Goal: Task Accomplishment & Management: Use online tool/utility

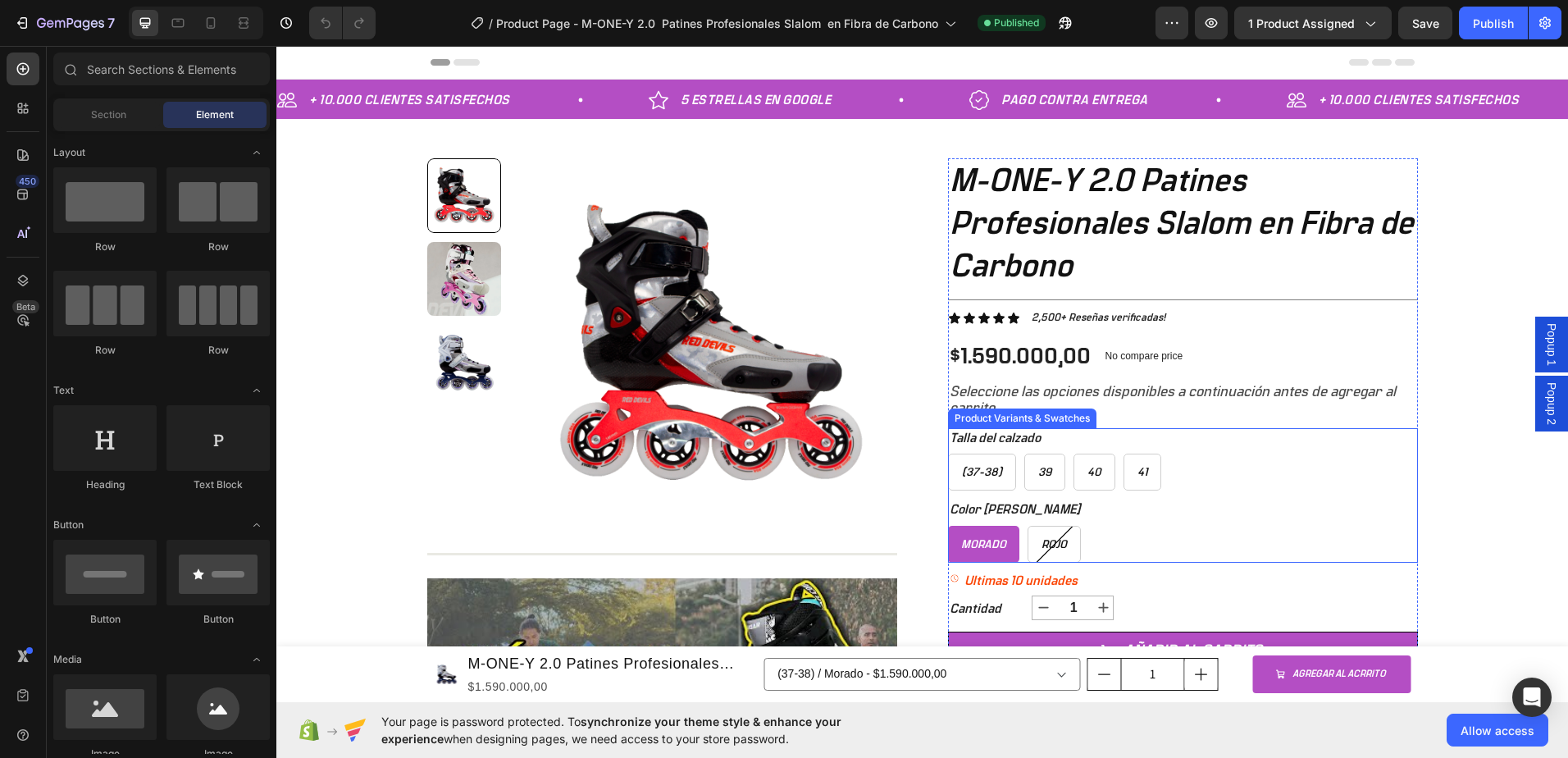
click at [972, 544] on span "Morado" at bounding box center [983, 544] width 45 height 11
click at [948, 526] on input "Morado Morado Morado" at bounding box center [947, 525] width 1 height 1
radio input "true"
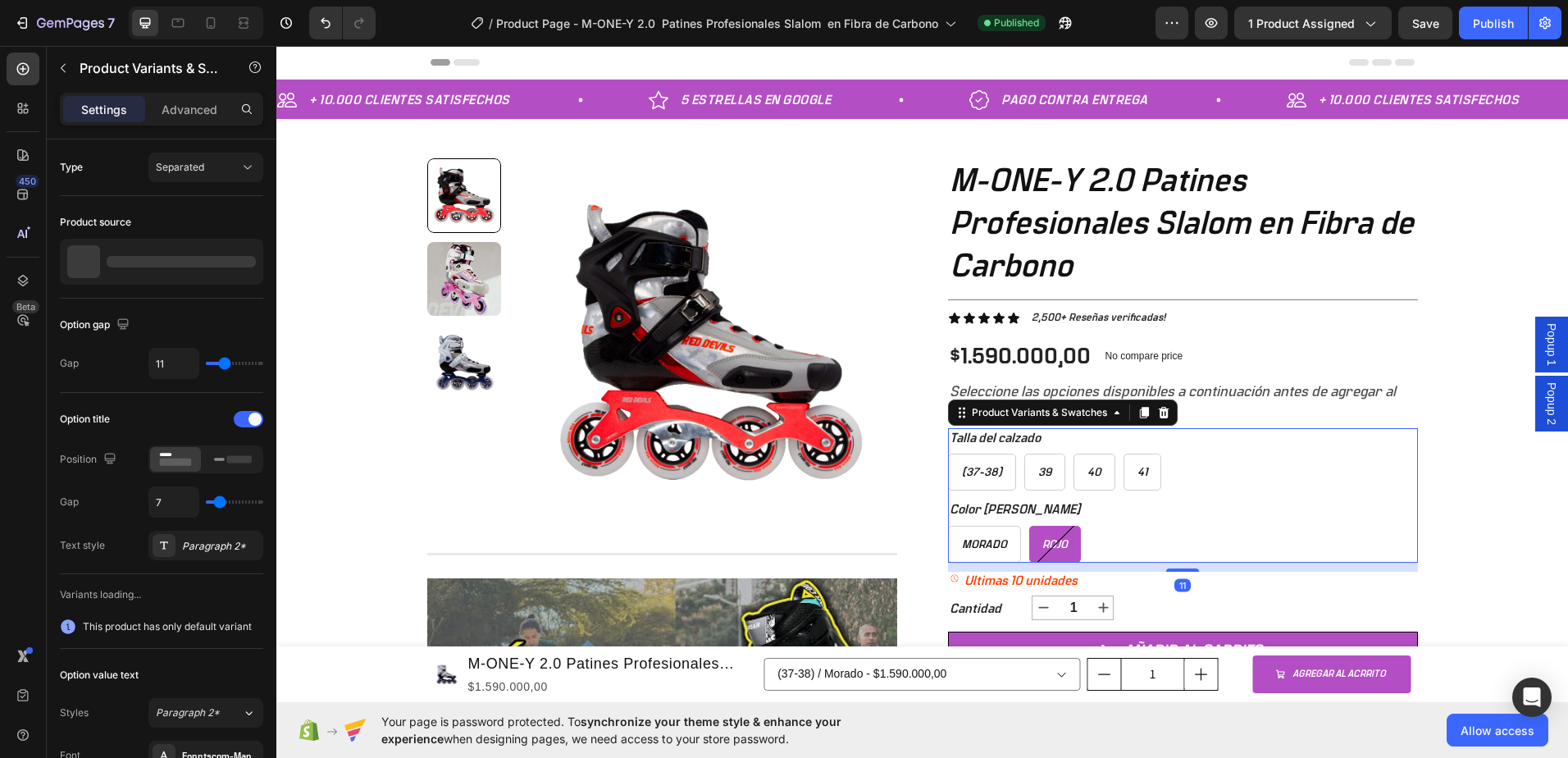
radio input "false"
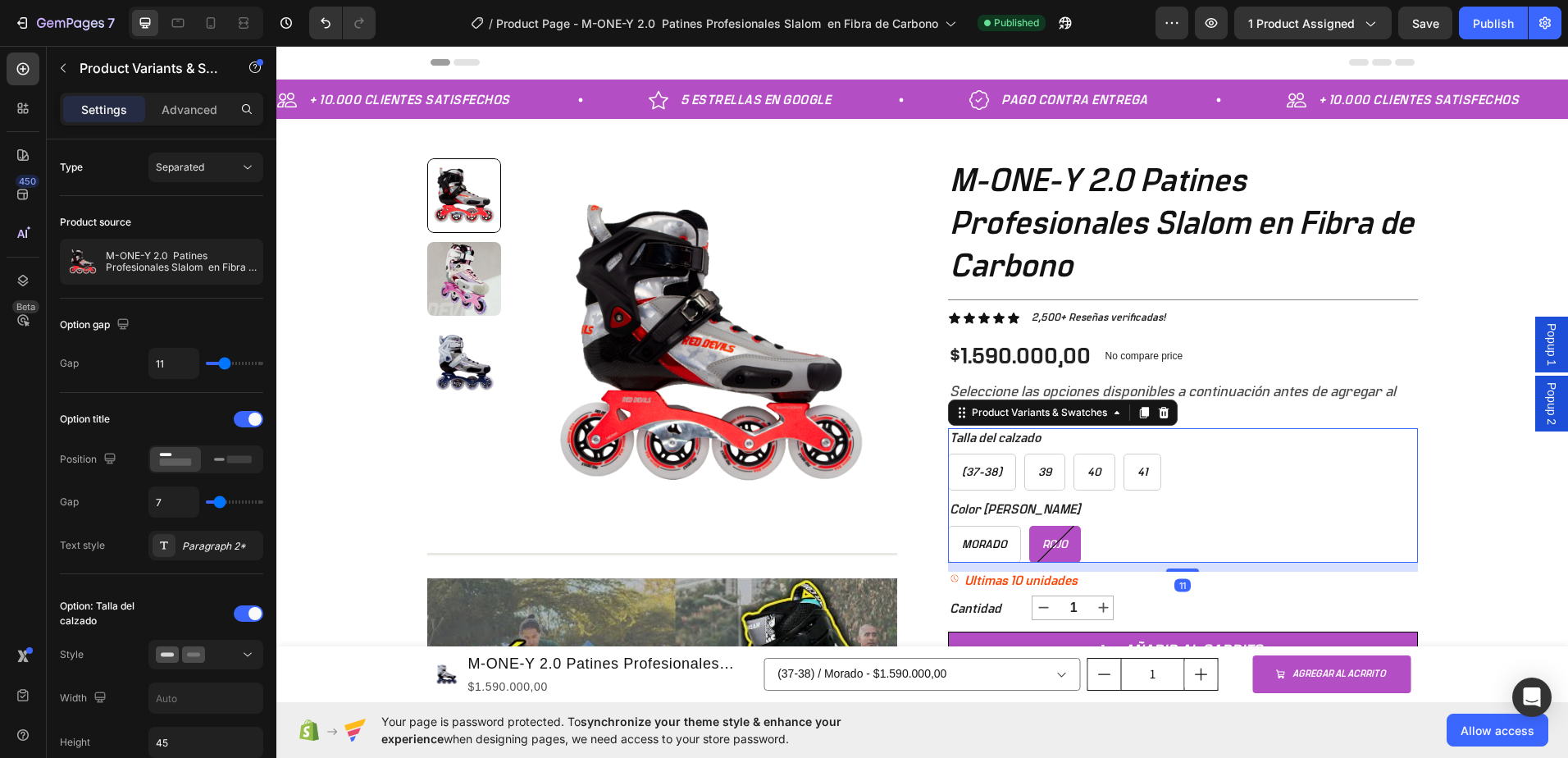
click at [1046, 545] on span "Rojo" at bounding box center [1055, 544] width 26 height 11
click at [1029, 526] on input "Rojo Rojo Rojo" at bounding box center [1029, 525] width 1 height 1
radio input "true"
select select "577184192700548070"
radio input "true"
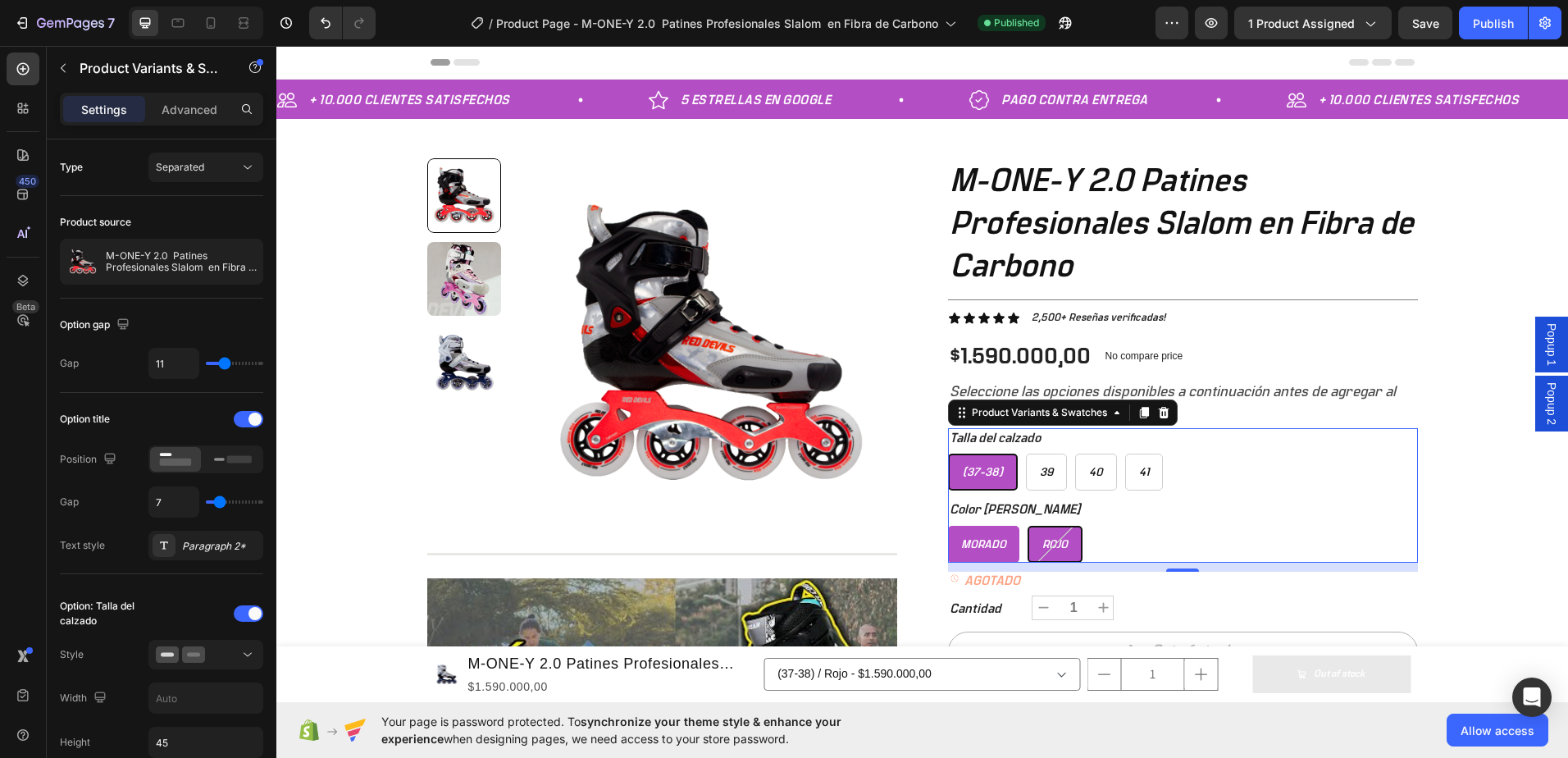
click at [980, 546] on span "Morado" at bounding box center [983, 544] width 45 height 11
click at [948, 526] on input "Morado Morado Morado" at bounding box center [947, 525] width 1 height 1
radio input "true"
select select "577184192678331366"
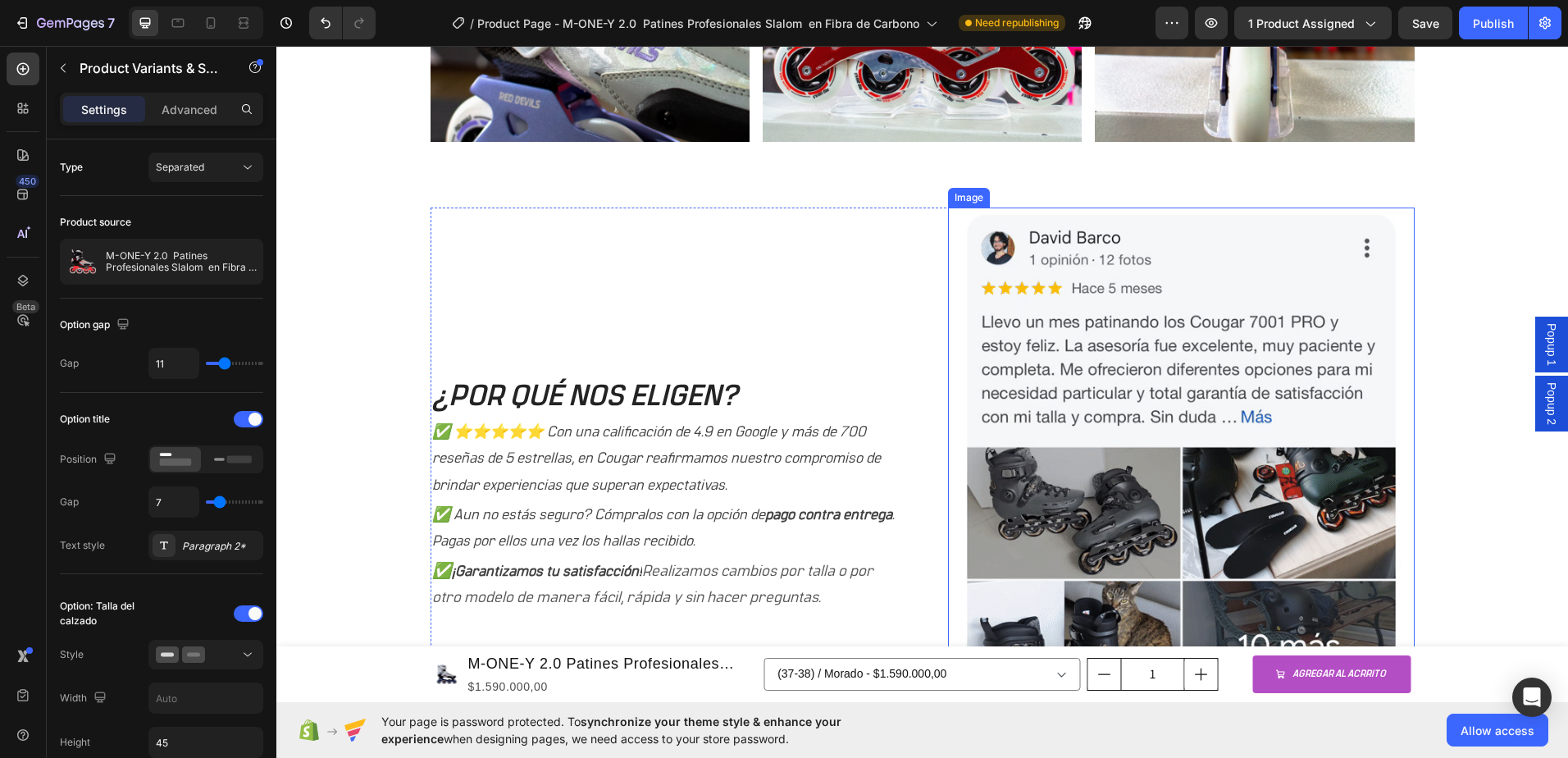
scroll to position [1476, 0]
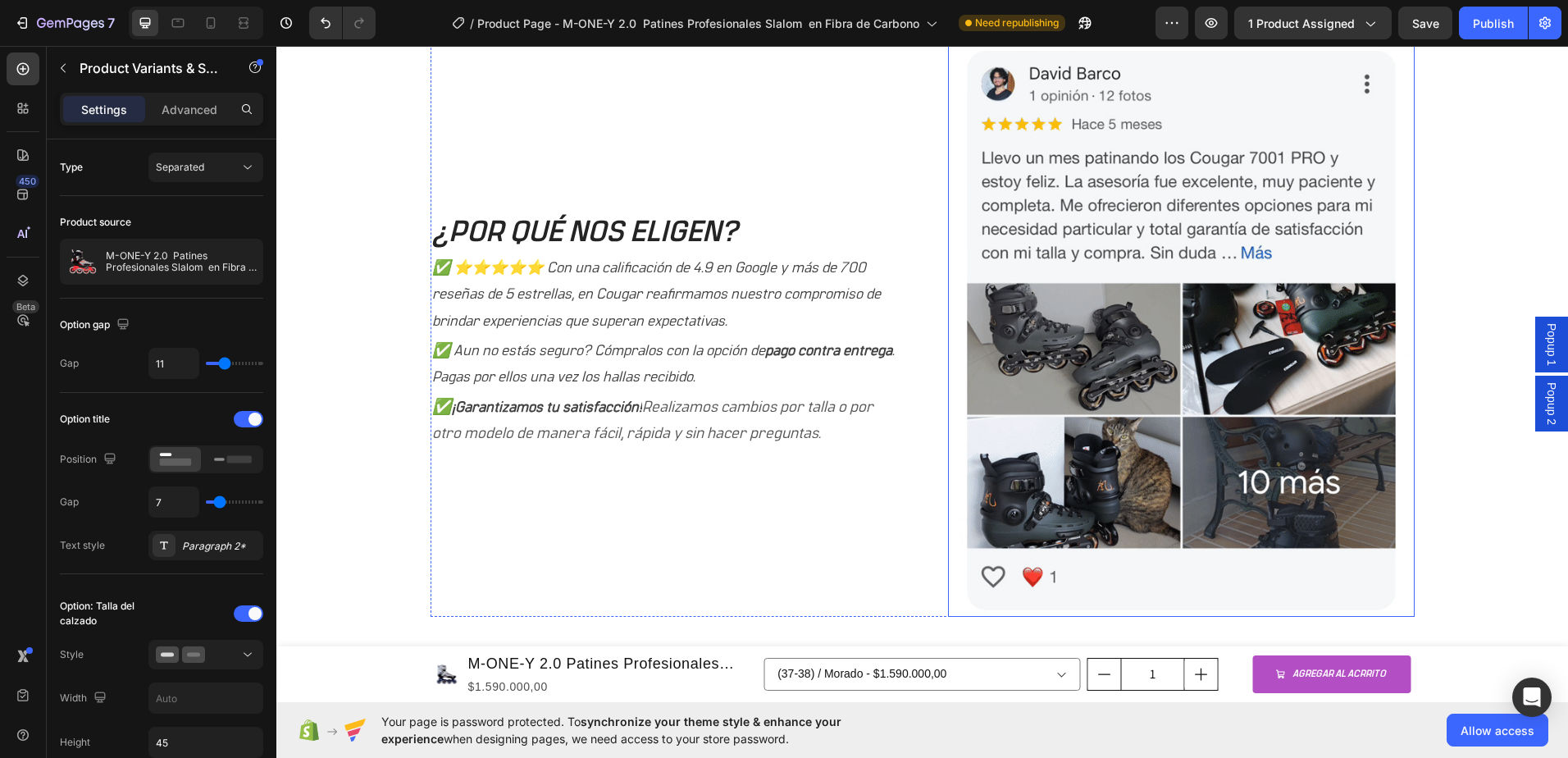
click at [1129, 356] on img at bounding box center [1181, 330] width 467 height 574
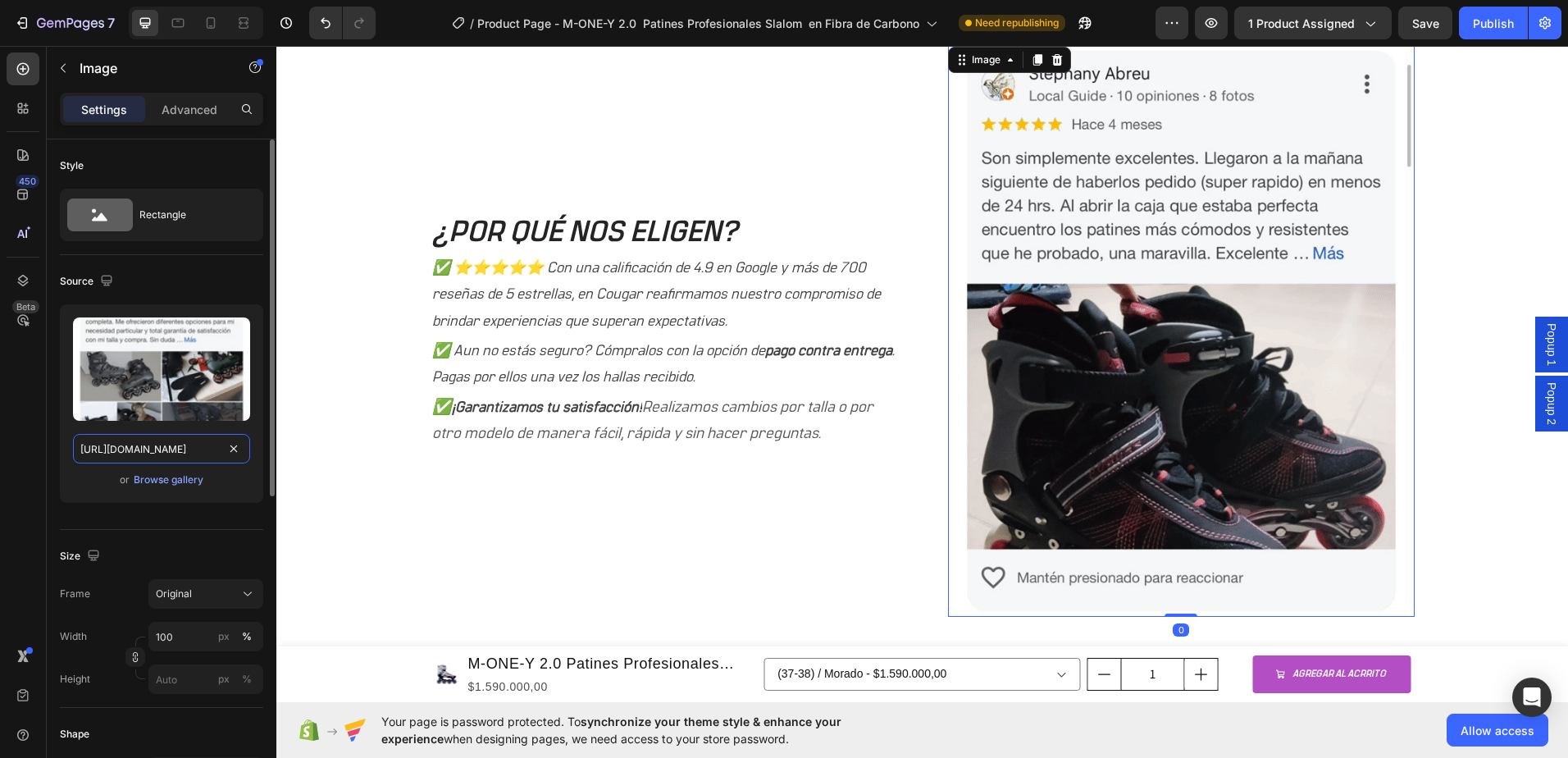
click at [157, 450] on input "https://cdn.shopify.com/s/files/1/0964/2947/4086/files/gempages_577184158929912…" at bounding box center [162, 448] width 178 height 30
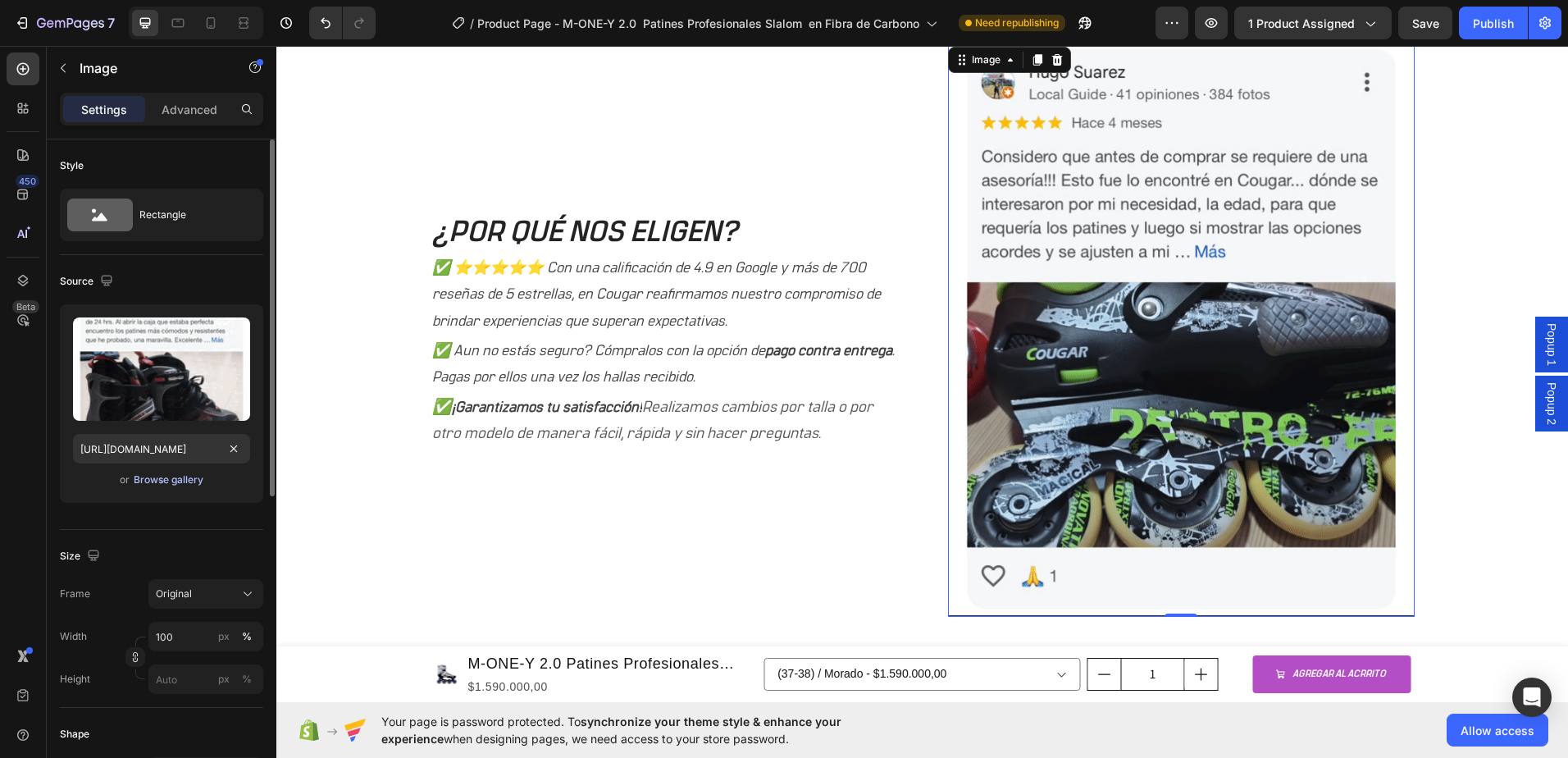
click at [160, 471] on button "Browse gallery" at bounding box center [169, 479] width 72 height 16
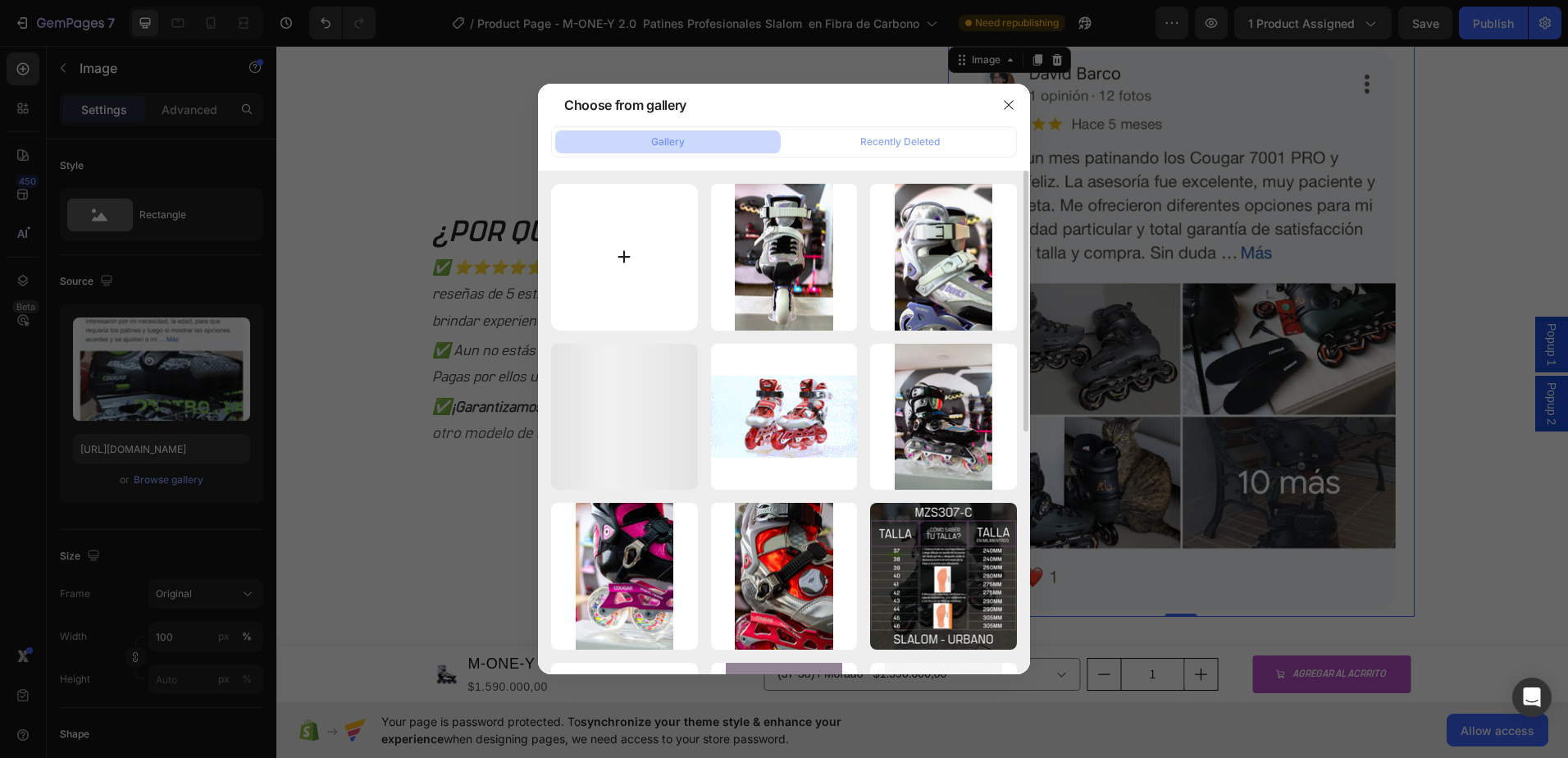
click at [648, 271] on input "file" at bounding box center [625, 257] width 147 height 147
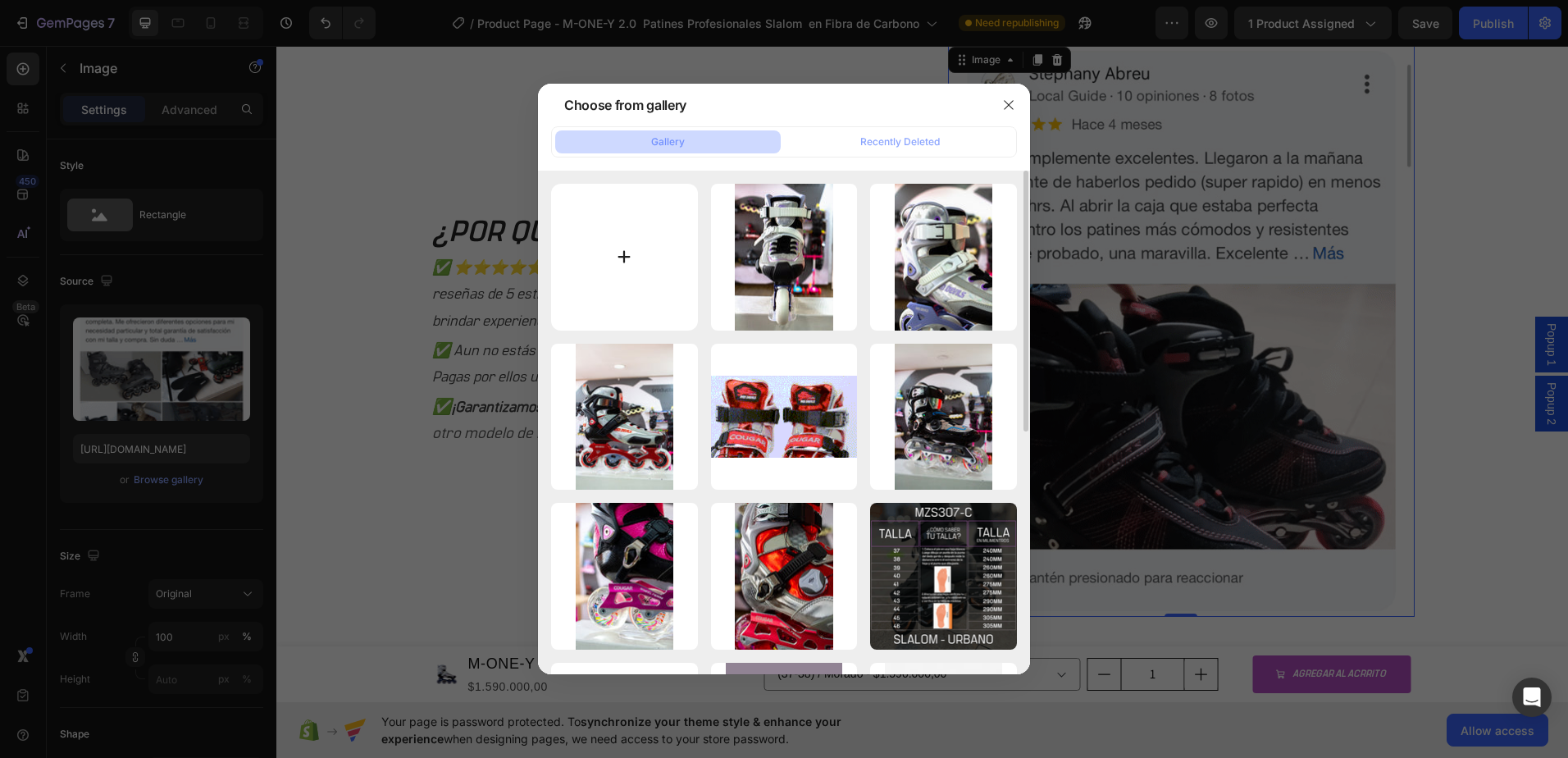
type input "C:\fakepath\IMG_0842.GIF"
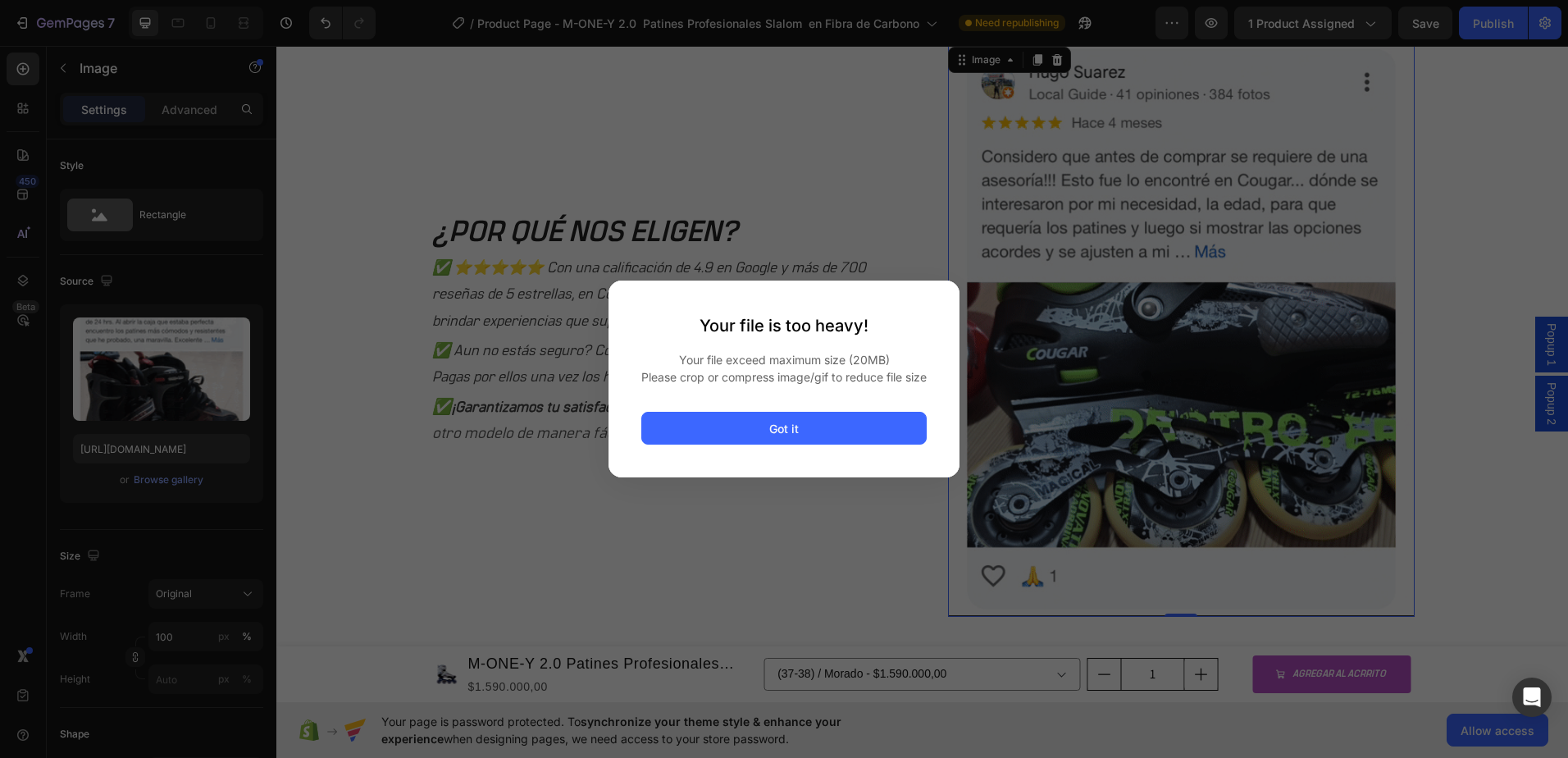
click at [726, 556] on div at bounding box center [784, 379] width 1568 height 758
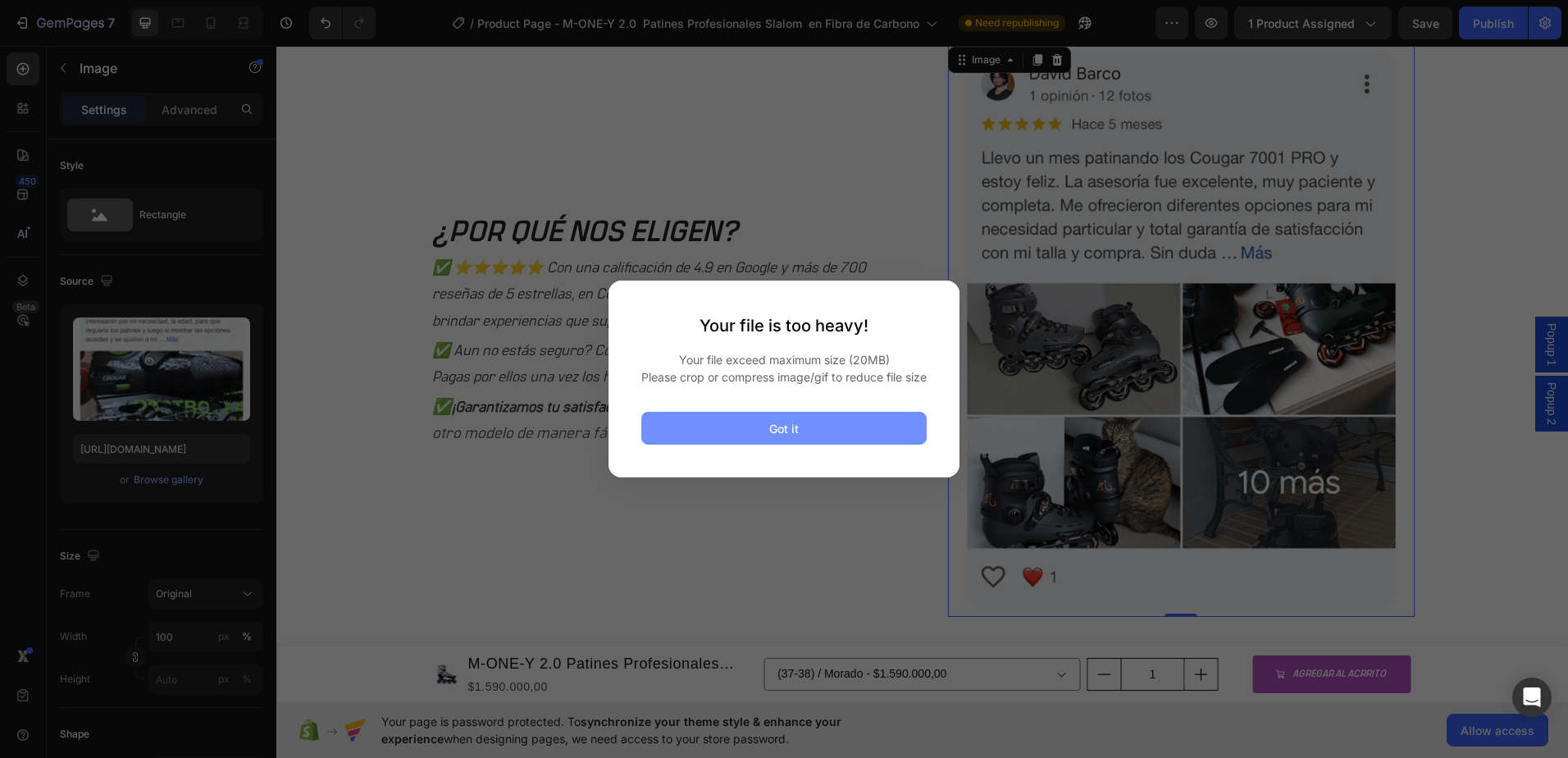
click at [771, 445] on button "Got it" at bounding box center [784, 428] width 285 height 32
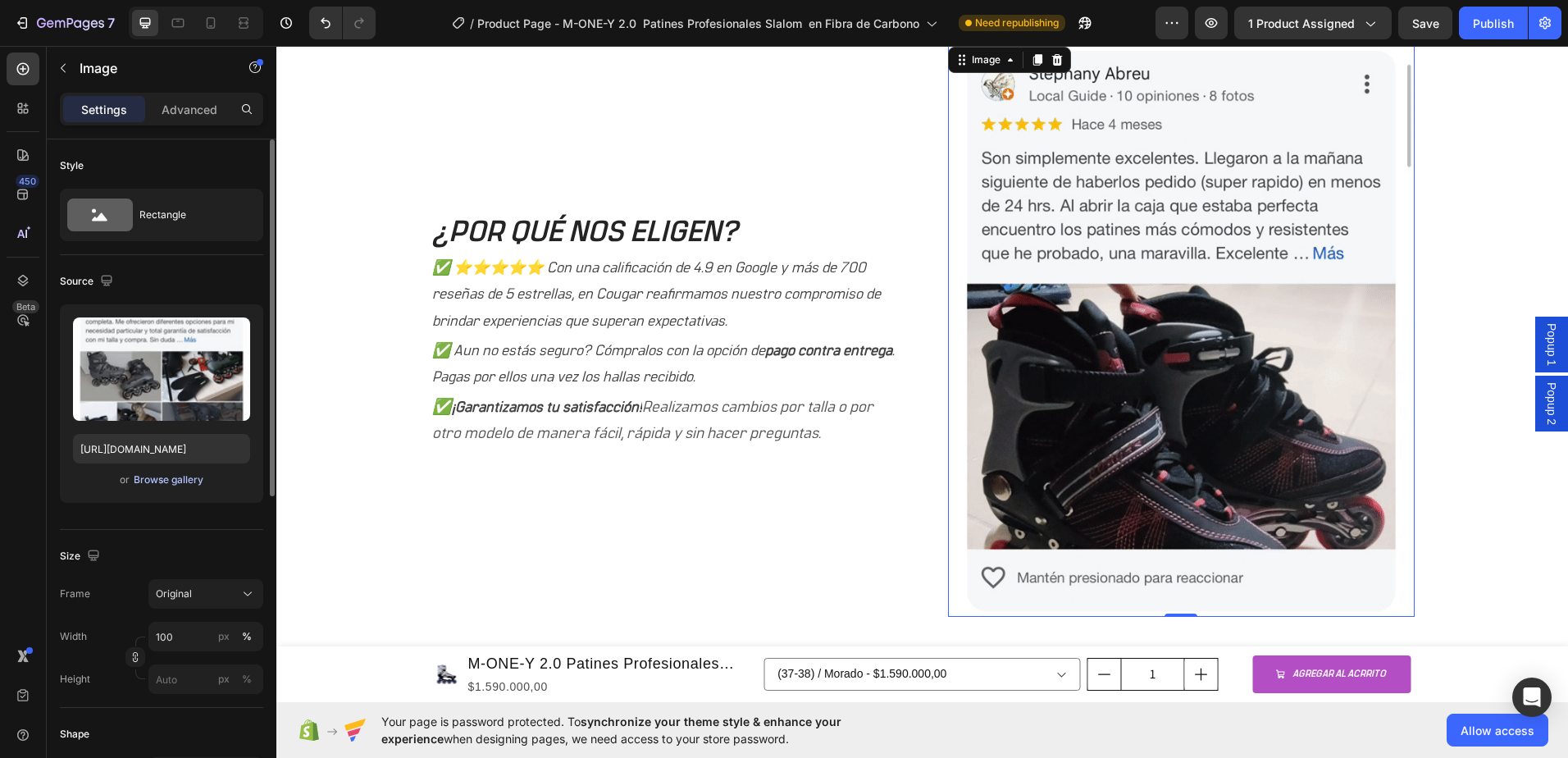
click at [157, 481] on div "Browse gallery" at bounding box center [169, 479] width 70 height 15
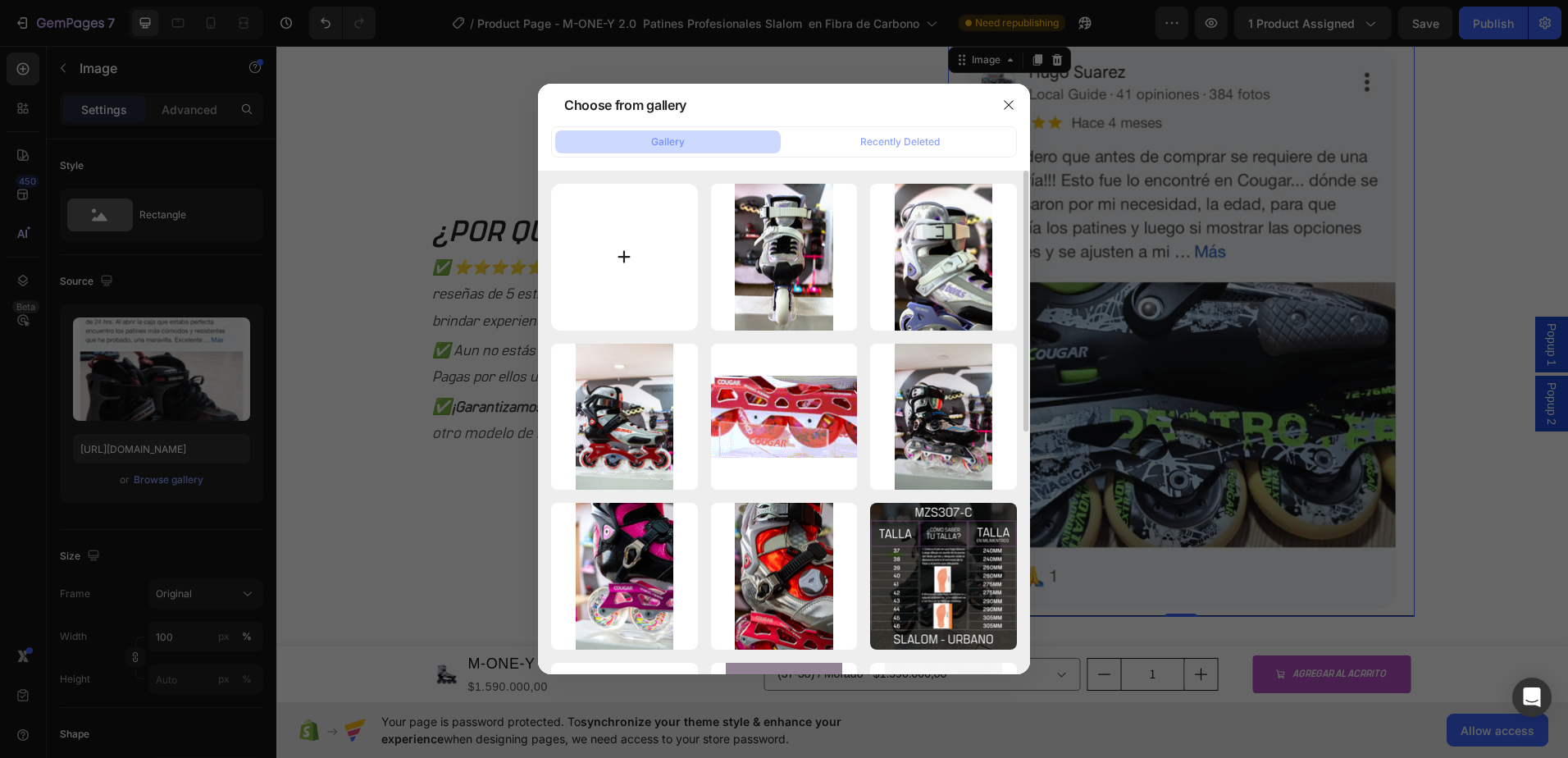
click at [628, 255] on input "file" at bounding box center [625, 257] width 147 height 147
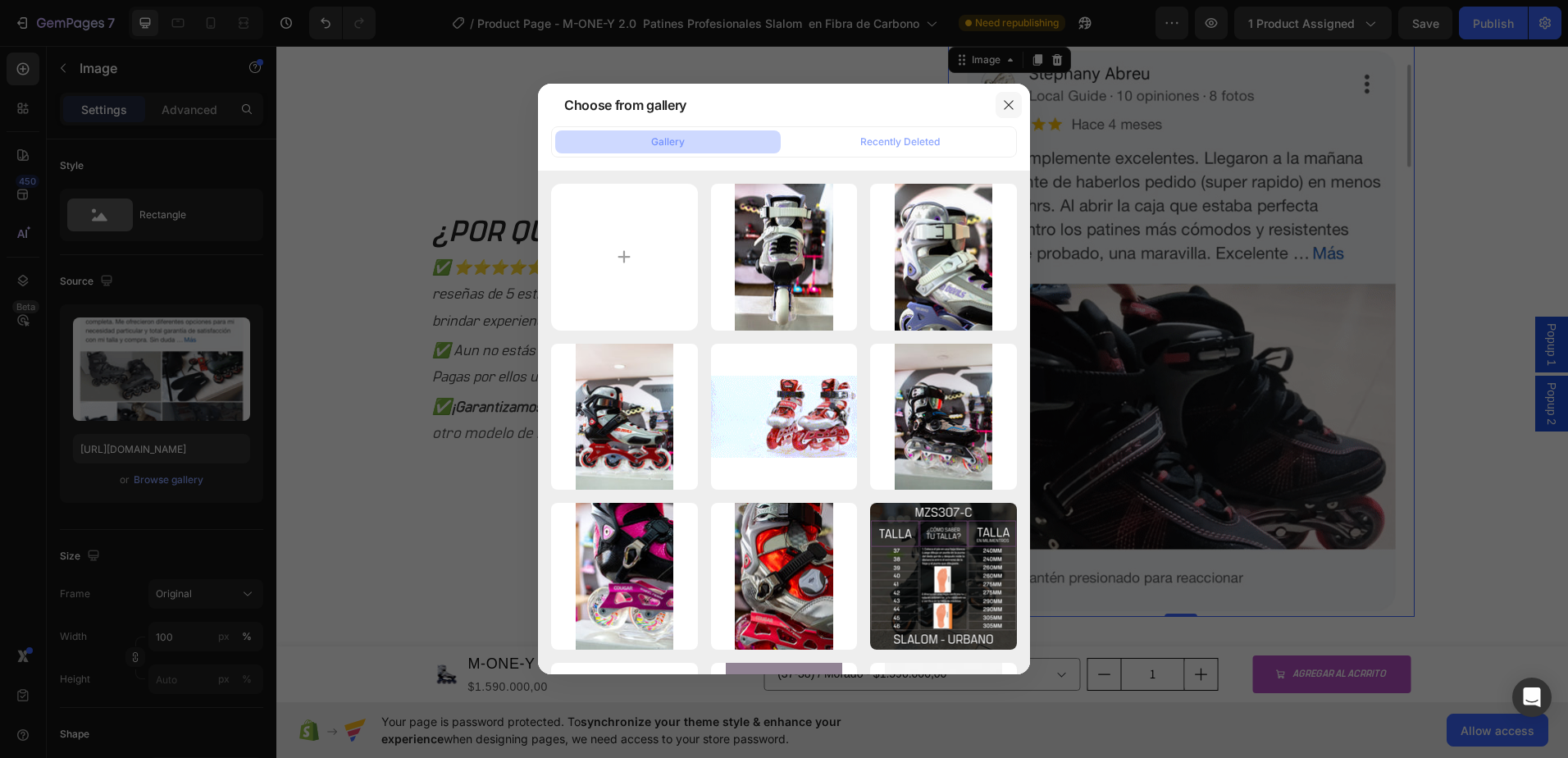
click at [1007, 102] on icon "button" at bounding box center [1008, 104] width 13 height 13
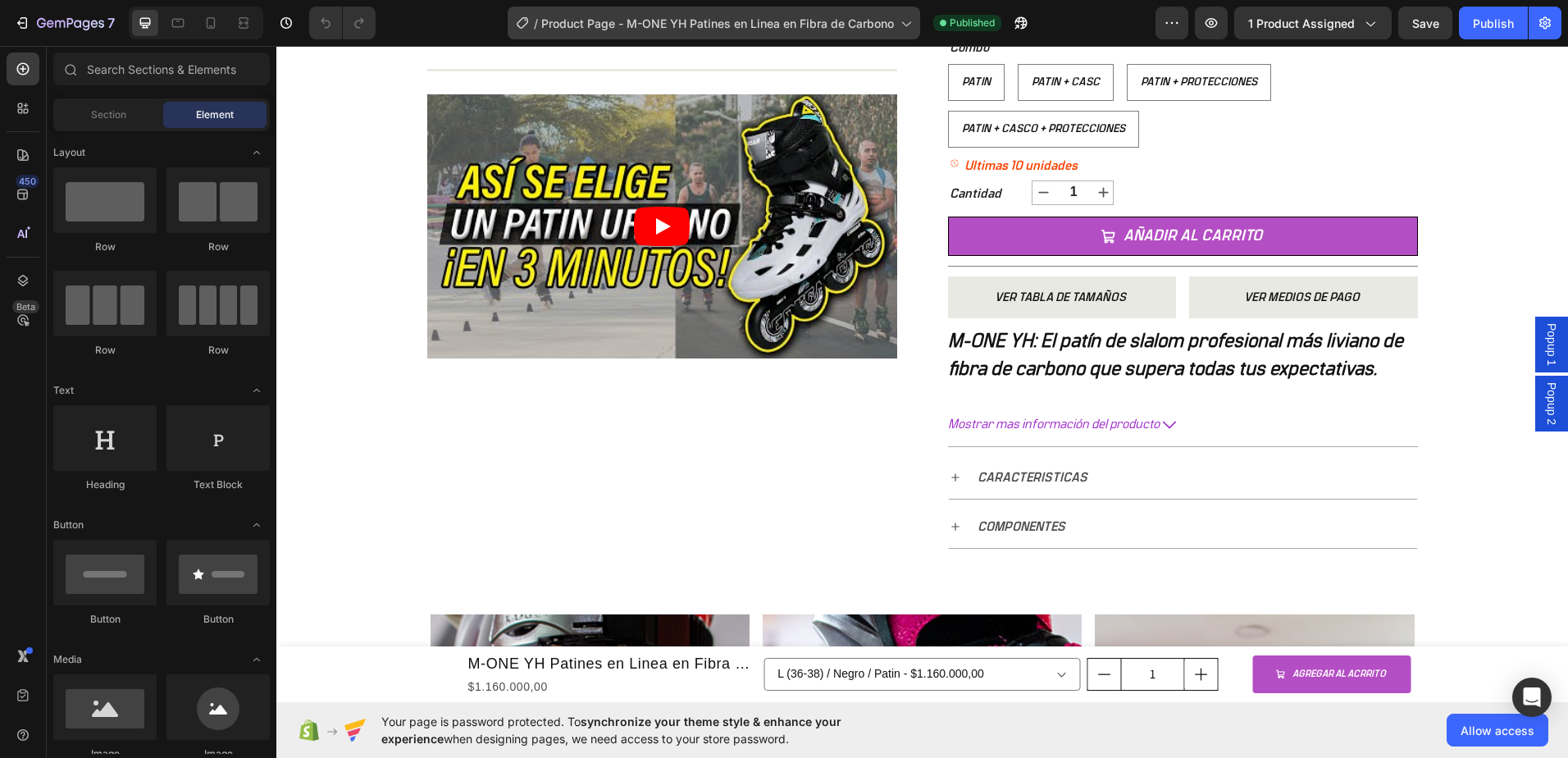
scroll to position [902, 0]
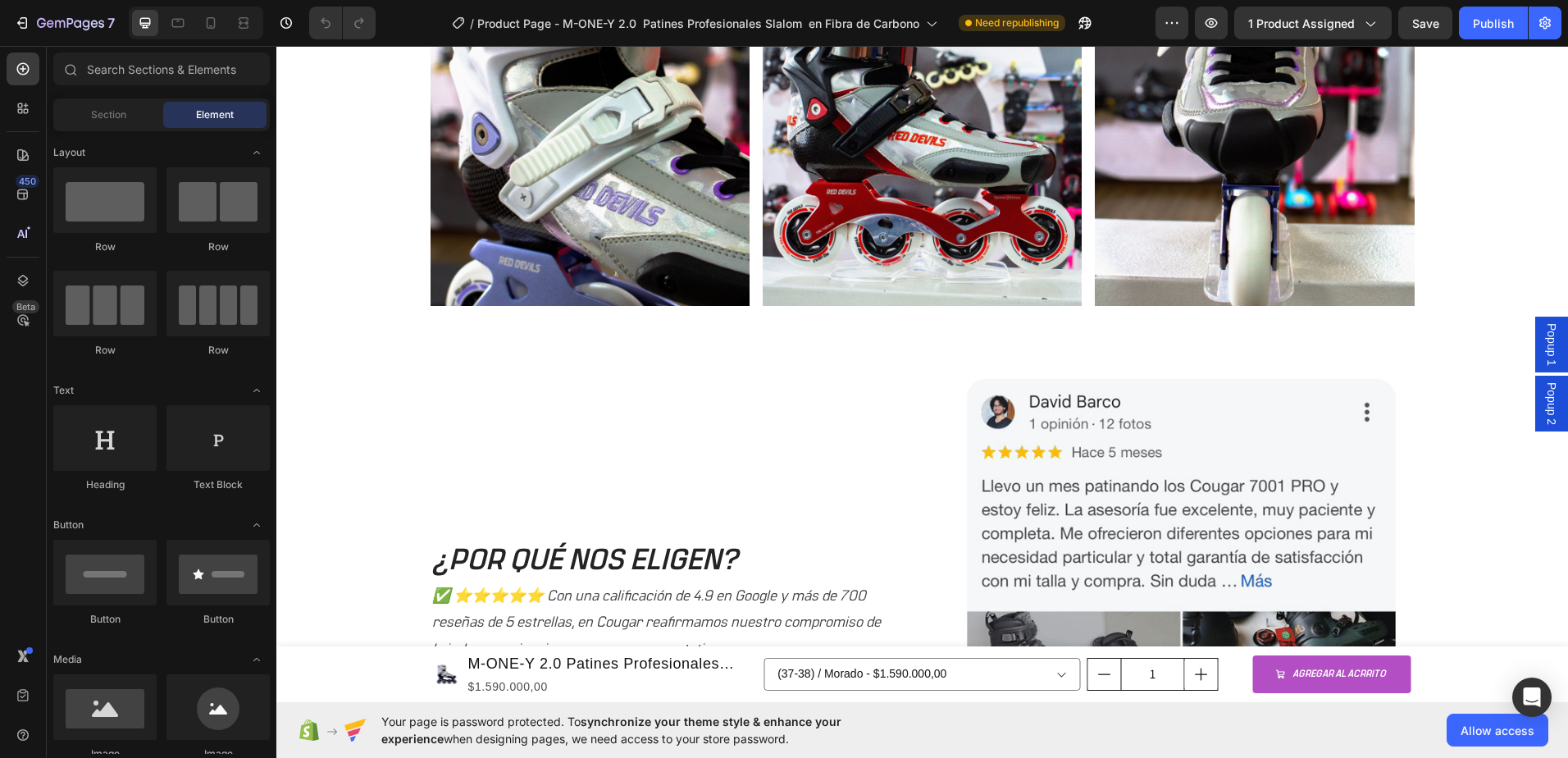
scroll to position [1476, 0]
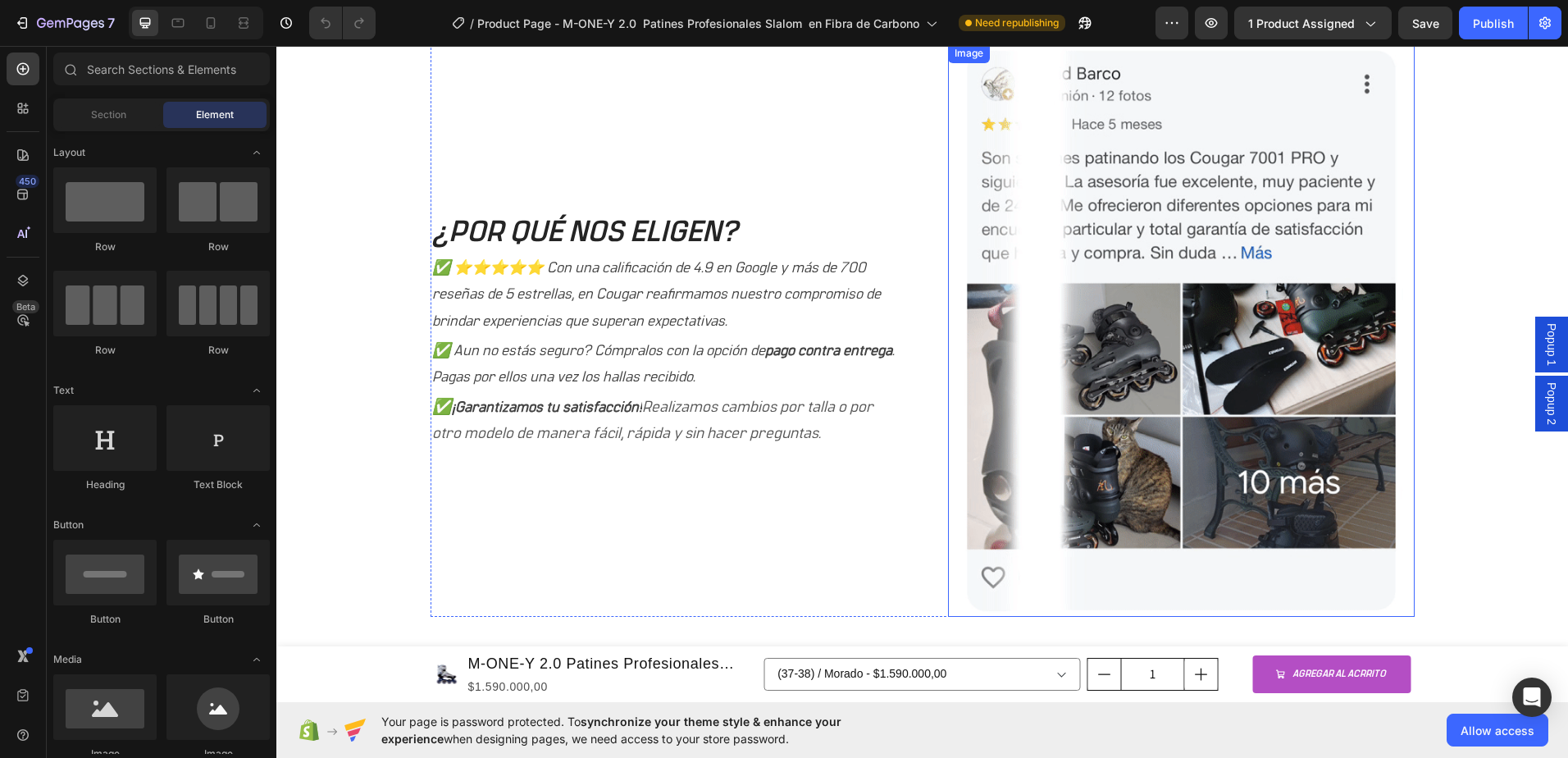
click at [1149, 233] on img at bounding box center [1181, 330] width 467 height 574
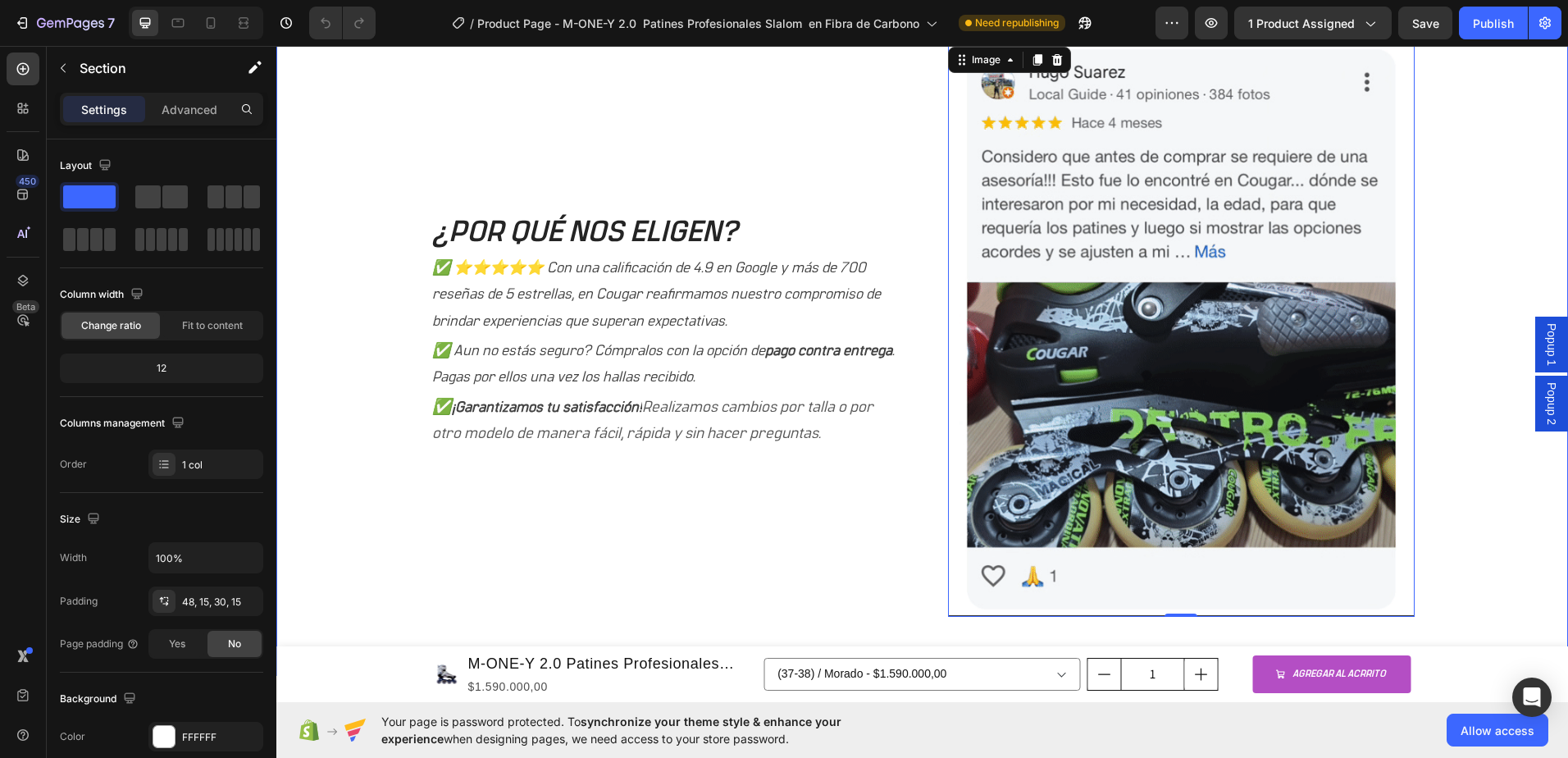
click at [324, 262] on div "¿POR QUÉ NOS ELIGEN? Heading ✅ ⭐⭐⭐⭐⭐ Con una calificación de 4.9 en Google y má…" at bounding box center [922, 347] width 1267 height 608
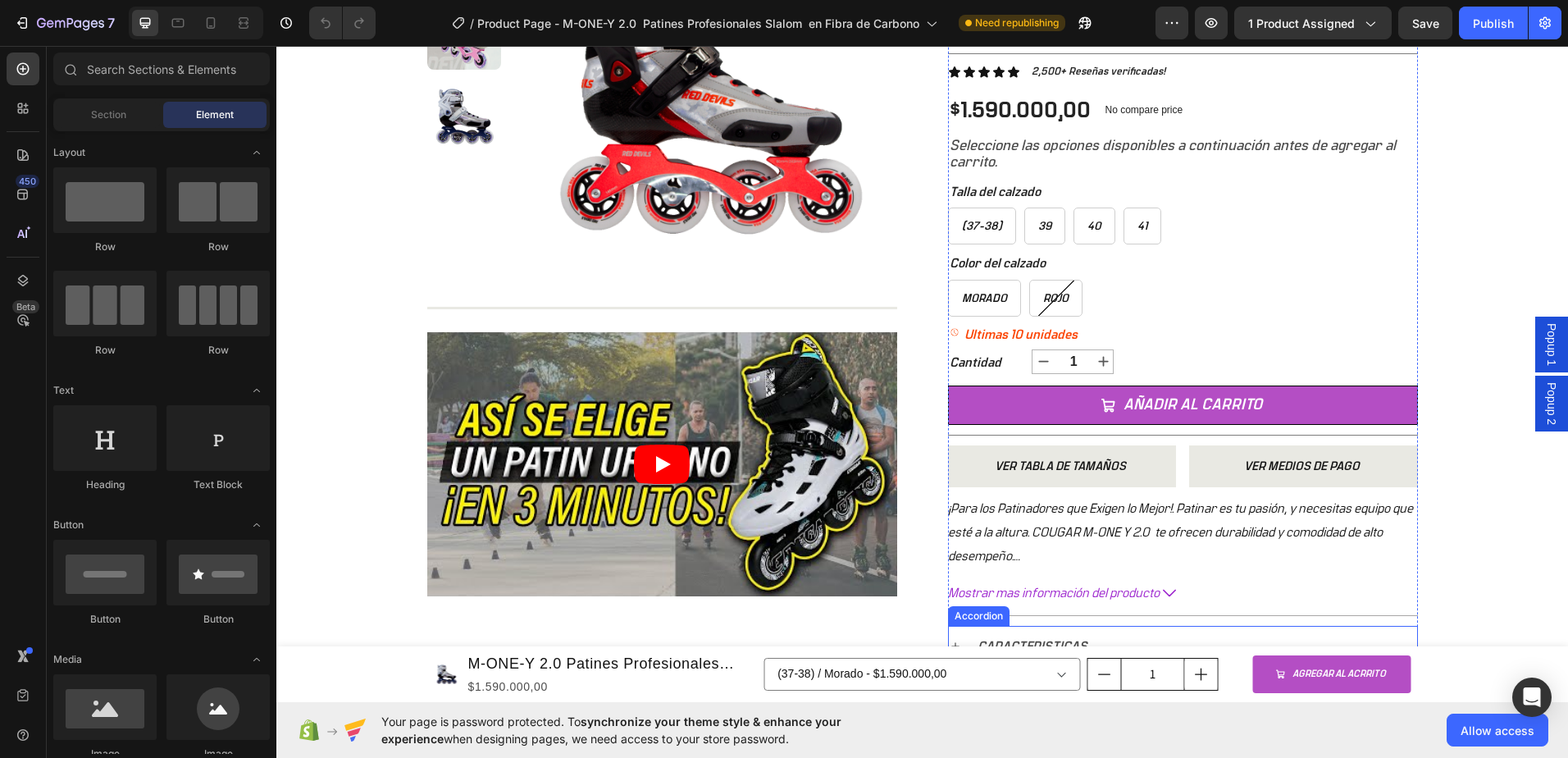
scroll to position [492, 0]
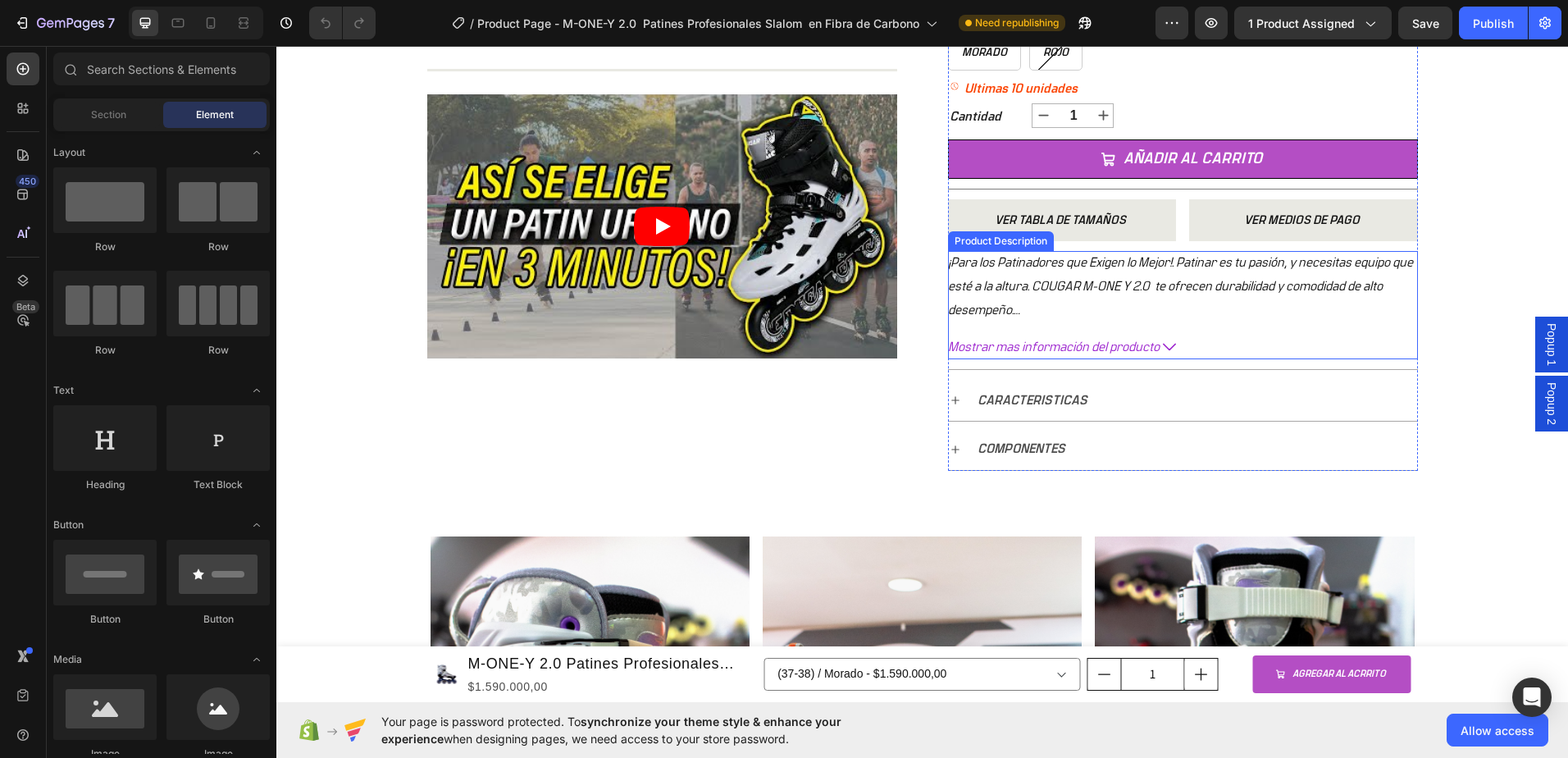
click at [1138, 349] on span "Mostrar mas información del producto" at bounding box center [1054, 347] width 212 height 24
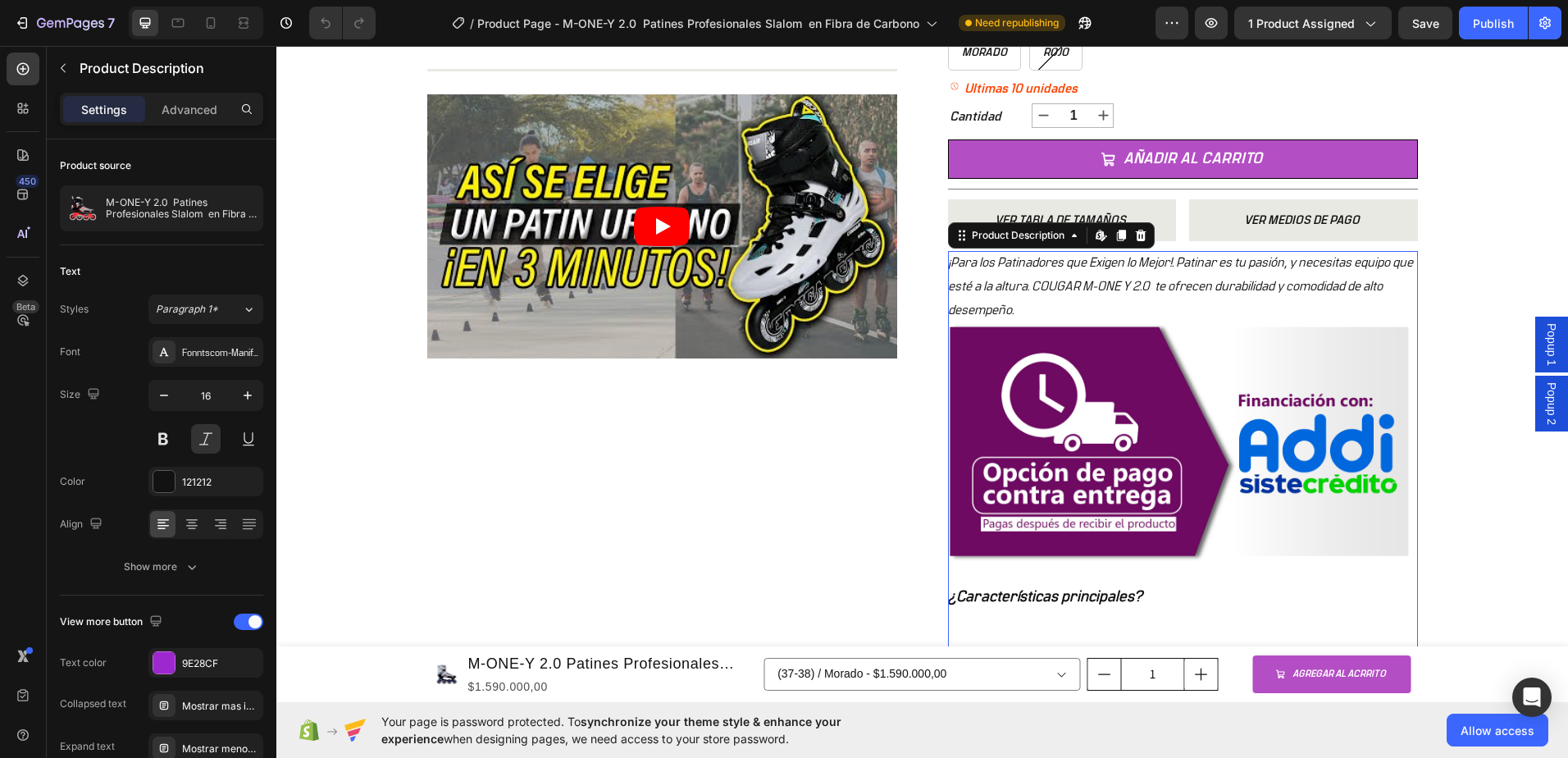
click at [1100, 239] on icon at bounding box center [1103, 240] width 5 height 5
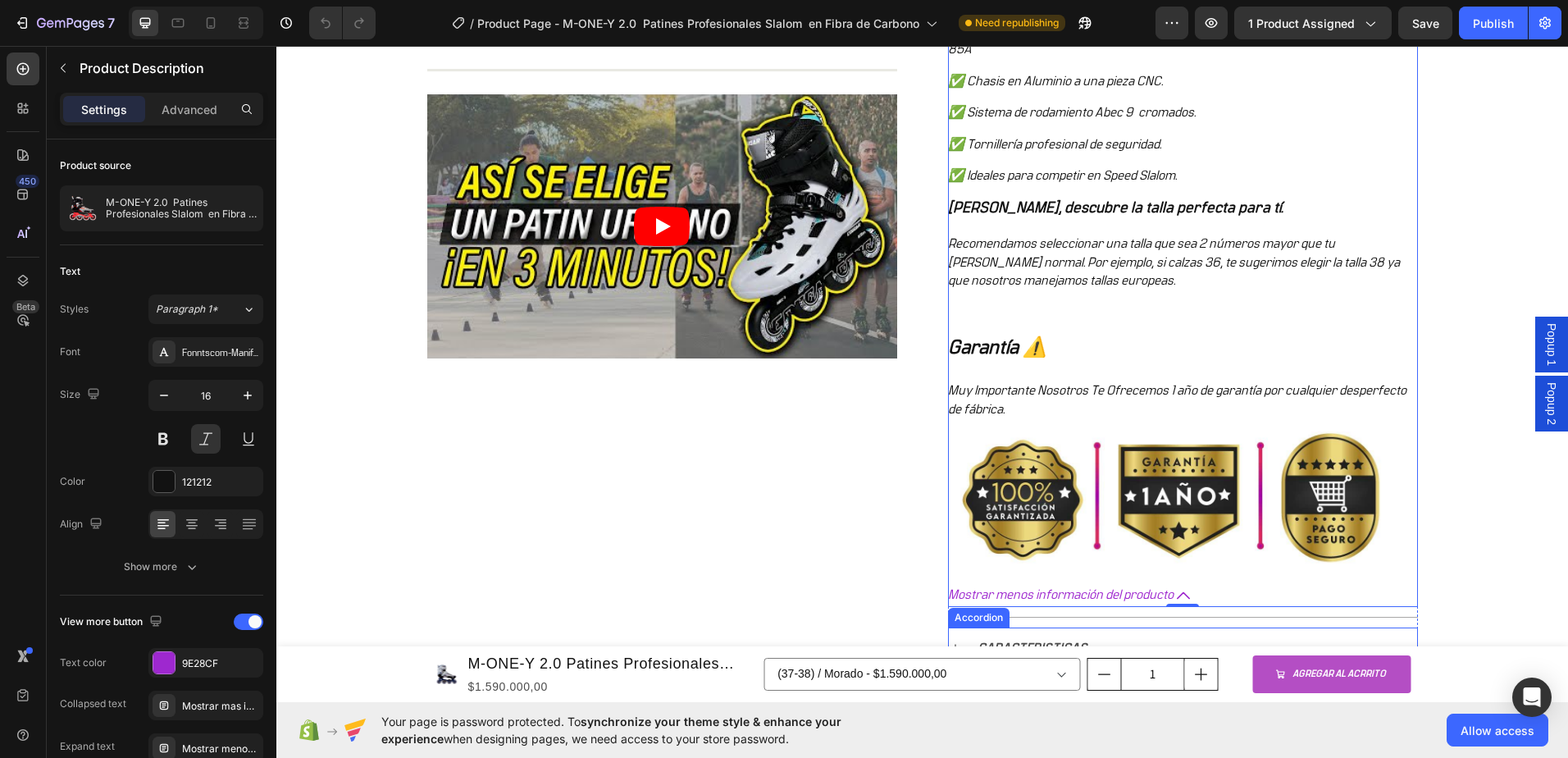
scroll to position [1476, 0]
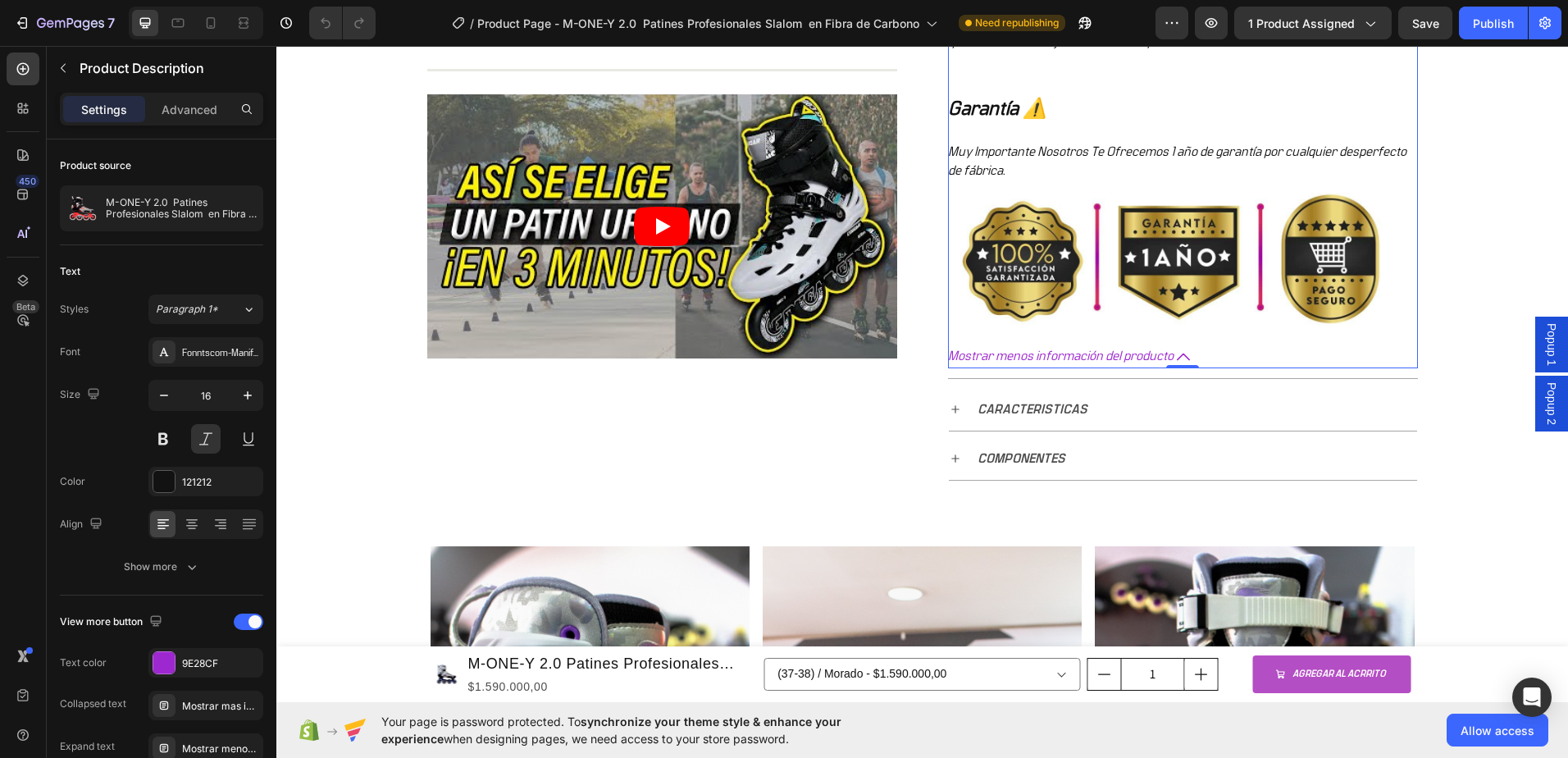
click at [1178, 359] on icon at bounding box center [1183, 356] width 13 height 13
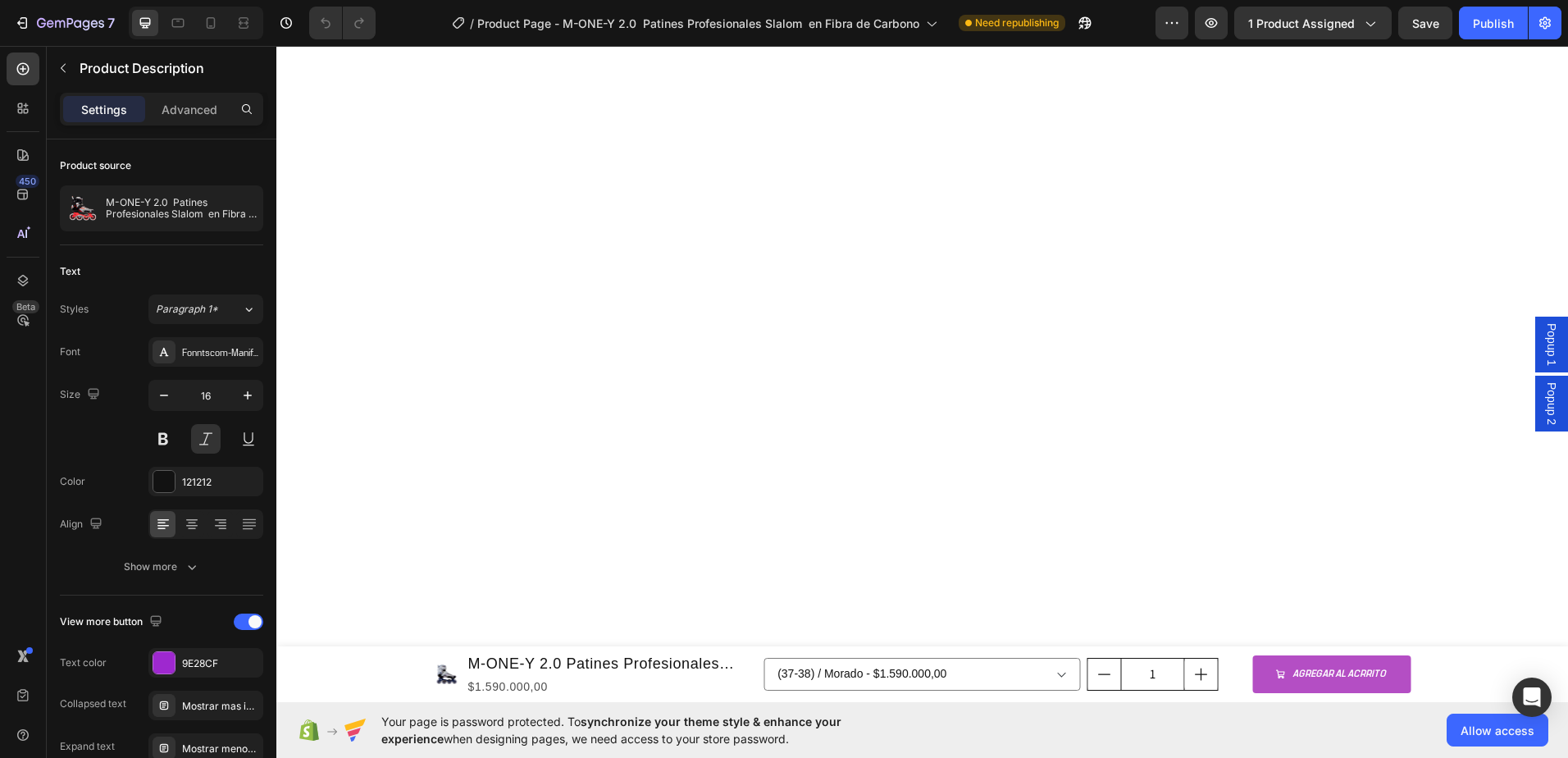
click at [1545, 409] on span "Popup 2" at bounding box center [1551, 404] width 16 height 43
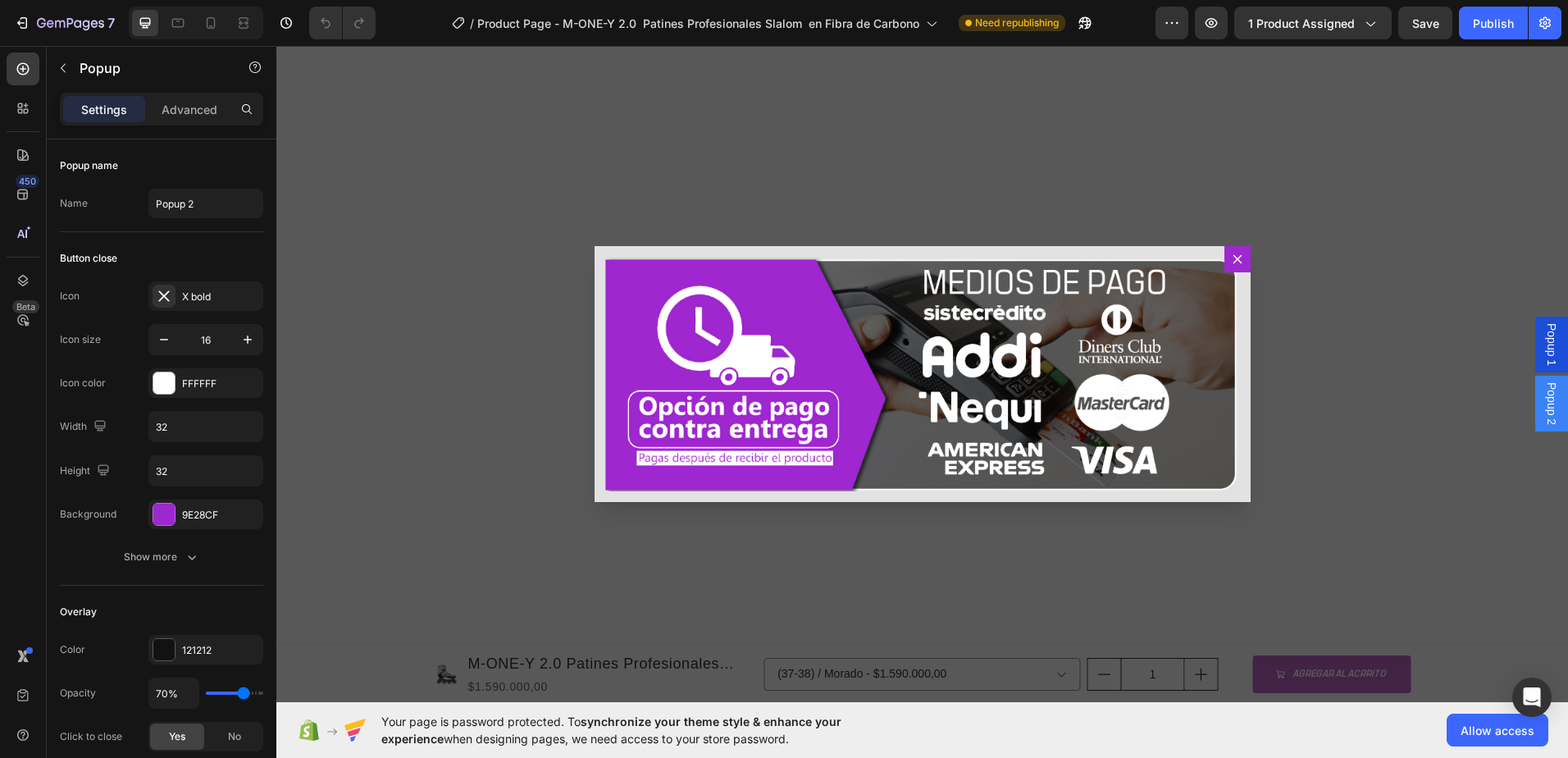
click at [1545, 409] on span "Popup 2" at bounding box center [1551, 404] width 16 height 43
click at [1232, 265] on icon "Dialog content" at bounding box center [1237, 259] width 13 height 13
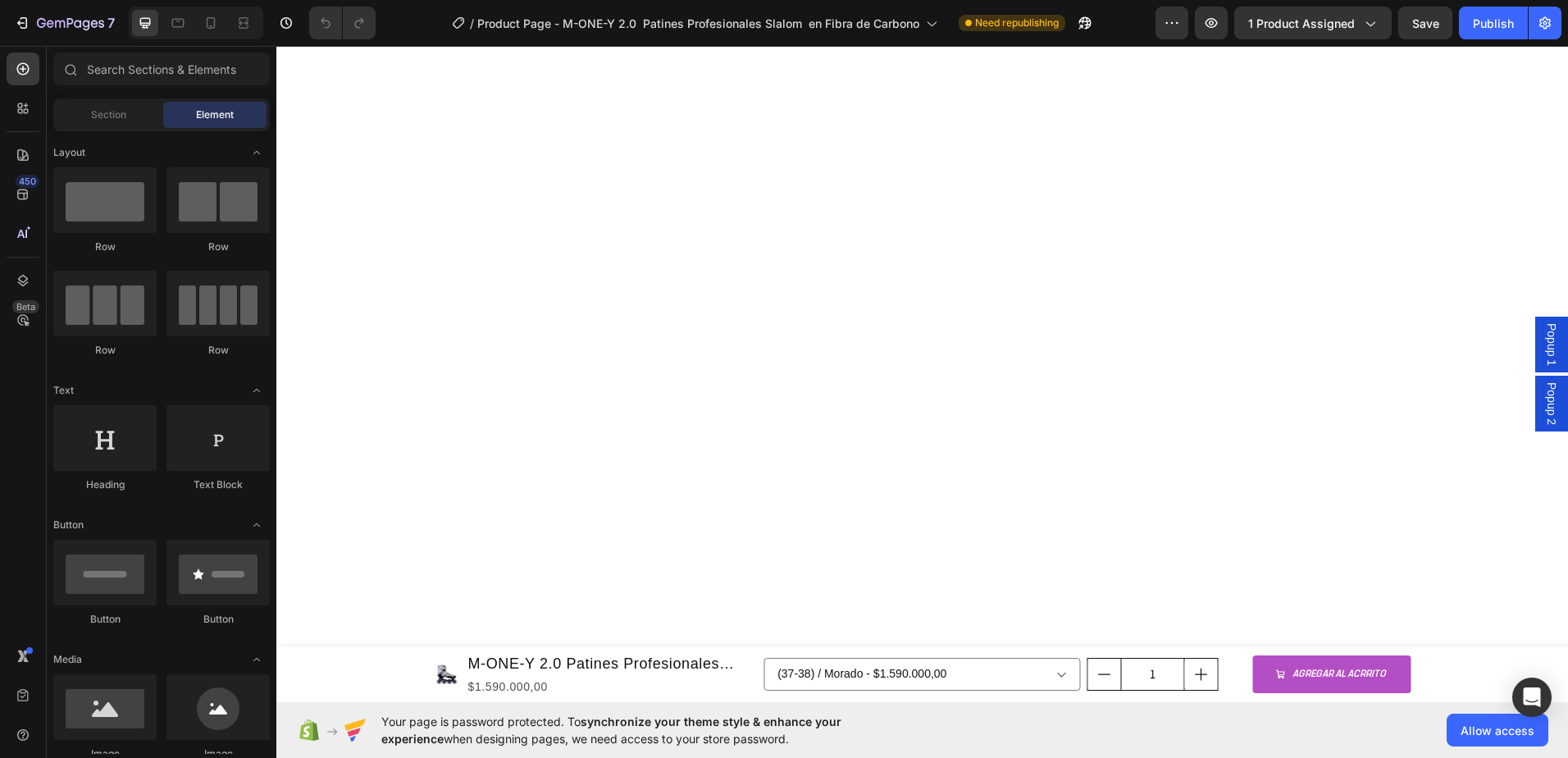
click at [1543, 347] on span "Popup 1" at bounding box center [1551, 345] width 16 height 43
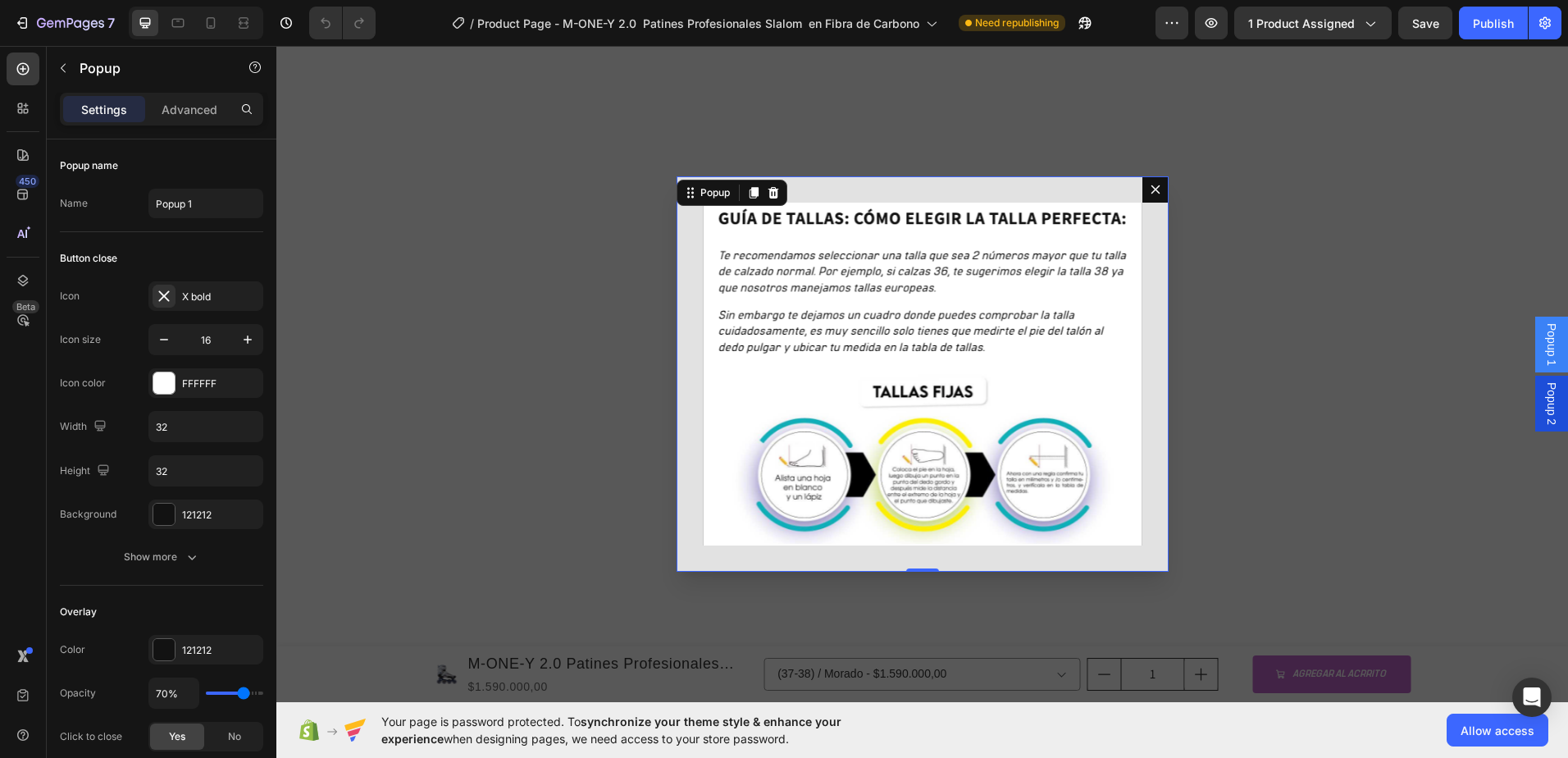
click at [1149, 186] on icon "Dialog content" at bounding box center [1155, 189] width 13 height 13
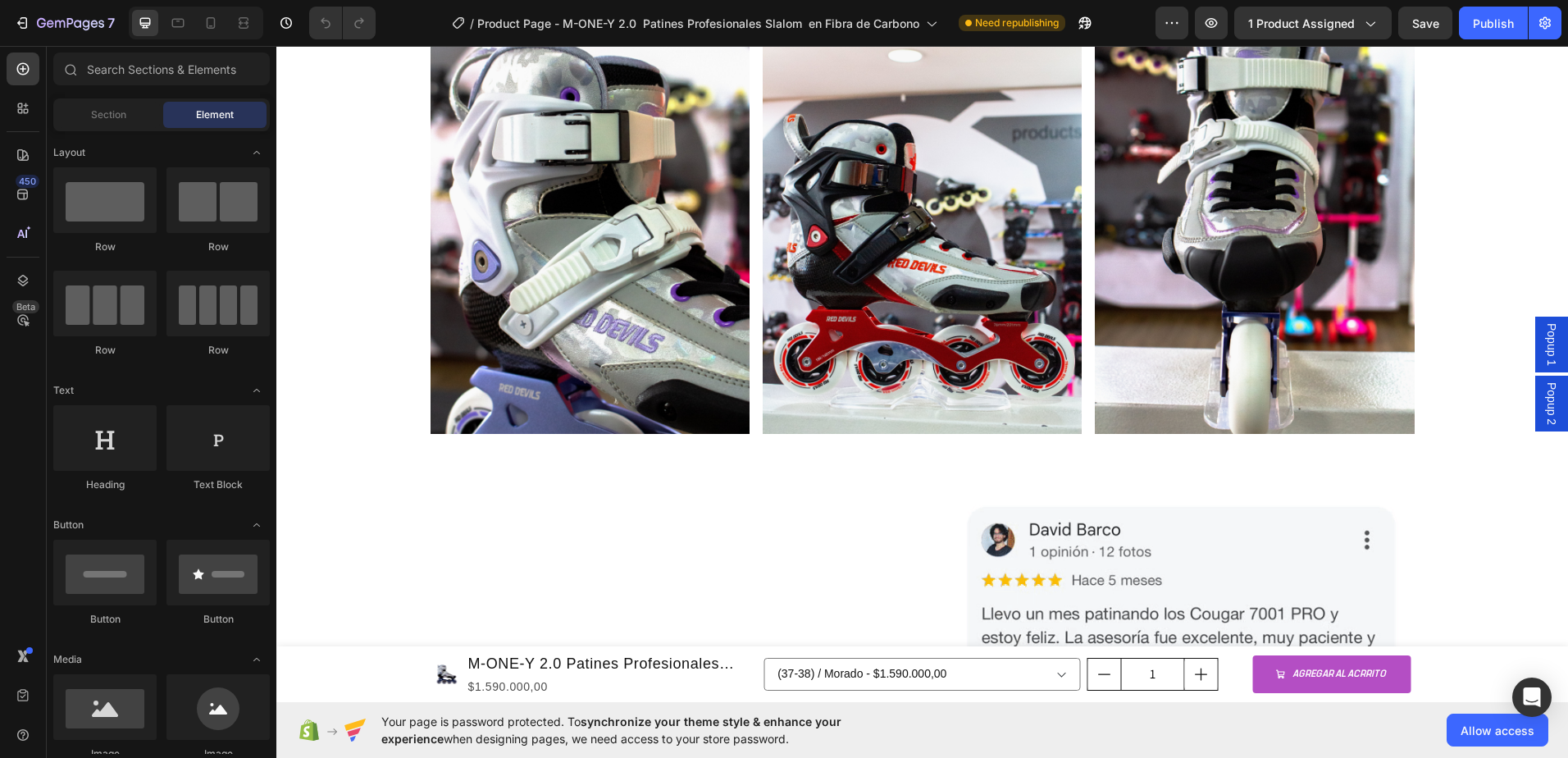
scroll to position [738, 0]
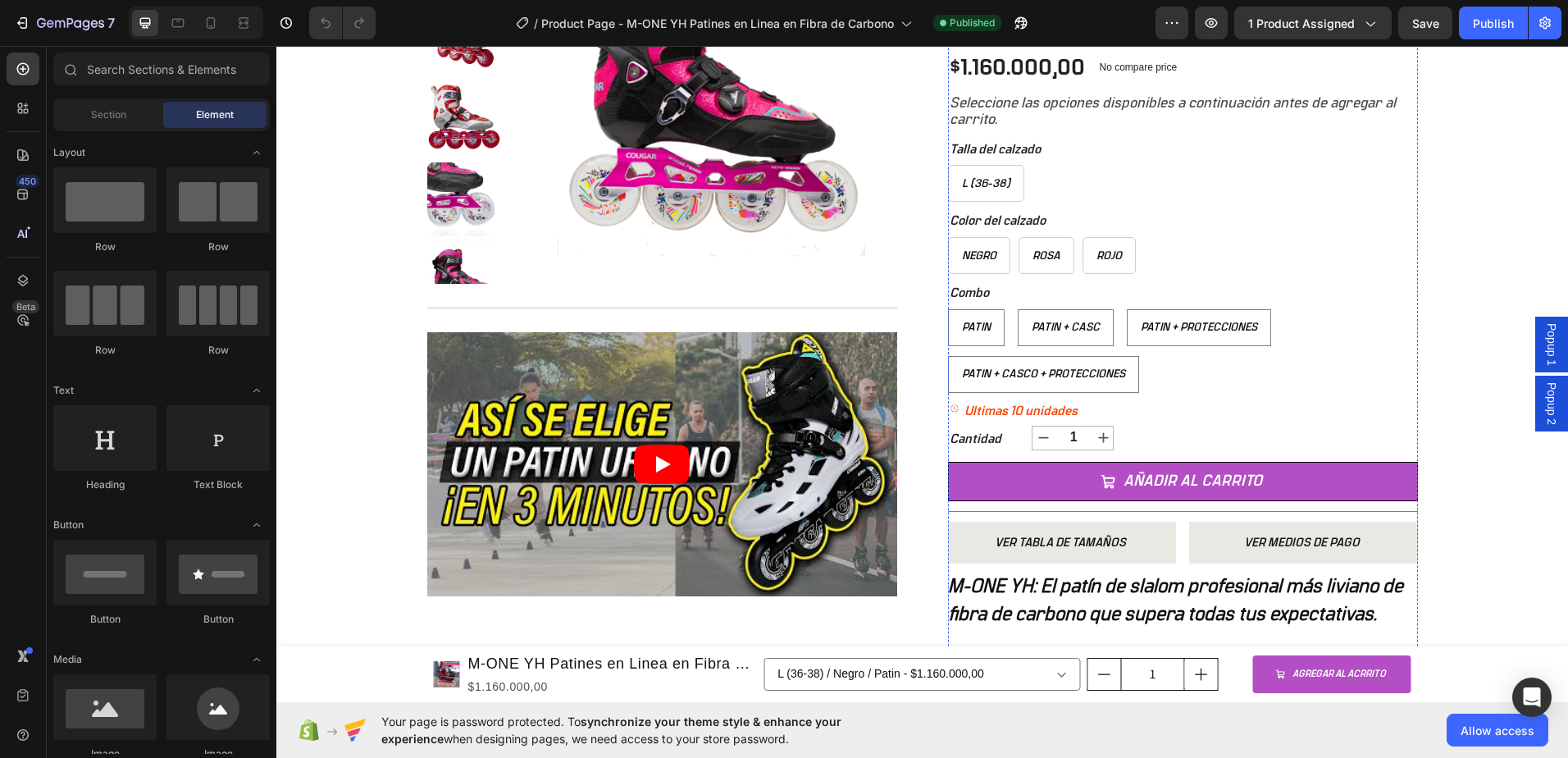
scroll to position [656, 0]
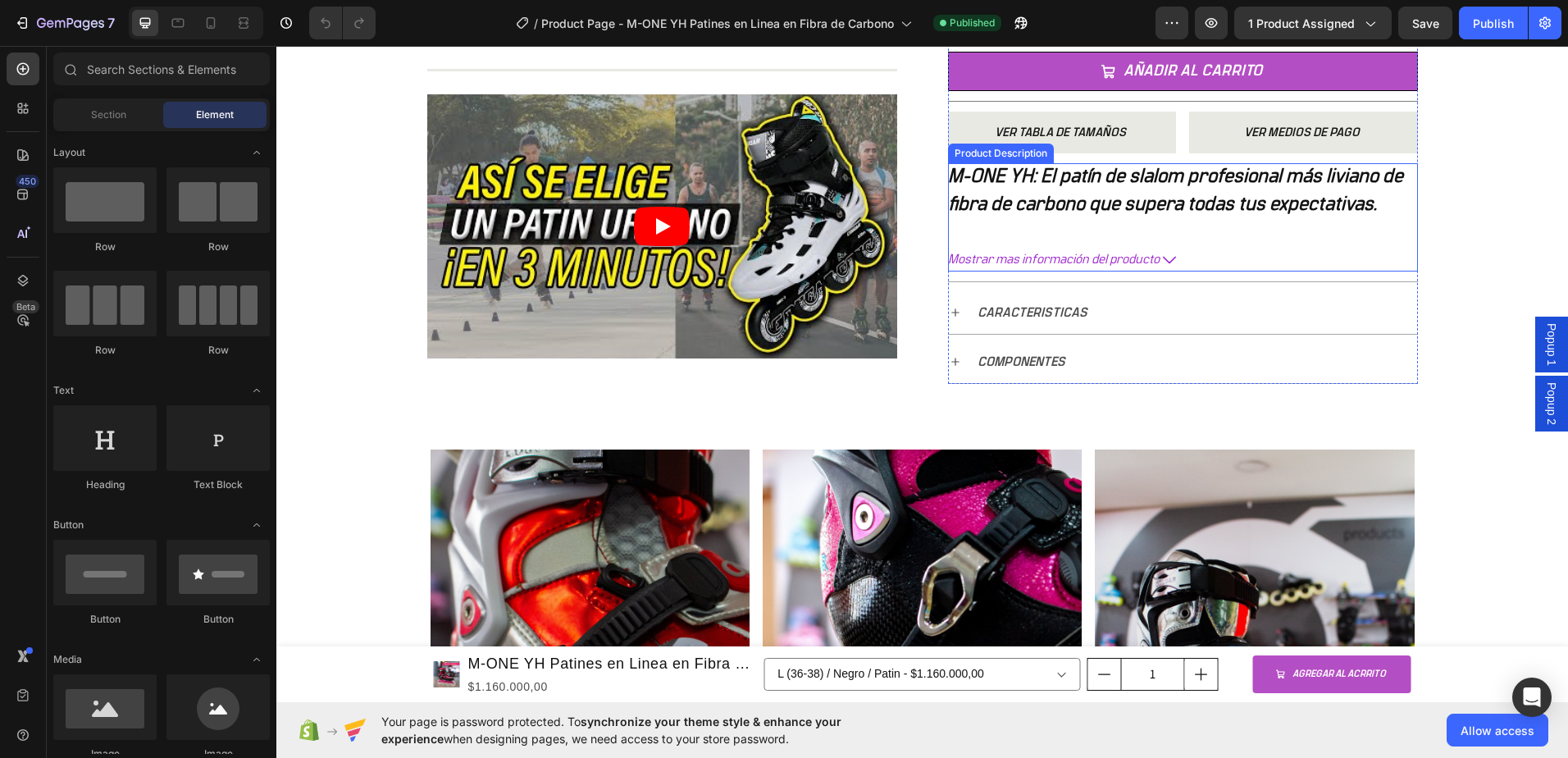
click at [1163, 261] on icon at bounding box center [1169, 259] width 13 height 13
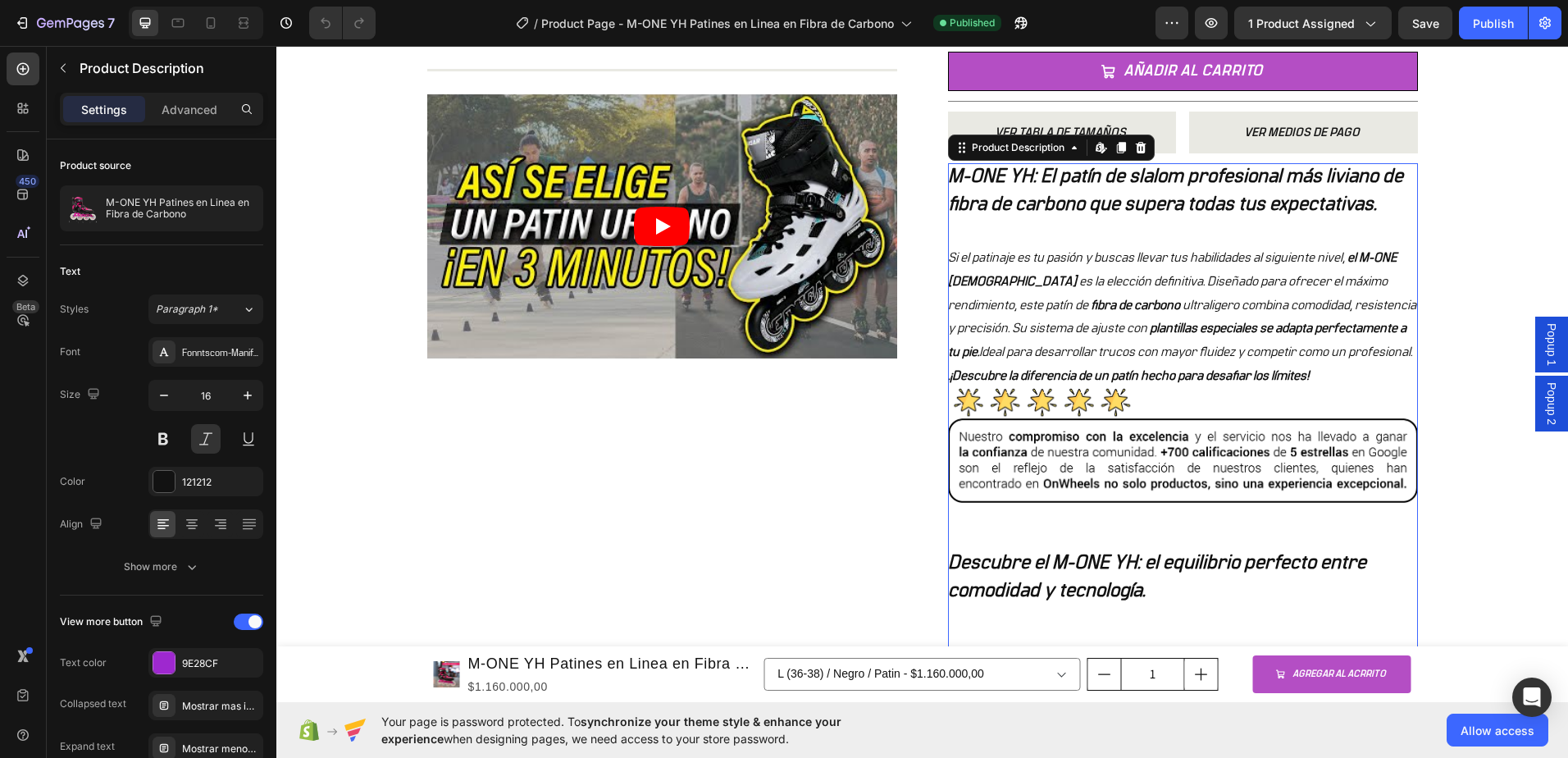
click at [1097, 156] on div "Edit content in Shopify" at bounding box center [1101, 147] width 20 height 20
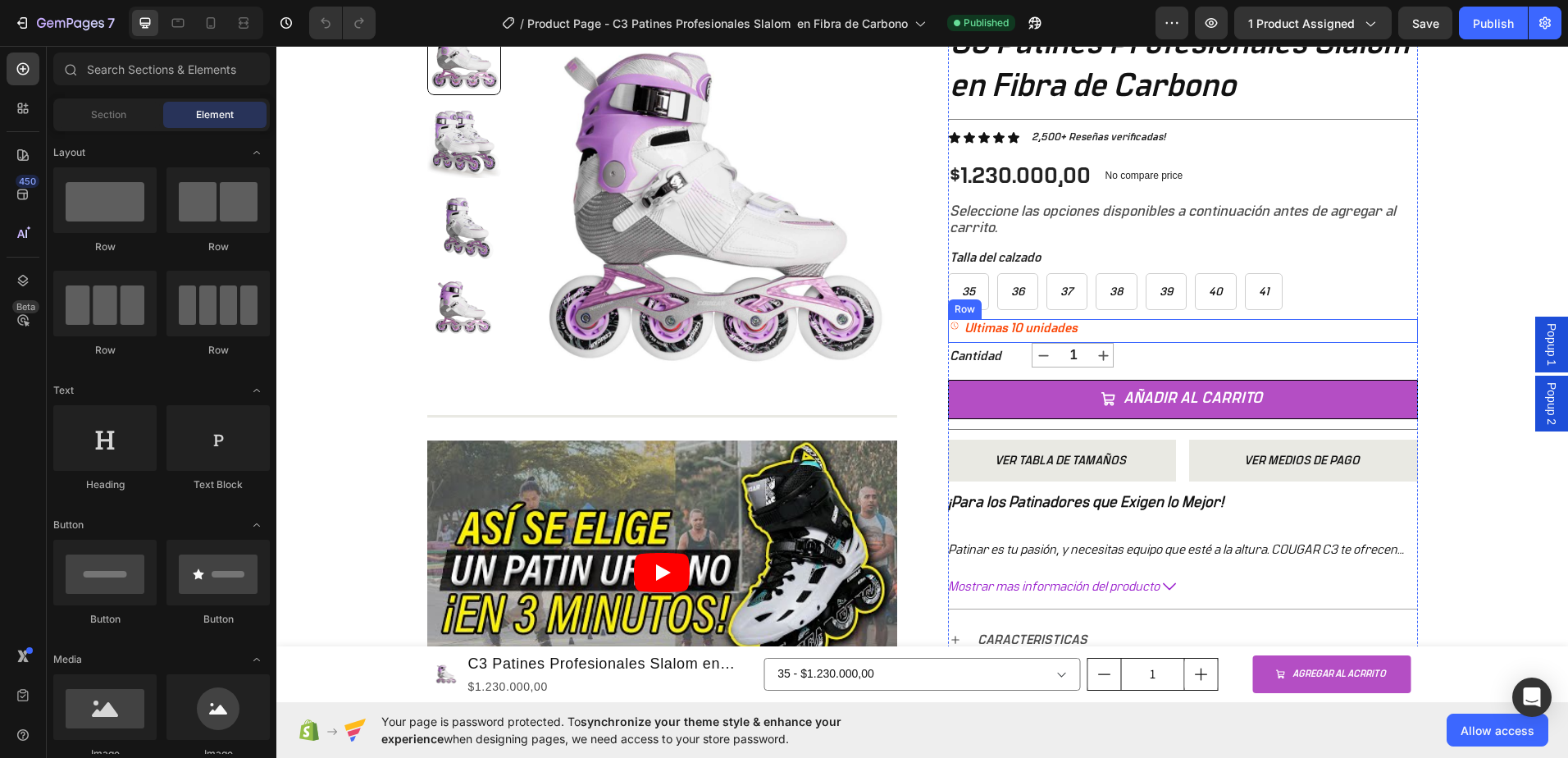
scroll to position [164, 0]
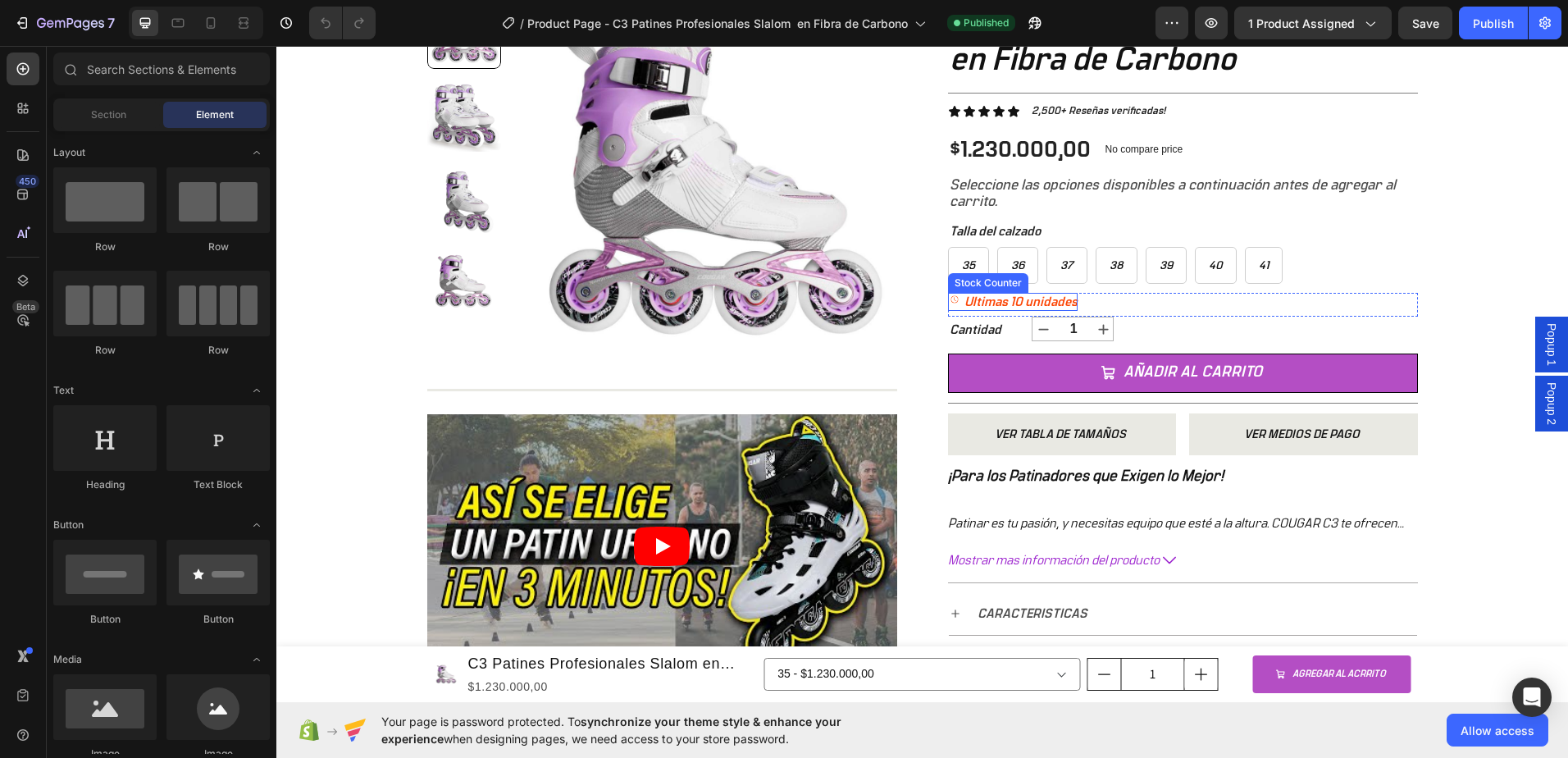
click at [1070, 298] on p "Ultimas 10 unidades" at bounding box center [1021, 302] width 114 height 17
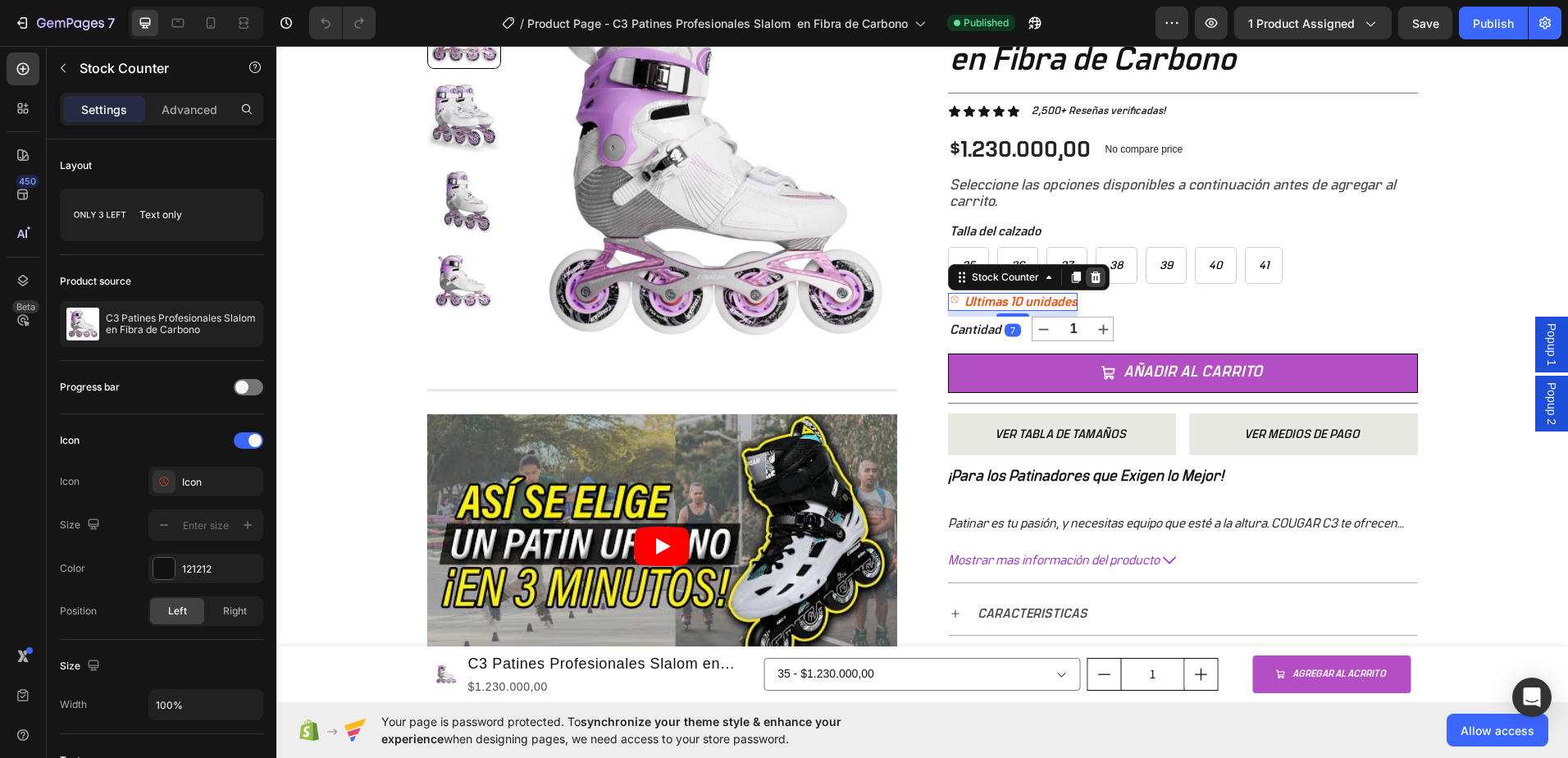
click at [1096, 279] on div at bounding box center [1095, 277] width 20 height 20
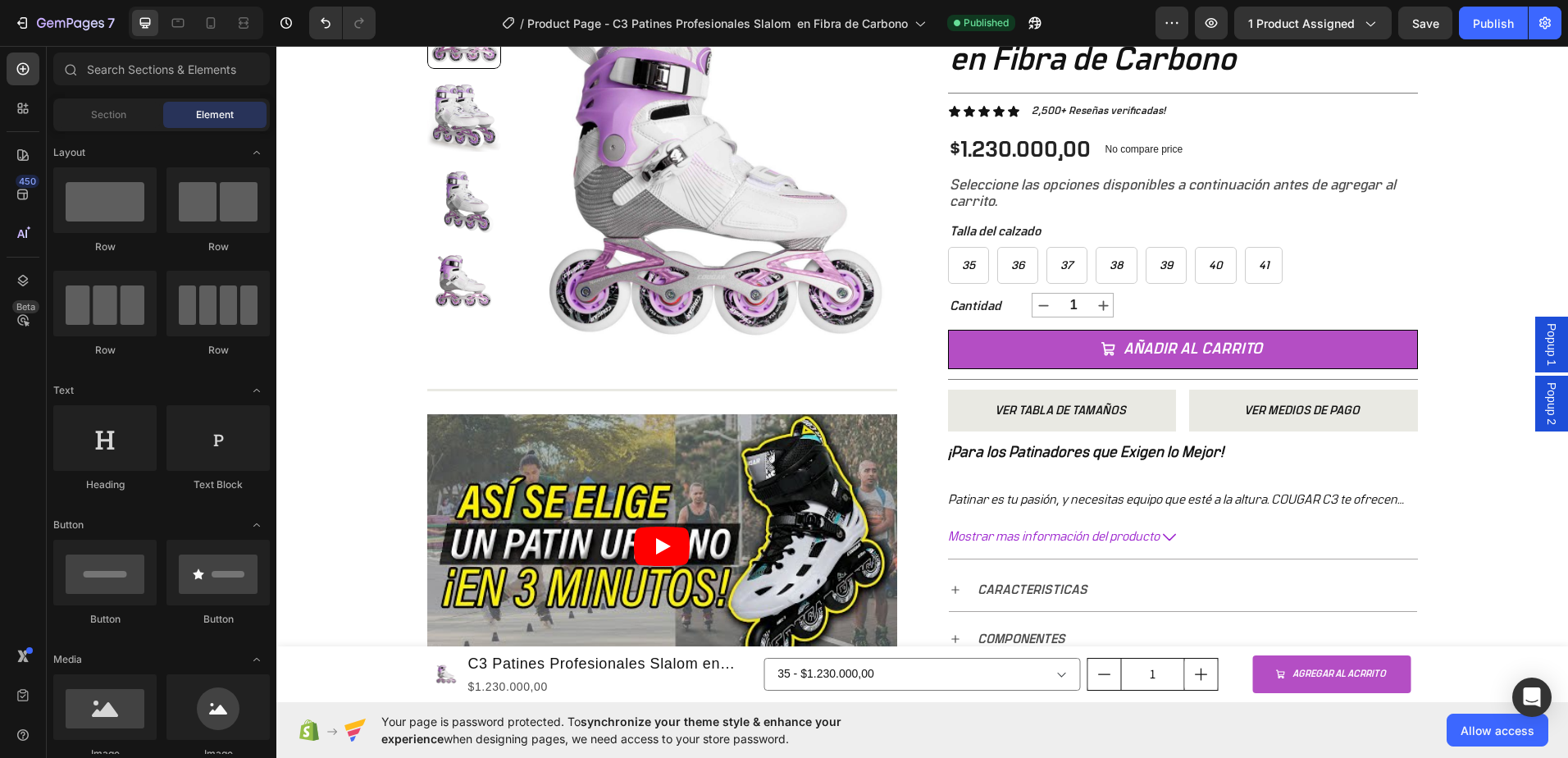
click at [1536, 407] on div "Popup 2" at bounding box center [1552, 403] width 32 height 55
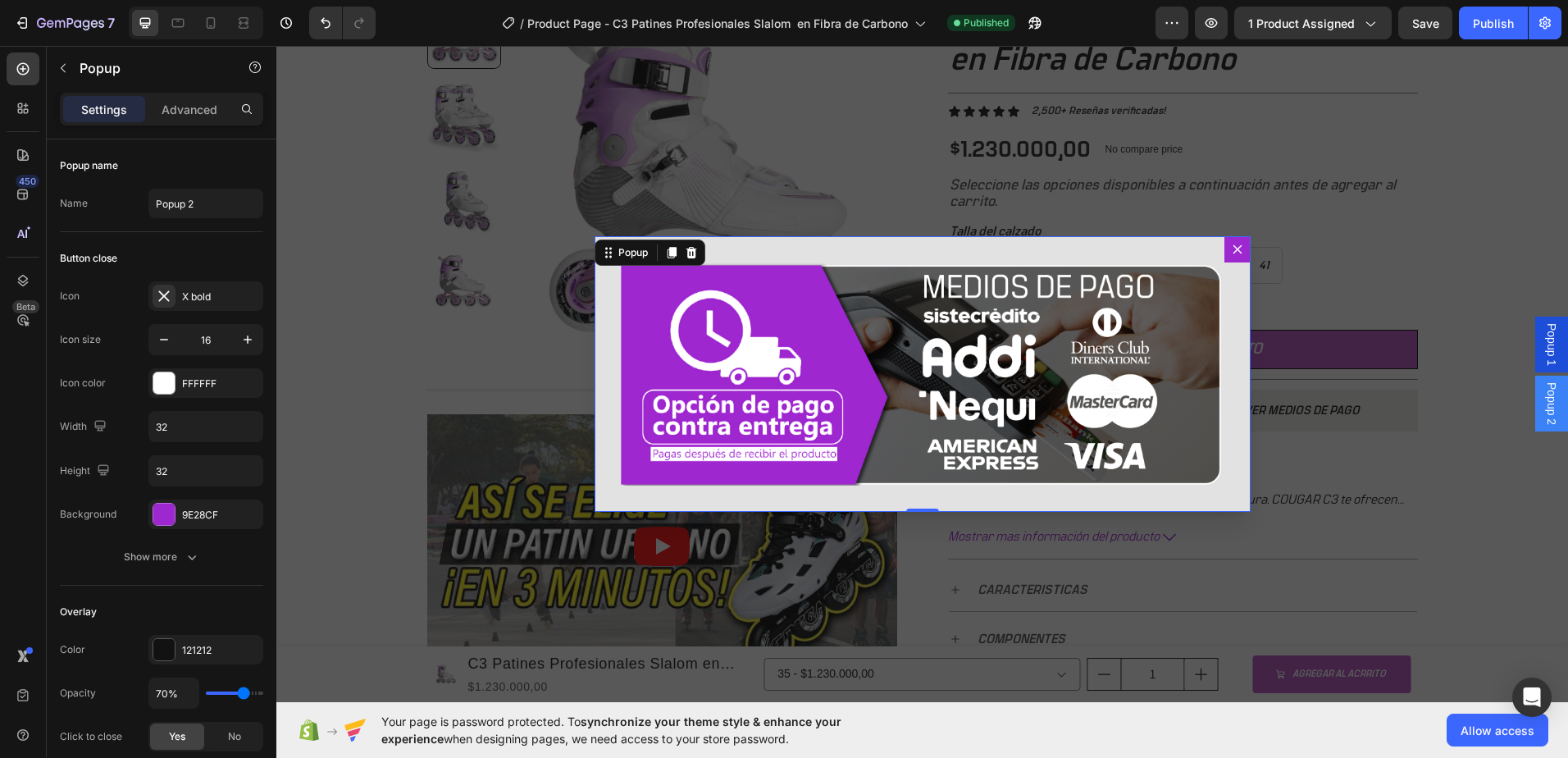
click at [1019, 248] on div "Image" at bounding box center [923, 374] width 656 height 276
click at [183, 429] on input "32" at bounding box center [206, 426] width 114 height 30
click at [755, 260] on div "Image" at bounding box center [923, 374] width 656 height 276
click at [755, 254] on div "Image" at bounding box center [923, 374] width 656 height 276
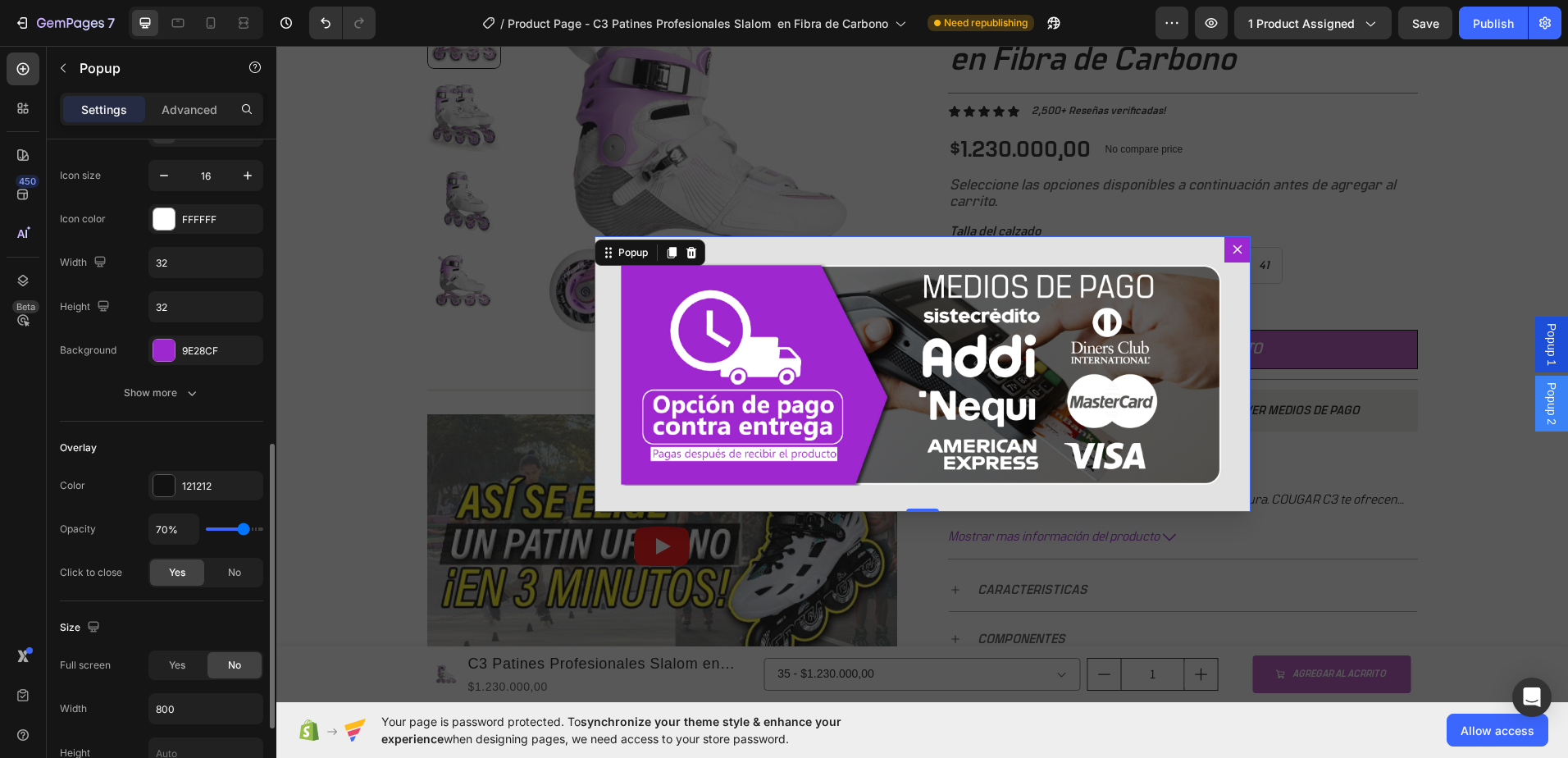
scroll to position [328, 0]
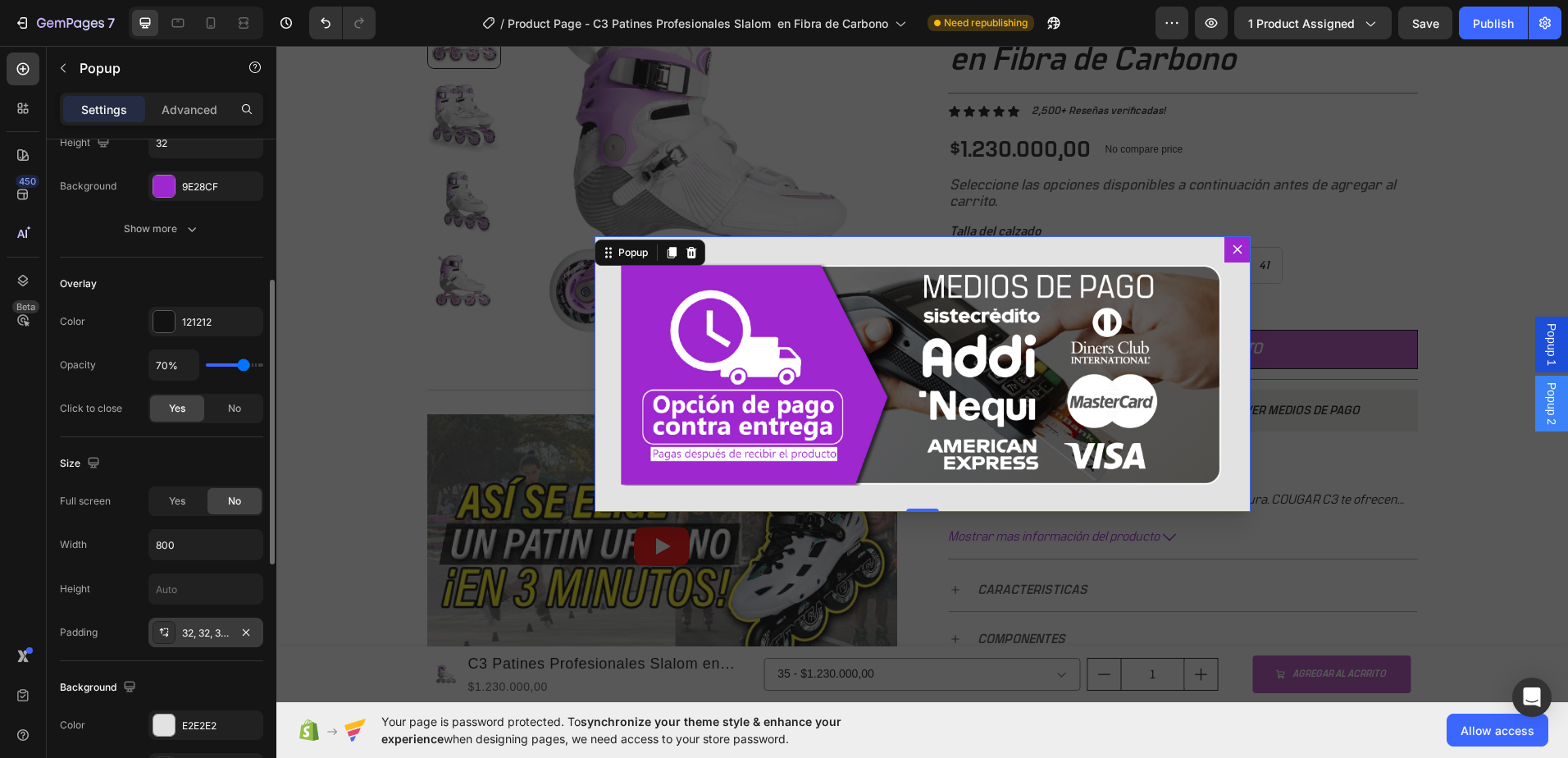
click at [219, 632] on div "32, 32, 32, 32" at bounding box center [206, 633] width 48 height 15
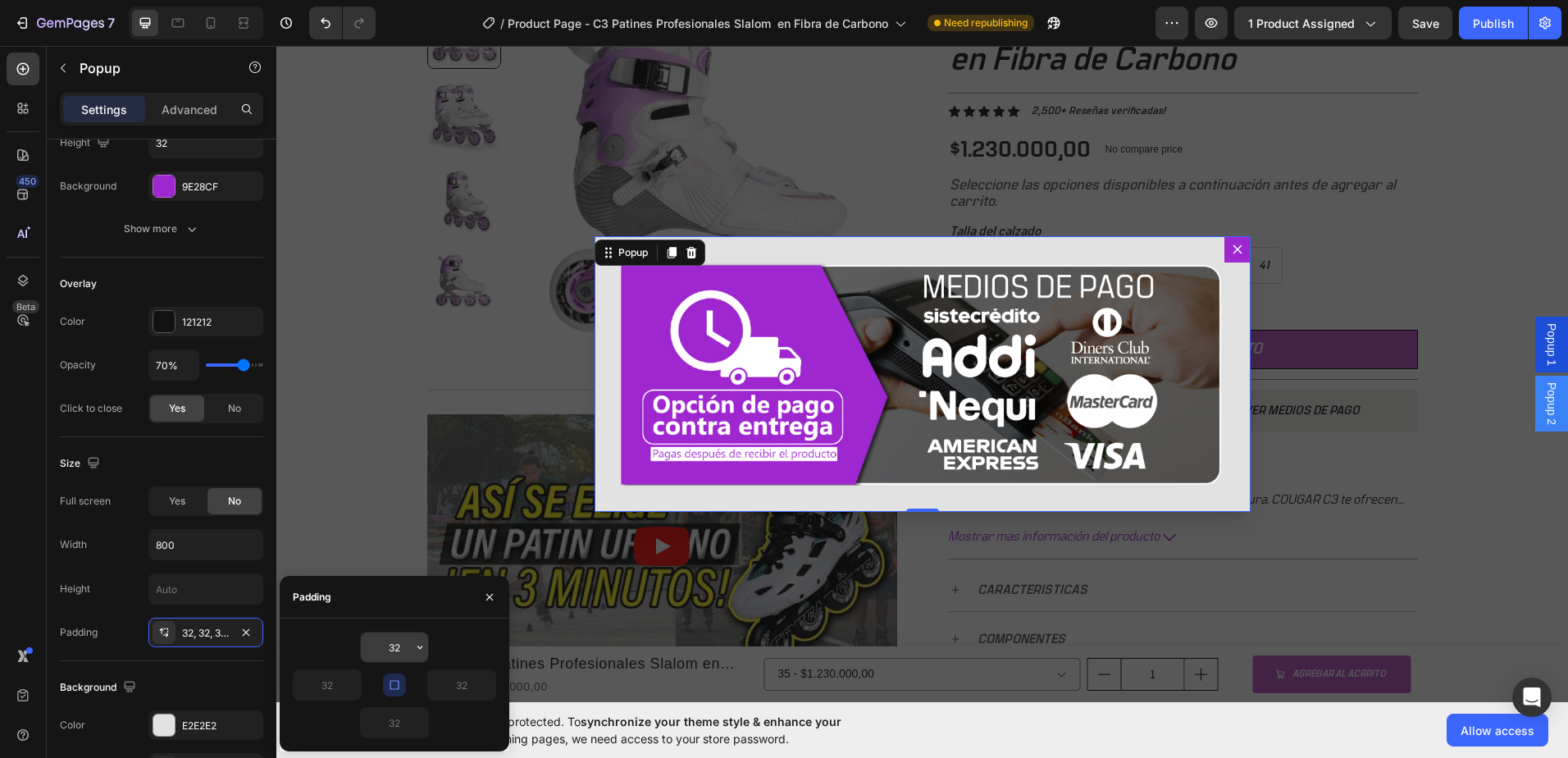
click at [400, 639] on input "32" at bounding box center [394, 647] width 67 height 30
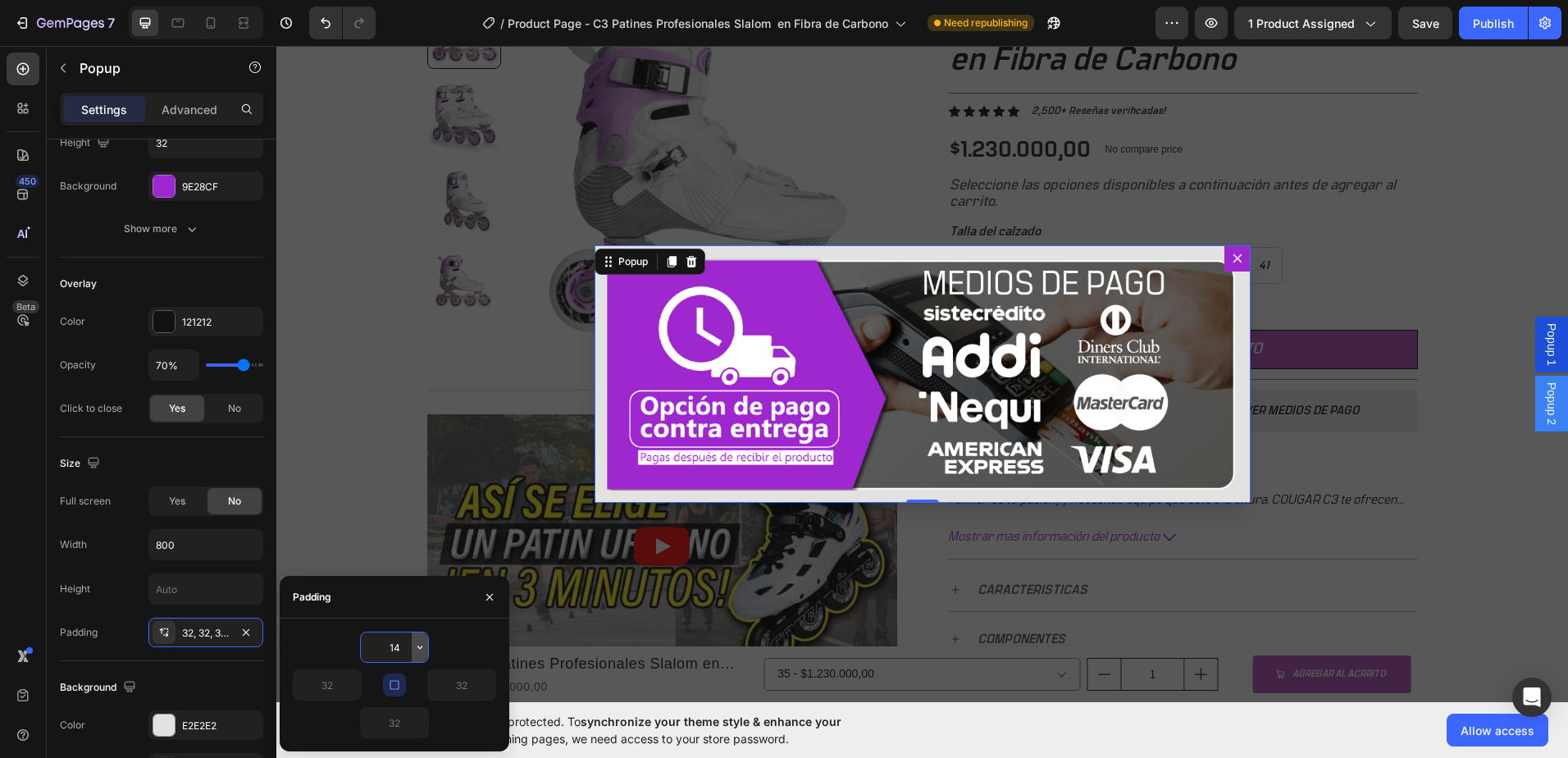
type input "15"
click at [457, 638] on div "15" at bounding box center [394, 647] width 203 height 32
type input "15"
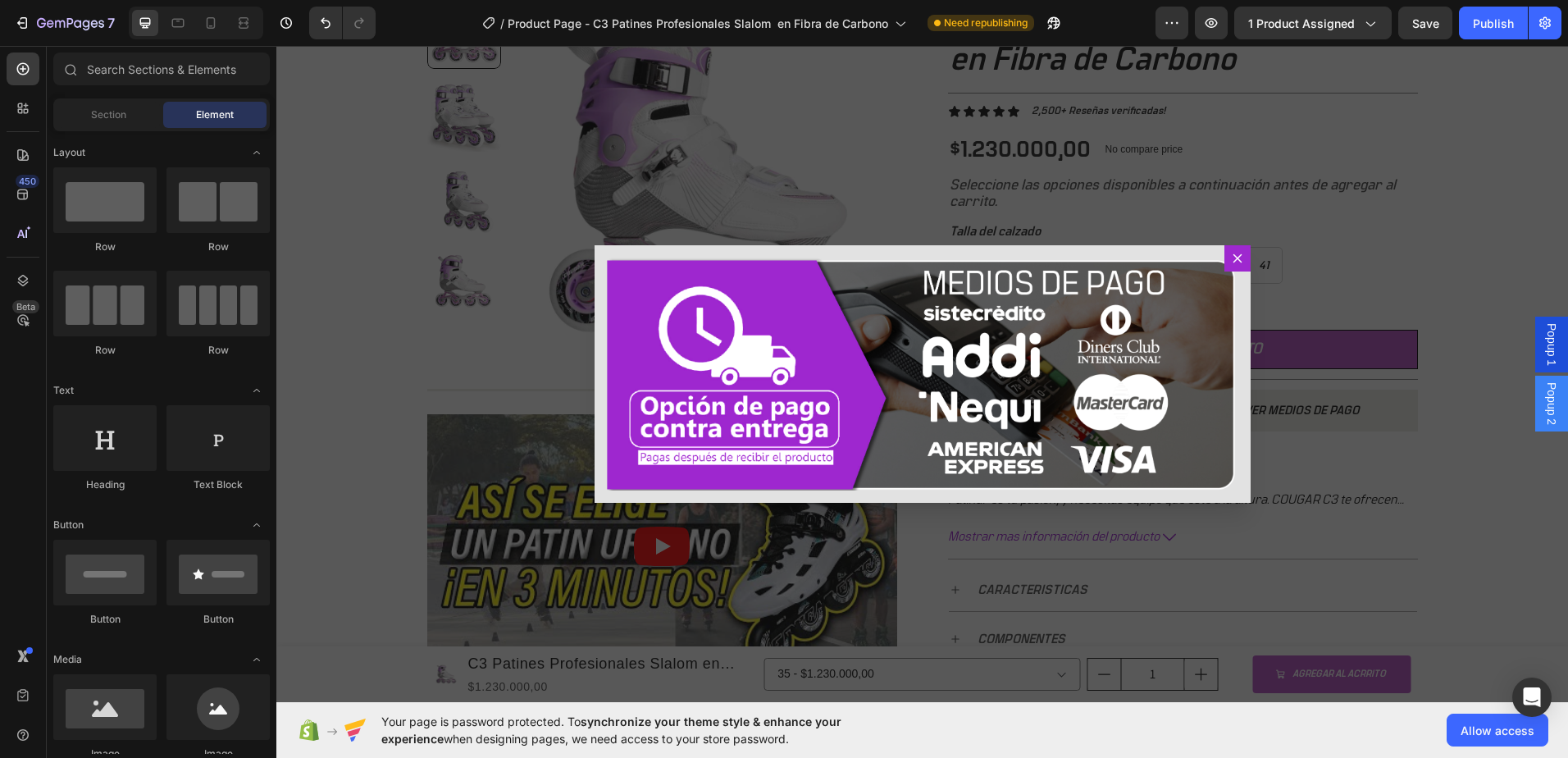
click at [324, 508] on div "Backdrop" at bounding box center [922, 374] width 1291 height 656
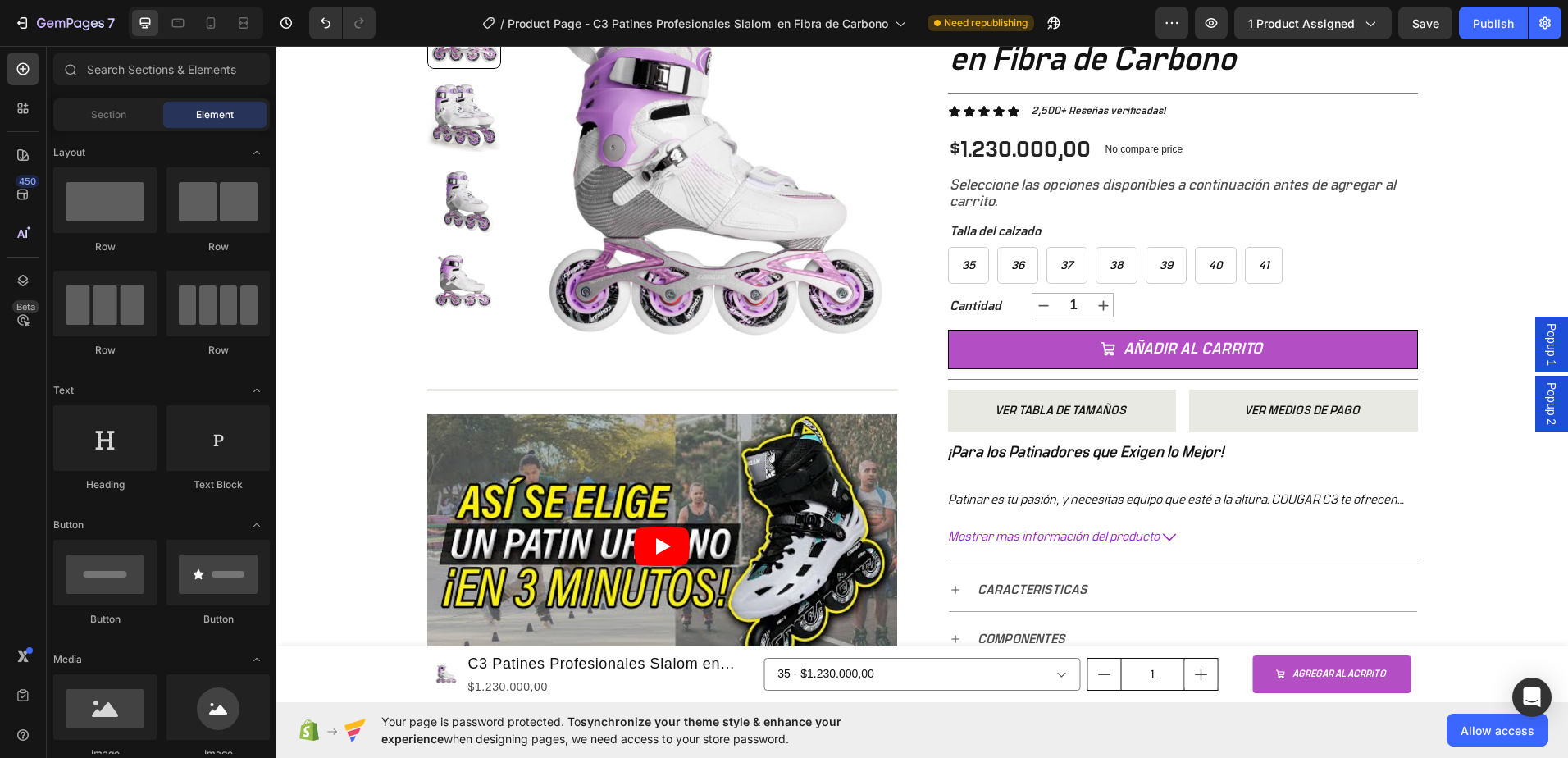
click at [1546, 399] on span "Popup 2" at bounding box center [1551, 404] width 16 height 43
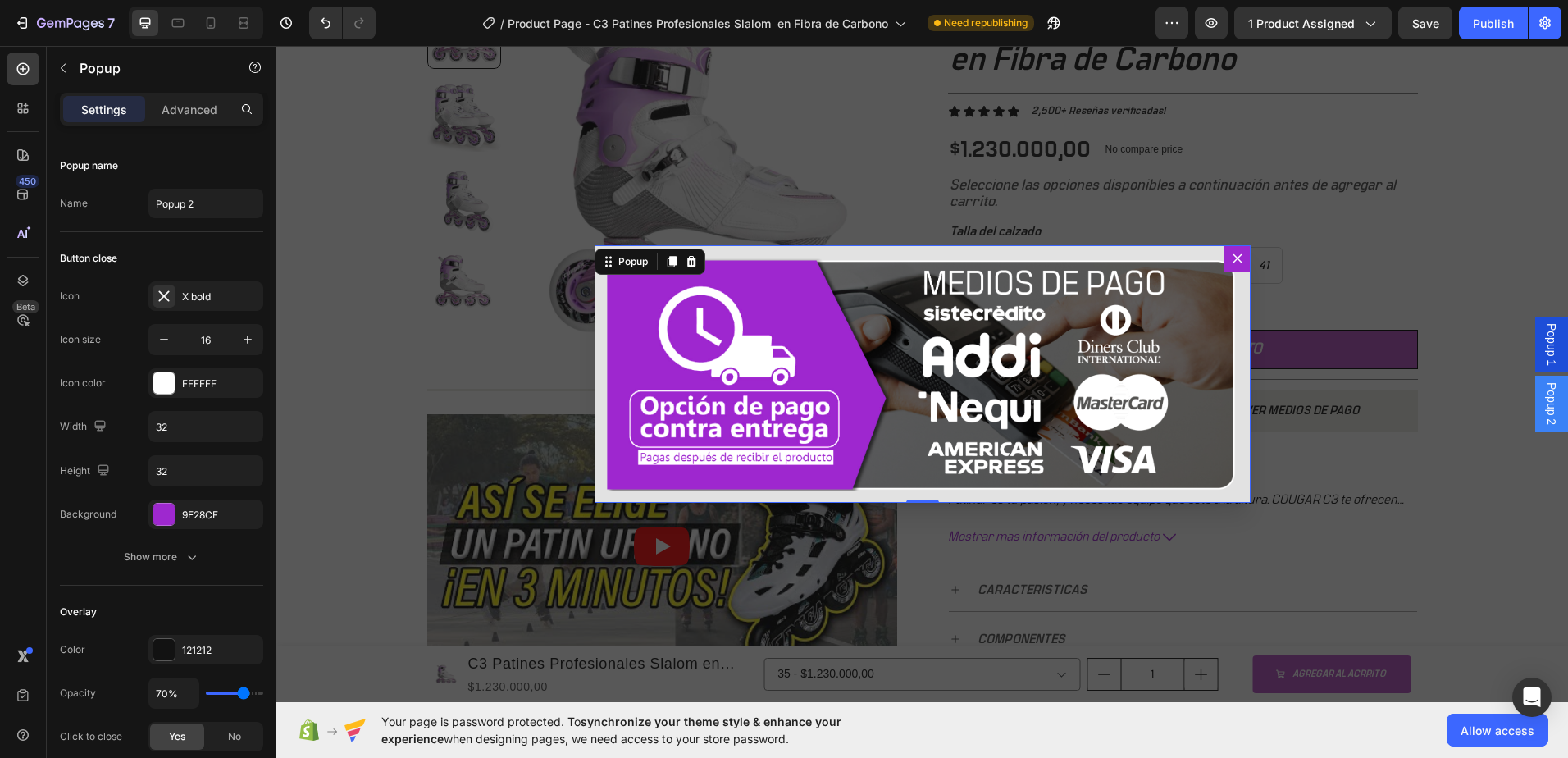
click at [1546, 399] on span "Popup 2" at bounding box center [1551, 404] width 16 height 43
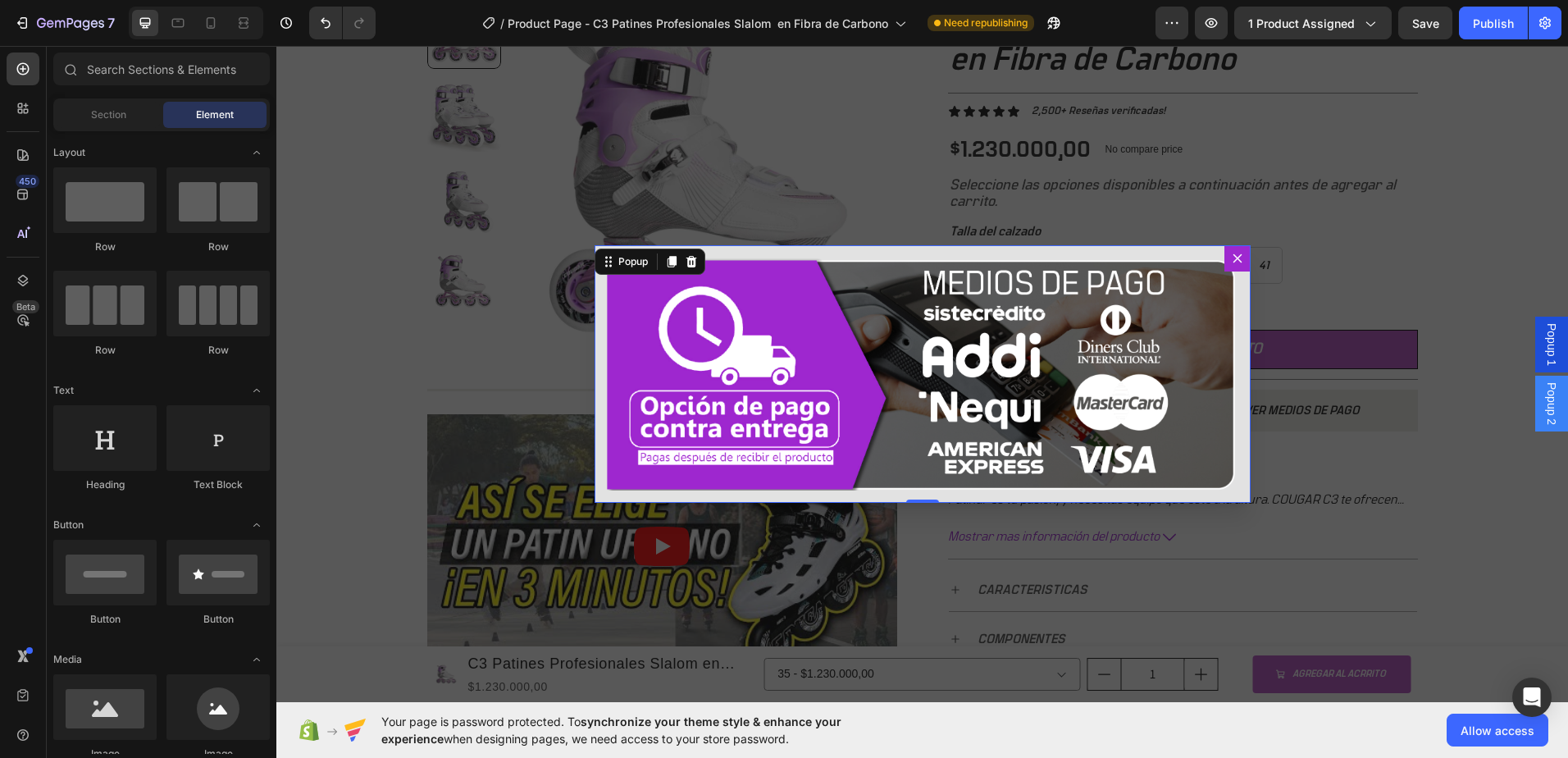
click at [1447, 275] on div "Backdrop" at bounding box center [922, 374] width 1291 height 656
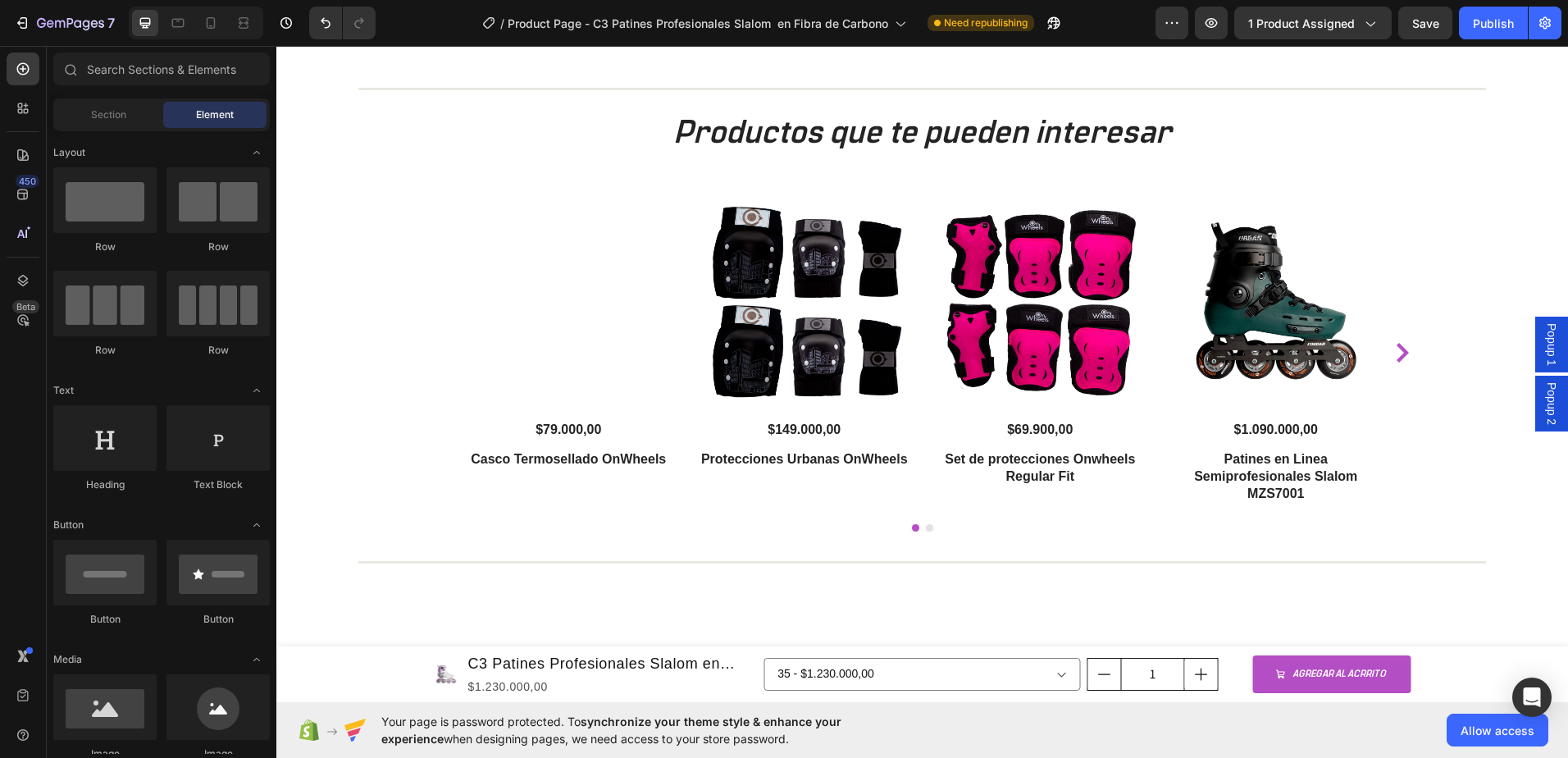
scroll to position [2789, 0]
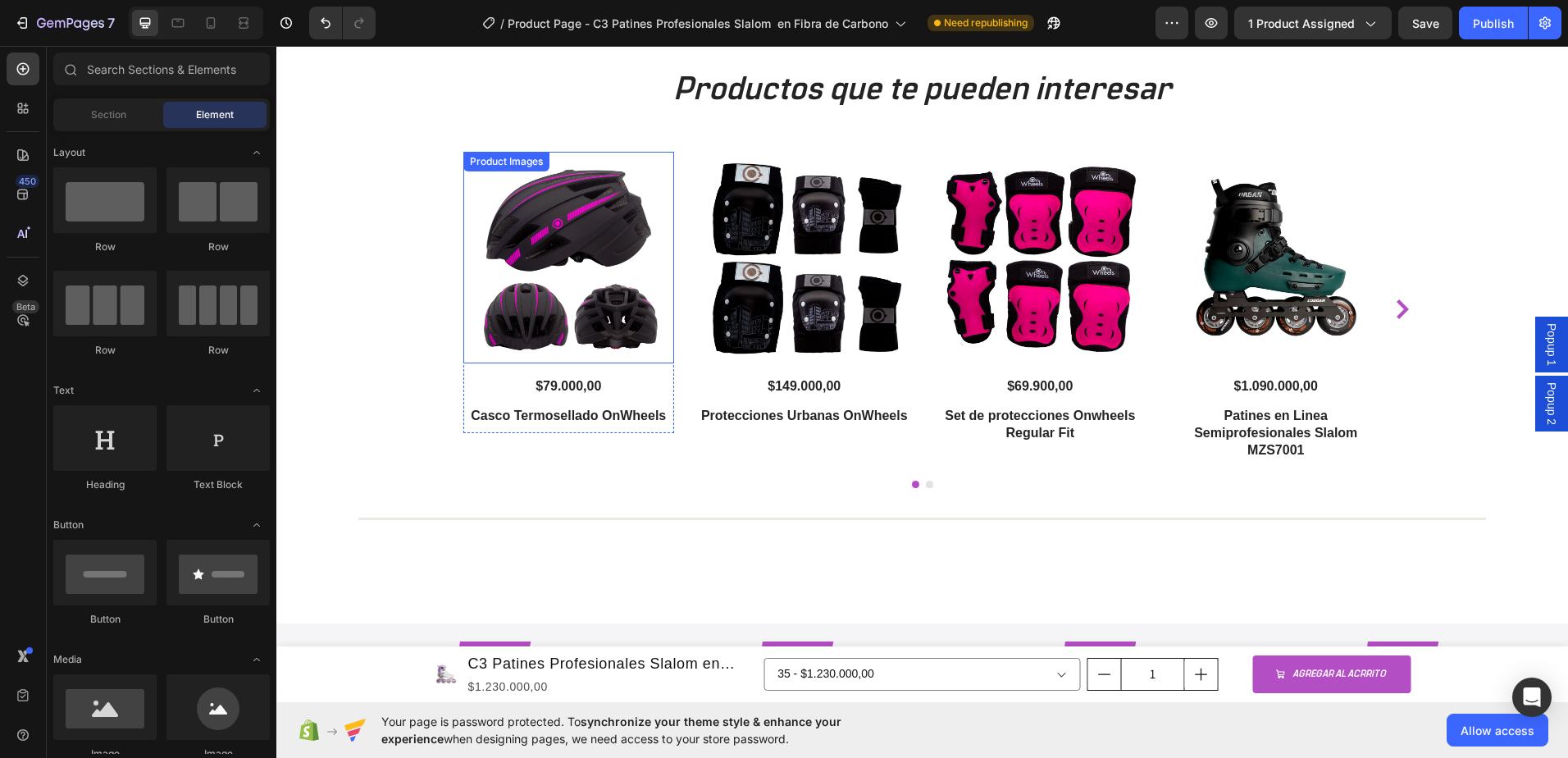
click at [616, 294] on img at bounding box center [569, 258] width 212 height 212
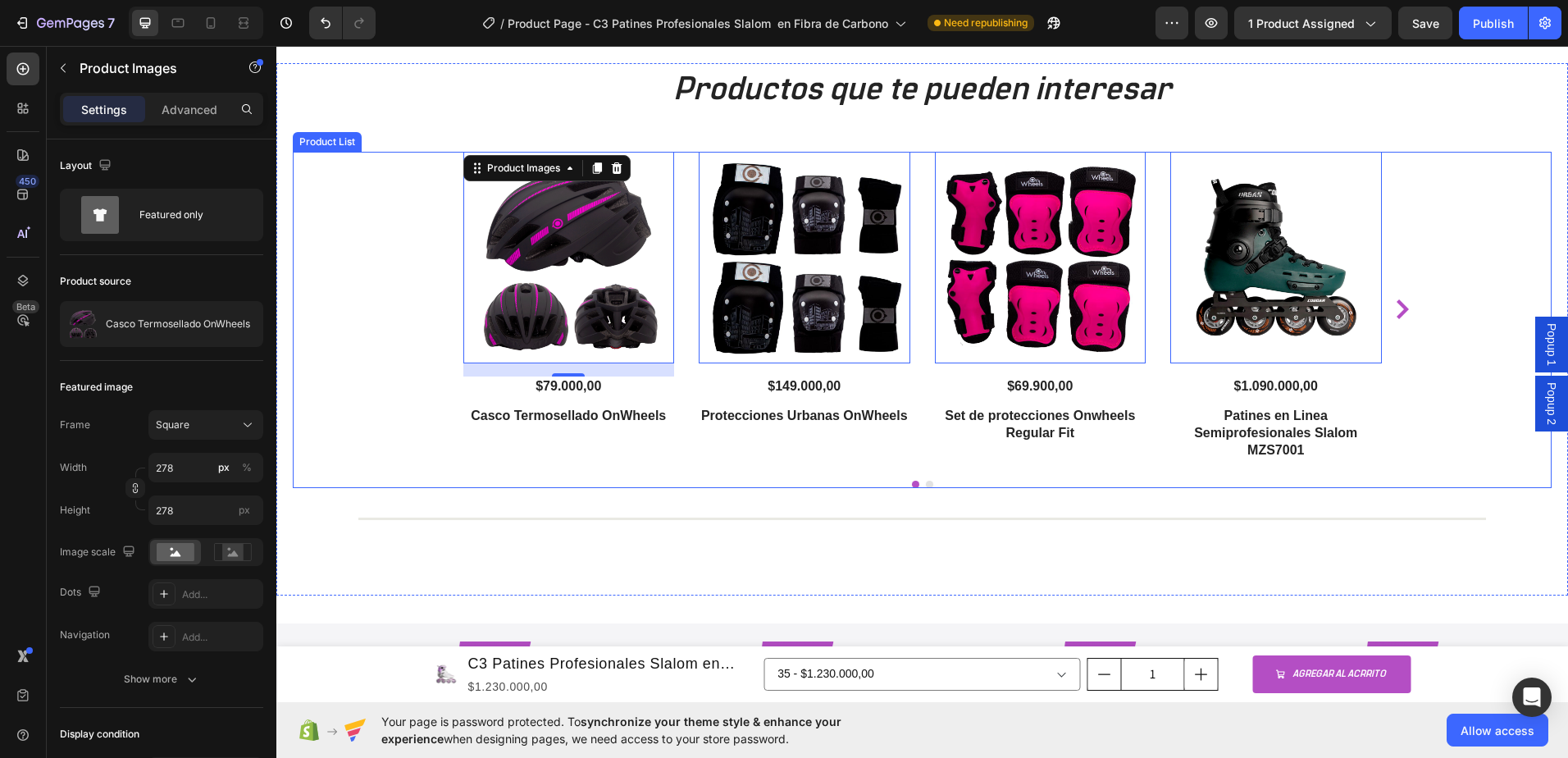
click at [1396, 306] on icon "Carousel Next Arrow" at bounding box center [1402, 309] width 12 height 20
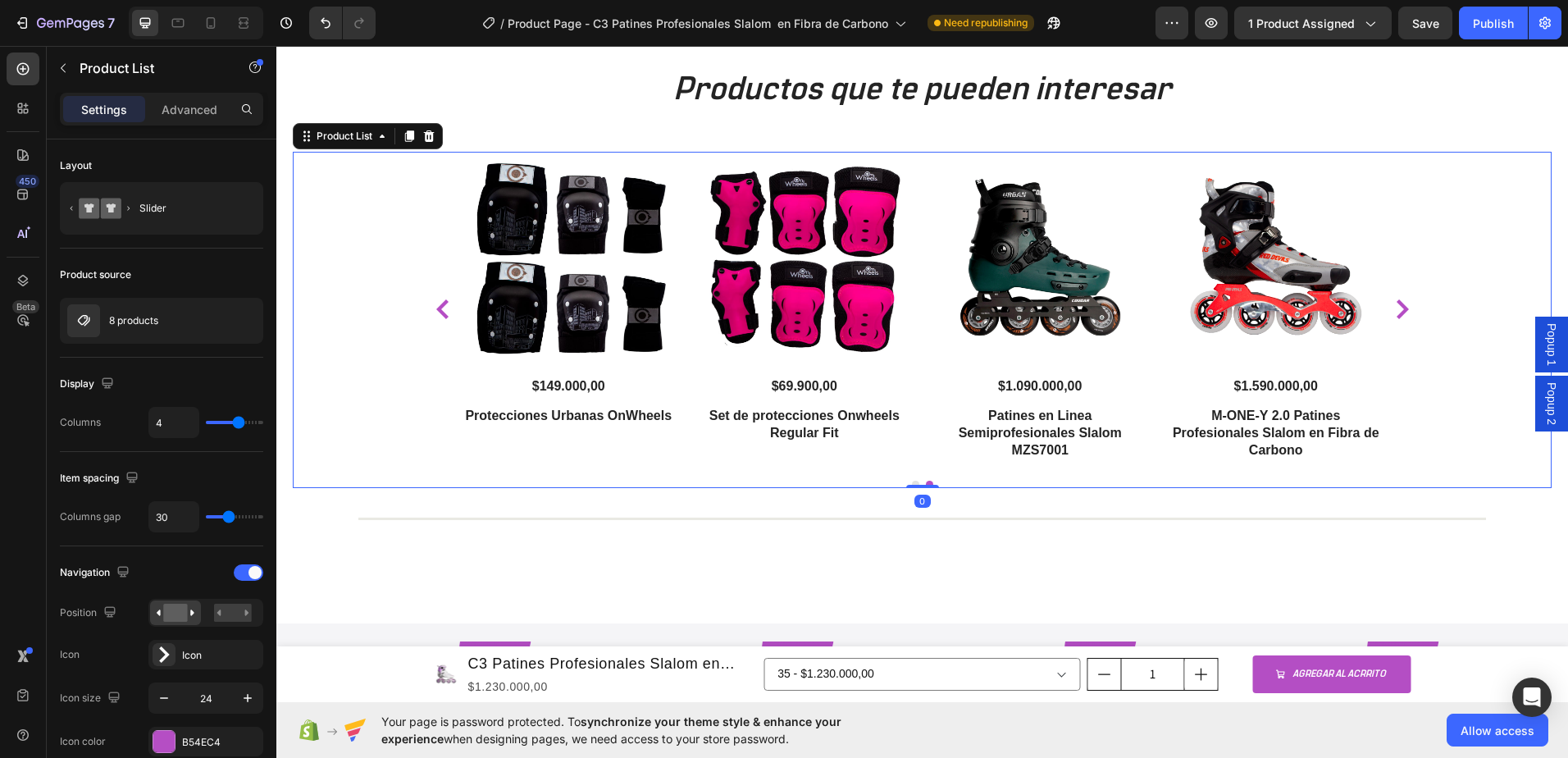
click at [1396, 306] on icon "Carousel Next Arrow" at bounding box center [1402, 309] width 12 height 20
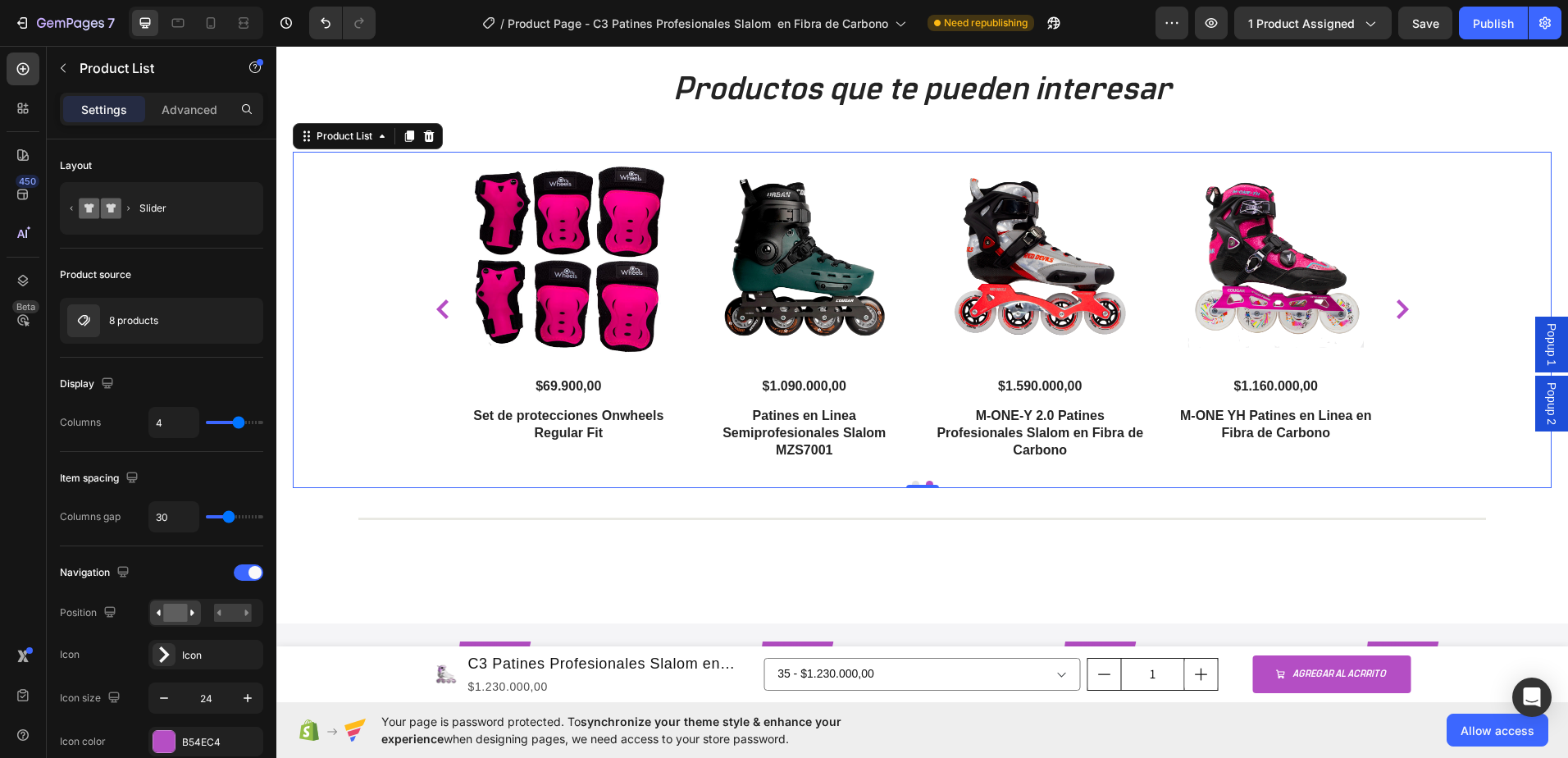
click at [1396, 306] on icon "Carousel Next Arrow" at bounding box center [1402, 309] width 12 height 20
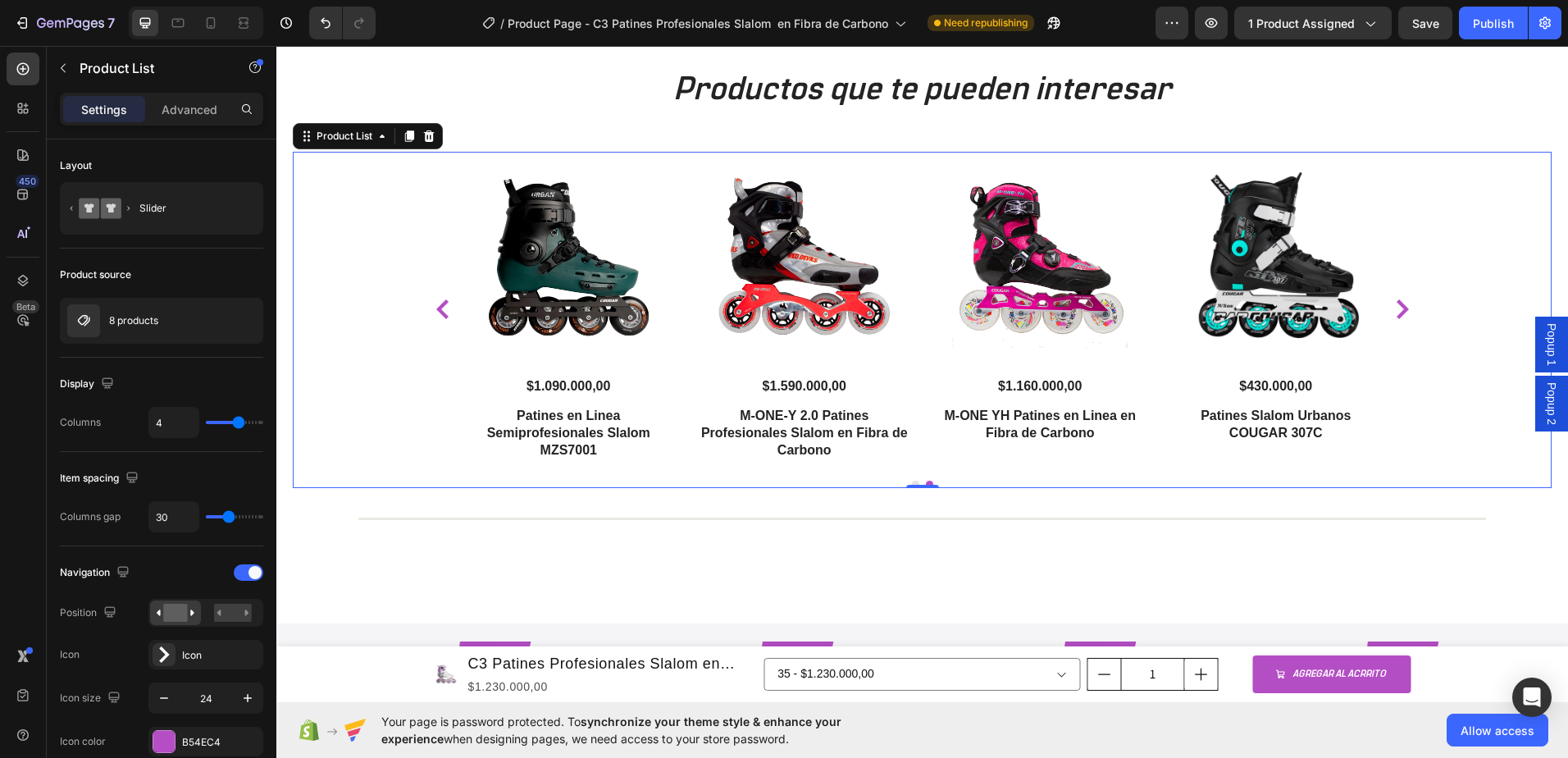
click at [1396, 306] on icon "Carousel Next Arrow" at bounding box center [1402, 309] width 12 height 20
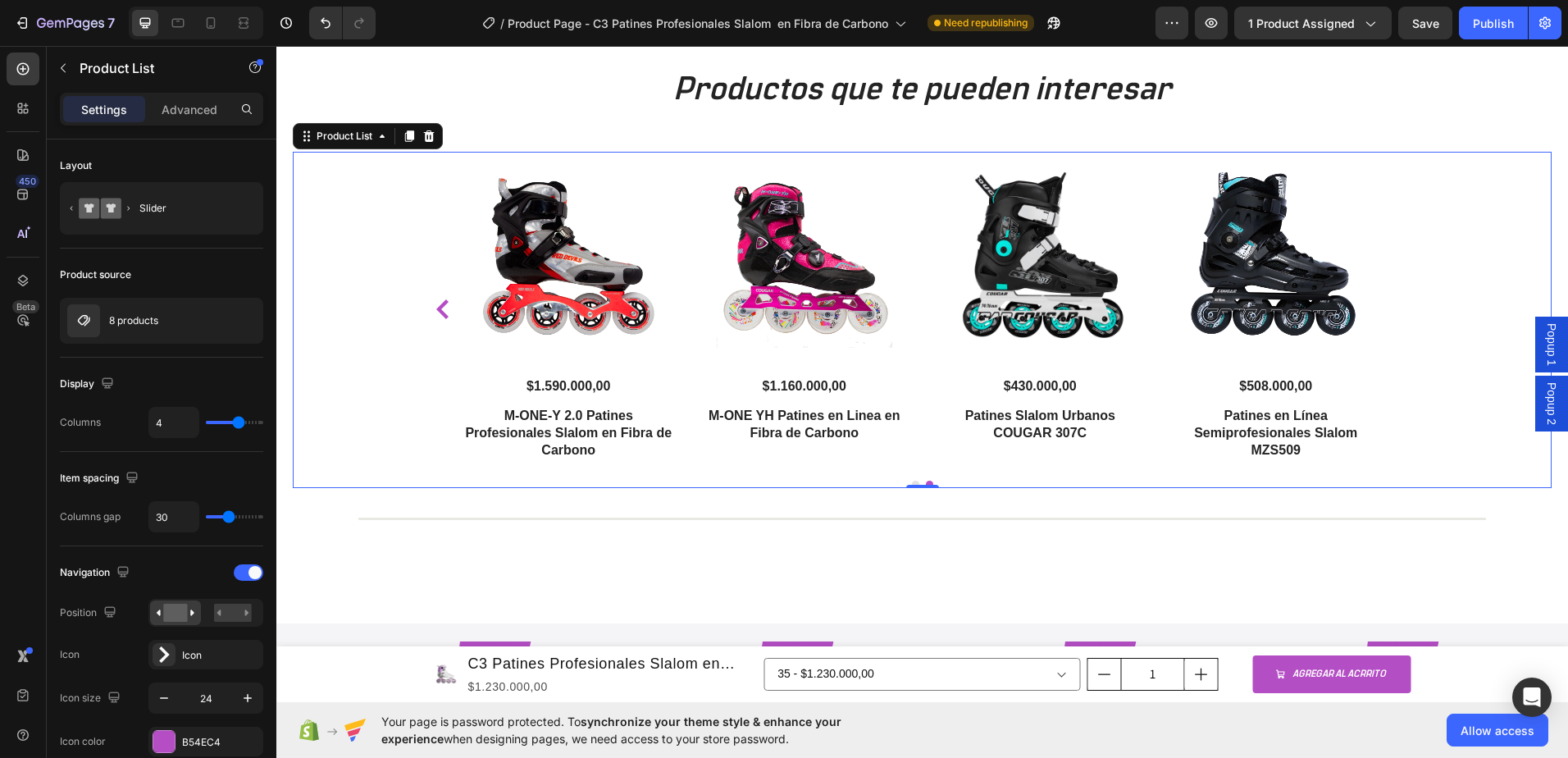
click at [1396, 306] on div "Product Images $79.000,00 Product Price Product Price Casco Termosellado OnWhee…" at bounding box center [922, 310] width 984 height 316
click at [438, 315] on icon "Carousel Back Arrow" at bounding box center [442, 309] width 12 height 20
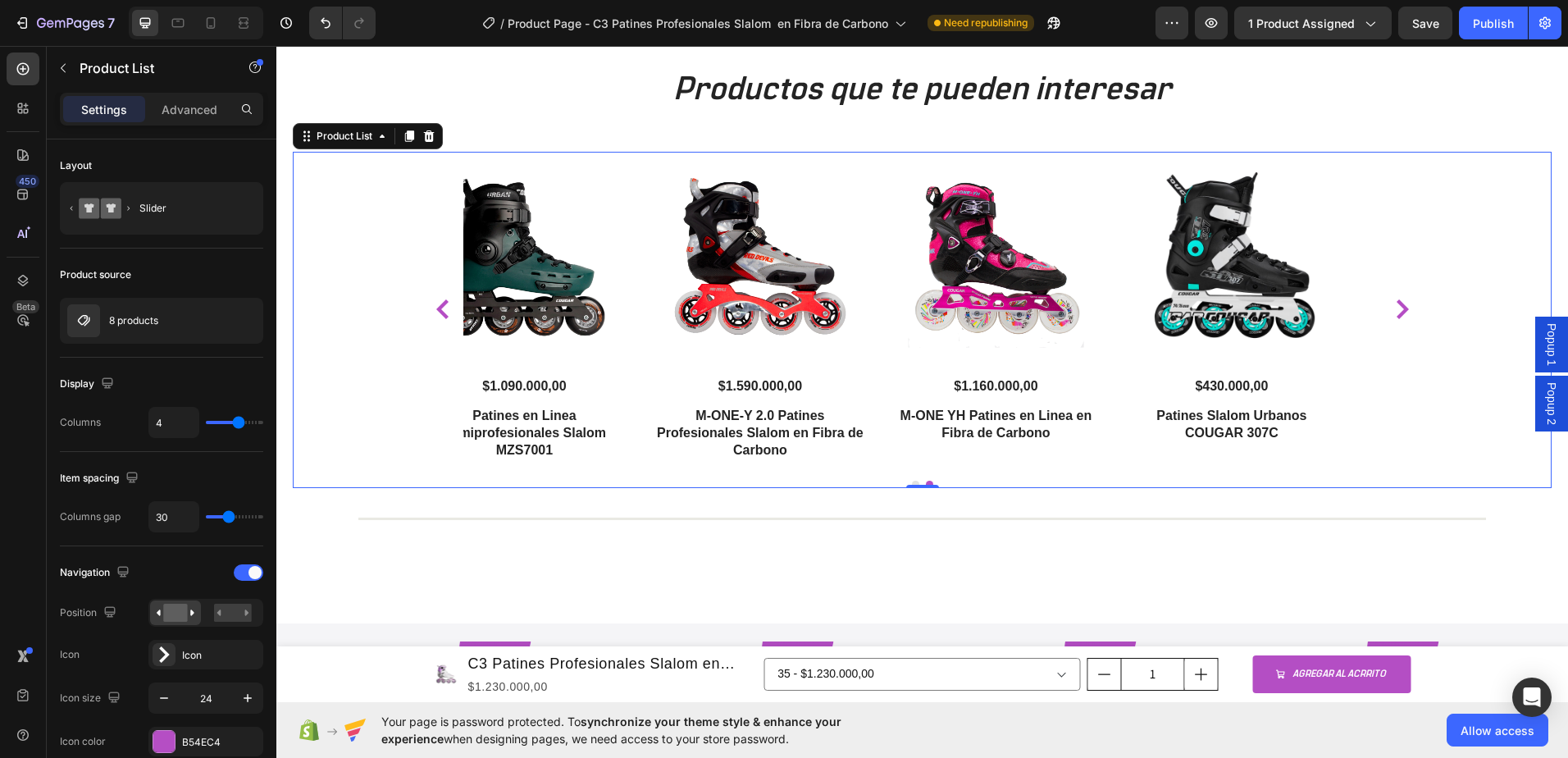
click at [438, 315] on icon "Carousel Back Arrow" at bounding box center [442, 309] width 12 height 20
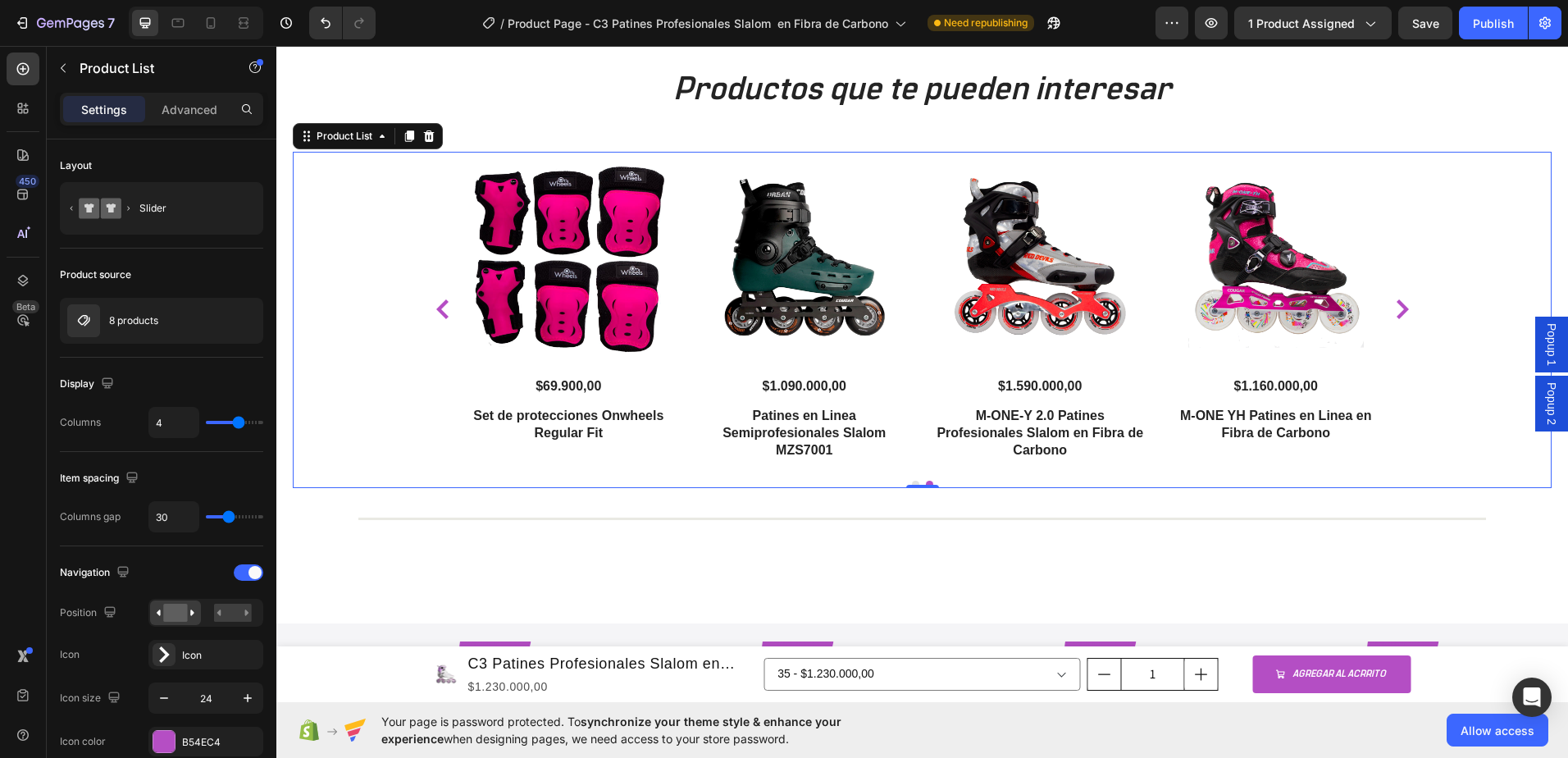
click at [438, 315] on icon "Carousel Back Arrow" at bounding box center [442, 309] width 12 height 20
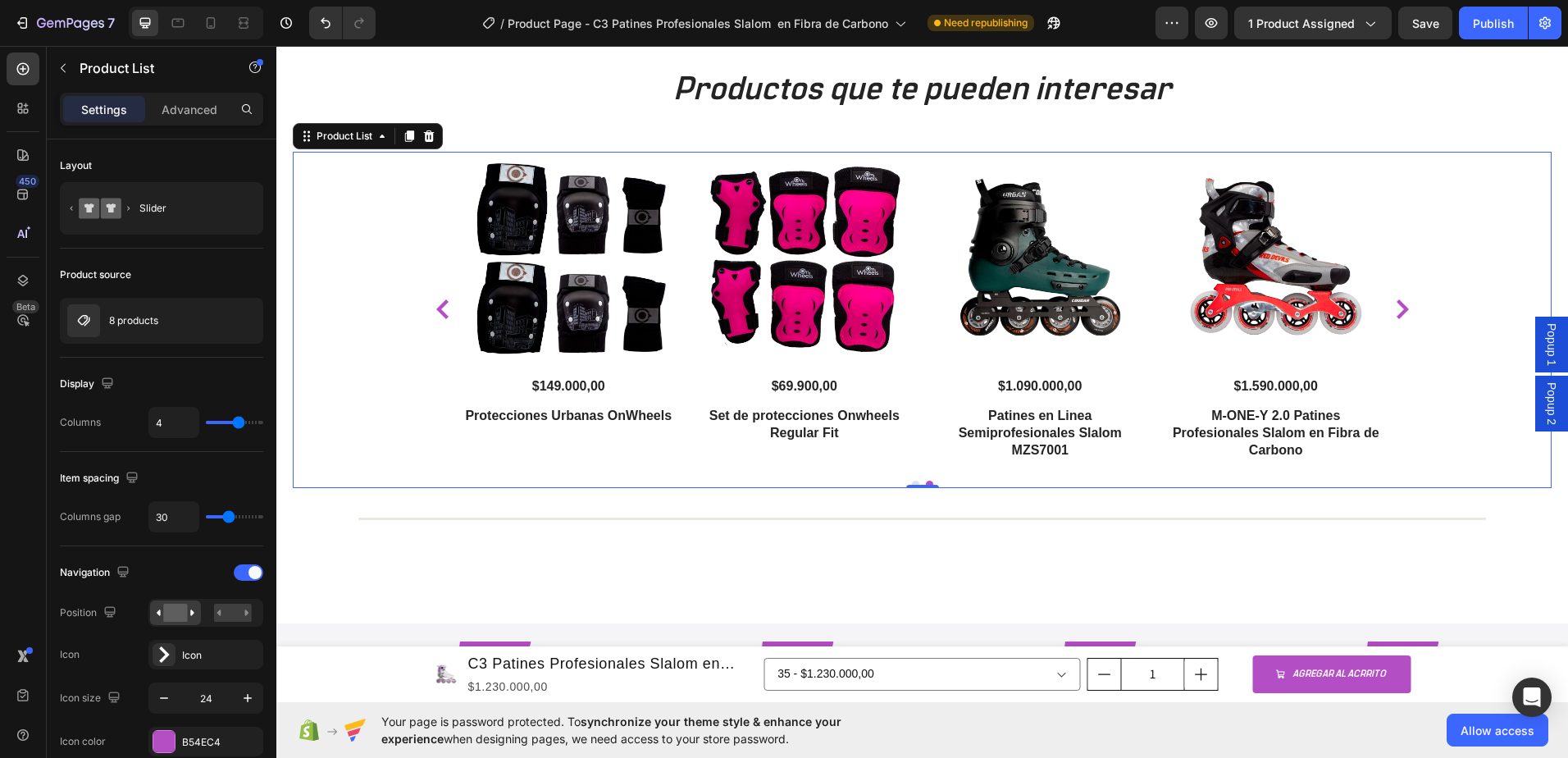
click at [438, 315] on icon "Carousel Back Arrow" at bounding box center [442, 309] width 12 height 20
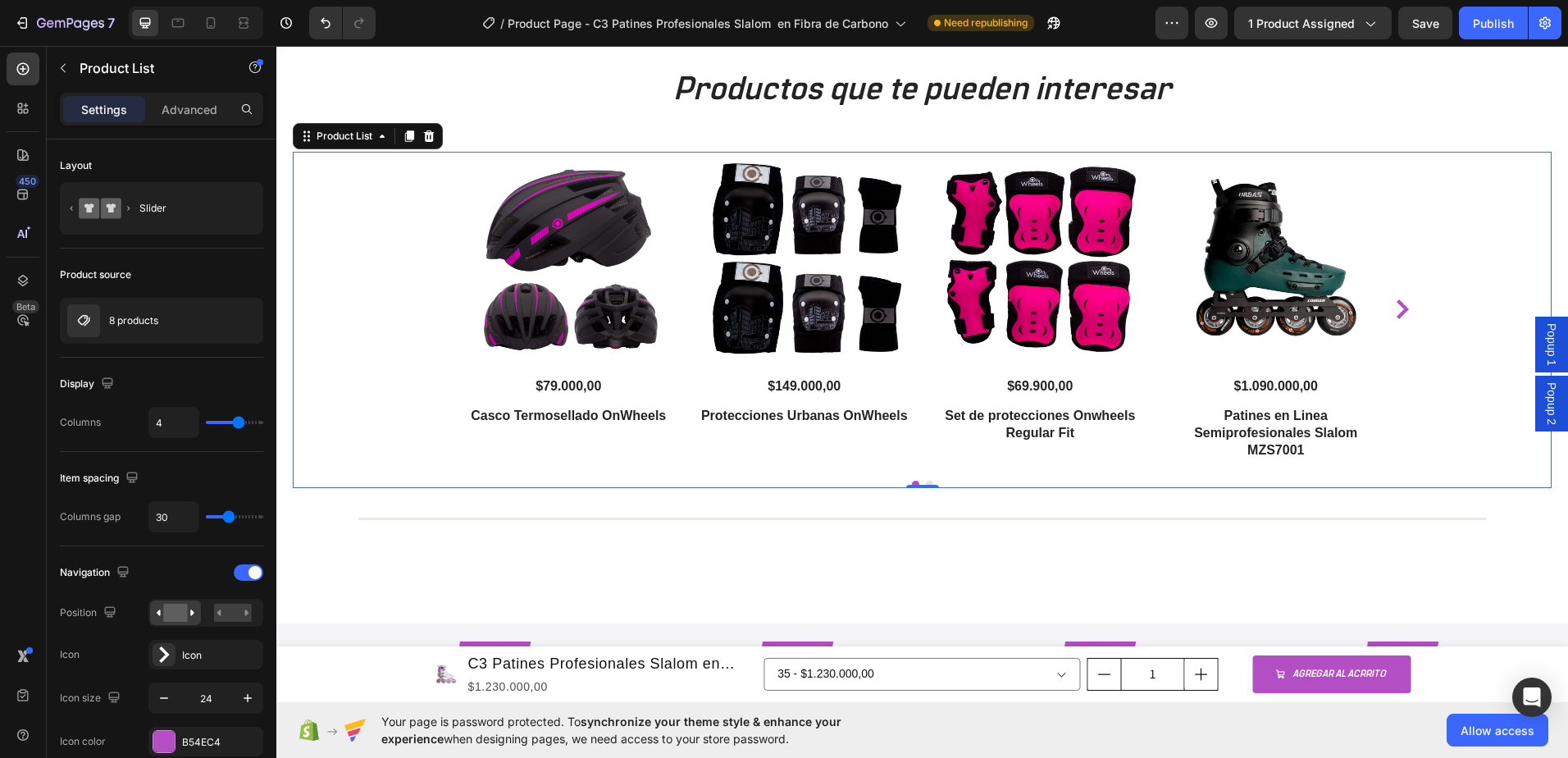
click at [438, 315] on div "Product Images $79.000,00 Product Price Product Price Casco Termosellado OnWhee…" at bounding box center [922, 310] width 984 height 316
click at [609, 259] on img at bounding box center [569, 258] width 212 height 212
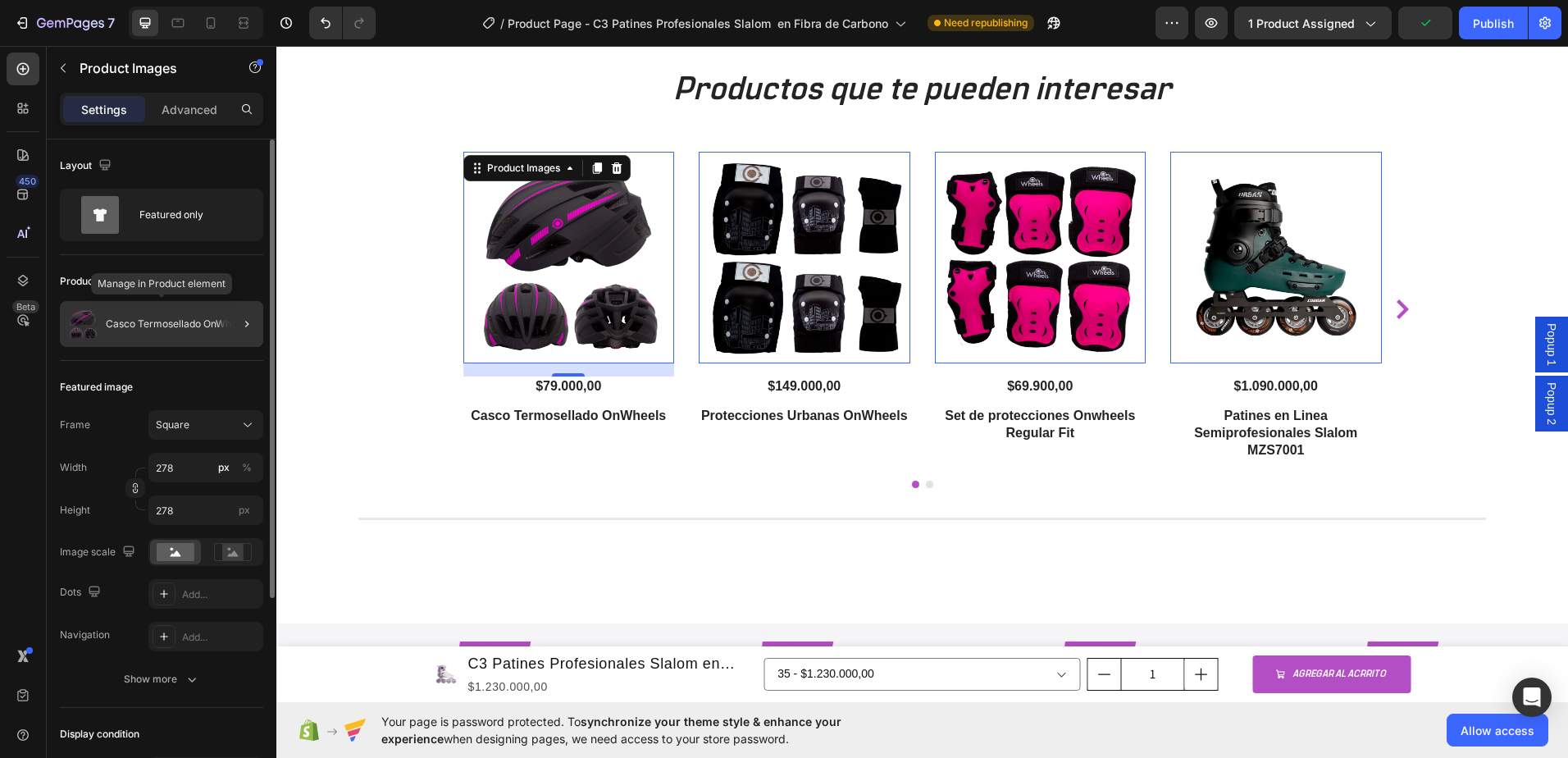
click at [118, 339] on div "Casco Termosellado OnWheels" at bounding box center [161, 324] width 203 height 46
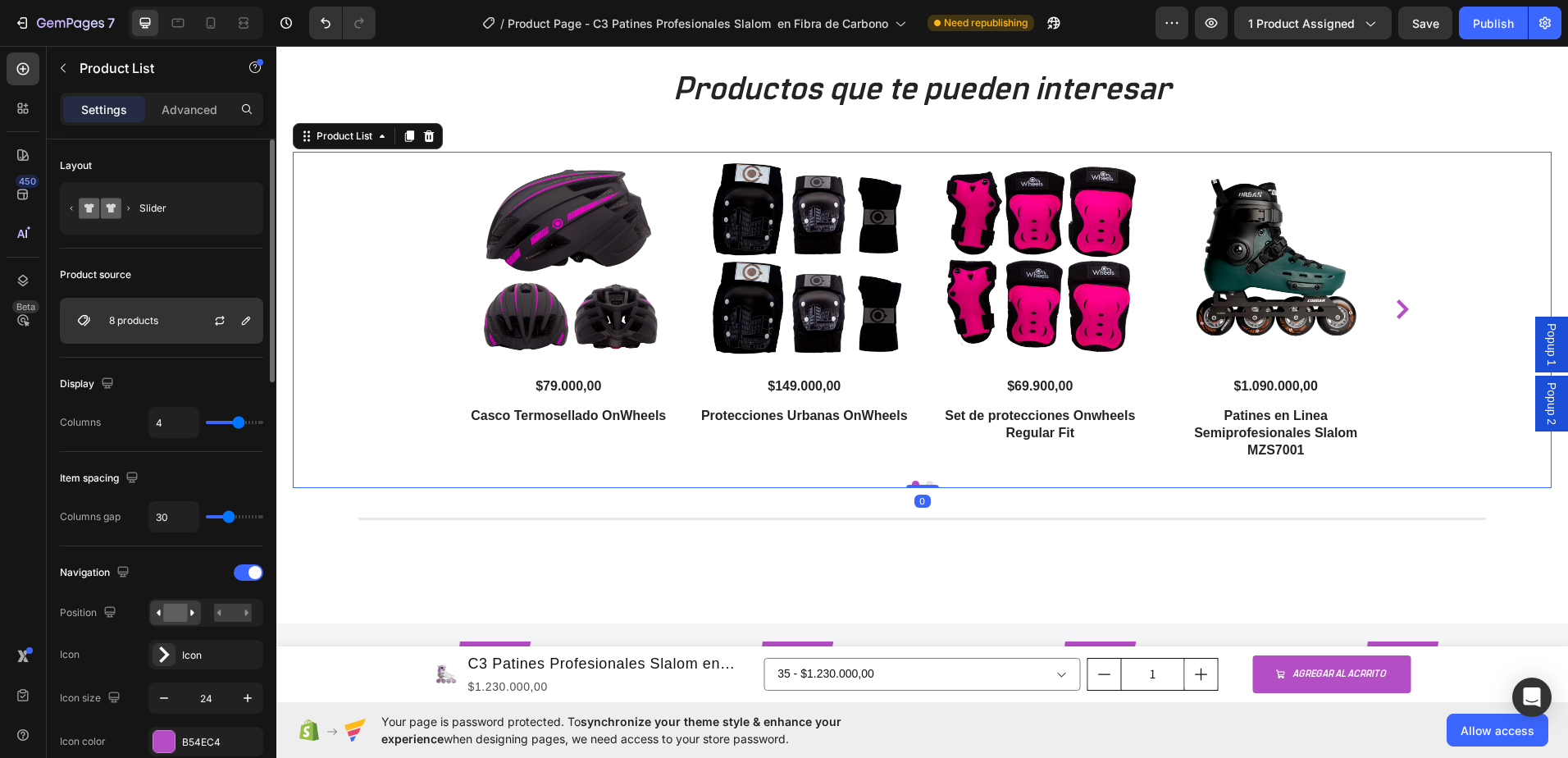
click at [137, 331] on div "8 products" at bounding box center [161, 321] width 203 height 46
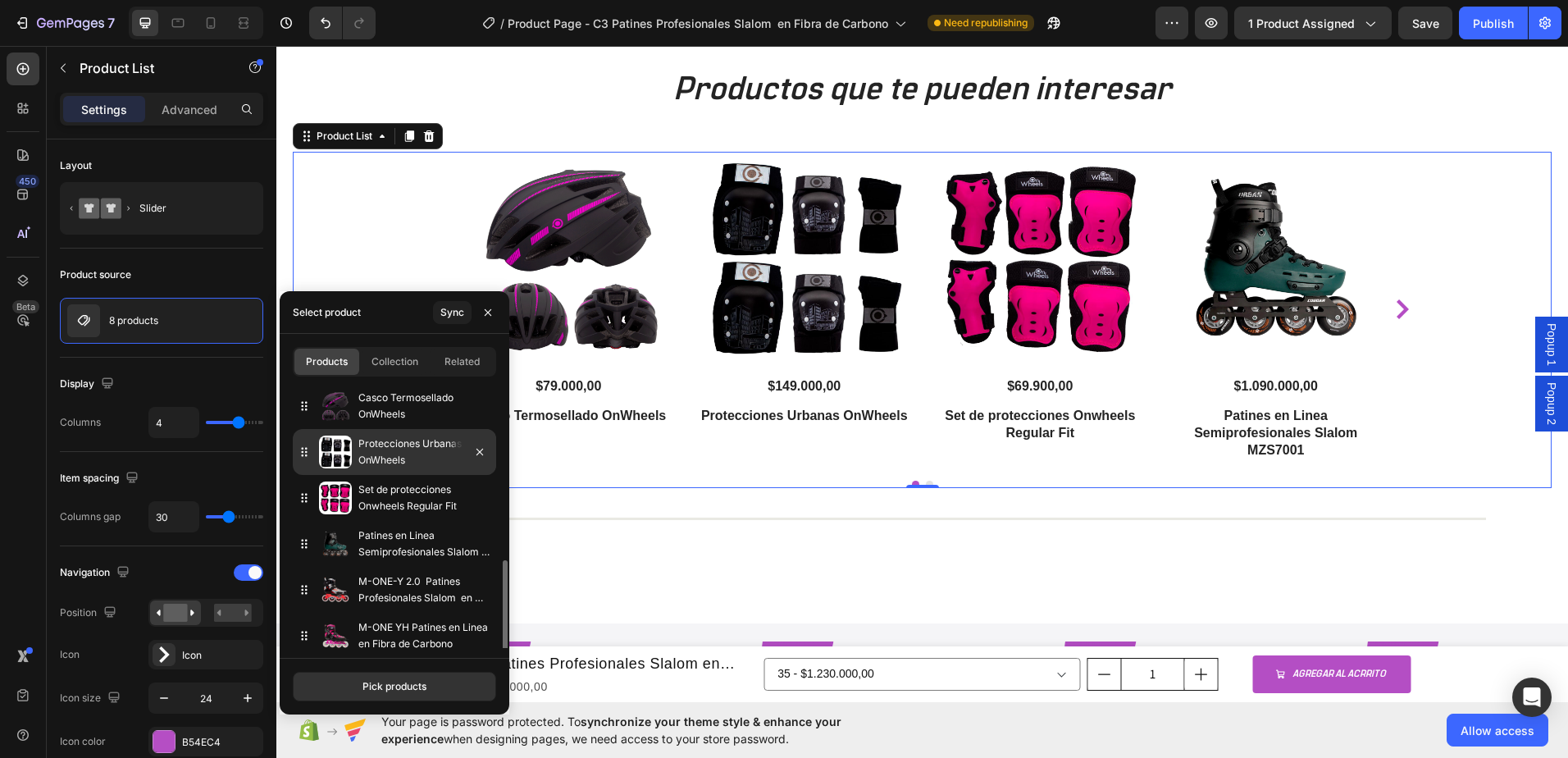
scroll to position [102, 0]
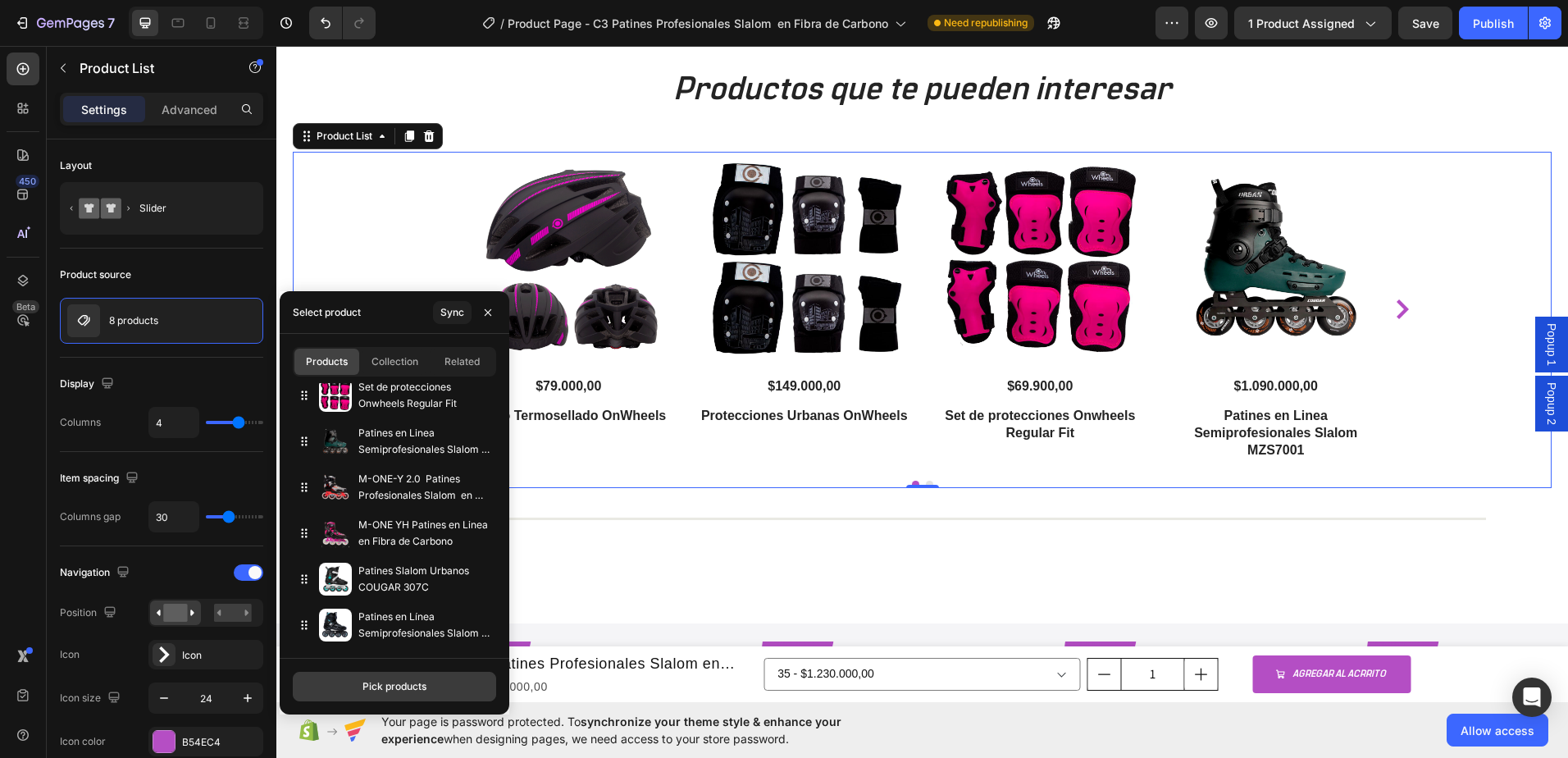
click at [393, 684] on div "Pick products" at bounding box center [394, 686] width 64 height 15
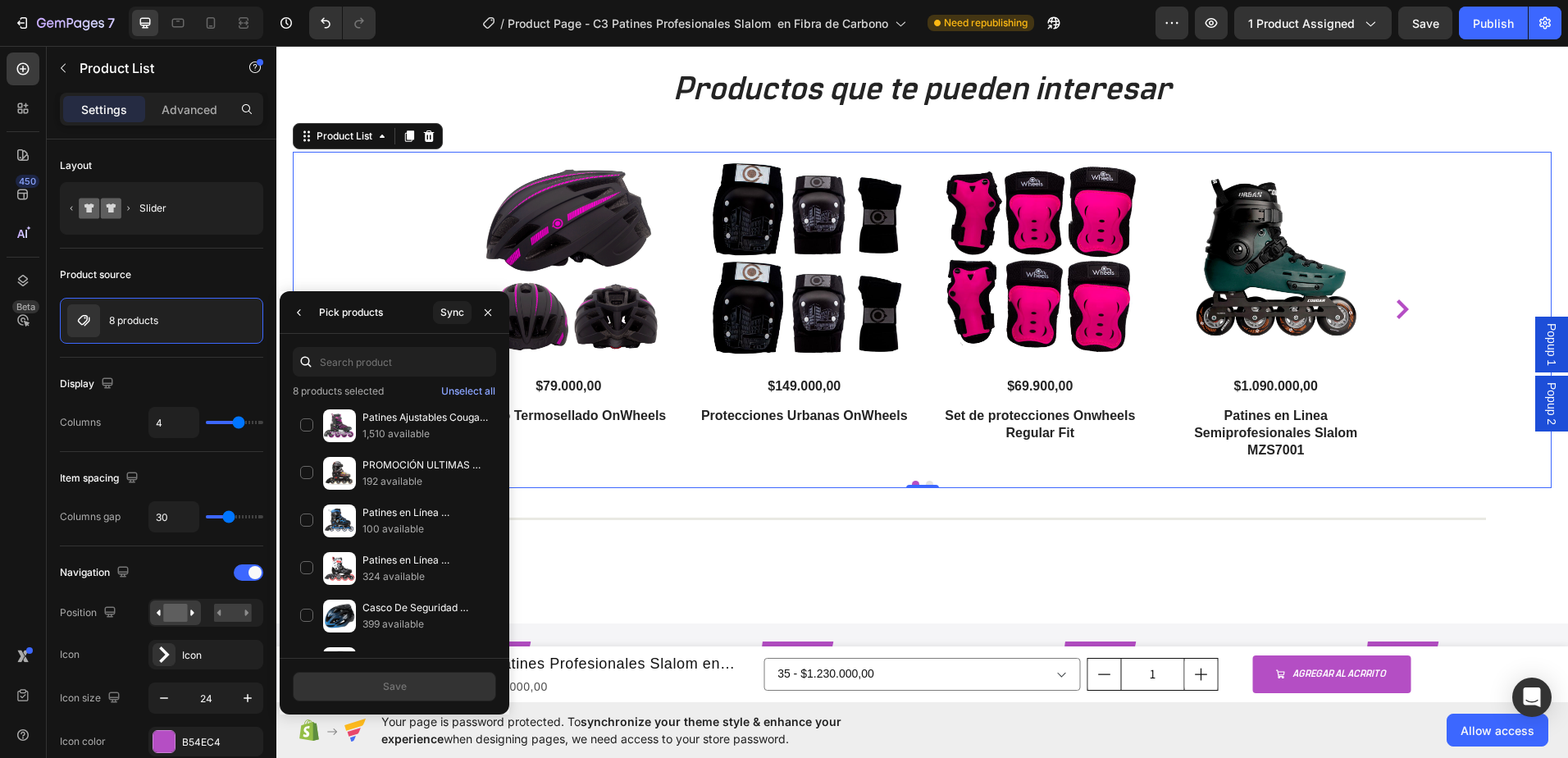
scroll to position [2176, 0]
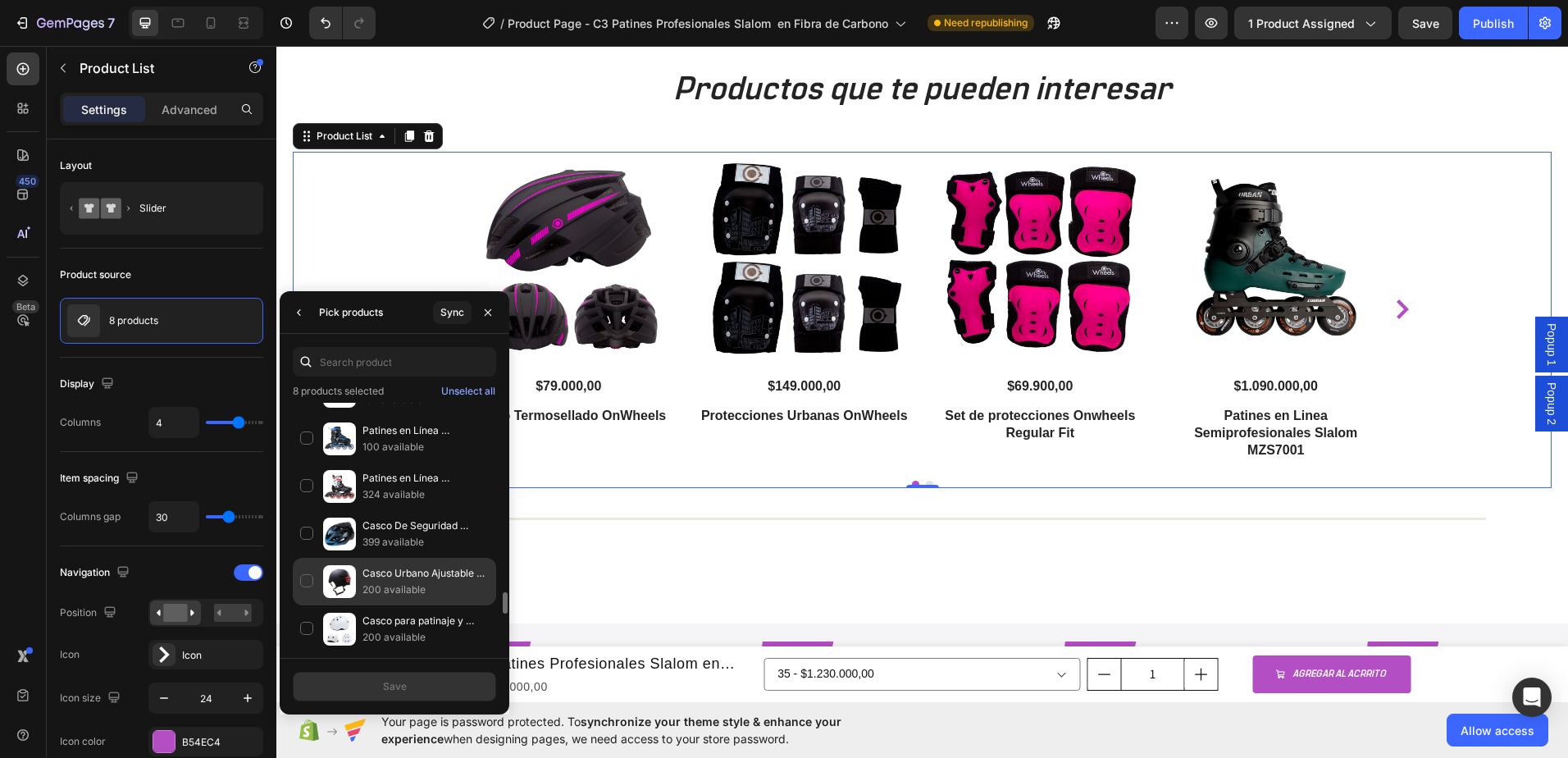
click at [312, 605] on div "Casco Urbano Ajustable Equipado Con Luz Led 200 available" at bounding box center [394, 629] width 203 height 48
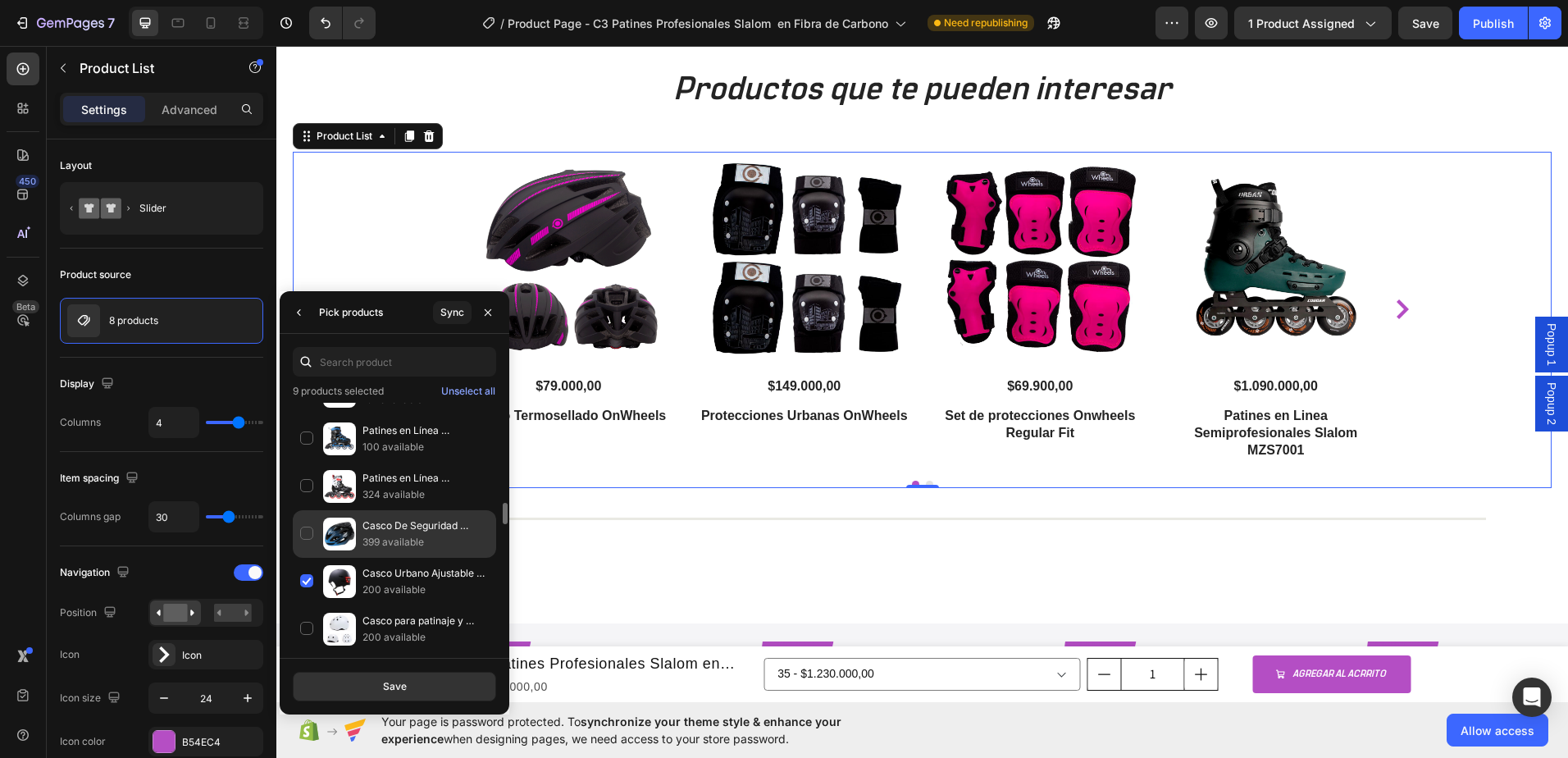
scroll to position [2094, 0]
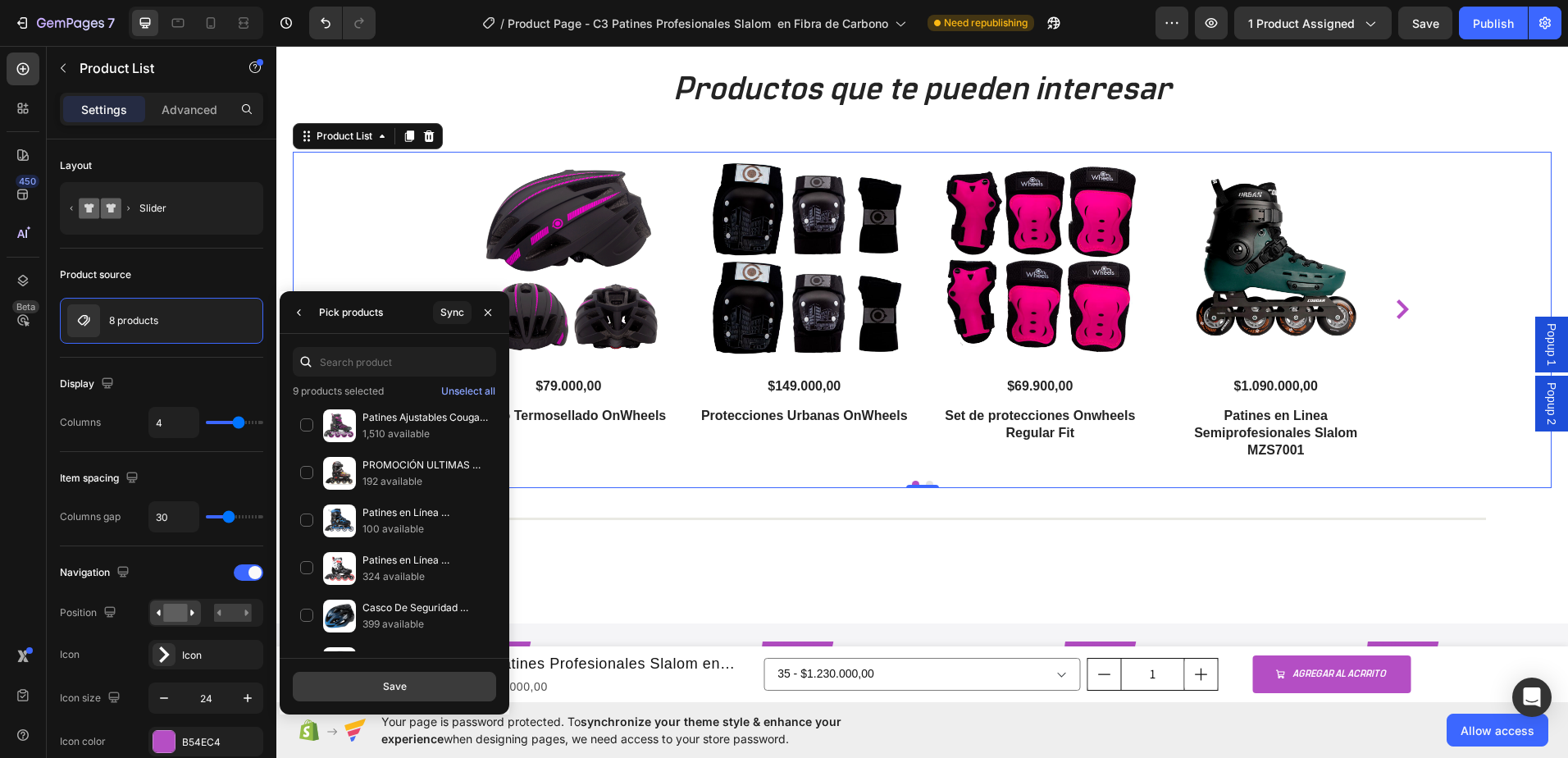
click at [417, 688] on button "Save" at bounding box center [394, 686] width 203 height 30
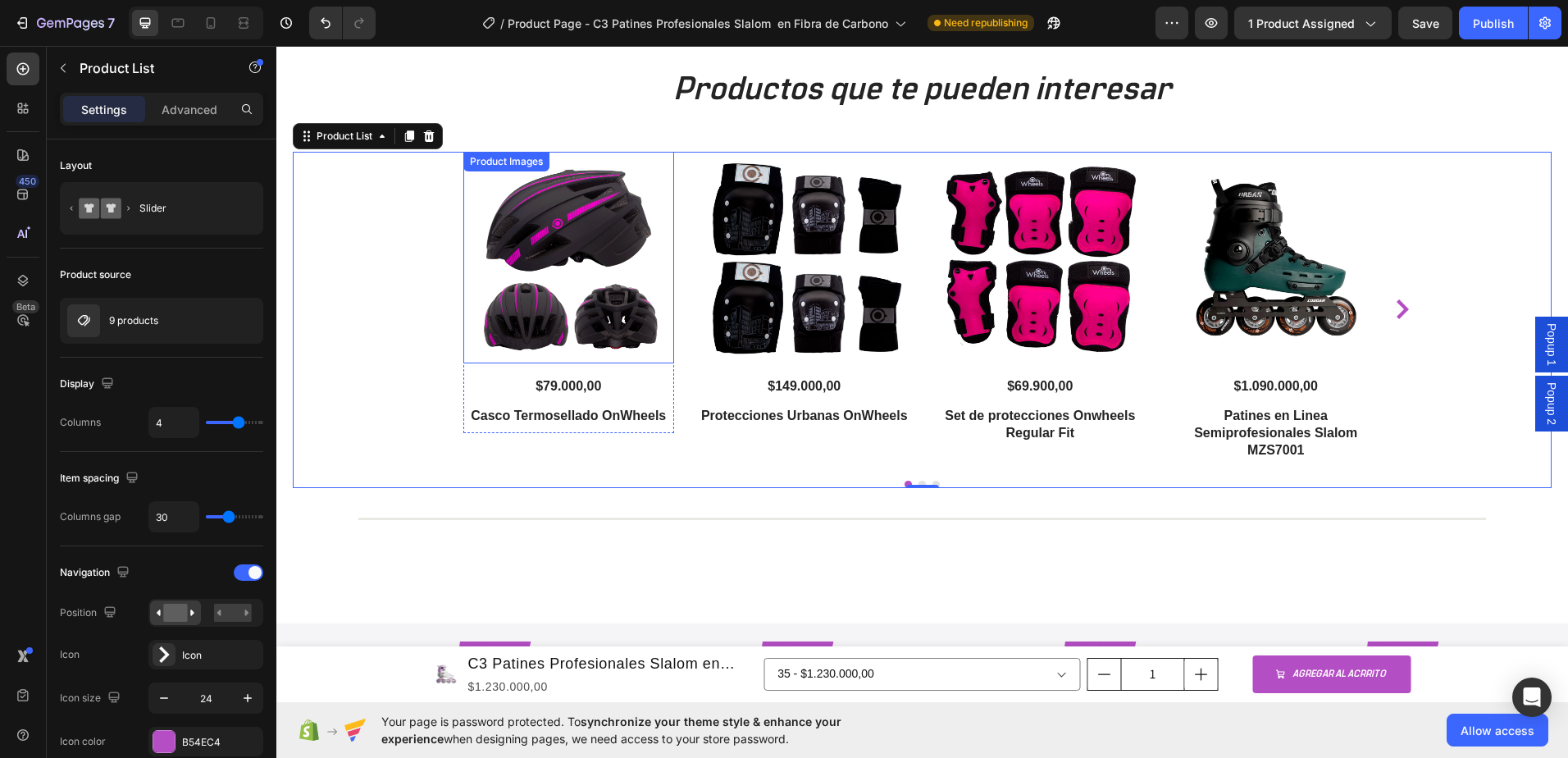
click at [597, 273] on img at bounding box center [569, 258] width 212 height 212
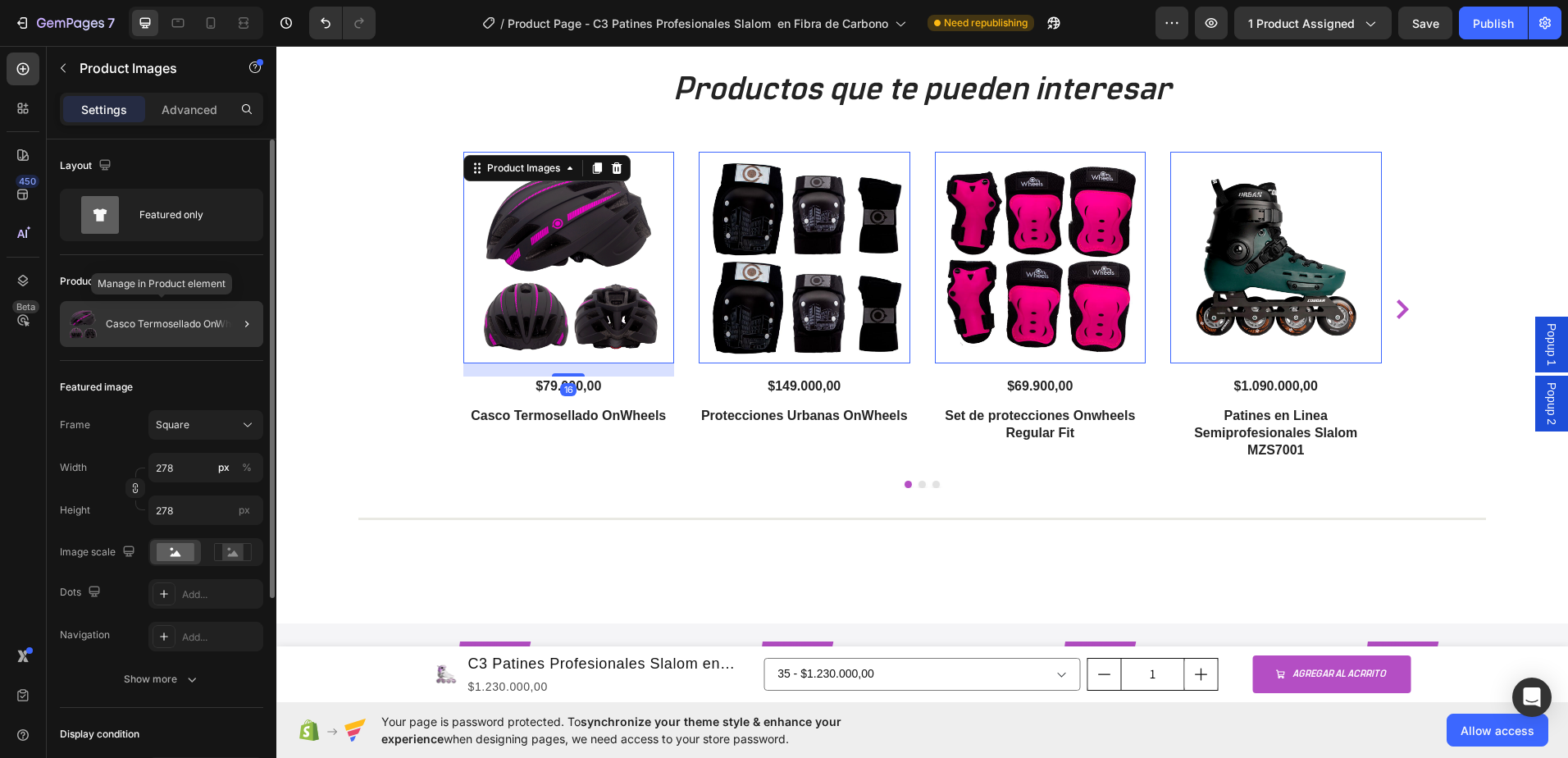
click at [188, 320] on p "Casco Termosellado OnWheels" at bounding box center [178, 324] width 144 height 11
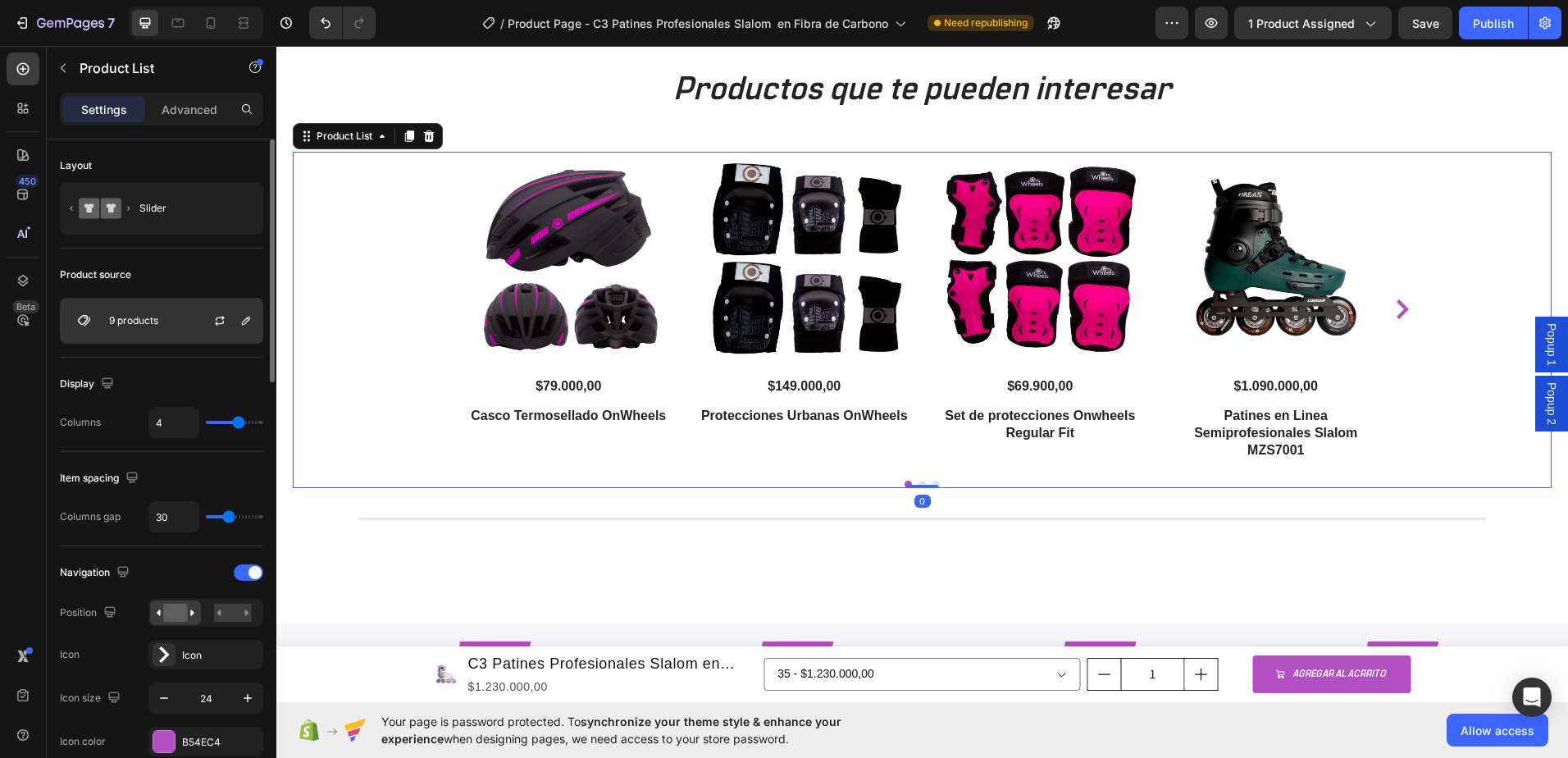
click at [158, 328] on div "9 products" at bounding box center [161, 321] width 203 height 46
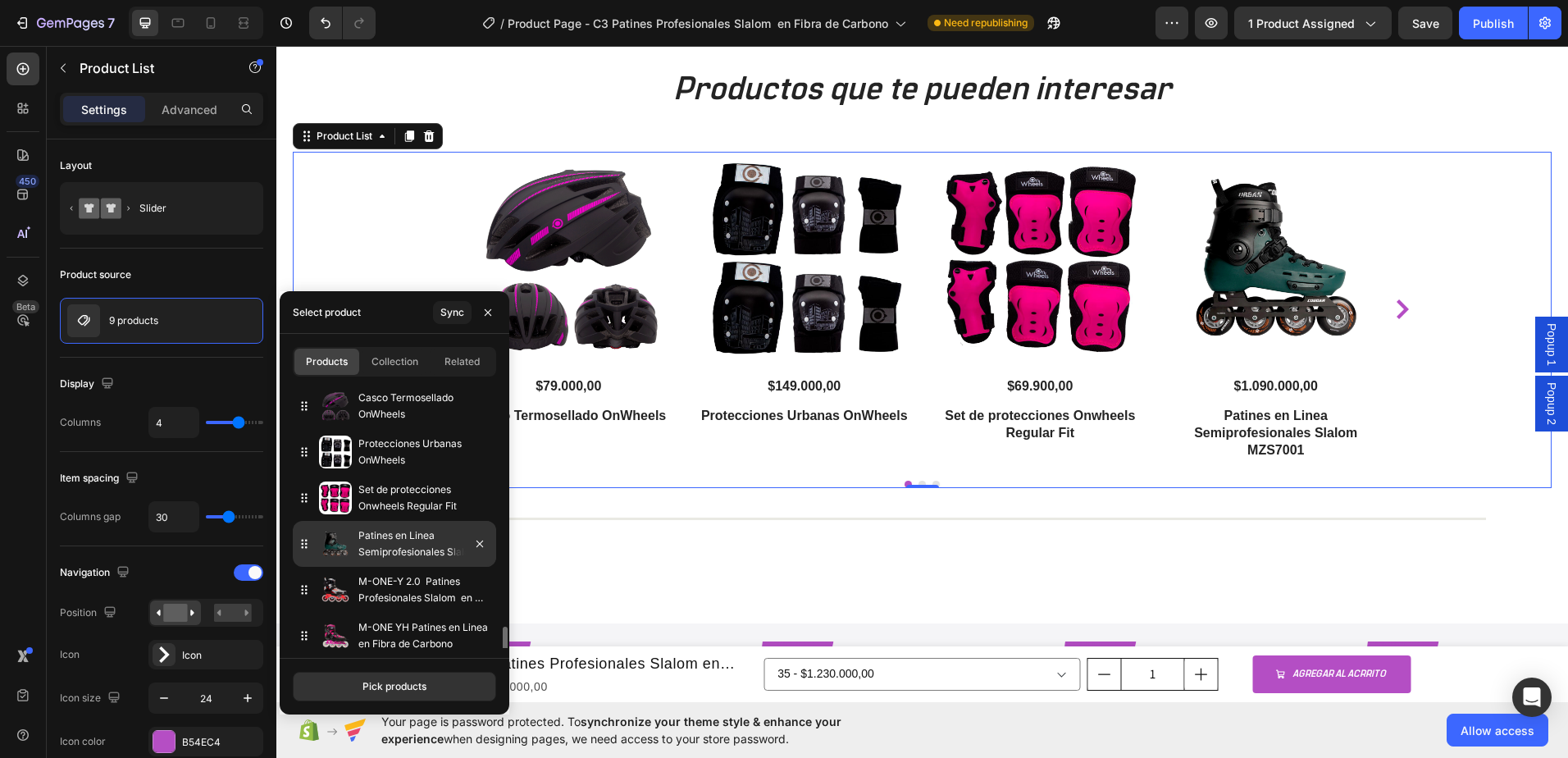
scroll to position [149, 0]
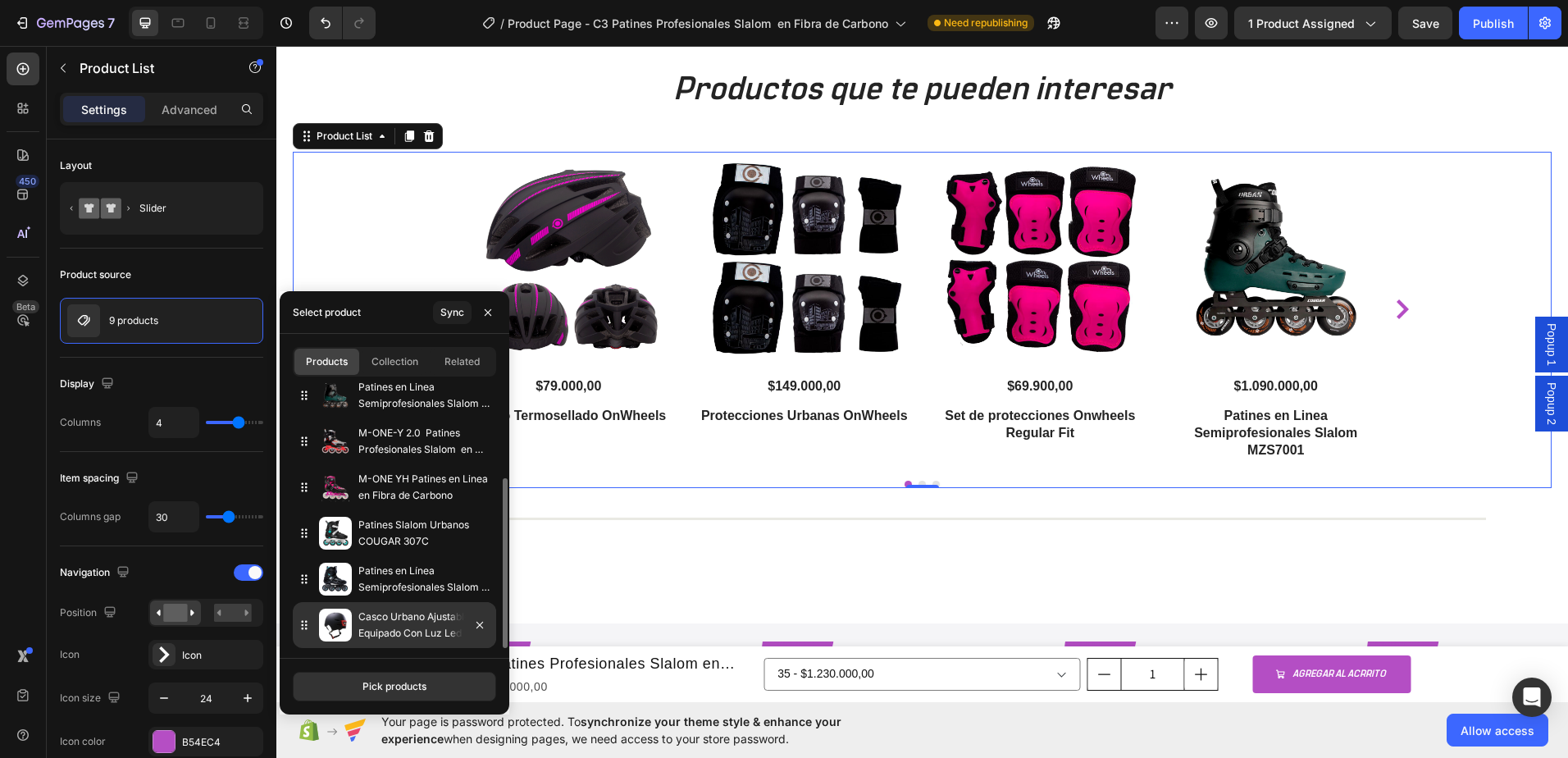
click at [303, 626] on icon at bounding box center [304, 625] width 16 height 16
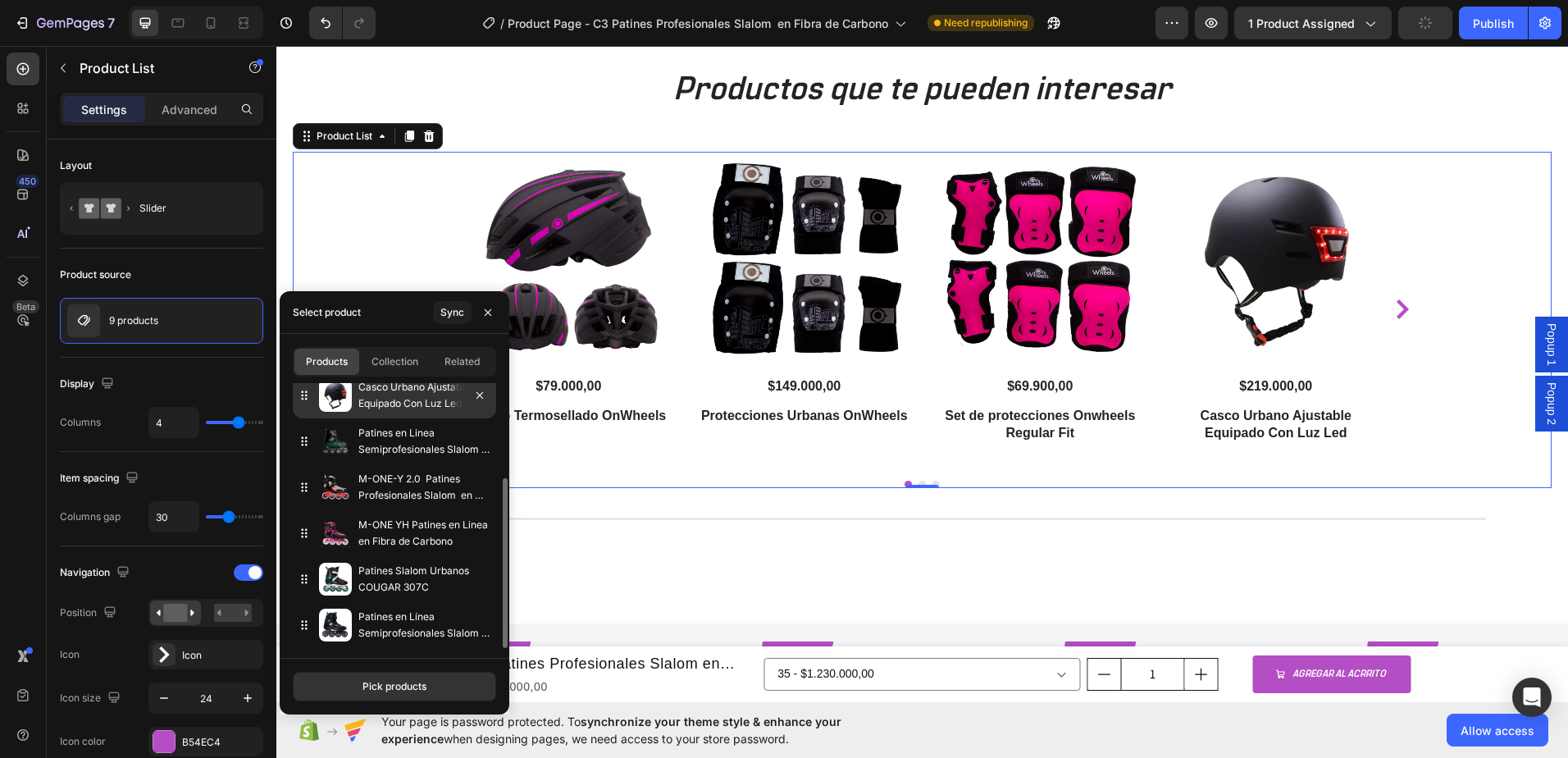
drag, startPoint x: 304, startPoint y: 627, endPoint x: 309, endPoint y: 405, distance: 222.1
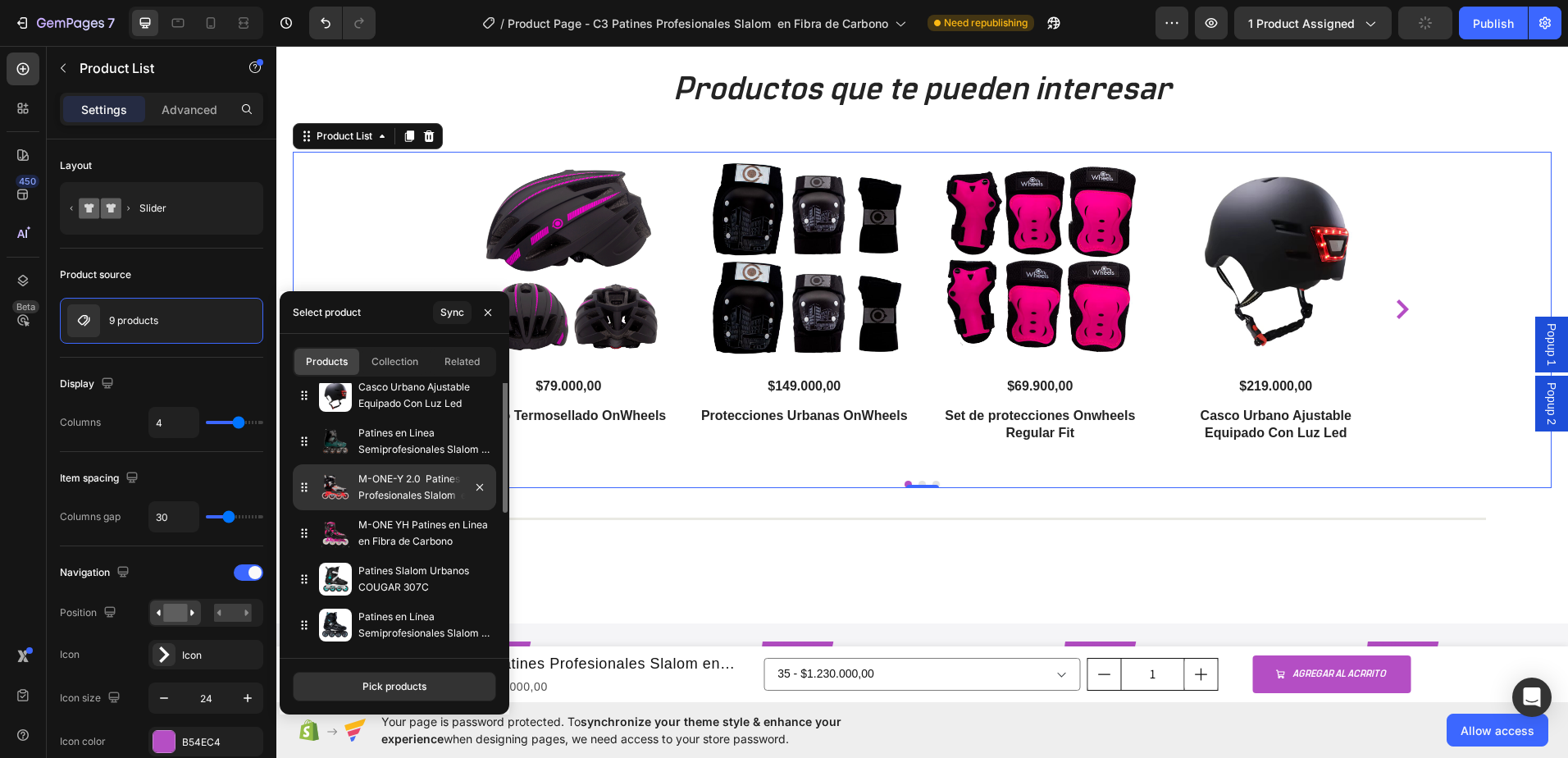
scroll to position [0, 0]
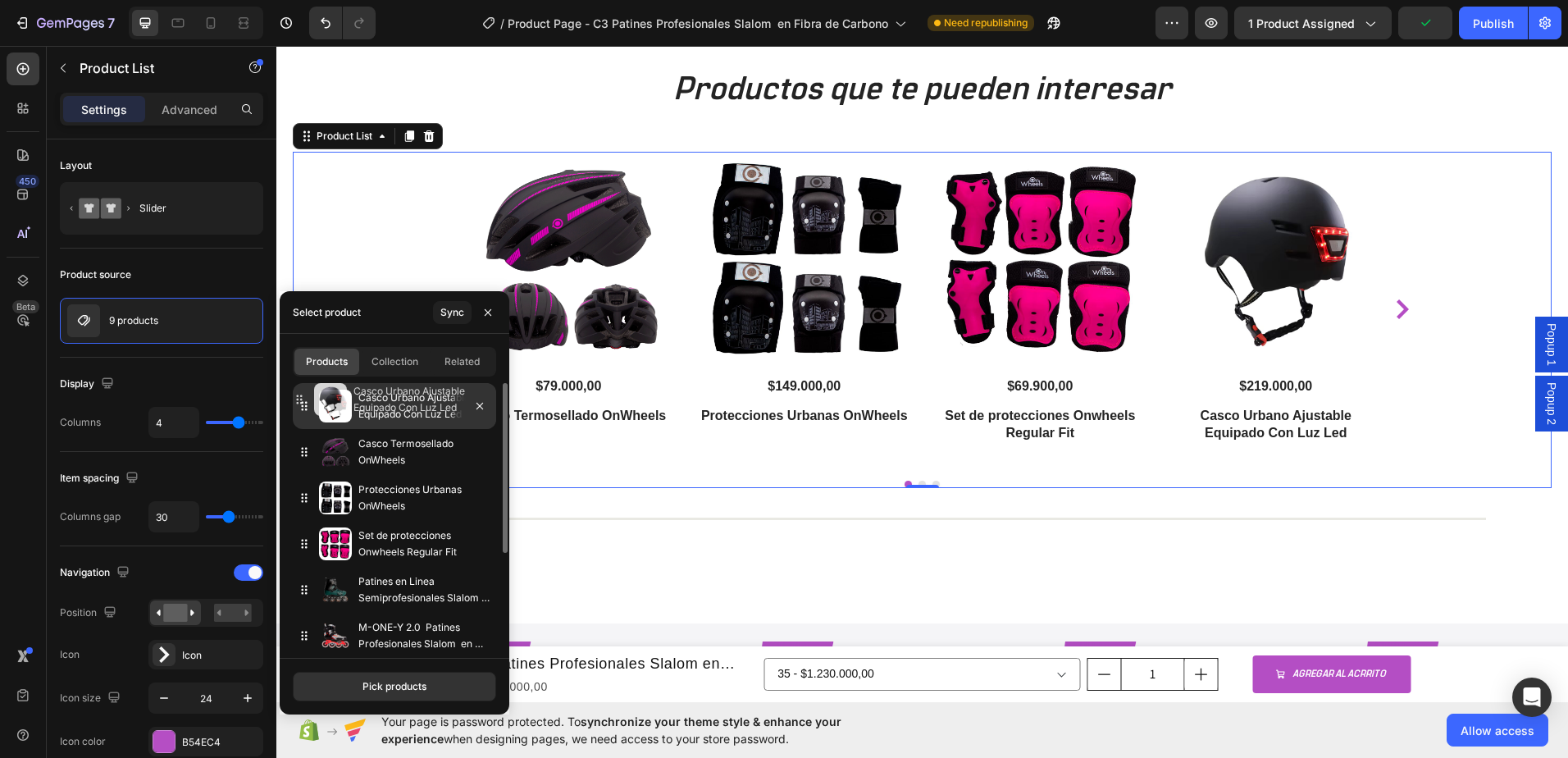
drag, startPoint x: 299, startPoint y: 542, endPoint x: 294, endPoint y: 398, distance: 144.1
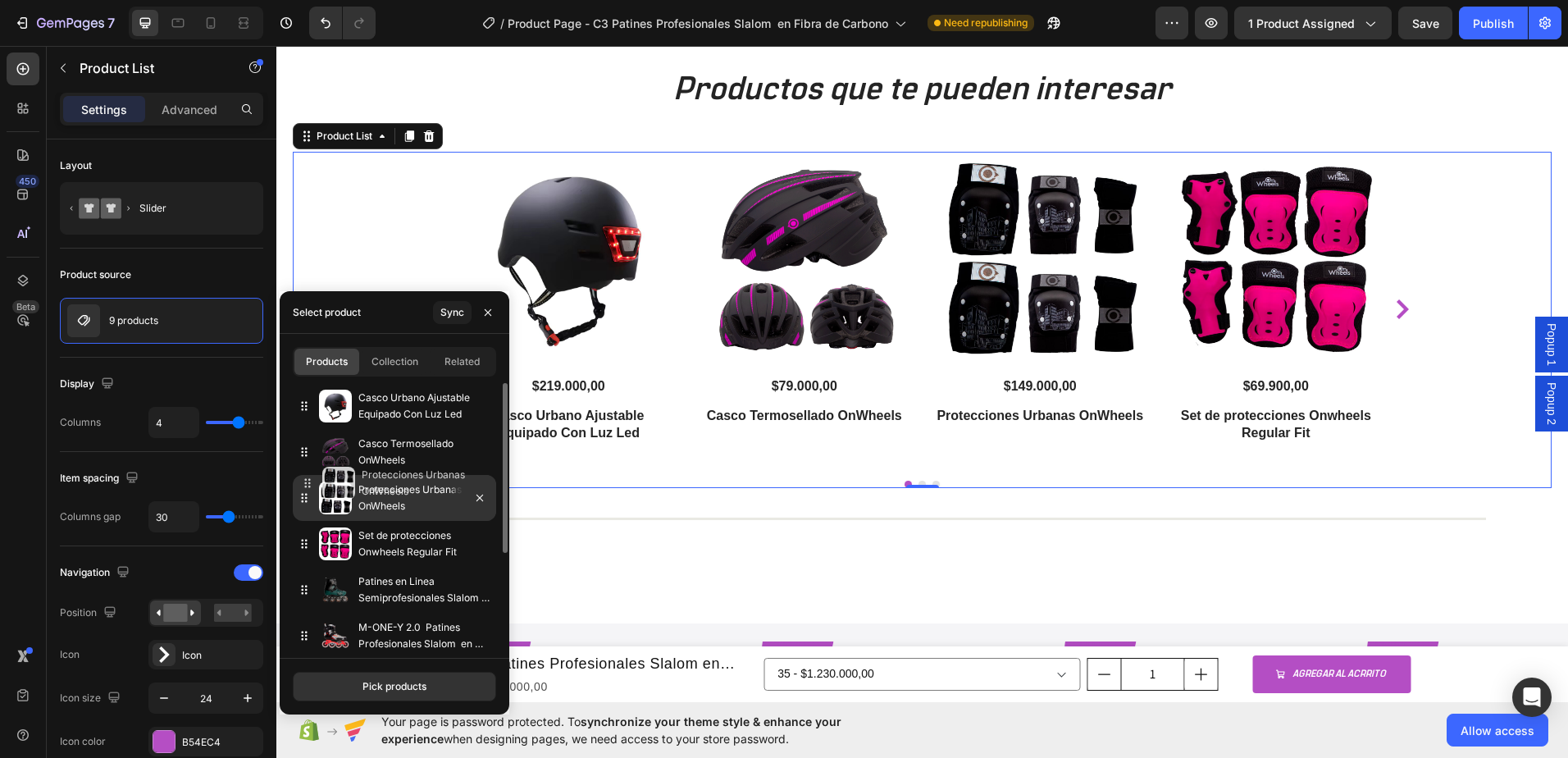
drag, startPoint x: 303, startPoint y: 500, endPoint x: 306, endPoint y: 488, distance: 12.4
click at [306, 488] on div "Protecciones Urbanas OnWheels" at bounding box center [394, 498] width 203 height 46
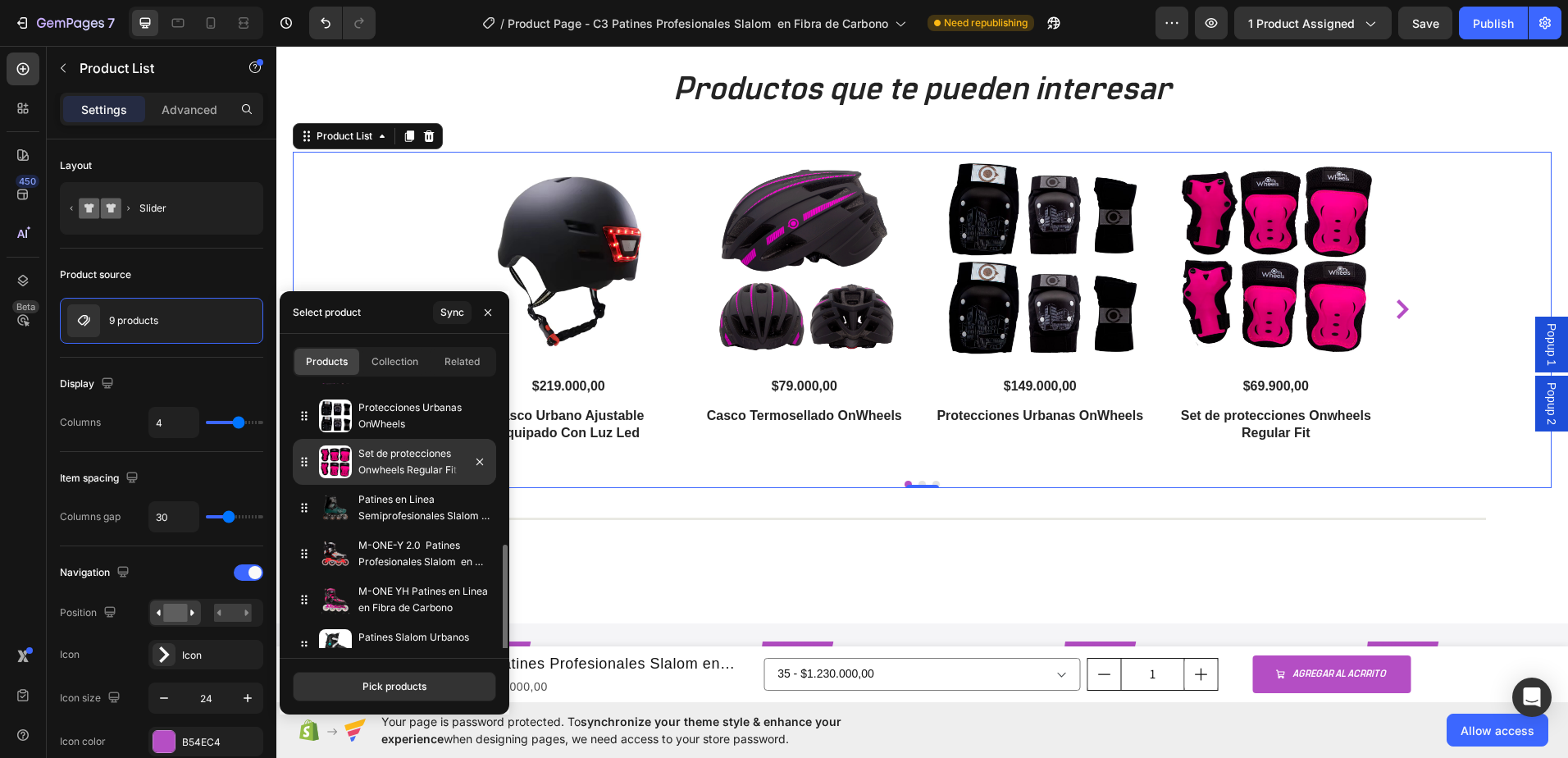
scroll to position [149, 0]
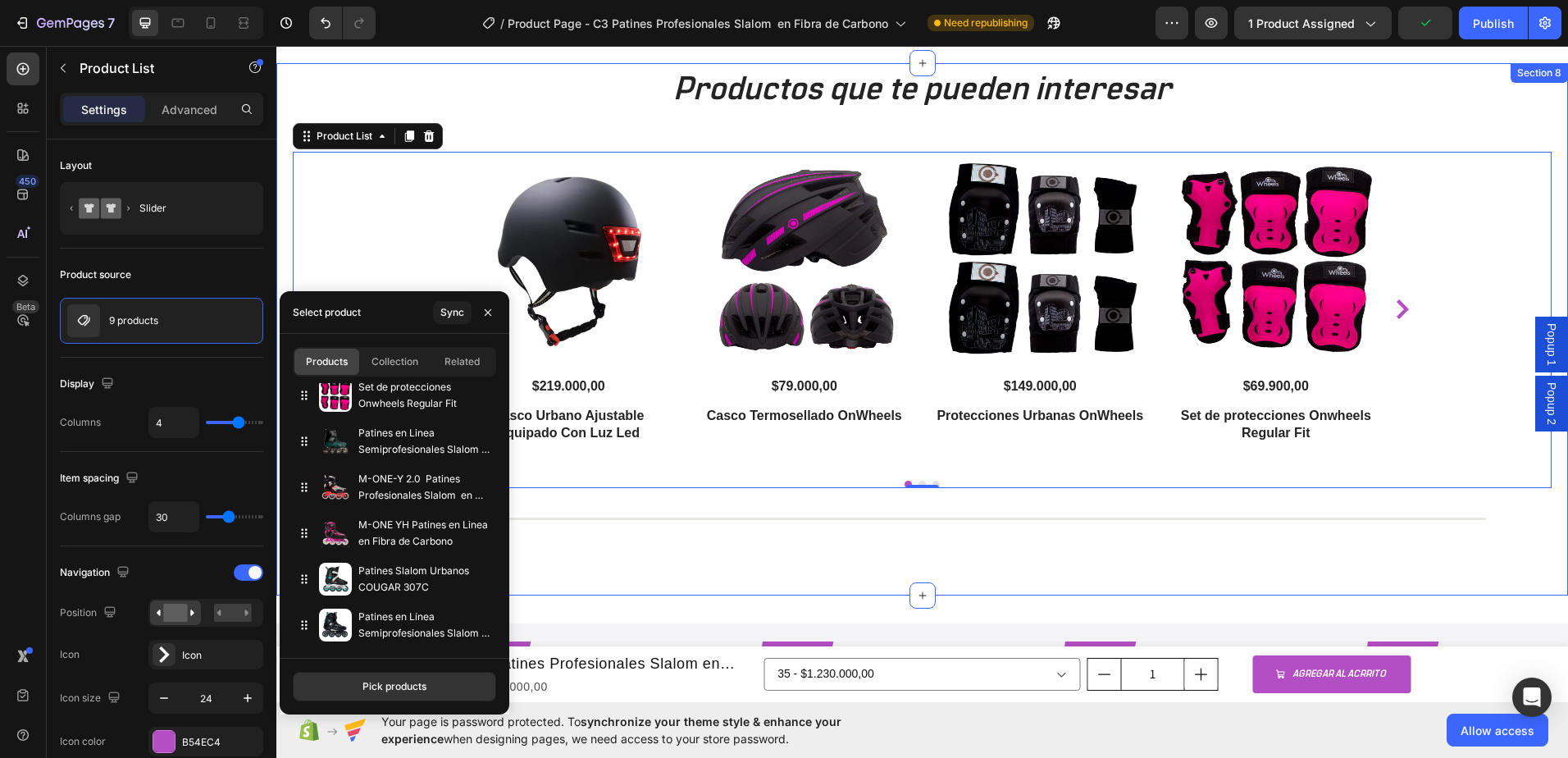
click at [289, 245] on div "Productos que te pueden interesar Heading Product Images $219.000,00 Product Pr…" at bounding box center [922, 329] width 1291 height 533
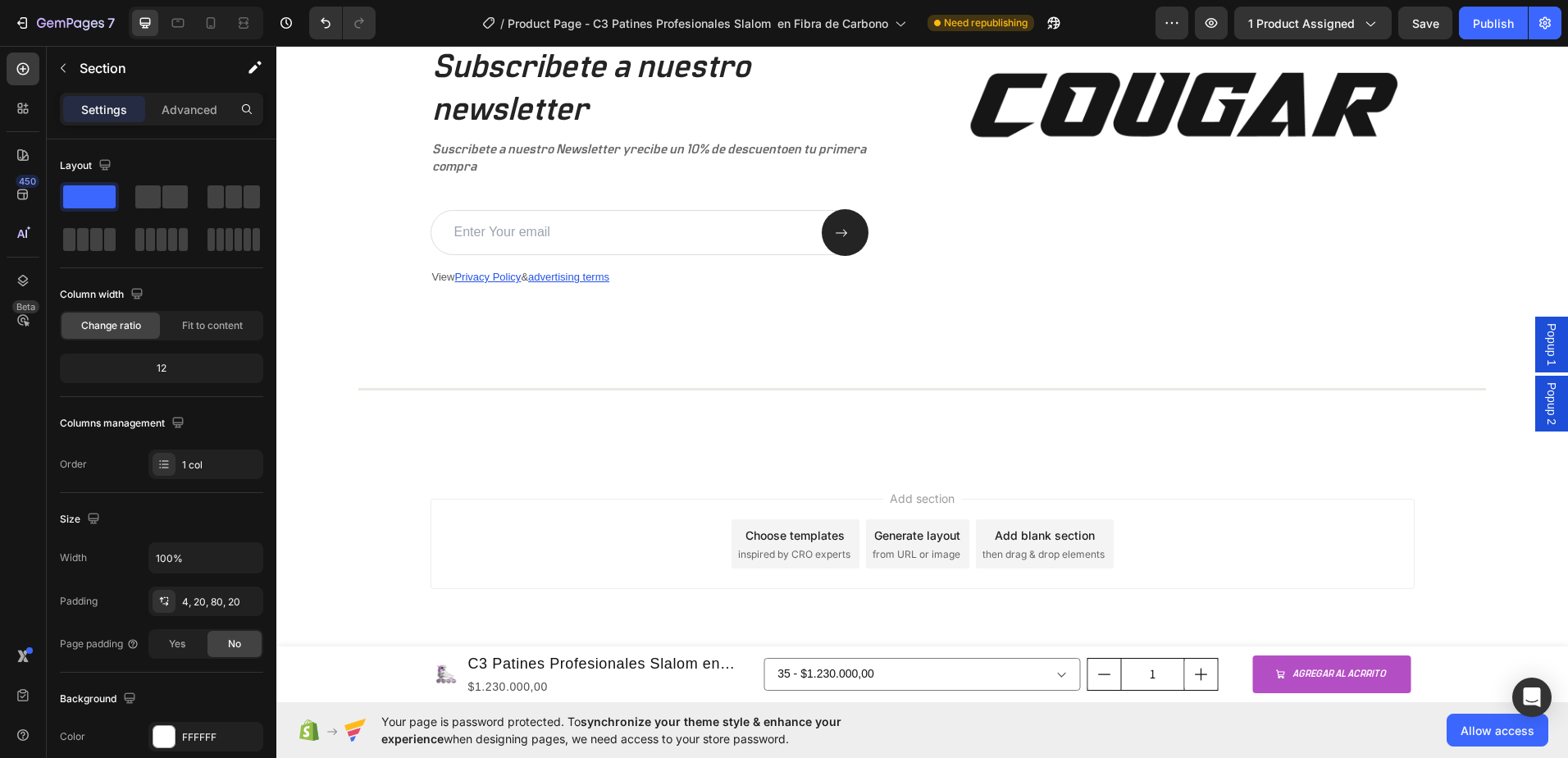
scroll to position [3763, 0]
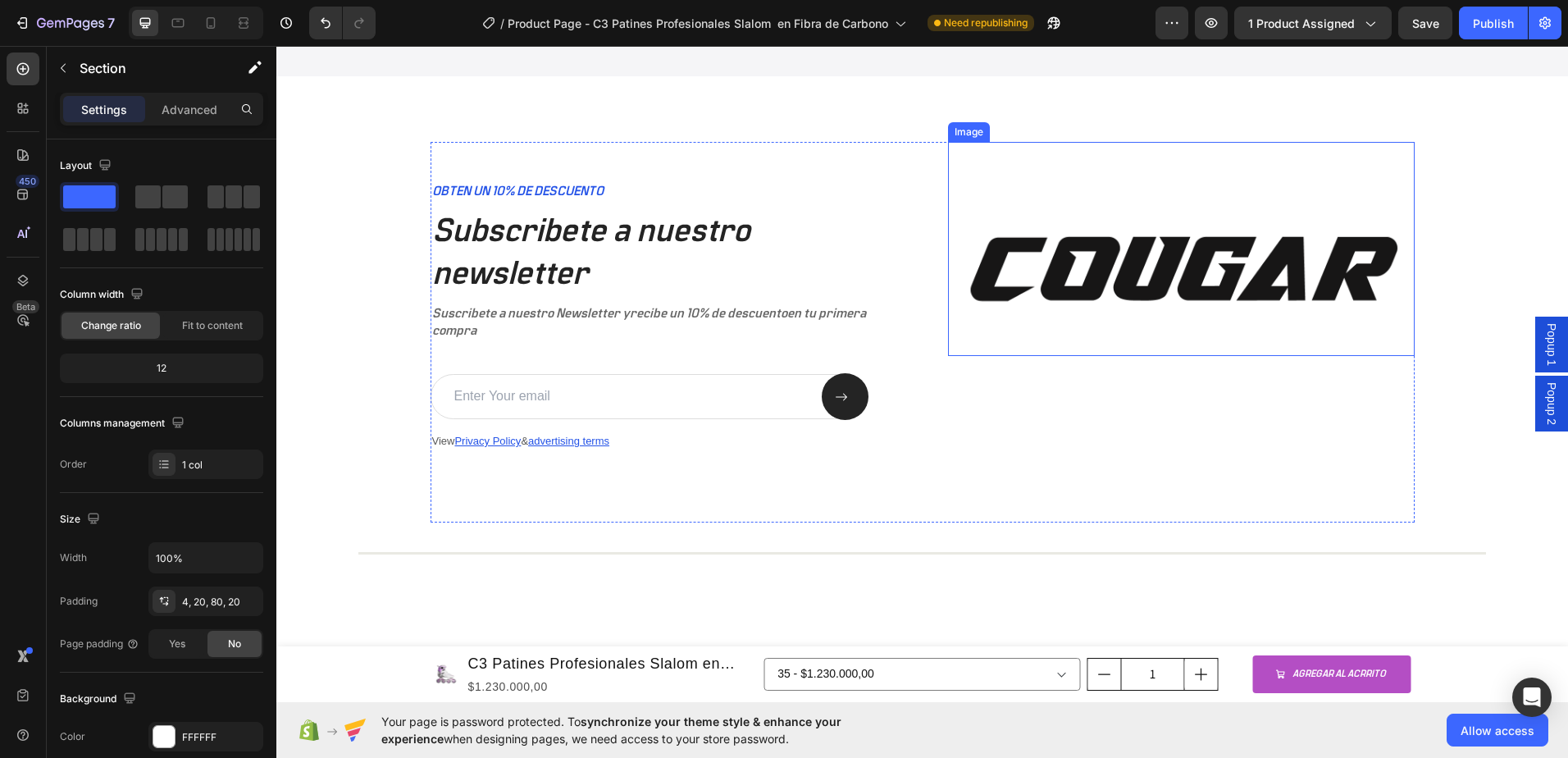
click at [988, 364] on div "Image" at bounding box center [1181, 332] width 467 height 381
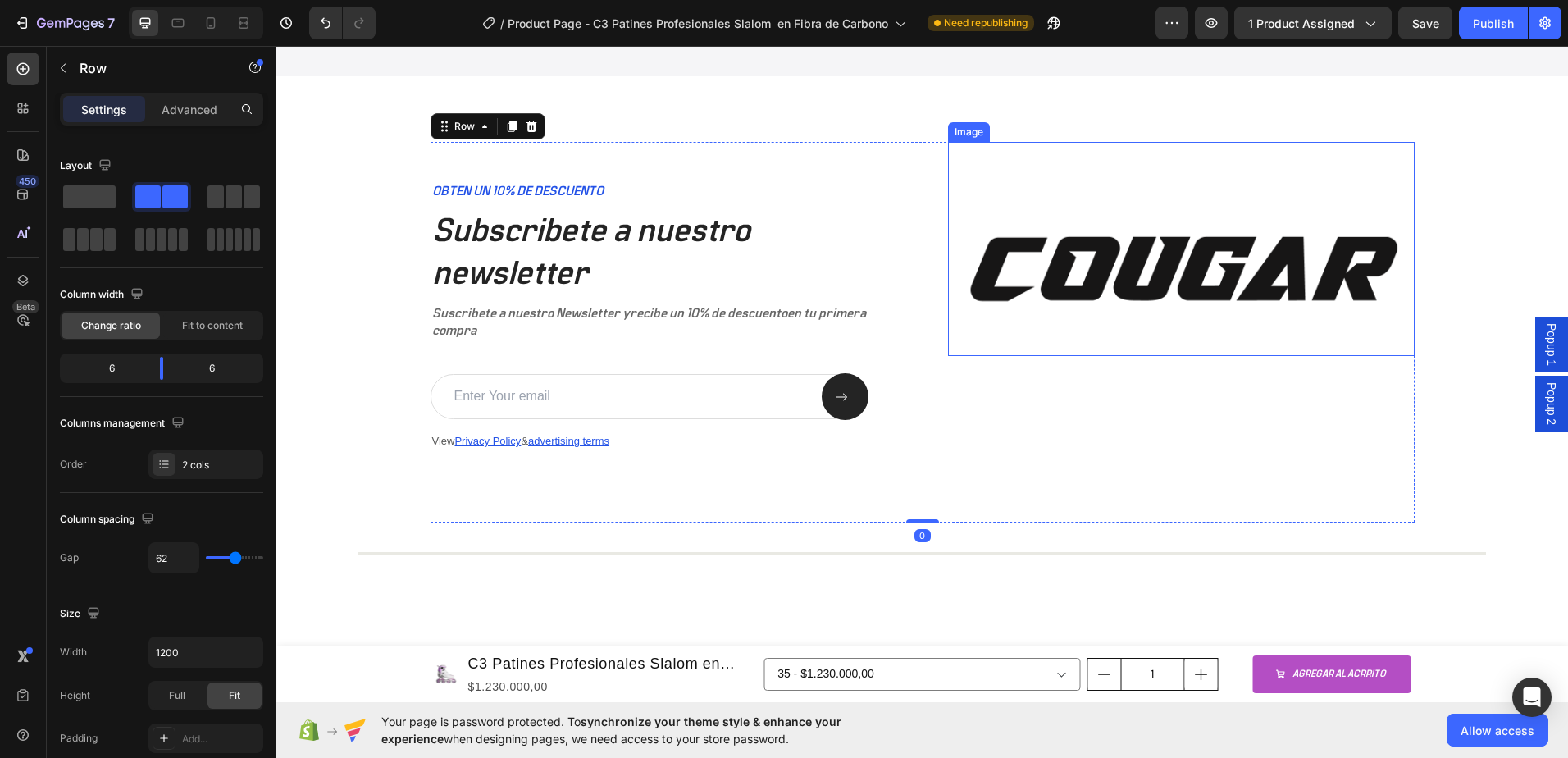
click at [1070, 287] on img at bounding box center [1181, 248] width 467 height 214
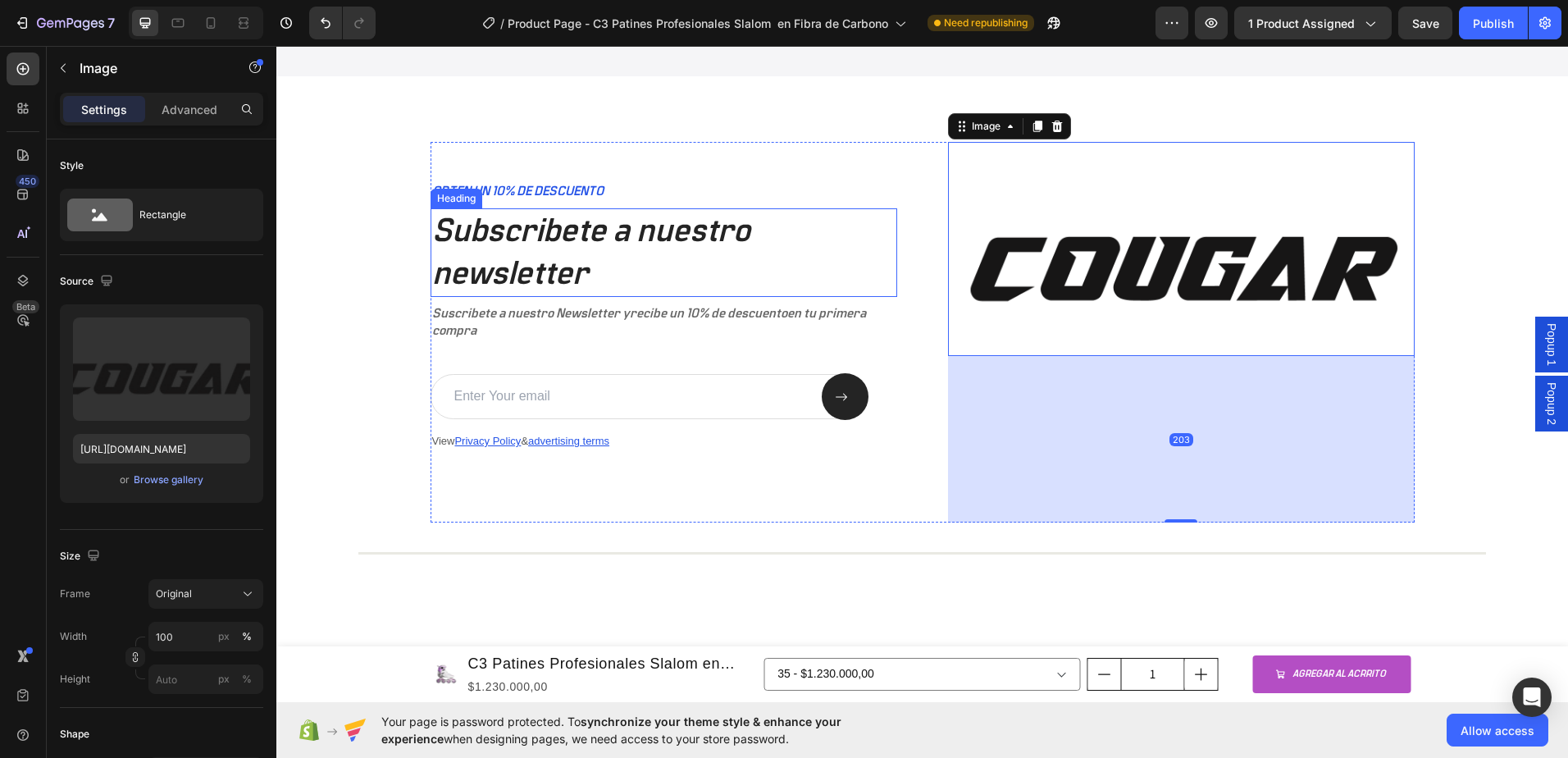
click at [850, 277] on h2 "Subscribete a nuestro newsletter" at bounding box center [663, 253] width 467 height 89
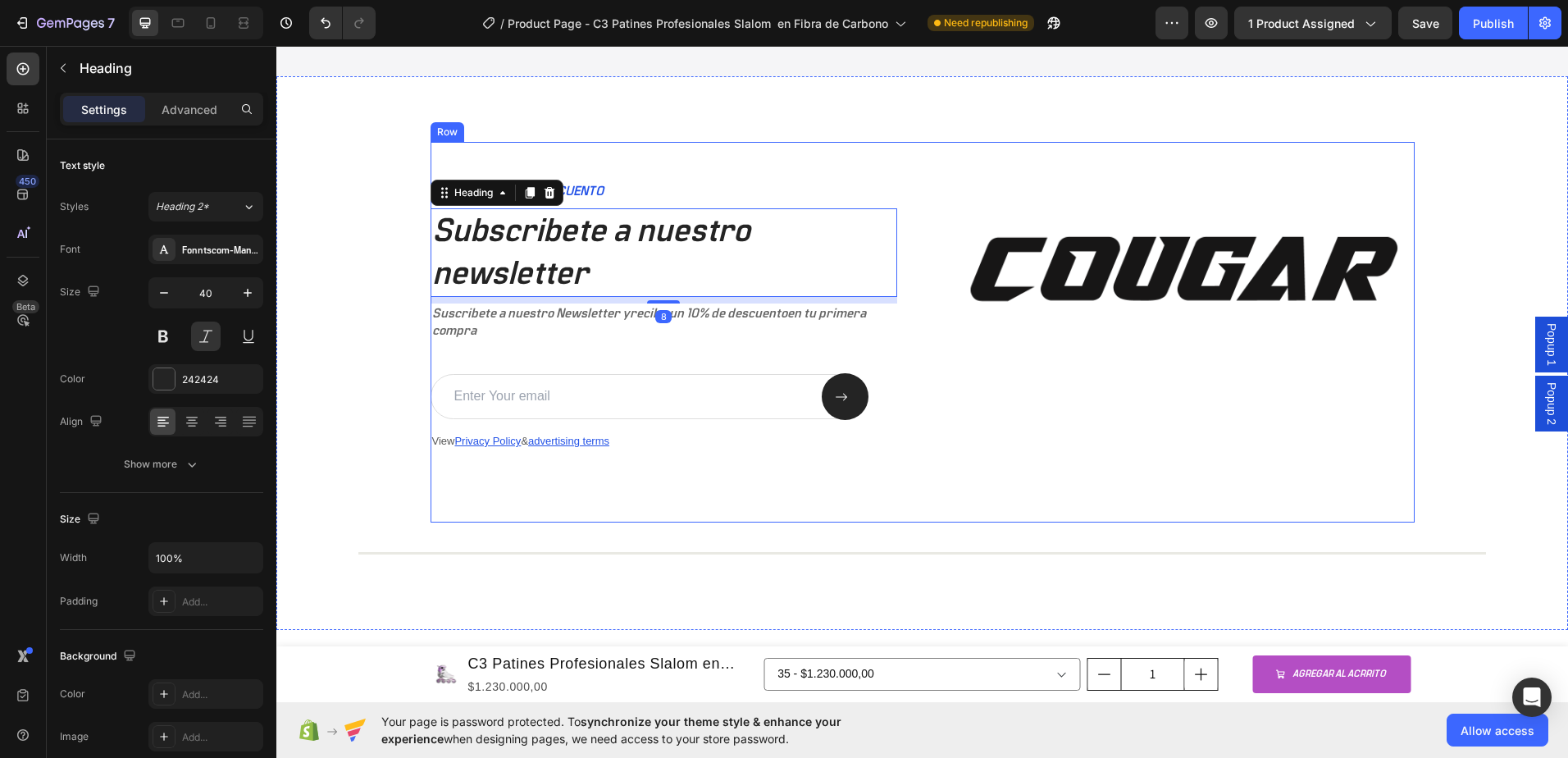
click at [890, 190] on div "OBTEN UN 10% DE DESCUENTO Text Block Subscribete a nuestro newsletter Heading 8…" at bounding box center [922, 332] width 984 height 381
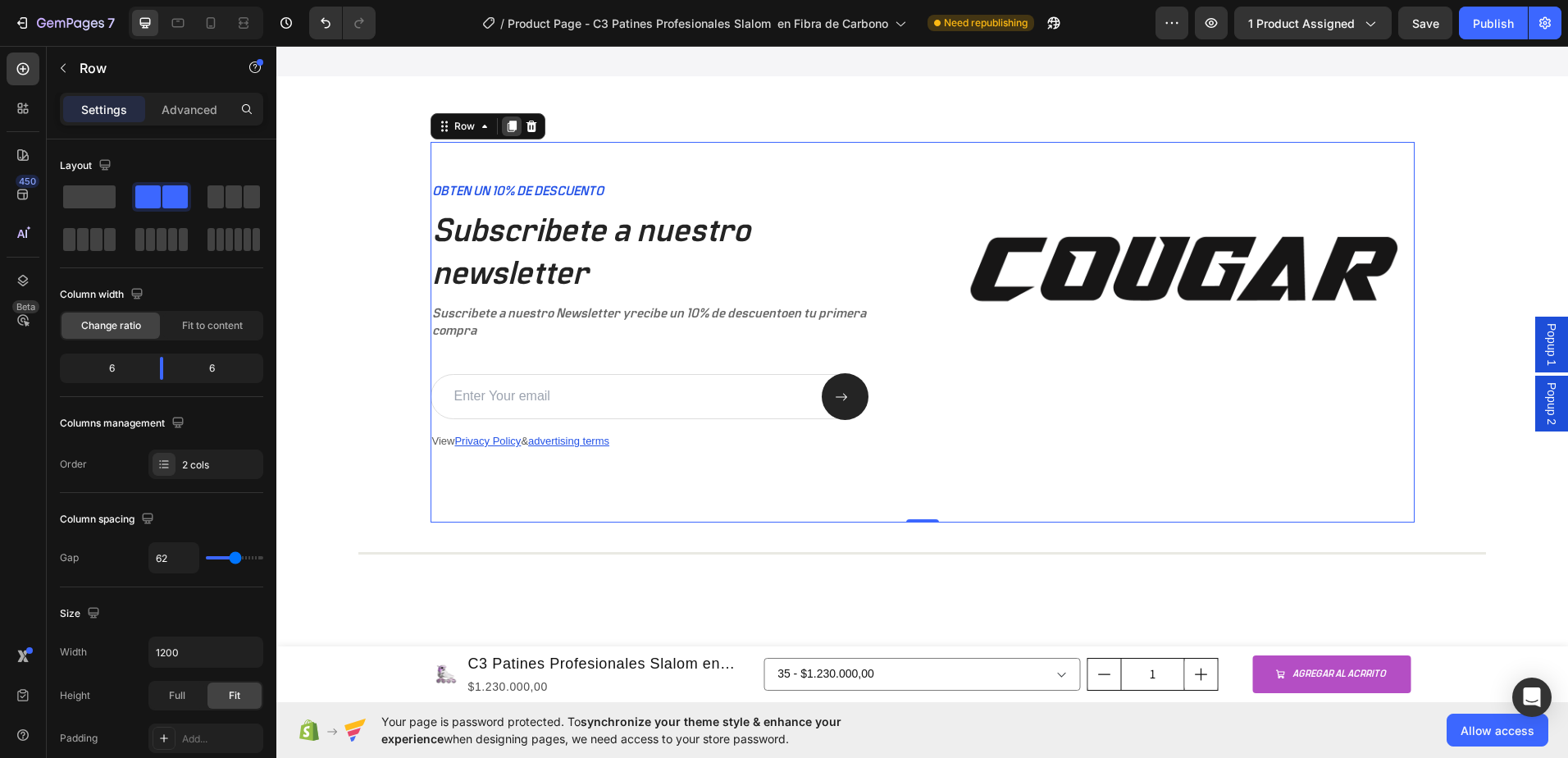
click at [505, 128] on icon at bounding box center [511, 125] width 13 height 13
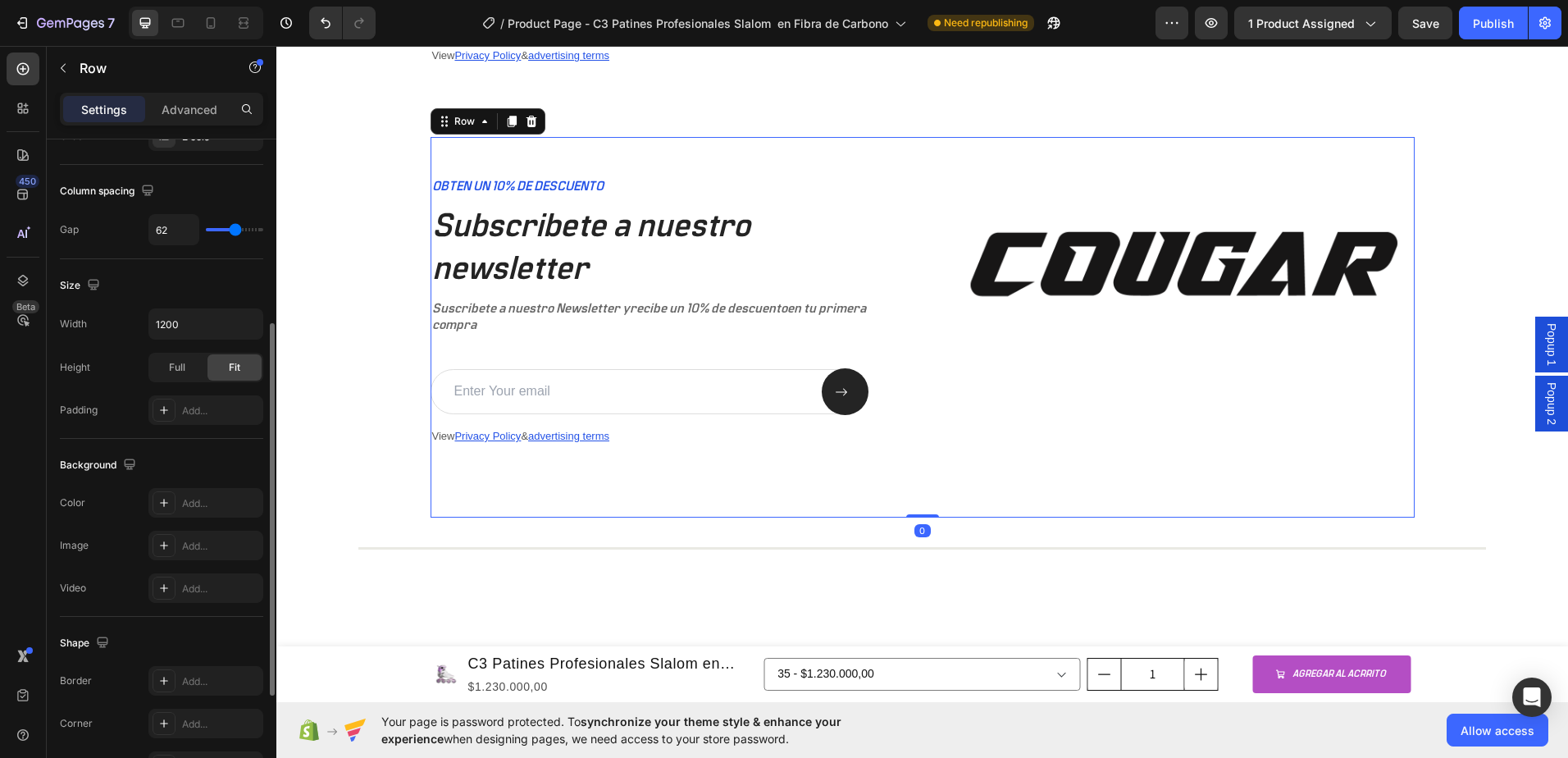
scroll to position [4182, 0]
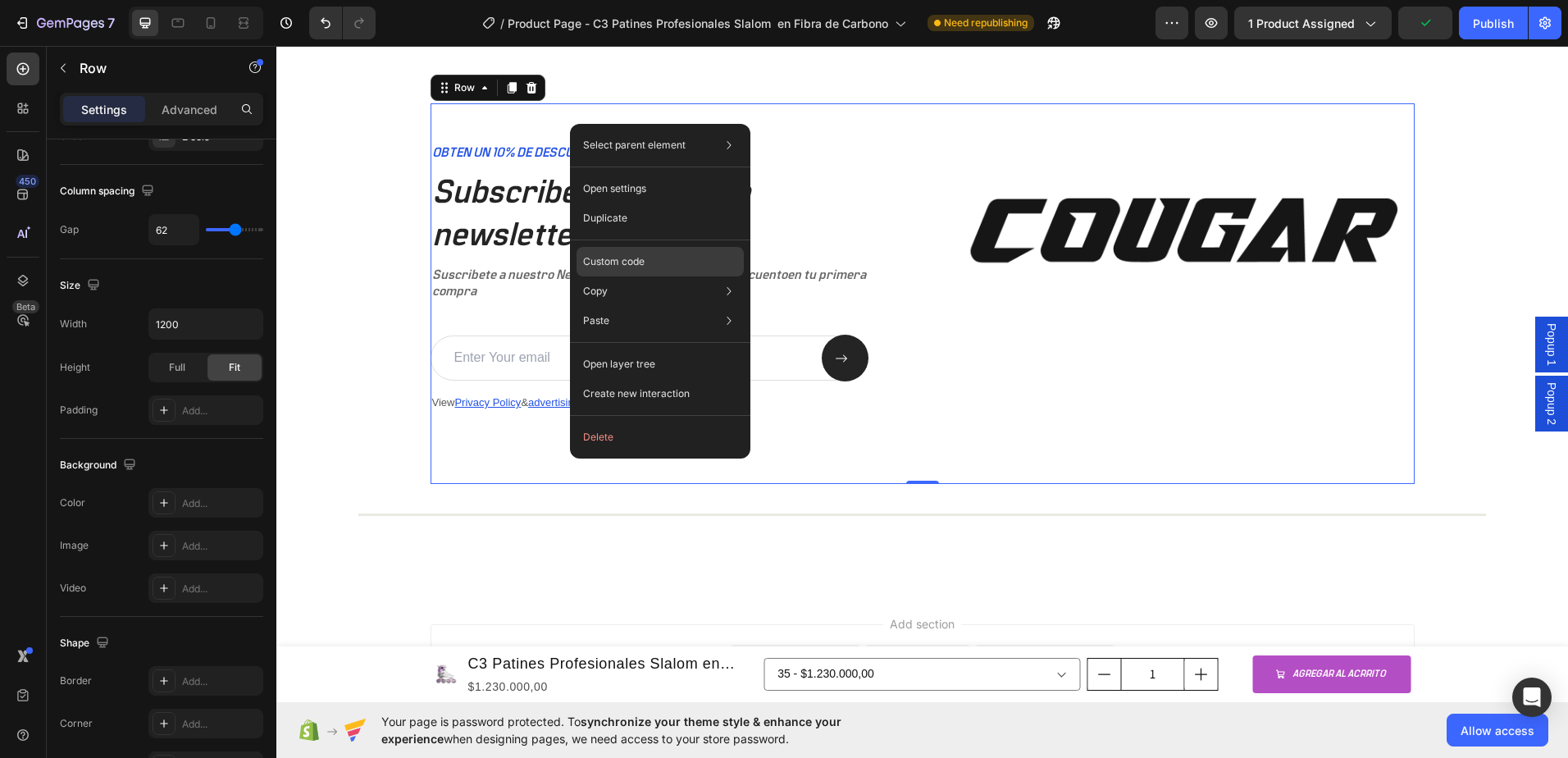
click at [616, 266] on p "Custom code" at bounding box center [614, 261] width 61 height 15
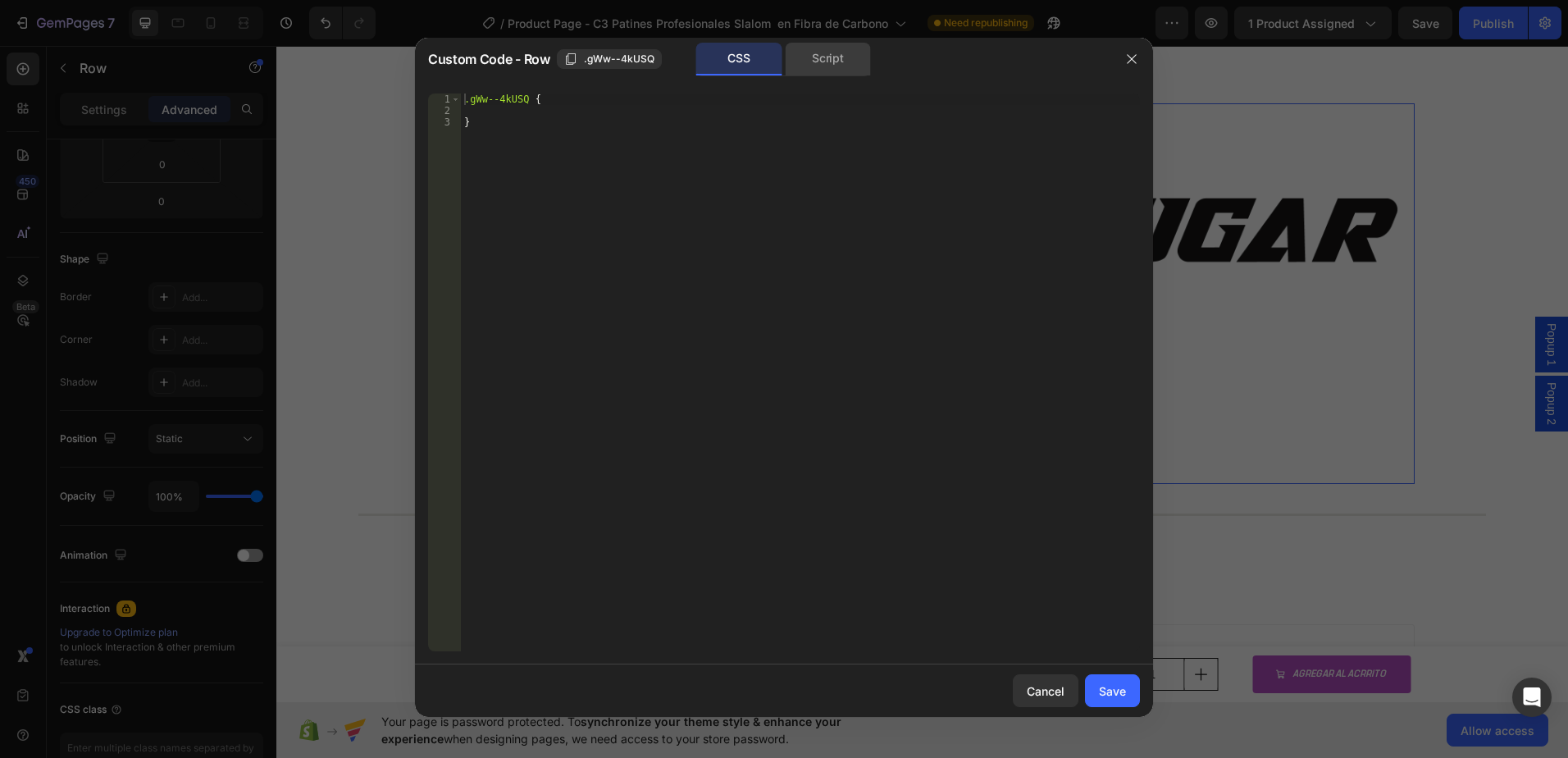
click at [807, 54] on div "Script" at bounding box center [827, 59] width 86 height 32
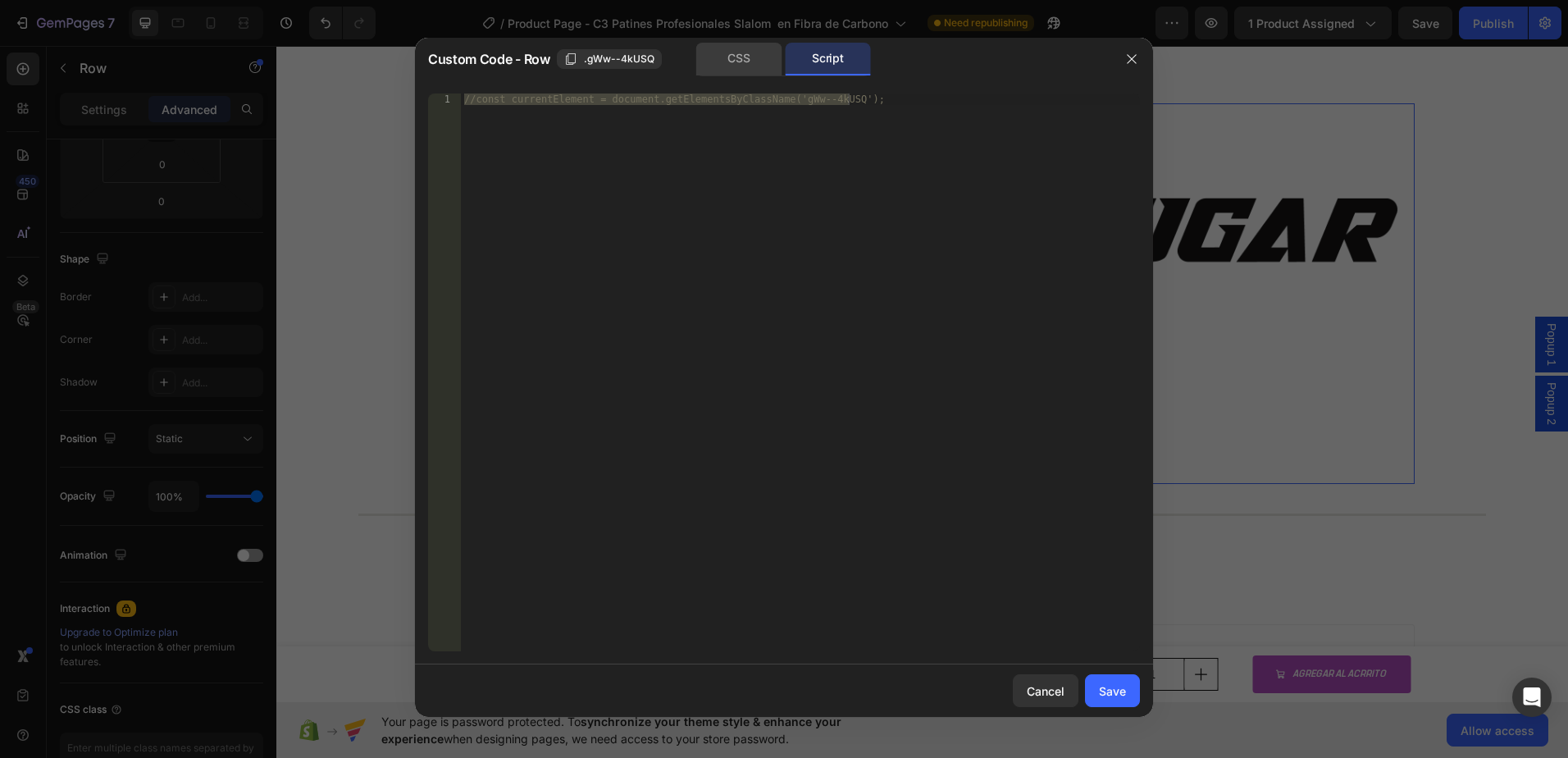
click at [739, 54] on div "CSS" at bounding box center [739, 59] width 86 height 32
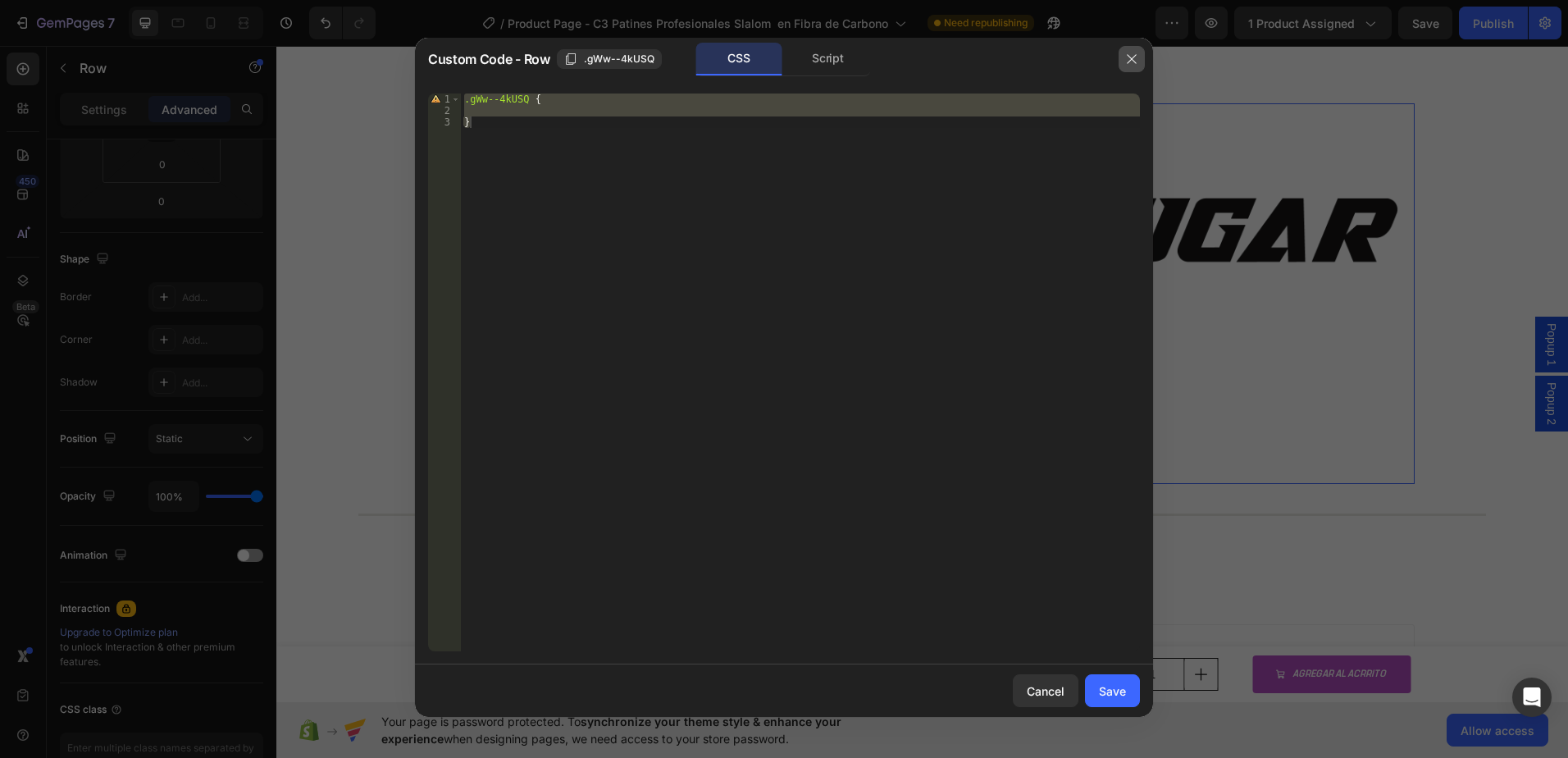
click at [1136, 61] on icon "button" at bounding box center [1131, 58] width 13 height 13
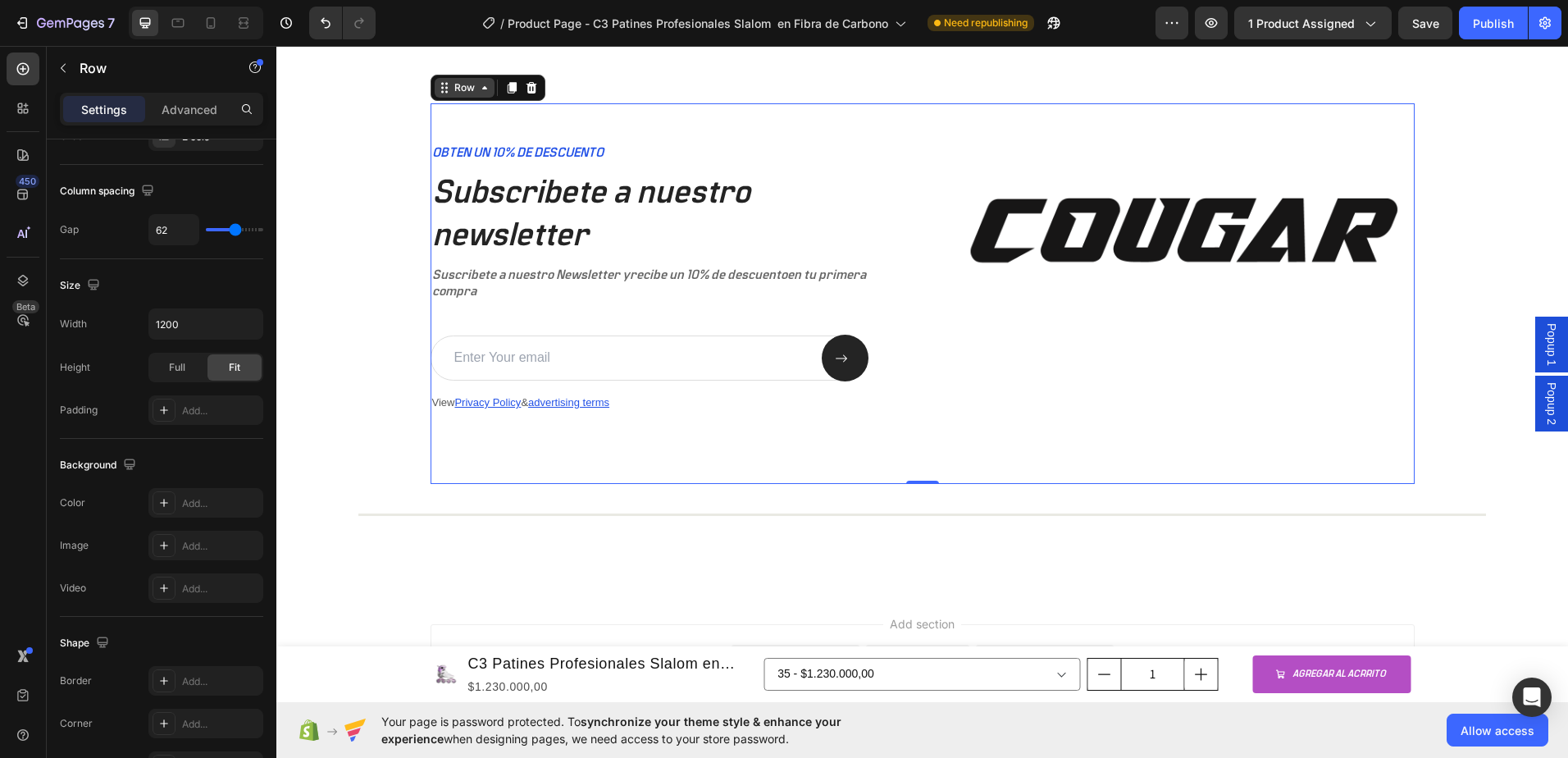
click at [451, 91] on div "Row" at bounding box center [464, 87] width 27 height 15
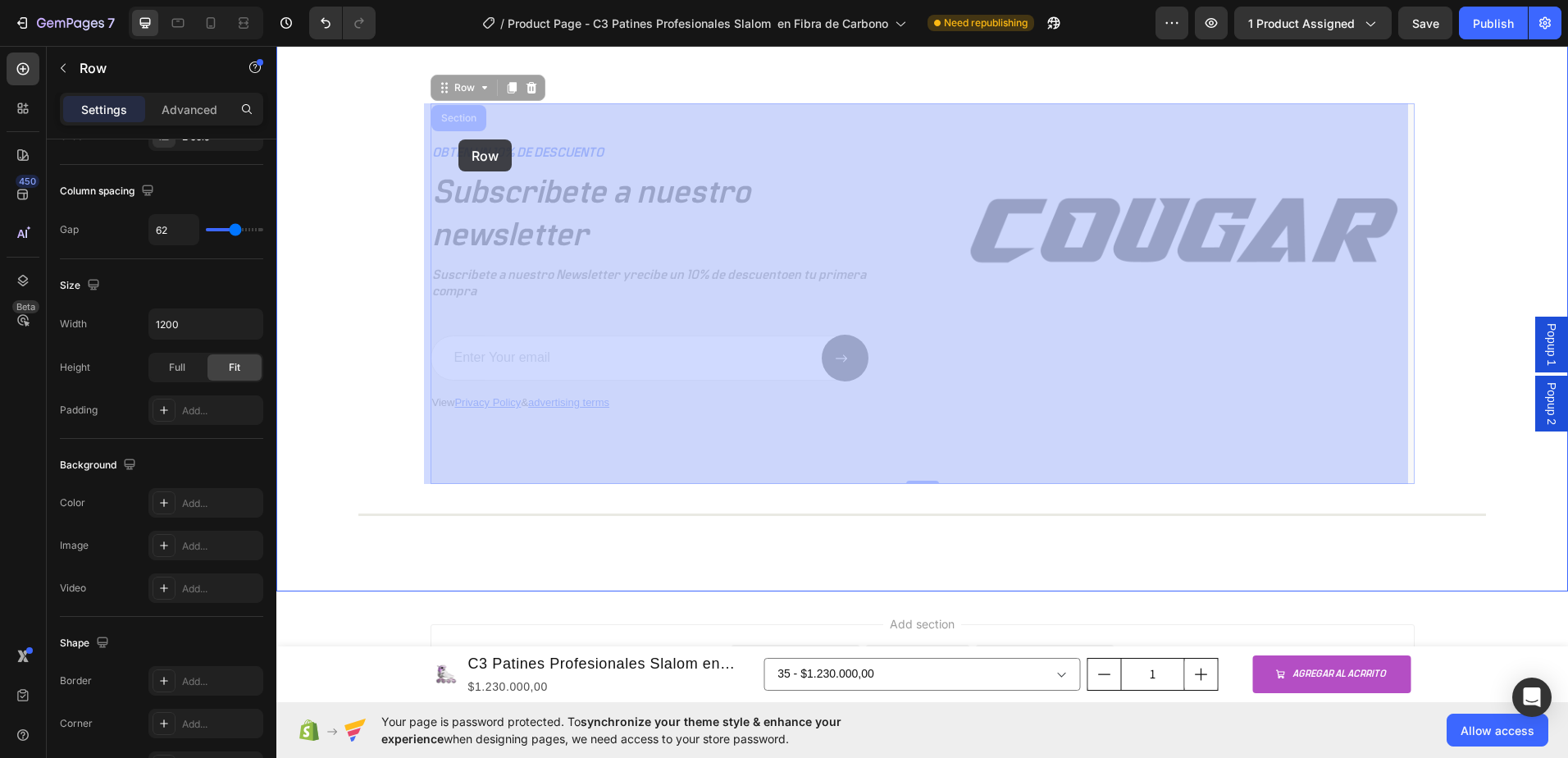
drag, startPoint x: 443, startPoint y: 92, endPoint x: 458, endPoint y: 139, distance: 49.3
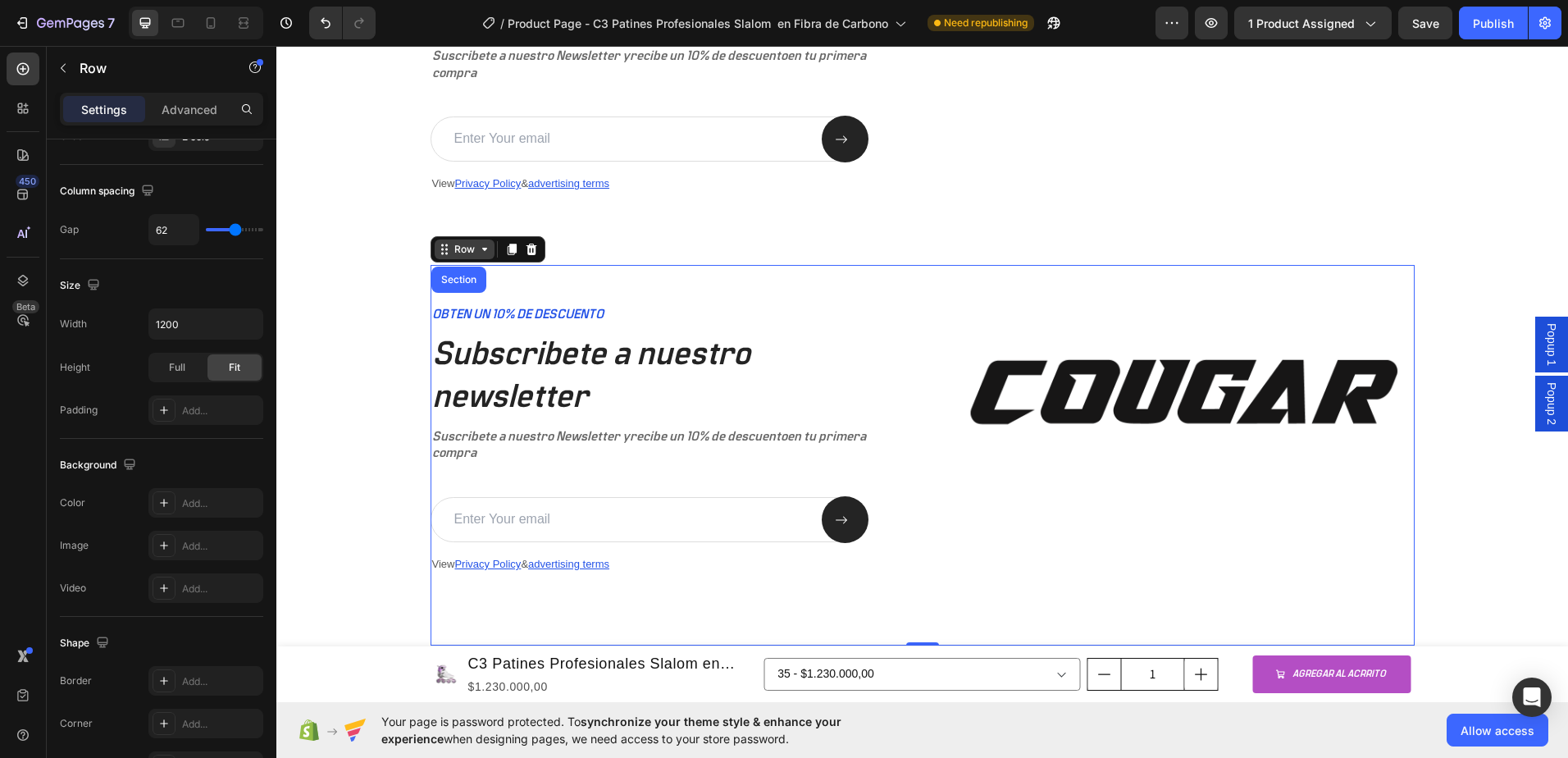
scroll to position [4018, 0]
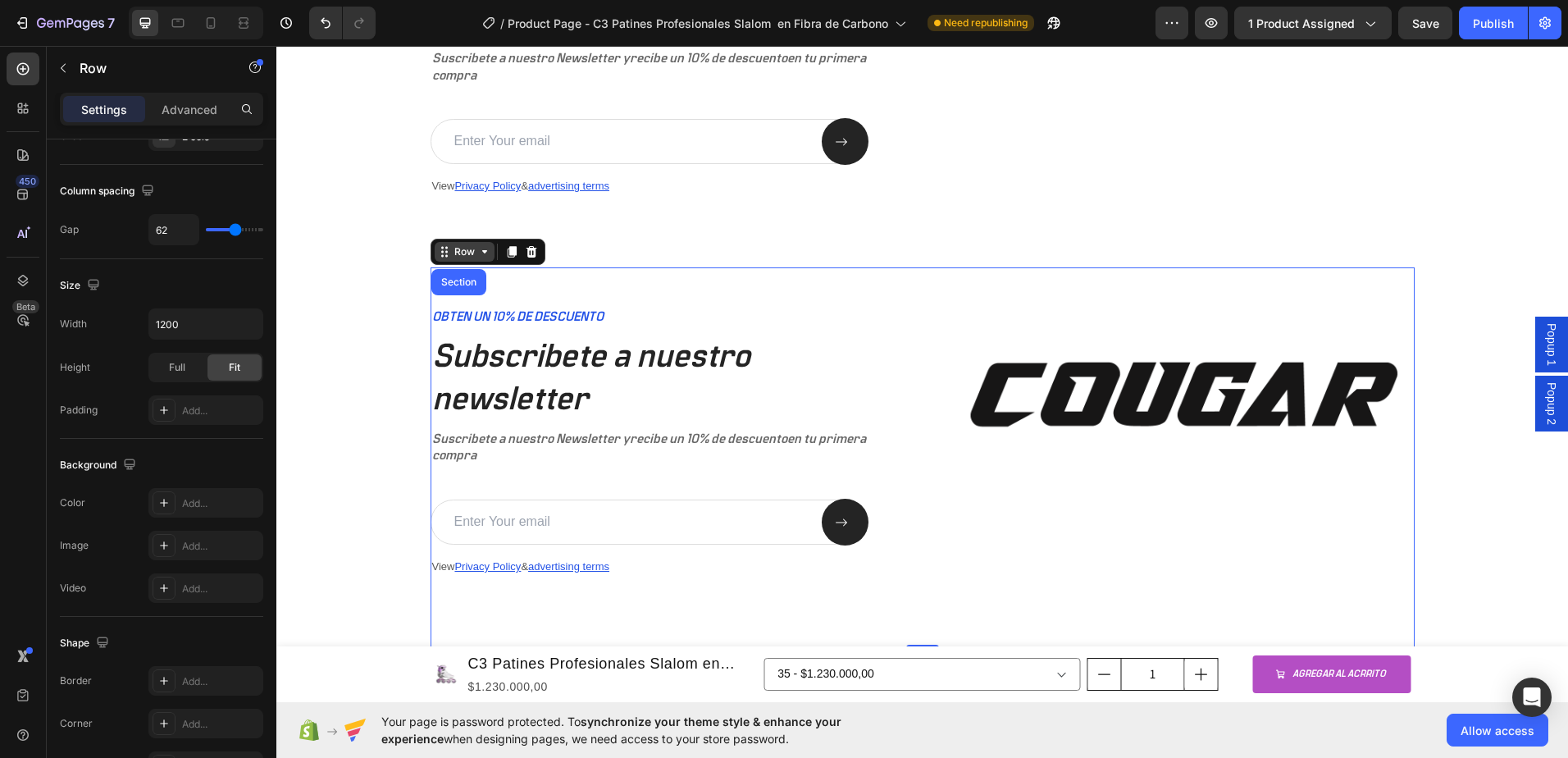
click at [451, 259] on div "Row" at bounding box center [464, 251] width 27 height 15
click at [481, 254] on icon at bounding box center [484, 251] width 13 height 13
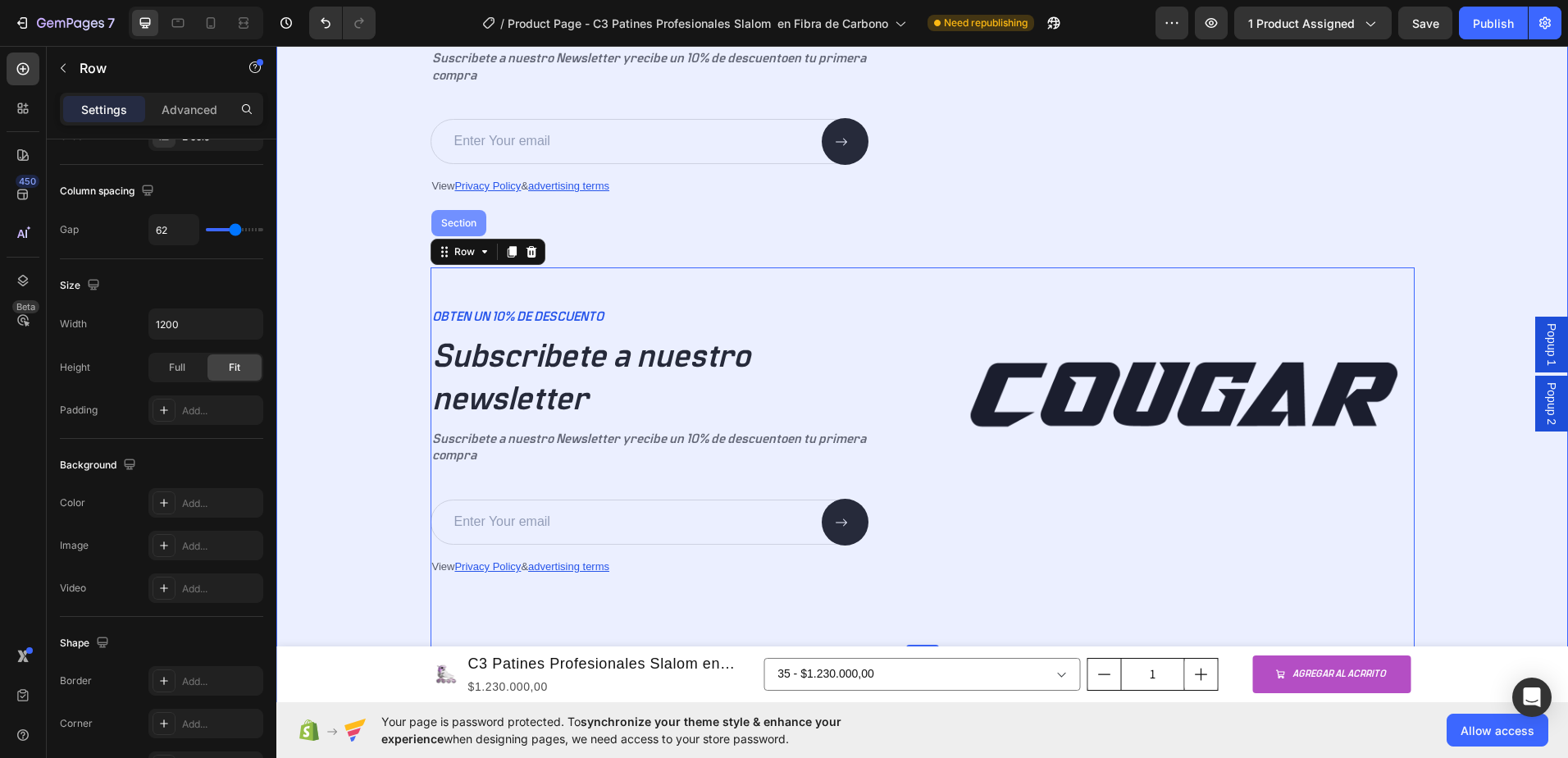
click at [454, 218] on div "Section" at bounding box center [458, 223] width 55 height 26
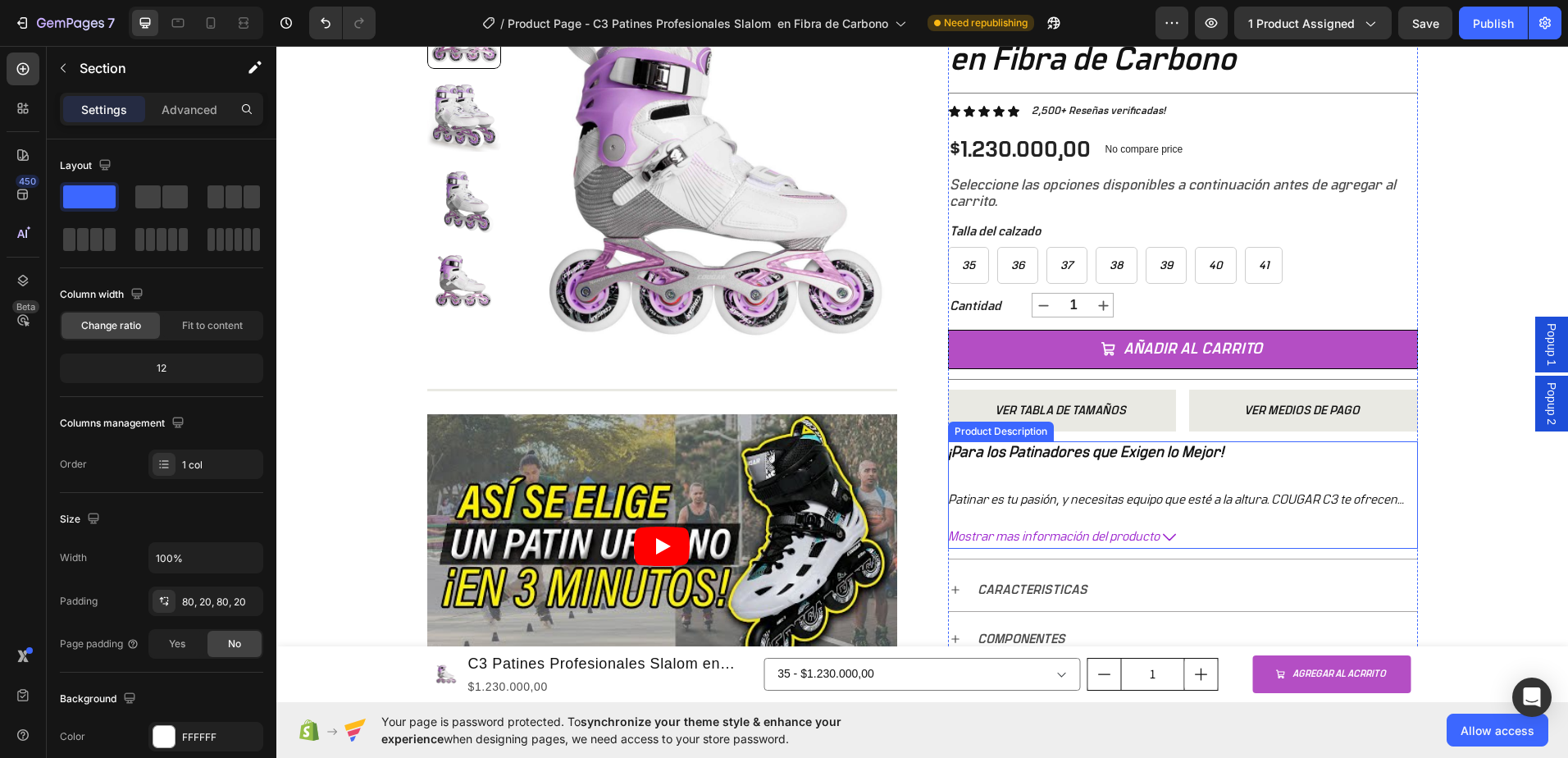
scroll to position [246, 0]
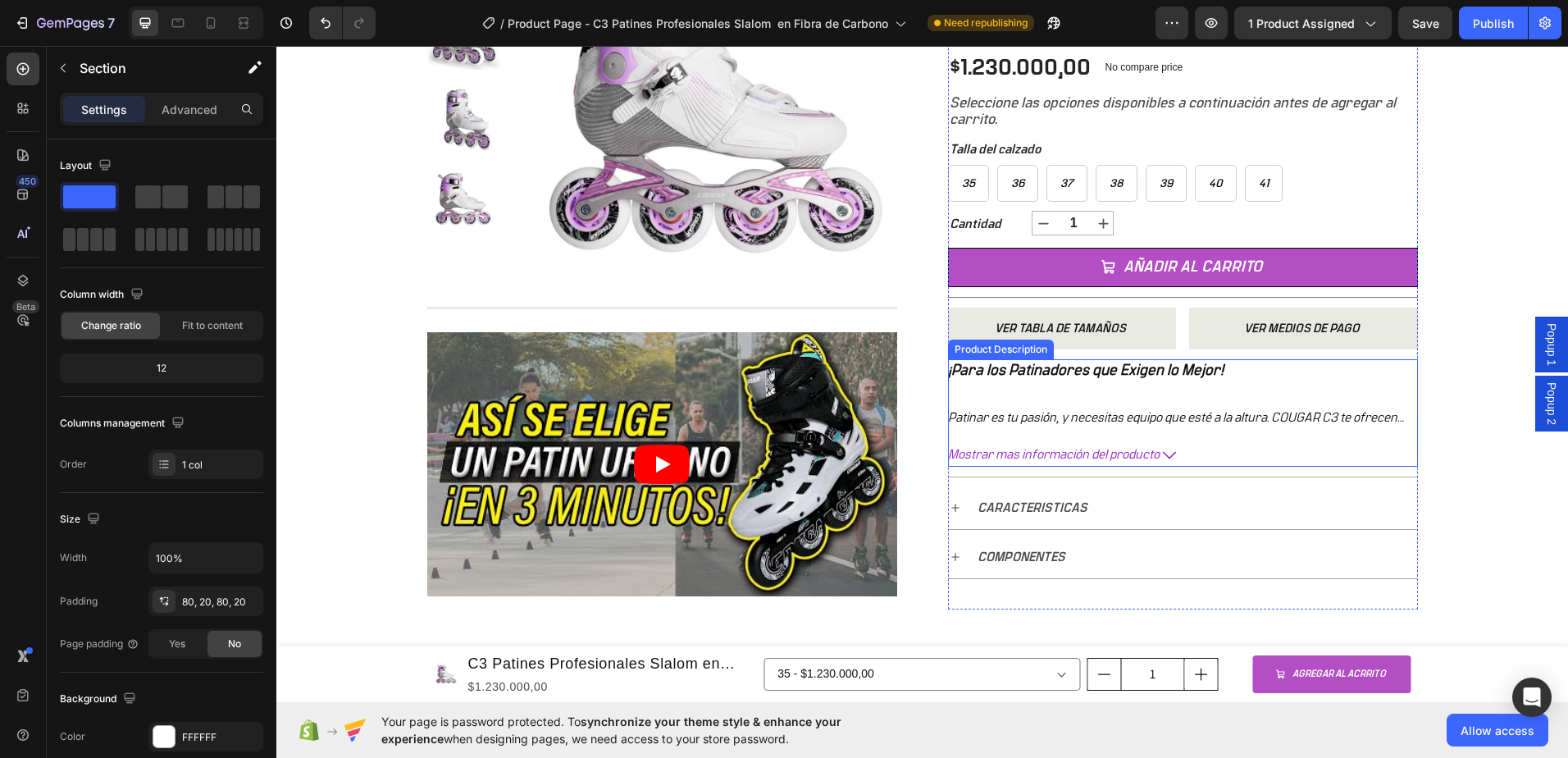
click at [1163, 450] on icon at bounding box center [1169, 455] width 13 height 13
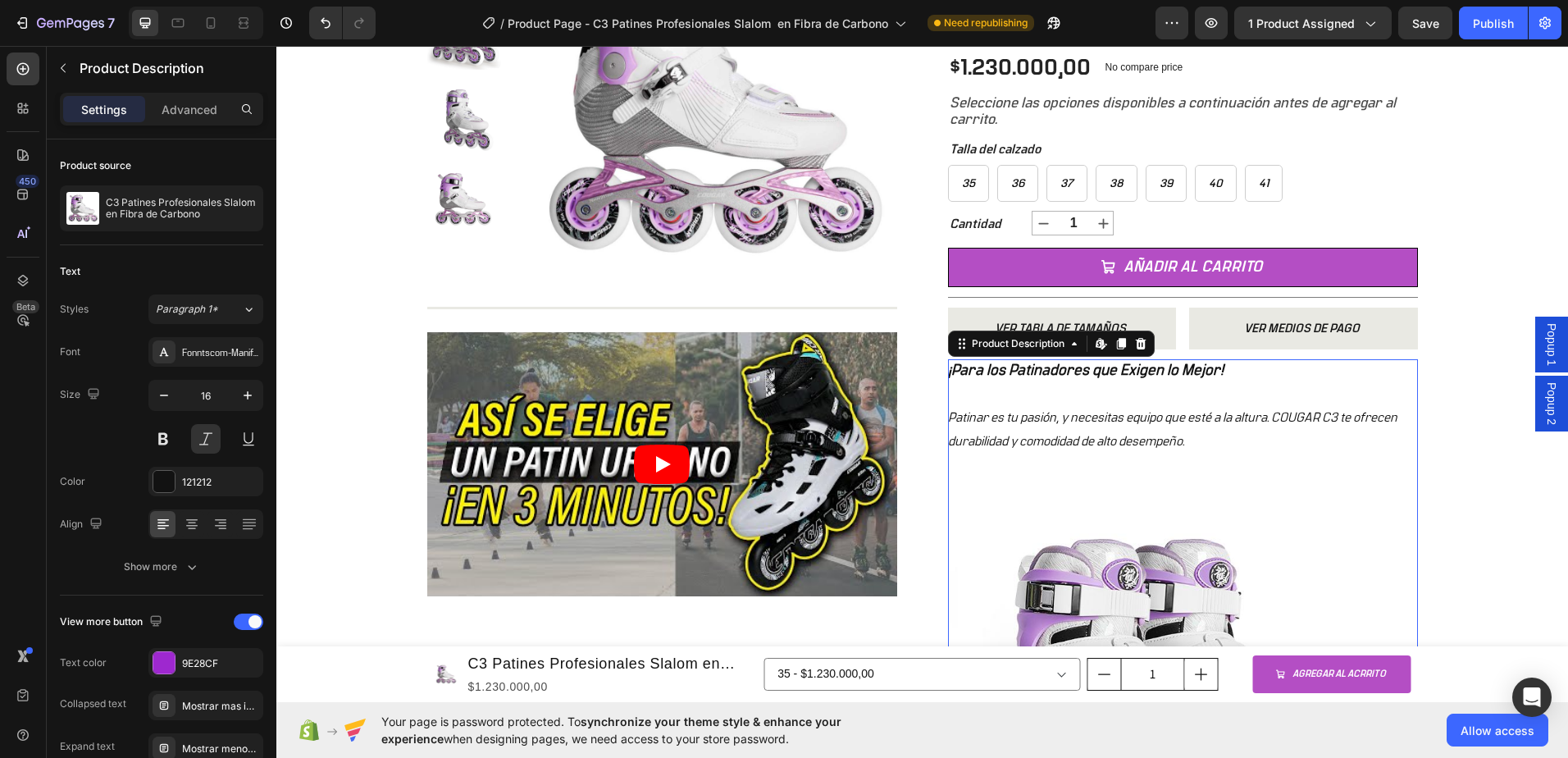
click at [1163, 427] on div "Patinar es tu pasión, y necesitas equipo que esté a la altura. COUGAR C3 te ofr…" at bounding box center [1183, 430] width 470 height 48
click at [1100, 348] on icon at bounding box center [1103, 347] width 5 height 5
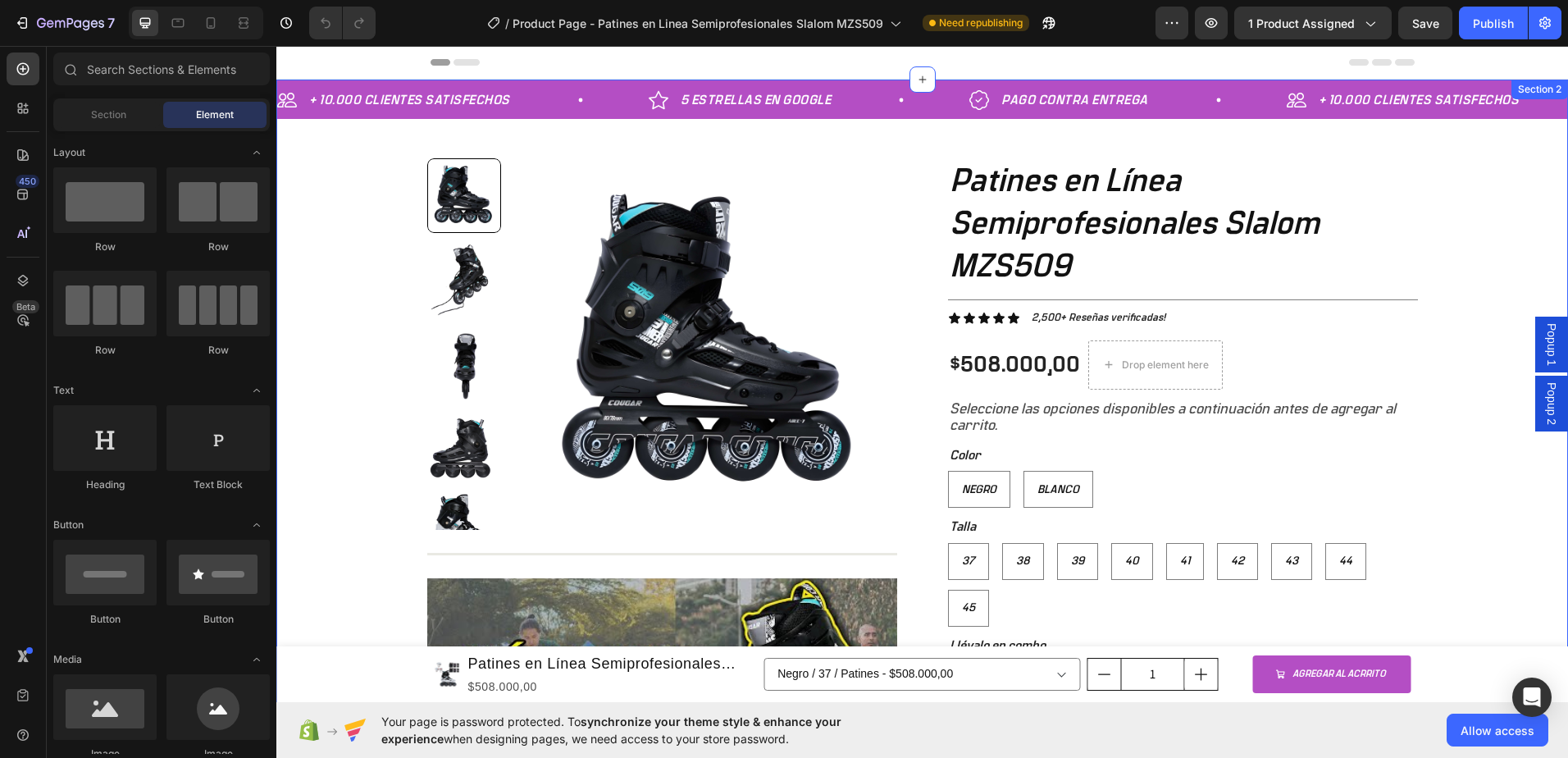
drag, startPoint x: 363, startPoint y: 393, endPoint x: 364, endPoint y: 437, distance: 44.0
click at [363, 393] on div "+ 10.000 CLIENTES SATISFECHOS Item List 5 ESTRELLAS EN GOOGLE Item List PAGO CO…" at bounding box center [922, 603] width 1291 height 1049
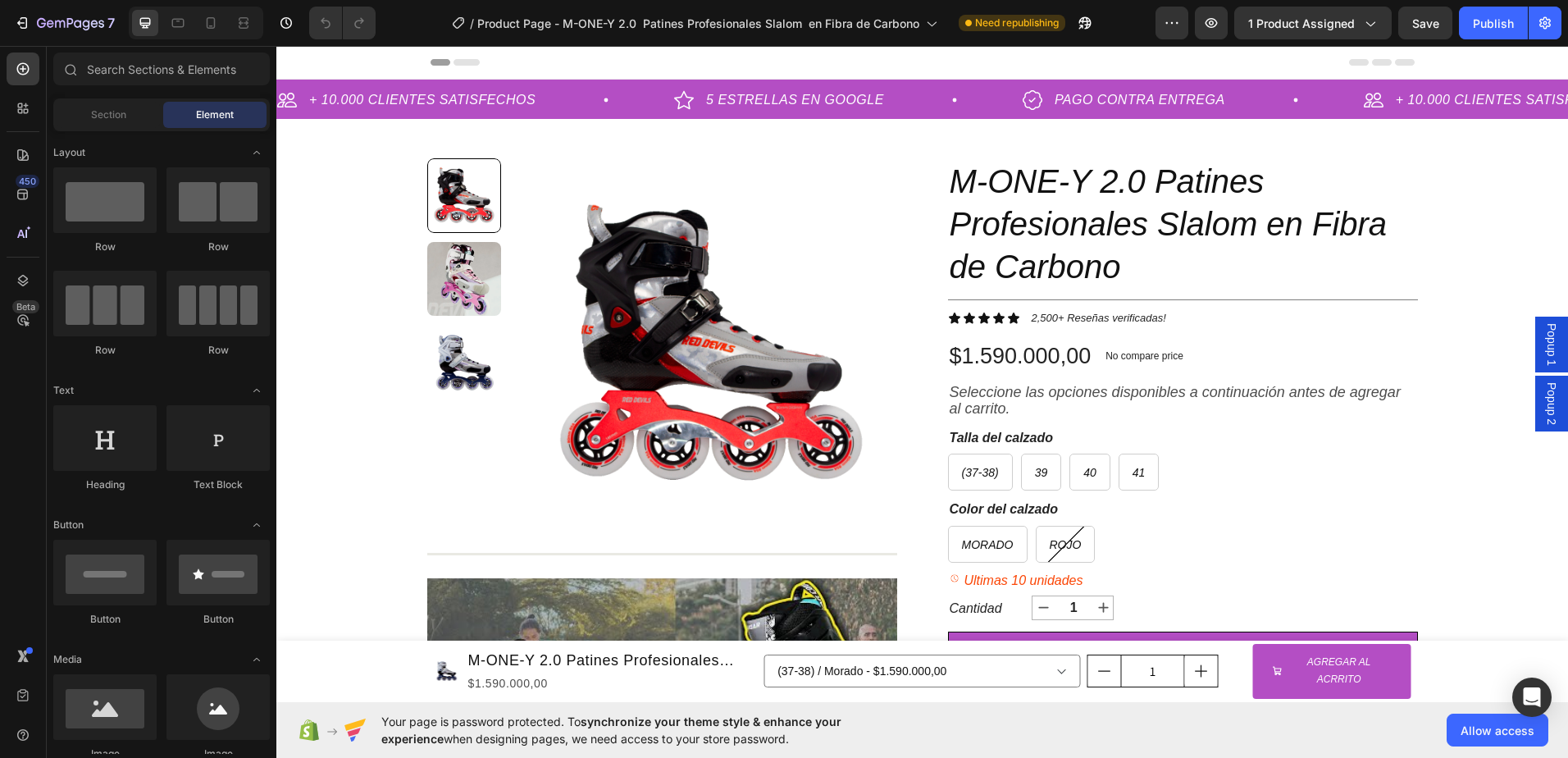
click at [1543, 409] on span "Popup 2" at bounding box center [1551, 404] width 16 height 43
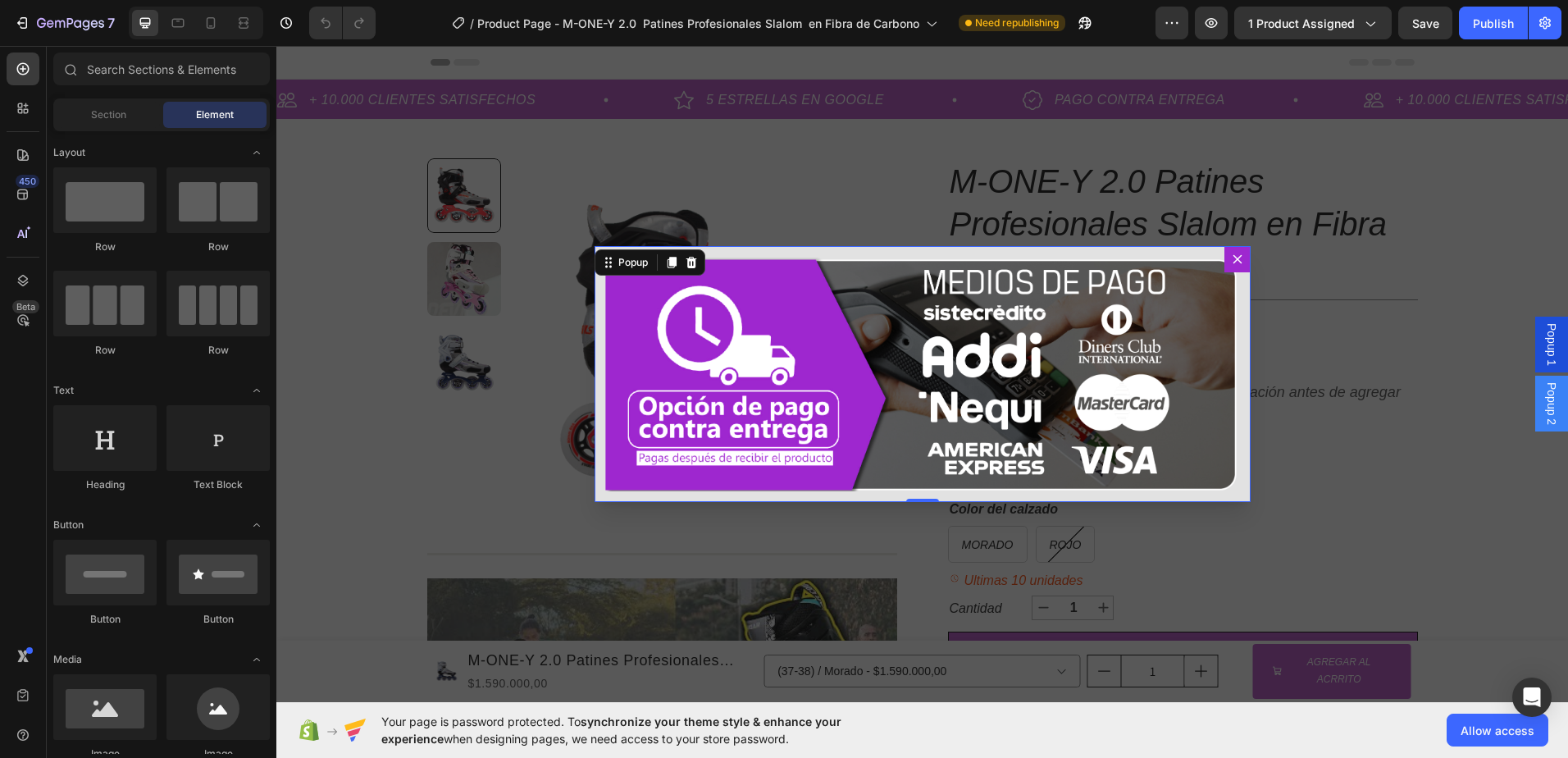
click at [1331, 263] on div "Backdrop" at bounding box center [922, 374] width 1291 height 656
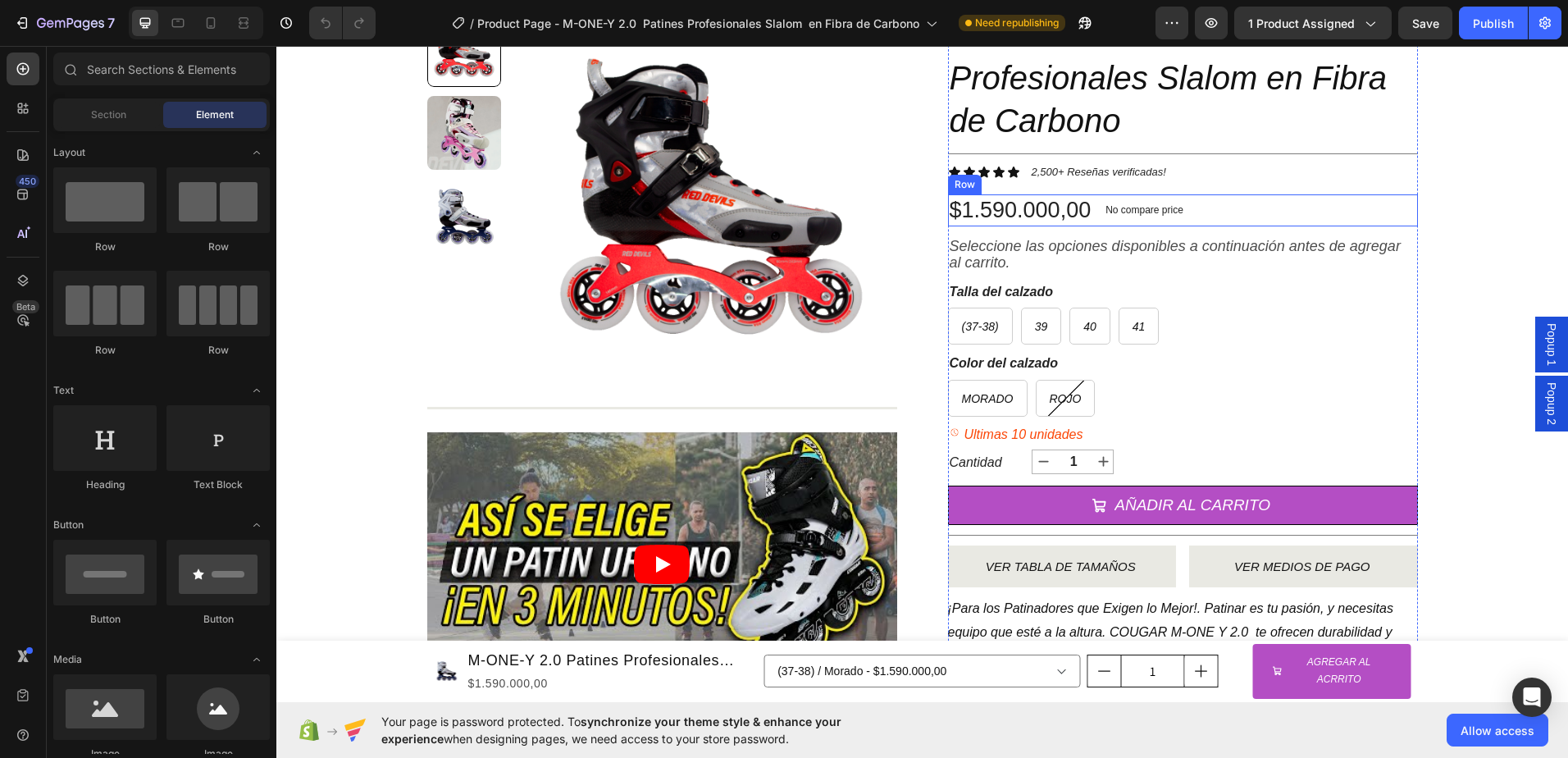
scroll to position [164, 0]
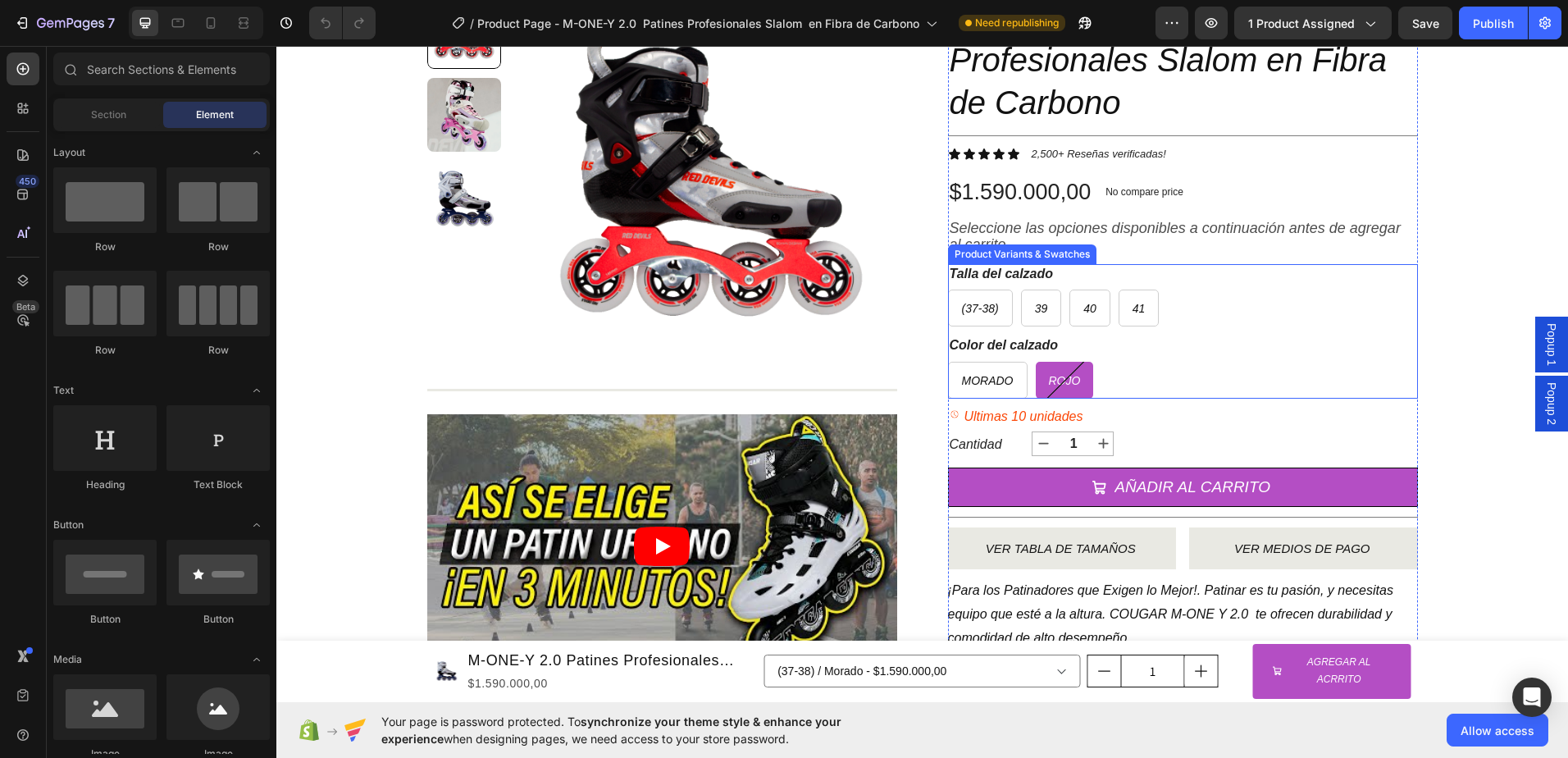
click at [1064, 370] on div "Rojo" at bounding box center [1064, 380] width 58 height 28
click at [1035, 362] on input "Rojo Rojo Rojo" at bounding box center [1035, 361] width 1 height 1
radio input "true"
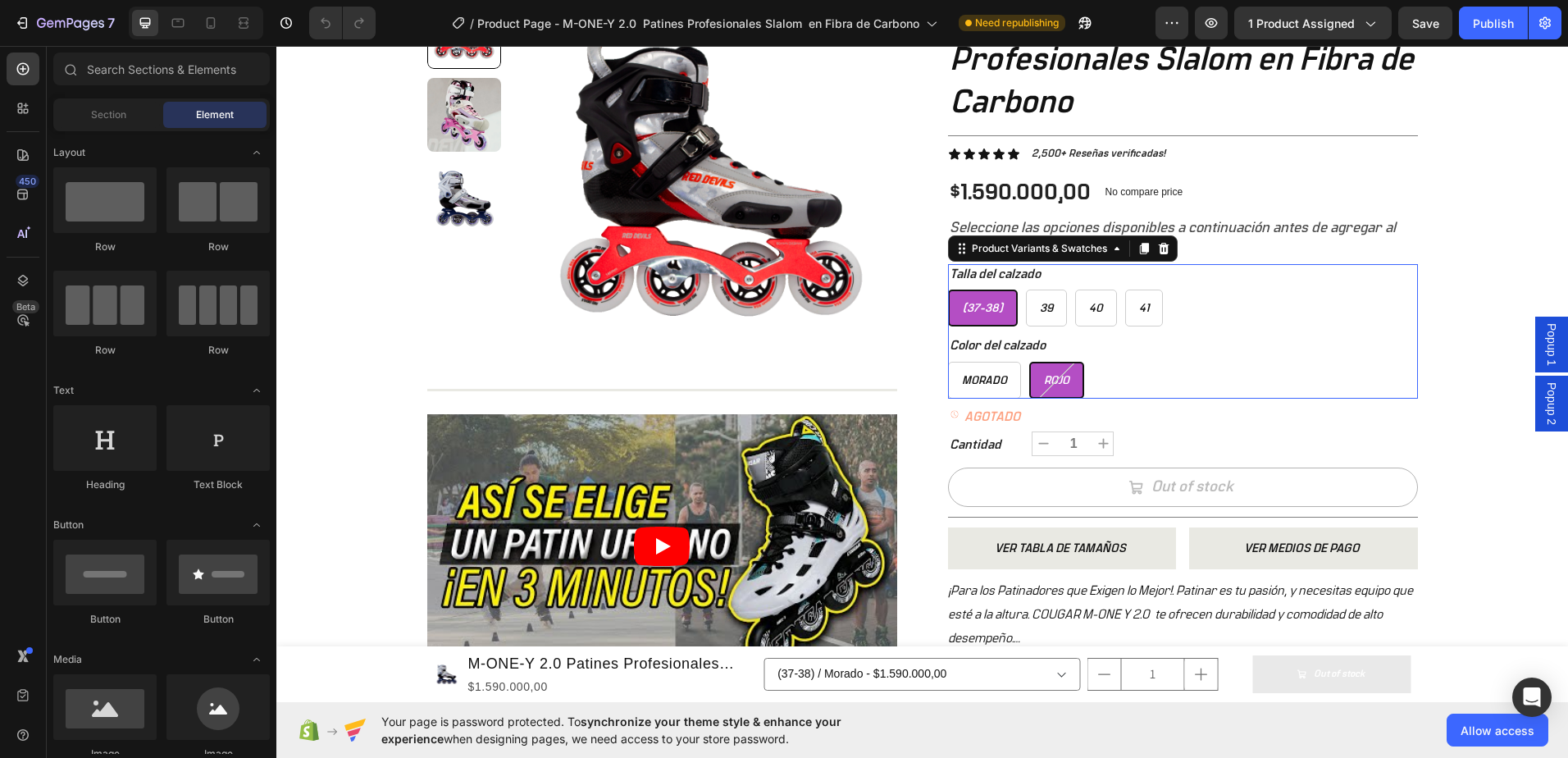
select select "577184192700548070"
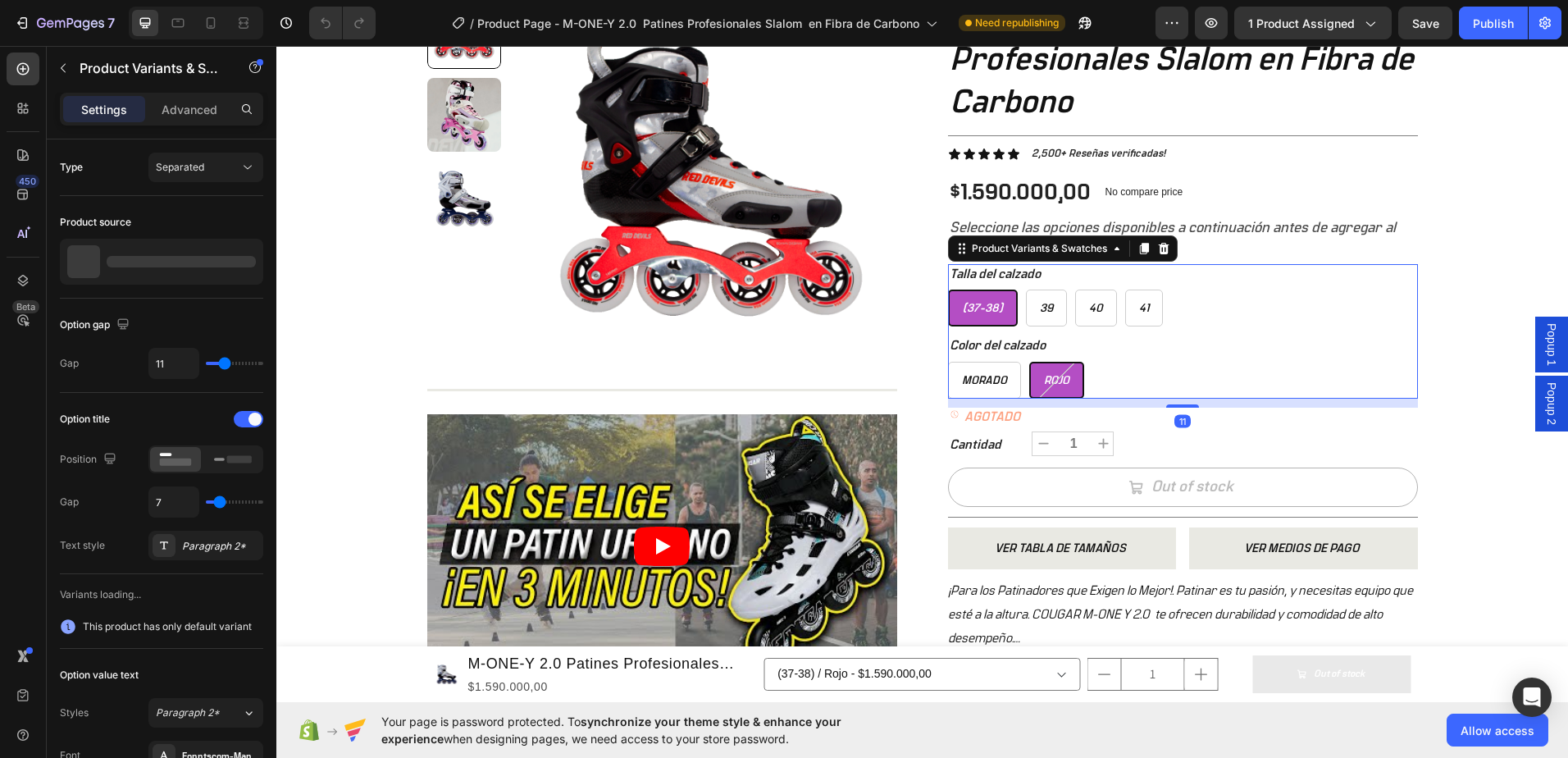
radio input "false"
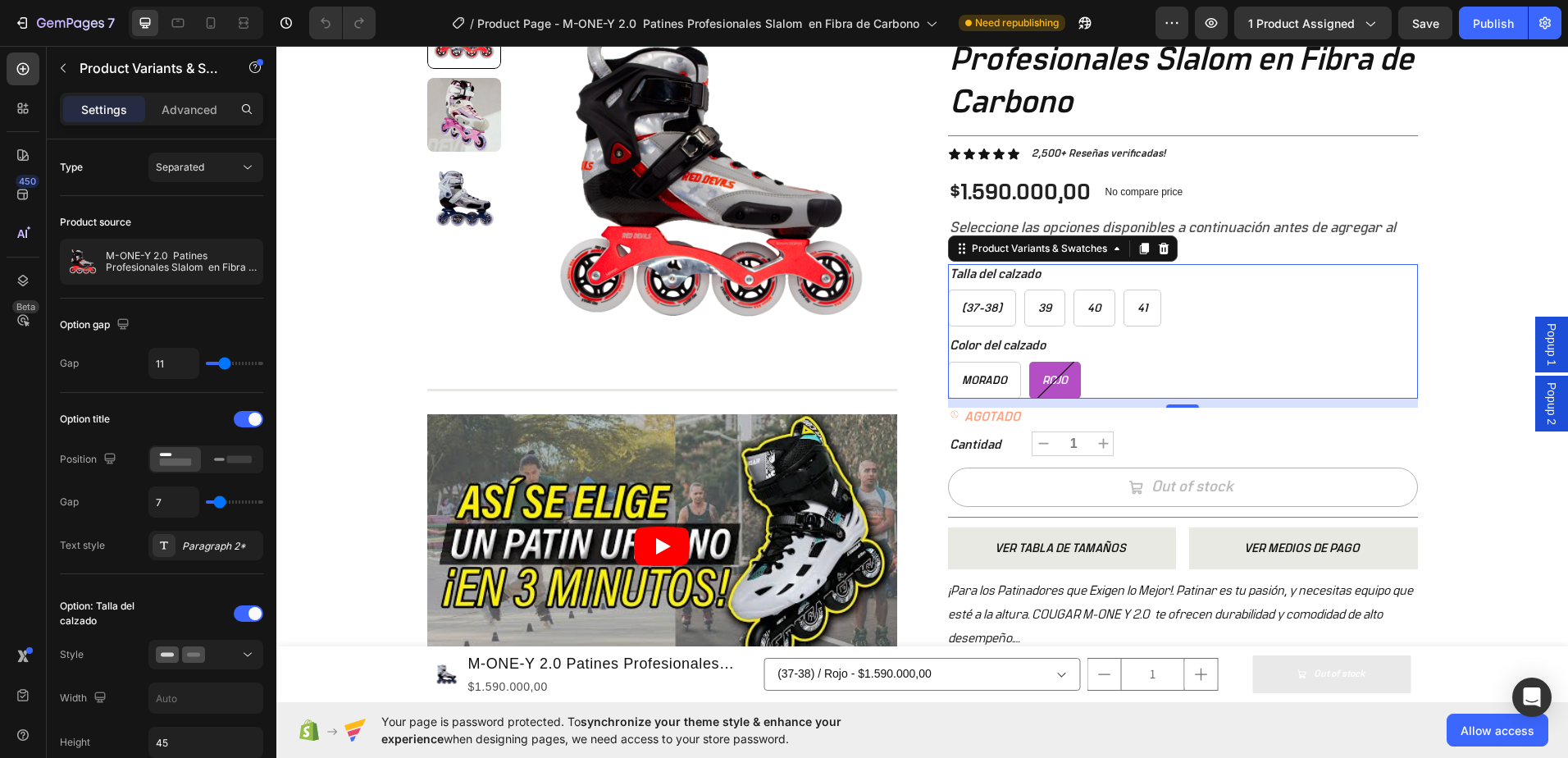
click at [1044, 380] on span "Rojo" at bounding box center [1055, 380] width 26 height 11
click at [1029, 362] on input "Rojo Rojo Rojo" at bounding box center [1029, 361] width 1 height 1
radio input "true"
click at [1459, 217] on div "+ 10.000 CLIENTES SATISFECHOS Item List 5 ESTRELLAS EN GOOGLE Item List PAGO CO…" at bounding box center [922, 376] width 1291 height 923
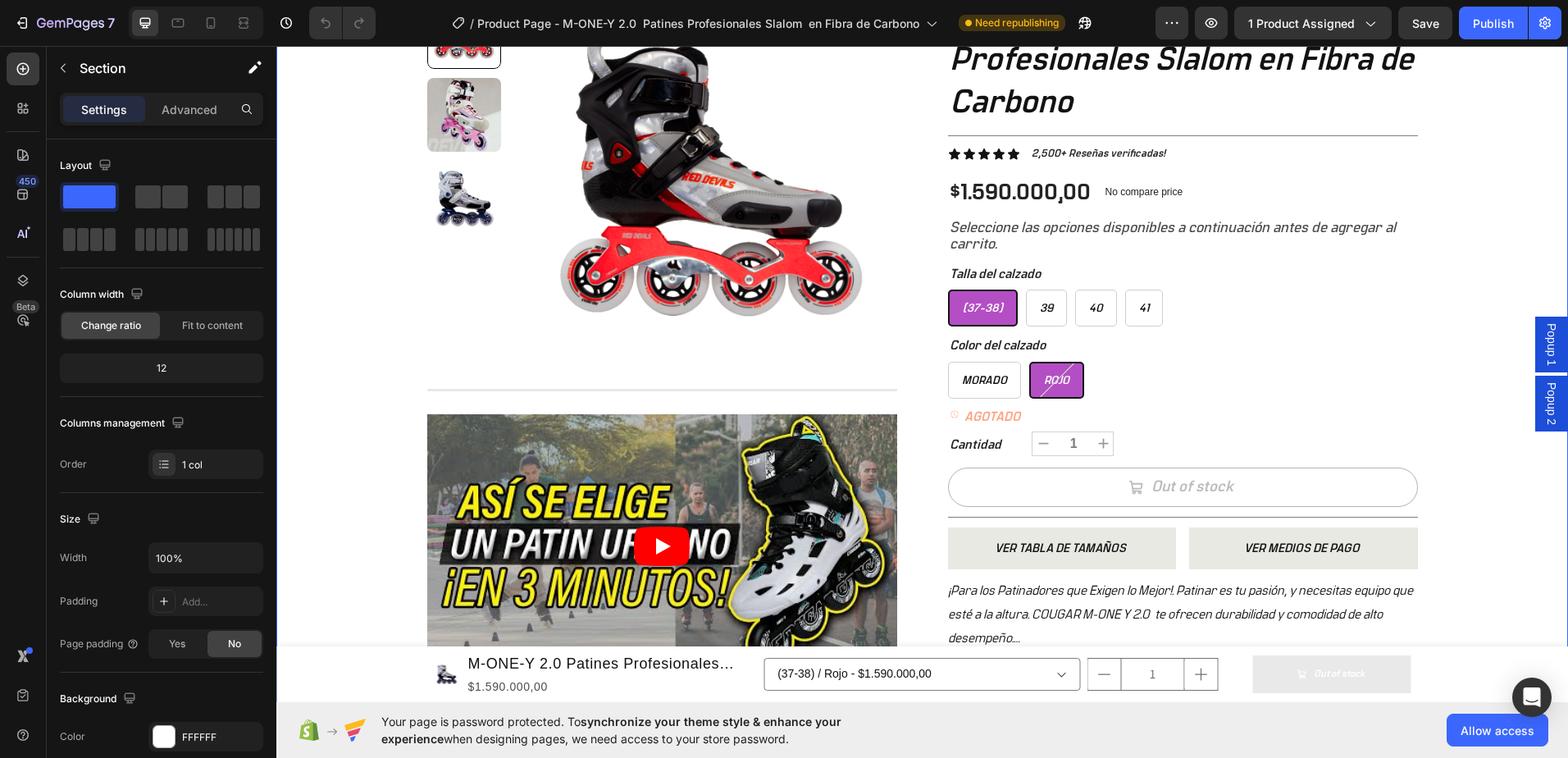
click at [1423, 42] on div "7 Version history / Product Page - M-ONE-Y 2.0 Patines Profesionales Slalom en …" at bounding box center [784, 23] width 1568 height 47
click at [1422, 31] on div "Save" at bounding box center [1425, 23] width 27 height 17
click at [1486, 38] on button "Publish" at bounding box center [1493, 23] width 69 height 32
click at [994, 421] on p "AGOTADO" at bounding box center [992, 417] width 55 height 17
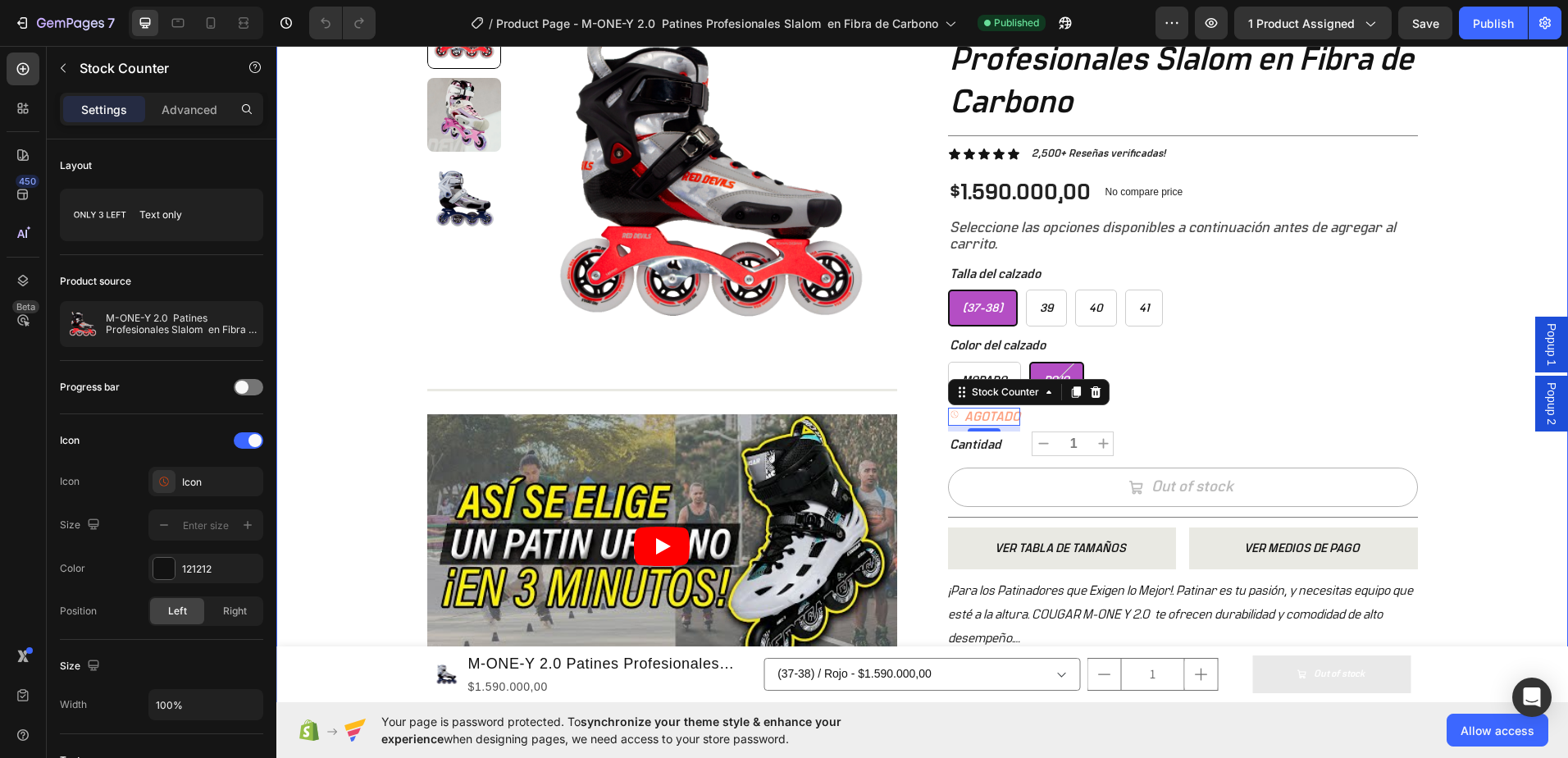
click at [395, 399] on div "+ 10.000 CLIENTES SATISFECHOS Item List 5 ESTRELLAS EN GOOGLE Item List PAGO CO…" at bounding box center [922, 376] width 1291 height 923
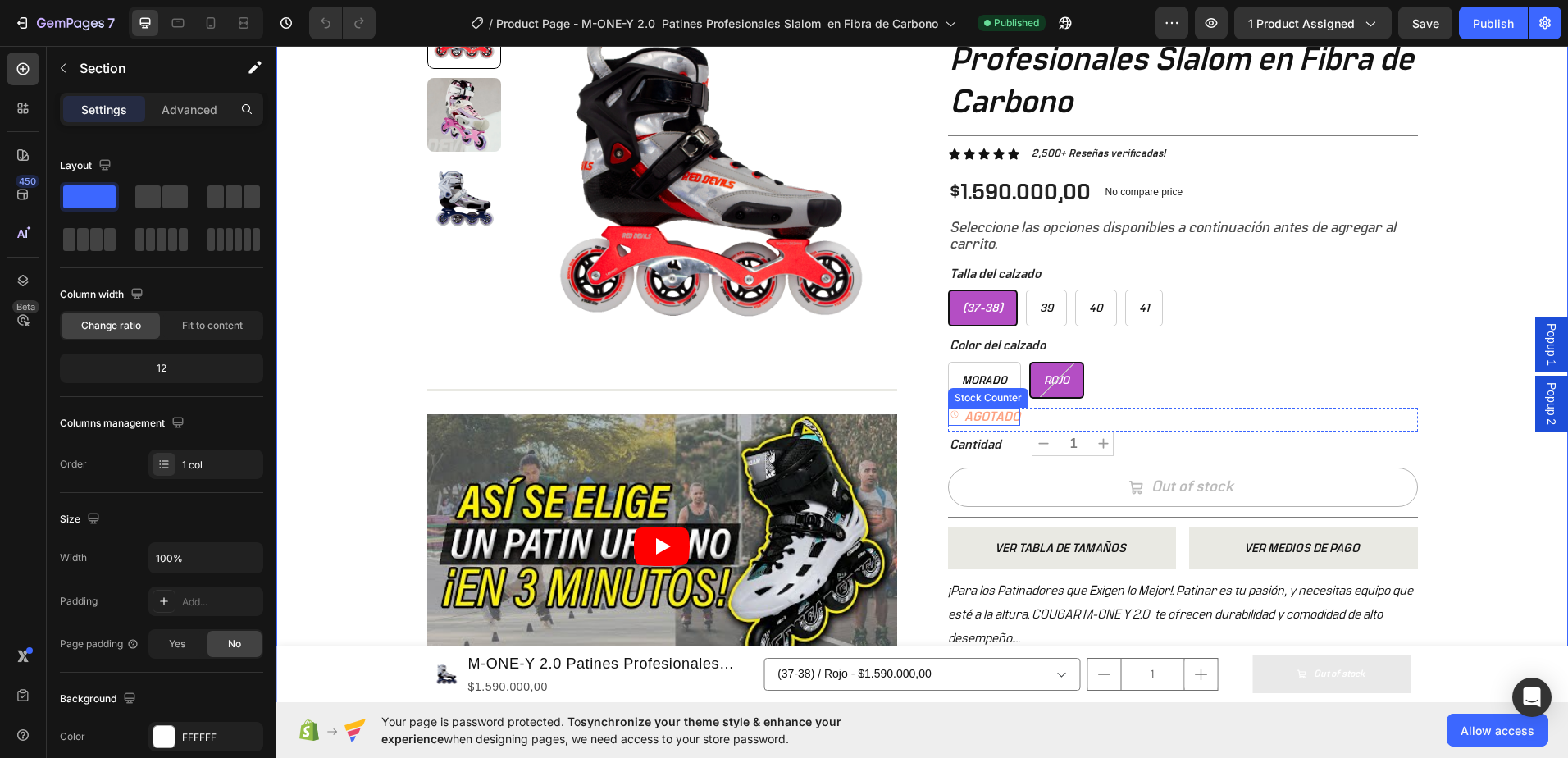
click at [1002, 413] on p "AGOTADO" at bounding box center [992, 417] width 55 height 17
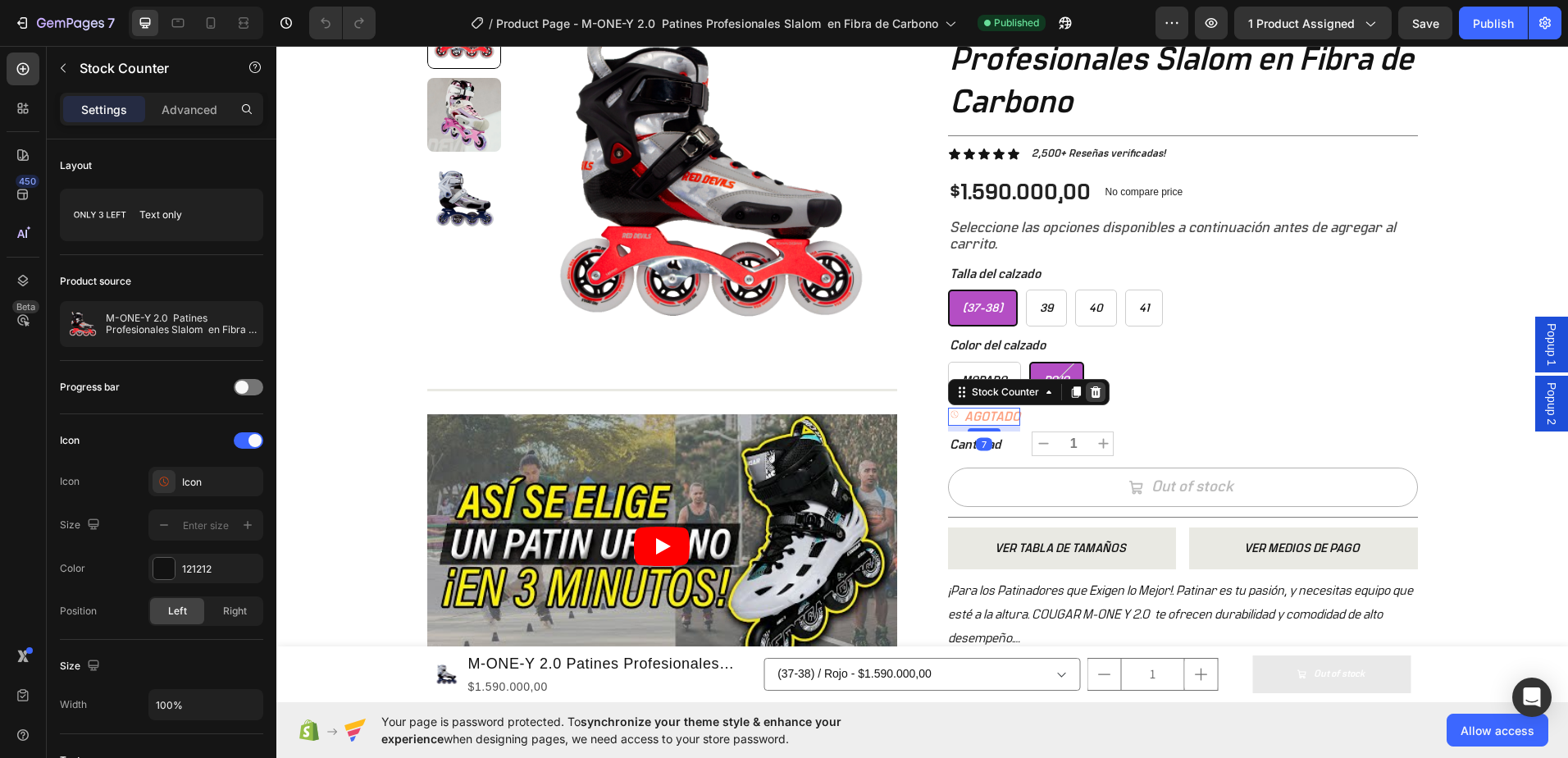
click at [1090, 399] on icon at bounding box center [1095, 392] width 13 height 13
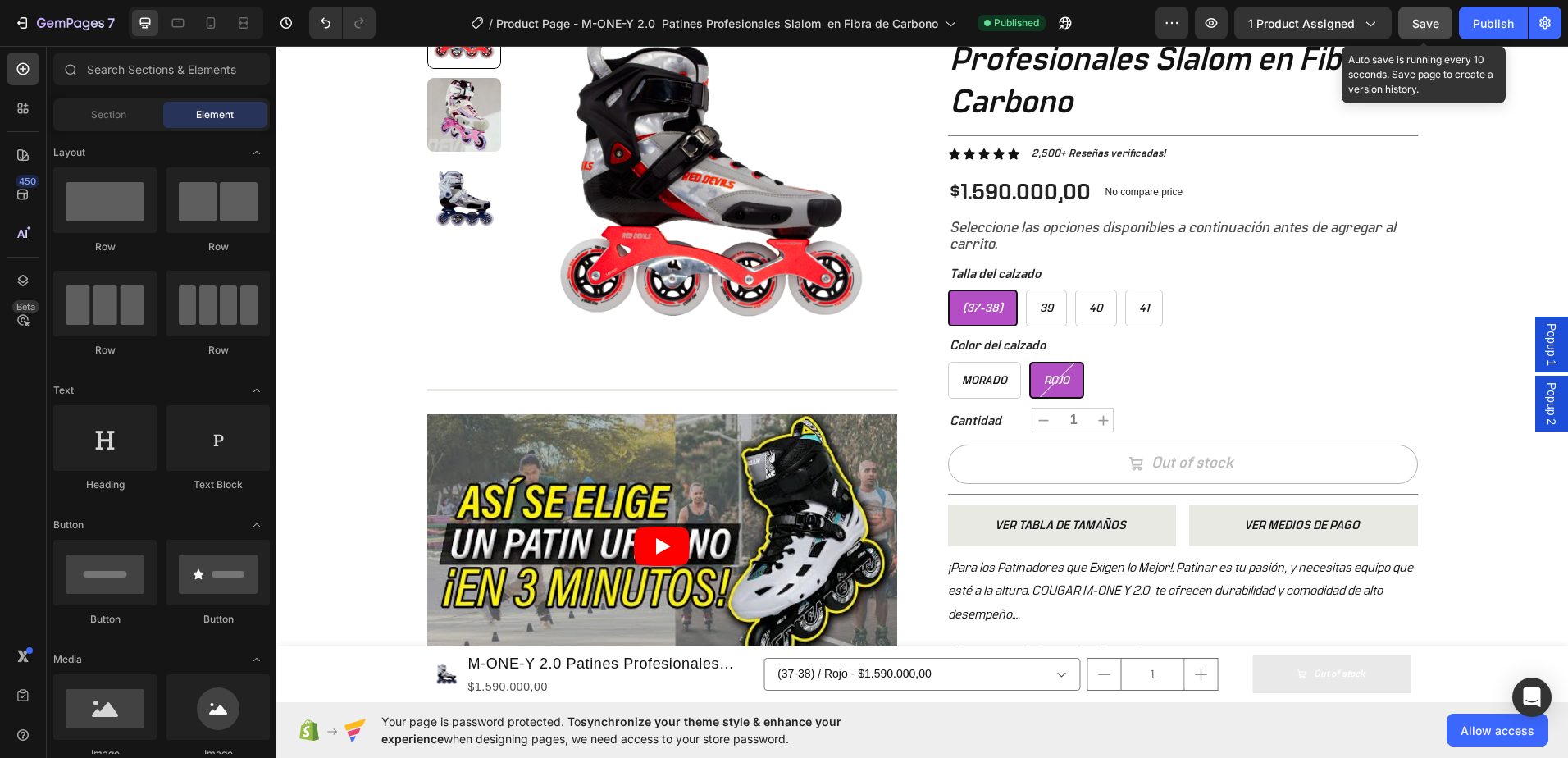
click at [1432, 24] on span "Save" at bounding box center [1425, 23] width 27 height 14
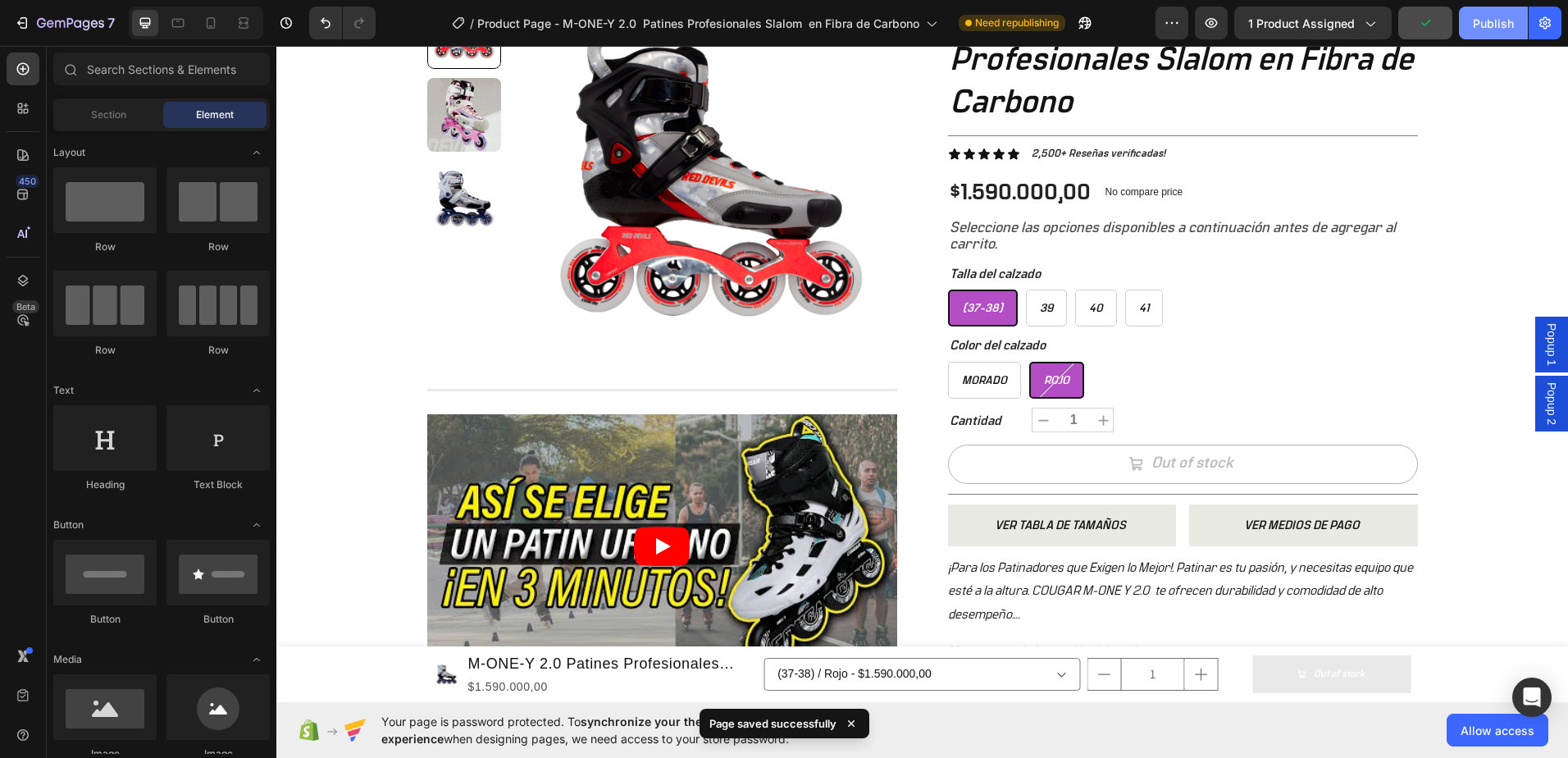
click at [1478, 24] on div "Publish" at bounding box center [1494, 23] width 41 height 17
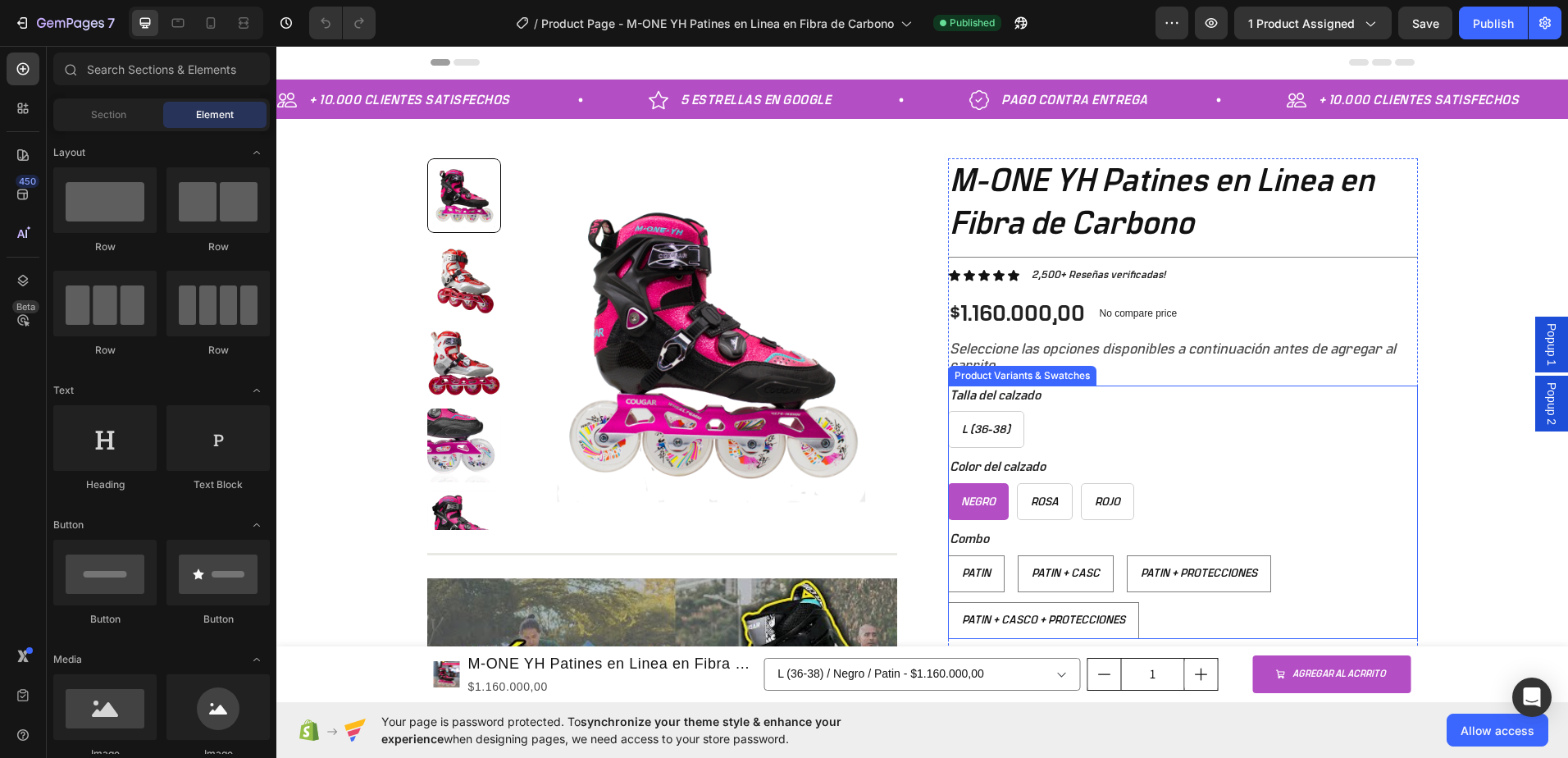
click at [988, 504] on span "Negro" at bounding box center [978, 501] width 34 height 11
click at [948, 483] on input "Negro Negro Negro" at bounding box center [947, 482] width 1 height 1
radio input "true"
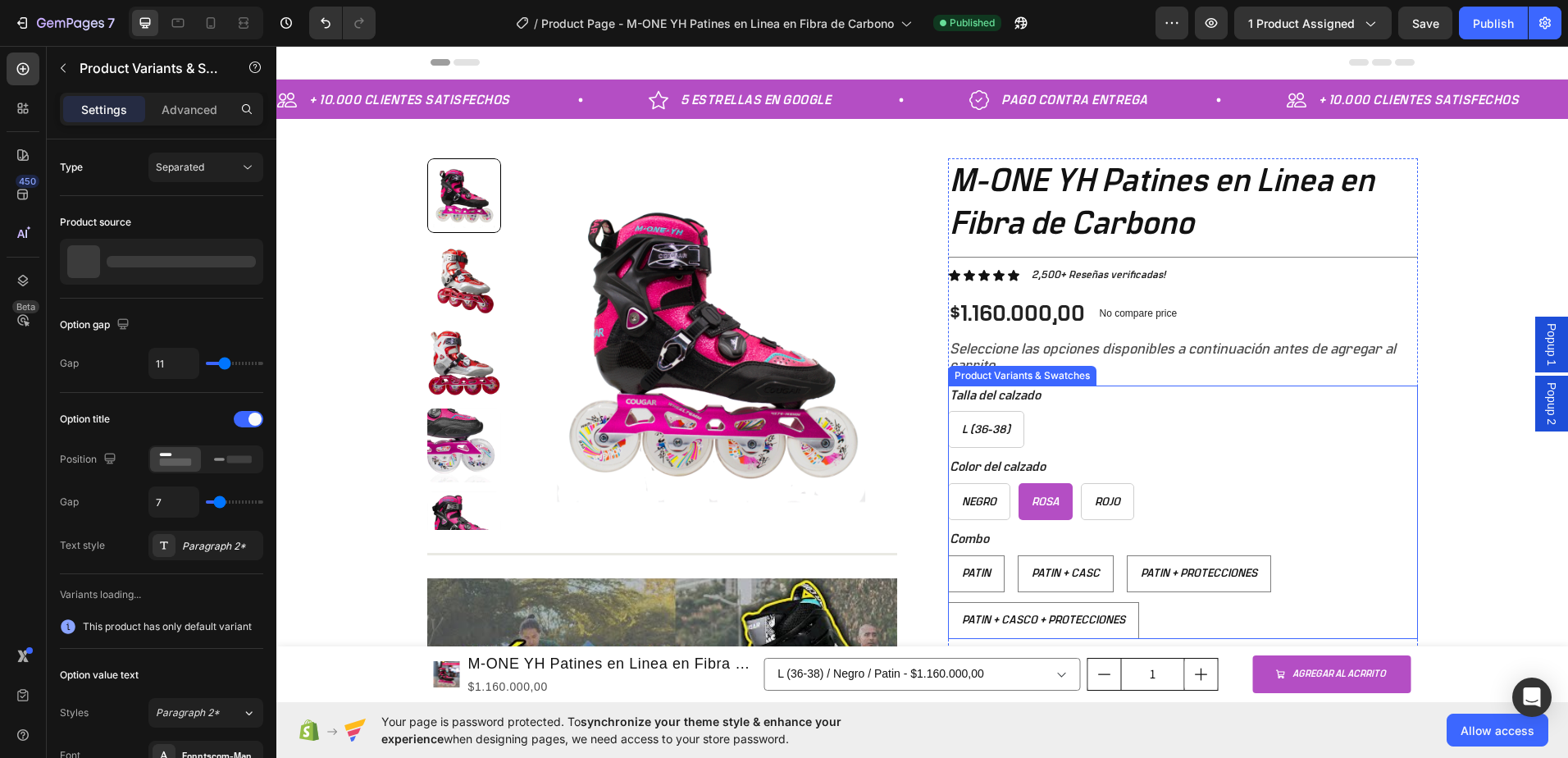
click at [1052, 508] on div "Rosa" at bounding box center [1045, 502] width 54 height 28
click at [1018, 483] on input "Rosa Rosa Rosa" at bounding box center [1017, 482] width 1 height 1
radio input "true"
select select "577184192682460134"
radio input "true"
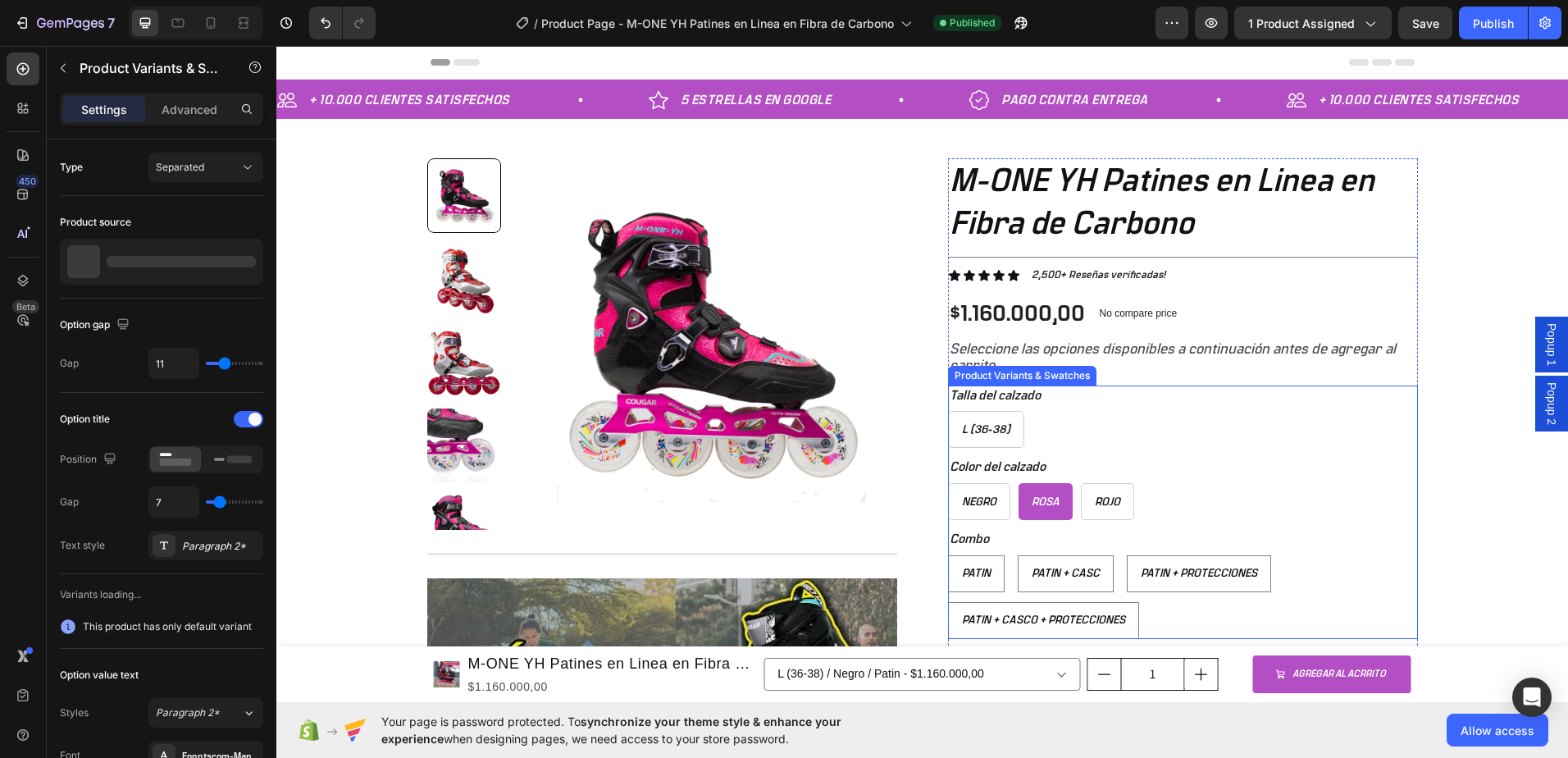
radio input "true"
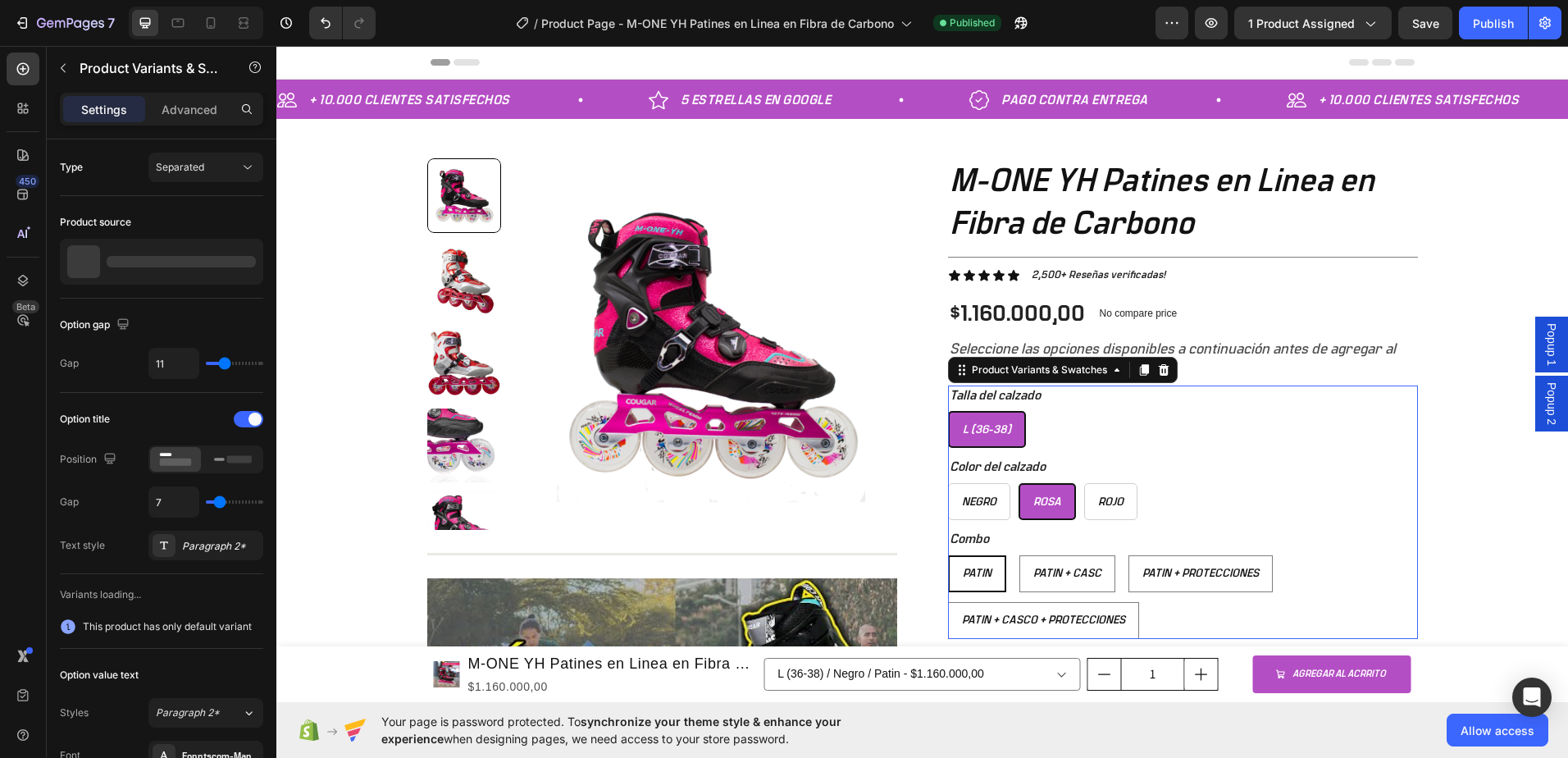
radio input "false"
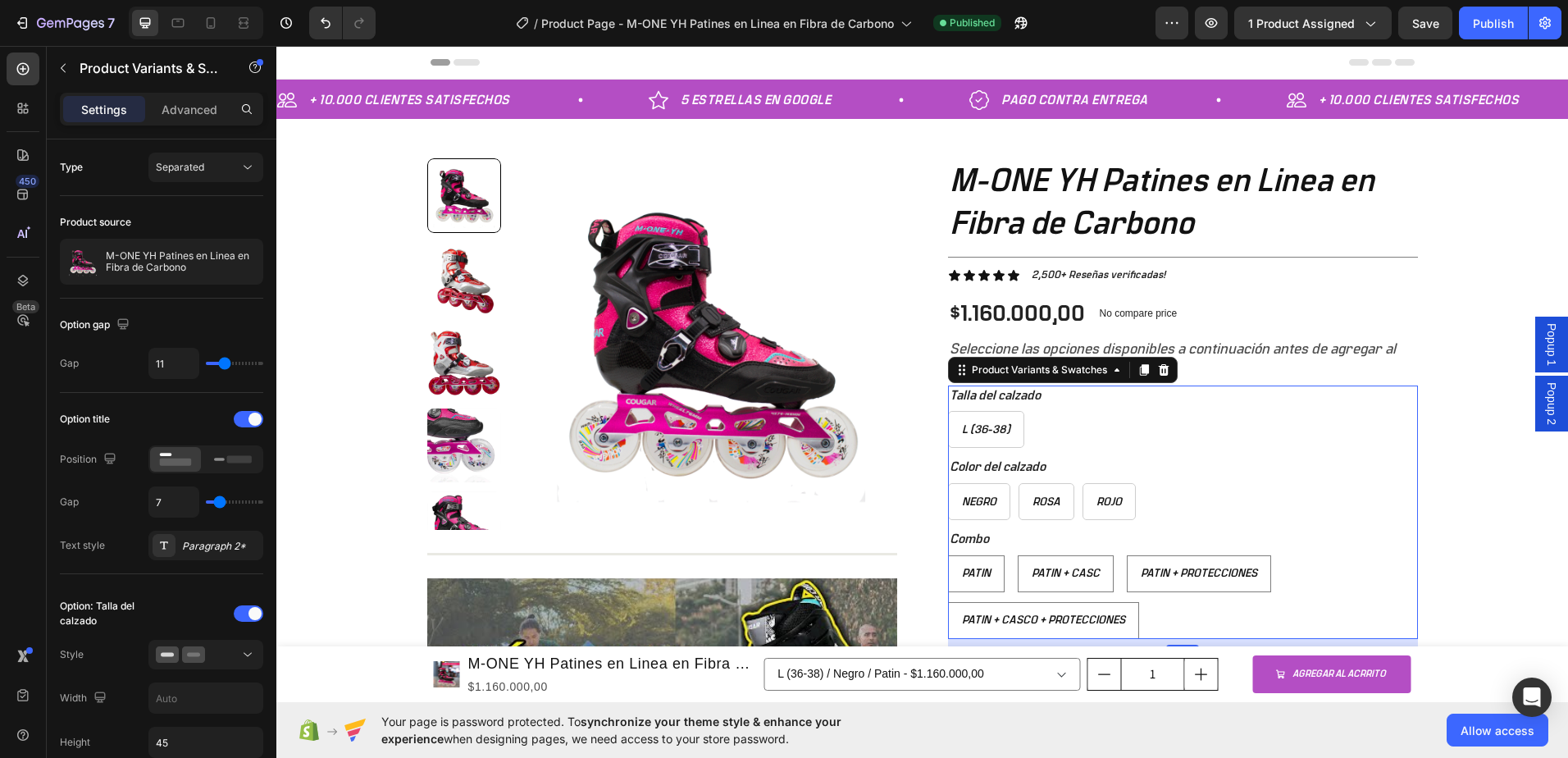
scroll to position [246, 0]
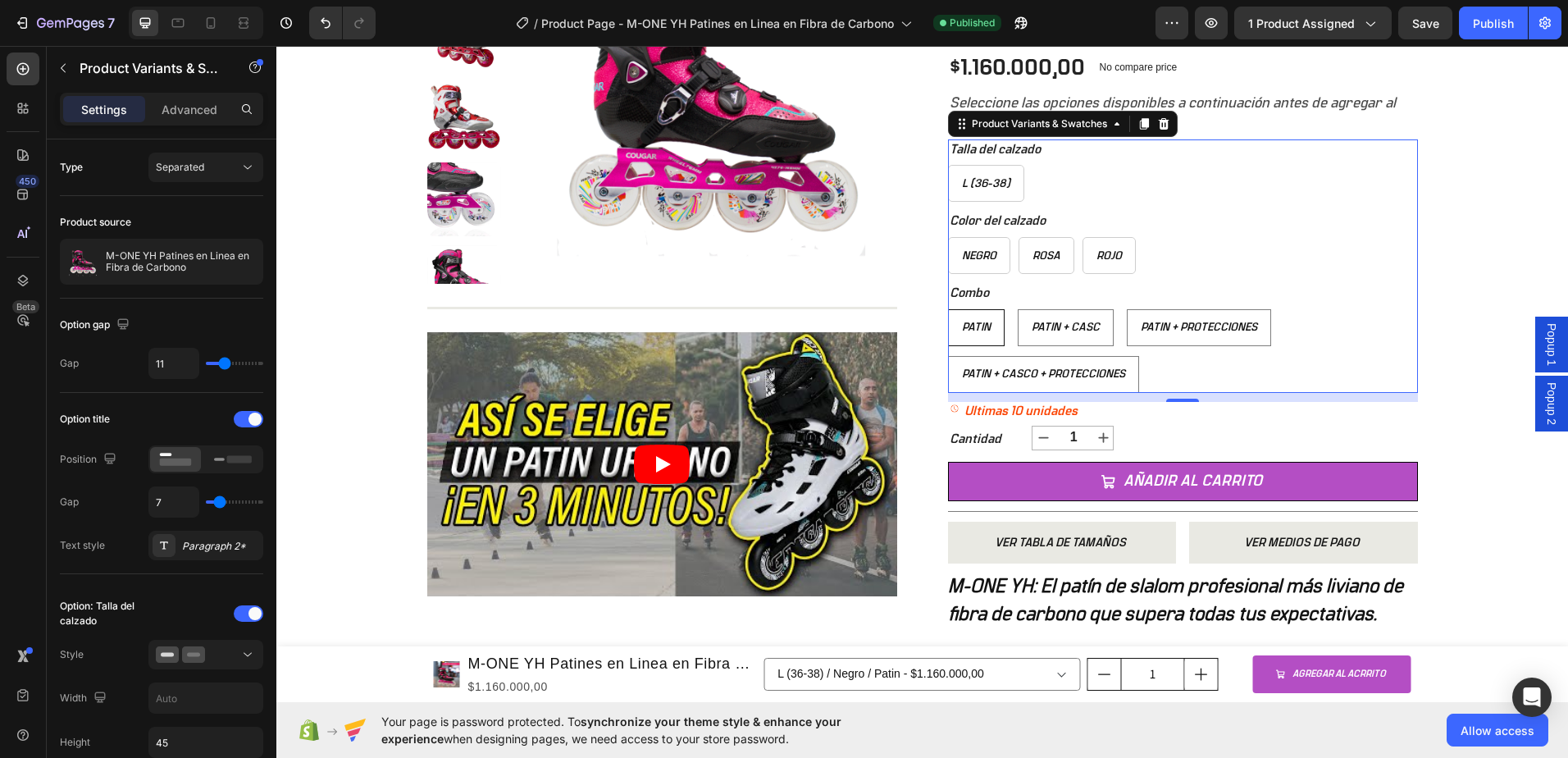
click at [963, 327] on span "Patin" at bounding box center [976, 327] width 29 height 11
click at [948, 309] on input "Patin Patin Patin" at bounding box center [947, 308] width 1 height 1
radio input "true"
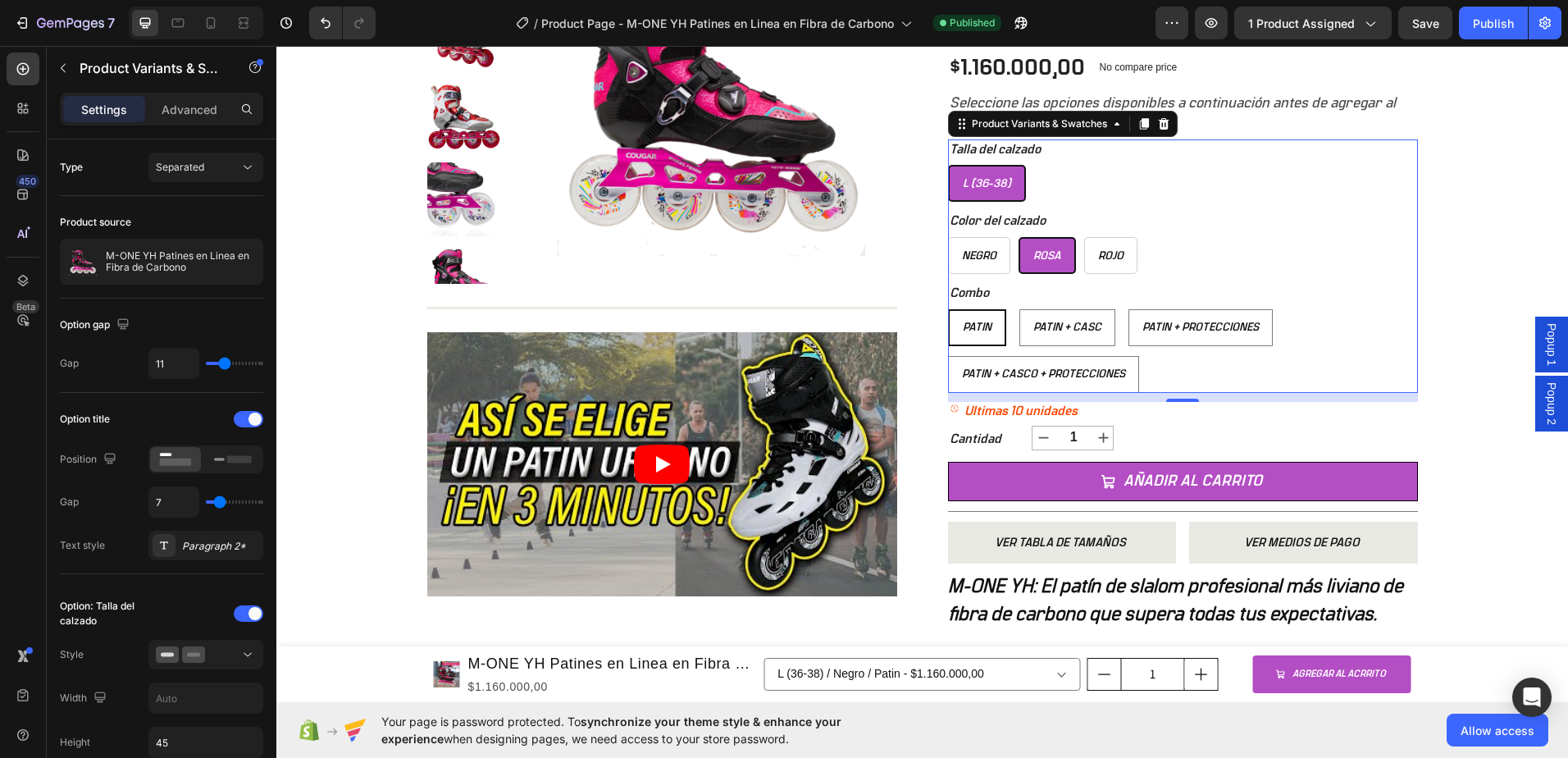
click at [969, 289] on p "Patin" at bounding box center [976, 289] width 22 height 15
click at [948, 308] on input "Patin Patin Patin" at bounding box center [947, 308] width 1 height 1
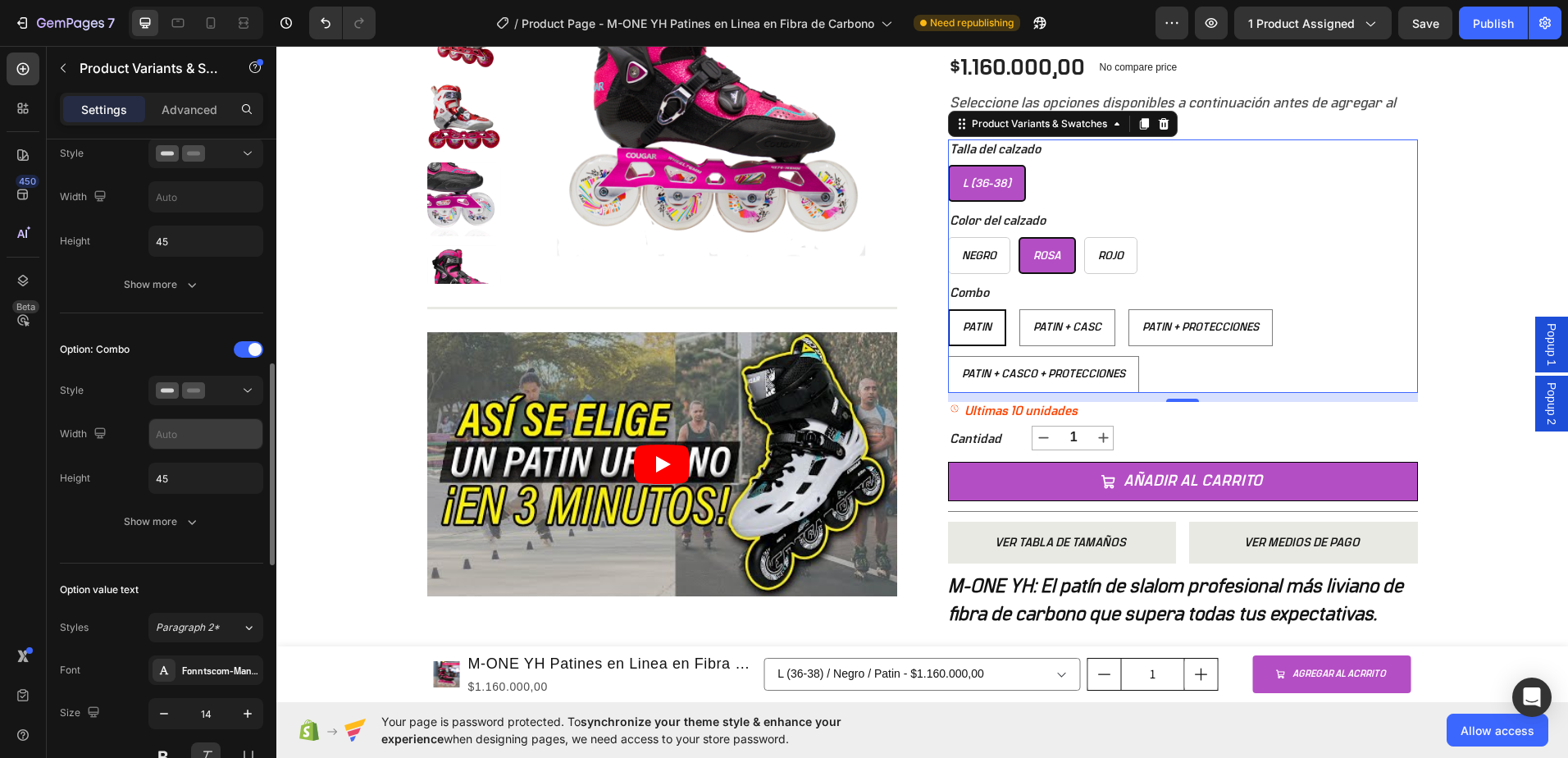
scroll to position [984, 0]
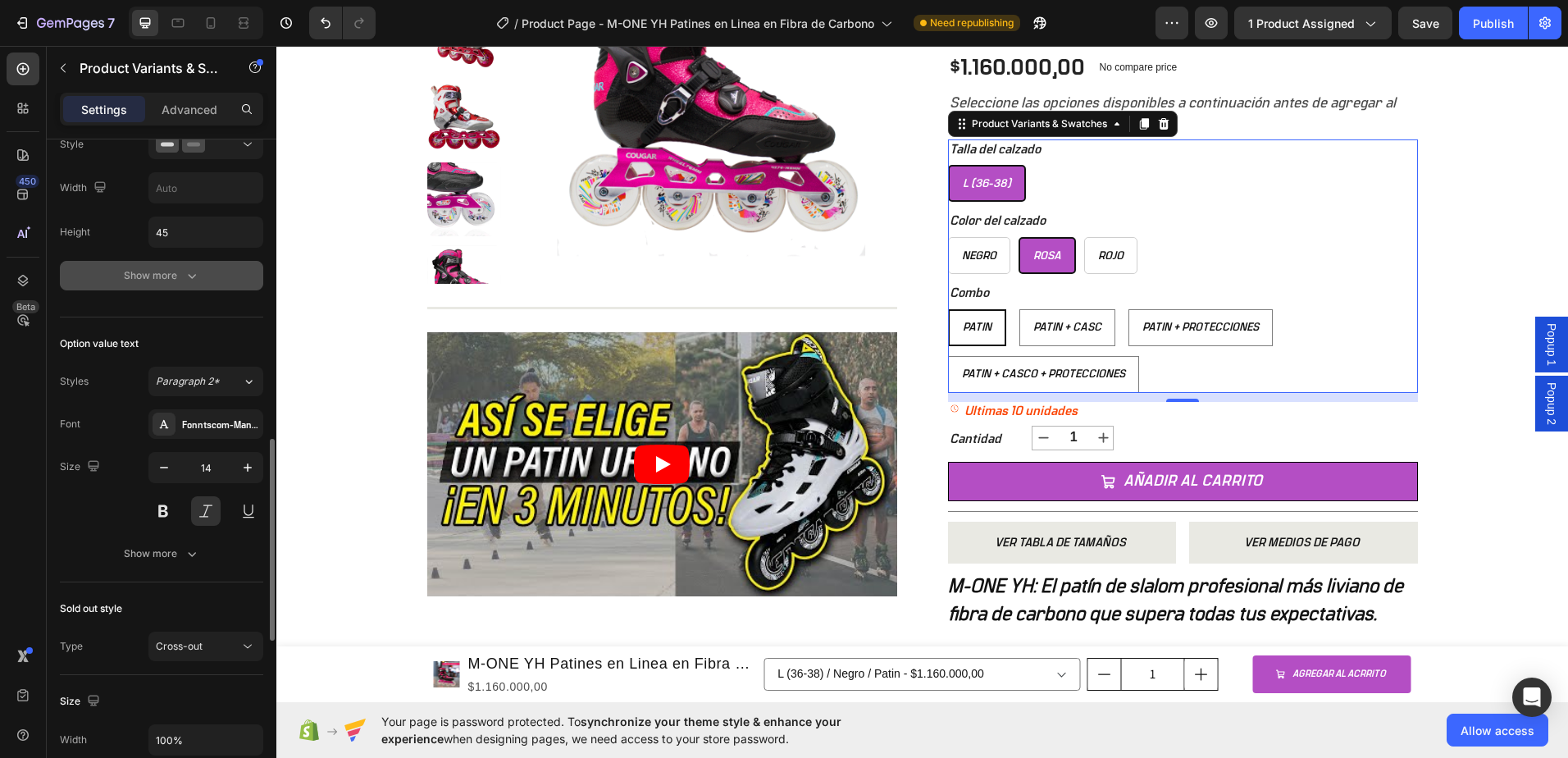
click at [172, 276] on div "Show more" at bounding box center [161, 275] width 76 height 16
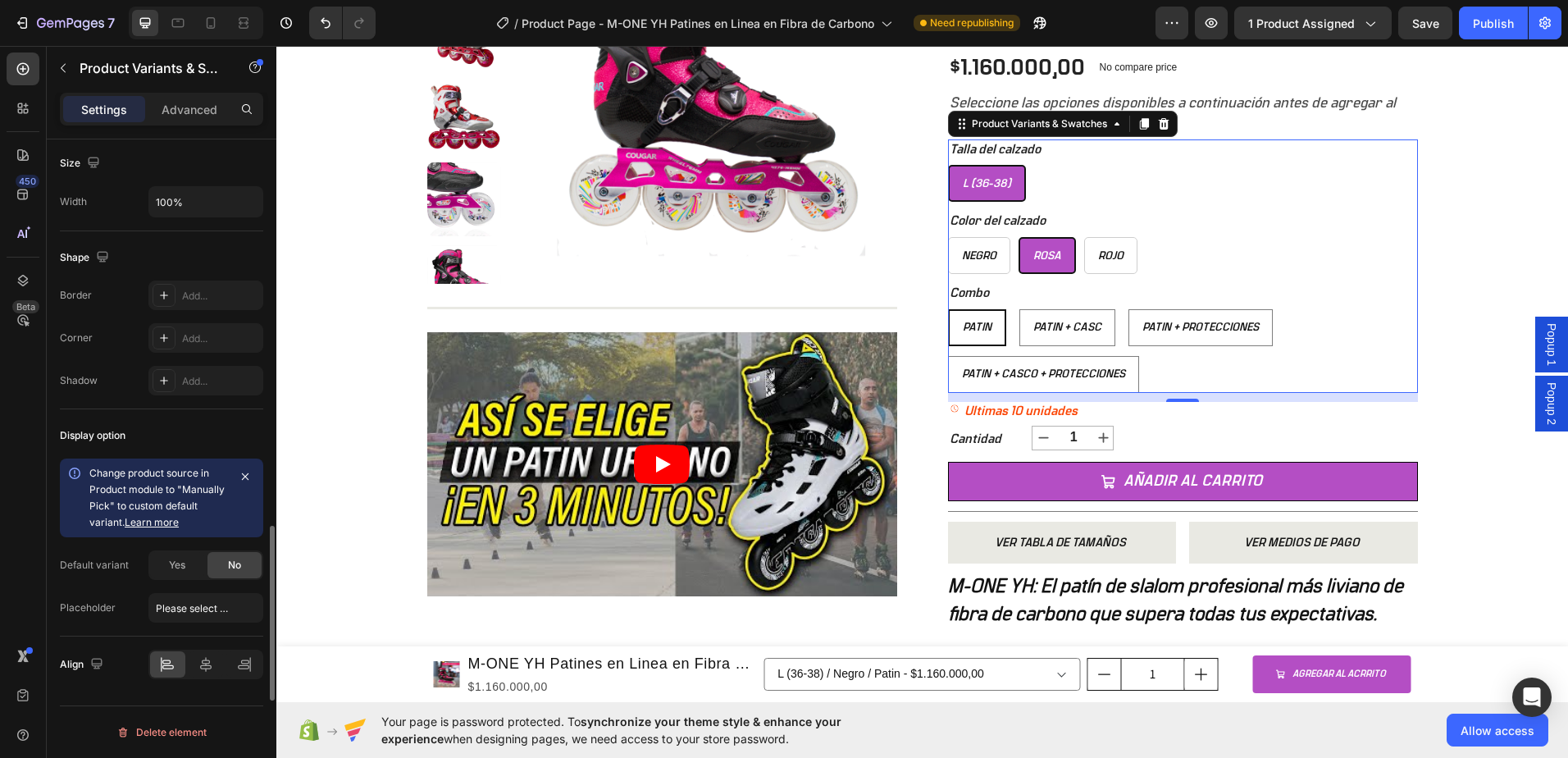
scroll to position [1783, 0]
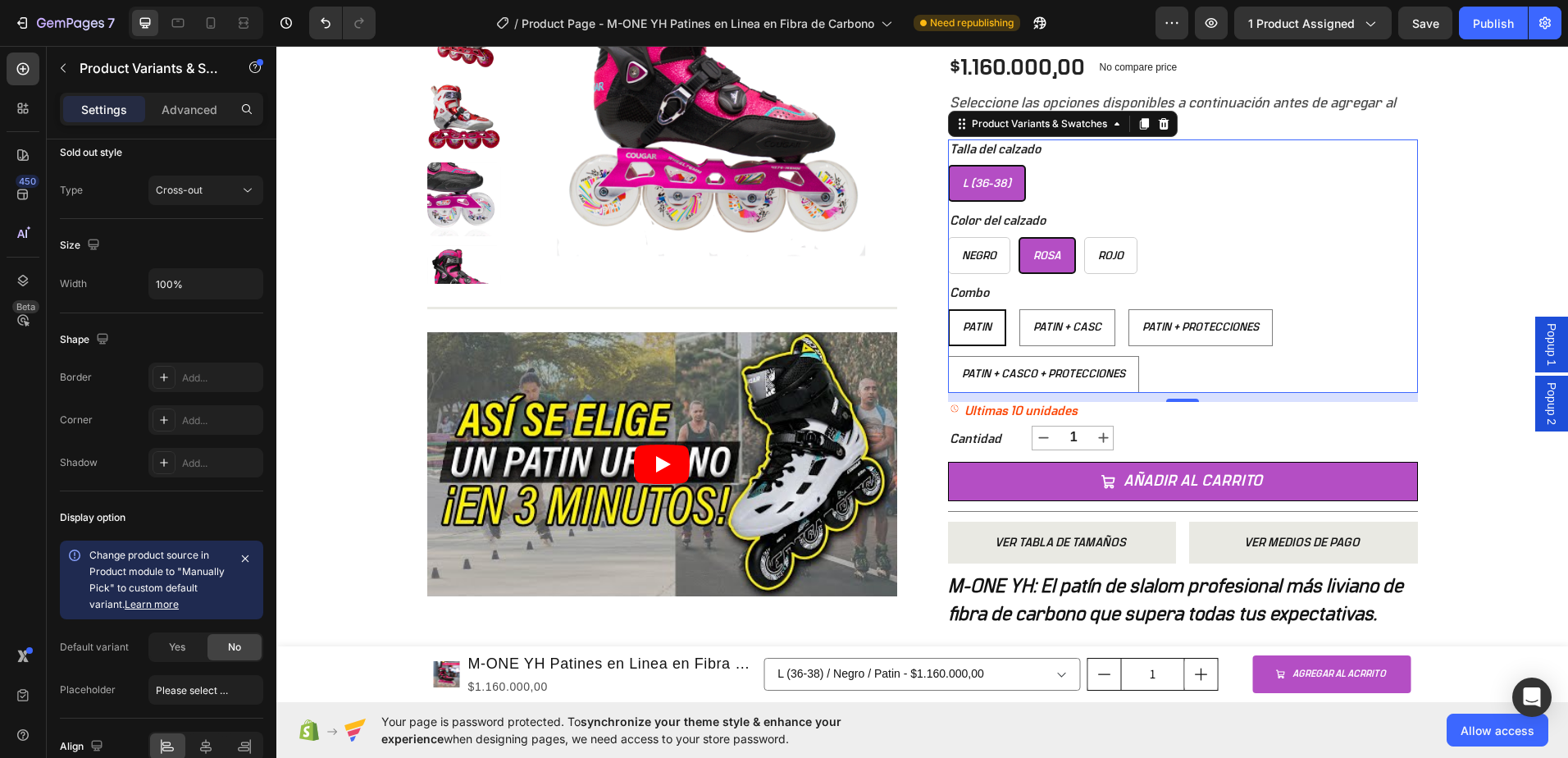
click at [1050, 256] on span "Rosa" at bounding box center [1047, 255] width 28 height 11
click at [1018, 237] on input "Rosa Rosa Rosa" at bounding box center [1017, 236] width 1 height 1
click at [1070, 329] on span "Patin + Casc" at bounding box center [1068, 327] width 68 height 11
click at [1019, 309] on input "Patin + Casc Patin + Casc Patin + Casc" at bounding box center [1018, 308] width 1 height 1
radio input "true"
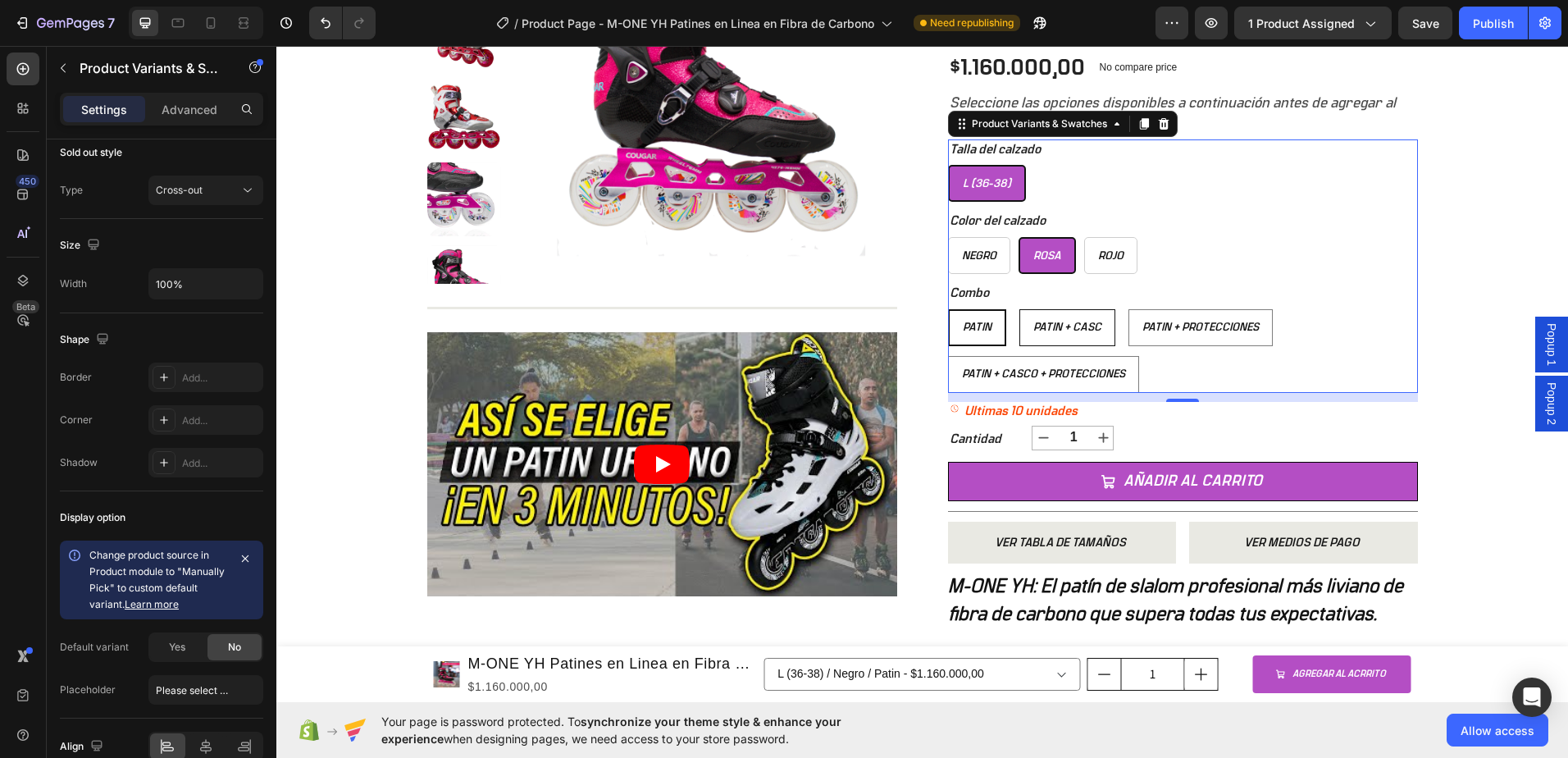
select select "577184192690389990"
click at [981, 335] on div "Patin" at bounding box center [976, 327] width 55 height 28
click at [948, 309] on input "Patin Patin Patin" at bounding box center [947, 308] width 1 height 1
radio input "true"
select select "577184192682460134"
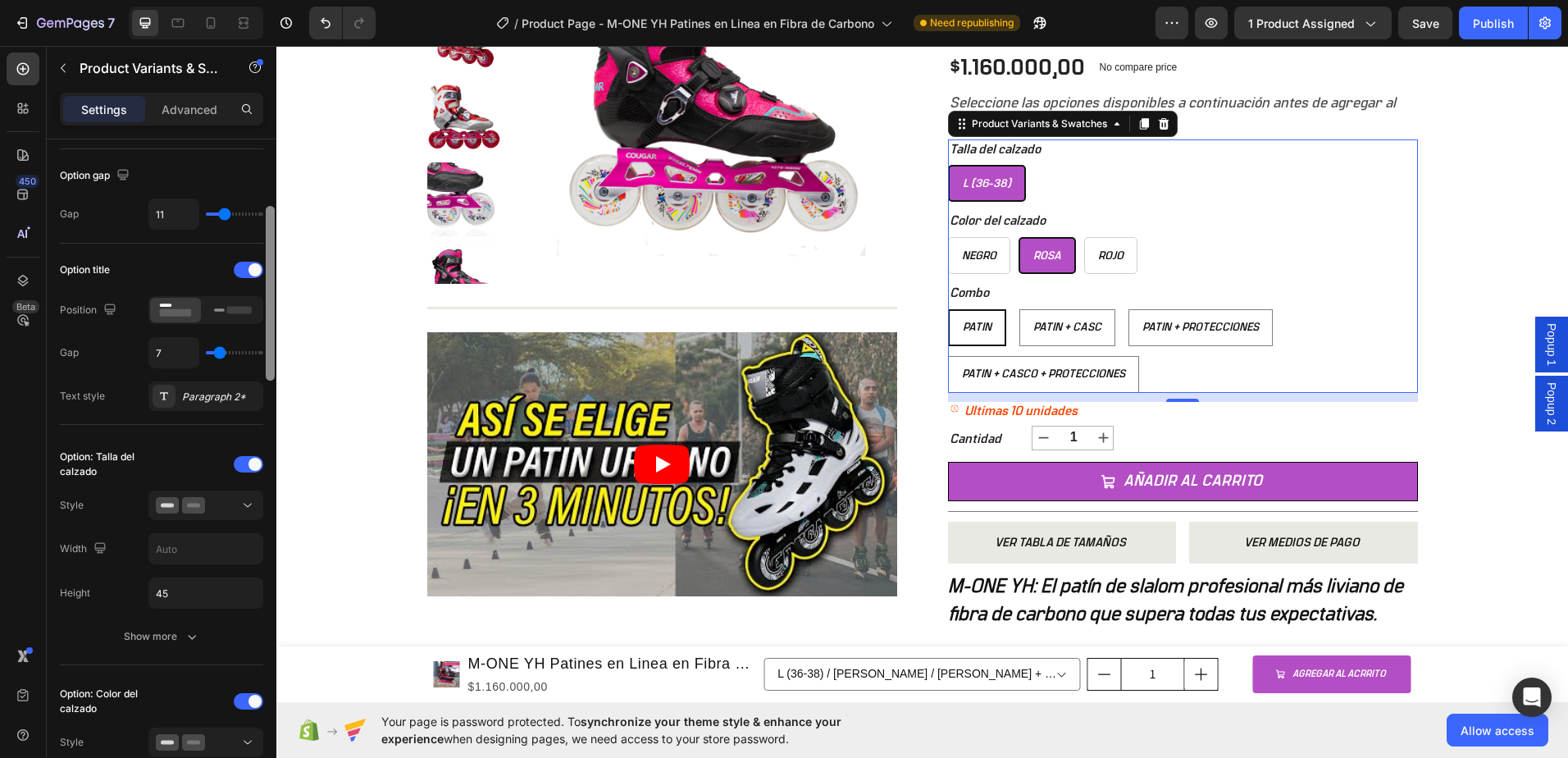
scroll to position [113, 0]
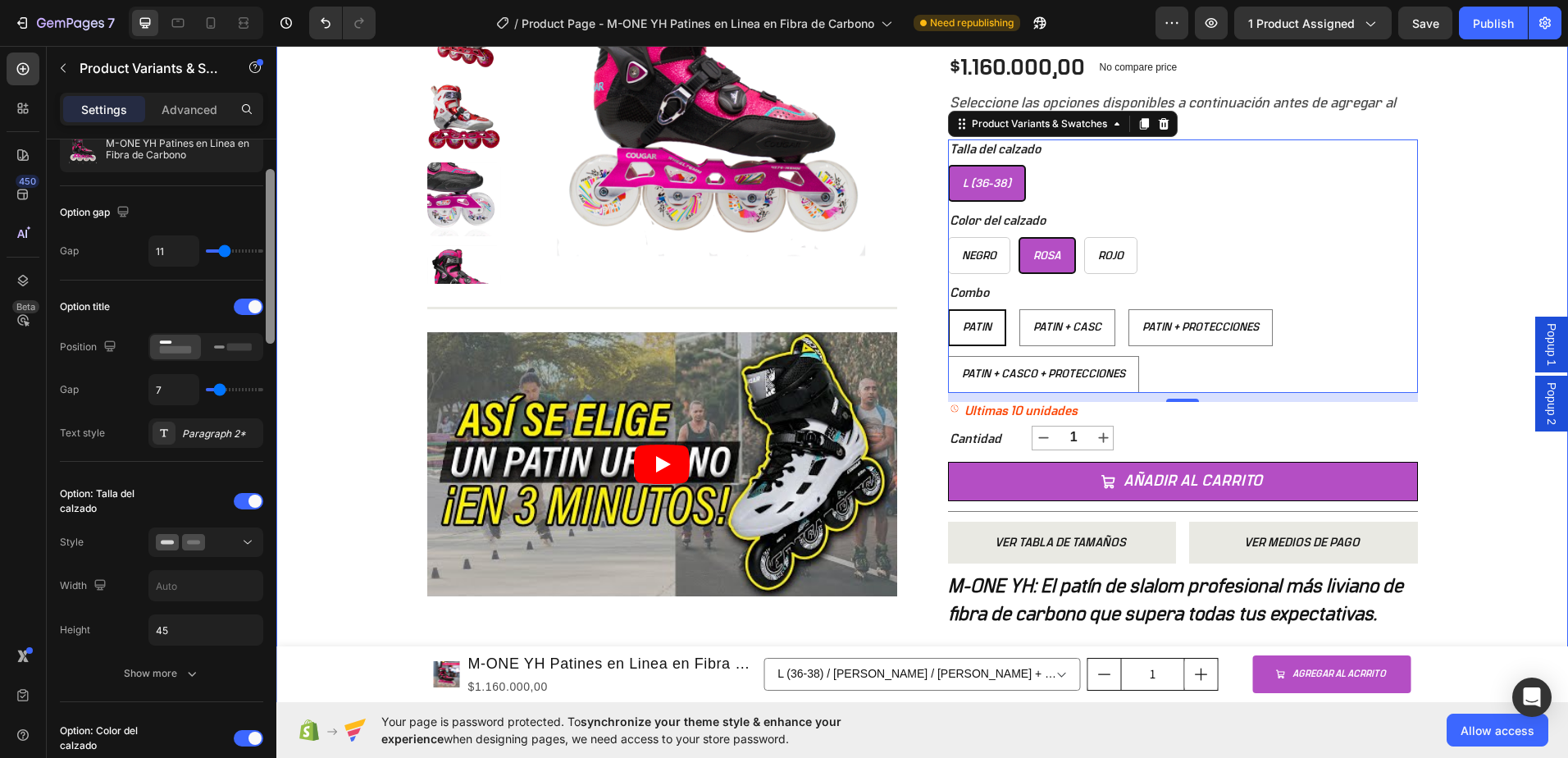
drag, startPoint x: 547, startPoint y: 566, endPoint x: 282, endPoint y: 175, distance: 472.3
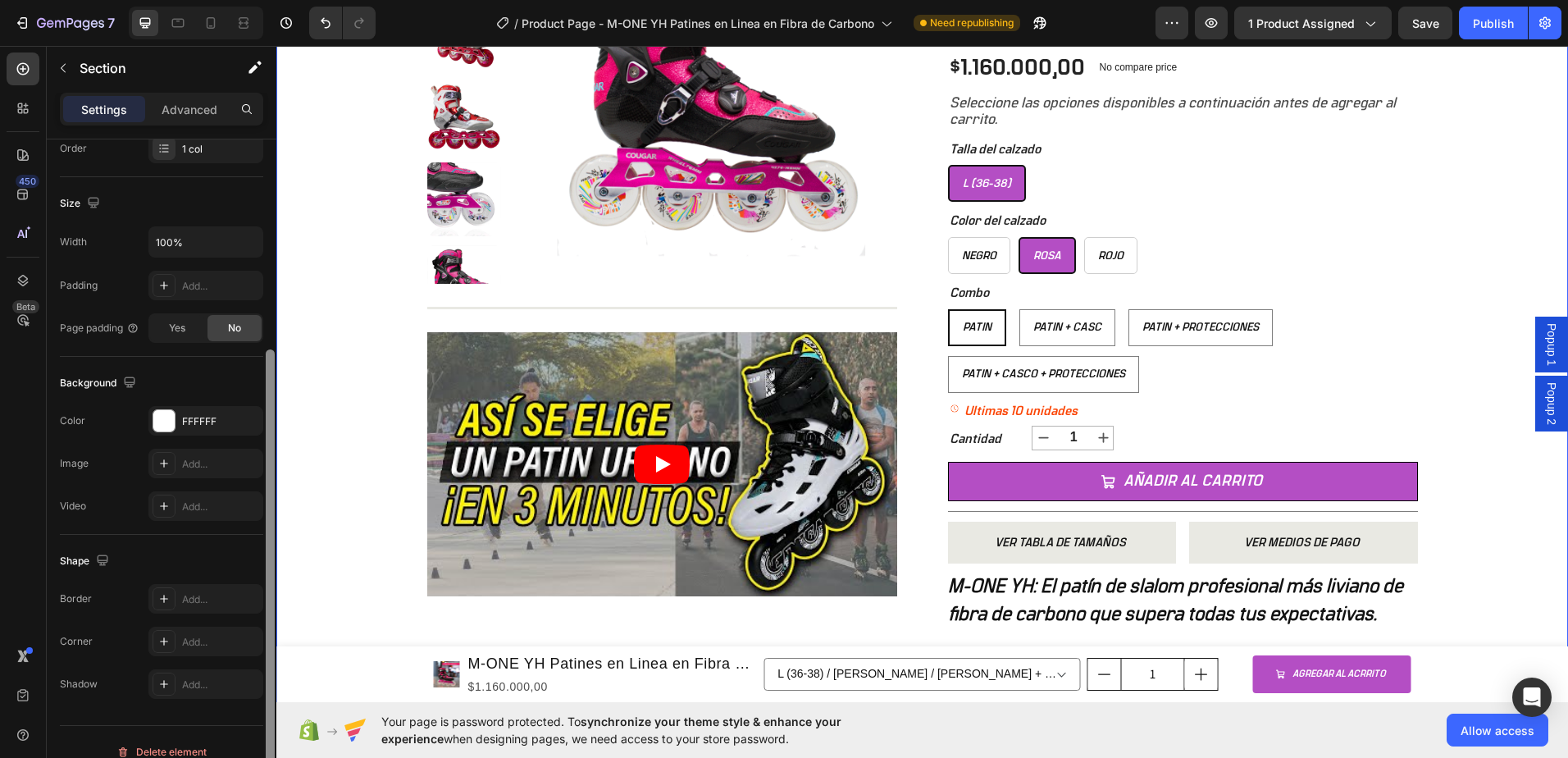
scroll to position [314, 0]
drag, startPoint x: 268, startPoint y: 408, endPoint x: 270, endPoint y: 394, distance: 14.1
click at [270, 394] on div at bounding box center [270, 568] width 9 height 442
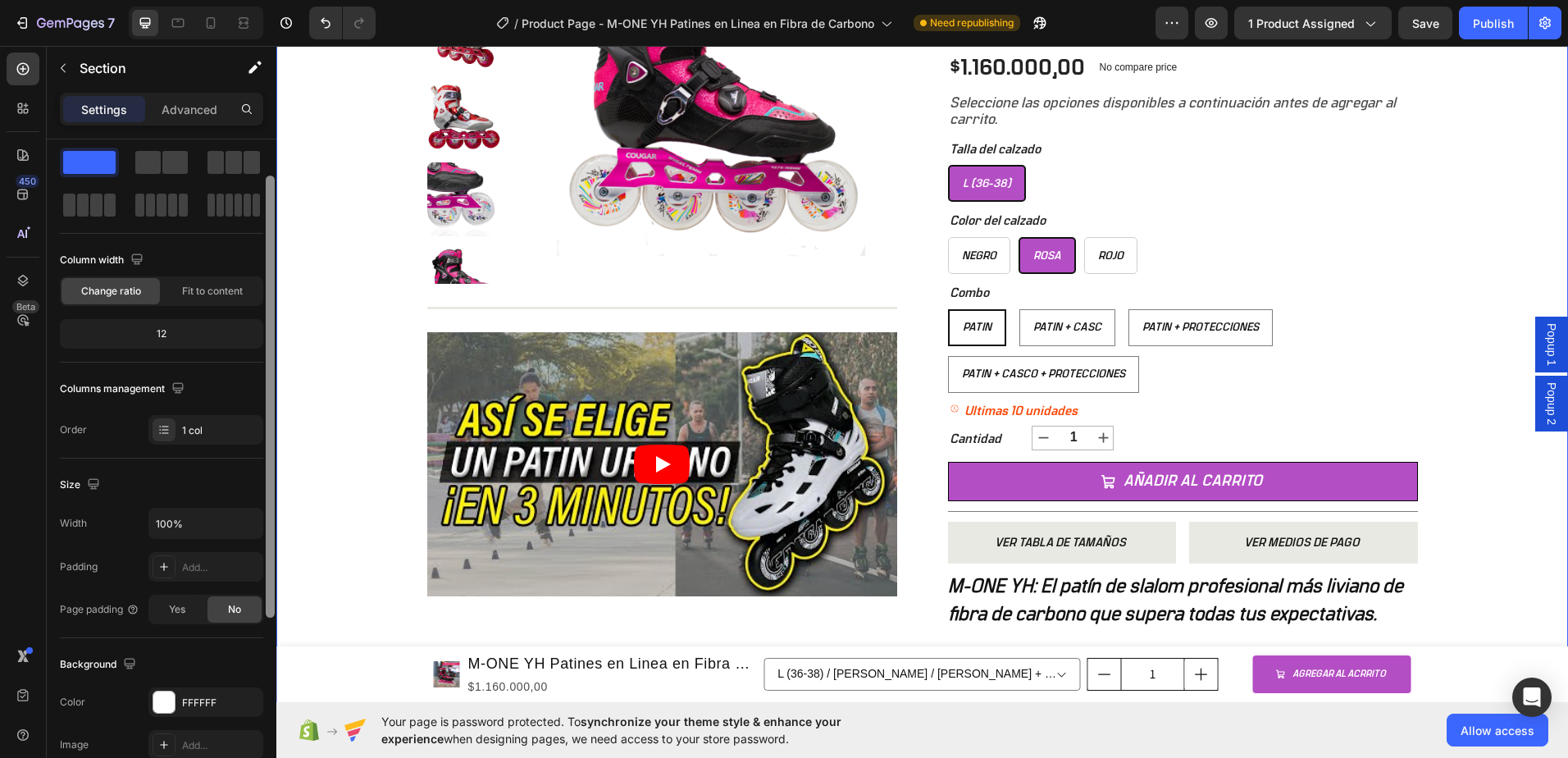
scroll to position [0, 0]
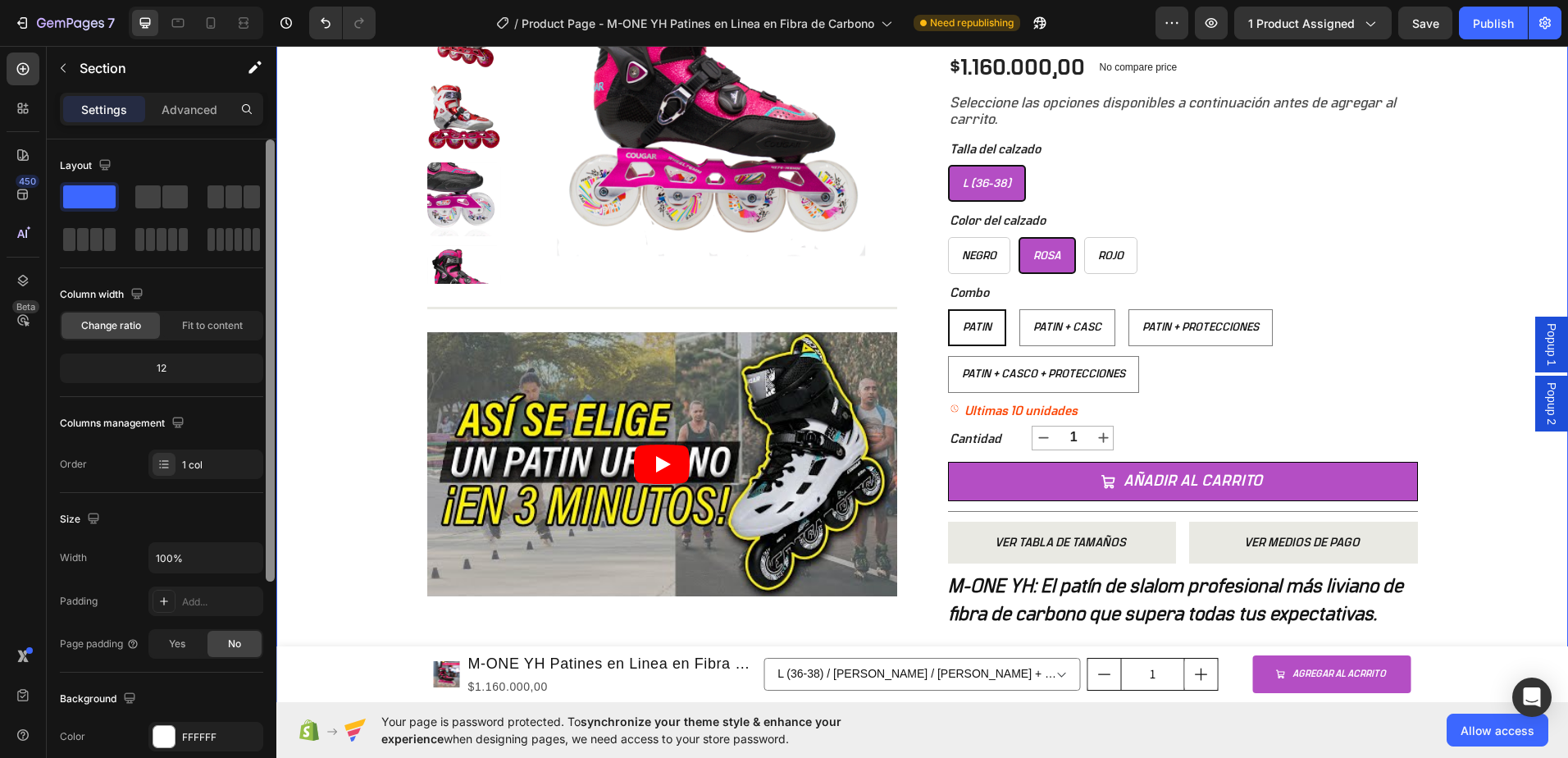
drag, startPoint x: 271, startPoint y: 395, endPoint x: 266, endPoint y: 160, distance: 235.1
click at [266, 162] on div at bounding box center [270, 360] width 9 height 442
click at [178, 120] on div "Advanced" at bounding box center [189, 108] width 82 height 26
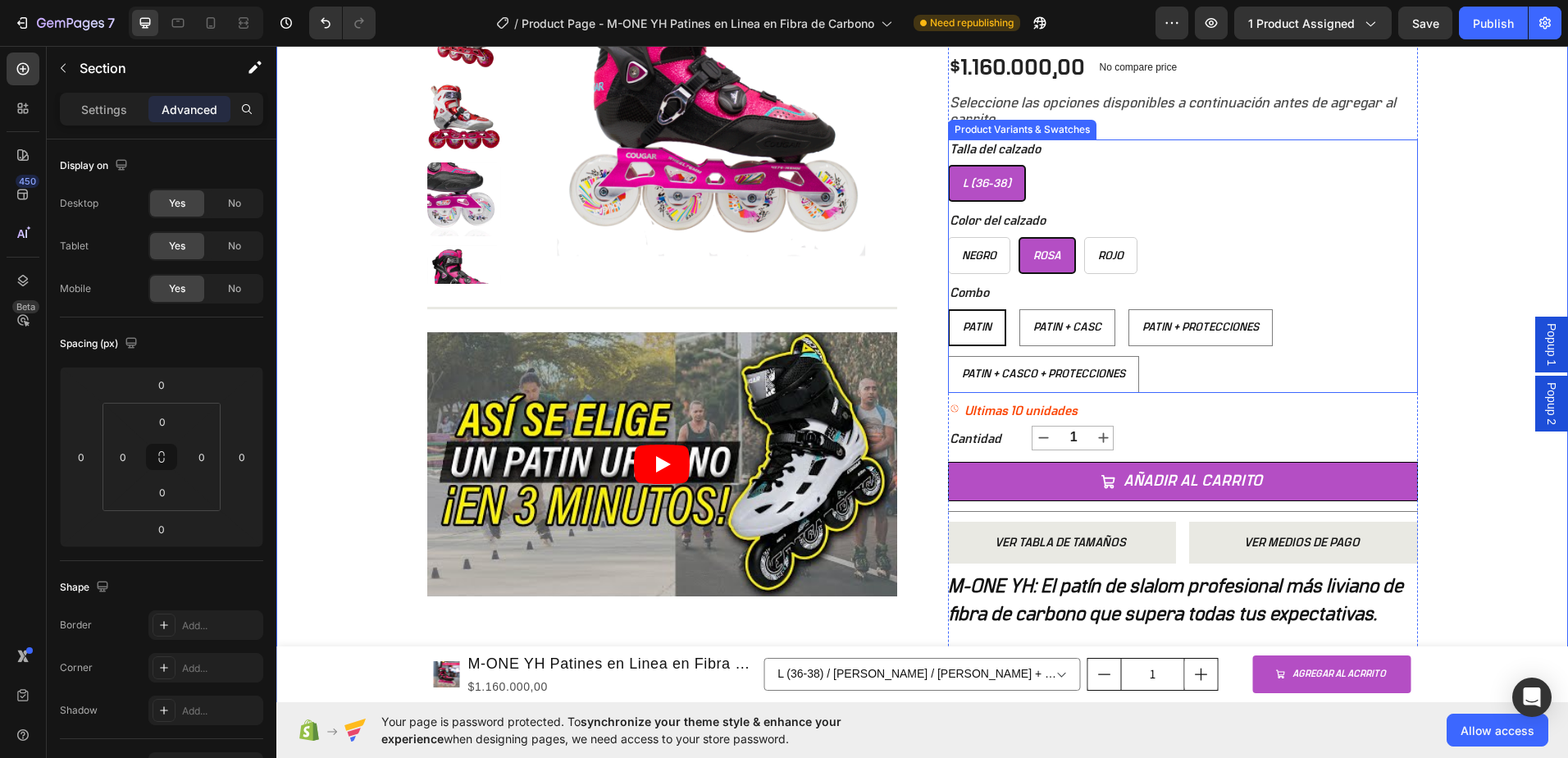
click at [964, 327] on span "Patin" at bounding box center [977, 327] width 29 height 11
click at [948, 309] on input "Patin Patin Patin" at bounding box center [947, 308] width 1 height 1
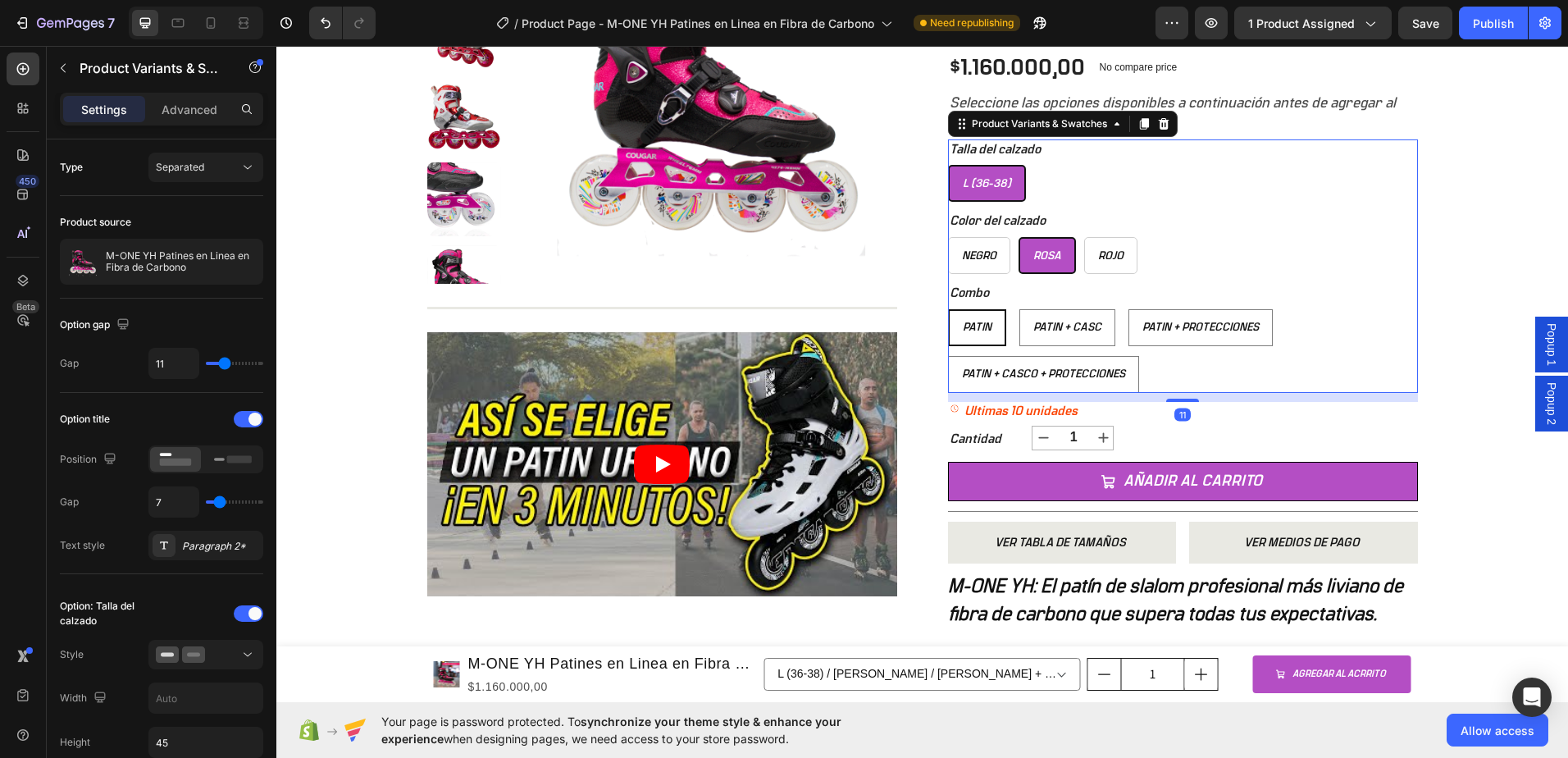
click at [1365, 312] on div "Patin Patin Patin Patin + Casc Patin + Casc Patin + Casc Patin + Protecciones P…" at bounding box center [1183, 351] width 470 height 84
click at [1043, 125] on div "Product Variants & Swatches" at bounding box center [1040, 123] width 142 height 15
click at [1112, 127] on icon at bounding box center [1116, 123] width 13 height 13
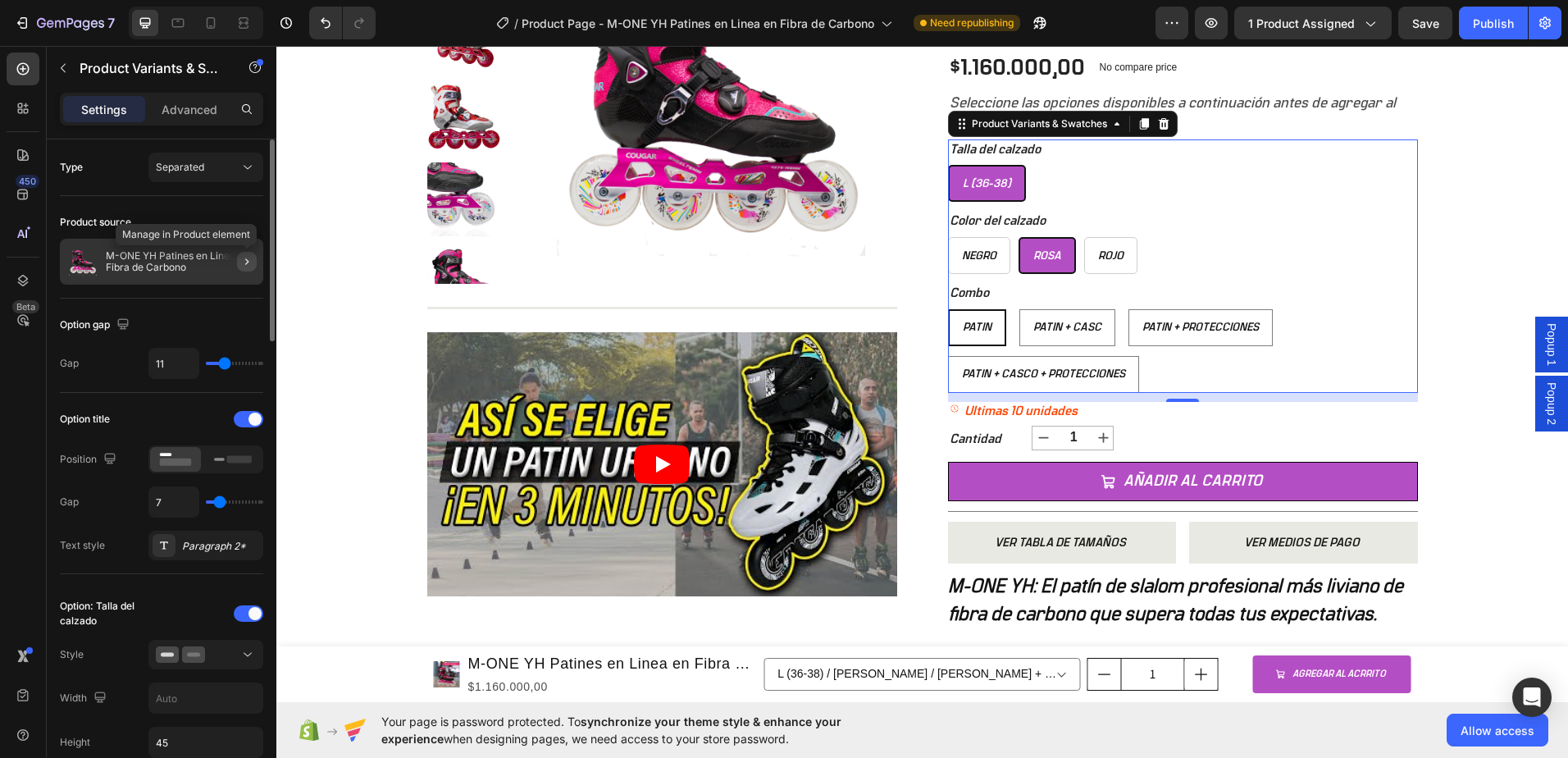
click at [248, 259] on icon "button" at bounding box center [247, 261] width 13 height 13
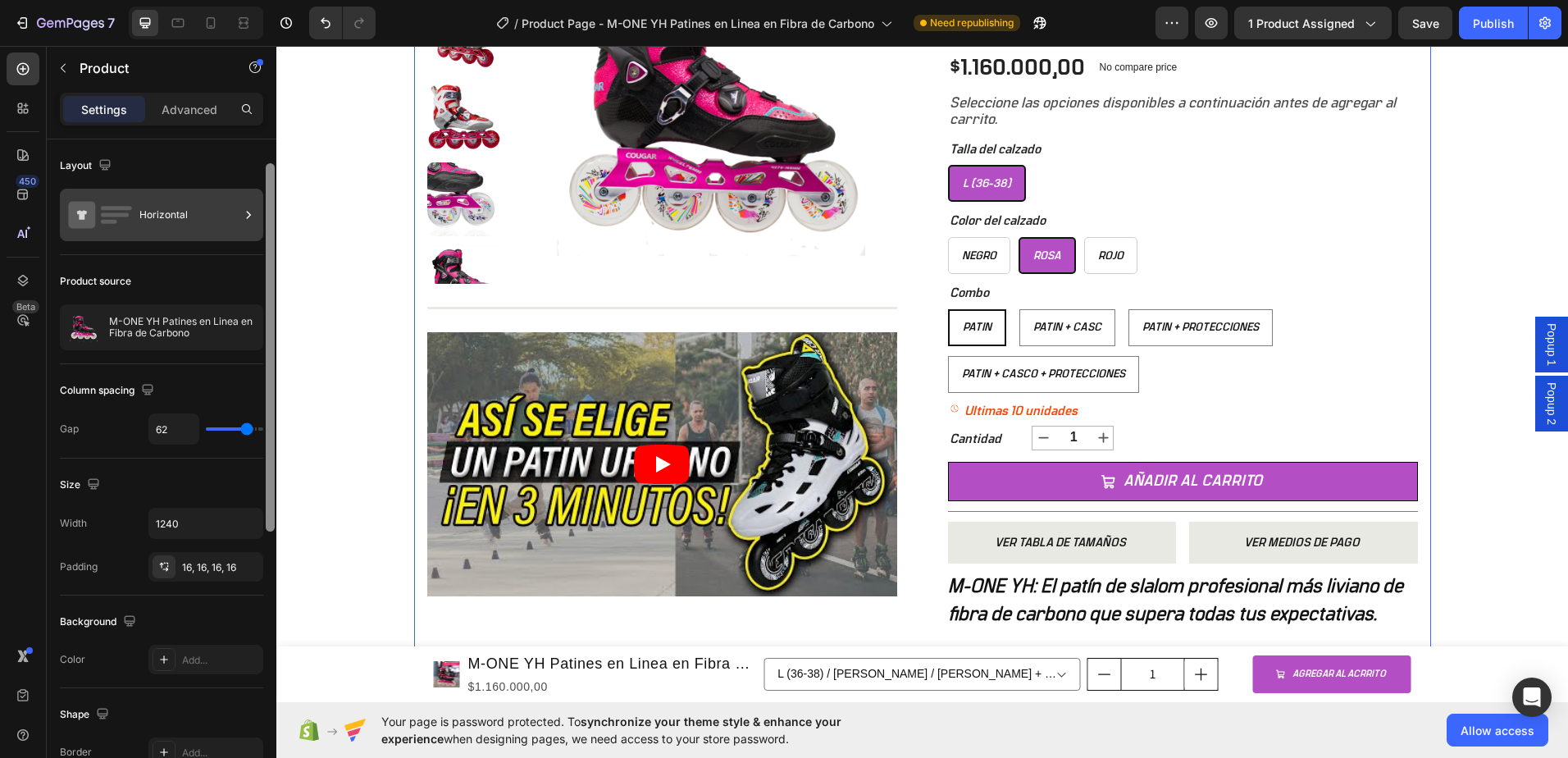
drag, startPoint x: 269, startPoint y: 264, endPoint x: 254, endPoint y: 204, distance: 61.8
click at [254, 211] on div "Layout Horizontal Product source M-ONE YH Patines en Linea en Fibra de Carbono …" at bounding box center [161, 471] width 230 height 665
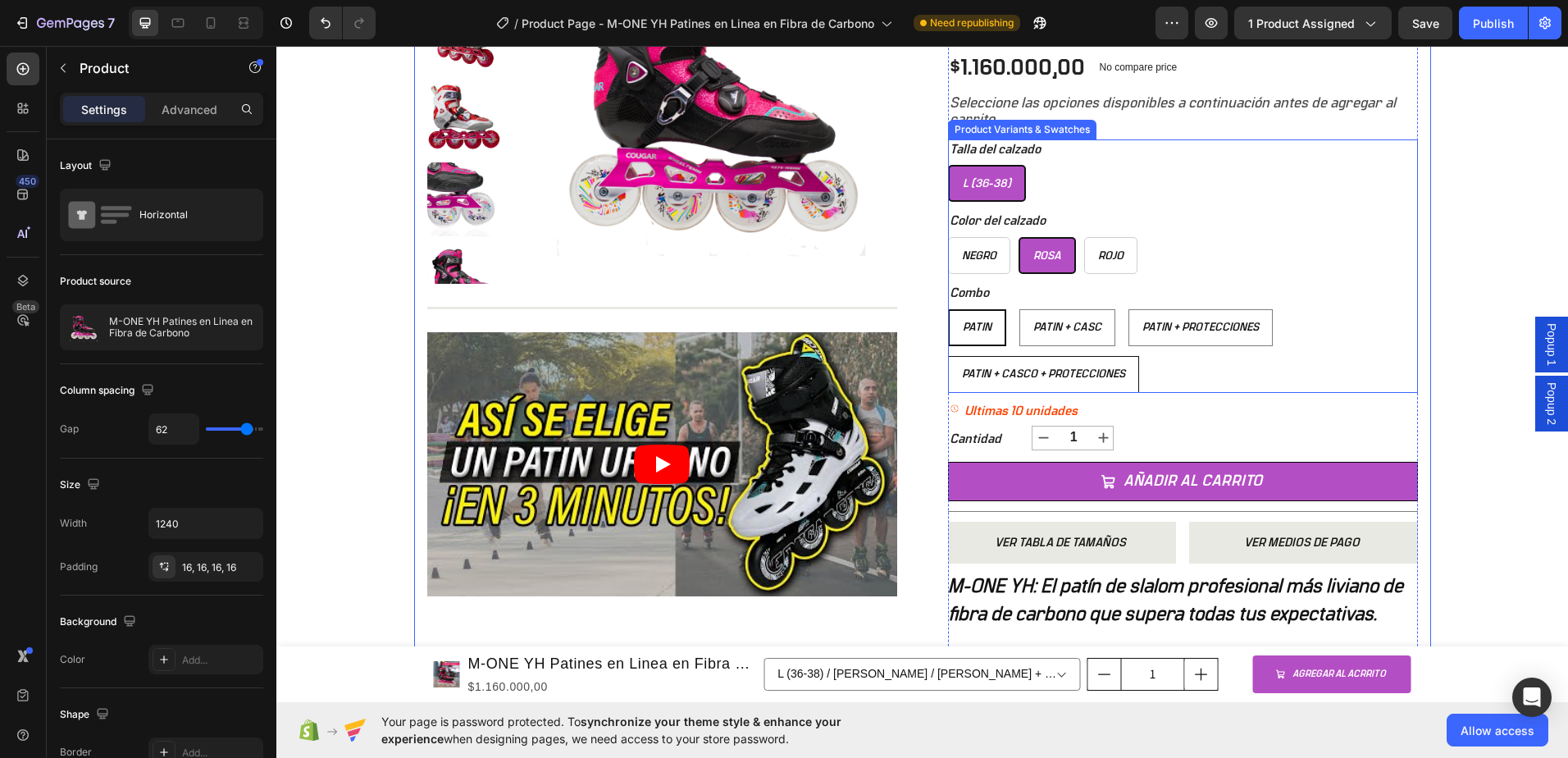
click at [979, 371] on span "Patin + Casco + Protecciones" at bounding box center [1043, 373] width 163 height 11
click at [948, 356] on input "Patin + Casco + Protecciones Patin + Casco + Protecciones Patin + Casco + Prote…" at bounding box center [947, 355] width 1 height 1
radio input "true"
select select "577184192703759334"
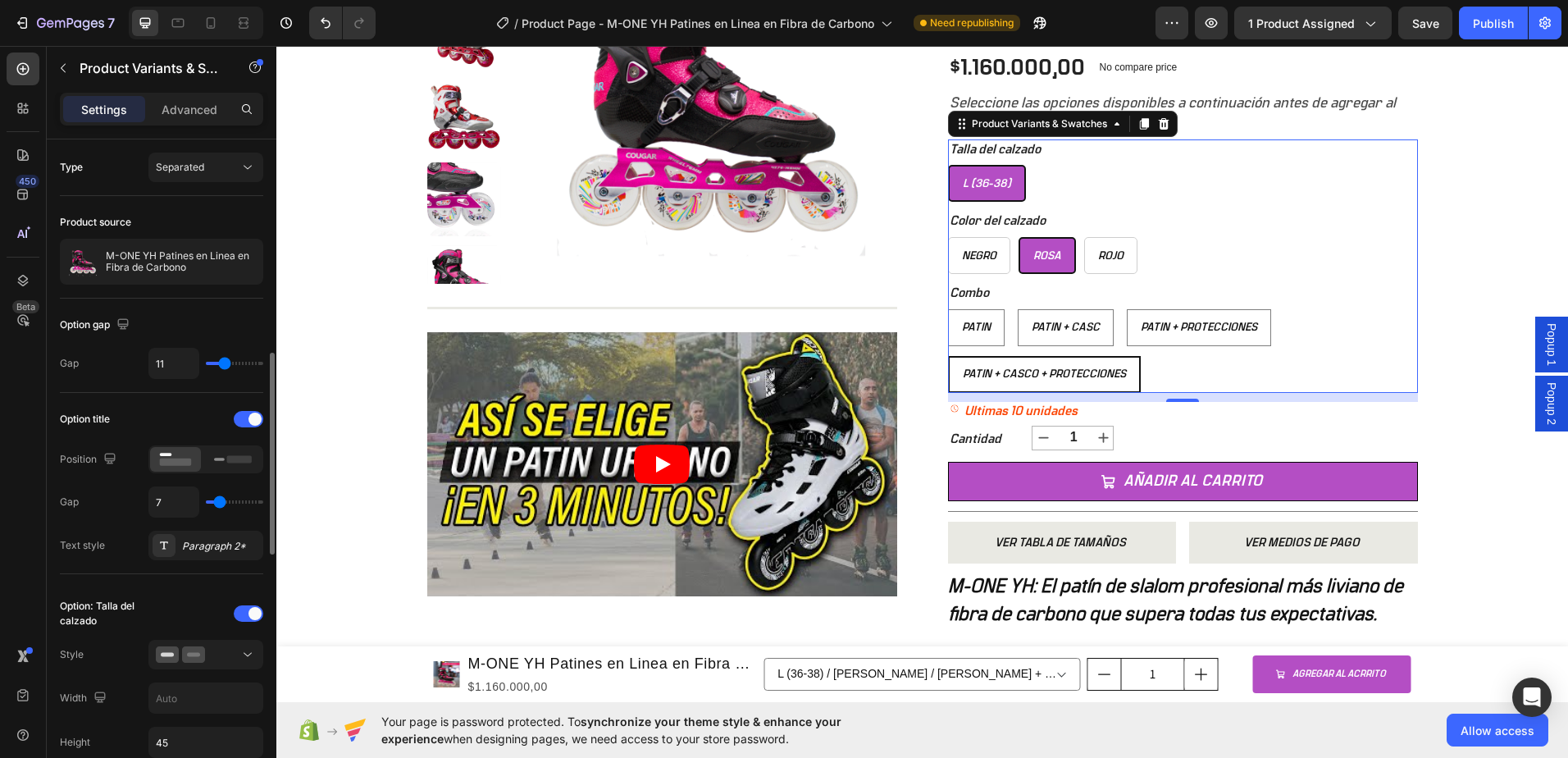
scroll to position [164, 0]
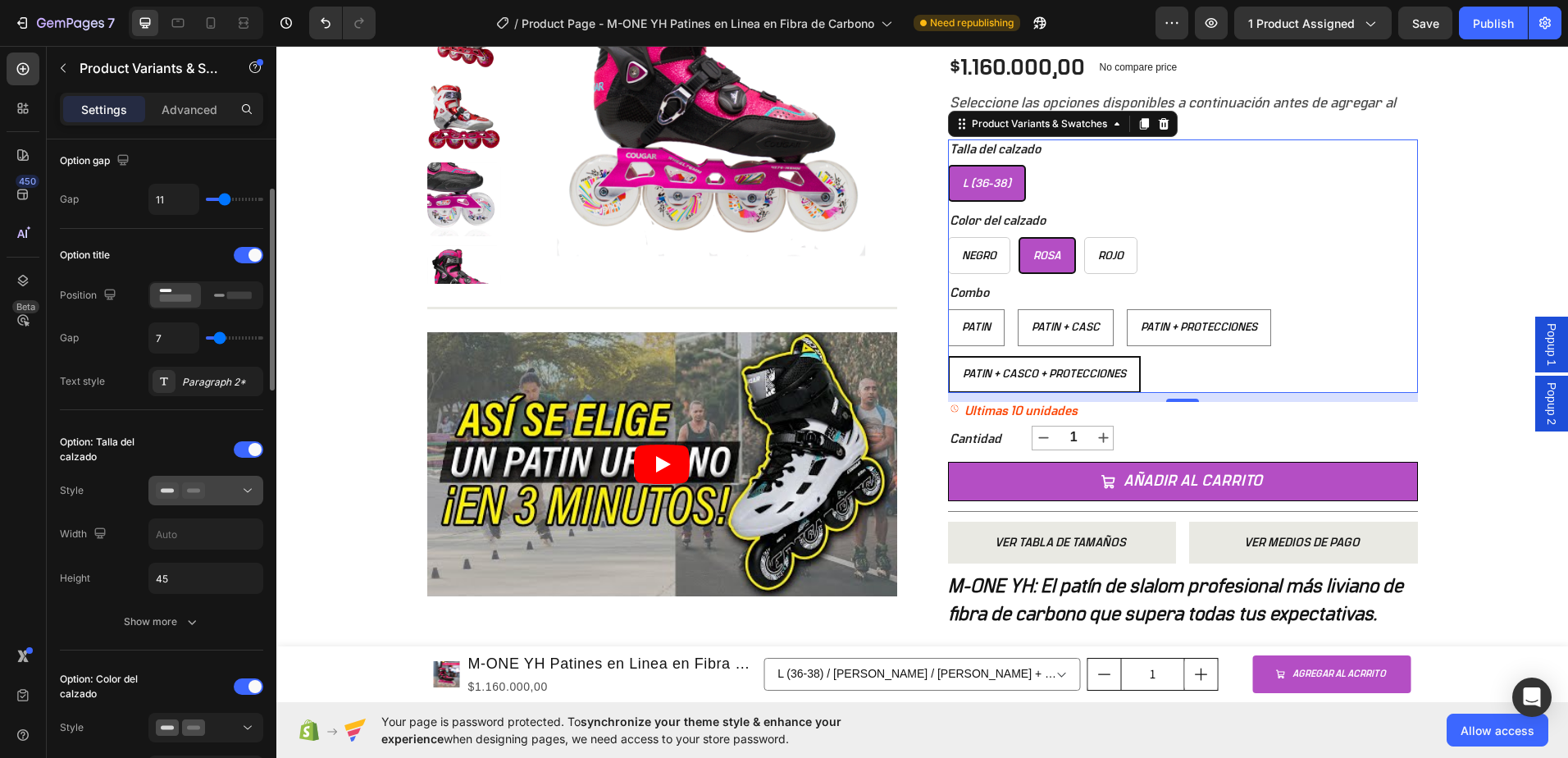
click at [248, 487] on icon at bounding box center [248, 490] width 16 height 16
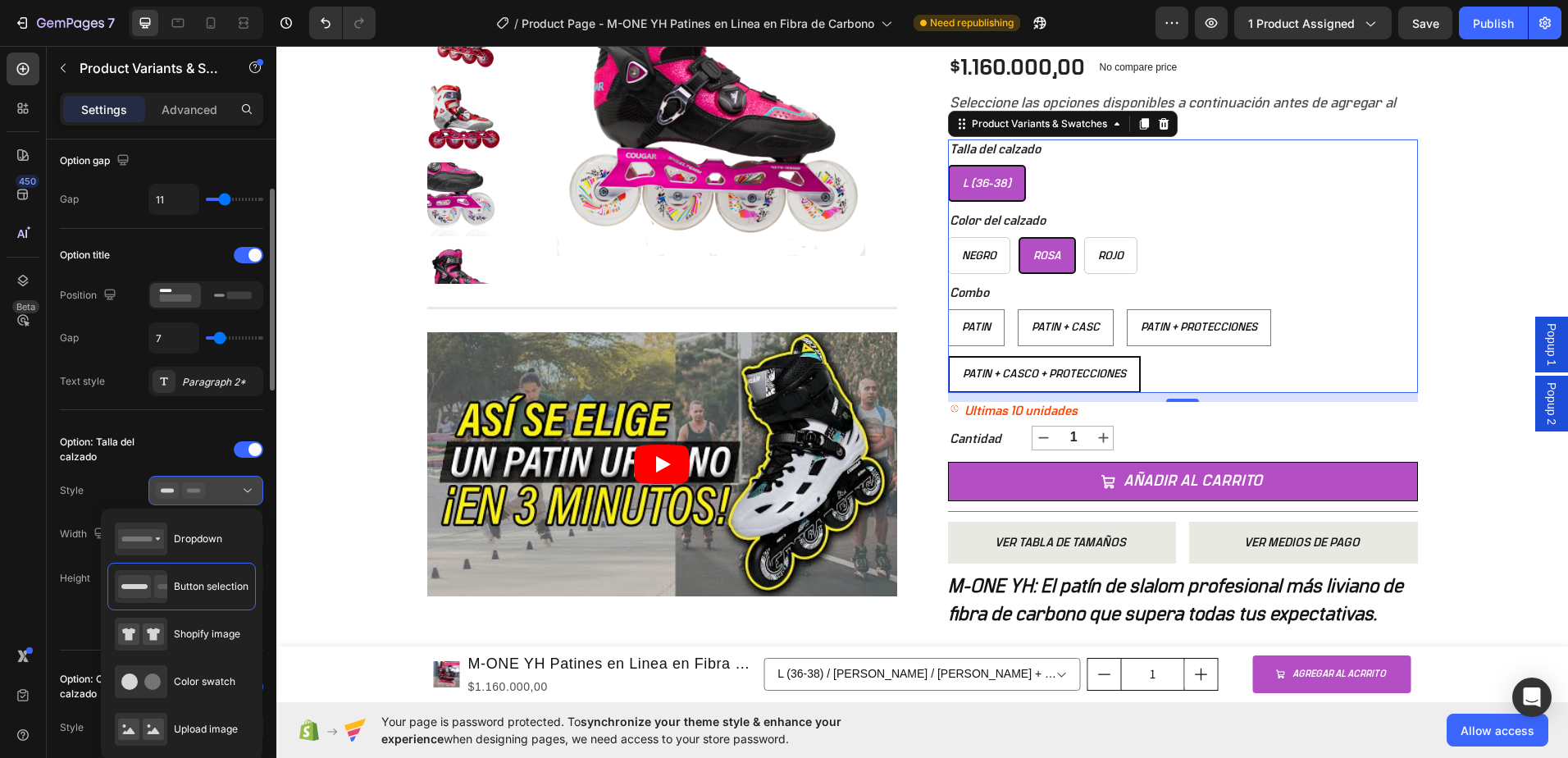
click at [248, 487] on icon at bounding box center [248, 490] width 16 height 16
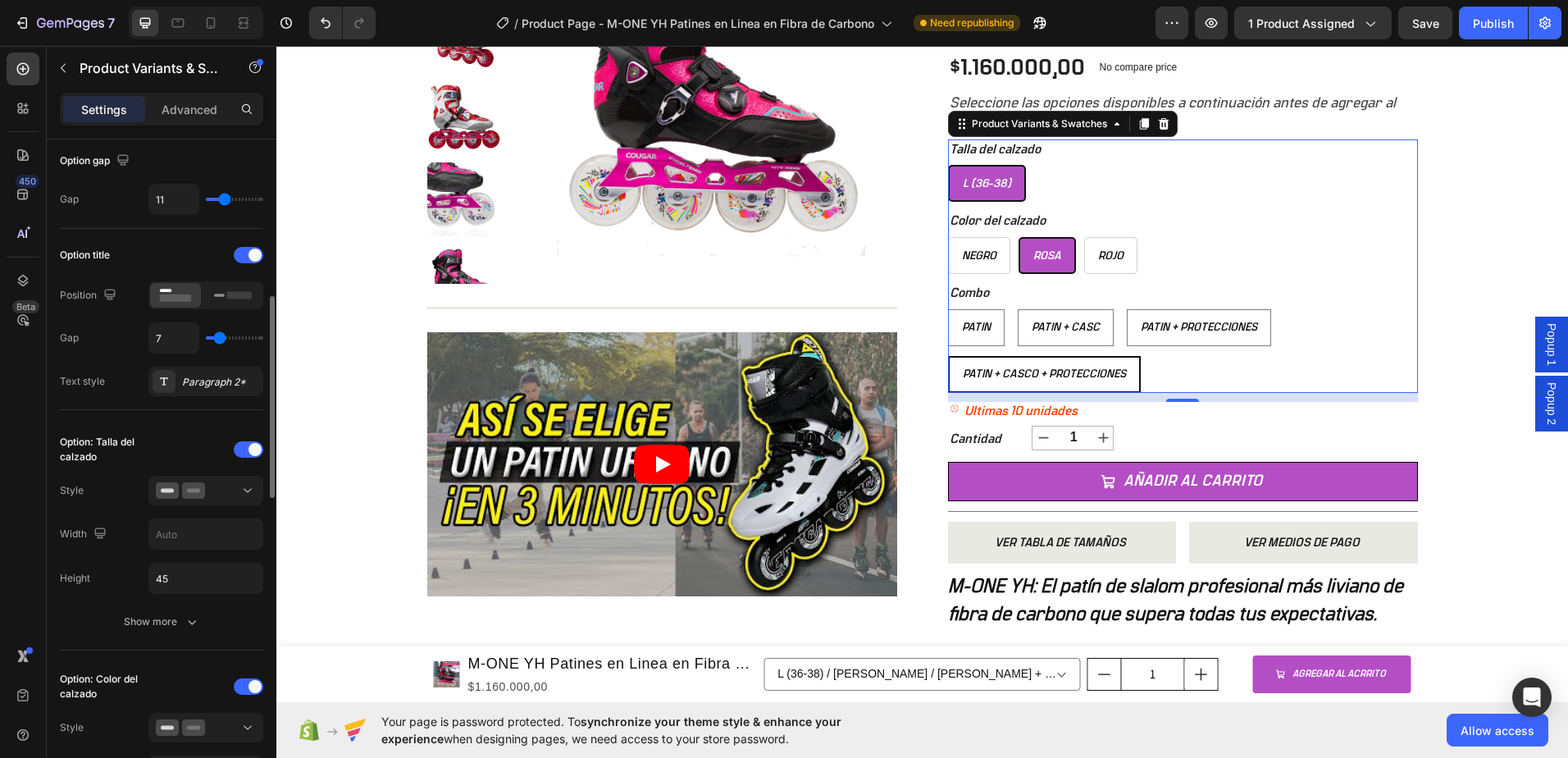
scroll to position [246, 0]
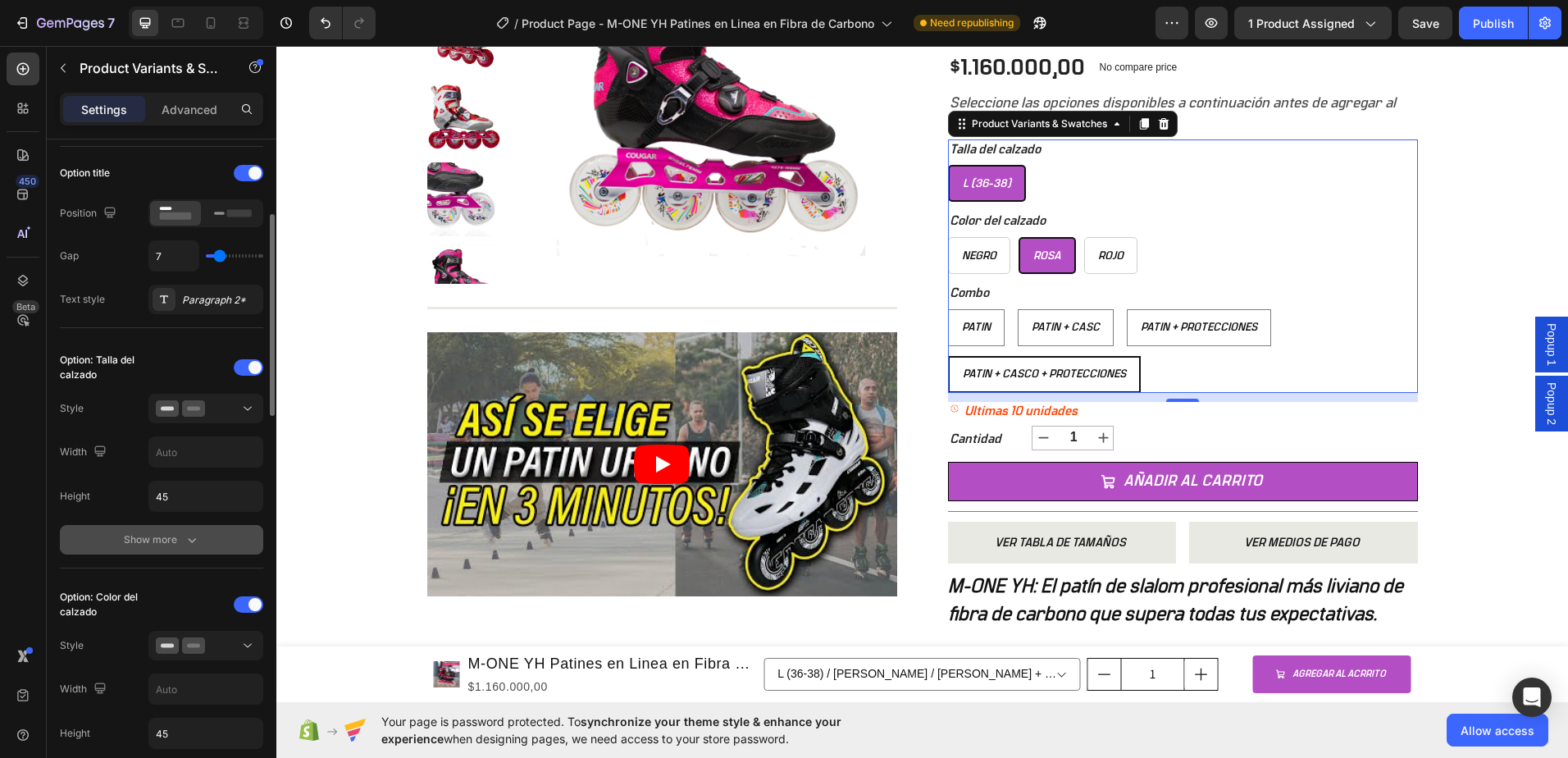
click at [180, 534] on div "Show more" at bounding box center [161, 539] width 76 height 16
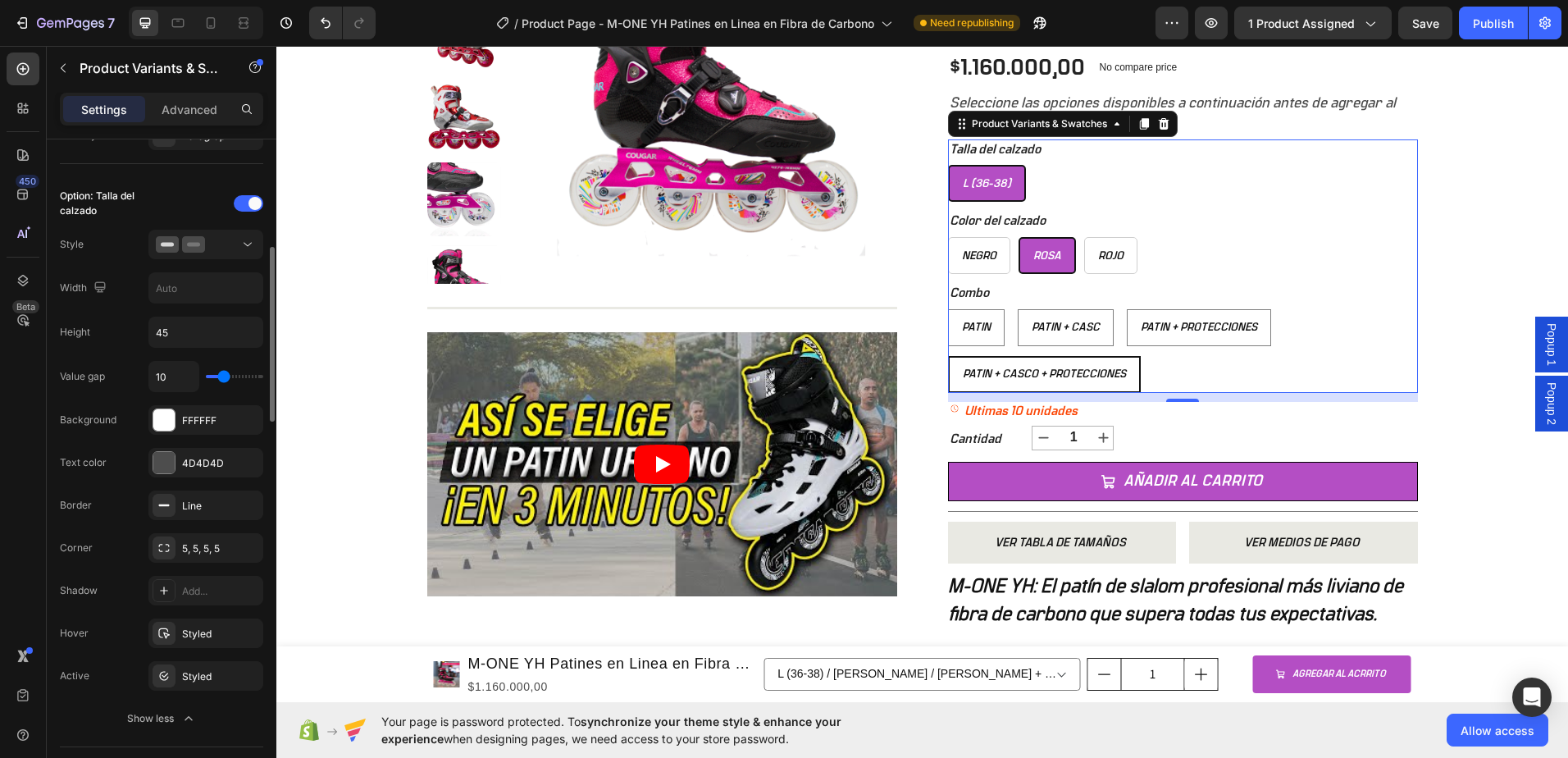
scroll to position [492, 0]
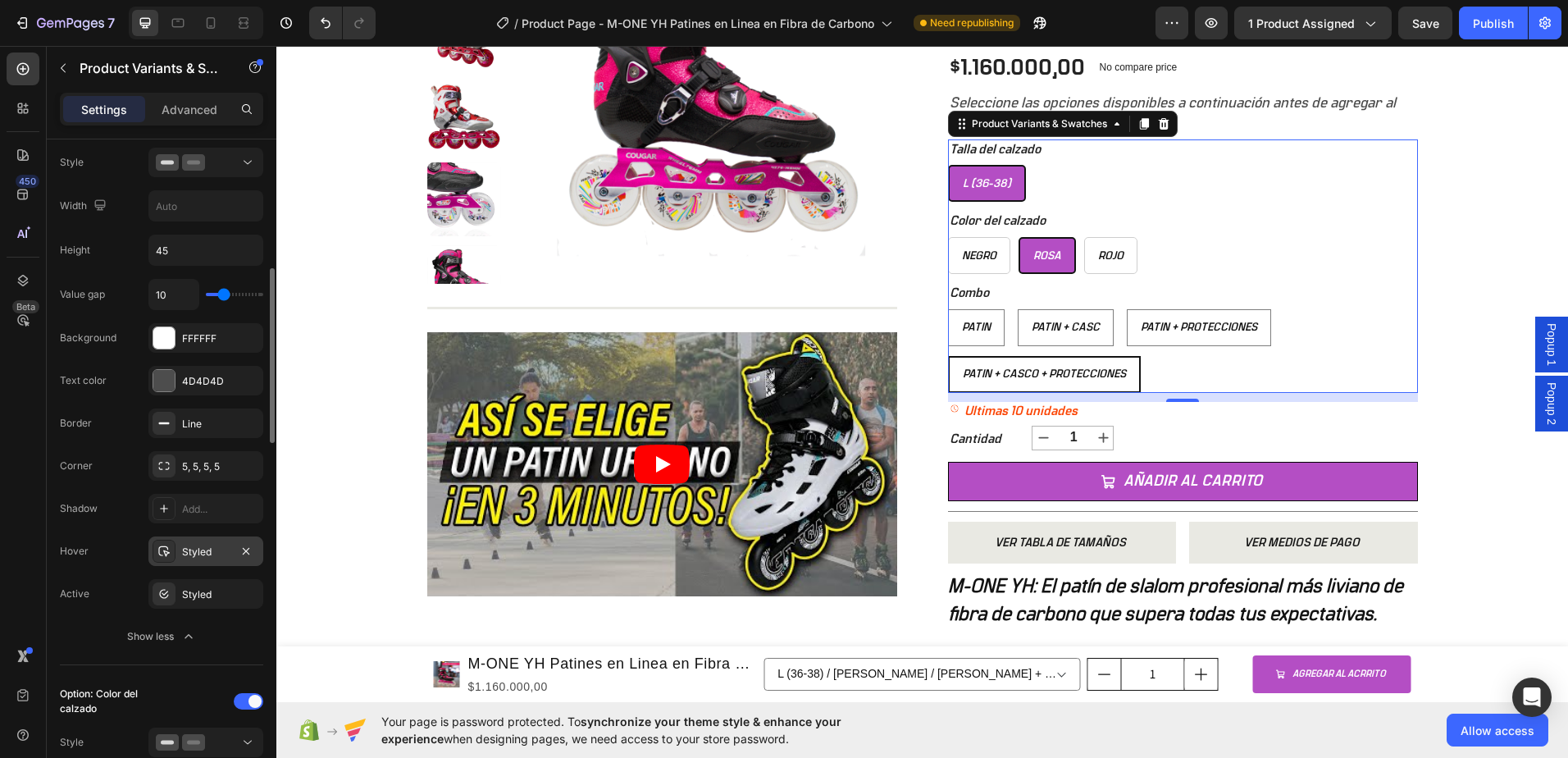
click at [198, 554] on div "Styled" at bounding box center [206, 551] width 48 height 15
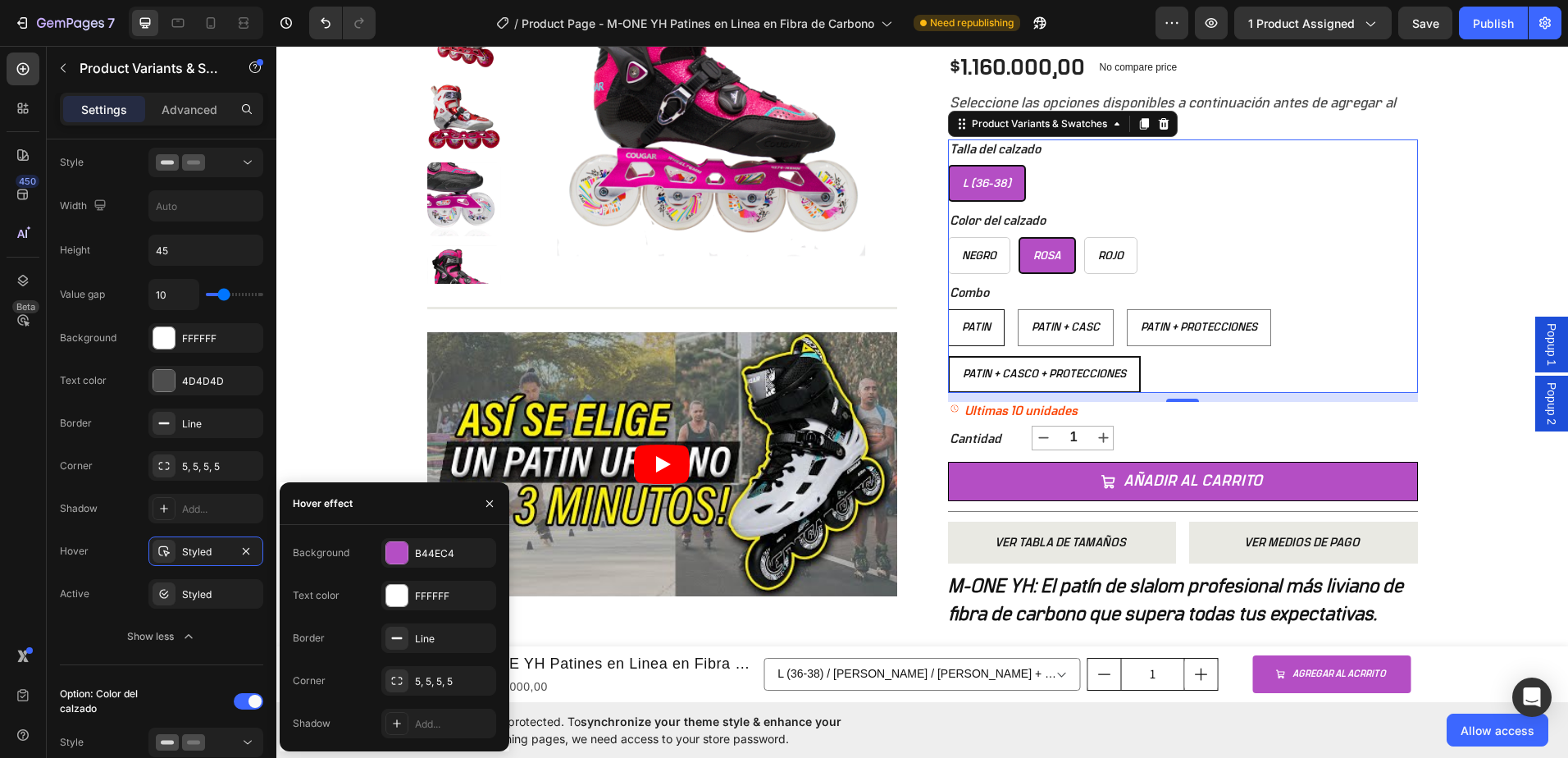
click at [954, 334] on div "Patin" at bounding box center [976, 327] width 55 height 28
click at [948, 309] on input "Patin Patin Patin" at bounding box center [947, 308] width 1 height 1
radio input "true"
select select "577184192682460134"
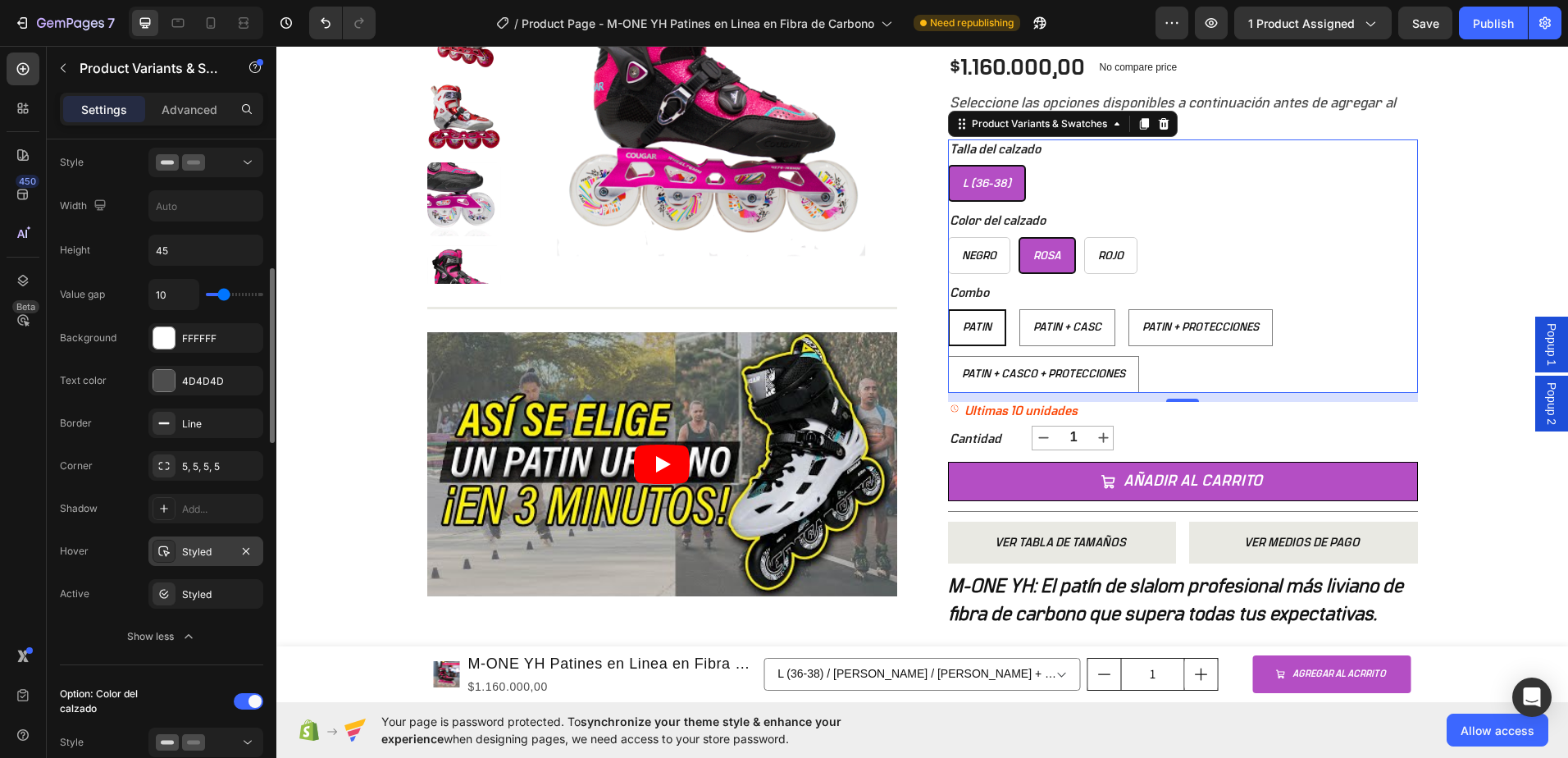
click at [214, 551] on div "Styled" at bounding box center [206, 551] width 48 height 15
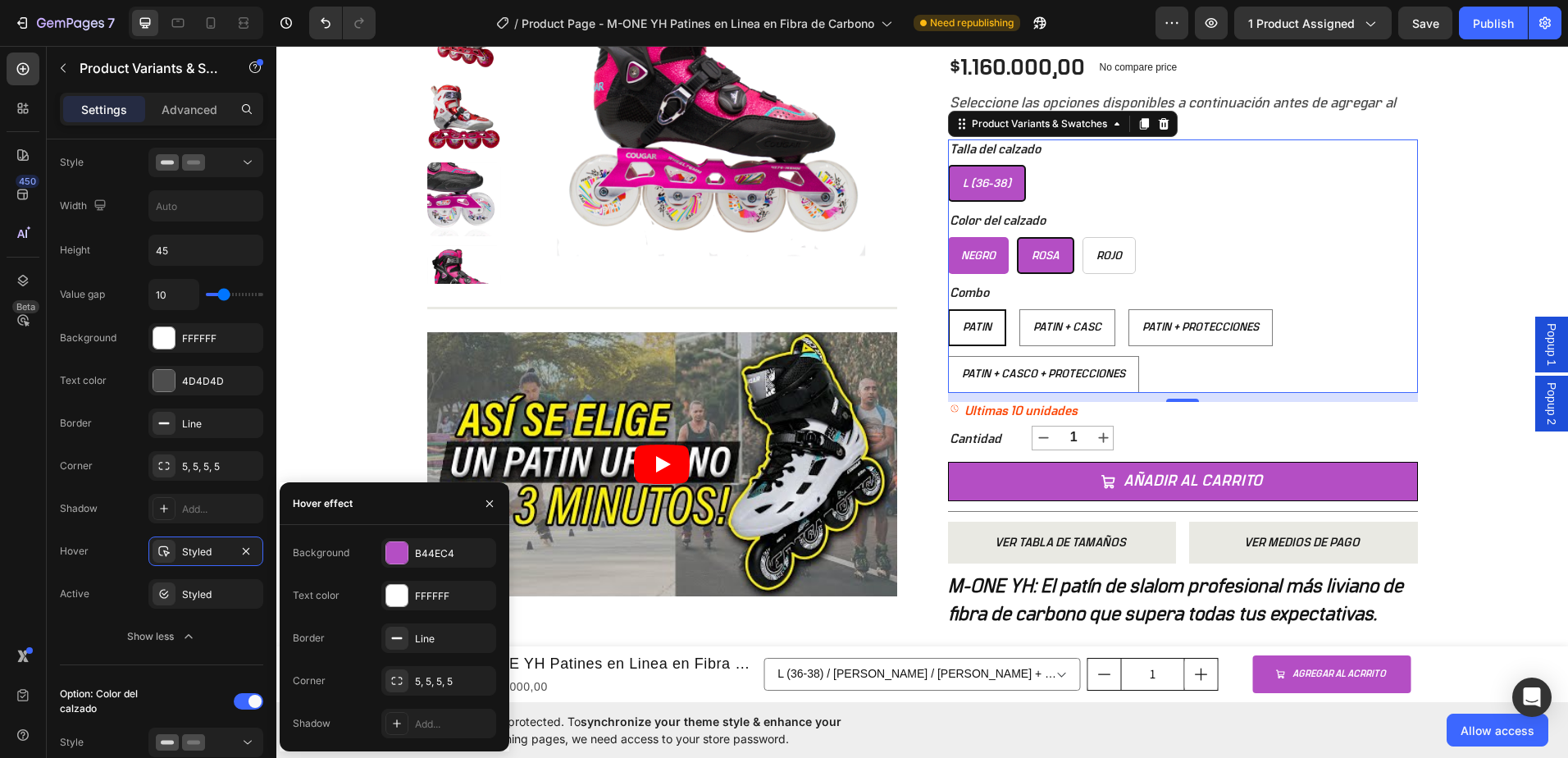
click at [990, 266] on div "Negro" at bounding box center [978, 255] width 61 height 28
click at [948, 237] on input "Negro Negro Negro" at bounding box center [947, 236] width 1 height 1
radio input "true"
select select "577184192690324454"
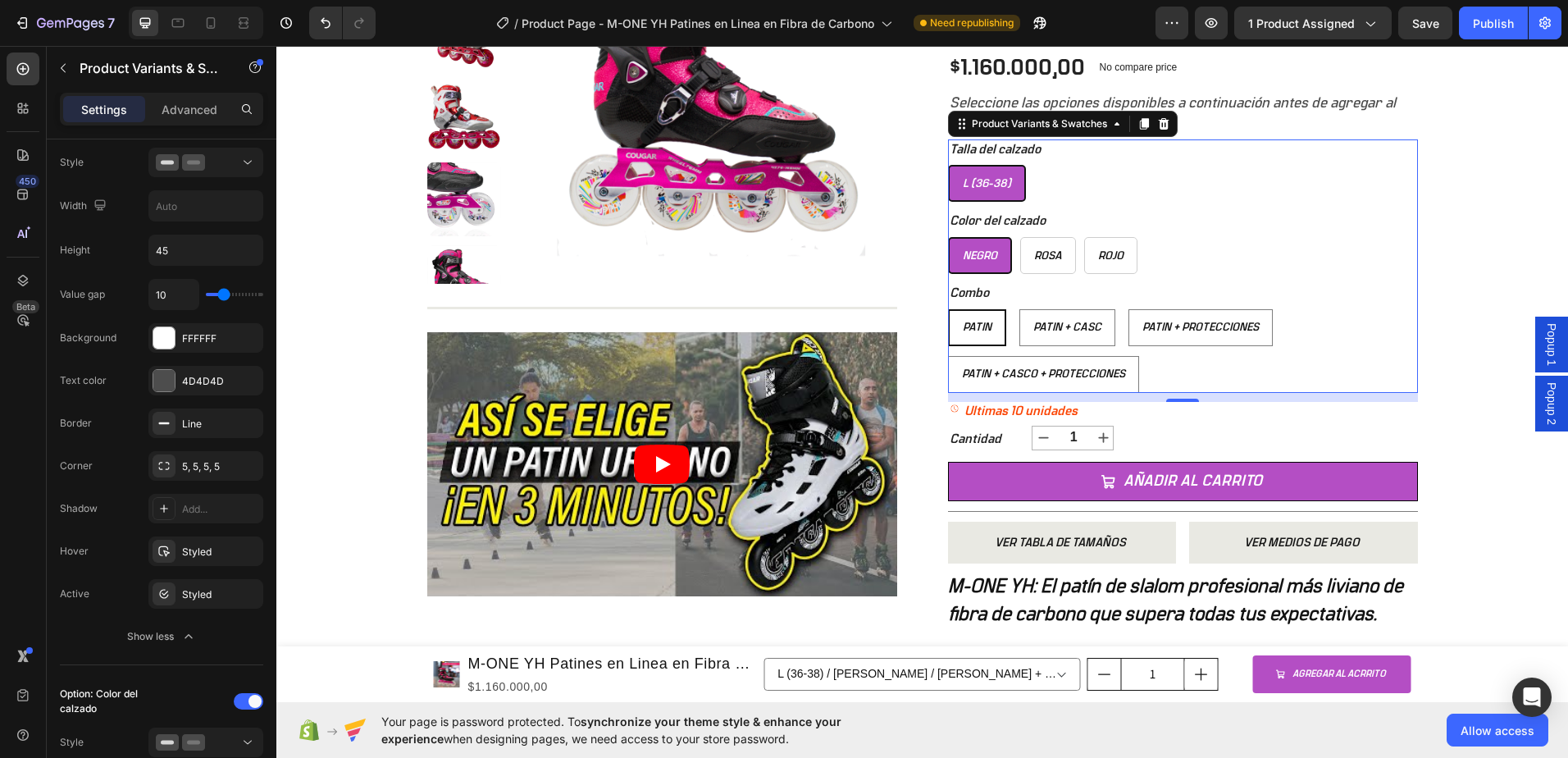
click at [980, 326] on span "Patin" at bounding box center [977, 327] width 29 height 11
click at [948, 309] on input "Patin Patin Patin" at bounding box center [947, 308] width 1 height 1
click at [1064, 324] on span "Patin + Casc" at bounding box center [1068, 327] width 68 height 11
click at [1019, 309] on input "Patin + Casc Patin + Casc Patin + Casc" at bounding box center [1018, 308] width 1 height 1
radio input "true"
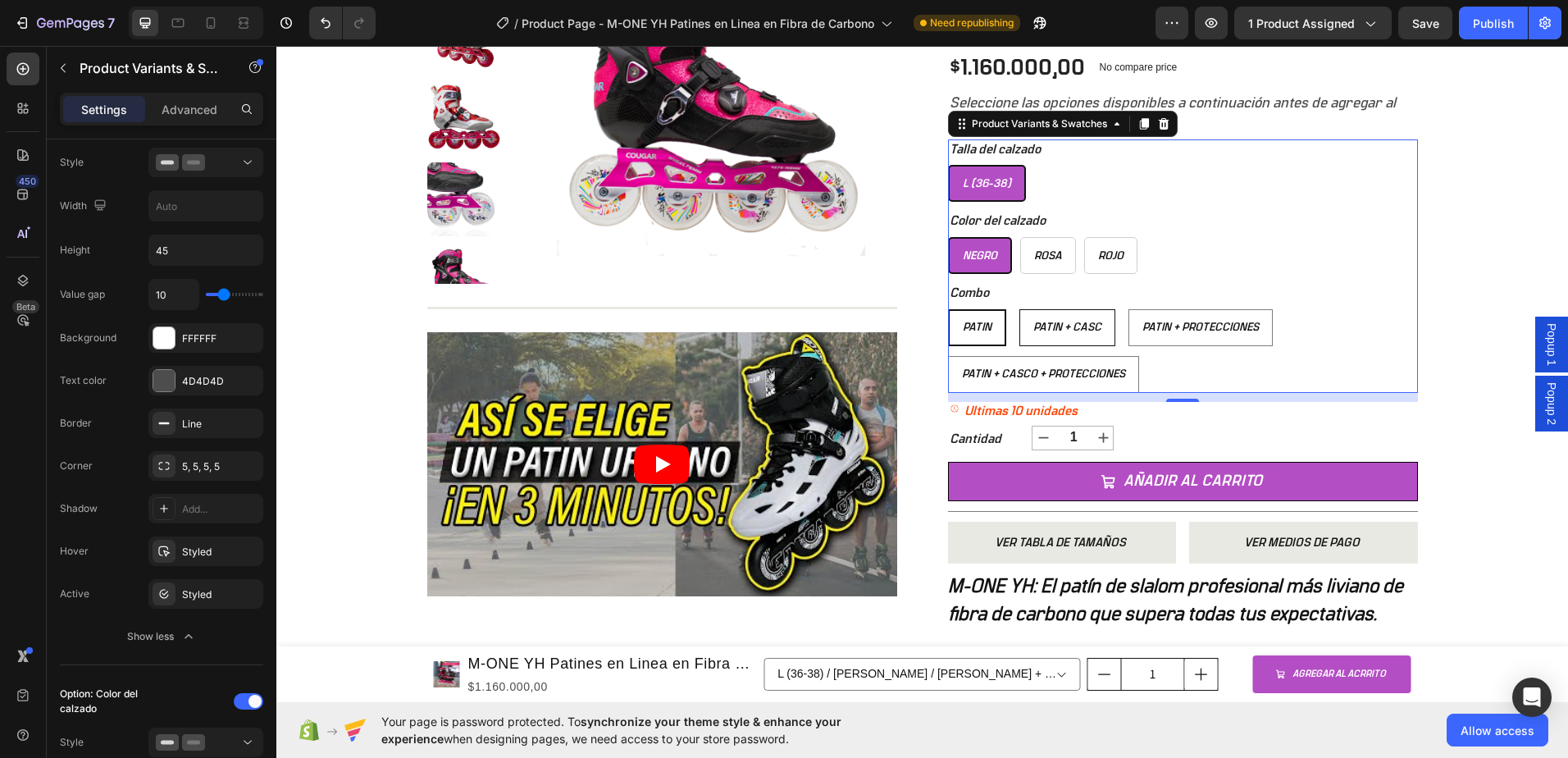
select select "577184192708871142"
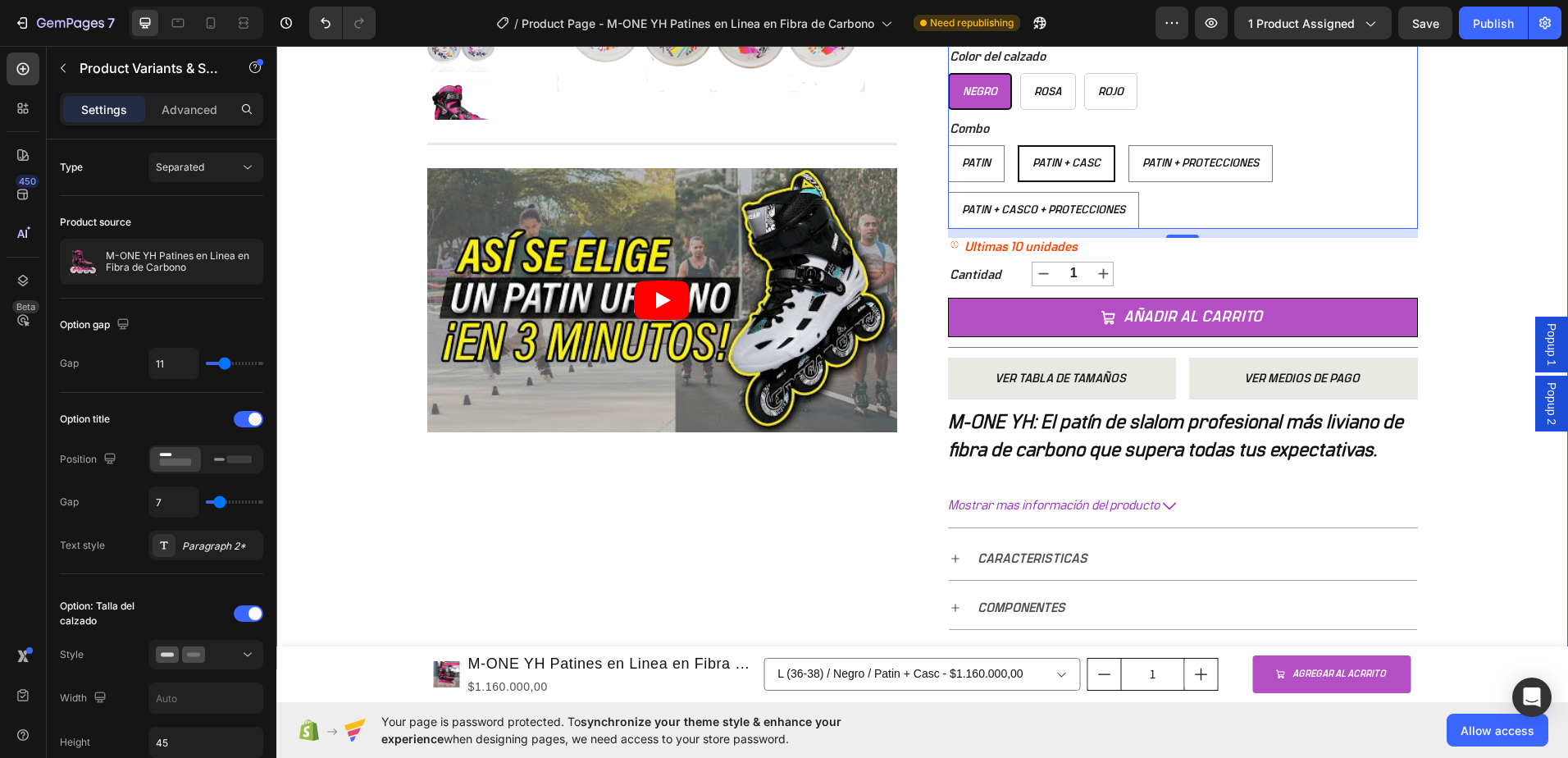
scroll to position [574, 0]
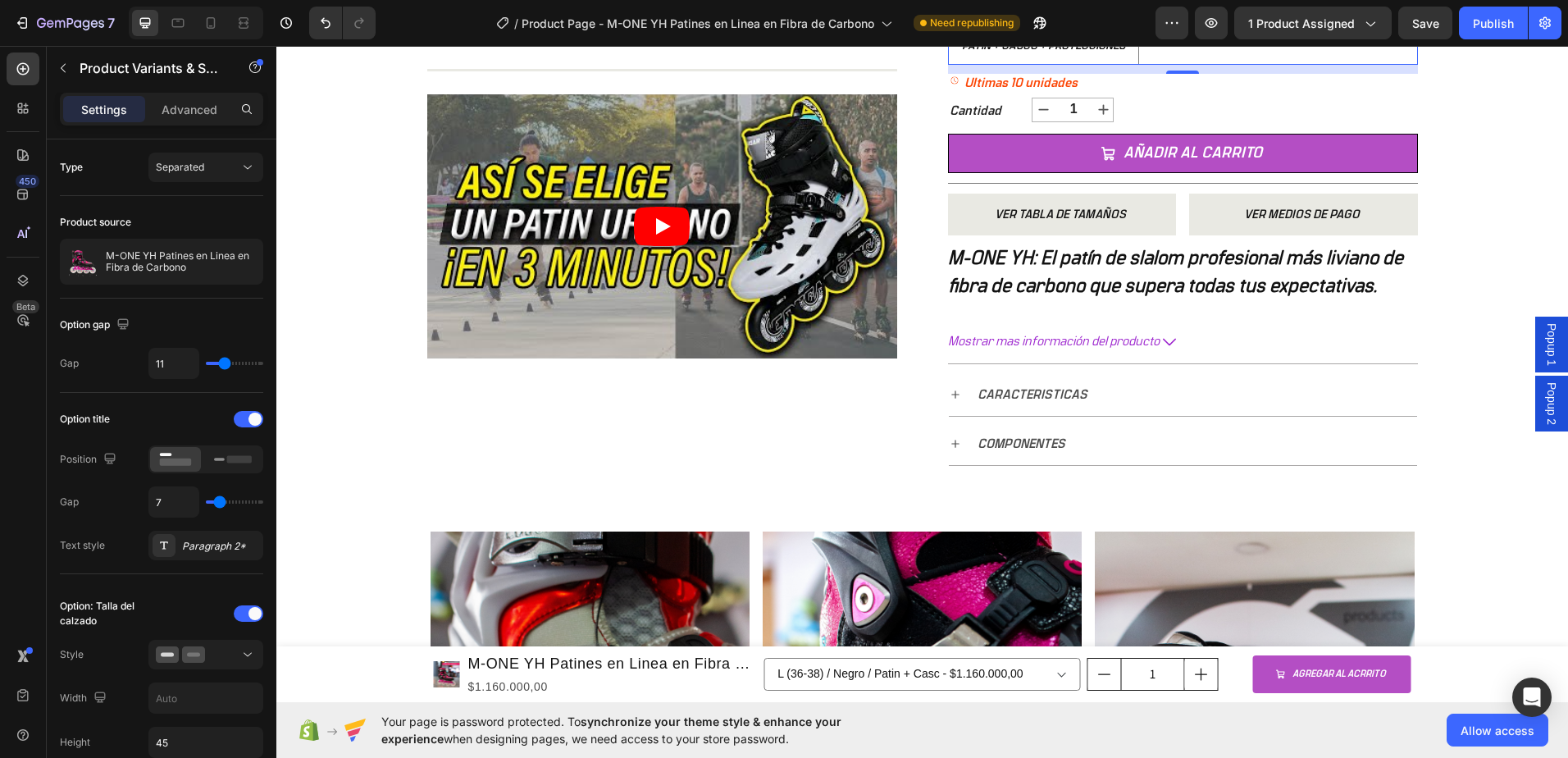
click at [1543, 399] on span "Popup 2" at bounding box center [1551, 404] width 16 height 43
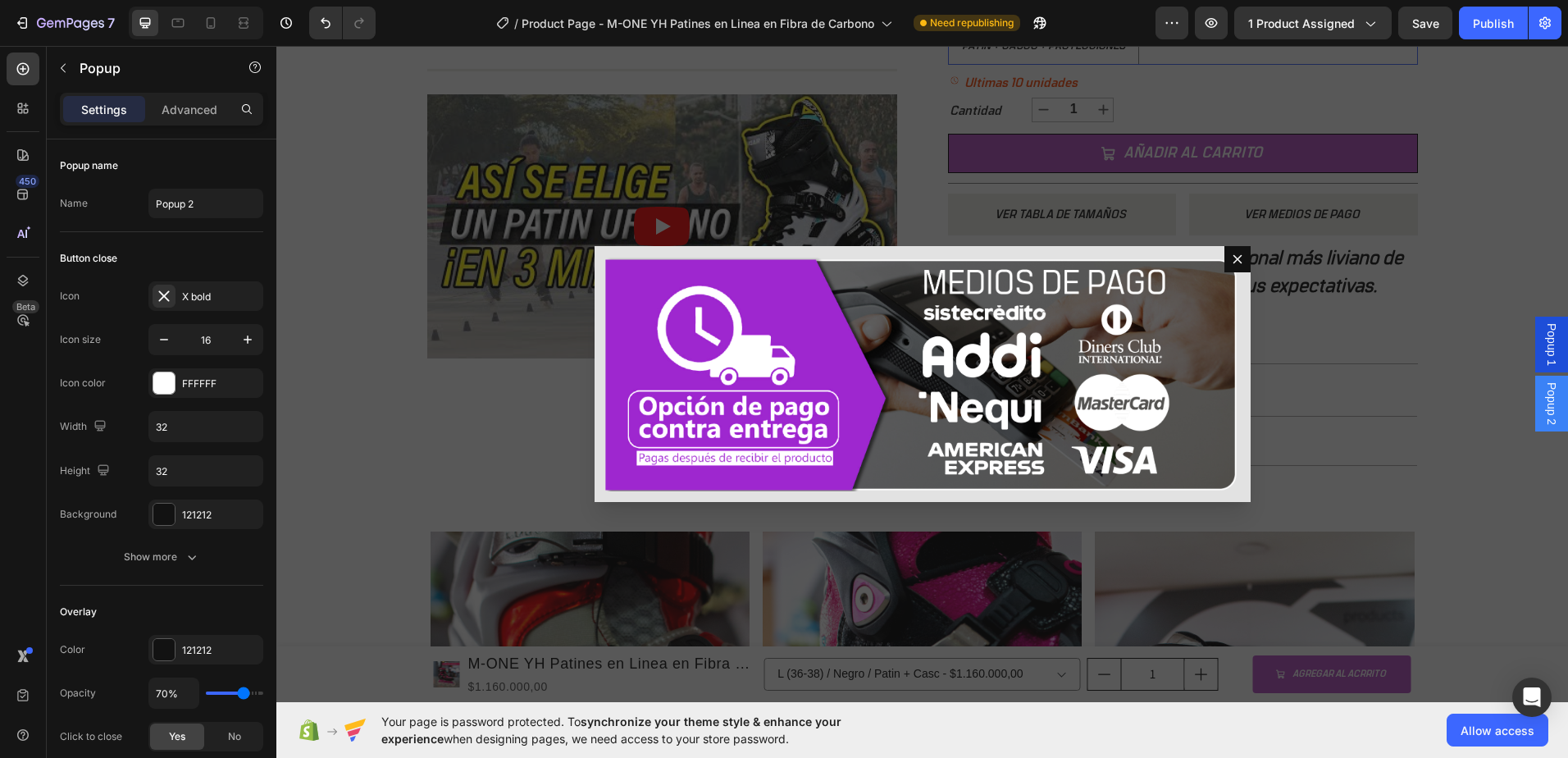
click at [1543, 399] on span "Popup 2" at bounding box center [1551, 404] width 16 height 43
click at [1468, 255] on div "Backdrop" at bounding box center [922, 374] width 1291 height 656
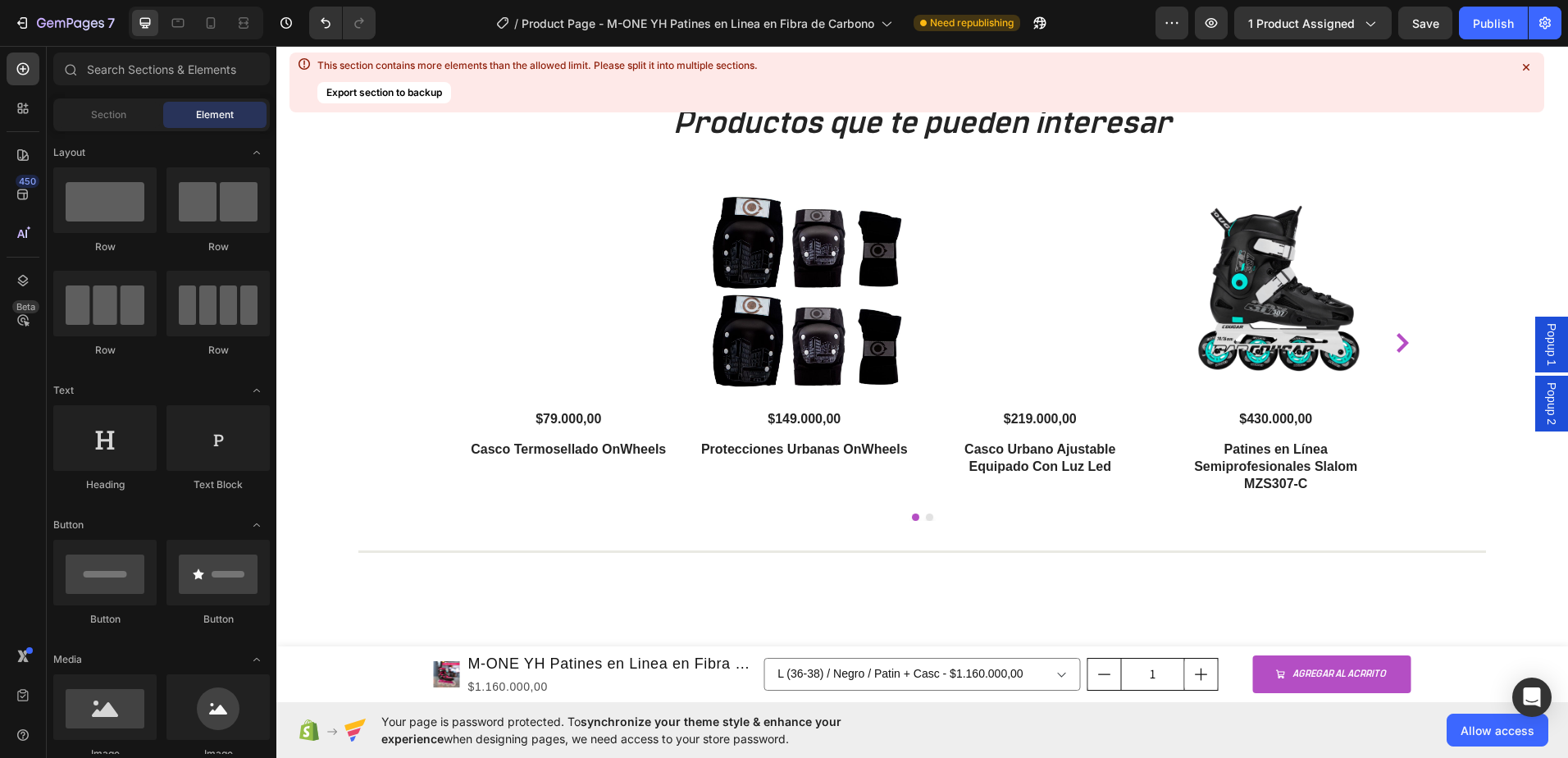
scroll to position [2953, 0]
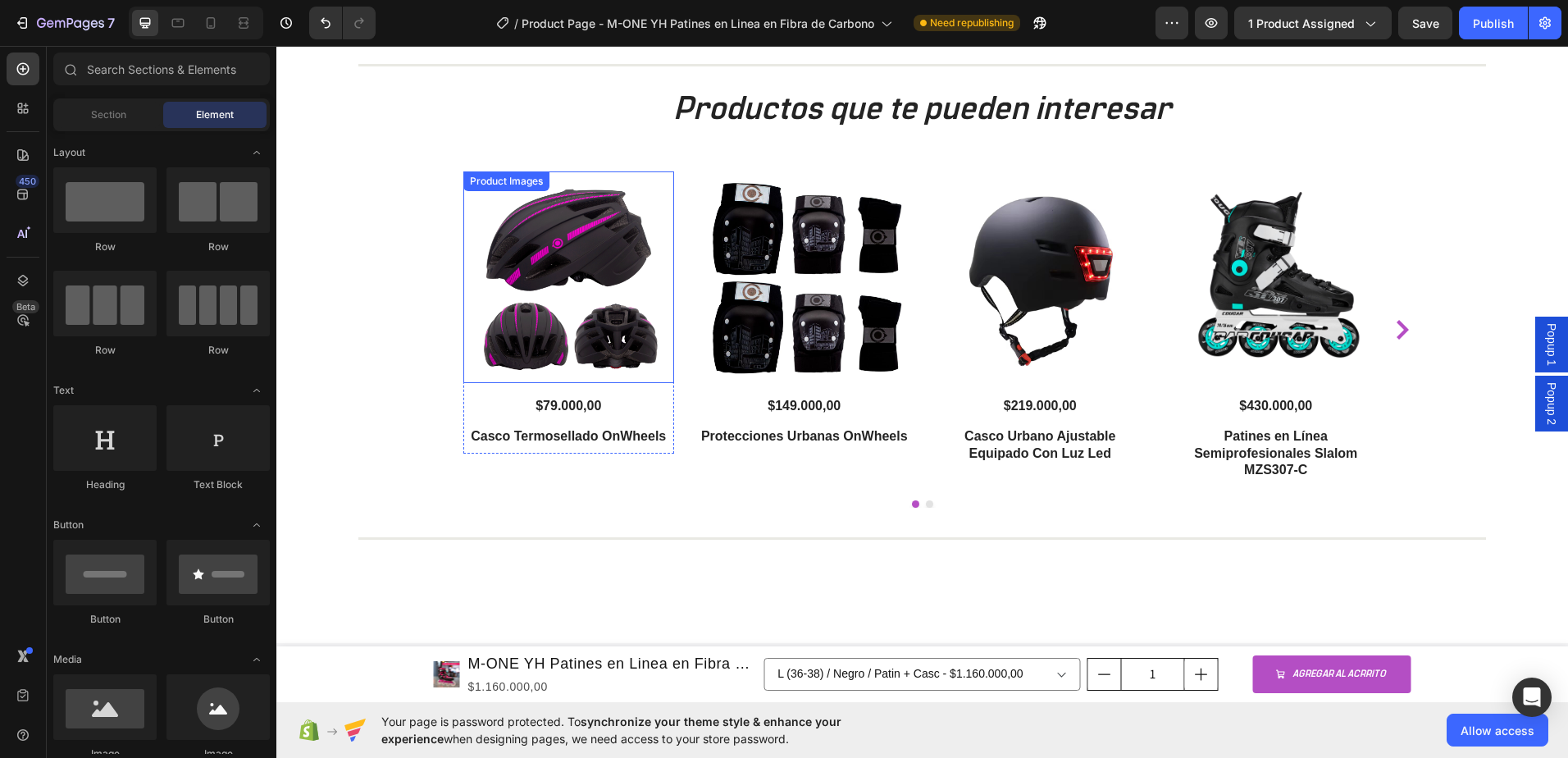
click at [600, 250] on img at bounding box center [569, 277] width 212 height 212
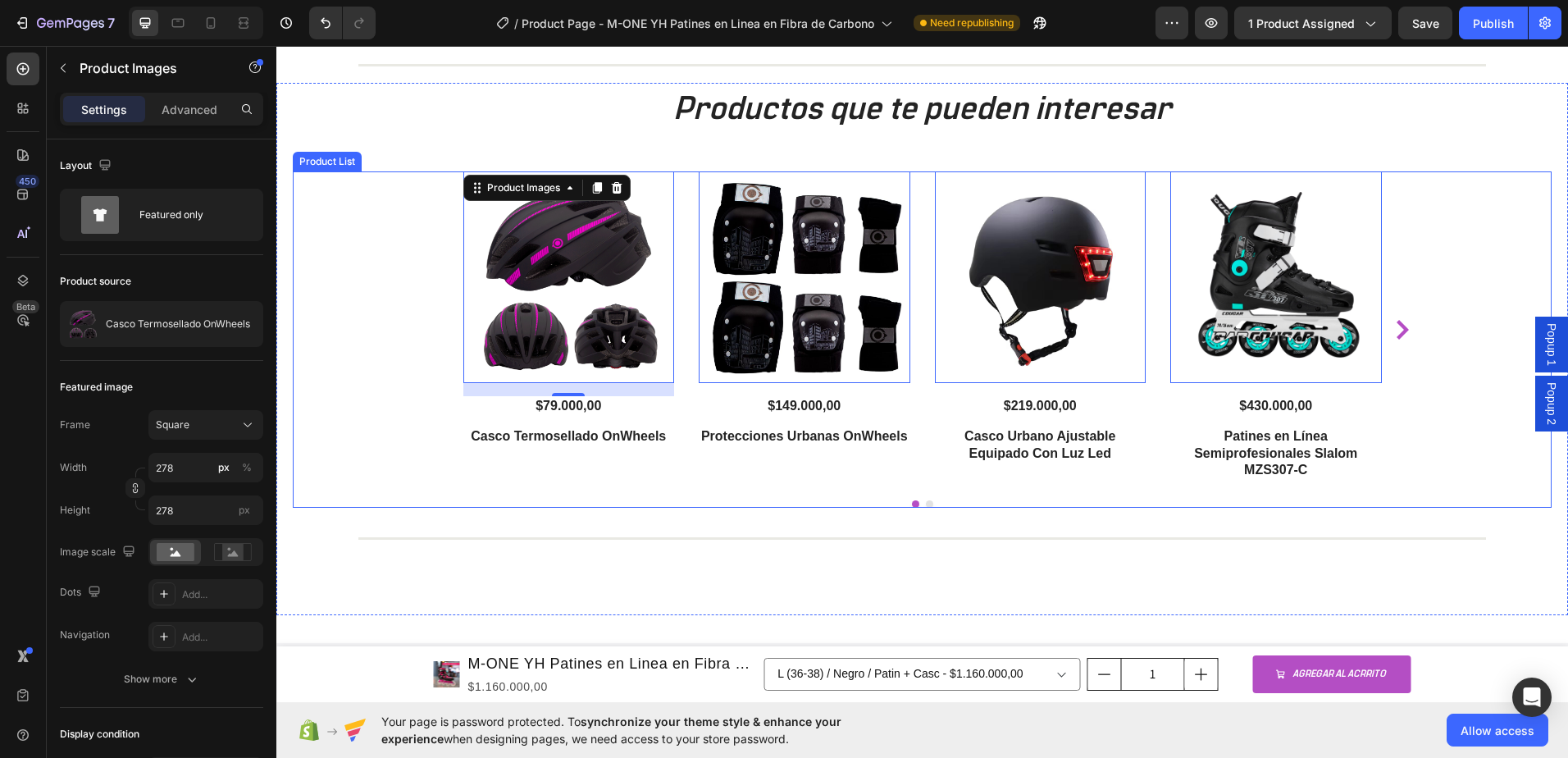
click at [1397, 329] on icon "Carousel Next Arrow" at bounding box center [1402, 329] width 12 height 20
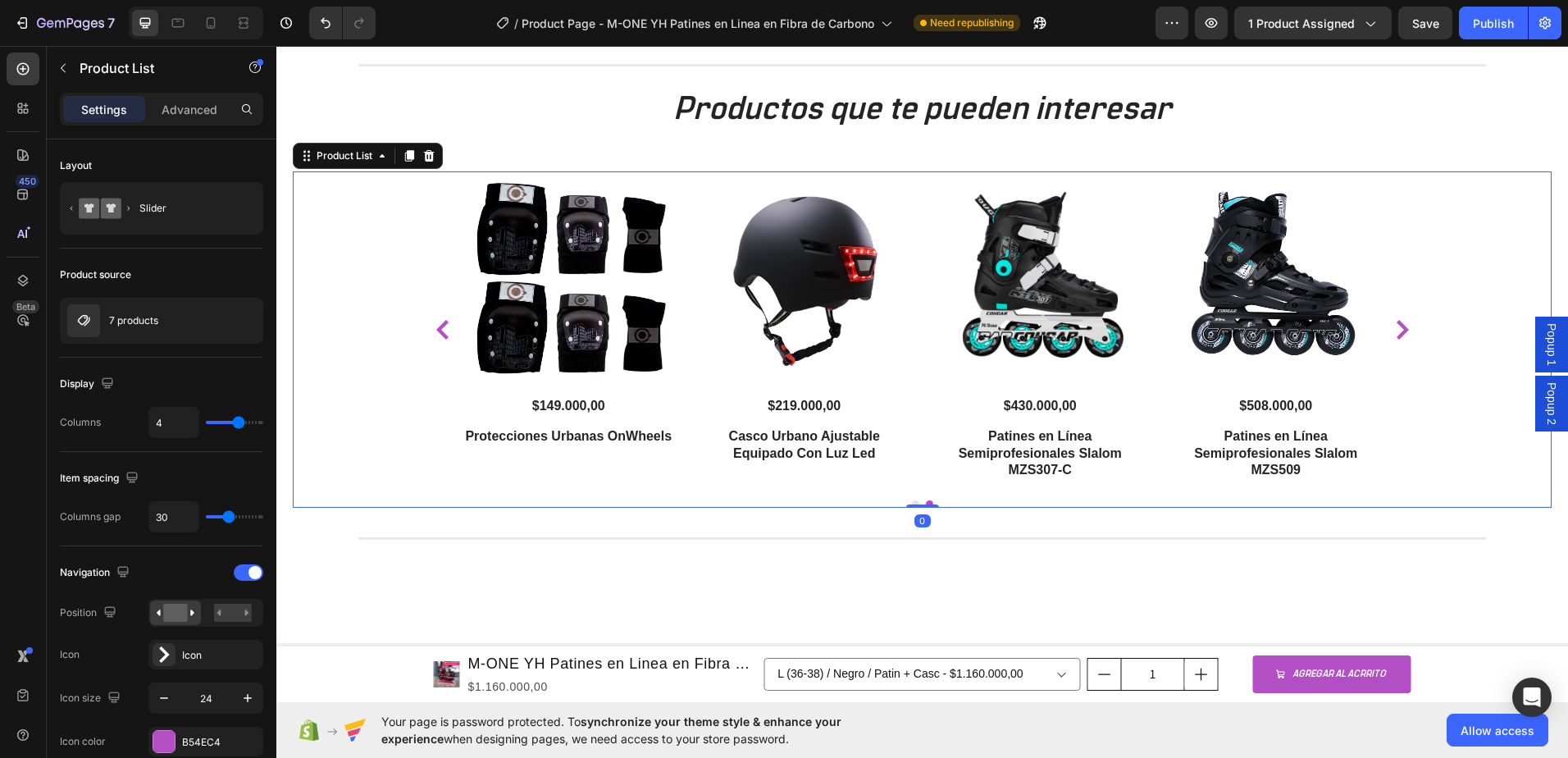
click at [1397, 329] on icon "Carousel Next Arrow" at bounding box center [1402, 329] width 12 height 20
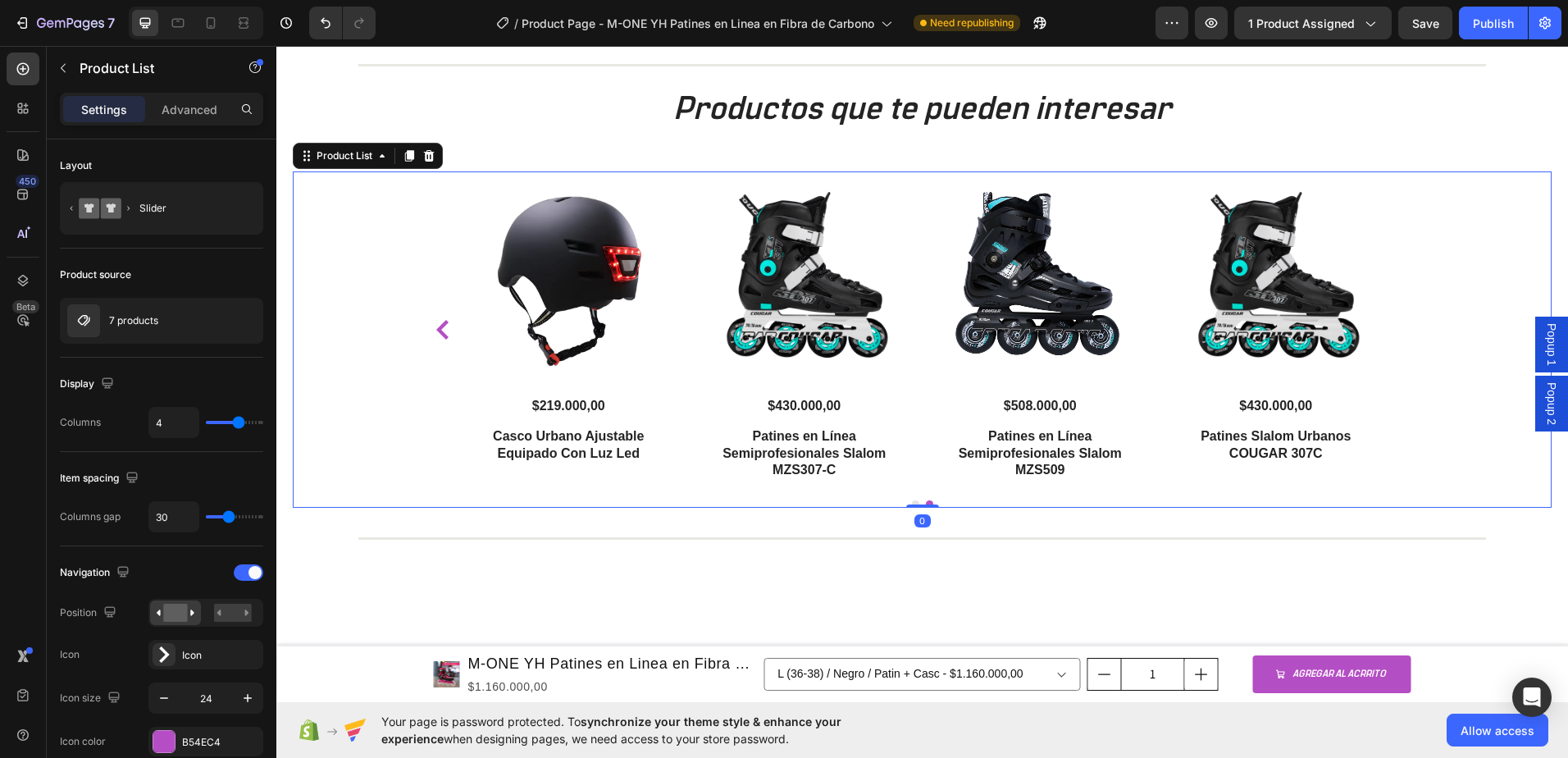
click at [1397, 329] on div "Product Images $79.000,00 Product Price Product Price Casco Termosellado OnWhee…" at bounding box center [922, 329] width 984 height 316
click at [439, 327] on icon "Carousel Back Arrow" at bounding box center [442, 329] width 20 height 20
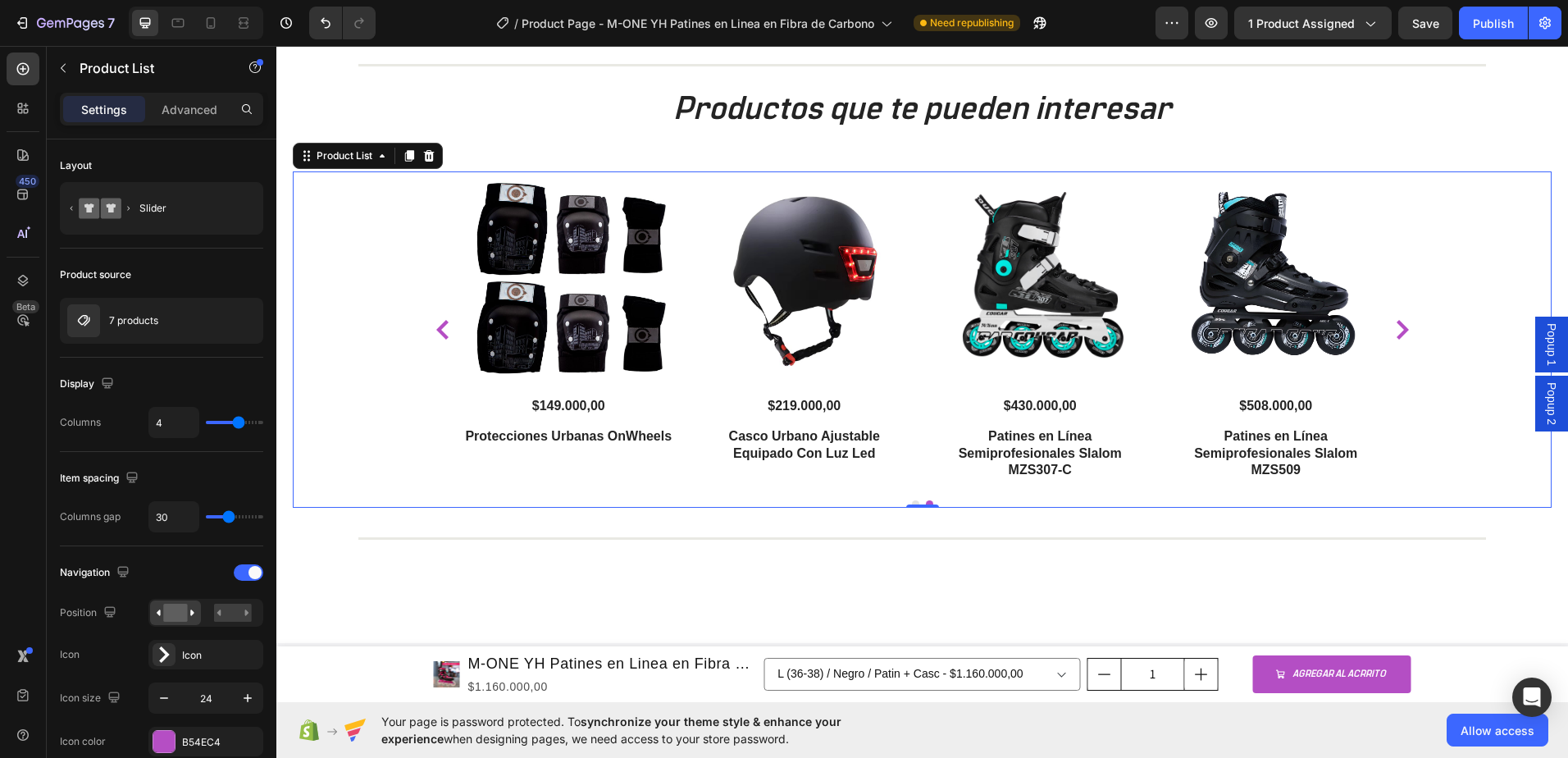
click at [438, 327] on icon "Carousel Back Arrow" at bounding box center [442, 329] width 20 height 20
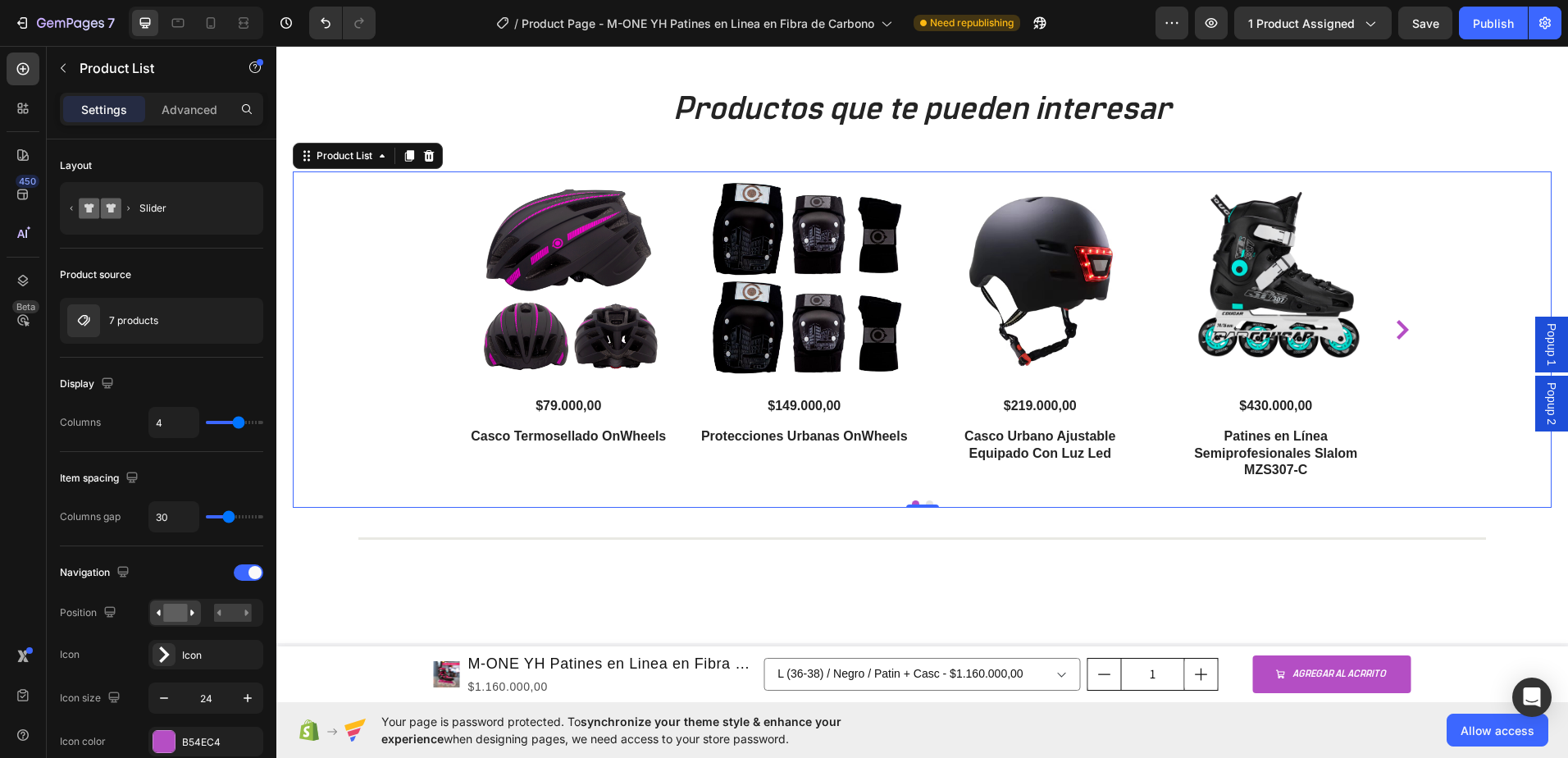
scroll to position [3117, 0]
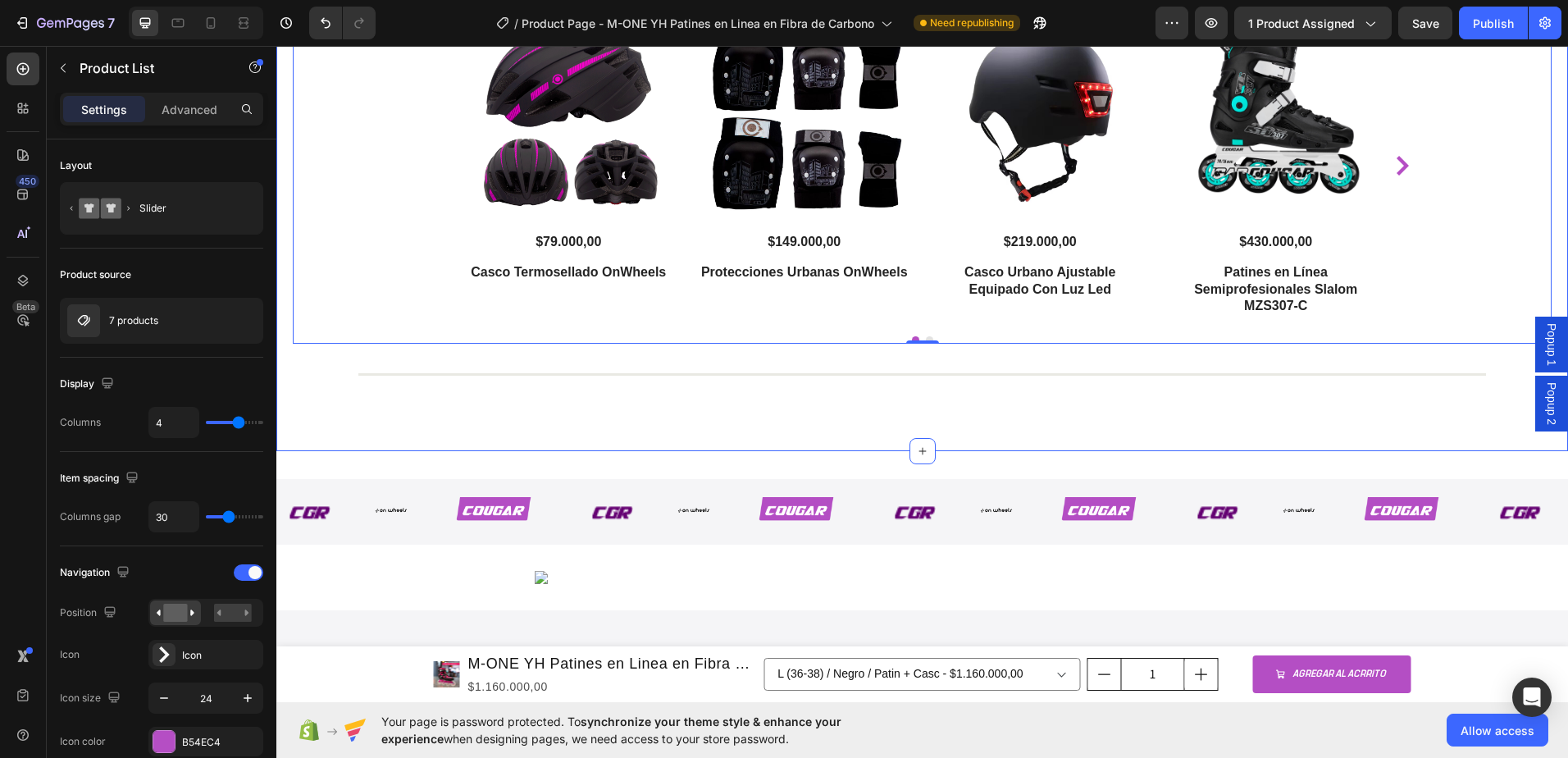
click at [291, 355] on div "Productos que te pueden interesar Heading Product Images $79.000,00 Product Pri…" at bounding box center [922, 185] width 1291 height 533
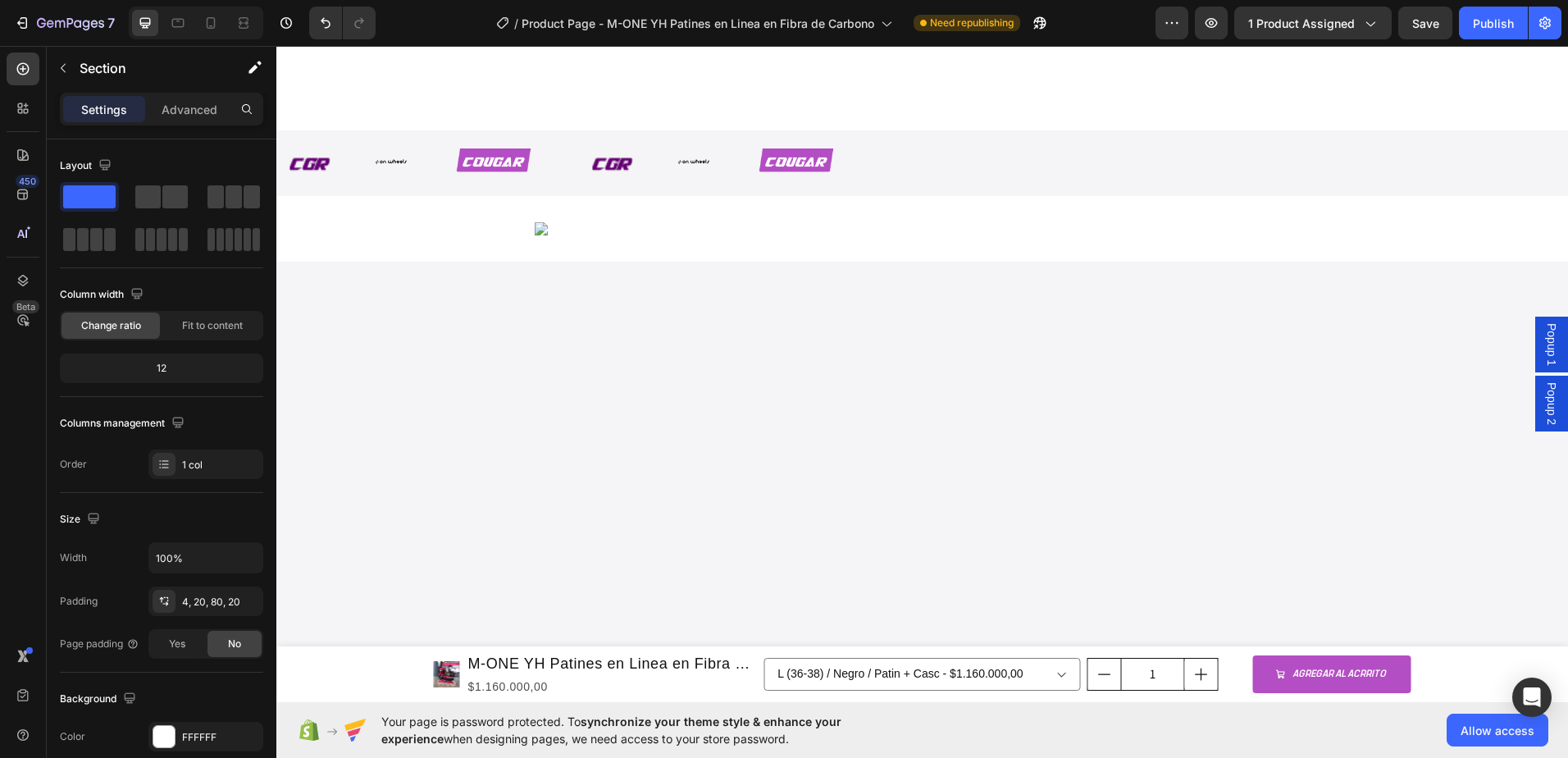
scroll to position [3422, 0]
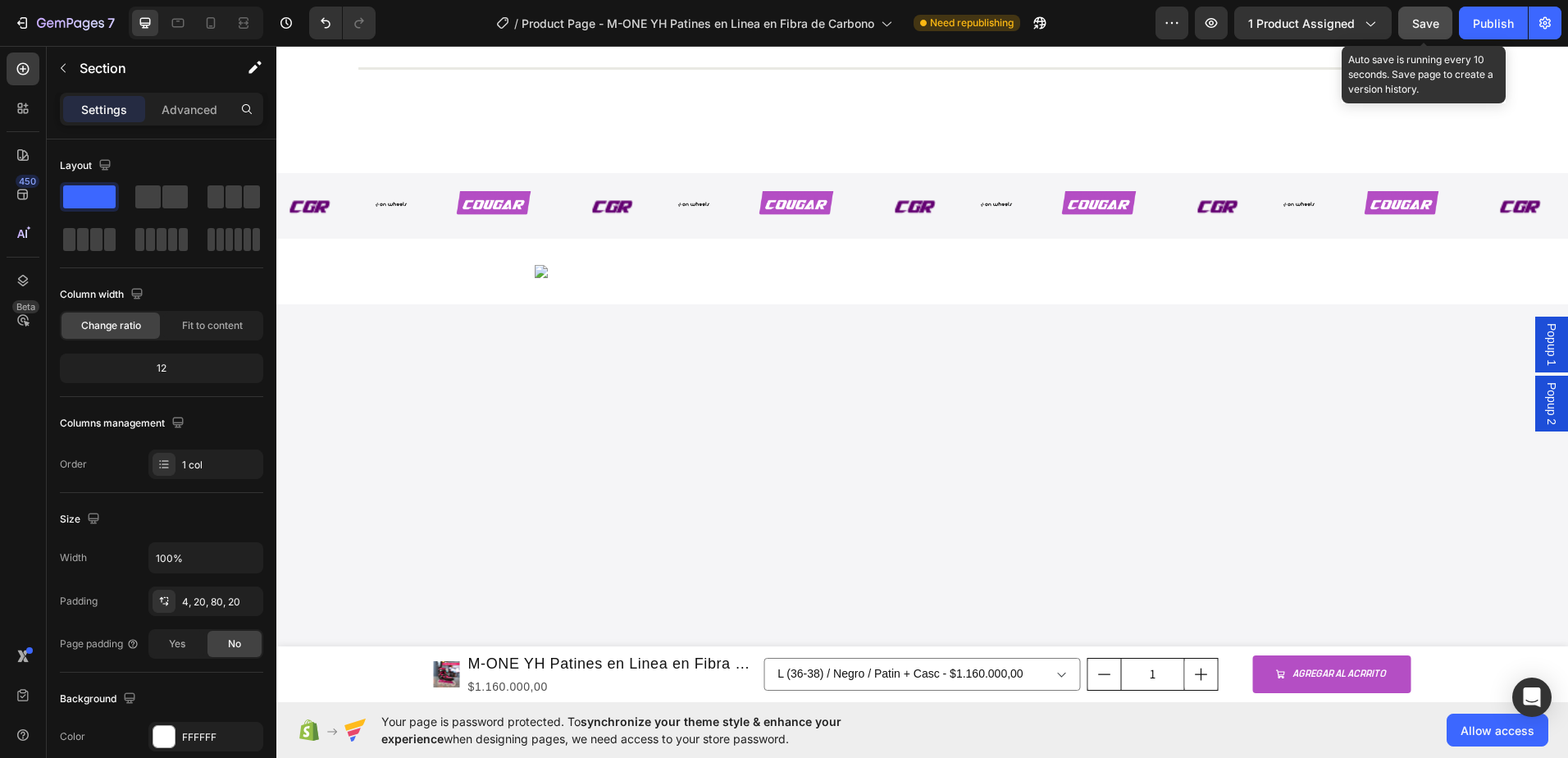
click at [1418, 32] on div "Save" at bounding box center [1425, 23] width 27 height 17
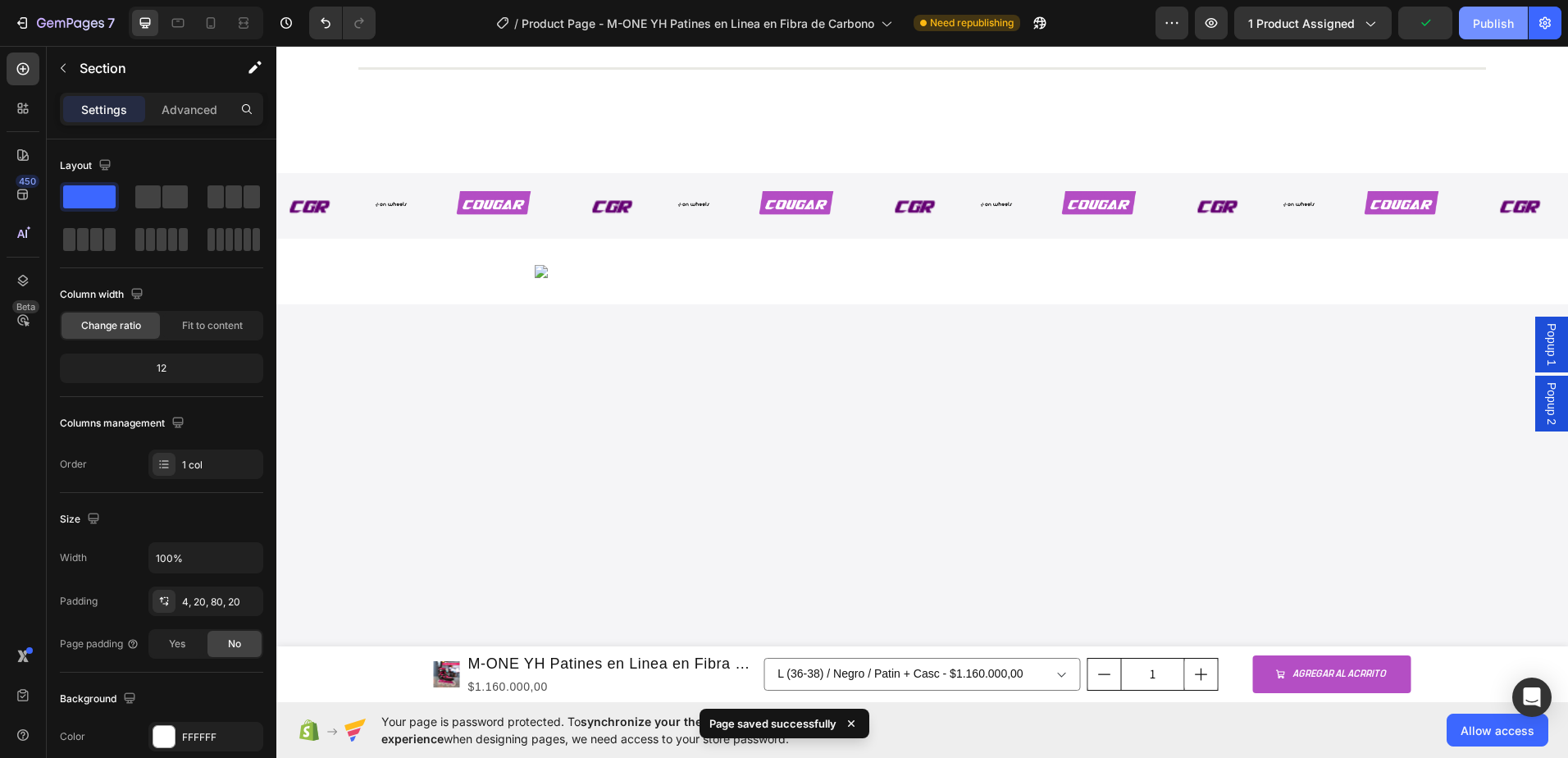
click at [1513, 26] on button "Publish" at bounding box center [1493, 23] width 69 height 32
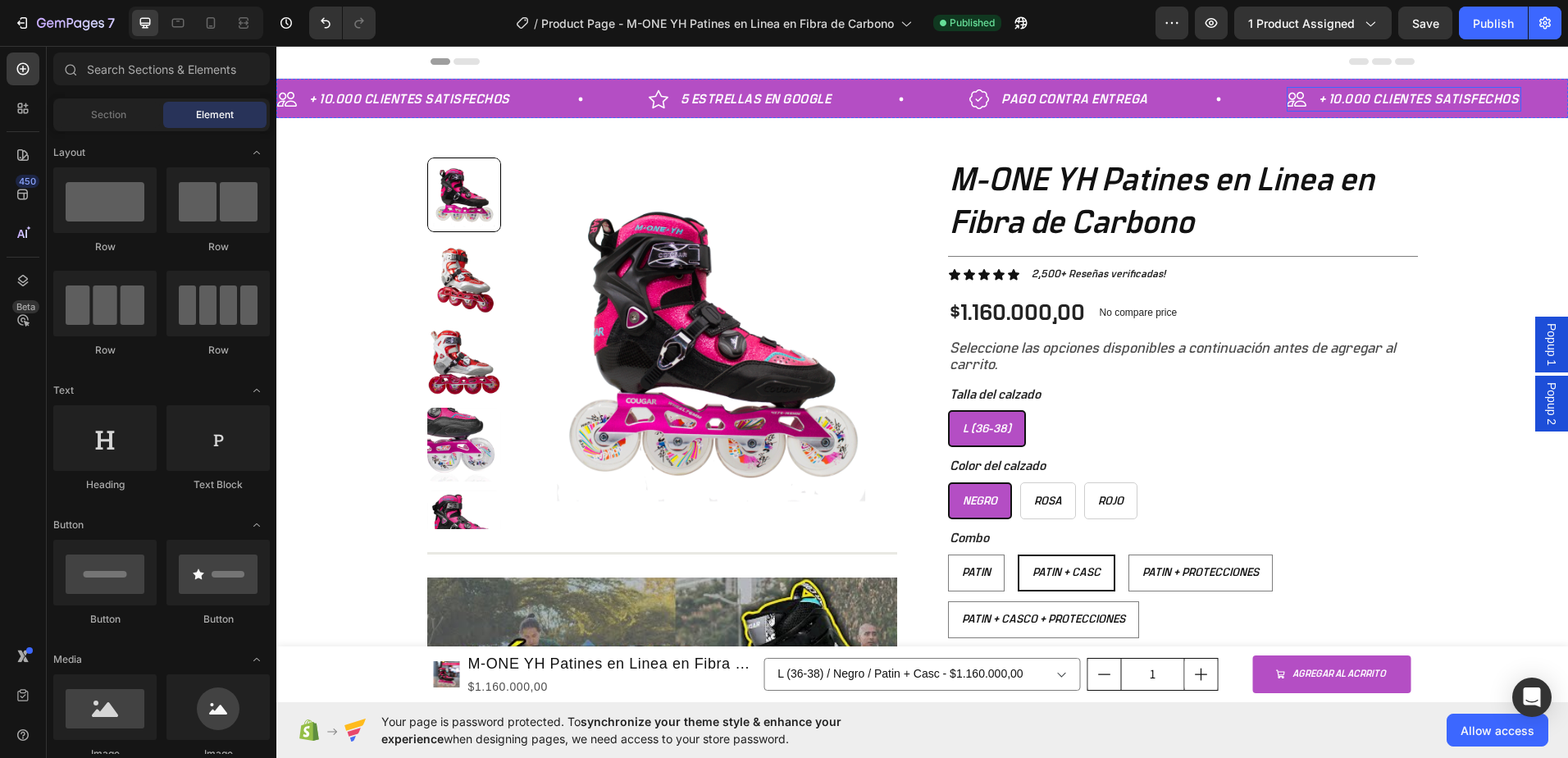
scroll to position [0, 0]
click at [1419, 10] on button "Save" at bounding box center [1425, 23] width 54 height 32
click at [1495, 26] on div "Publish" at bounding box center [1494, 23] width 41 height 17
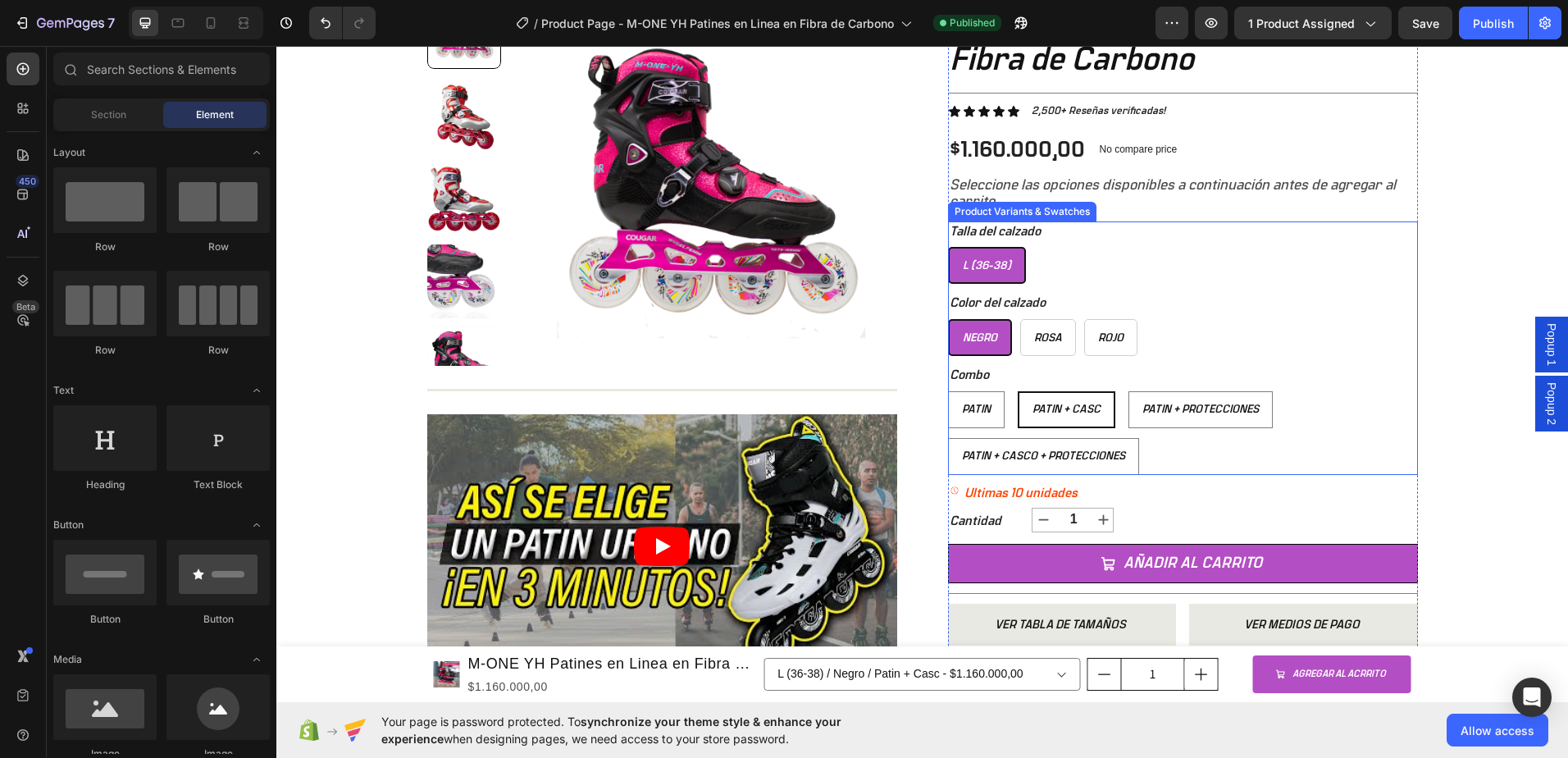
click at [1207, 337] on div "Negro Negro Negro Rosa Rosa Rosa Rojo Rojo Rojo" at bounding box center [1183, 337] width 470 height 37
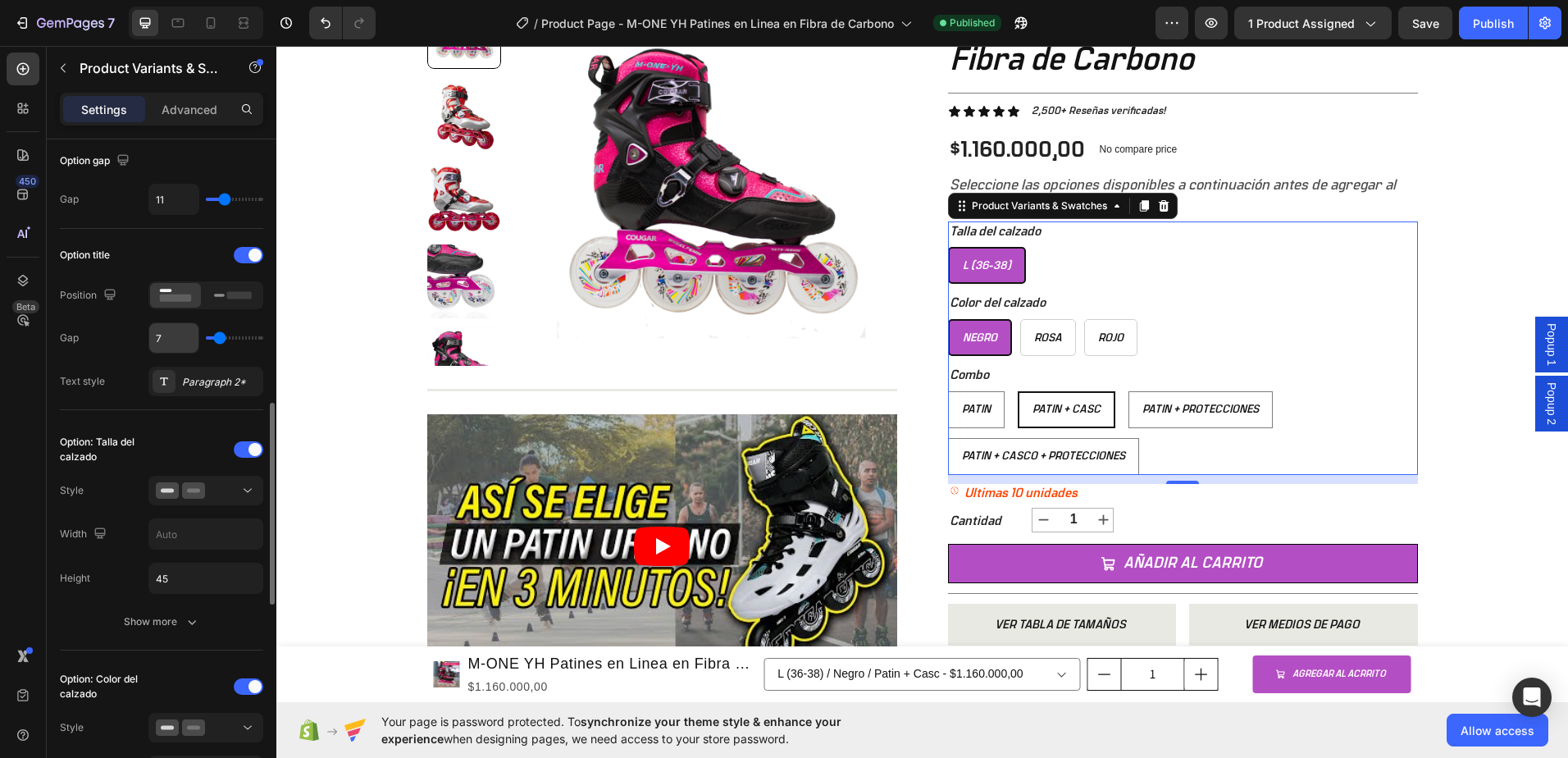
scroll to position [328, 0]
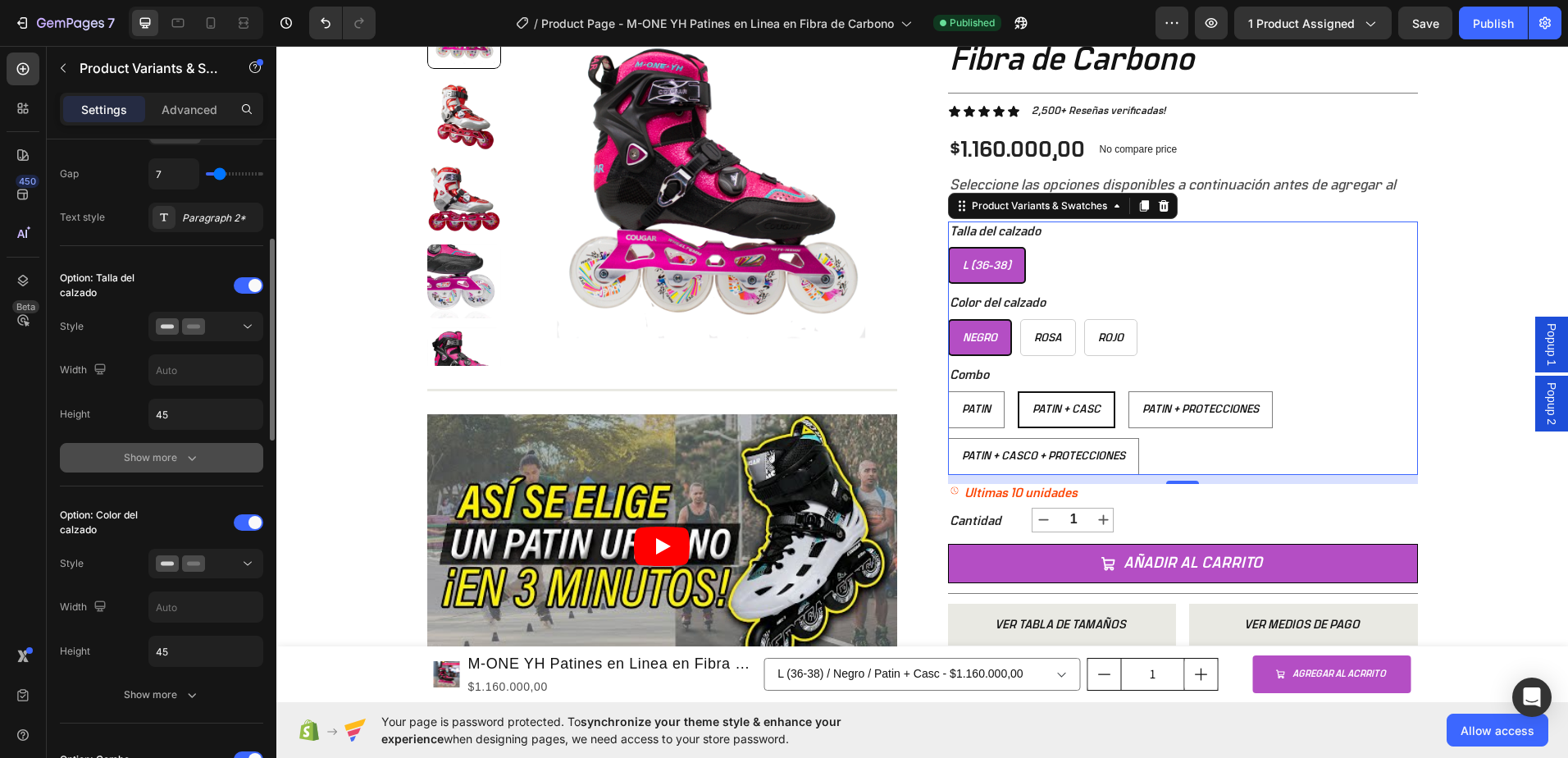
click at [171, 450] on div "Show more" at bounding box center [161, 458] width 76 height 16
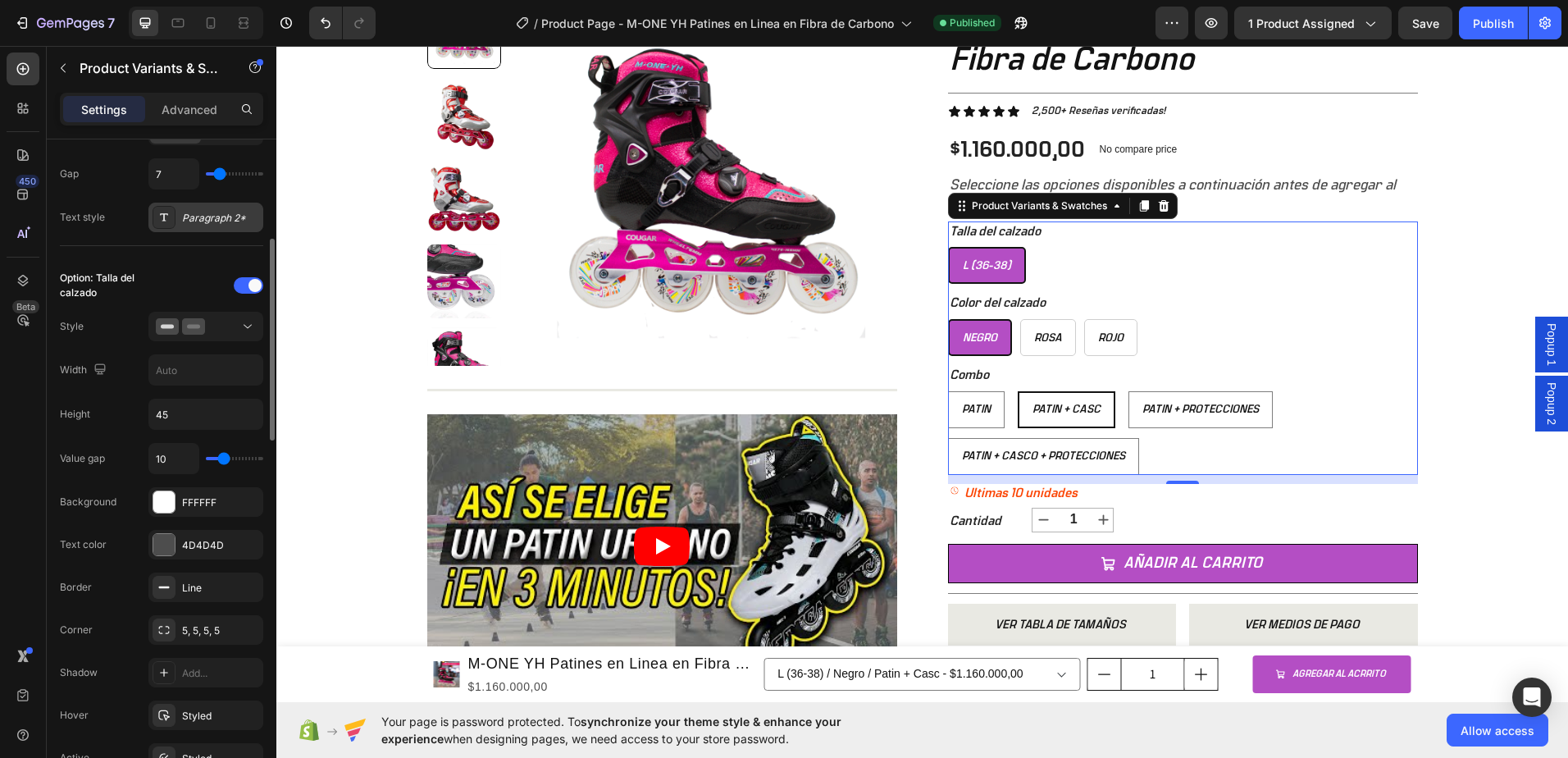
scroll to position [410, 0]
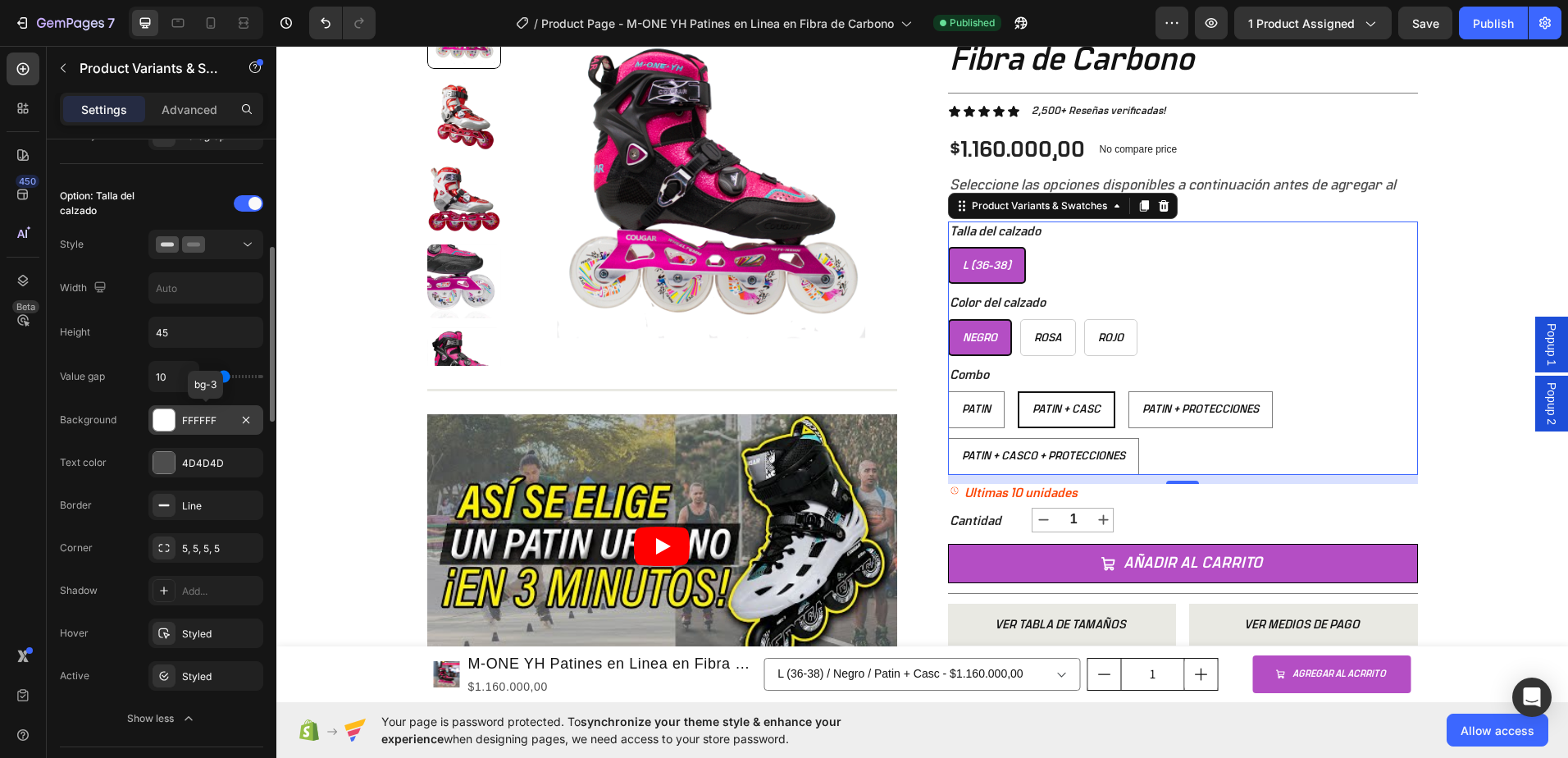
click at [172, 429] on div at bounding box center [164, 419] width 21 height 21
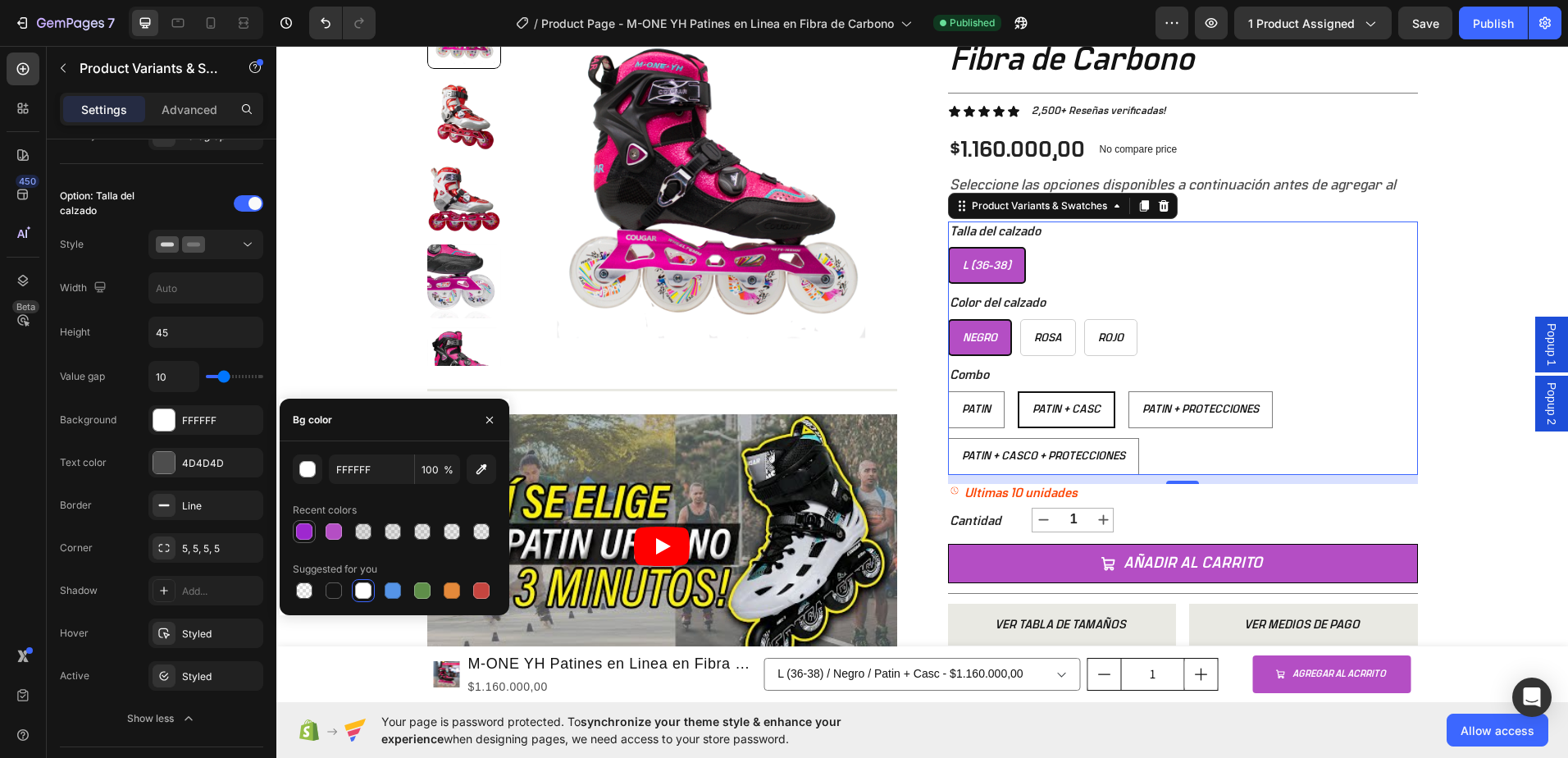
click at [299, 527] on div at bounding box center [304, 531] width 16 height 16
click at [1102, 409] on div "Patin + Casc" at bounding box center [1066, 409] width 94 height 28
click at [1017, 391] on input "Patin + Casc Patin + Casc Patin + Casc" at bounding box center [1017, 390] width 1 height 1
click at [319, 19] on icon "Undo/Redo" at bounding box center [325, 22] width 16 height 16
type input "FFFFFF"
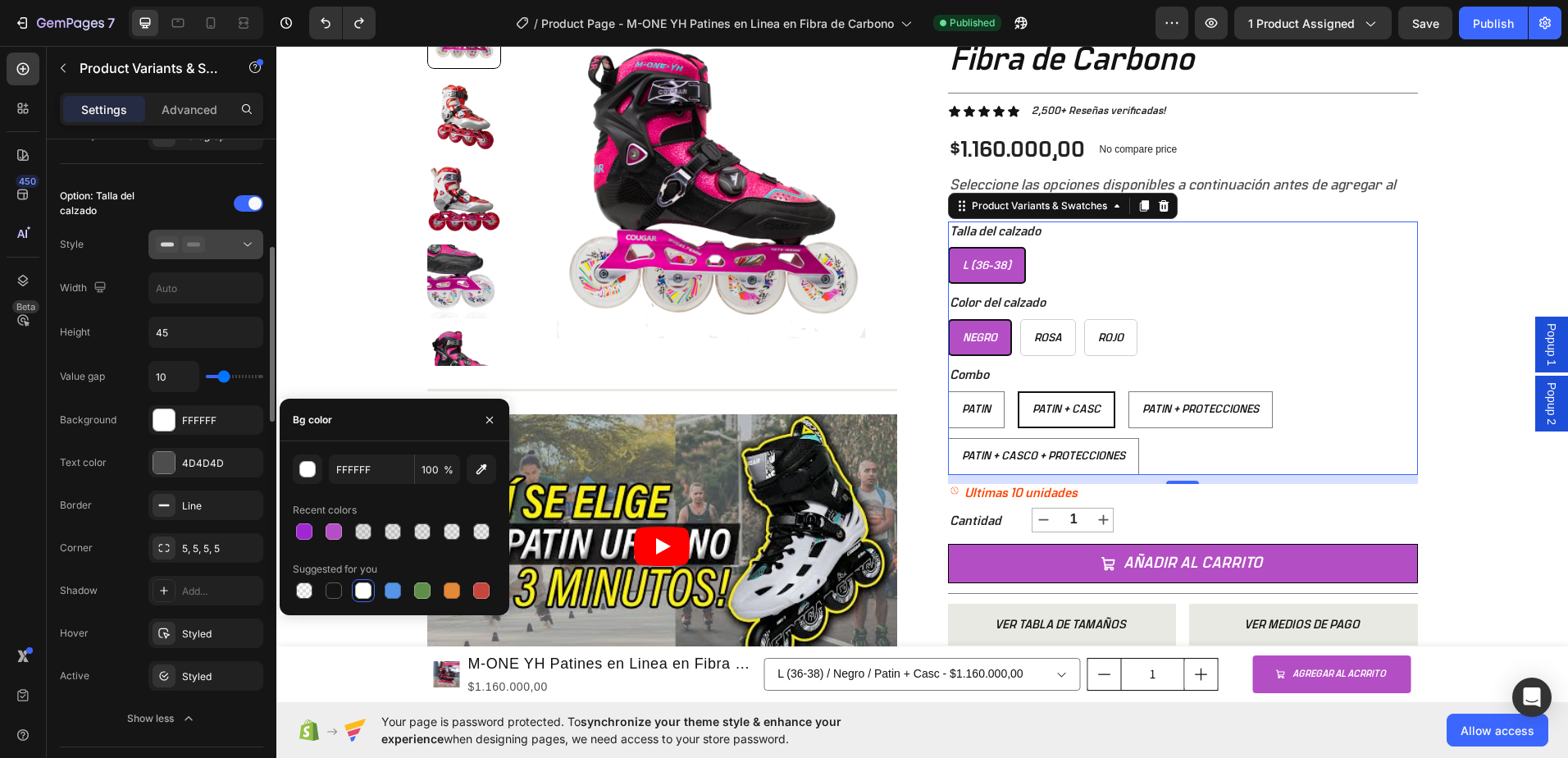
click at [199, 247] on icon at bounding box center [193, 244] width 23 height 16
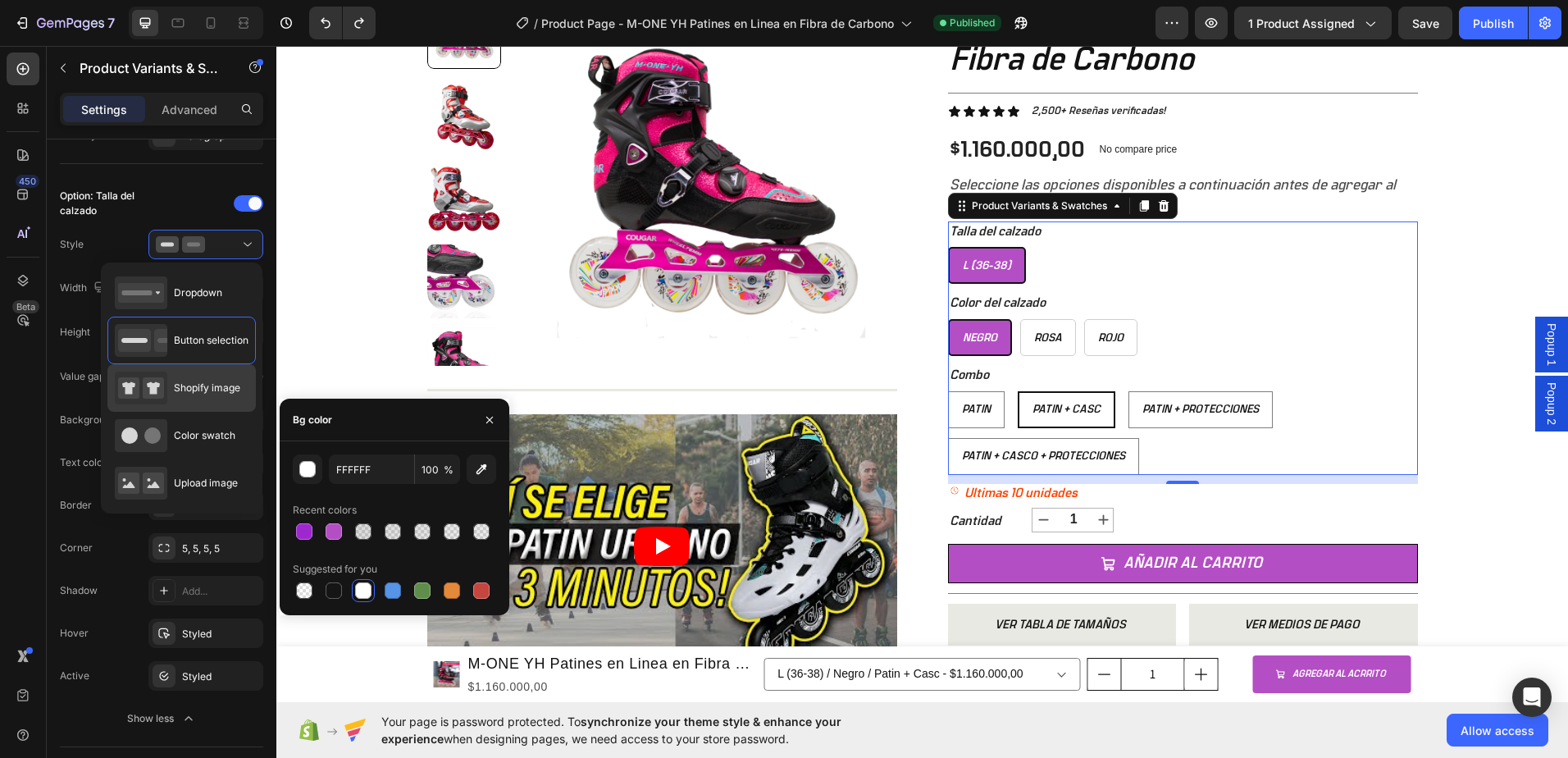
click at [175, 411] on div "Shopify image" at bounding box center [182, 435] width 149 height 48
type input "64"
type input "16"
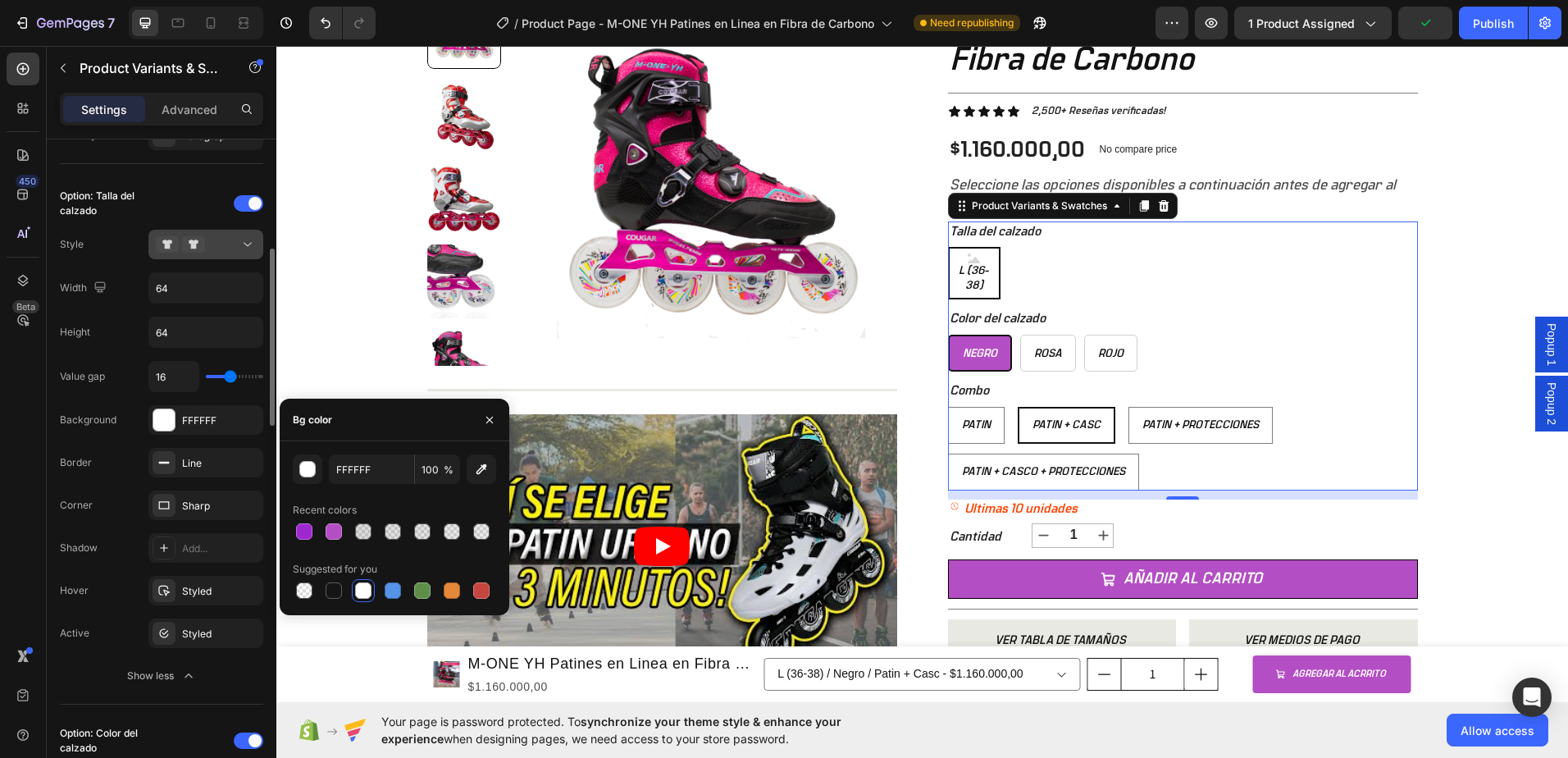
click at [209, 245] on div at bounding box center [206, 244] width 100 height 16
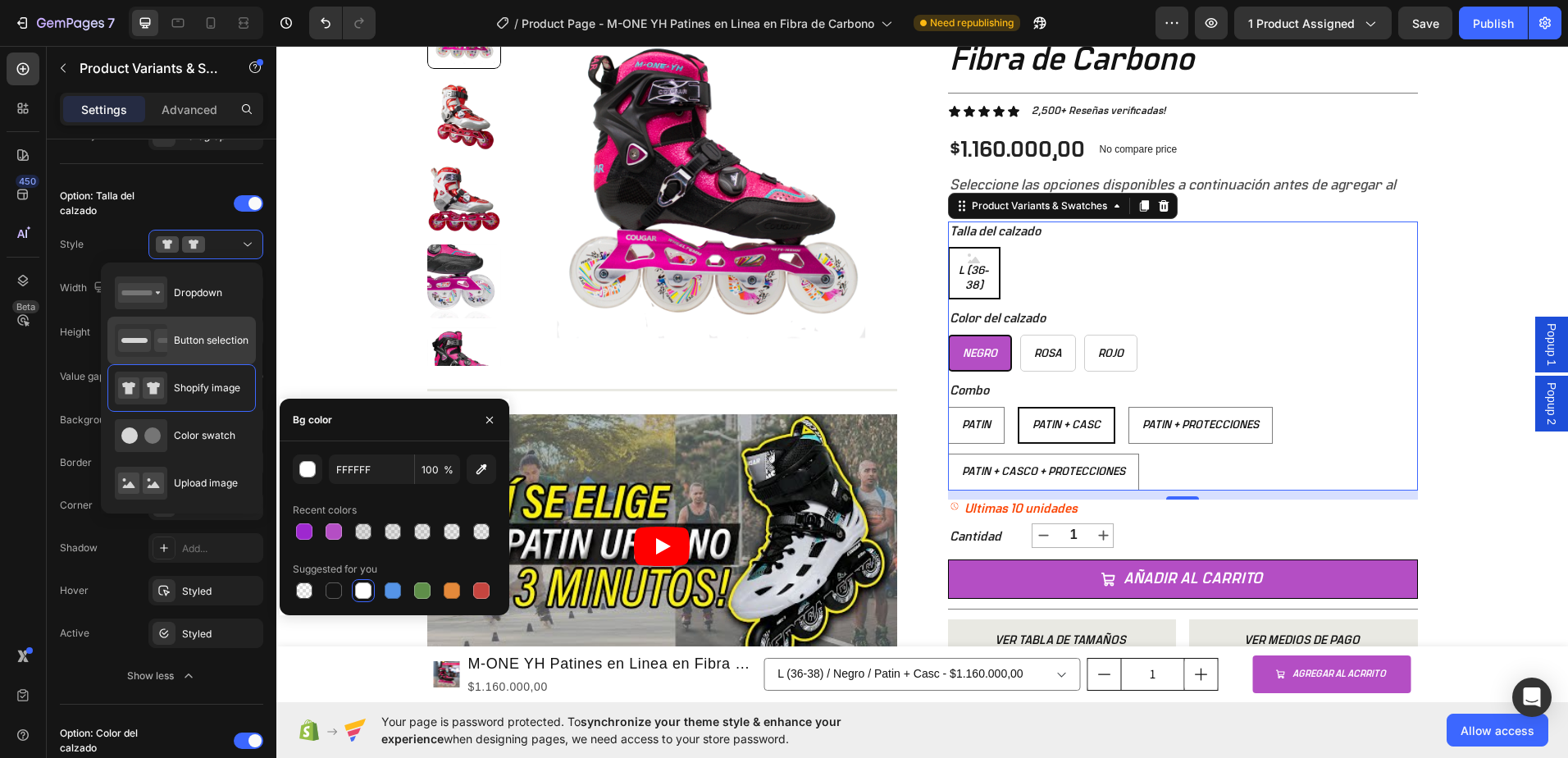
click at [135, 347] on icon at bounding box center [134, 340] width 32 height 23
type input "45"
type input "10"
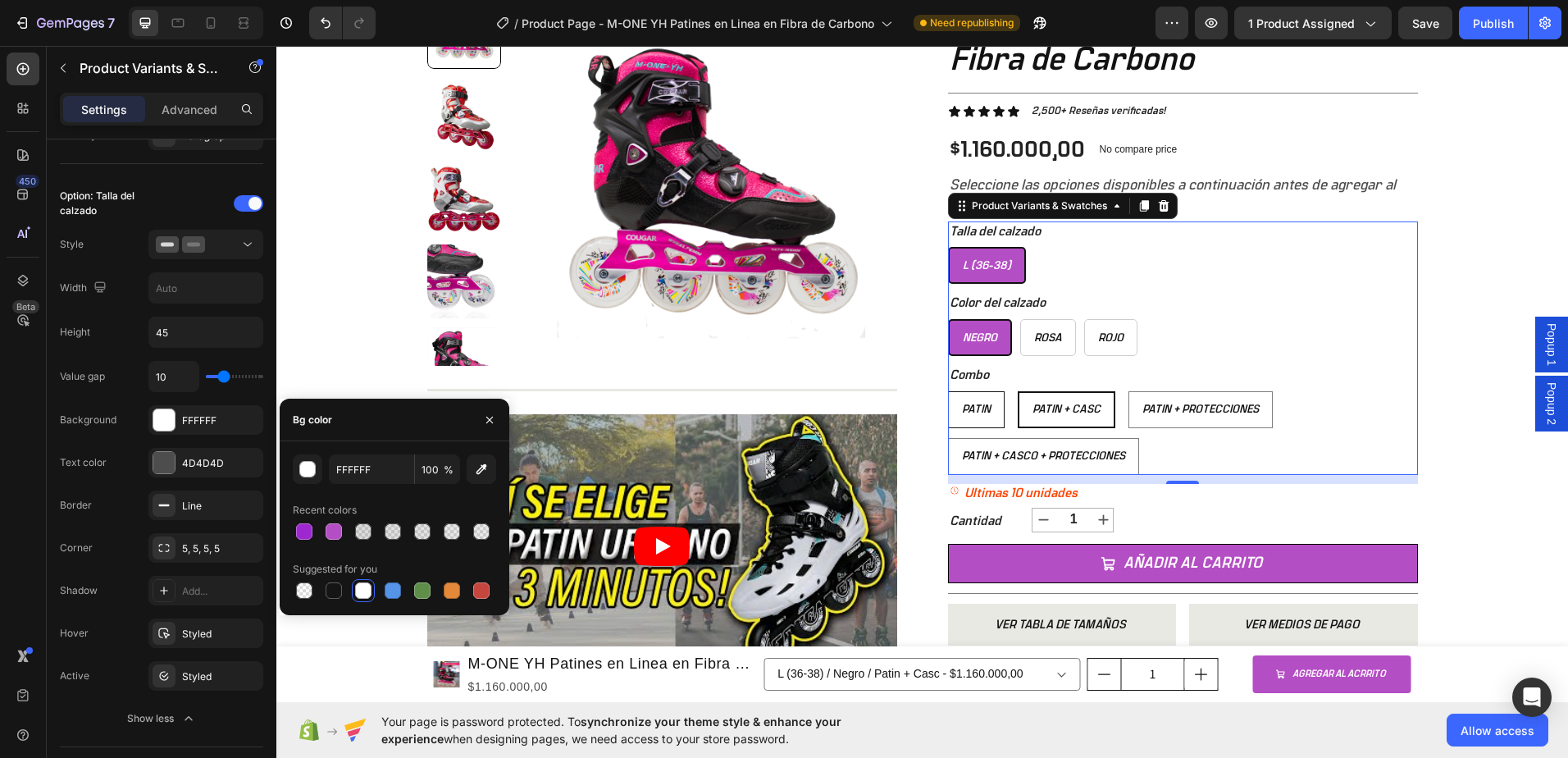
click at [964, 414] on span "Patin" at bounding box center [976, 409] width 29 height 11
click at [948, 391] on input "Patin Patin Patin" at bounding box center [947, 390] width 1 height 1
radio input "true"
select select "577184192690324454"
click at [222, 252] on div at bounding box center [206, 244] width 100 height 16
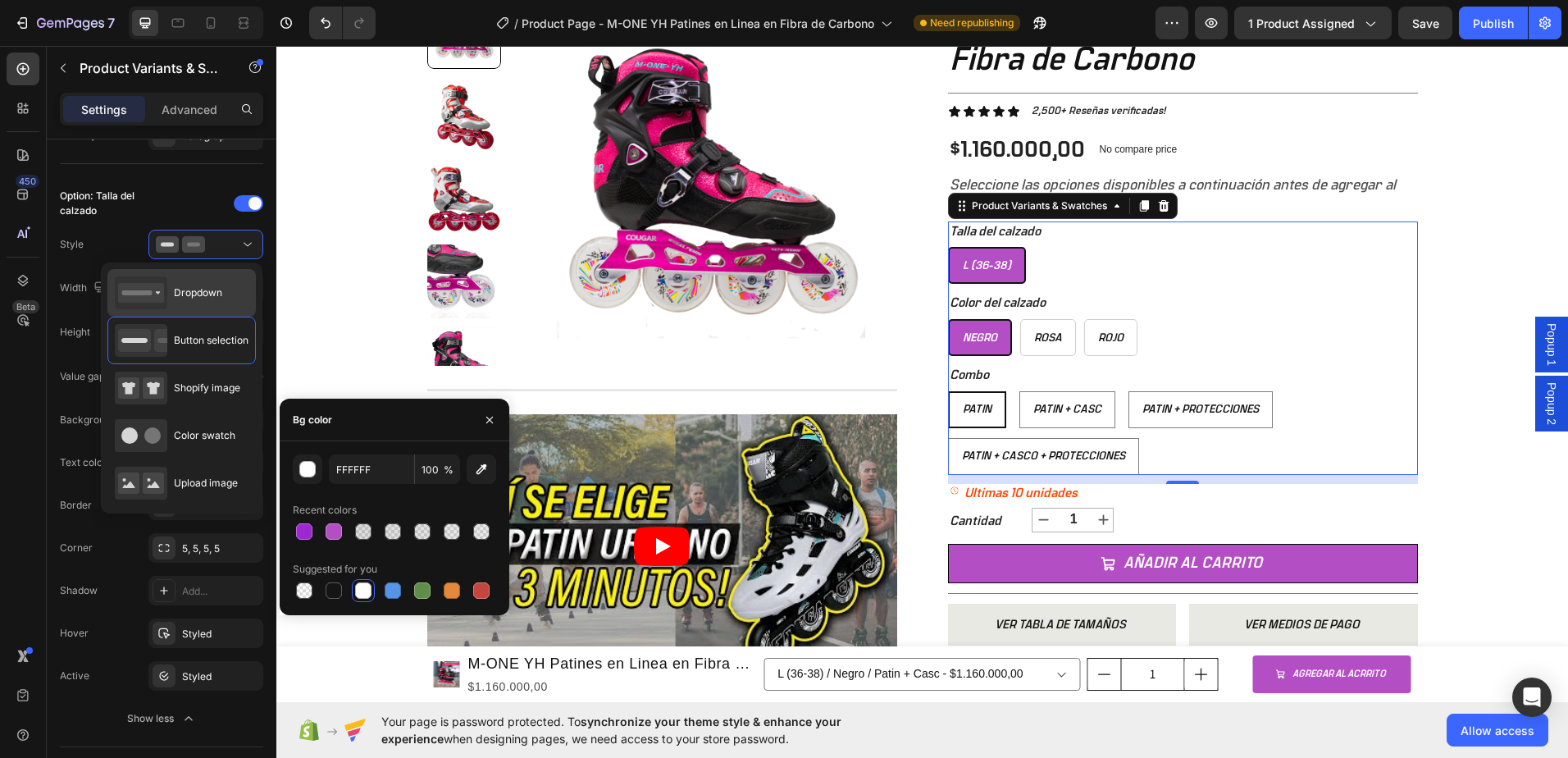
click at [207, 292] on span "Dropdown" at bounding box center [198, 292] width 49 height 15
type input "100%"
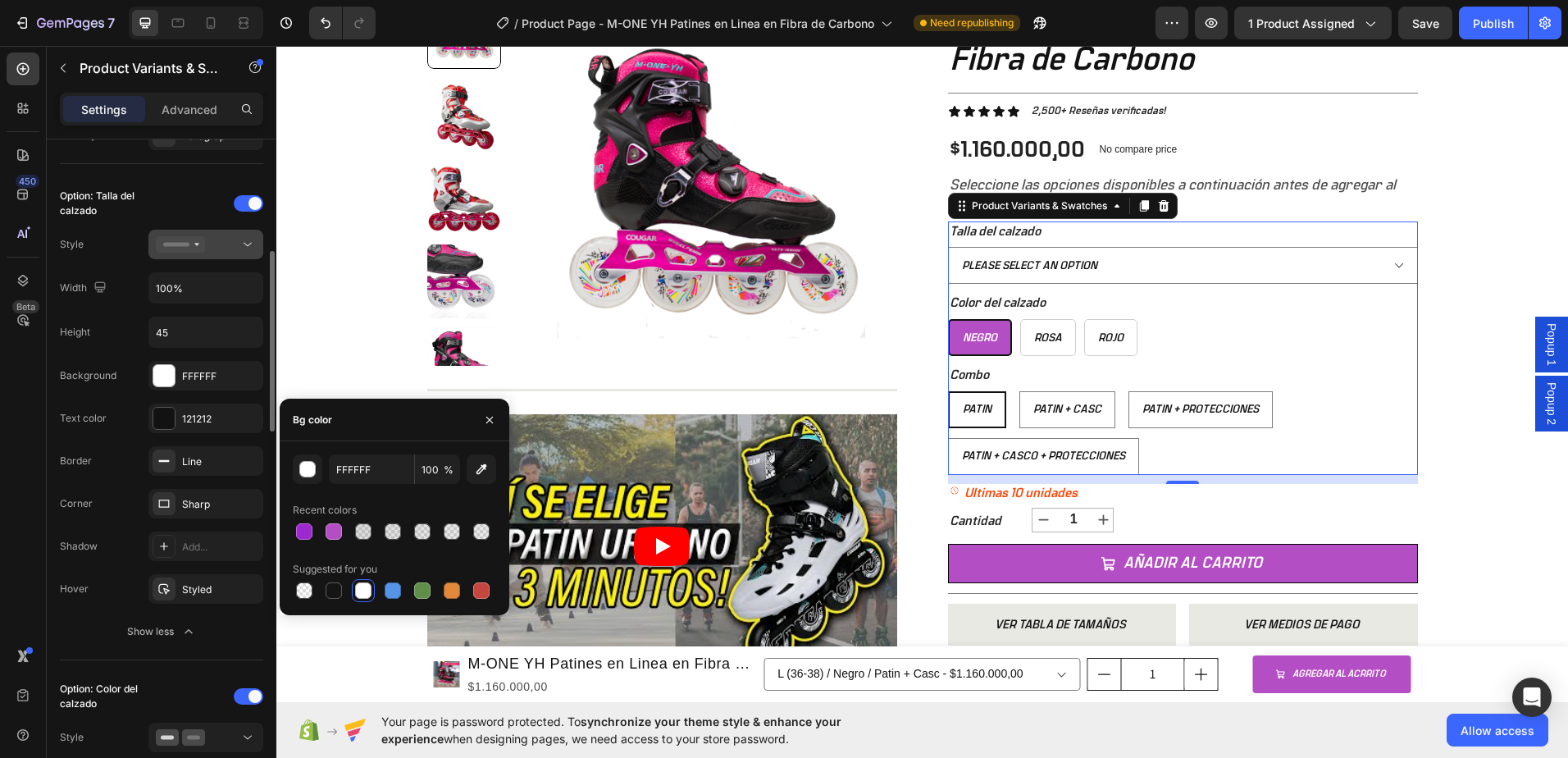
click at [217, 242] on div at bounding box center [206, 244] width 100 height 16
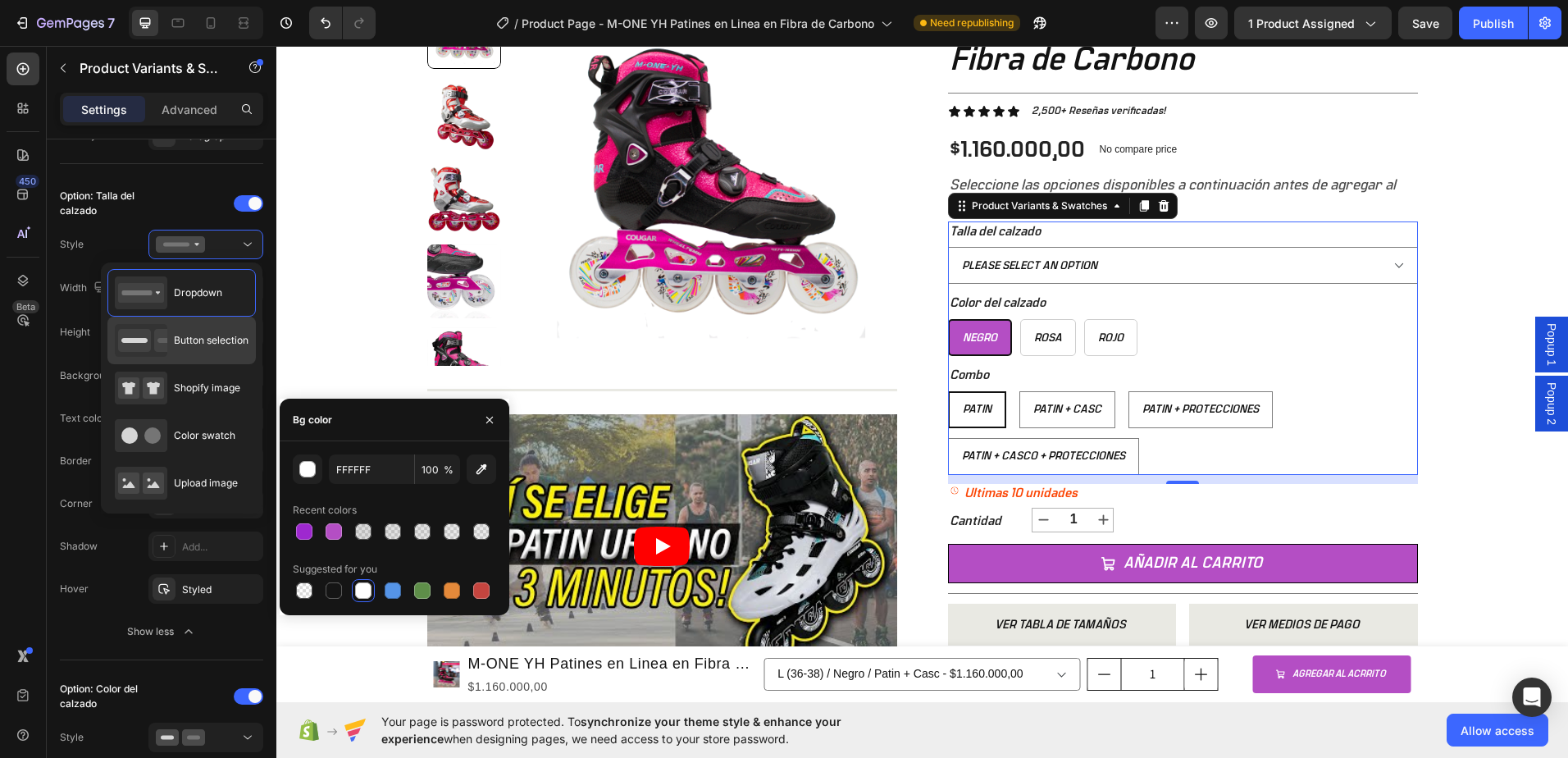
click at [130, 329] on icon at bounding box center [134, 340] width 32 height 23
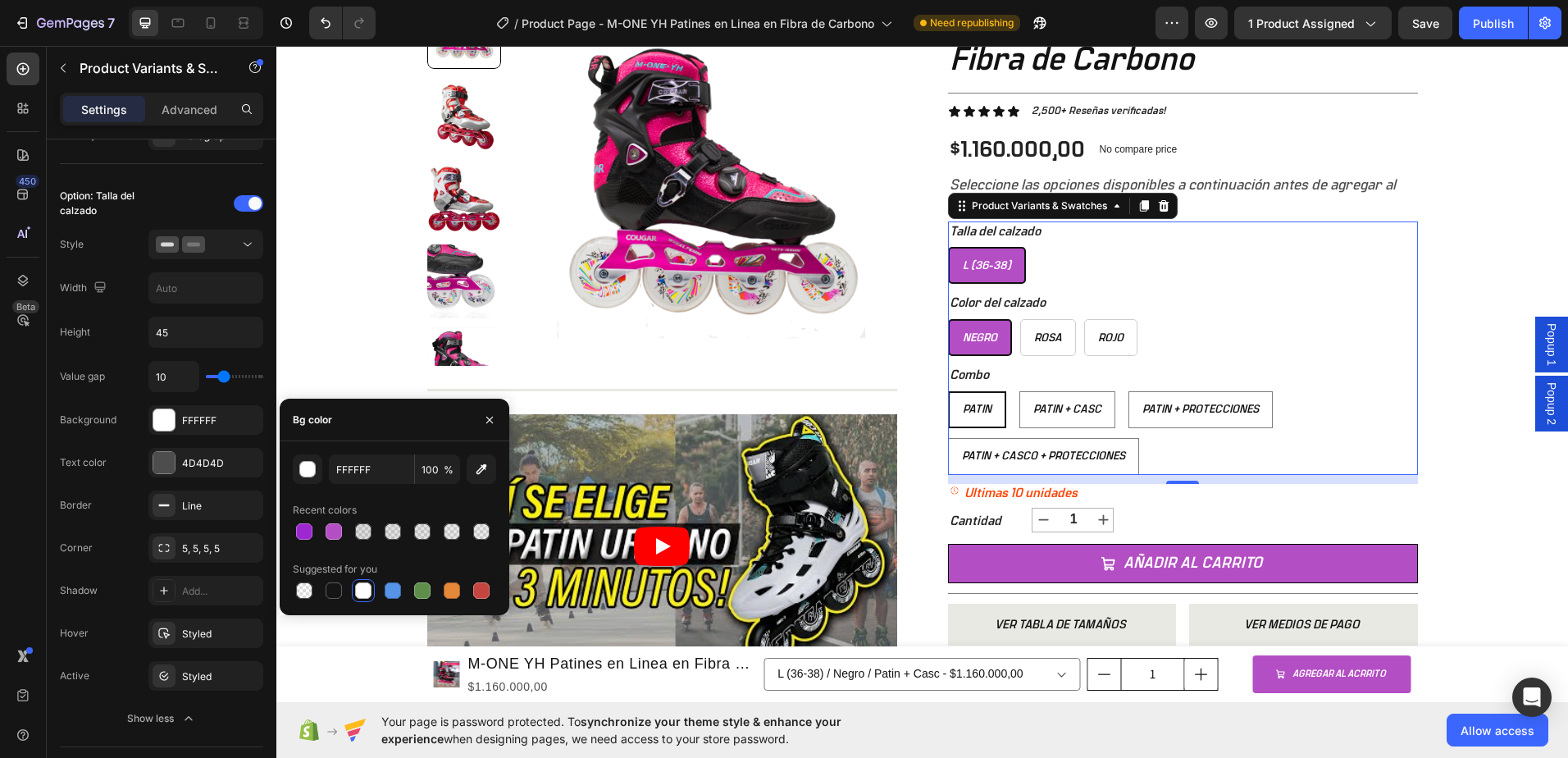
click at [1159, 363] on div "Talla del calzado L (36-38) L (36-38) L (36-38) Color del calzado Negro Negro N…" at bounding box center [1183, 347] width 470 height 254
click at [1184, 327] on div "Negro Negro Negro Rosa Rosa Rosa Rojo Rojo Rojo" at bounding box center [1183, 337] width 470 height 37
click at [1020, 401] on div "Patin + Casc" at bounding box center [1067, 409] width 94 height 28
click at [1018, 391] on input "Patin + Casc Patin + Casc Patin + Casc" at bounding box center [1018, 390] width 1 height 1
radio input "true"
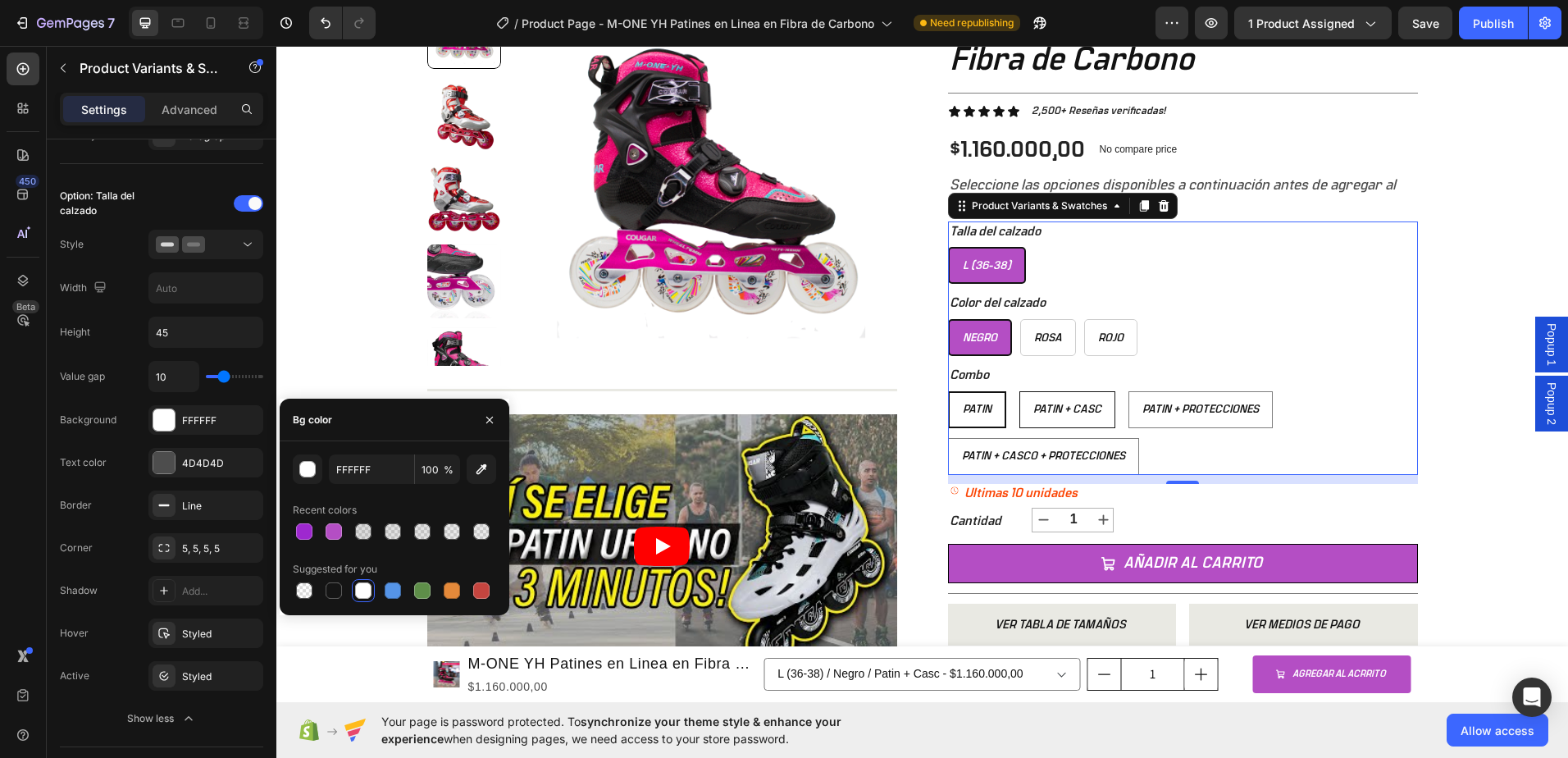
select select "577184192708871142"
click at [972, 405] on span "Patin" at bounding box center [976, 409] width 29 height 11
click at [948, 391] on input "Patin Patin Patin" at bounding box center [947, 390] width 1 height 1
radio input "true"
select select "577184192690324454"
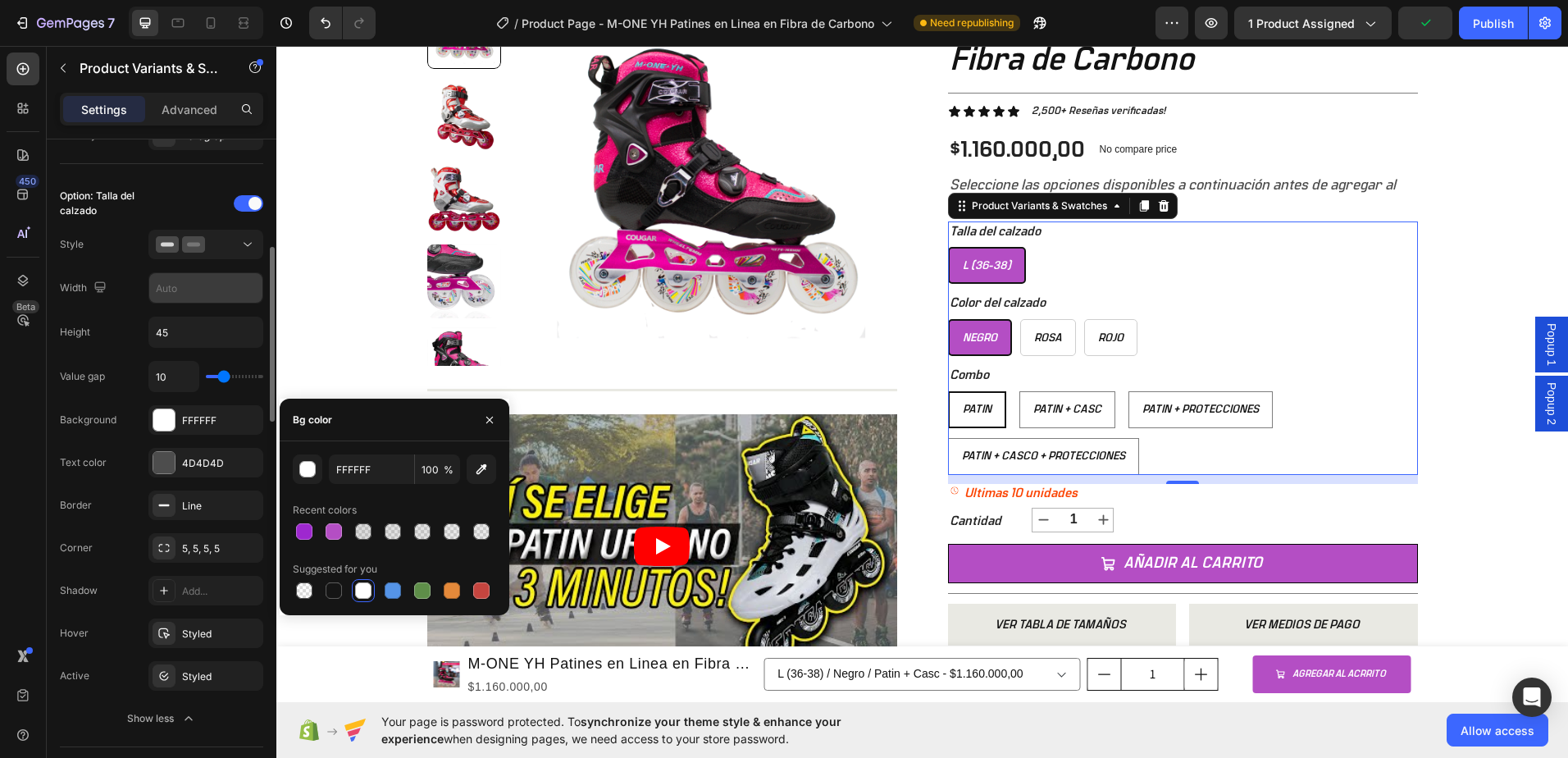
scroll to position [328, 0]
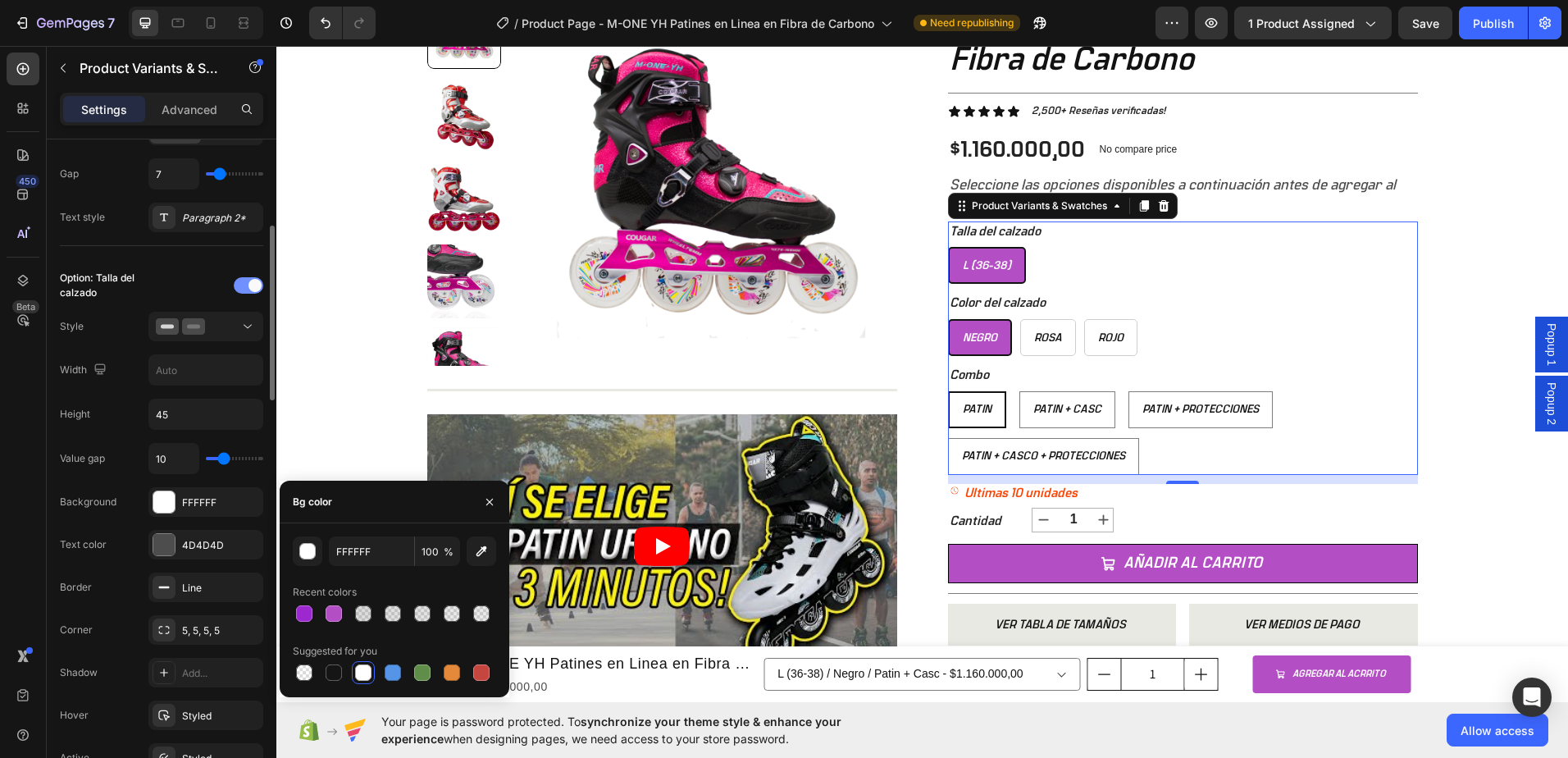
click at [255, 283] on span at bounding box center [254, 285] width 13 height 13
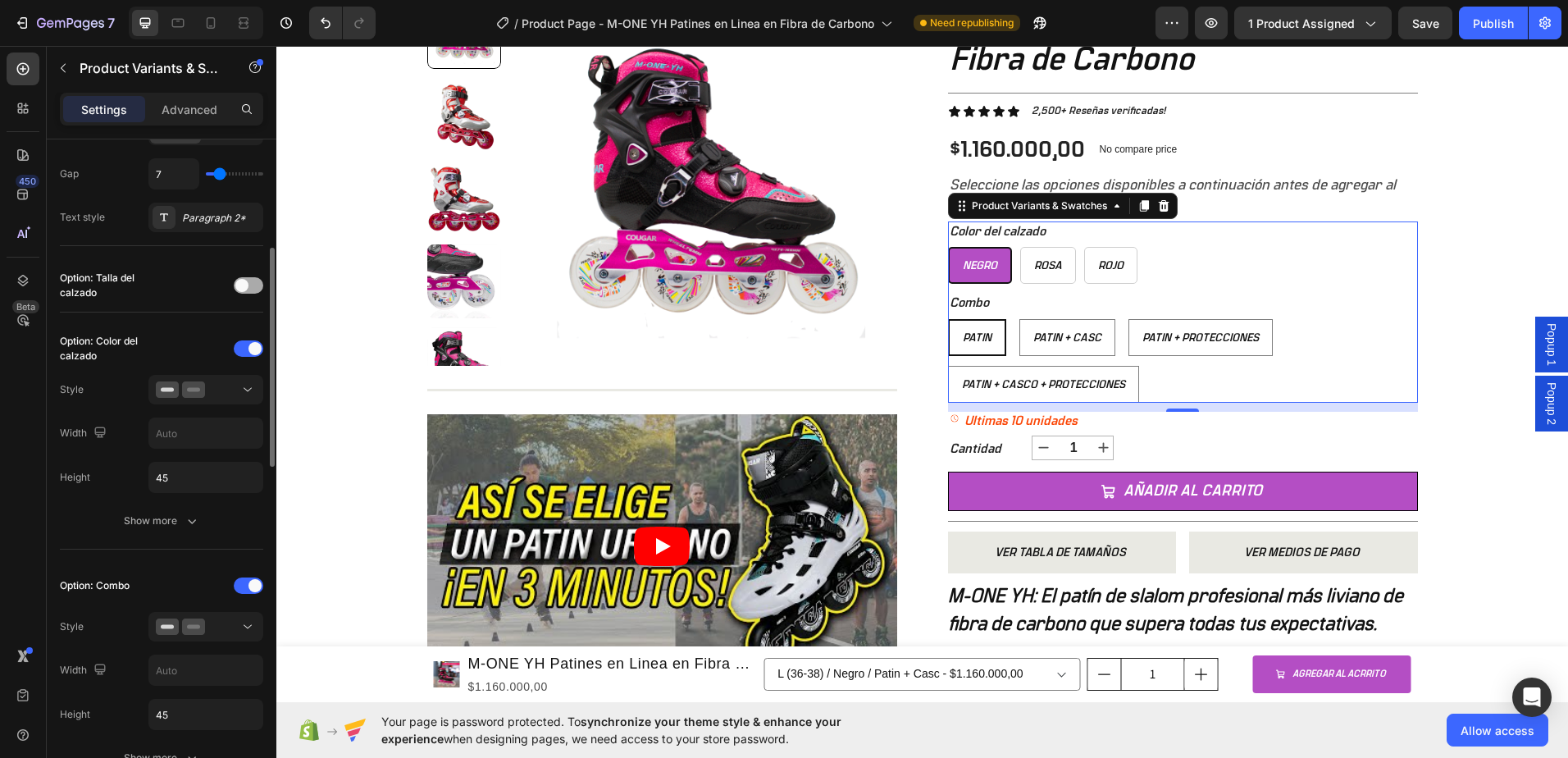
click at [255, 283] on div at bounding box center [248, 285] width 30 height 16
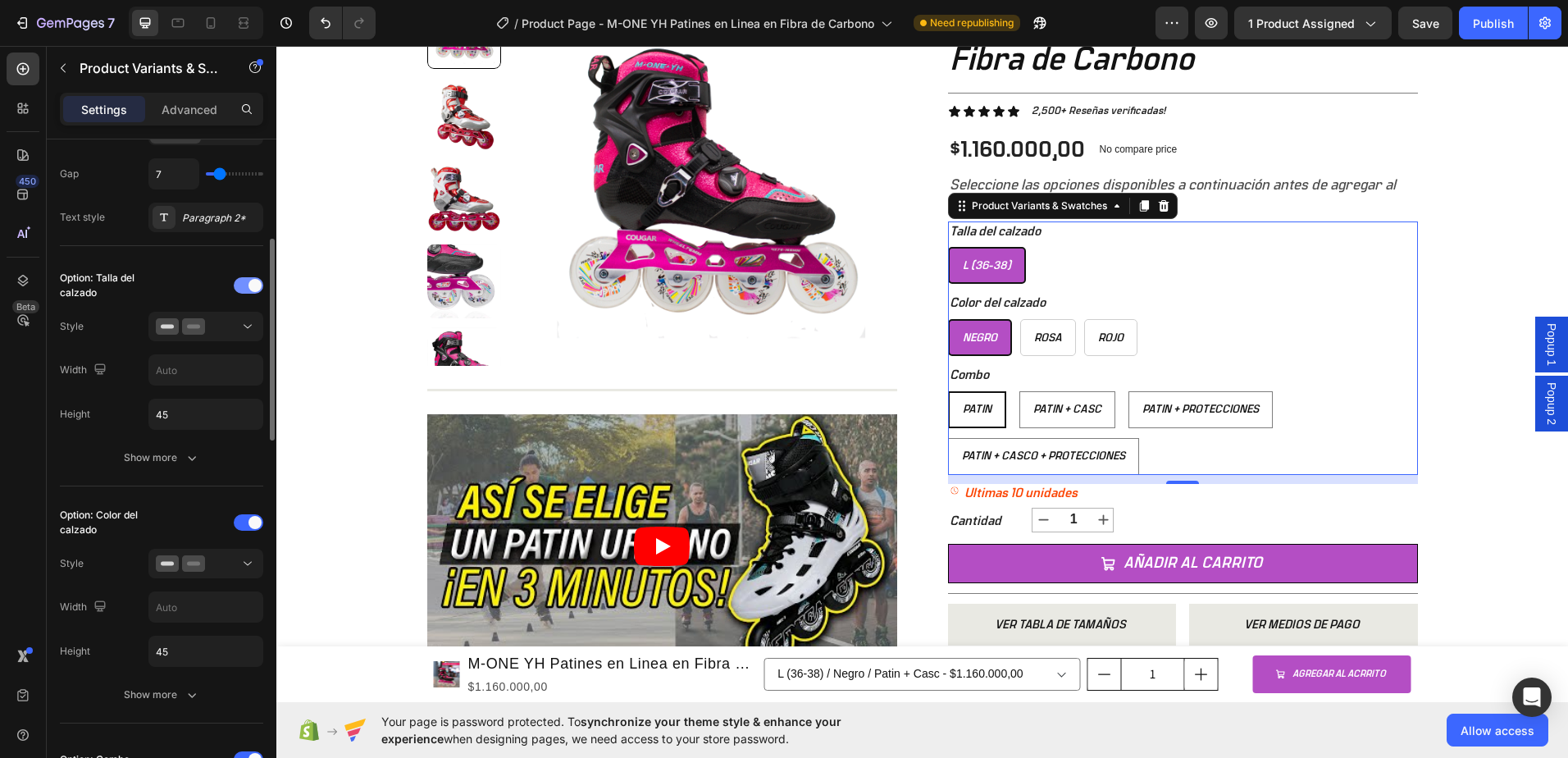
click at [255, 283] on span at bounding box center [254, 285] width 13 height 13
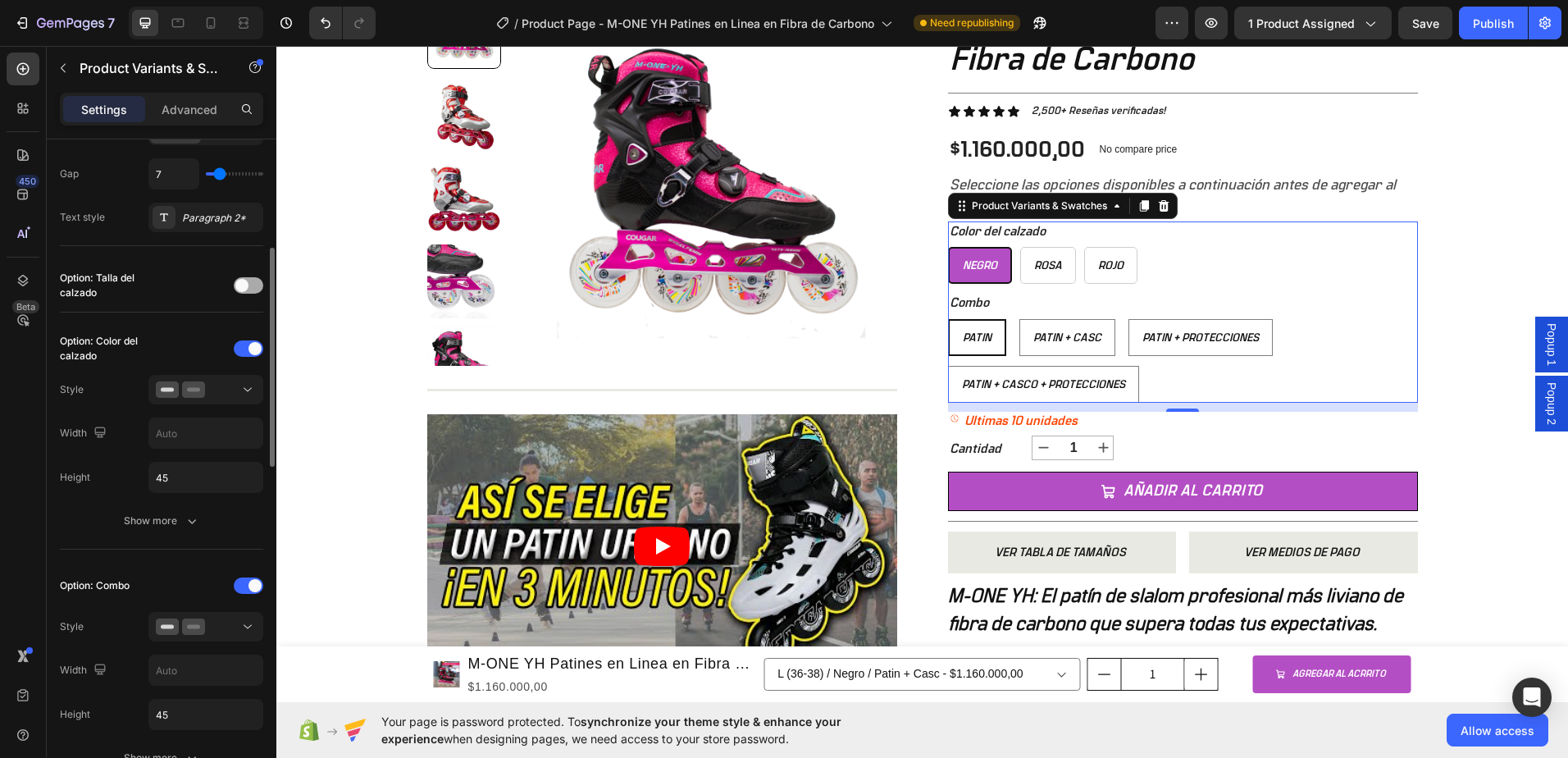
click at [255, 283] on div at bounding box center [248, 285] width 30 height 16
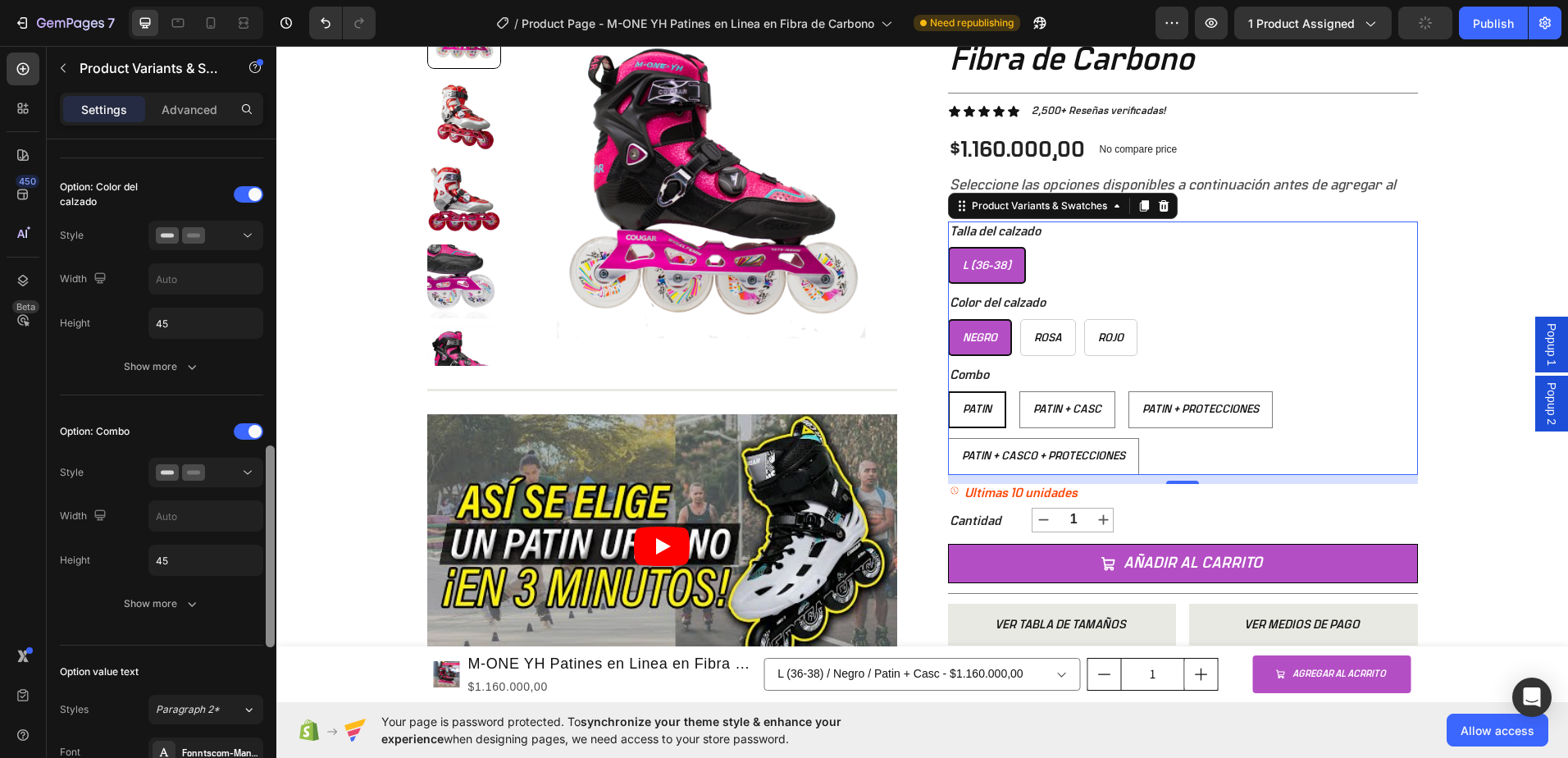
scroll to position [738, 0]
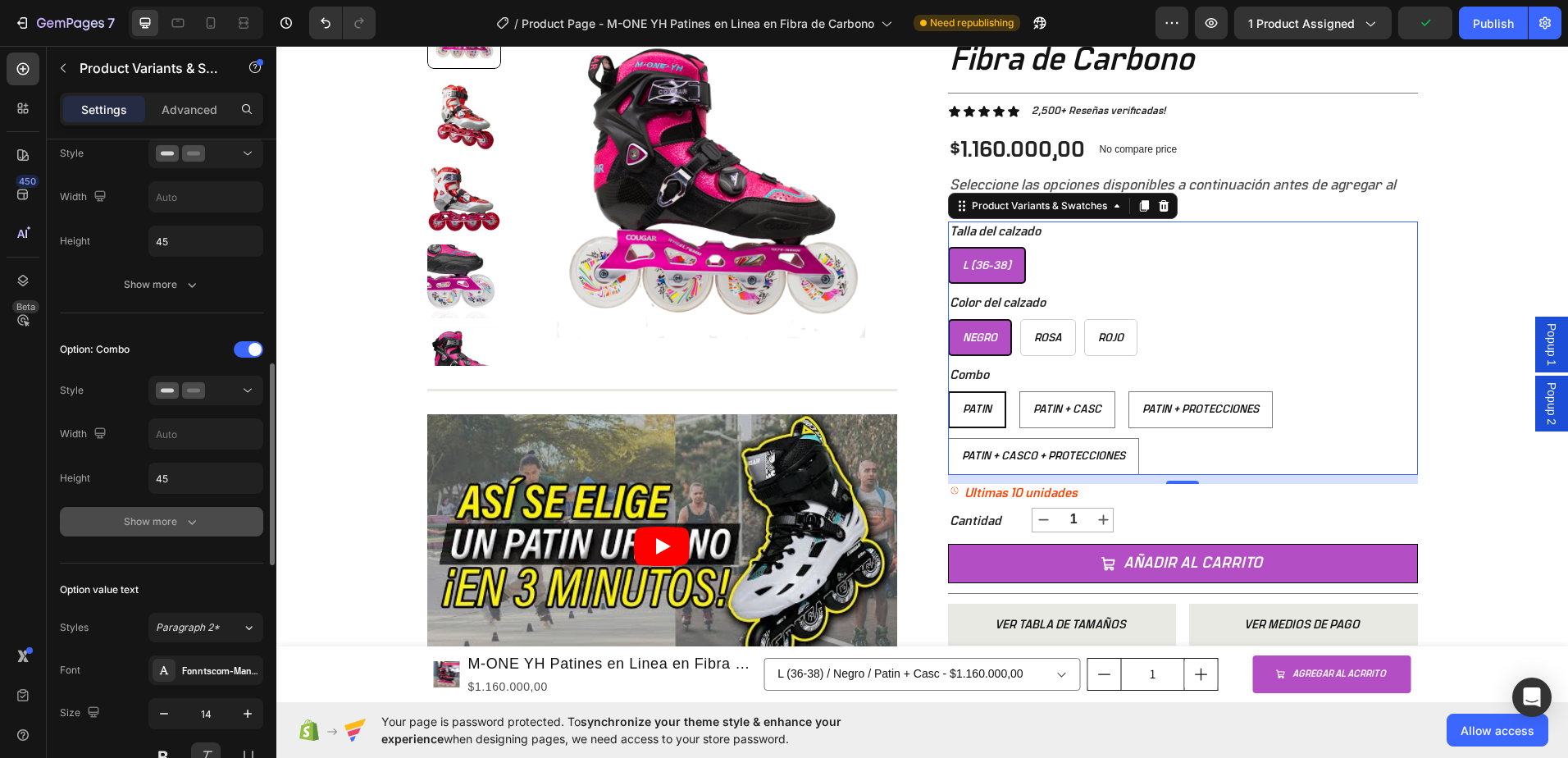
click at [178, 520] on div "Show more" at bounding box center [161, 521] width 76 height 16
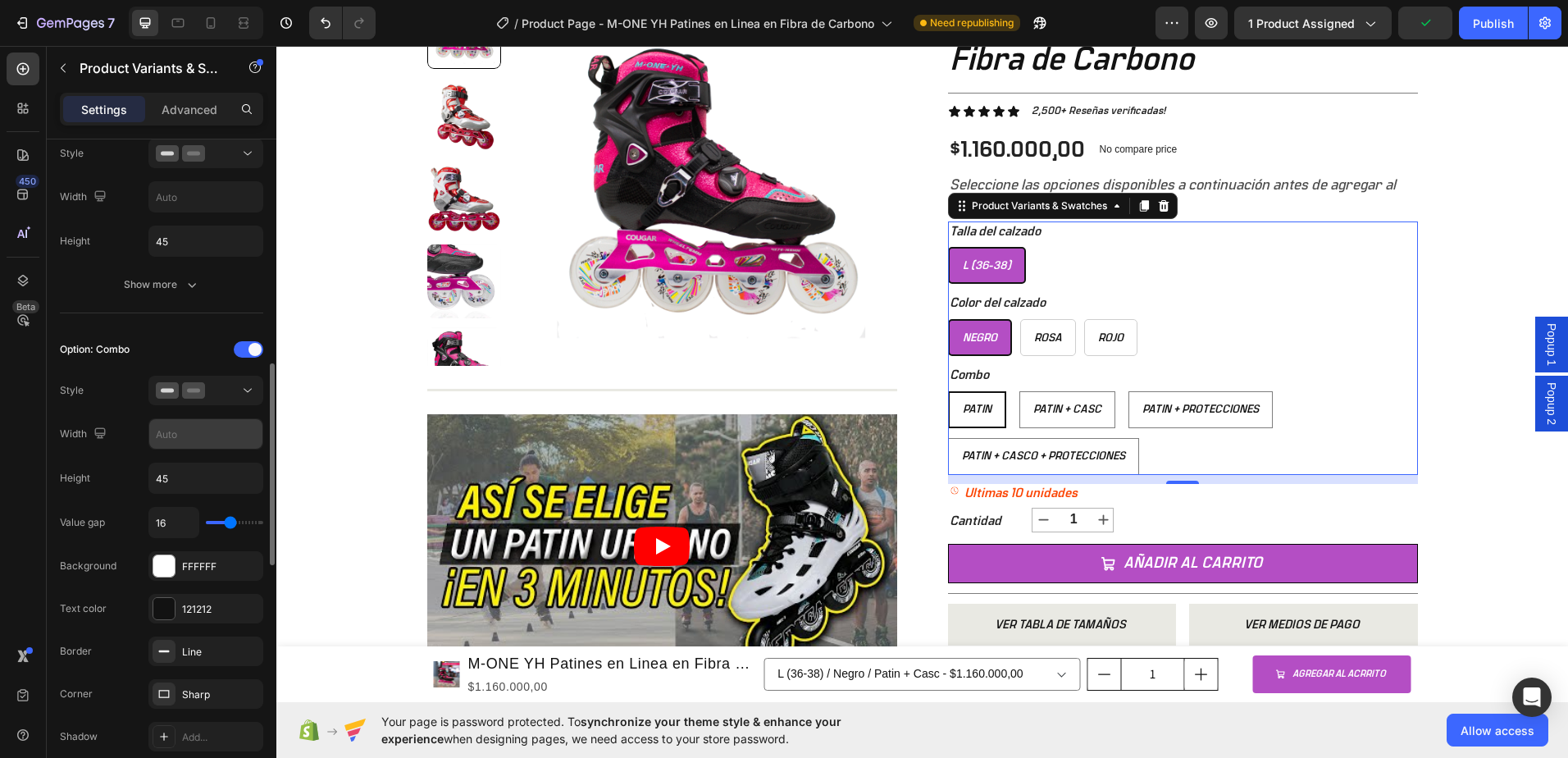
scroll to position [820, 0]
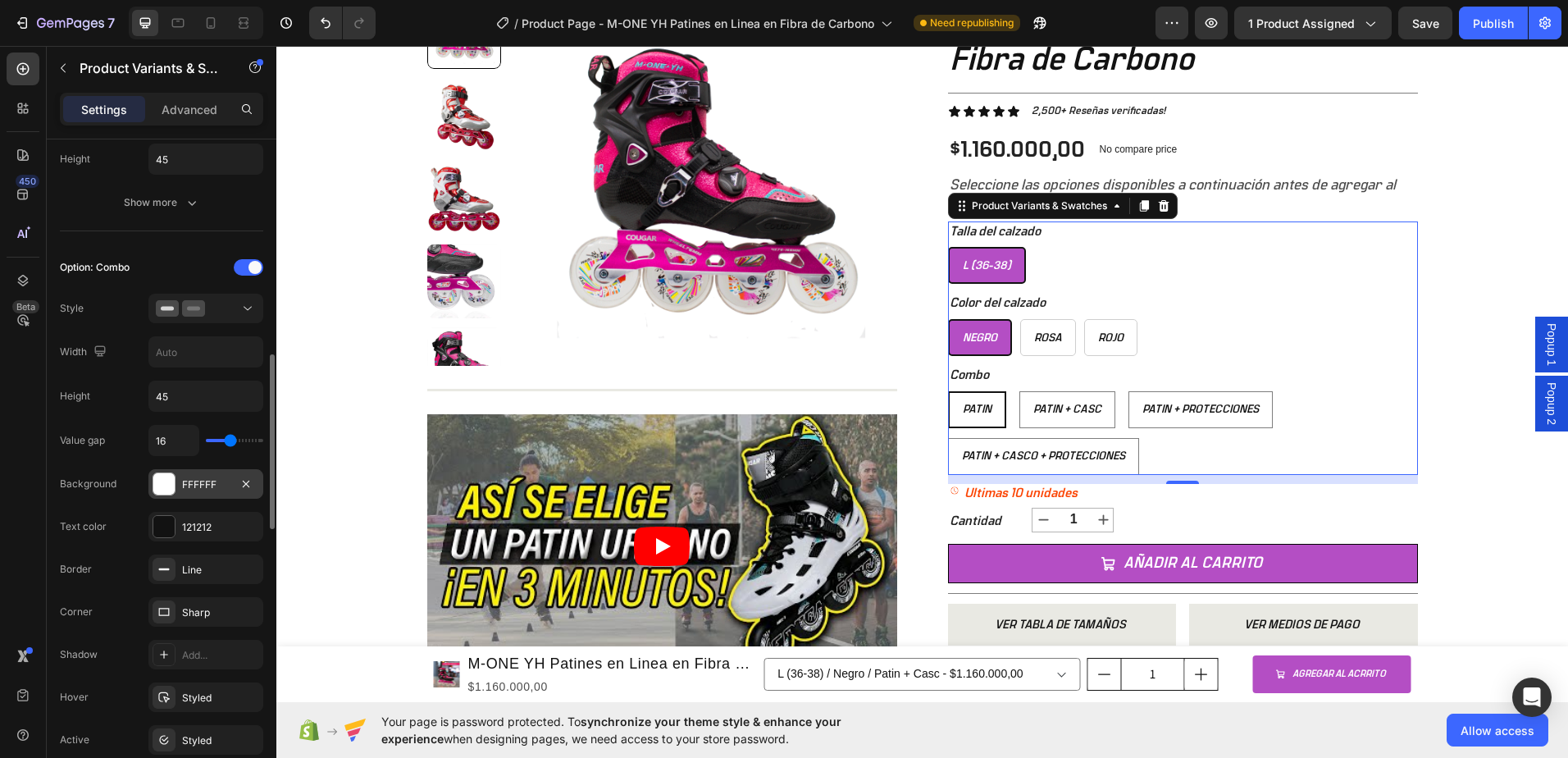
click at [173, 492] on div at bounding box center [164, 483] width 21 height 21
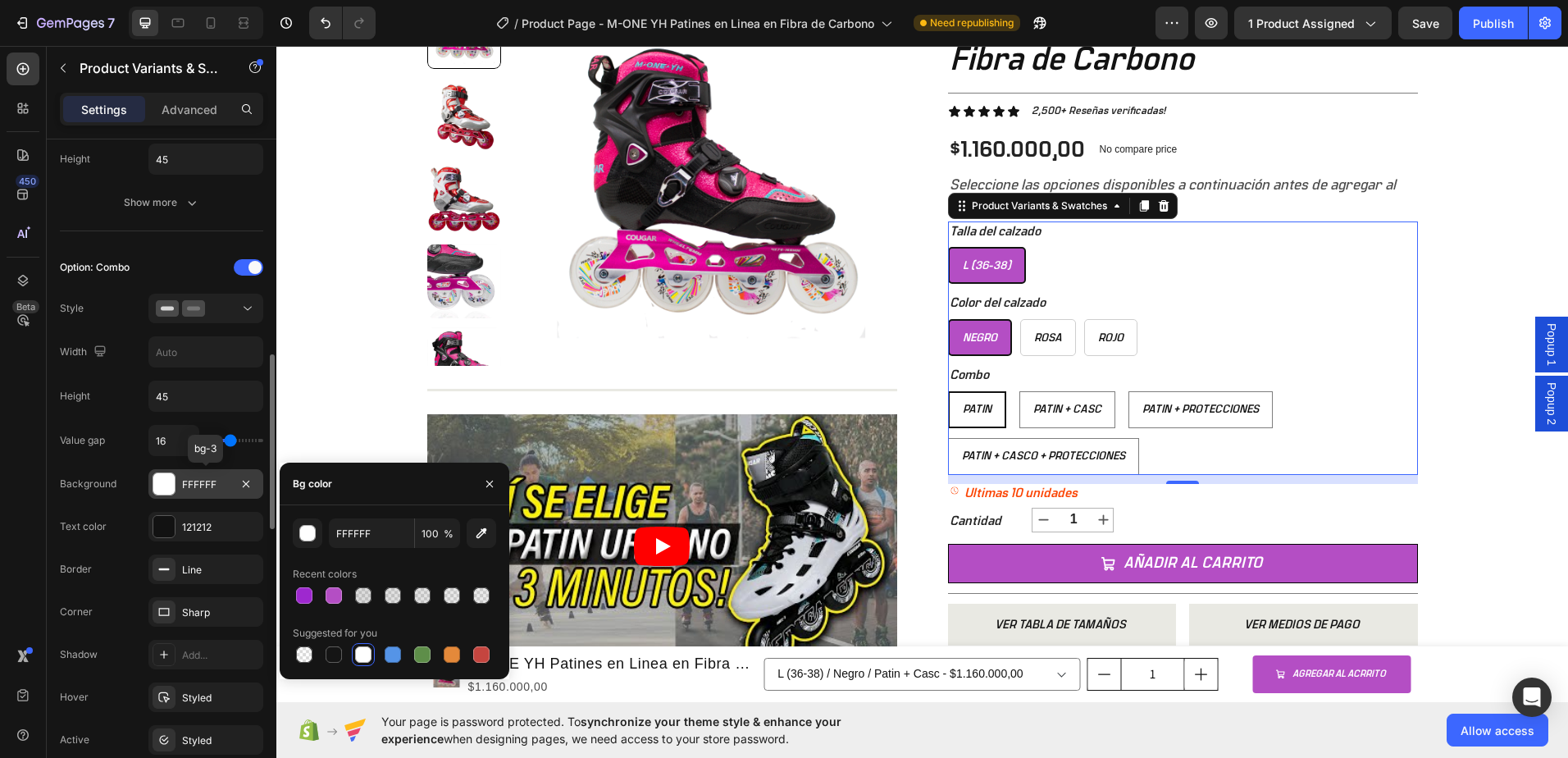
click at [173, 492] on div at bounding box center [164, 483] width 21 height 21
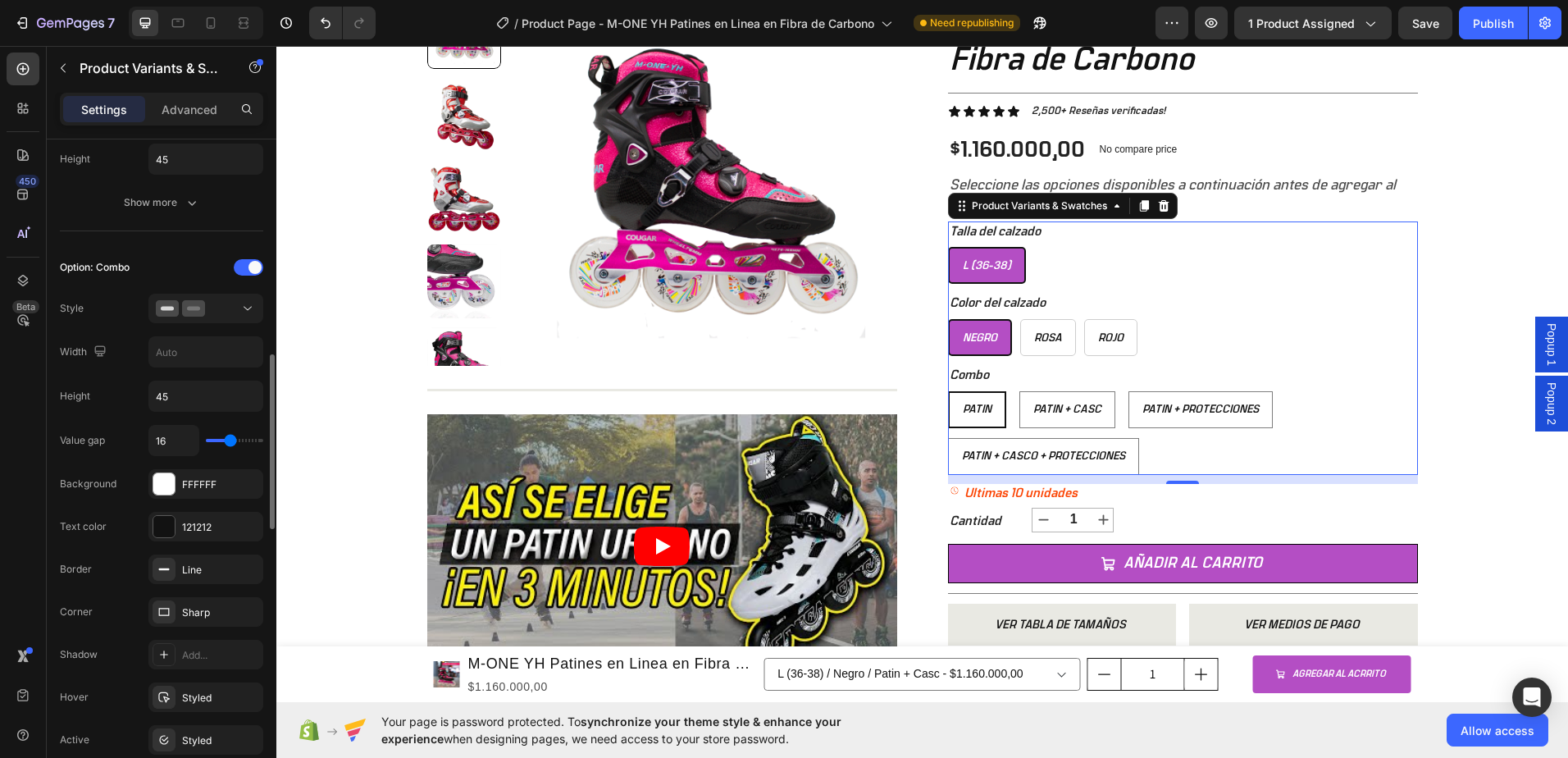
scroll to position [902, 0]
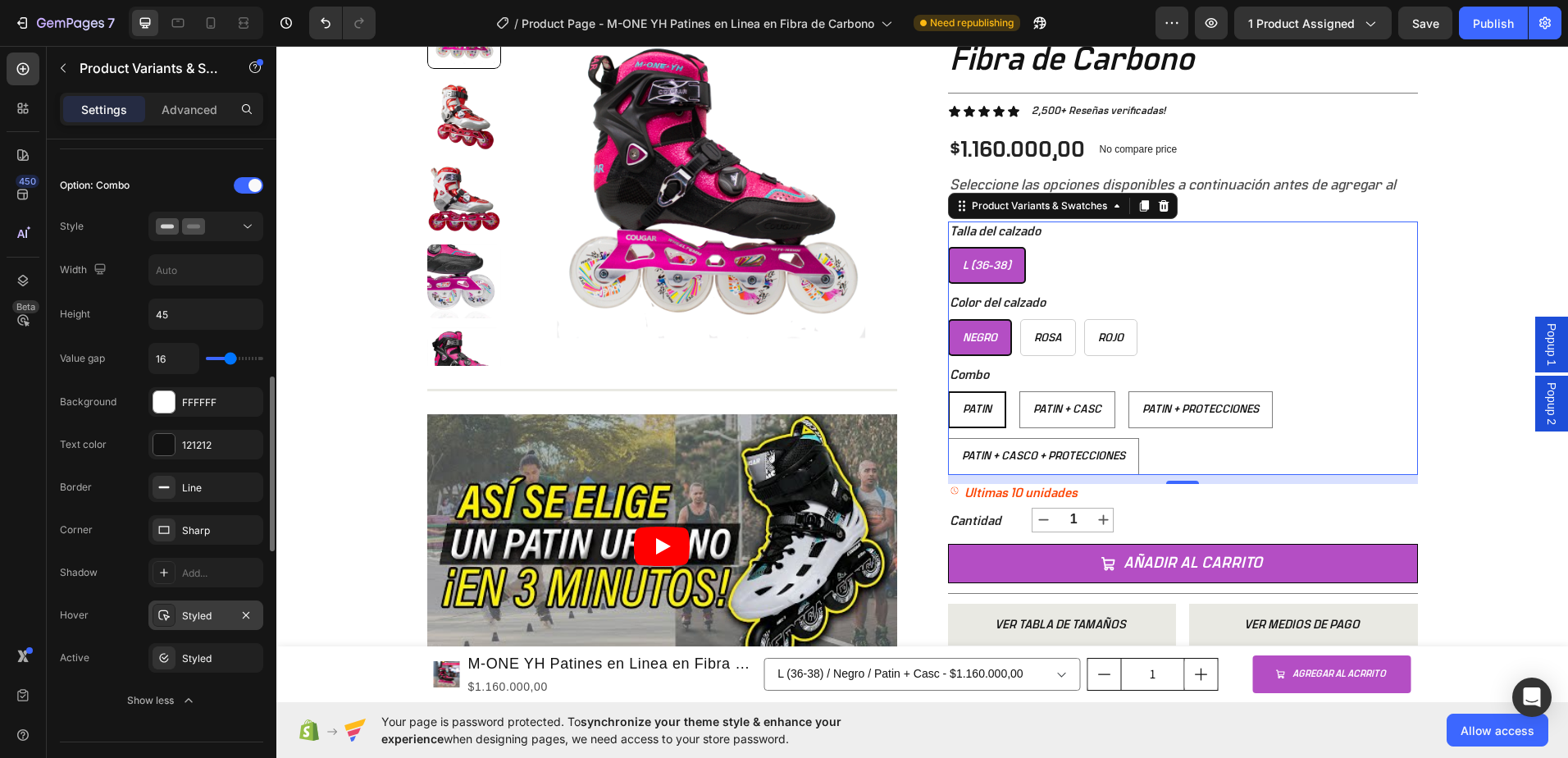
click at [197, 609] on div "Styled" at bounding box center [206, 615] width 48 height 15
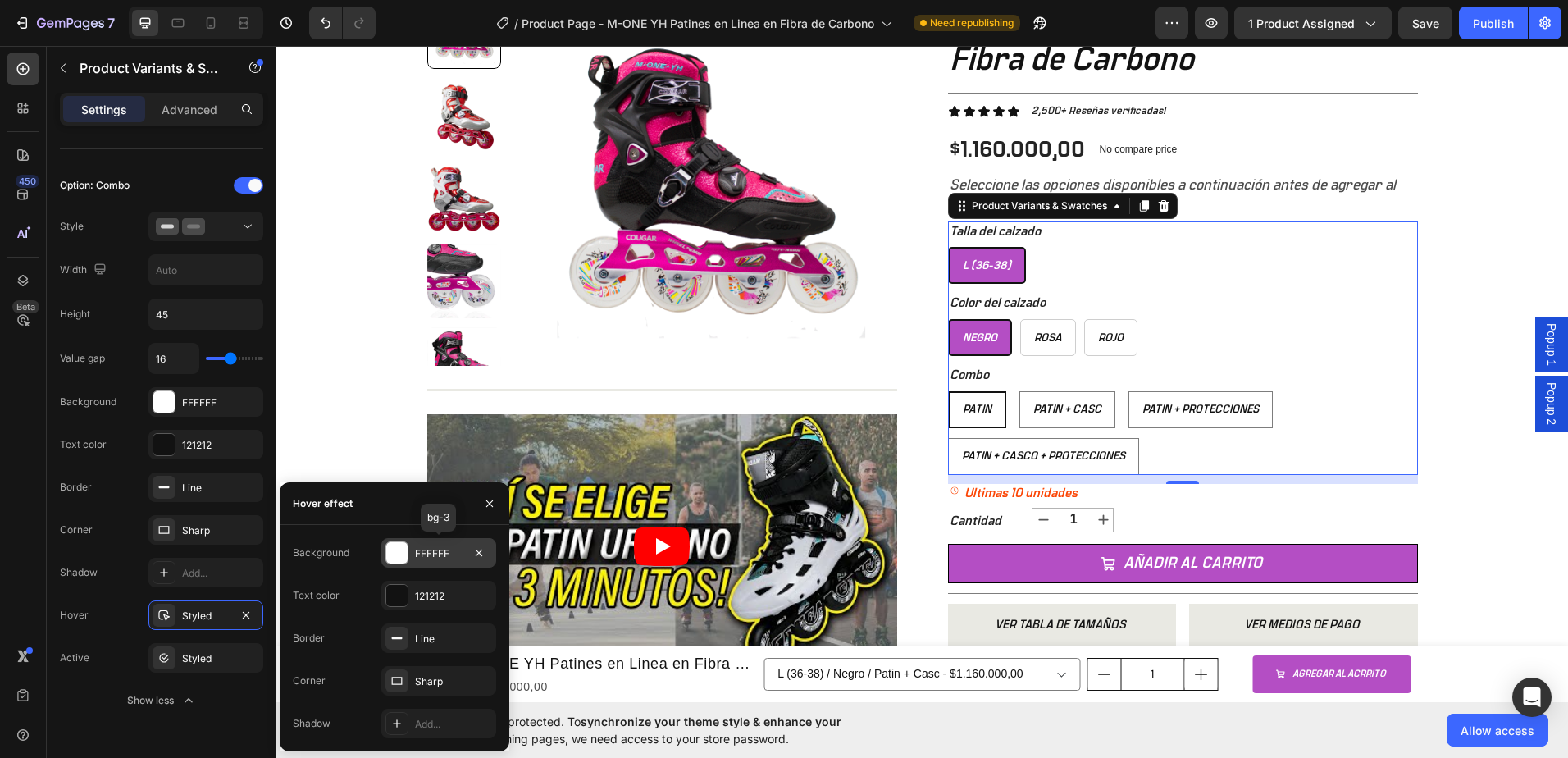
click at [400, 556] on div at bounding box center [397, 552] width 21 height 21
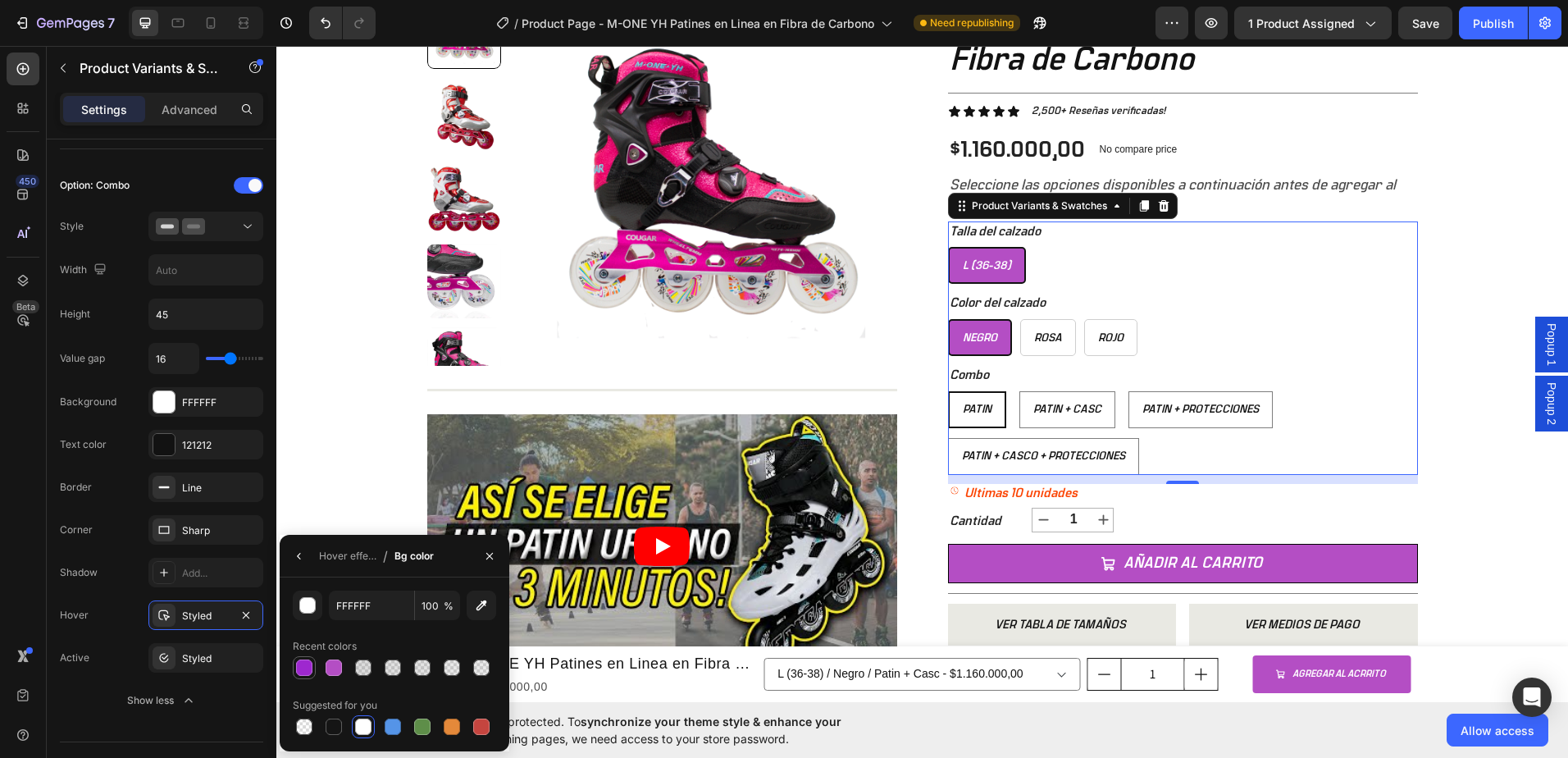
click at [306, 668] on div at bounding box center [304, 667] width 16 height 16
type input "9E28CF"
click at [459, 563] on div "Hover effect / Bg color" at bounding box center [394, 556] width 230 height 43
click at [488, 560] on icon "button" at bounding box center [489, 556] width 13 height 13
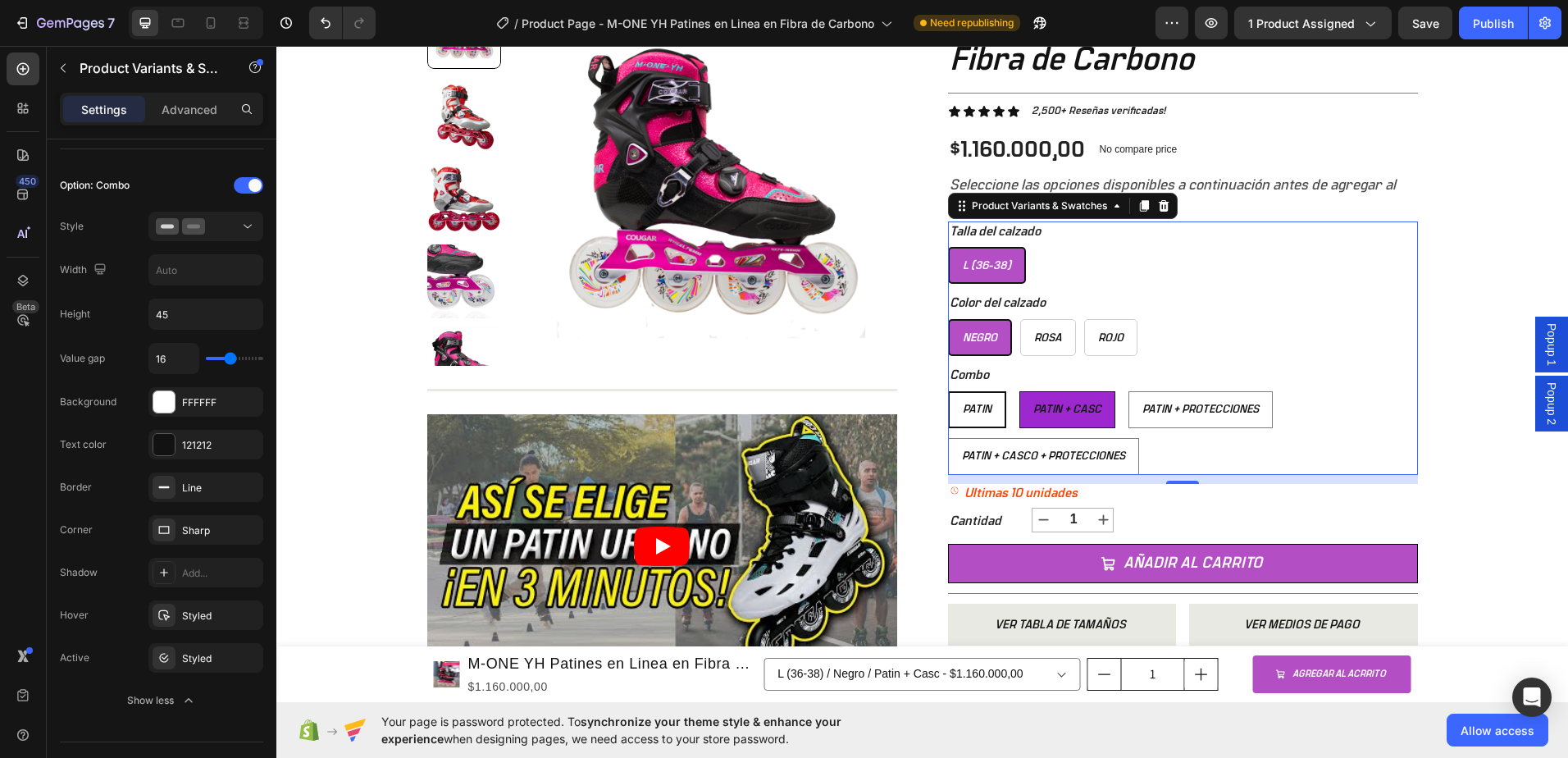
click at [1068, 412] on span "Patin + Casc" at bounding box center [1068, 409] width 68 height 11
click at [1019, 391] on input "Patin + Casc Patin + Casc Patin + Casc" at bounding box center [1018, 390] width 1 height 1
radio input "true"
select select "577184192708871142"
click at [219, 613] on div "Styled" at bounding box center [206, 615] width 48 height 15
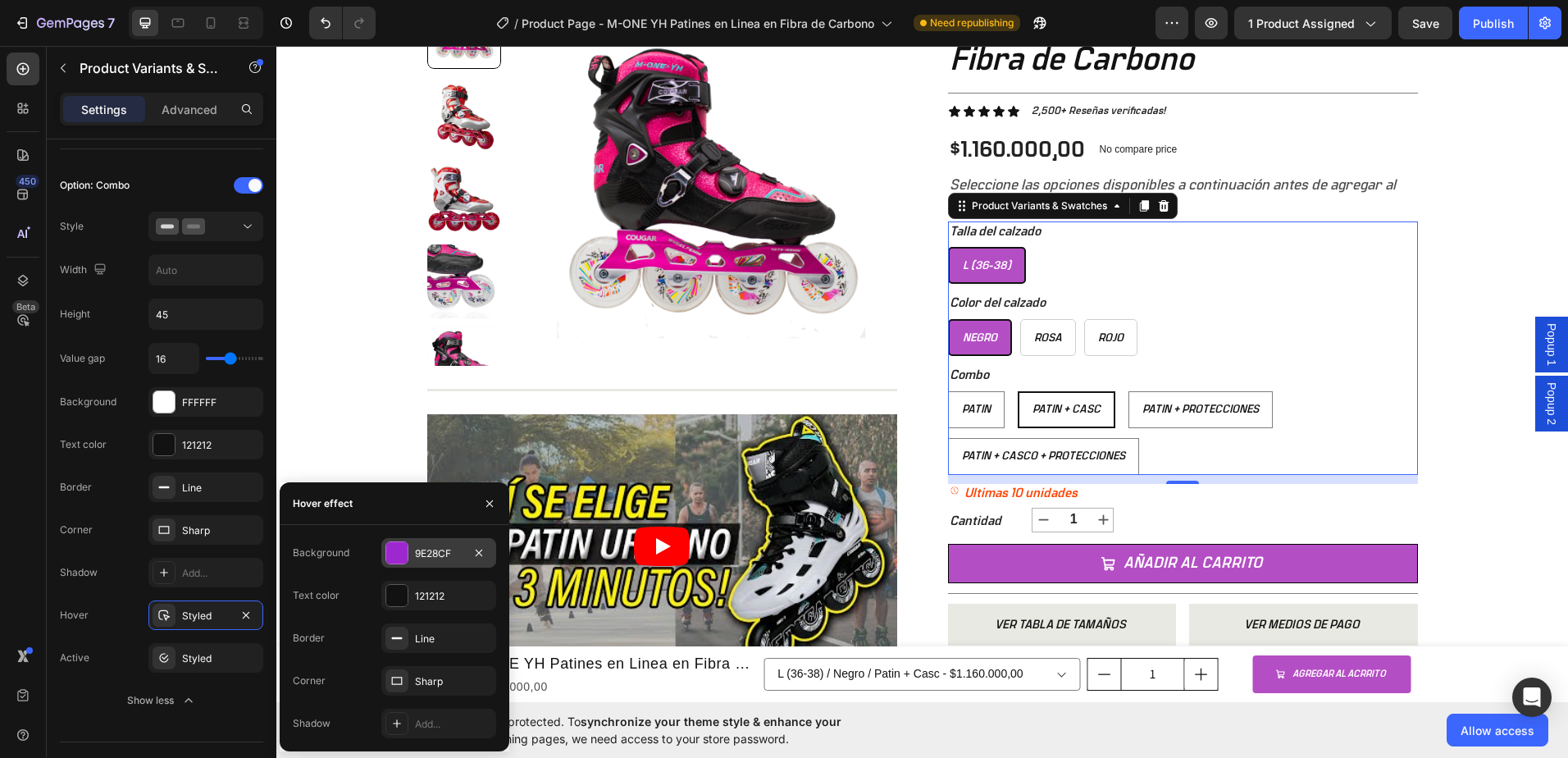
click at [458, 557] on div "9E28CF" at bounding box center [439, 553] width 48 height 15
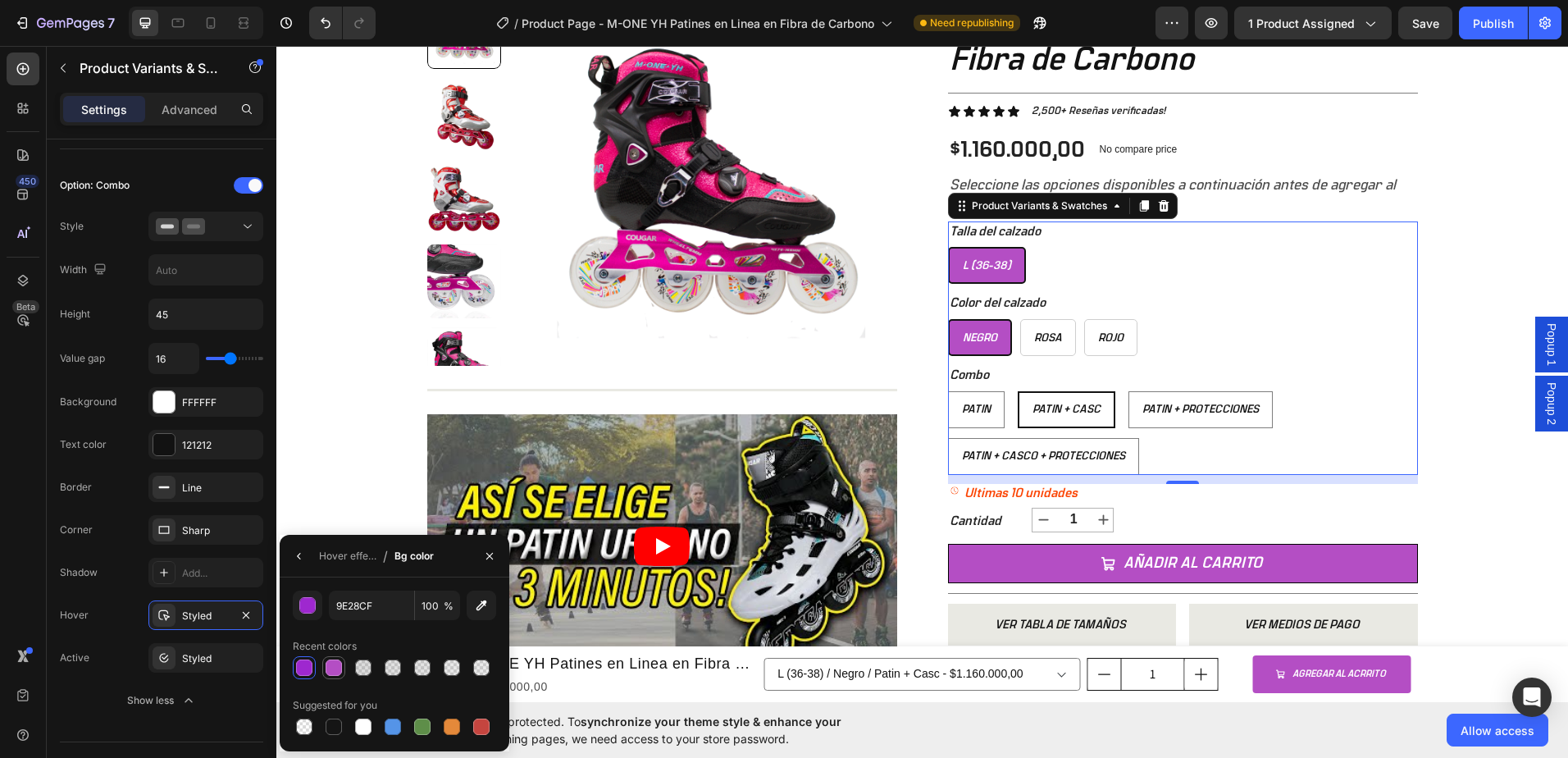
click at [329, 669] on div at bounding box center [333, 667] width 16 height 16
type input "B44EC4"
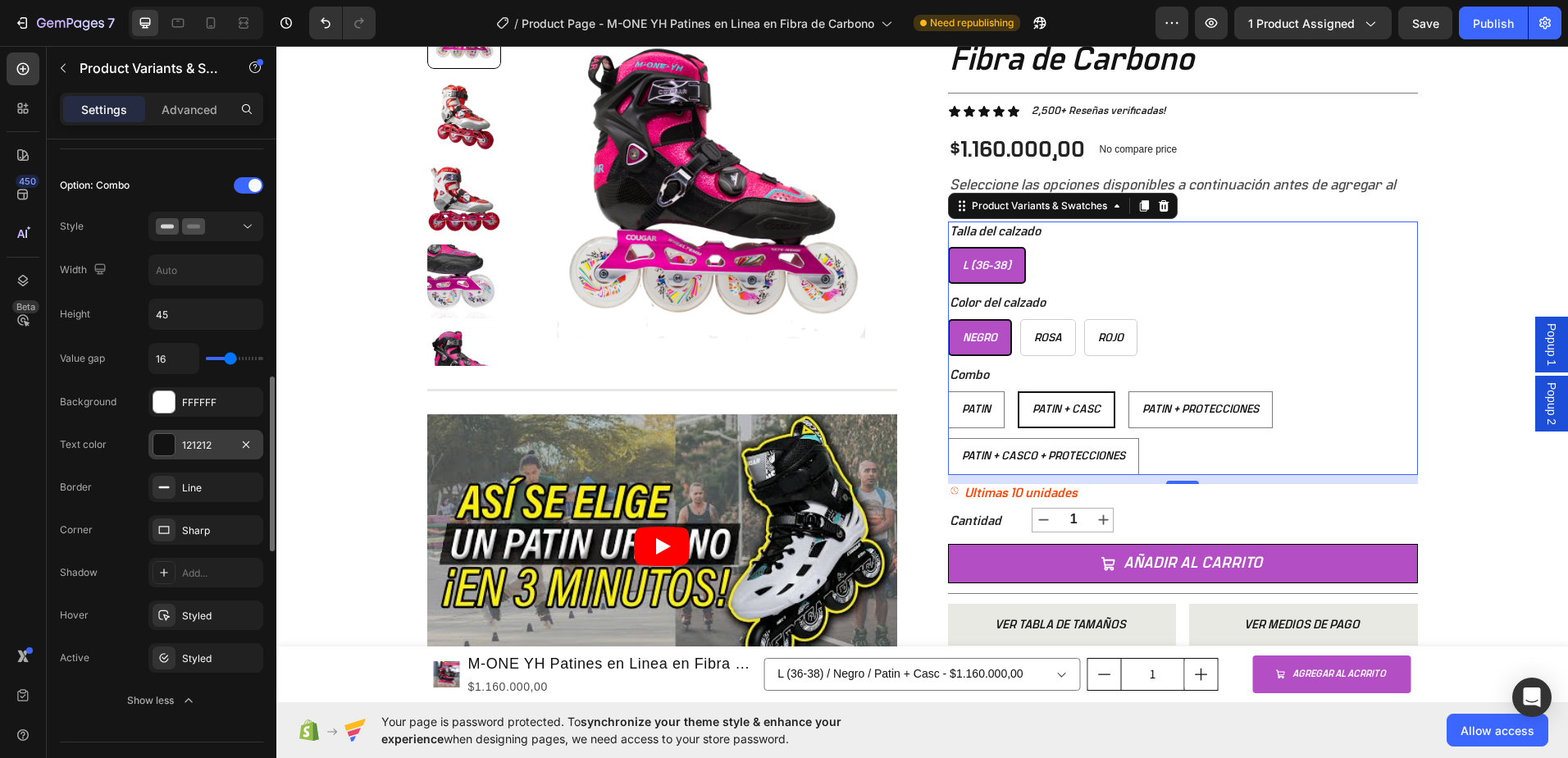
click at [230, 438] on div "121212" at bounding box center [206, 444] width 115 height 30
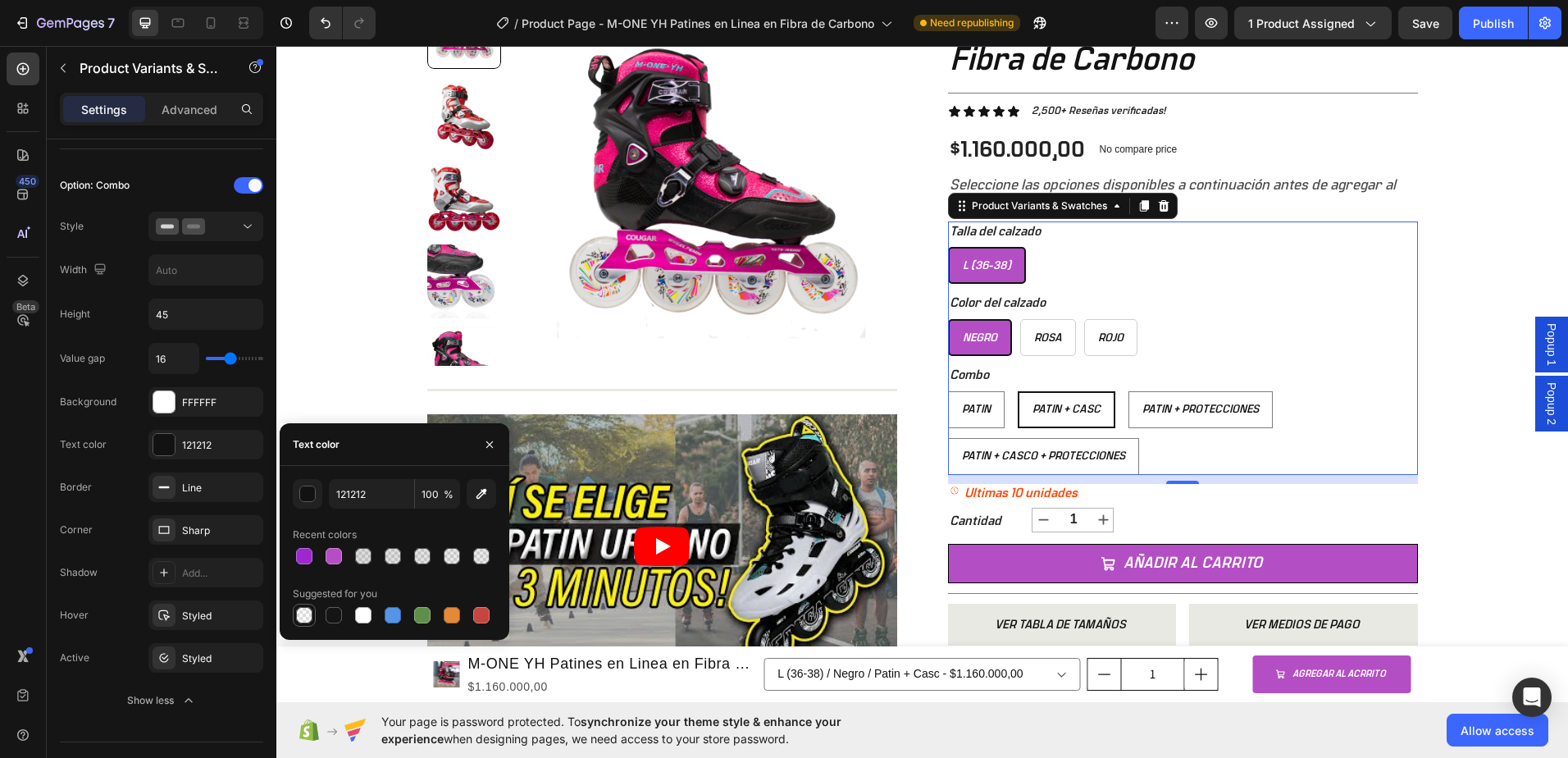
click at [299, 615] on div at bounding box center [304, 615] width 16 height 16
type input "000000"
type input "0"
click at [300, 552] on div at bounding box center [304, 556] width 16 height 16
type input "9E28CF"
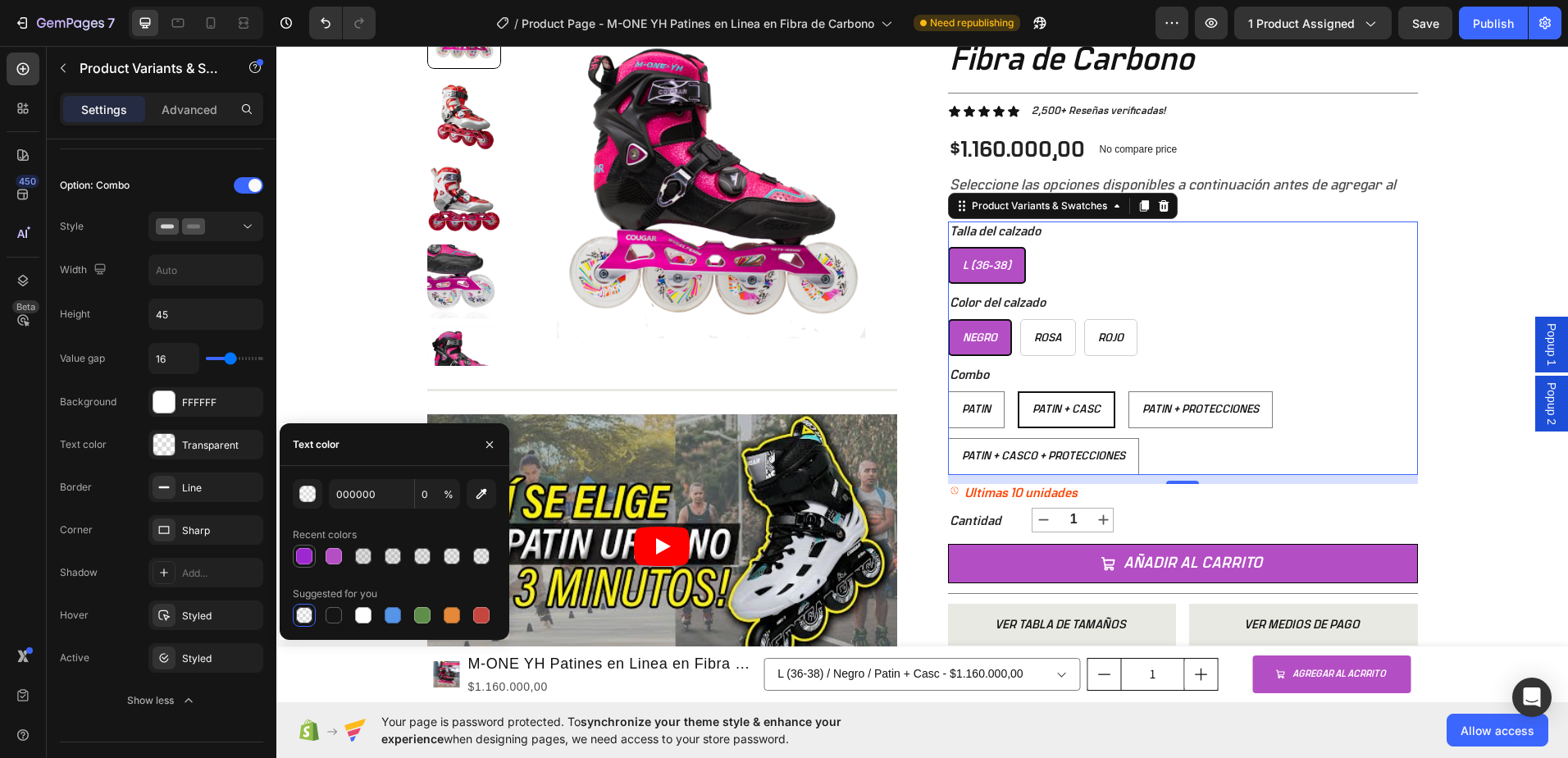
type input "100"
click at [309, 497] on div "button" at bounding box center [308, 494] width 16 height 16
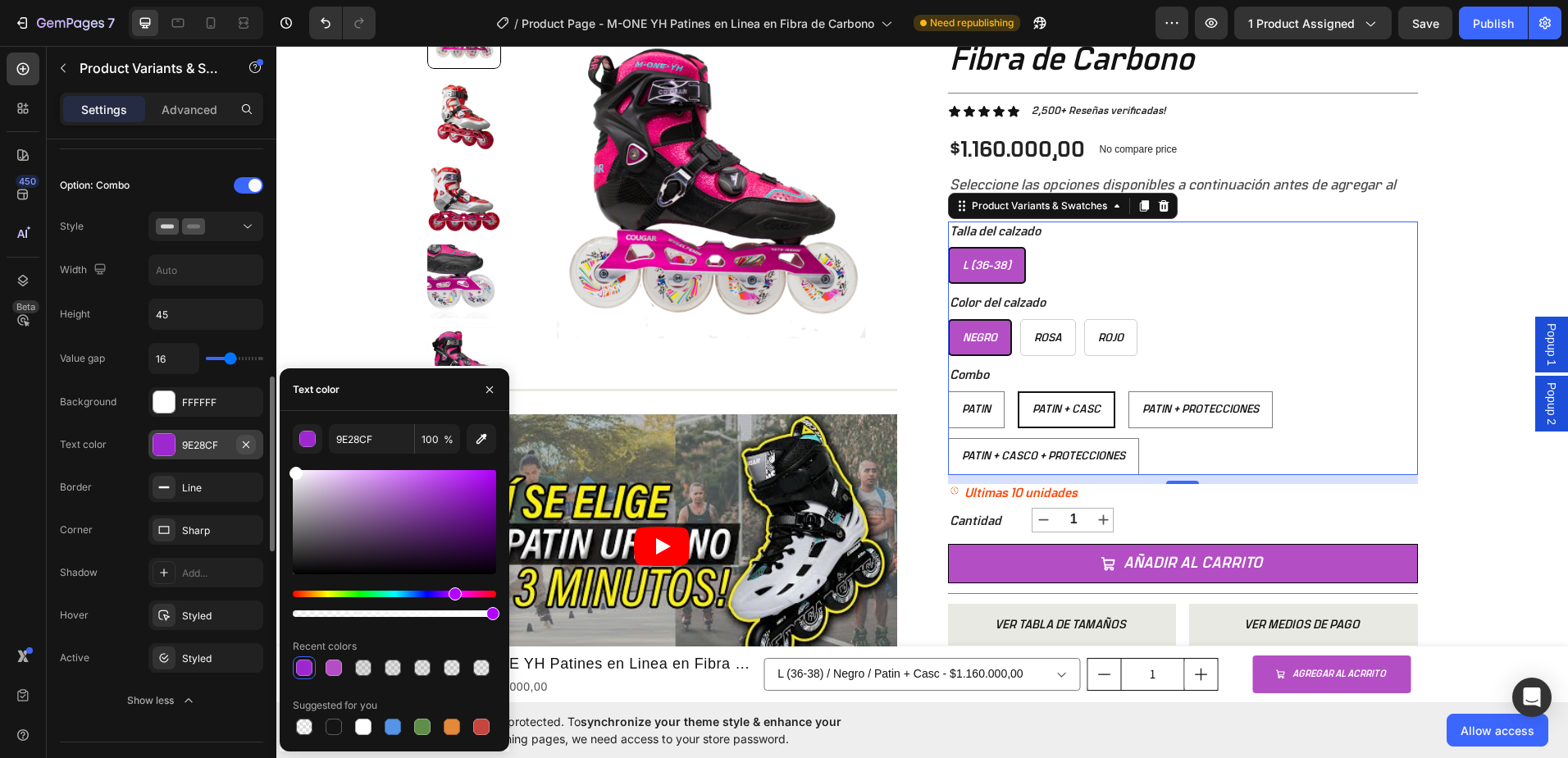
drag, startPoint x: 309, startPoint y: 497, endPoint x: 248, endPoint y: 450, distance: 77.0
click at [248, 450] on div "450 Beta Sections(18) Elements(84) Section Element Hero Section Product Detail …" at bounding box center [138, 402] width 277 height 712
type input "FFFFFF"
click at [73, 425] on div "Value gap 16 Background FFFFFF Text color FFFFFF Border Line Corner Sharp Shado…" at bounding box center [161, 529] width 203 height 372
click at [142, 428] on div "Value gap 16 Background FFFFFF Text color FFFFFF Border Line Corner Sharp Shado…" at bounding box center [161, 529] width 203 height 372
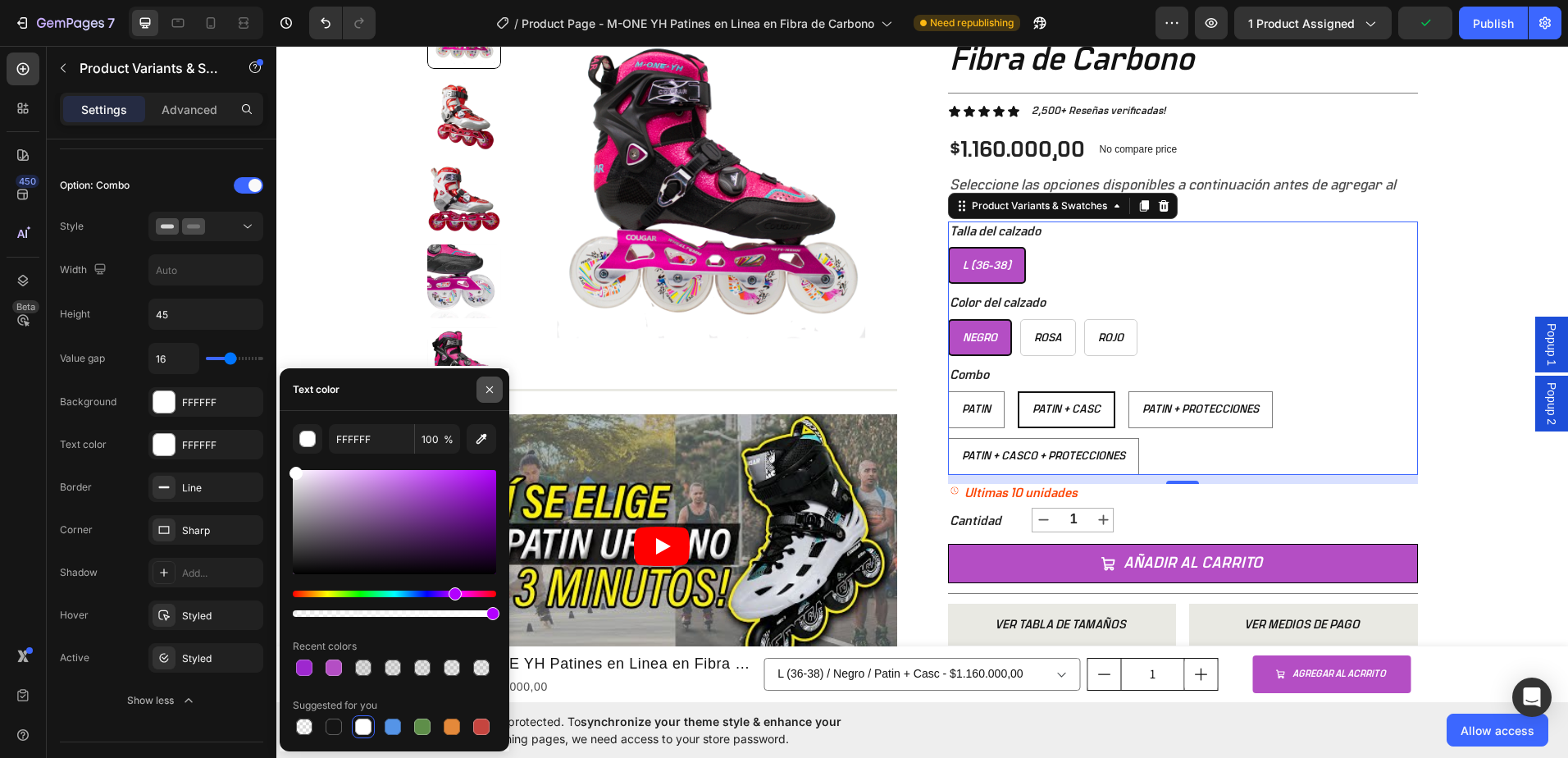
click at [489, 393] on icon "button" at bounding box center [489, 389] width 13 height 13
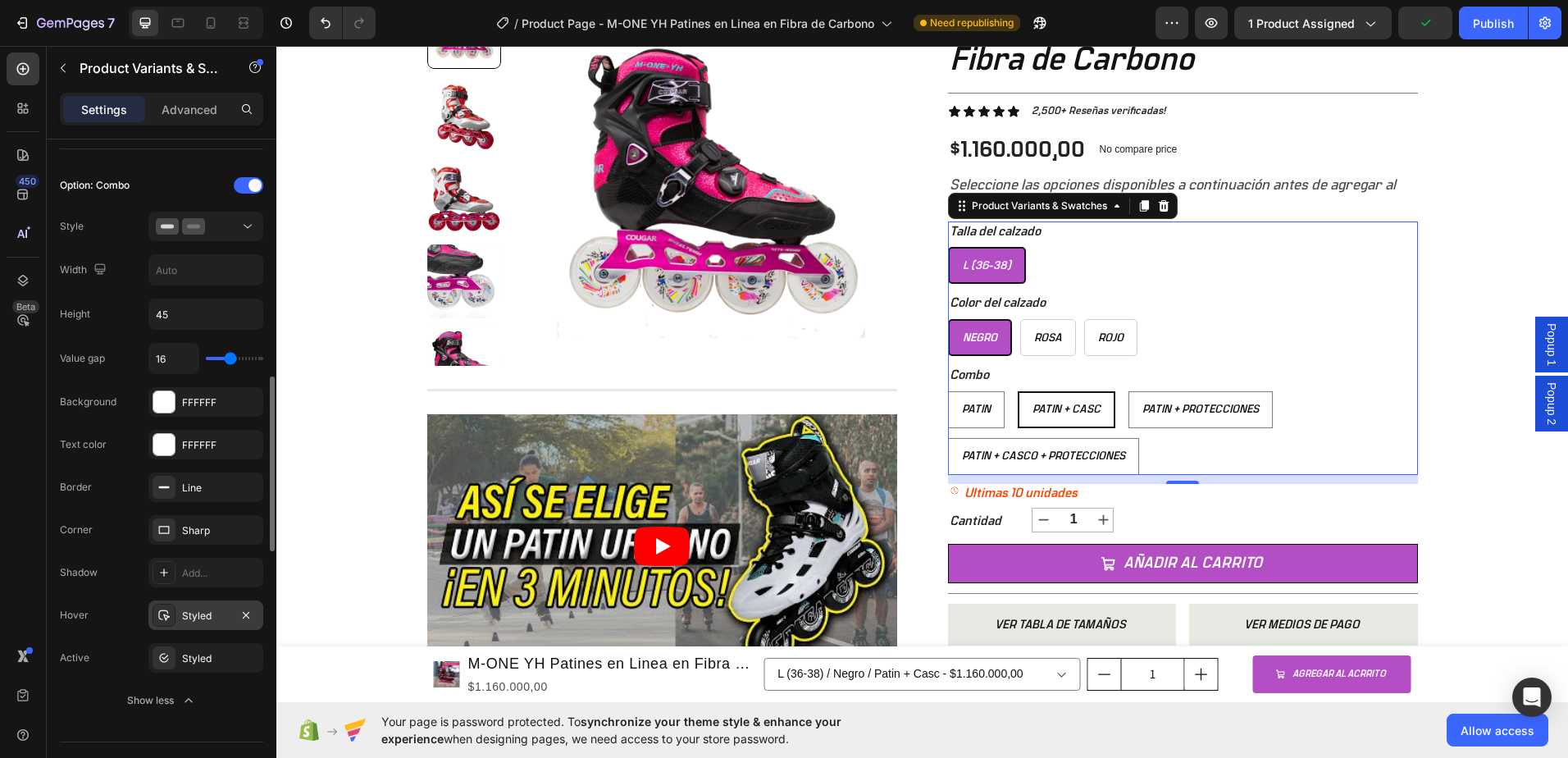
click at [200, 617] on div "Styled" at bounding box center [206, 615] width 48 height 15
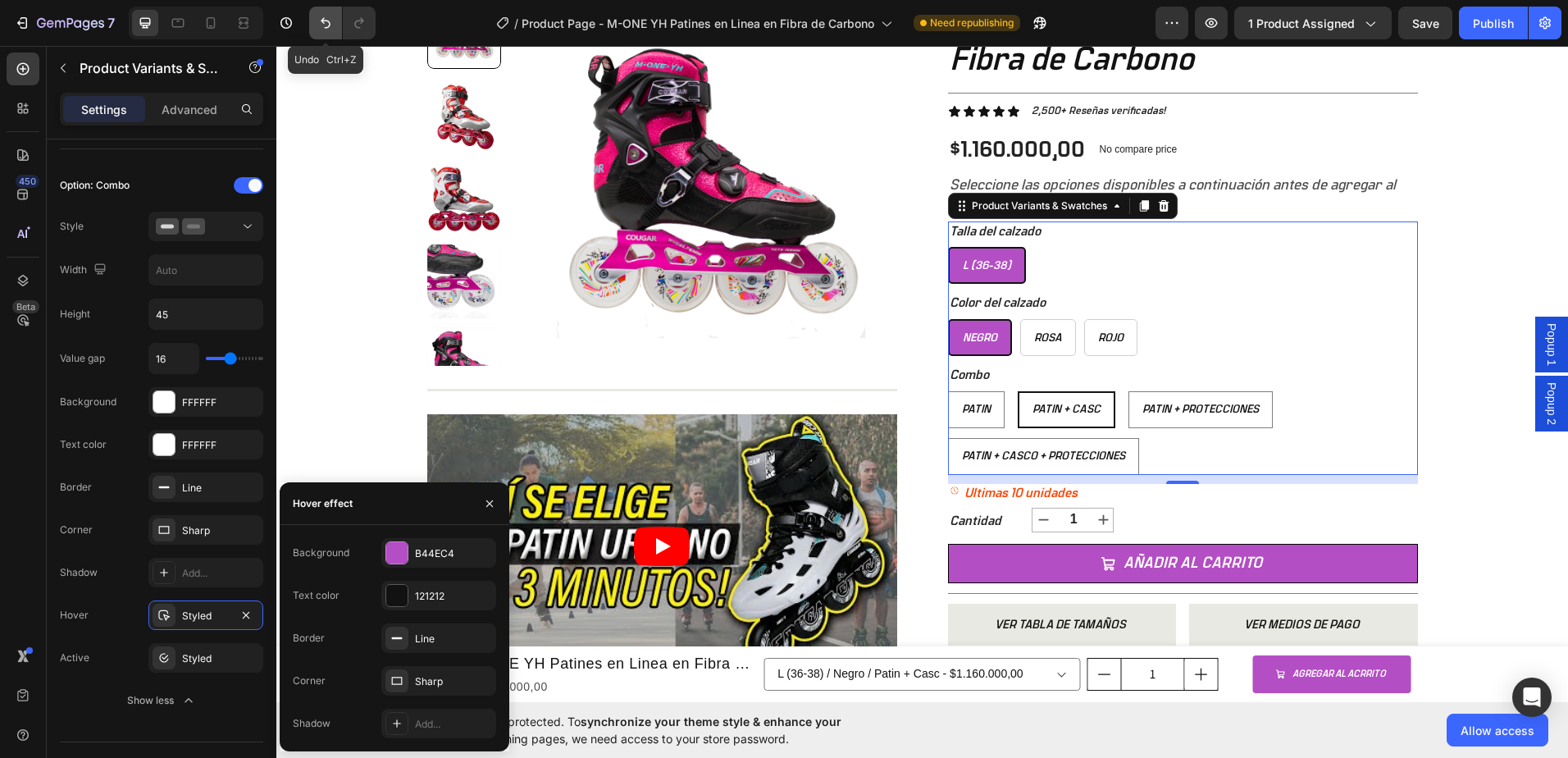
click at [318, 14] on button "Undo/Redo" at bounding box center [325, 23] width 32 height 32
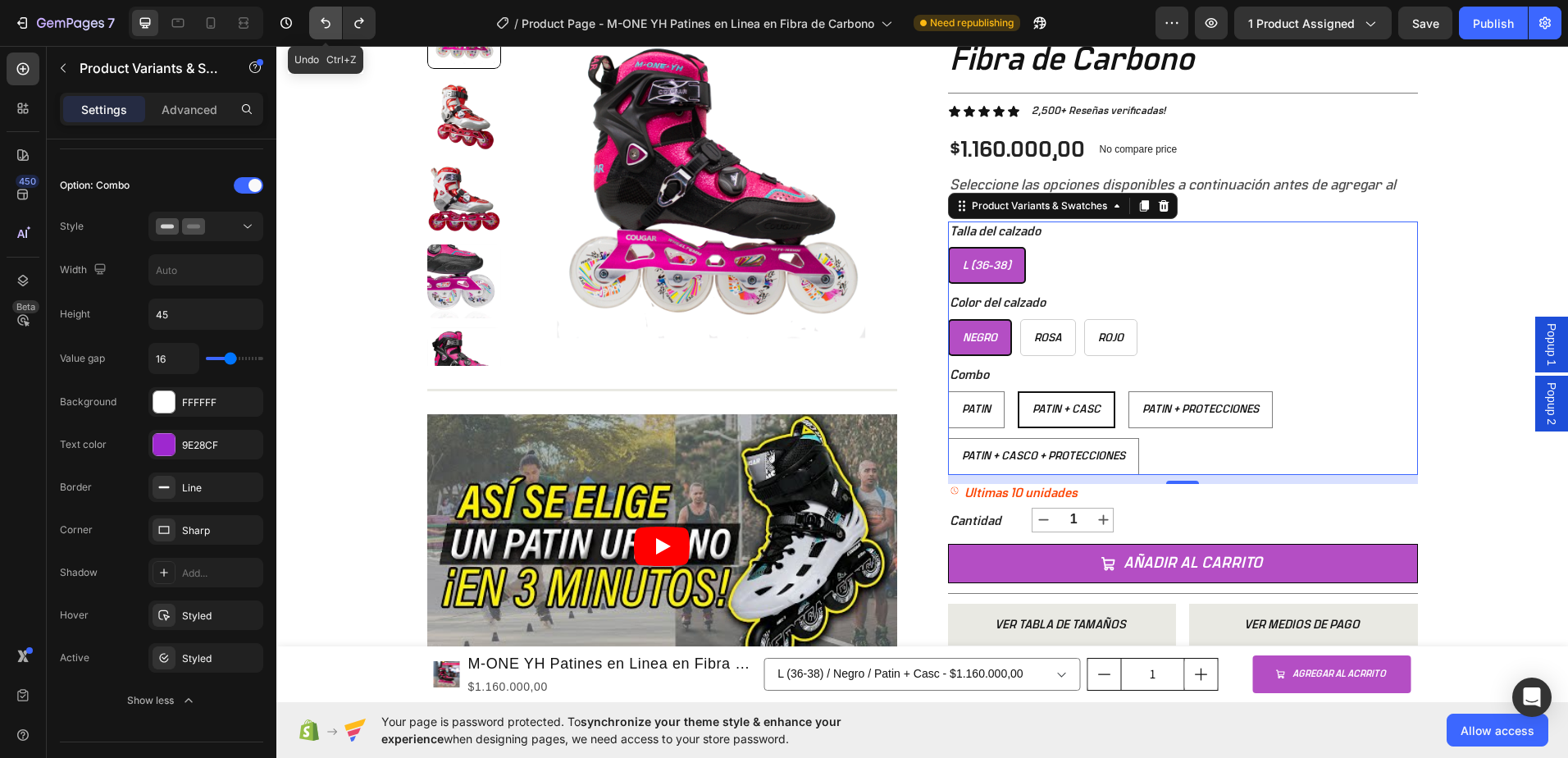
click at [324, 16] on icon "Undo/Redo" at bounding box center [325, 22] width 16 height 16
click at [324, 15] on icon "Undo/Redo" at bounding box center [325, 22] width 16 height 16
click at [213, 616] on div "Styled" at bounding box center [206, 615] width 48 height 15
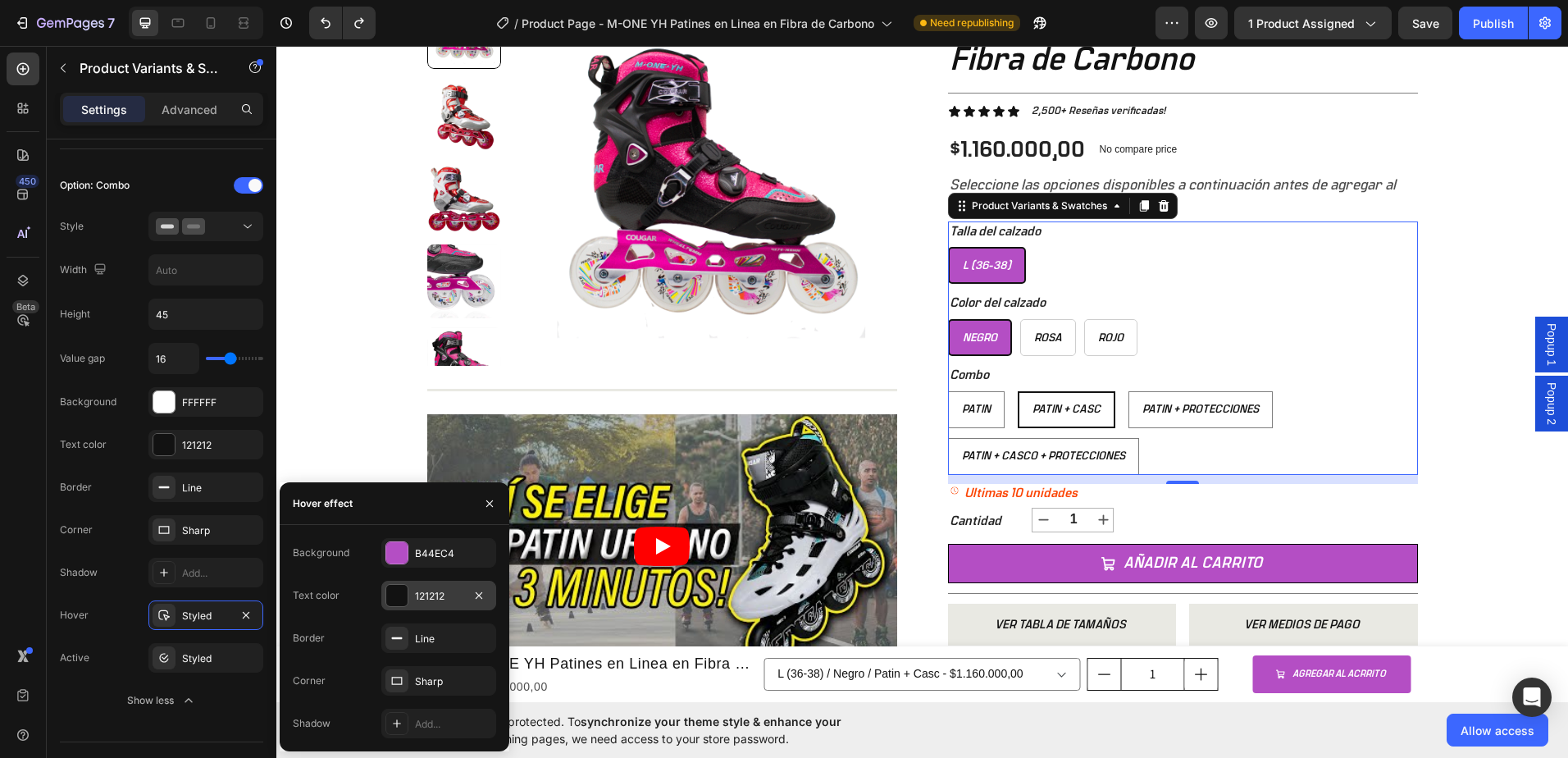
click at [435, 598] on div "121212" at bounding box center [439, 596] width 48 height 15
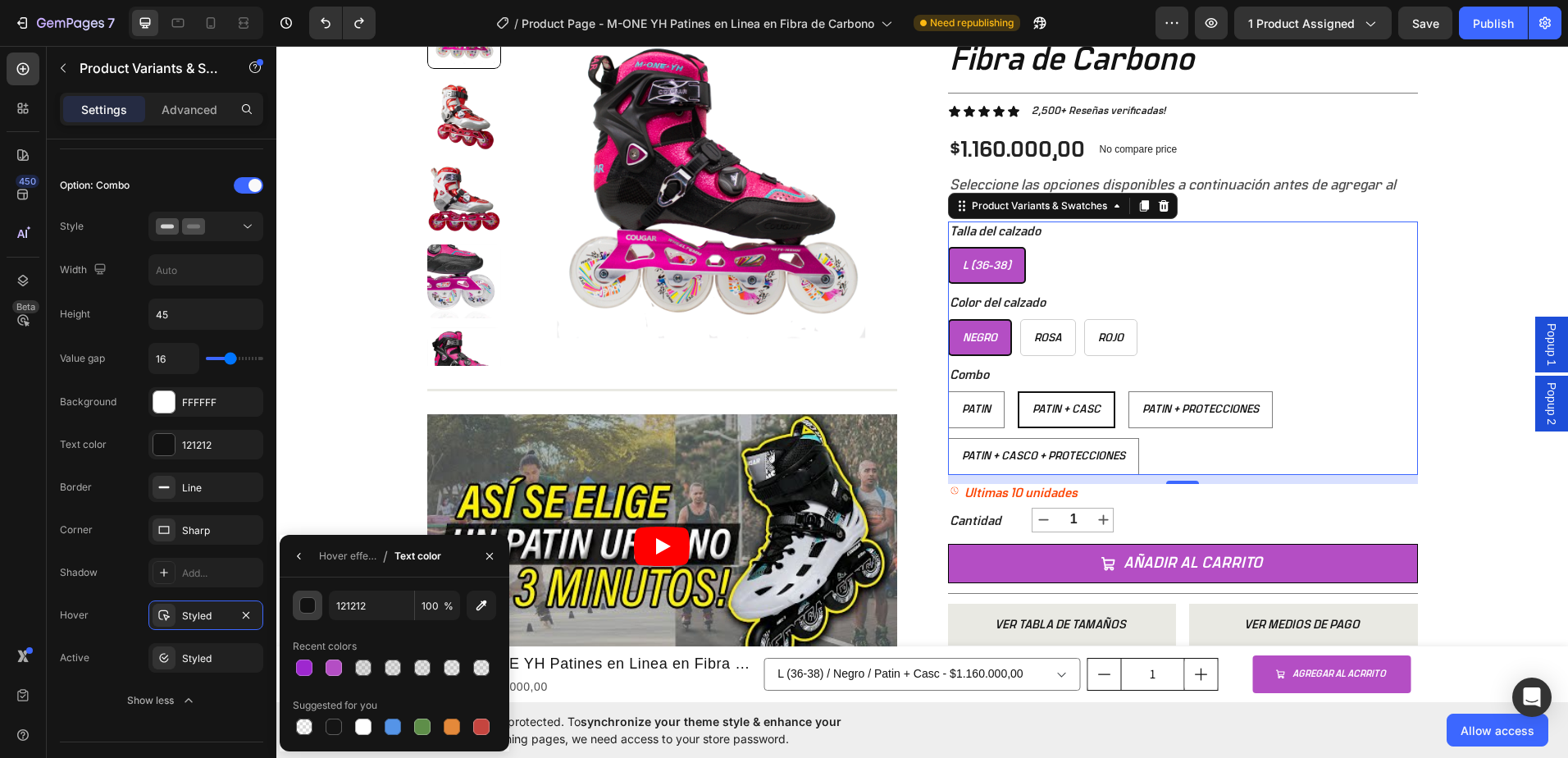
click at [306, 606] on div "button" at bounding box center [308, 605] width 16 height 16
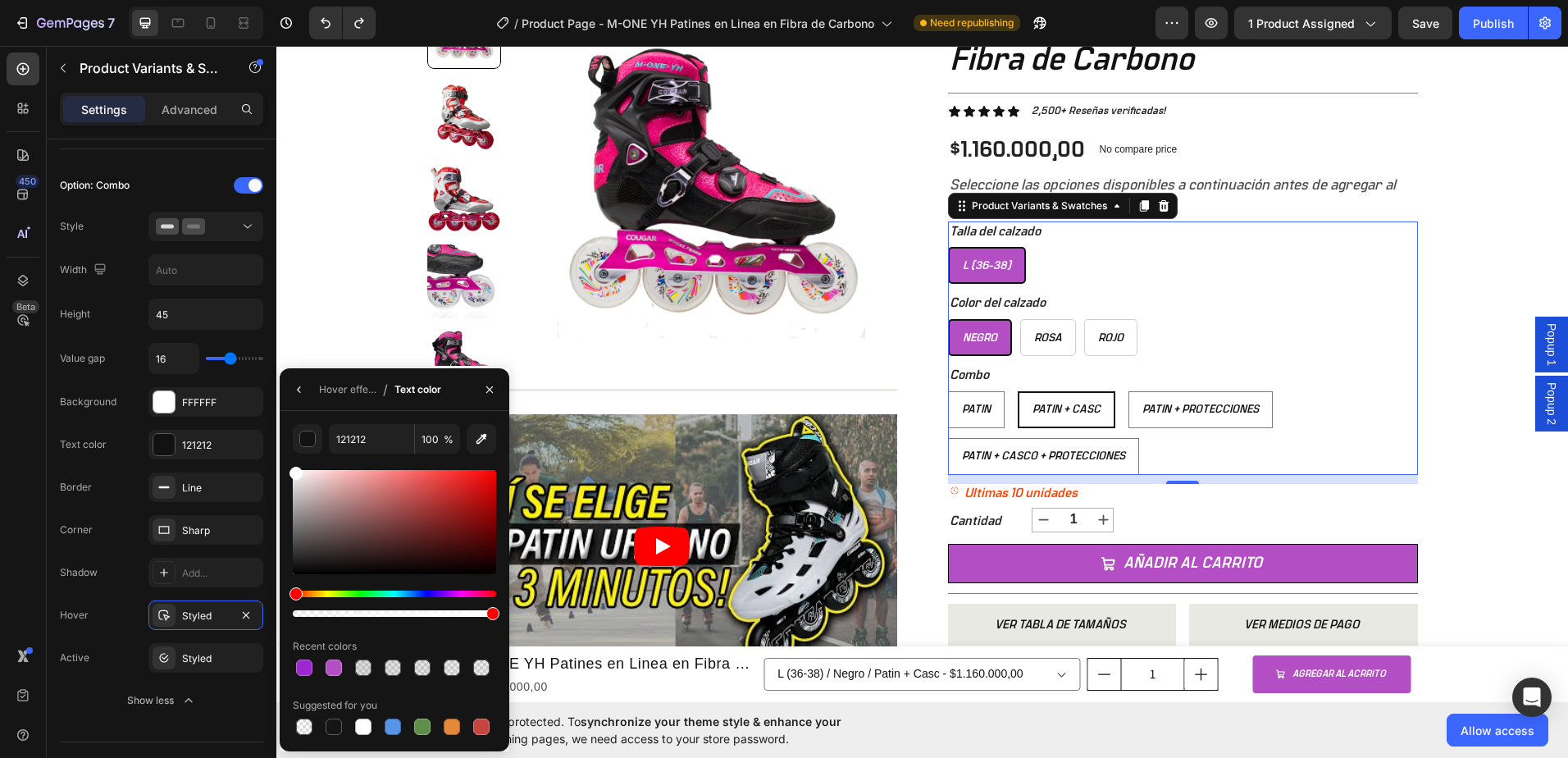
drag, startPoint x: 296, startPoint y: 572, endPoint x: 283, endPoint y: 445, distance: 127.7
click at [283, 446] on div "121212 100 % Recent colors Suggested for you" at bounding box center [394, 581] width 230 height 314
type input "FFFFFF"
click at [217, 616] on div "Styled" at bounding box center [206, 615] width 48 height 15
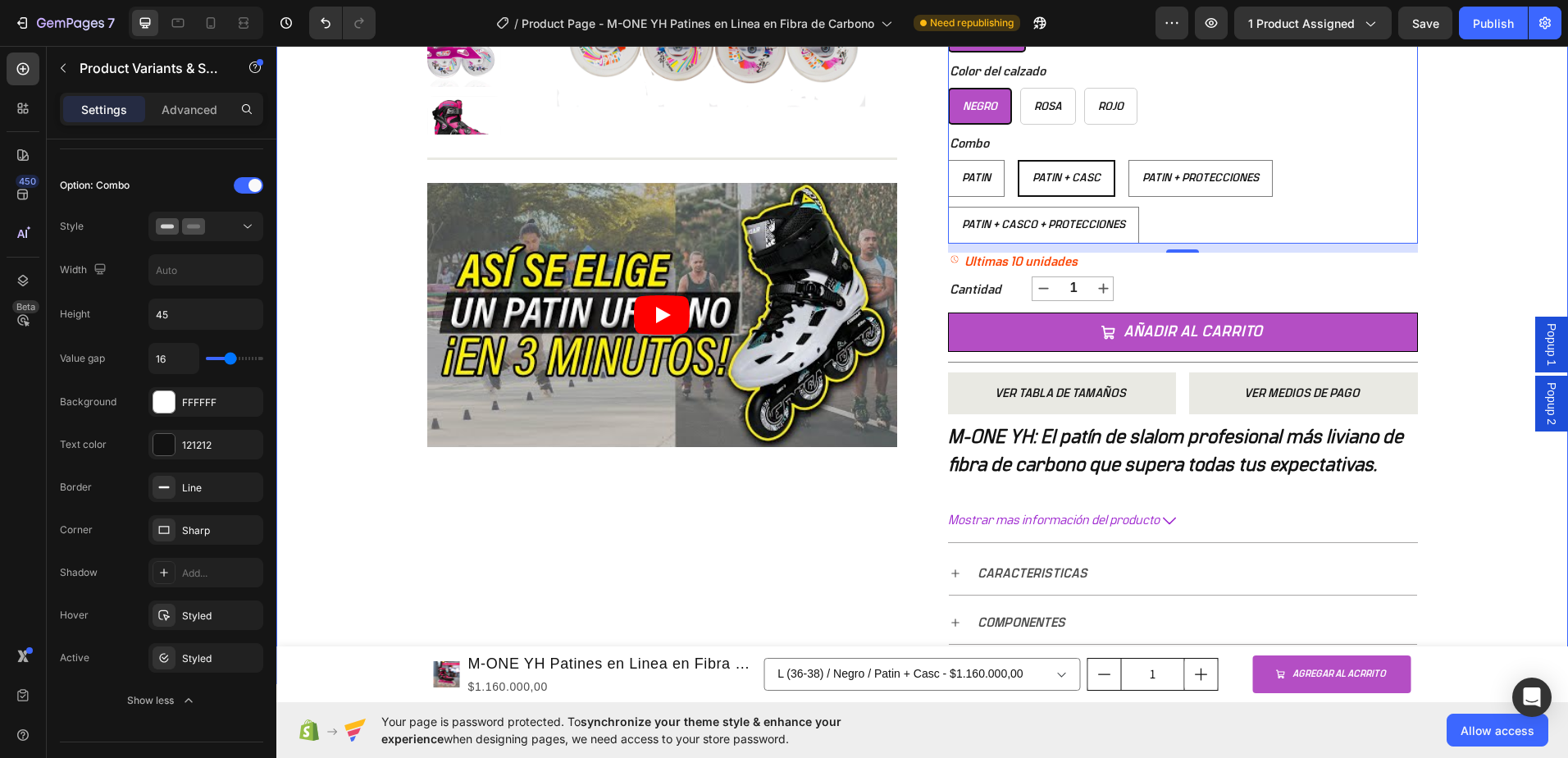
scroll to position [410, 0]
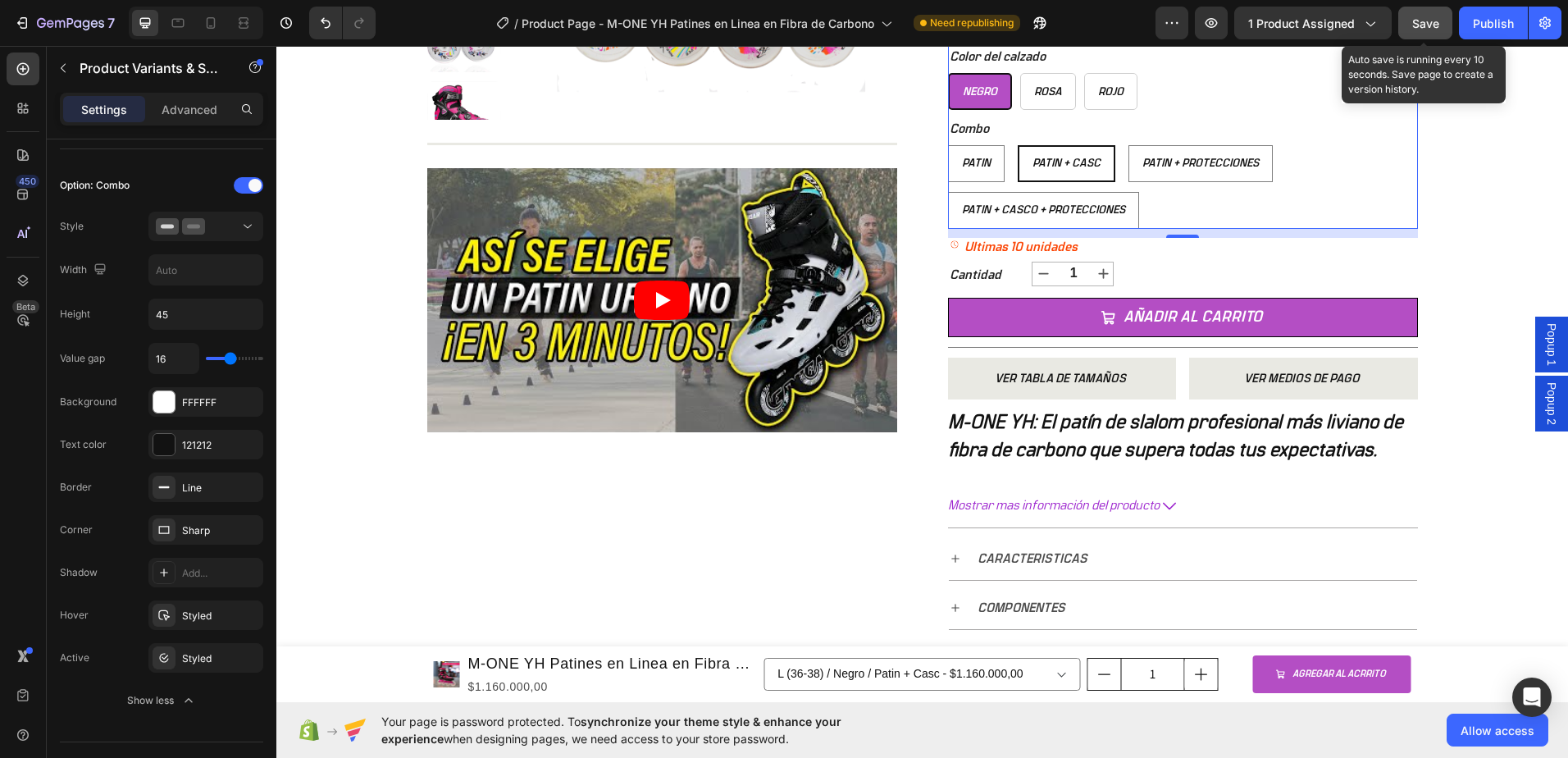
click at [1430, 32] on button "Save" at bounding box center [1425, 23] width 54 height 32
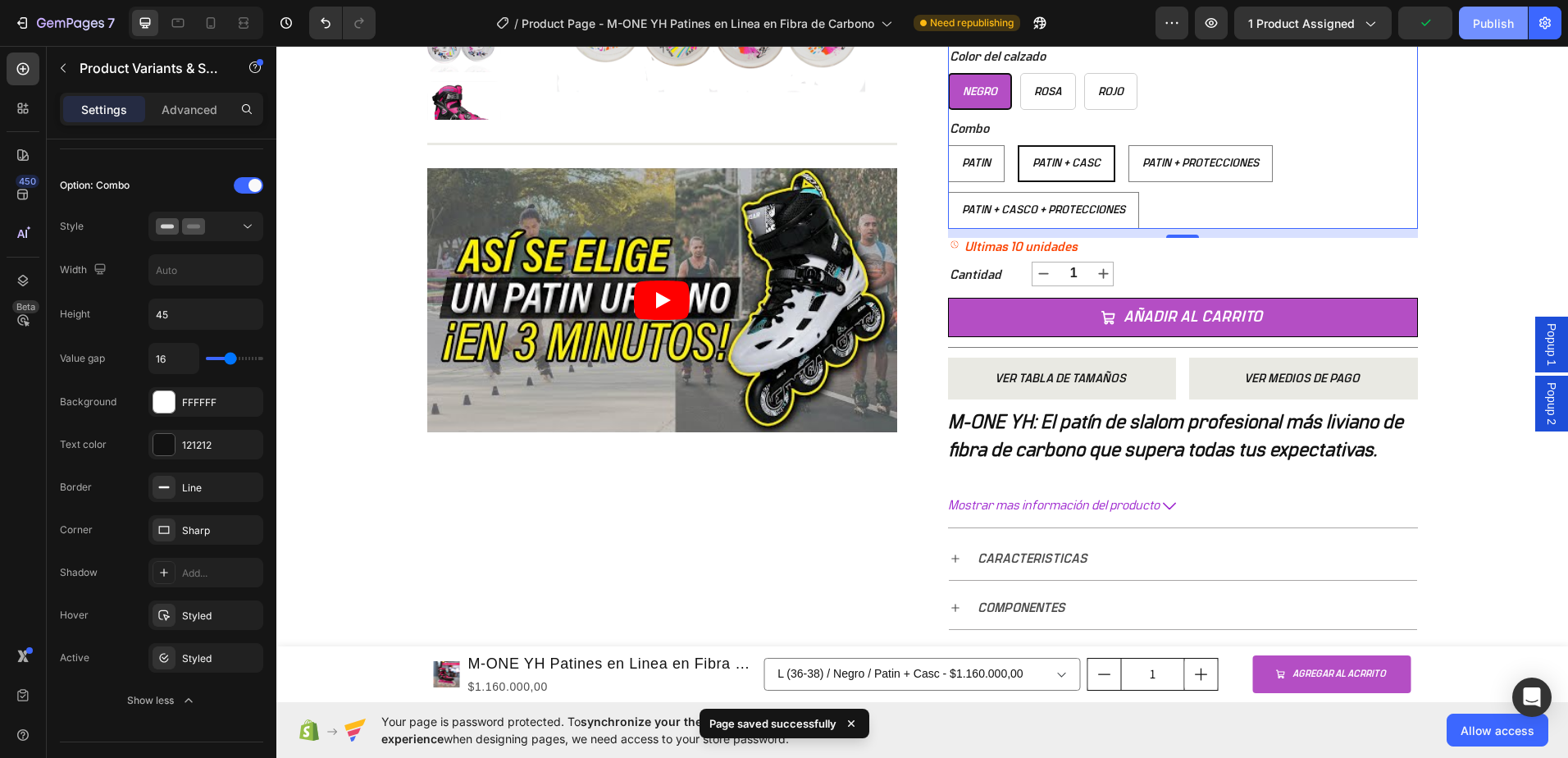
click at [1490, 32] on div "Publish" at bounding box center [1494, 23] width 41 height 17
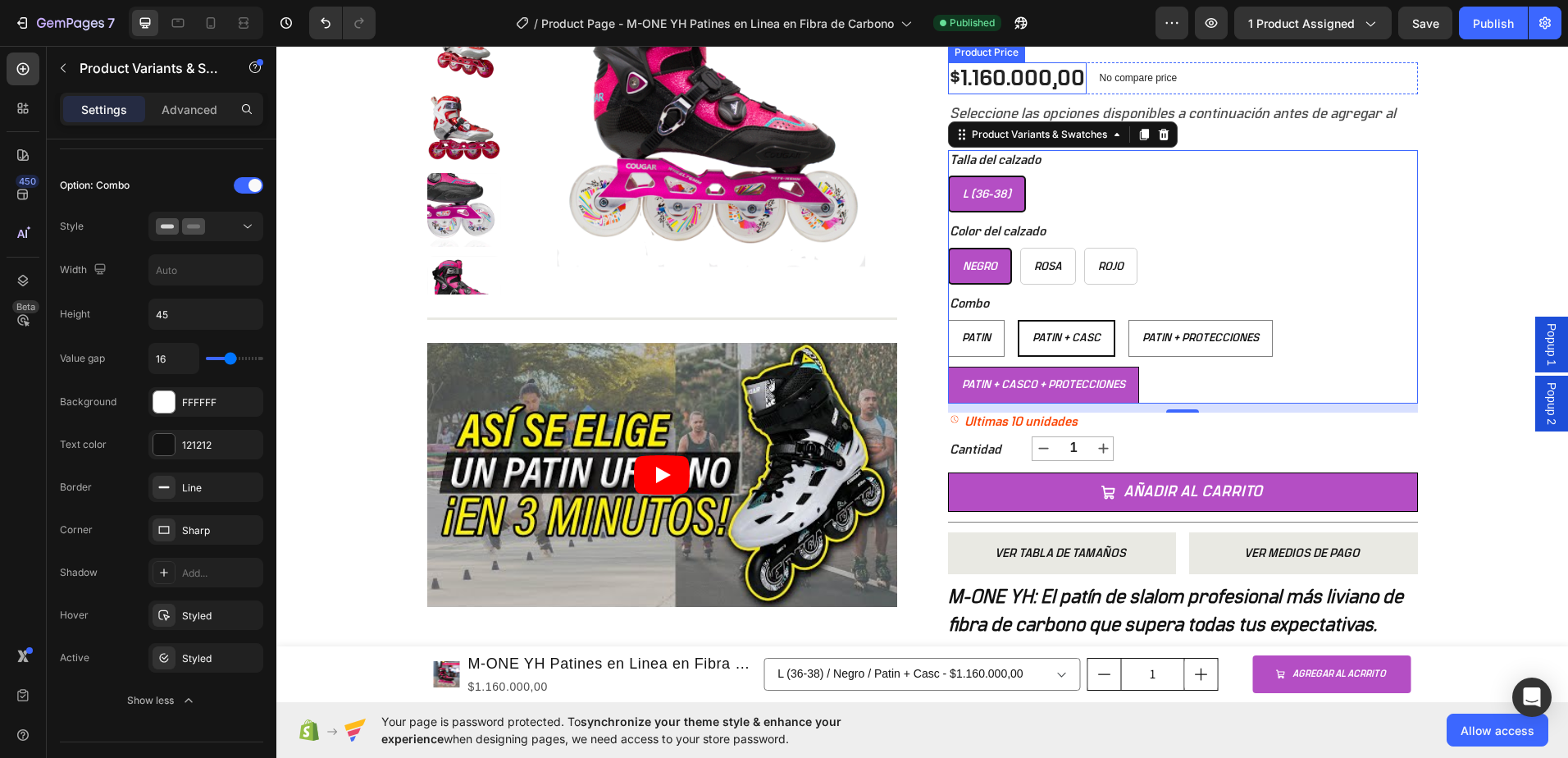
scroll to position [246, 0]
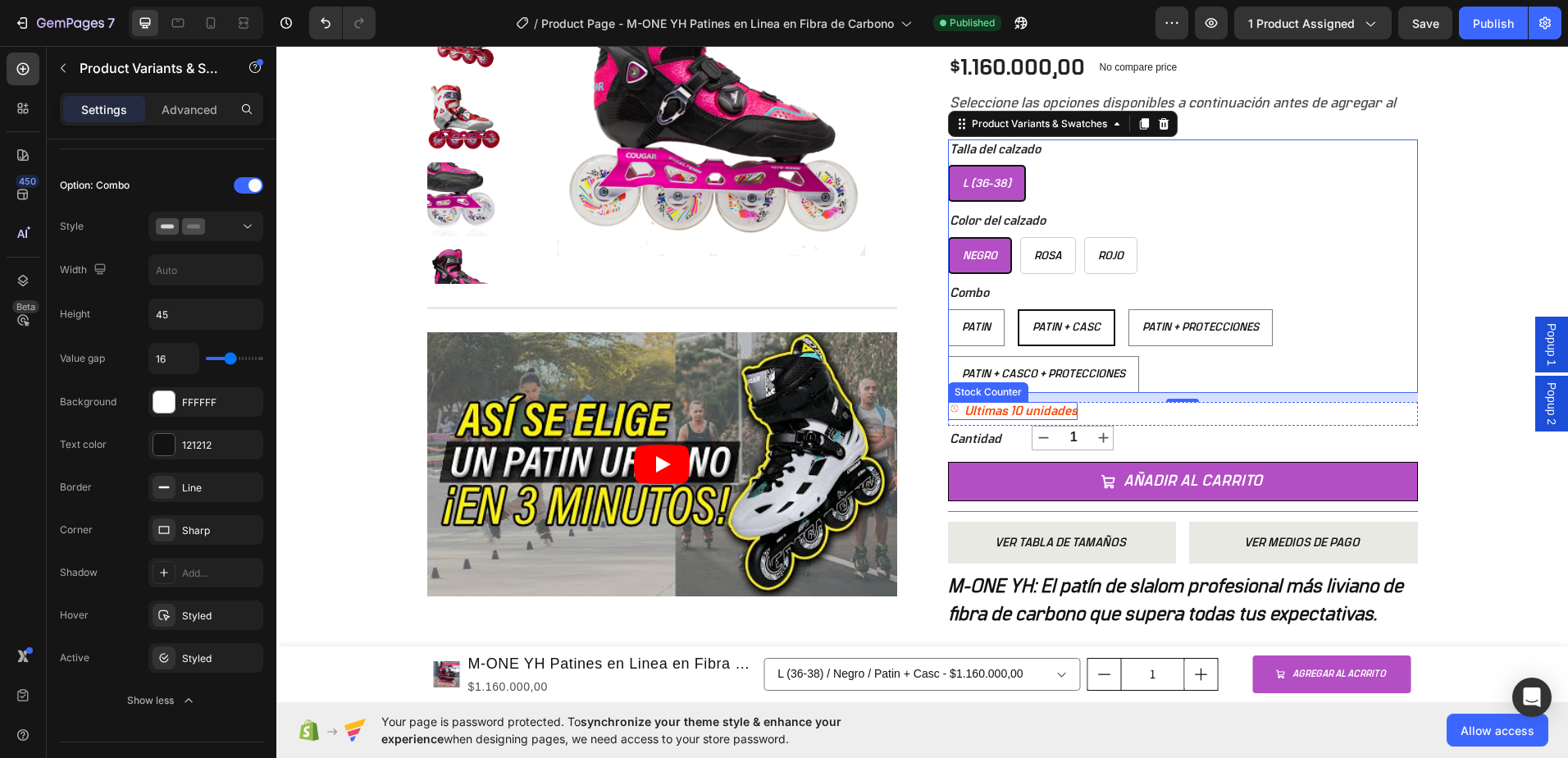
click at [1085, 414] on div "Ultimas 10 unidades Stock Counter Row" at bounding box center [1183, 414] width 470 height 24
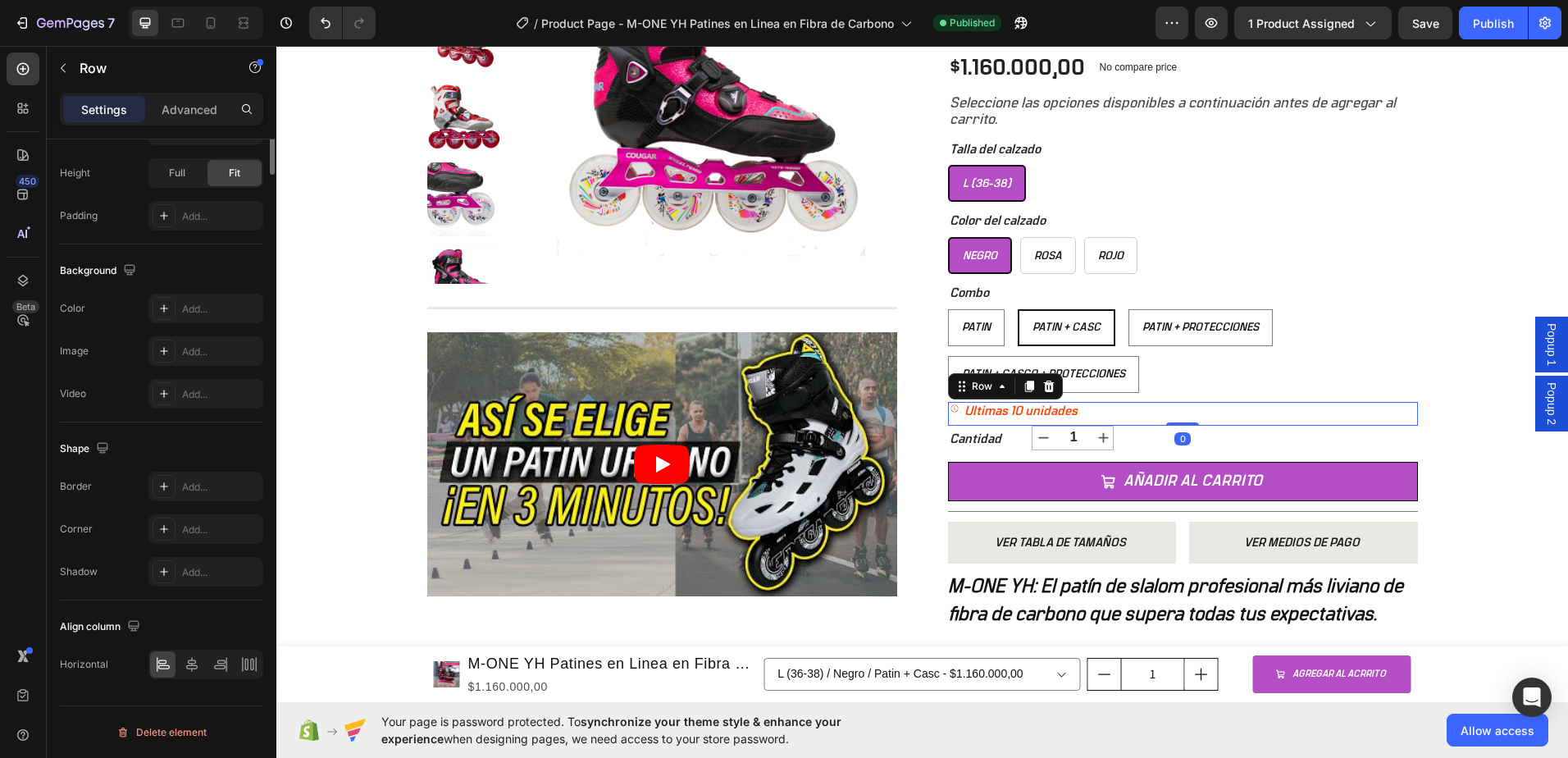
scroll to position [0, 0]
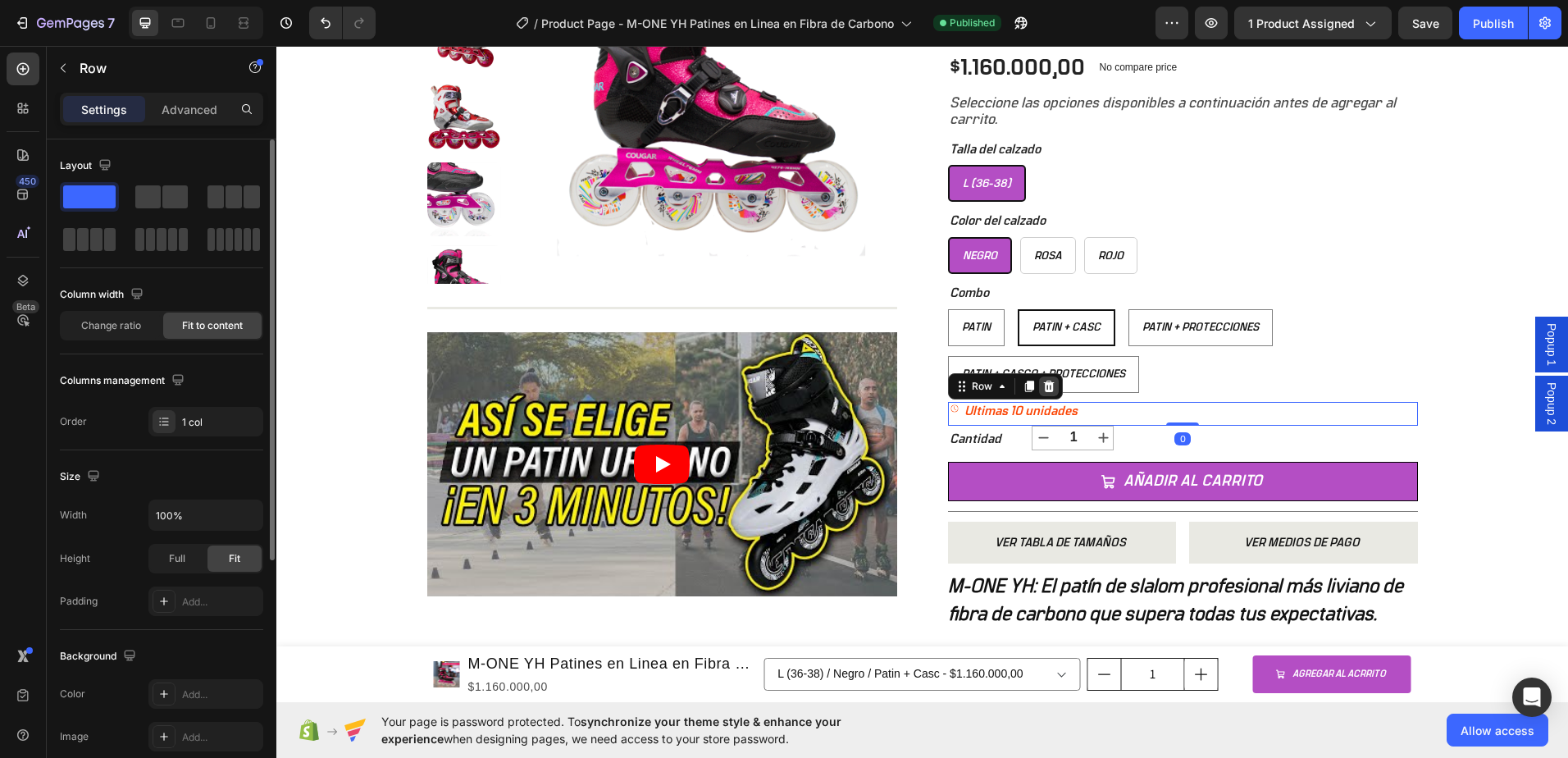
click at [1047, 391] on icon at bounding box center [1048, 386] width 13 height 13
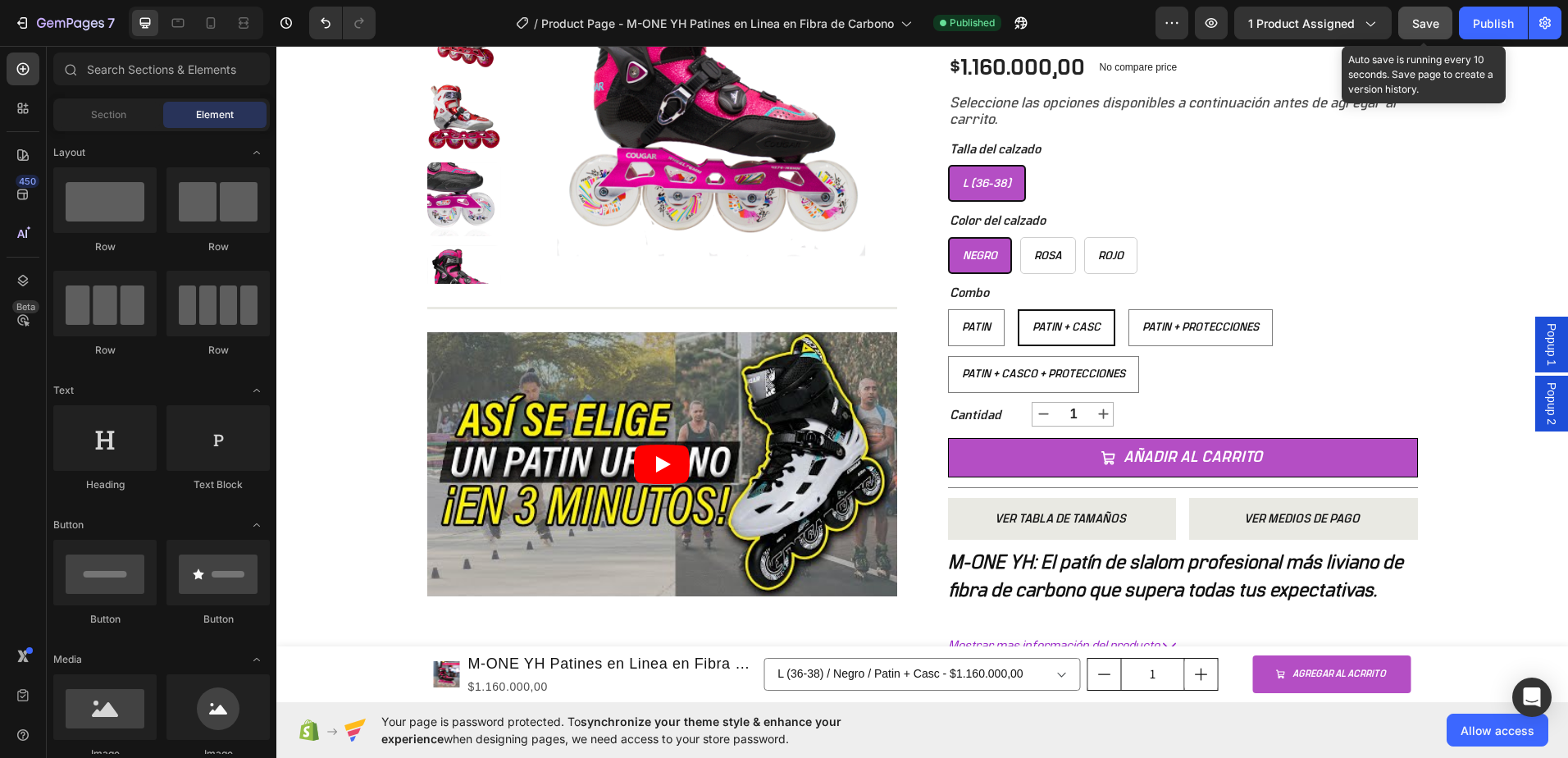
click at [1419, 25] on span "Save" at bounding box center [1425, 23] width 27 height 14
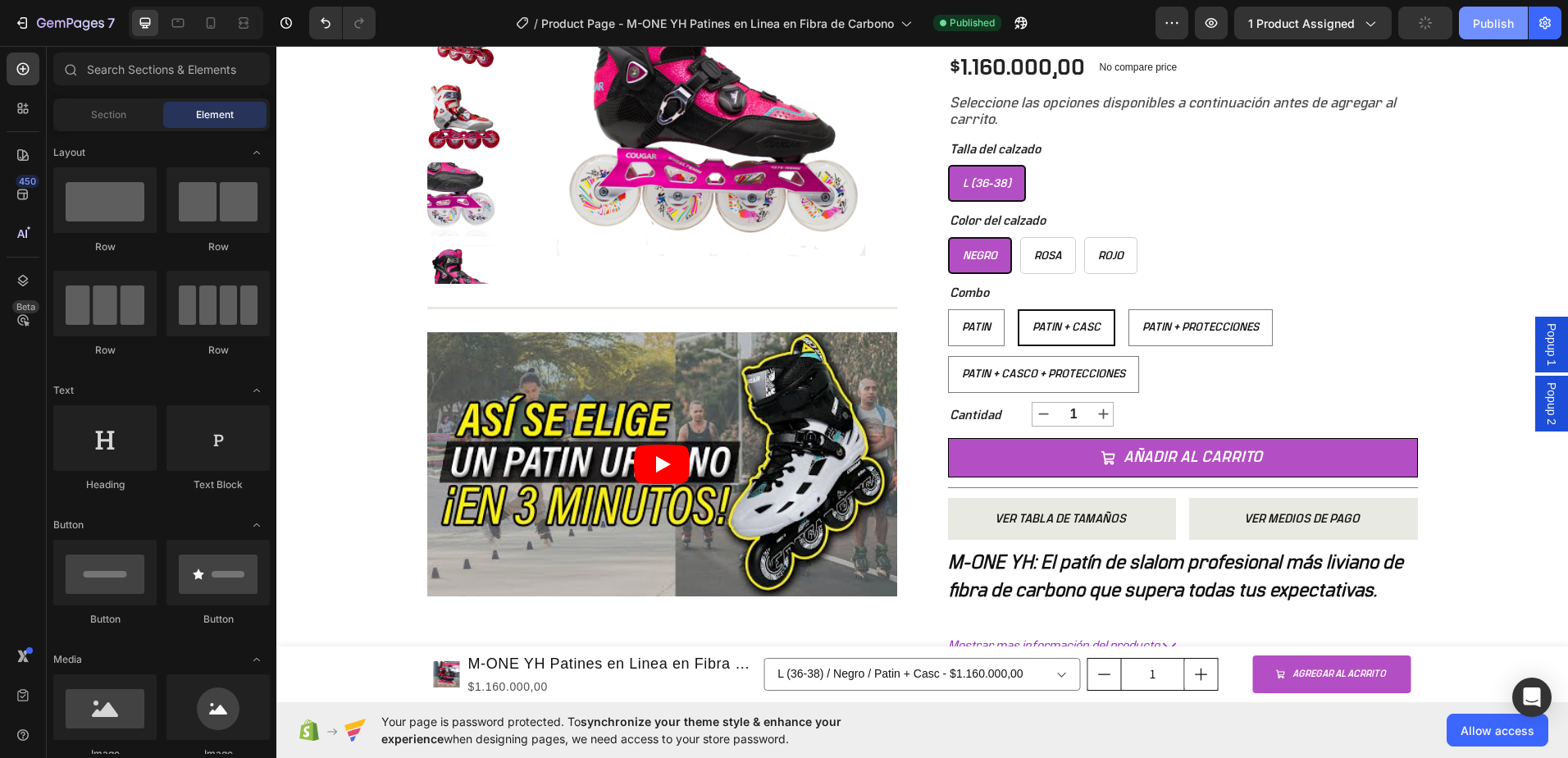
click at [1475, 25] on div "Publish" at bounding box center [1494, 23] width 41 height 17
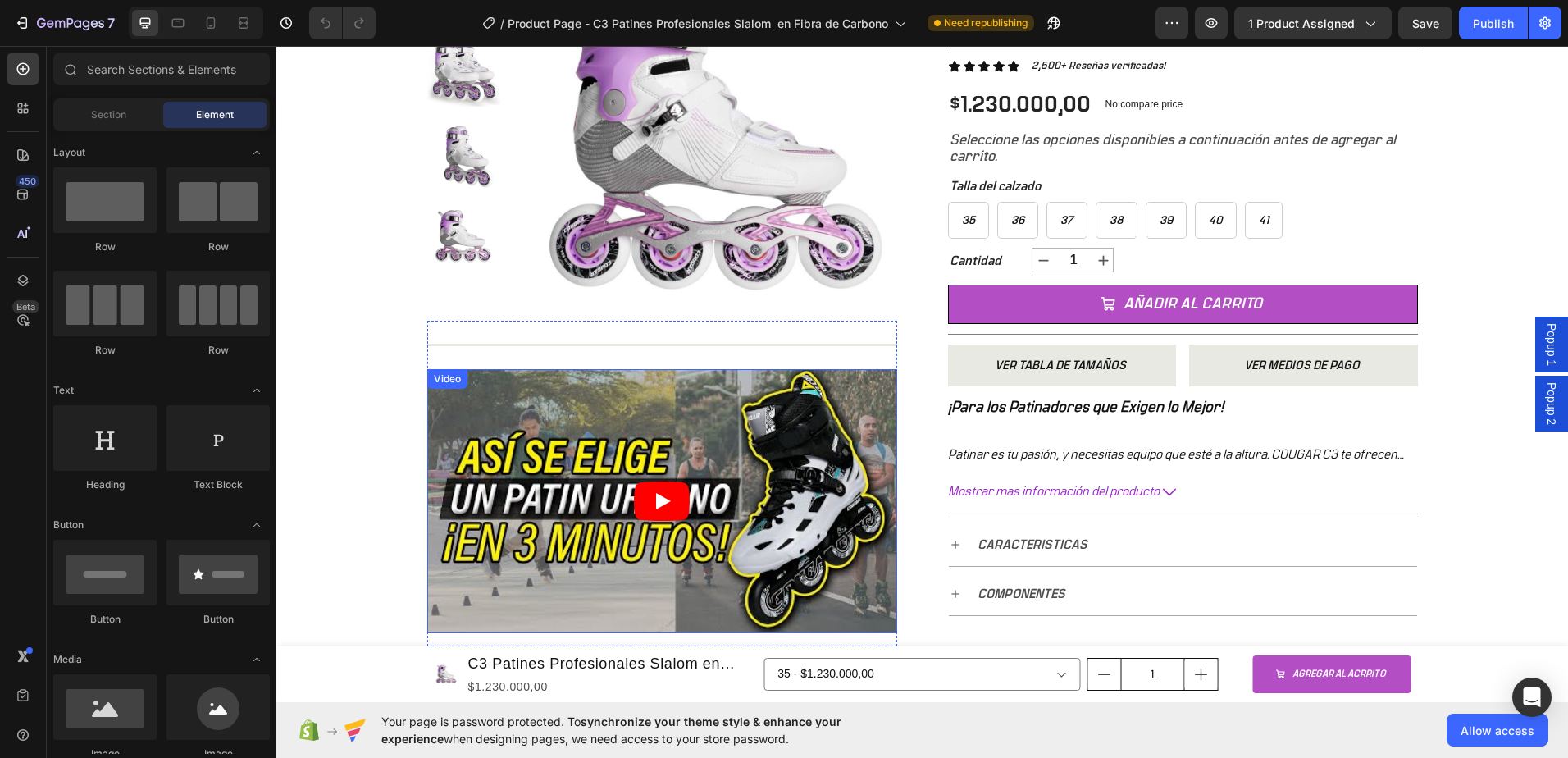
scroll to position [164, 0]
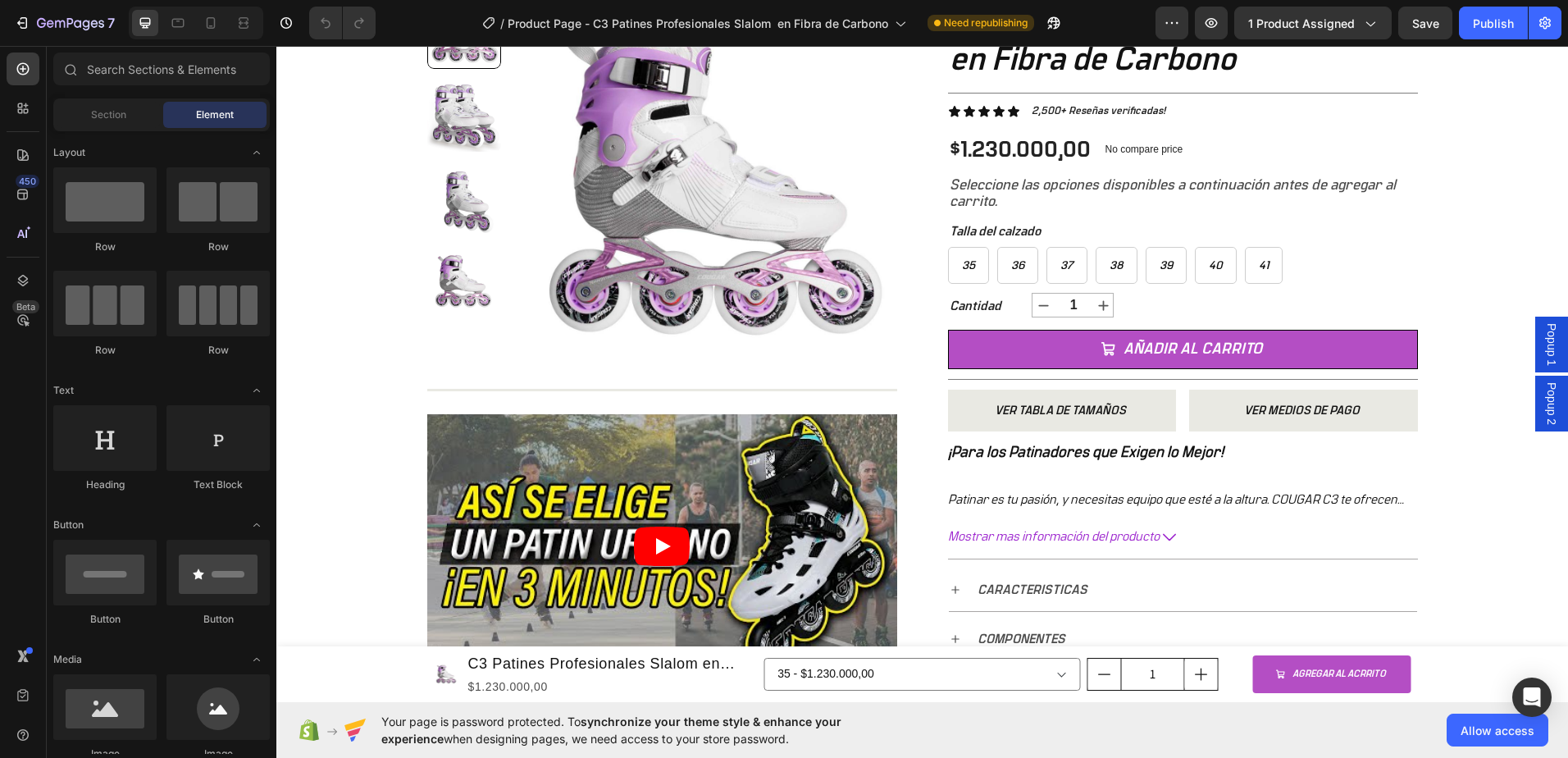
click at [1543, 346] on span "Popup 1" at bounding box center [1551, 345] width 16 height 43
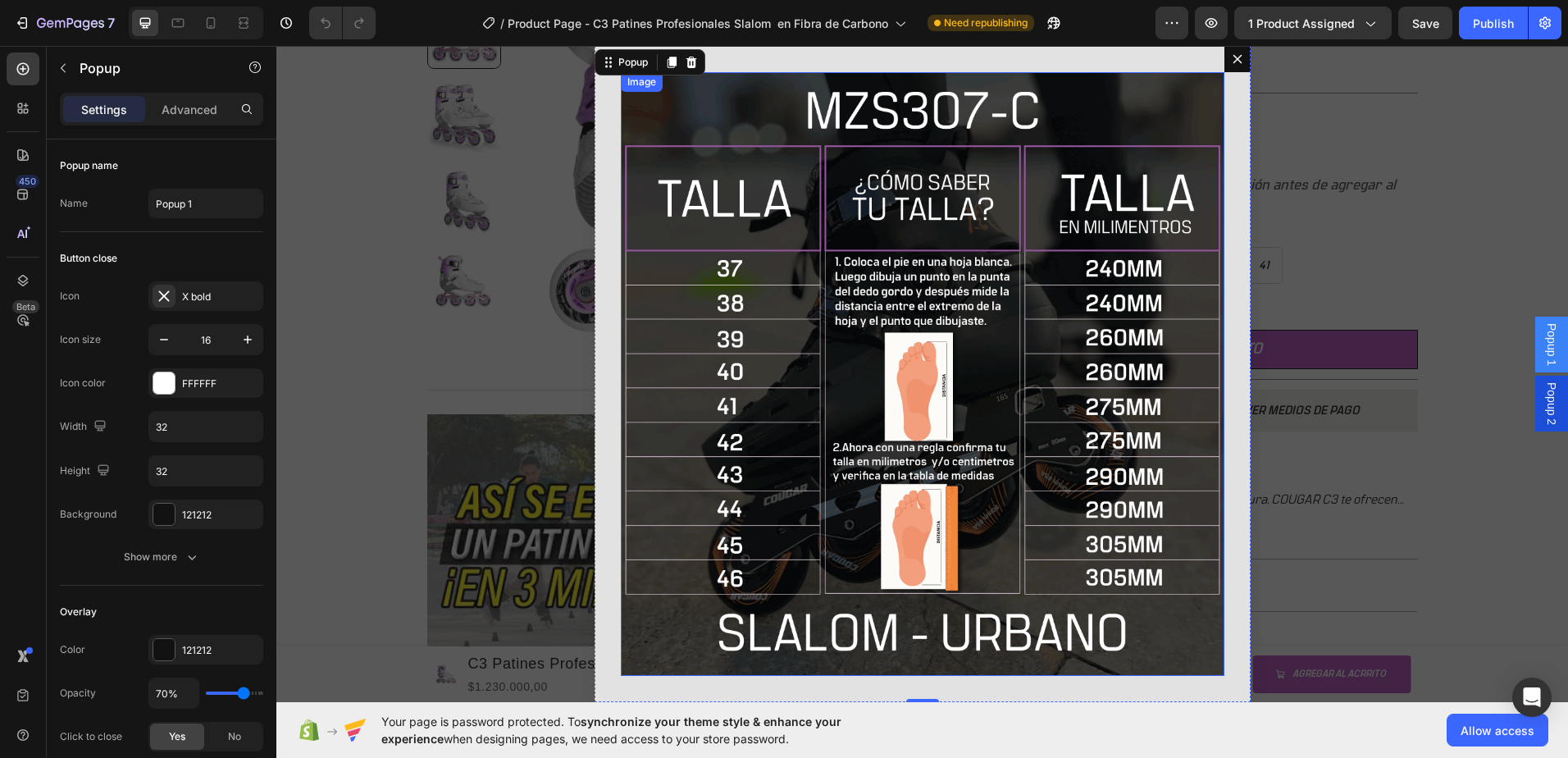
click at [924, 351] on img "Dialog body" at bounding box center [922, 374] width 603 height 603
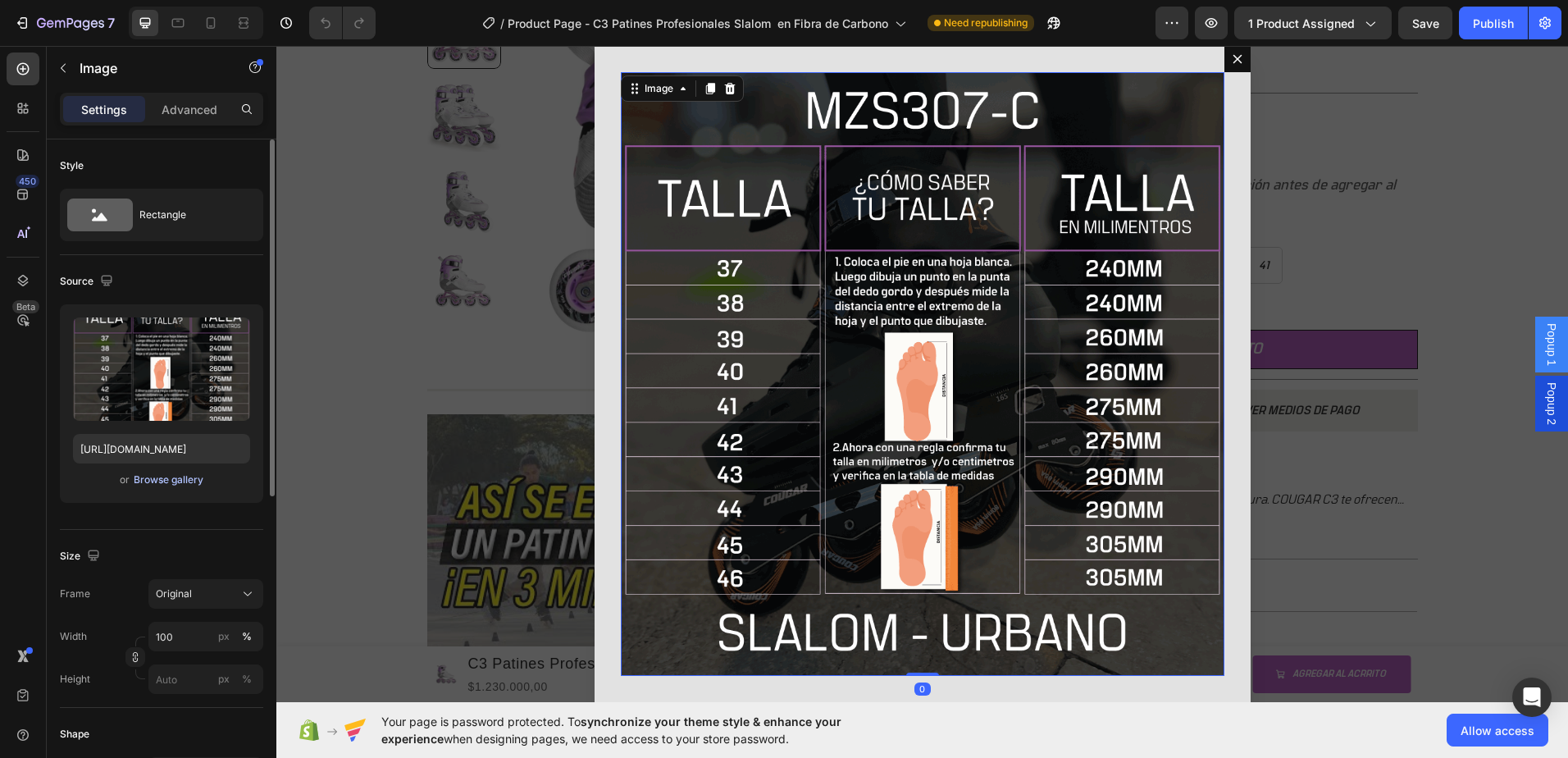
click at [175, 482] on div "Browse gallery" at bounding box center [169, 479] width 70 height 15
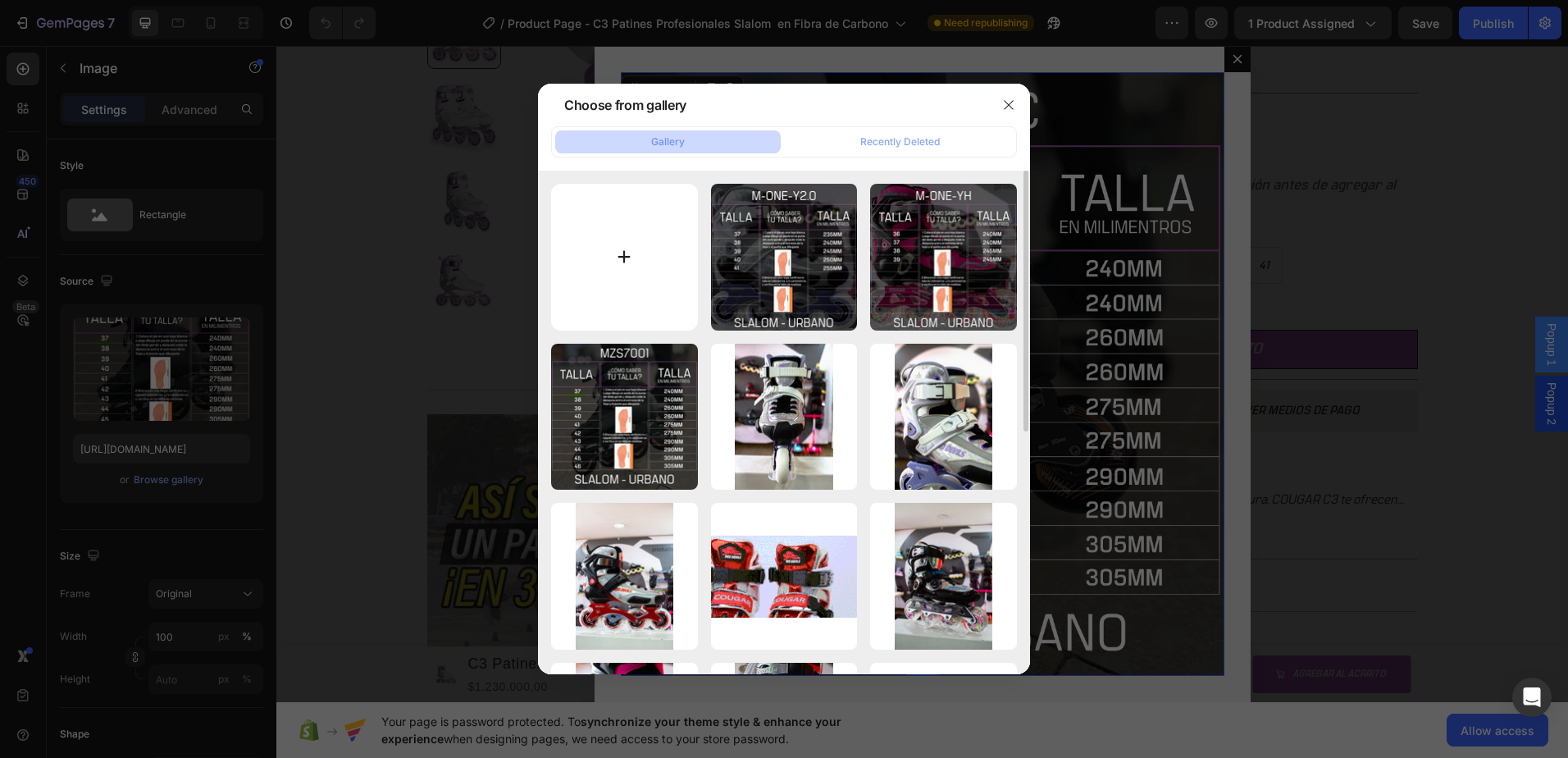
click at [598, 261] on input "file" at bounding box center [625, 257] width 147 height 147
type input "C:\fakepath\TABLA-TALLA-C3.png"
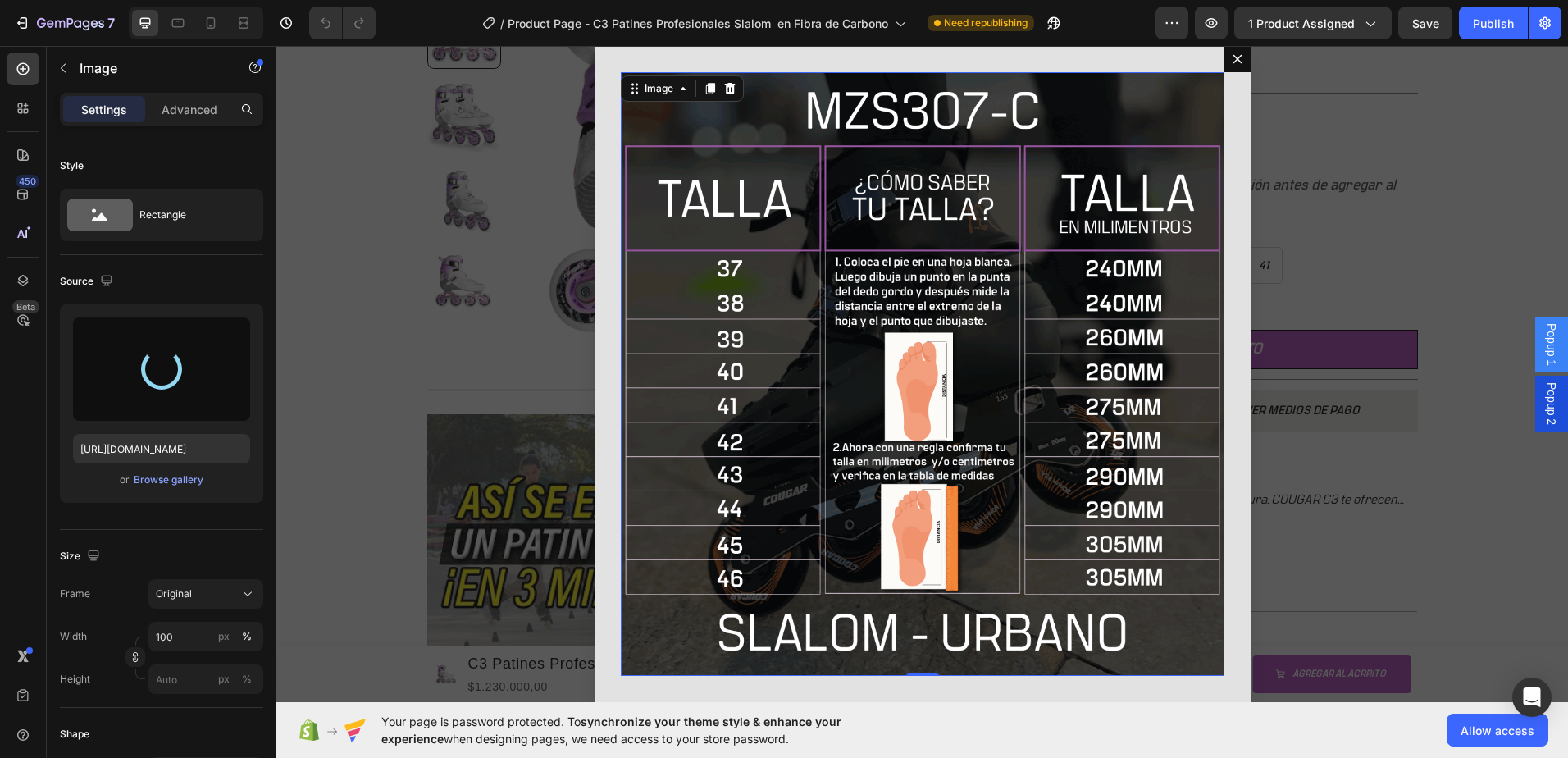
type input "[URL][DOMAIN_NAME]"
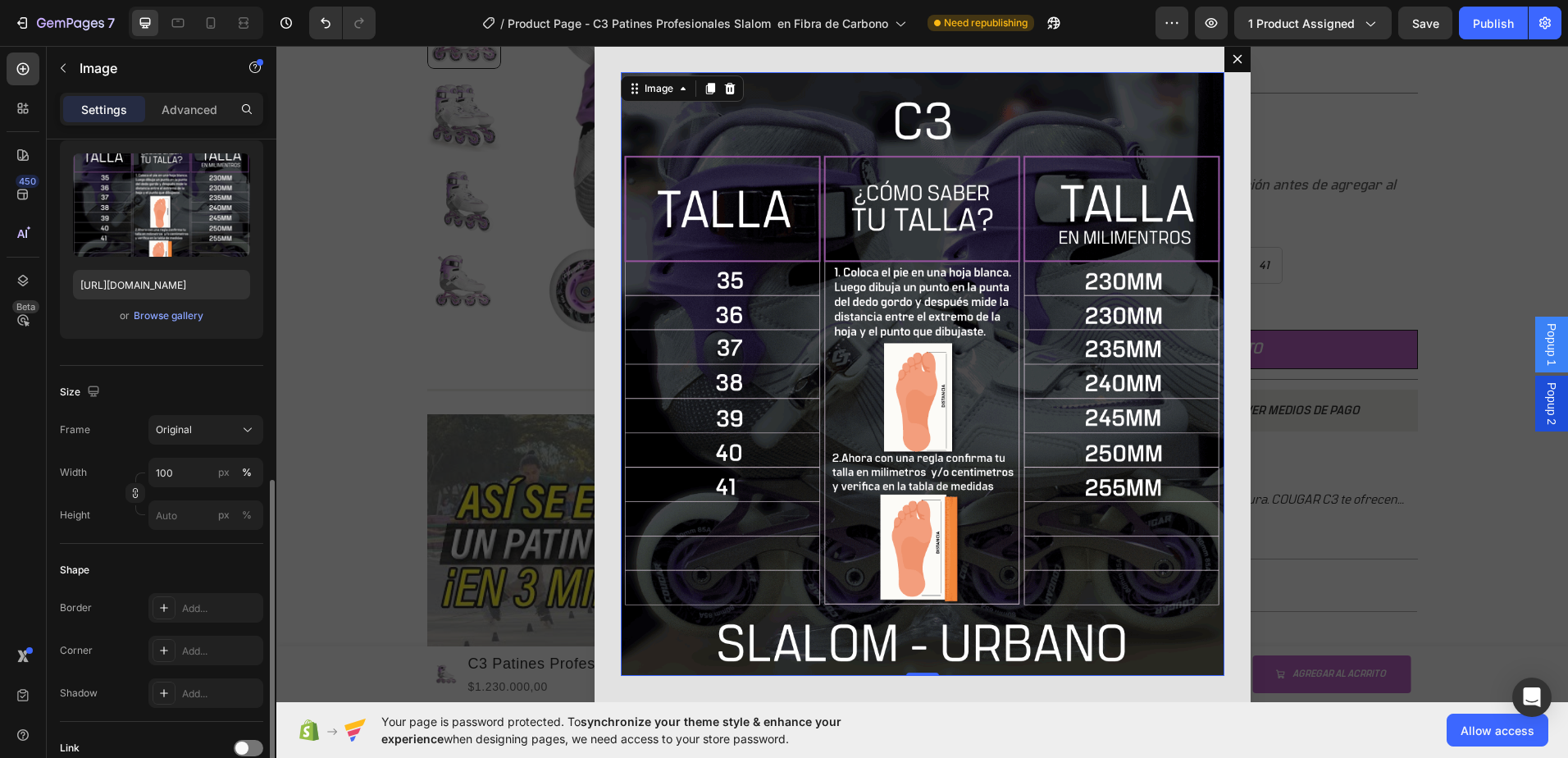
scroll to position [328, 0]
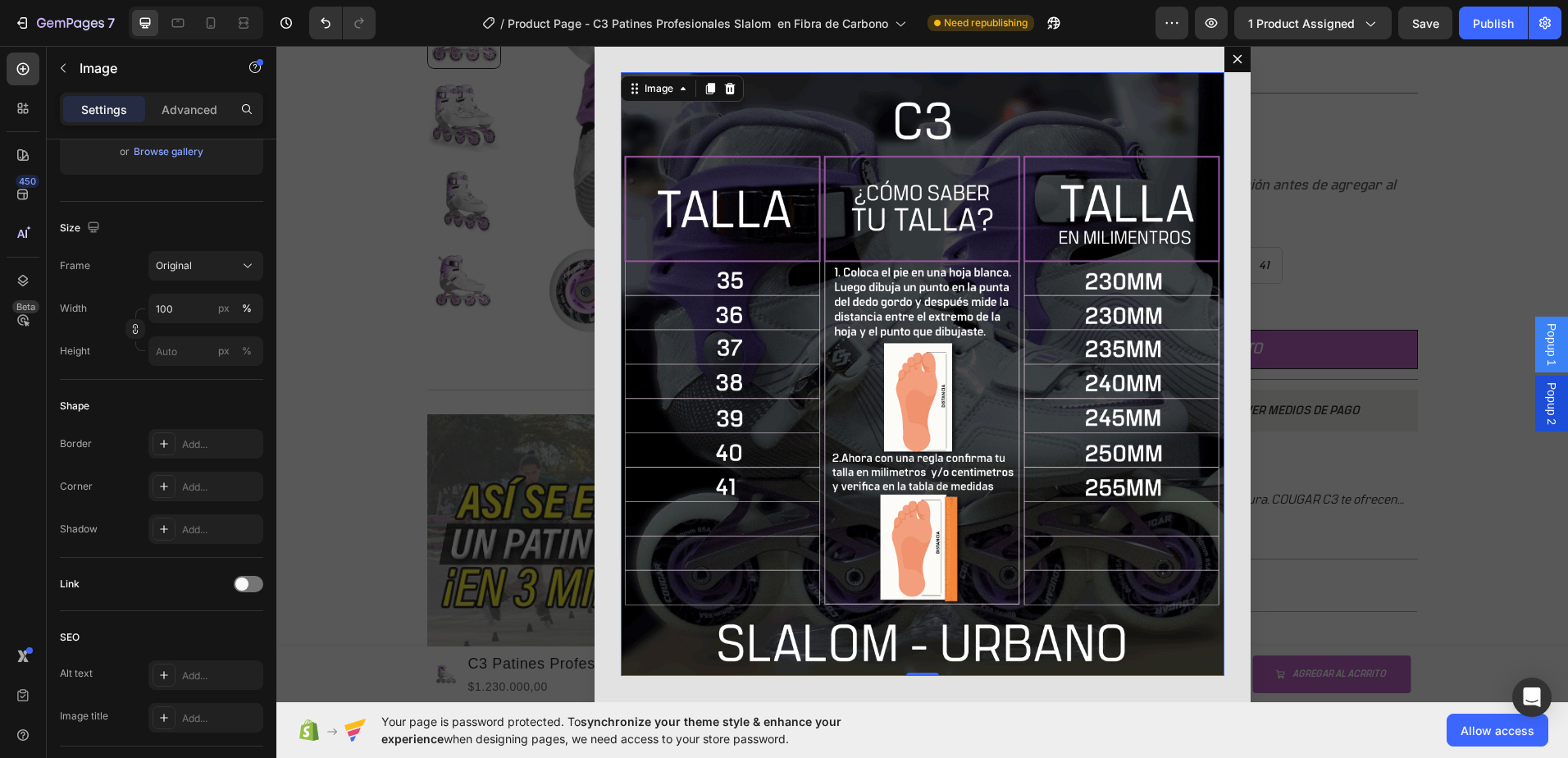
click at [812, 114] on img "Dialog body" at bounding box center [922, 374] width 603 height 603
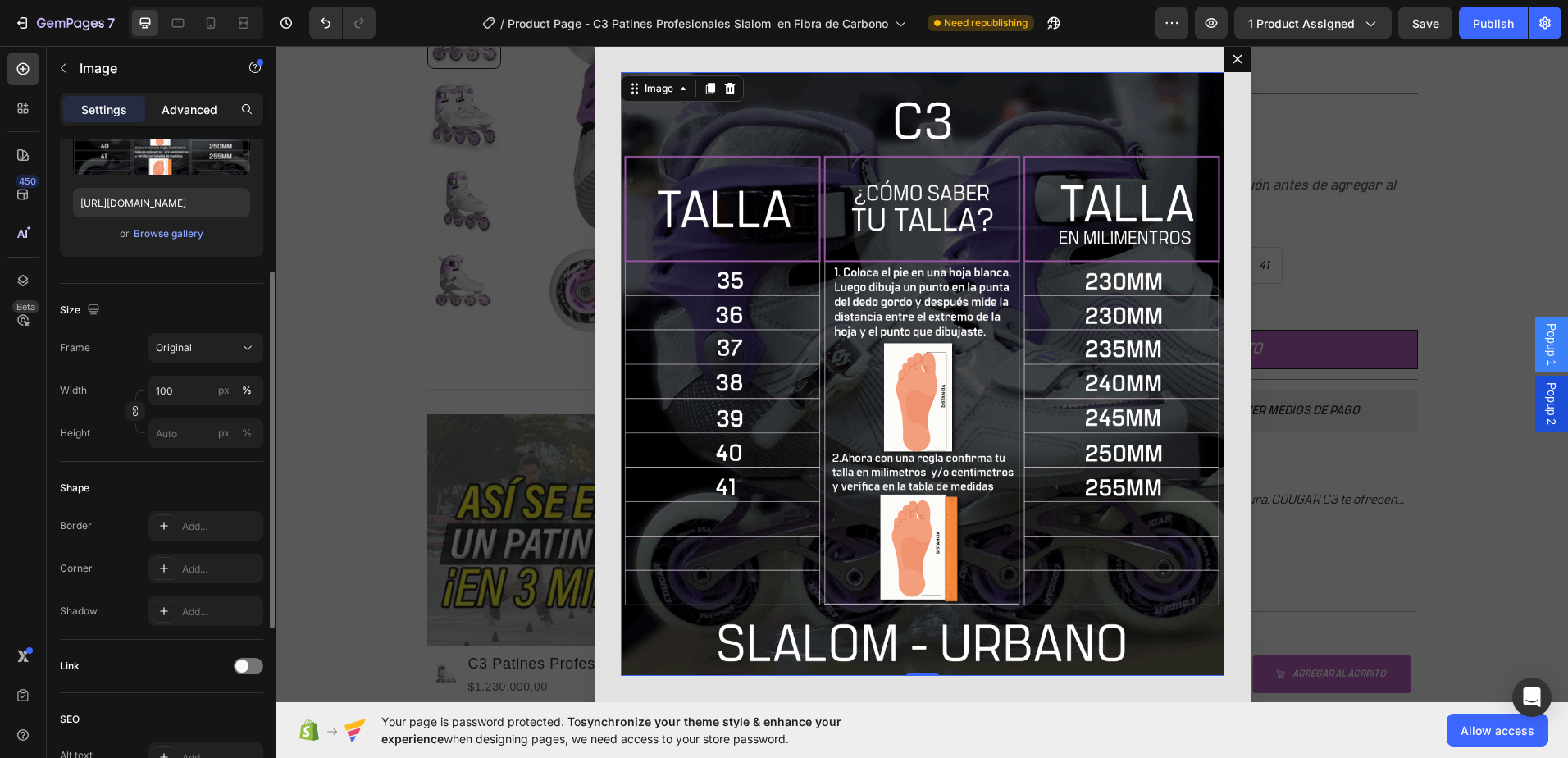
click at [182, 106] on p "Advanced" at bounding box center [189, 109] width 55 height 17
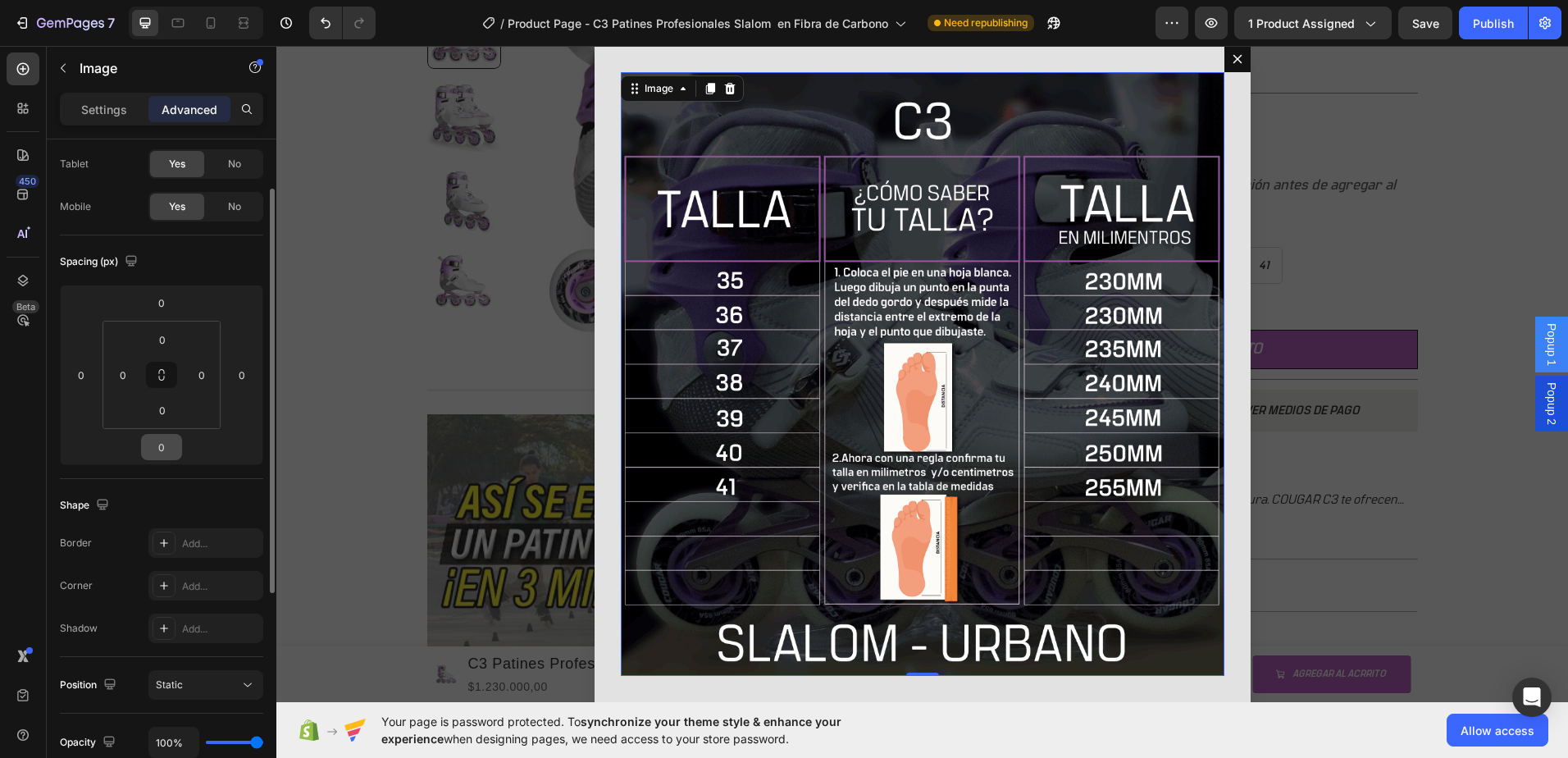
scroll to position [0, 0]
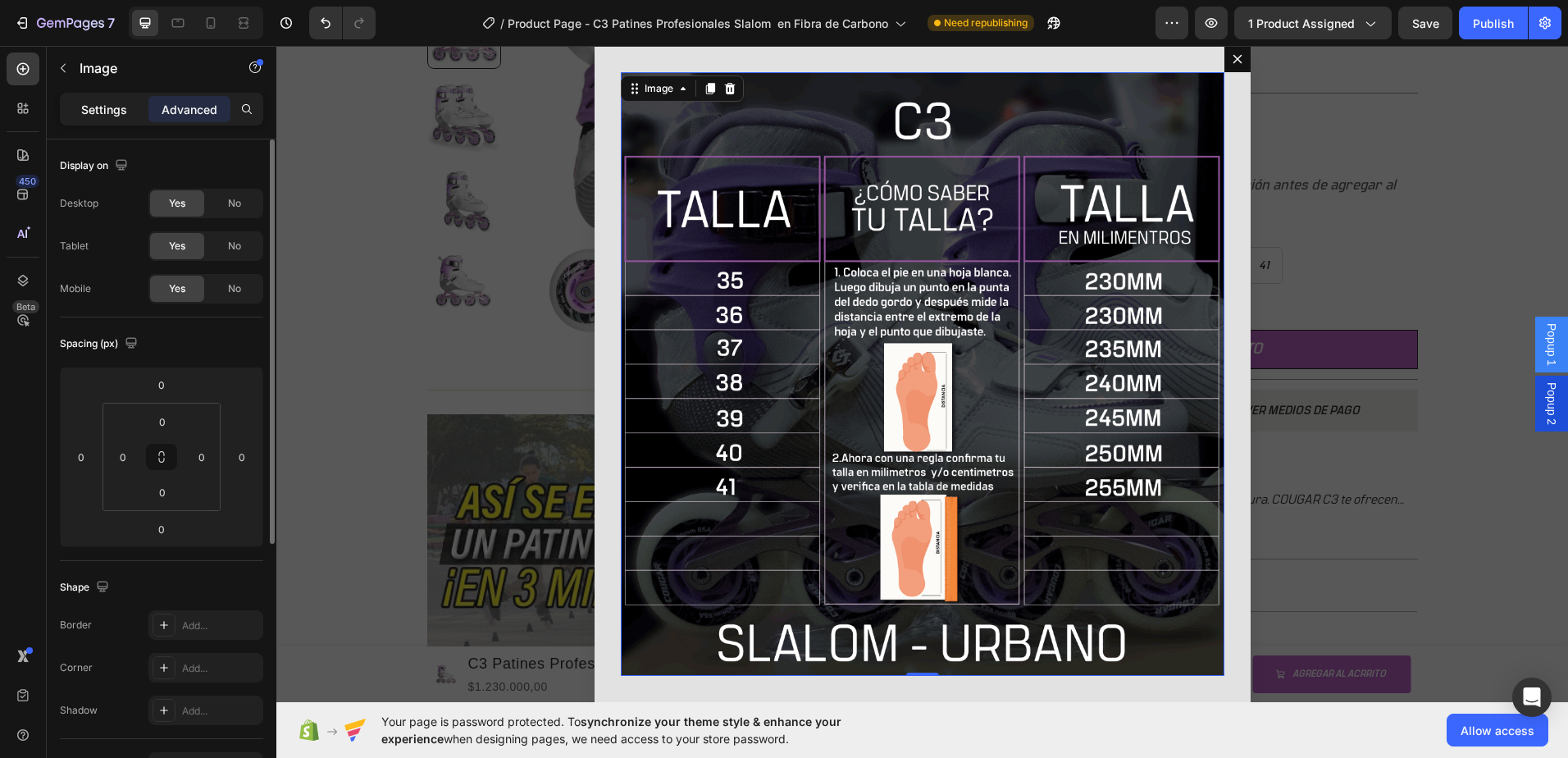
click at [103, 107] on p "Settings" at bounding box center [104, 109] width 46 height 17
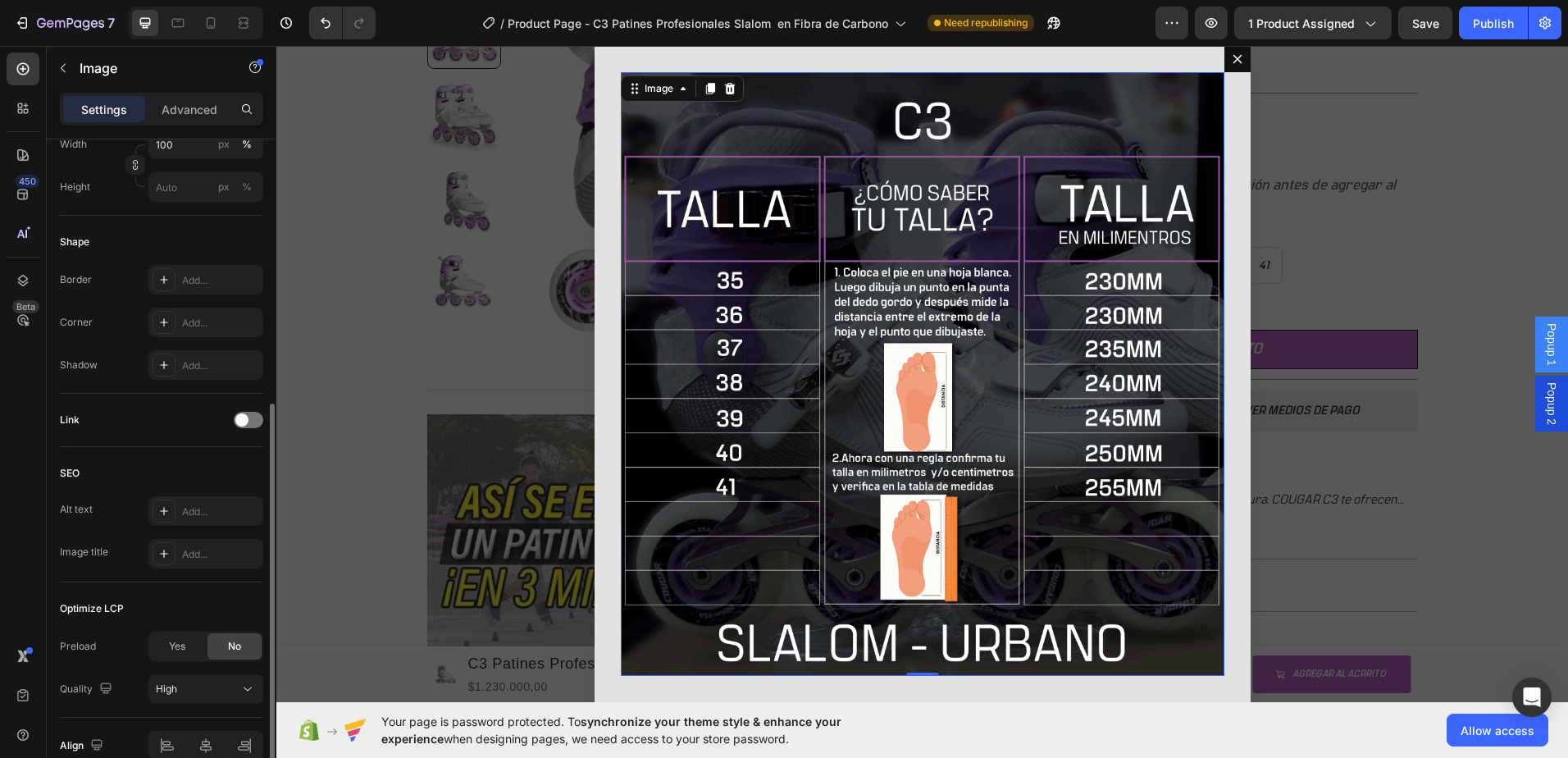
scroll to position [574, 0]
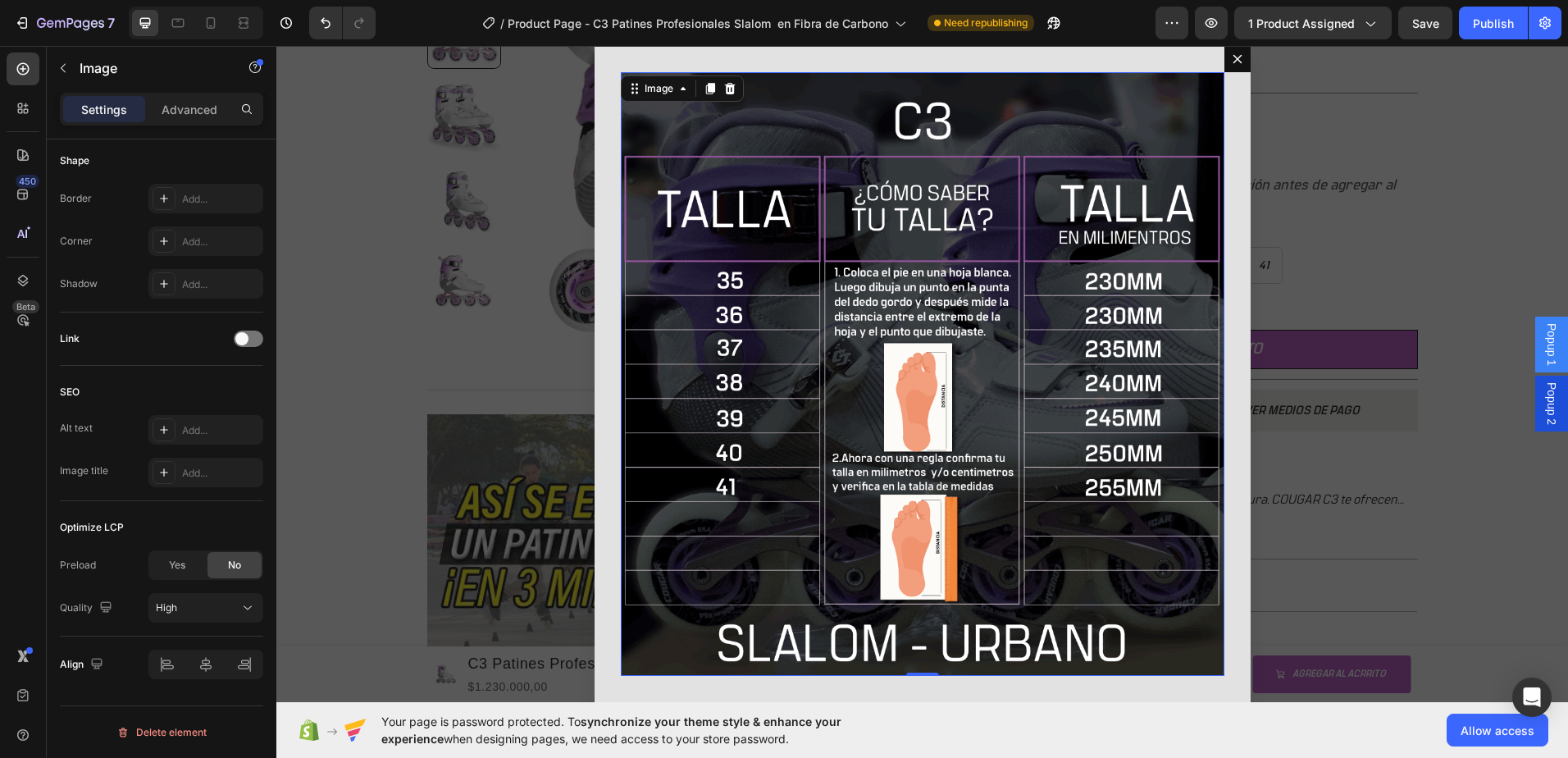
click at [1183, 504] on img "Dialog body" at bounding box center [922, 374] width 603 height 603
click at [1235, 492] on div "Image 0" at bounding box center [923, 374] width 656 height 656
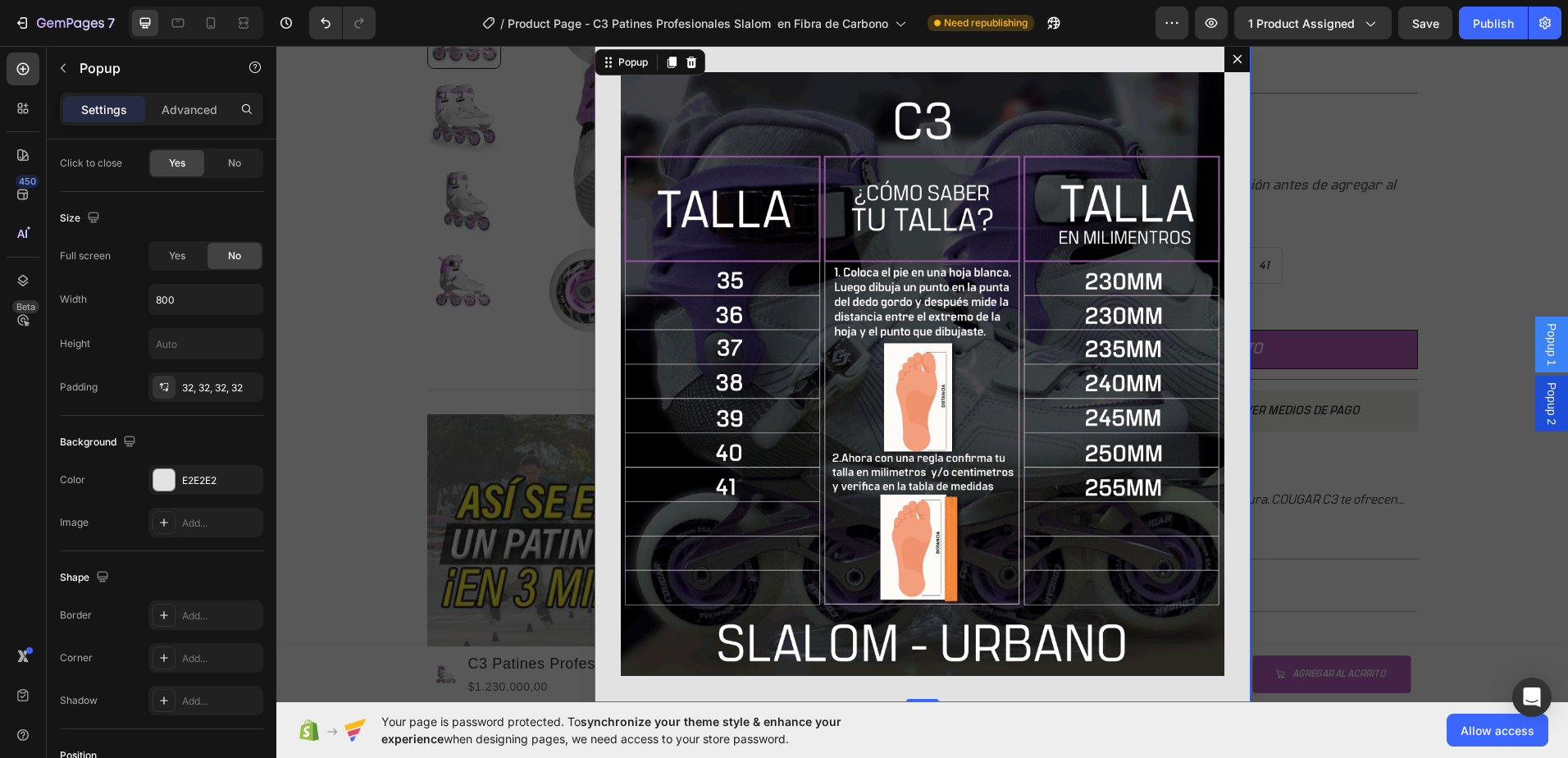
scroll to position [0, 0]
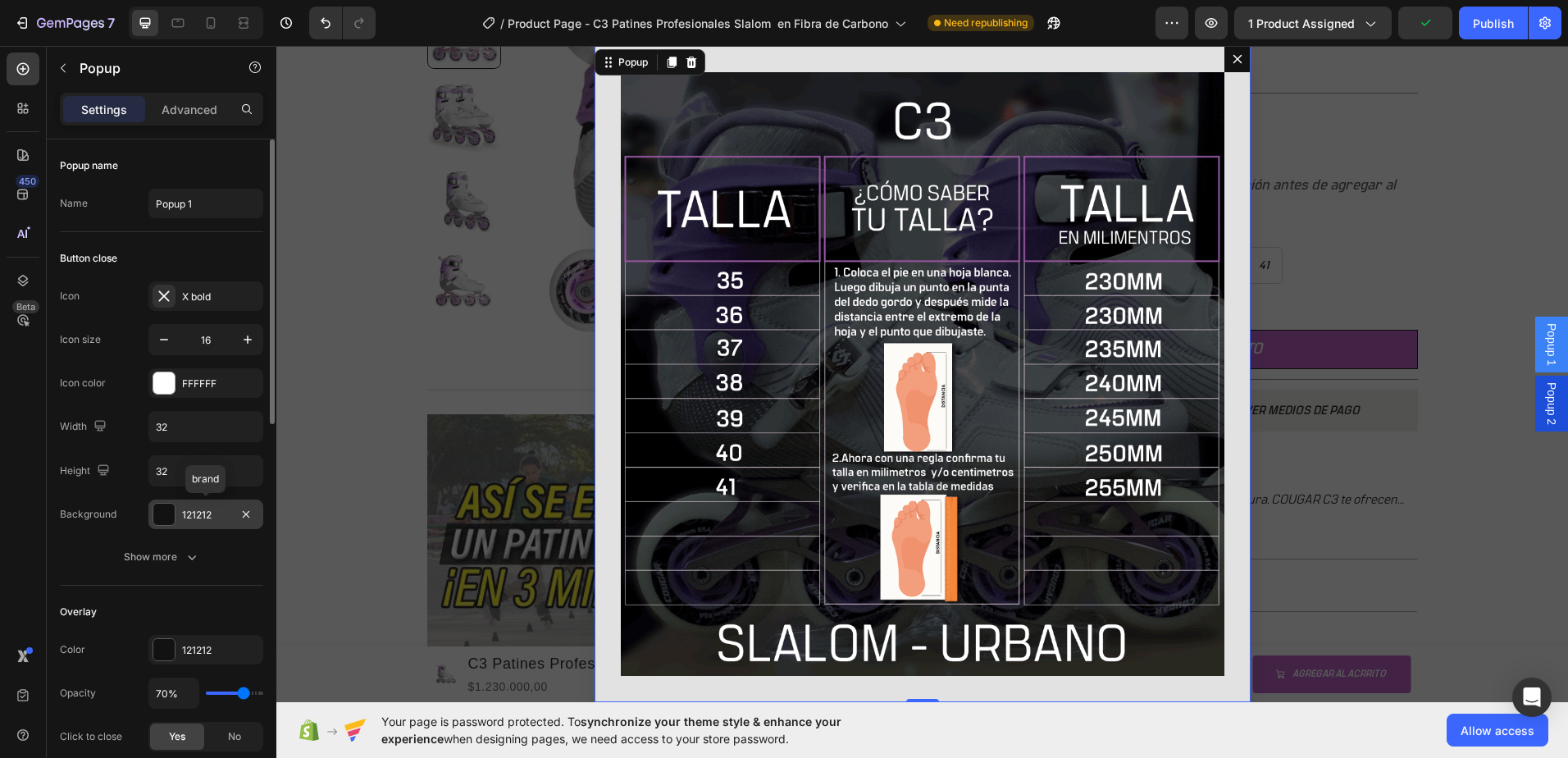
click at [169, 516] on div at bounding box center [164, 514] width 21 height 21
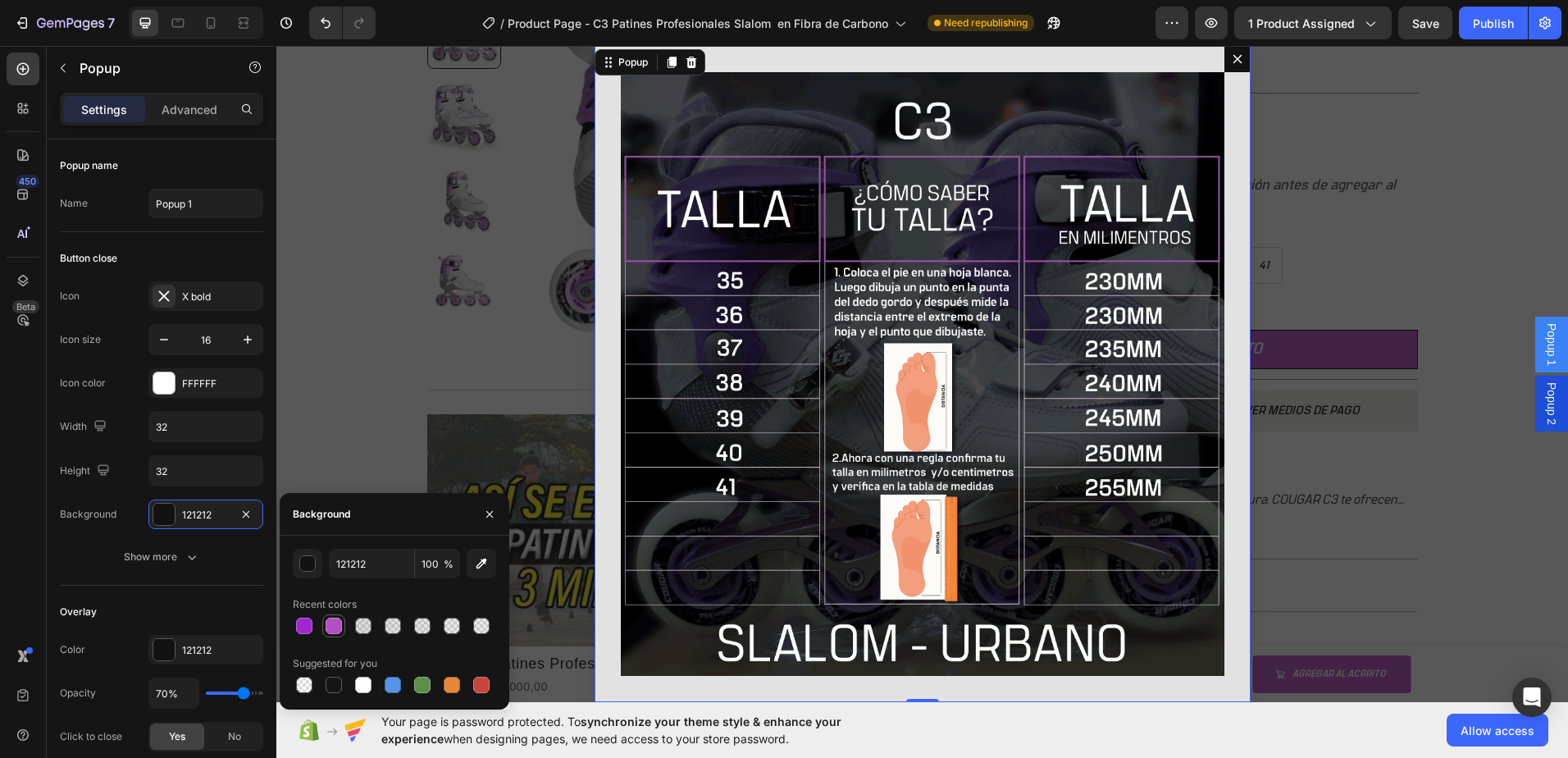
click at [332, 622] on div at bounding box center [333, 625] width 16 height 16
type input "B44EC4"
click at [1419, 289] on div "Backdrop" at bounding box center [922, 374] width 1291 height 656
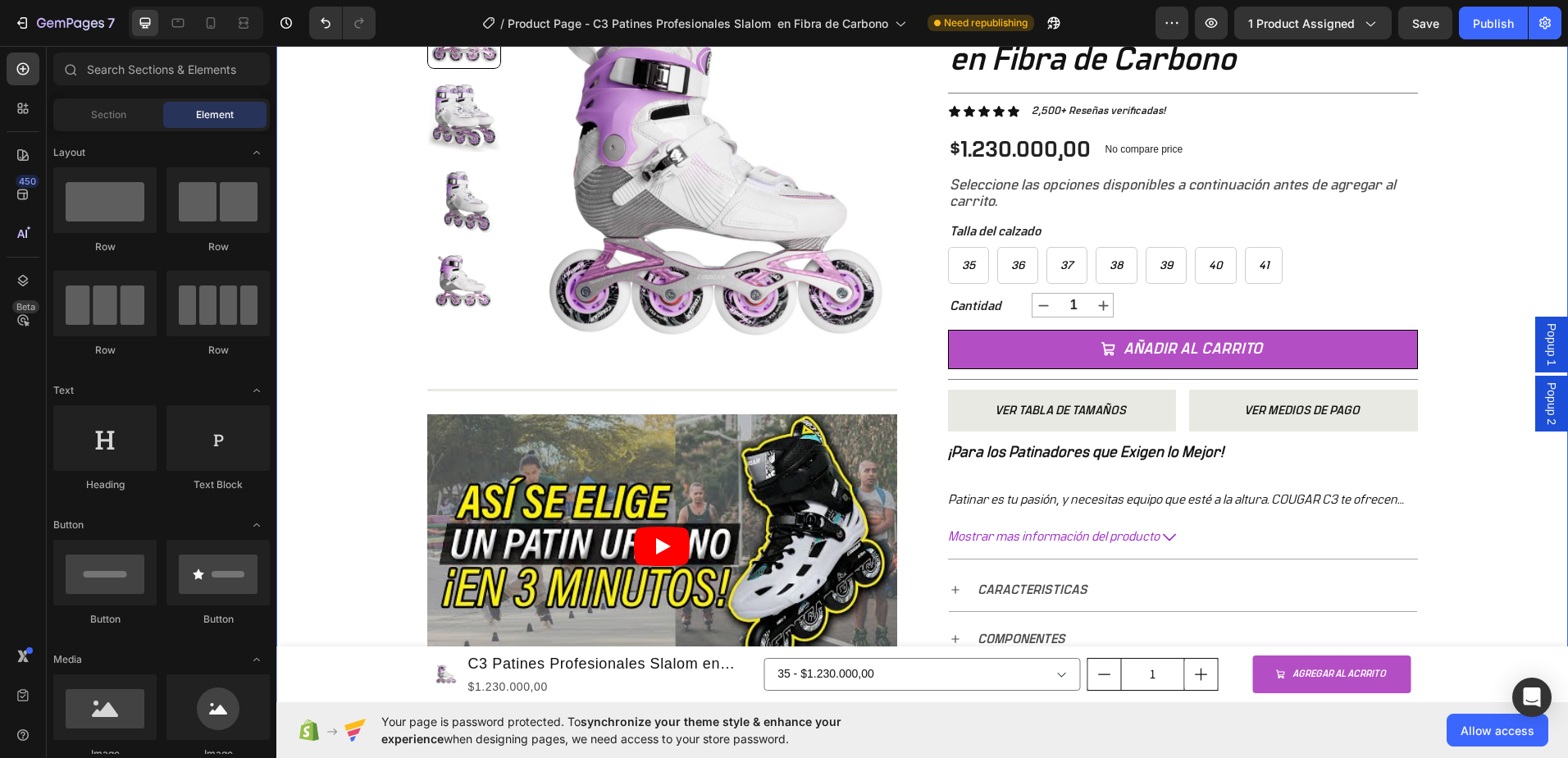
click at [1536, 404] on div "Popup 2" at bounding box center [1552, 403] width 32 height 55
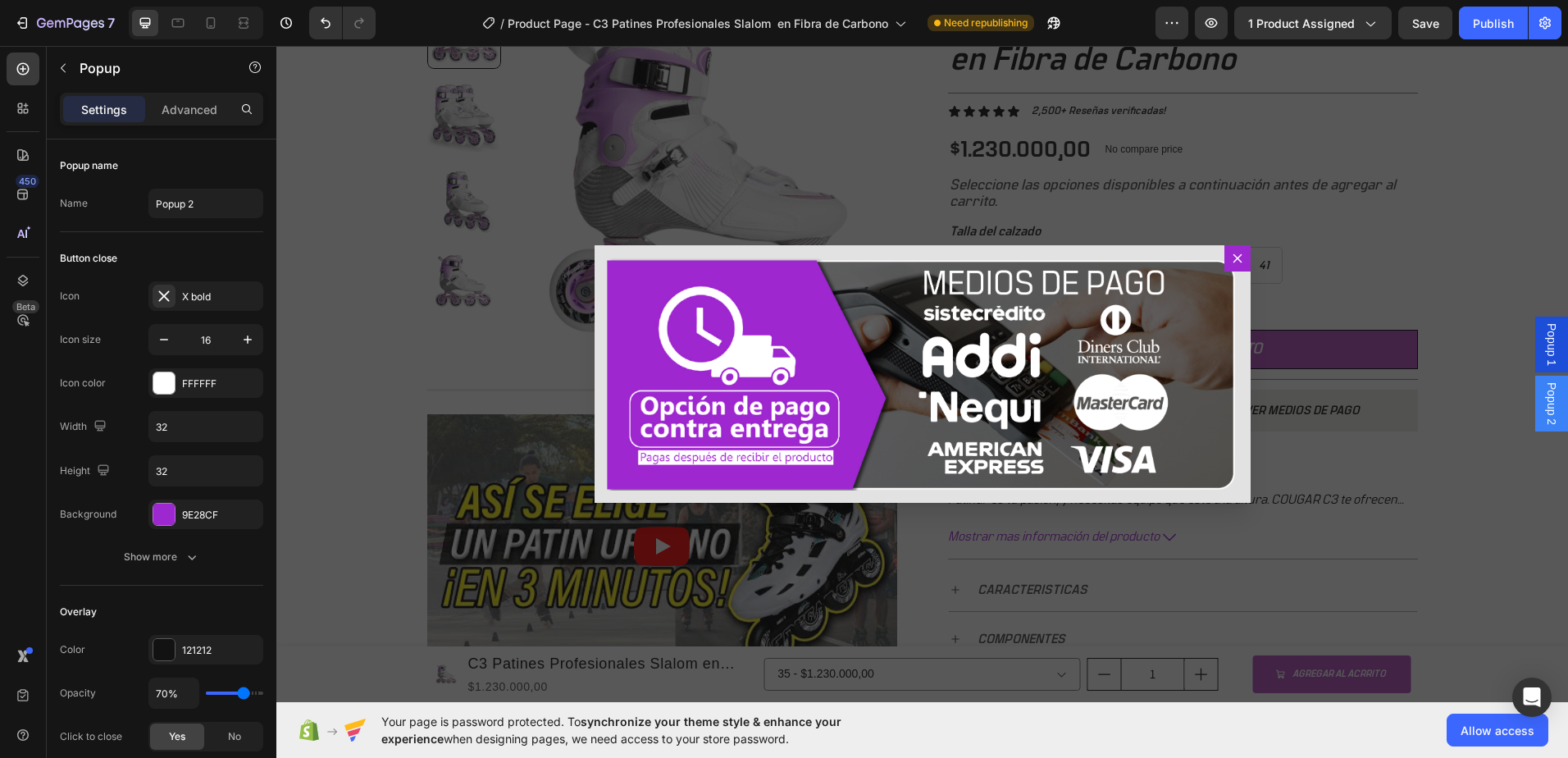
click at [1401, 359] on div "Backdrop" at bounding box center [922, 374] width 1291 height 656
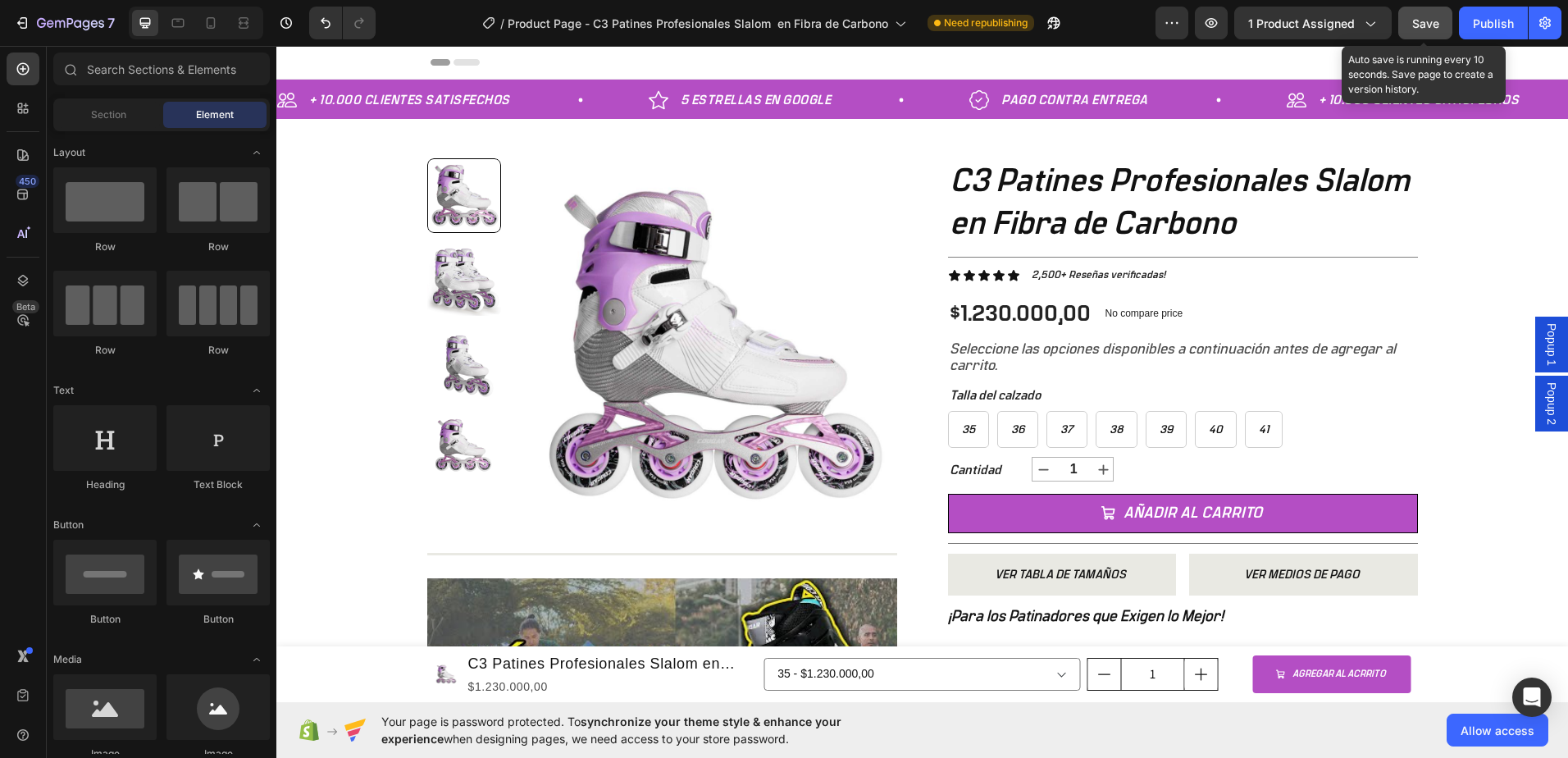
click at [1415, 21] on span "Save" at bounding box center [1425, 23] width 27 height 14
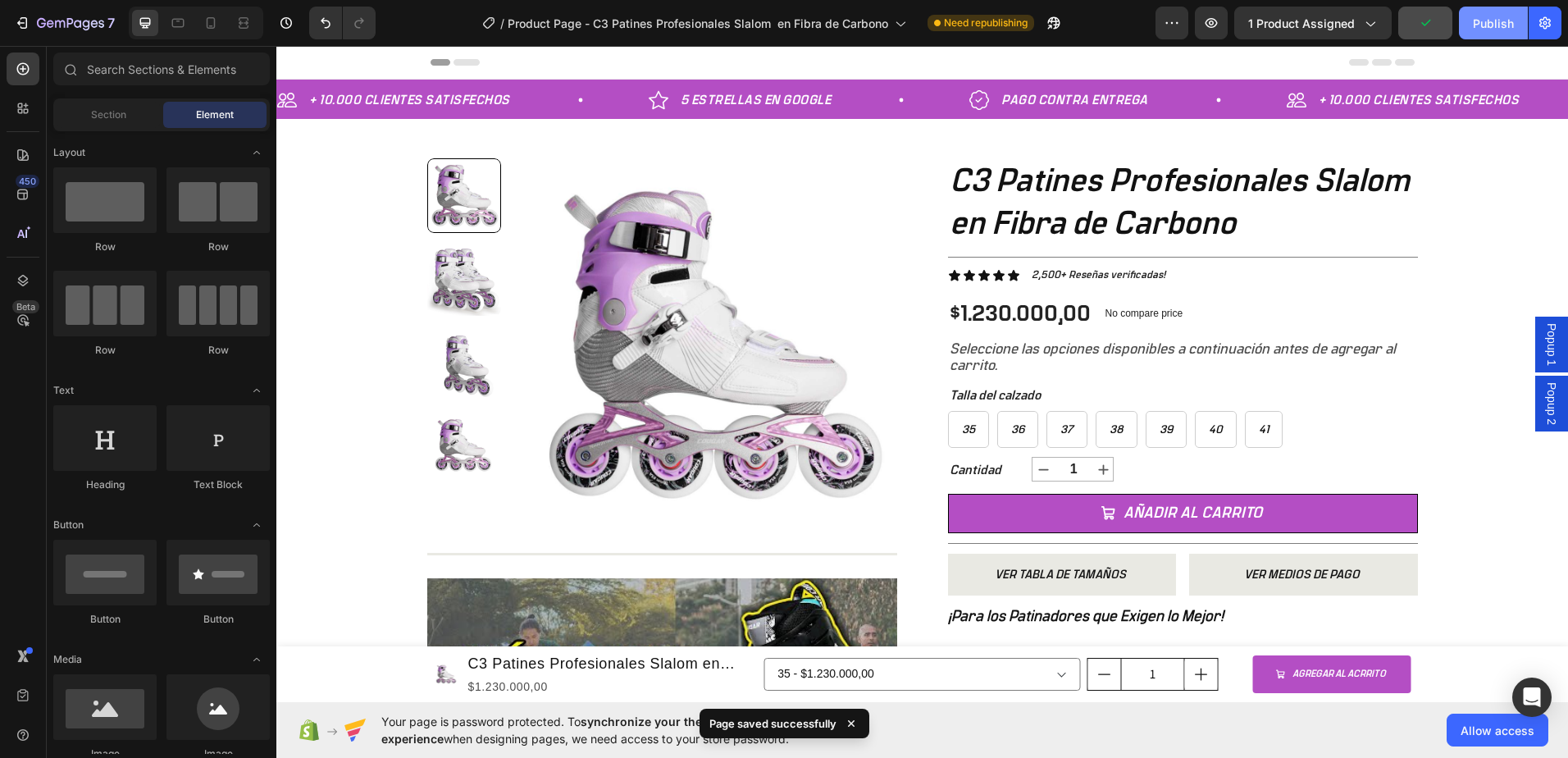
click at [1489, 20] on div "Publish" at bounding box center [1494, 23] width 41 height 17
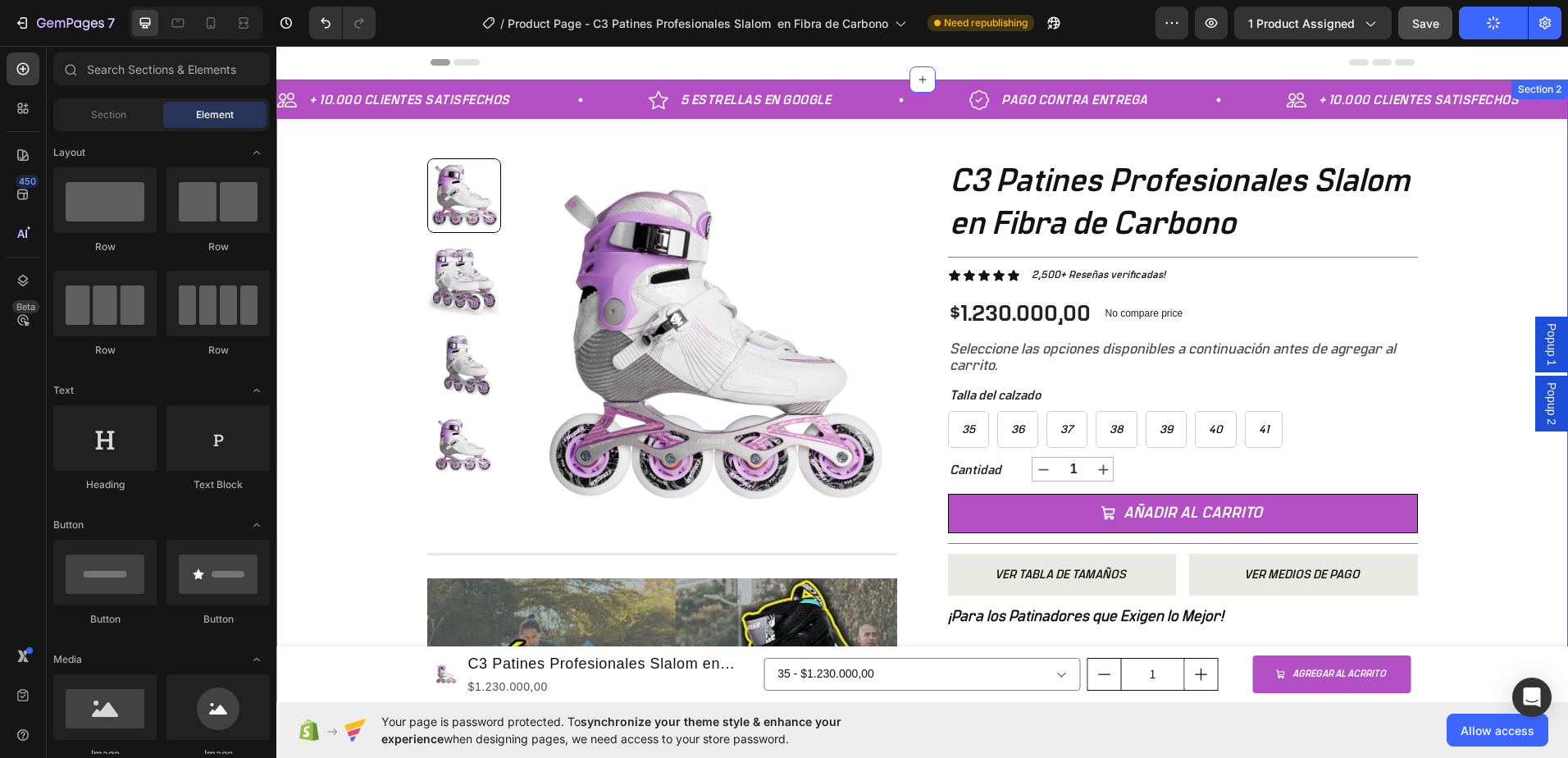
click at [1473, 191] on div "+ 10.000 CLIENTES SATISFECHOS Item List 5 ESTRELLAS EN GOOGLE Item List PAGO CO…" at bounding box center [922, 487] width 1291 height 815
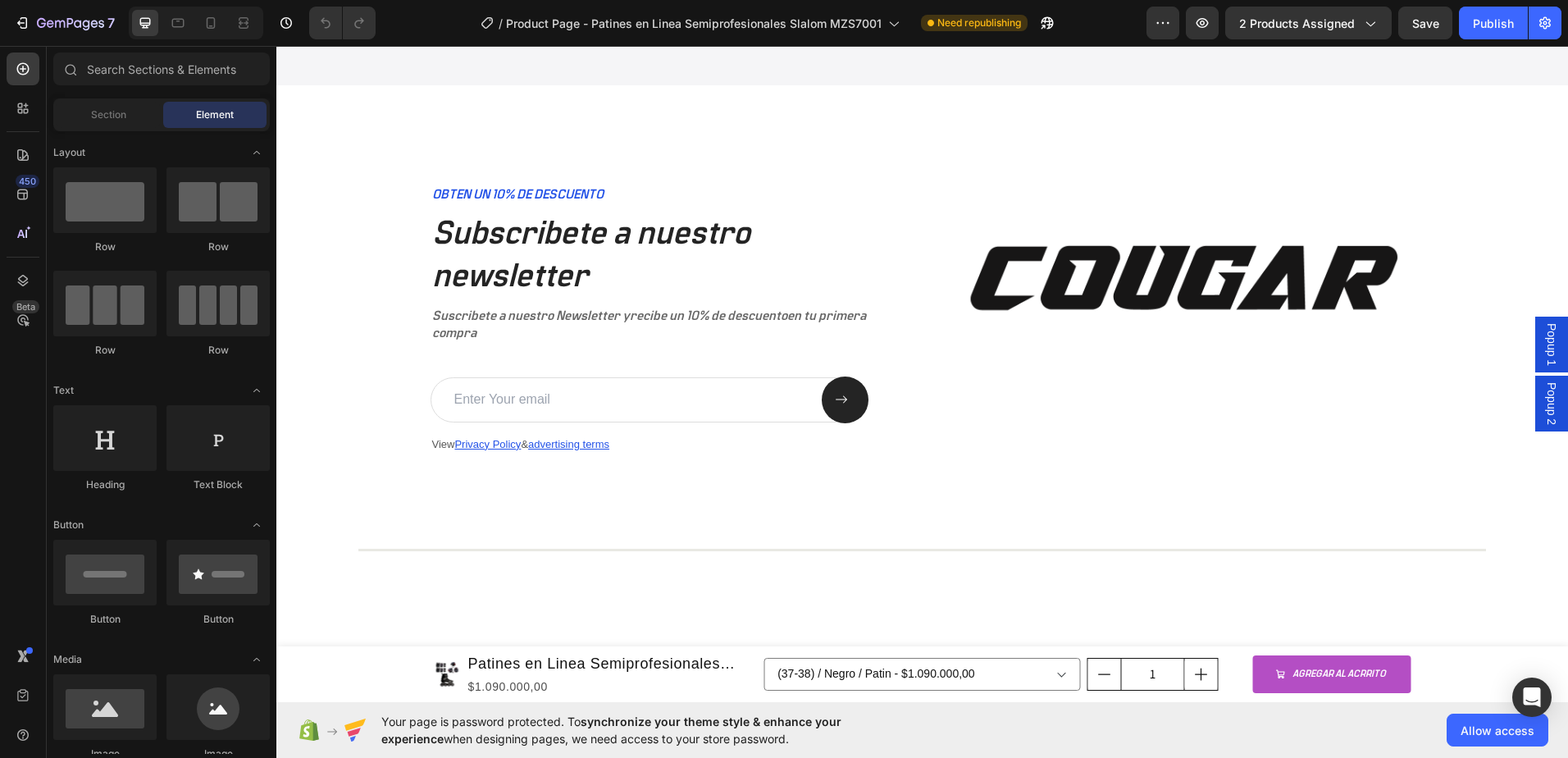
scroll to position [4627, 0]
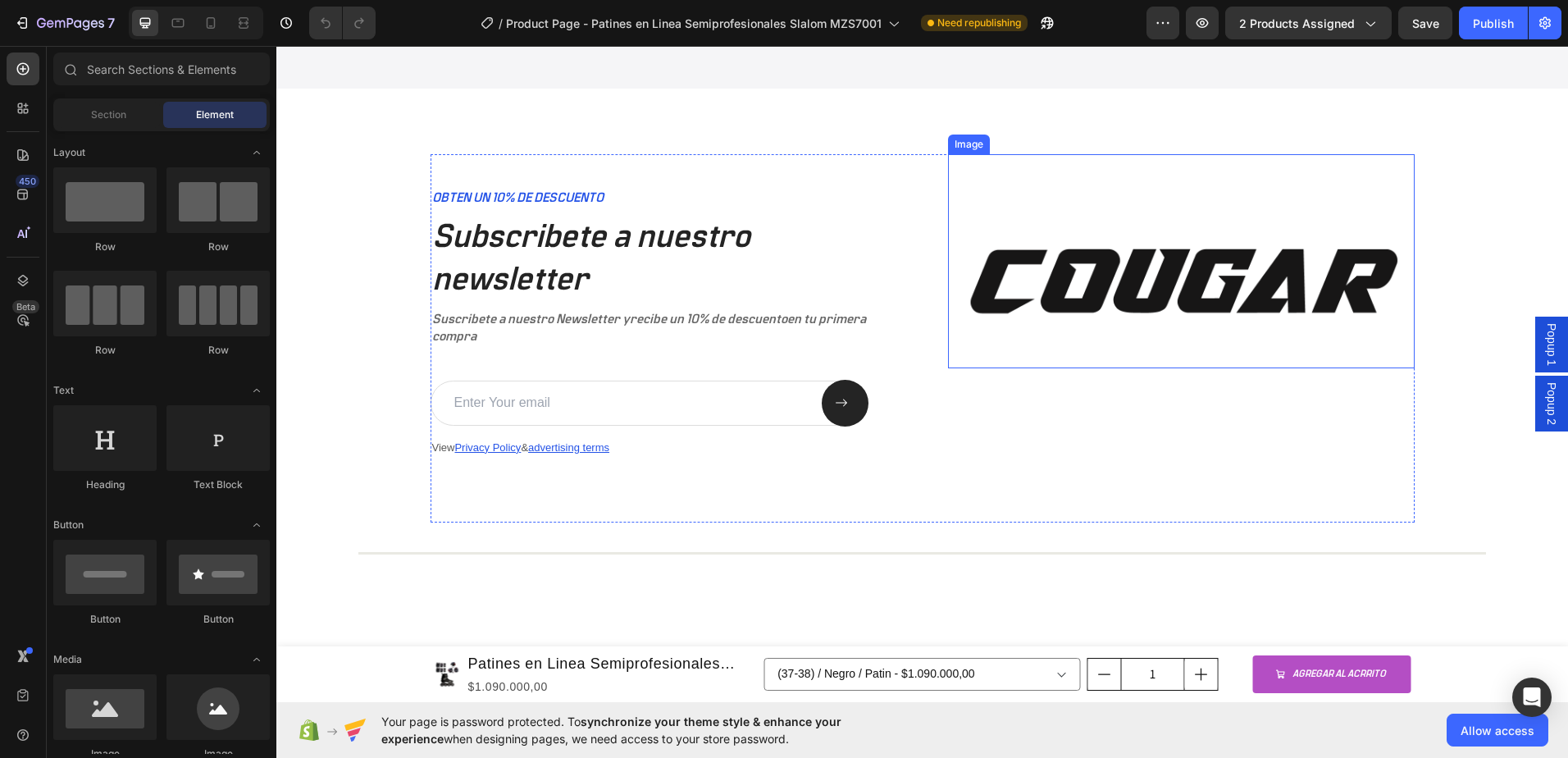
click at [1145, 215] on img at bounding box center [1181, 261] width 467 height 214
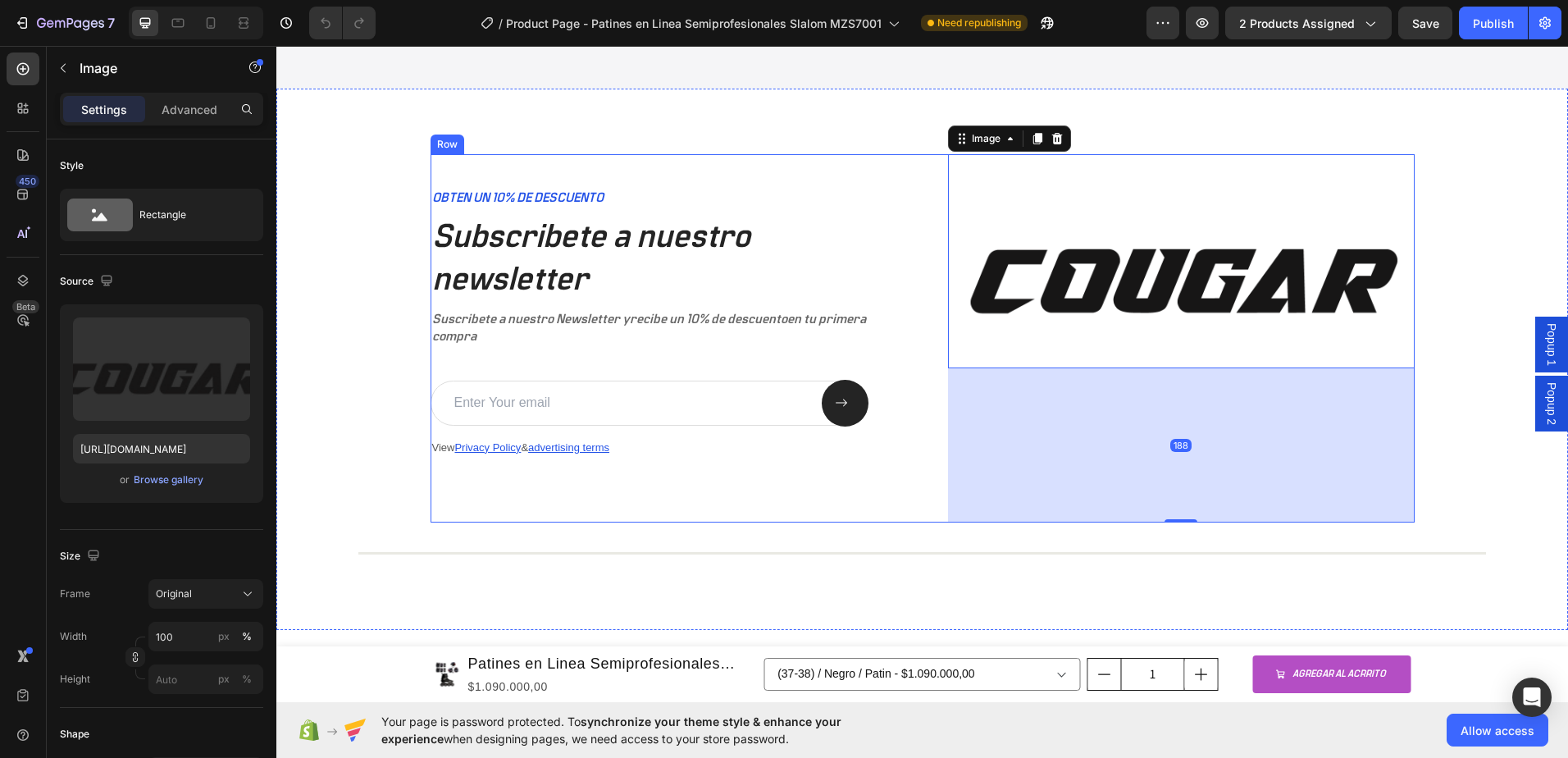
click at [838, 177] on div "OBTEN UN 10% DE DESCUENTO Text Block Subscribete a nuestro newsletter Heading S…" at bounding box center [663, 338] width 467 height 368
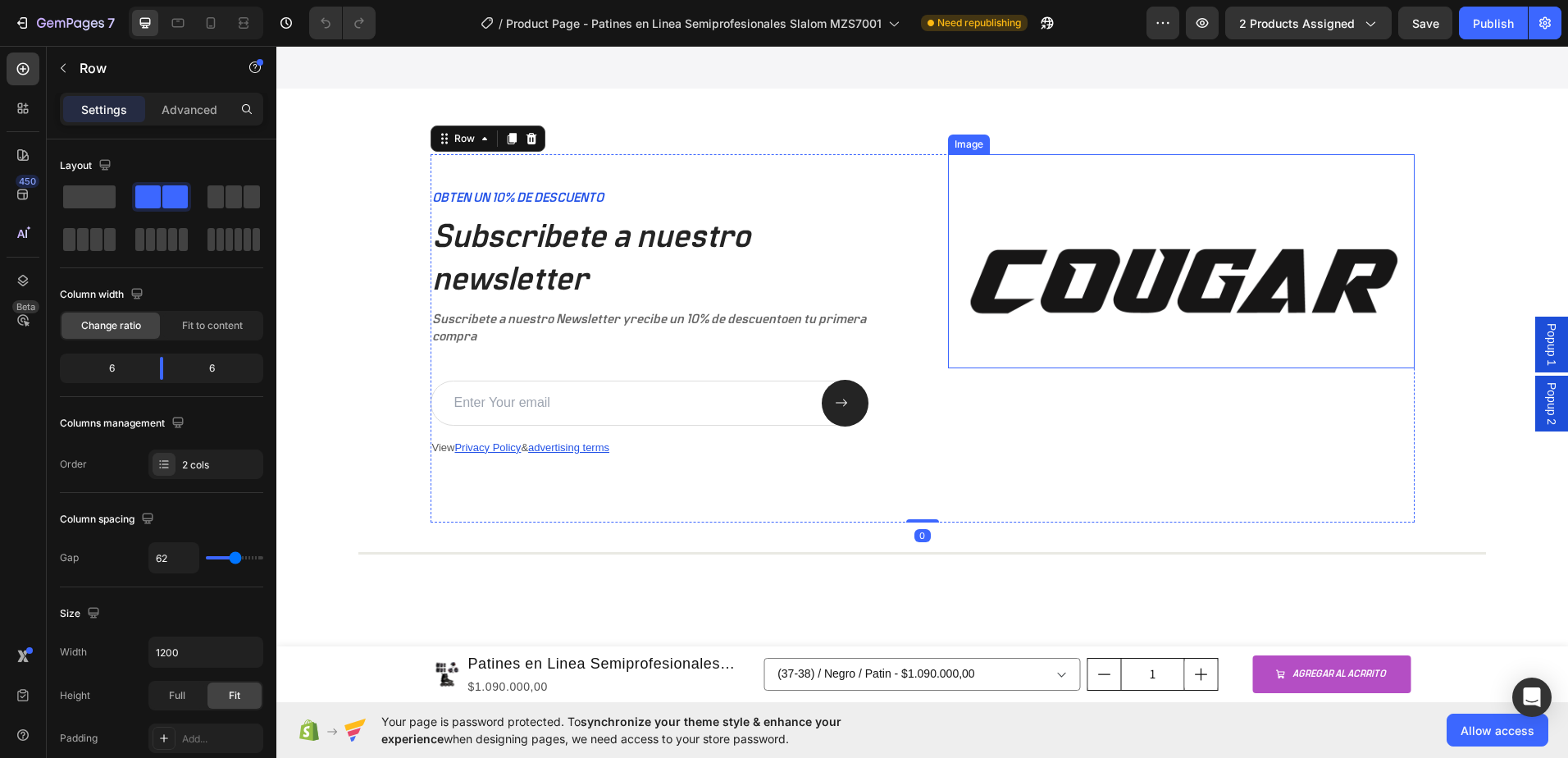
click at [1071, 184] on img at bounding box center [1181, 261] width 467 height 214
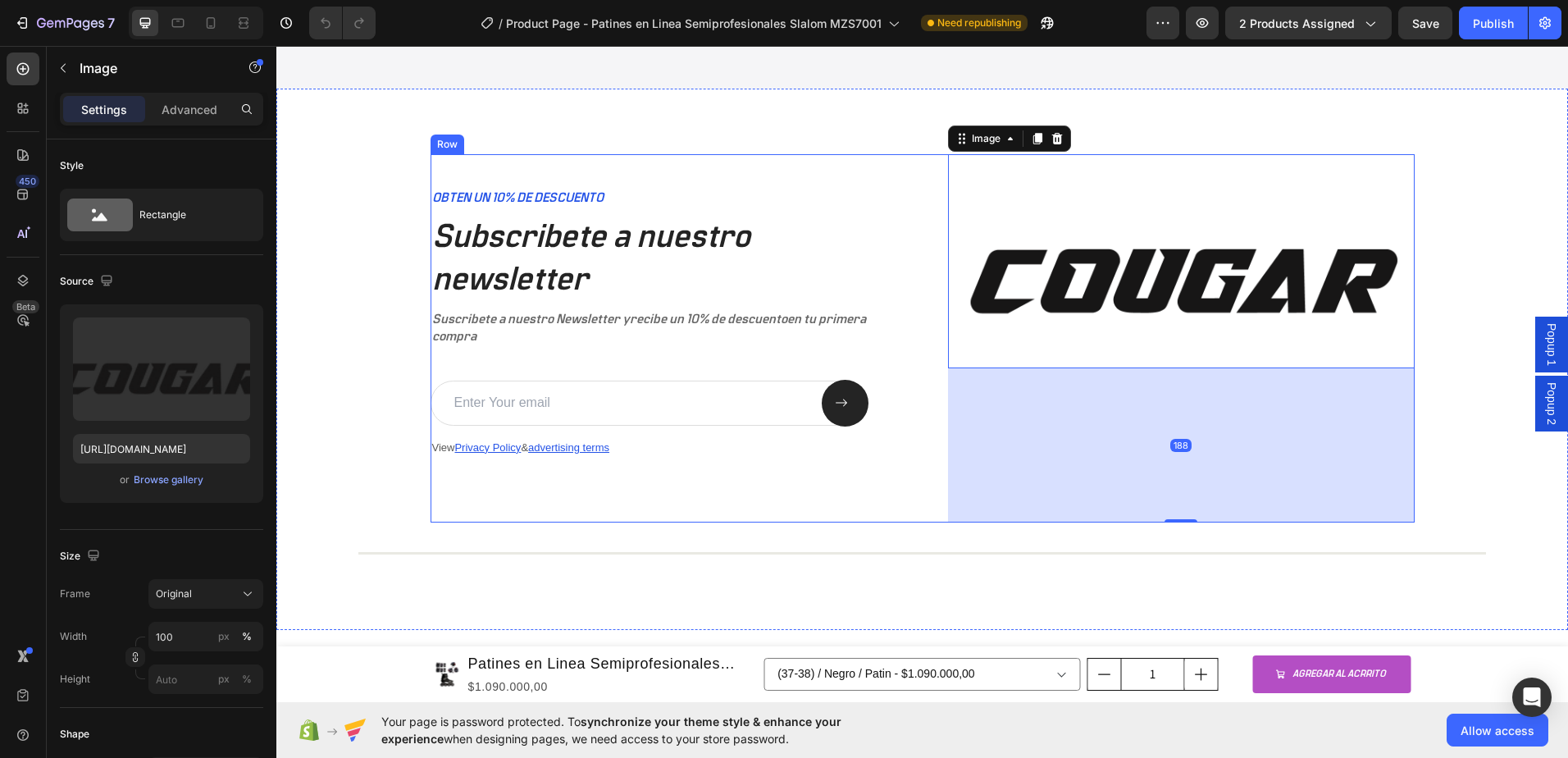
click at [873, 173] on div "OBTEN UN 10% DE DESCUENTO Text Block Subscribete a nuestro newsletter Heading S…" at bounding box center [663, 338] width 467 height 368
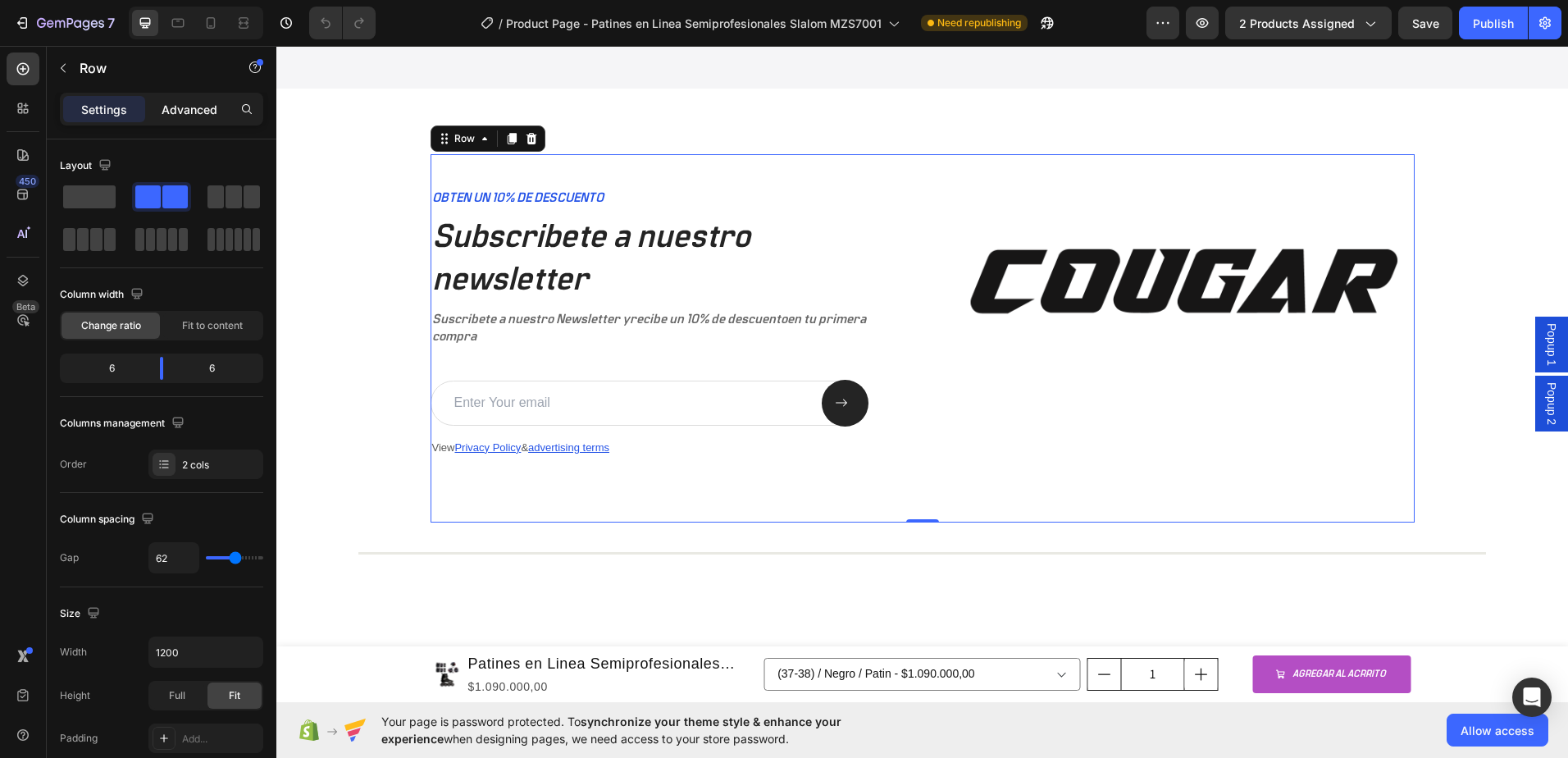
click at [178, 102] on p "Advanced" at bounding box center [189, 109] width 55 height 17
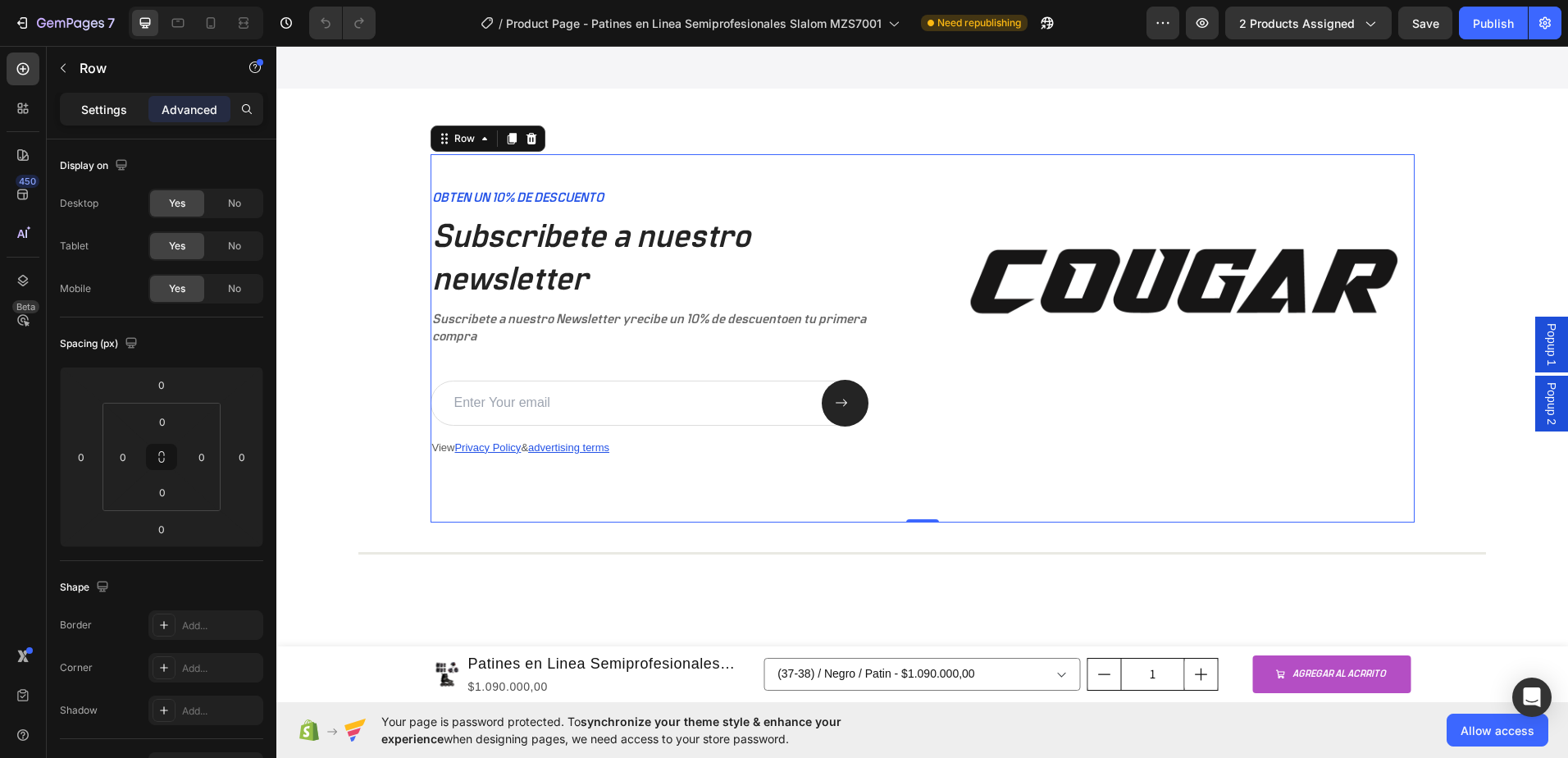
click at [97, 111] on p "Settings" at bounding box center [104, 109] width 46 height 17
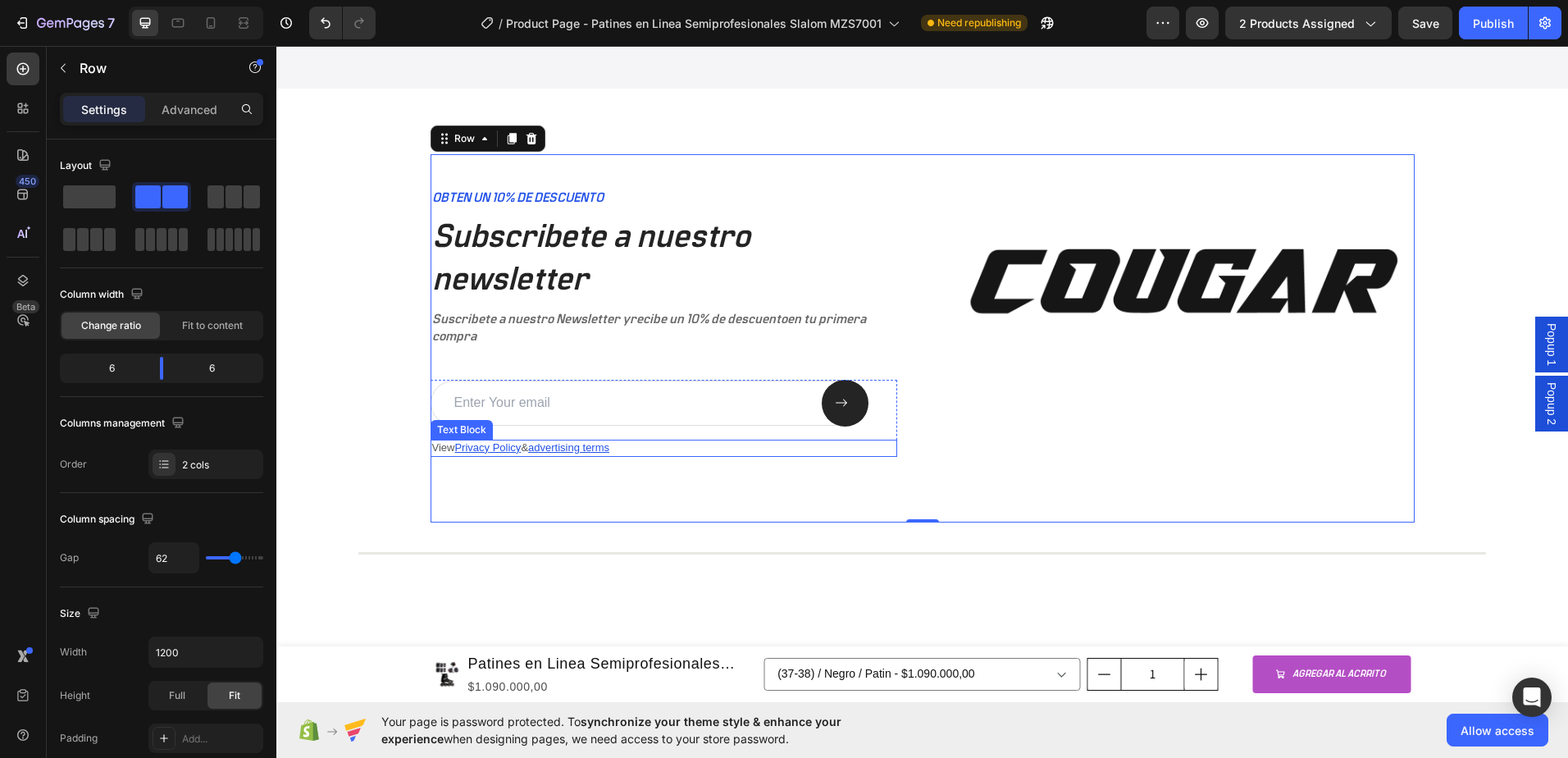
click at [656, 445] on p "View Privacy Policy & advertising terms" at bounding box center [663, 448] width 463 height 14
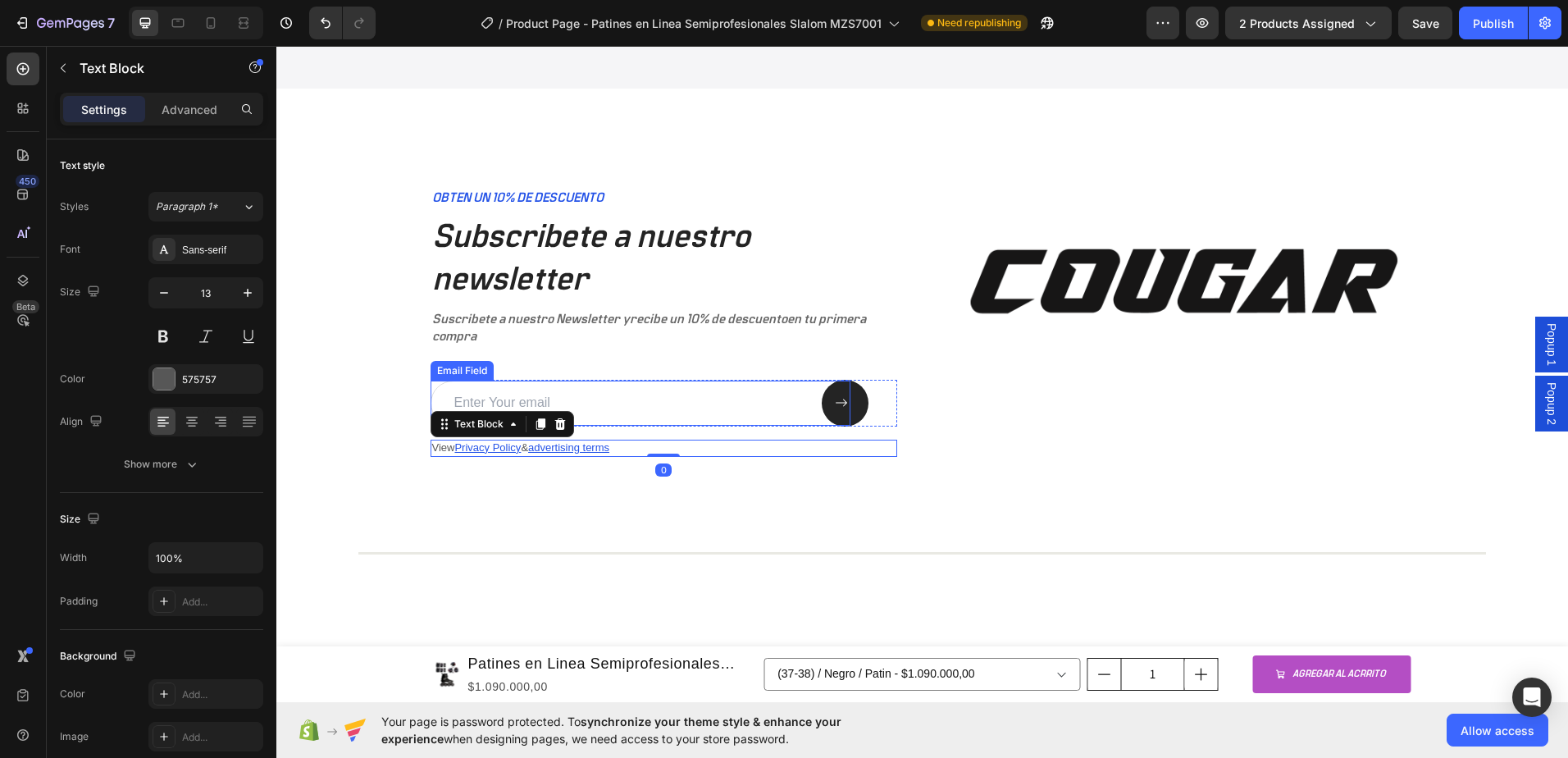
click at [654, 409] on input "email" at bounding box center [640, 403] width 420 height 45
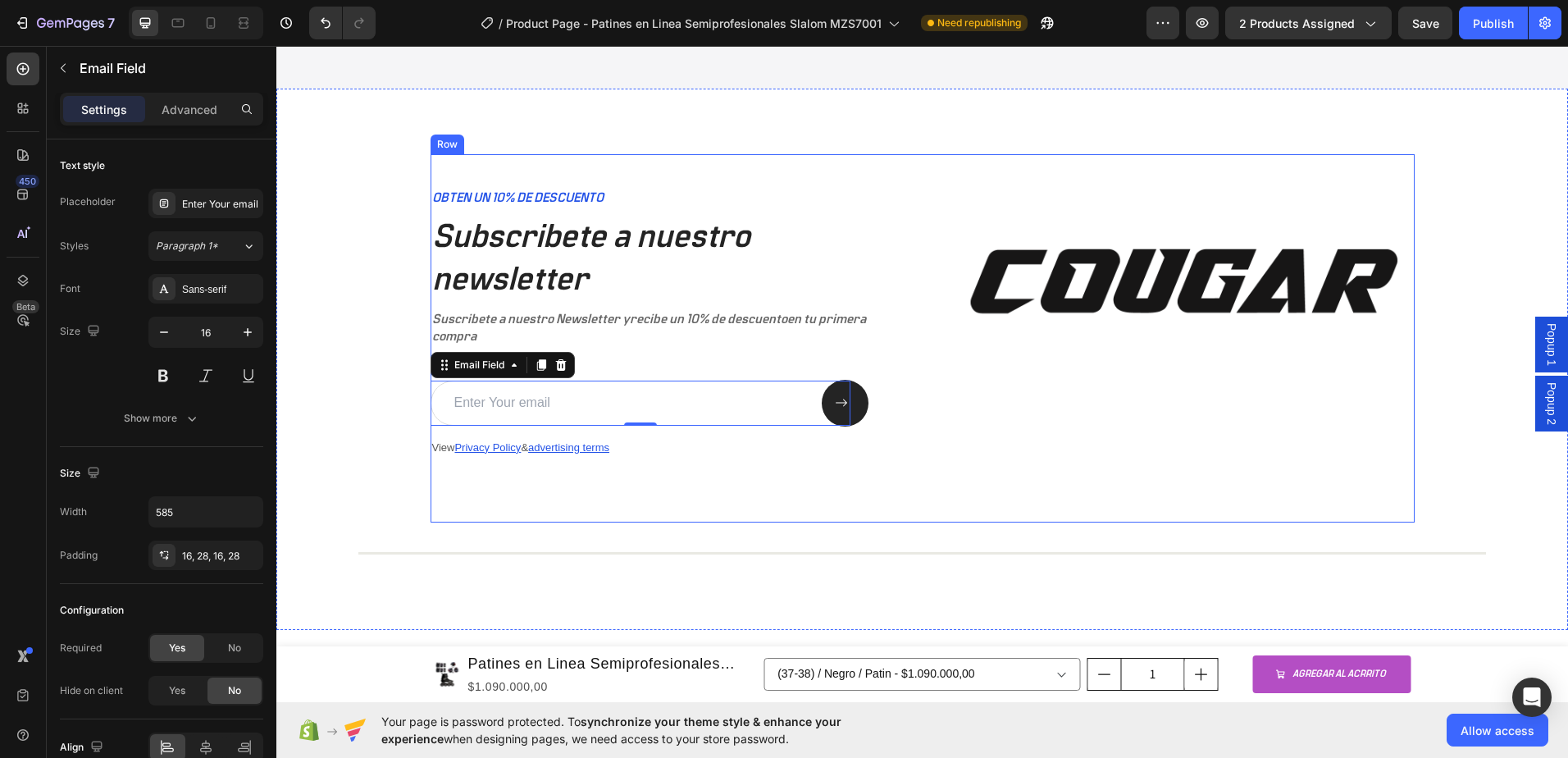
click at [936, 362] on div "OBTEN UN 10% DE DESCUENTO Text Block Subscribete a nuestro newsletter Heading S…" at bounding box center [922, 338] width 984 height 368
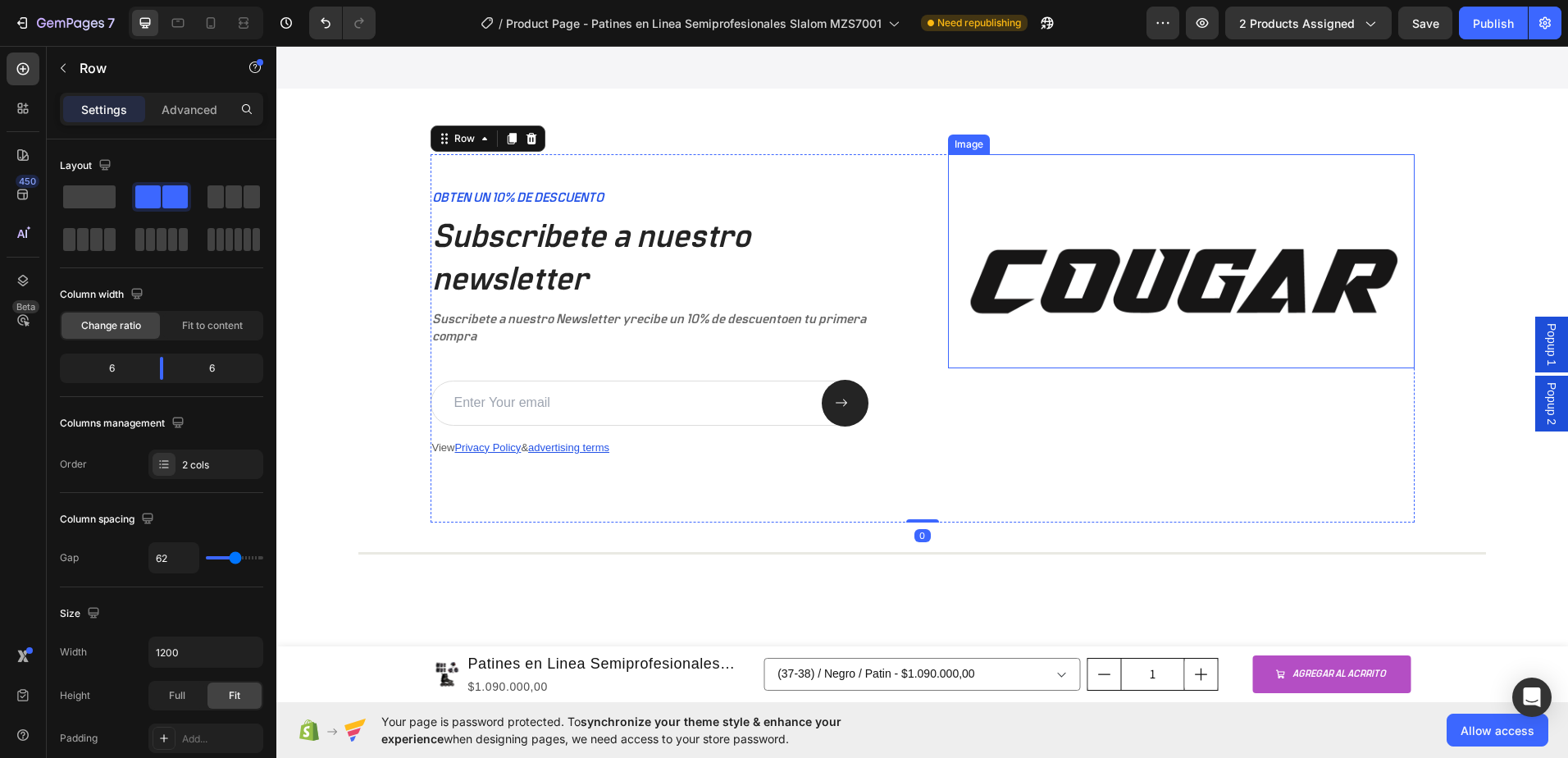
click at [1053, 282] on img at bounding box center [1181, 261] width 467 height 214
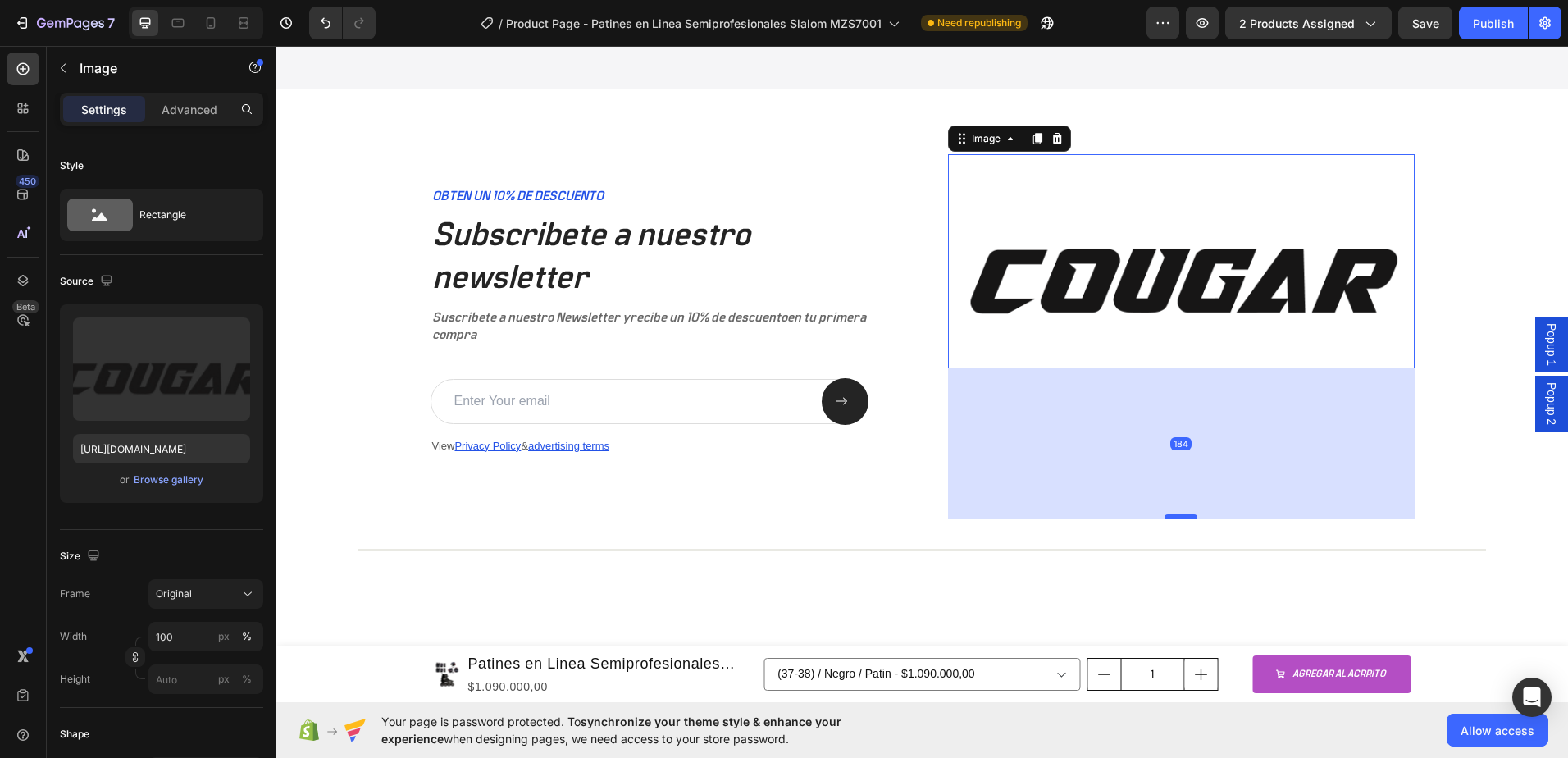
click at [1166, 517] on div at bounding box center [1180, 516] width 32 height 5
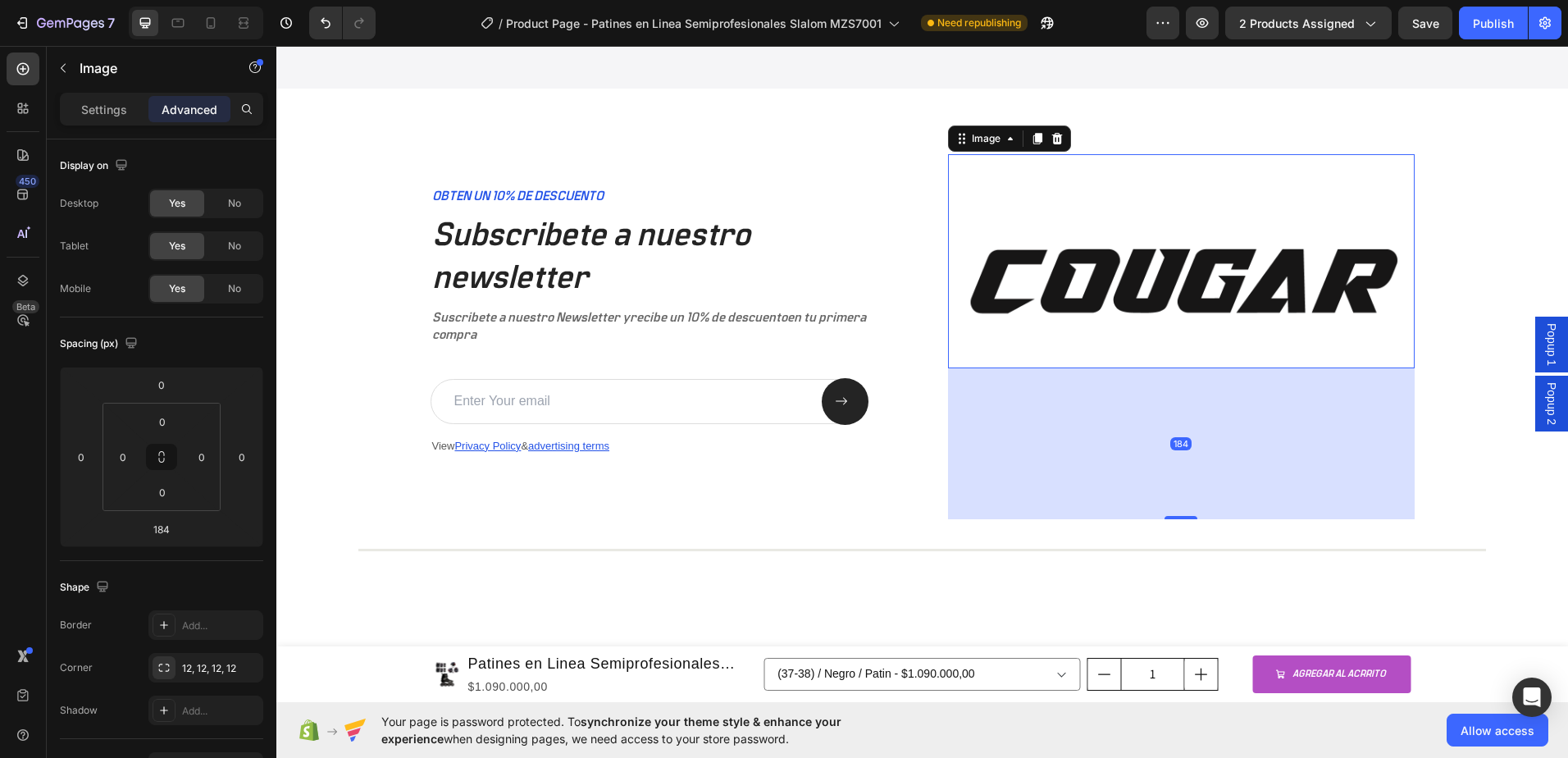
click at [1187, 272] on img at bounding box center [1181, 261] width 467 height 214
click at [1172, 155] on img at bounding box center [1181, 261] width 467 height 214
click at [1172, 274] on img at bounding box center [1181, 261] width 467 height 214
click at [1440, 378] on div "OBTEN UN 10% DE DESCUENTO Text Block Subscribete a nuestro newsletter Heading S…" at bounding box center [922, 358] width 1259 height 407
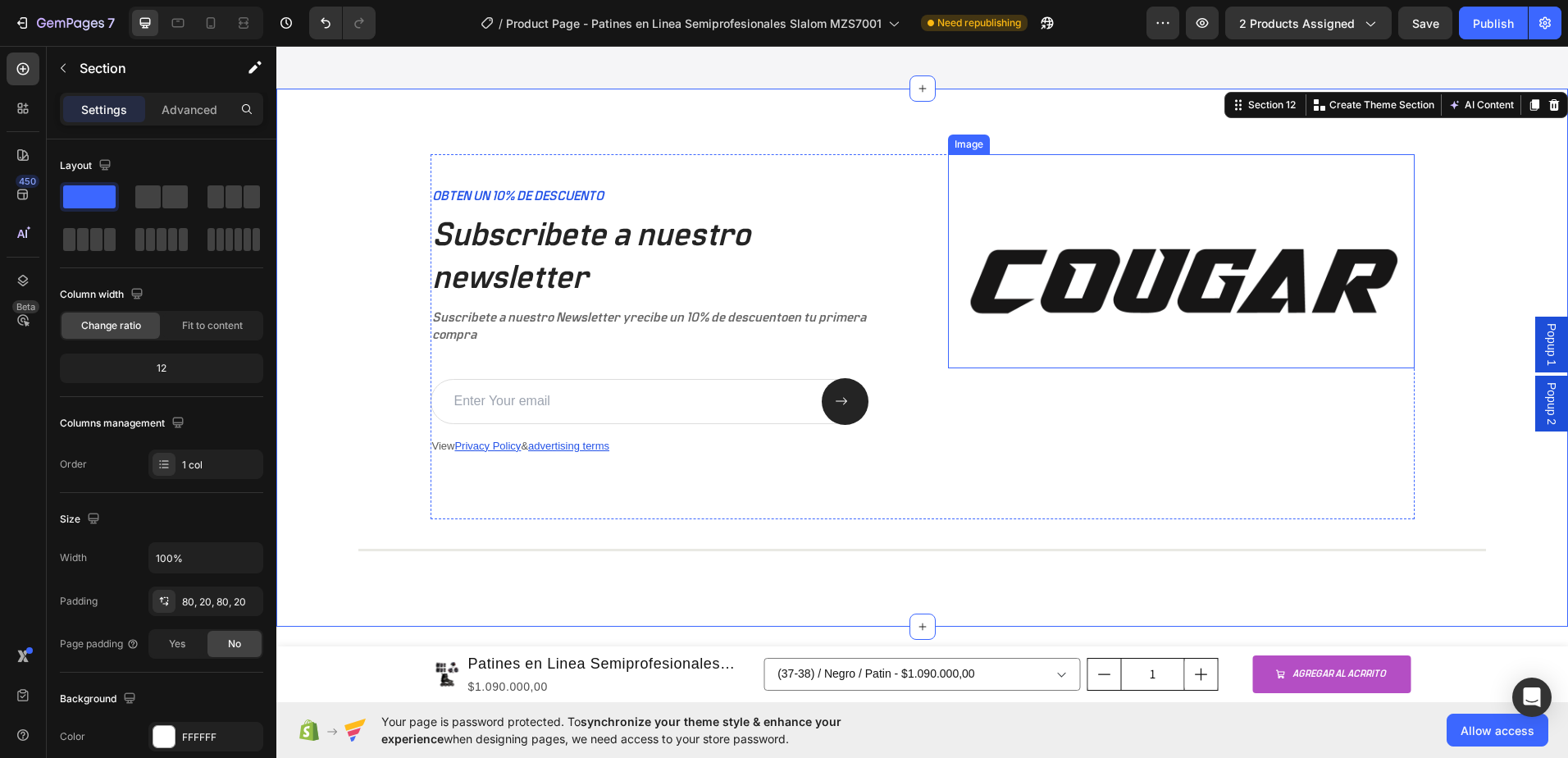
click at [1256, 274] on img at bounding box center [1181, 261] width 467 height 214
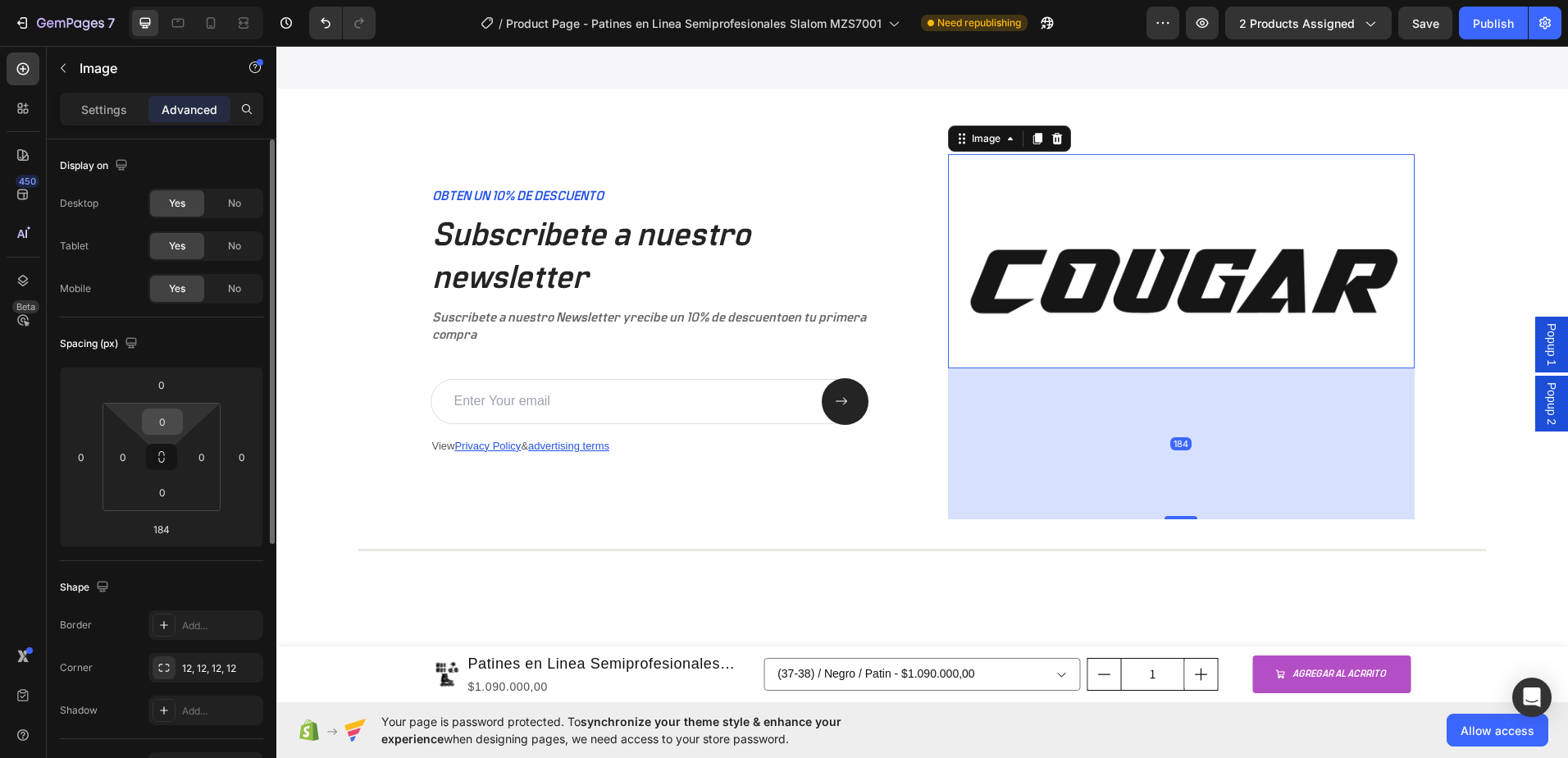
click at [164, 419] on input "0" at bounding box center [162, 421] width 32 height 25
type input "0"
click at [1055, 275] on img at bounding box center [1181, 261] width 467 height 214
click at [1092, 344] on img at bounding box center [1181, 261] width 467 height 214
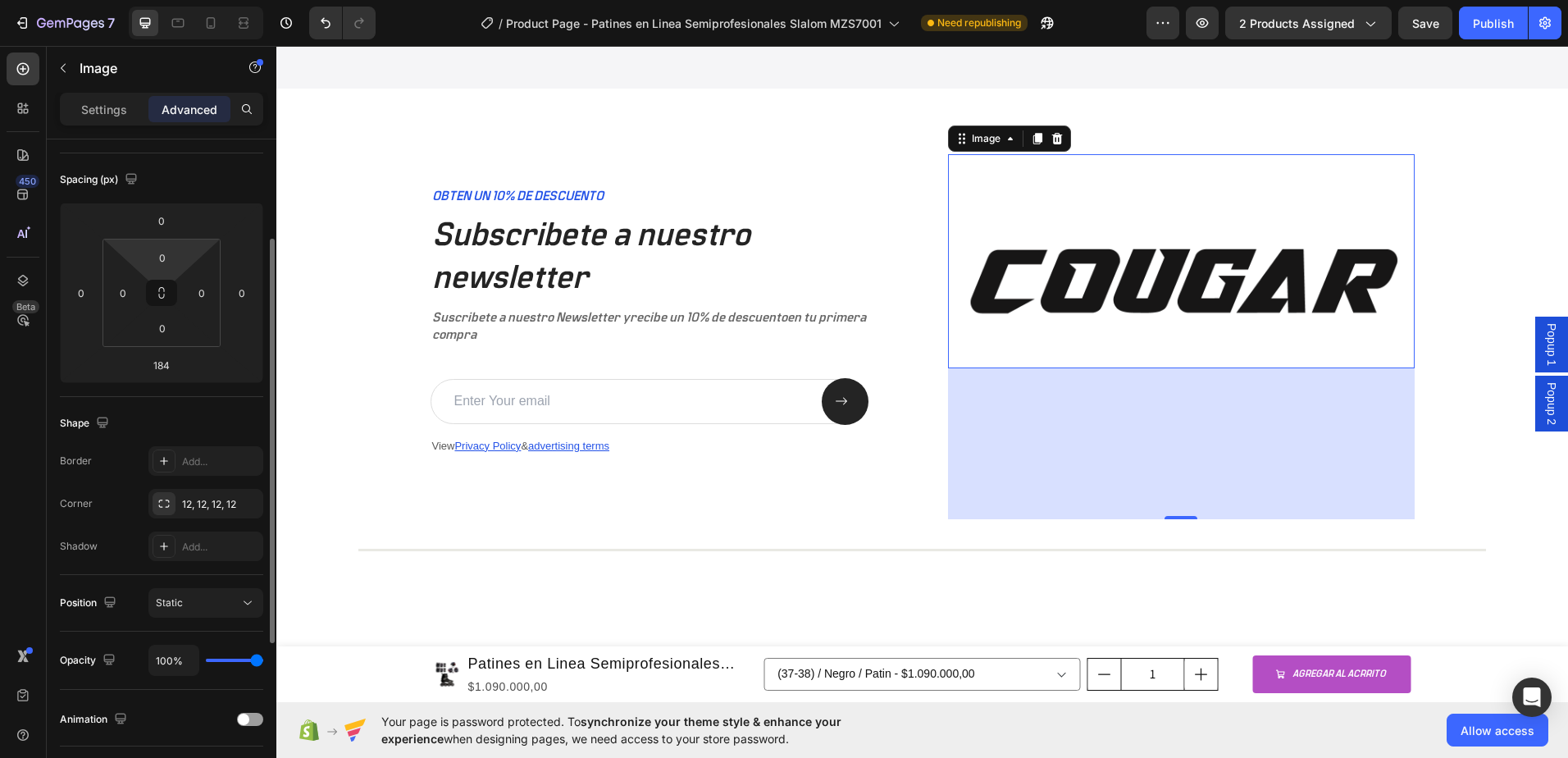
scroll to position [0, 0]
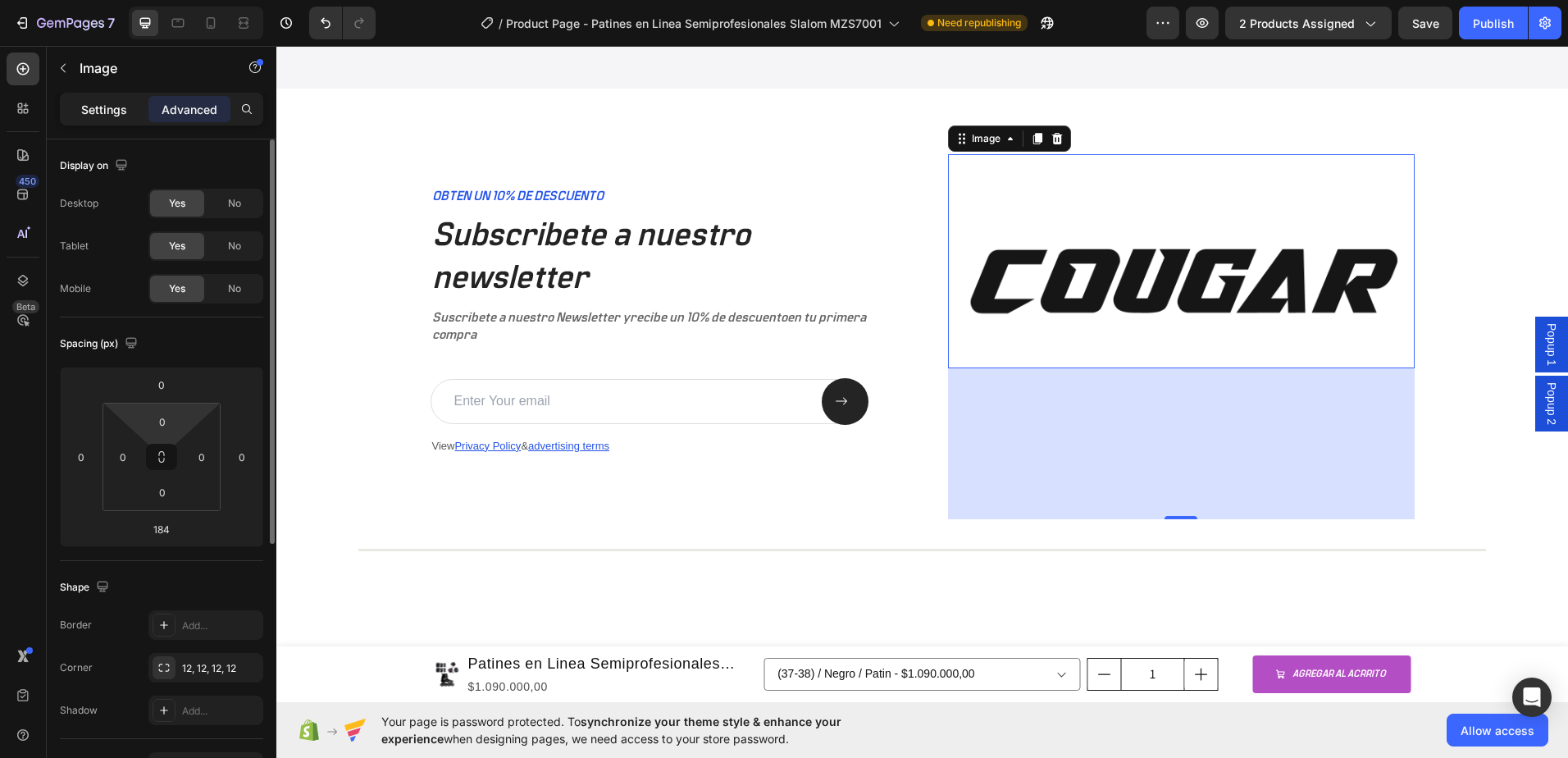
click at [86, 109] on p "Settings" at bounding box center [104, 109] width 46 height 17
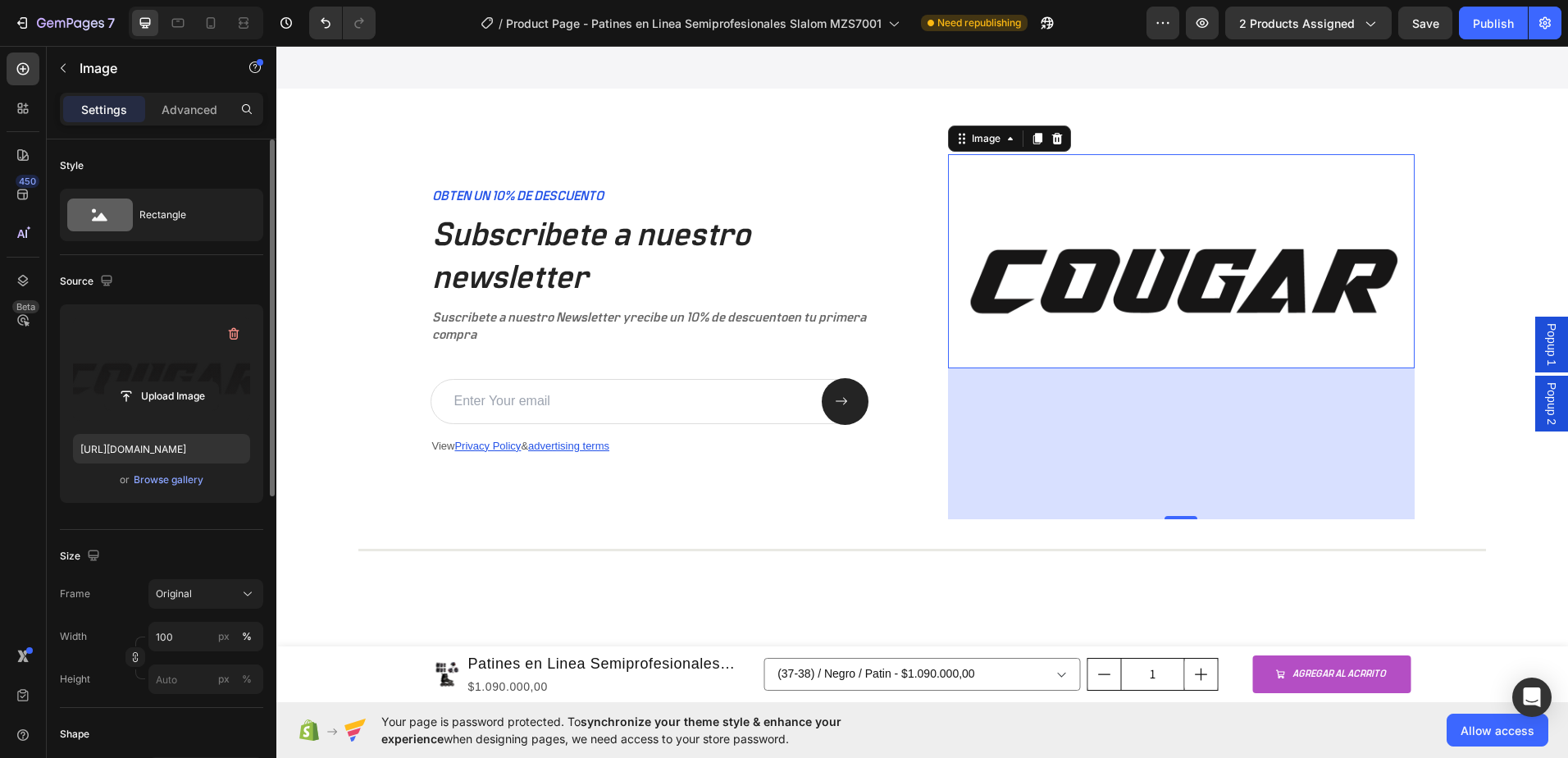
click at [174, 350] on label at bounding box center [162, 369] width 178 height 103
click at [174, 382] on input "file" at bounding box center [161, 396] width 114 height 28
click at [178, 482] on div "Browse gallery" at bounding box center [169, 479] width 70 height 15
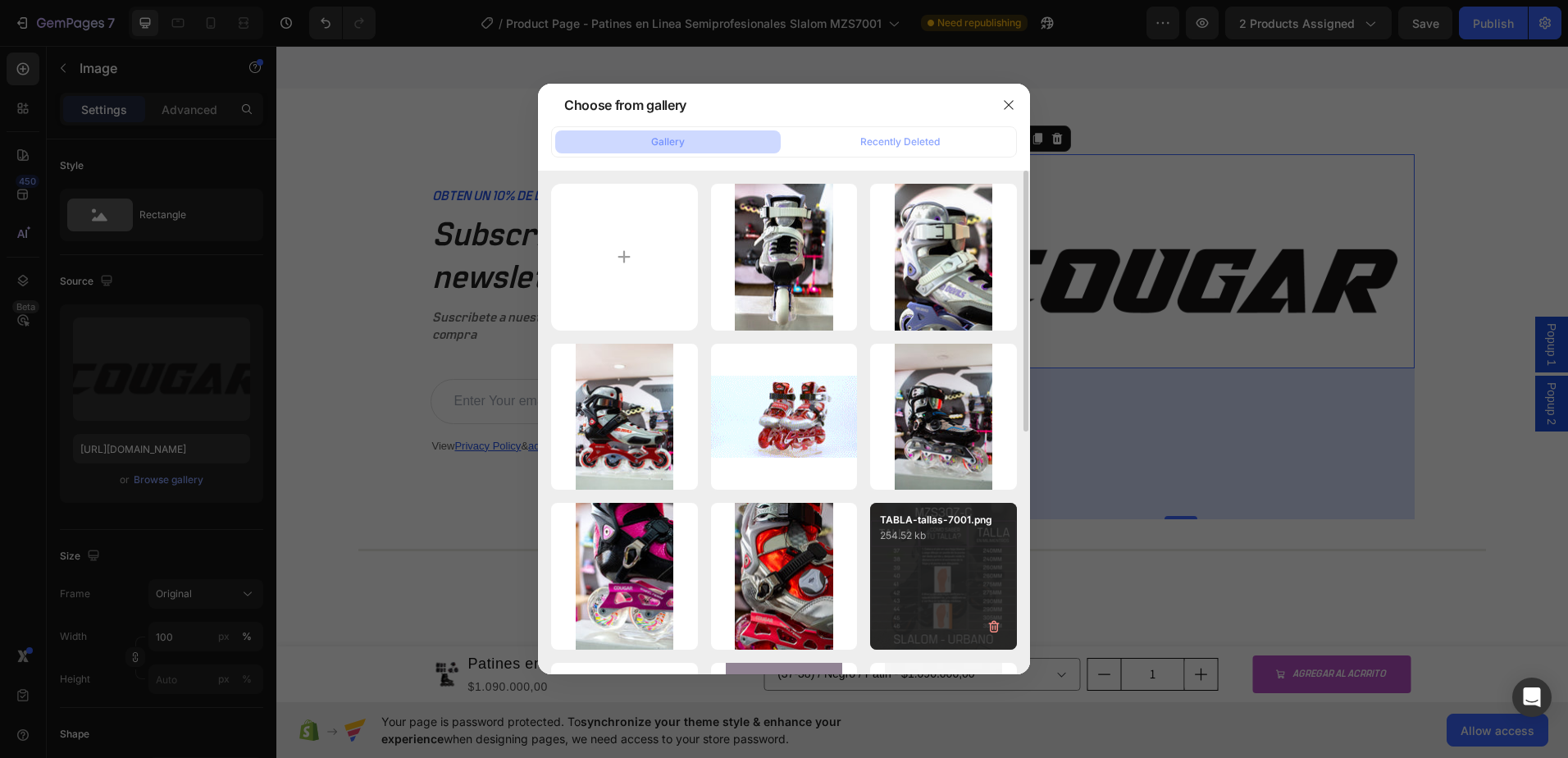
scroll to position [246, 0]
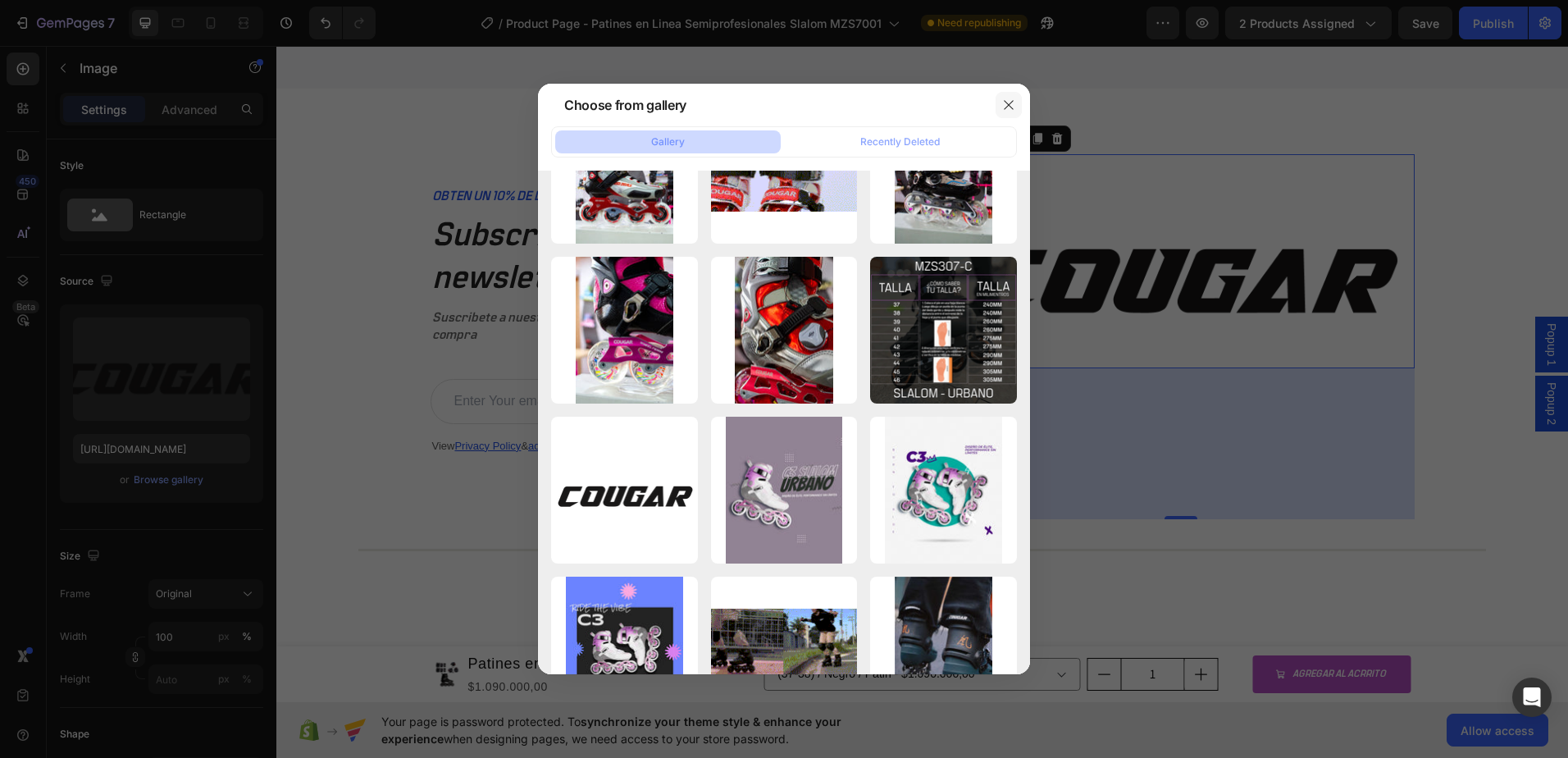
click at [1011, 103] on icon "button" at bounding box center [1008, 104] width 13 height 13
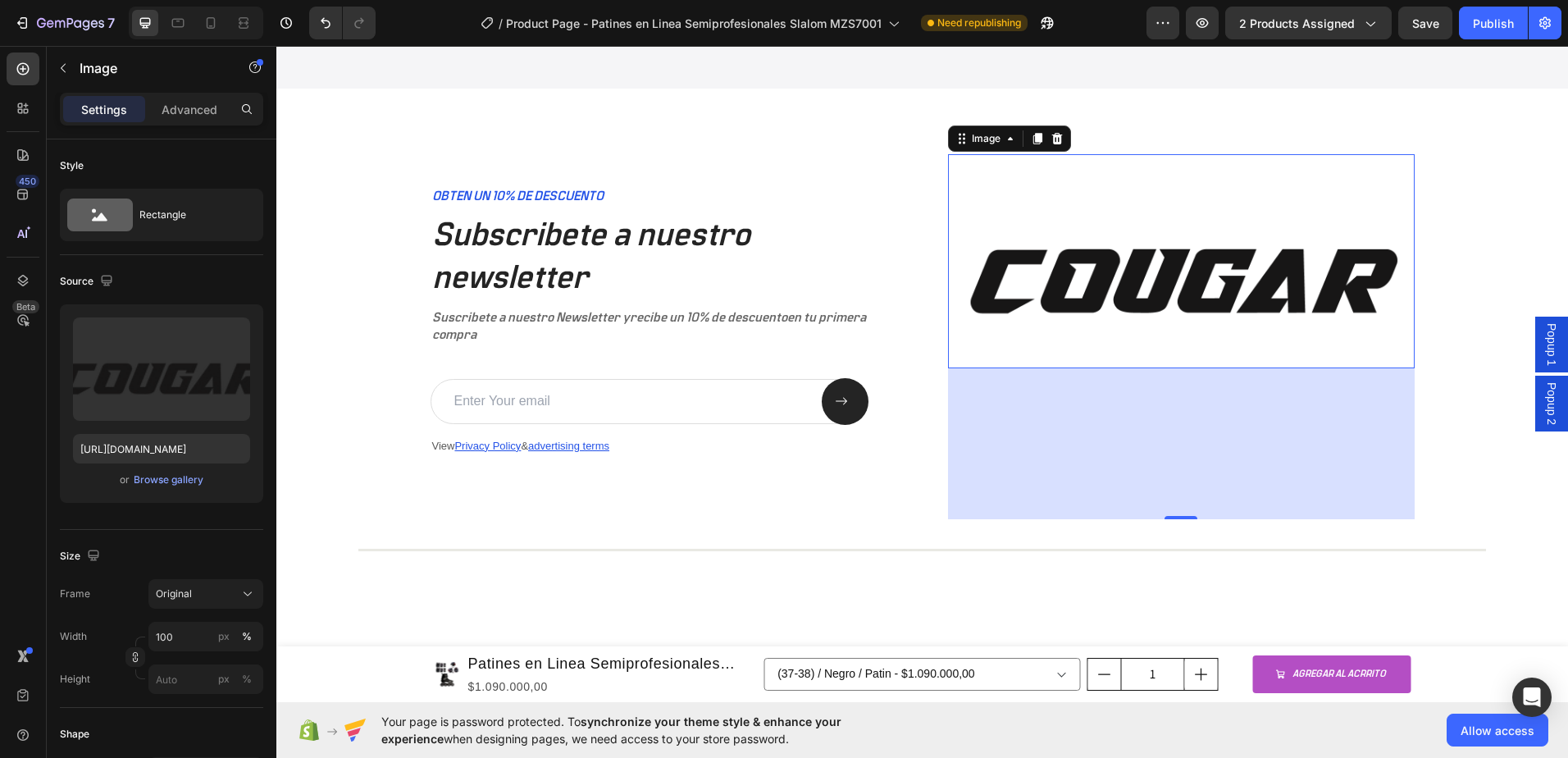
scroll to position [4787, 0]
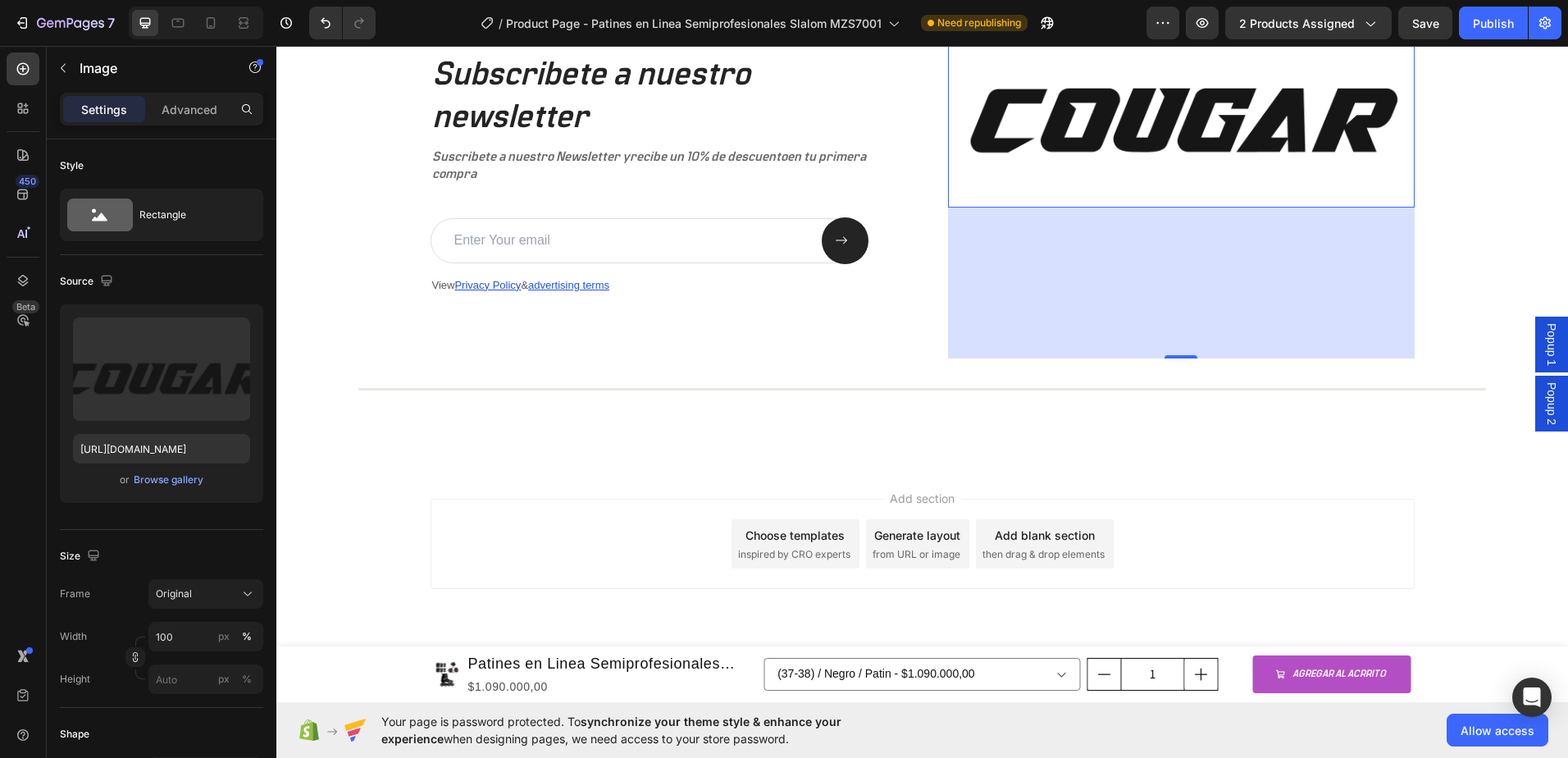
click at [1268, 478] on div "Add section Choose templates inspired by CRO experts Generate layout from URL o…" at bounding box center [922, 567] width 1291 height 201
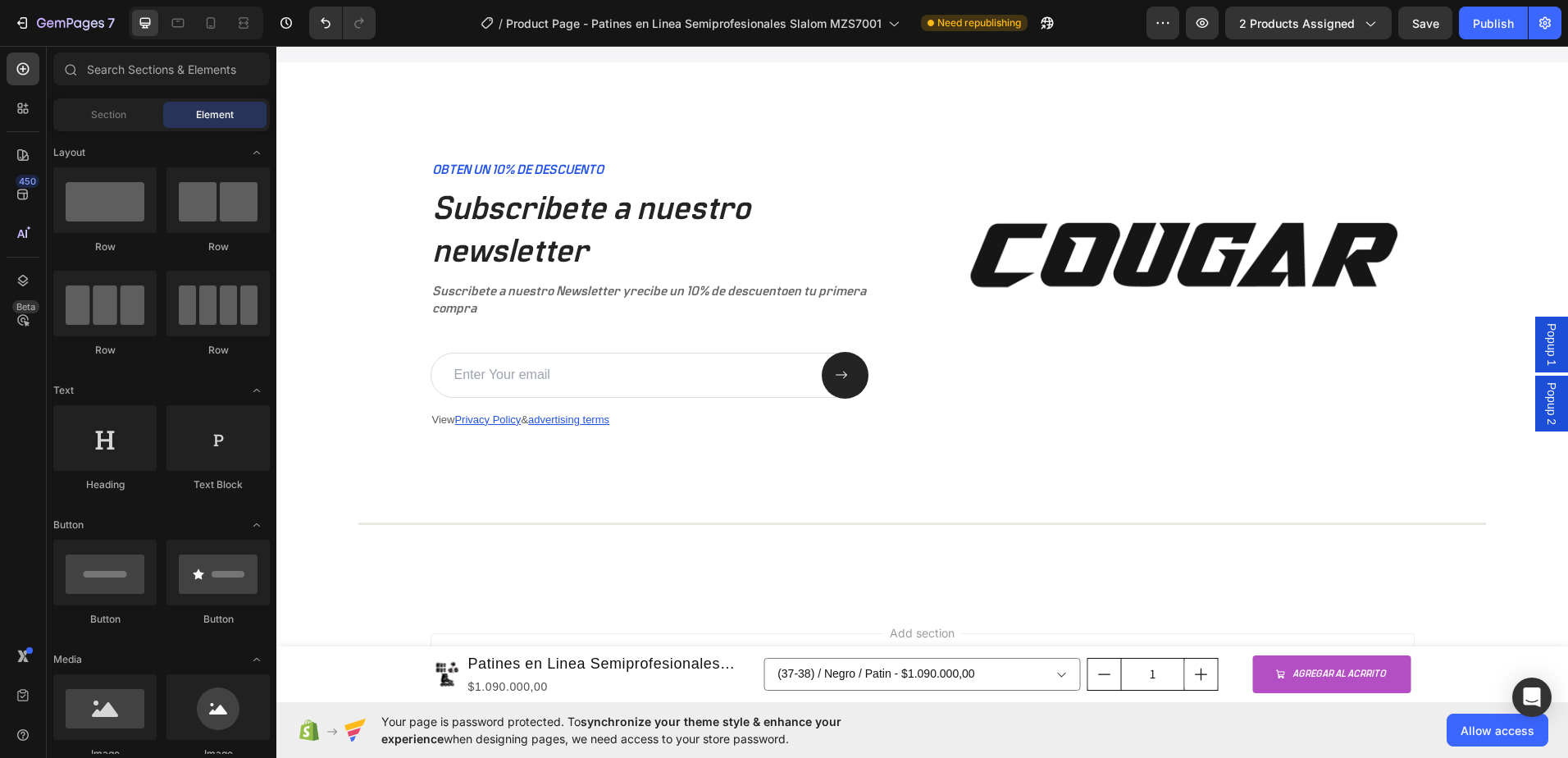
scroll to position [4541, 0]
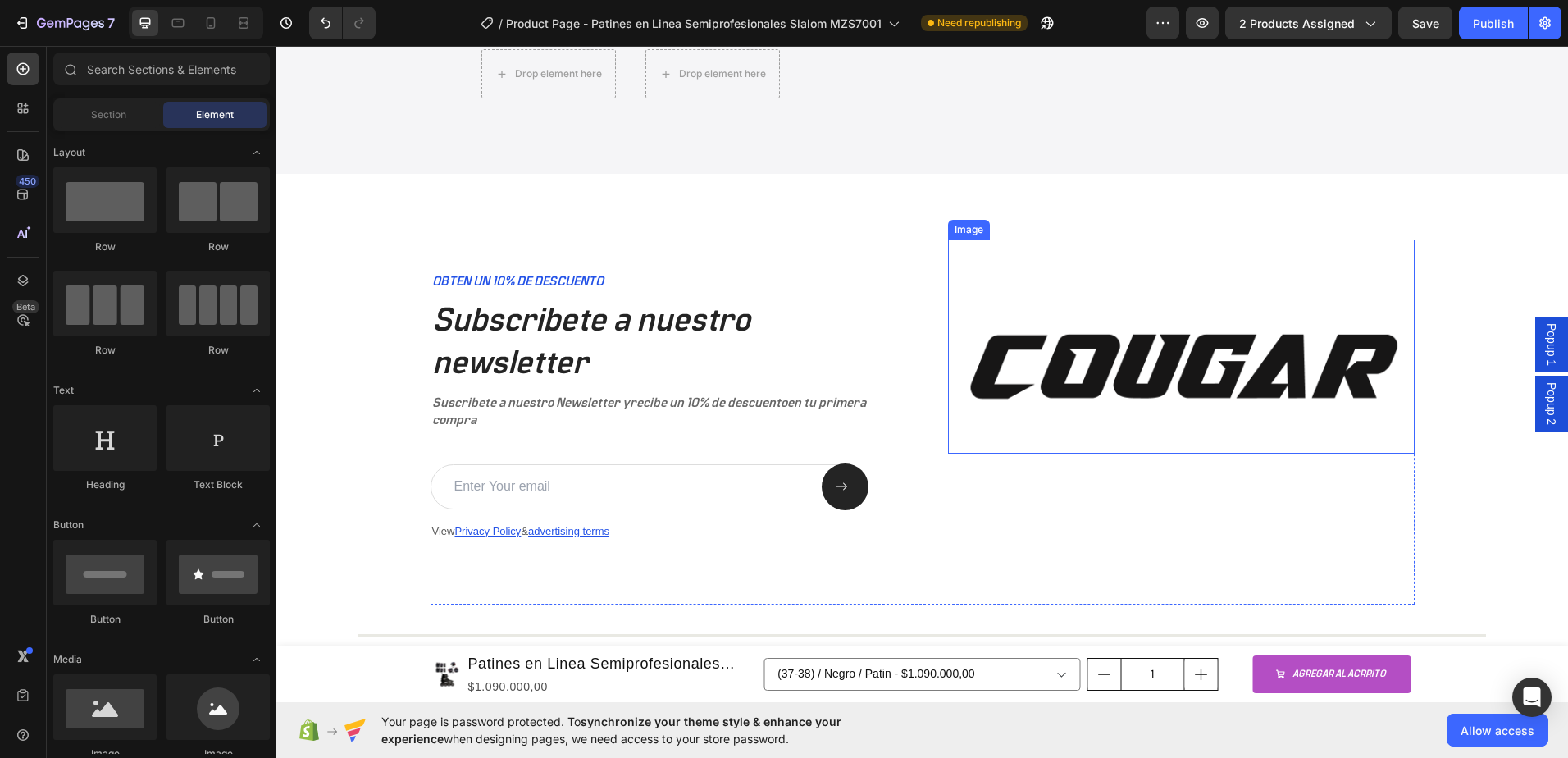
click at [1115, 342] on img at bounding box center [1181, 347] width 467 height 214
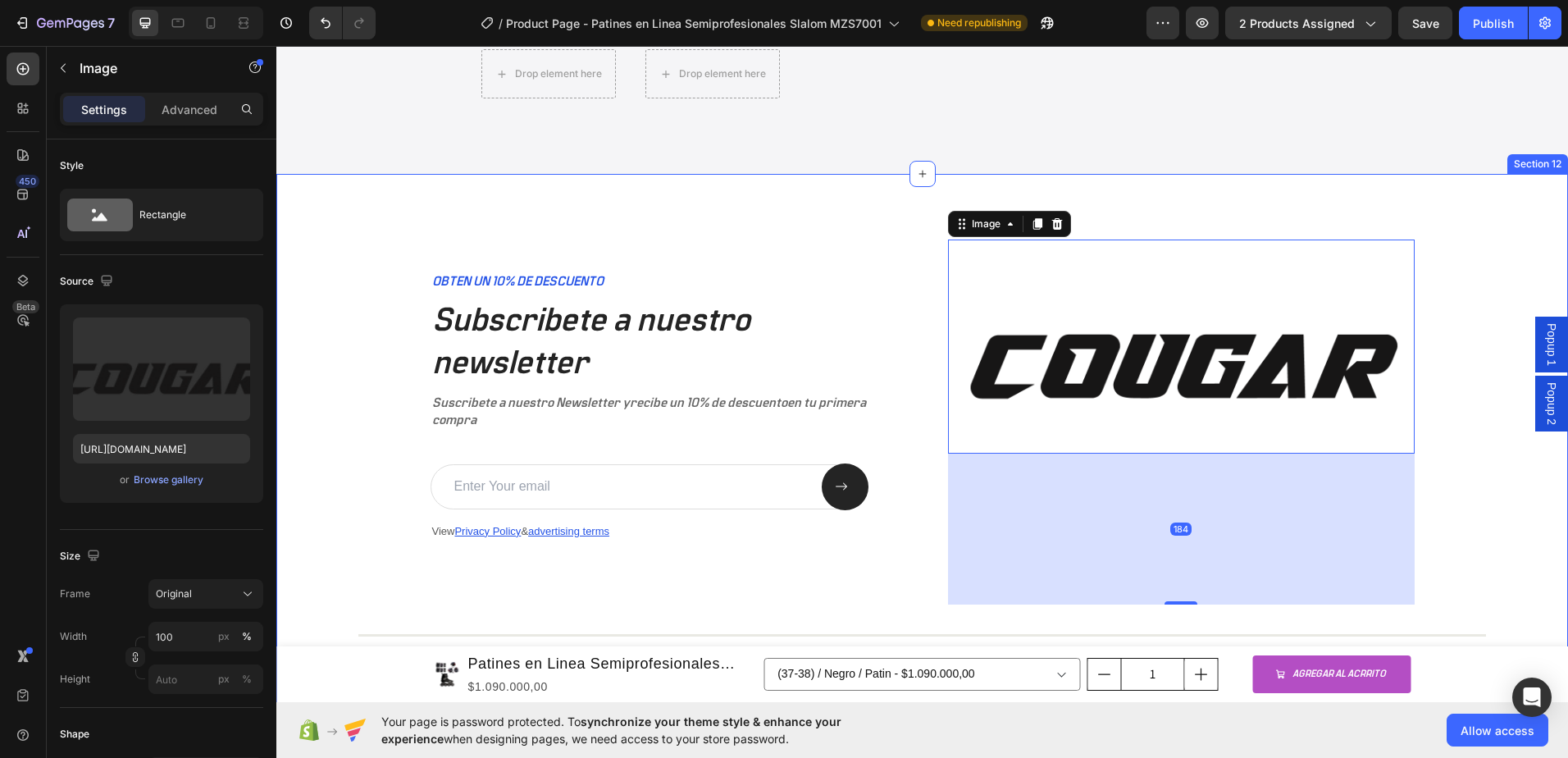
click at [1463, 597] on div "OBTEN UN 10% DE DESCUENTO Text Block Subscribete a nuestro newsletter Heading S…" at bounding box center [922, 443] width 1259 height 407
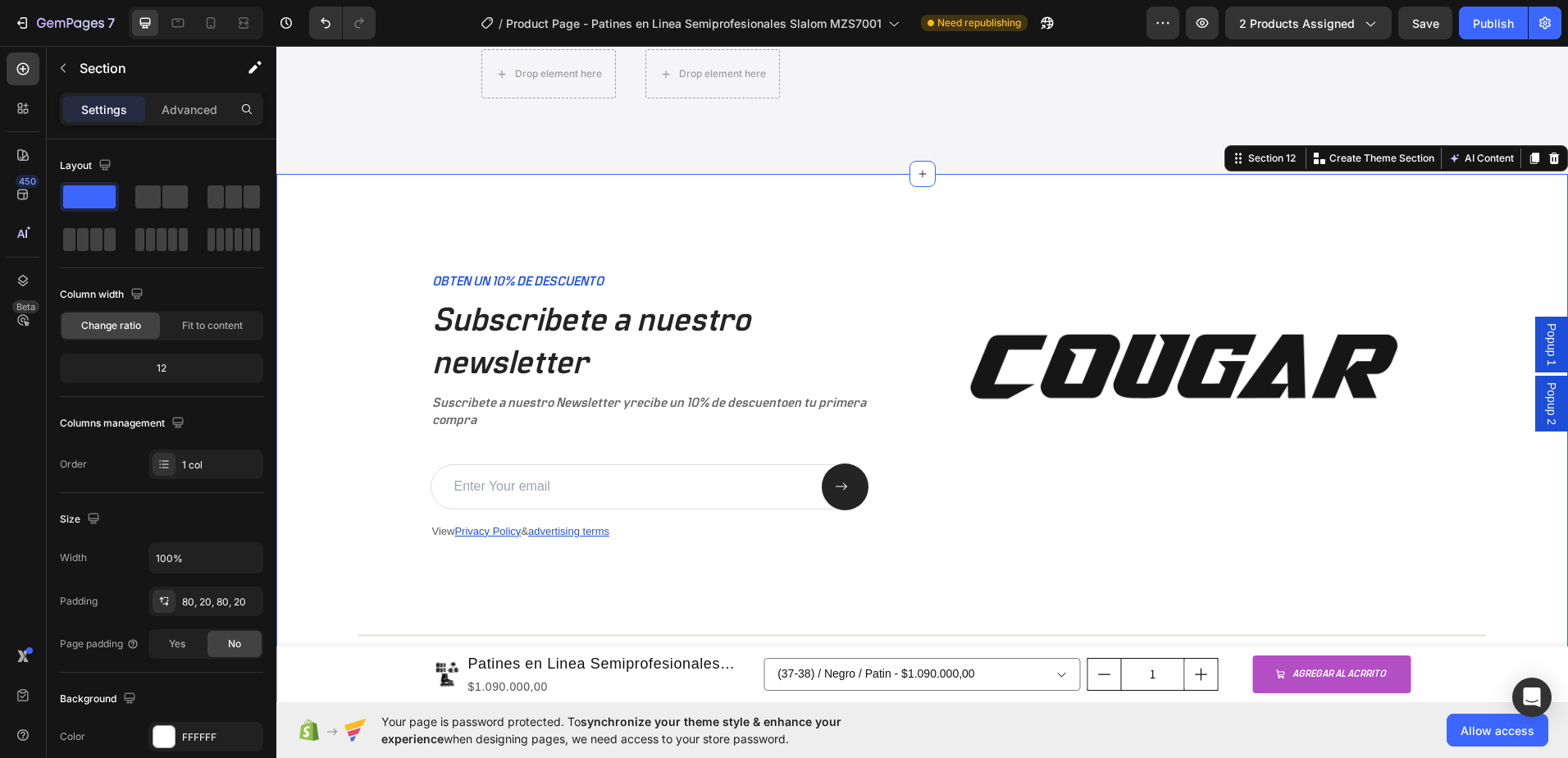
click at [1543, 402] on span "Popup 2" at bounding box center [1551, 404] width 16 height 43
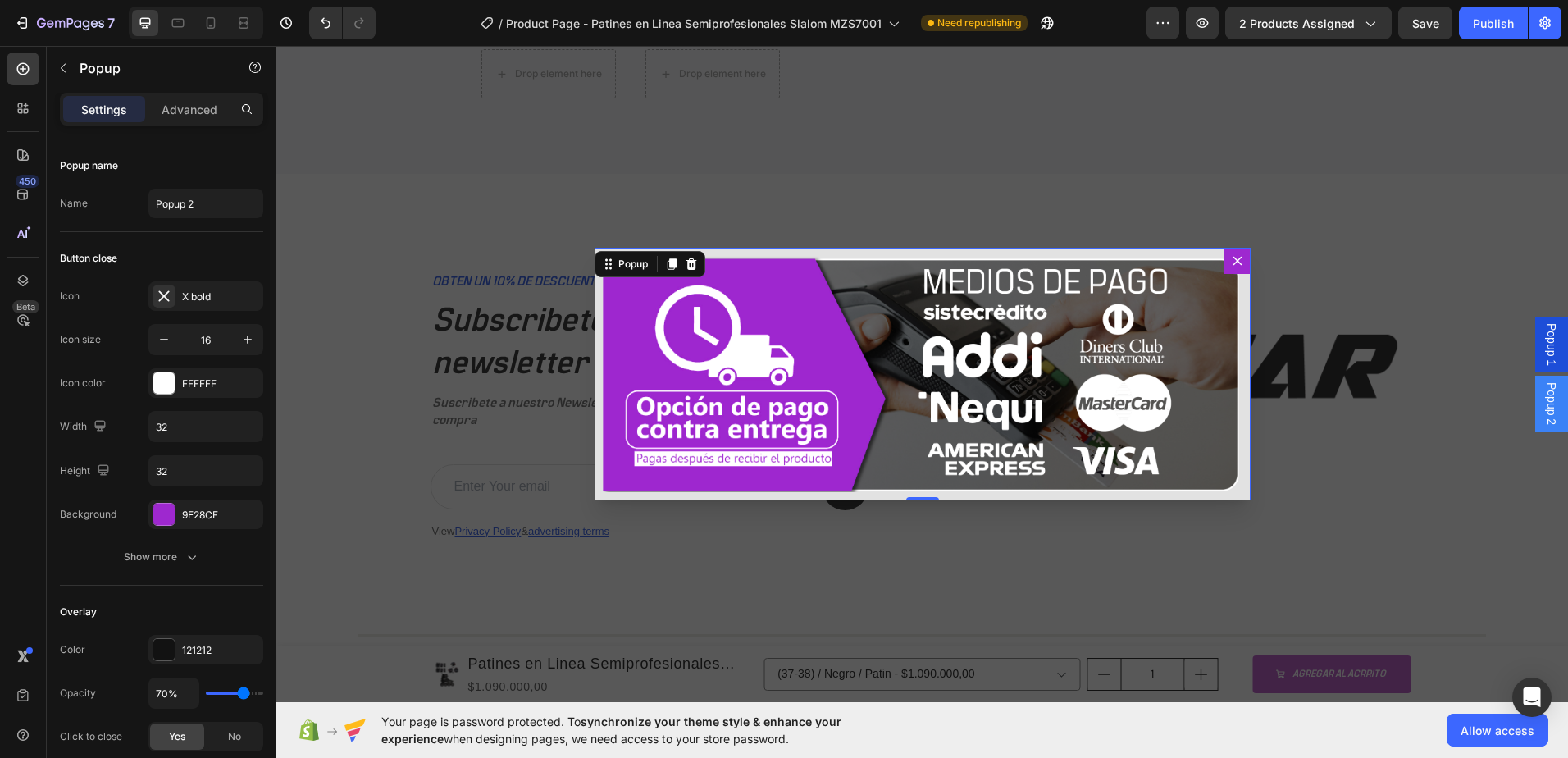
click at [1543, 405] on span "Popup 2" at bounding box center [1551, 404] width 16 height 43
click at [1543, 343] on span "Popup 1" at bounding box center [1551, 345] width 16 height 43
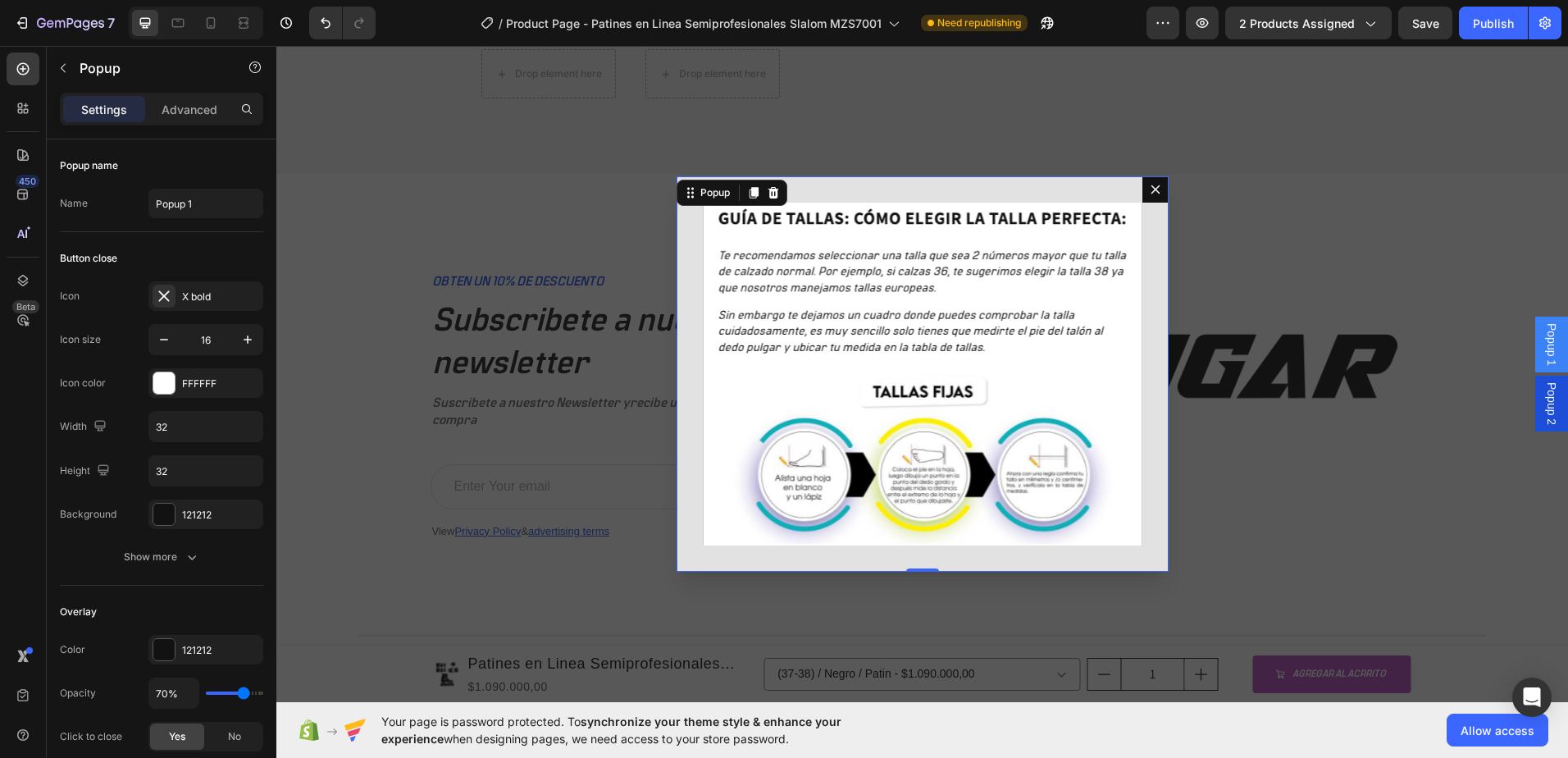
click at [1543, 343] on span "Popup 1" at bounding box center [1551, 345] width 16 height 43
click at [1545, 398] on span "Popup 2" at bounding box center [1551, 404] width 16 height 43
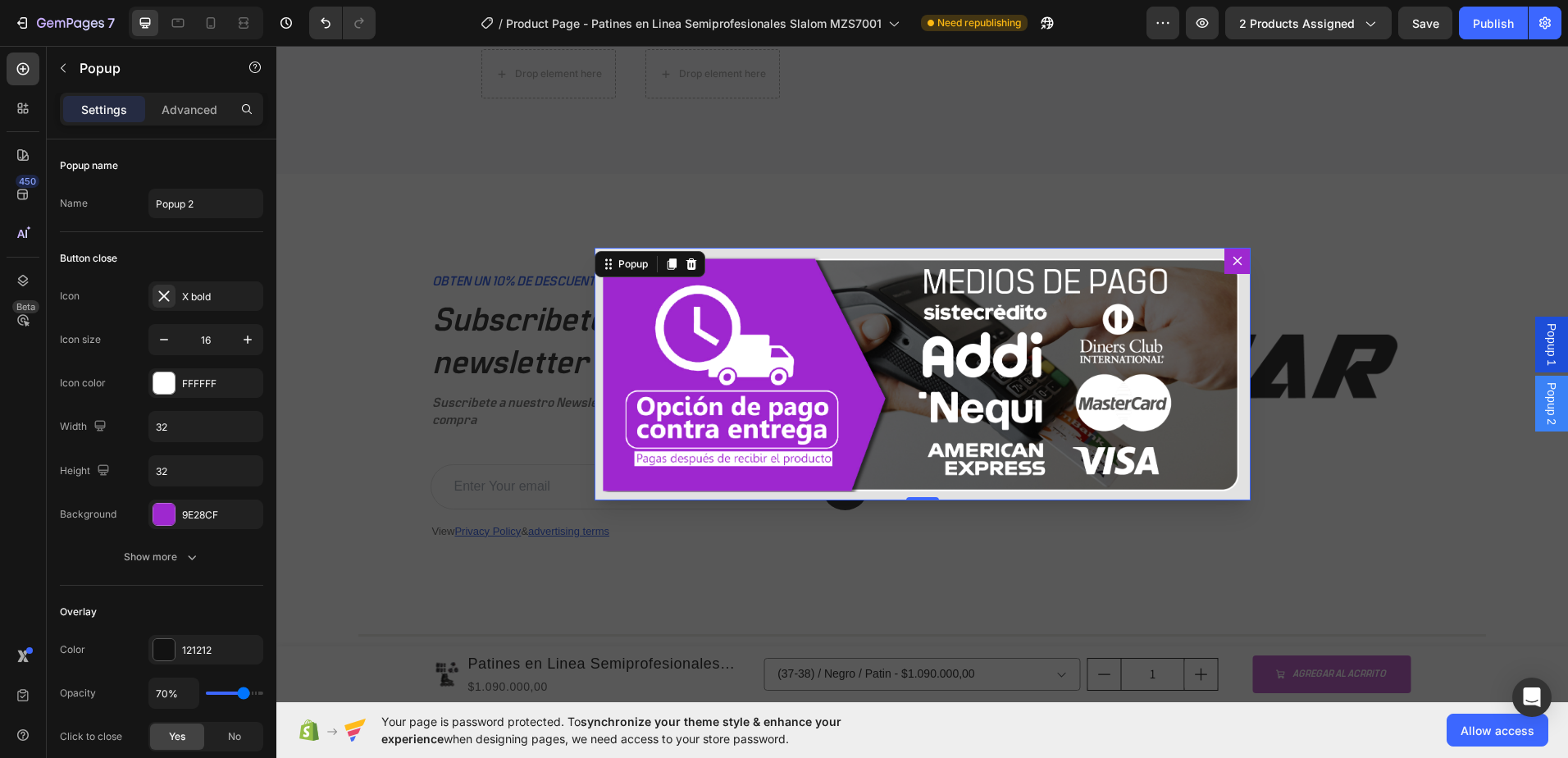
click at [1543, 348] on span "Popup 1" at bounding box center [1551, 345] width 16 height 43
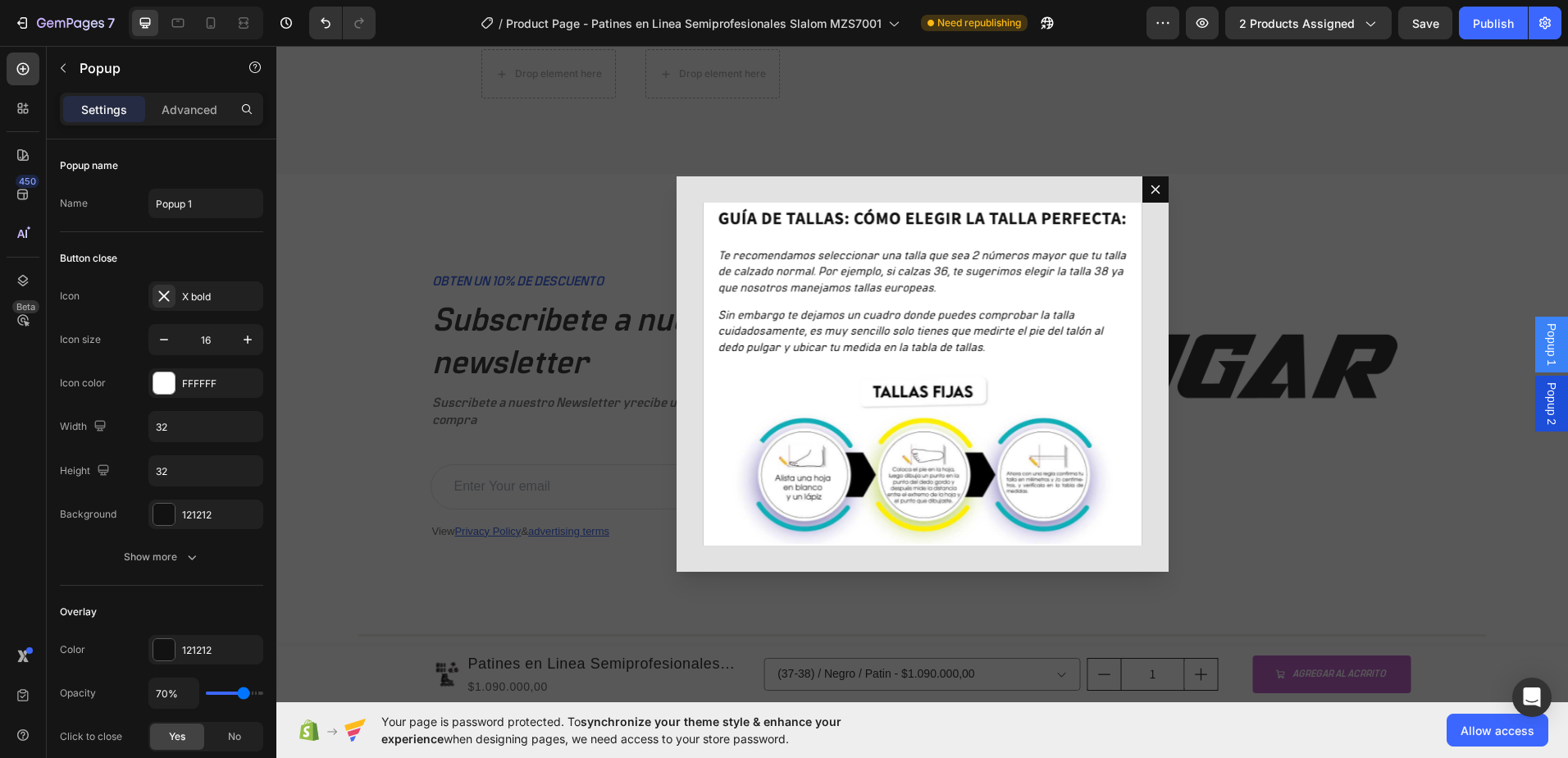
click at [1347, 268] on div "Backdrop" at bounding box center [922, 374] width 1291 height 656
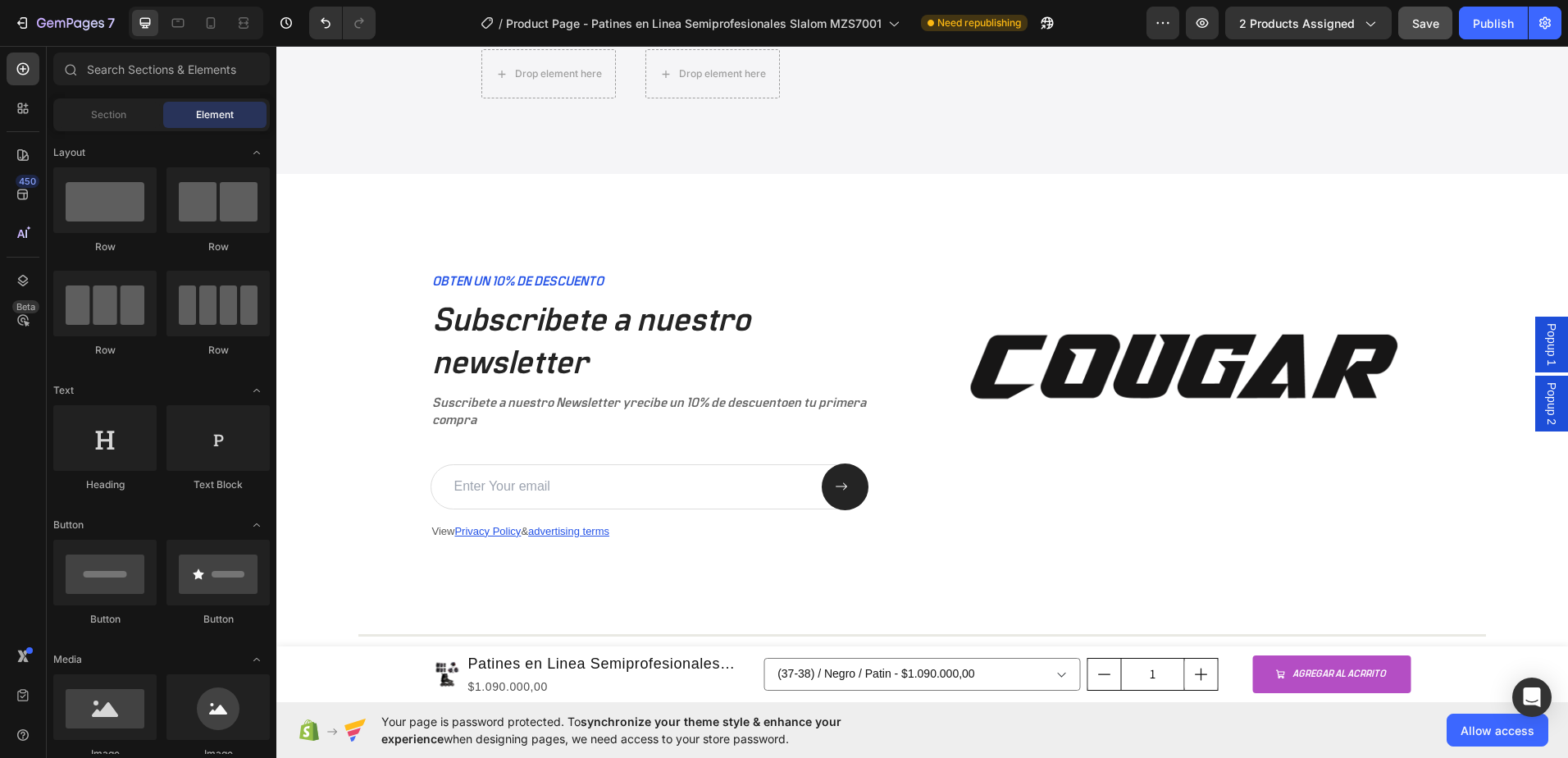
click at [1408, 20] on button "Save" at bounding box center [1425, 23] width 54 height 32
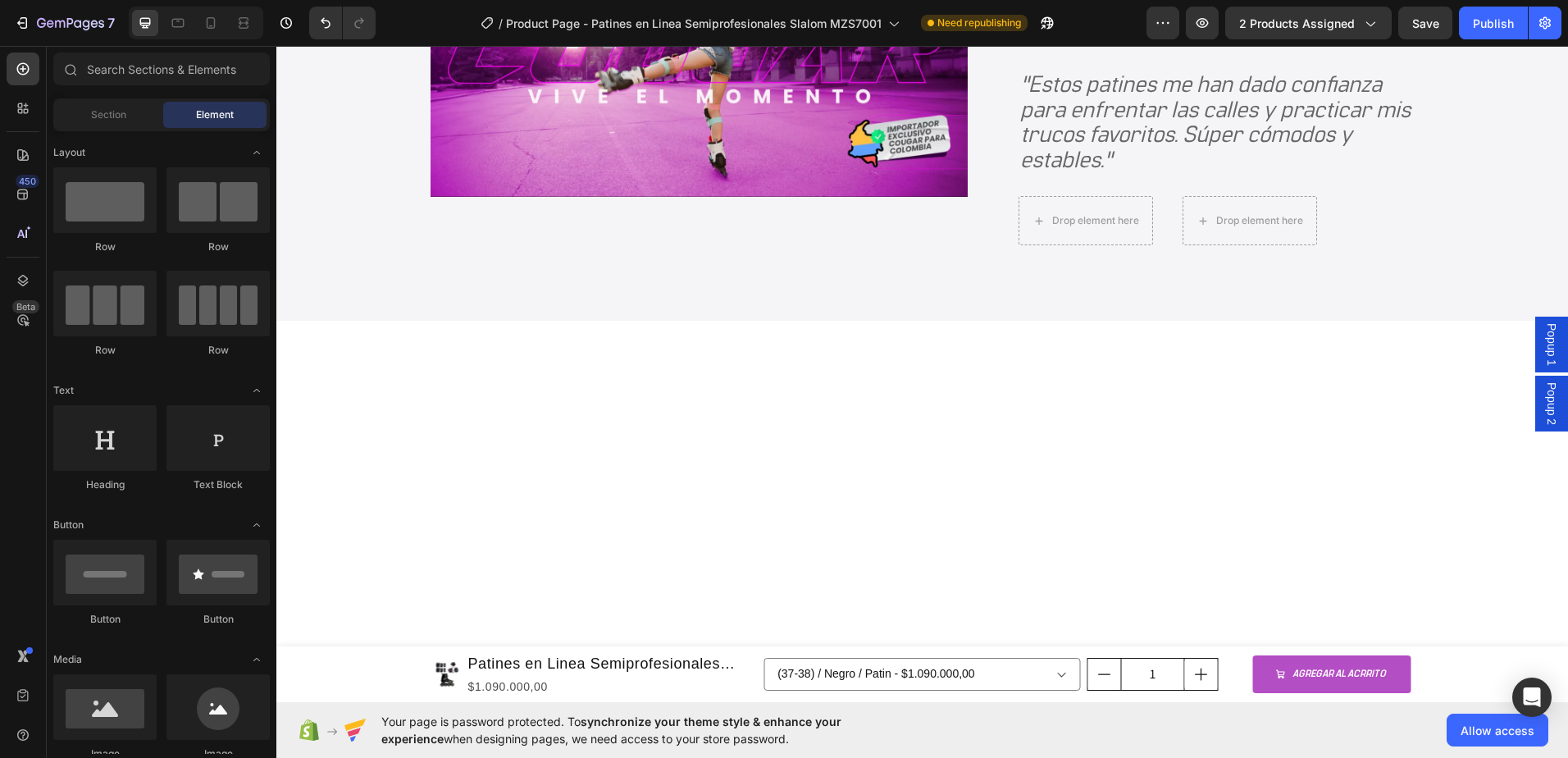
scroll to position [3475, 0]
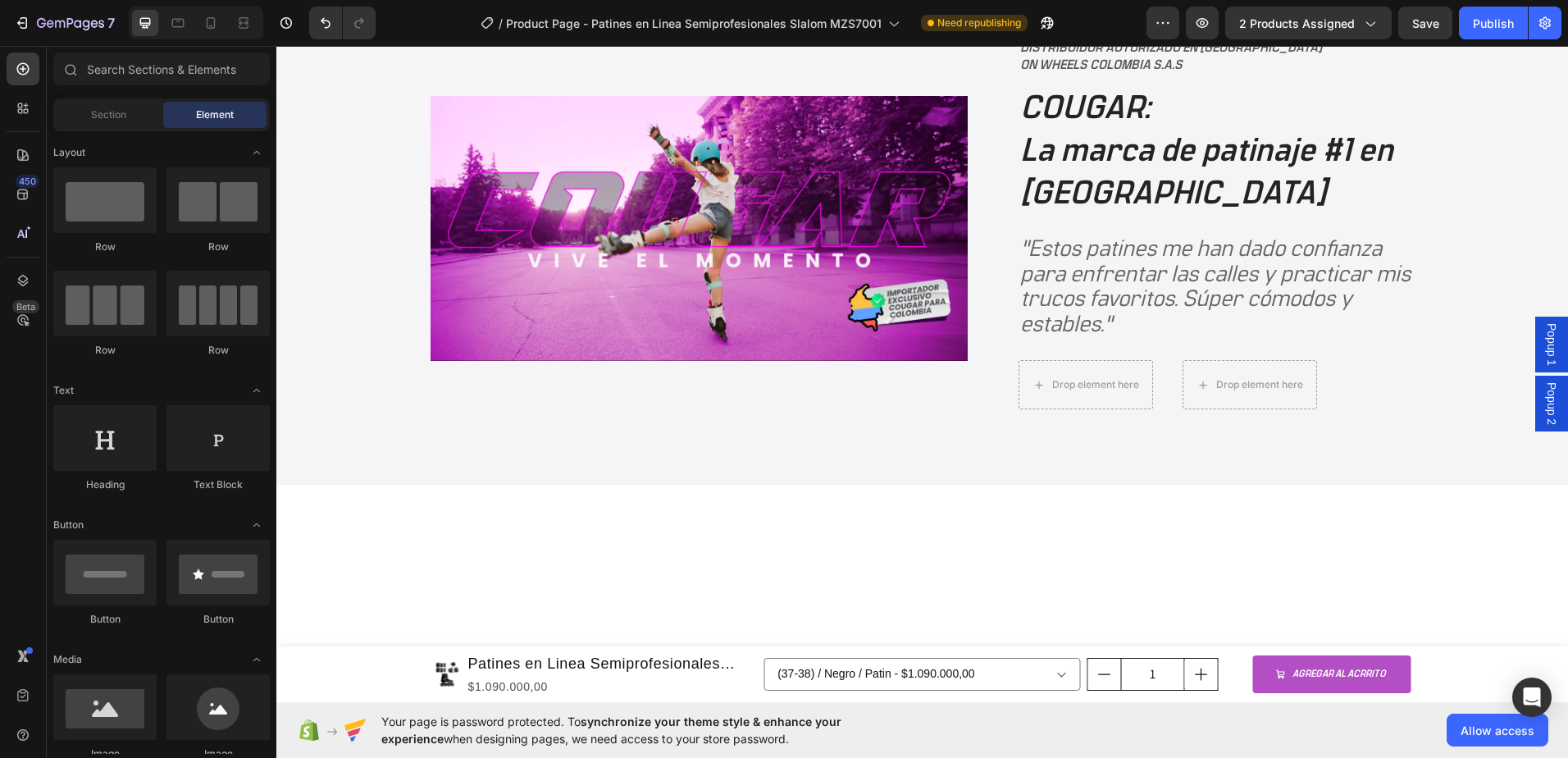
click at [1544, 343] on span "Popup 1" at bounding box center [1551, 345] width 16 height 43
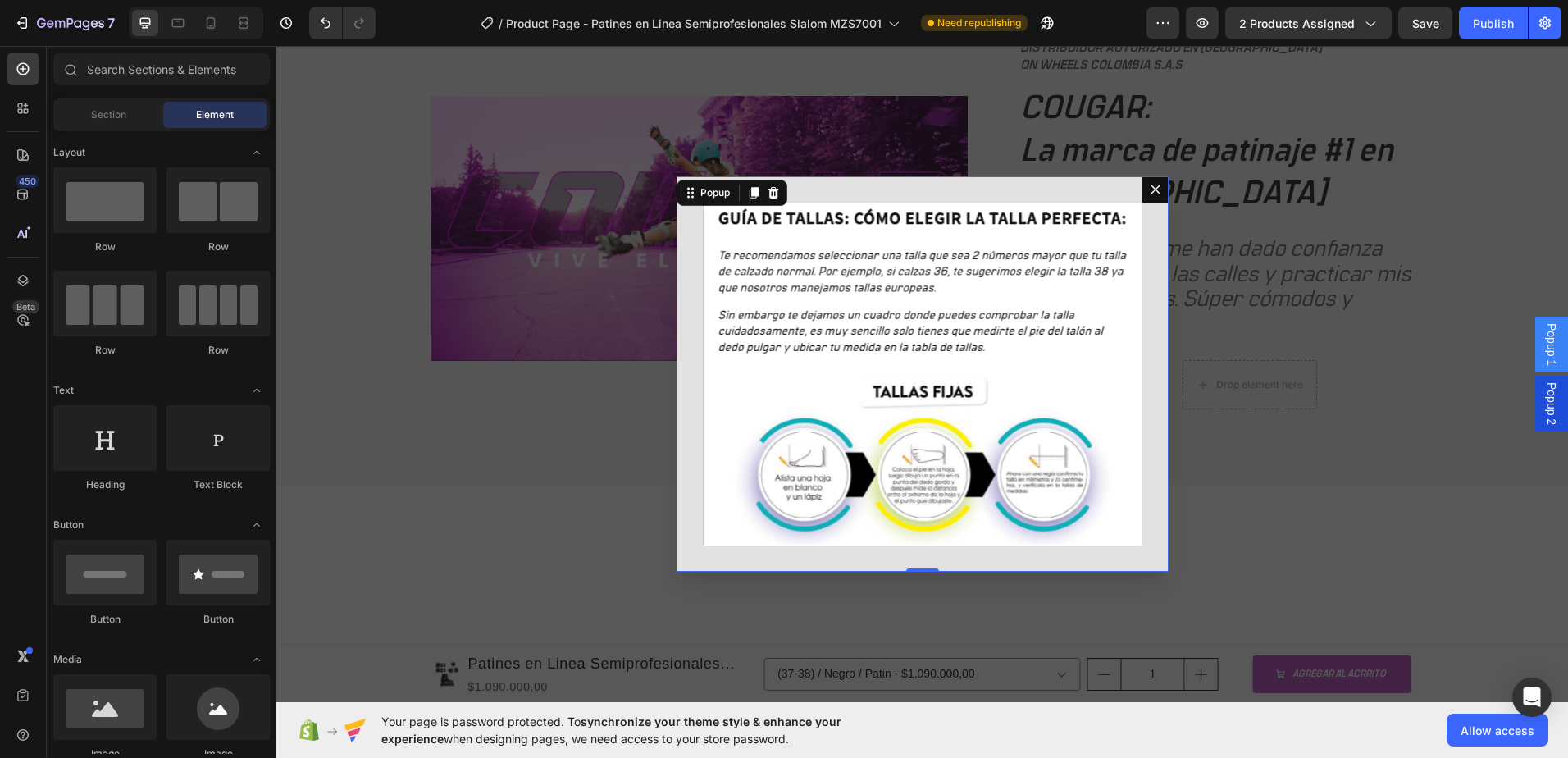
click at [1377, 360] on div "Backdrop" at bounding box center [922, 374] width 1291 height 656
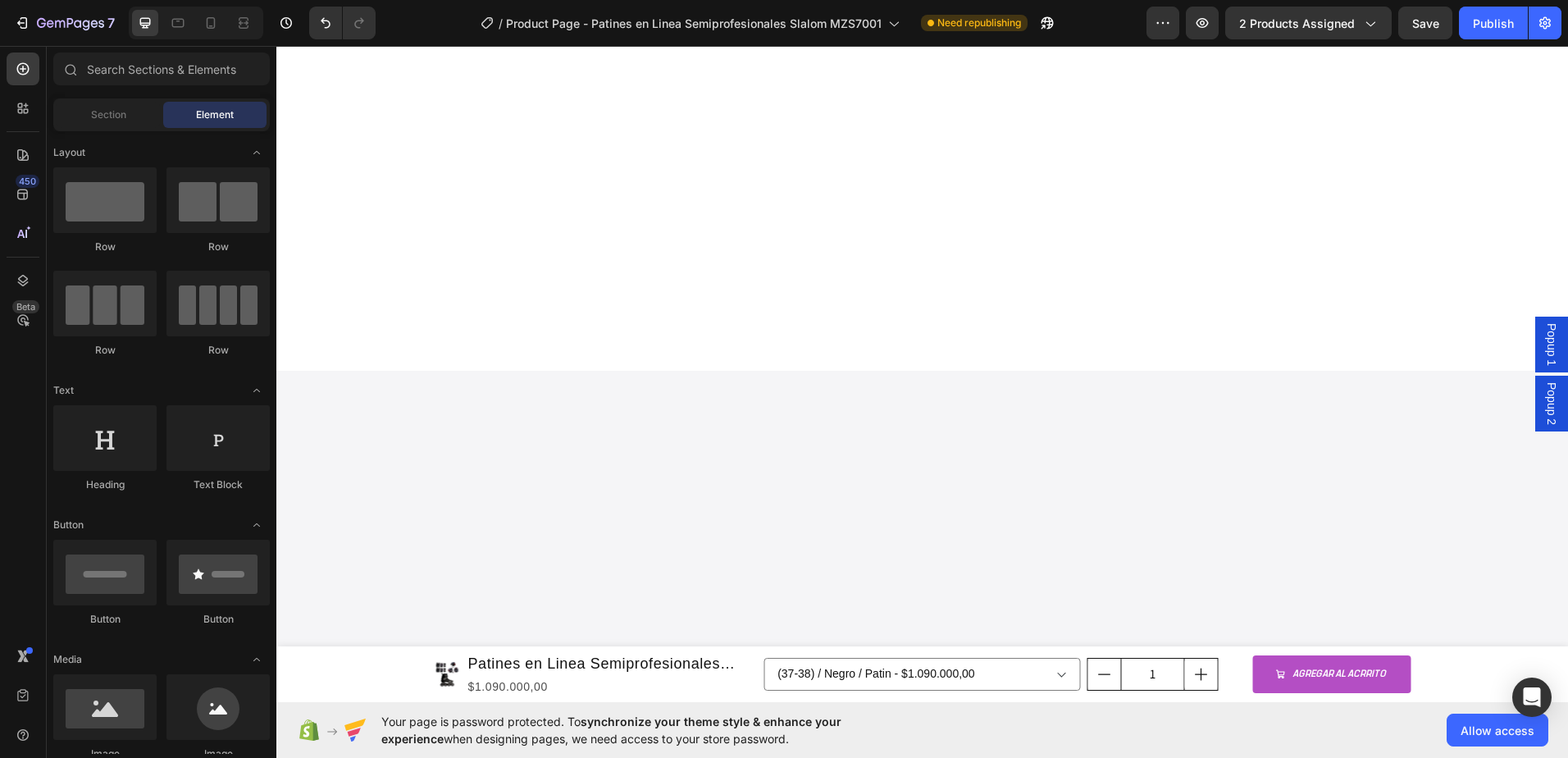
scroll to position [57, 0]
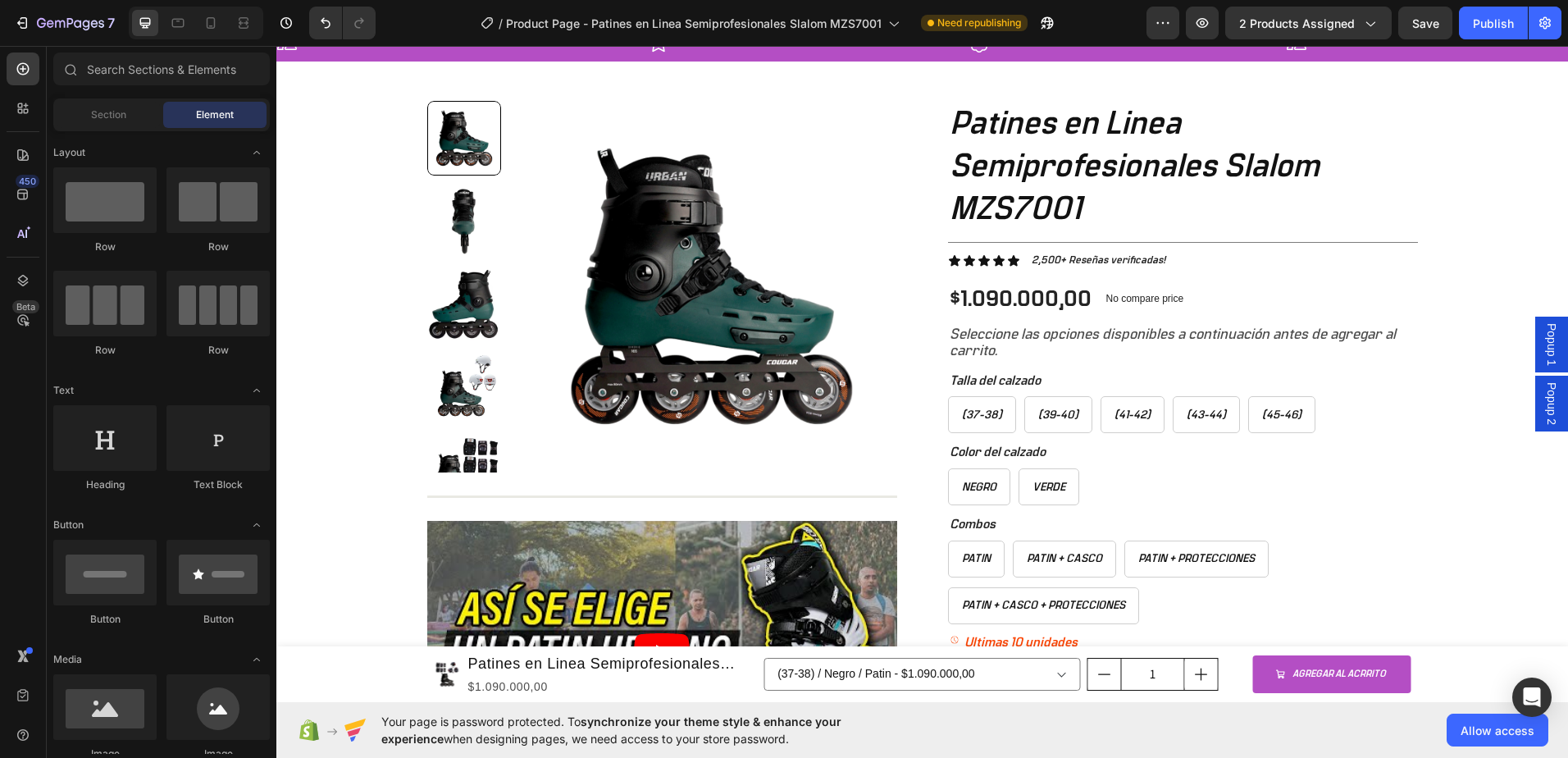
click at [1543, 341] on span "Popup 1" at bounding box center [1551, 345] width 16 height 43
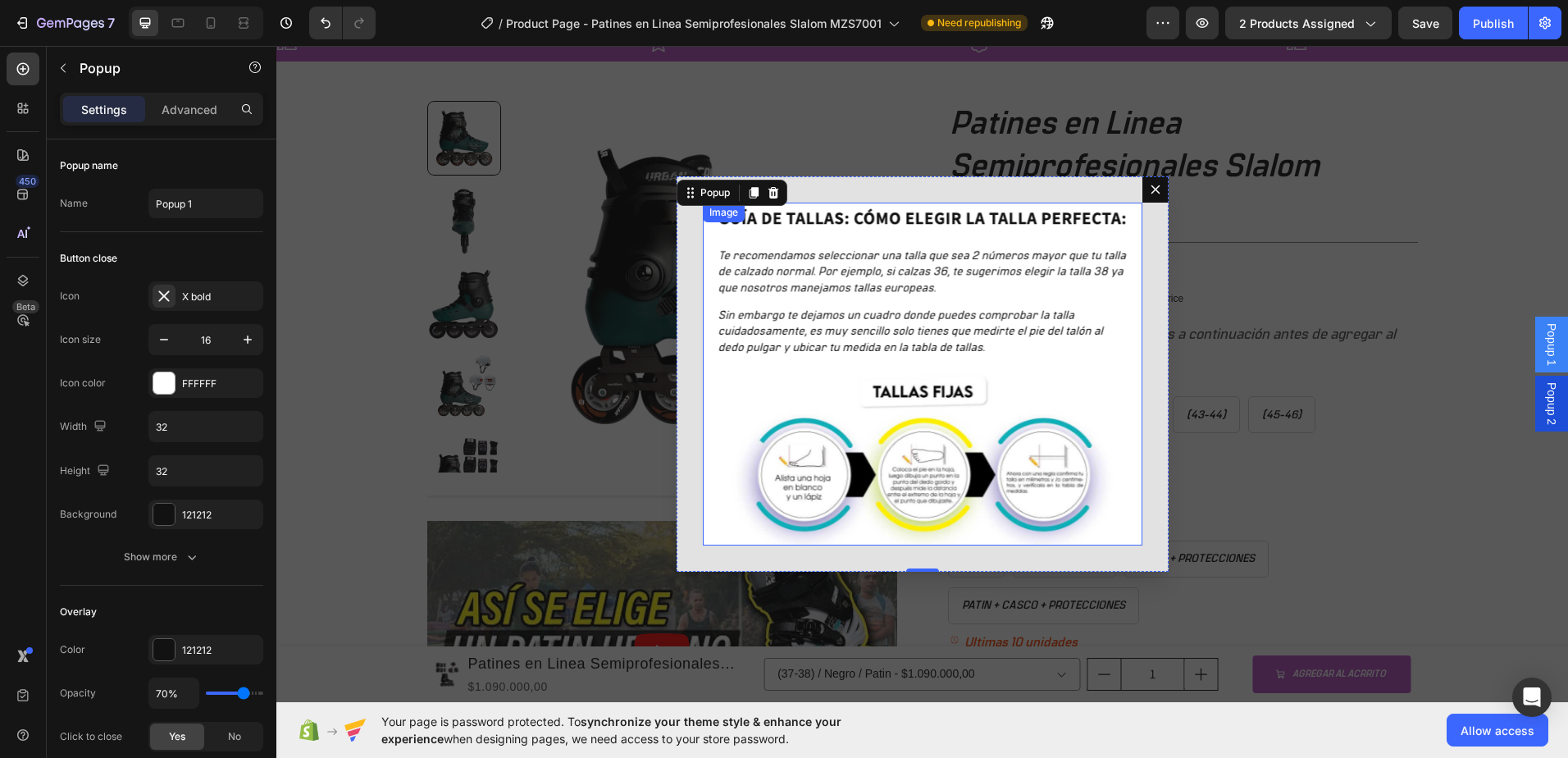
click at [979, 359] on img "Dialog body" at bounding box center [922, 374] width 440 height 344
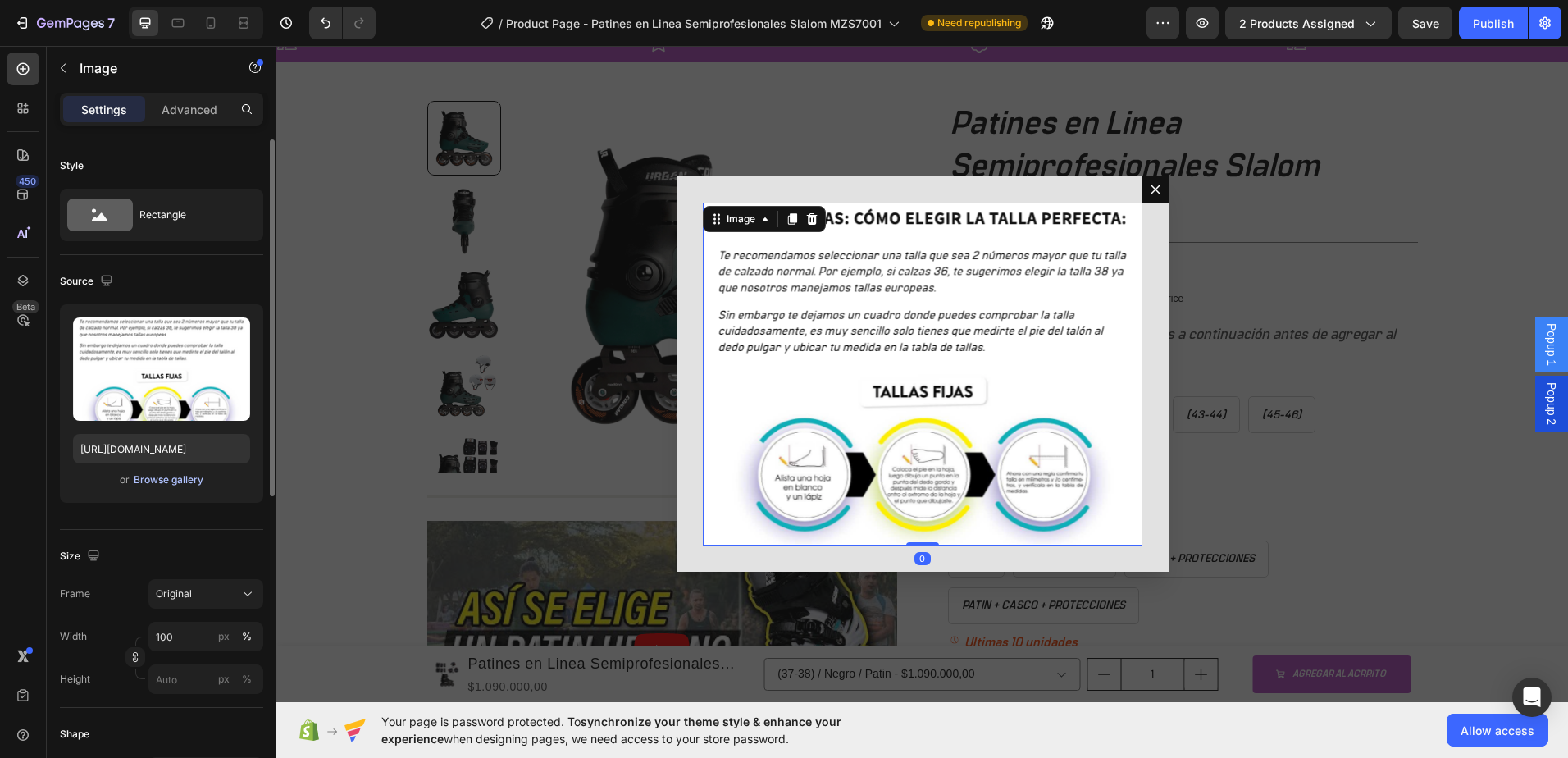
click at [162, 486] on div "Browse gallery" at bounding box center [169, 479] width 70 height 15
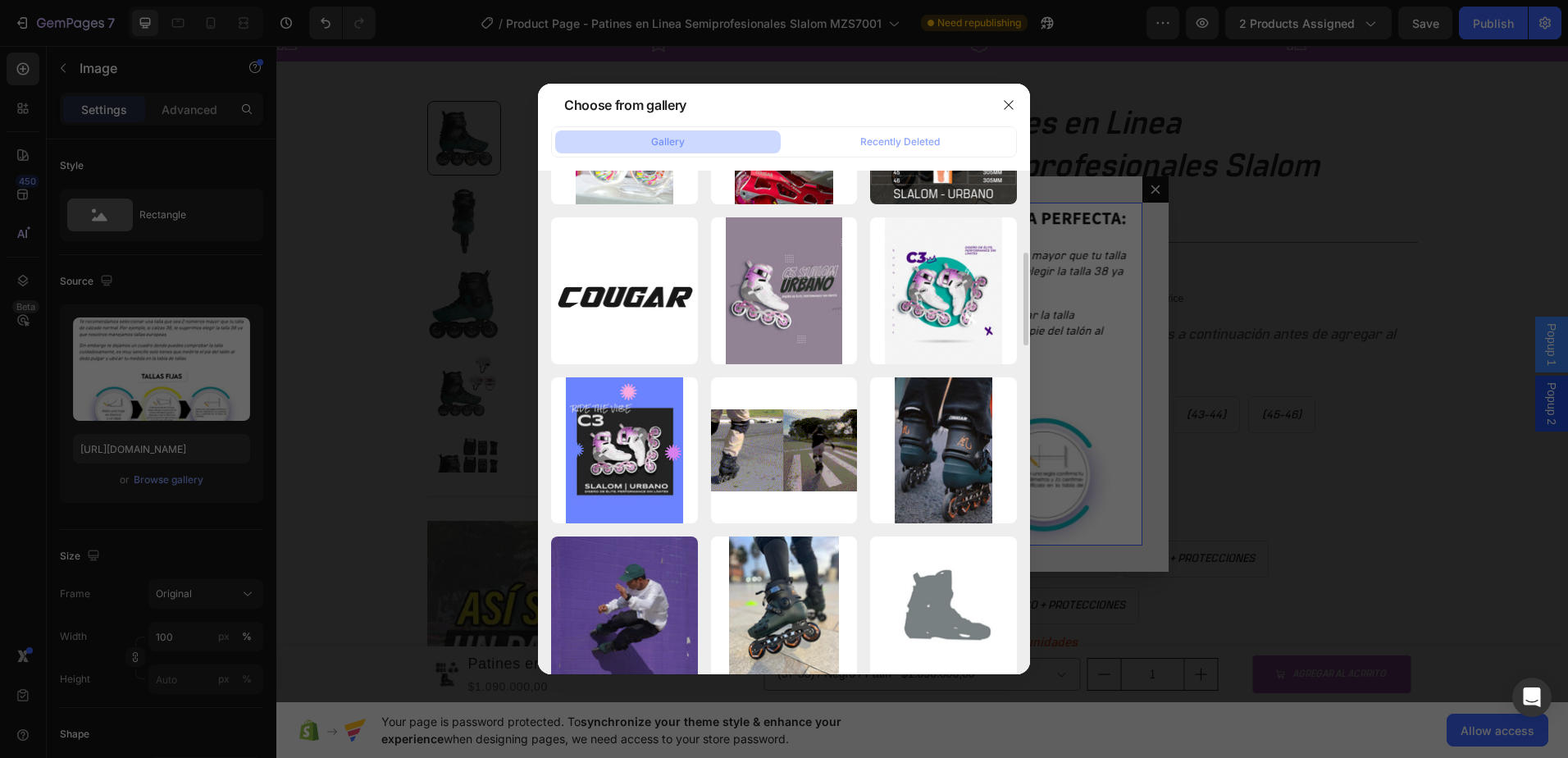
scroll to position [282, 0]
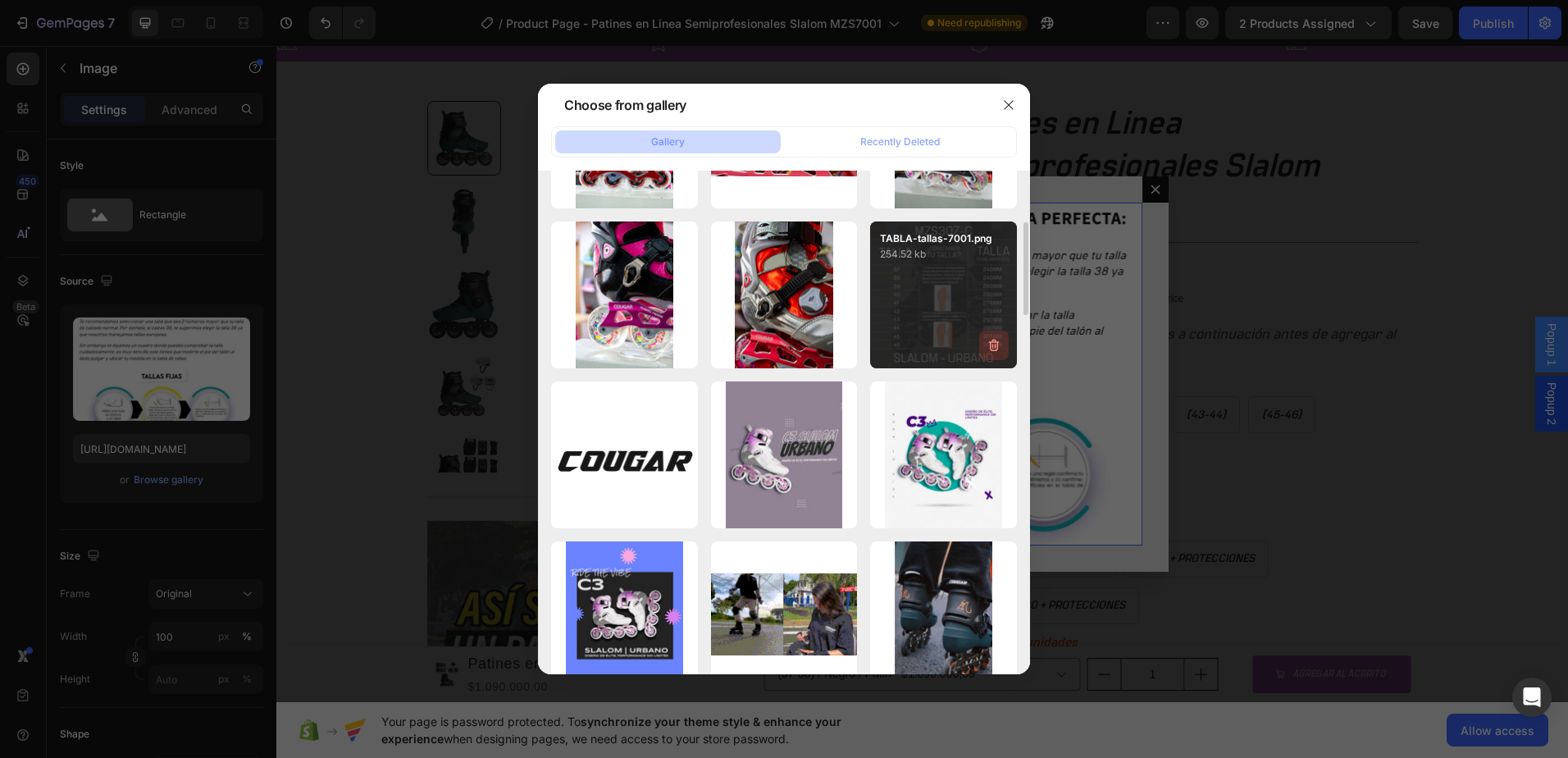
click at [995, 348] on icon "button" at bounding box center [994, 345] width 16 height 16
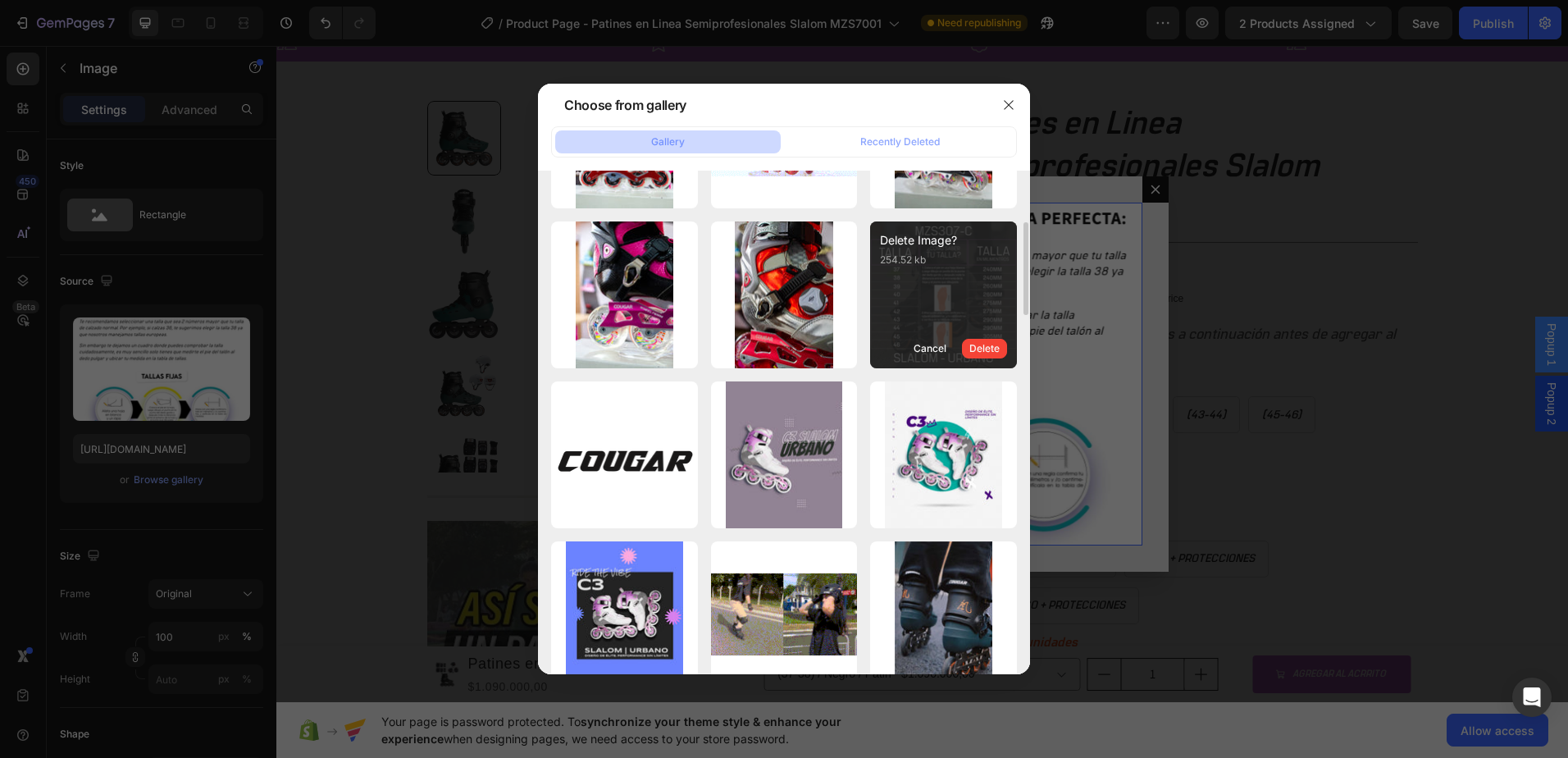
scroll to position [117, 0]
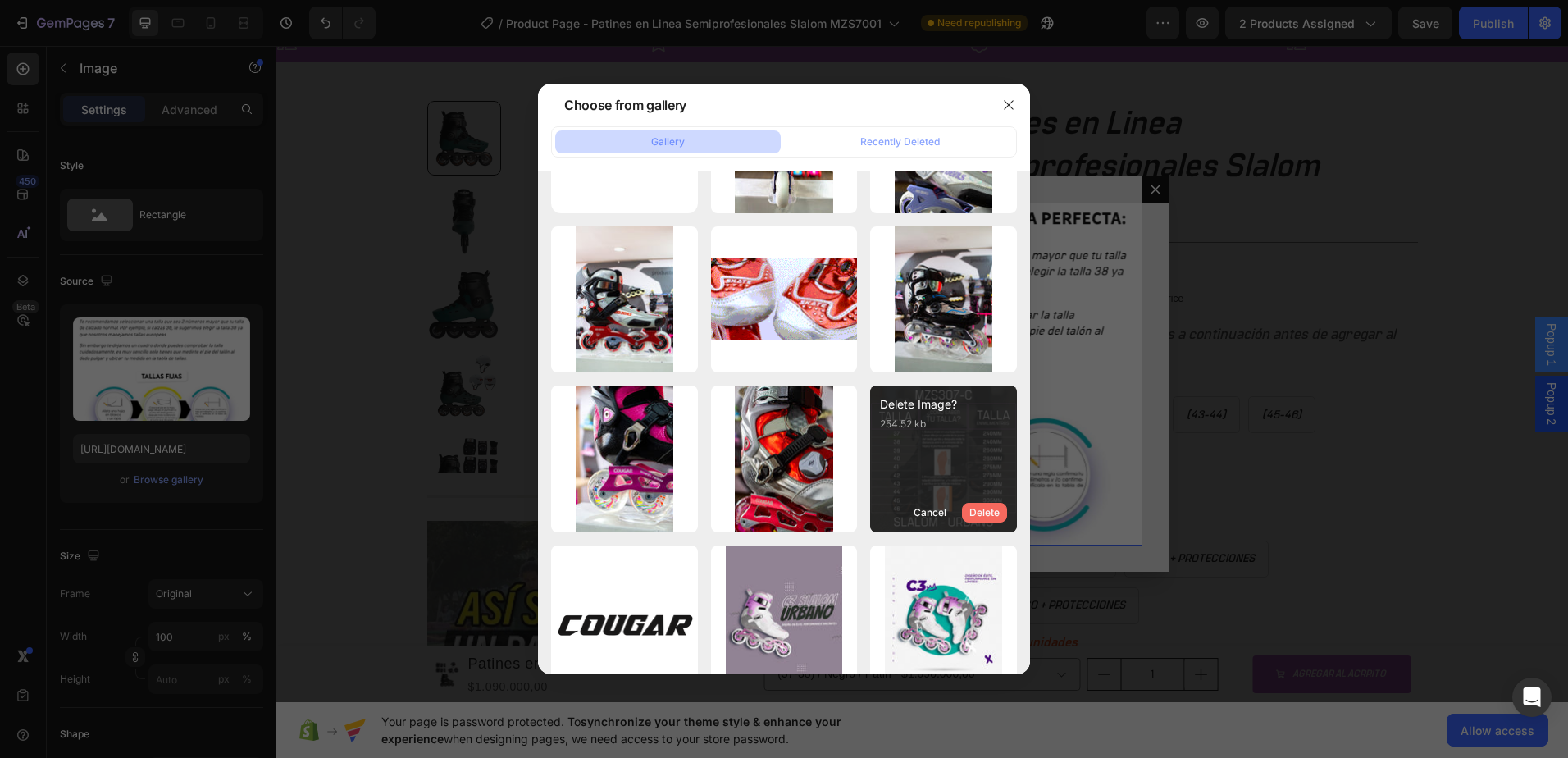
click at [986, 506] on div "Delete" at bounding box center [985, 512] width 31 height 15
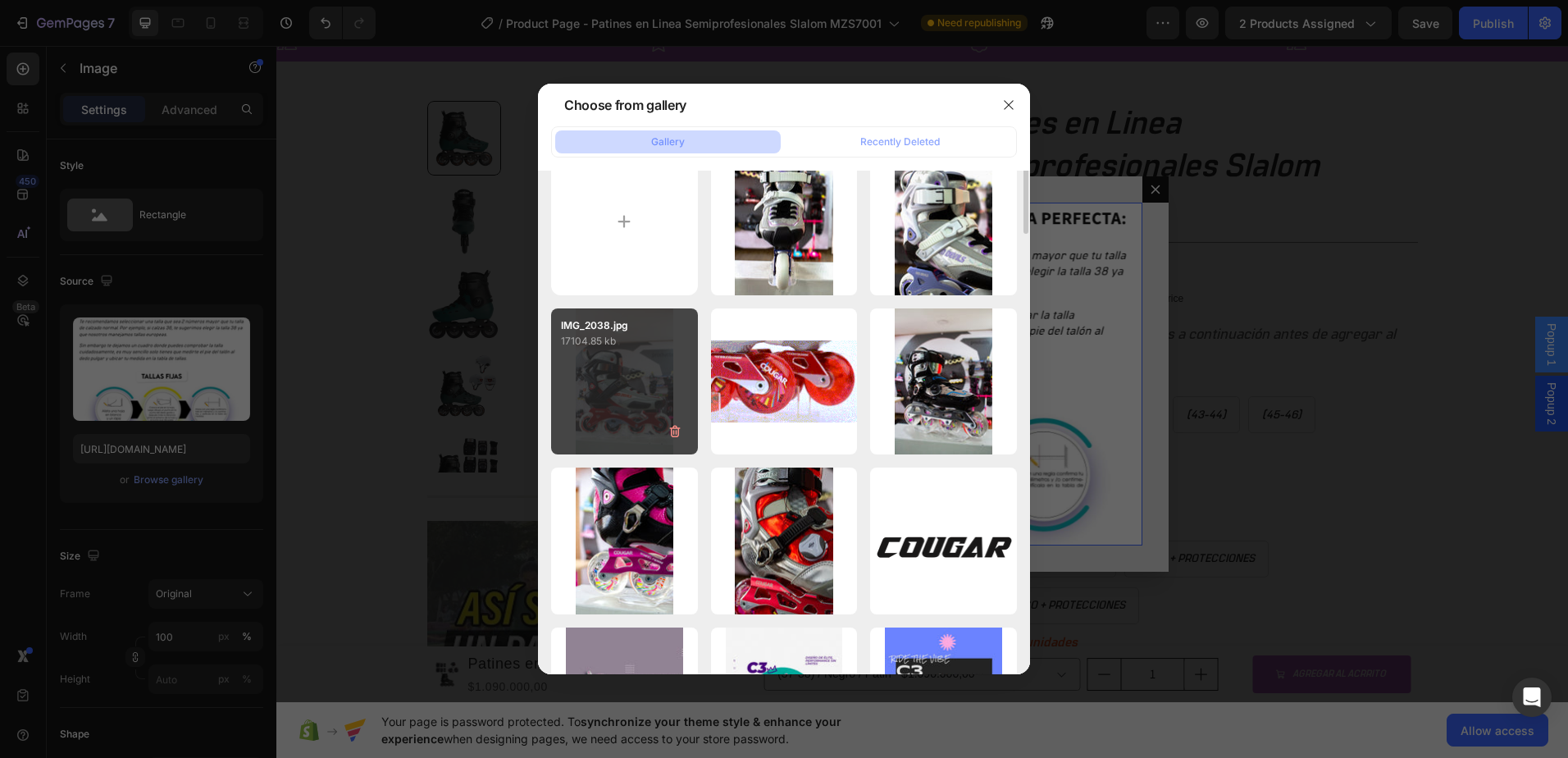
scroll to position [0, 0]
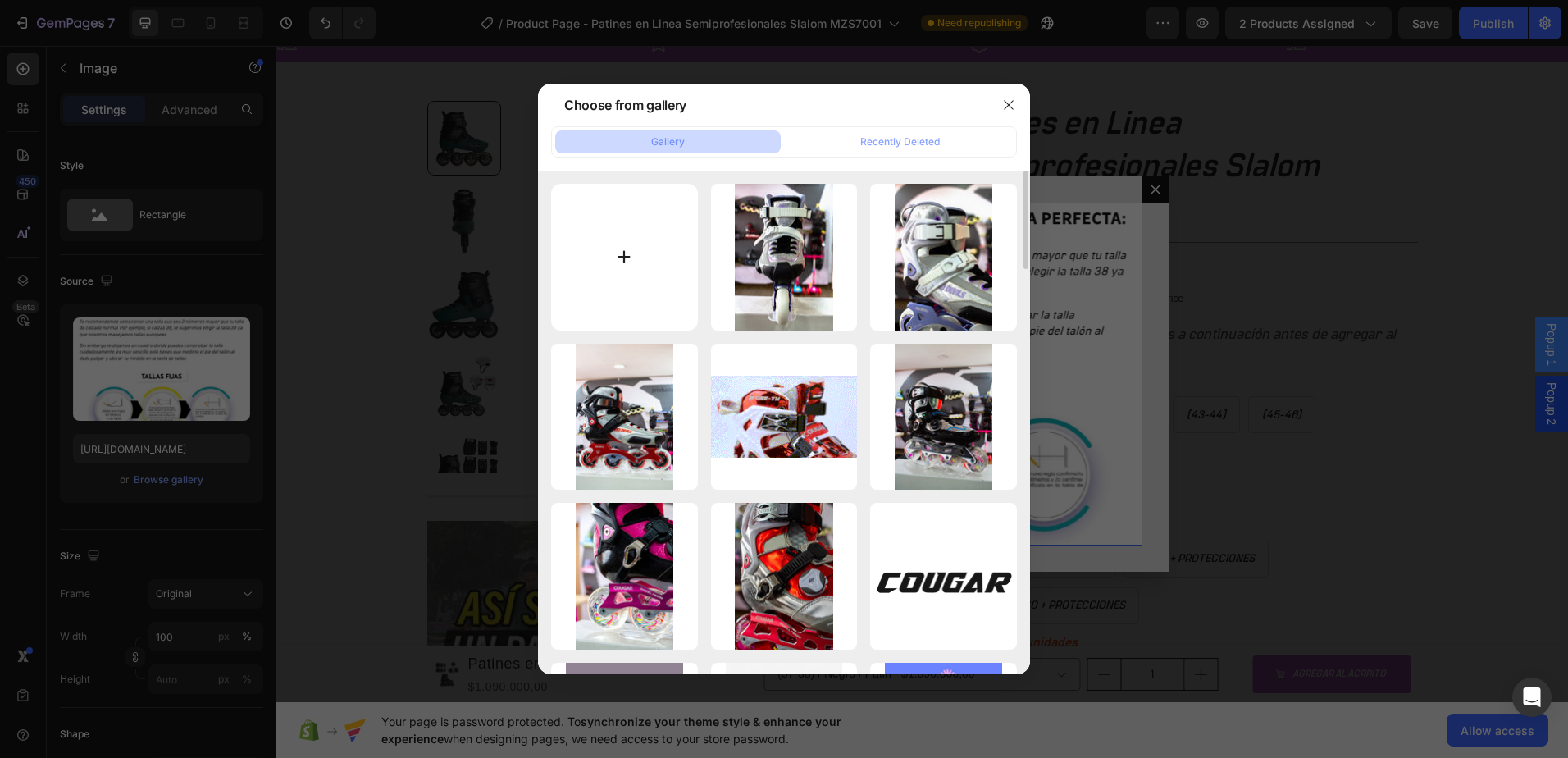
click at [651, 280] on input "file" at bounding box center [625, 257] width 147 height 147
type input "C:\fakepath\TABLA-tallas-7001.png"
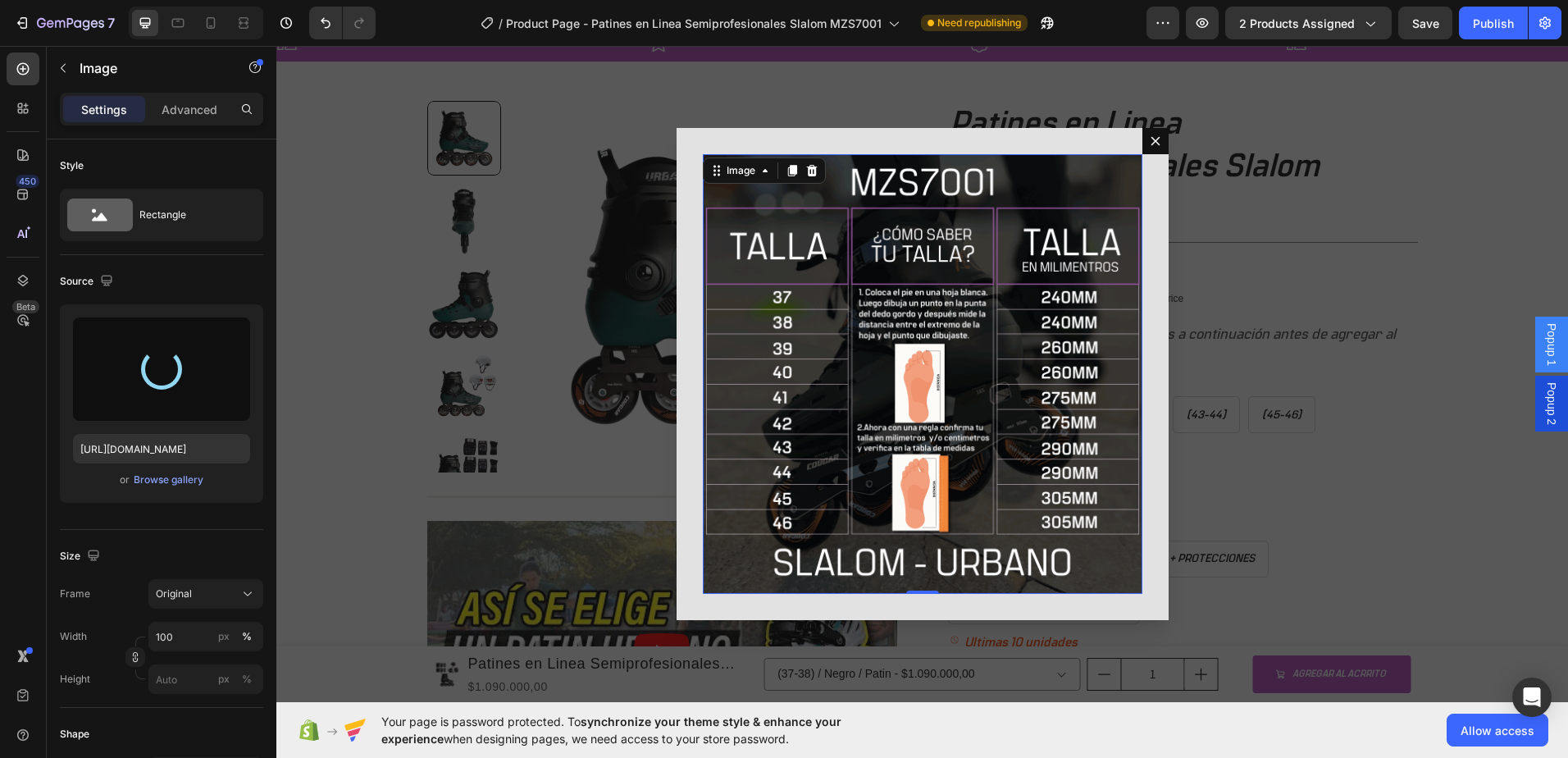
type input "https://cdn.shopify.com/s/files/1/0964/2947/4086/files/gempages_577184158929912…"
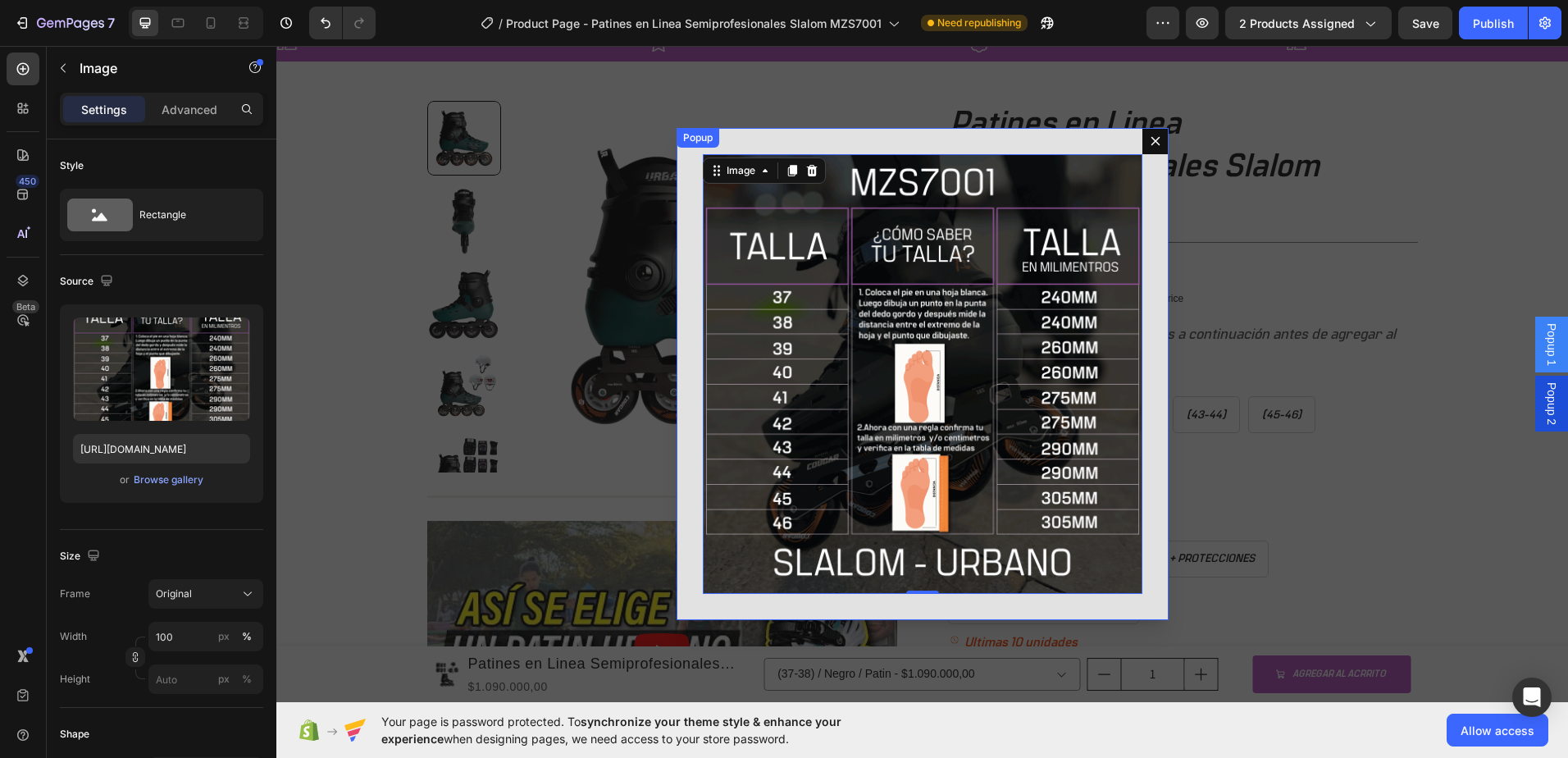
click at [827, 146] on div "Image 0" at bounding box center [923, 374] width 492 height 492
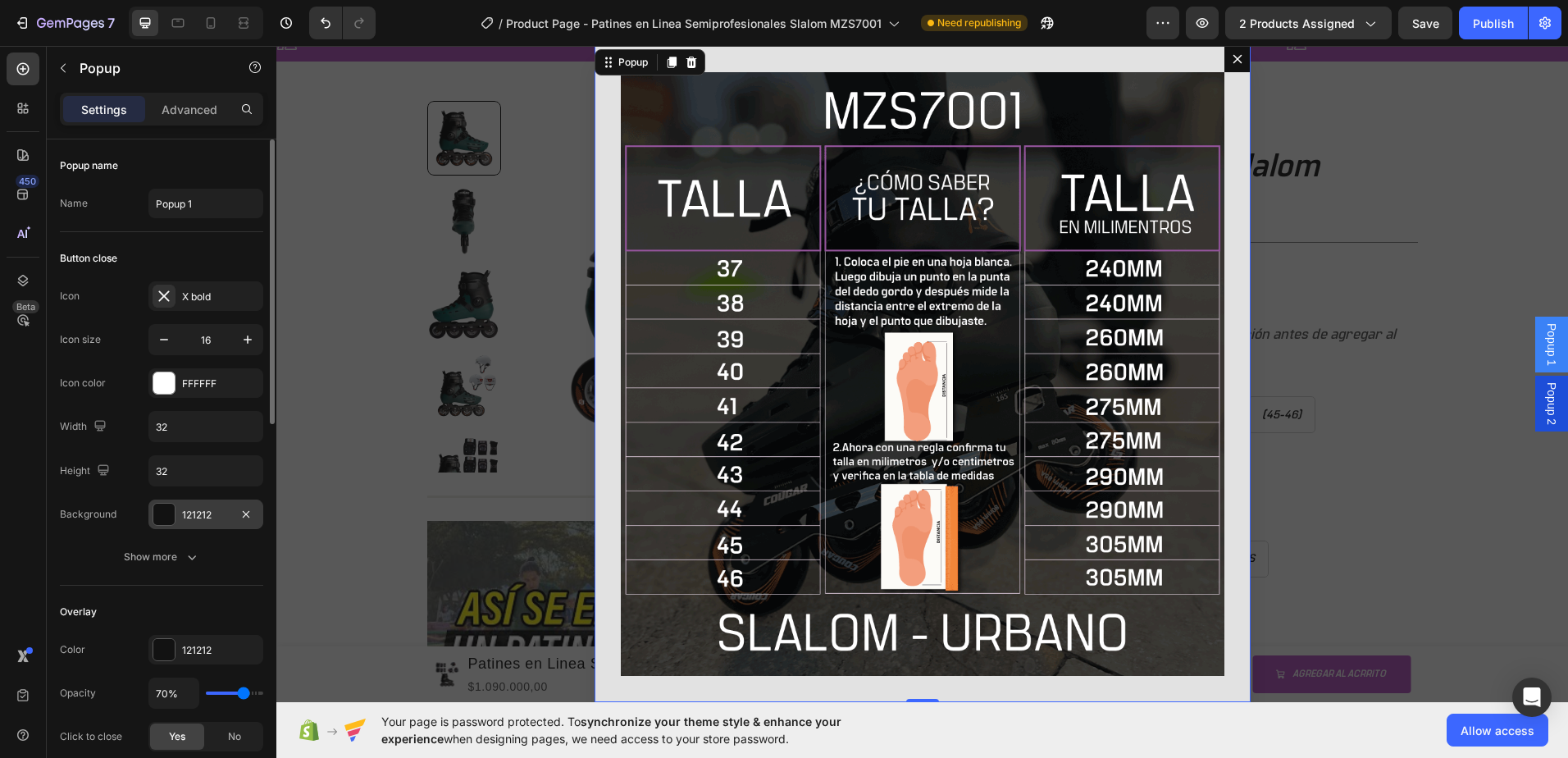
type input "800"
click at [157, 515] on div at bounding box center [164, 514] width 21 height 21
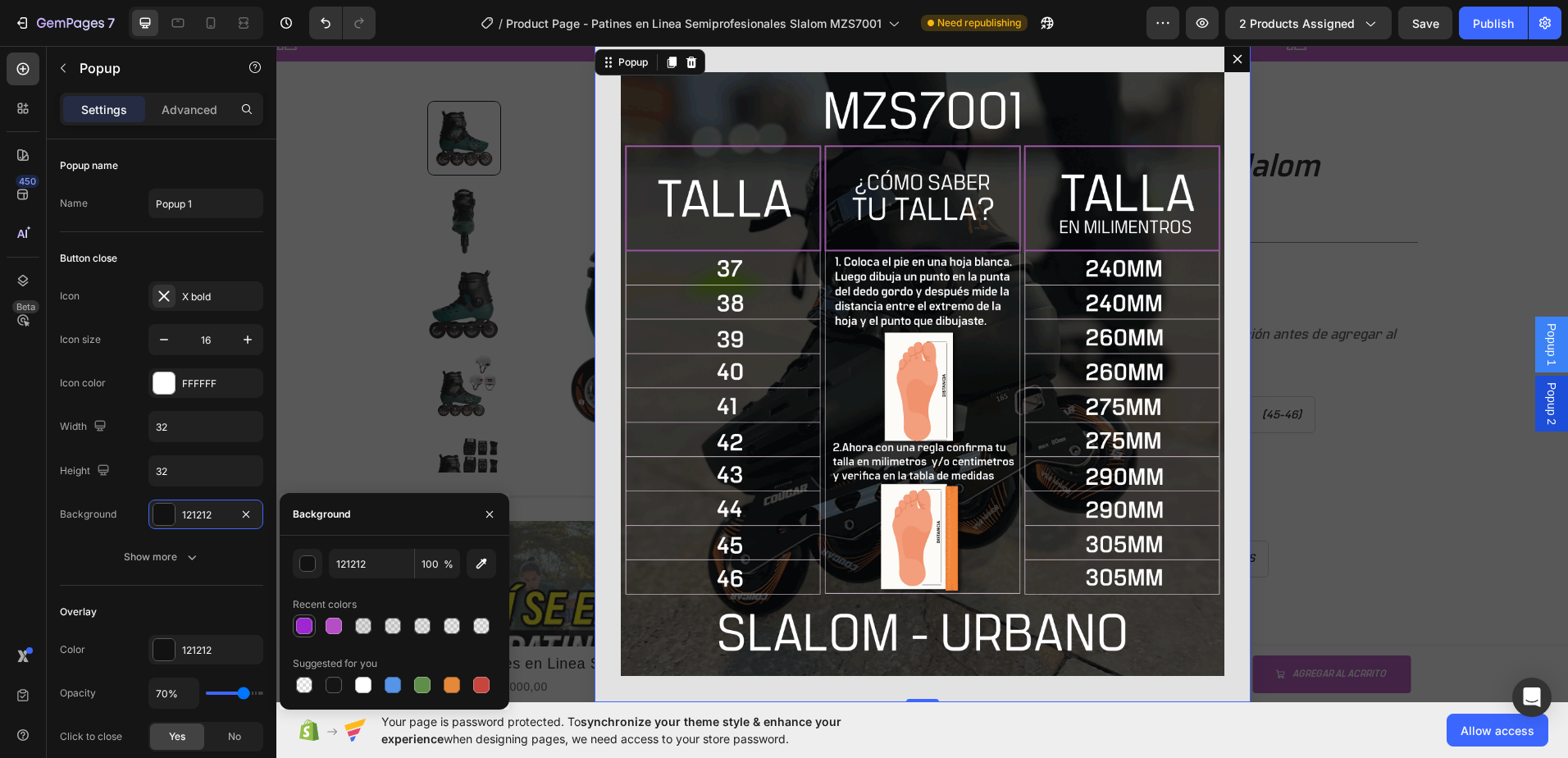
click at [300, 623] on div at bounding box center [304, 625] width 16 height 16
click at [331, 622] on div at bounding box center [333, 625] width 16 height 16
type input "B44EC4"
click at [236, 246] on div "Button close" at bounding box center [161, 258] width 203 height 26
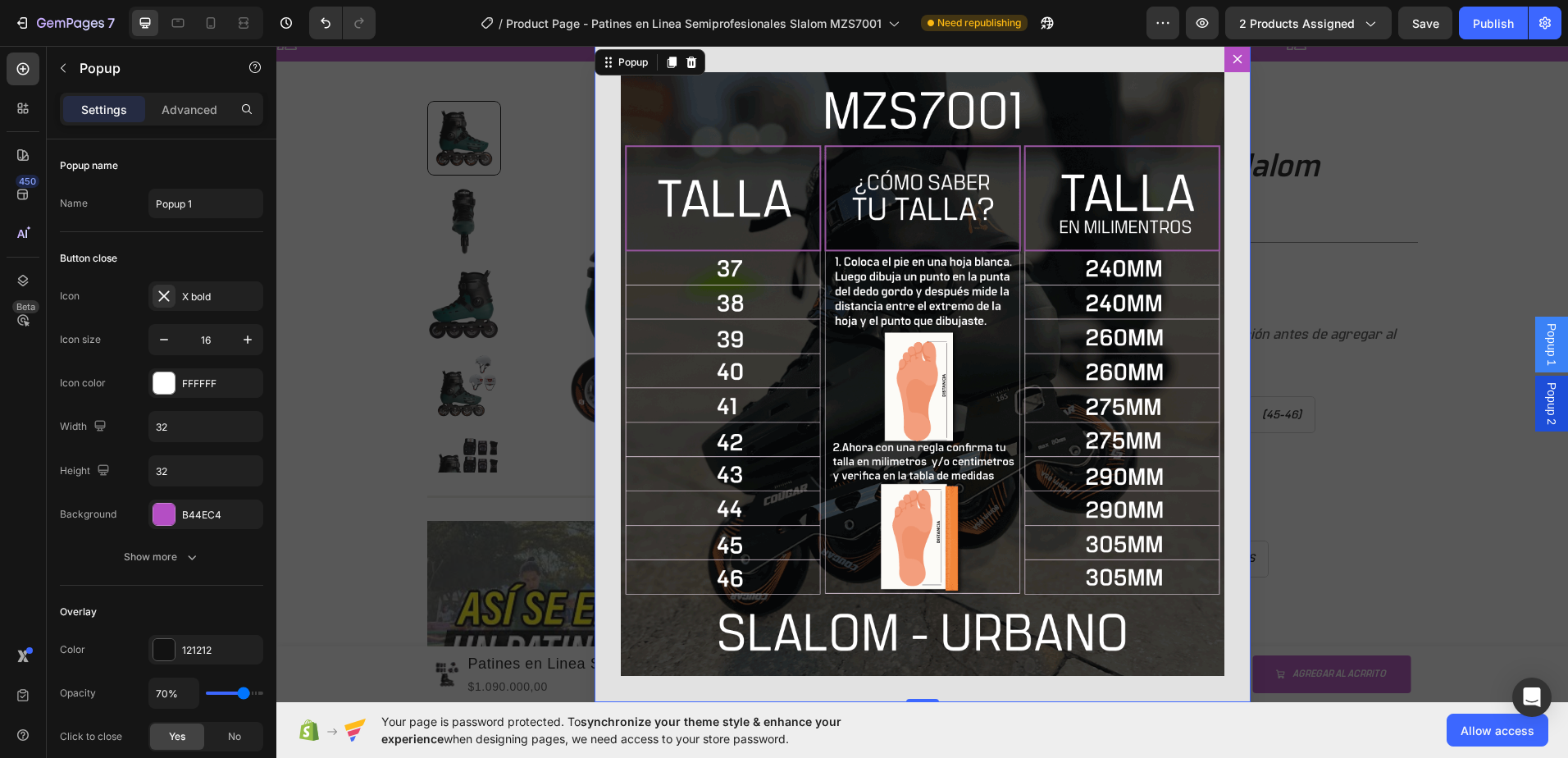
click at [326, 143] on div "Backdrop" at bounding box center [922, 374] width 1291 height 656
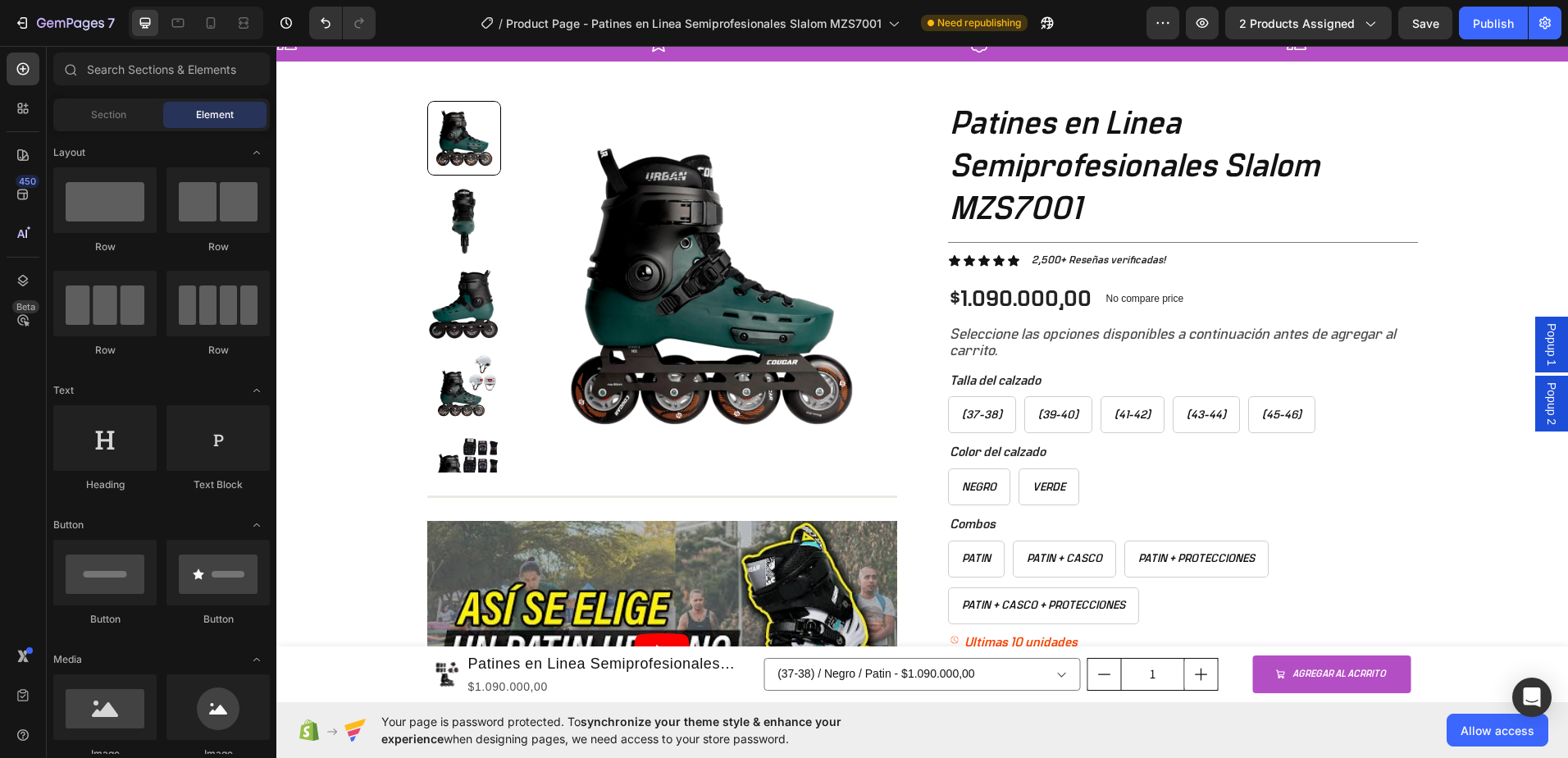
click at [1543, 342] on span "Popup 1" at bounding box center [1551, 345] width 16 height 43
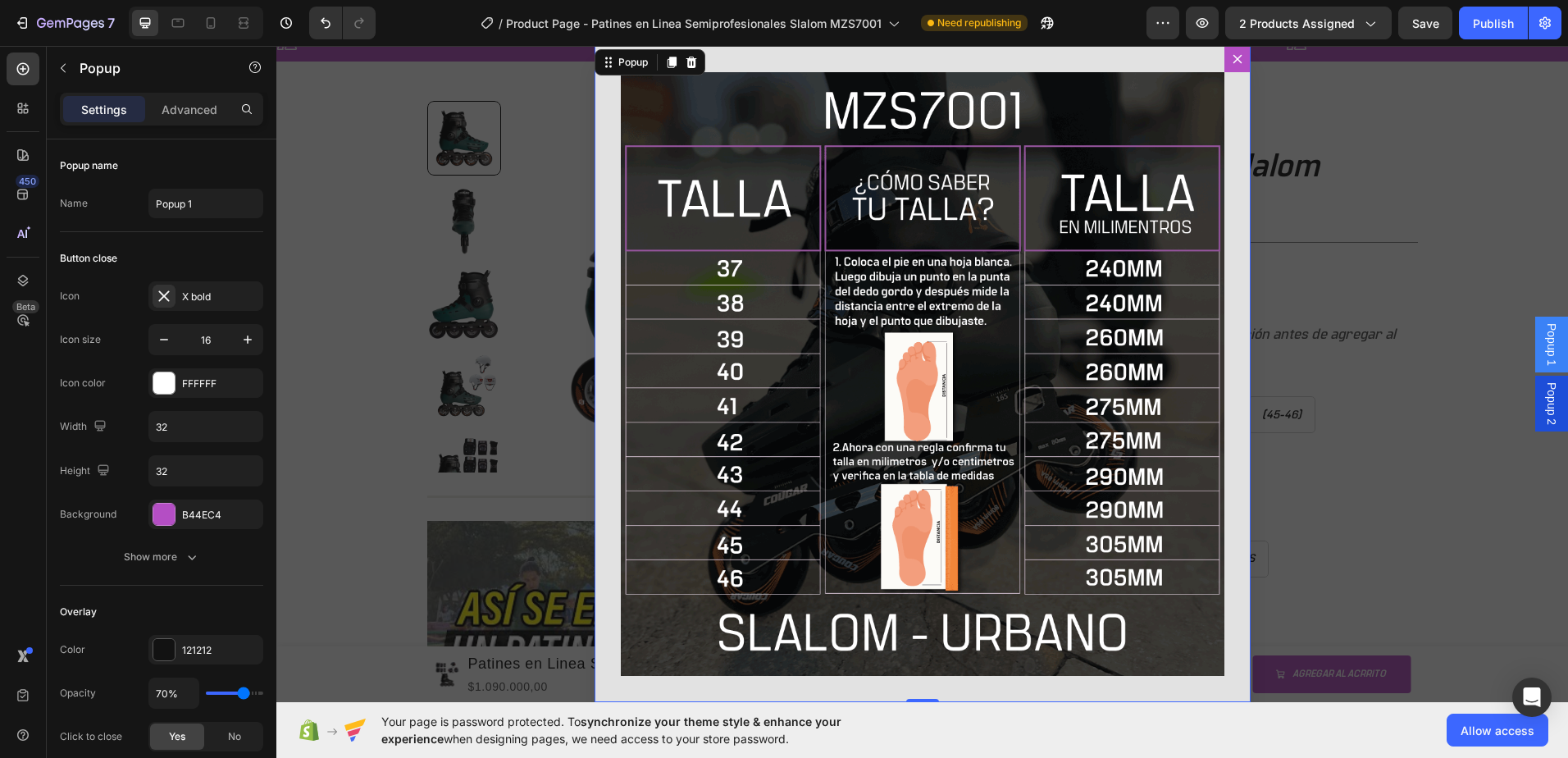
click at [1544, 411] on span "Popup 2" at bounding box center [1551, 404] width 16 height 43
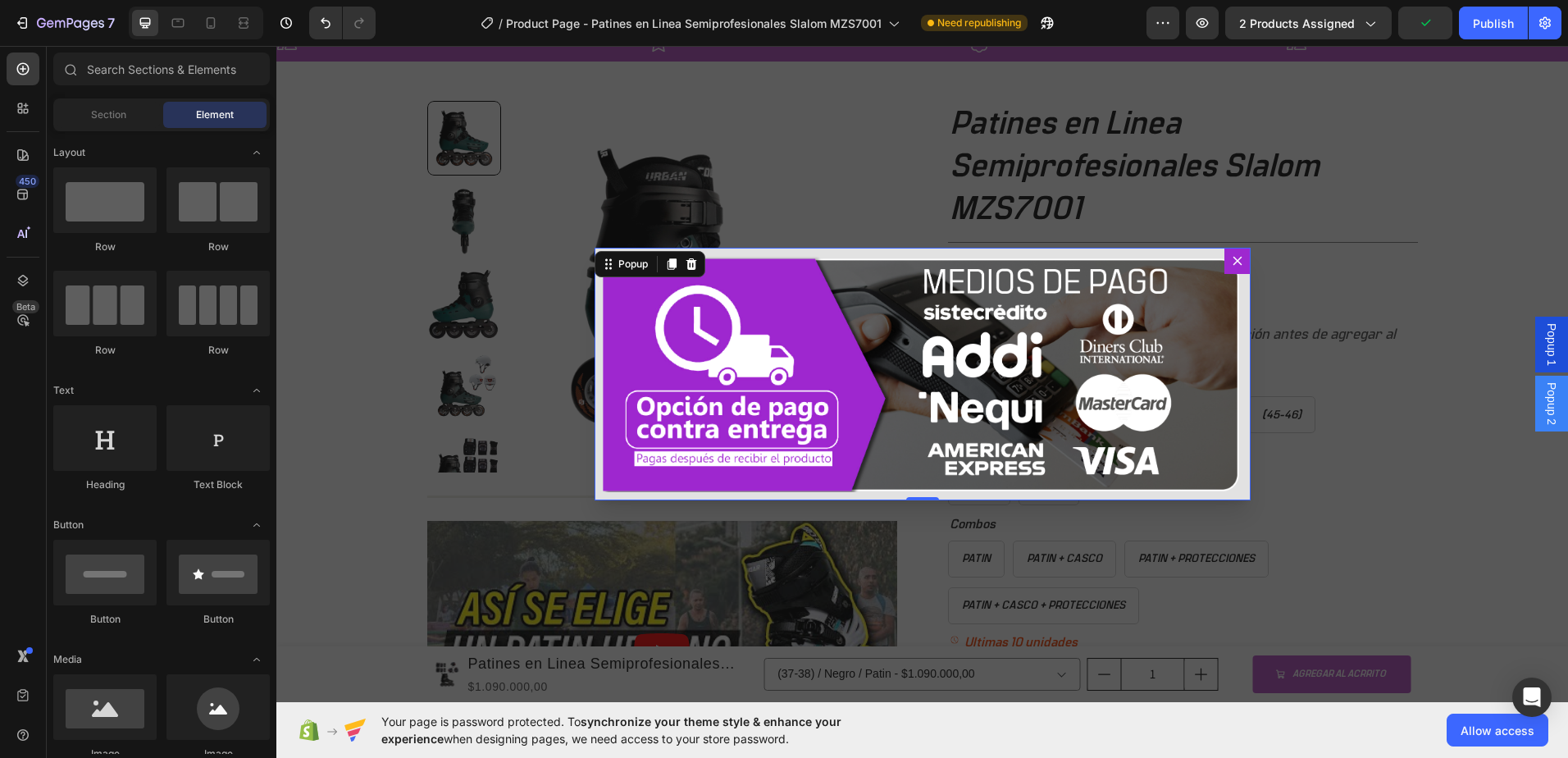
click at [1473, 408] on div "Backdrop" at bounding box center [922, 374] width 1291 height 656
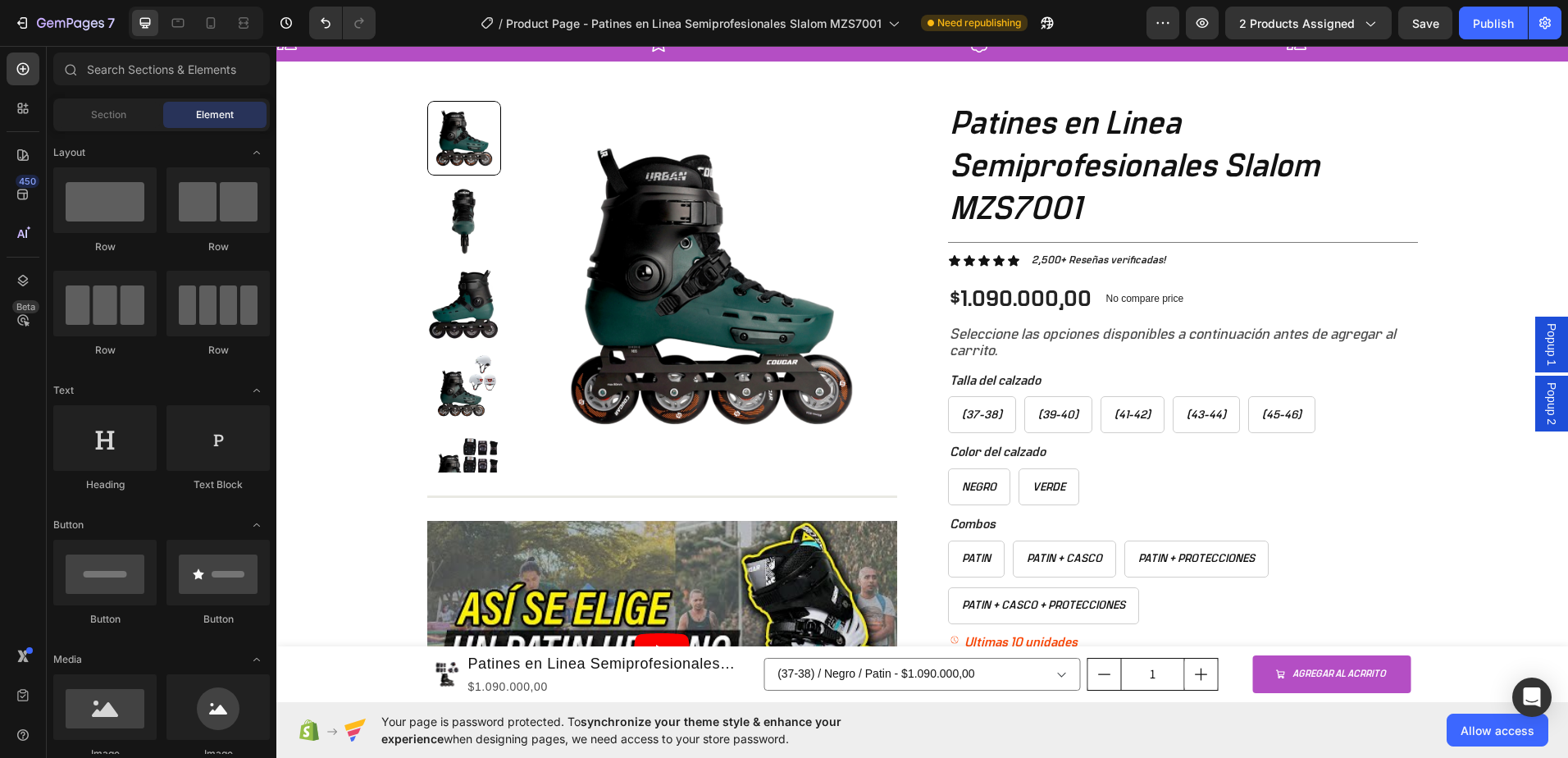
click at [1470, 110] on div "+ 10.000 CLIENTES SATISFECHOS Item List 5 ESTRELLAS EN GOOGLE Item List PAGO CO…" at bounding box center [922, 524] width 1291 height 1005
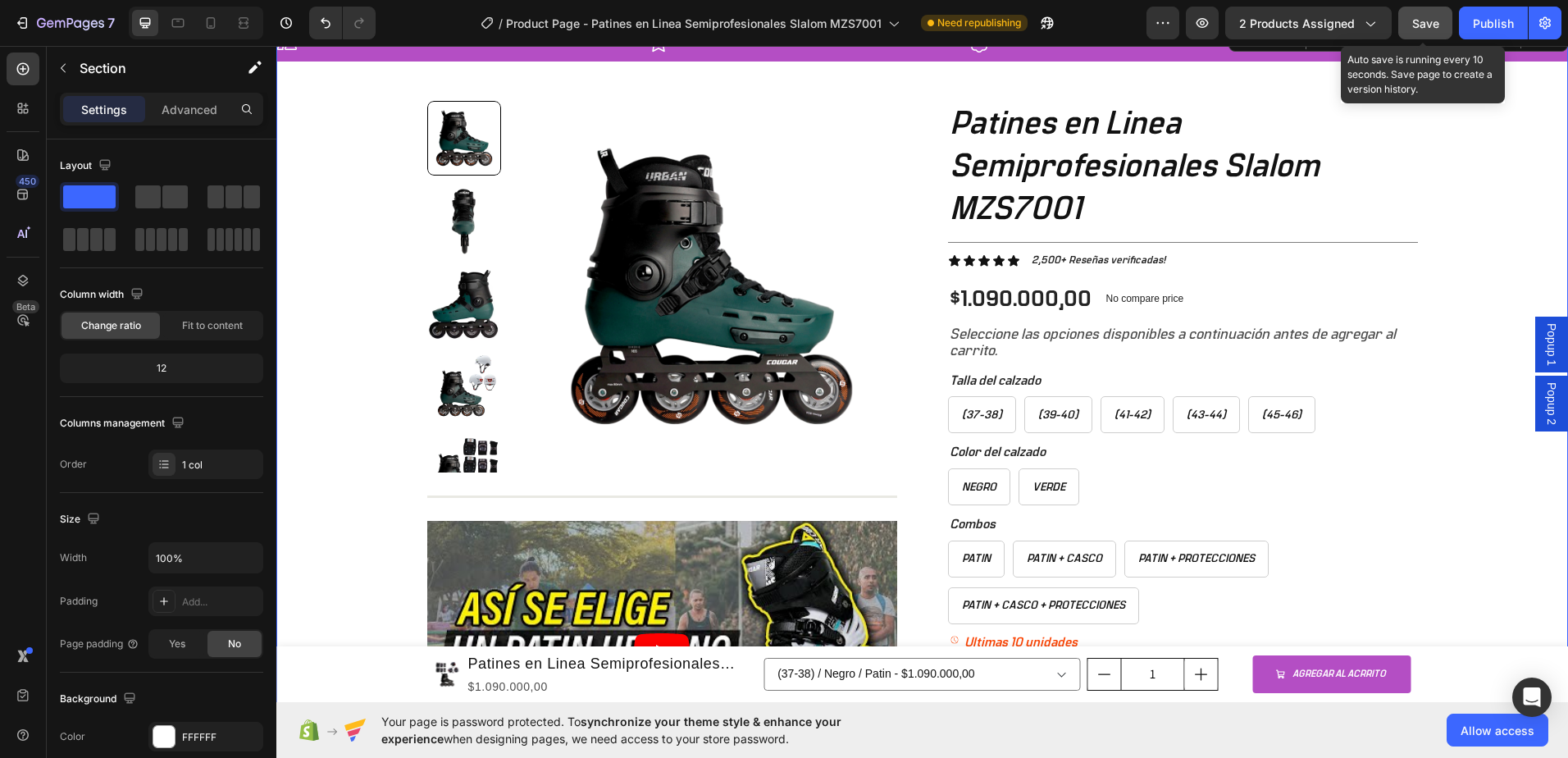
click at [1431, 26] on span "Save" at bounding box center [1425, 23] width 27 height 14
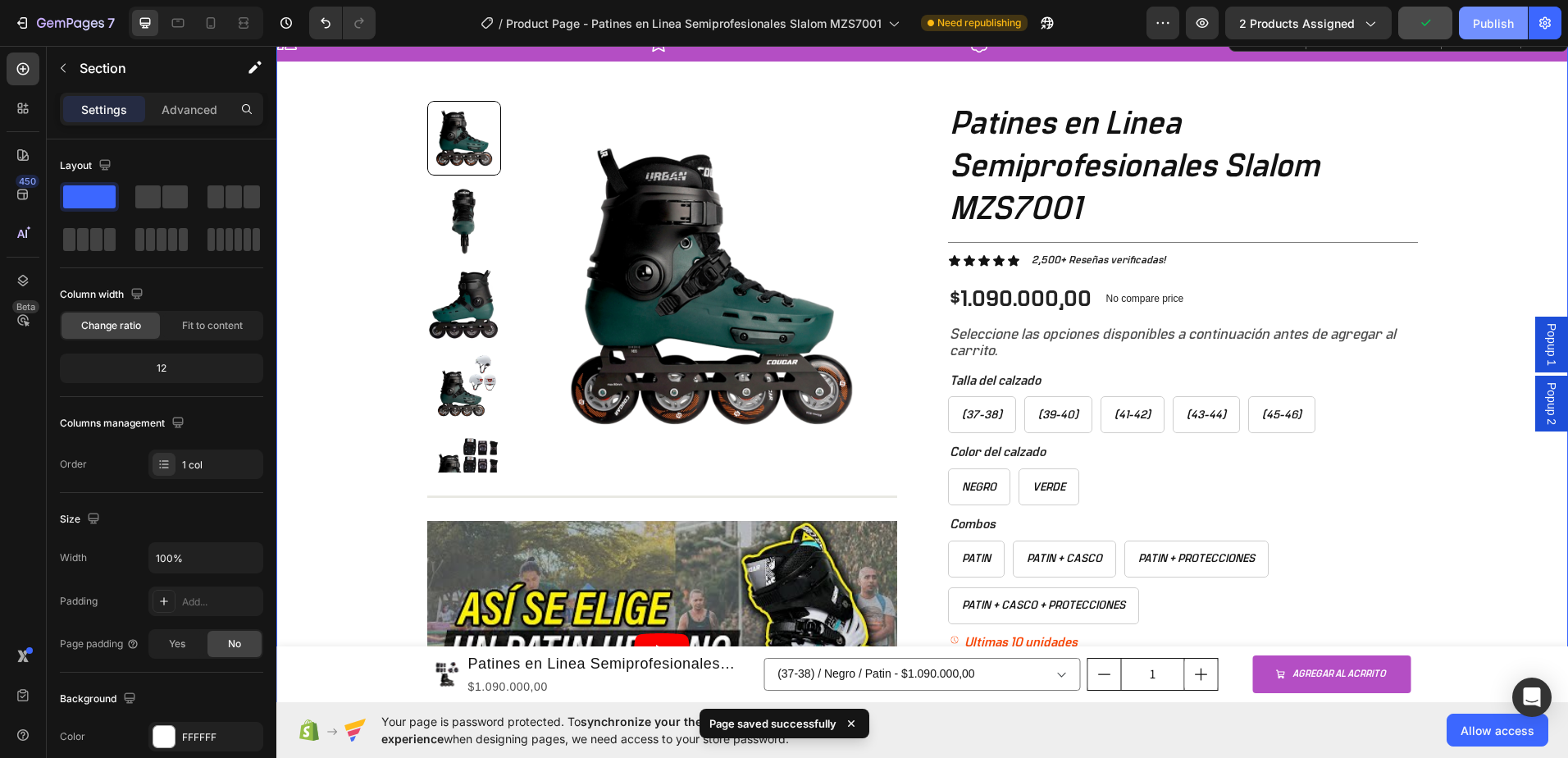
click at [1487, 30] on div "Publish" at bounding box center [1494, 23] width 41 height 17
click at [1491, 32] on div "Publish" at bounding box center [1494, 23] width 41 height 17
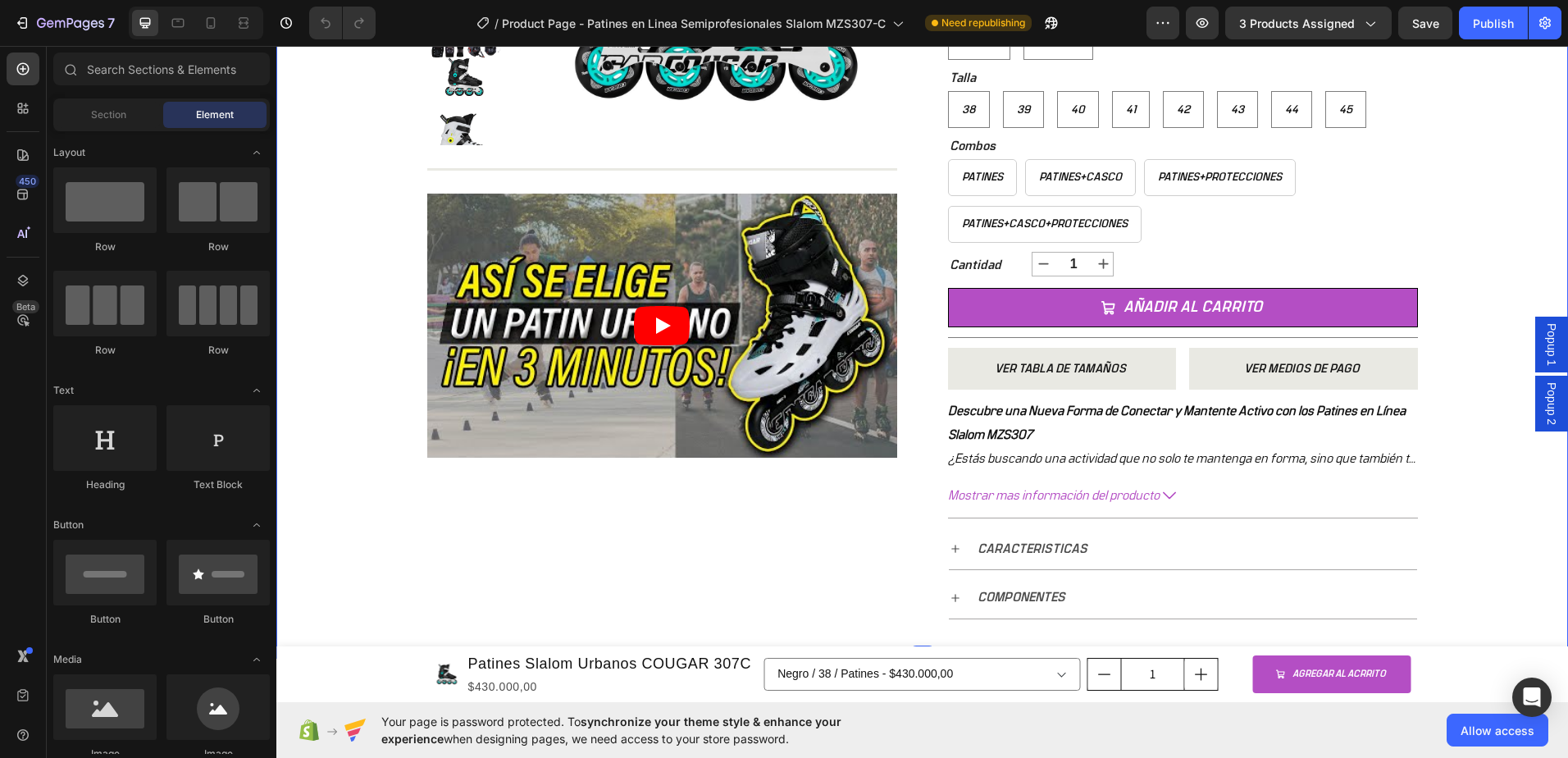
scroll to position [410, 0]
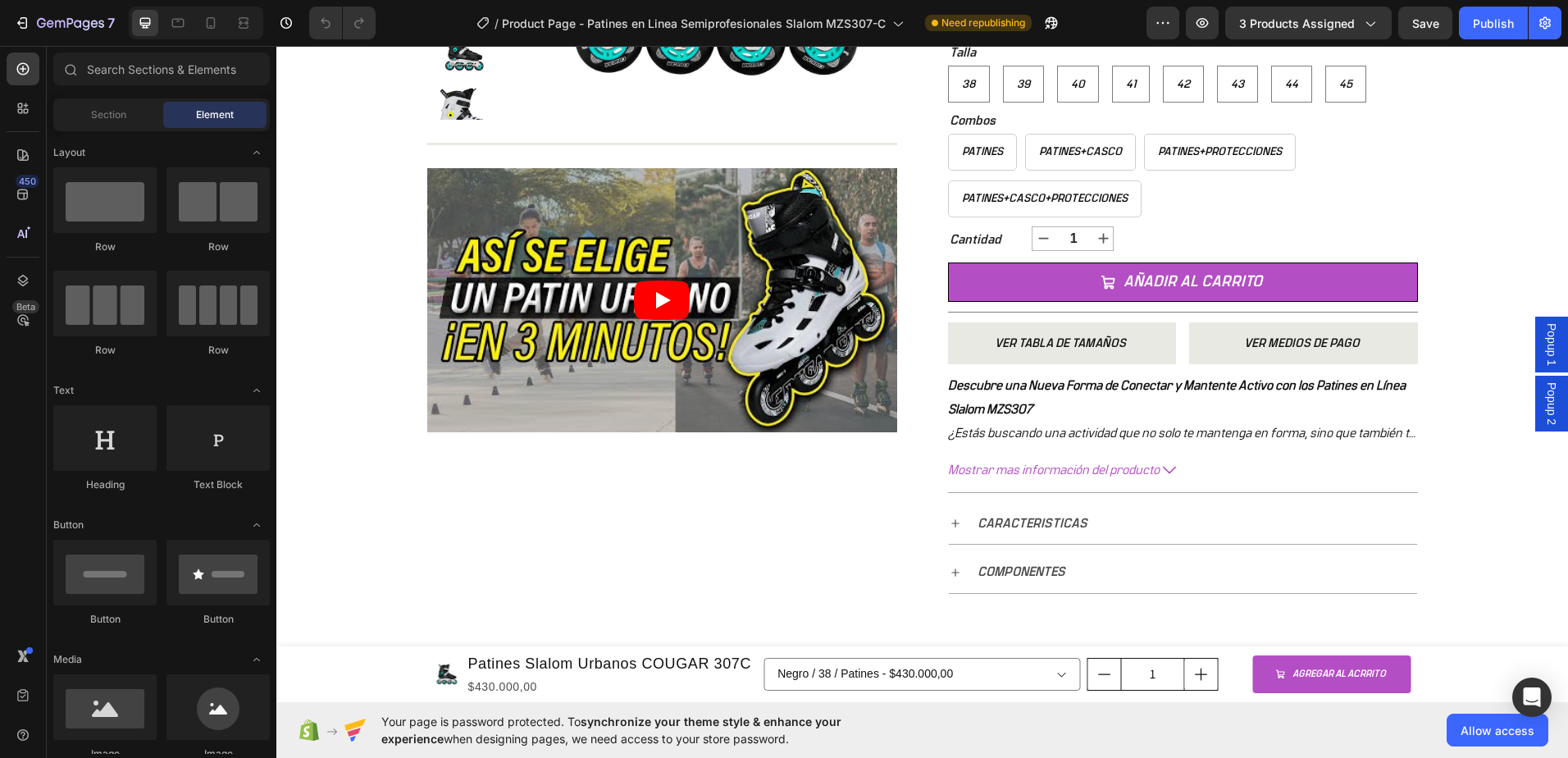
click at [1543, 334] on span "Popup 1" at bounding box center [1551, 345] width 16 height 43
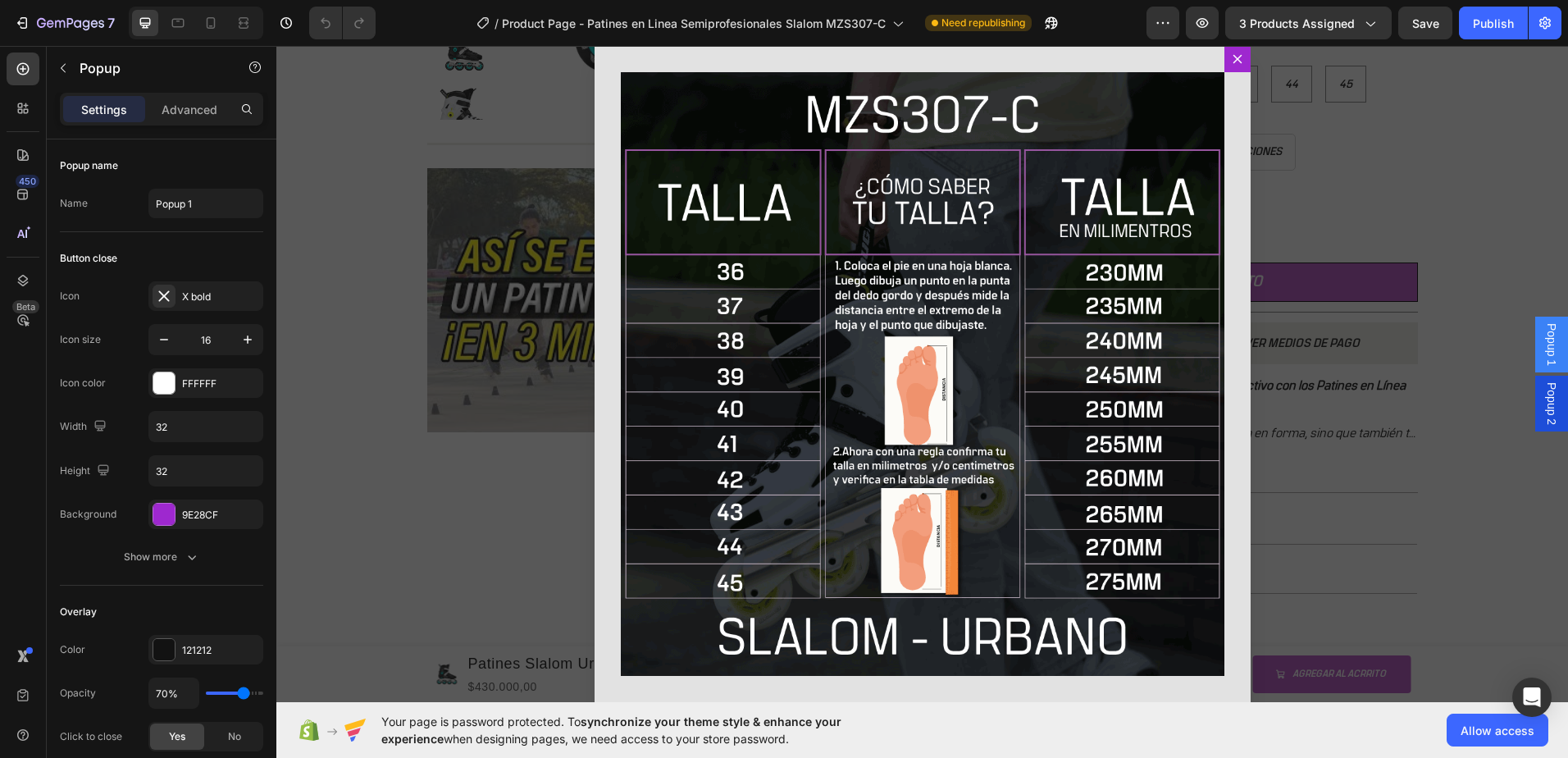
click at [1435, 236] on div "Backdrop" at bounding box center [922, 374] width 1291 height 656
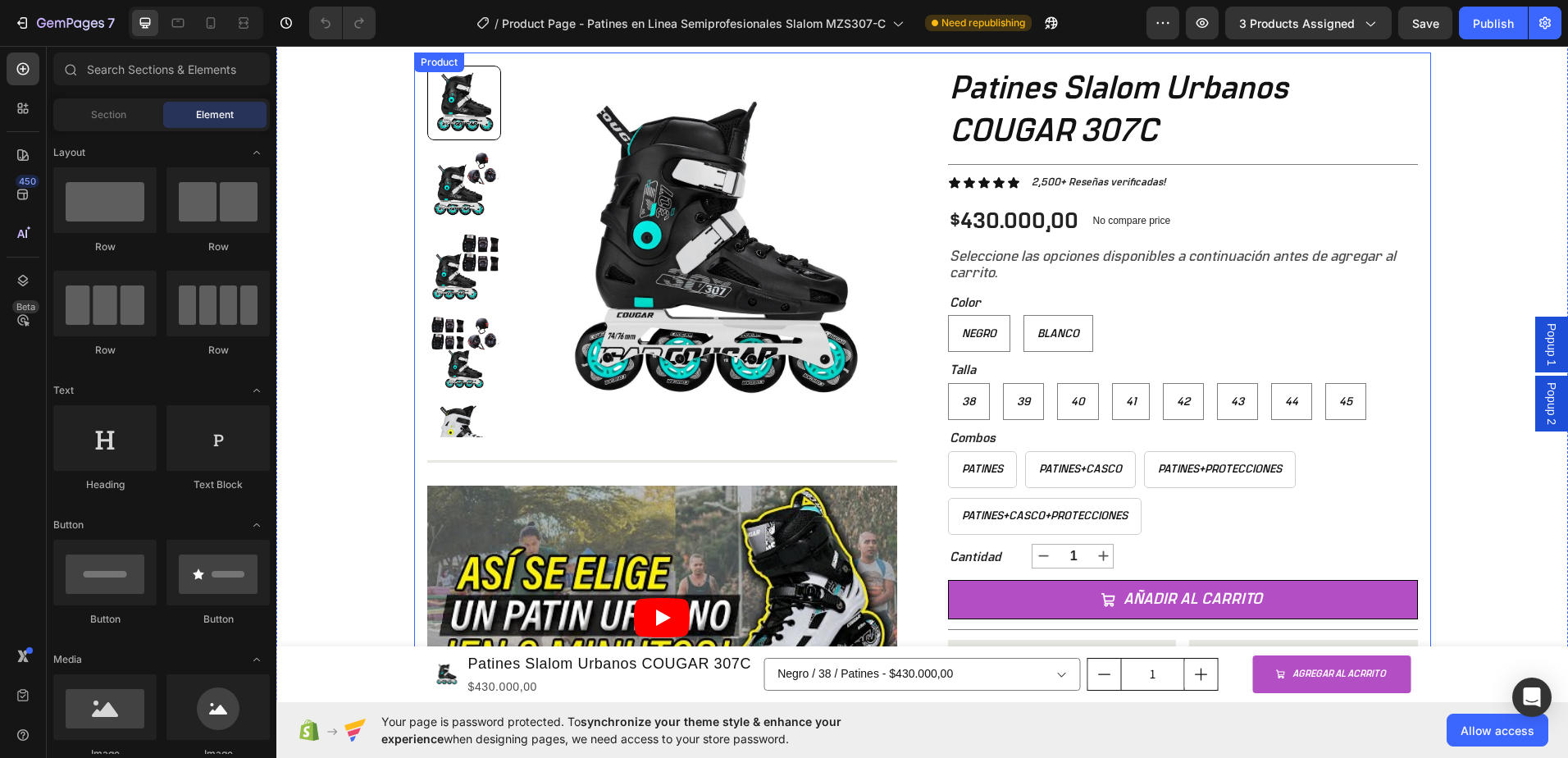
scroll to position [0, 0]
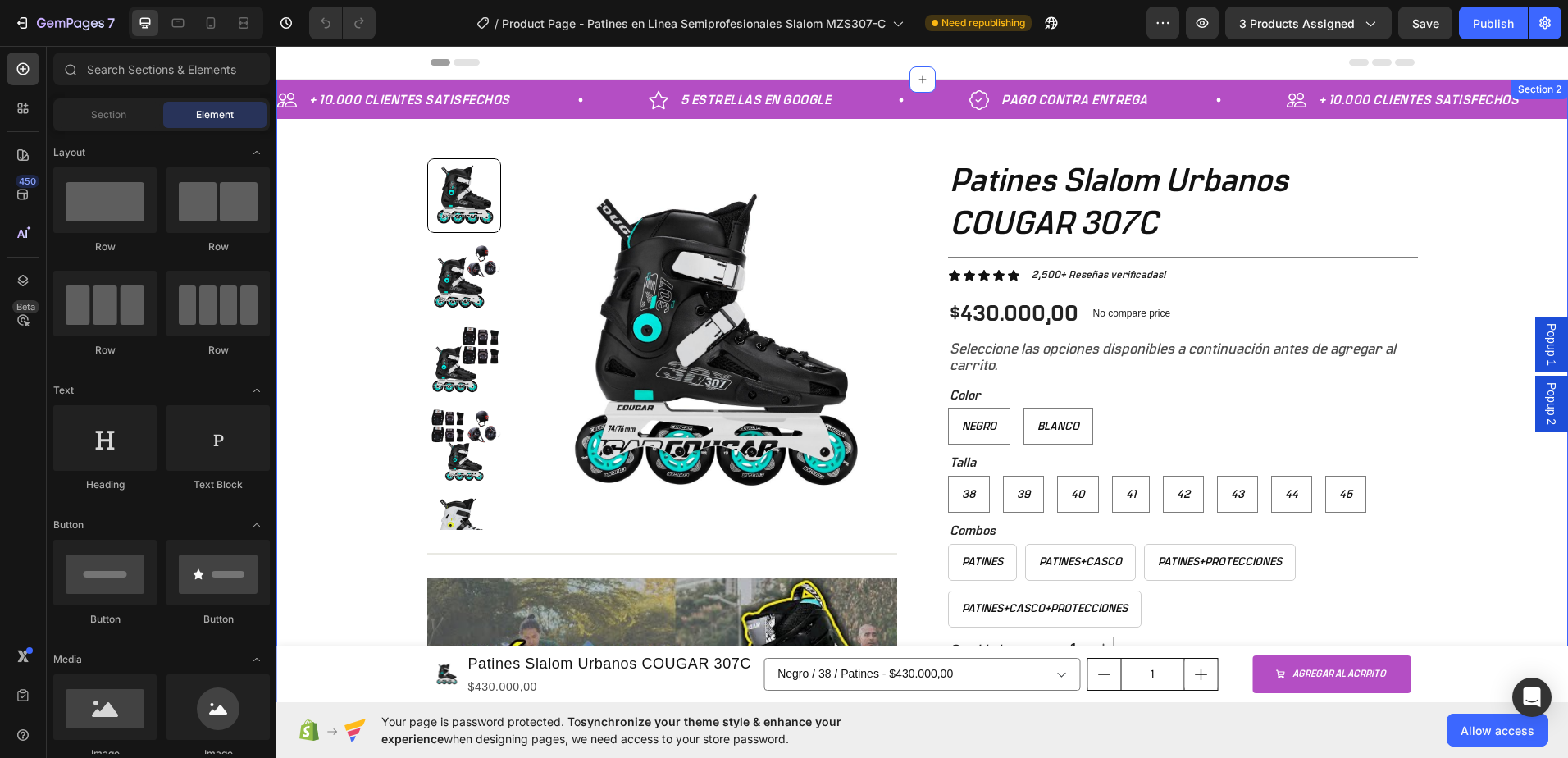
click at [1536, 408] on div "Popup 2" at bounding box center [1552, 403] width 32 height 55
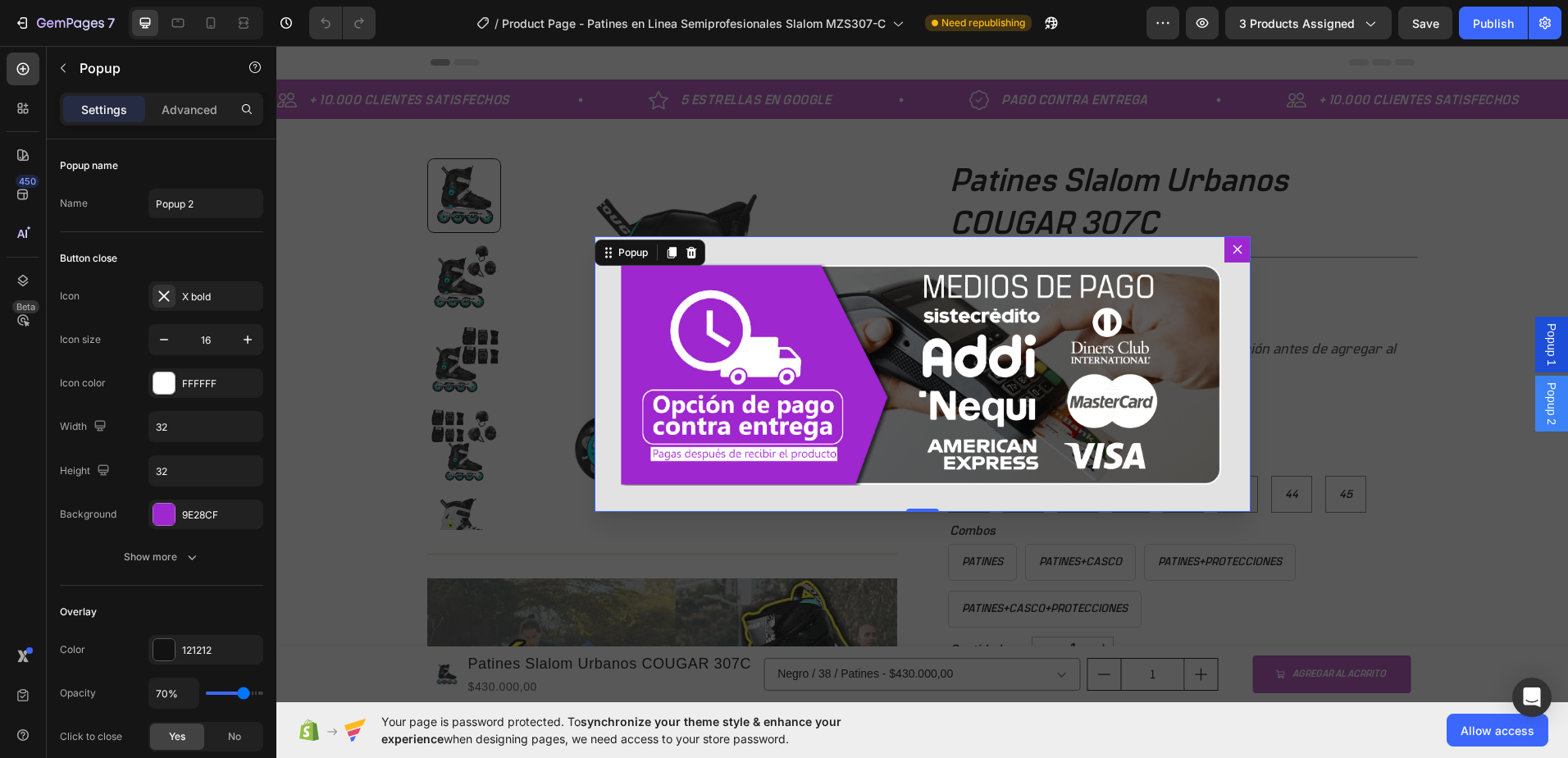
click at [1104, 259] on div "Image" at bounding box center [923, 374] width 656 height 276
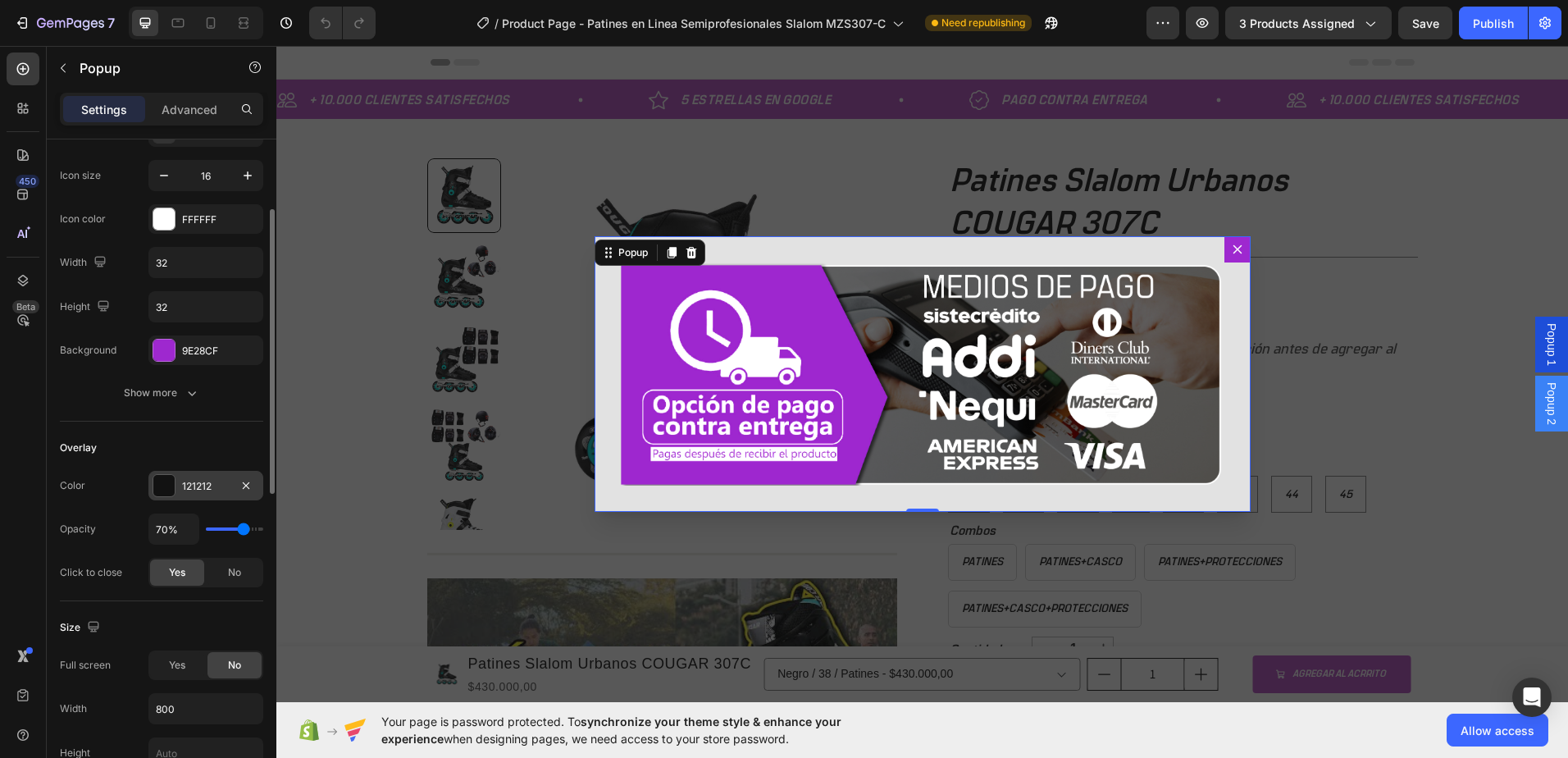
scroll to position [328, 0]
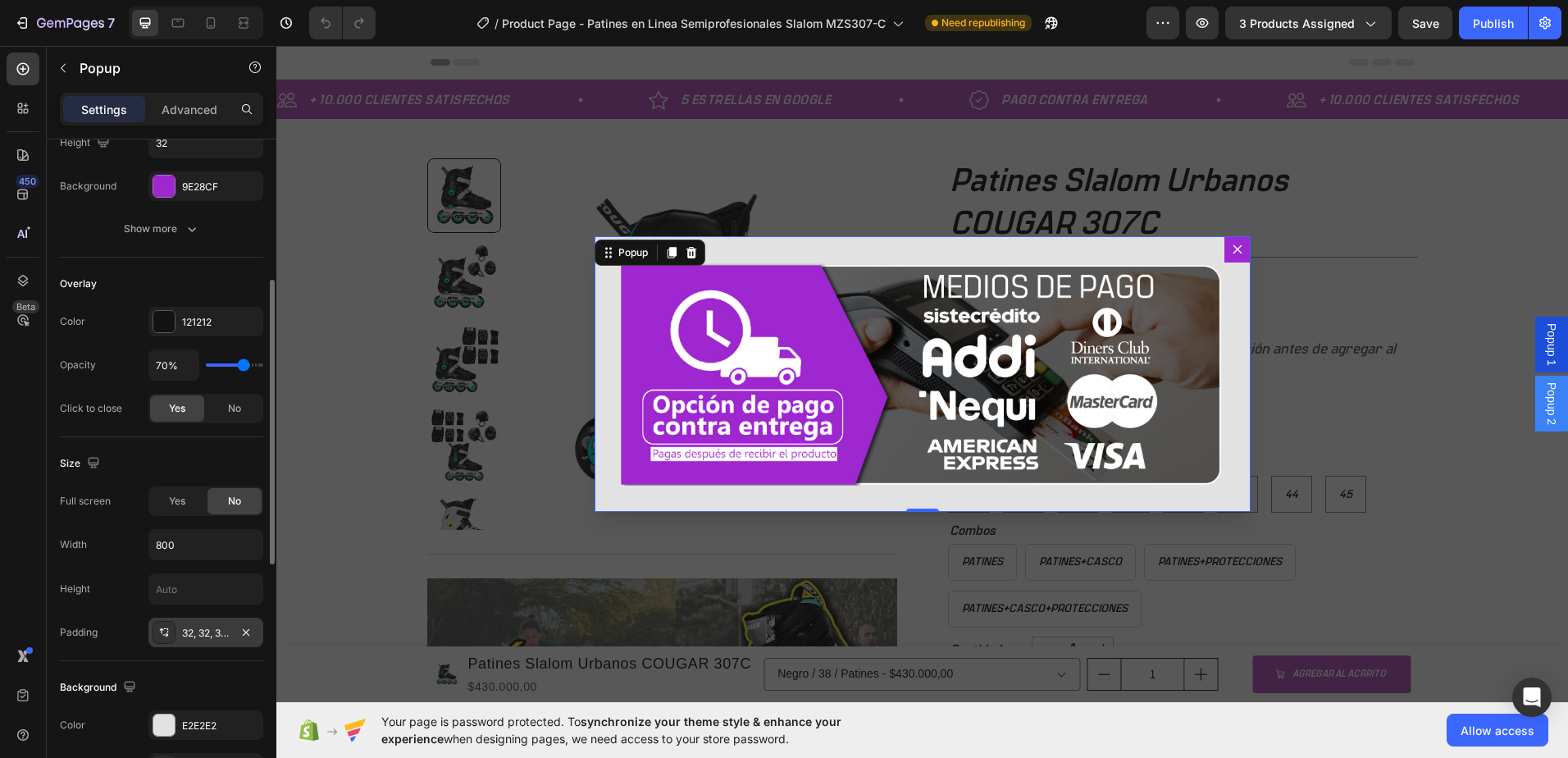
click at [224, 628] on div "32, 32, 32, 32" at bounding box center [206, 633] width 48 height 15
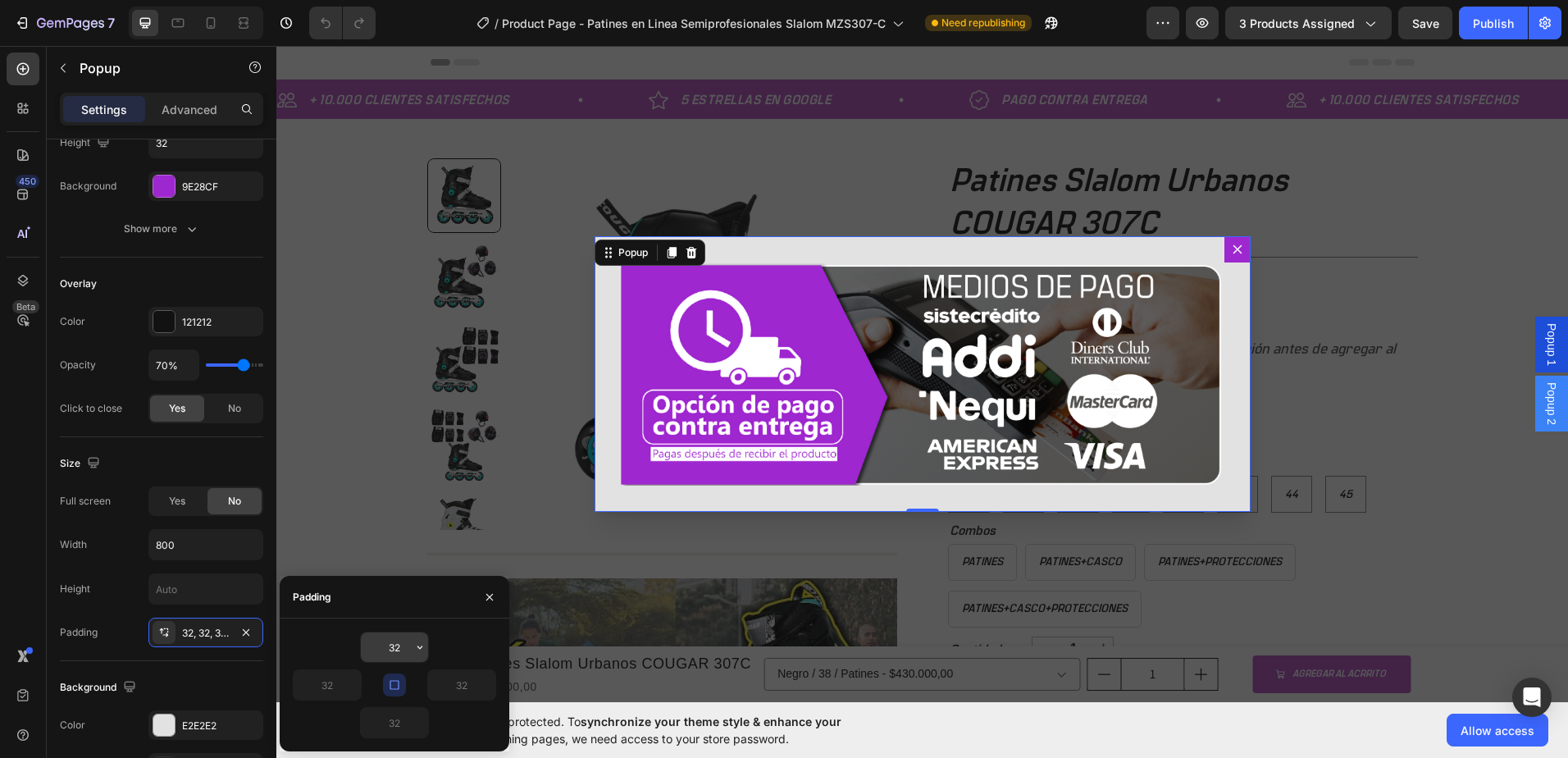
click at [400, 644] on input "32" at bounding box center [394, 647] width 67 height 30
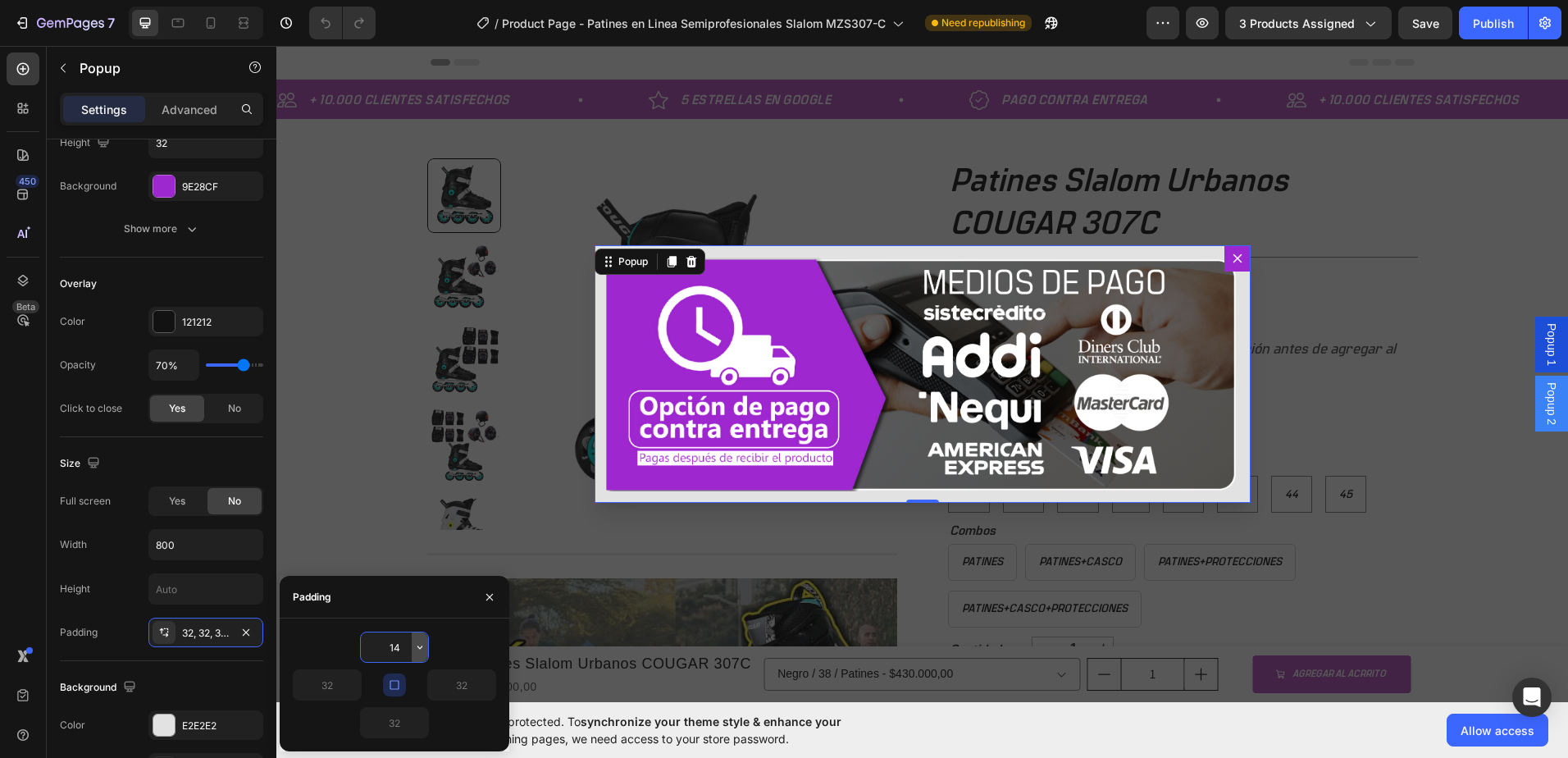
type input "15"
click at [312, 537] on div "Backdrop" at bounding box center [922, 374] width 1291 height 656
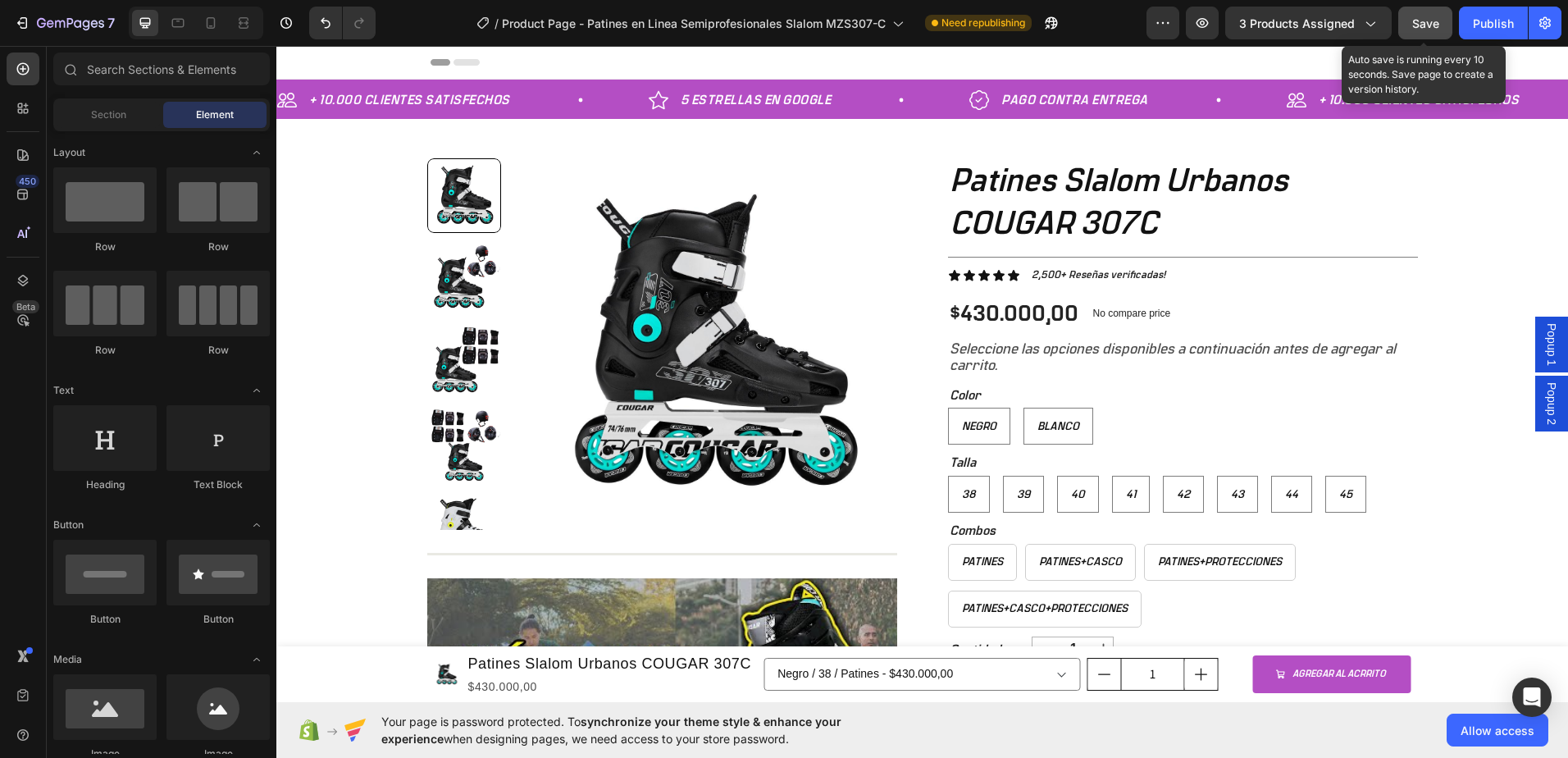
click at [1443, 27] on button "Save" at bounding box center [1425, 23] width 54 height 32
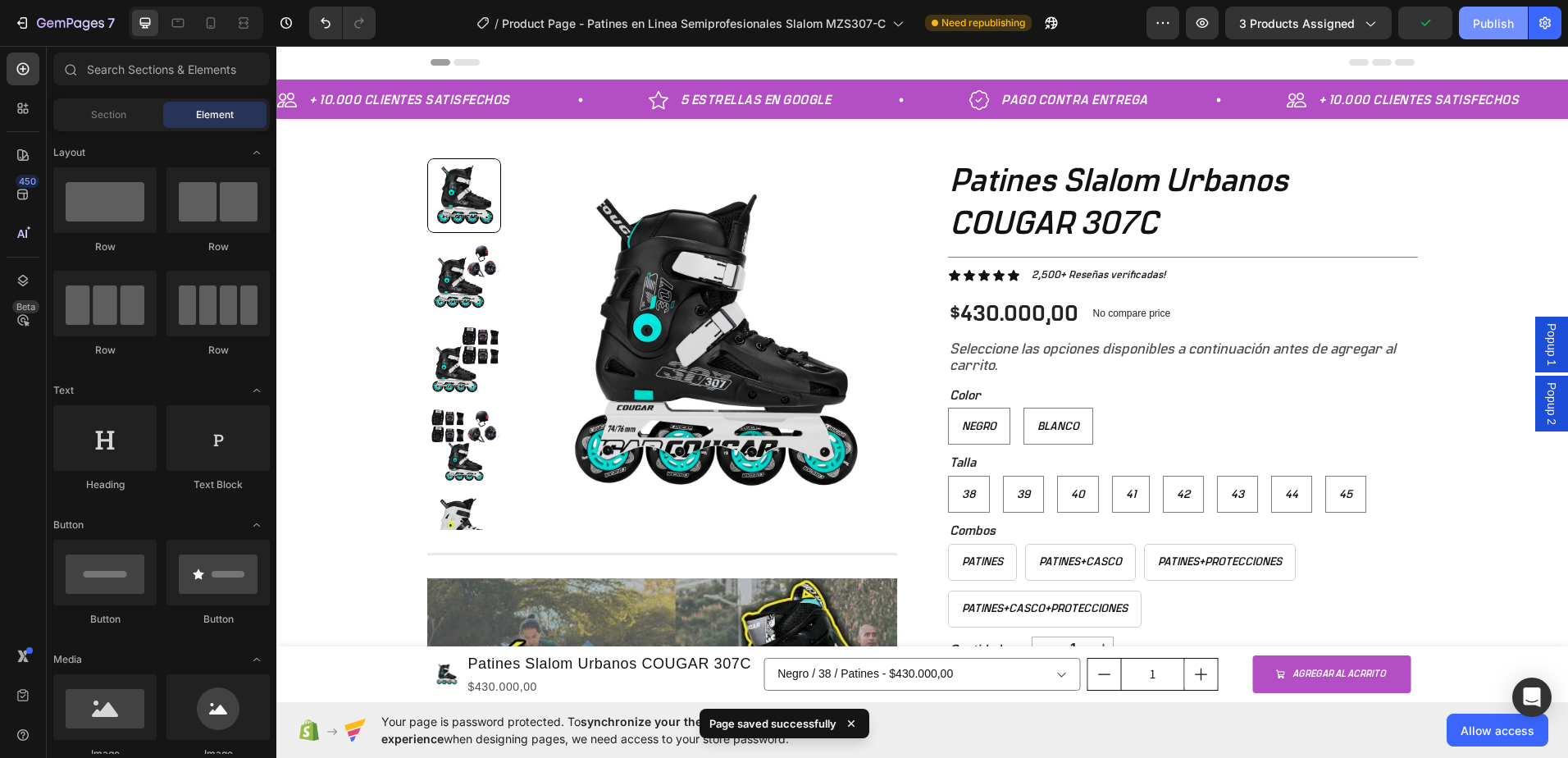
click at [1490, 16] on div "Publish" at bounding box center [1494, 23] width 41 height 17
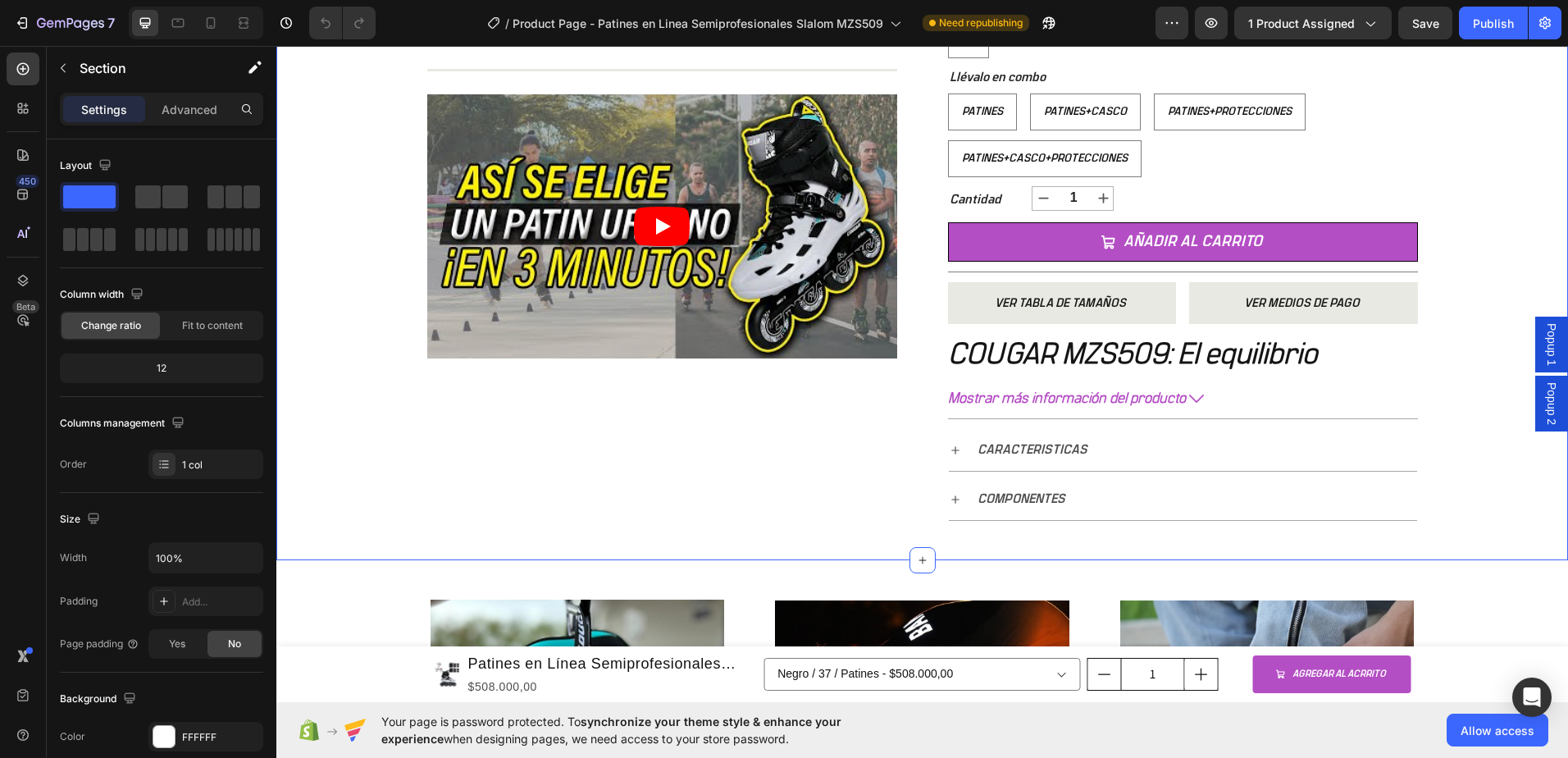
scroll to position [574, 0]
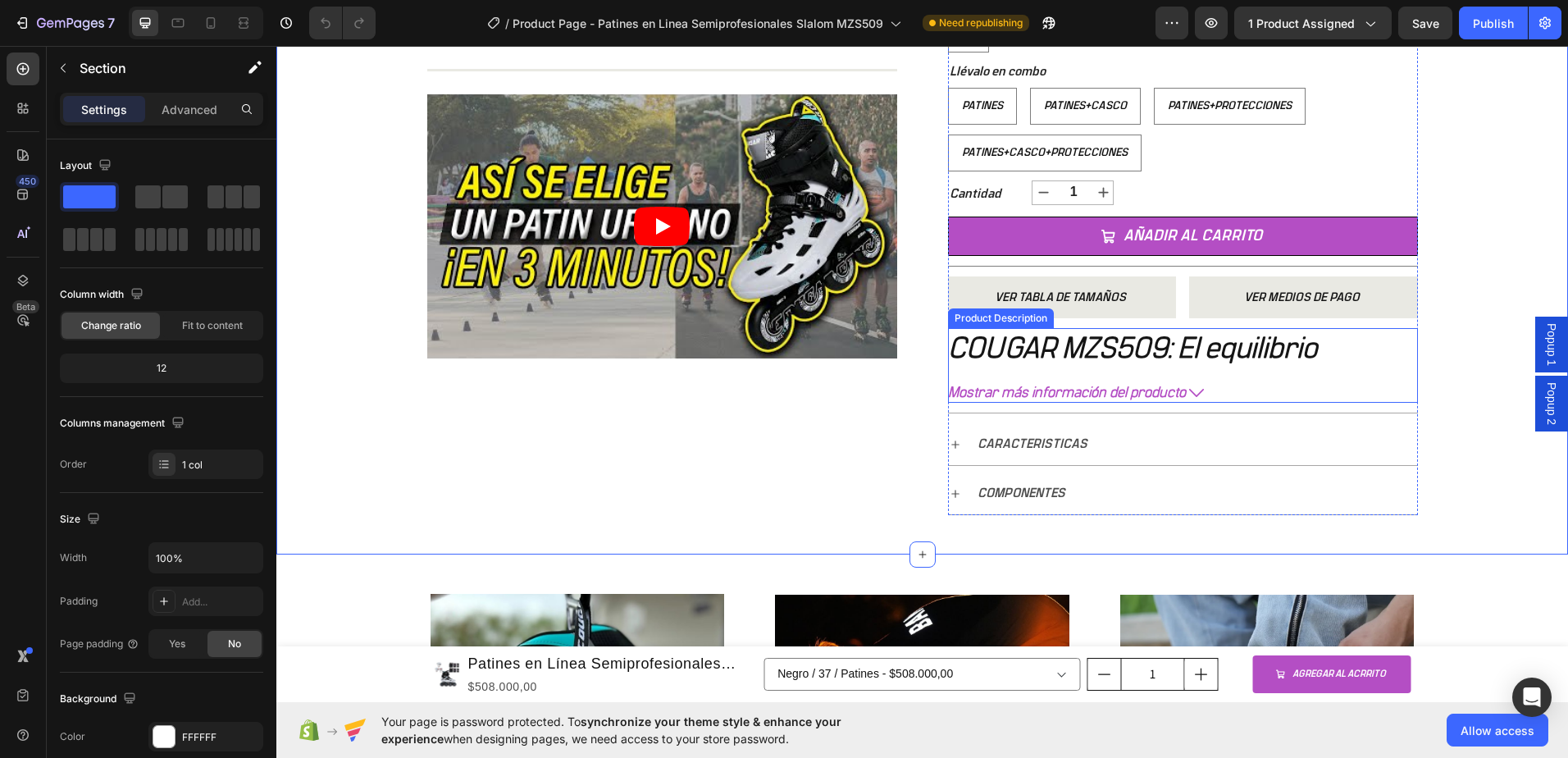
click at [1180, 390] on button "Mostrar más información del producto" at bounding box center [1183, 393] width 470 height 15
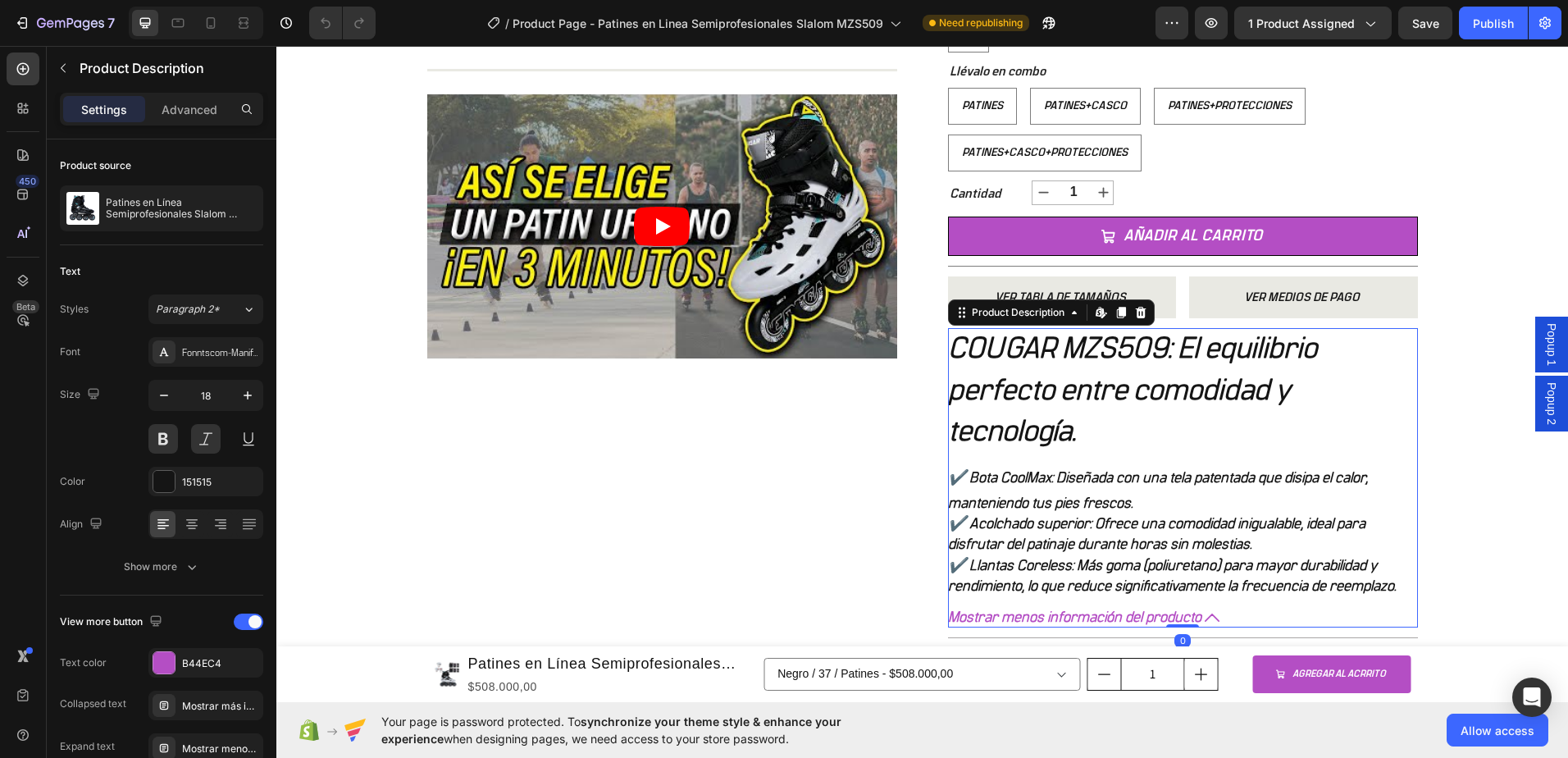
click at [1175, 368] on div "COUGAR MZS509: El equilibrio perfecto entre comodidad y tecnología. ✔️ Bota Coo…" at bounding box center [1183, 462] width 470 height 269
click at [1100, 409] on div "COUGAR MZS509: El equilibrio perfecto entre comodidad y tecnología. ✔️ Bota Coo…" at bounding box center [1183, 462] width 470 height 269
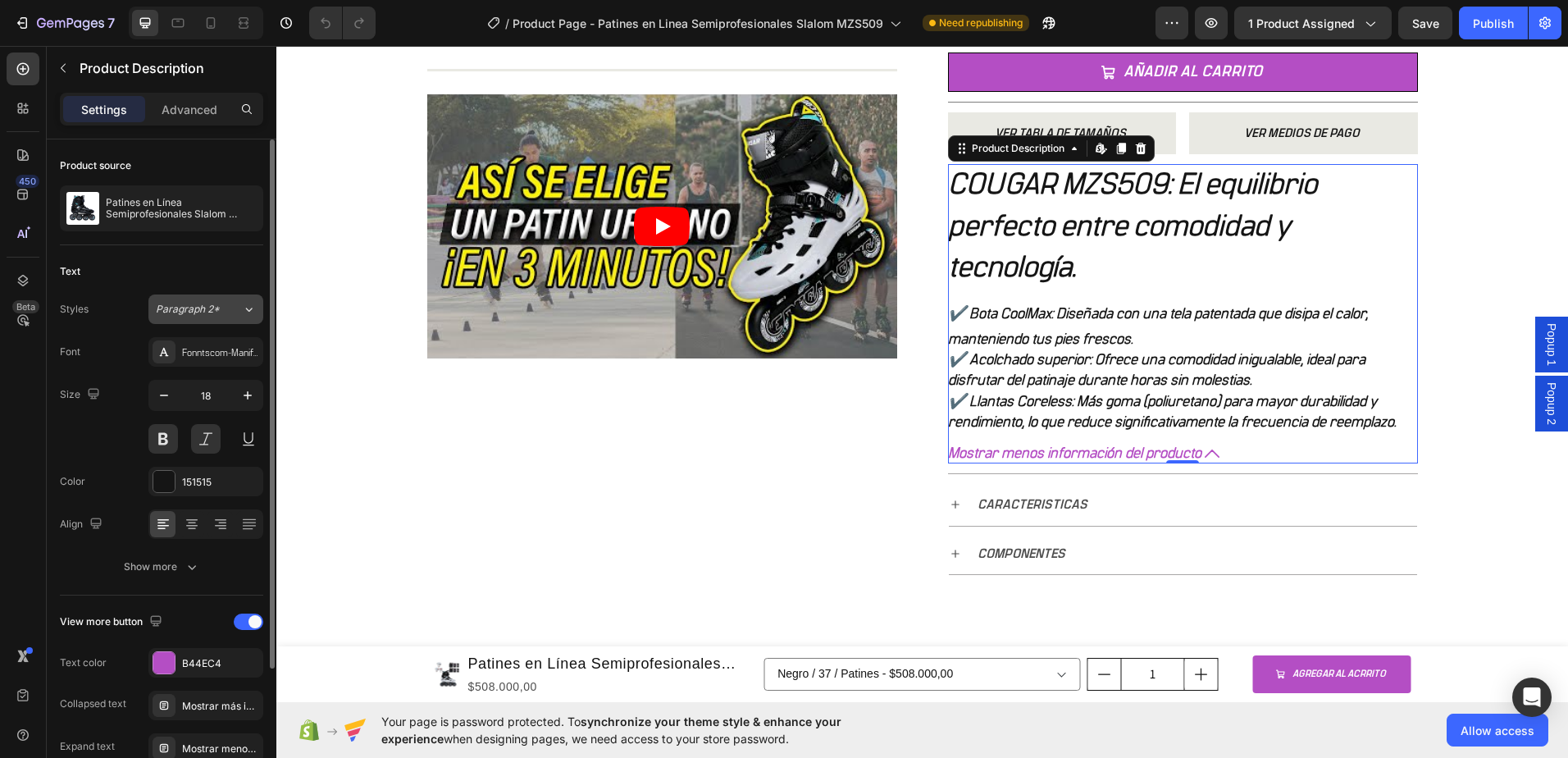
click at [224, 316] on div "Paragraph 2*" at bounding box center [199, 309] width 86 height 15
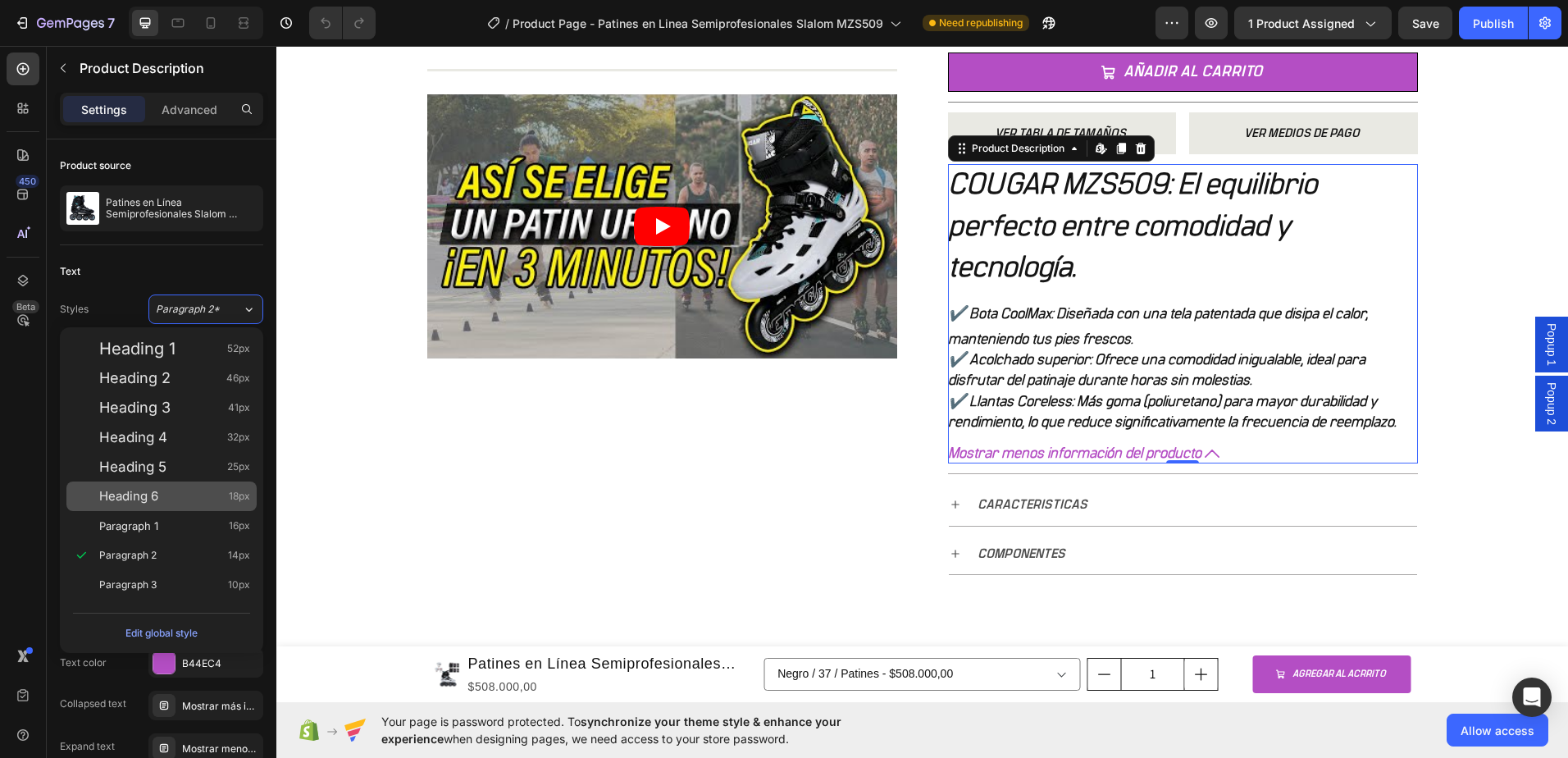
click at [170, 493] on div "Heading 6 18px" at bounding box center [174, 496] width 151 height 16
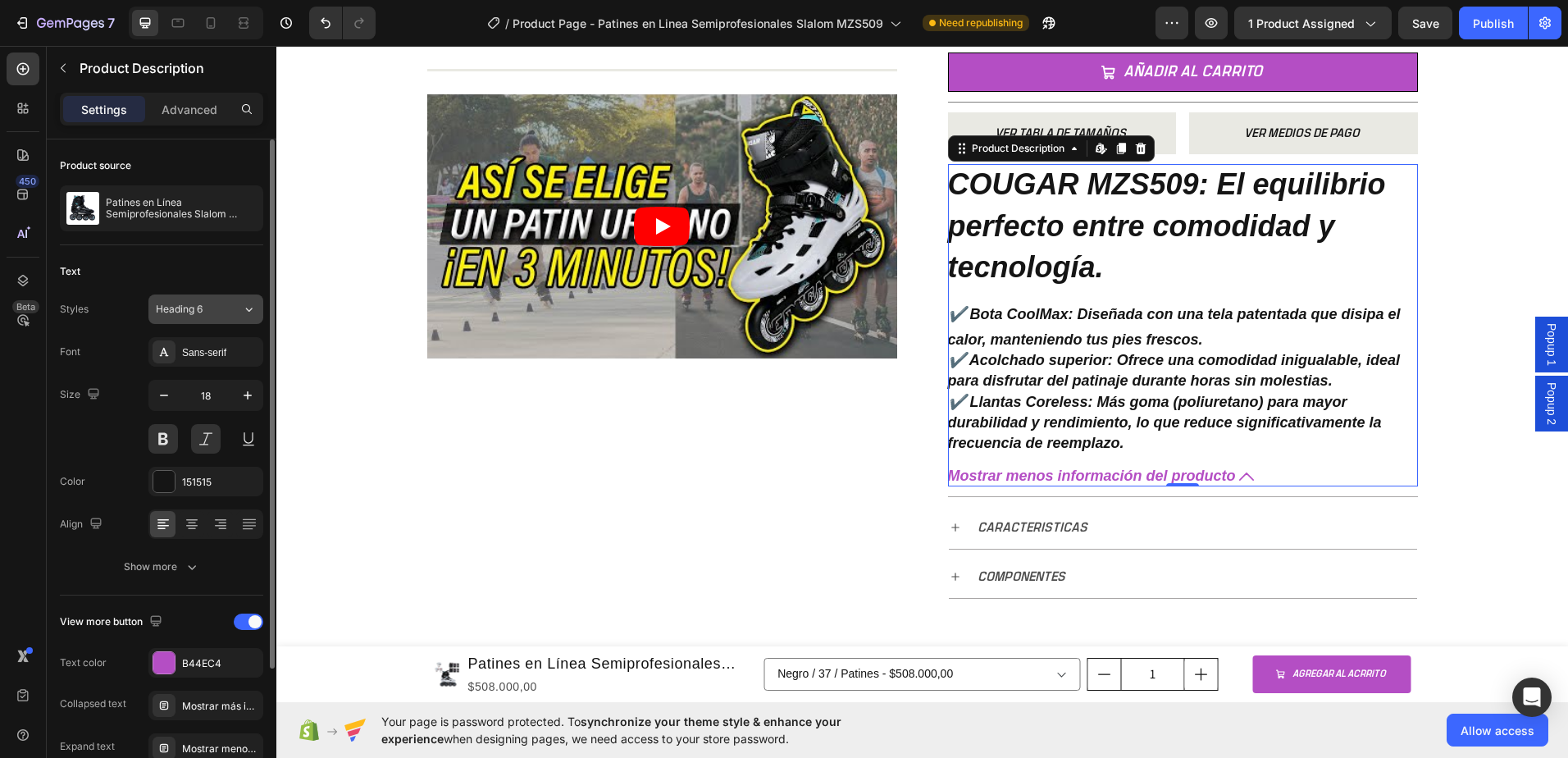
click at [217, 314] on div "Heading 6" at bounding box center [189, 309] width 67 height 15
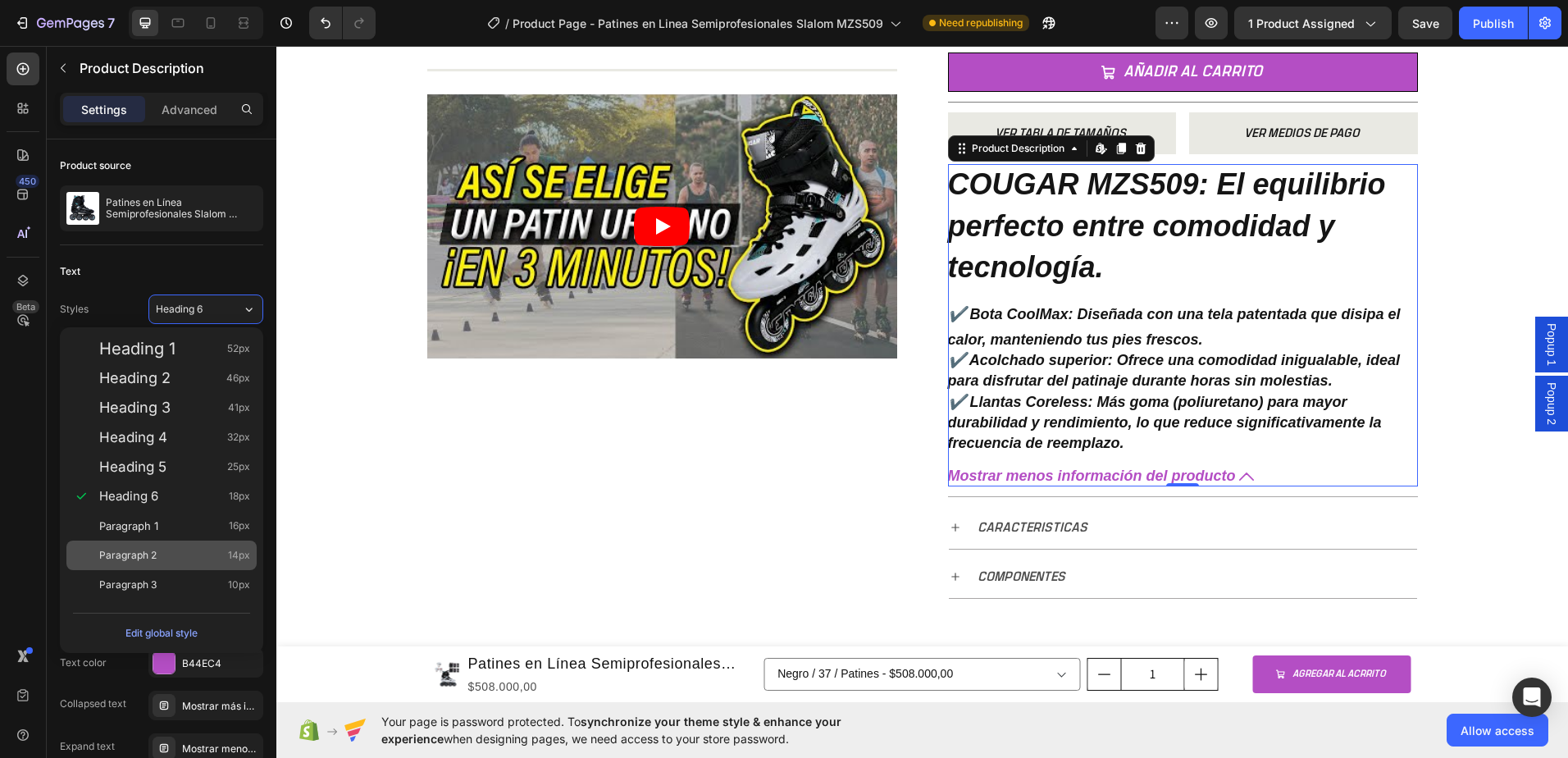
click at [183, 555] on div "Paragraph 2 14px" at bounding box center [174, 555] width 151 height 16
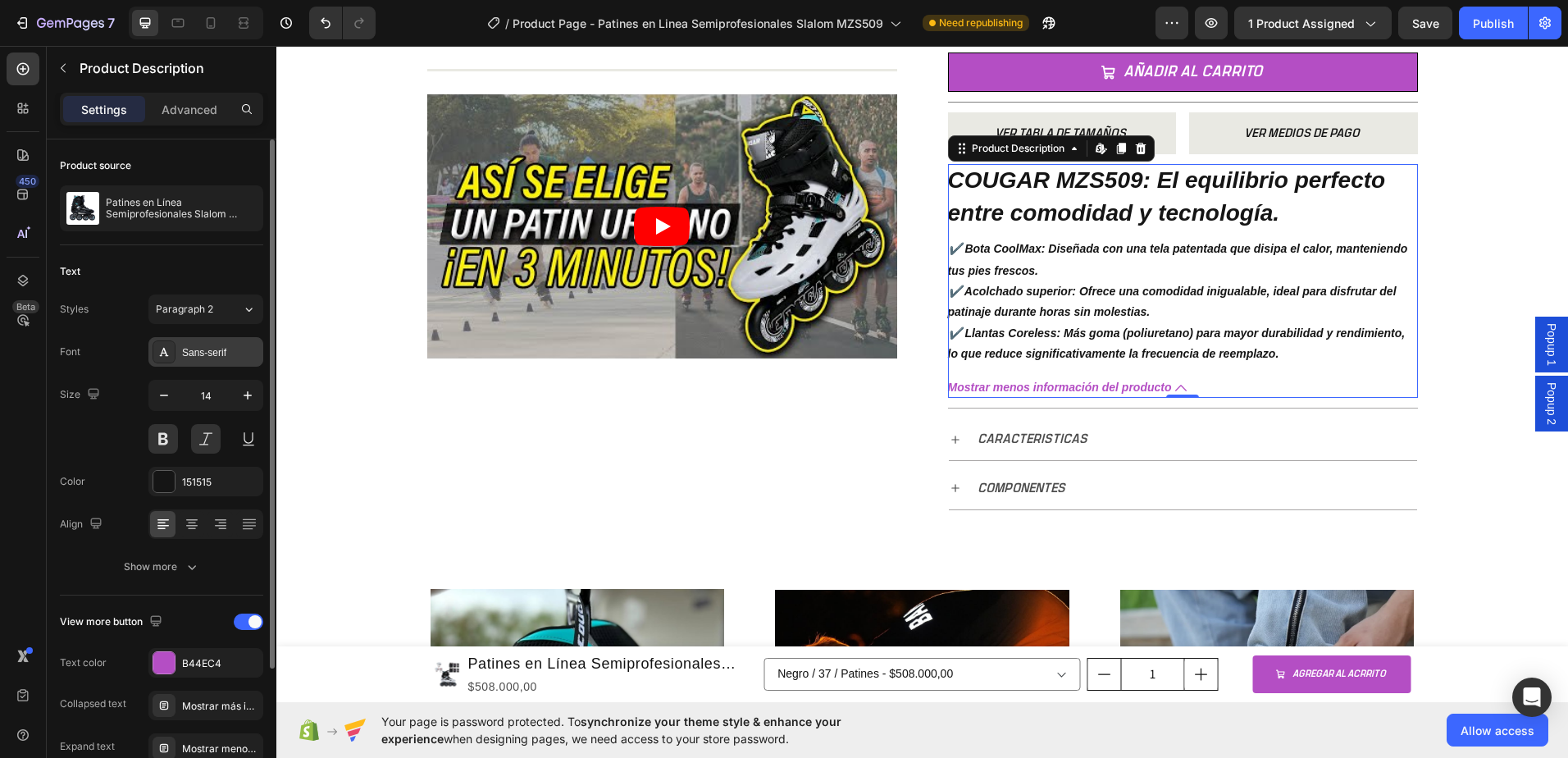
click at [210, 350] on div "Sans-serif" at bounding box center [220, 352] width 77 height 15
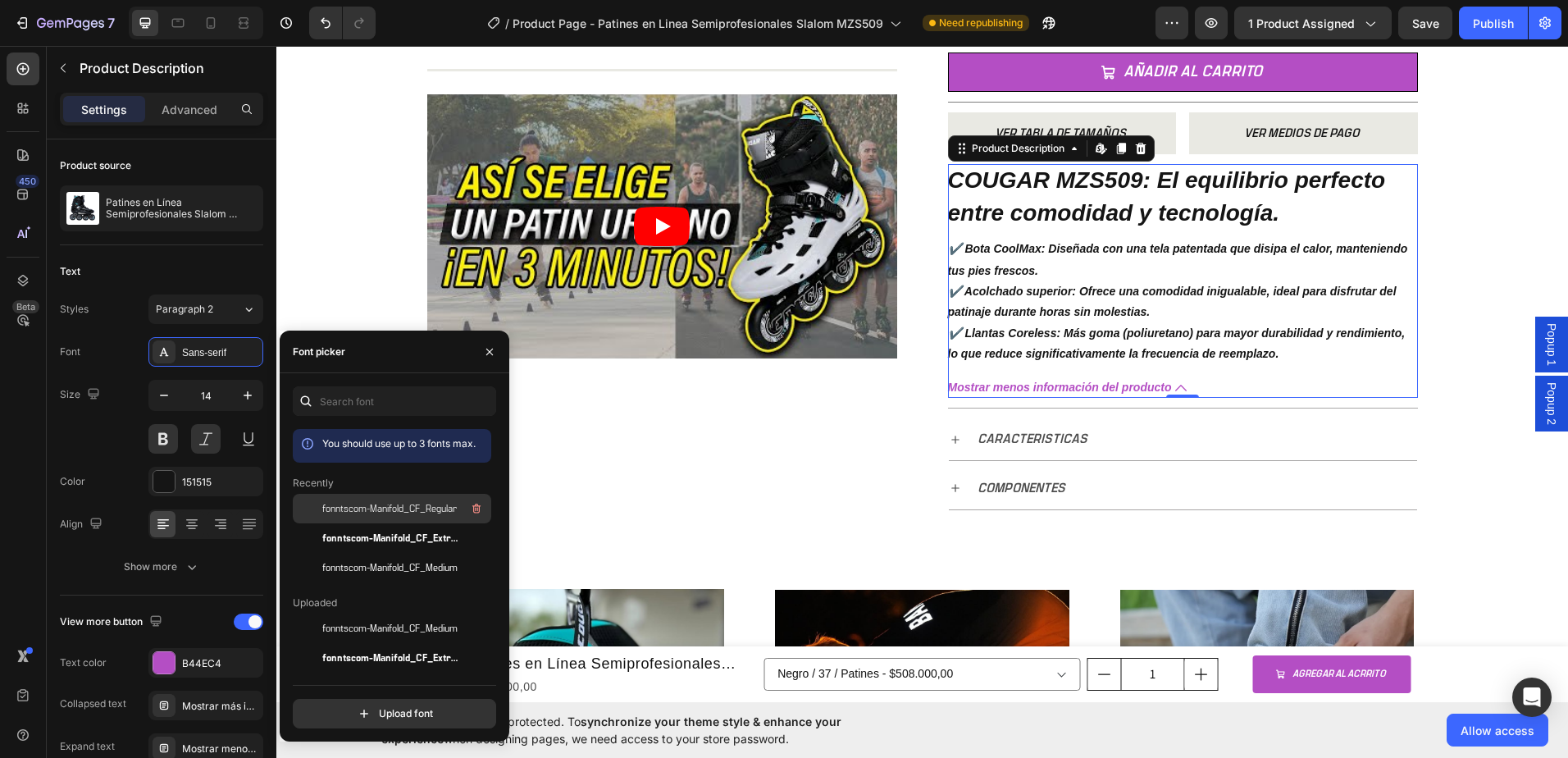
click at [390, 505] on span "fonntscom-Manifold_CF_Regular" at bounding box center [390, 508] width 135 height 15
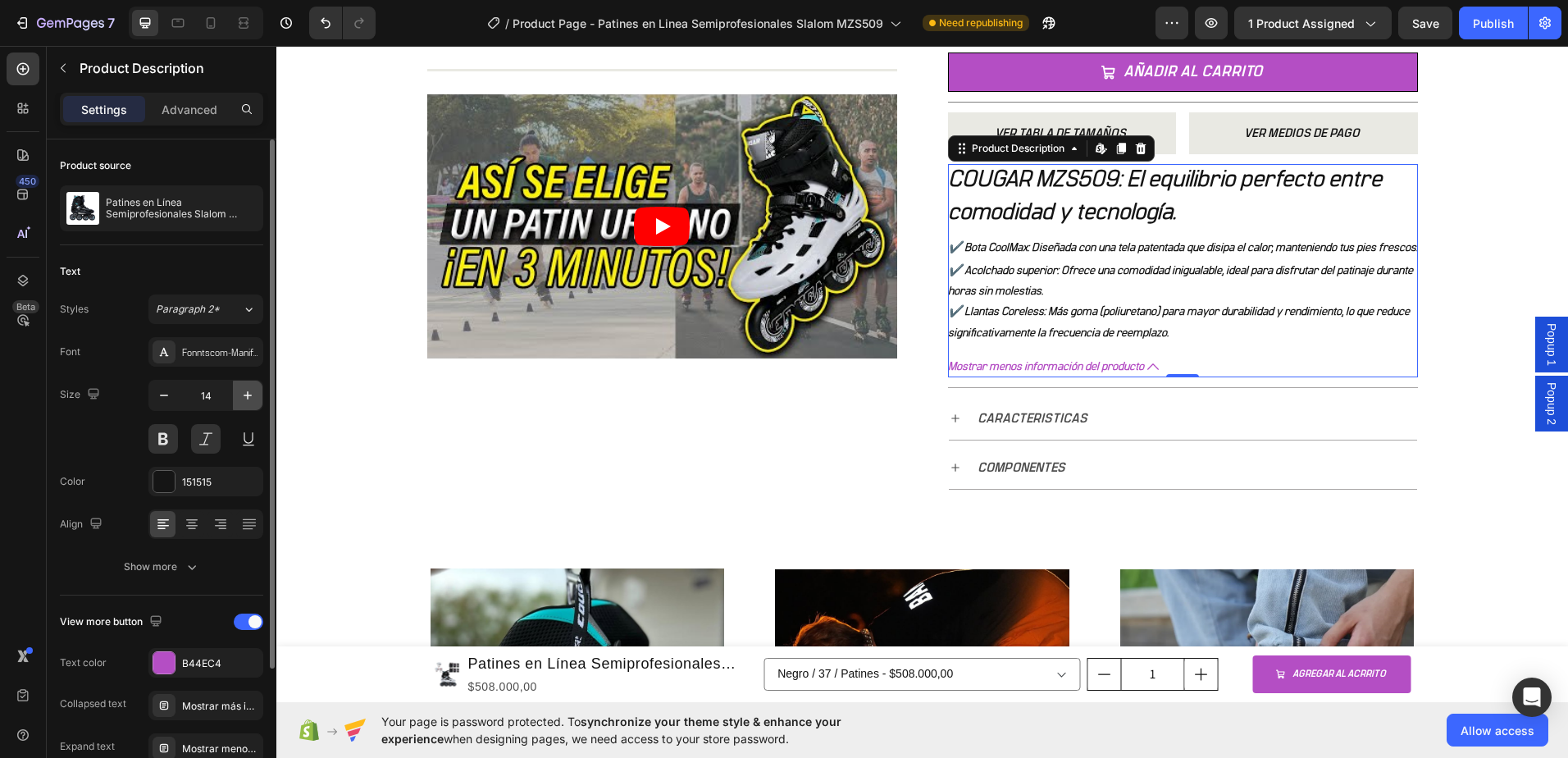
click at [248, 399] on icon "button" at bounding box center [248, 394] width 16 height 16
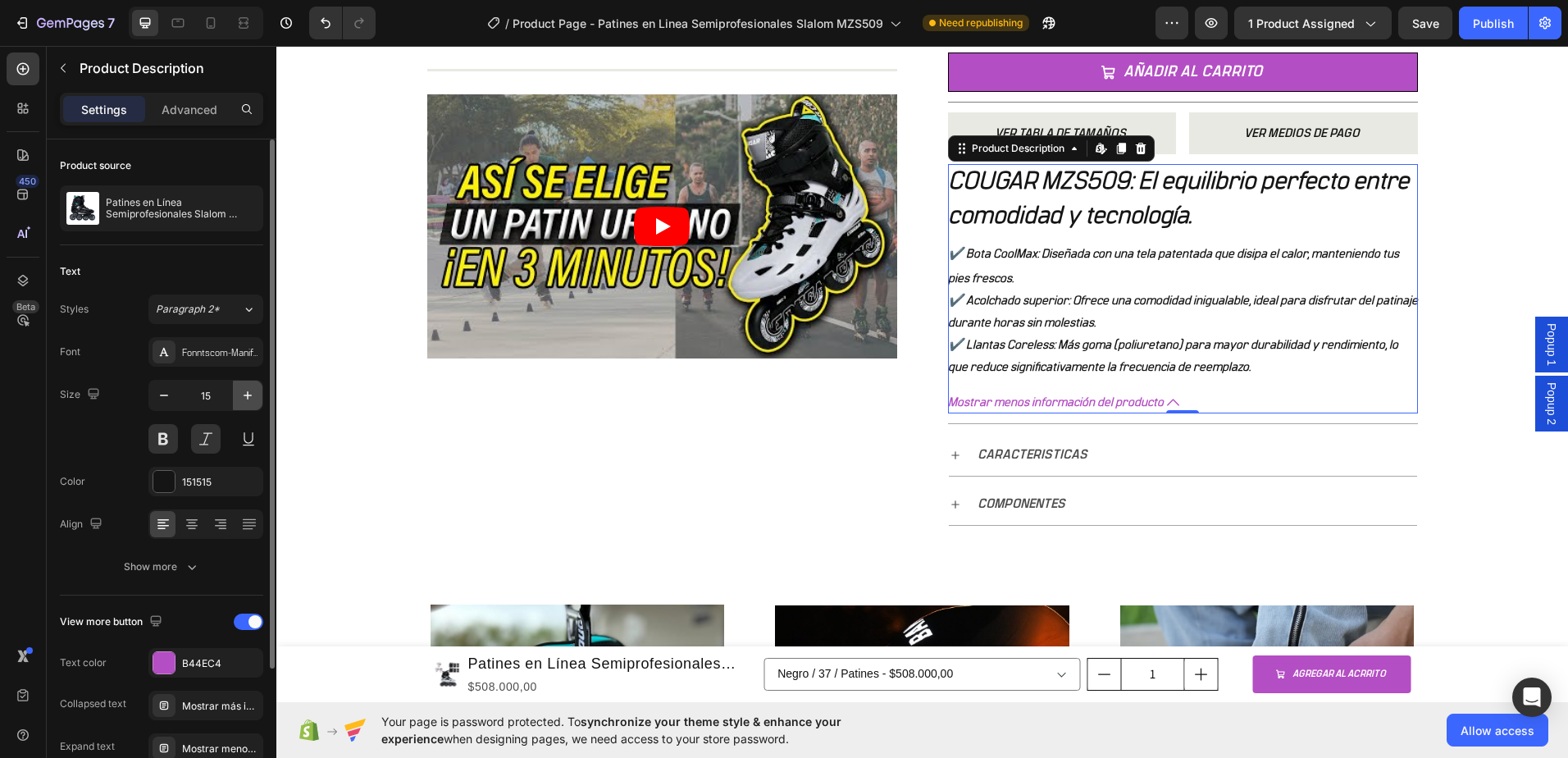
click at [248, 399] on icon "button" at bounding box center [248, 394] width 16 height 16
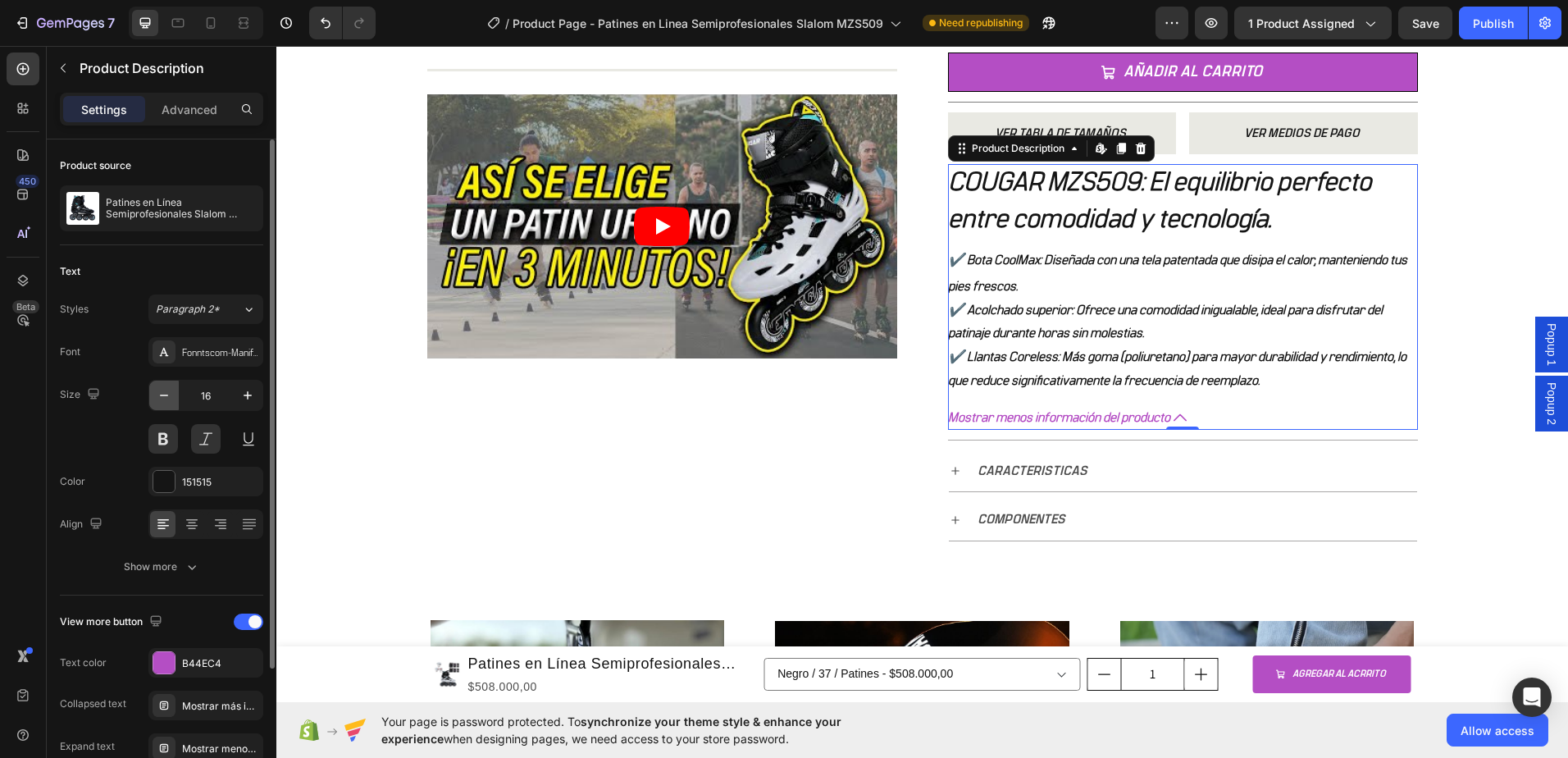
click at [165, 399] on icon "button" at bounding box center [164, 394] width 16 height 16
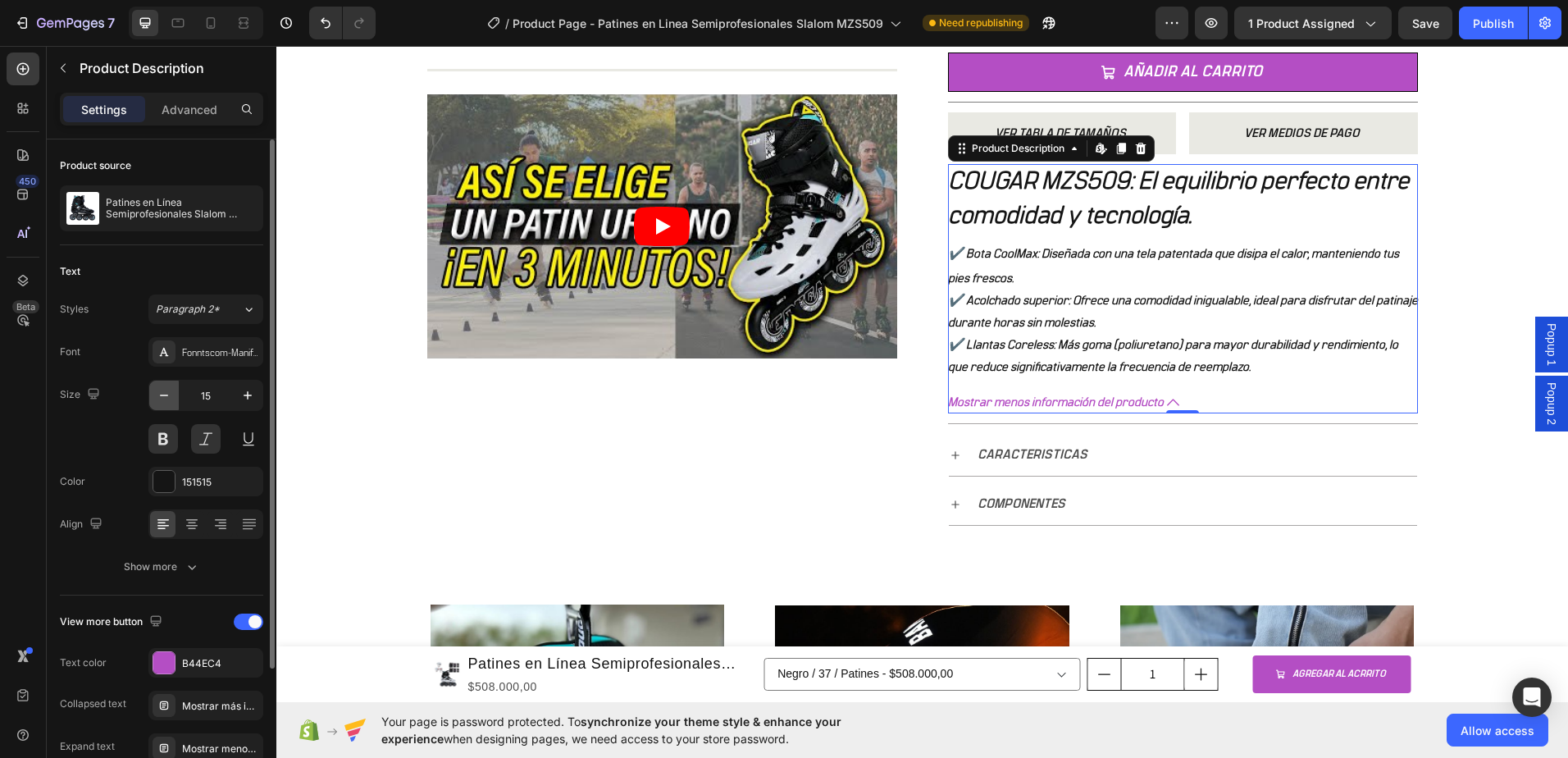
click at [165, 399] on icon "button" at bounding box center [164, 394] width 16 height 16
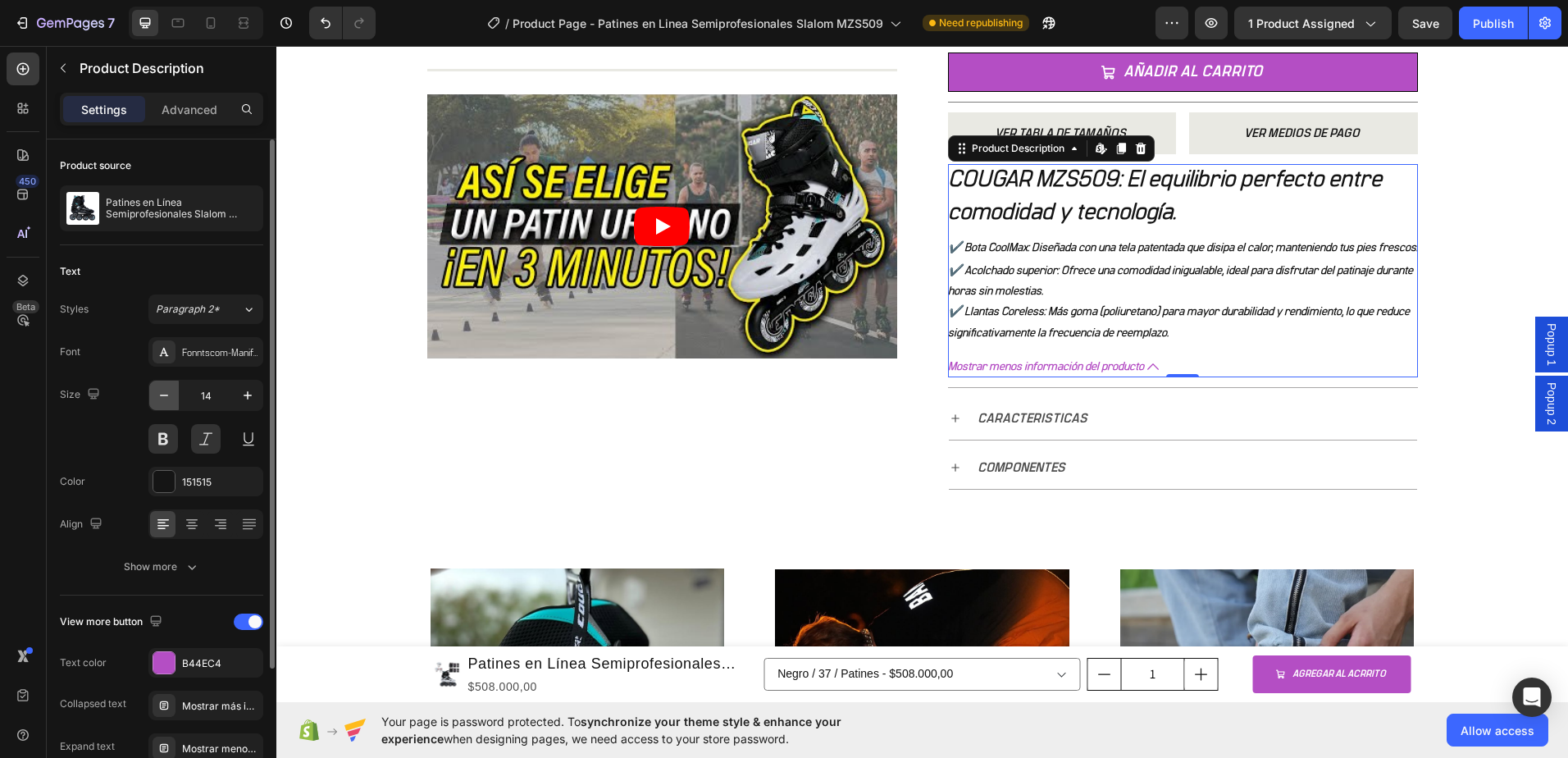
click at [165, 399] on icon "button" at bounding box center [164, 394] width 16 height 16
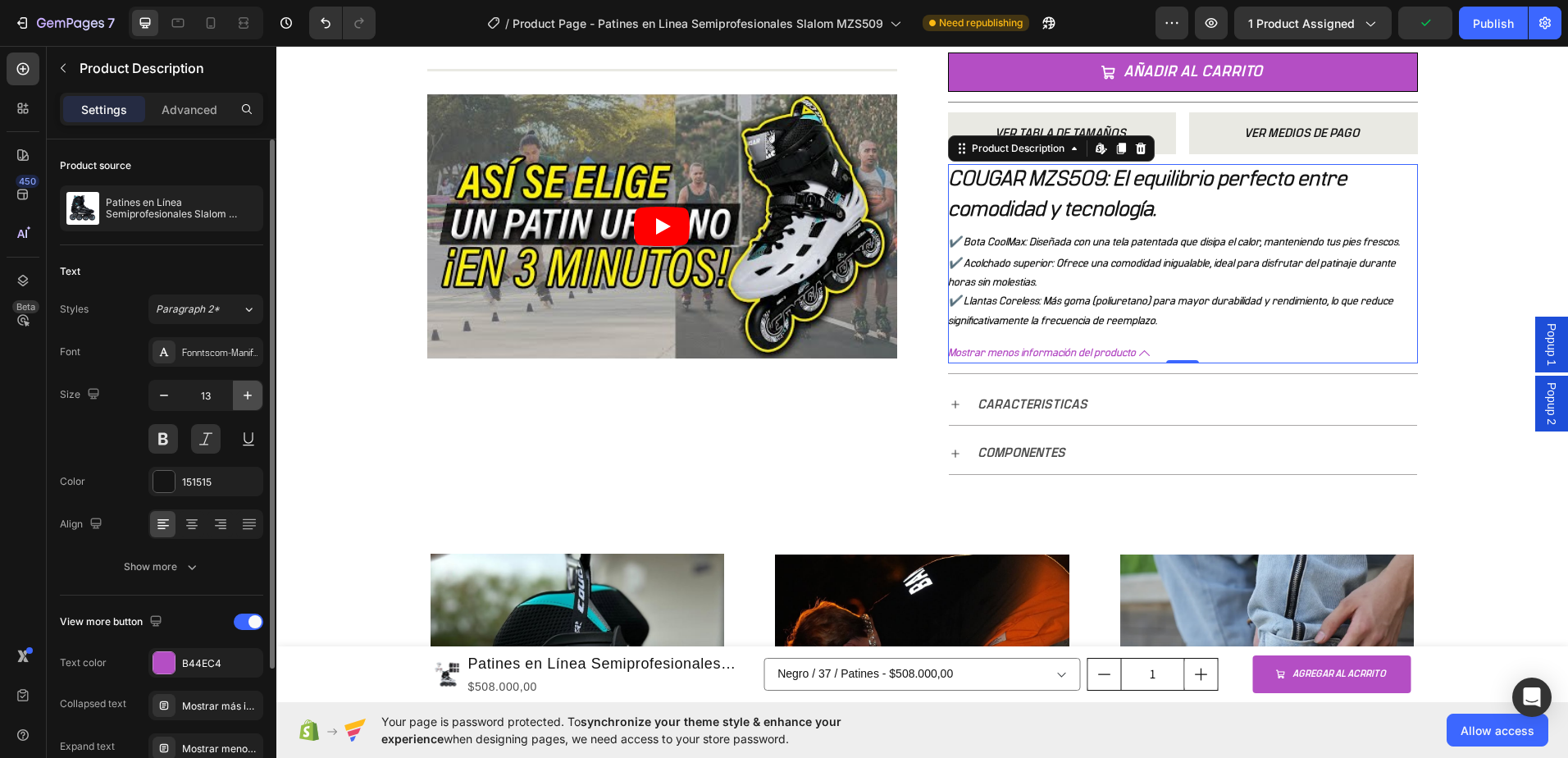
click at [254, 396] on icon "button" at bounding box center [248, 394] width 16 height 16
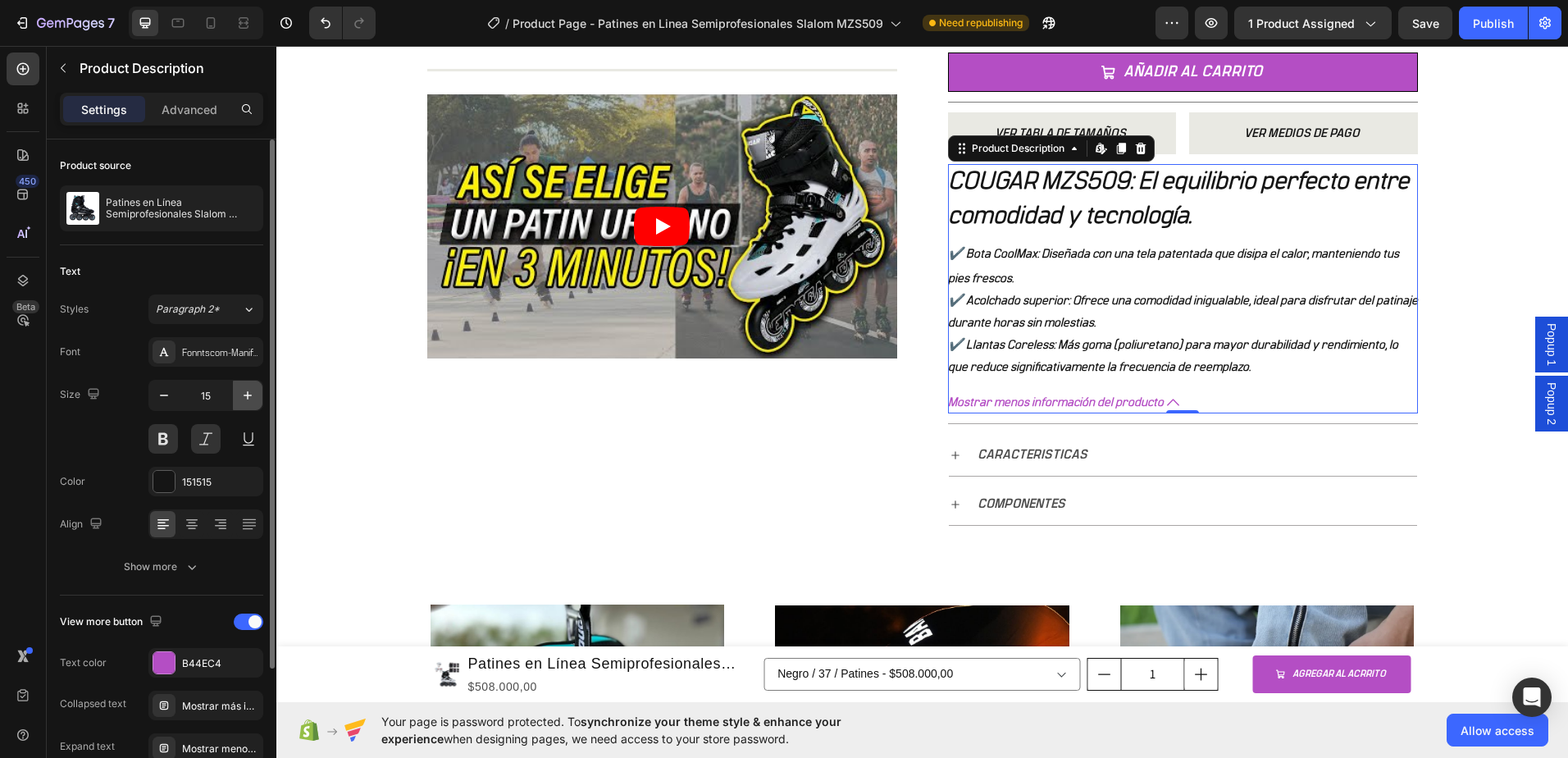
click at [254, 396] on icon "button" at bounding box center [248, 394] width 16 height 16
type input "16"
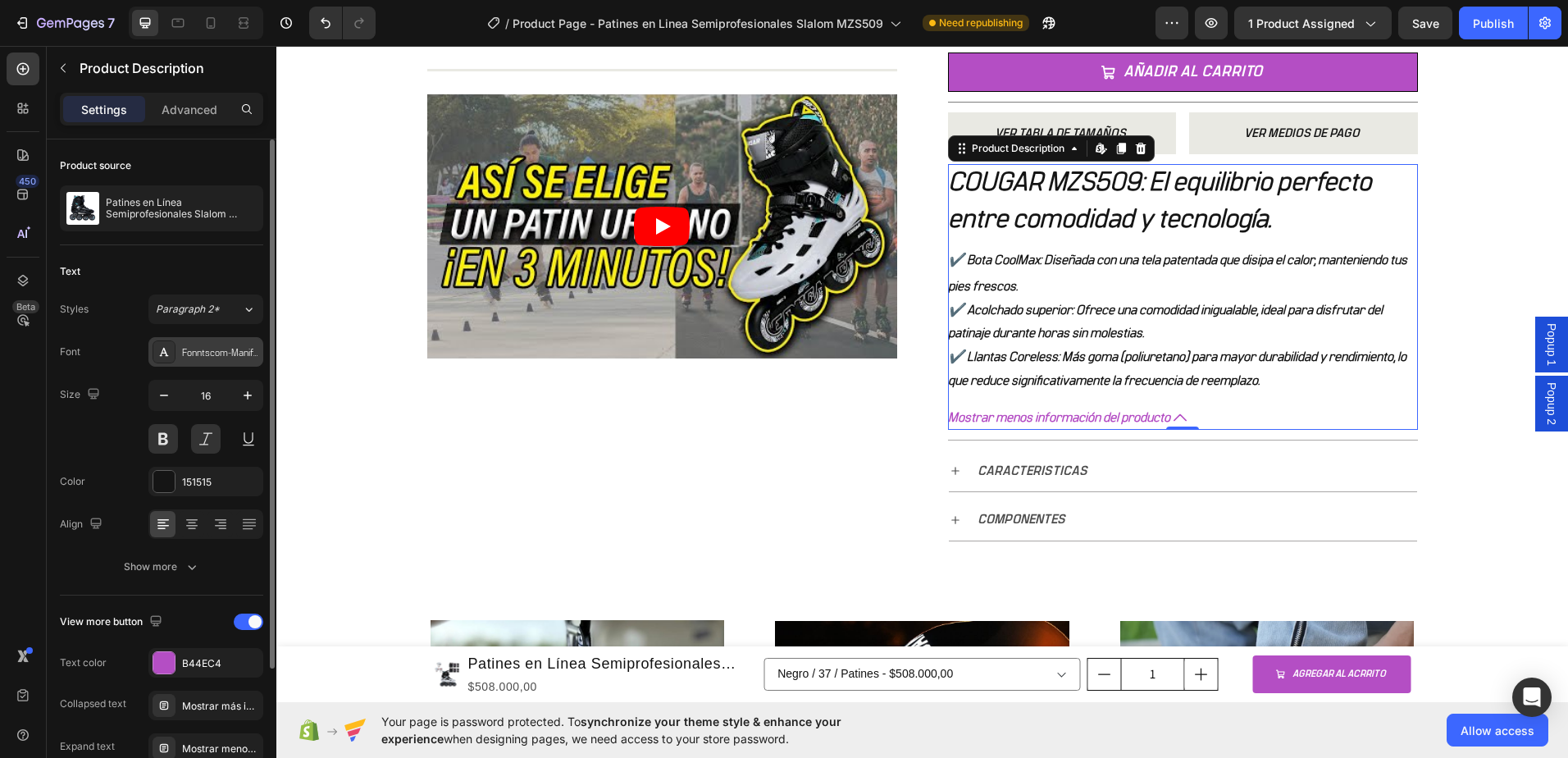
click at [226, 357] on div "Fonntscom-Manifold_CF_Regular" at bounding box center [220, 352] width 77 height 15
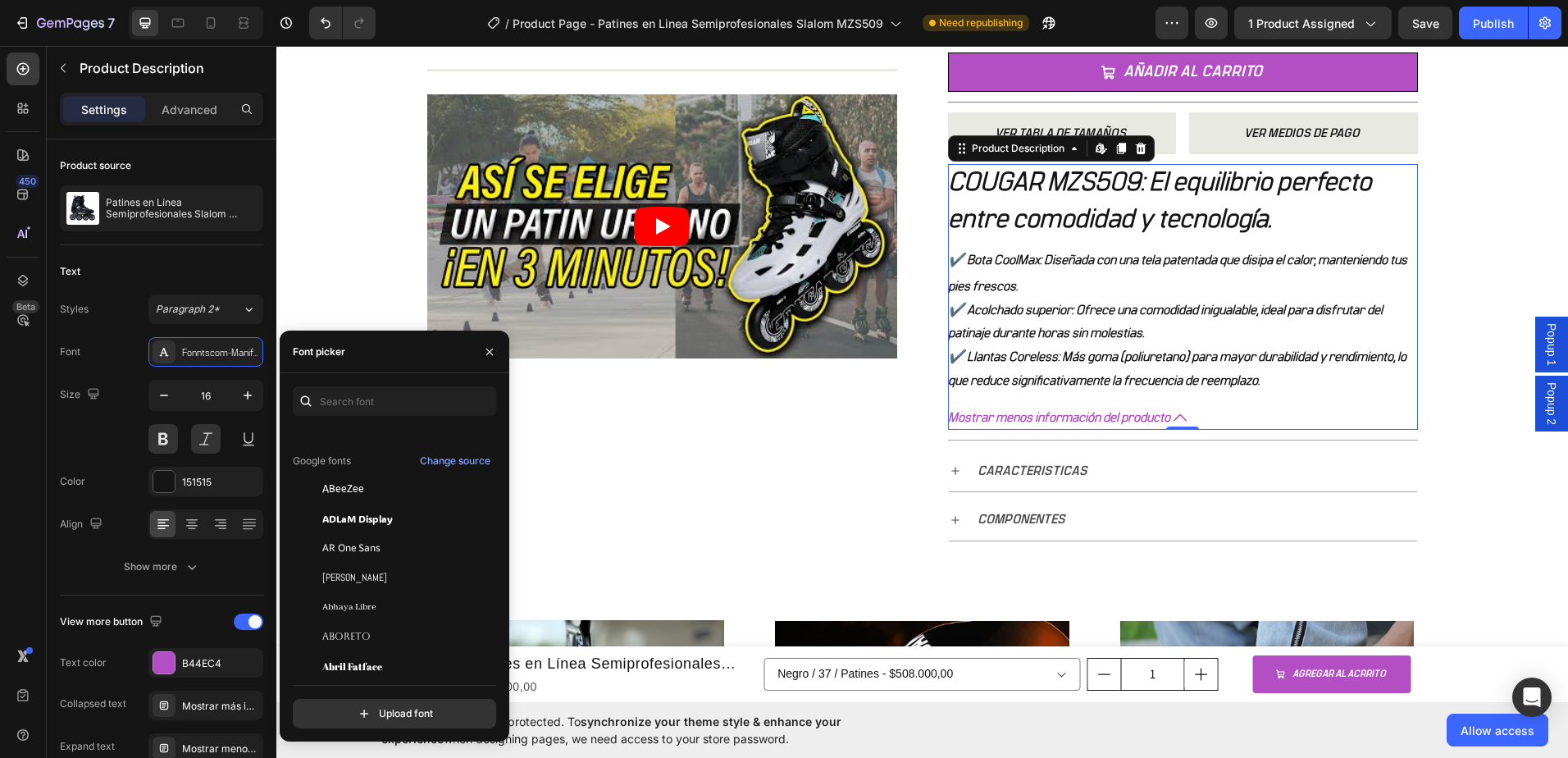
scroll to position [246, 0]
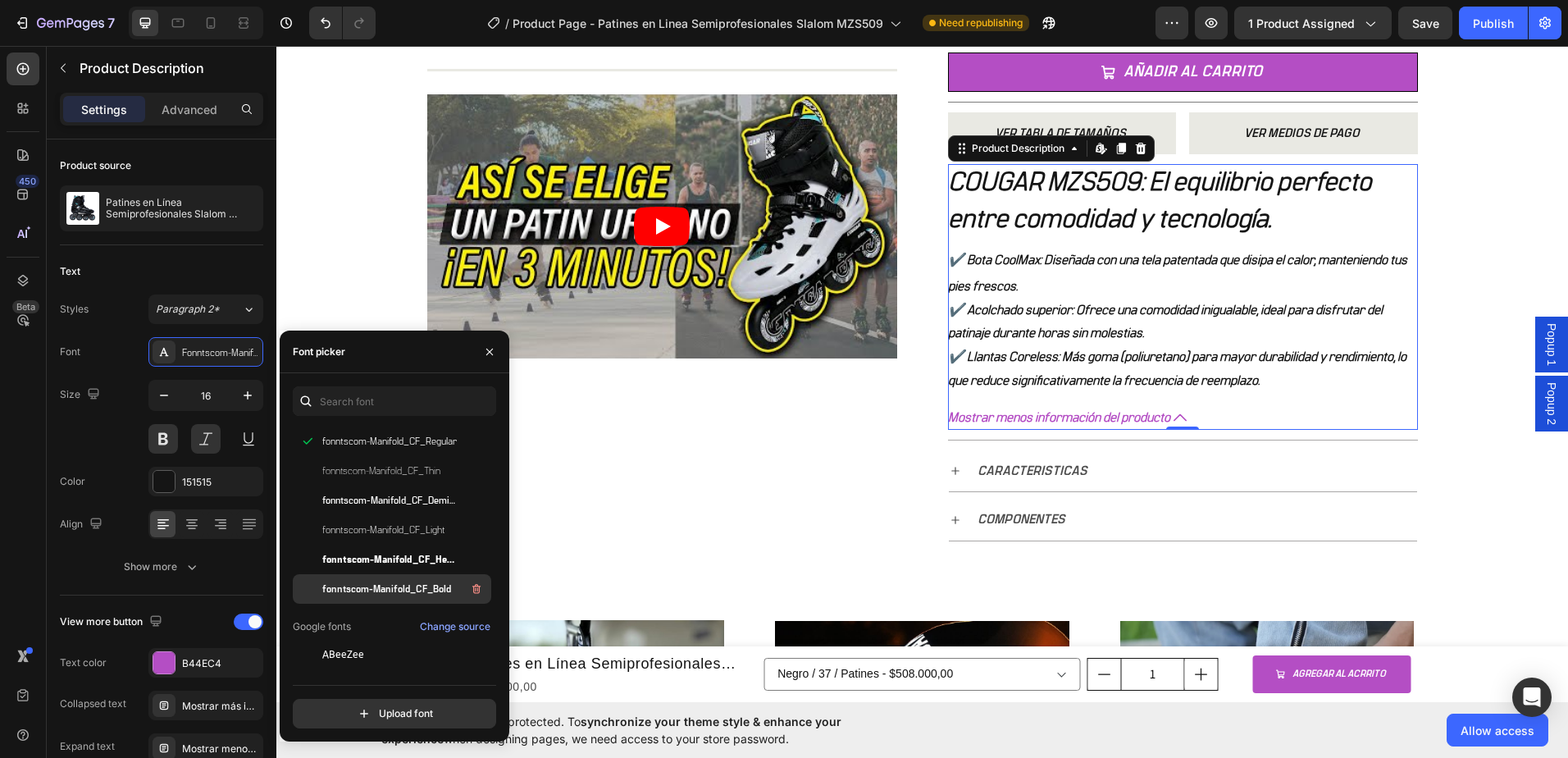
click at [375, 577] on div "fonntscom-Manifold_CF_Bold" at bounding box center [392, 589] width 199 height 30
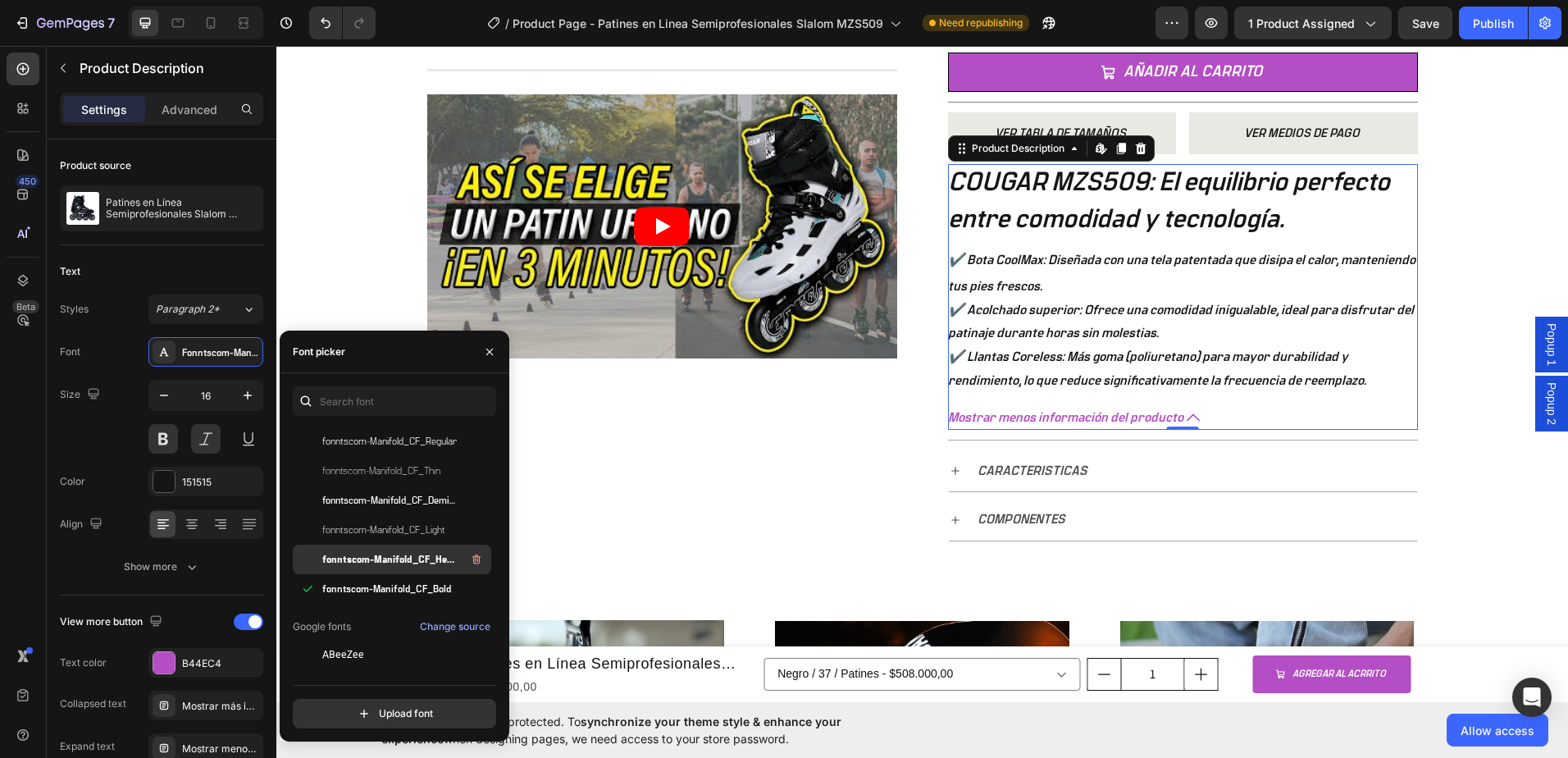
click at [373, 554] on span "fonntscom-Manifold_CF_Heavy" at bounding box center [390, 559] width 136 height 15
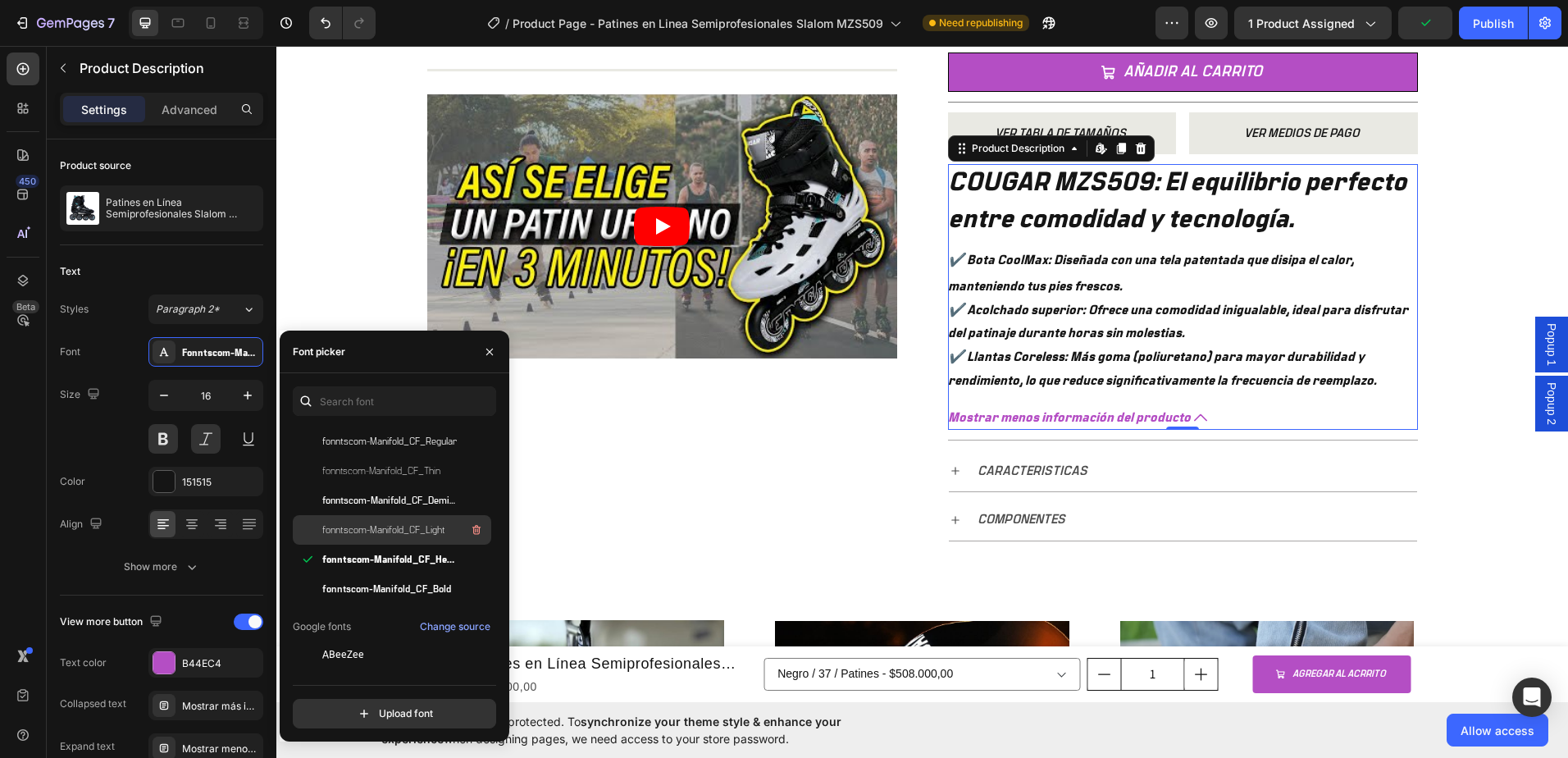
click at [376, 531] on span "fonntscom-Manifold_CF_Light" at bounding box center [384, 529] width 123 height 15
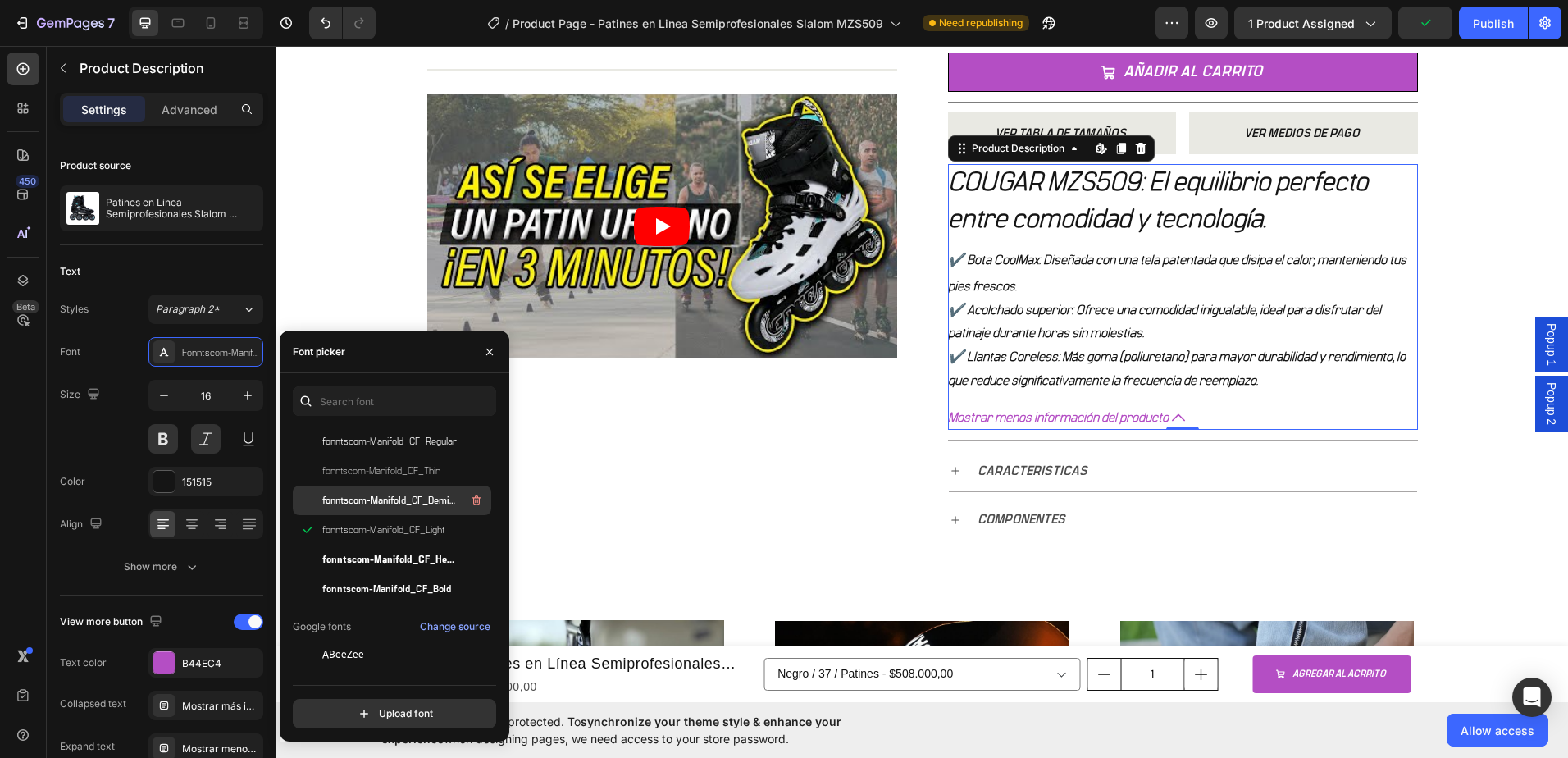
click at [379, 501] on span "fonntscom-Manifold_CF_Demi_Bold" at bounding box center [390, 499] width 136 height 15
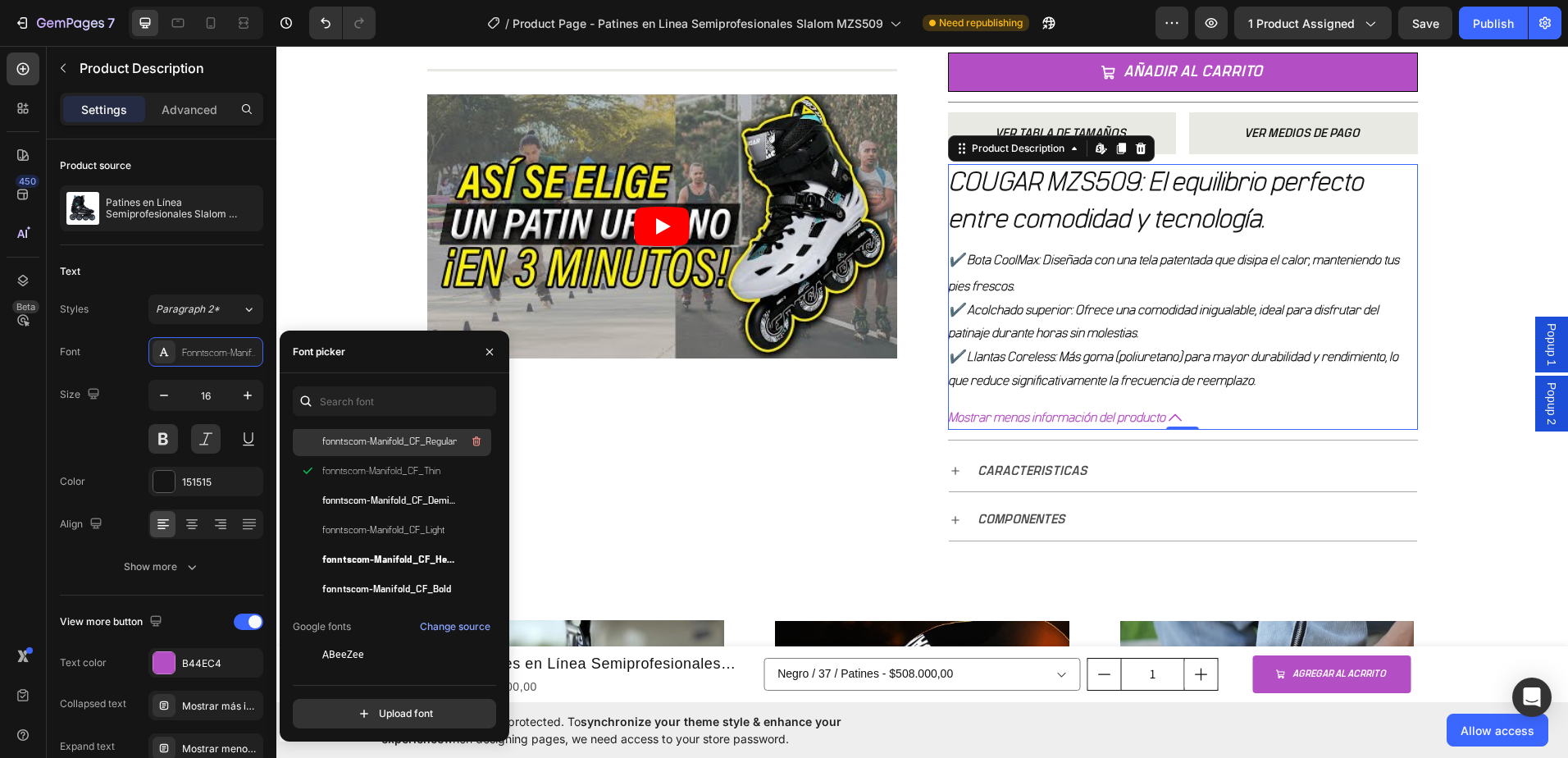
click at [388, 448] on span "fonntscom-Manifold_CF_Regular" at bounding box center [390, 440] width 135 height 15
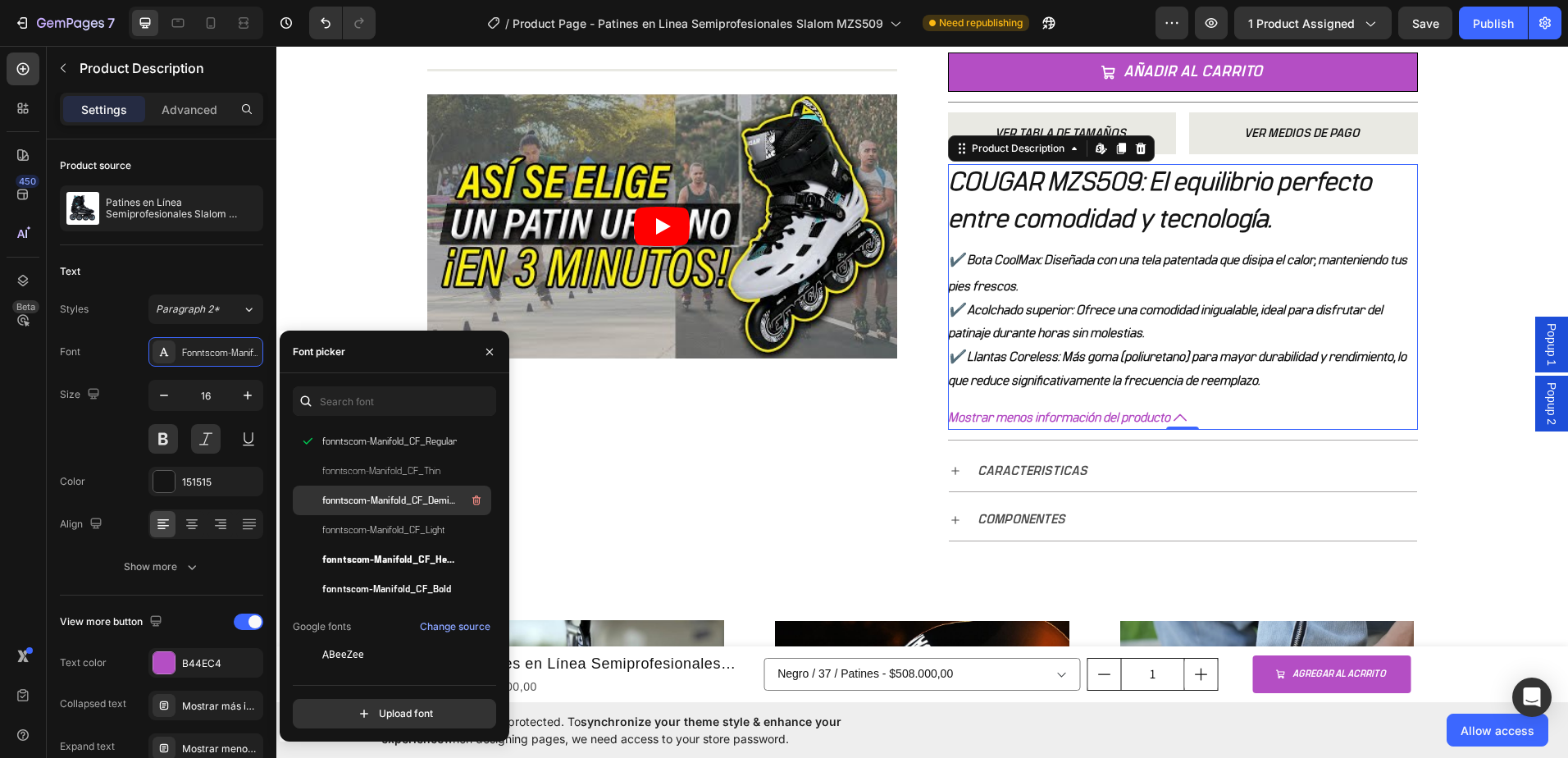
scroll to position [82, 0]
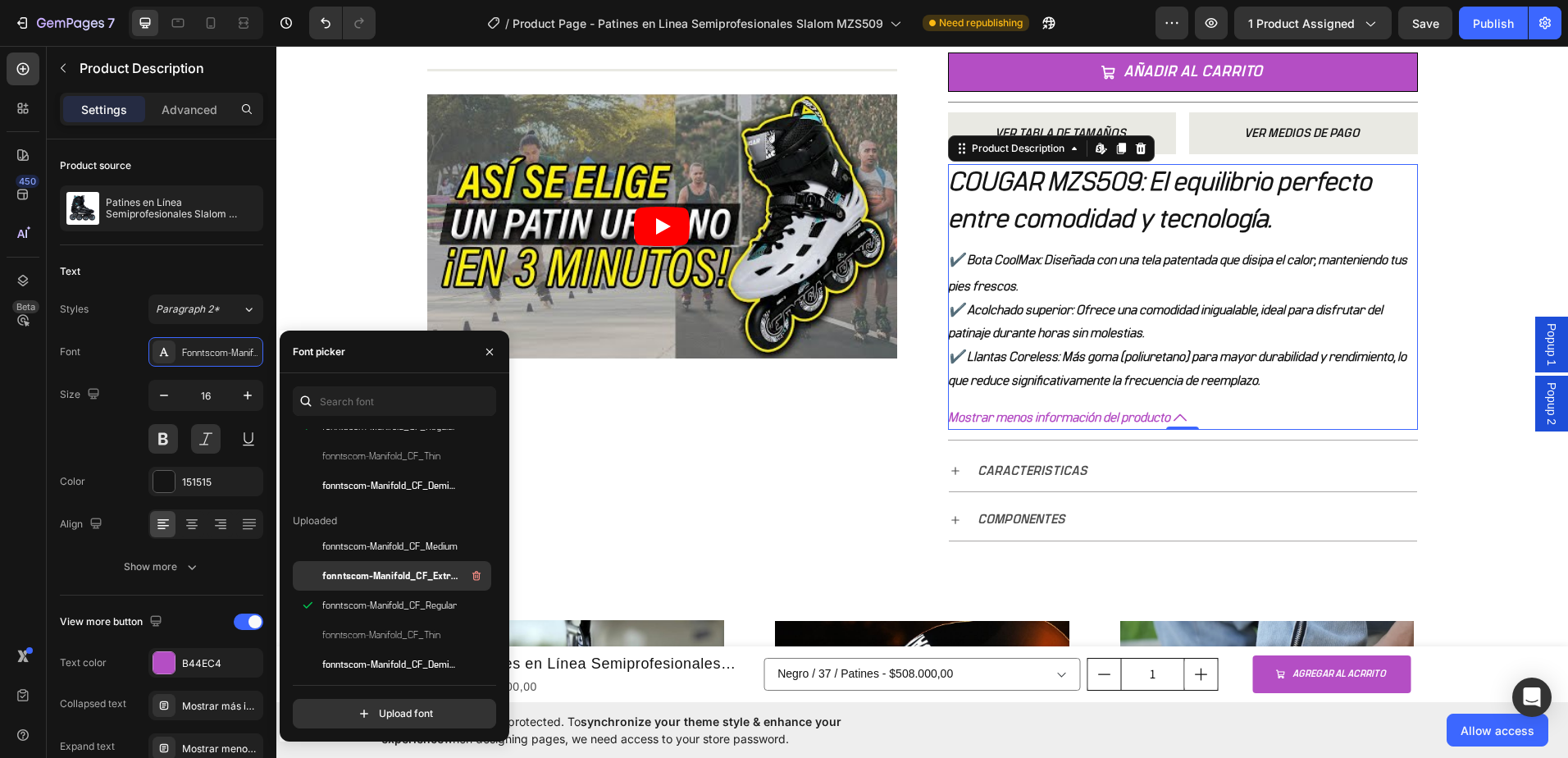
click at [387, 575] on span "fonntscom-Manifold_CF_Extra_Bold" at bounding box center [390, 575] width 136 height 15
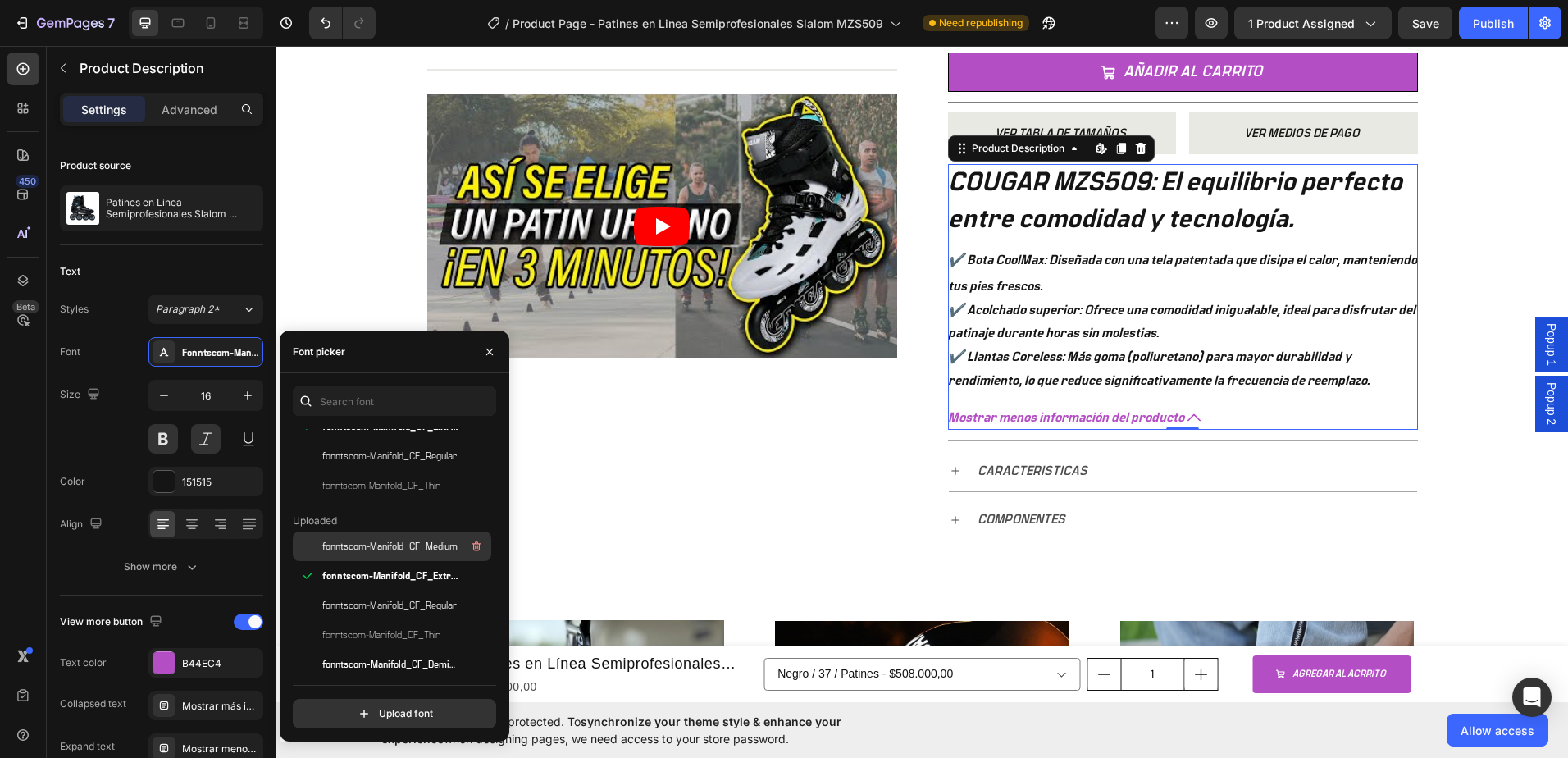
click at [386, 552] on span "fonntscom-Manifold_CF_Medium" at bounding box center [390, 545] width 136 height 15
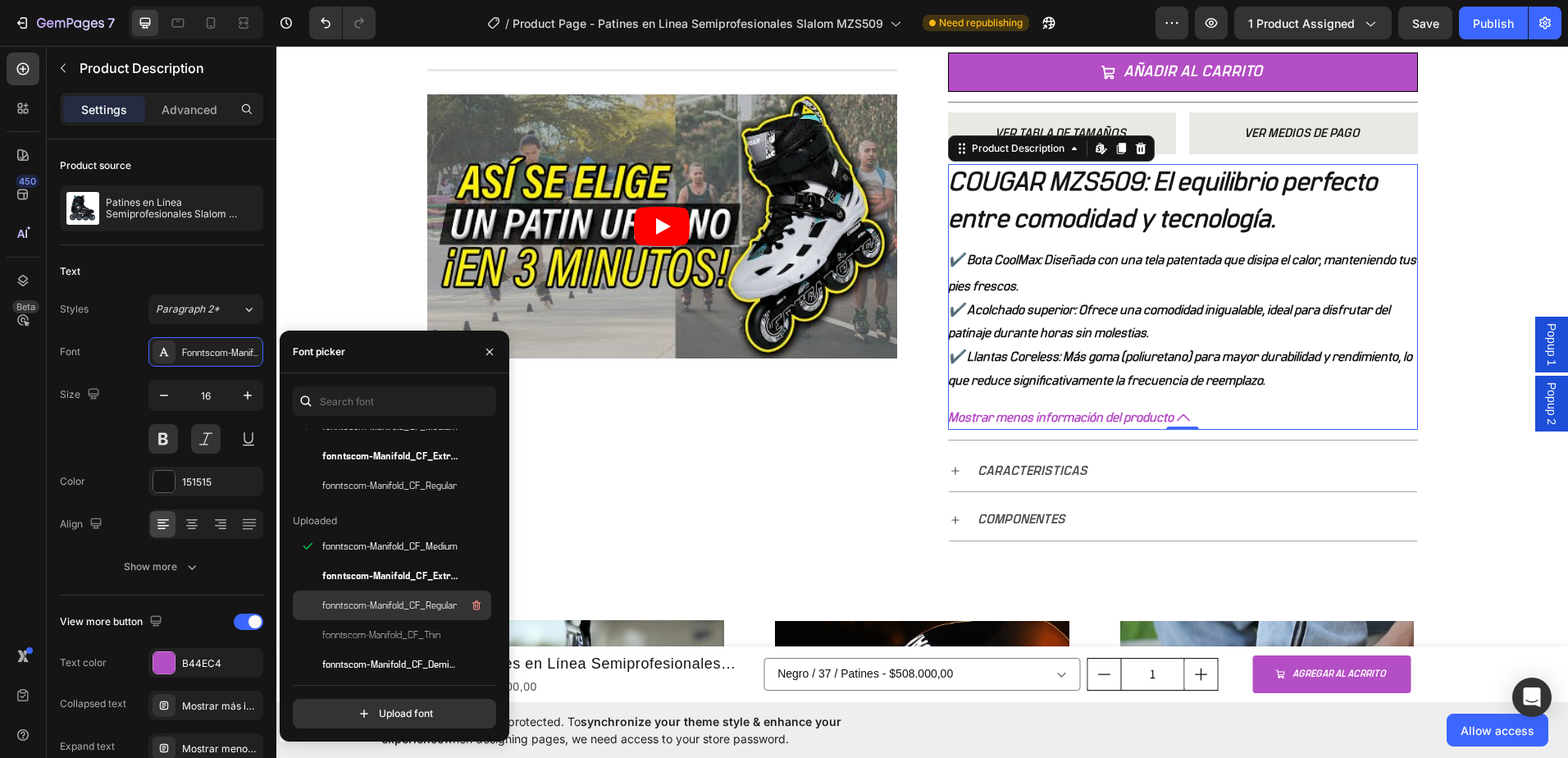
click at [385, 596] on div "fonntscom-Manifold_CF_Regular" at bounding box center [405, 605] width 166 height 20
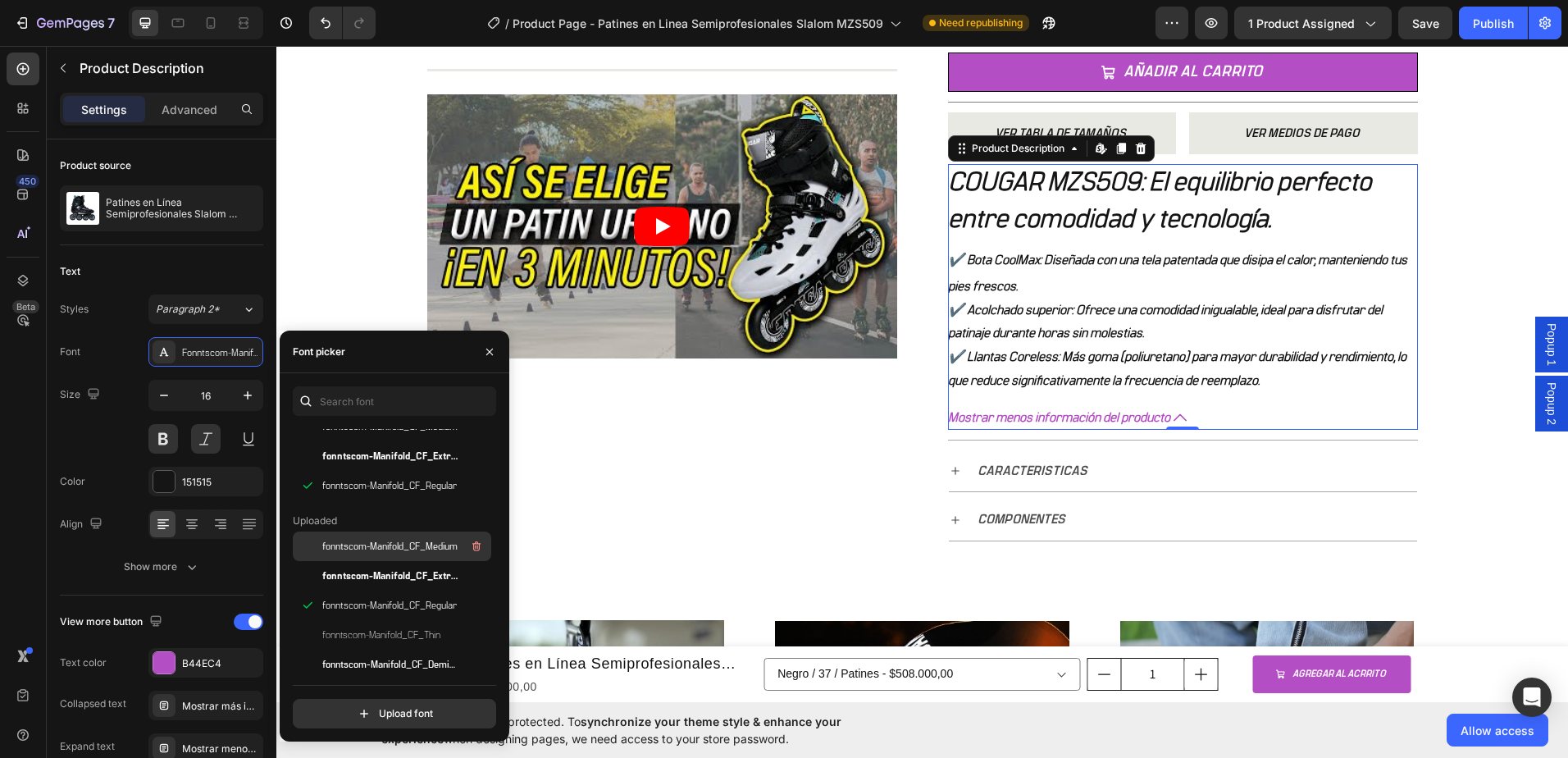
click at [390, 548] on span "fonntscom-Manifold_CF_Medium" at bounding box center [390, 545] width 136 height 15
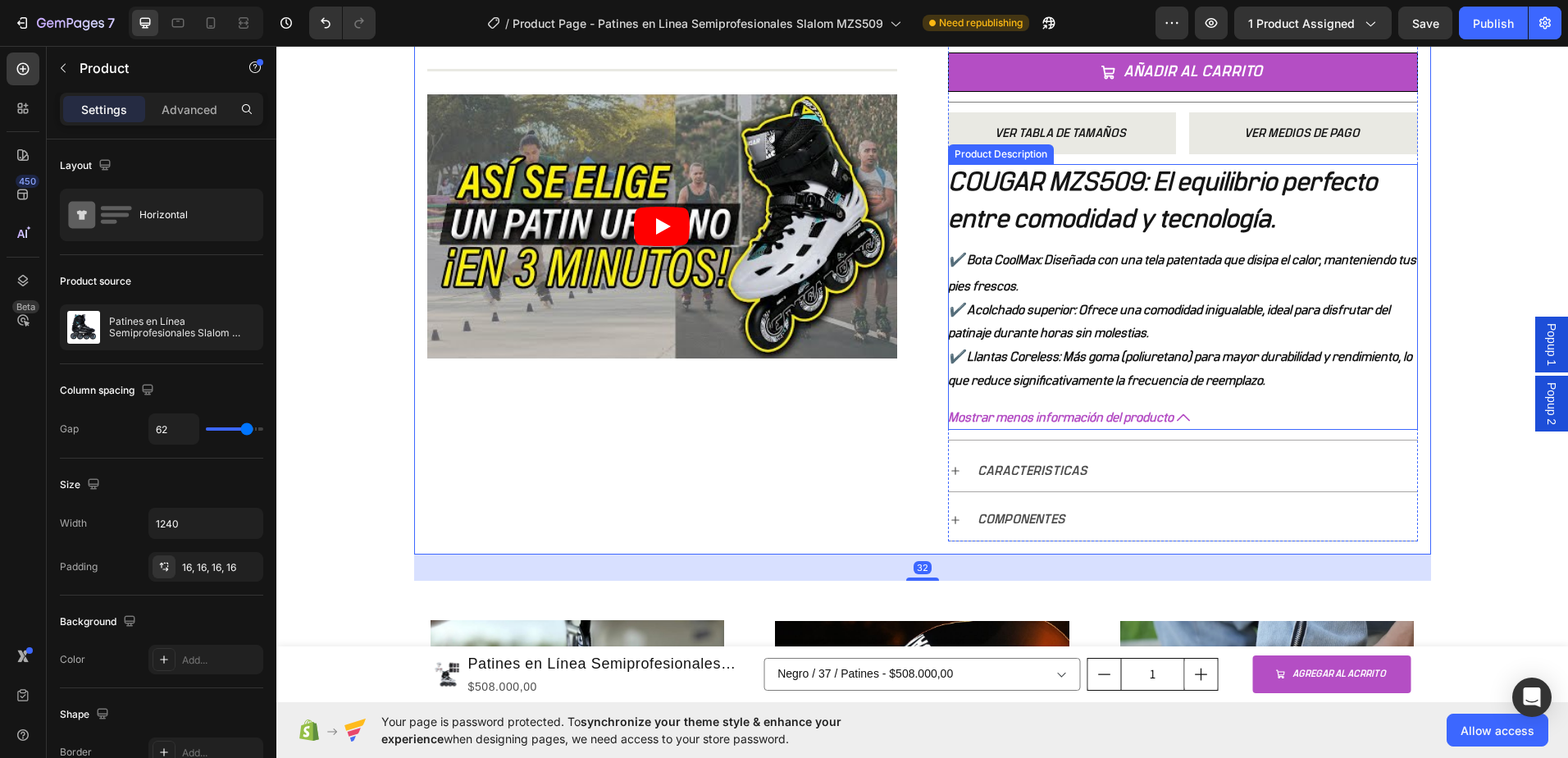
click at [1105, 417] on span "Mostrar menos información del producto" at bounding box center [1061, 418] width 225 height 24
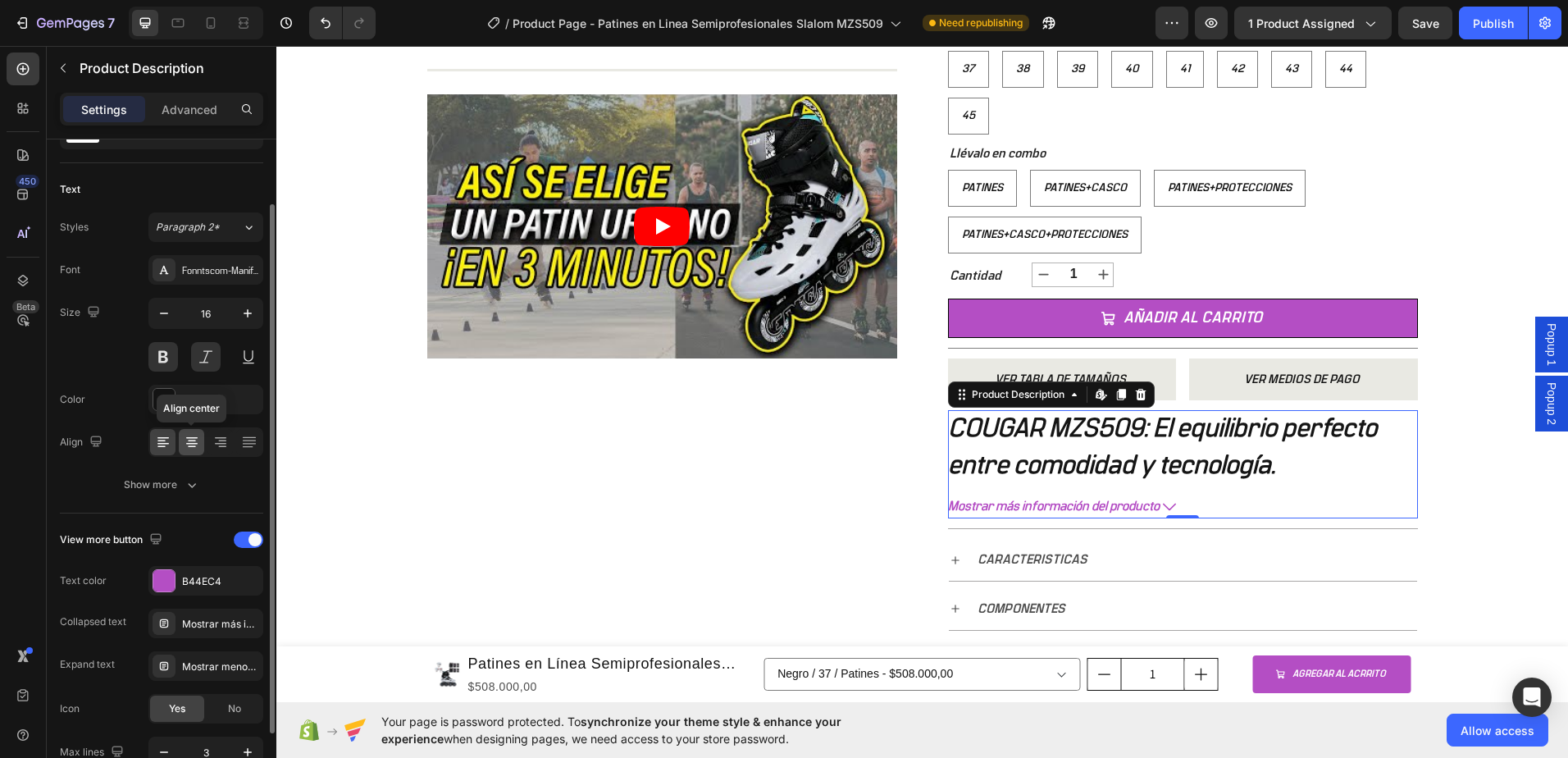
click at [184, 446] on icon at bounding box center [191, 441] width 16 height 16
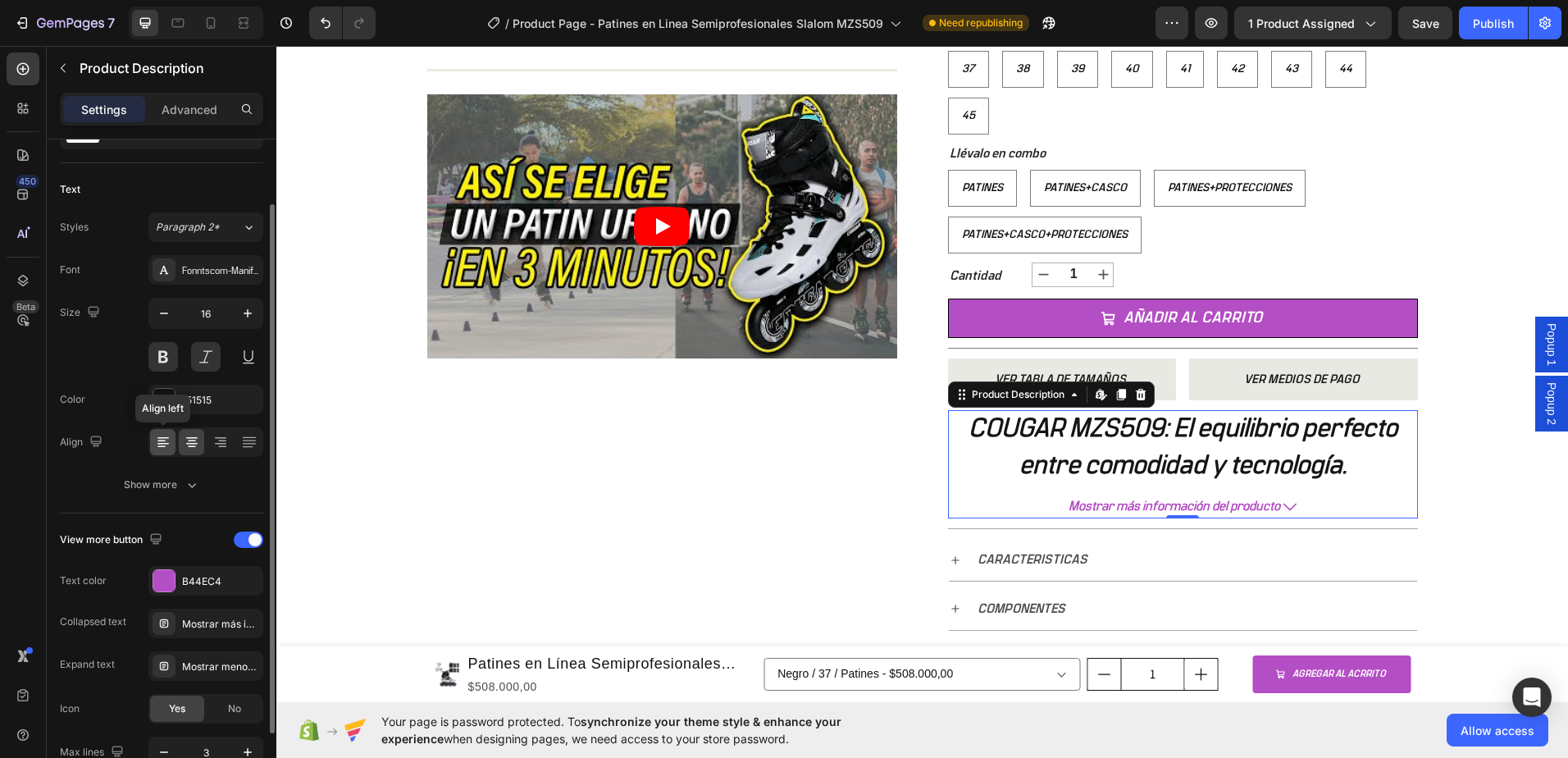
click at [172, 445] on div at bounding box center [163, 441] width 26 height 26
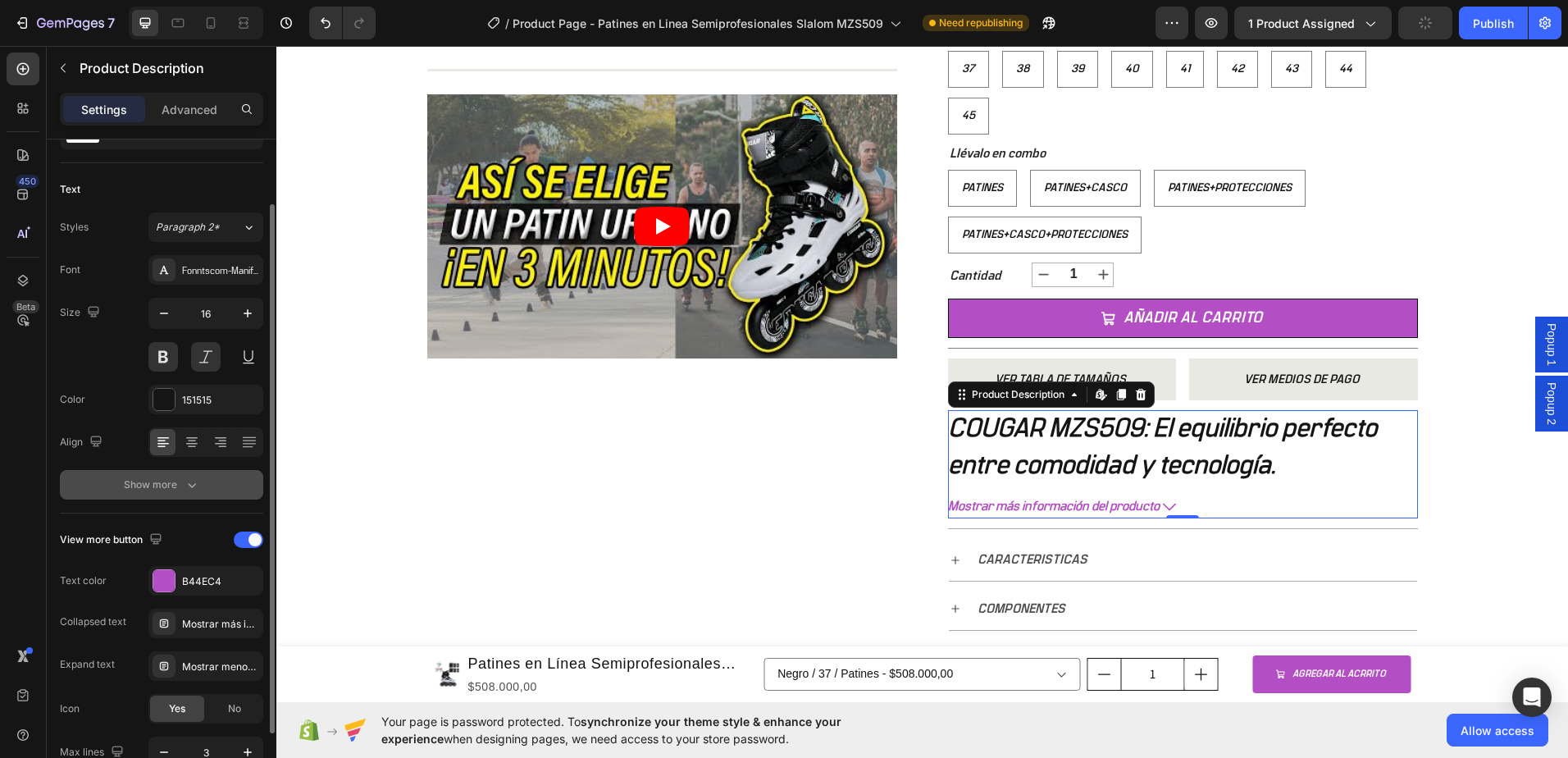
click at [200, 486] on button "Show more" at bounding box center [161, 485] width 203 height 30
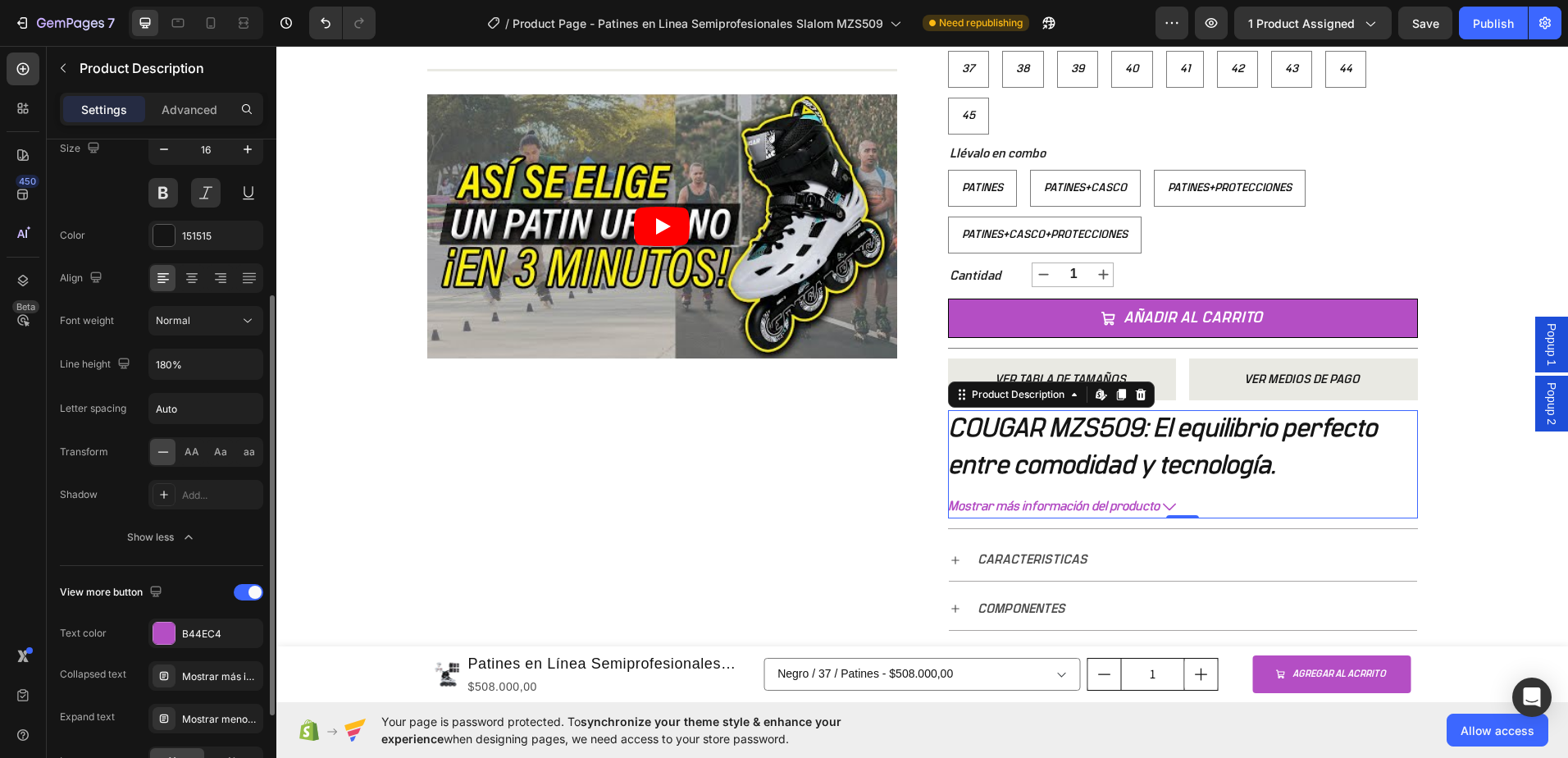
scroll to position [387, 0]
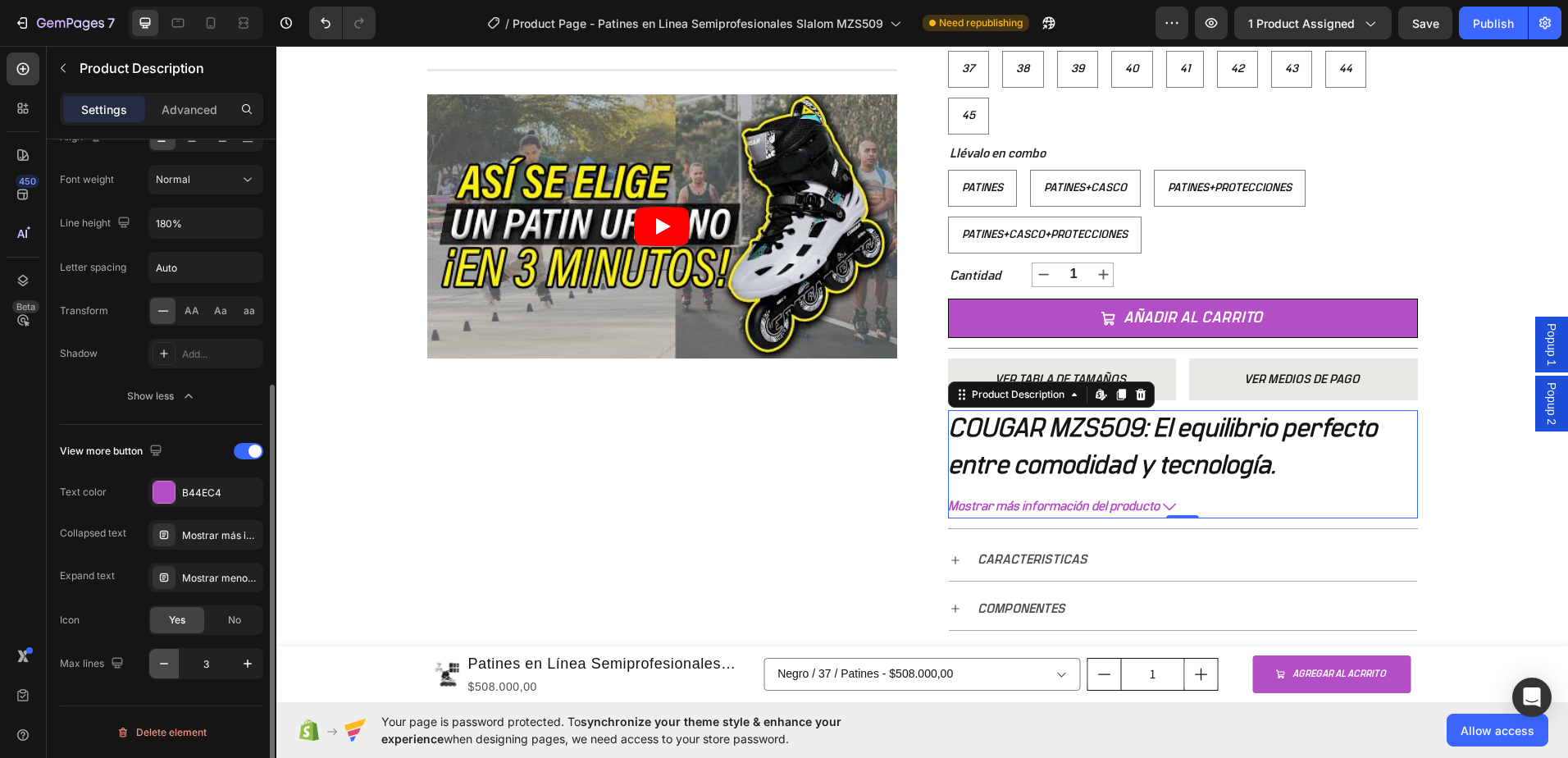
click at [157, 669] on icon "button" at bounding box center [164, 663] width 16 height 16
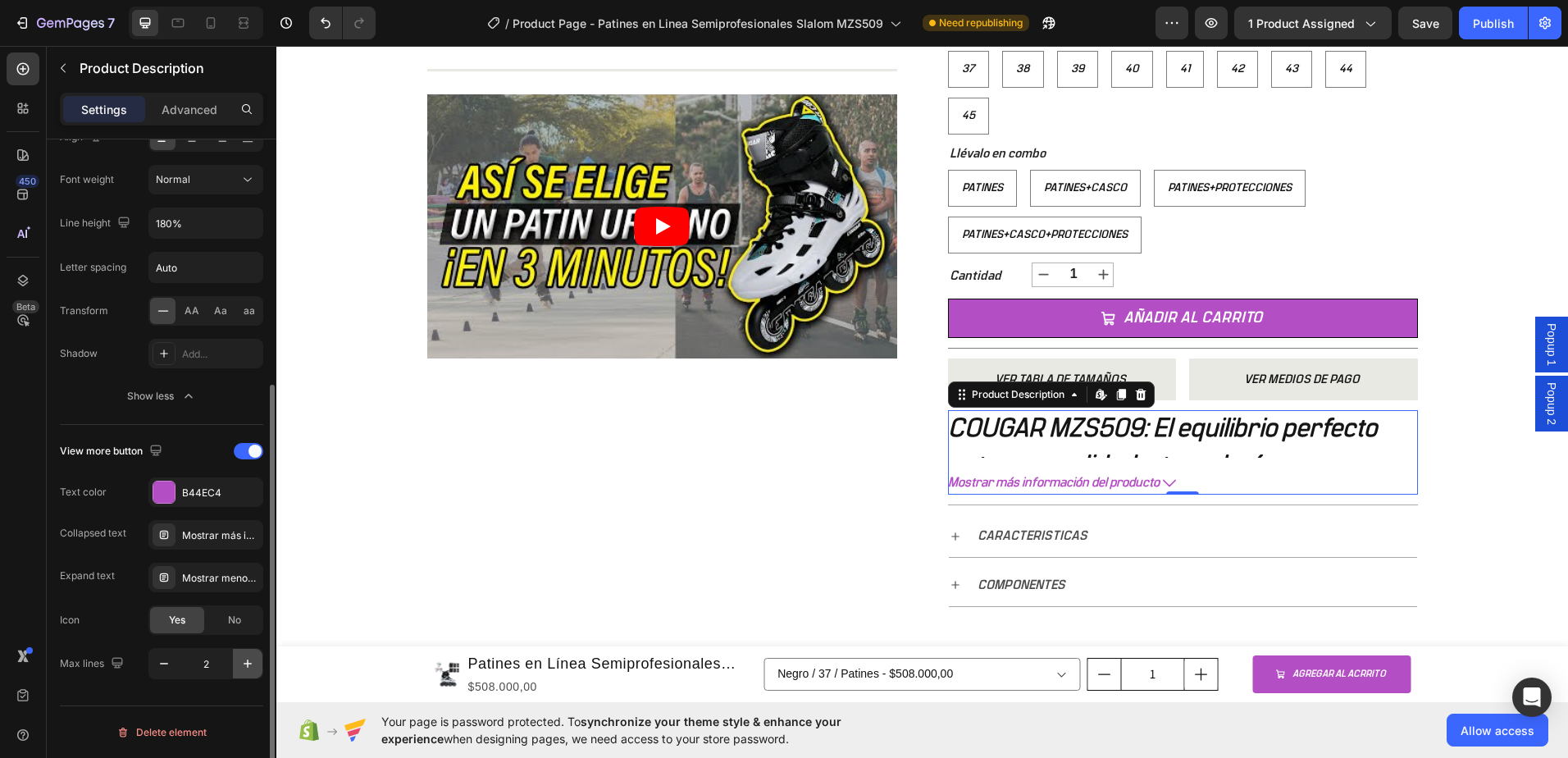
click at [247, 666] on icon "button" at bounding box center [248, 663] width 16 height 16
type input "3"
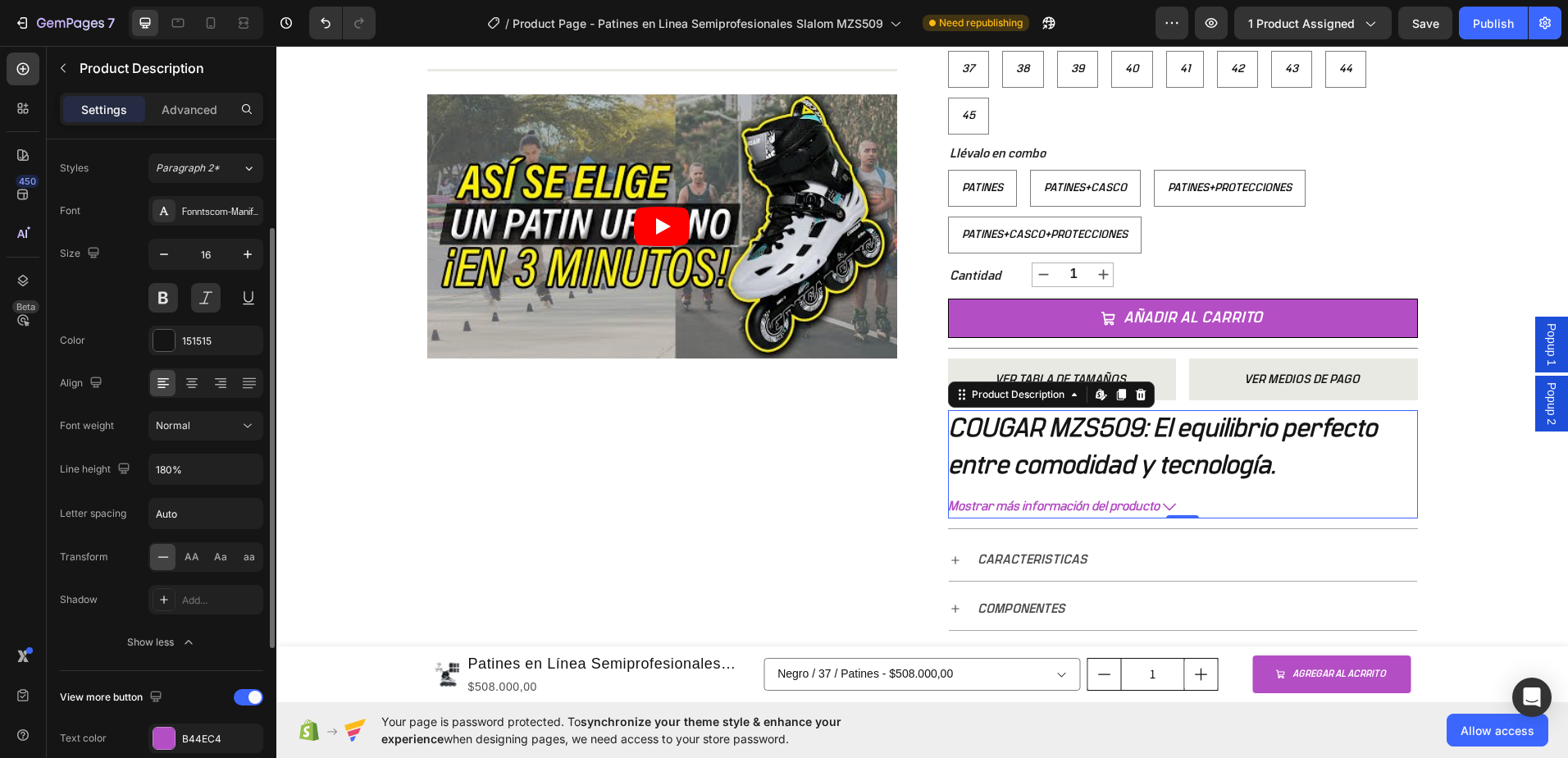
scroll to position [0, 0]
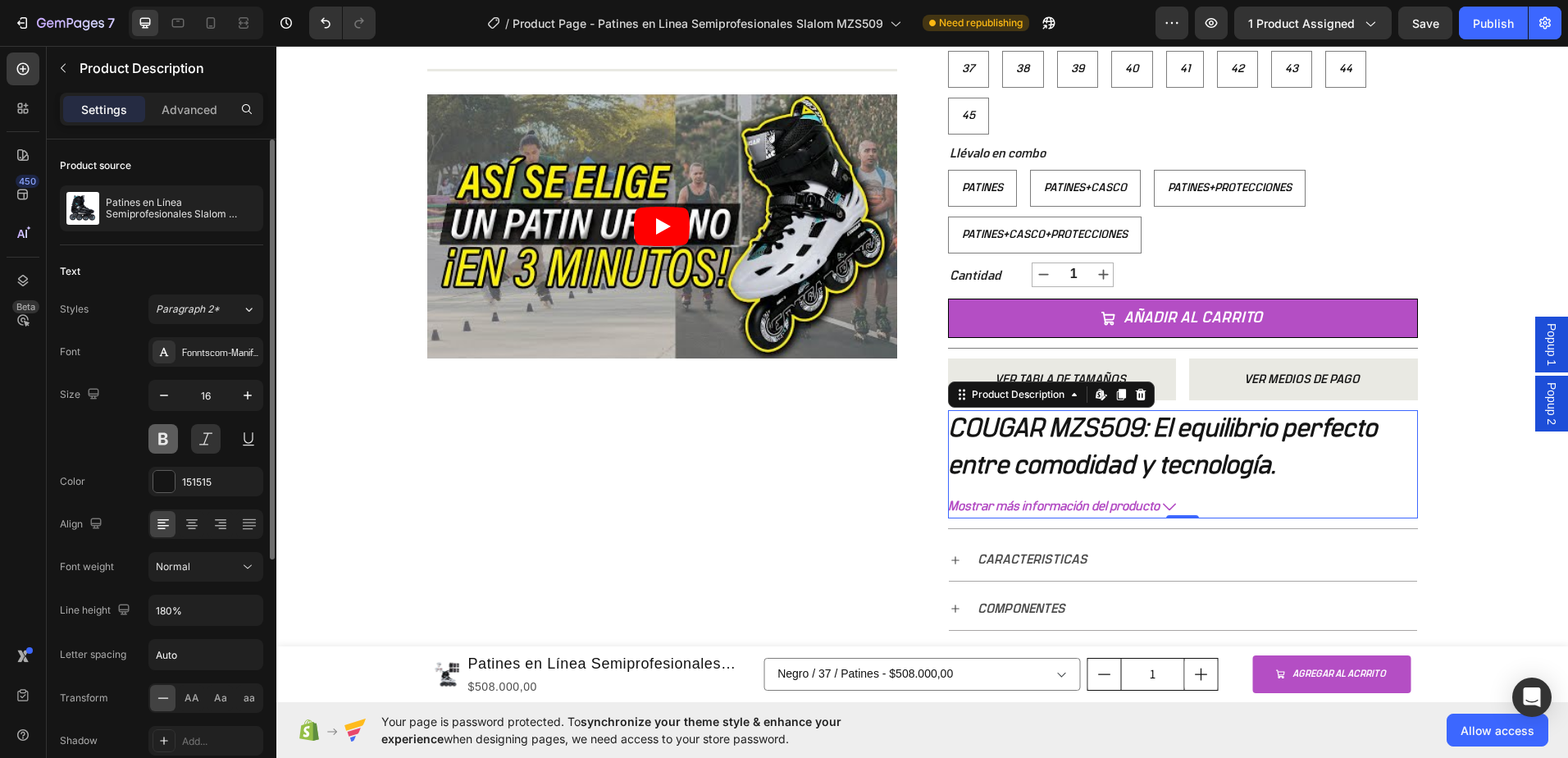
click at [160, 439] on button at bounding box center [163, 439] width 30 height 30
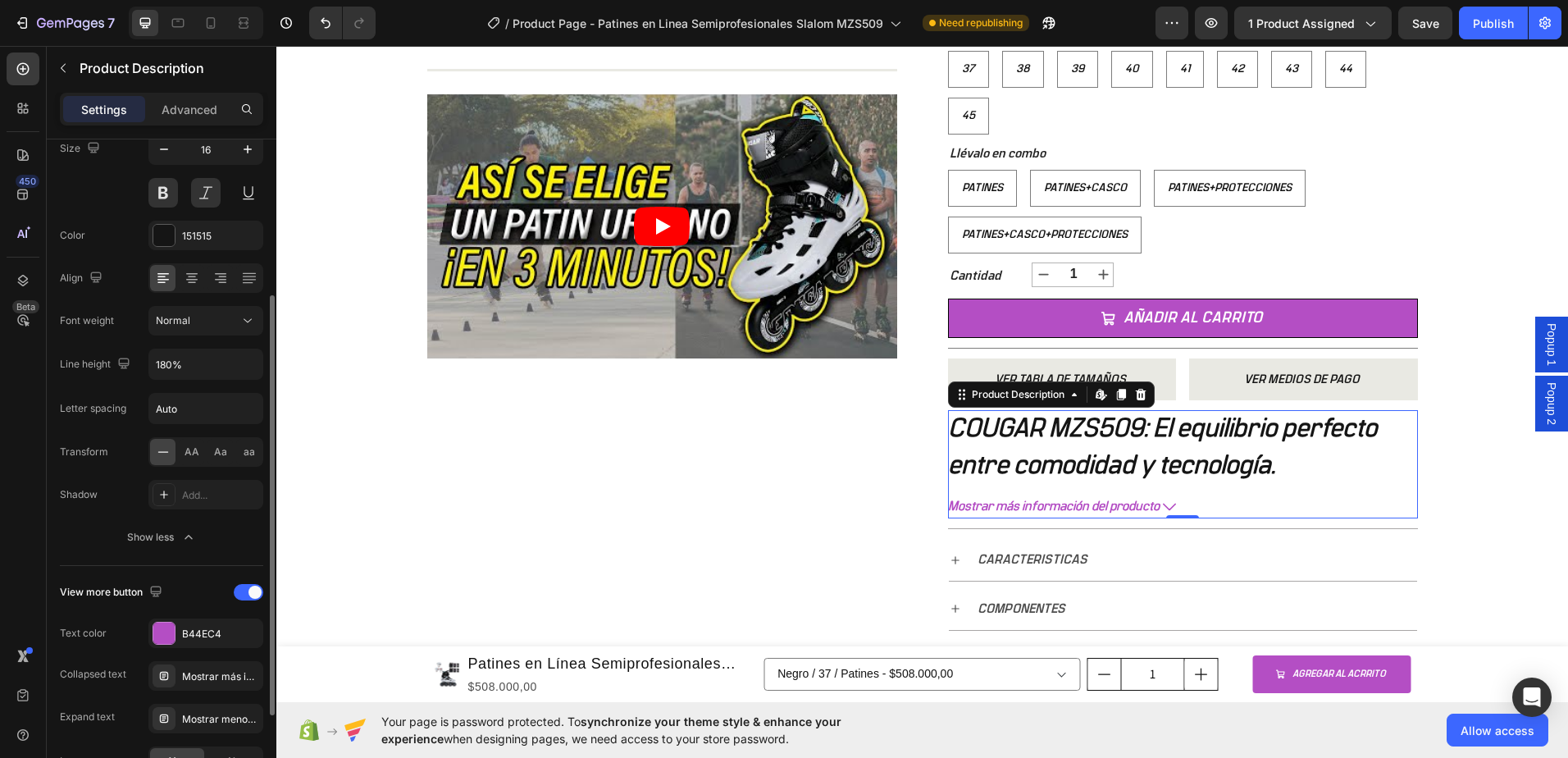
scroll to position [387, 0]
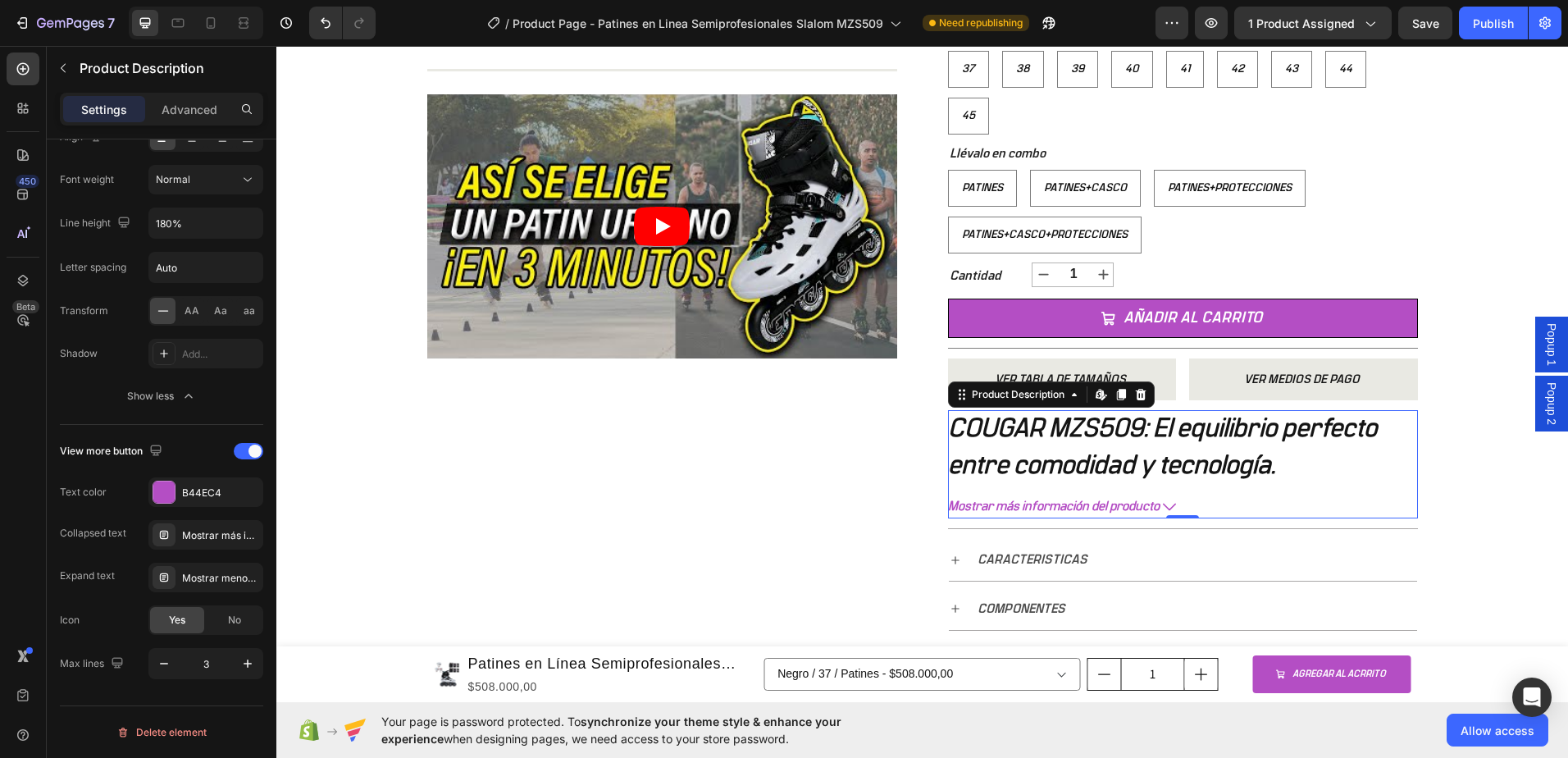
click at [1504, 75] on div "+ 10.000 CLIENTES SATISFECHOS Item List 5 ESTRELLAS EN GOOGLE Item List PAGO CO…" at bounding box center [922, 129] width 1291 height 1082
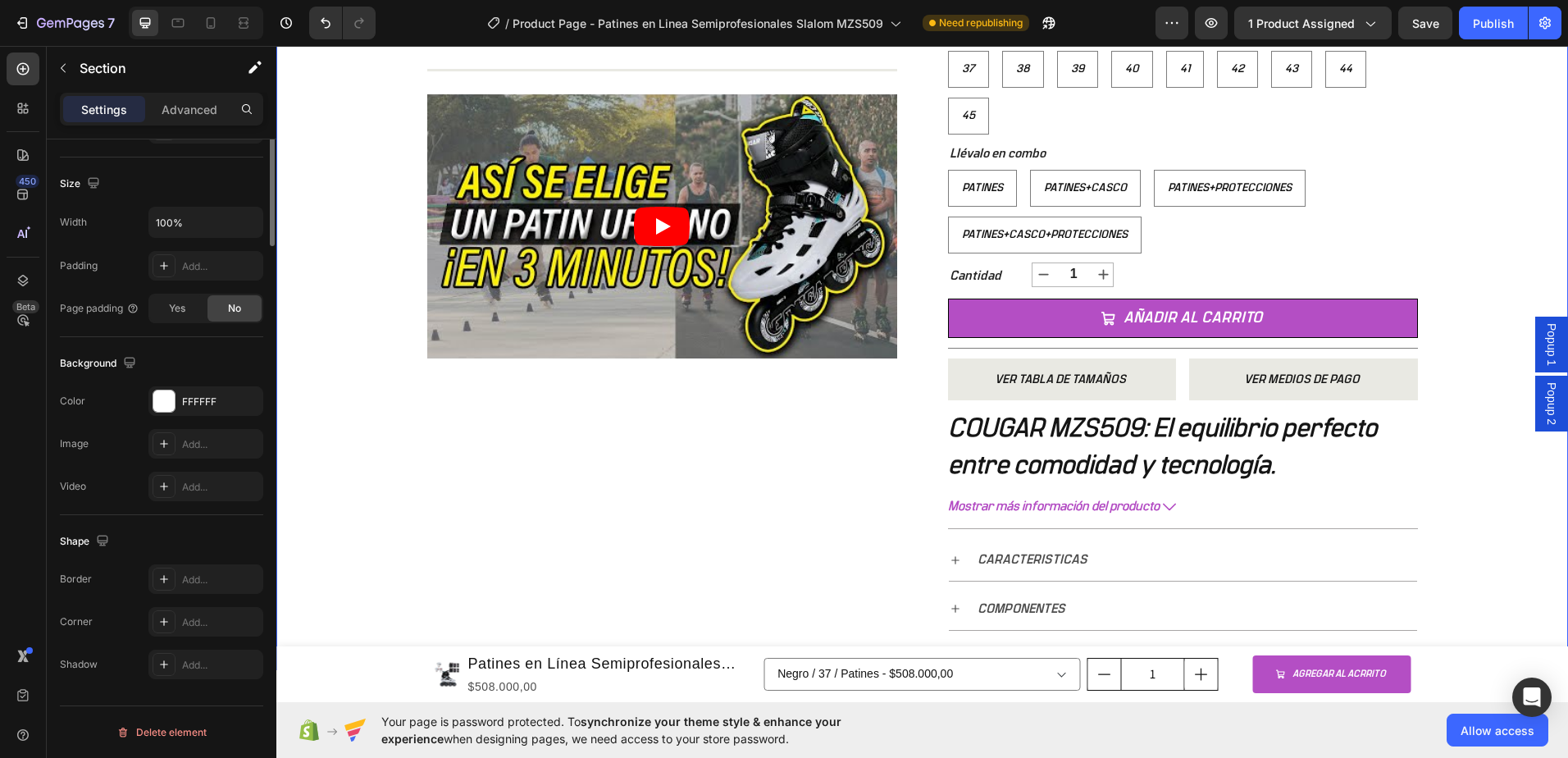
scroll to position [0, 0]
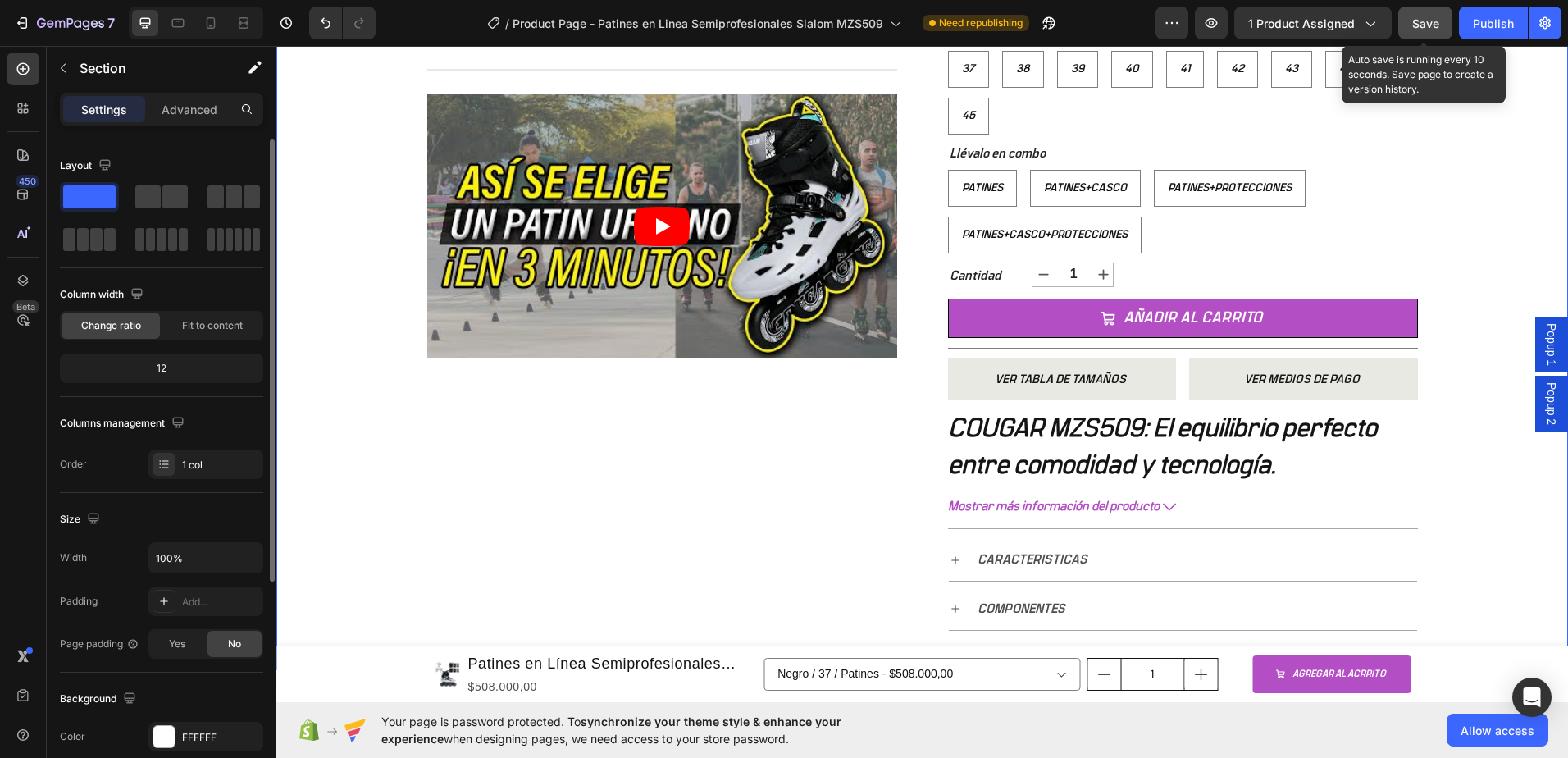
click at [1437, 32] on button "Save" at bounding box center [1425, 23] width 54 height 32
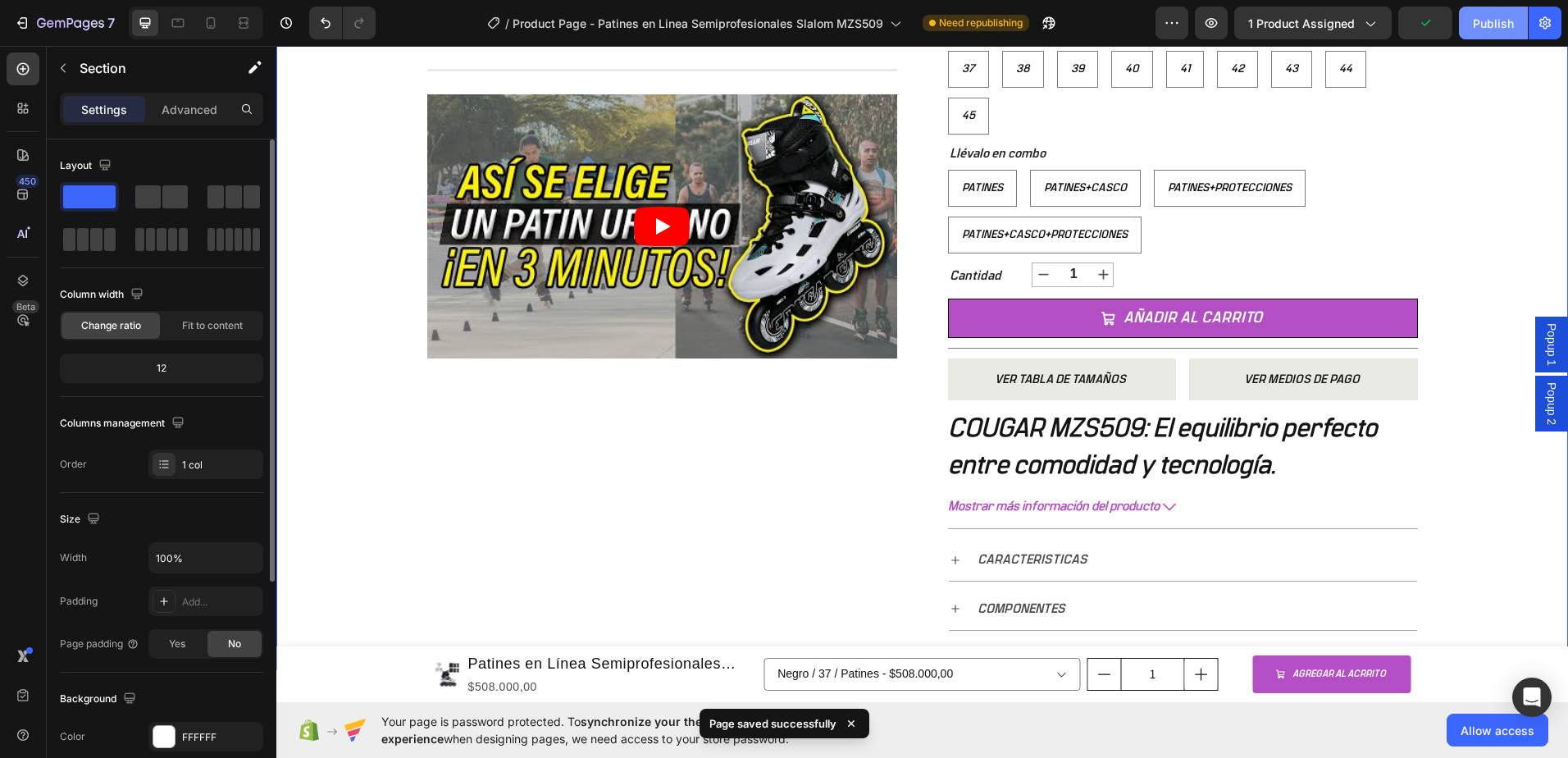
click at [1477, 26] on div "Publish" at bounding box center [1494, 23] width 41 height 17
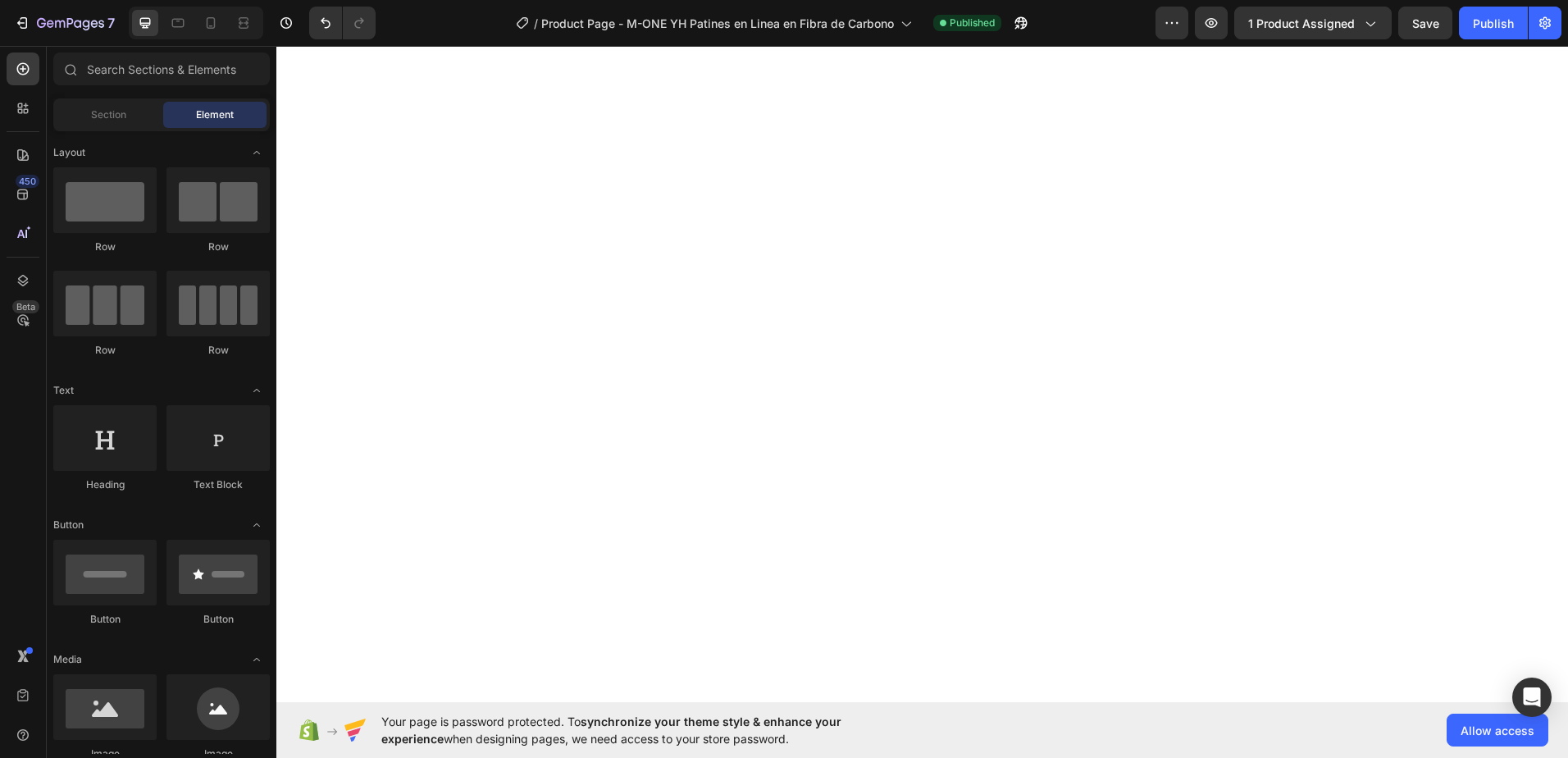
select select "577184192708871142"
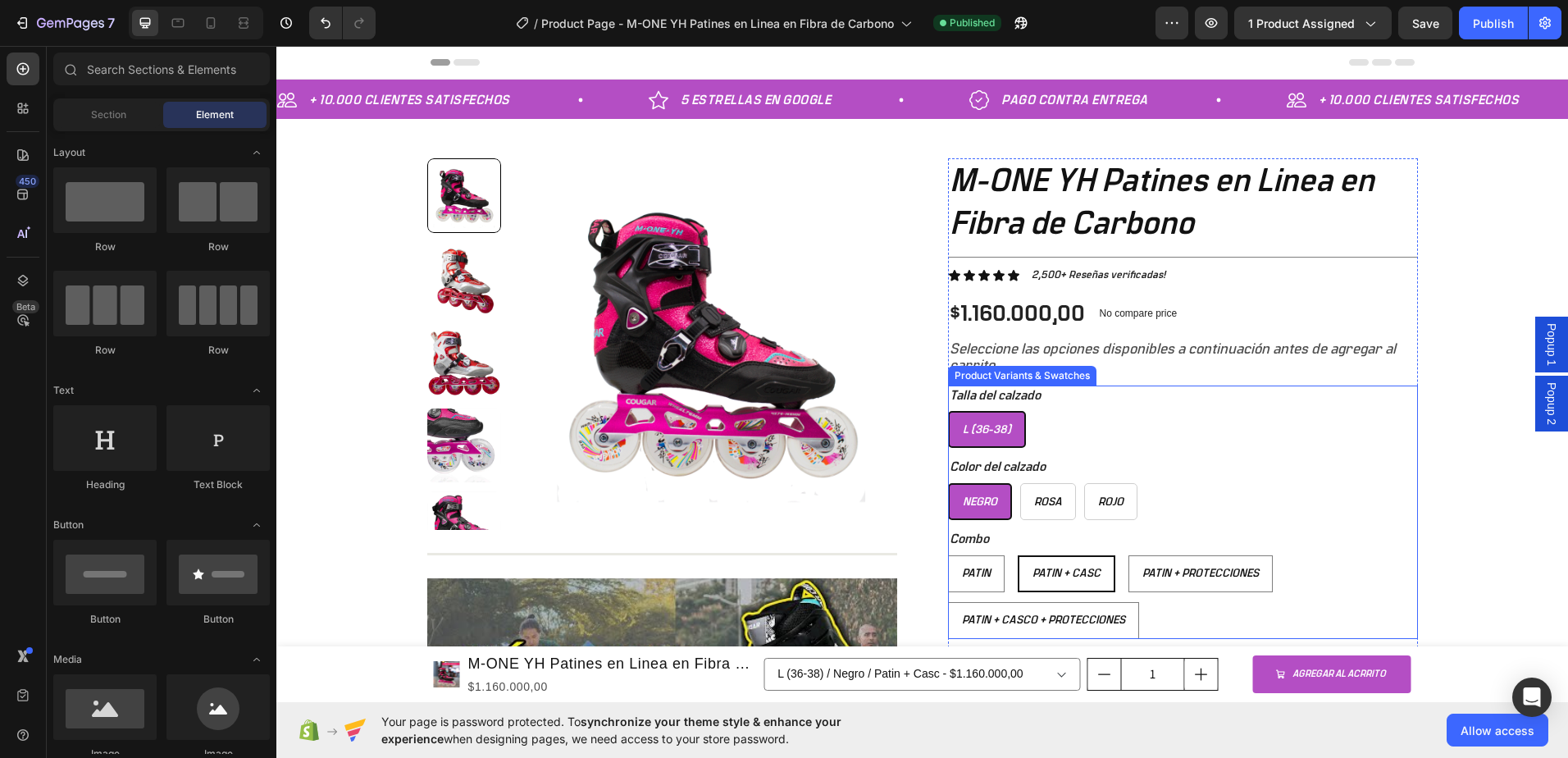
scroll to position [246, 0]
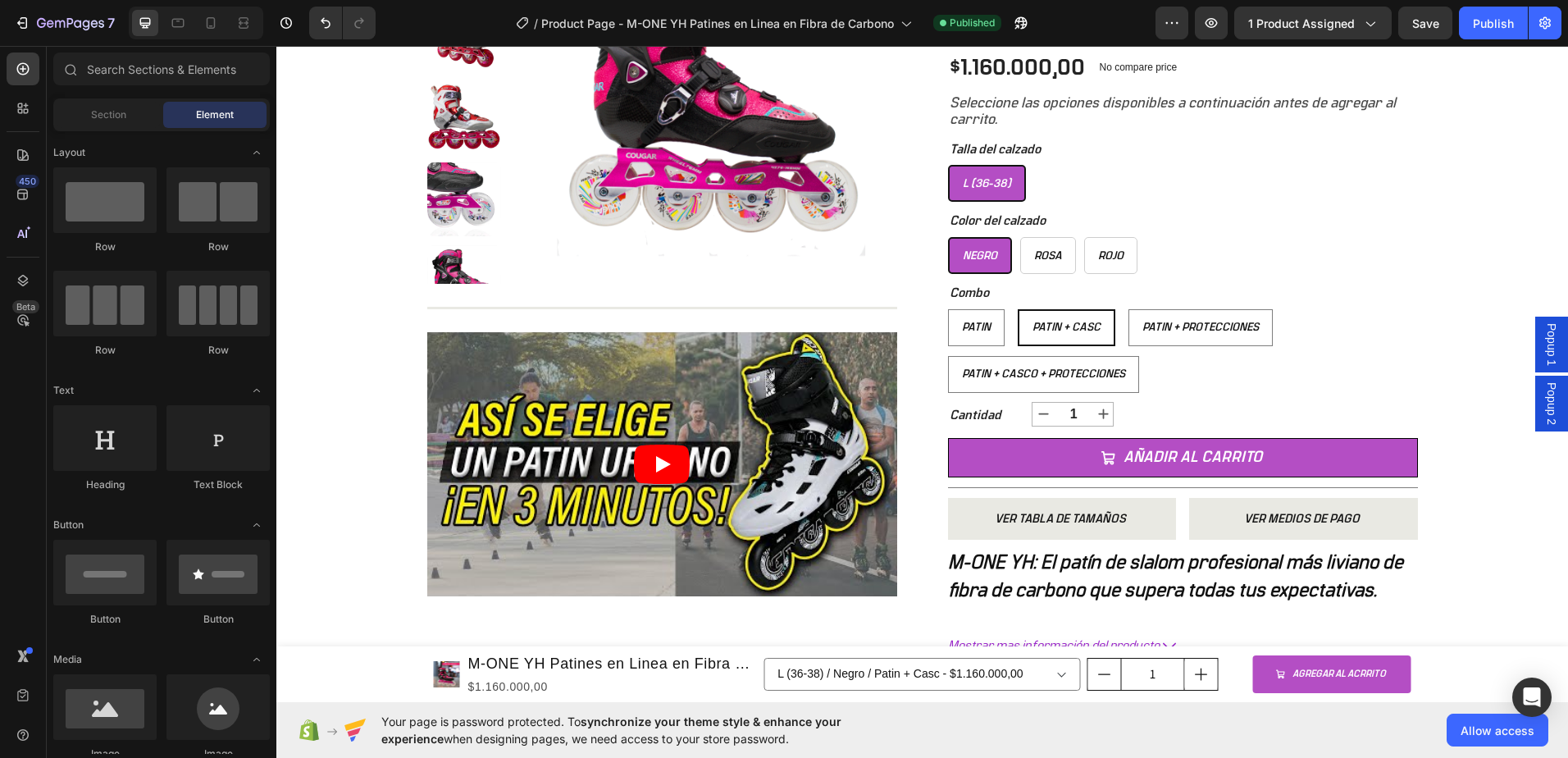
click at [1543, 345] on span "Popup 1" at bounding box center [1551, 345] width 16 height 43
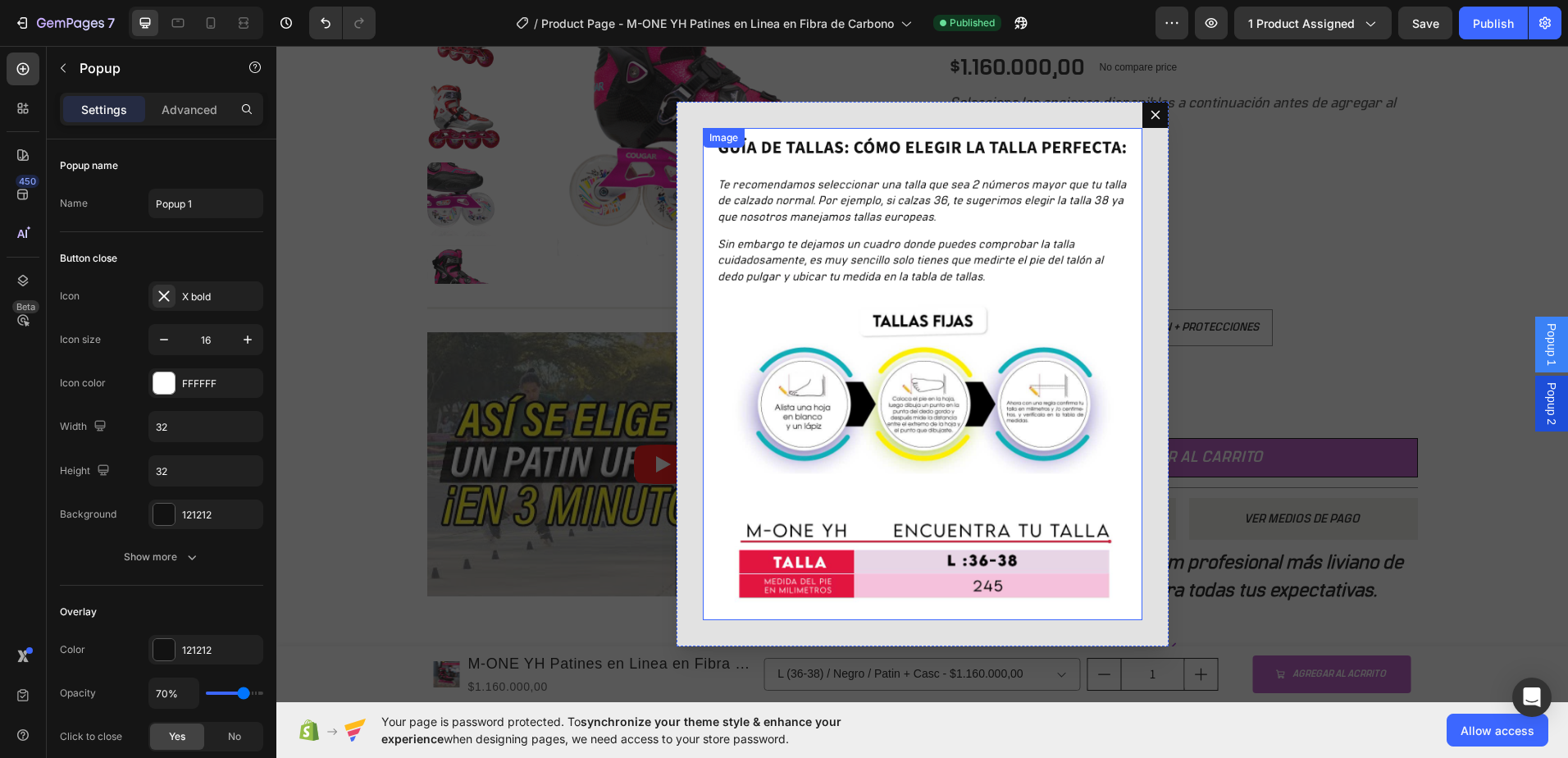
click at [850, 319] on img "Dialog body" at bounding box center [922, 374] width 440 height 493
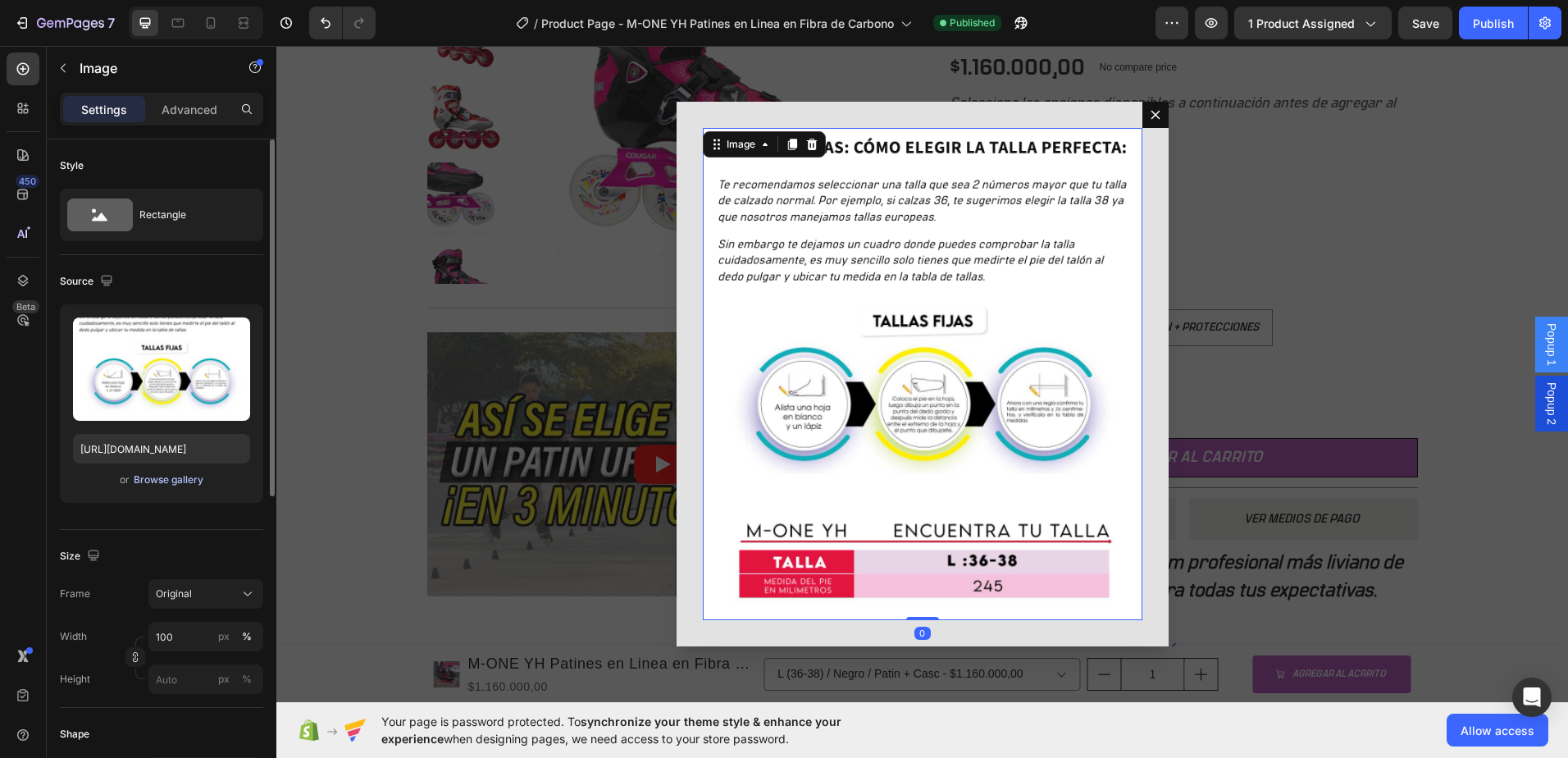
click at [167, 481] on div "Browse gallery" at bounding box center [169, 479] width 70 height 15
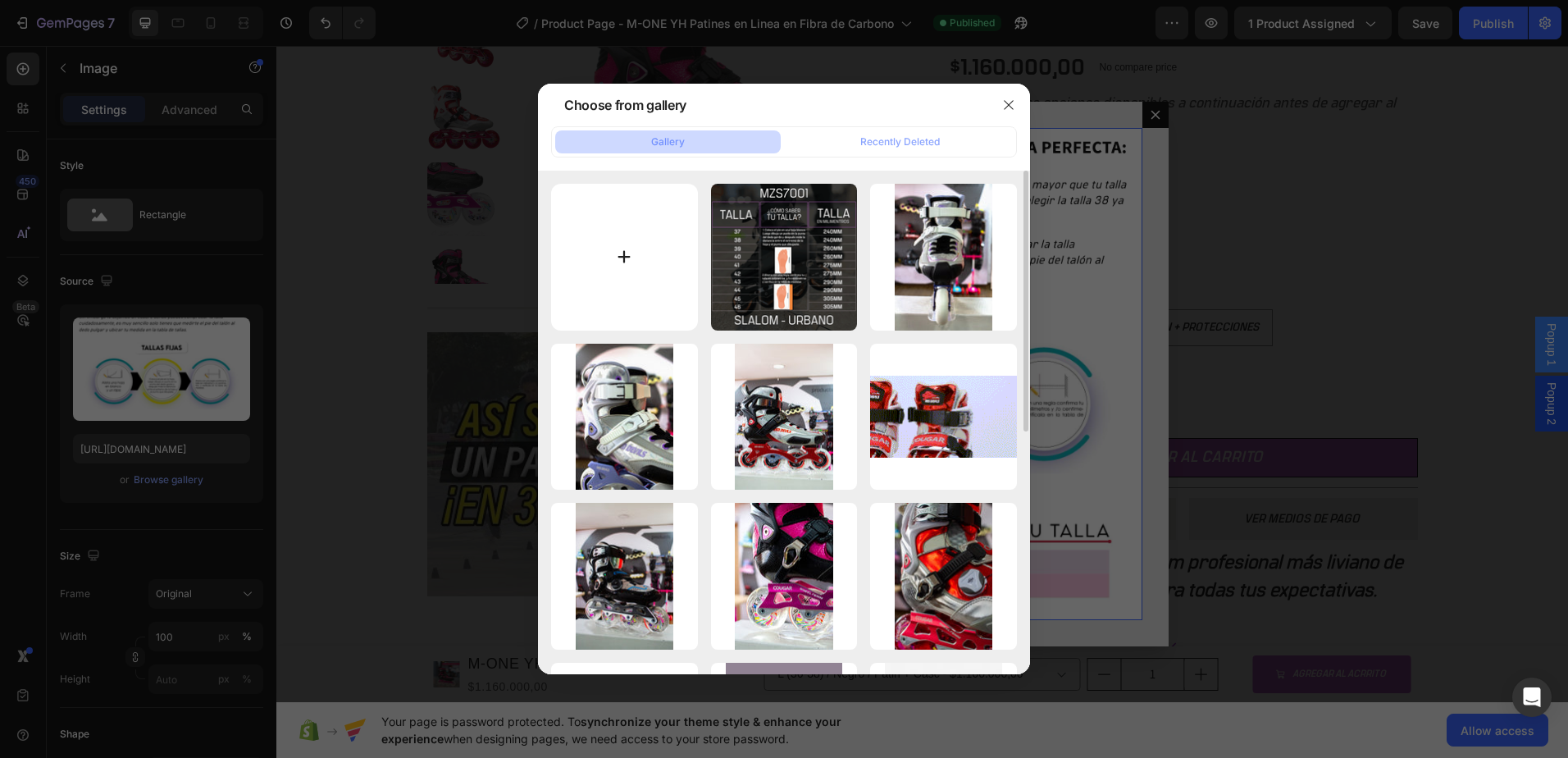
click at [614, 253] on input "file" at bounding box center [625, 257] width 147 height 147
type input "C:\fakepath\TABLA-talla-M-ONE-YH.png"
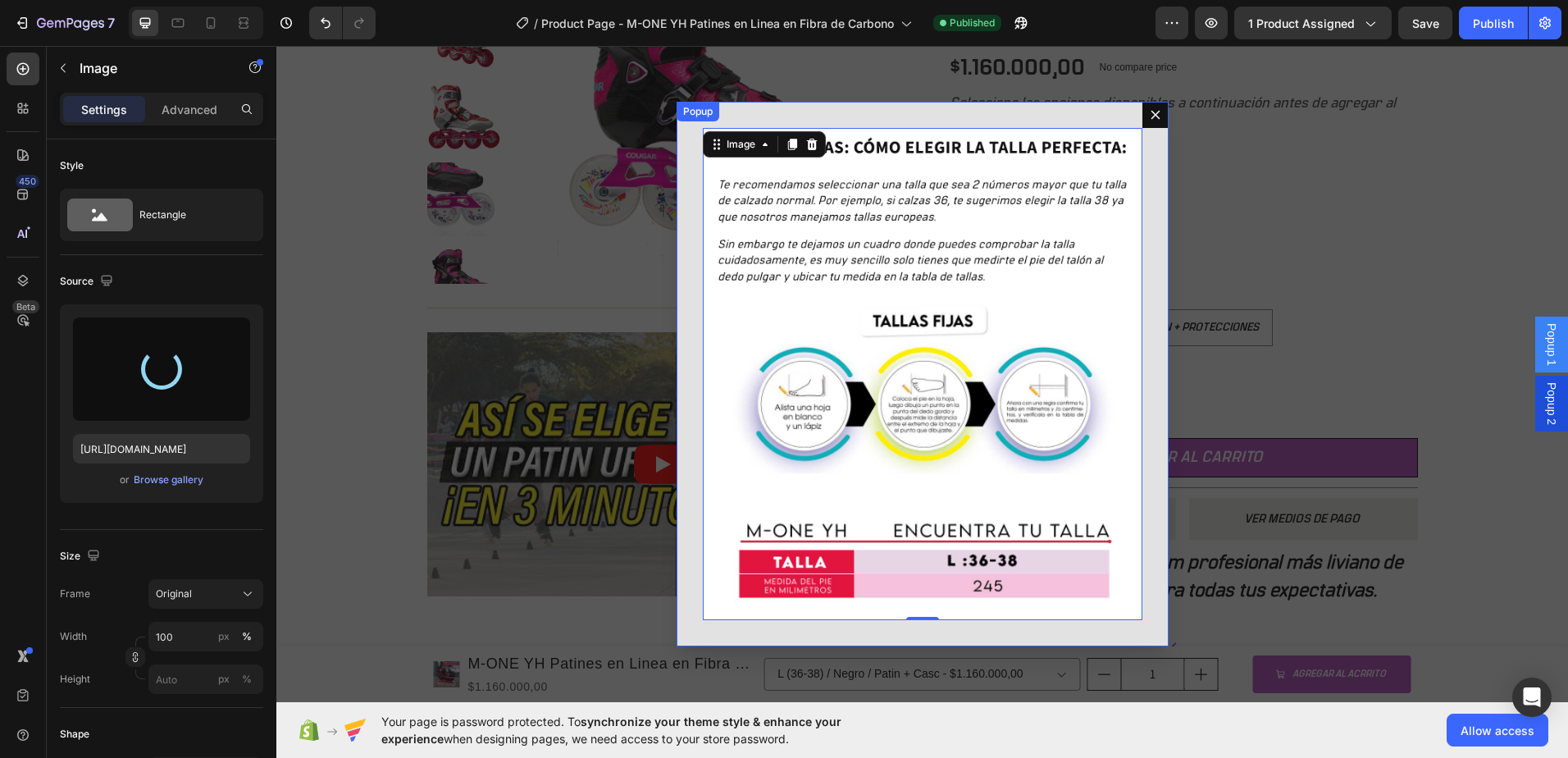
type input "[URL][DOMAIN_NAME]"
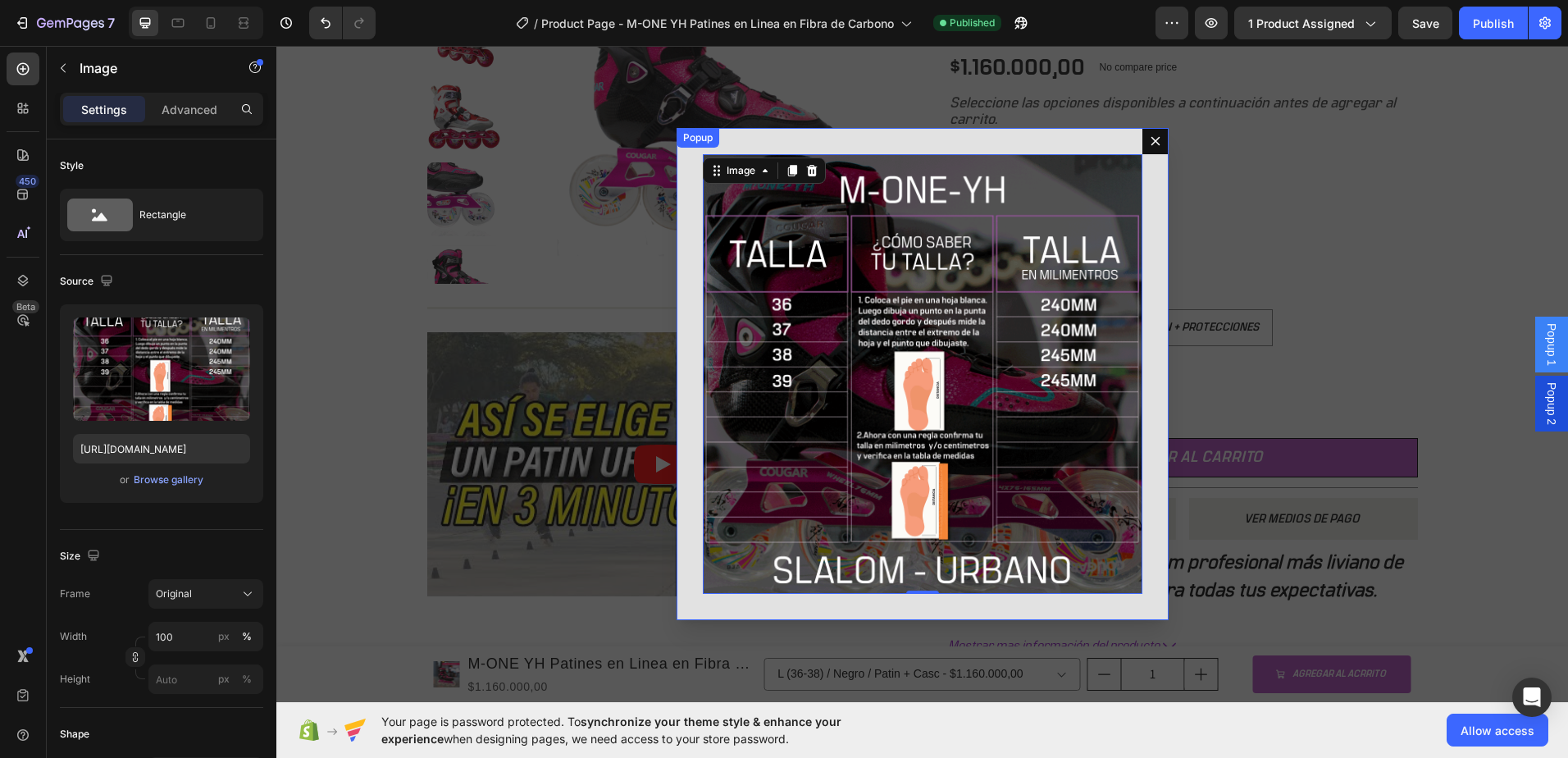
click at [677, 321] on div "Image 0" at bounding box center [923, 374] width 492 height 492
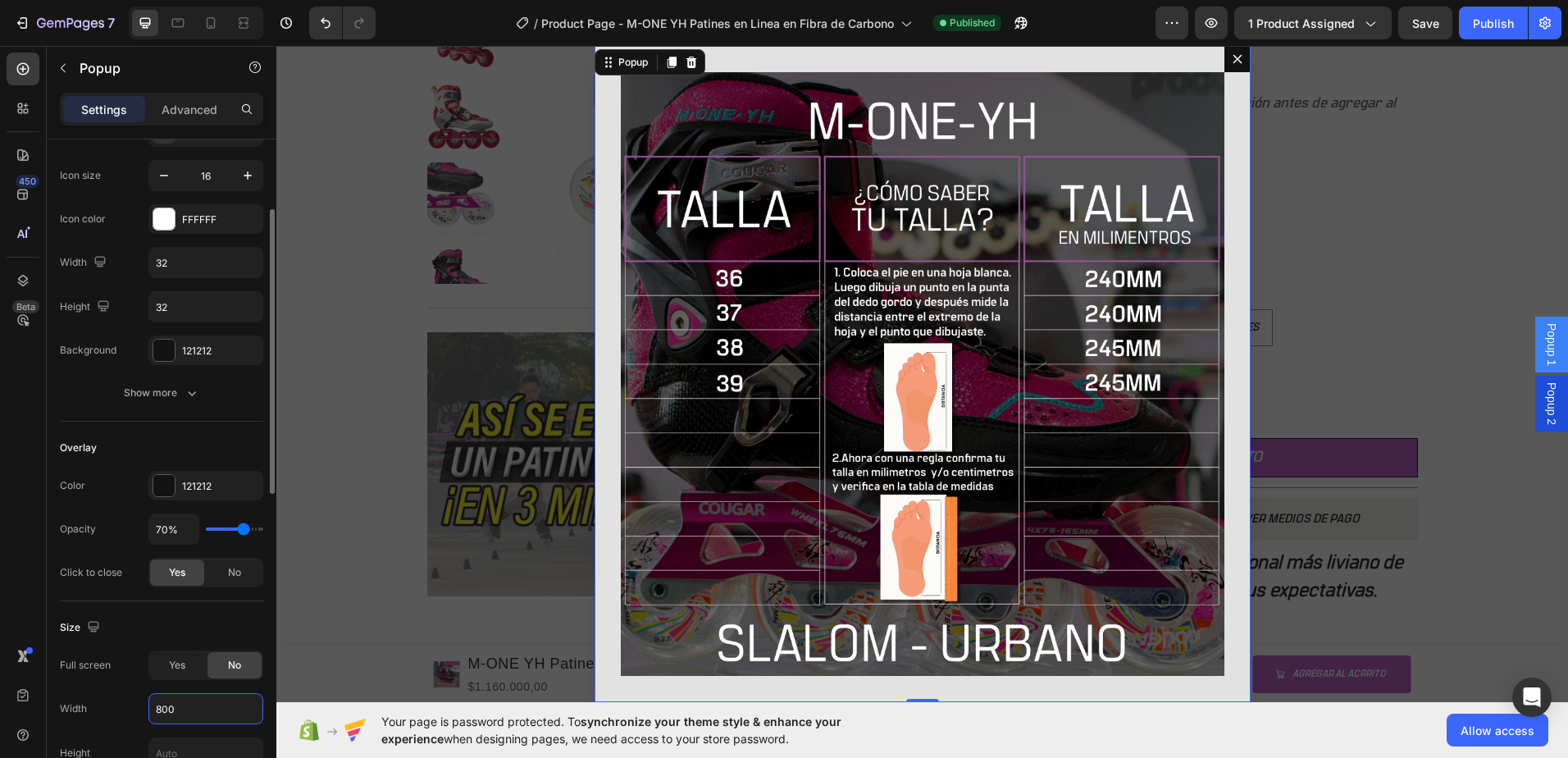
scroll to position [82, 0]
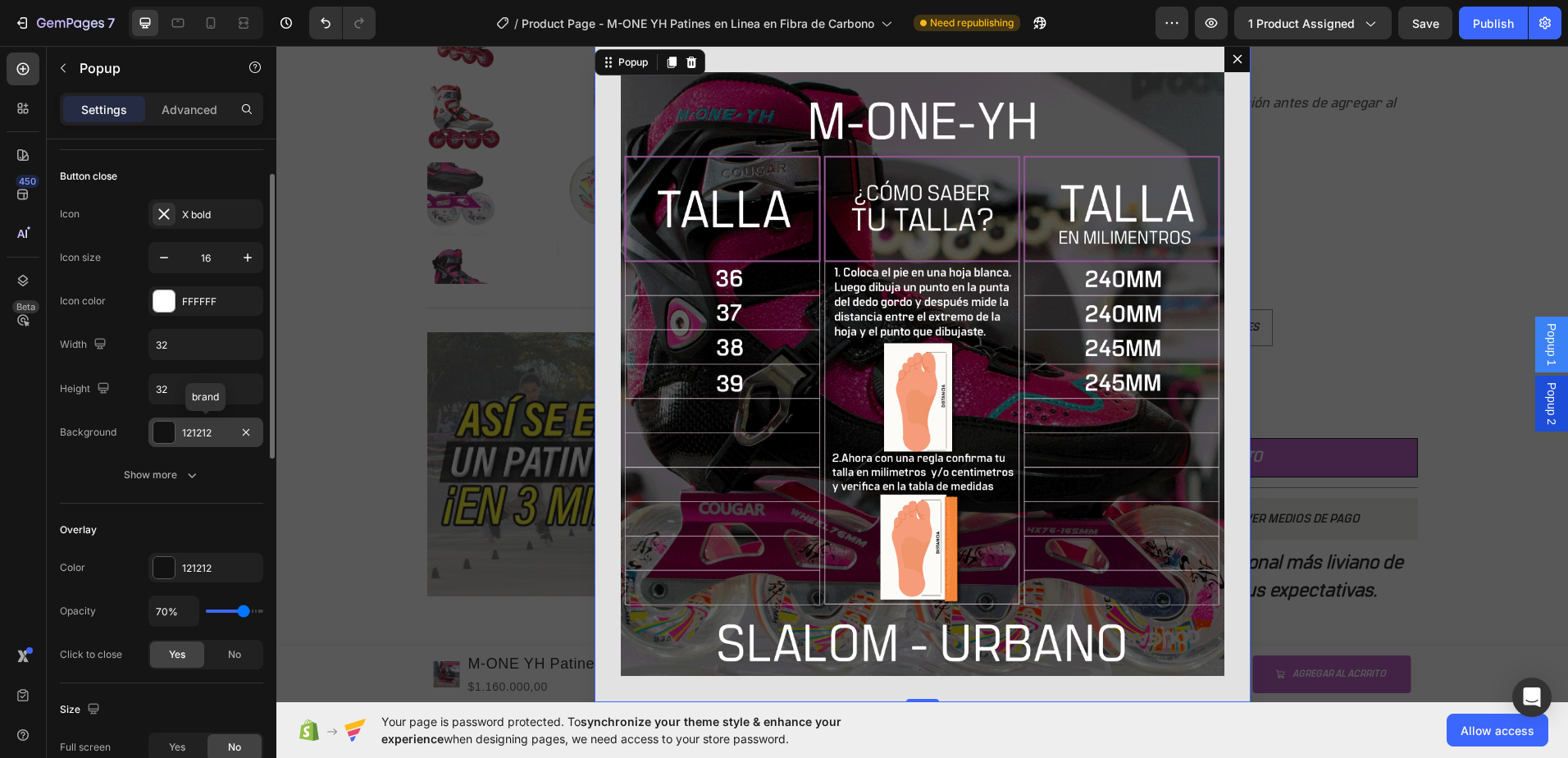
type input "800"
click at [160, 435] on div at bounding box center [164, 432] width 21 height 21
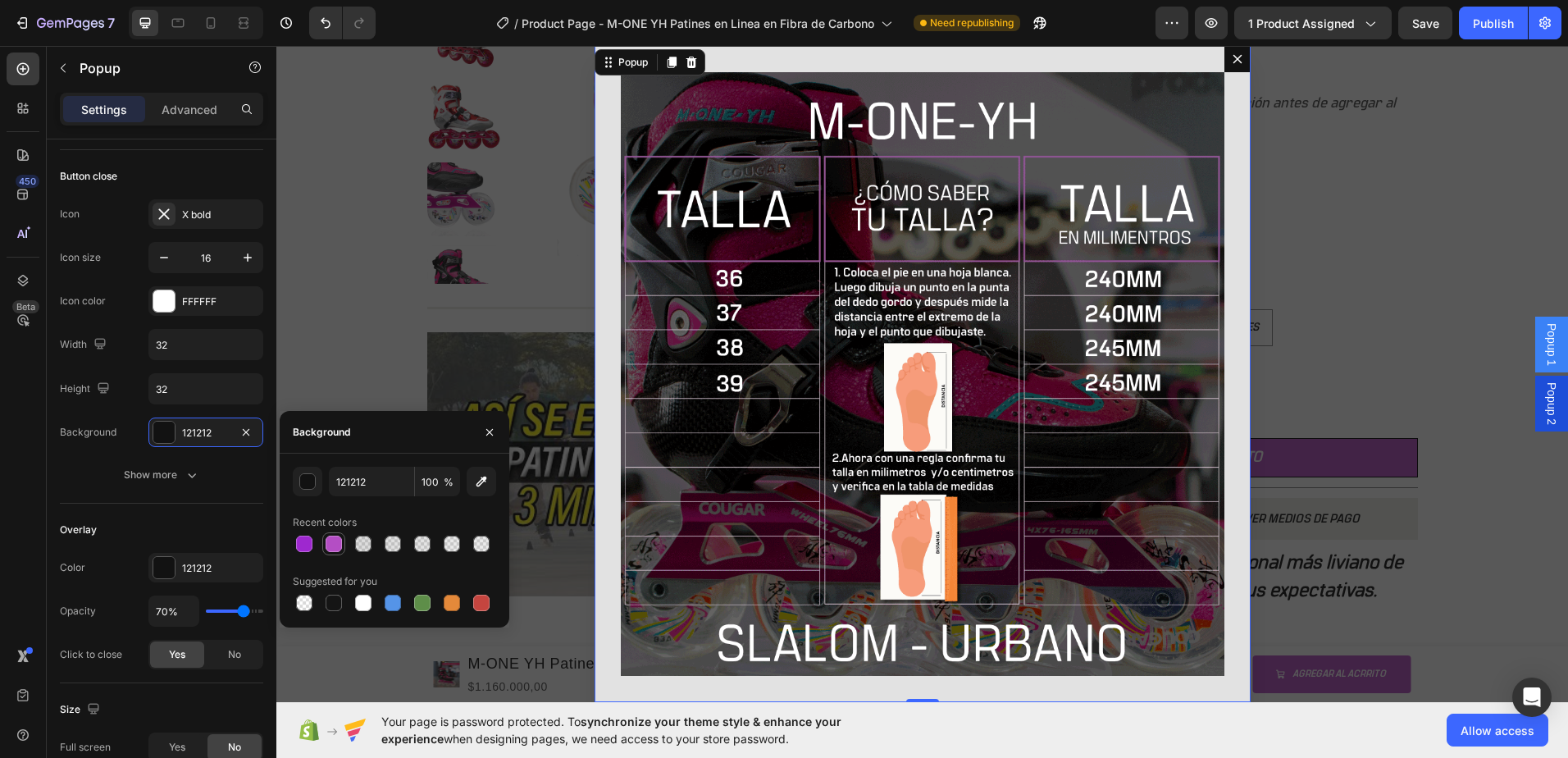
click at [336, 546] on div at bounding box center [333, 543] width 16 height 16
type input "B44EC4"
click at [348, 176] on div "Backdrop" at bounding box center [922, 374] width 1291 height 656
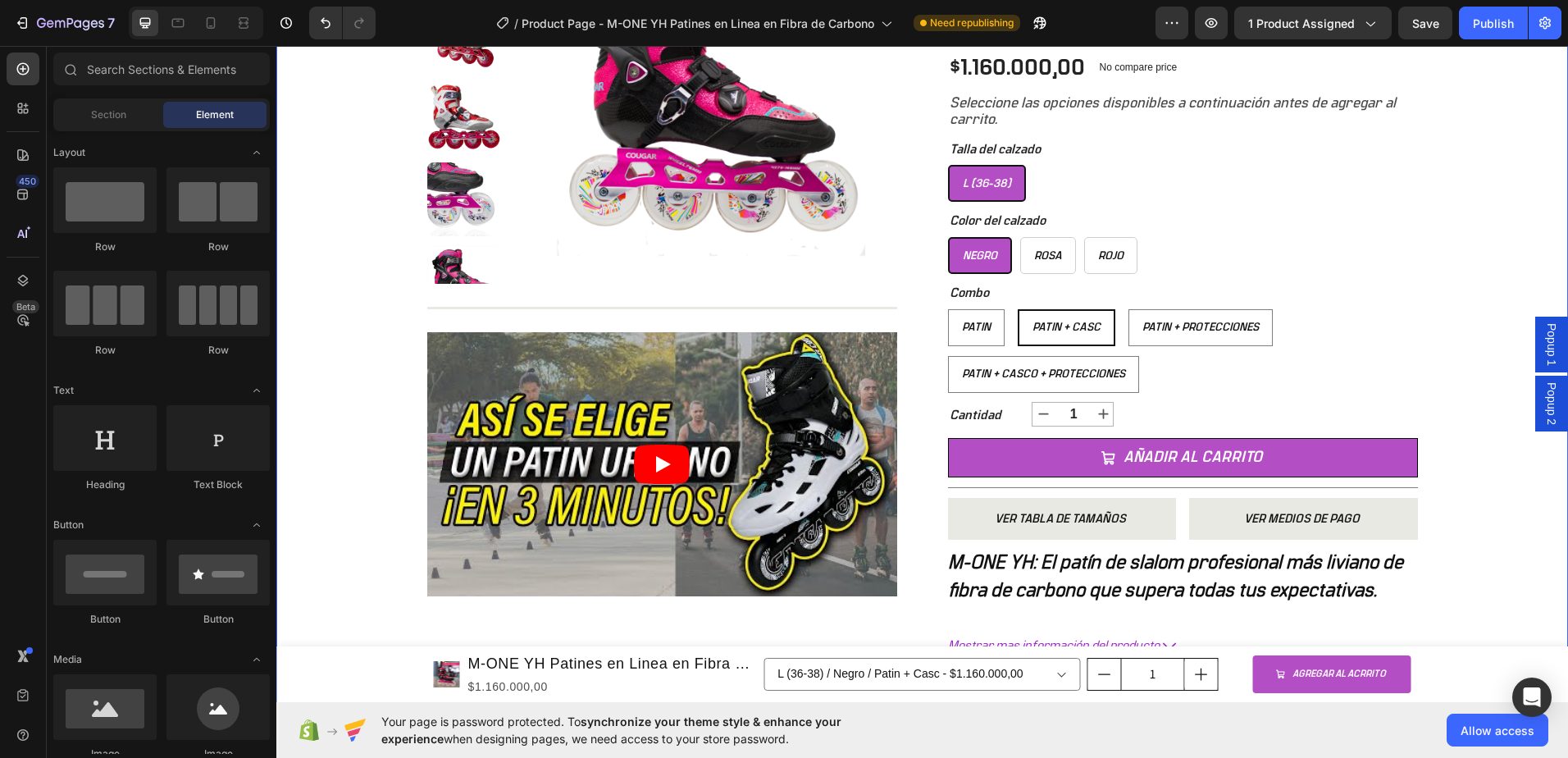
click at [1543, 412] on span "Popup 2" at bounding box center [1551, 404] width 16 height 43
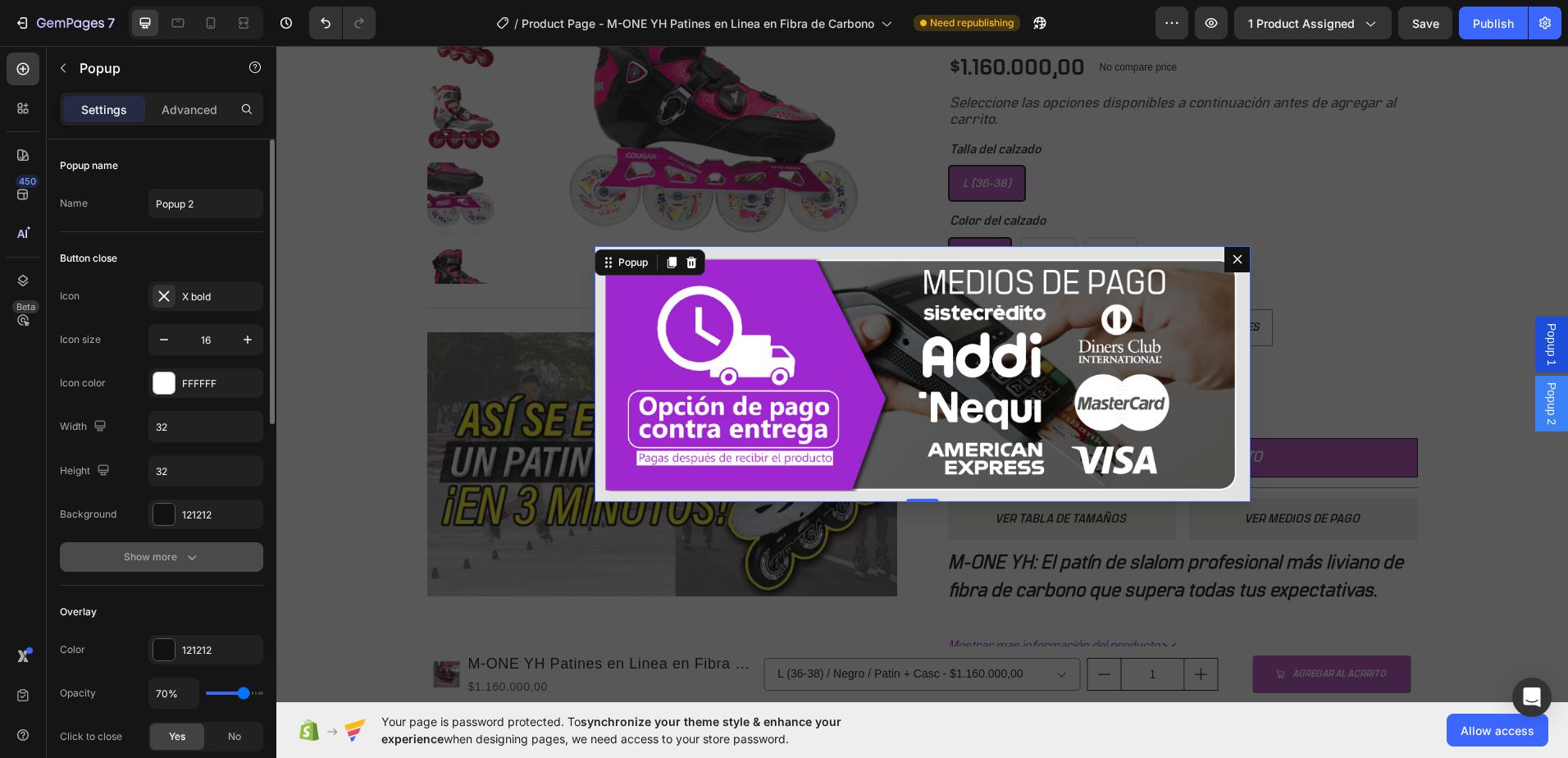
click at [188, 557] on icon "button" at bounding box center [191, 557] width 16 height 16
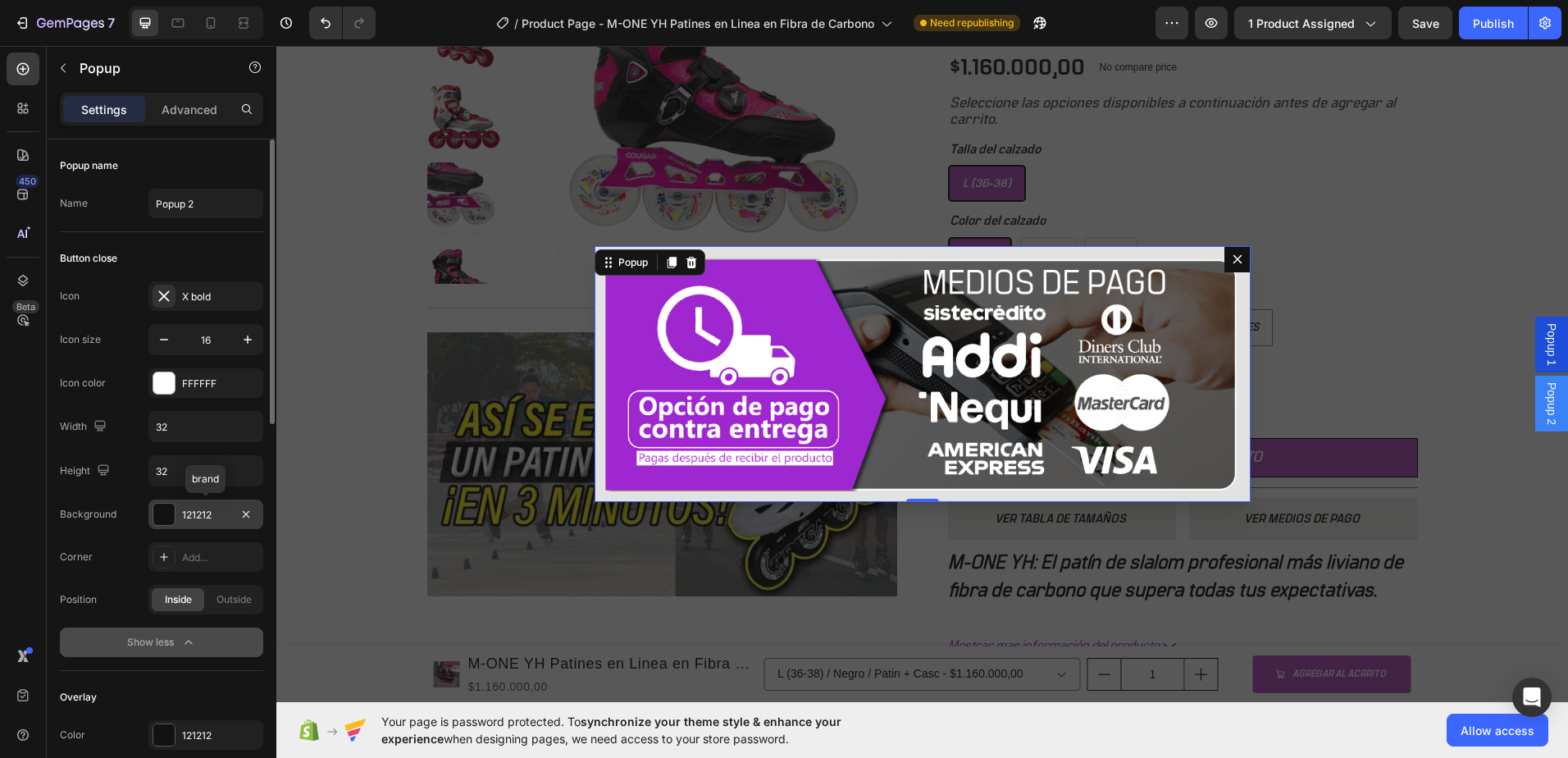
click at [159, 521] on div at bounding box center [164, 514] width 21 height 21
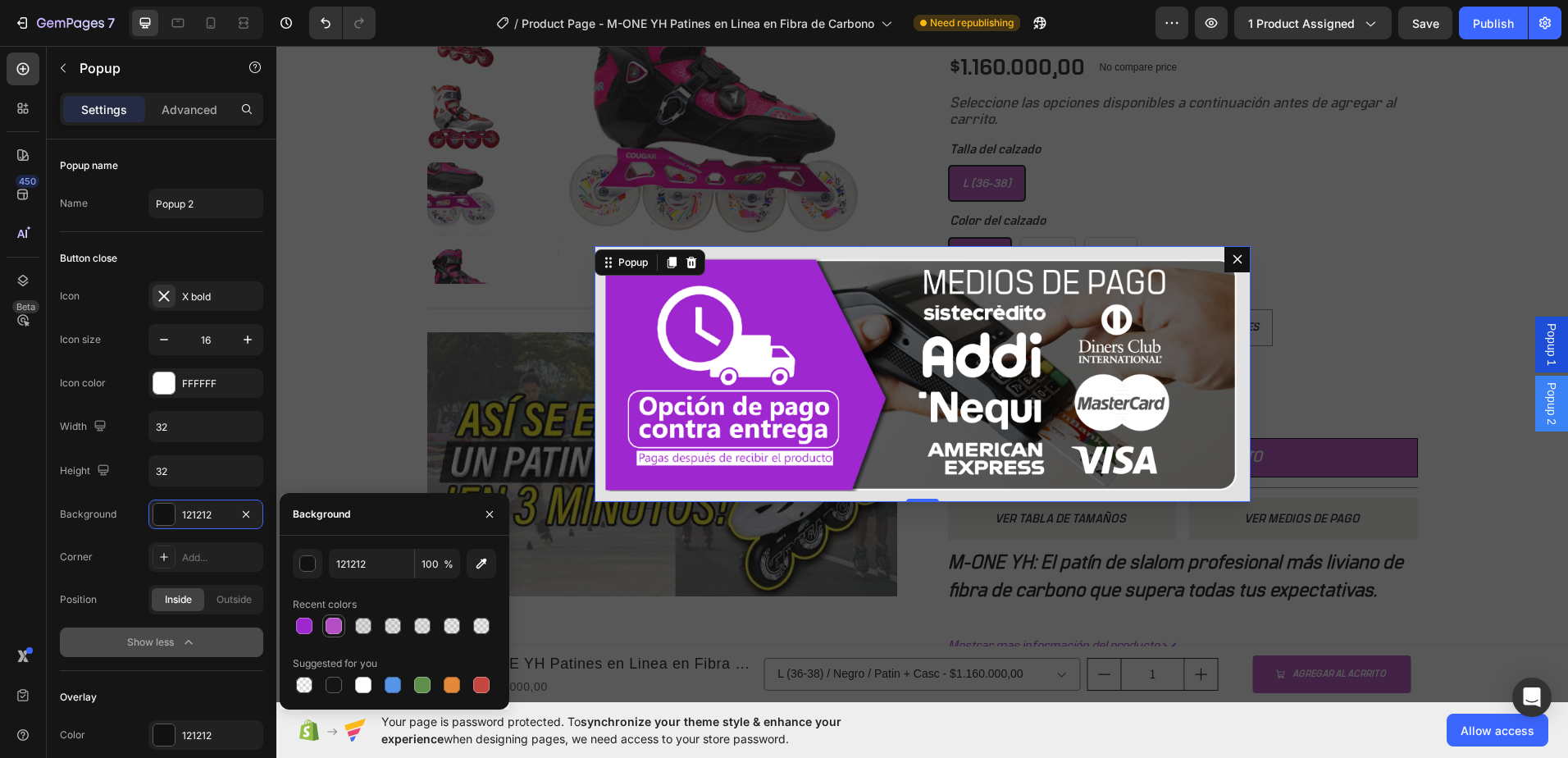
click at [337, 627] on div at bounding box center [333, 625] width 16 height 16
type input "B44EC4"
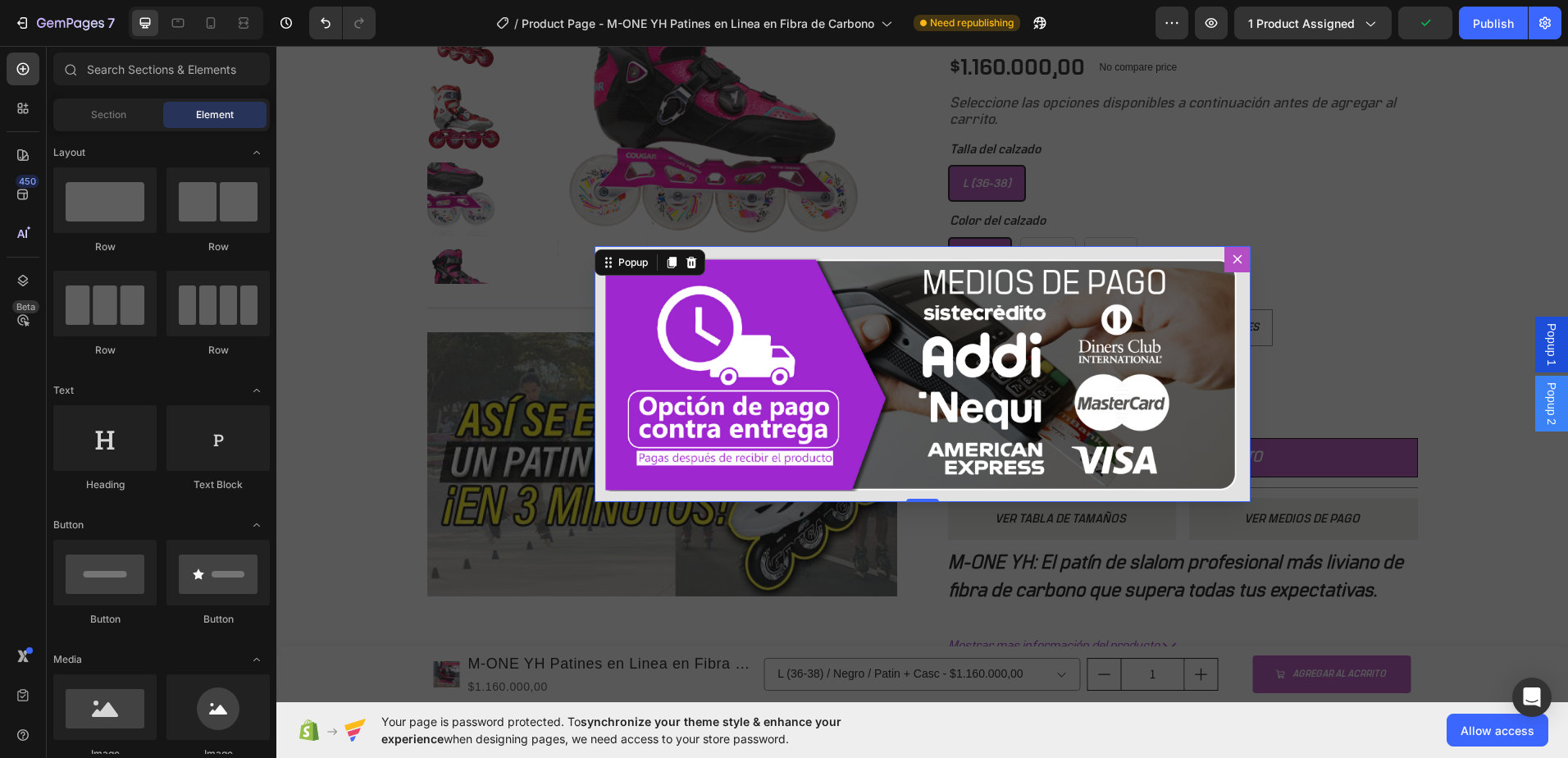
click at [1402, 278] on div "Backdrop" at bounding box center [922, 374] width 1291 height 656
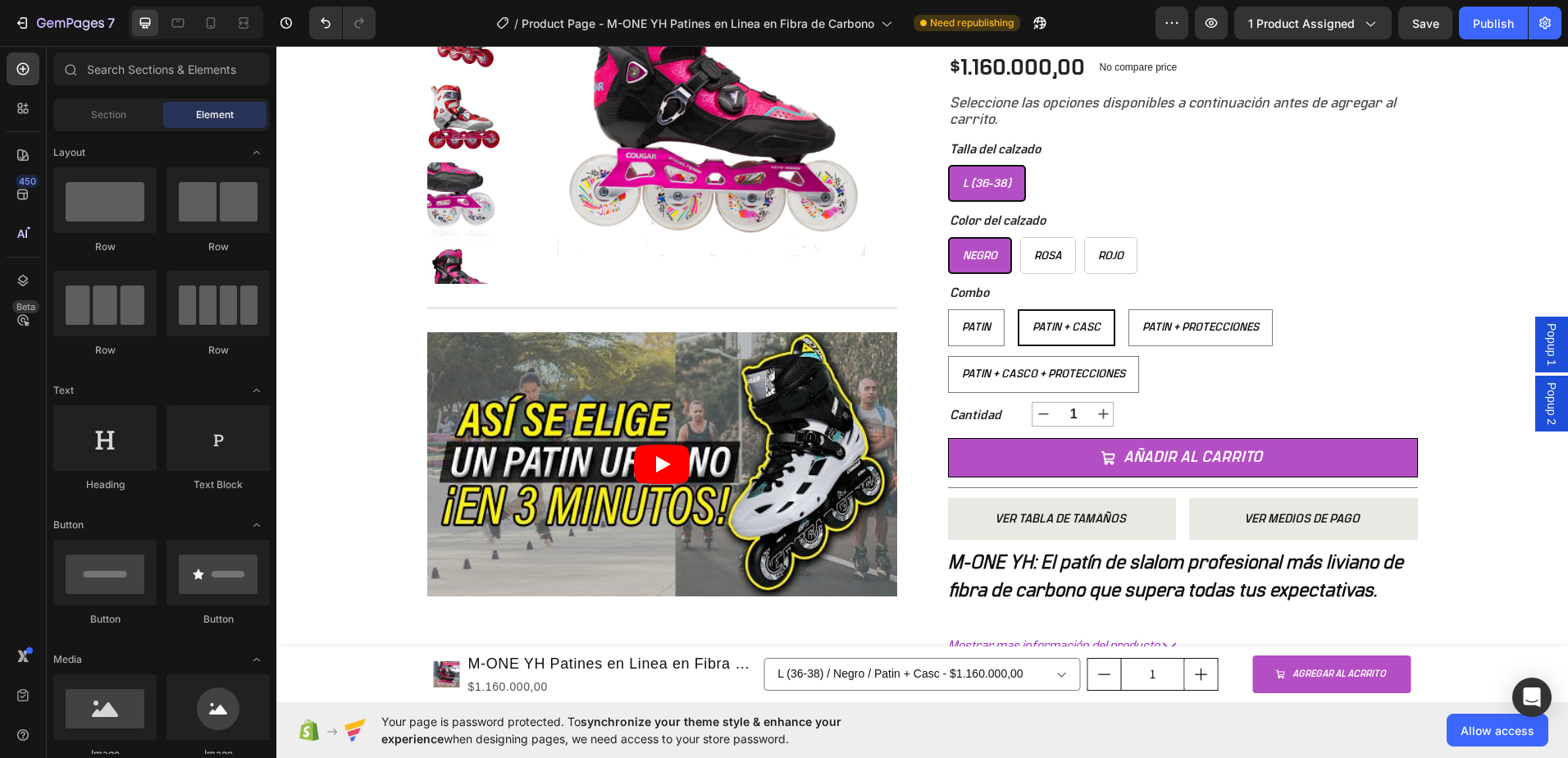
click at [1543, 331] on span "Popup 1" at bounding box center [1551, 345] width 16 height 43
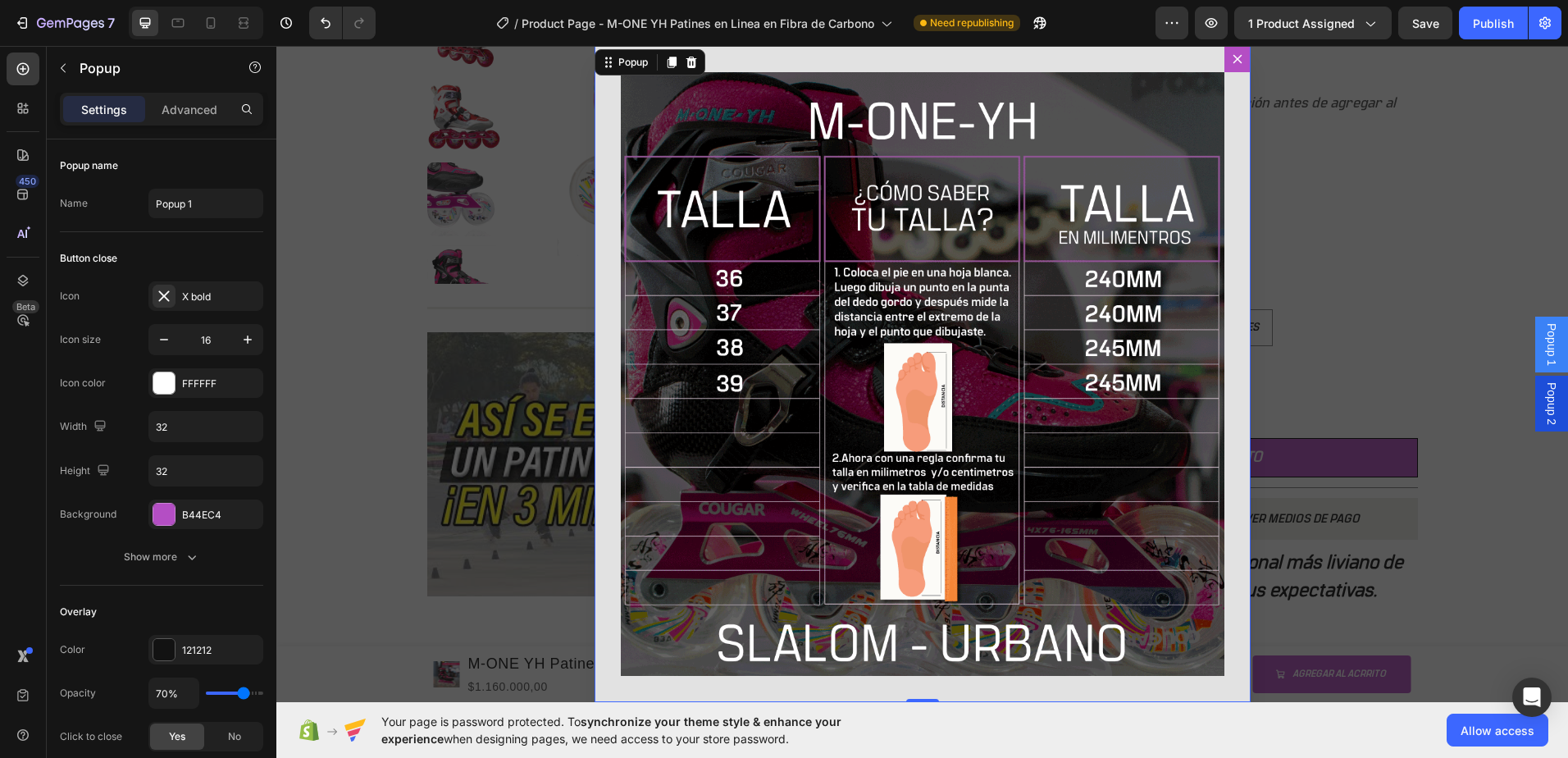
click at [1543, 339] on span "Popup 1" at bounding box center [1551, 345] width 16 height 43
click at [1543, 409] on span "Popup 2" at bounding box center [1551, 404] width 16 height 43
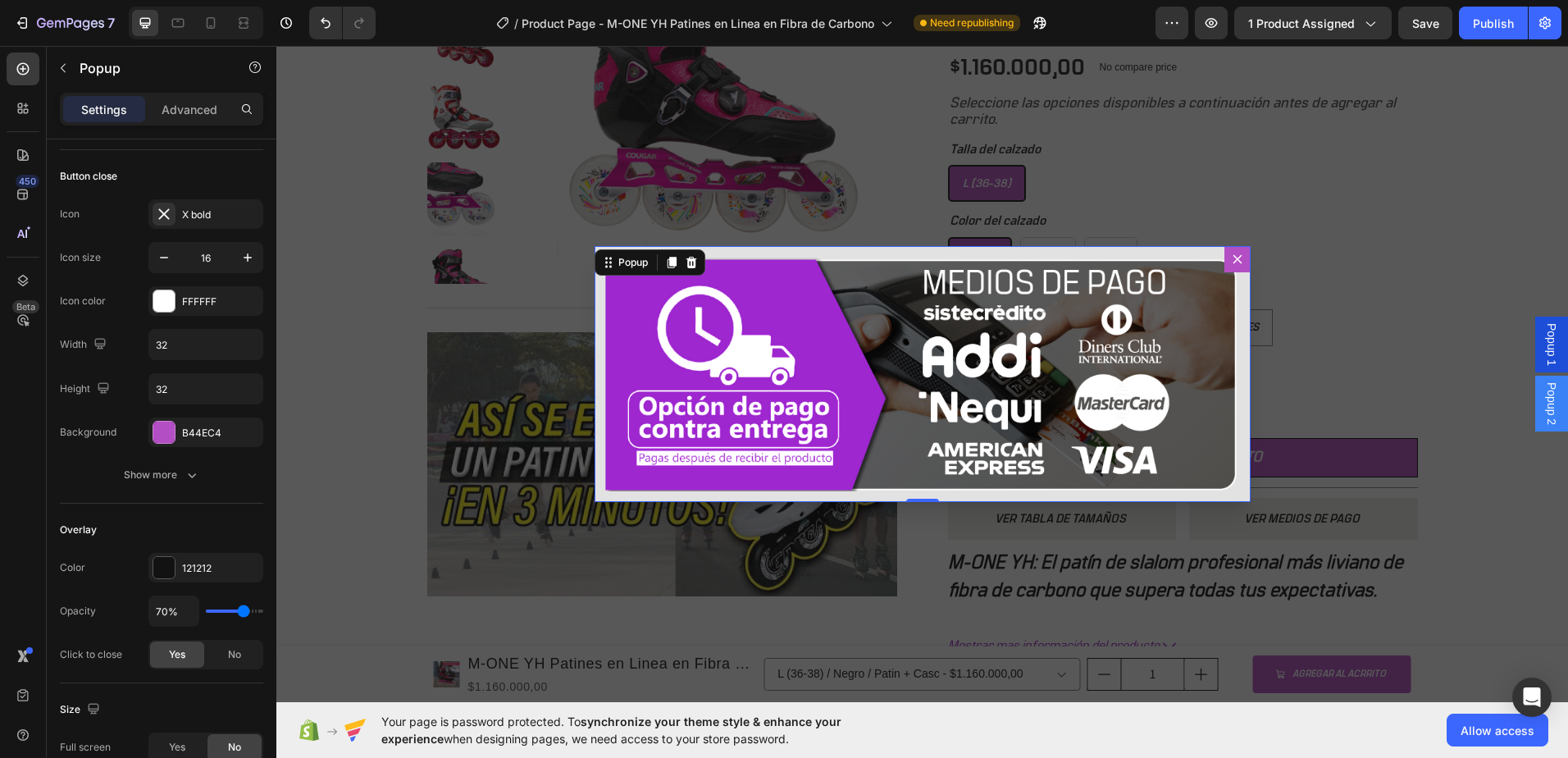
click at [1543, 409] on span "Popup 2" at bounding box center [1551, 404] width 16 height 43
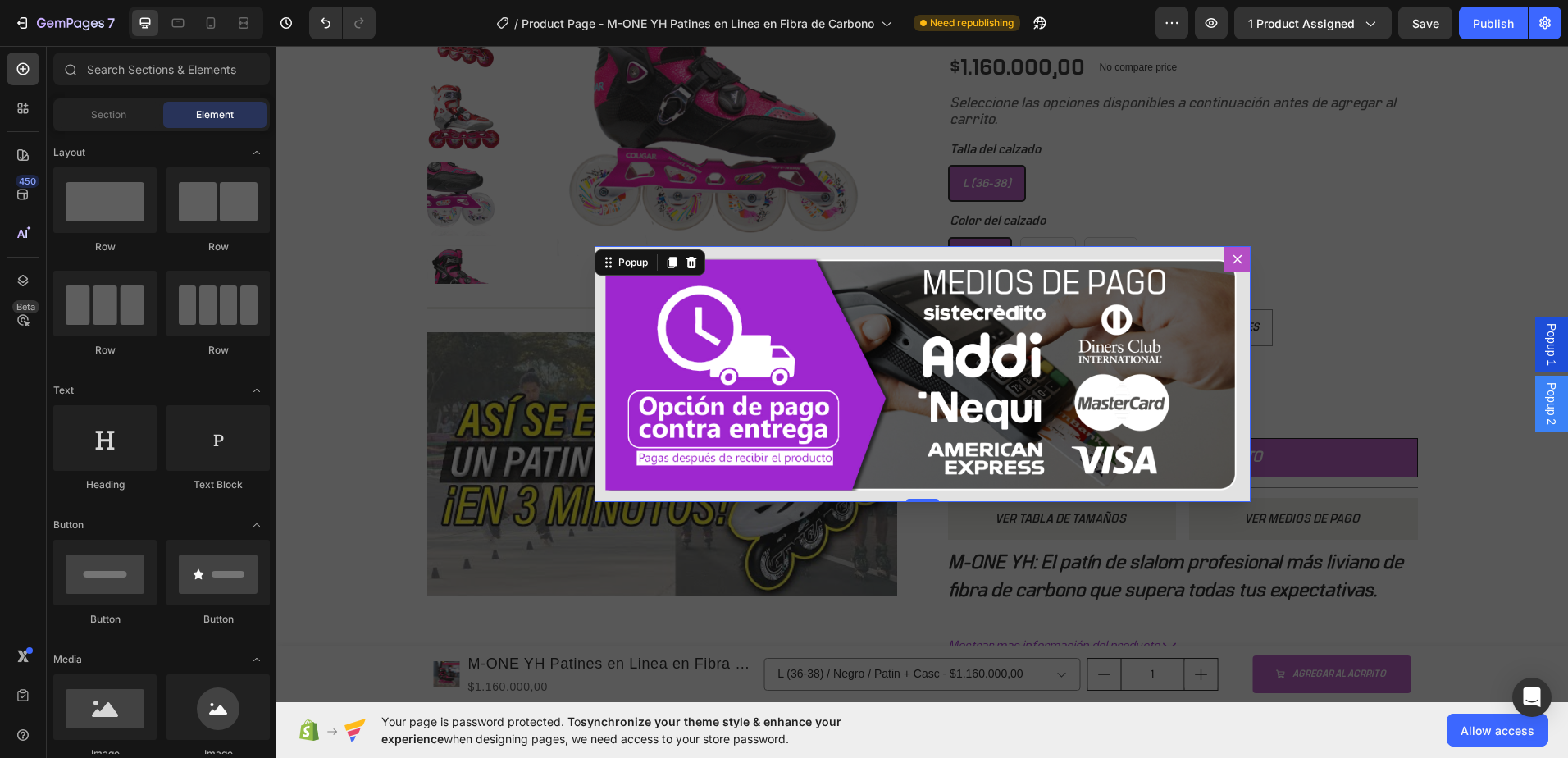
click at [1483, 407] on div "Backdrop" at bounding box center [922, 374] width 1291 height 656
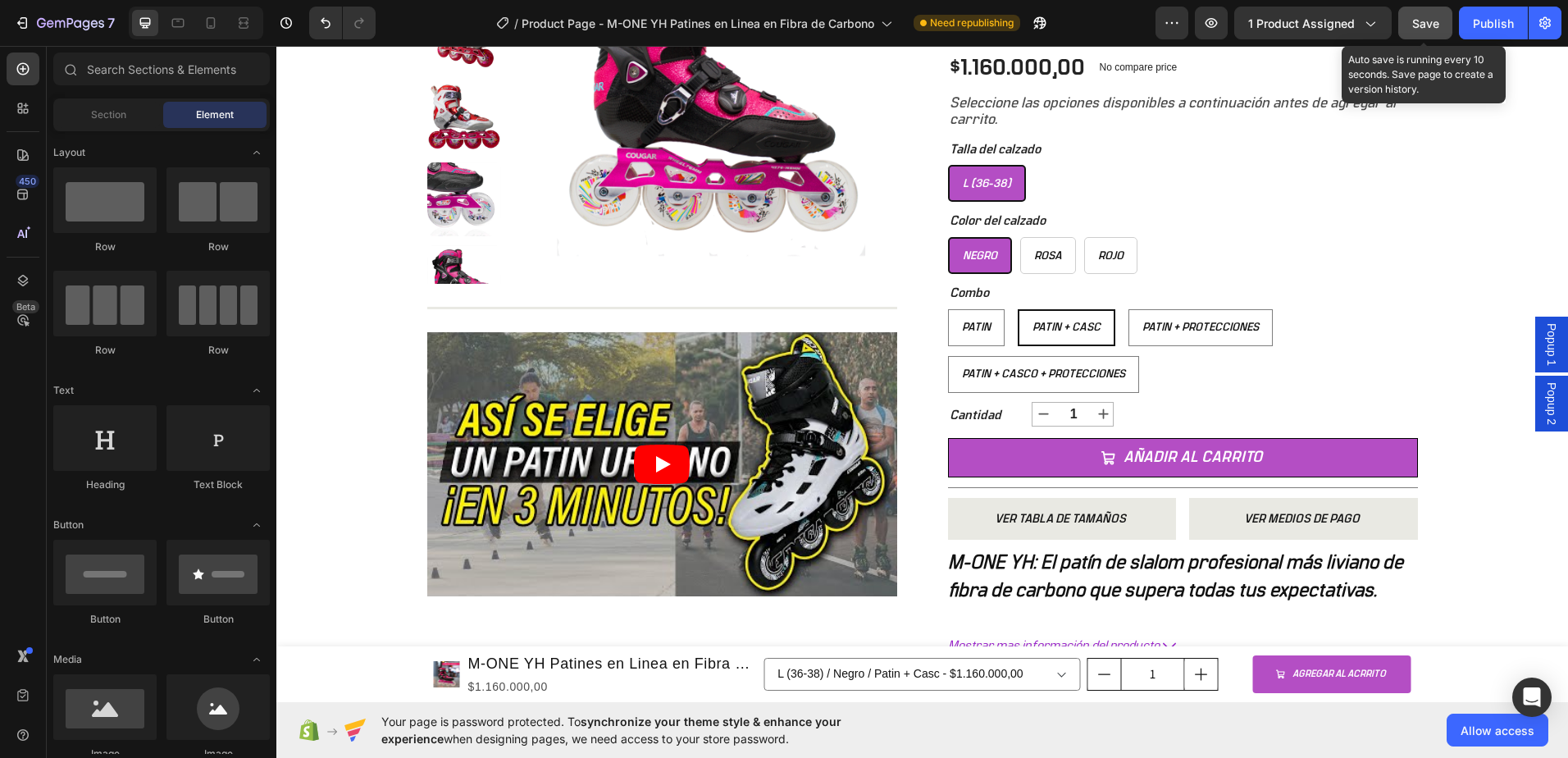
click at [1432, 29] on span "Save" at bounding box center [1425, 23] width 27 height 14
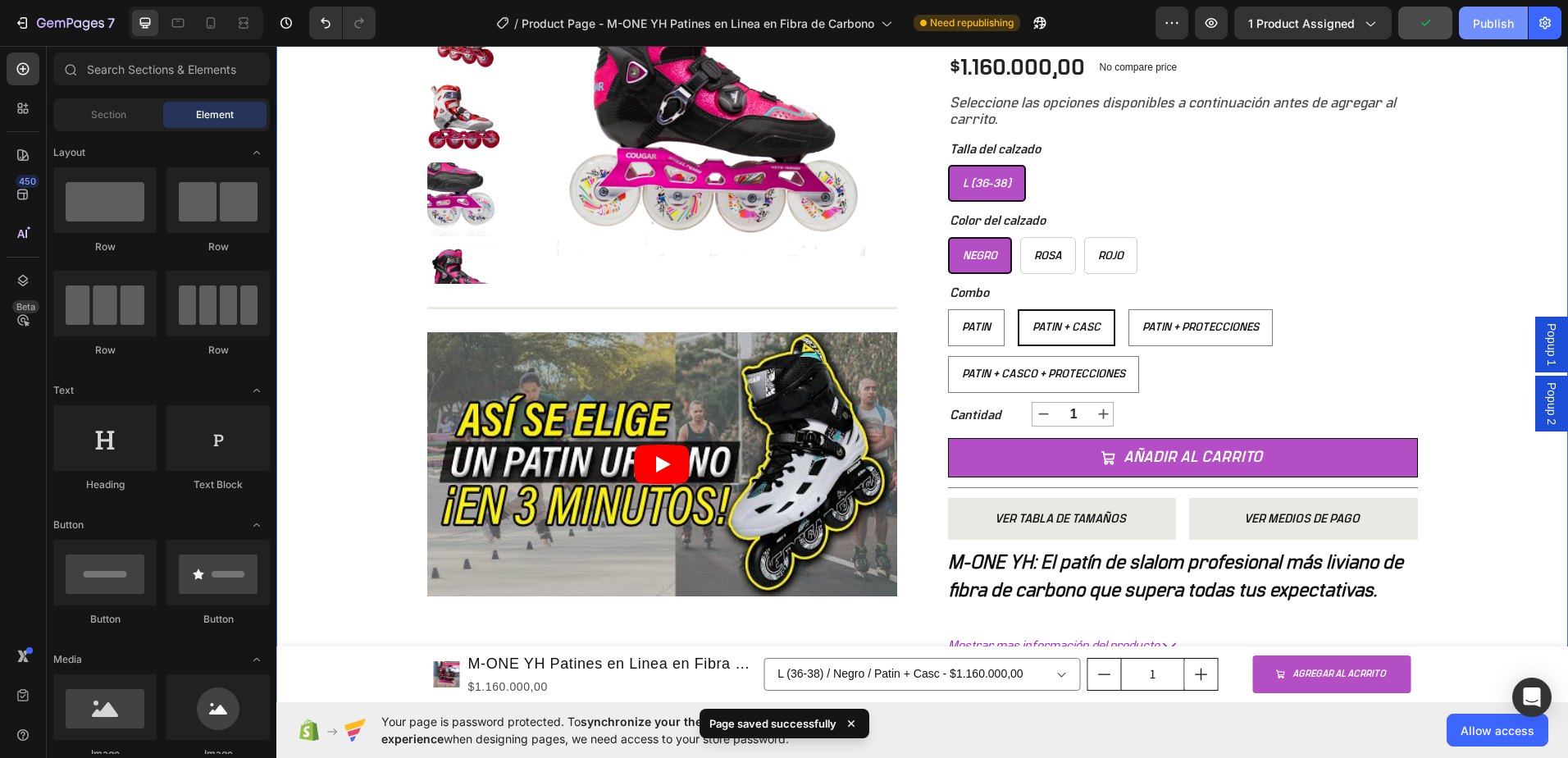
click at [1485, 35] on button "Publish" at bounding box center [1493, 23] width 69 height 32
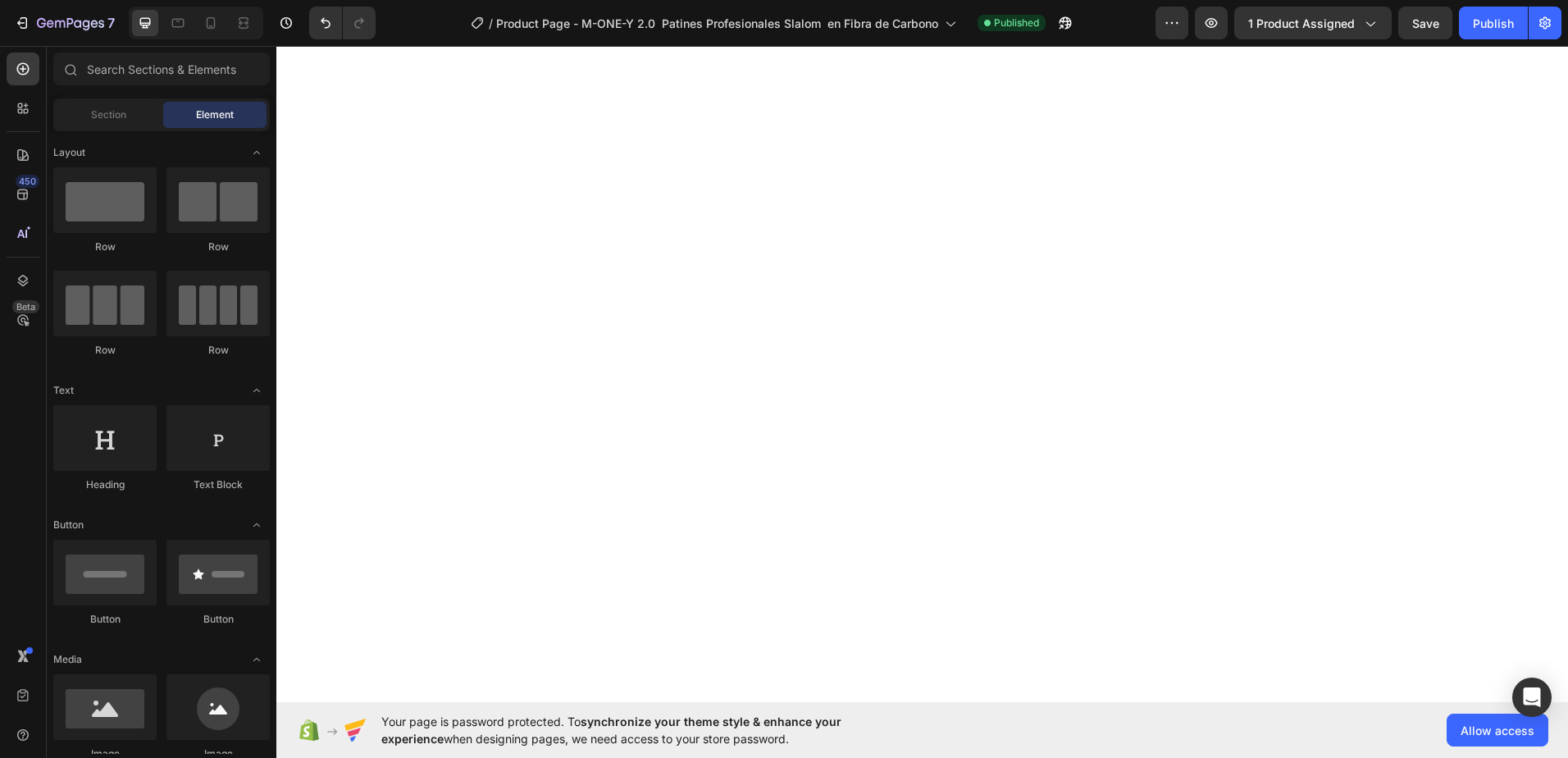
select select "577184192700548070"
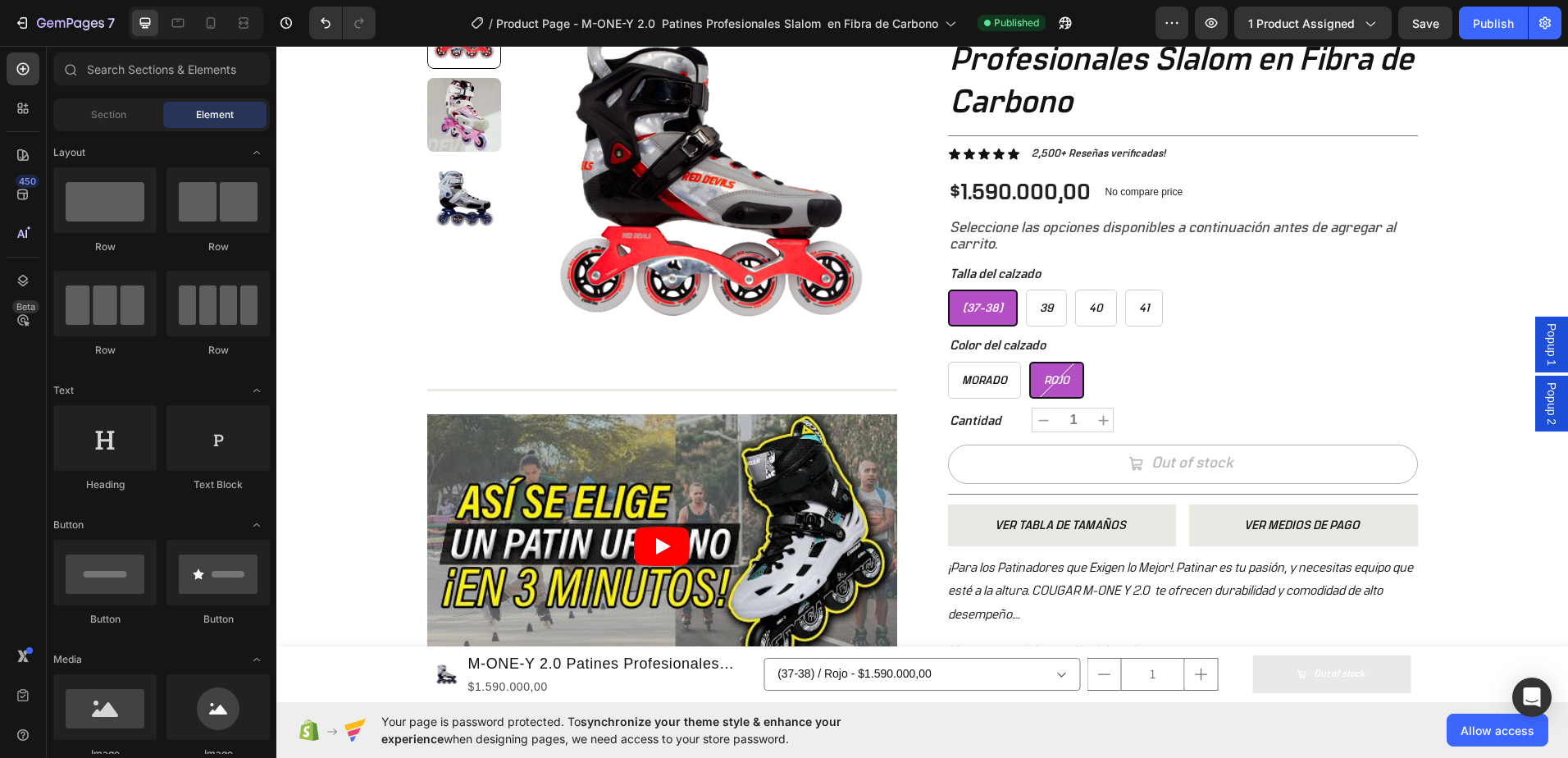
click at [1550, 343] on div "Popup 1" at bounding box center [1552, 344] width 32 height 55
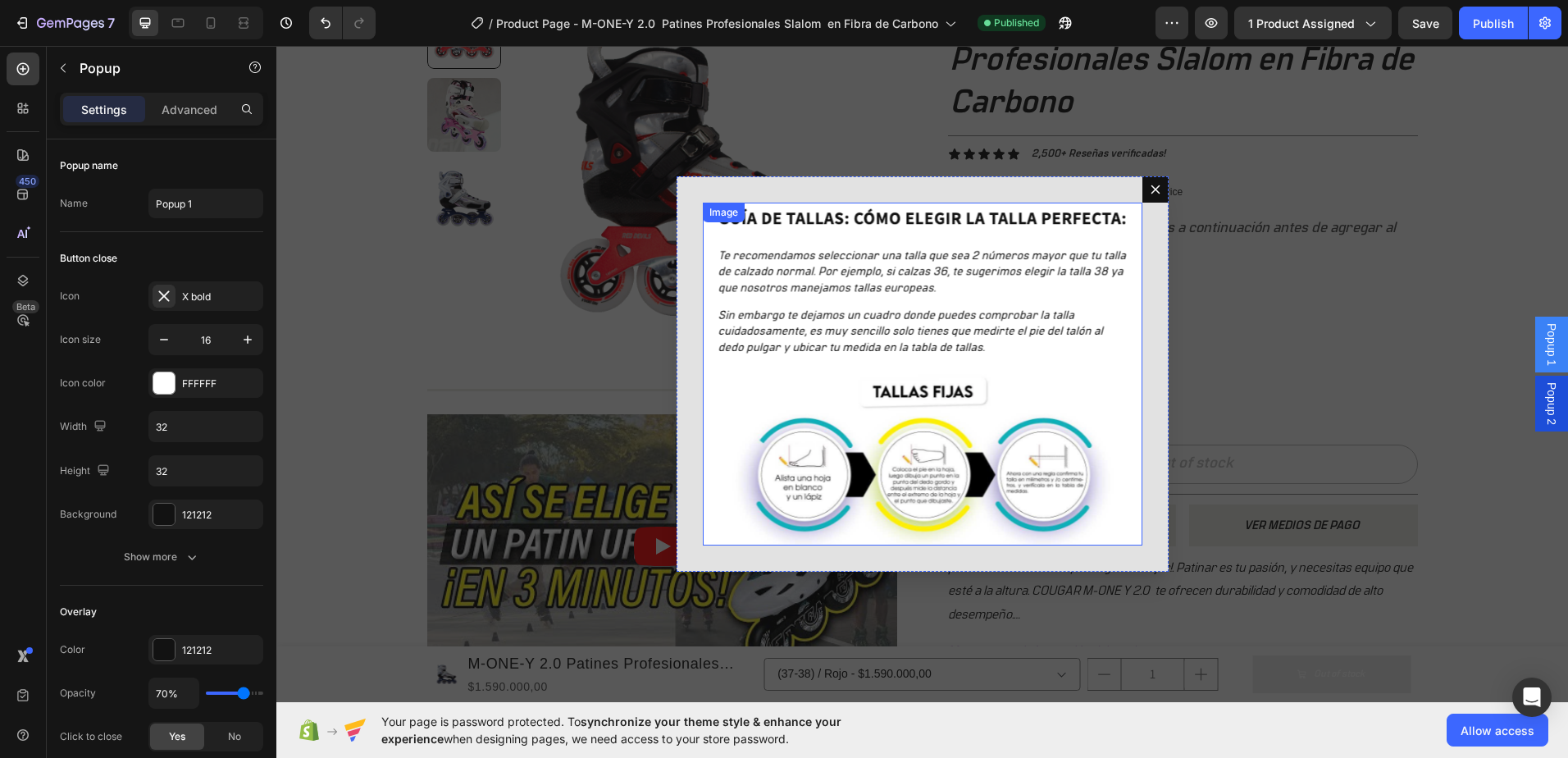
click at [998, 335] on img "Dialog body" at bounding box center [922, 374] width 440 height 344
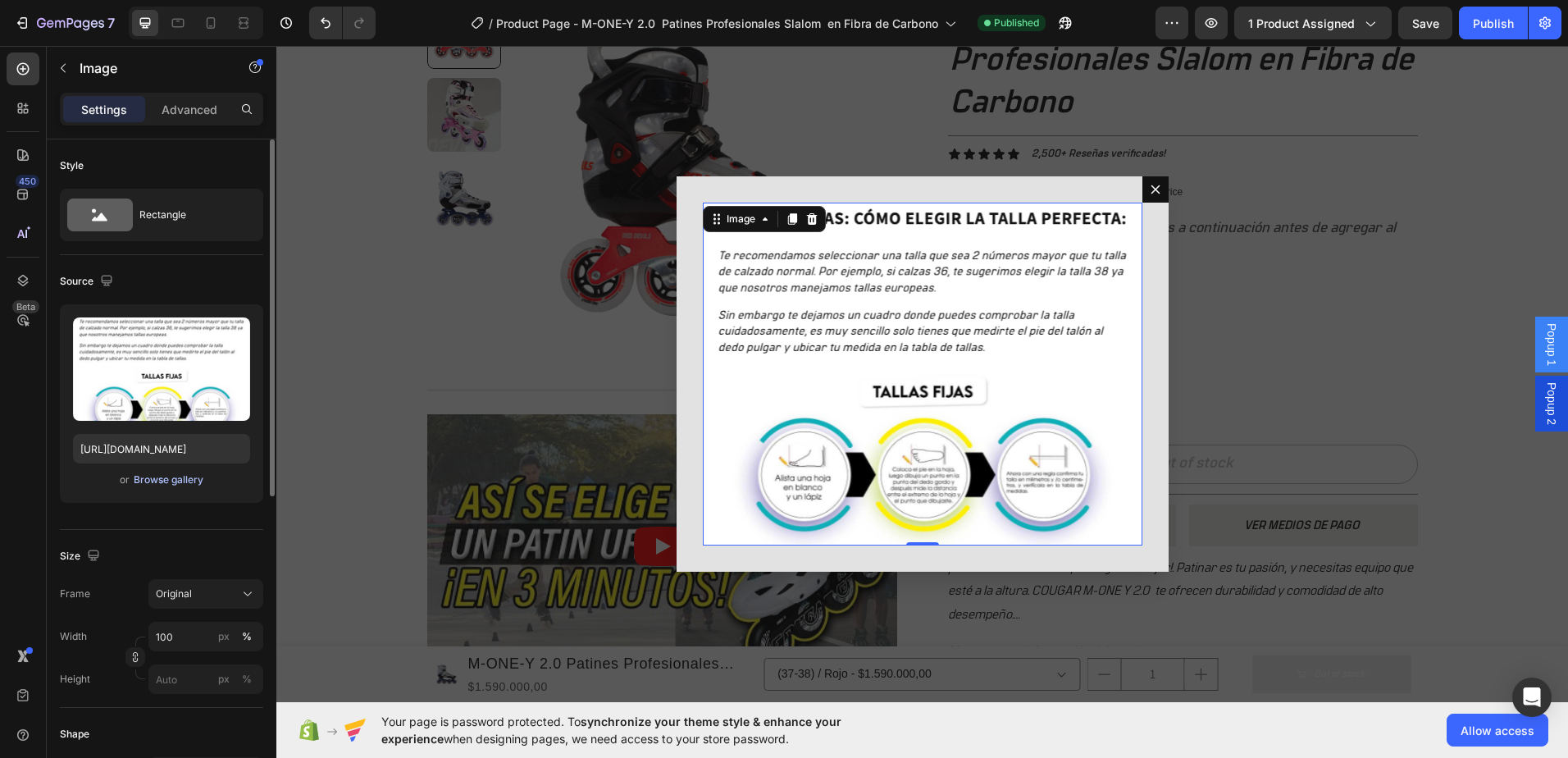
click at [144, 476] on div "Browse gallery" at bounding box center [169, 479] width 70 height 15
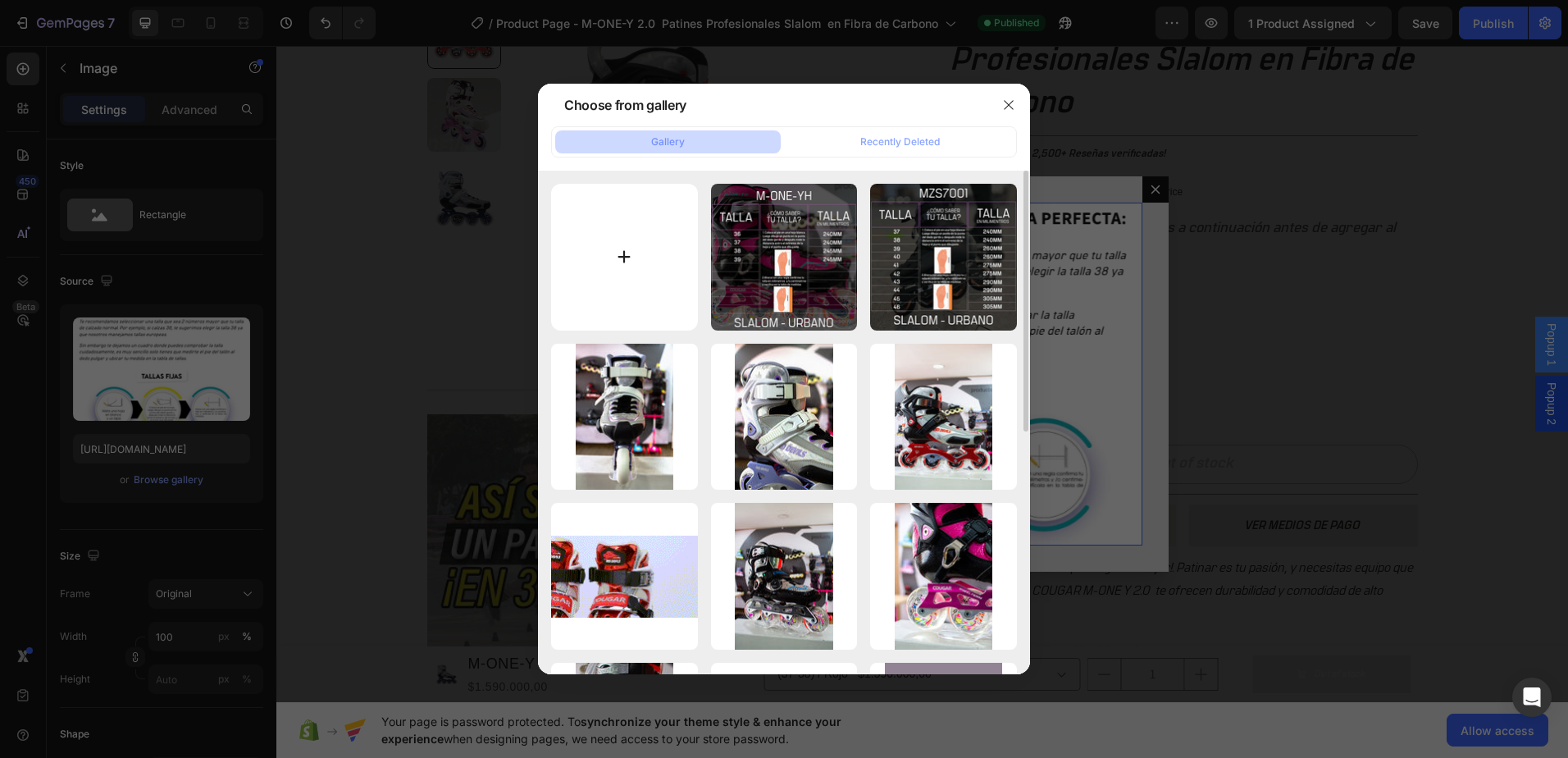
click at [616, 232] on input "file" at bounding box center [625, 257] width 147 height 147
type input "C:\fakepath\TABLA-TALLA-M-ONE-Y2.0.png"
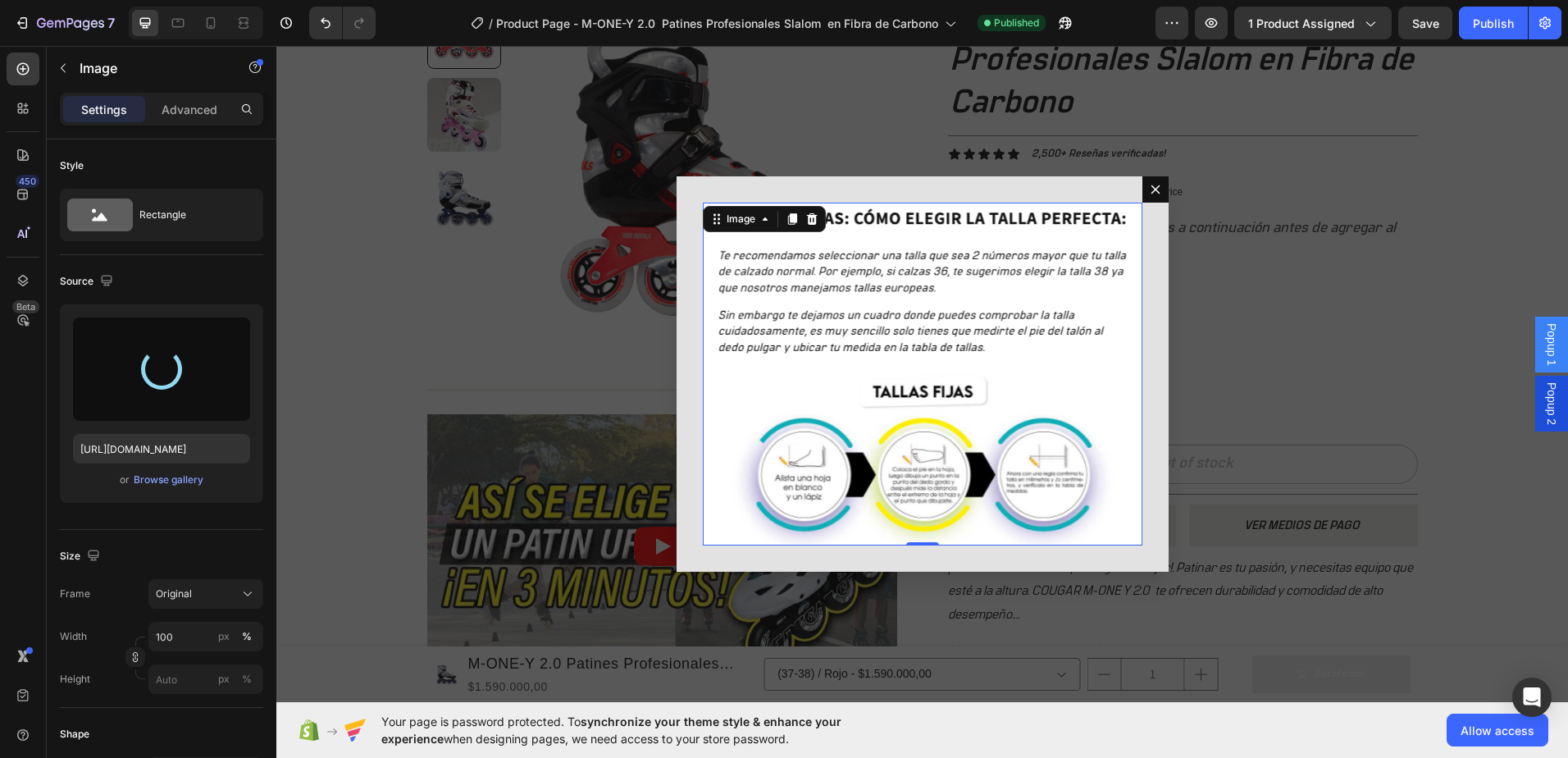
type input "https://cdn.shopify.com/s/files/1/0964/2947/4086/files/gempages_577184158929912…"
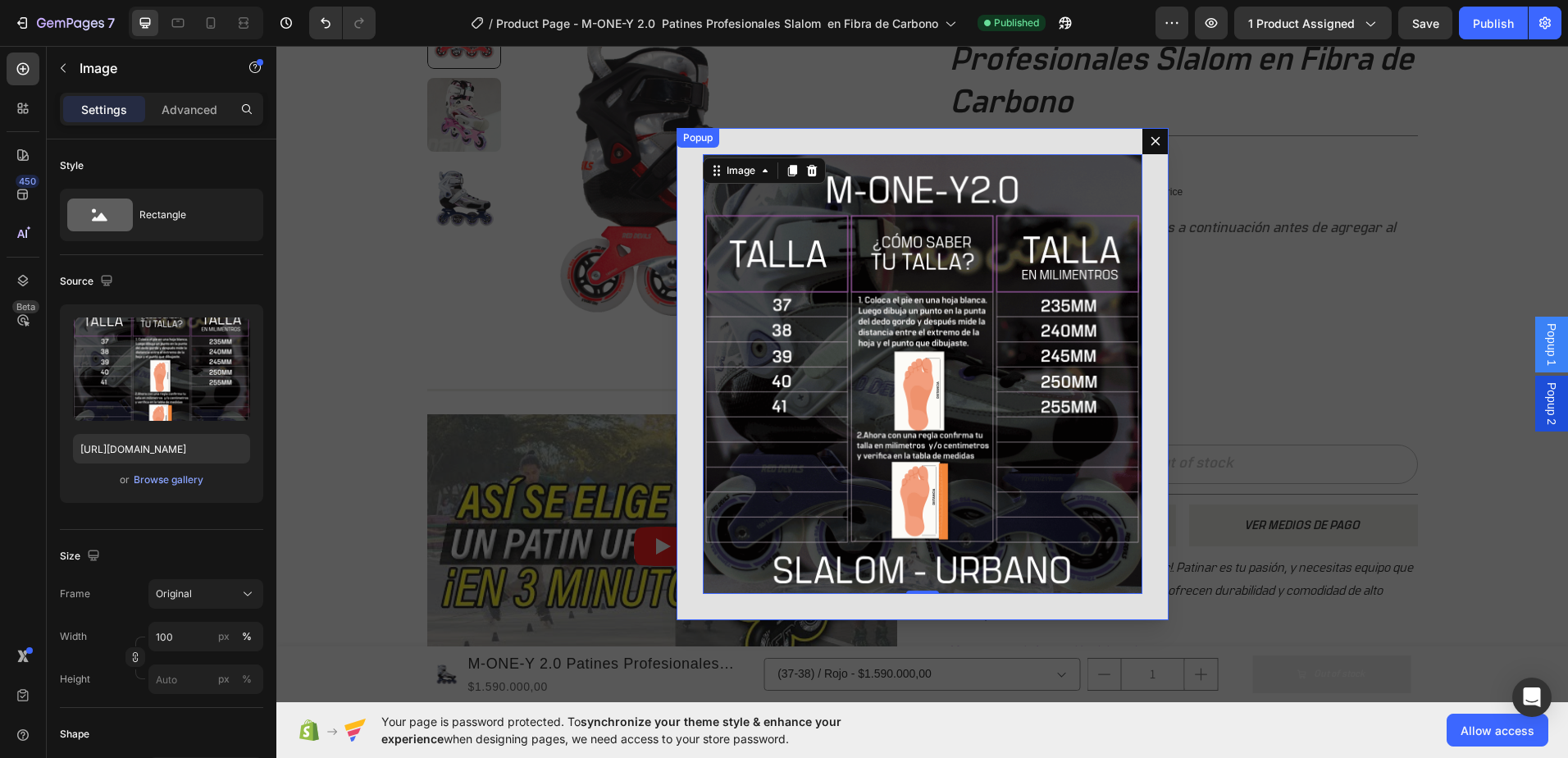
click at [679, 366] on div "Image 0" at bounding box center [923, 374] width 492 height 492
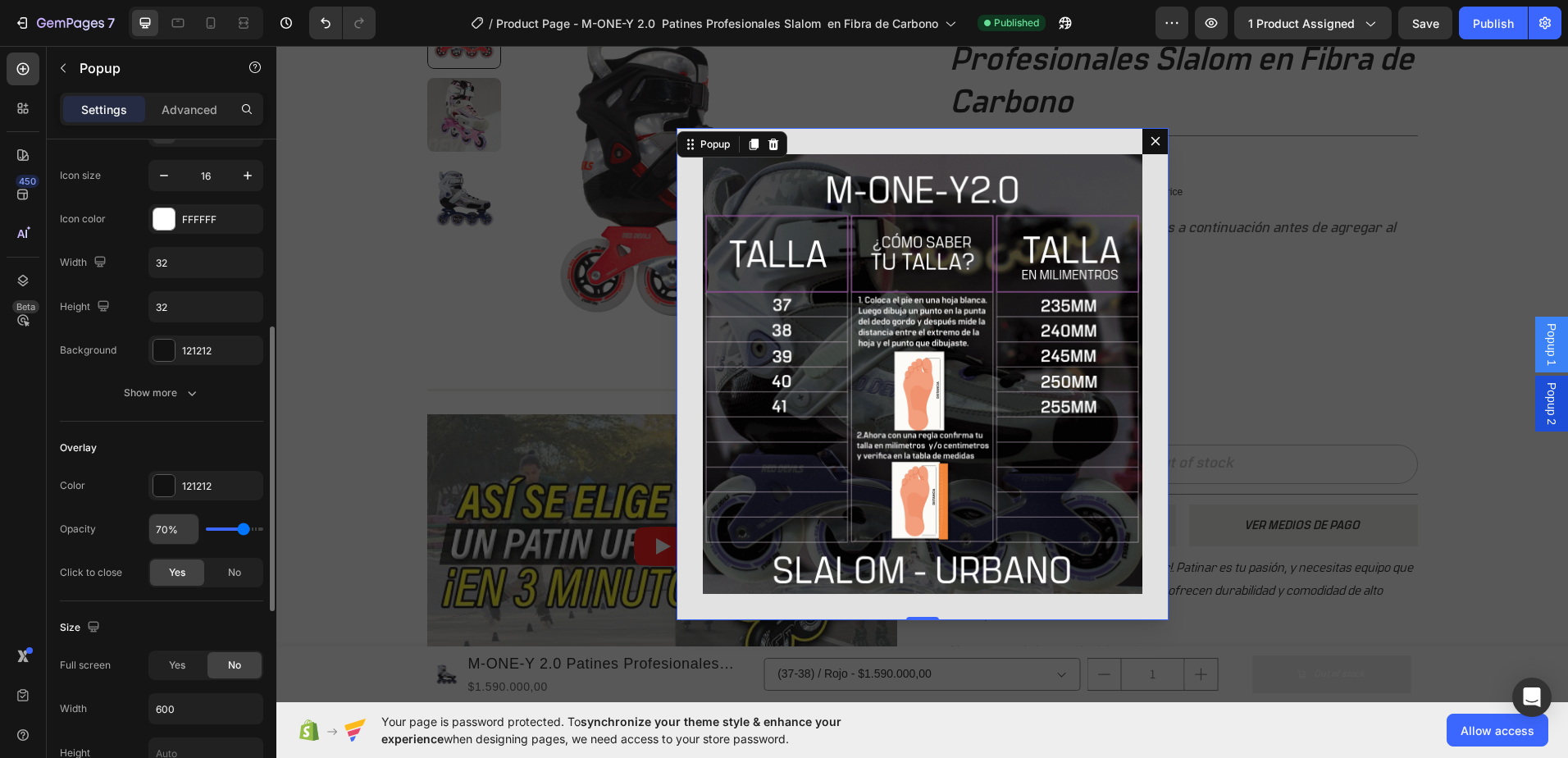
scroll to position [246, 0]
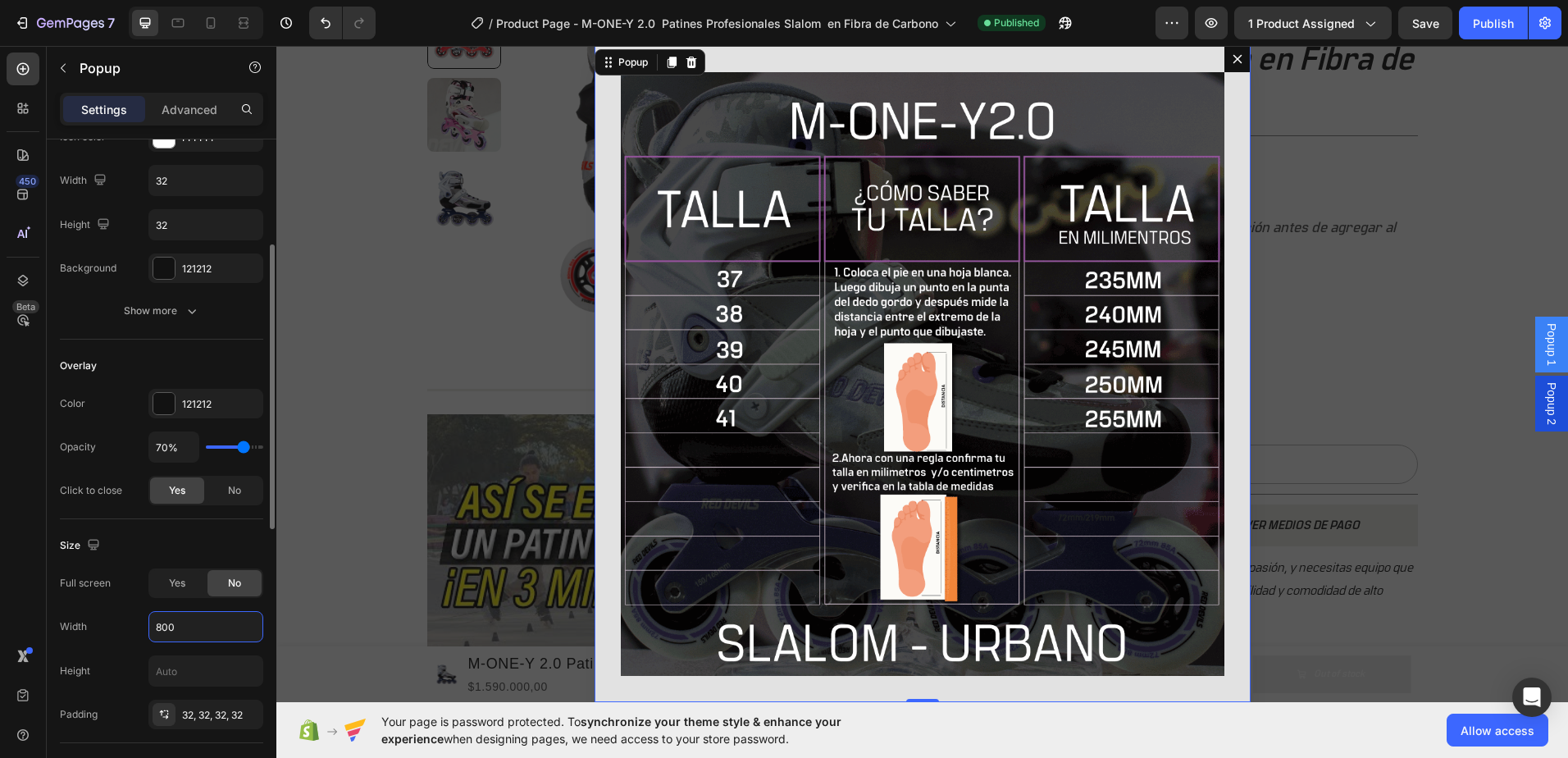
type input "800"
click at [123, 275] on div "Background 121212" at bounding box center [161, 268] width 203 height 30
click at [223, 270] on div "121212" at bounding box center [206, 268] width 48 height 15
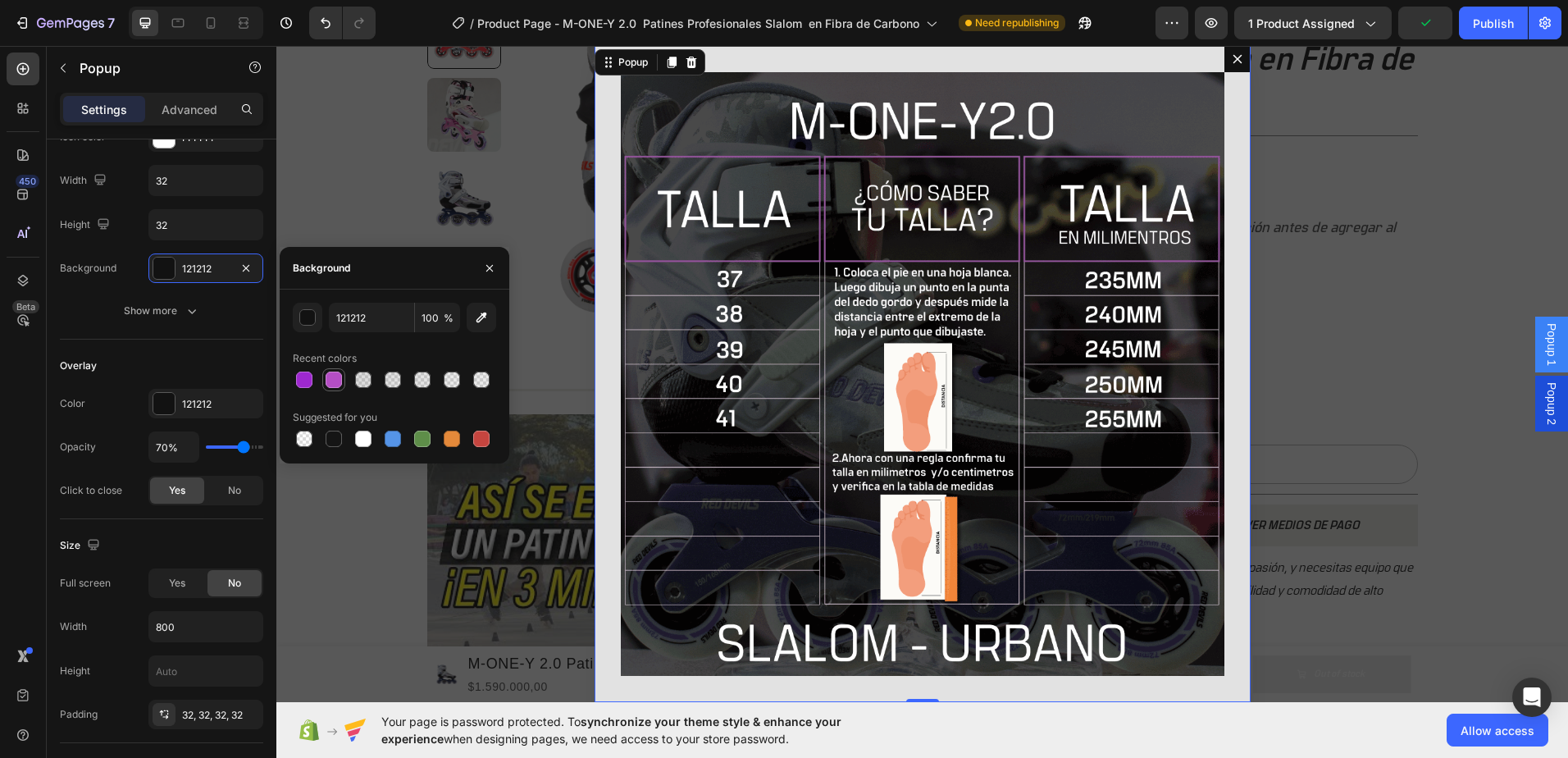
click at [331, 376] on div at bounding box center [333, 379] width 16 height 16
type input "B44EC4"
click at [1293, 275] on div "Backdrop" at bounding box center [922, 374] width 1291 height 656
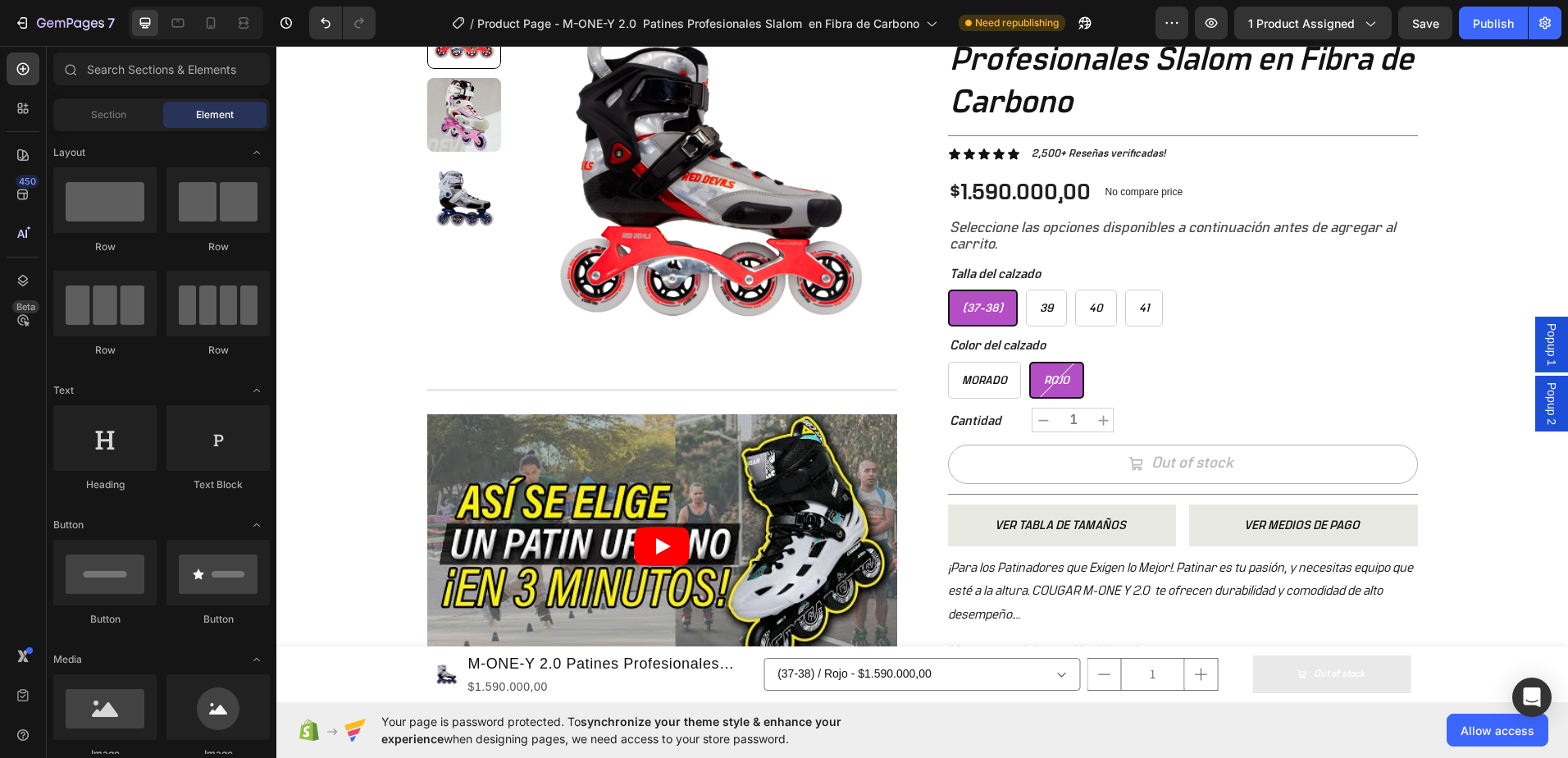
click at [1536, 402] on div "Popup 2" at bounding box center [1552, 403] width 32 height 55
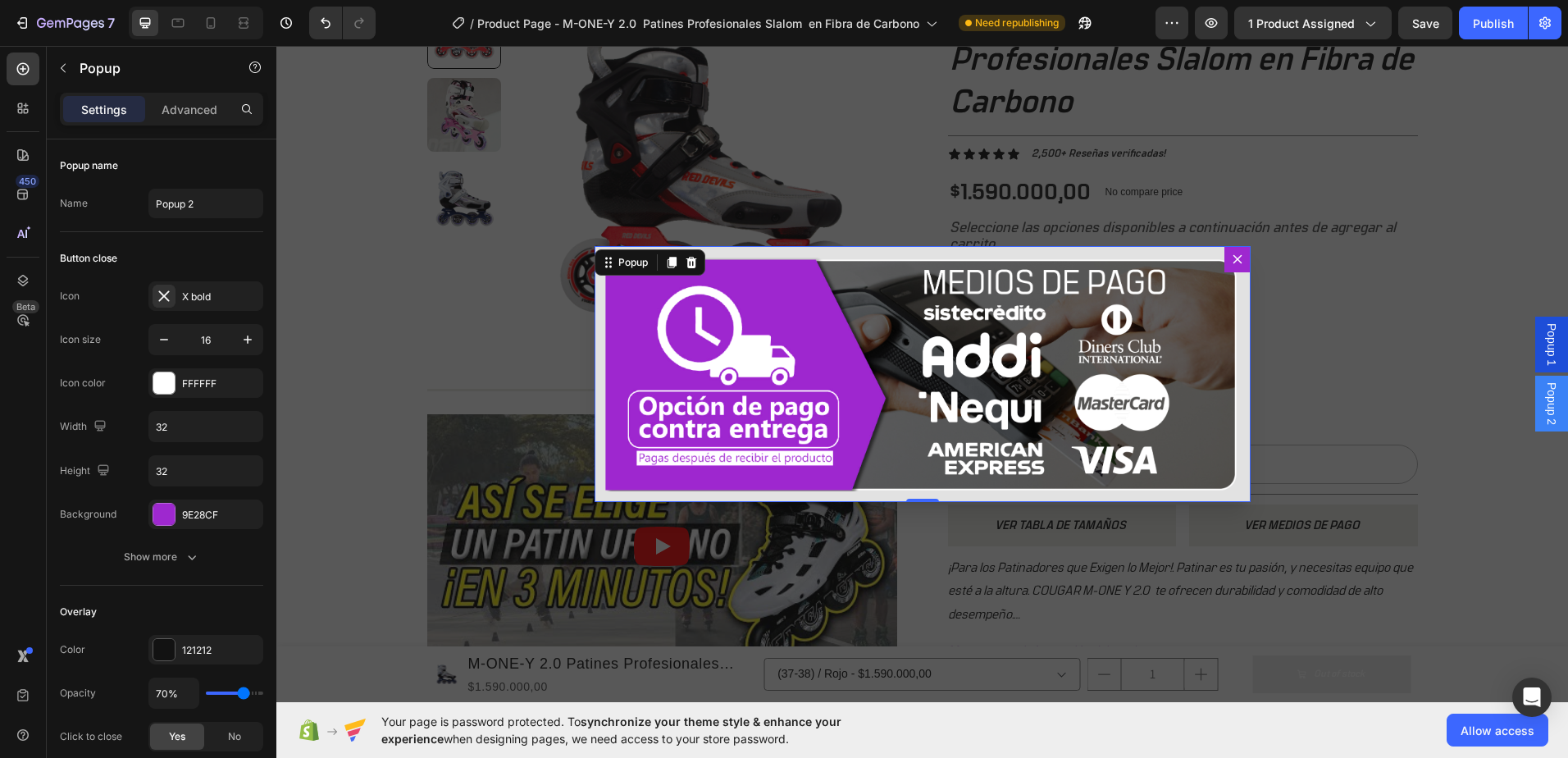
click at [1536, 366] on div "Popup 1" at bounding box center [1552, 344] width 32 height 55
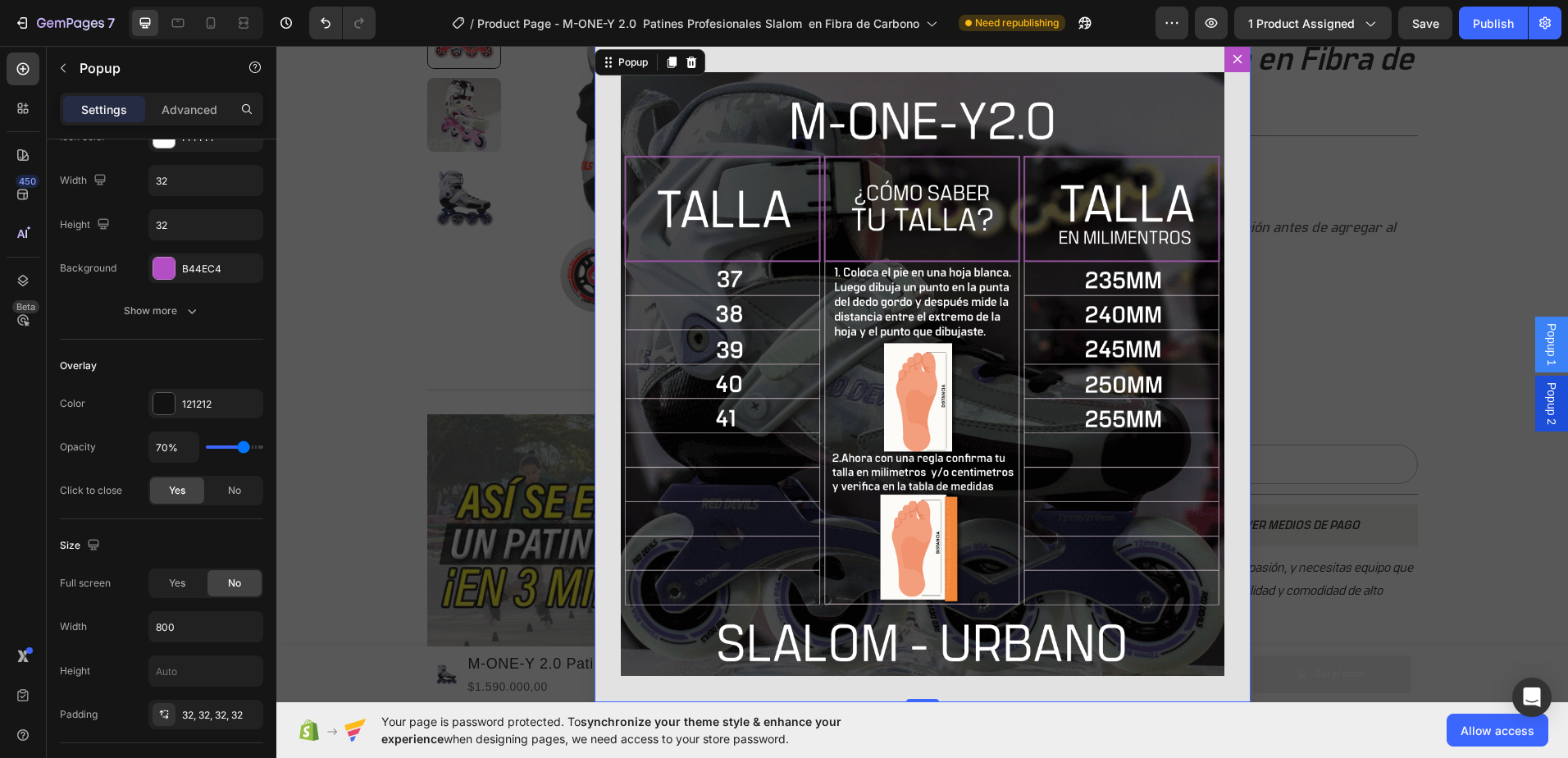
click at [1482, 294] on div "Backdrop" at bounding box center [922, 374] width 1291 height 656
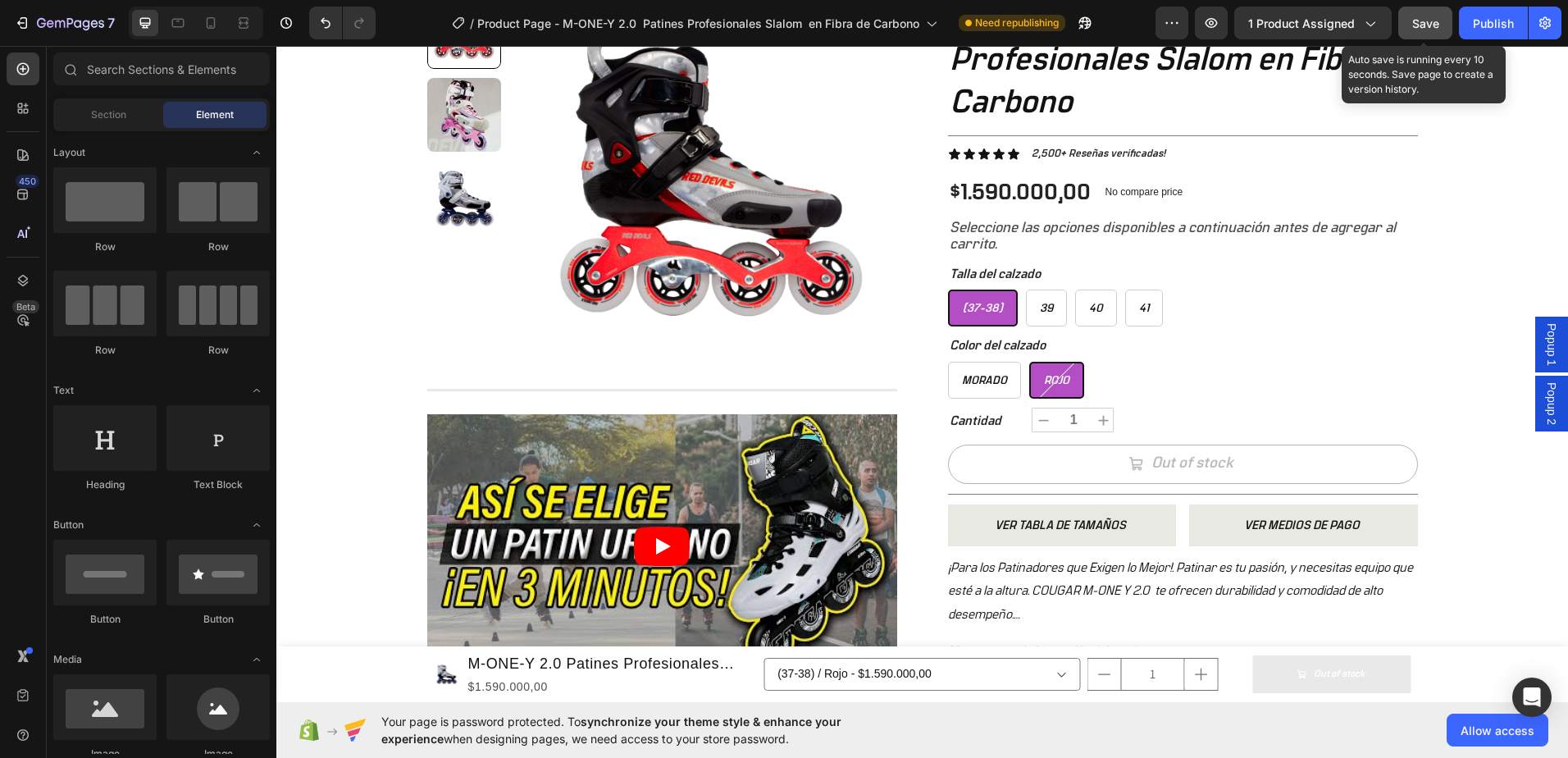
click at [1445, 32] on button "Save" at bounding box center [1425, 23] width 54 height 32
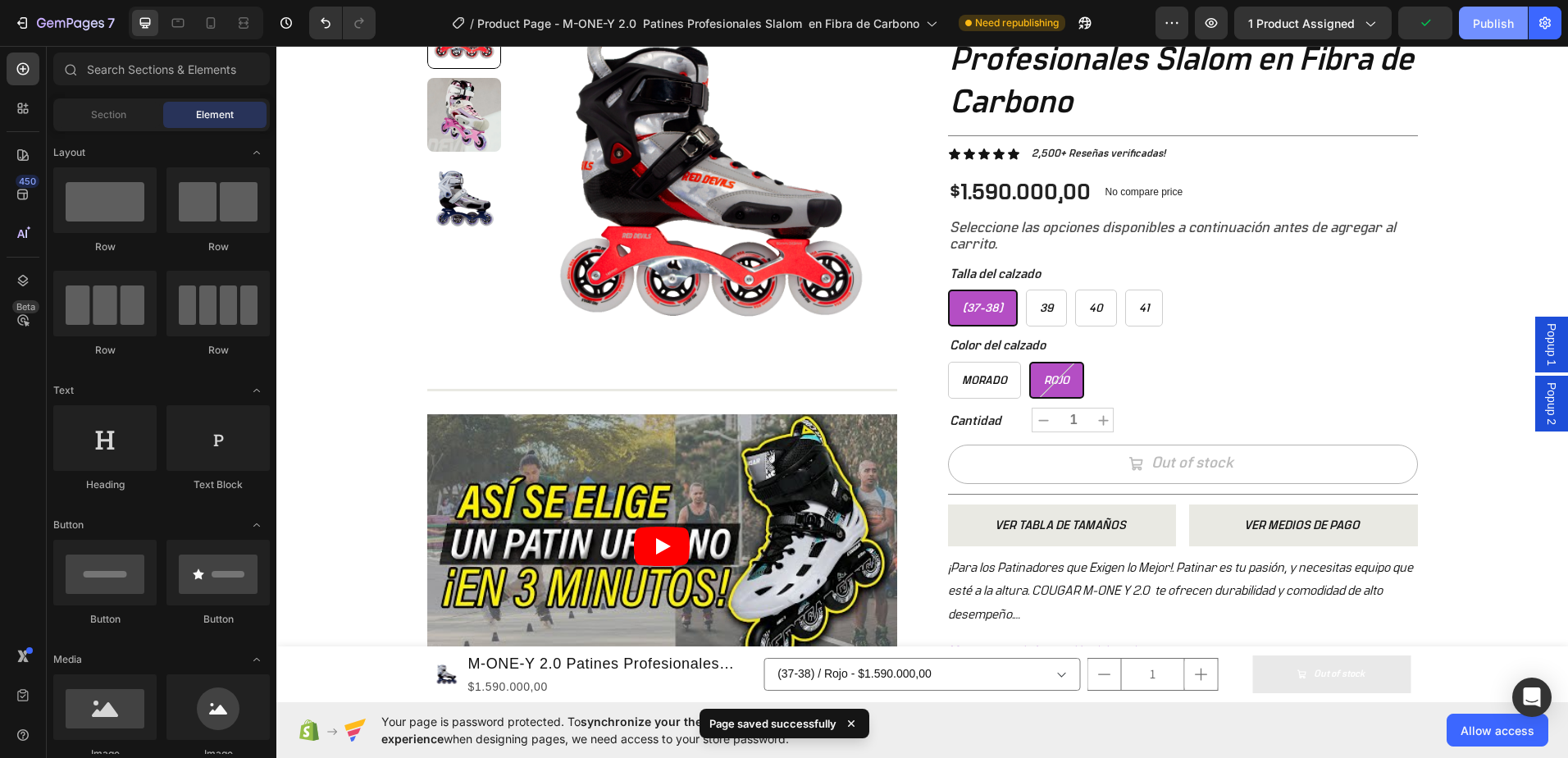
click at [1501, 9] on button "Publish" at bounding box center [1493, 23] width 69 height 32
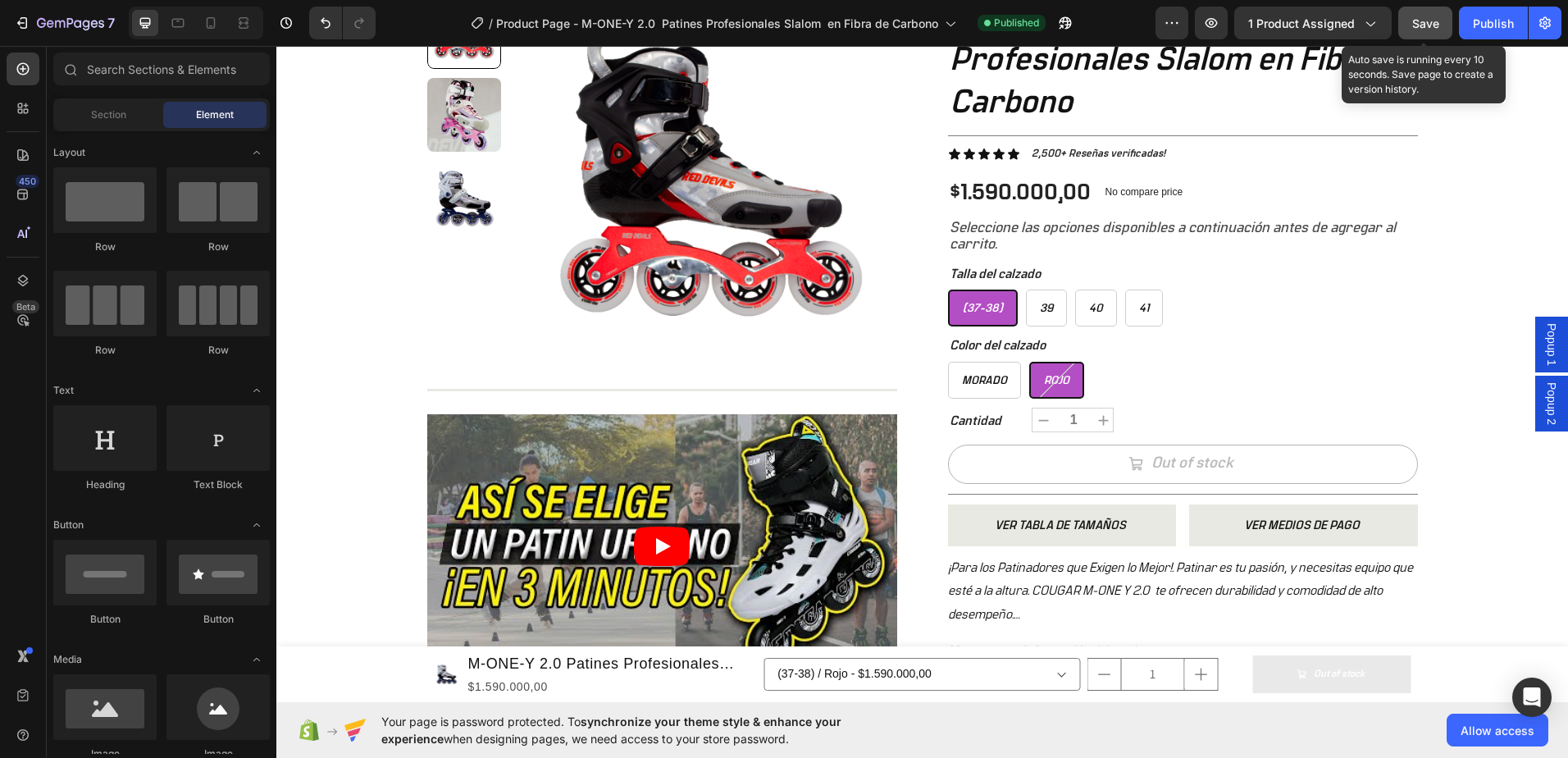
click at [1436, 27] on span "Save" at bounding box center [1425, 23] width 27 height 14
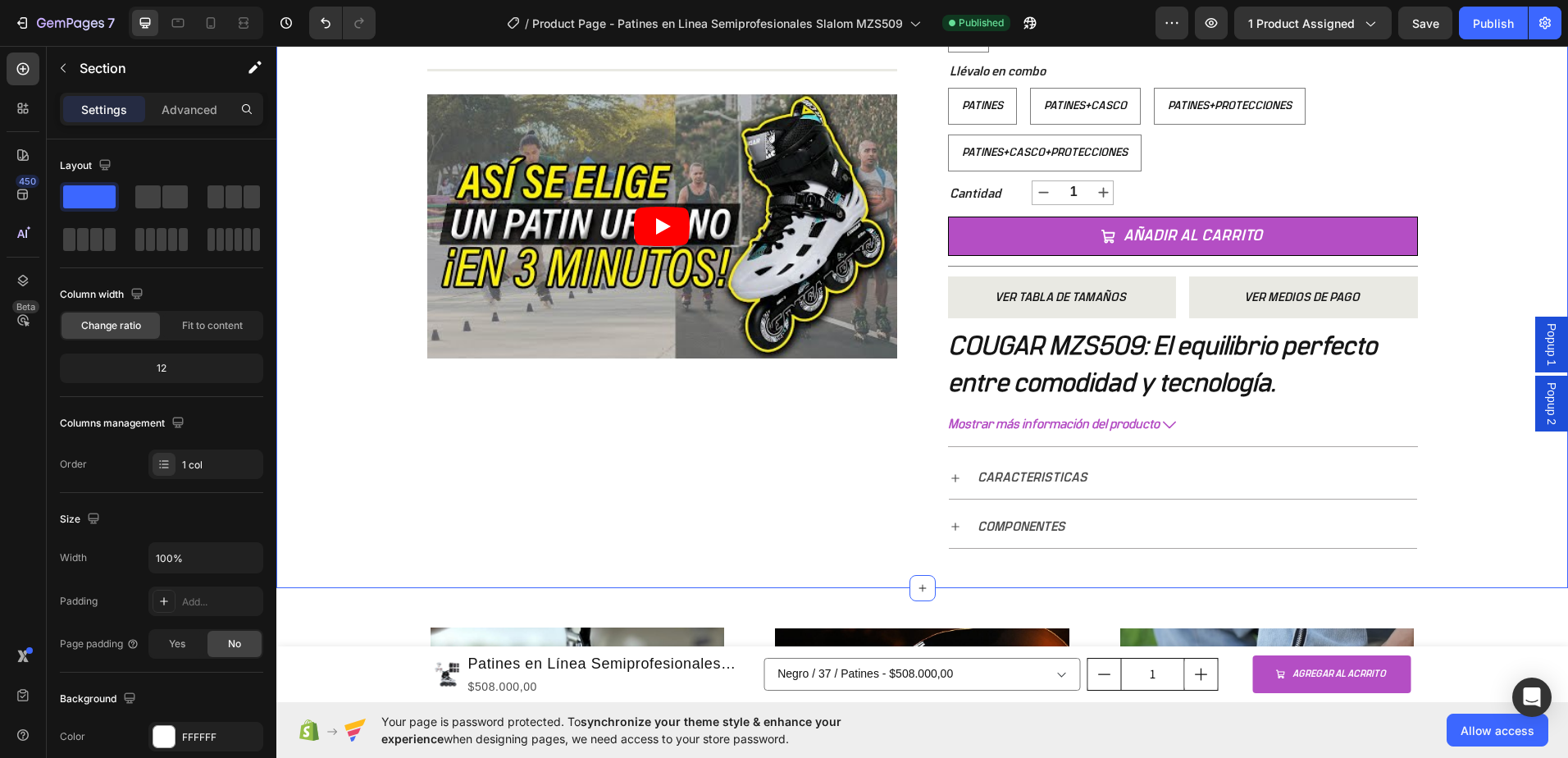
scroll to position [656, 0]
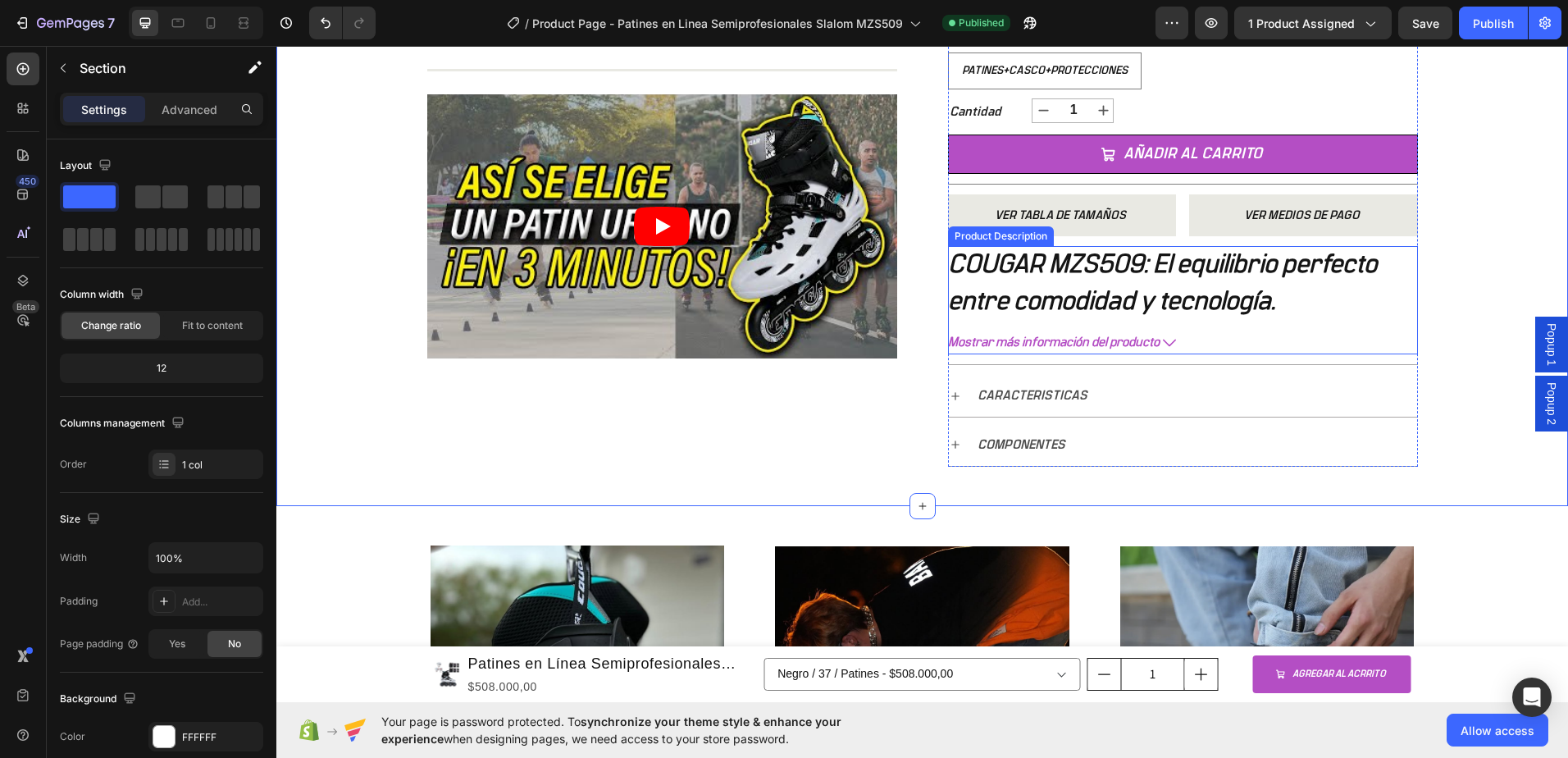
click at [1117, 294] on b "COUGAR MZS509: El equilibrio perfecto entre comodidad y tecnología." at bounding box center [1163, 283] width 428 height 63
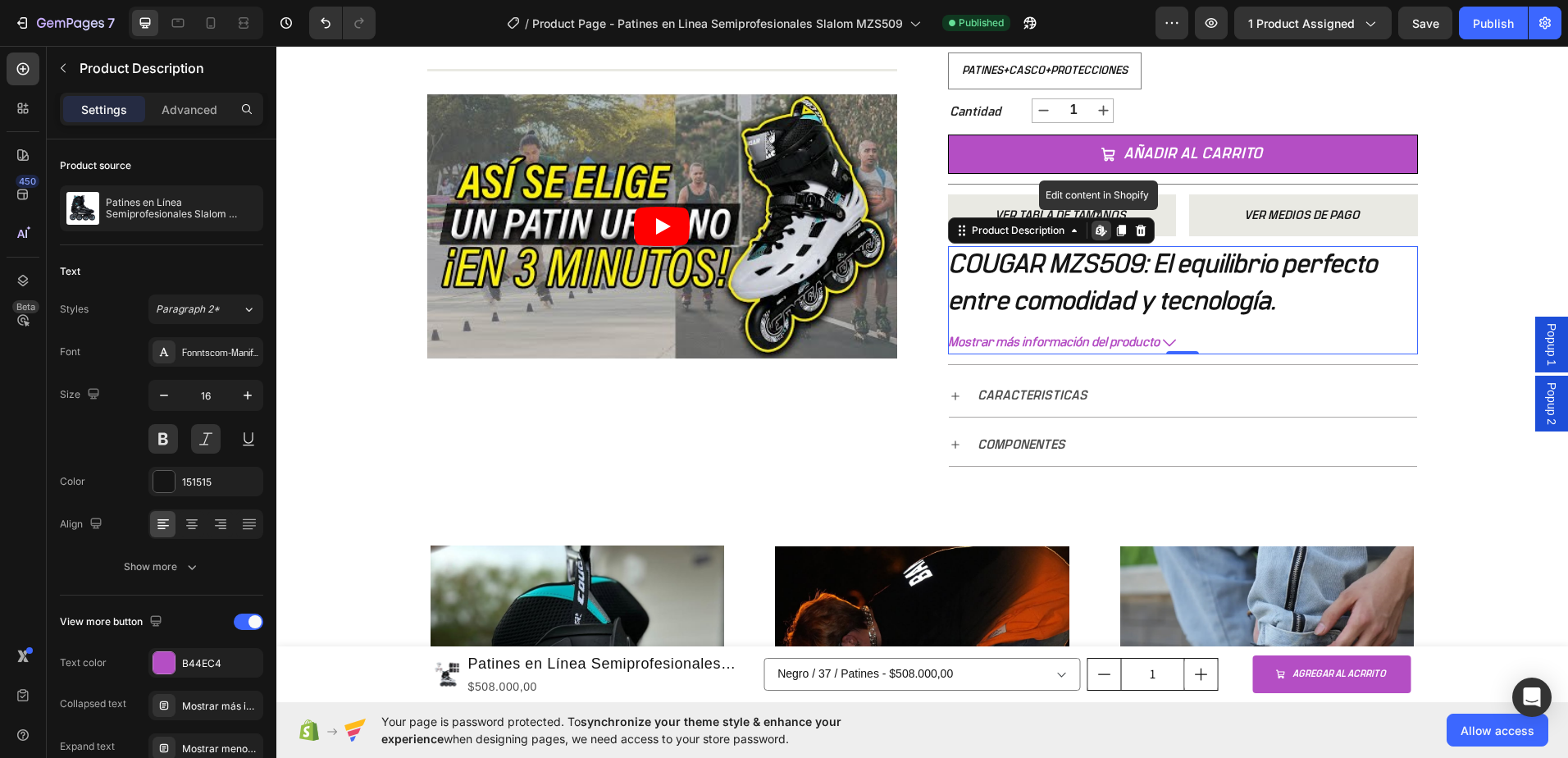
click at [1100, 236] on icon at bounding box center [1103, 235] width 5 height 5
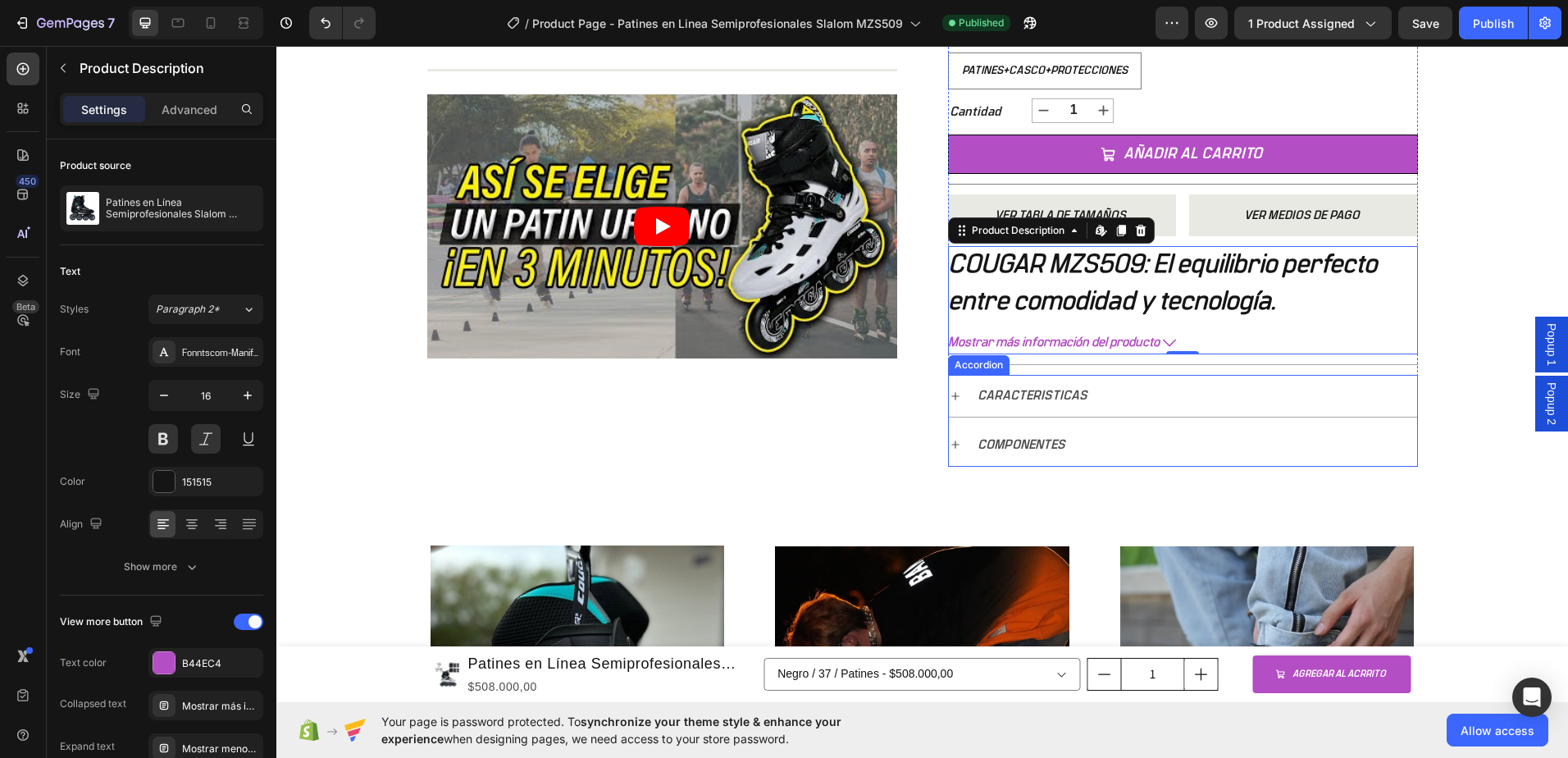
click at [1037, 398] on p "CARACTERISTICAS" at bounding box center [1032, 396] width 110 height 24
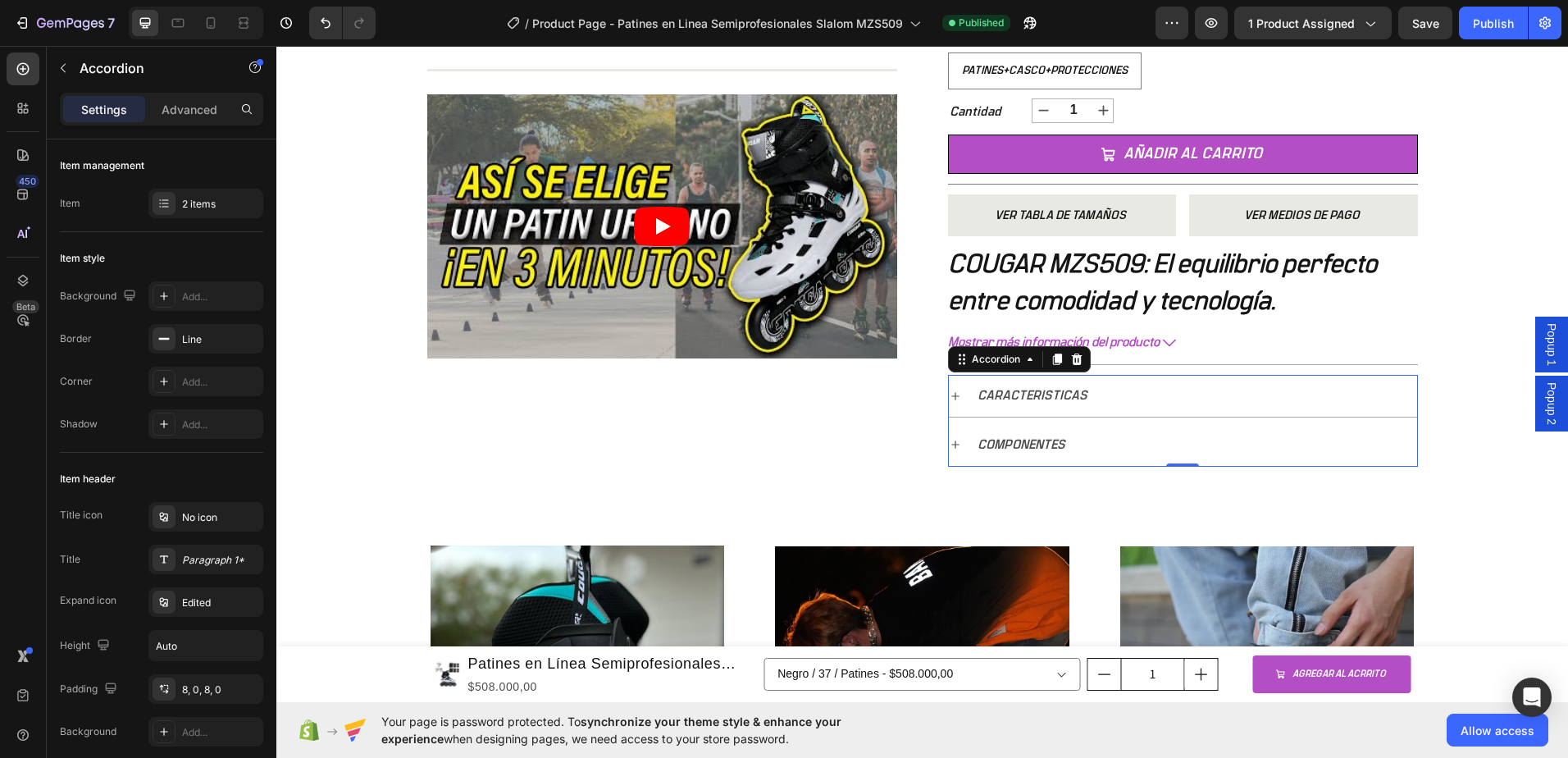
click at [988, 446] on p "COMPONENTES" at bounding box center [1021, 445] width 88 height 24
click at [951, 446] on icon at bounding box center [955, 444] width 13 height 13
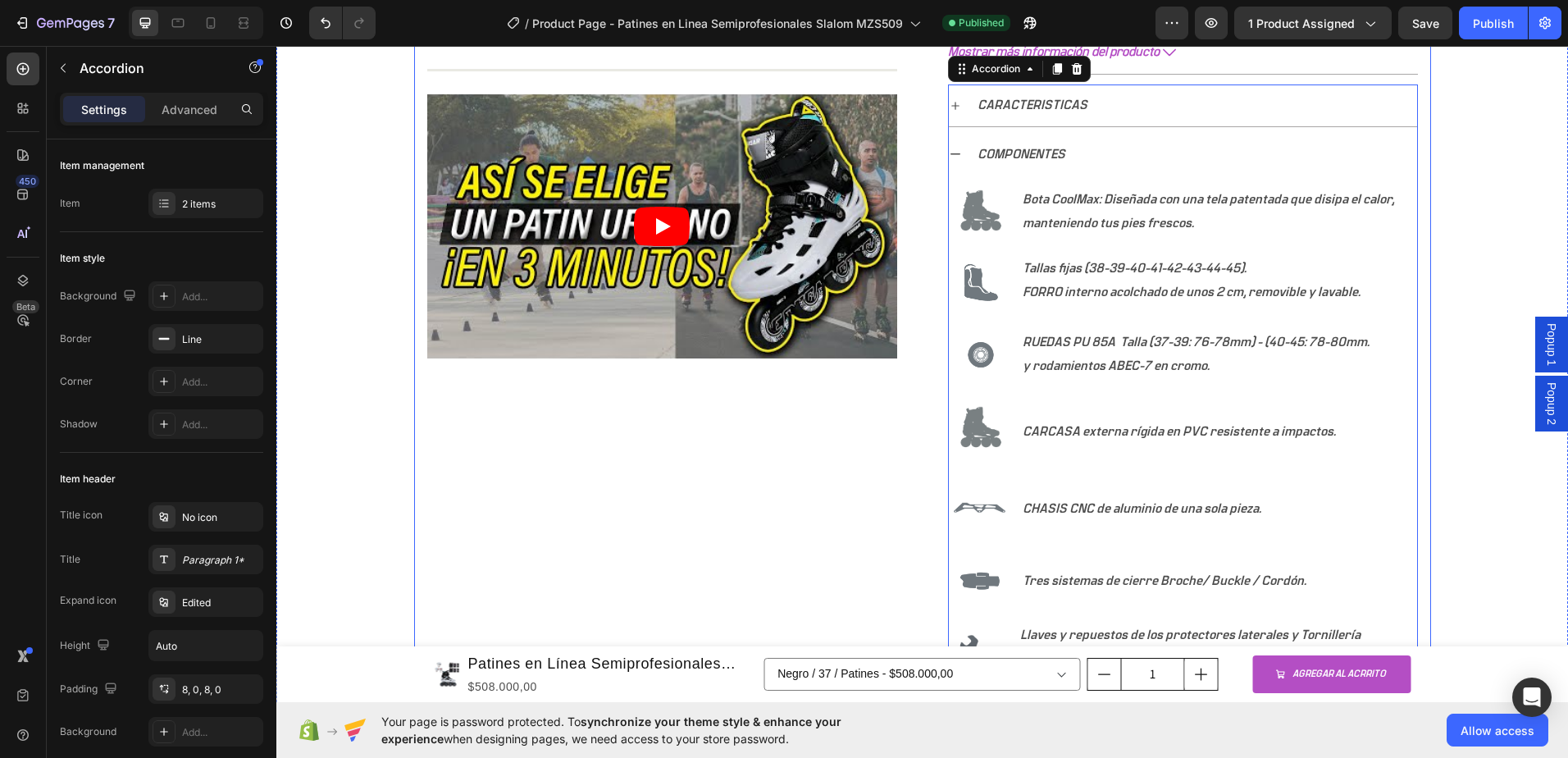
scroll to position [902, 0]
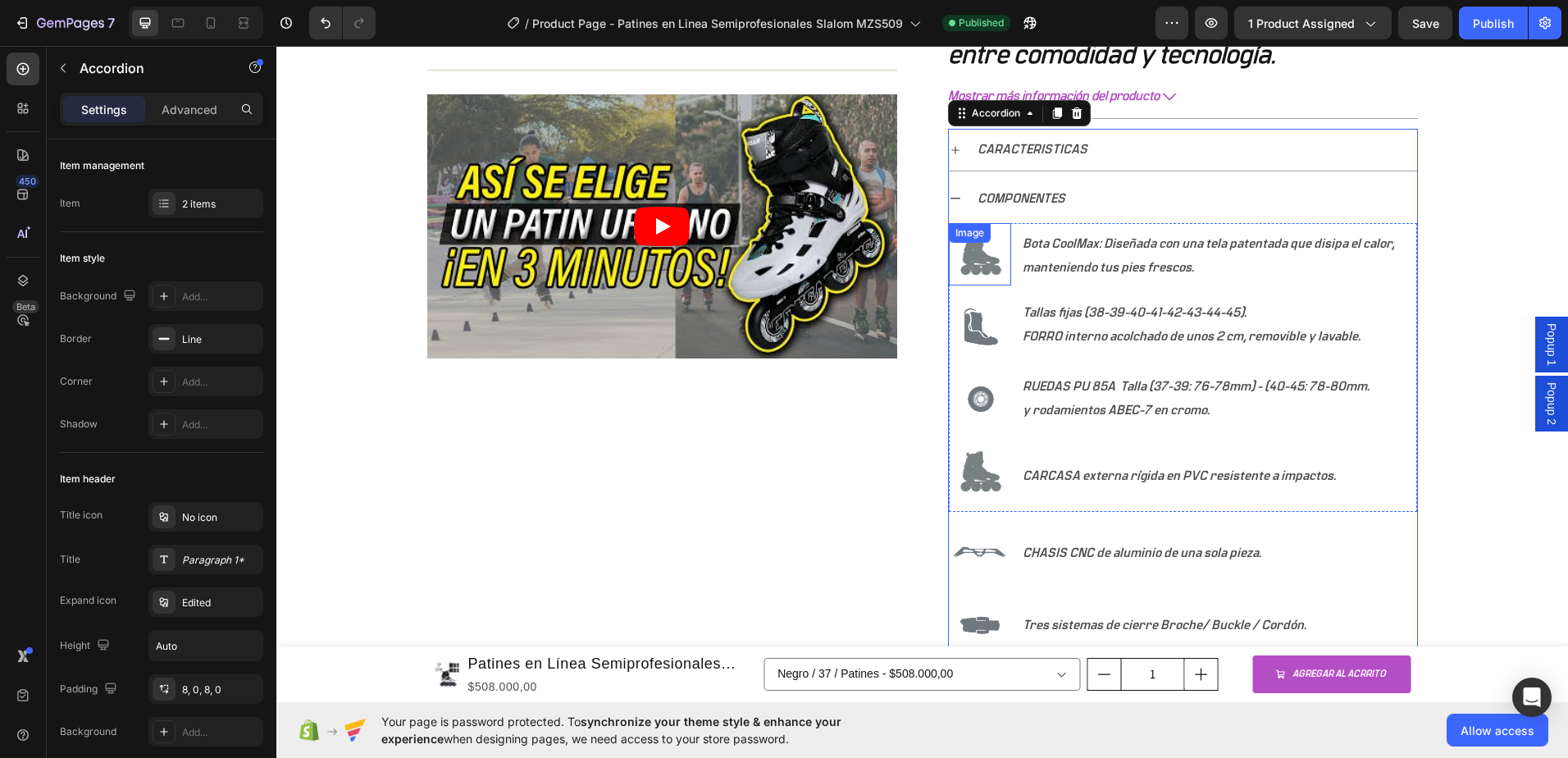
click at [978, 259] on img at bounding box center [980, 254] width 62 height 62
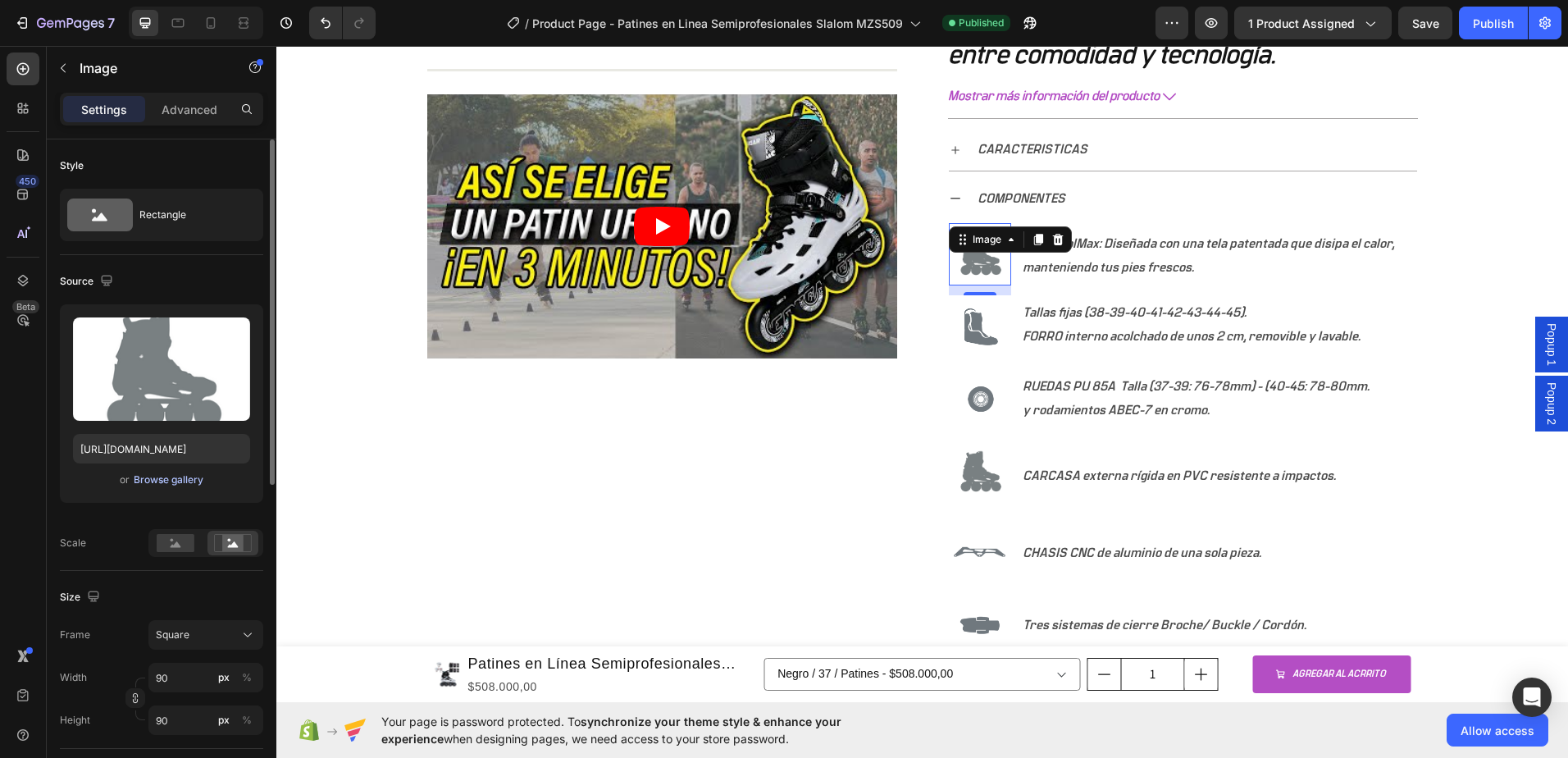
click at [154, 482] on div "Browse gallery" at bounding box center [169, 479] width 70 height 15
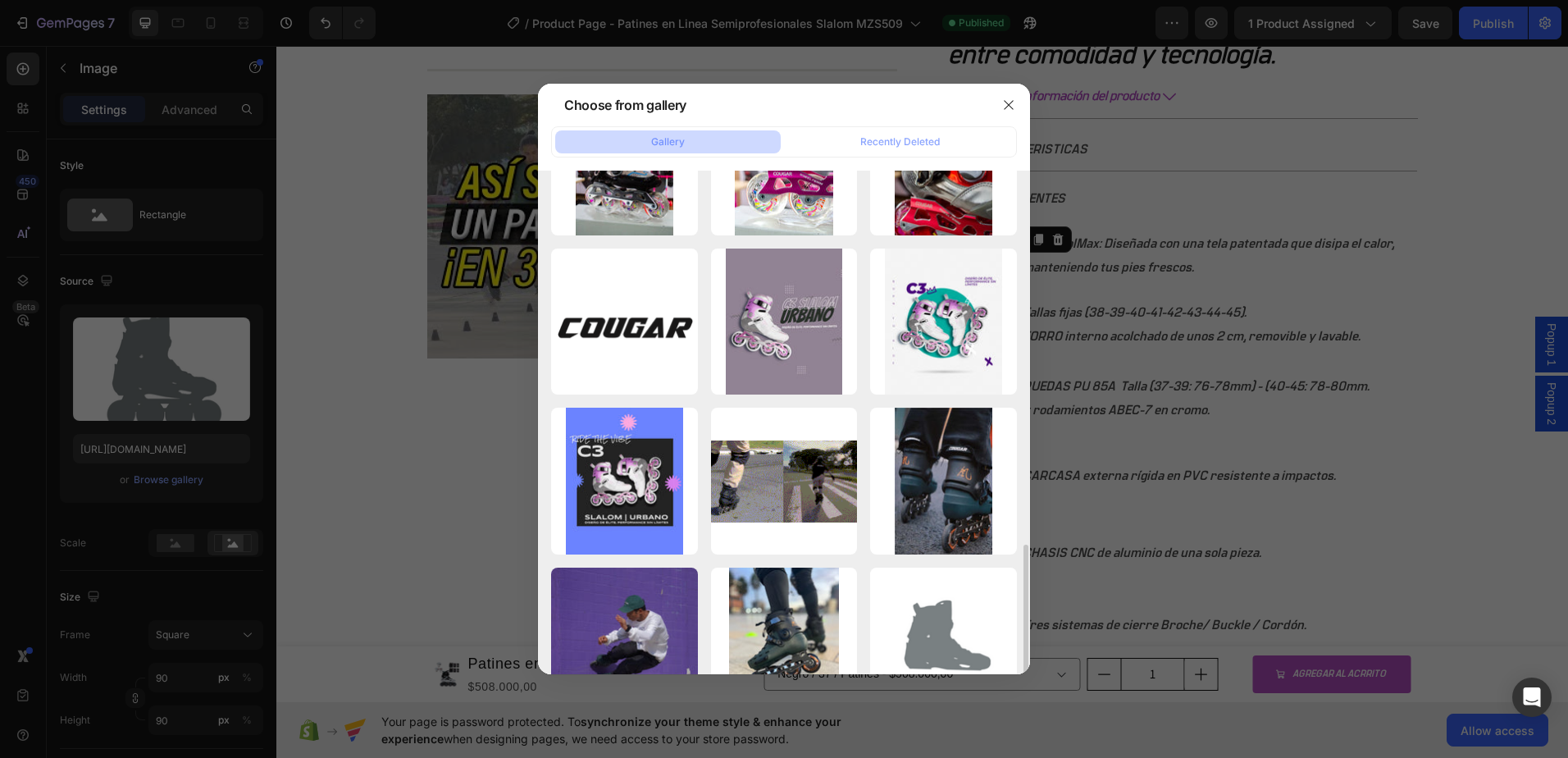
scroll to position [738, 0]
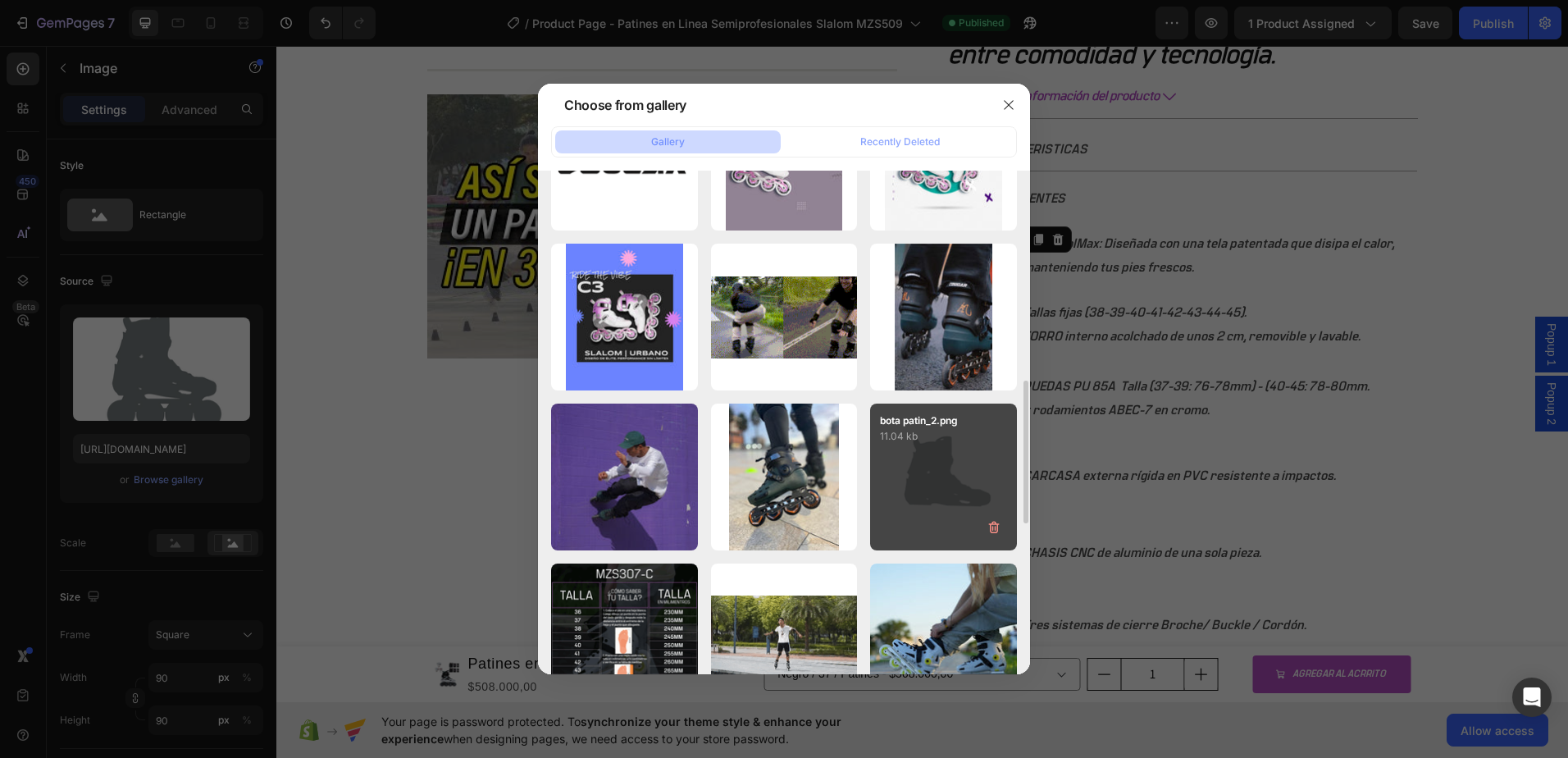
click at [960, 486] on div "bota patin_2.png 11.04 kb" at bounding box center [943, 477] width 147 height 147
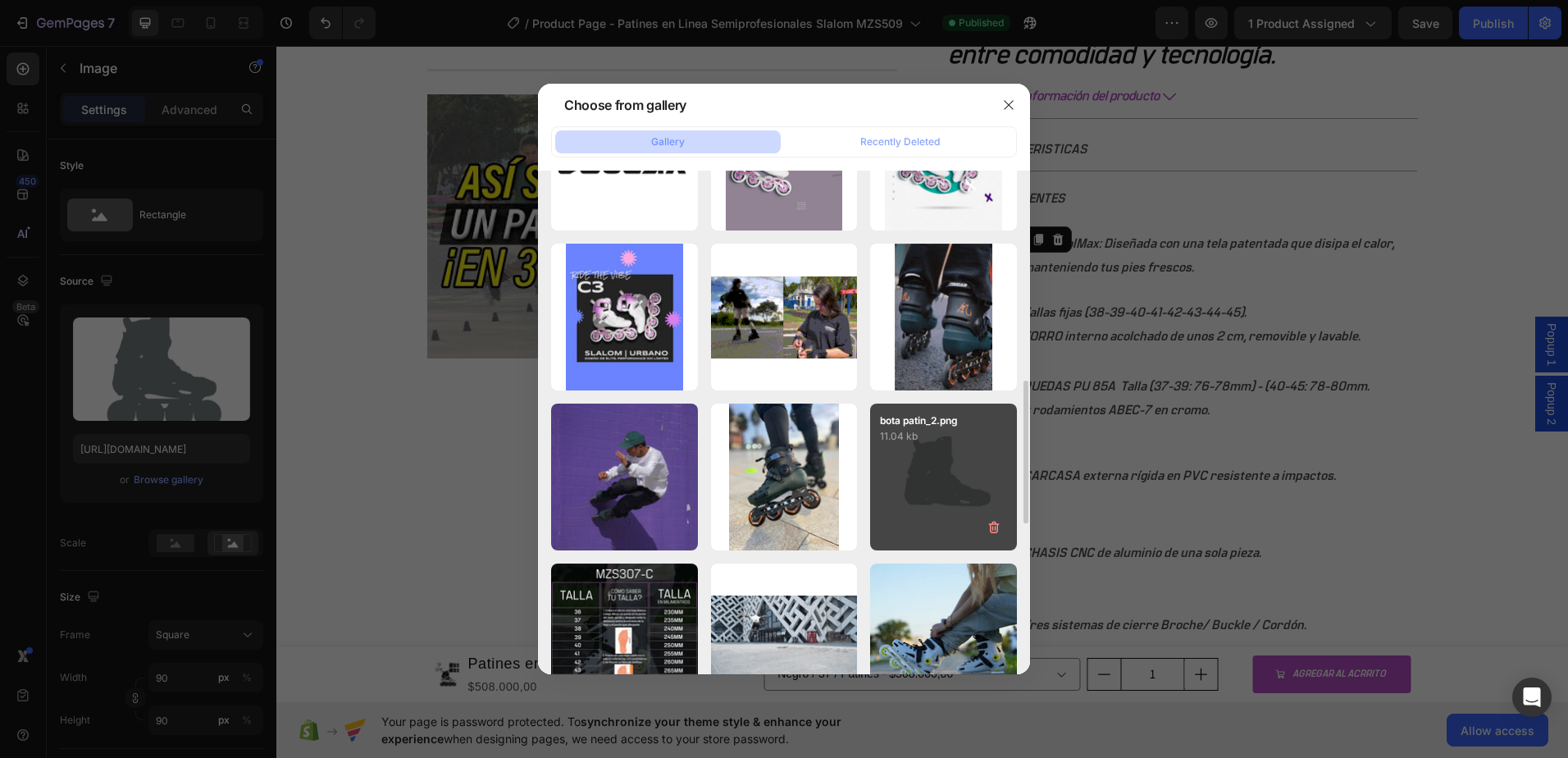
type input "https://cdn.shopify.com/s/files/1/0964/2947/4086/files/gempages_577184158929912…"
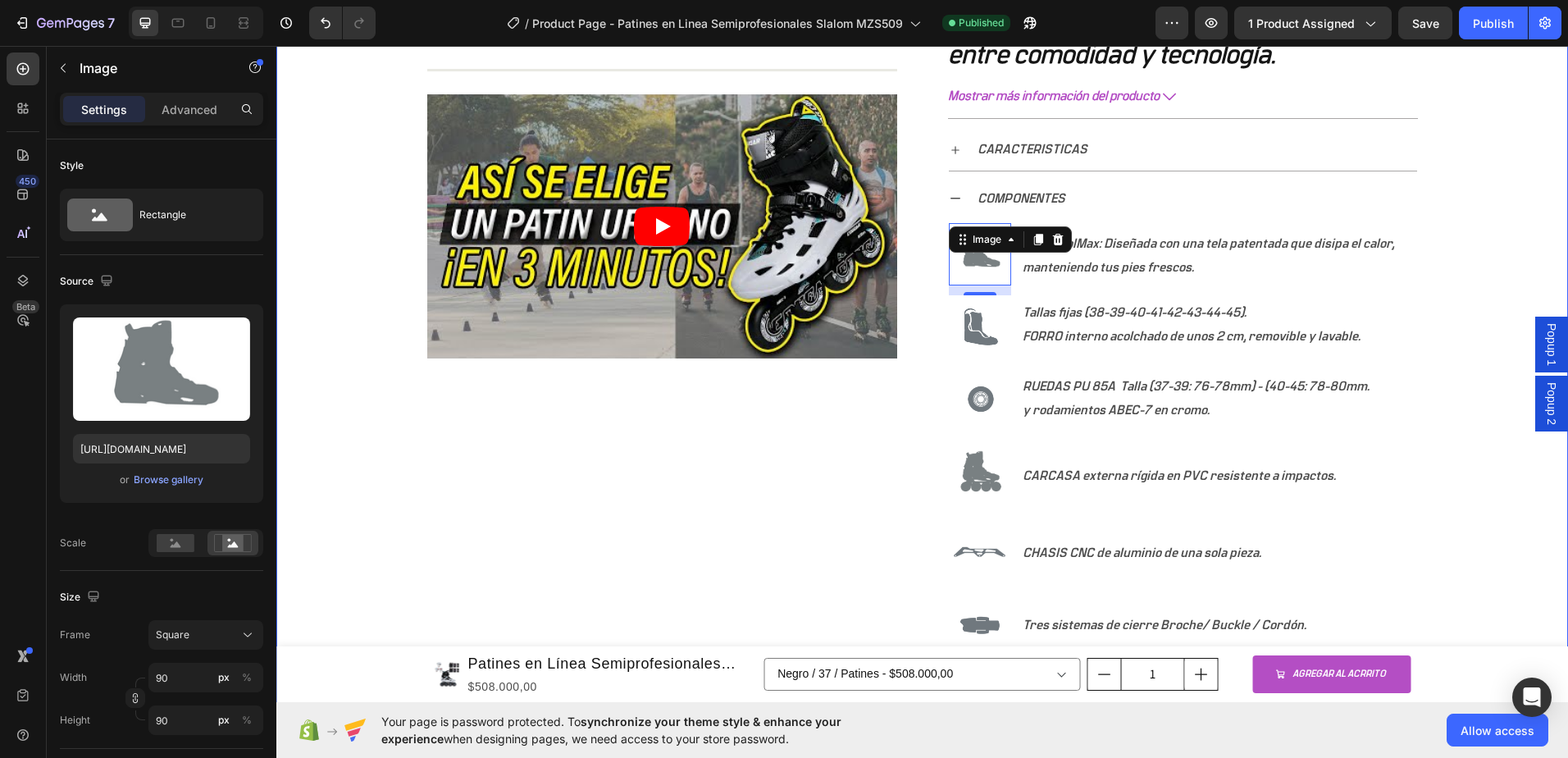
click at [1512, 271] on div "+ 10.000 CLIENTES SATISFECHOS Item List 5 ESTRELLAS EN GOOGLE Item List PAGO CO…" at bounding box center [922, 10] width 1291 height 1667
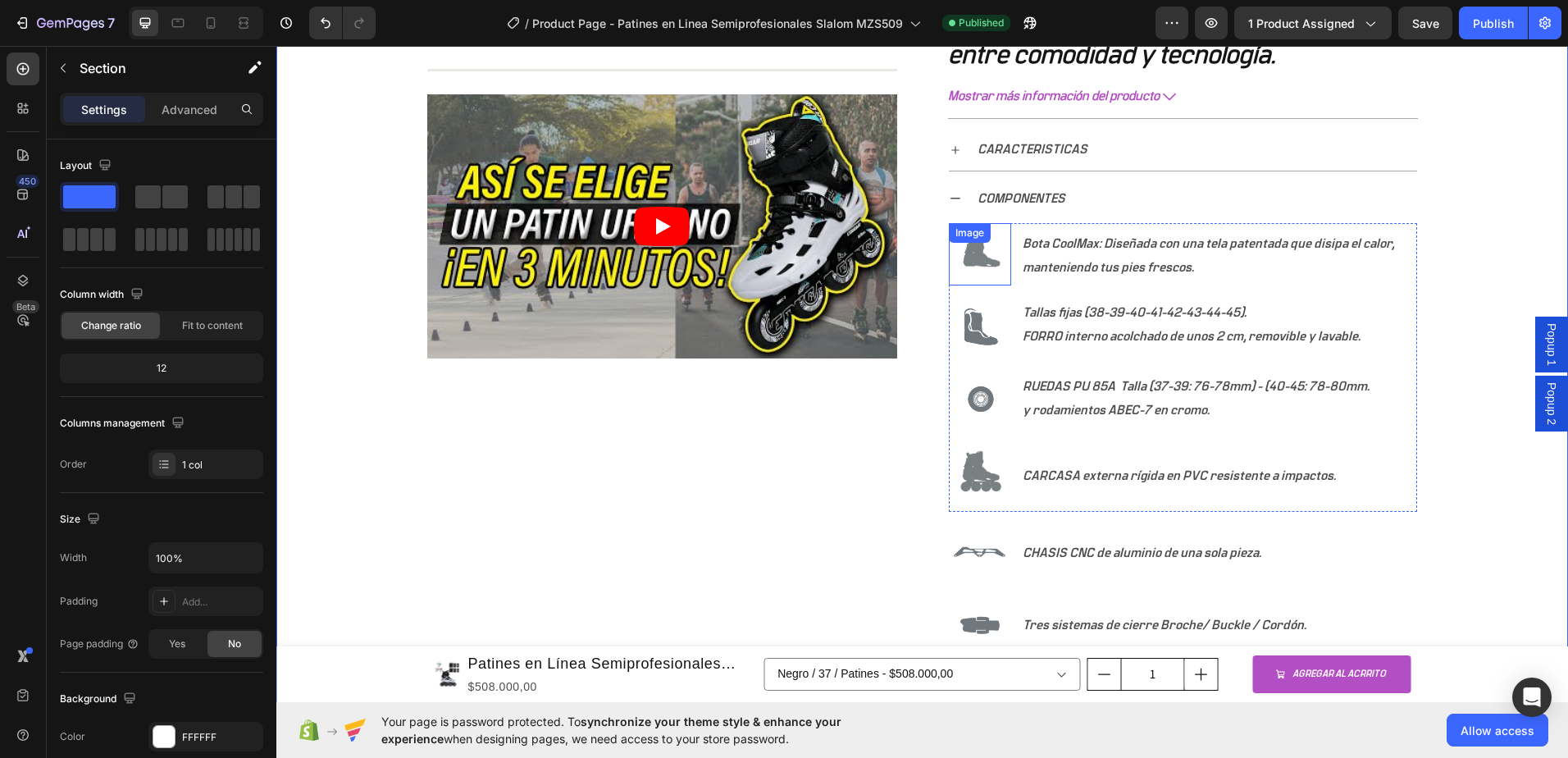
click at [971, 248] on div "Image" at bounding box center [980, 254] width 62 height 62
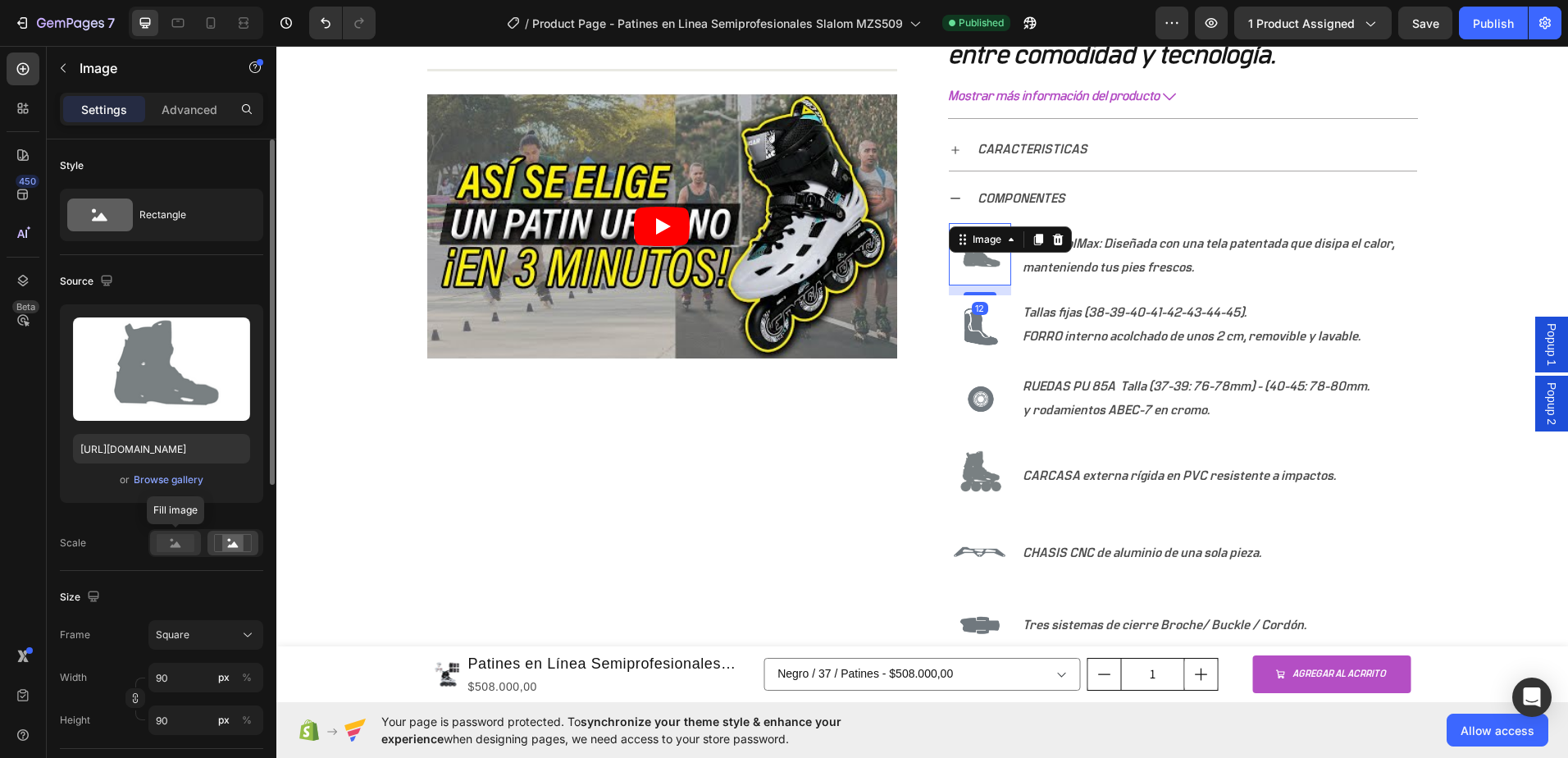
click at [173, 546] on icon at bounding box center [176, 544] width 10 height 6
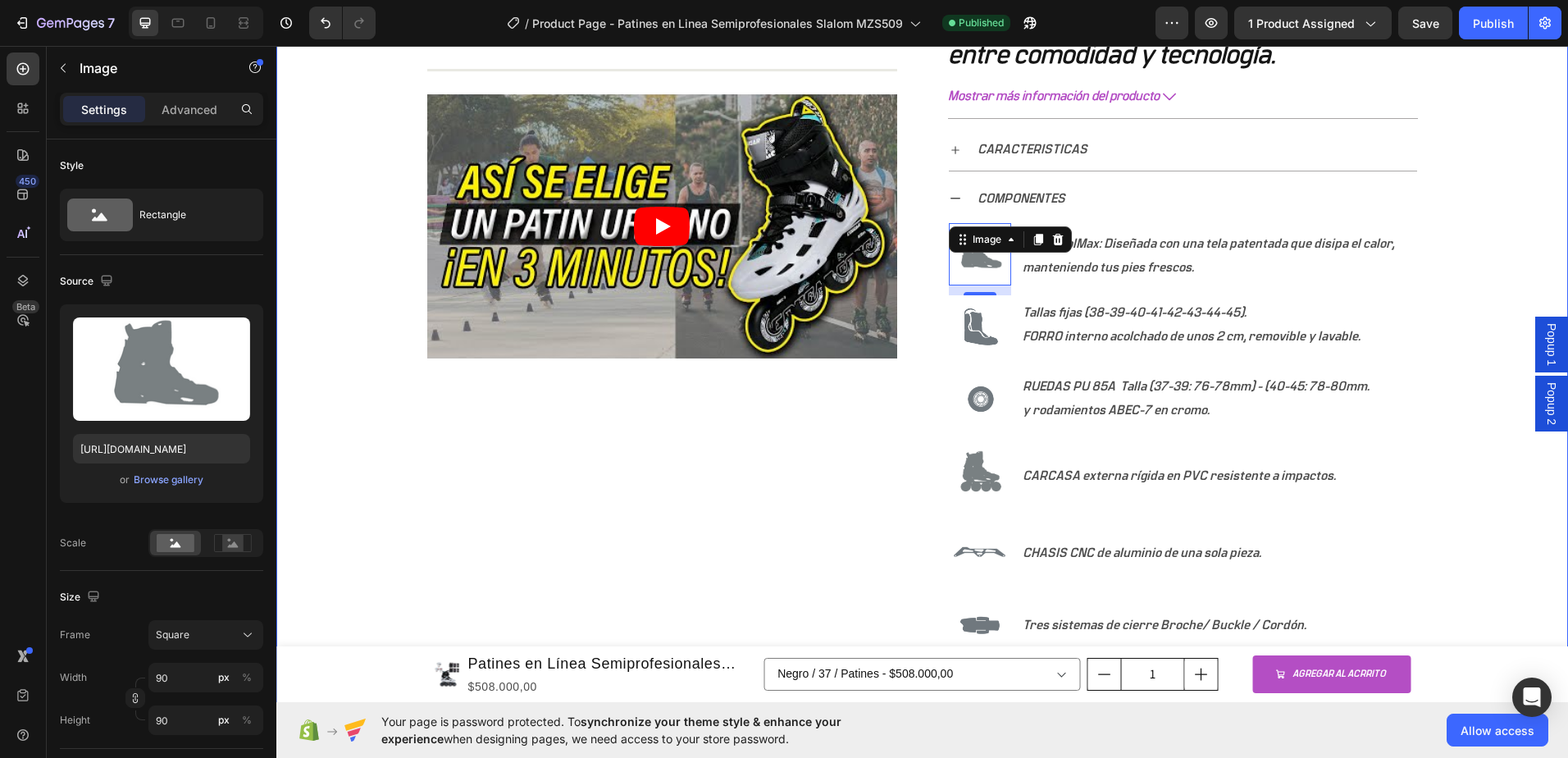
click at [329, 499] on div "+ 10.000 CLIENTES SATISFECHOS Item List 5 ESTRELLAS EN GOOGLE Item List PAGO CO…" at bounding box center [922, 10] width 1291 height 1667
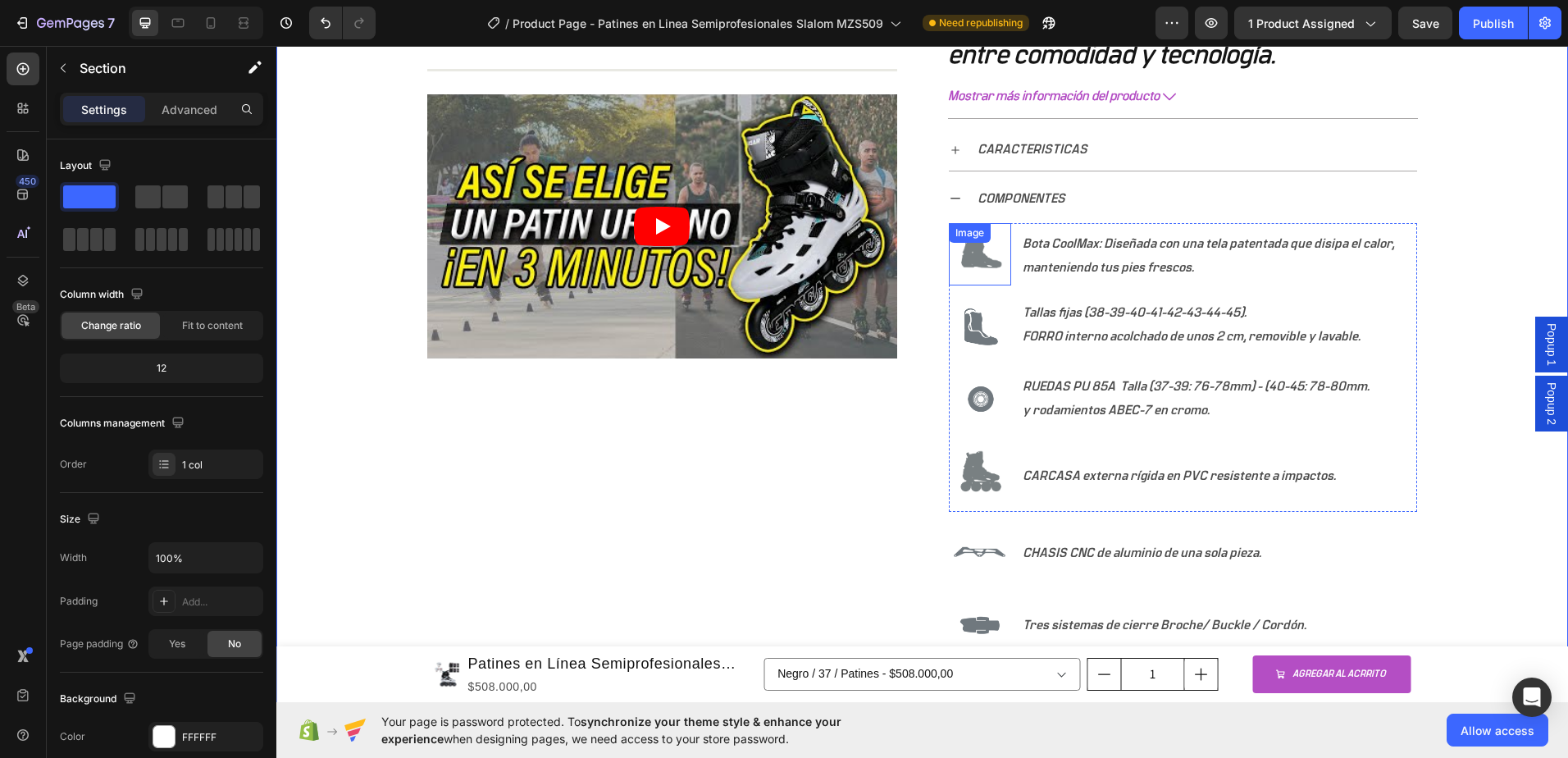
click at [990, 265] on img at bounding box center [980, 254] width 62 height 62
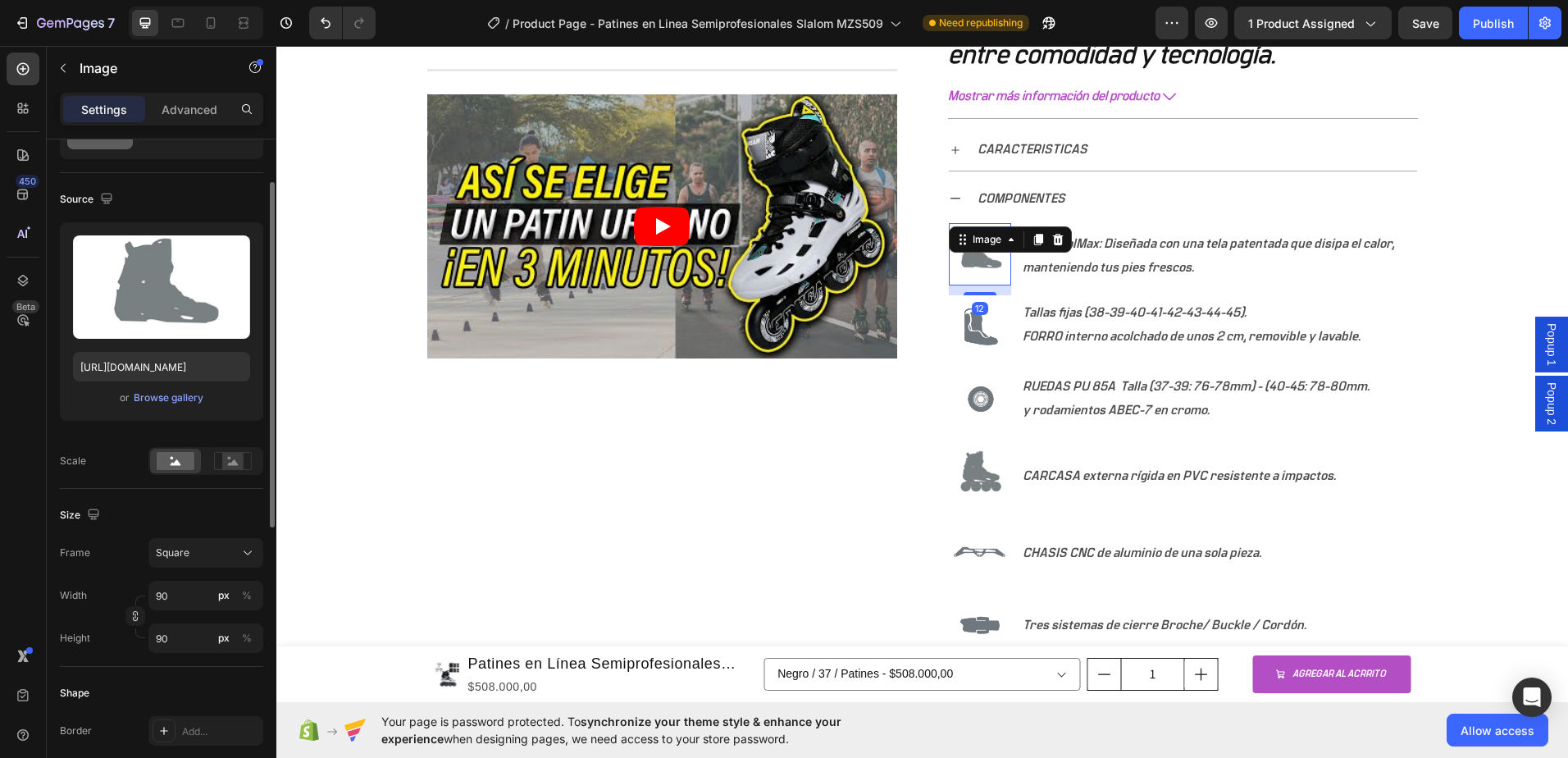
scroll to position [164, 0]
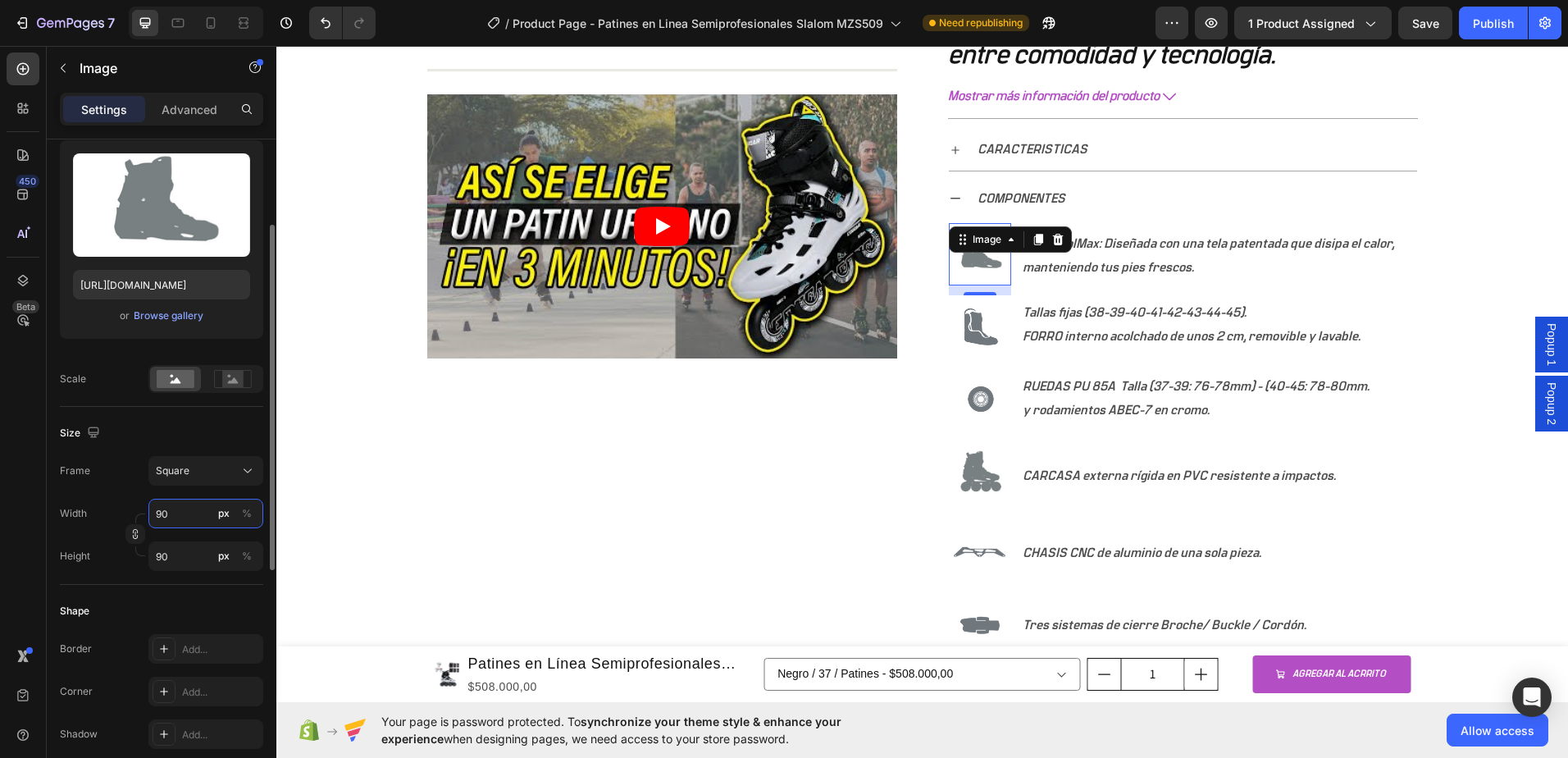
click at [182, 515] on input "90" at bounding box center [206, 513] width 115 height 30
type input "91"
type input "92"
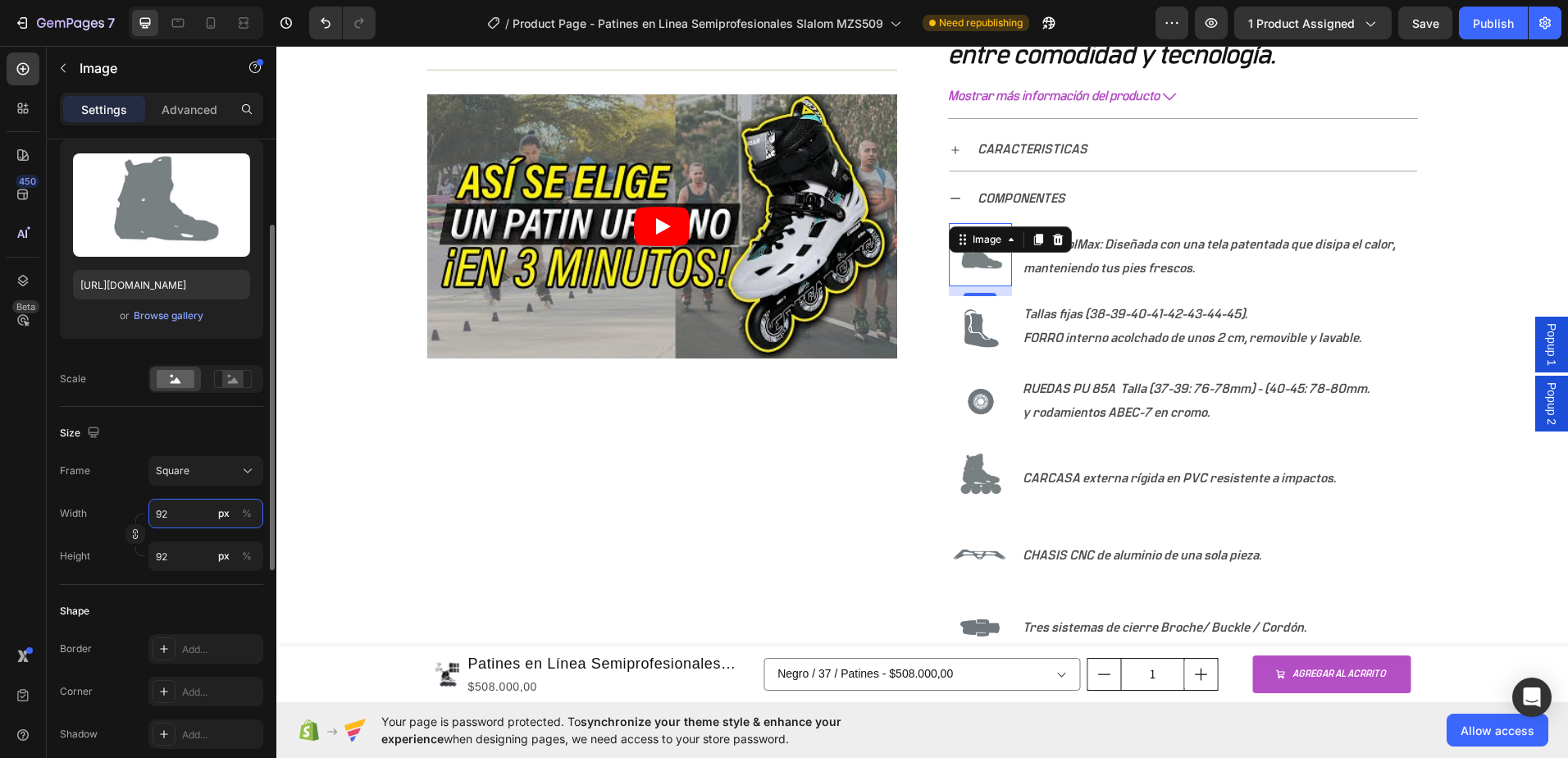
type input "91"
click at [178, 555] on input "91" at bounding box center [206, 556] width 115 height 30
type input "90"
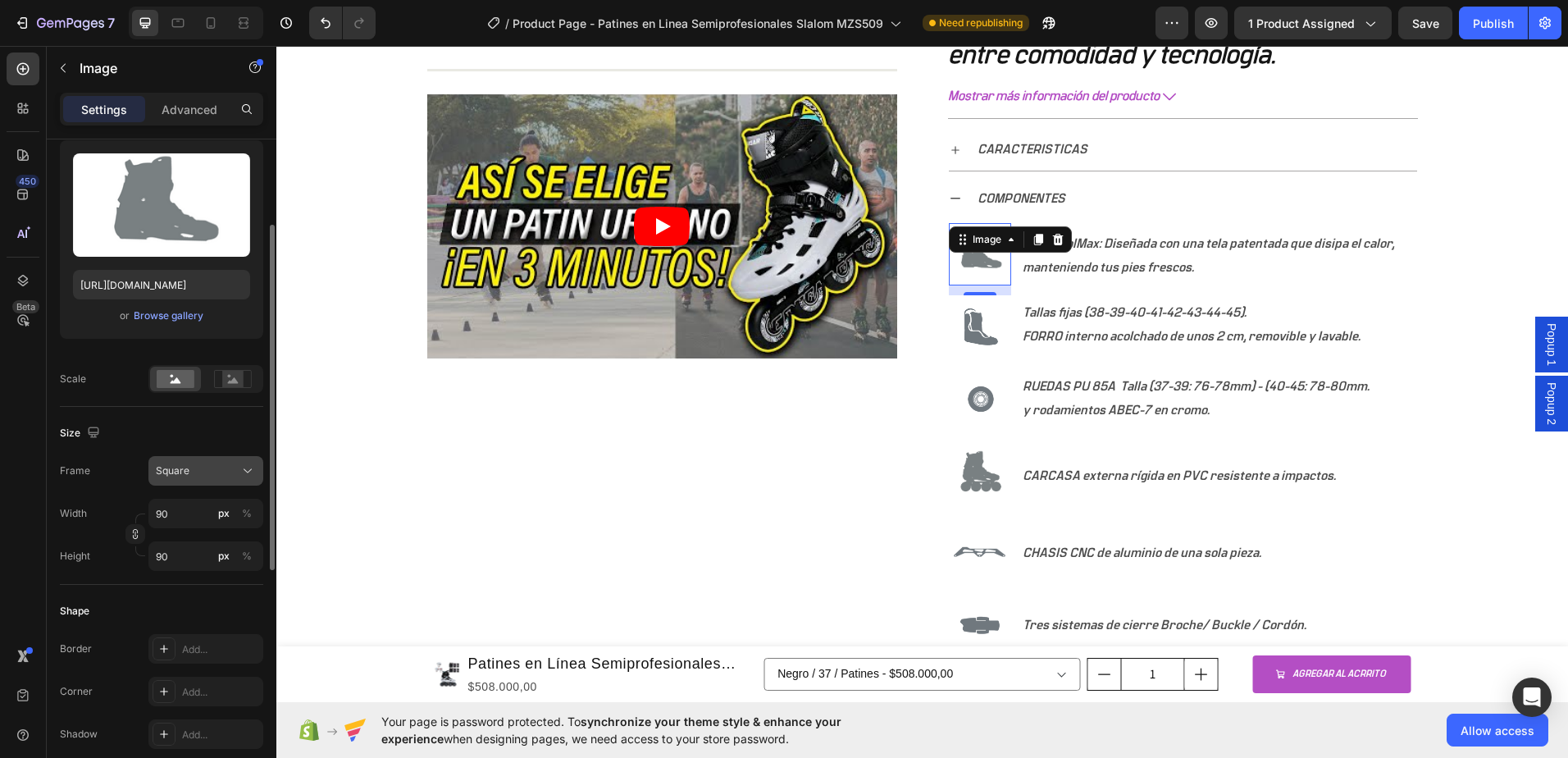
click at [189, 465] on div "Square" at bounding box center [196, 470] width 80 height 15
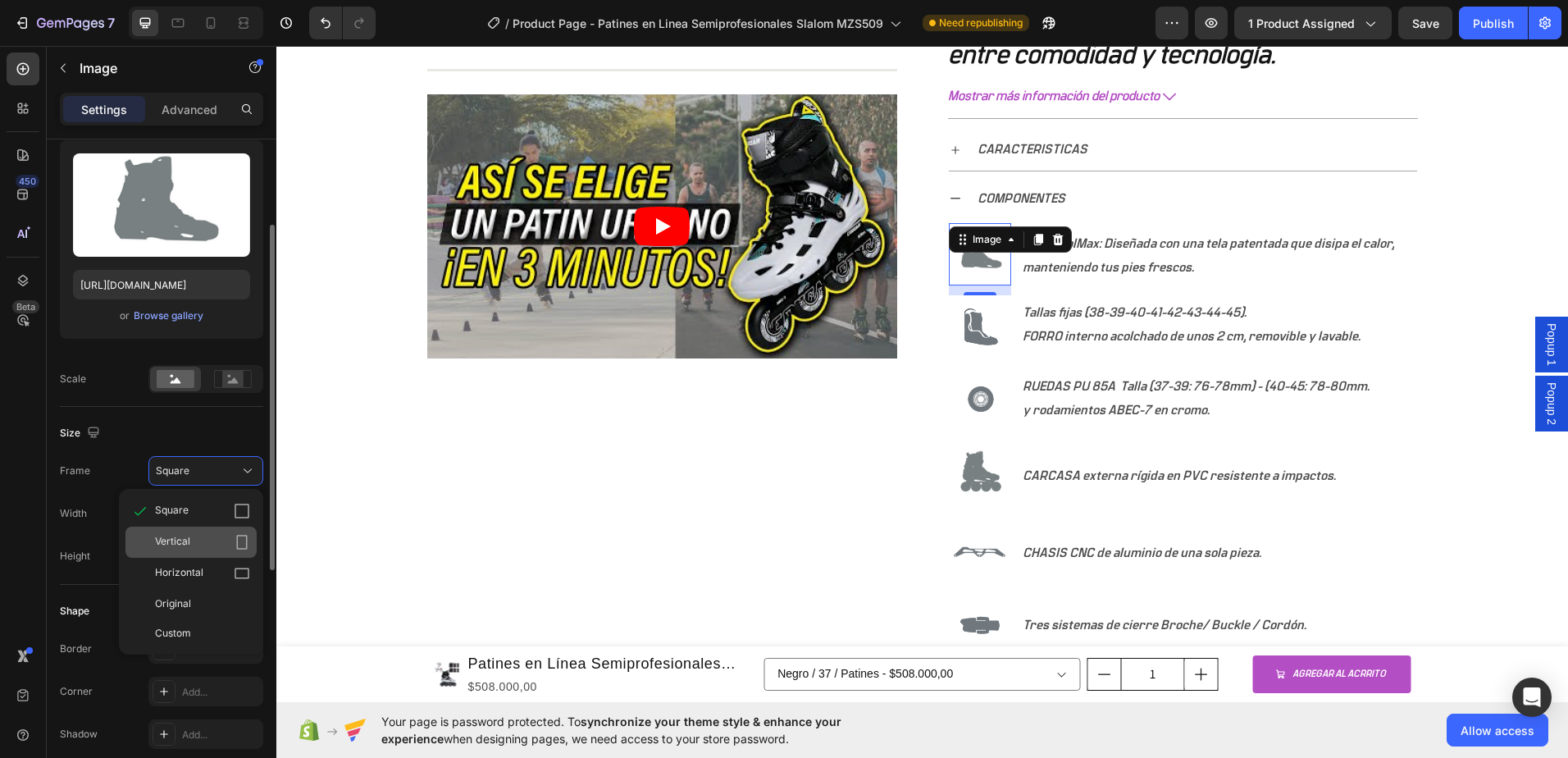
click at [183, 534] on div "Vertical" at bounding box center [191, 542] width 131 height 32
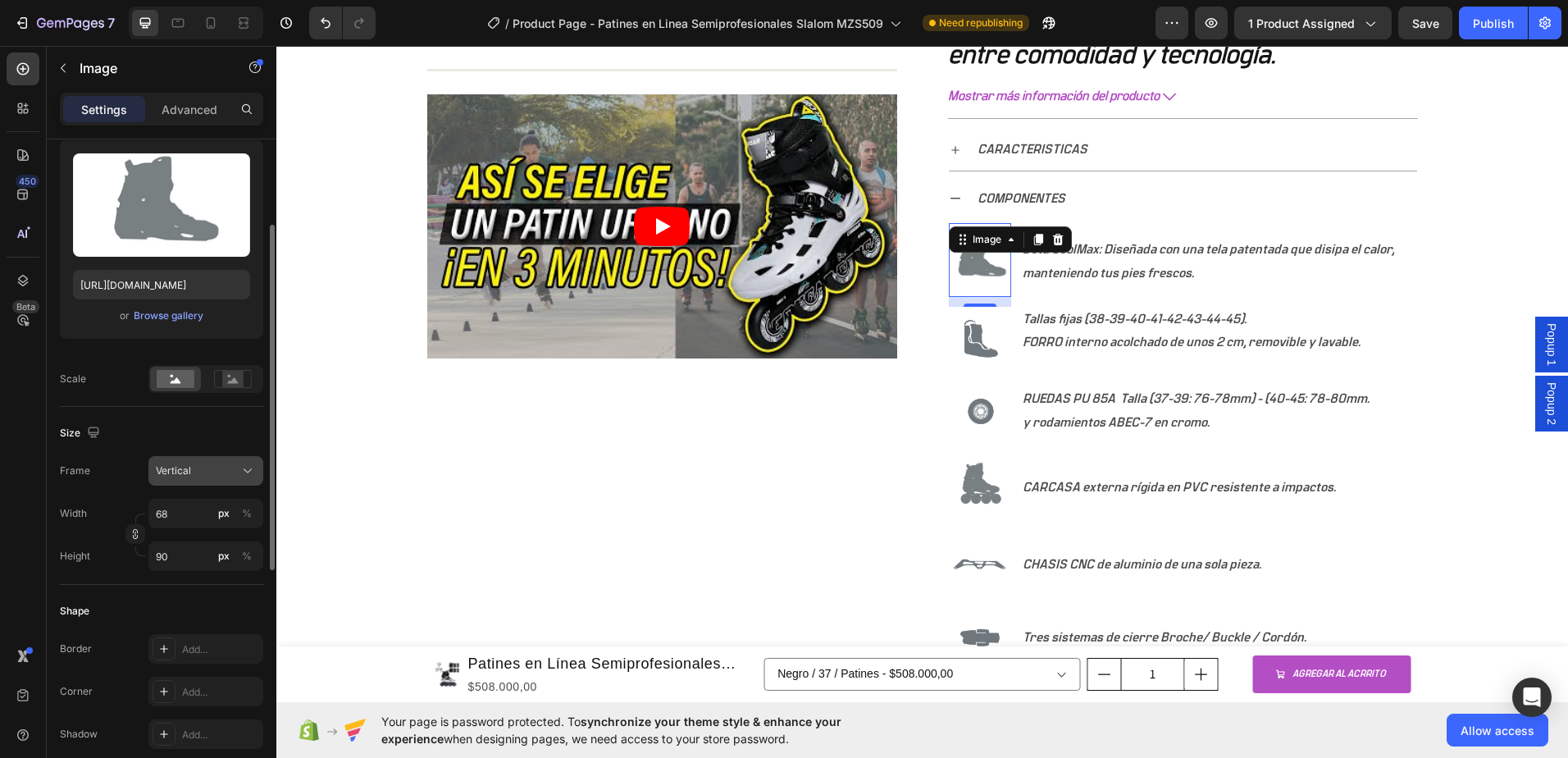
click at [184, 469] on span "Vertical" at bounding box center [173, 470] width 35 height 15
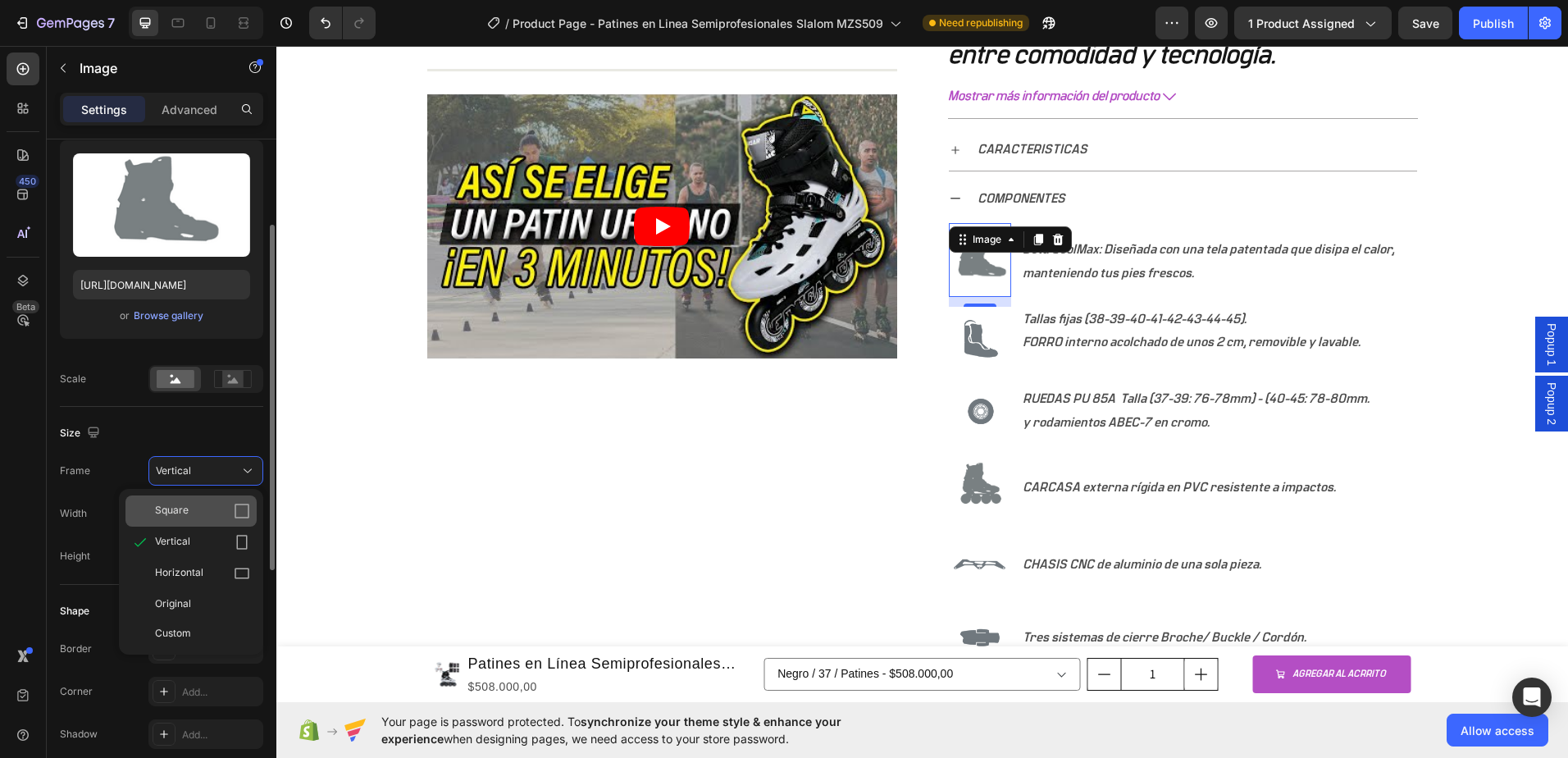
click at [189, 498] on div "Square" at bounding box center [191, 510] width 131 height 32
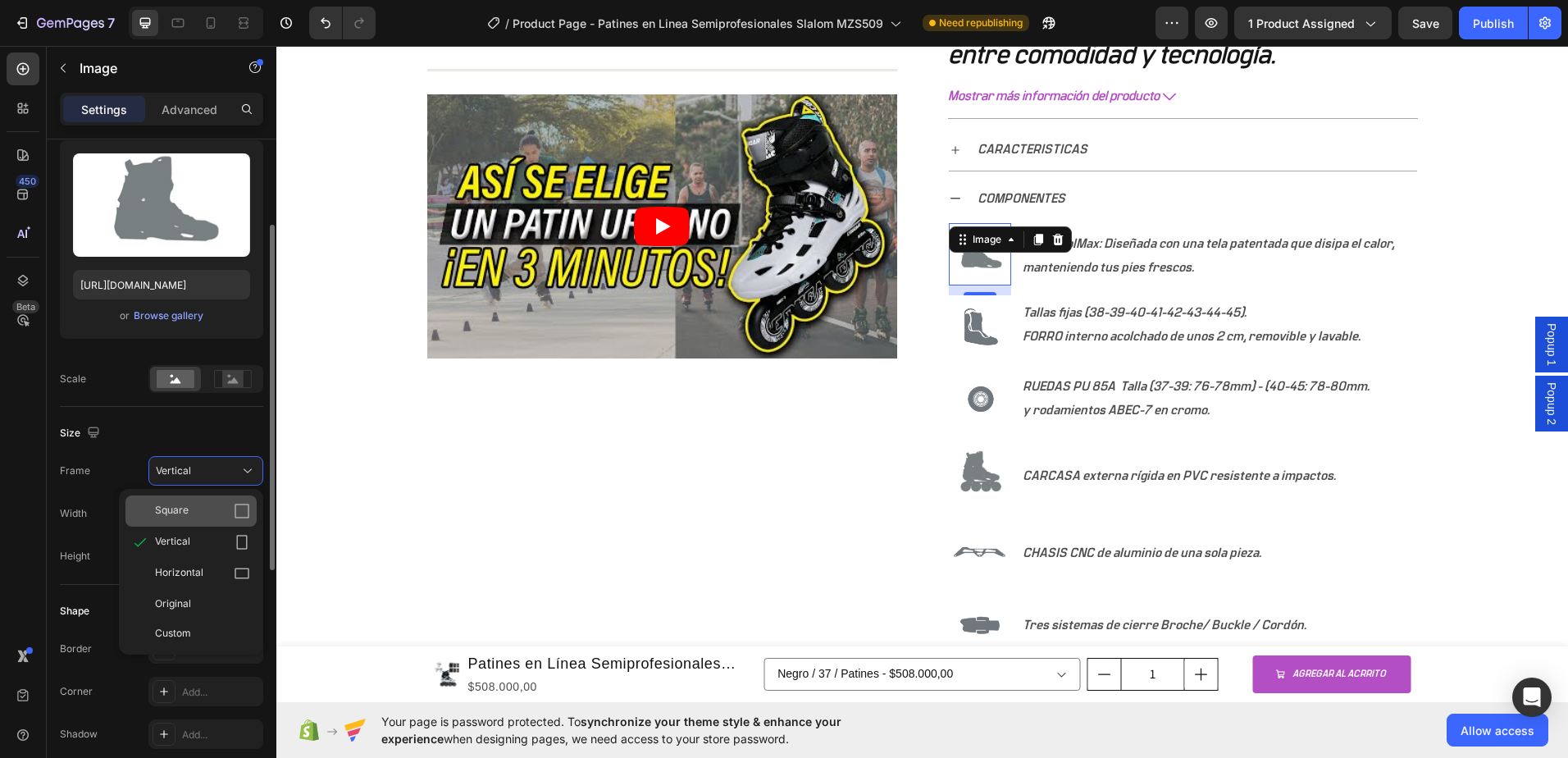
type input "90"
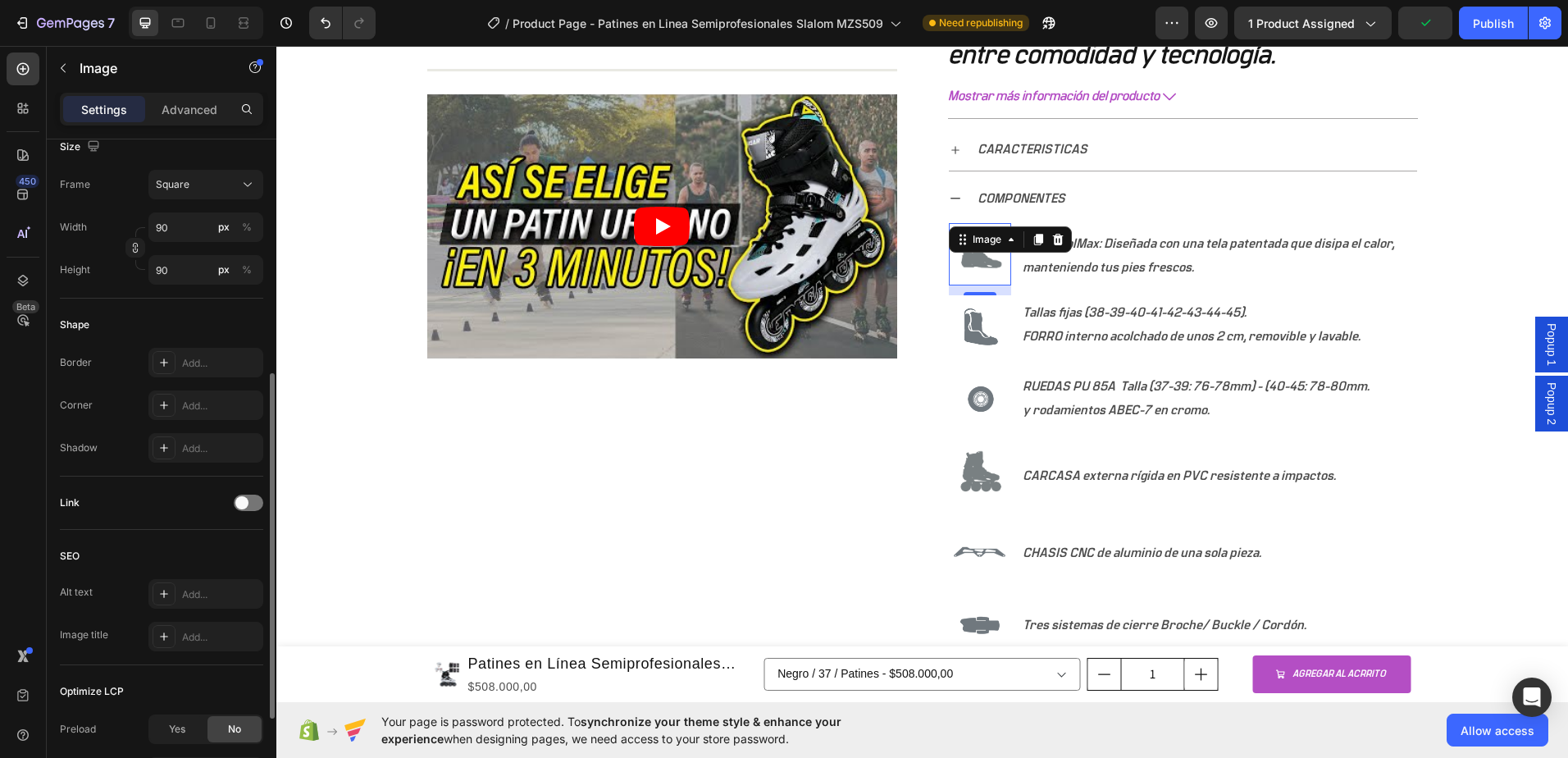
scroll to position [204, 0]
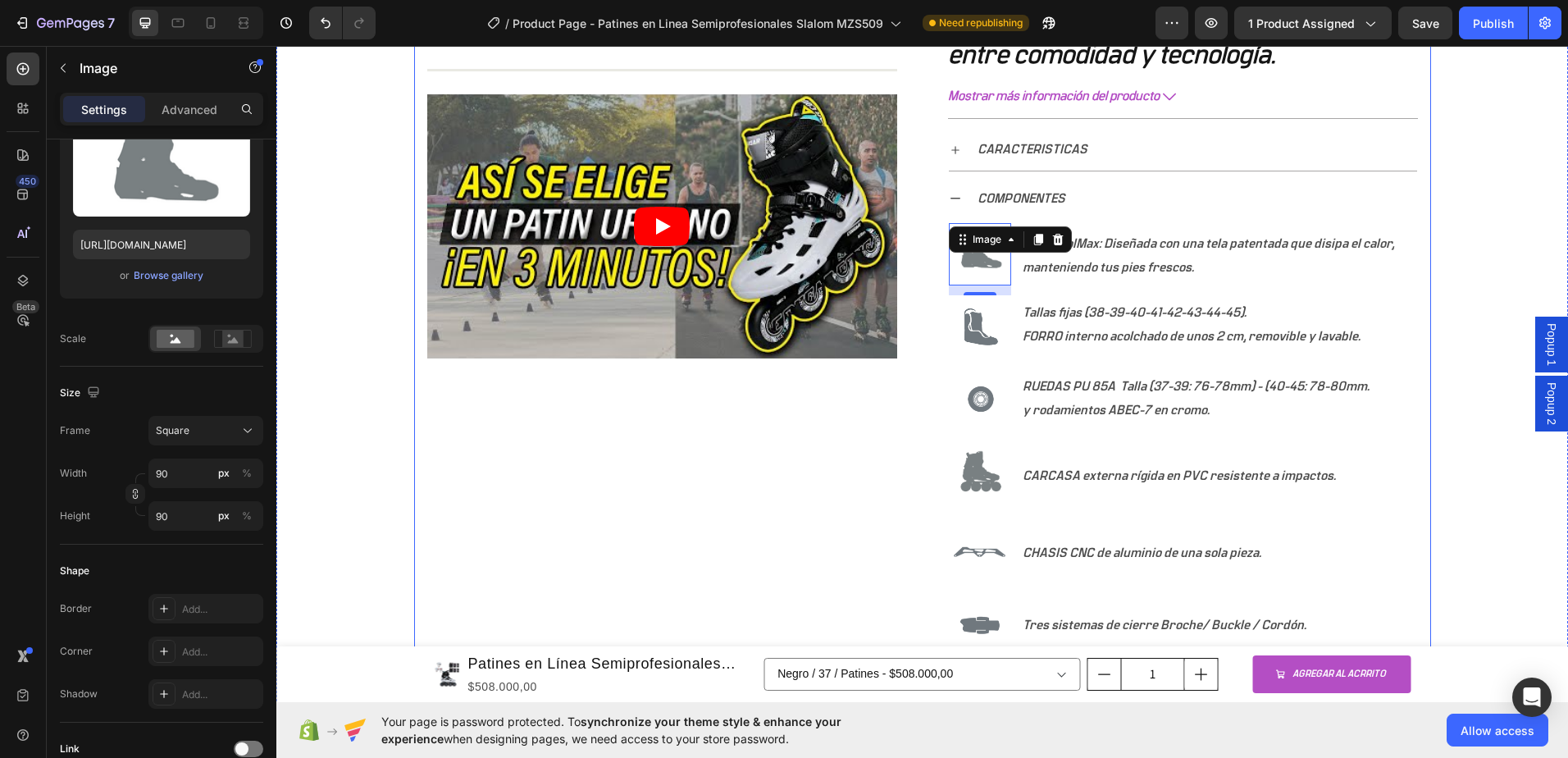
click at [809, 489] on div "Product Images Title Line Video Row" at bounding box center [662, 31] width 470 height 1549
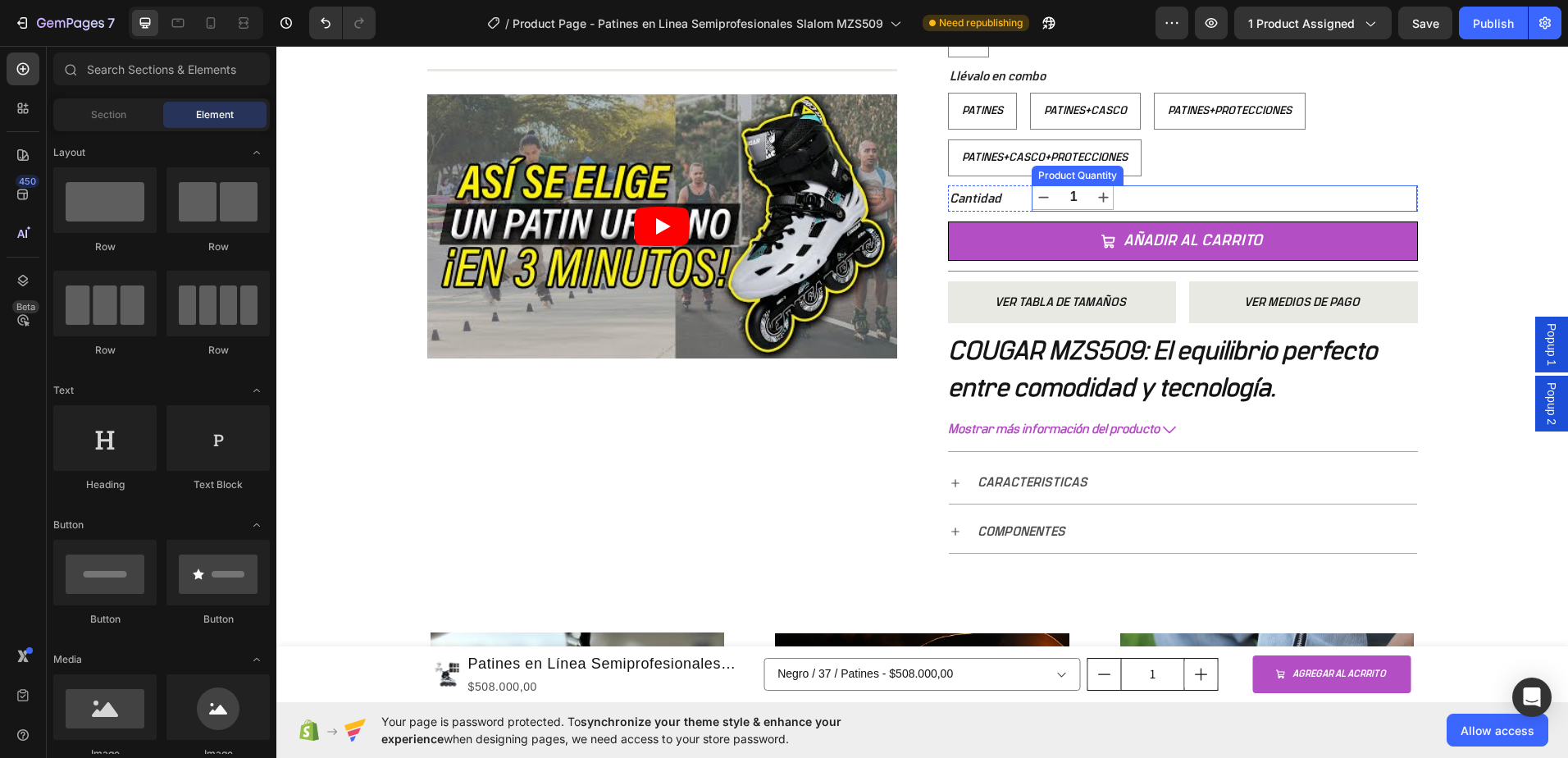
scroll to position [574, 0]
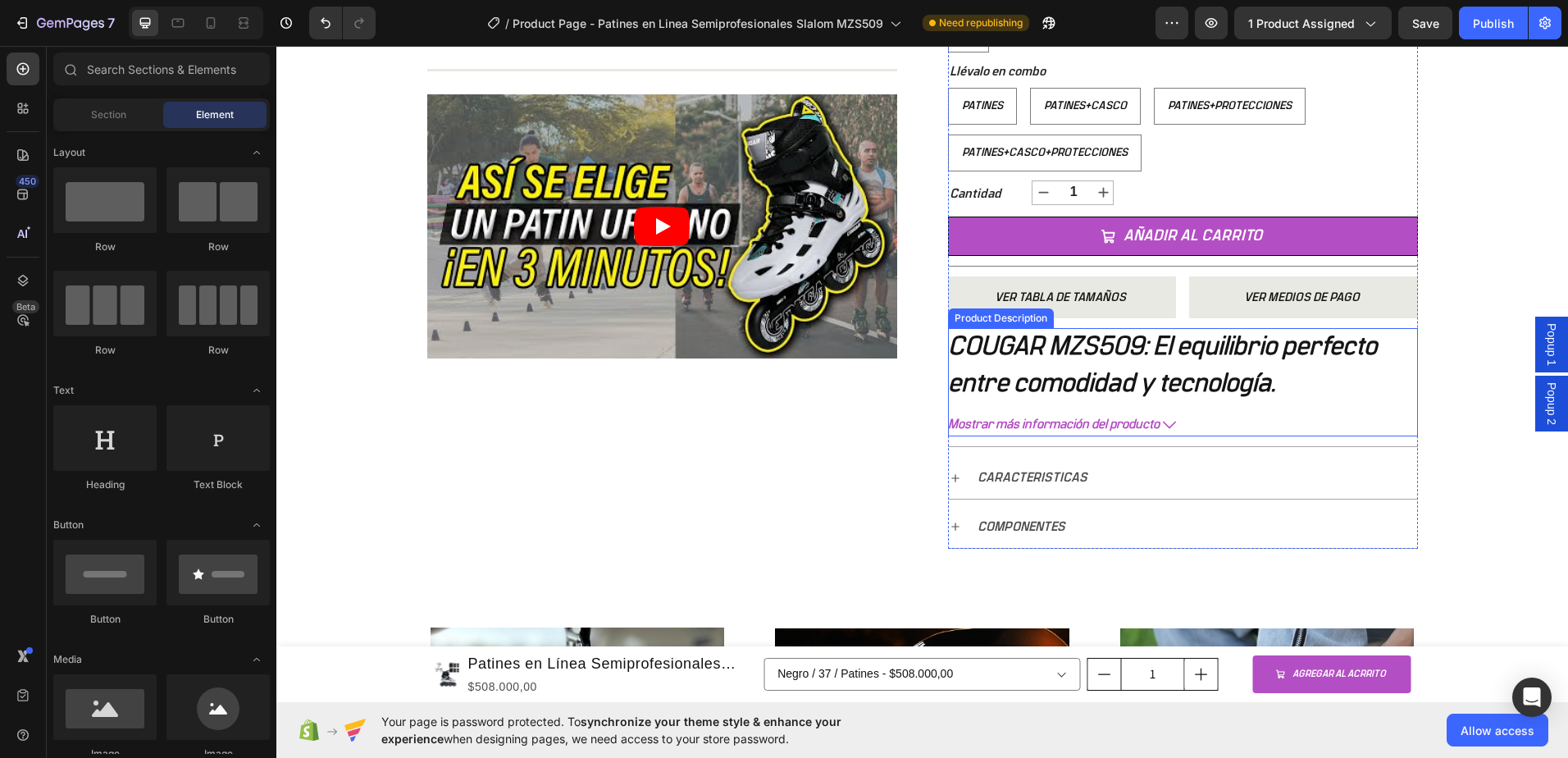
click at [1141, 377] on b "COUGAR MZS509: El equilibrio perfecto entre comodidad y tecnología." at bounding box center [1163, 364] width 428 height 63
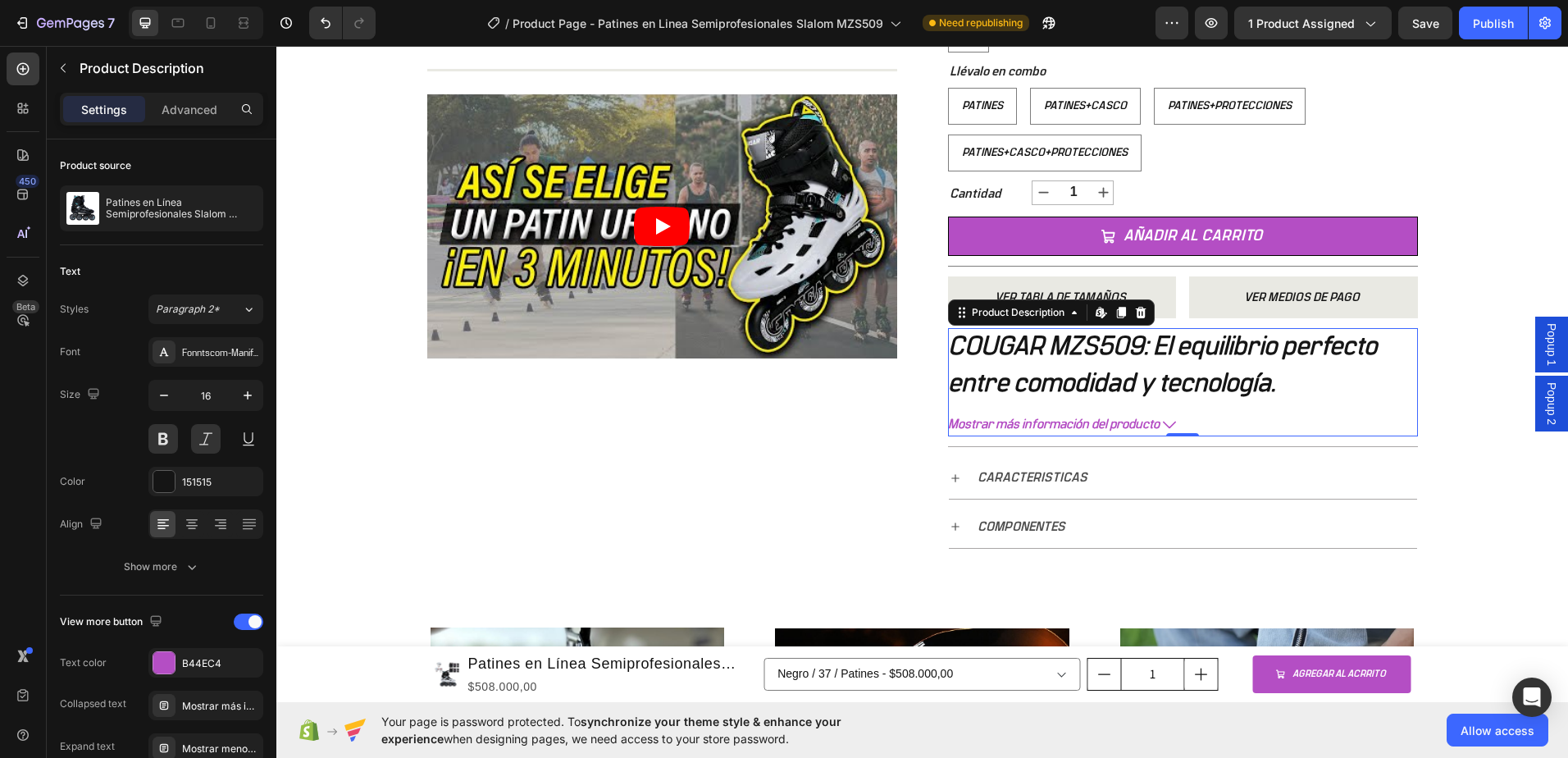
click at [1153, 423] on span "Mostrar más información del producto" at bounding box center [1054, 424] width 212 height 24
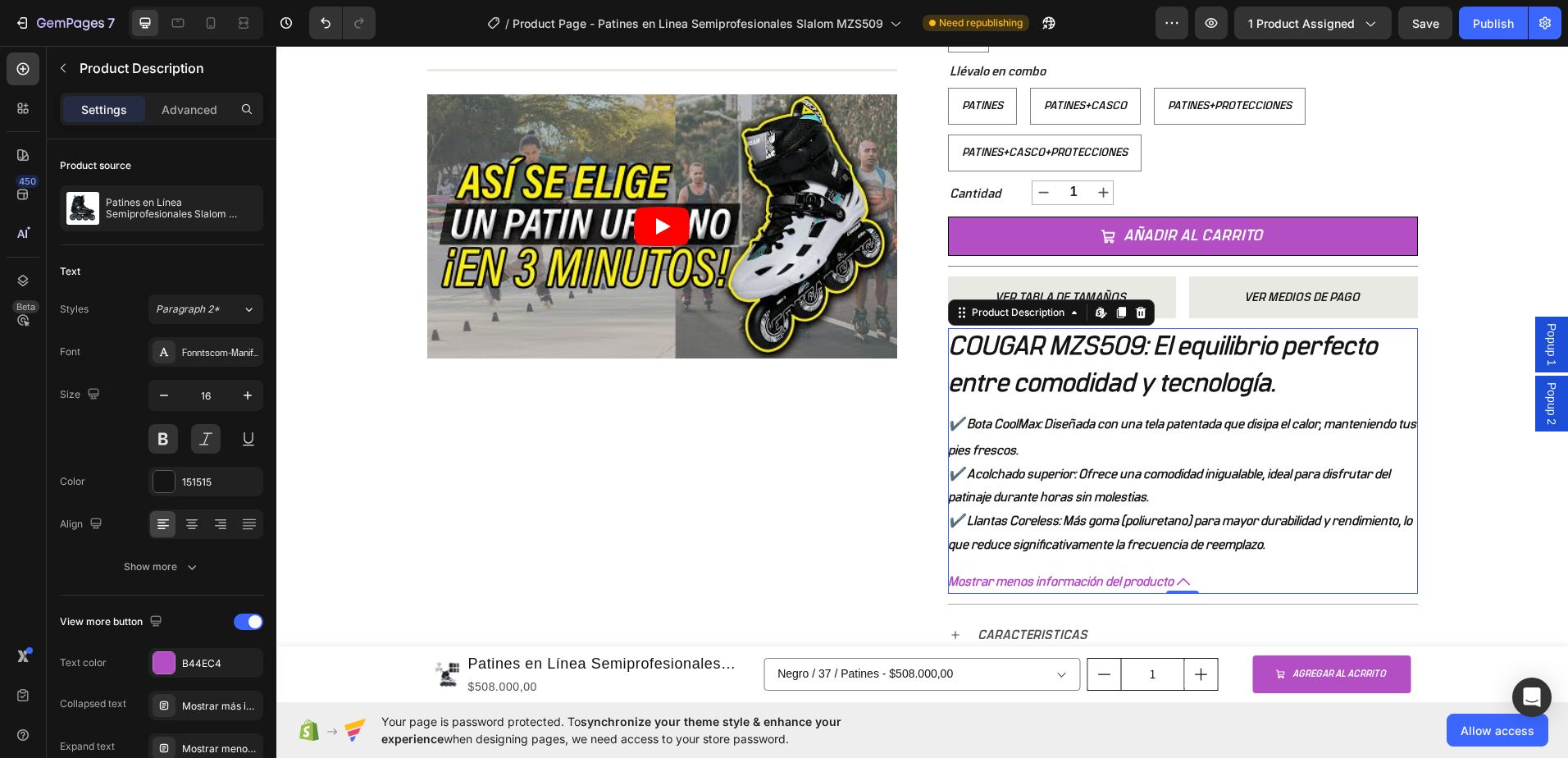
click at [1085, 379] on b "COUGAR MZS509: El equilibrio perfecto entre comodidad y tecnología." at bounding box center [1163, 364] width 428 height 63
click at [1088, 393] on b "COUGAR MZS509: El equilibrio perfecto entre comodidad y tecnología." at bounding box center [1163, 364] width 428 height 63
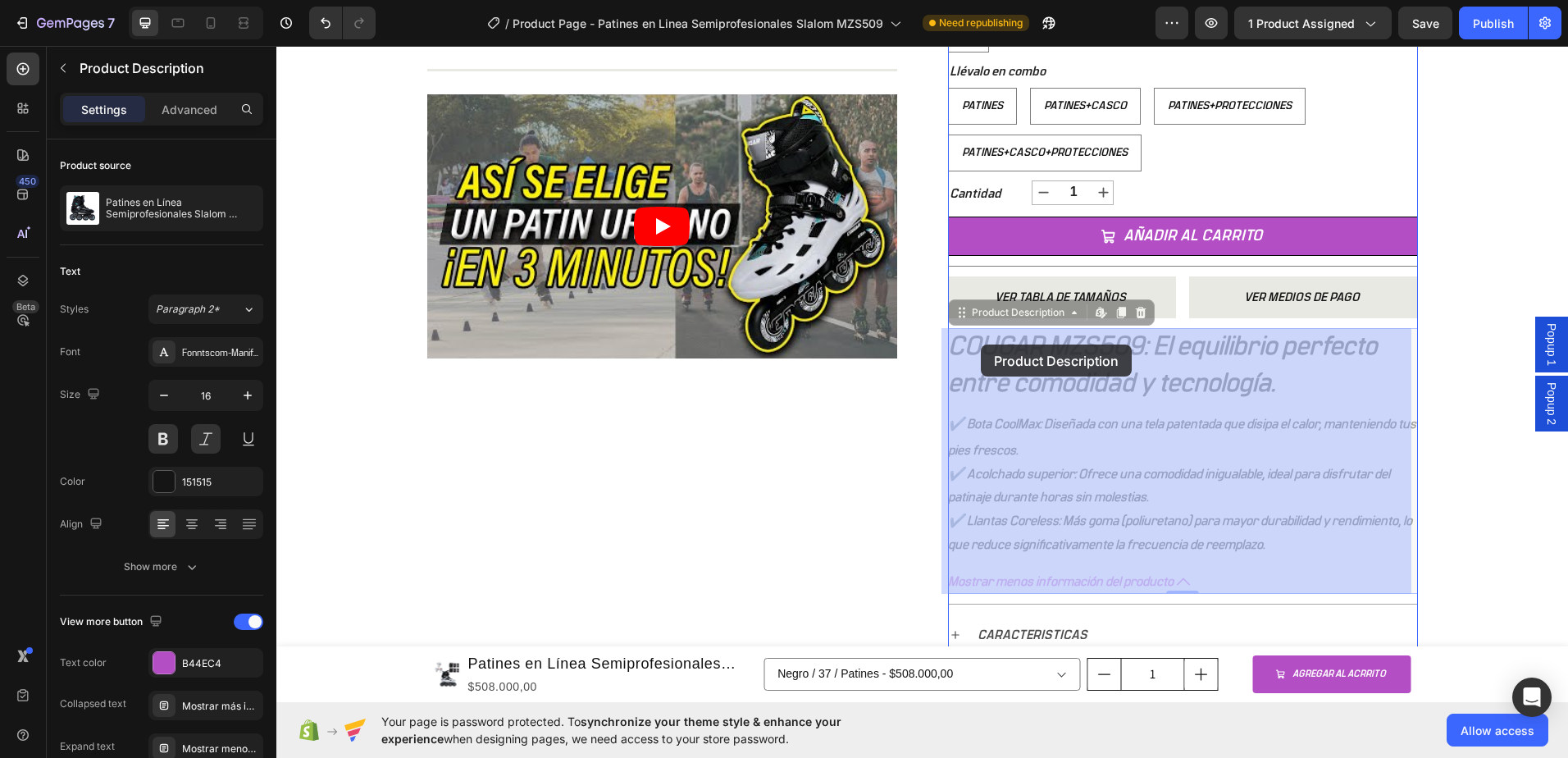
drag, startPoint x: 1272, startPoint y: 387, endPoint x: 981, endPoint y: 345, distance: 294.0
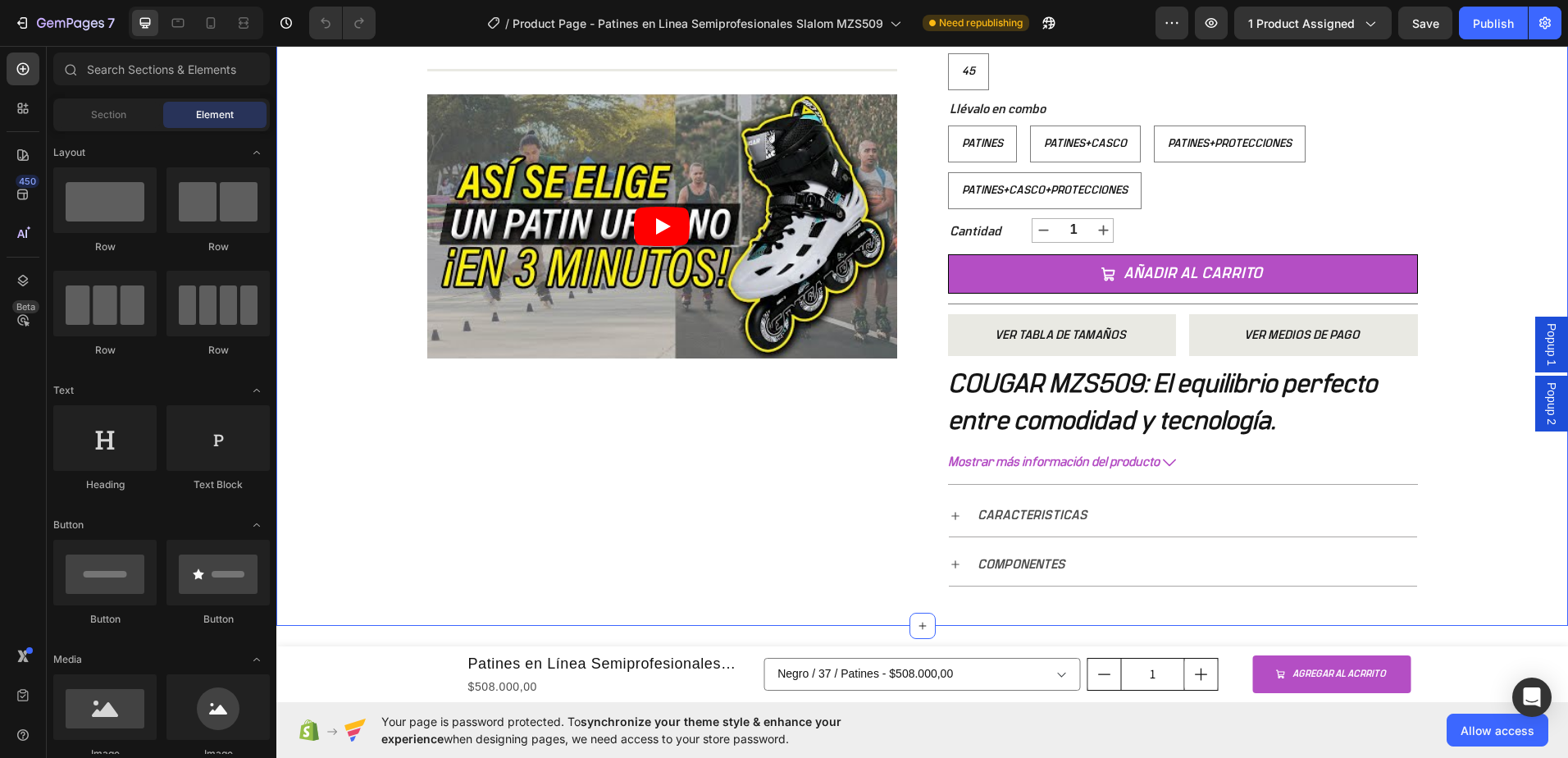
scroll to position [574, 0]
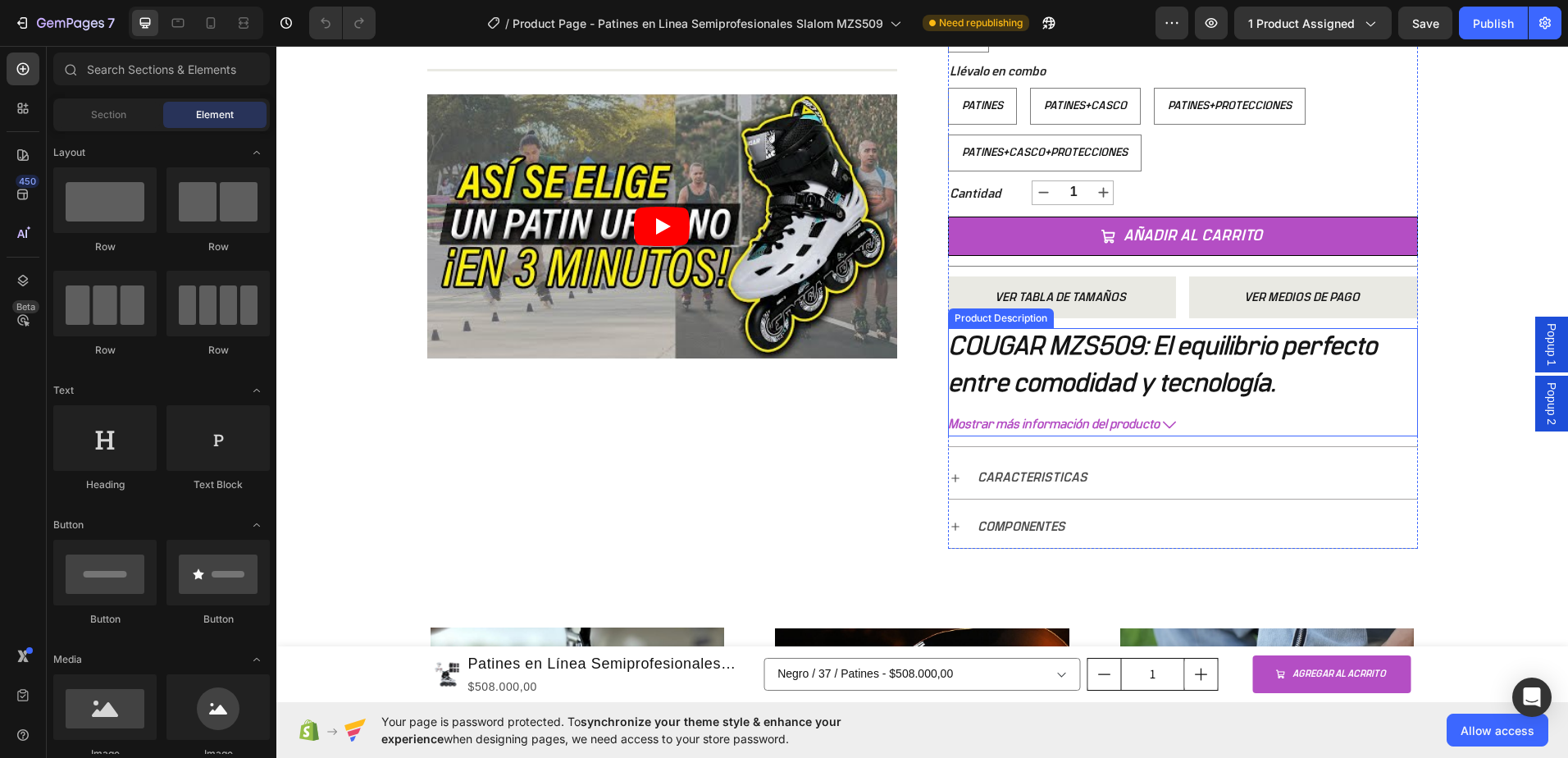
click at [1138, 426] on span "Mostrar más información del producto" at bounding box center [1054, 424] width 212 height 24
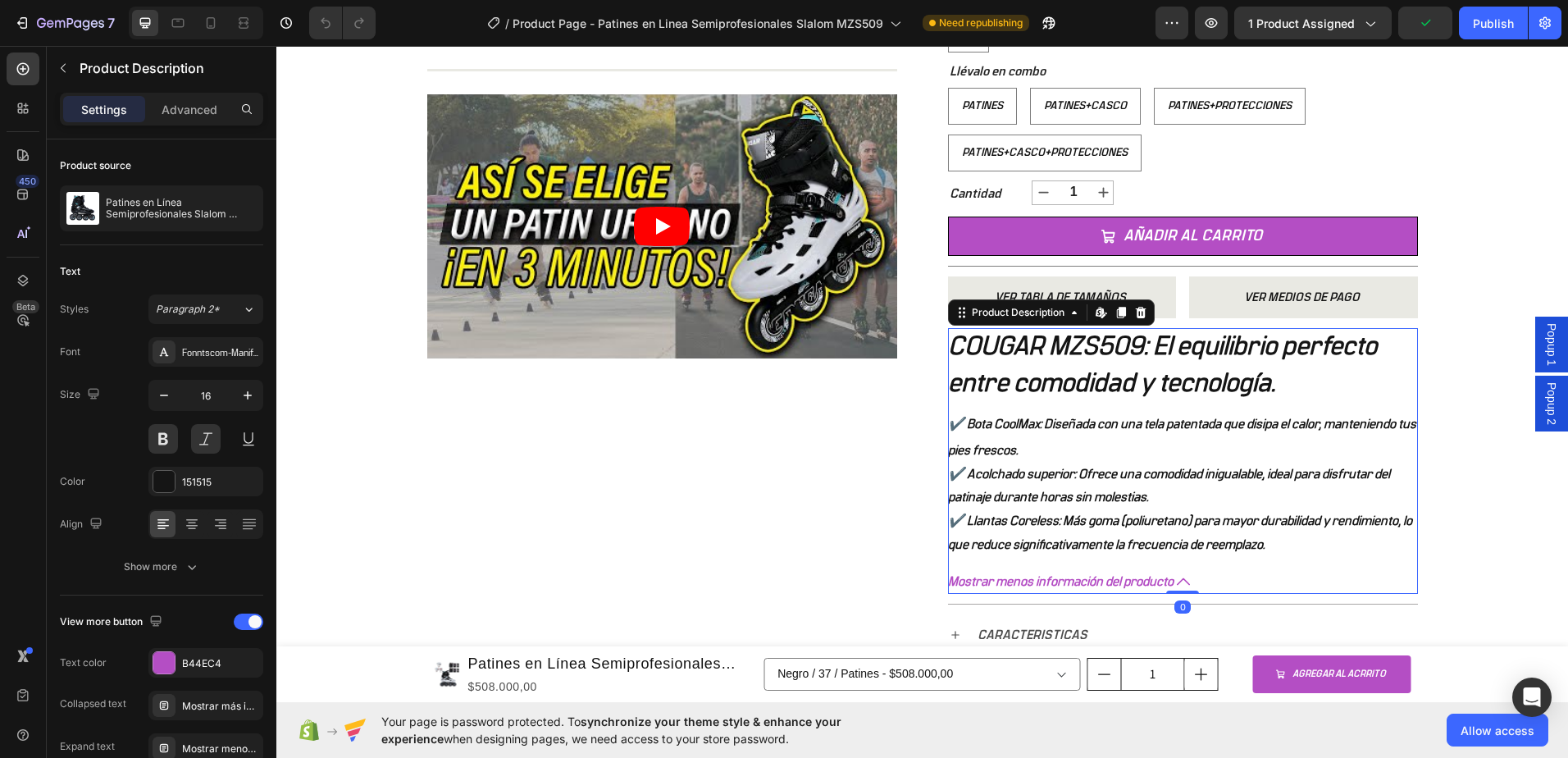
click at [1161, 581] on span "Mostrar menos información del producto" at bounding box center [1061, 582] width 225 height 24
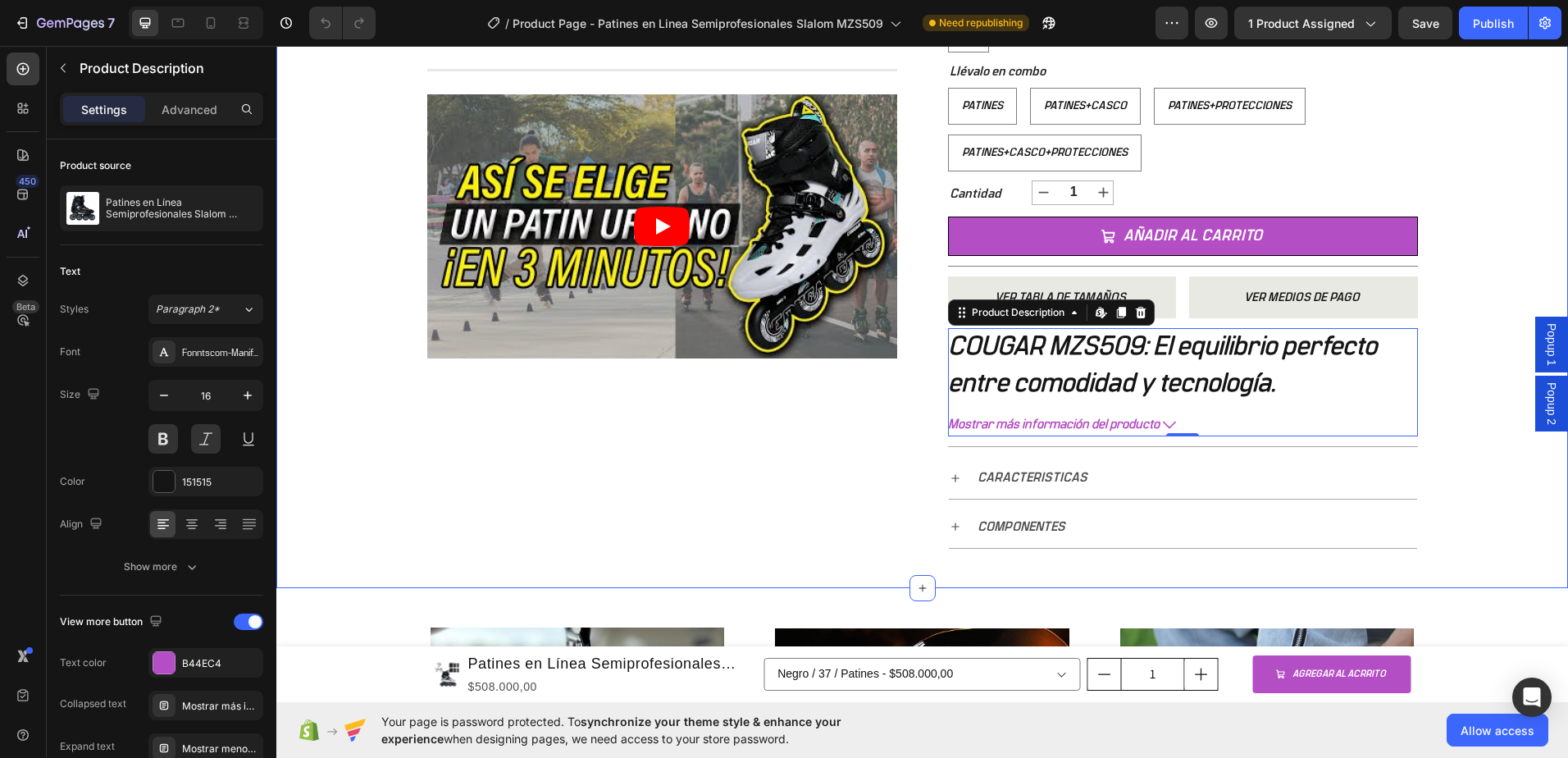
click at [1476, 259] on div "+ 10.000 CLIENTES SATISFECHOS Item List 5 ESTRELLAS EN GOOGLE Item List PAGO CO…" at bounding box center [922, 47] width 1291 height 1082
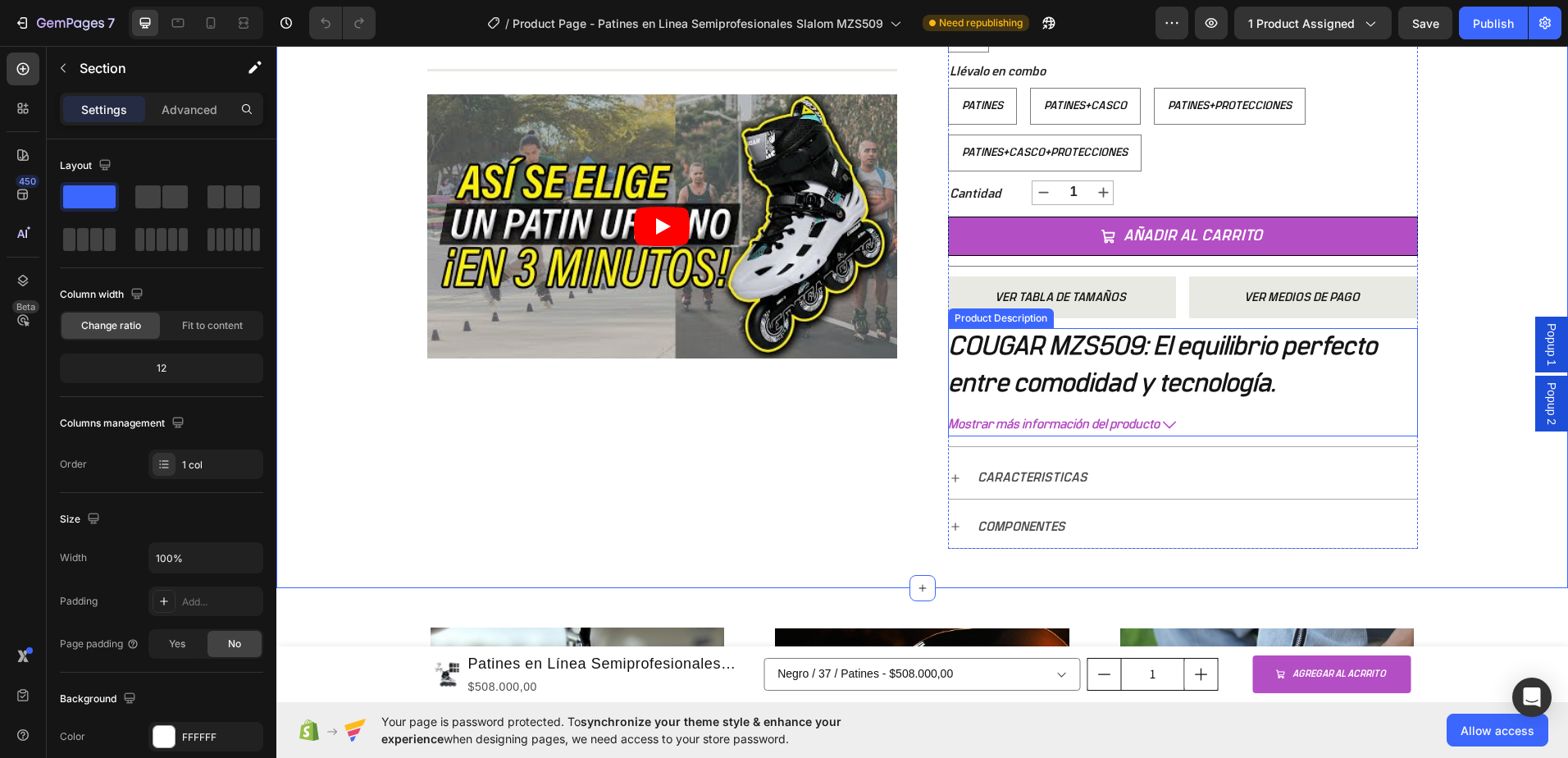
click at [1091, 382] on b "COUGAR MZS509: El equilibrio perfecto entre comodidad y tecnología." at bounding box center [1163, 364] width 428 height 63
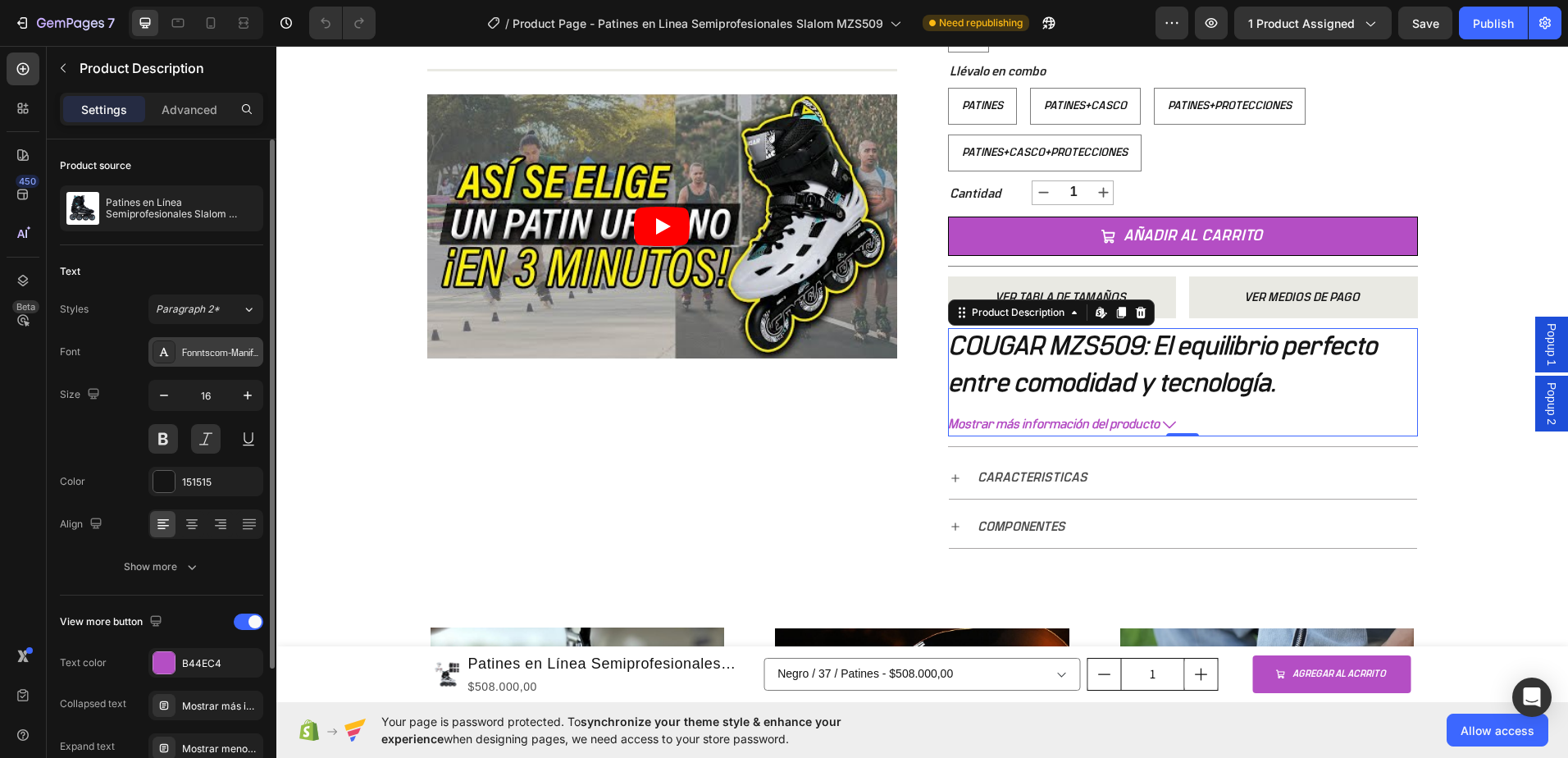
click at [191, 356] on div "Fonntscom-Manifold_CF_Medium" at bounding box center [220, 352] width 77 height 15
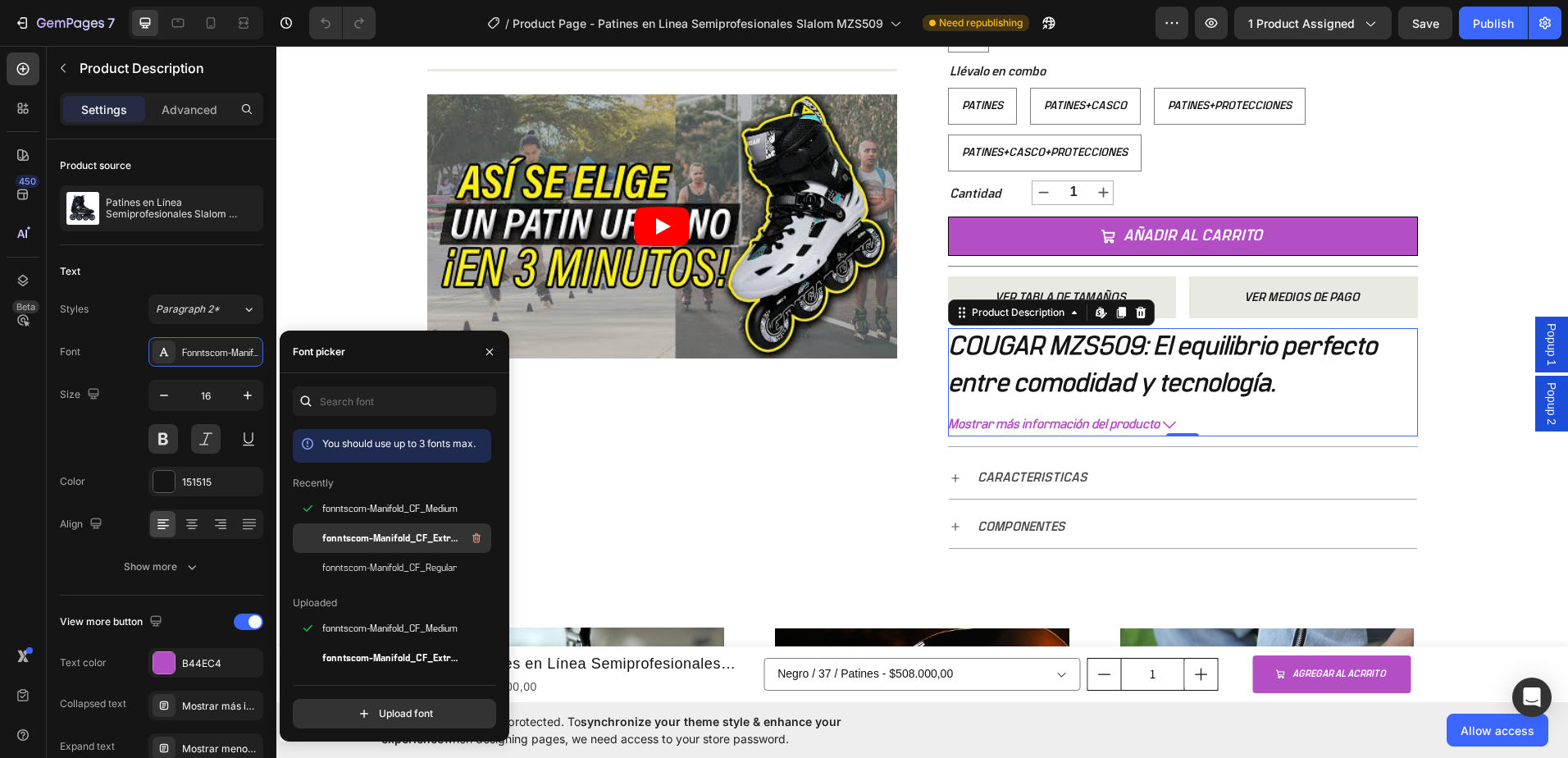
click at [371, 530] on div "fonntscom-Manifold_CF_Extra_Bold" at bounding box center [405, 538] width 166 height 20
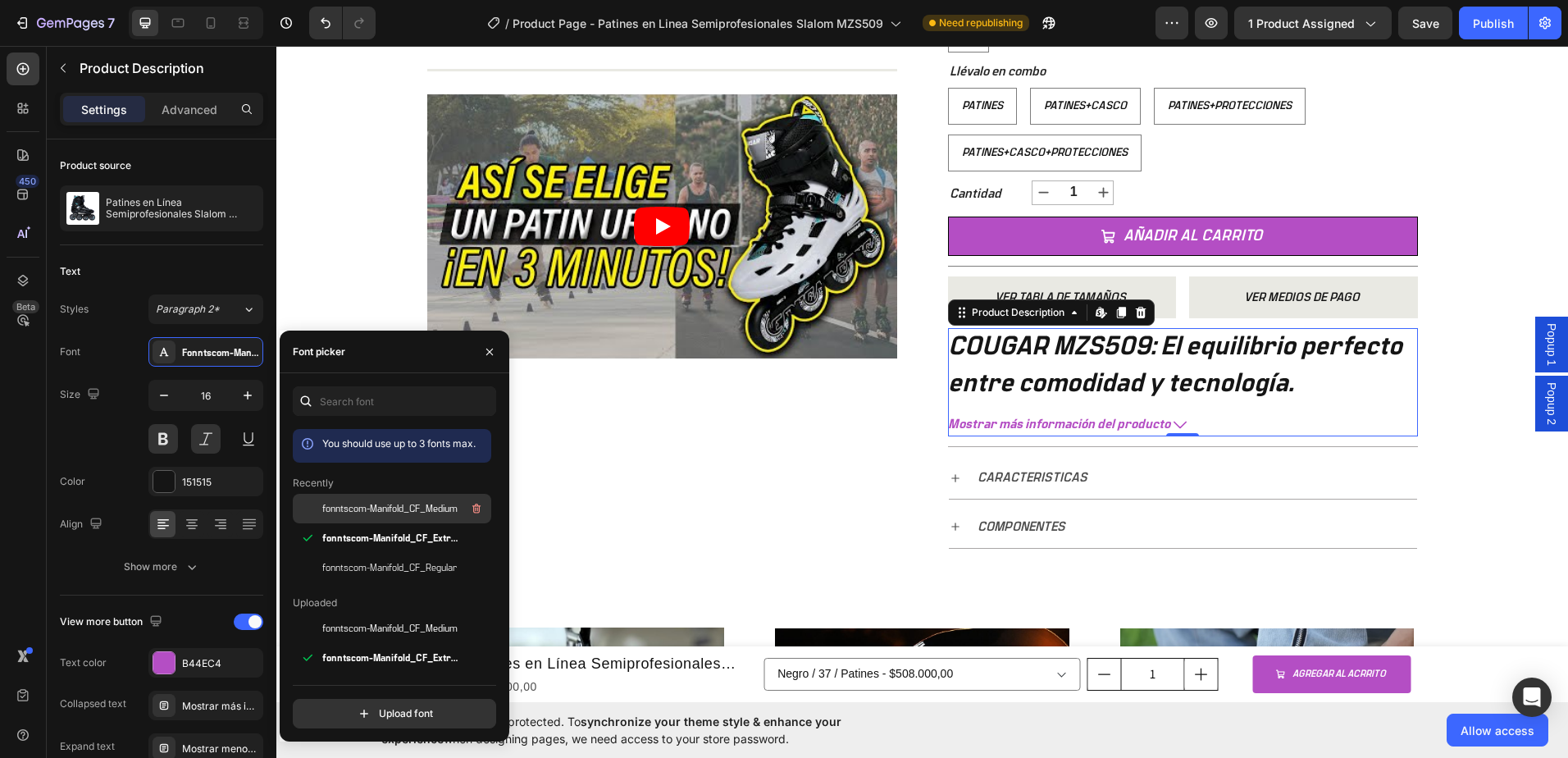
click at [375, 509] on span "fonntscom-Manifold_CF_Medium" at bounding box center [390, 508] width 136 height 15
click at [1414, 143] on div "Product Images Title Line Video Row Patines en Línea Semiprofesionales Slalom M…" at bounding box center [922, 67] width 1017 height 991
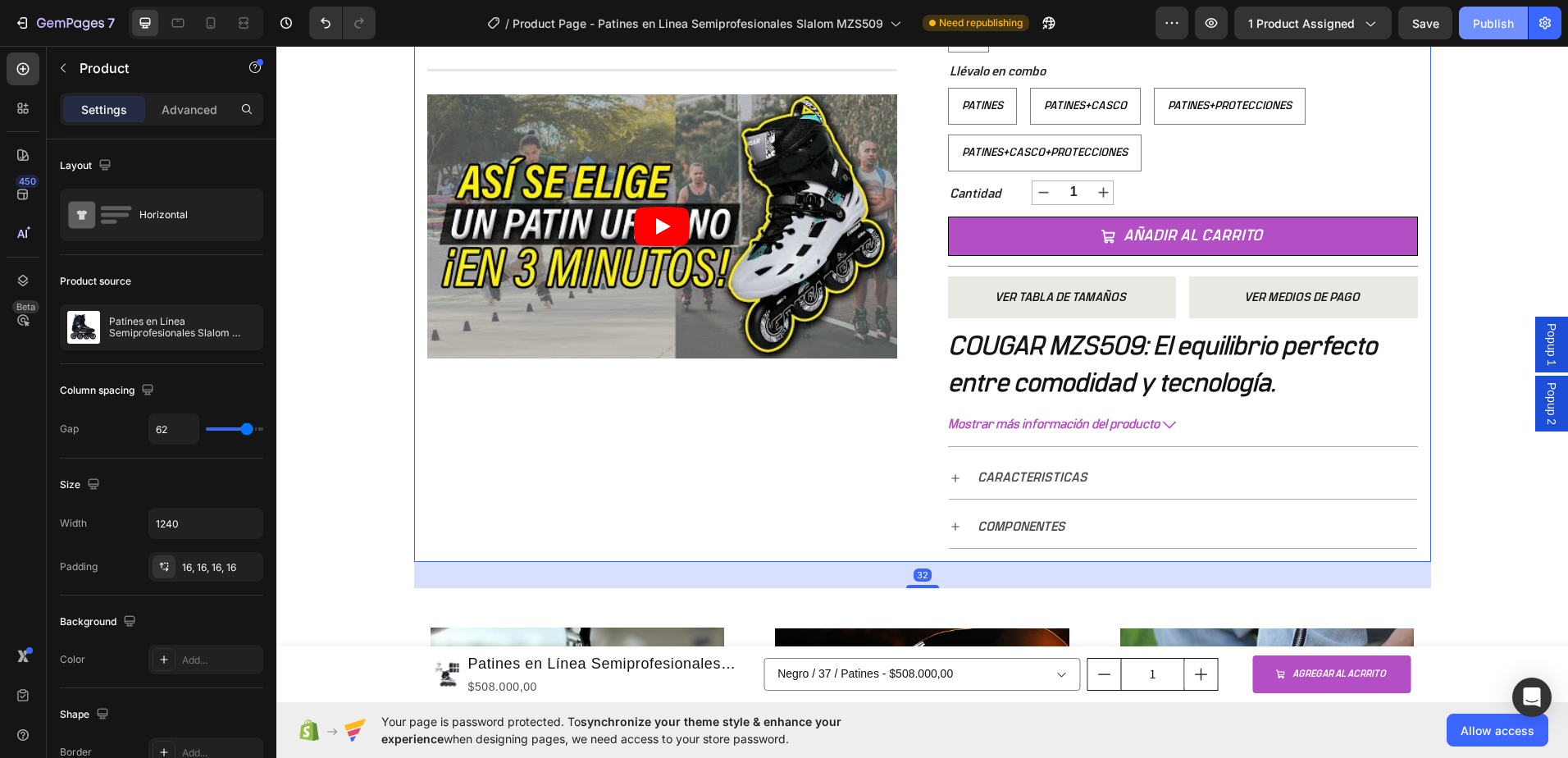
click at [1495, 26] on div "Publish" at bounding box center [1494, 23] width 41 height 17
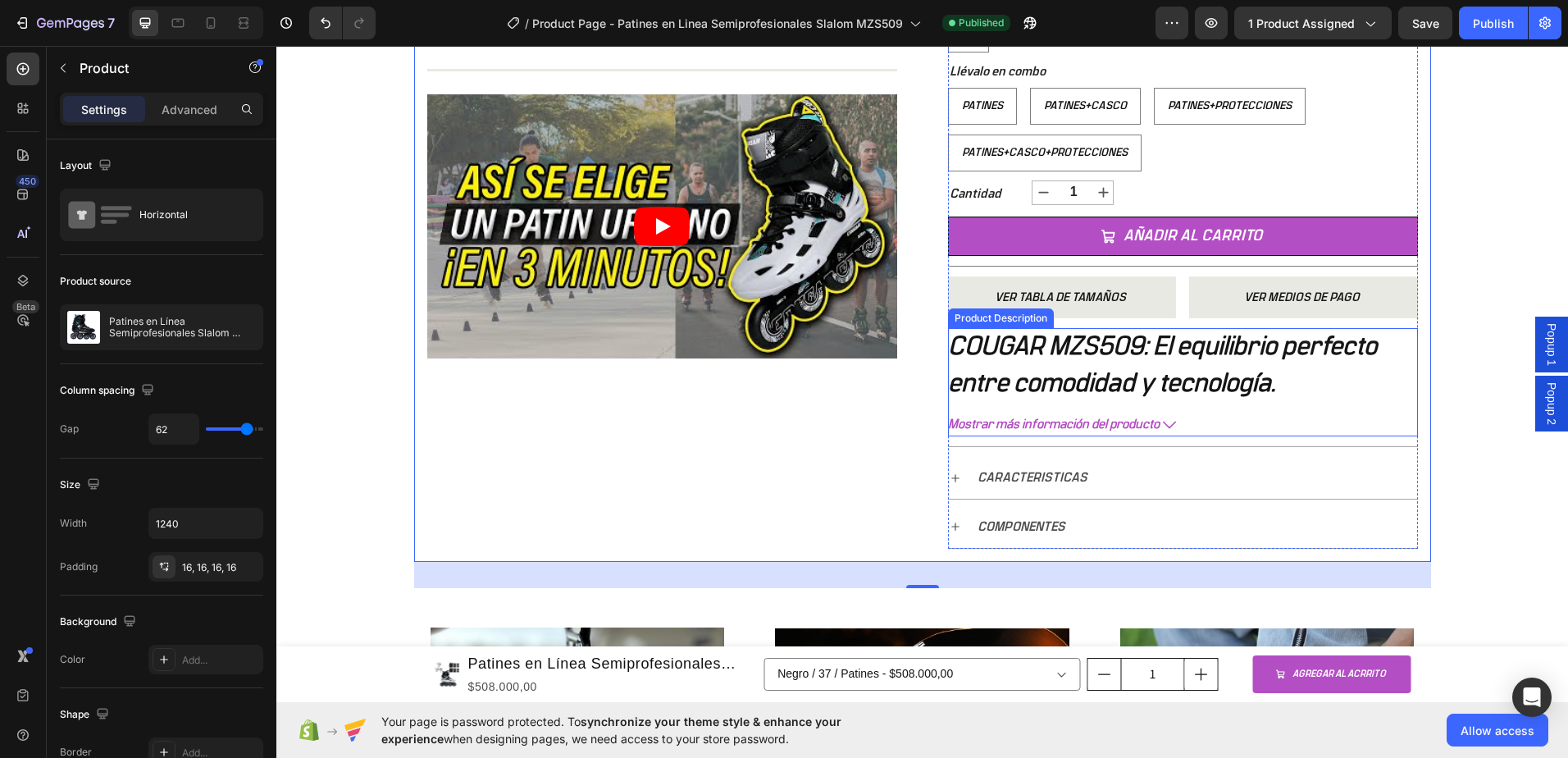
click at [1125, 389] on b "COUGAR MZS509: El equilibrio perfecto entre comodidad y tecnología." at bounding box center [1163, 364] width 428 height 63
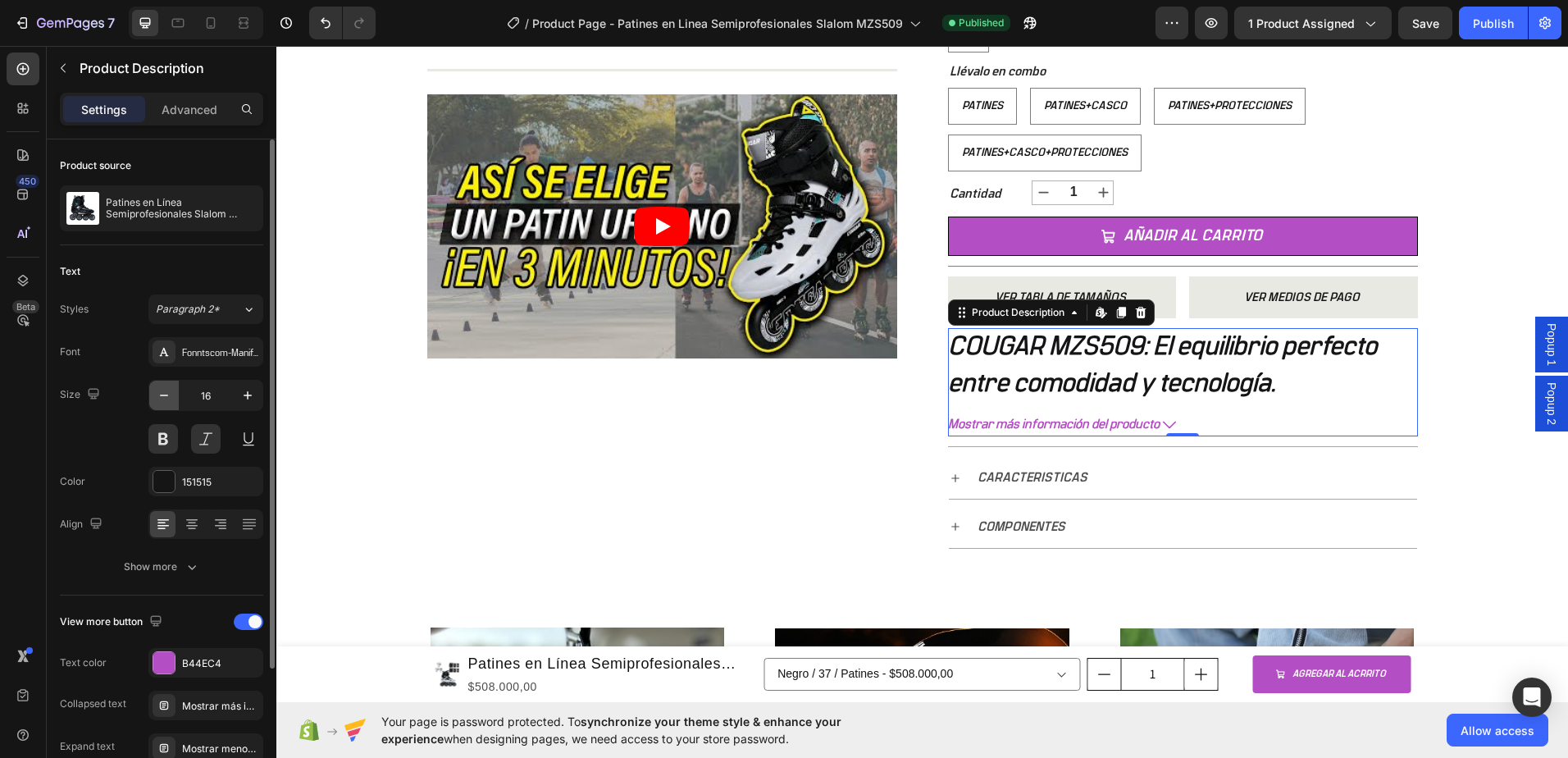
click at [161, 393] on icon "button" at bounding box center [164, 394] width 16 height 16
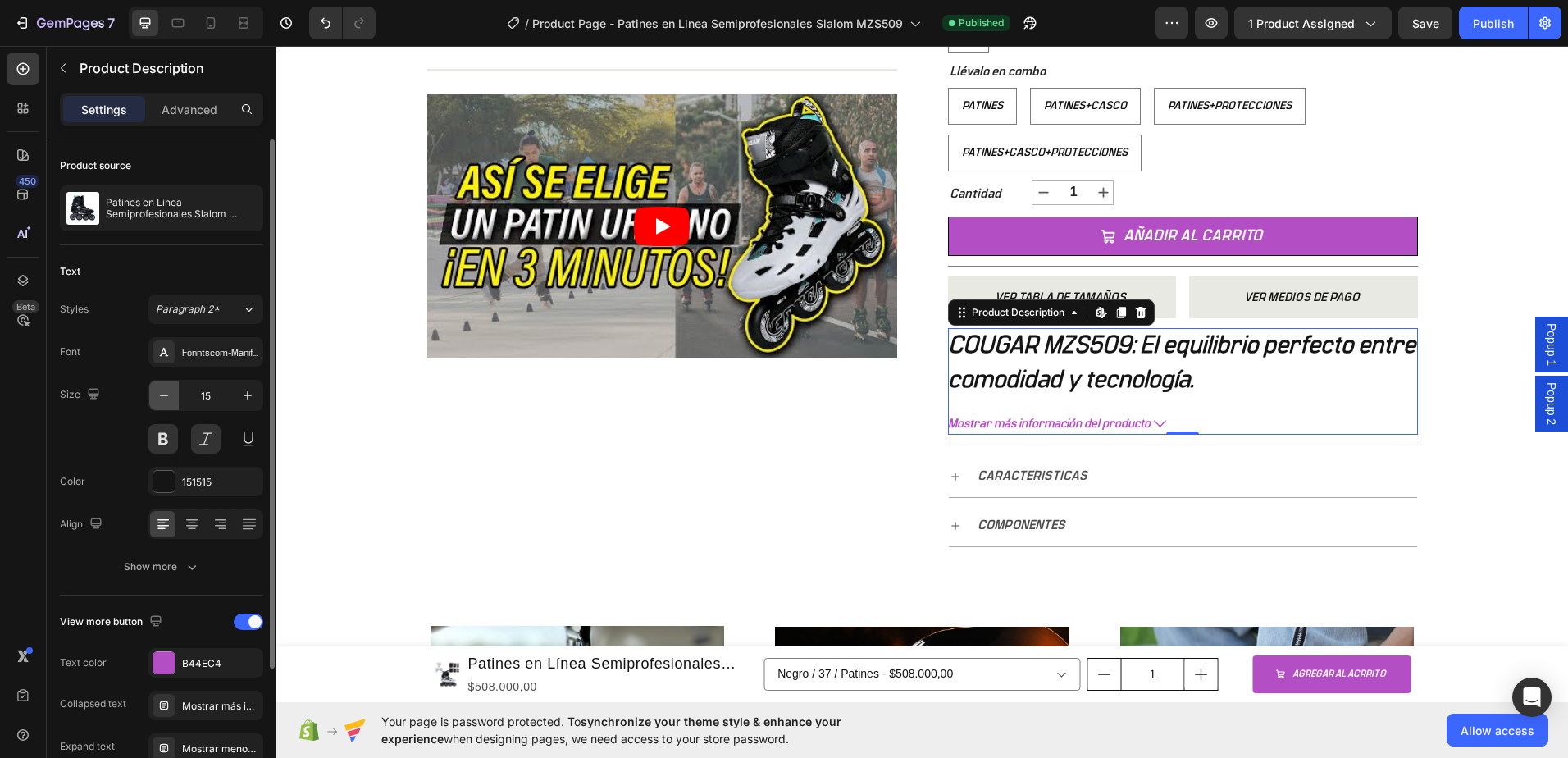
click at [161, 393] on icon "button" at bounding box center [164, 394] width 16 height 16
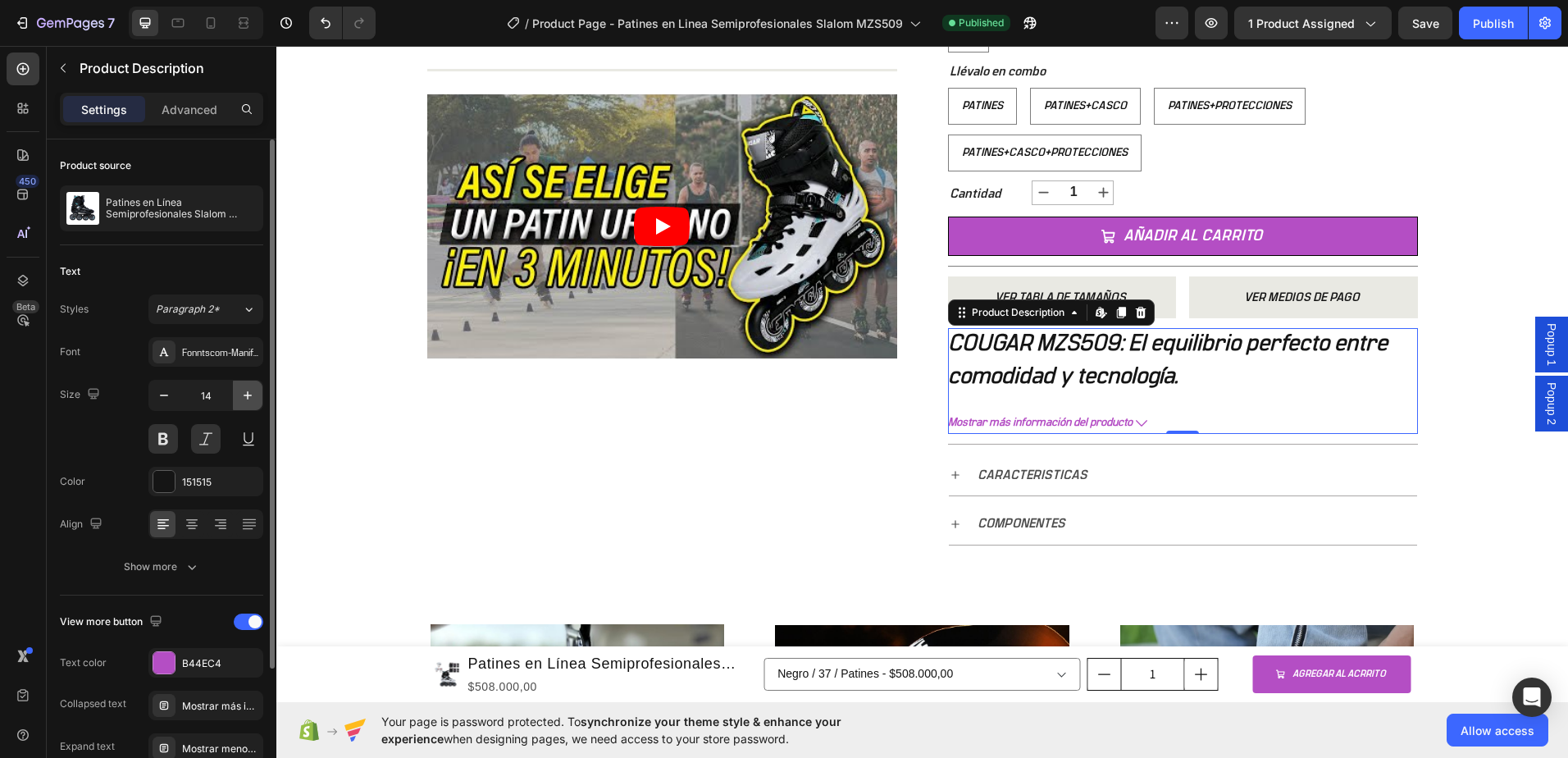
click at [252, 396] on icon "button" at bounding box center [248, 394] width 16 height 16
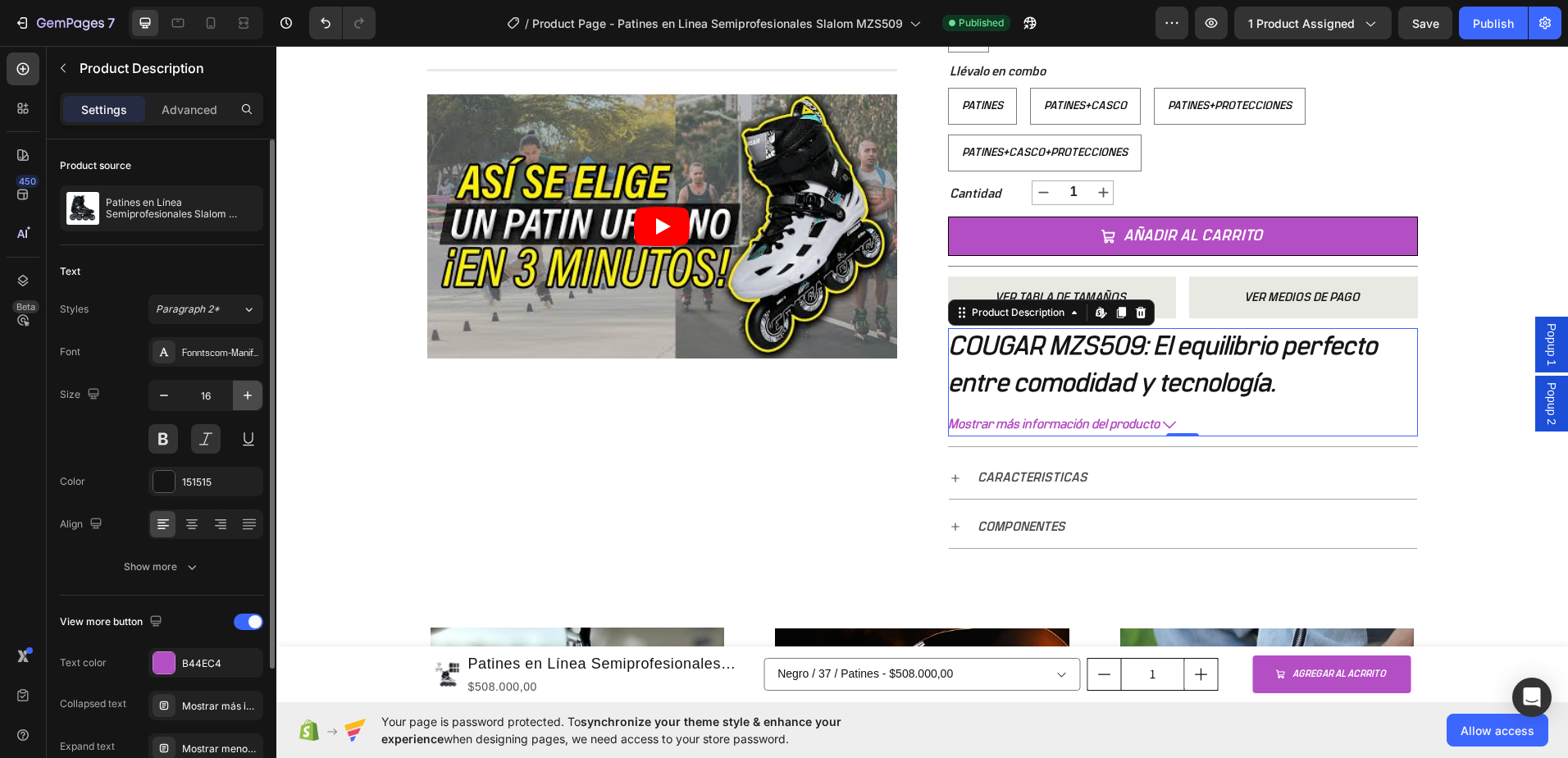
click at [252, 396] on icon "button" at bounding box center [248, 394] width 16 height 16
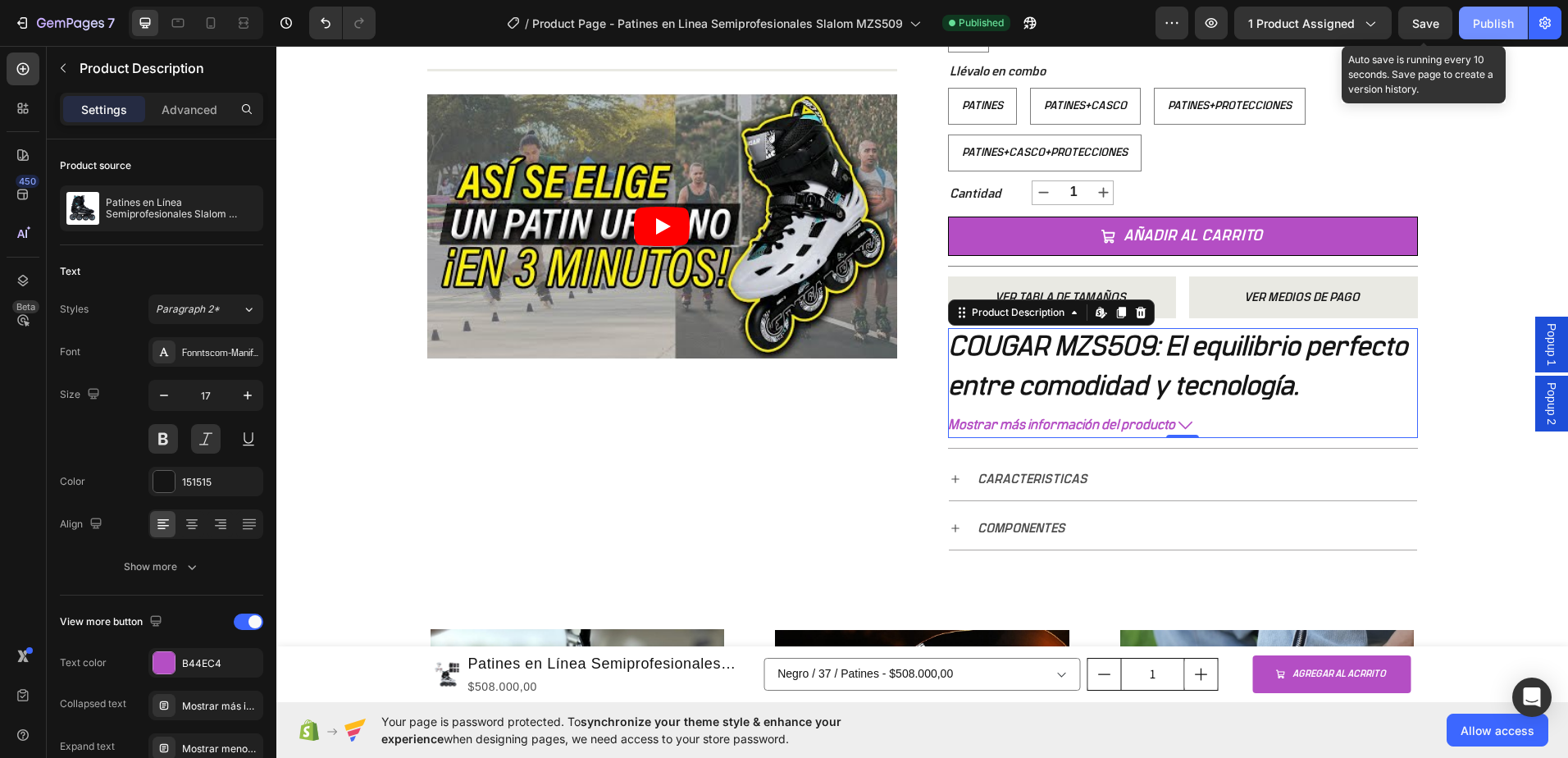
drag, startPoint x: 1426, startPoint y: 32, endPoint x: 1466, endPoint y: 31, distance: 40.0
click at [1426, 32] on button "Save" at bounding box center [1425, 23] width 54 height 32
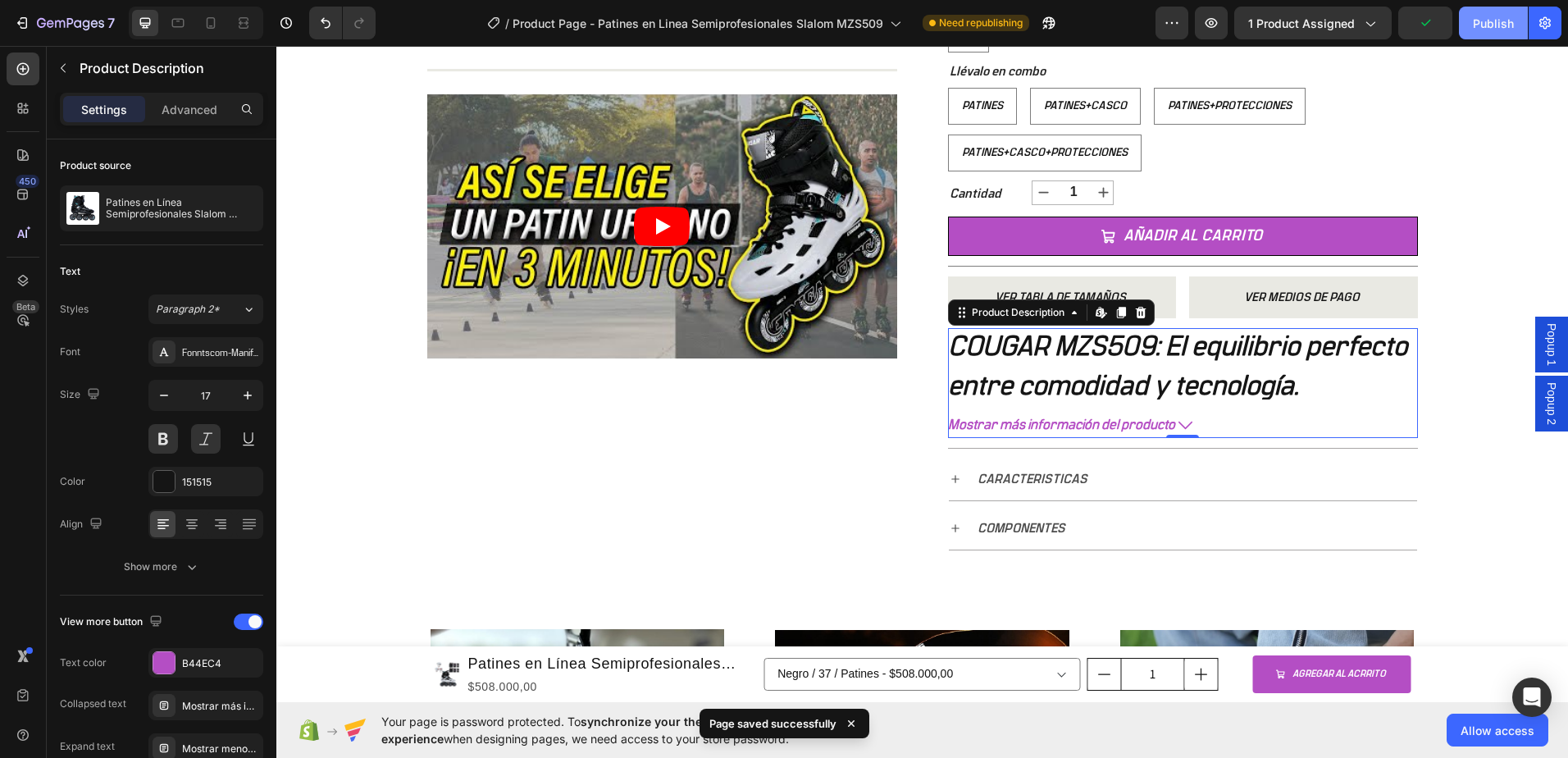
click at [1483, 31] on div "Publish" at bounding box center [1494, 23] width 41 height 17
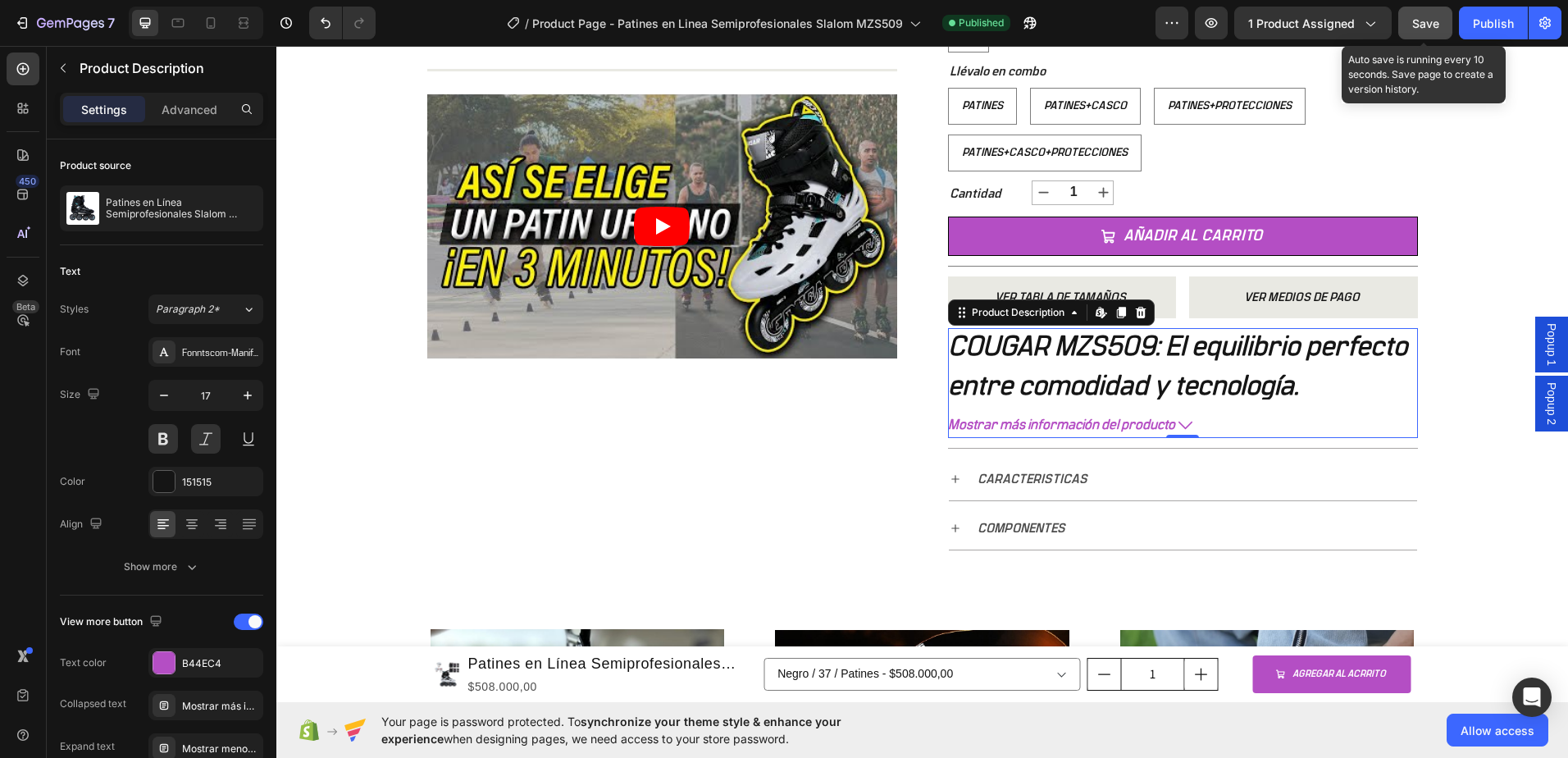
click at [1425, 32] on button "Save" at bounding box center [1425, 23] width 54 height 32
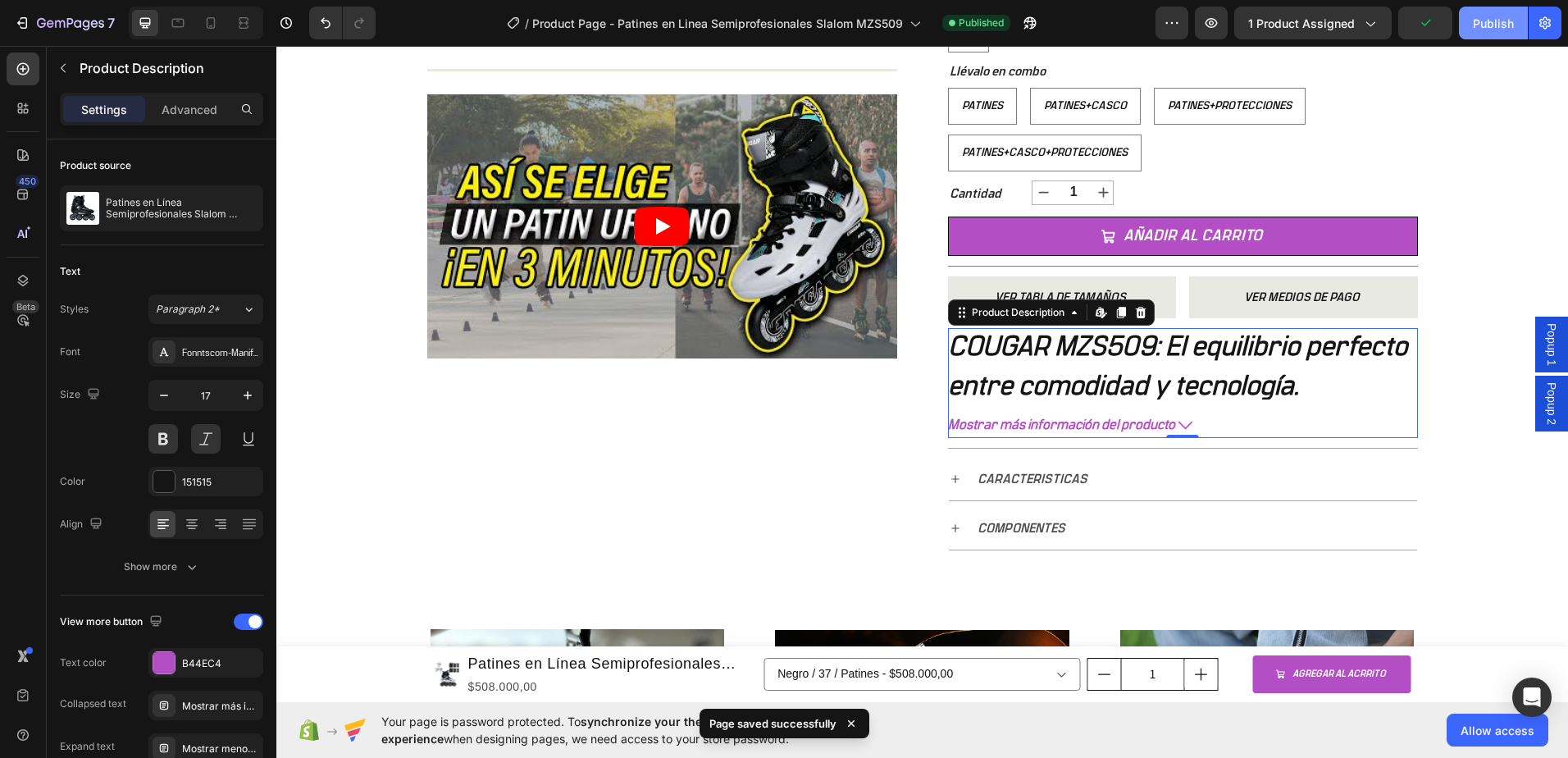
click at [1472, 28] on button "Publish" at bounding box center [1493, 23] width 69 height 32
click at [1239, 380] on b "COUGAR MZS509: El equilibrio perfecto entre comodidad y tecnología." at bounding box center [1178, 366] width 459 height 67
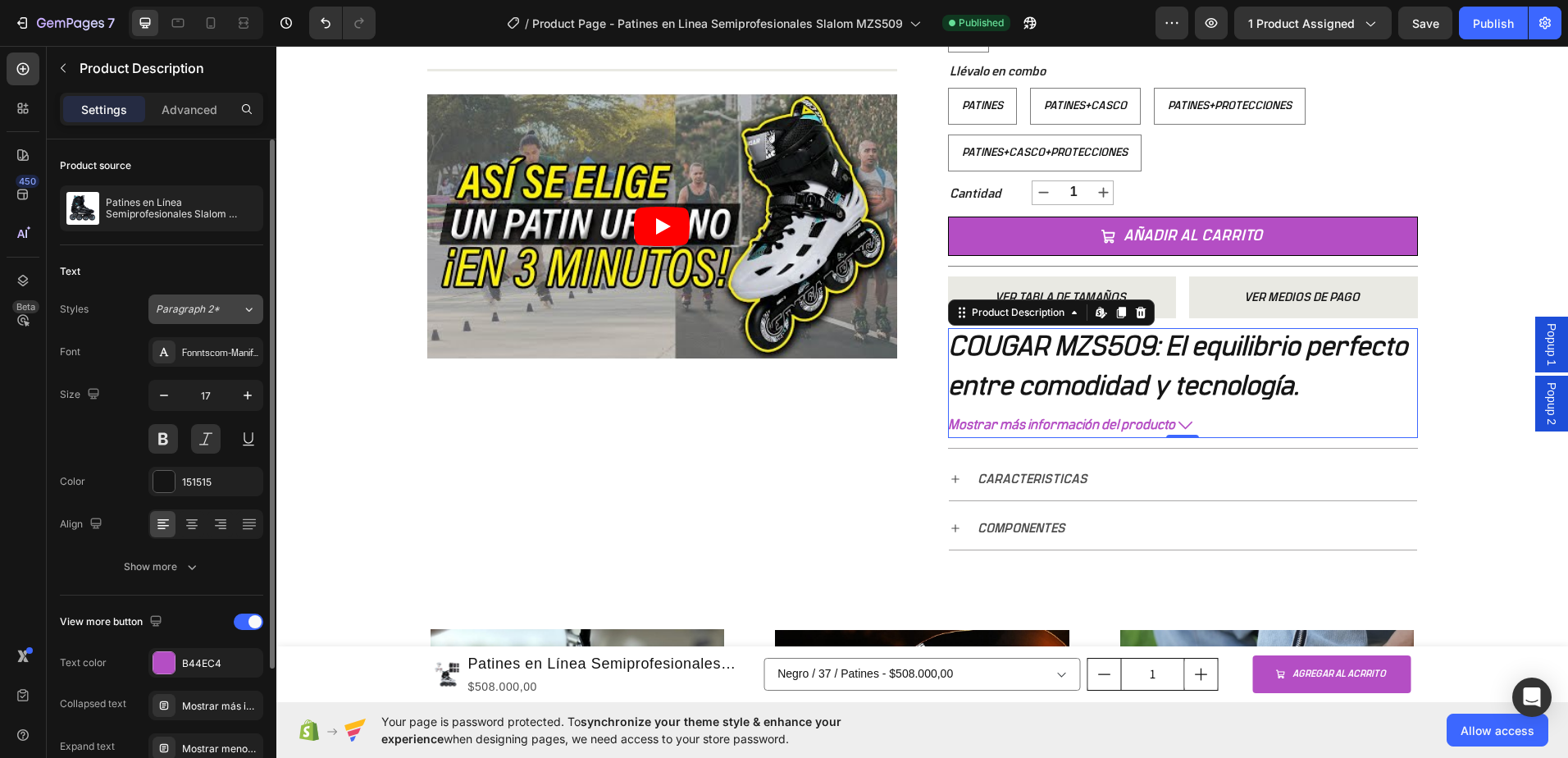
click at [197, 312] on span "Paragraph 2*" at bounding box center [188, 309] width 64 height 15
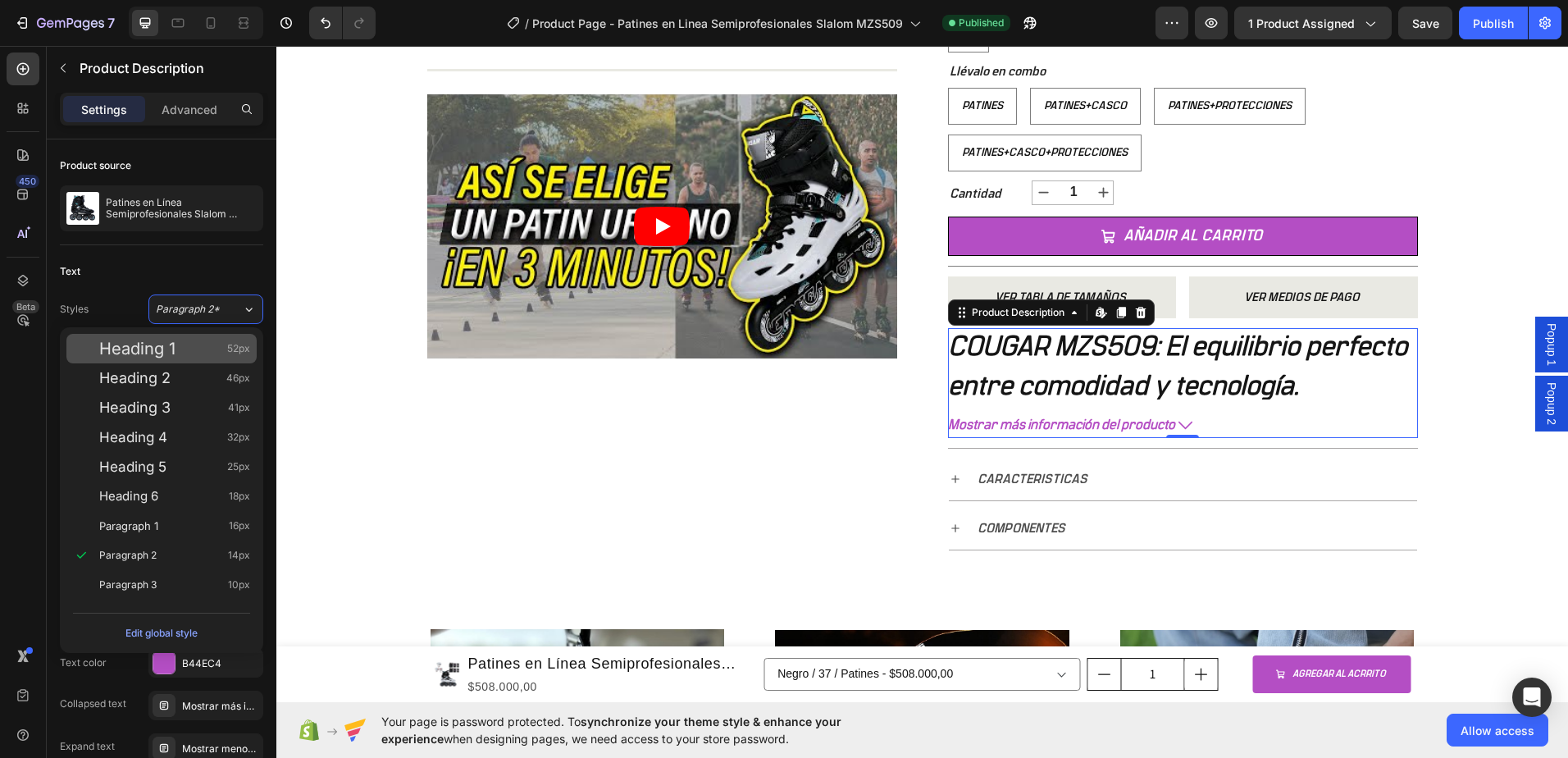
click at [163, 355] on span "Heading 1" at bounding box center [137, 348] width 76 height 16
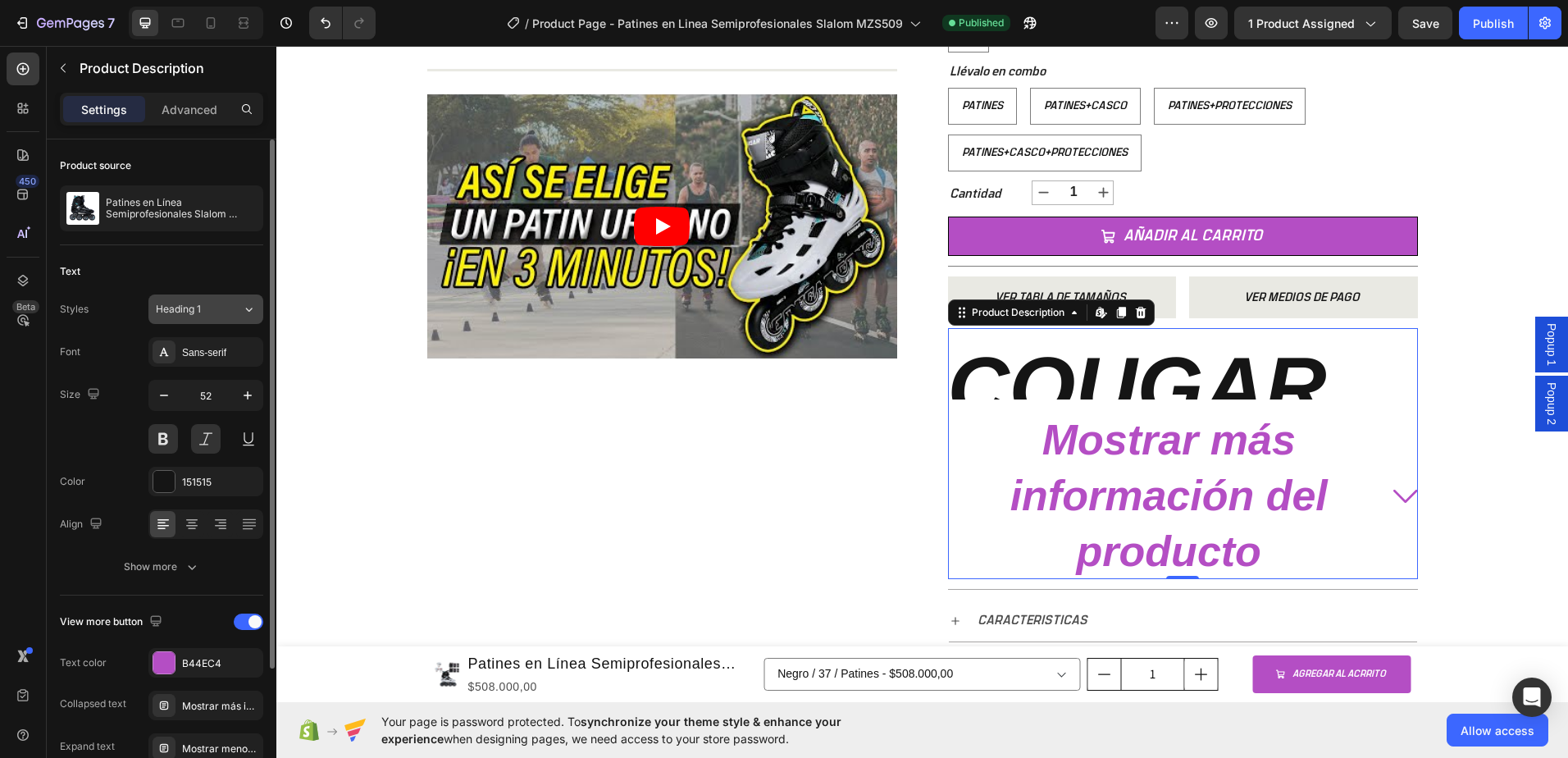
click at [206, 309] on div "Heading 1" at bounding box center [189, 309] width 67 height 15
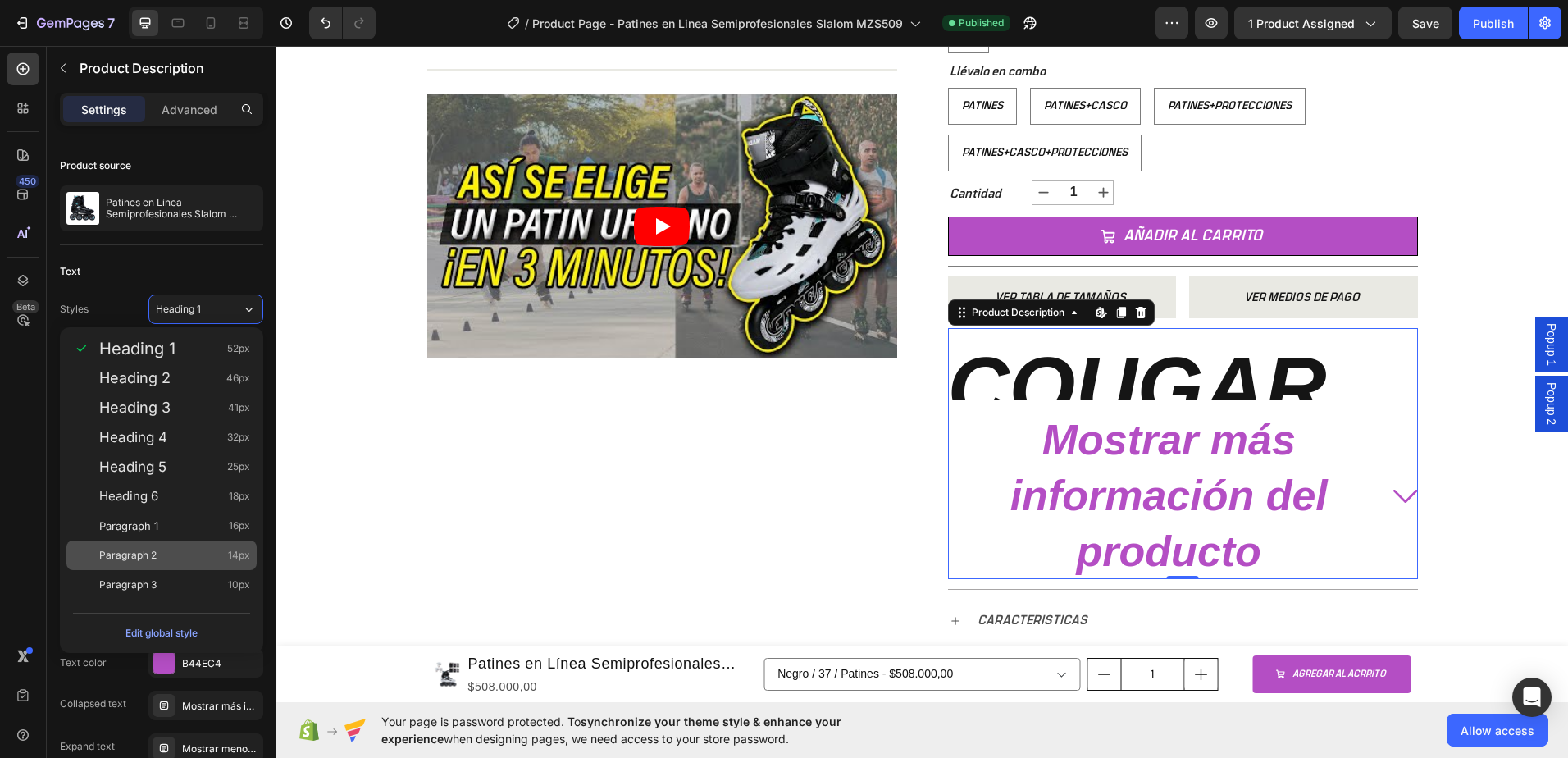
click at [155, 552] on span "Paragraph 2" at bounding box center [127, 555] width 57 height 16
type input "14"
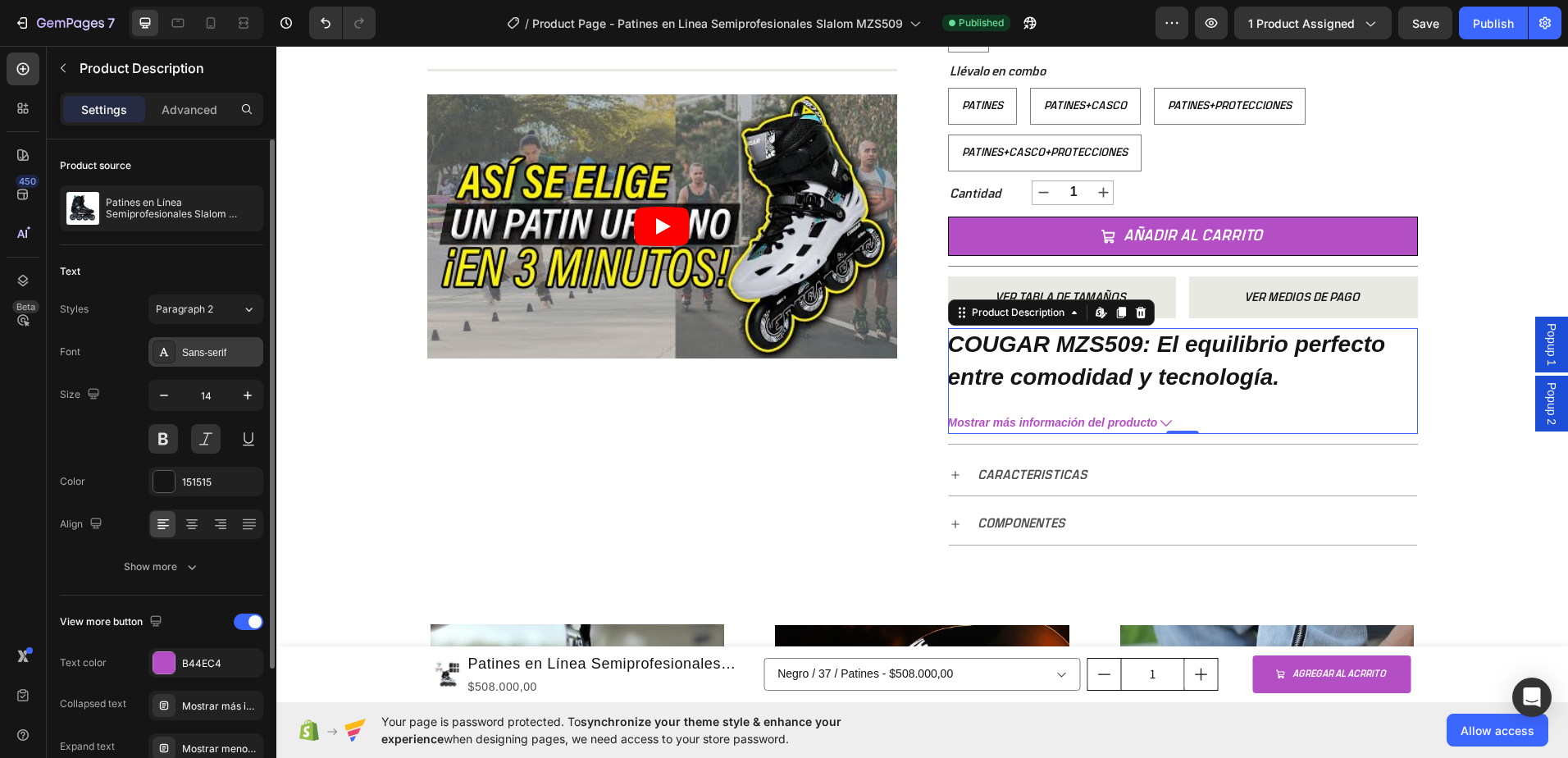
click at [193, 351] on div "Sans-serif" at bounding box center [220, 352] width 77 height 15
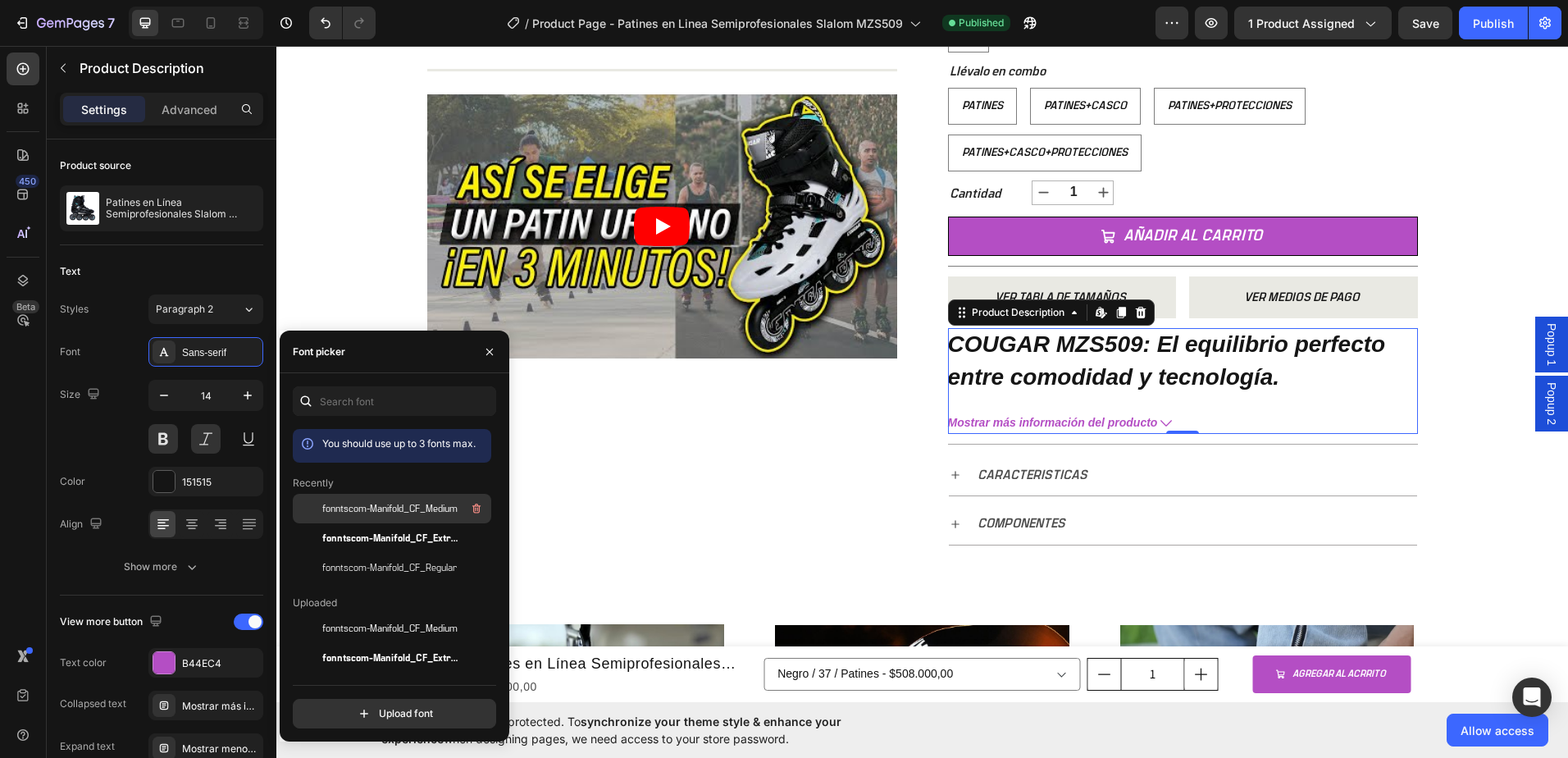
click at [417, 501] on span "fonntscom-Manifold_CF_Medium" at bounding box center [390, 508] width 136 height 15
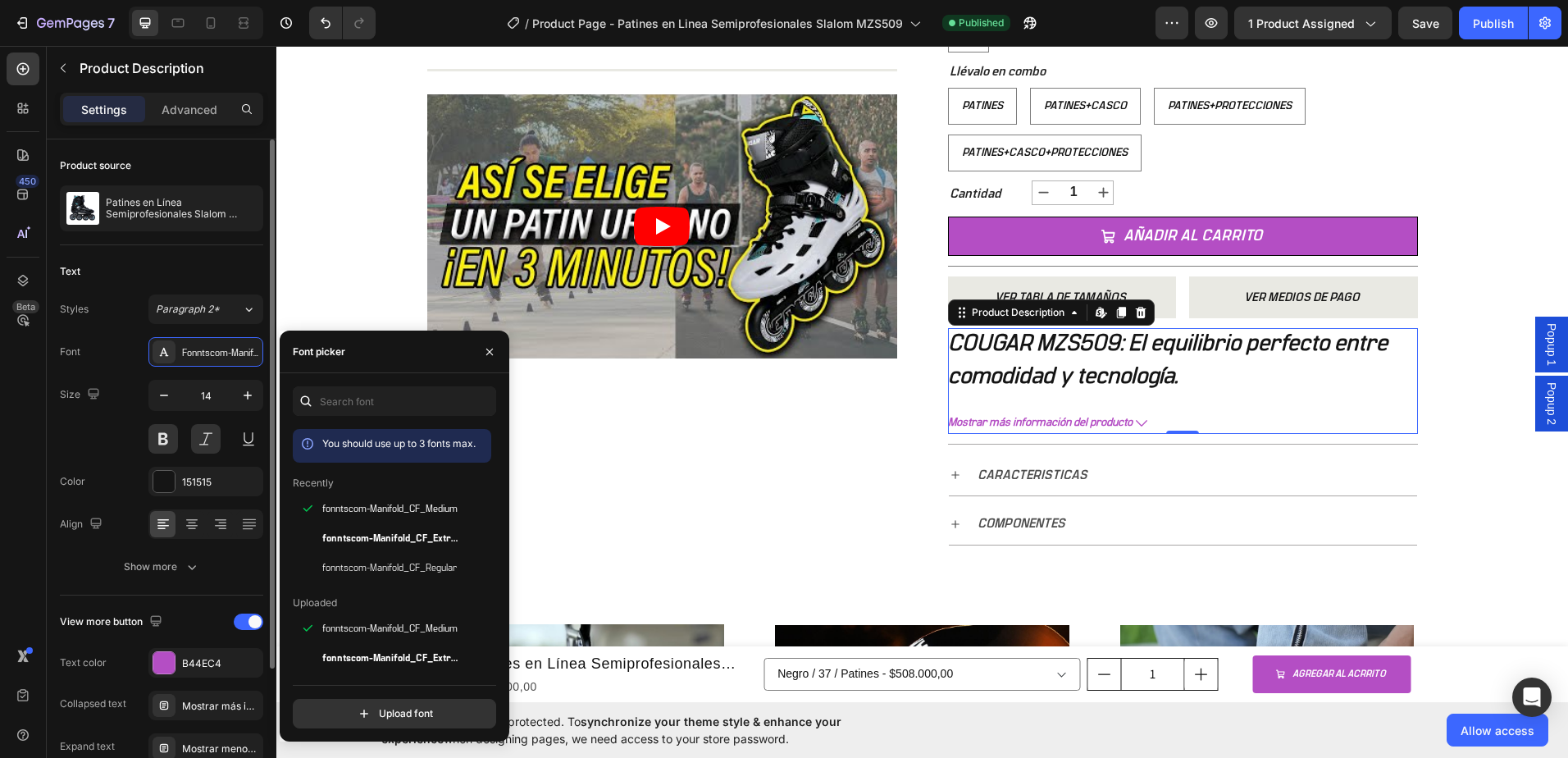
click at [178, 255] on div "Text Styles Paragraph 2* Font Fonntscom-Manifold_CF_Medium Size 14 Color 151515…" at bounding box center [161, 420] width 203 height 350
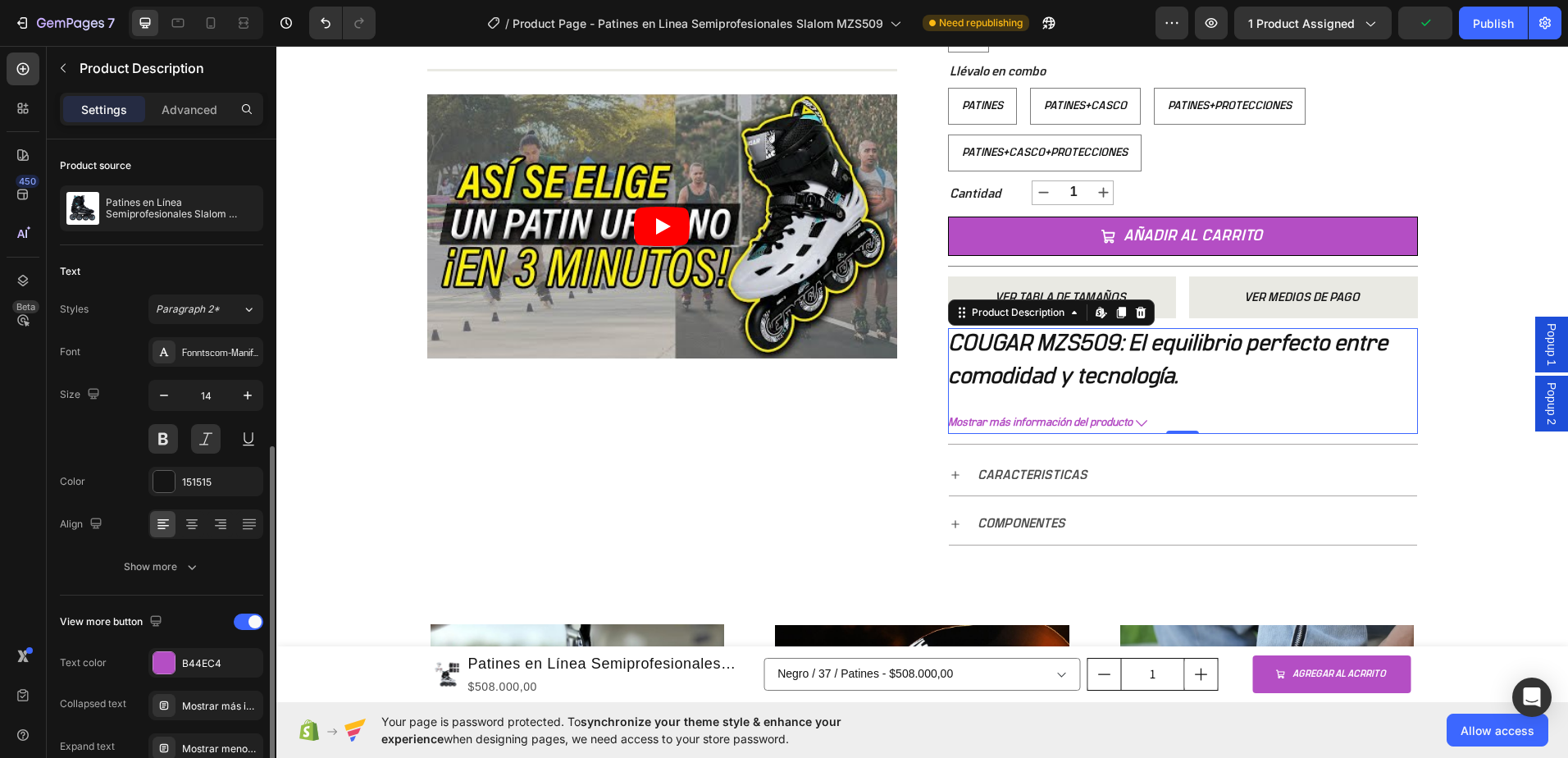
scroll to position [171, 0]
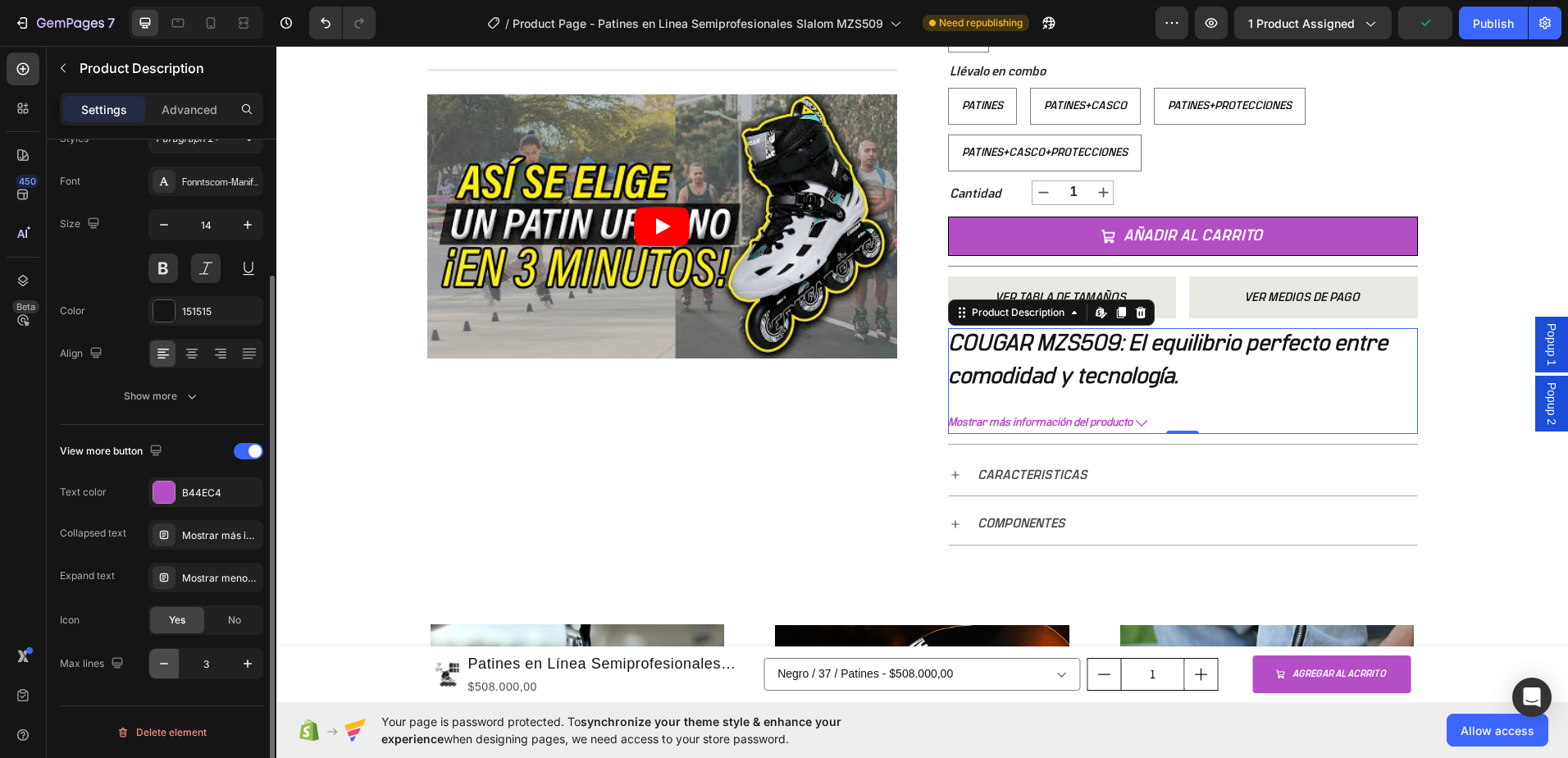
click at [169, 668] on icon "button" at bounding box center [164, 663] width 16 height 16
type input "2"
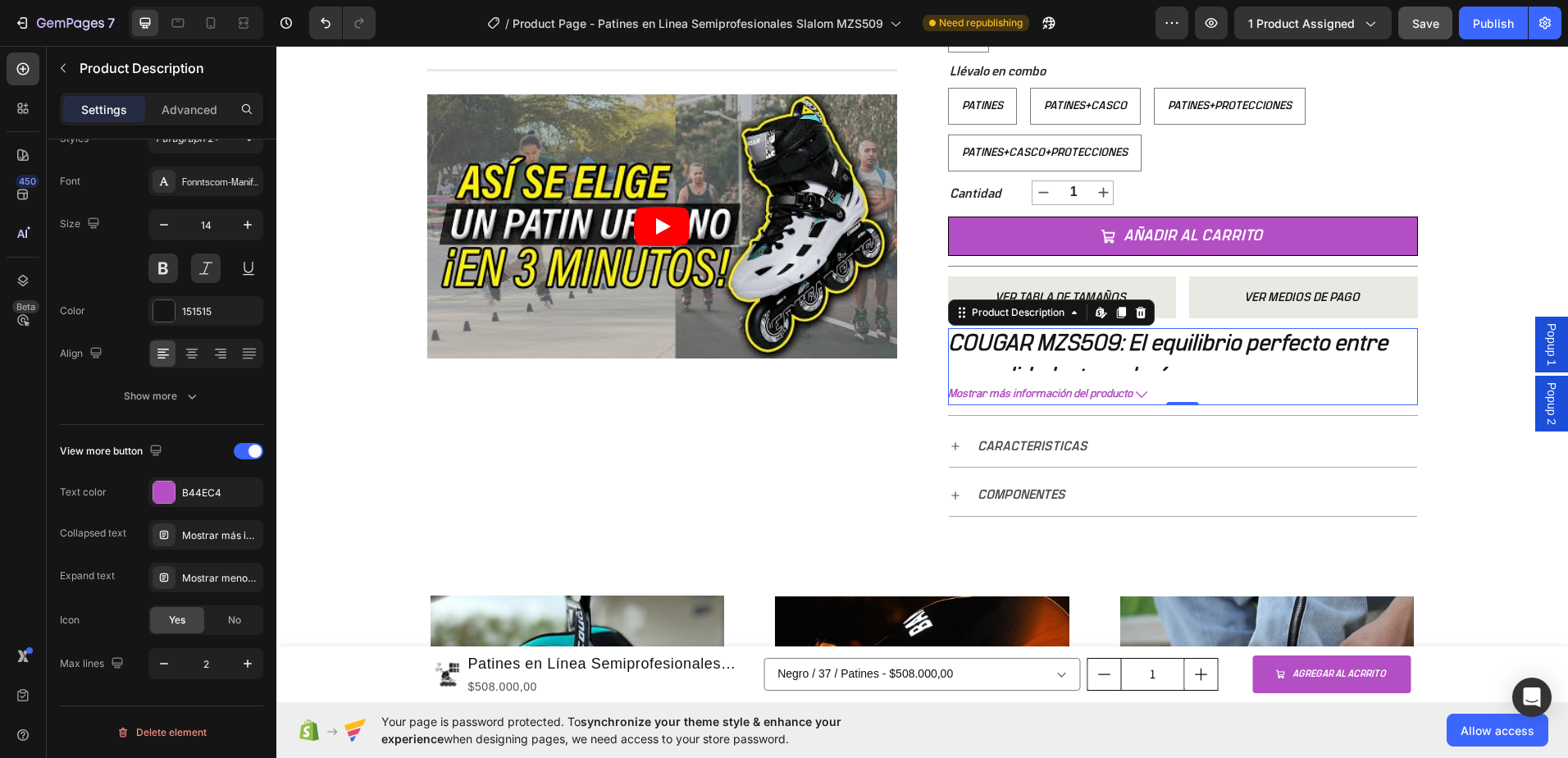
click at [1431, 25] on span "Save" at bounding box center [1425, 23] width 27 height 14
click at [1494, 33] on button "Publish" at bounding box center [1493, 23] width 69 height 32
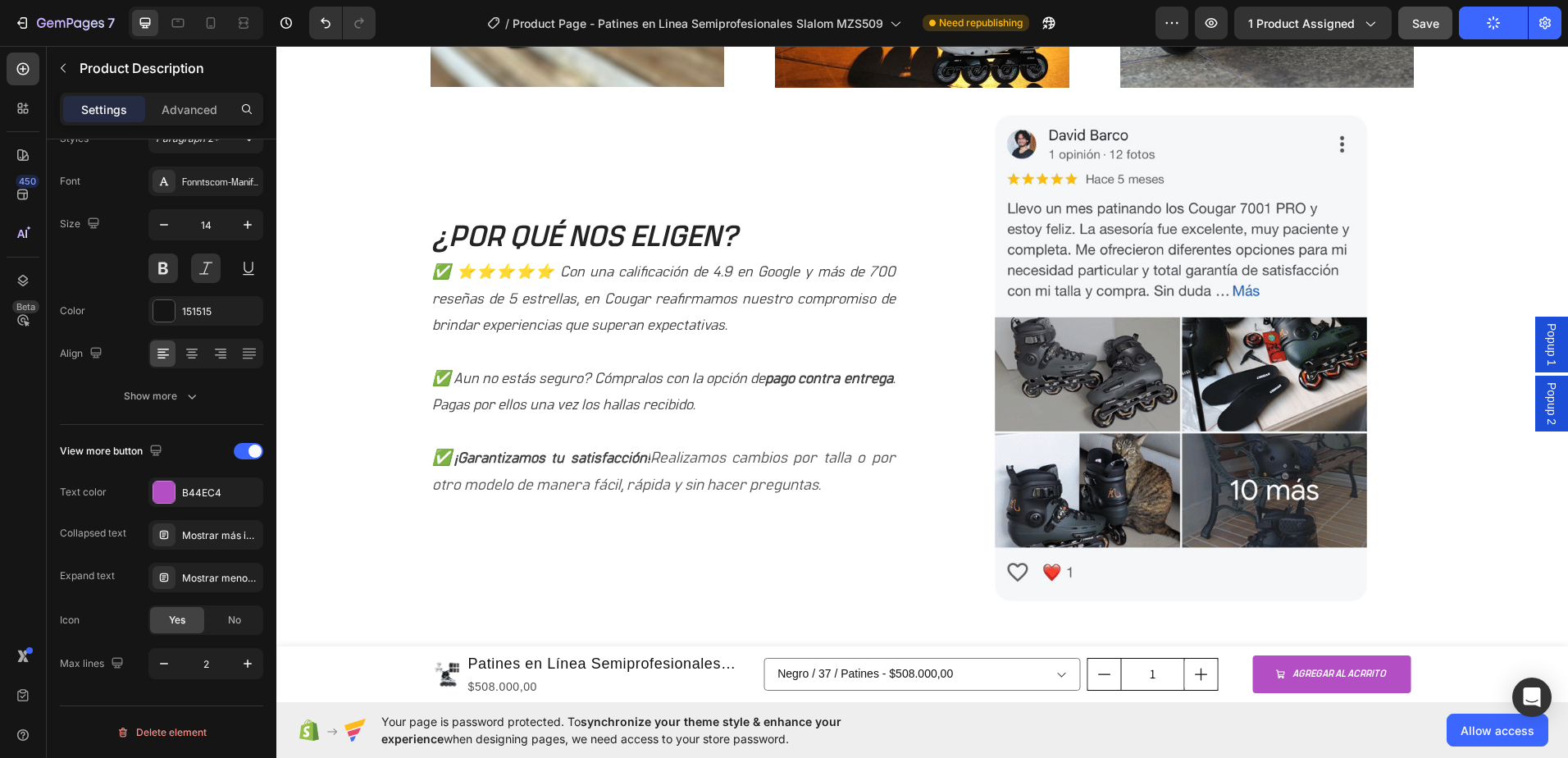
scroll to position [1476, 0]
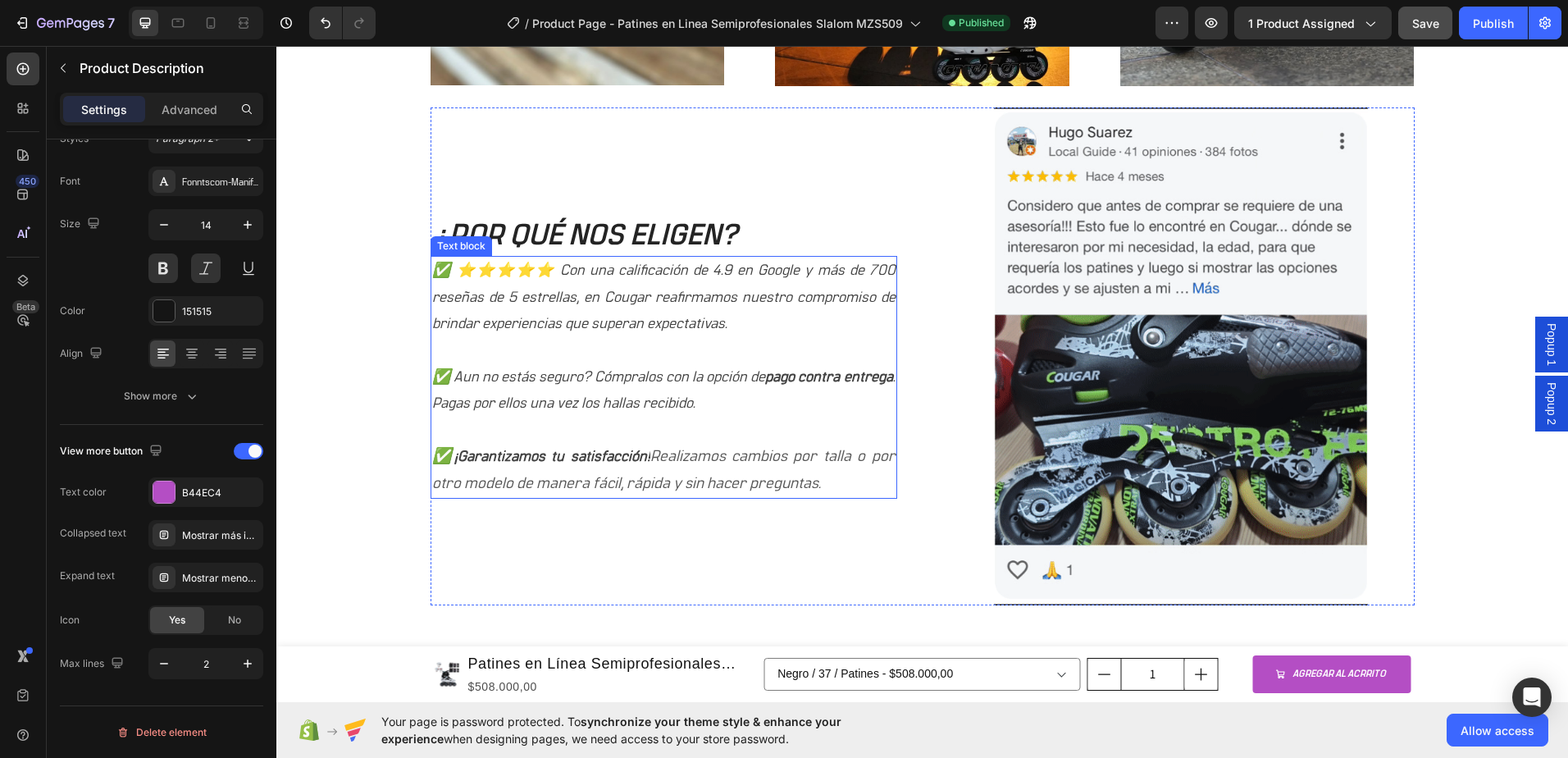
click at [578, 366] on p "✅ Aun no estás seguro? Cómpralos con la opción de pago contra entrega . Pagas p…" at bounding box center [663, 391] width 463 height 53
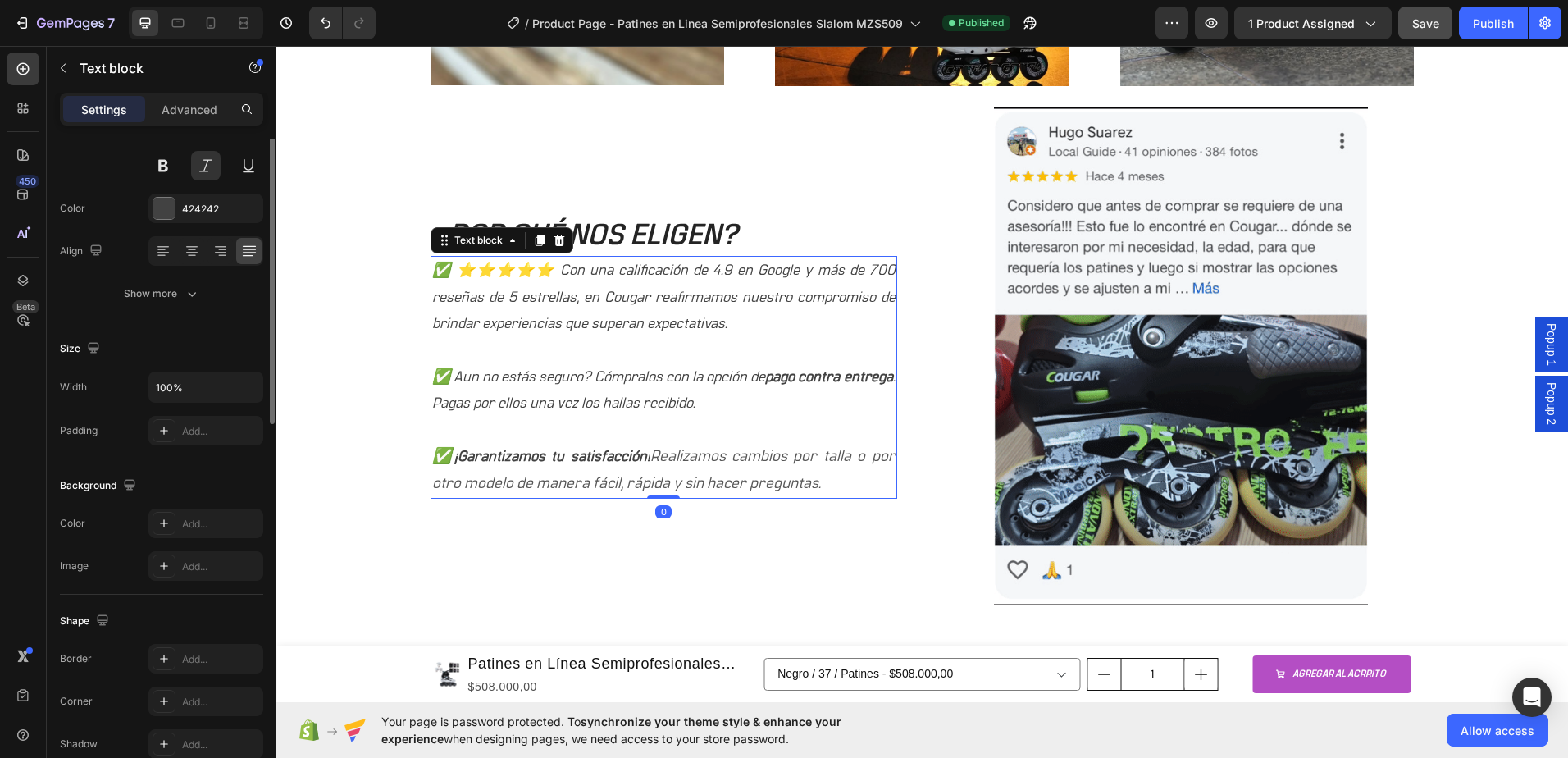
scroll to position [0, 0]
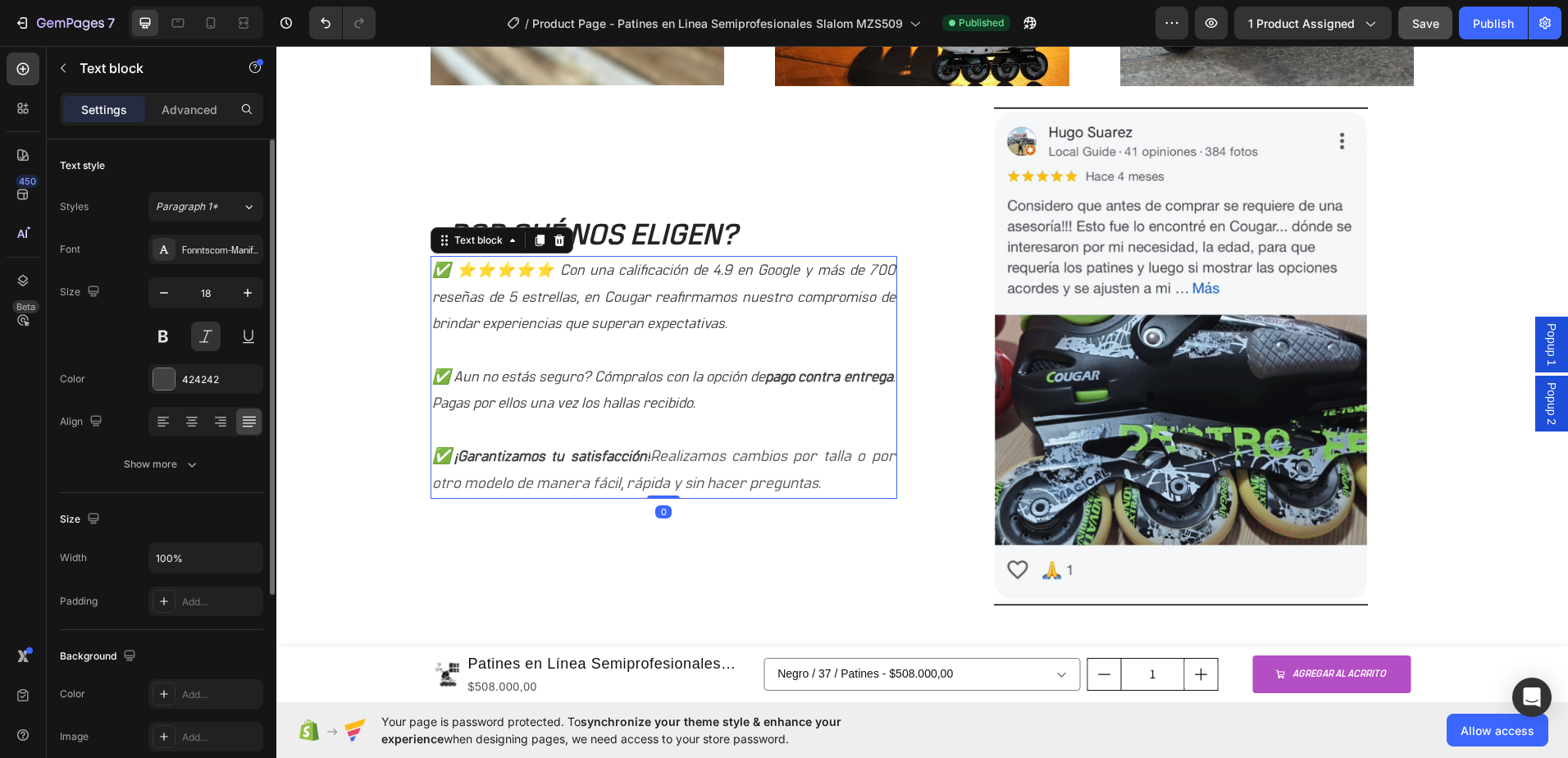
click at [555, 383] on p "✅ Aun no estás seguro? Cómpralos con la opción de pago contra entrega . Pagas p…" at bounding box center [663, 391] width 463 height 53
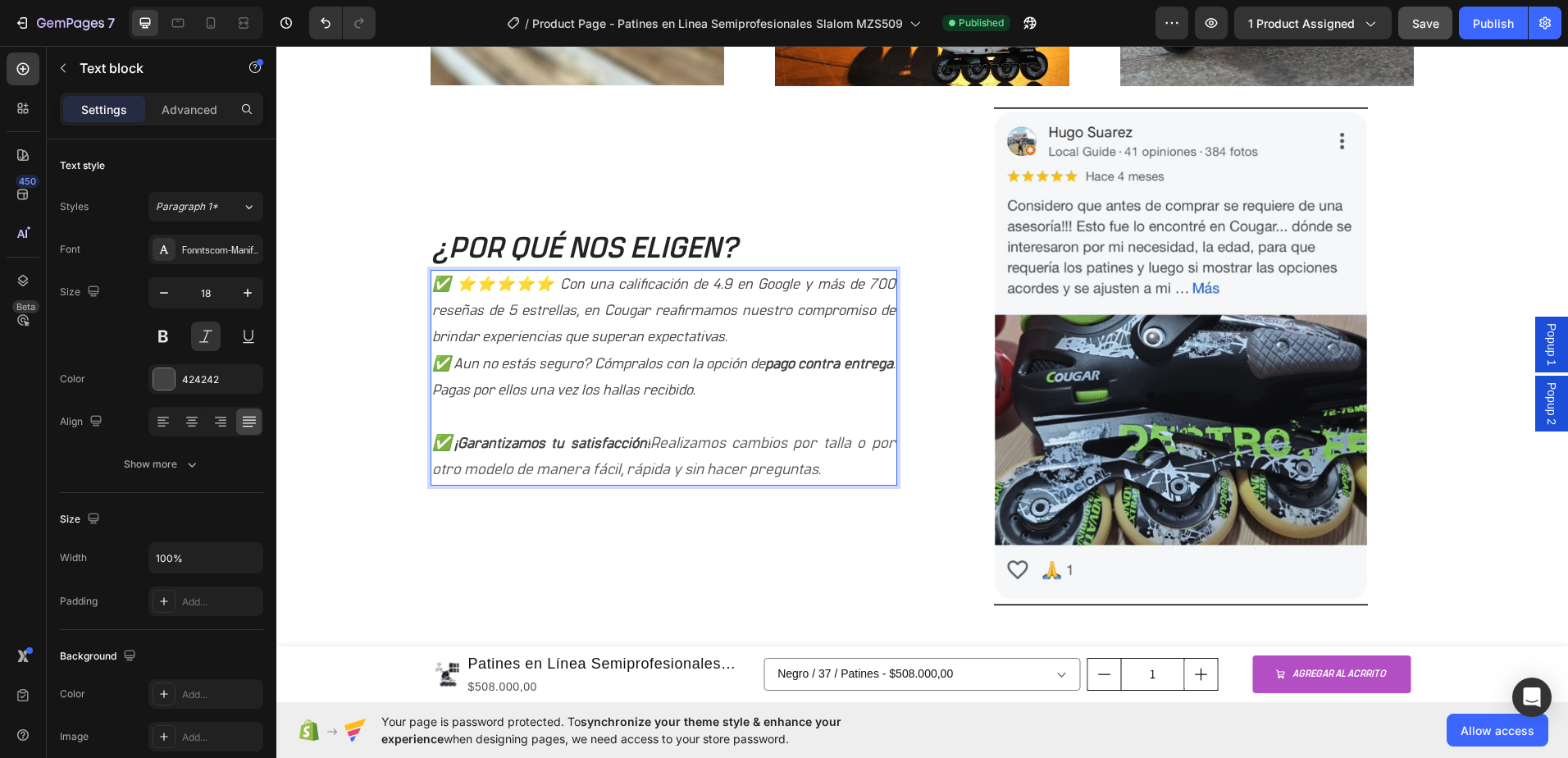
scroll to position [1490, 0]
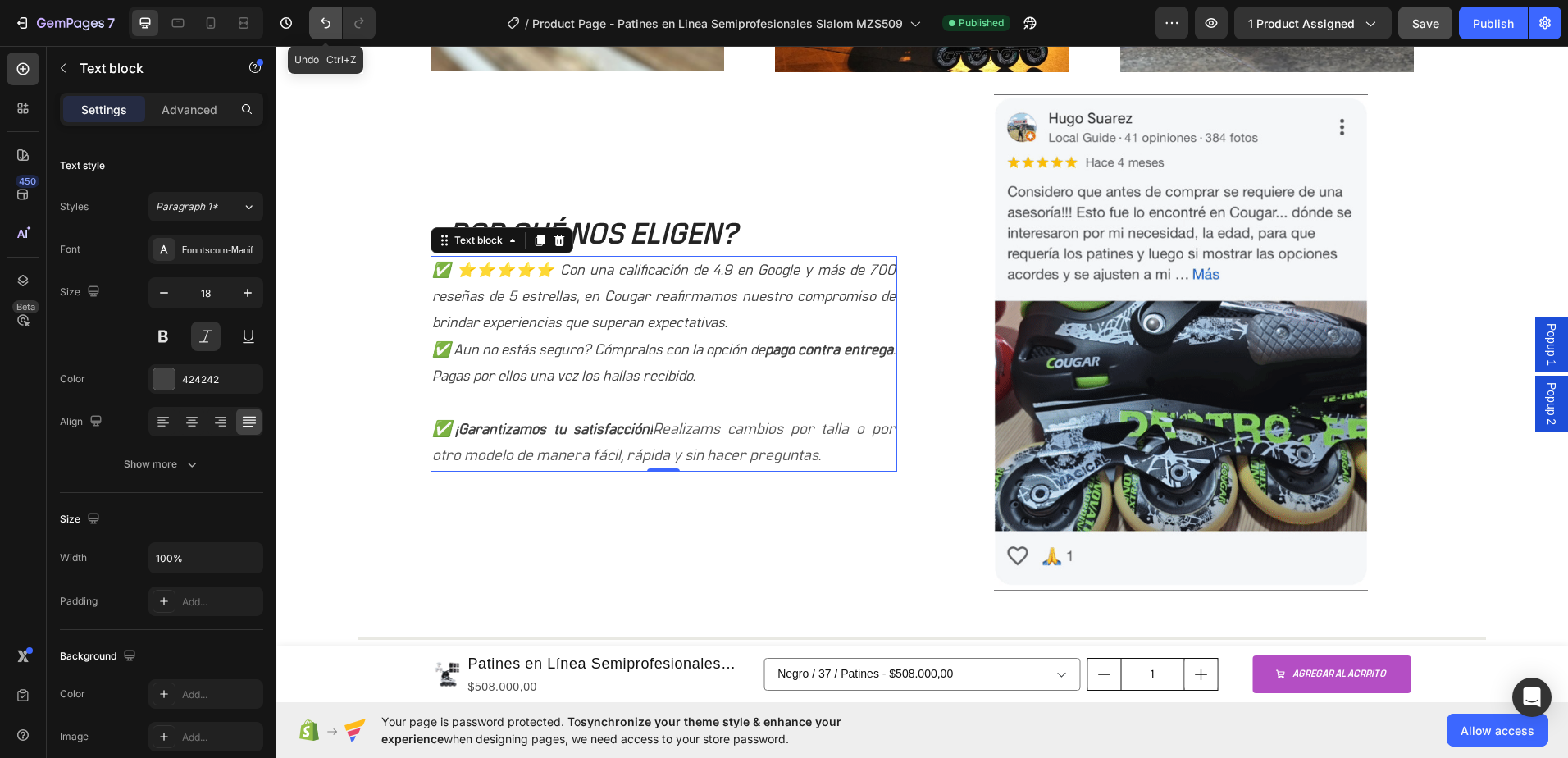
click at [321, 26] on icon "Undo/Redo" at bounding box center [325, 22] width 16 height 16
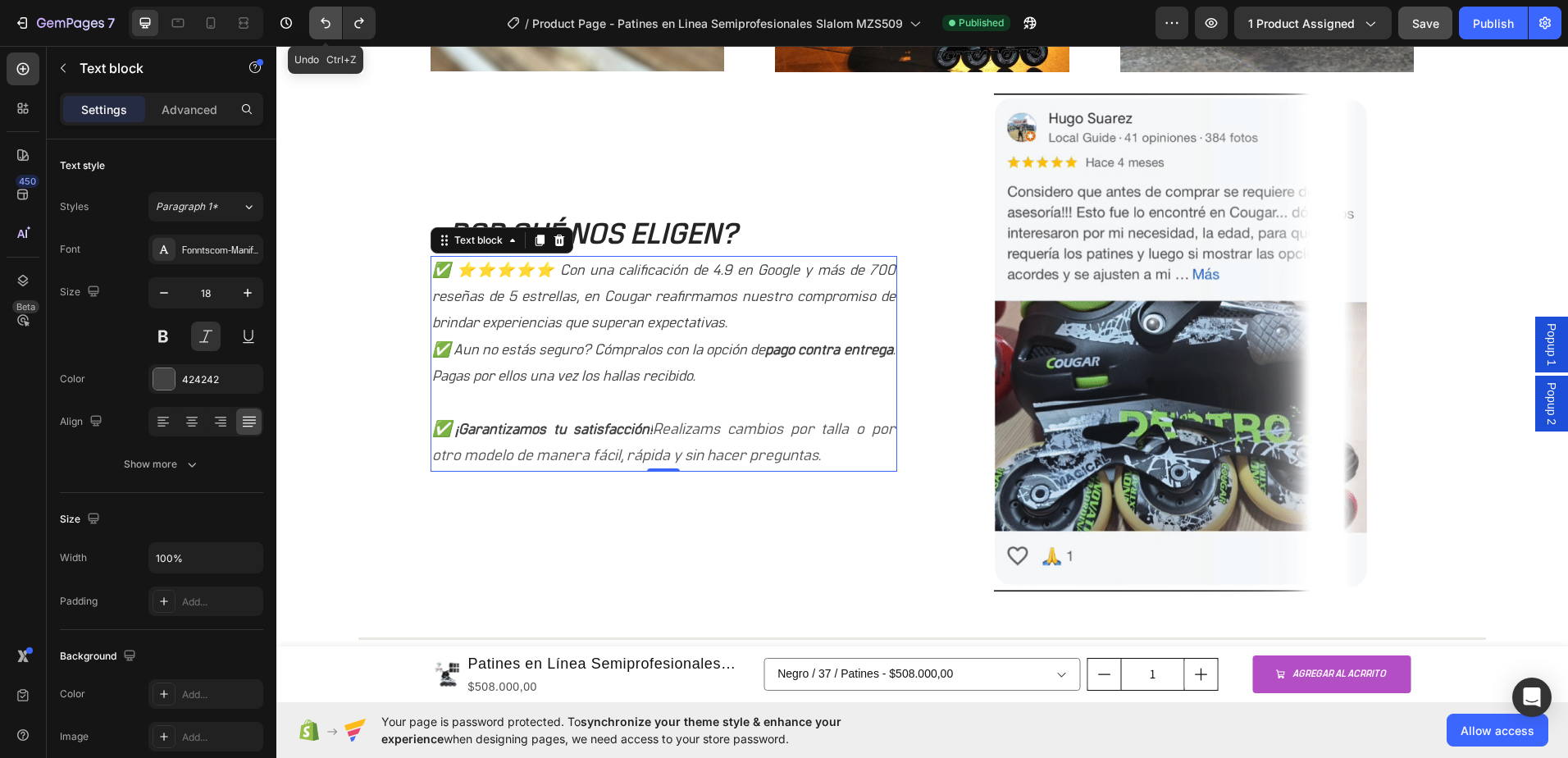
click at [315, 15] on button "Undo/Redo" at bounding box center [325, 23] width 32 height 32
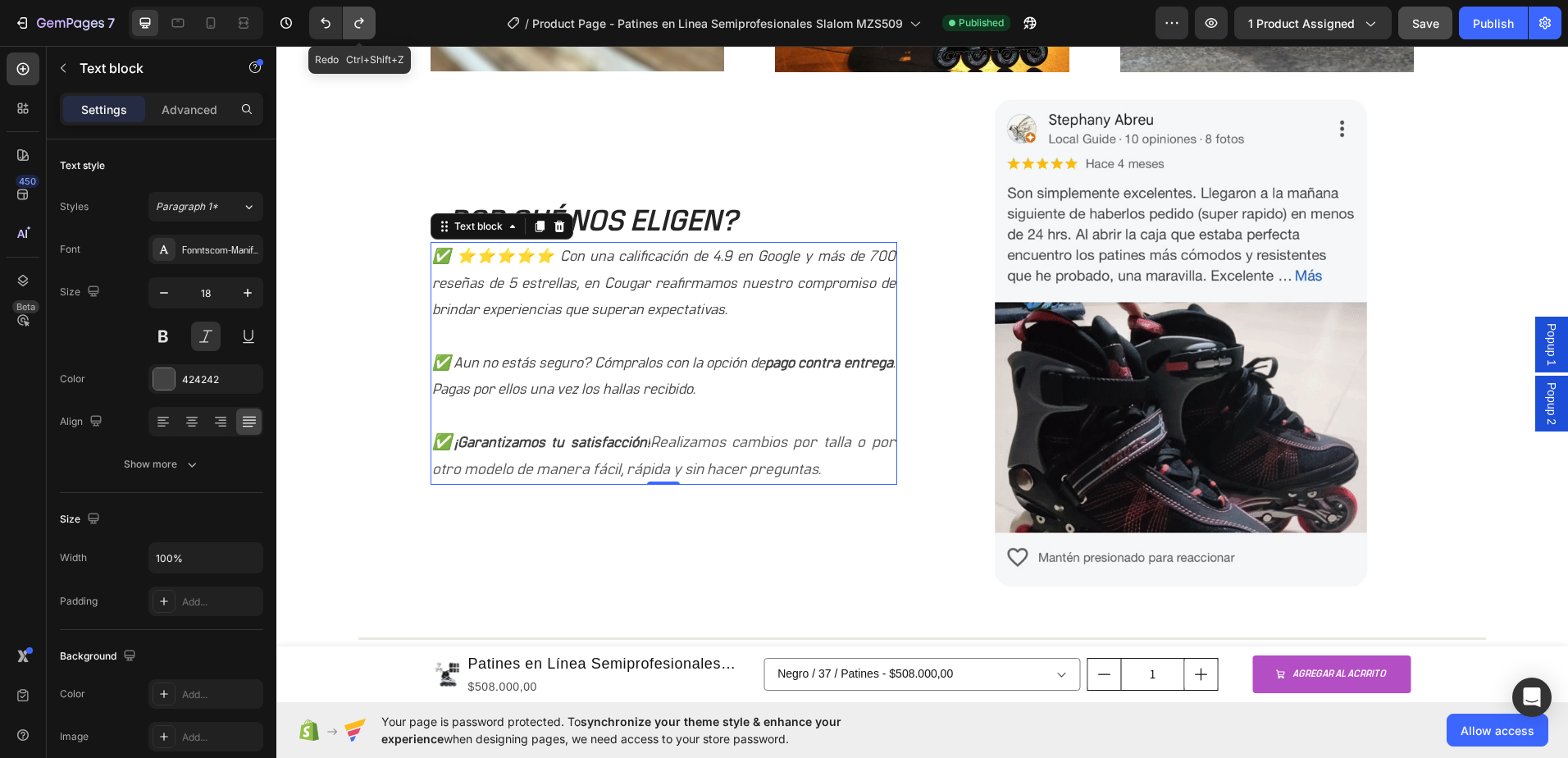
click at [354, 25] on icon "Undo/Redo" at bounding box center [358, 22] width 16 height 16
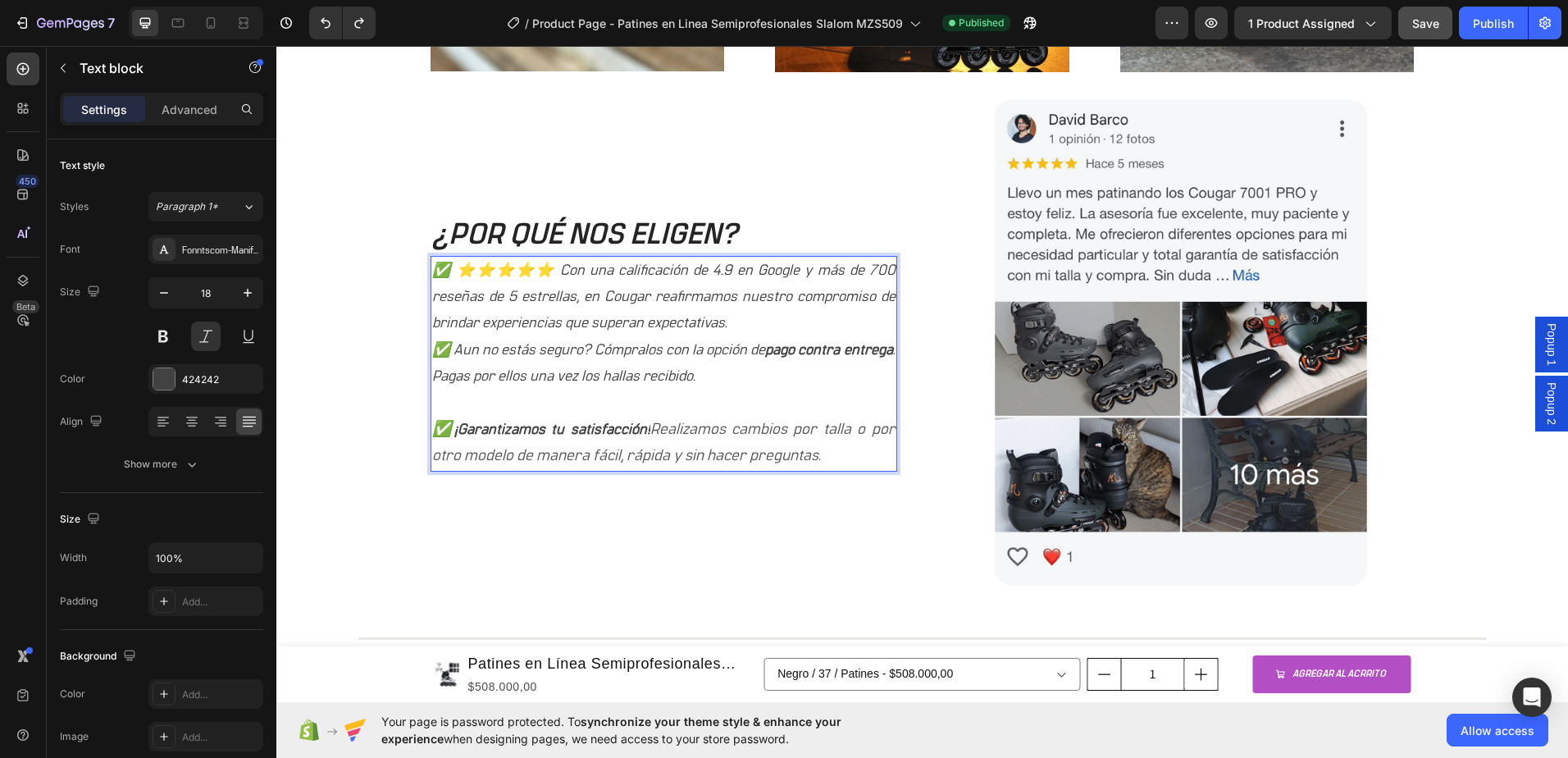
click at [498, 368] on p "✅ Aun no estás seguro? Cómpralos con la opción de pago contra entrega . Pagas p…" at bounding box center [663, 364] width 463 height 53
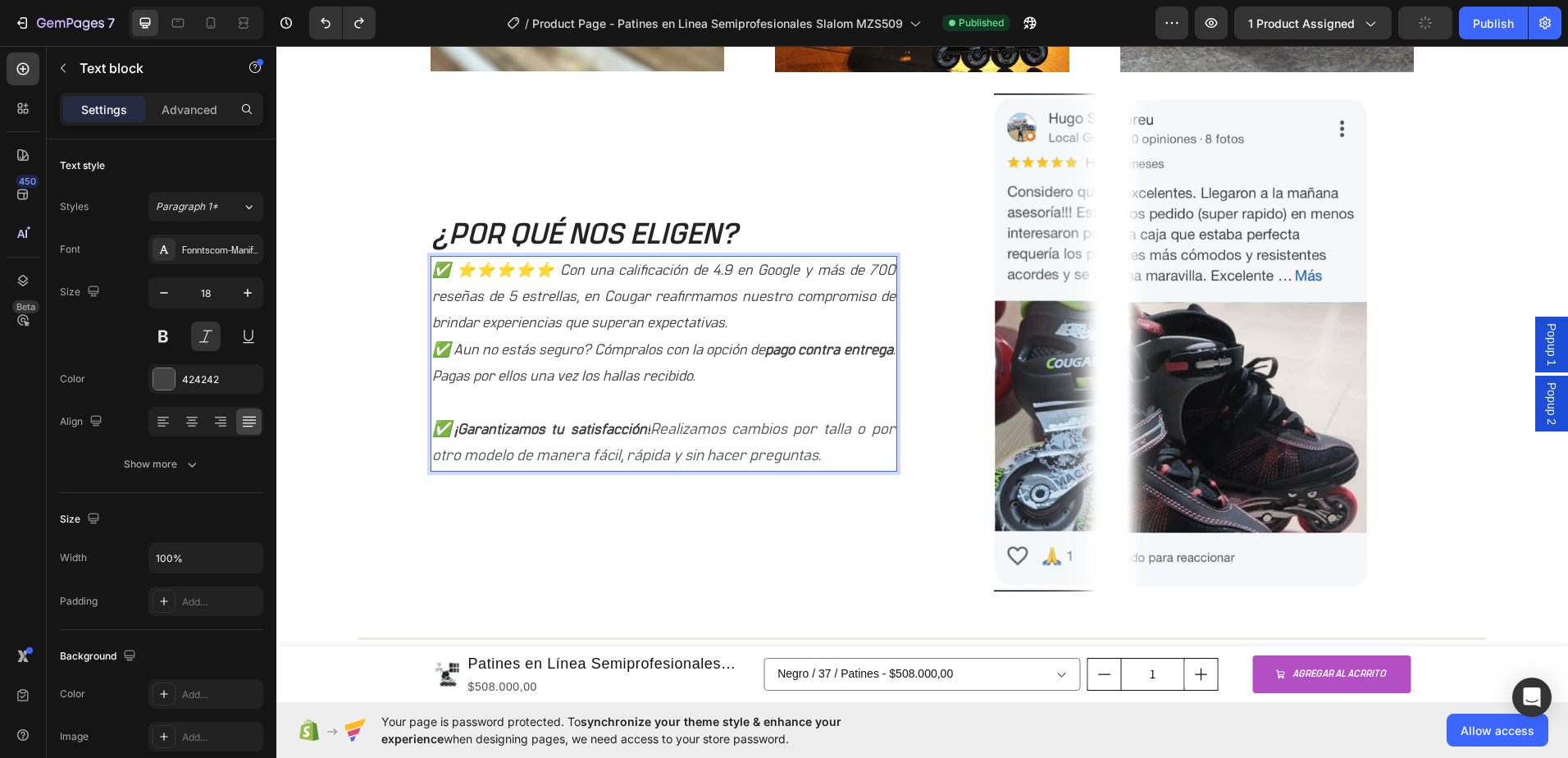
click at [509, 378] on p "✅ Aun no estás seguro? Cómpralos con la opción de pago contra entrega . Pagas p…" at bounding box center [663, 364] width 463 height 53
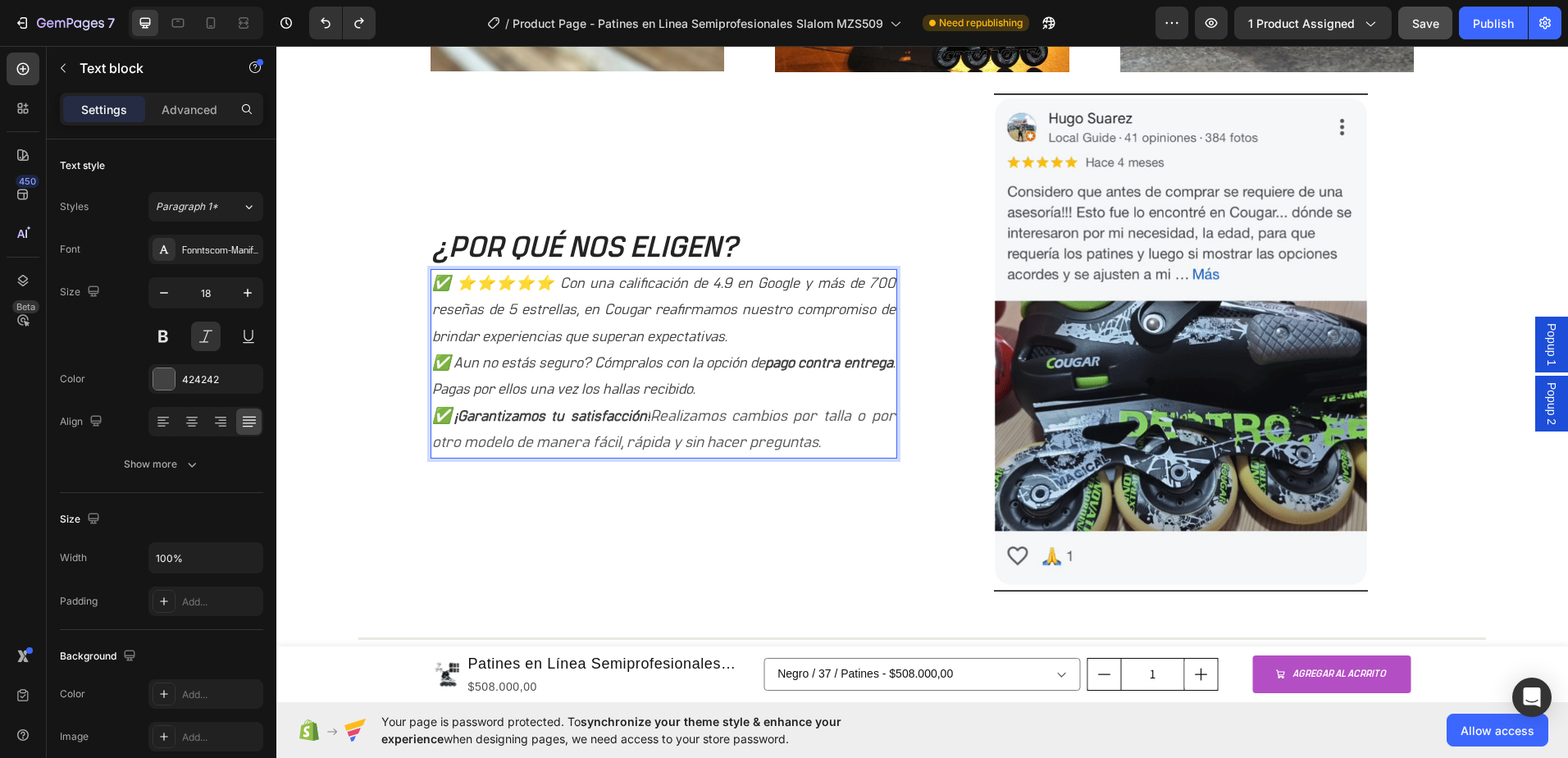
scroll to position [1503, 0]
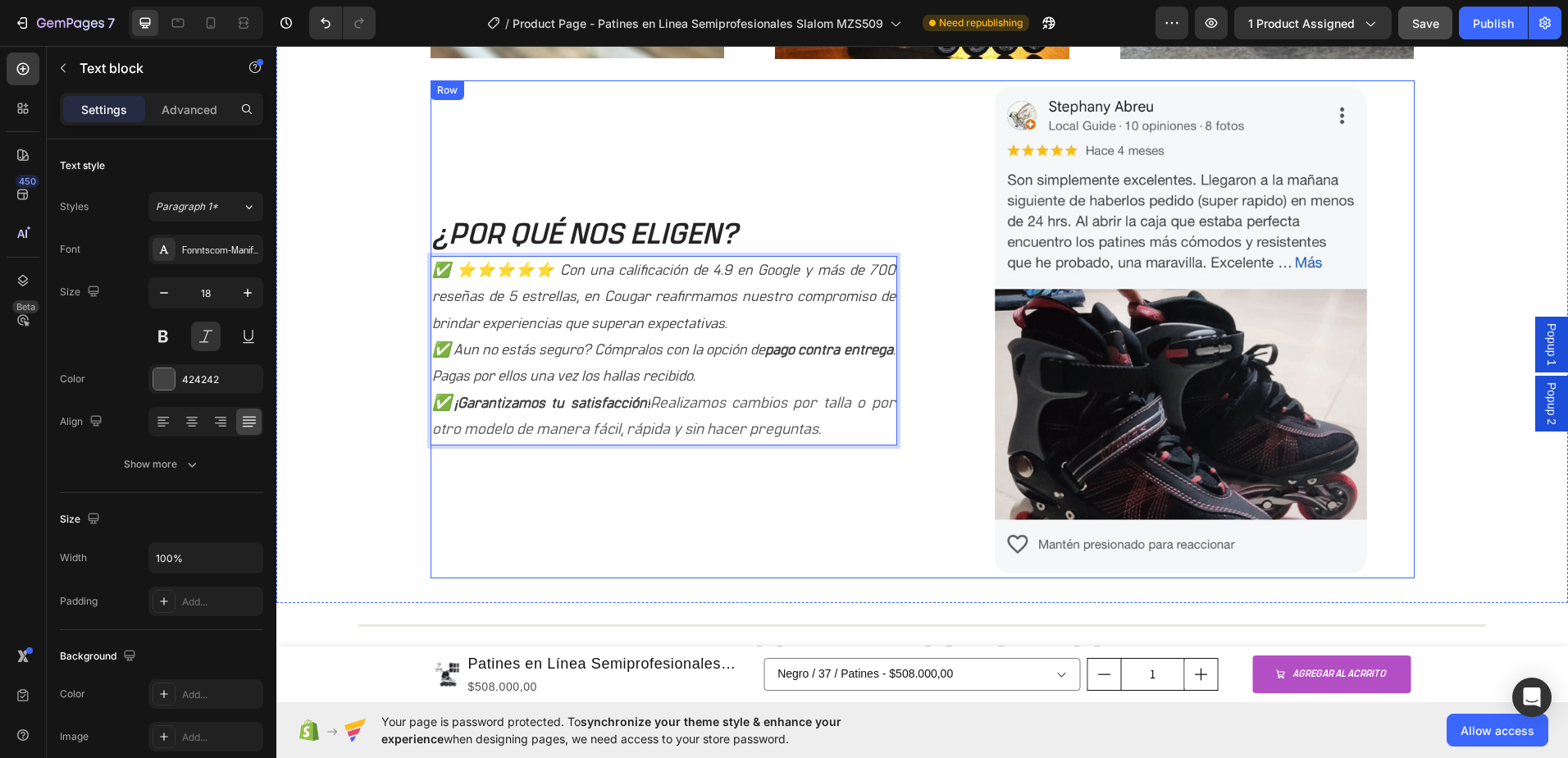
click at [470, 138] on div "¿POR QUÉ NOS ELIGEN? Heading ✅ ⭐⭐⭐⭐⭐ Con una calificación de 4.9 en Google y má…" at bounding box center [663, 329] width 467 height 498
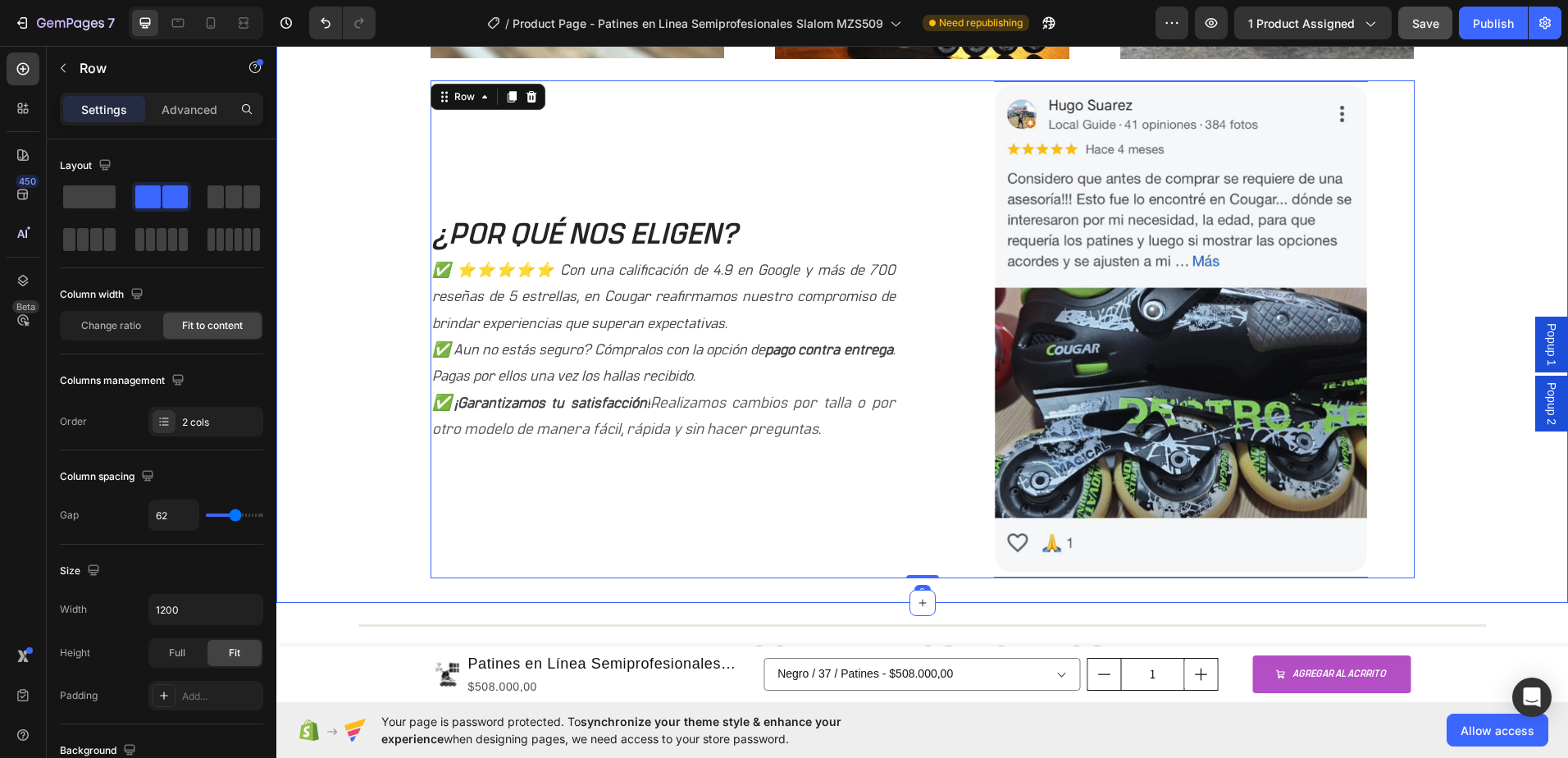
click at [367, 155] on div "Image Image Image Row ¿POR QUÉ NOS ELIGEN? Heading ✅ ⭐⭐⭐⭐⭐ Con una calificación…" at bounding box center [922, 122] width 1267 height 912
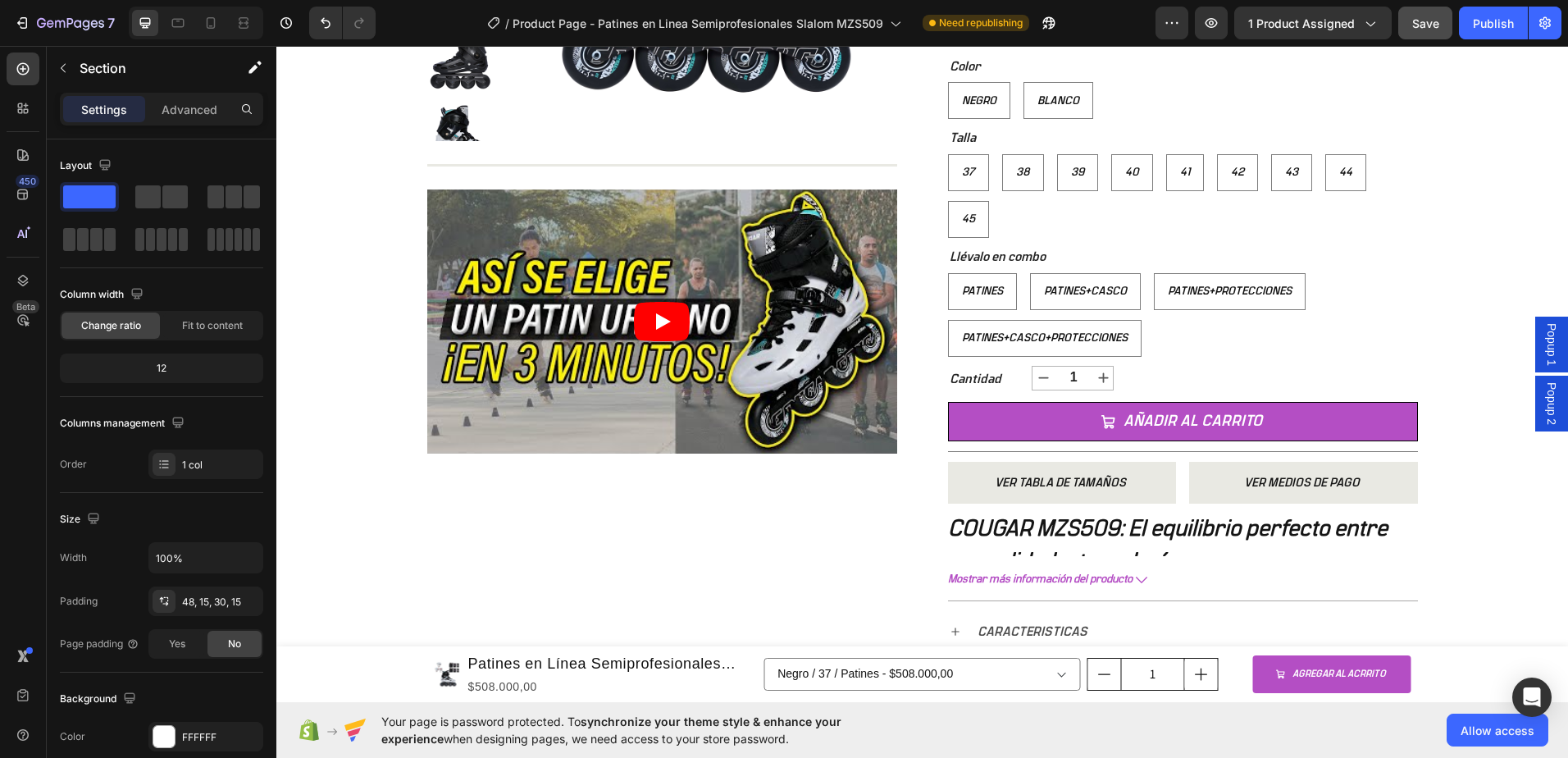
scroll to position [355, 0]
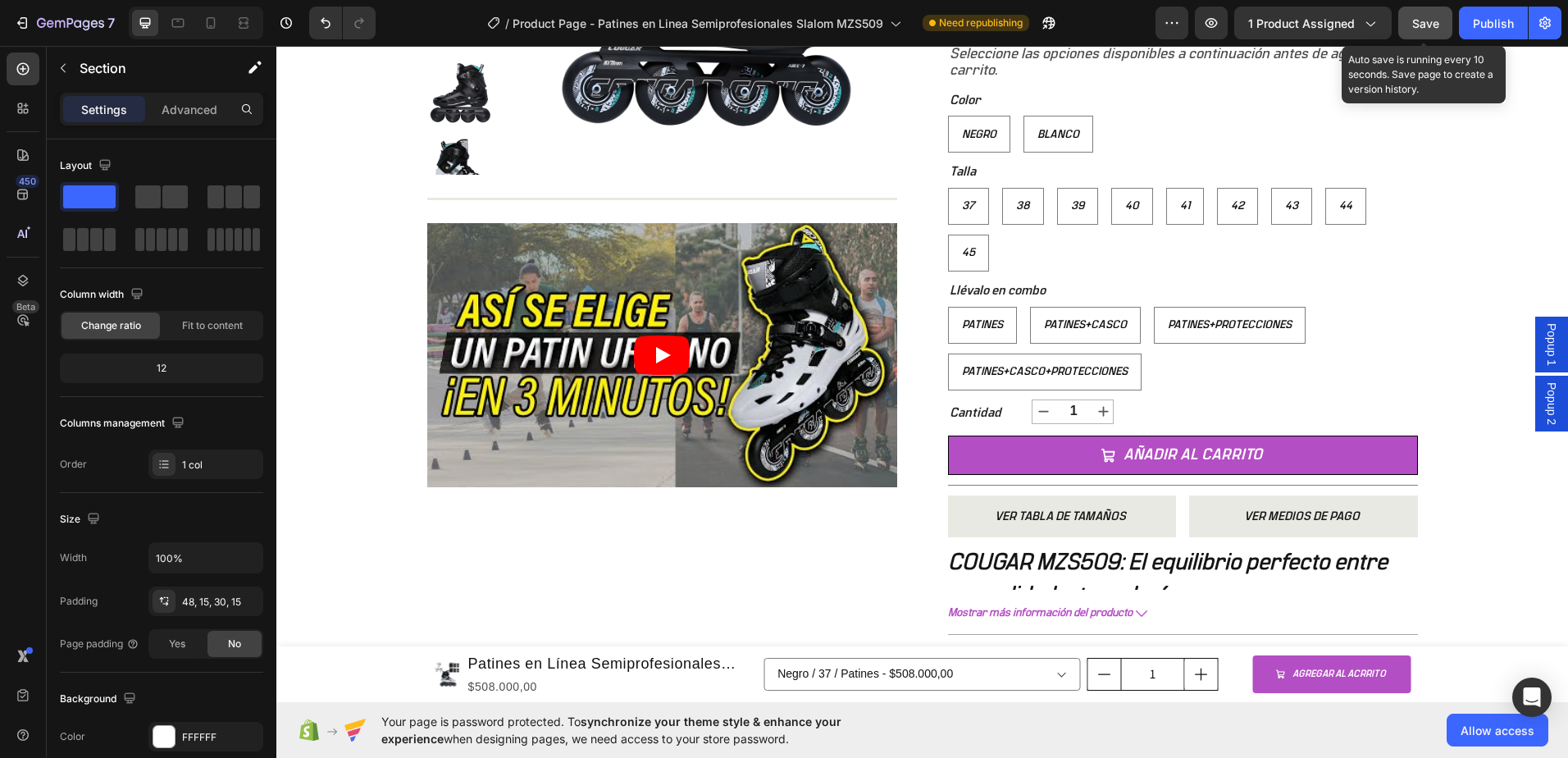
click at [1421, 30] on span "Save" at bounding box center [1425, 23] width 27 height 14
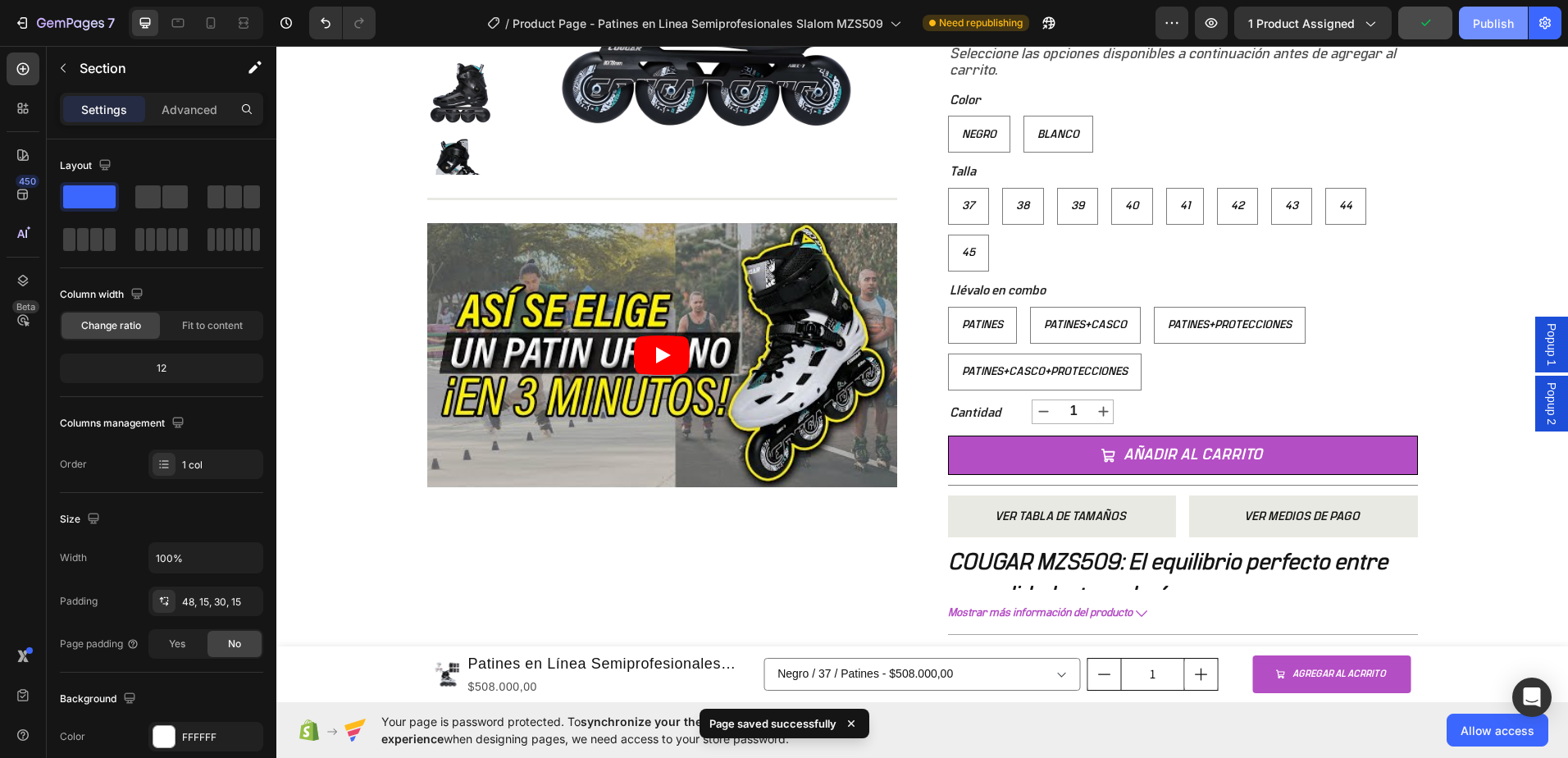
click at [1495, 38] on button "Publish" at bounding box center [1493, 23] width 69 height 32
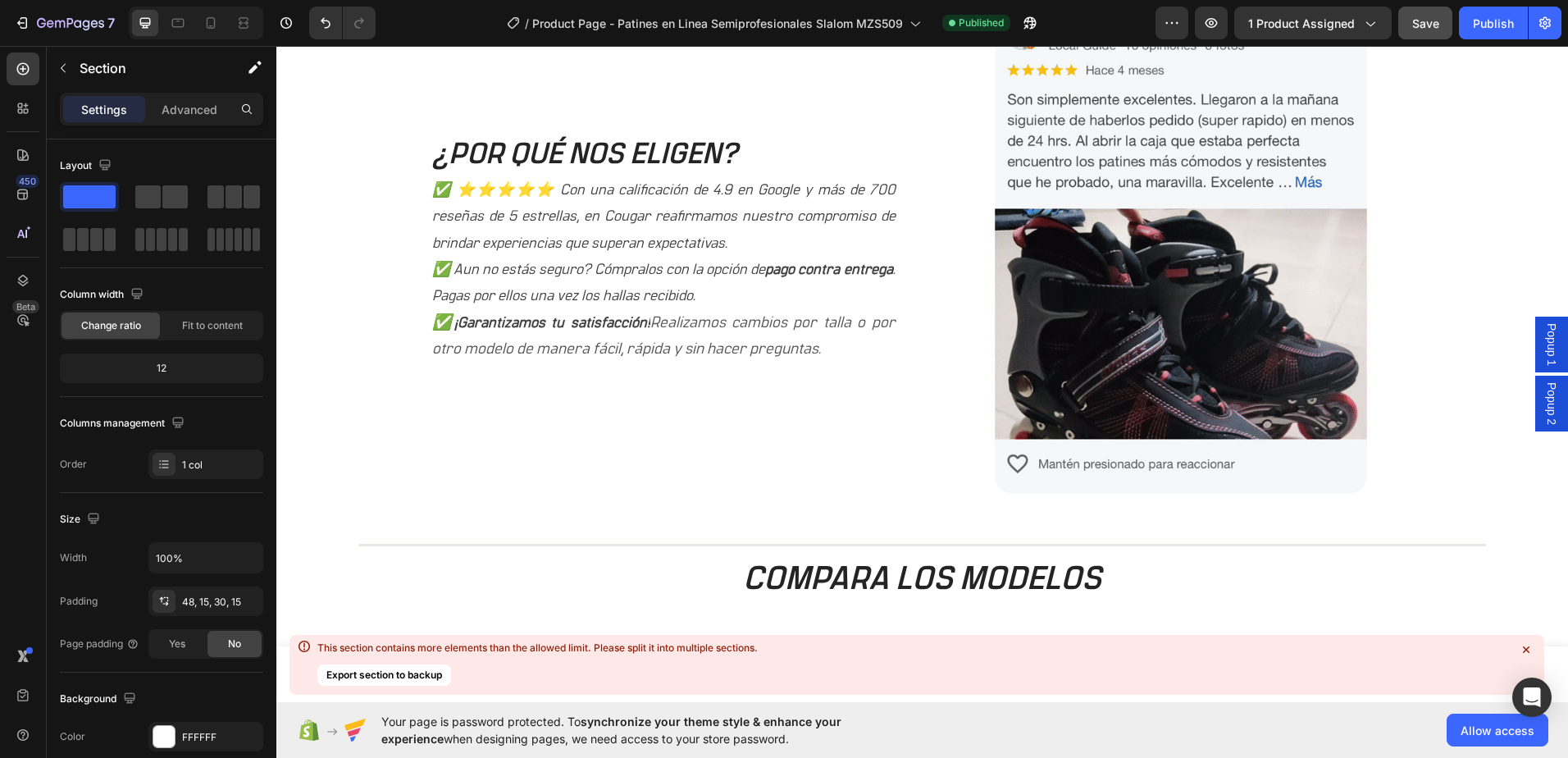
click at [1183, 268] on img at bounding box center [1180, 248] width 373 height 498
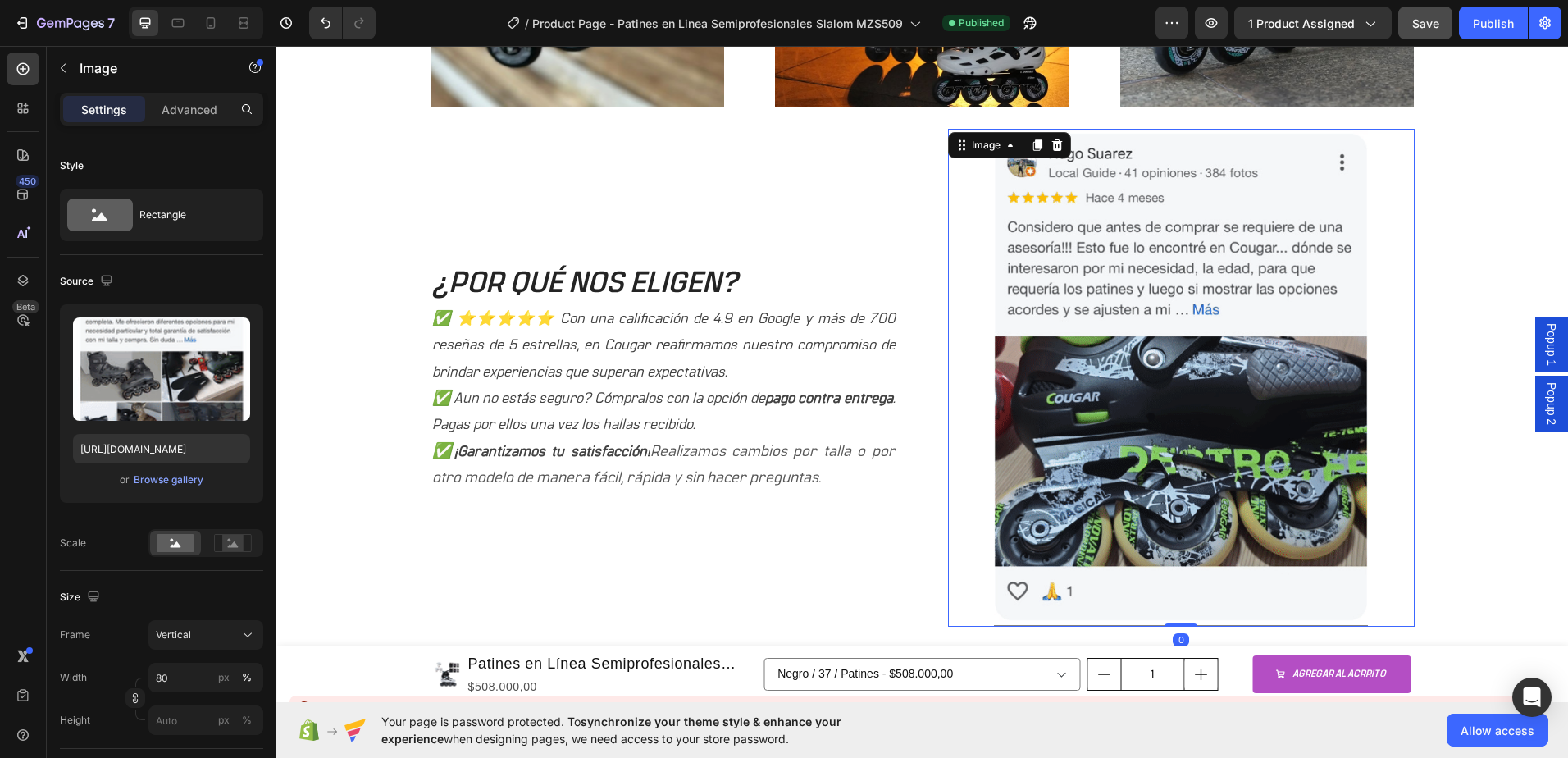
scroll to position [1421, 0]
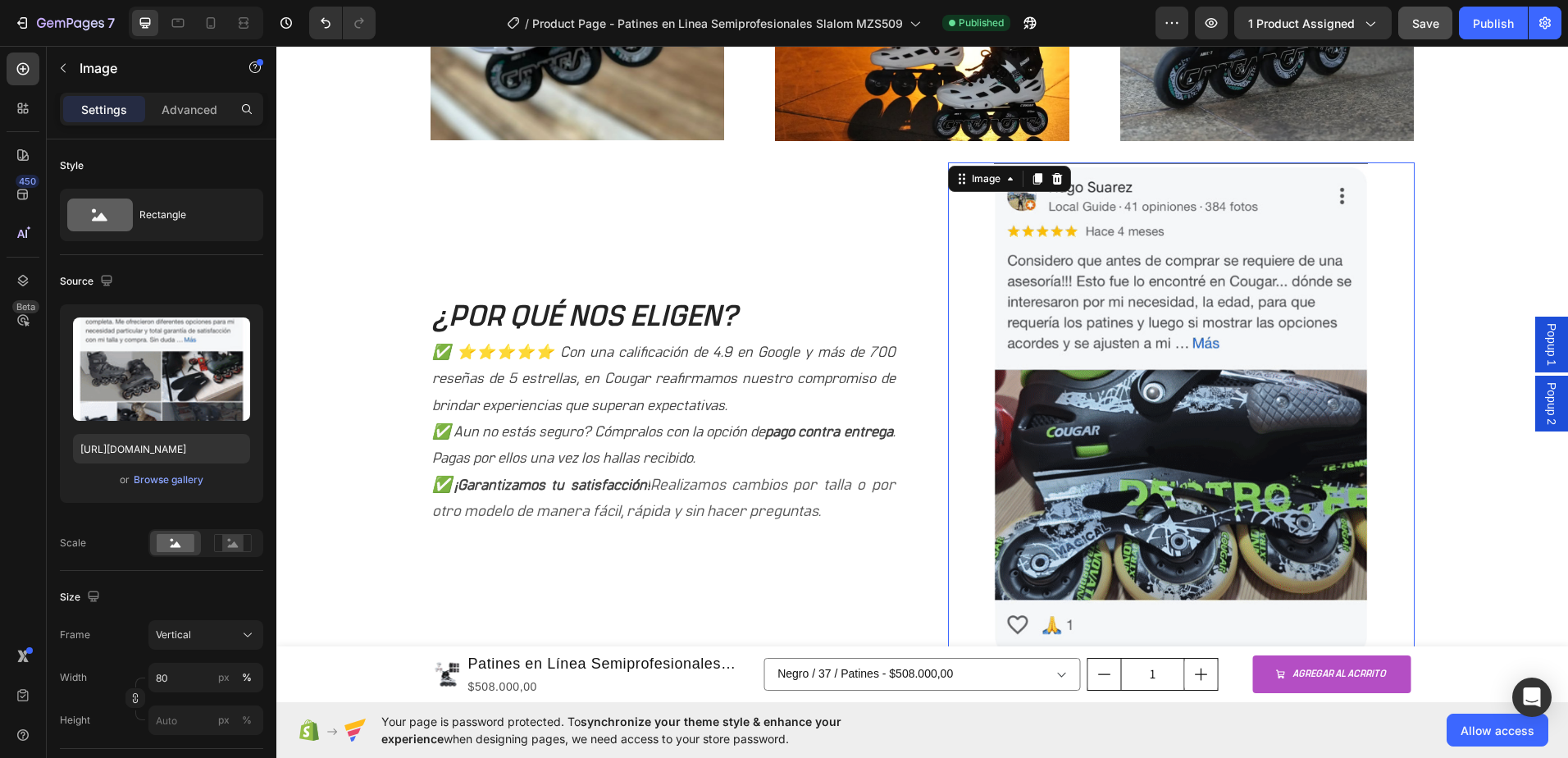
click at [952, 353] on div at bounding box center [1181, 411] width 467 height 498
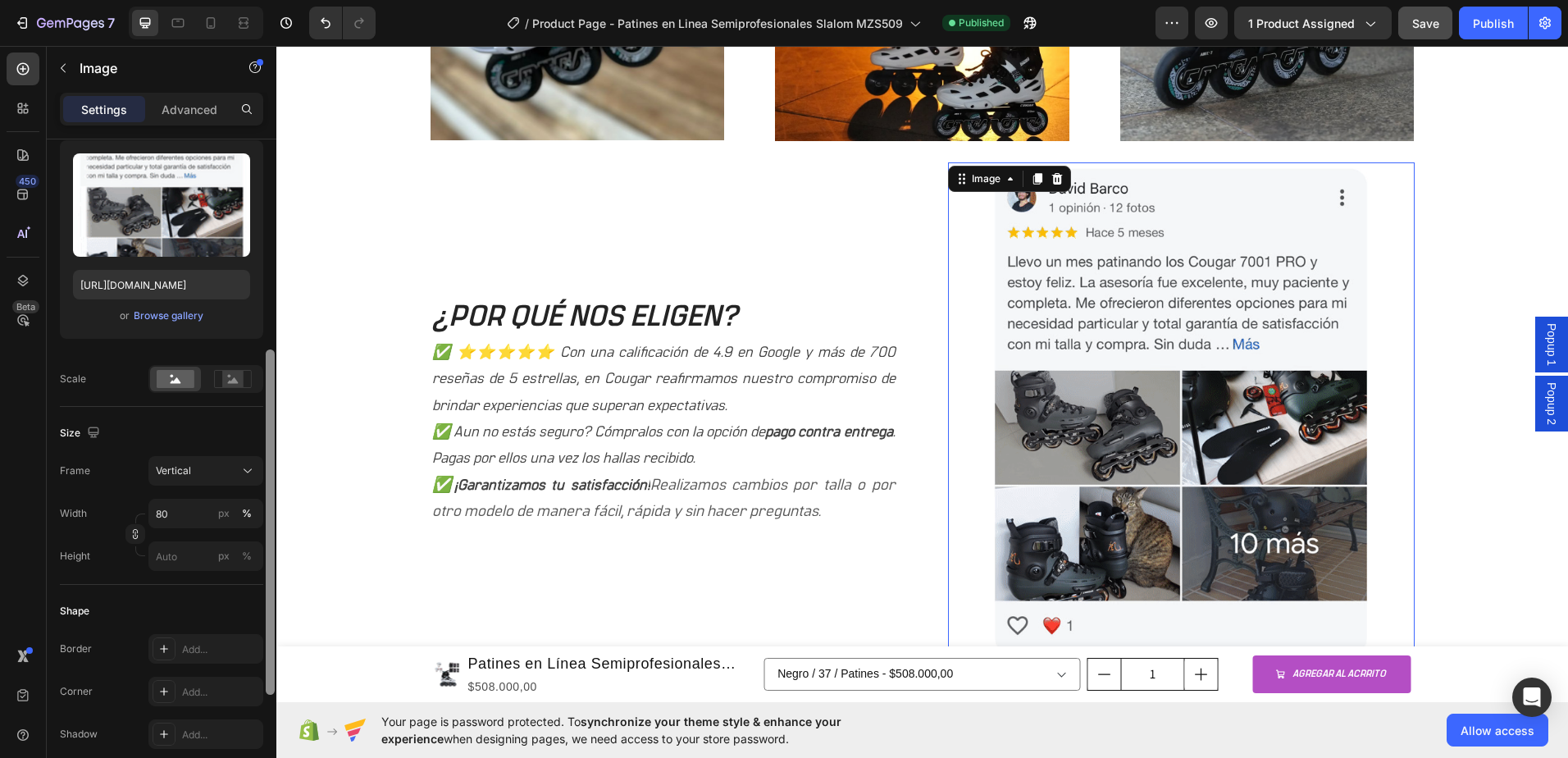
scroll to position [246, 0]
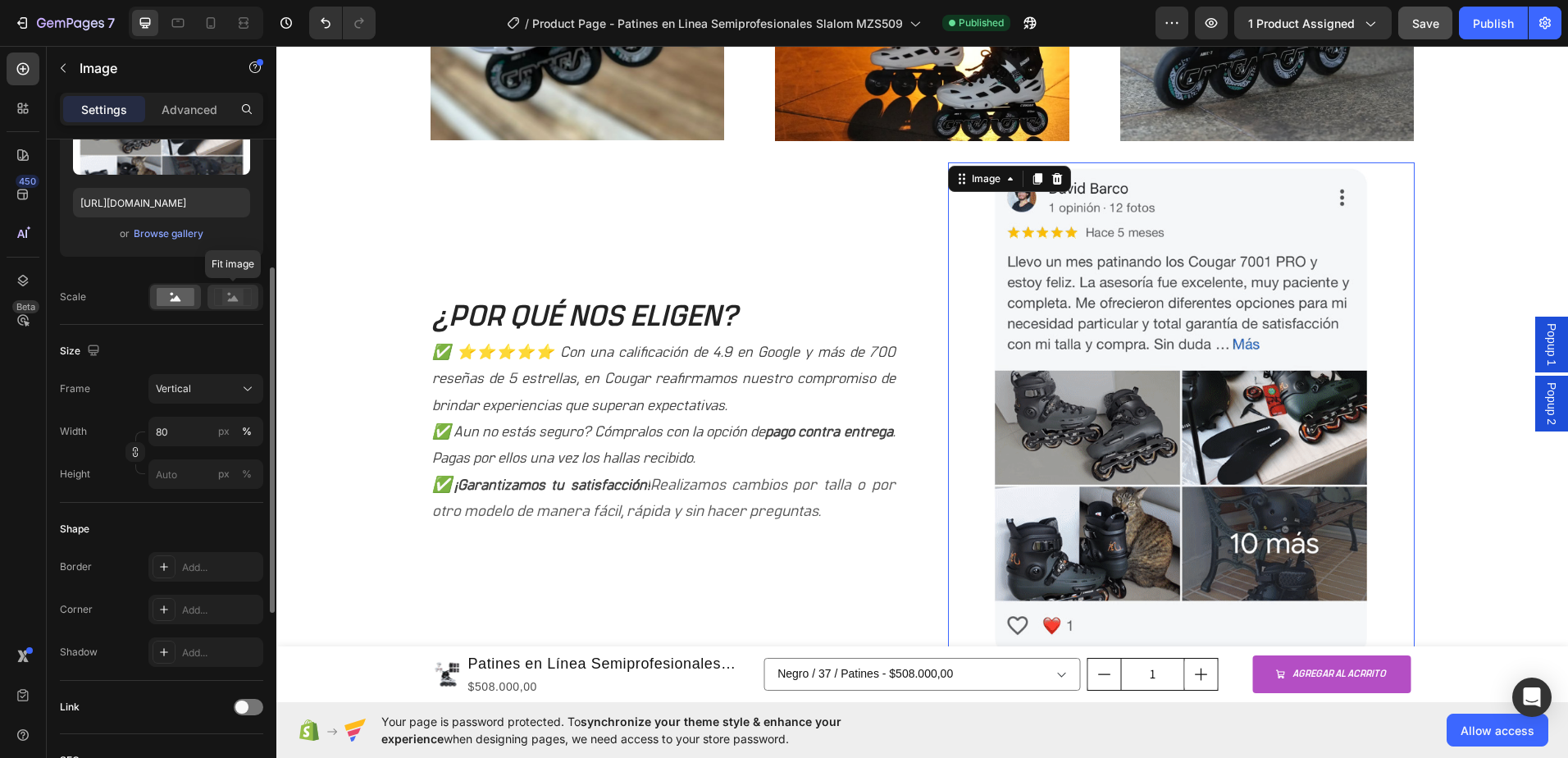
click at [225, 300] on rect at bounding box center [232, 296] width 21 height 16
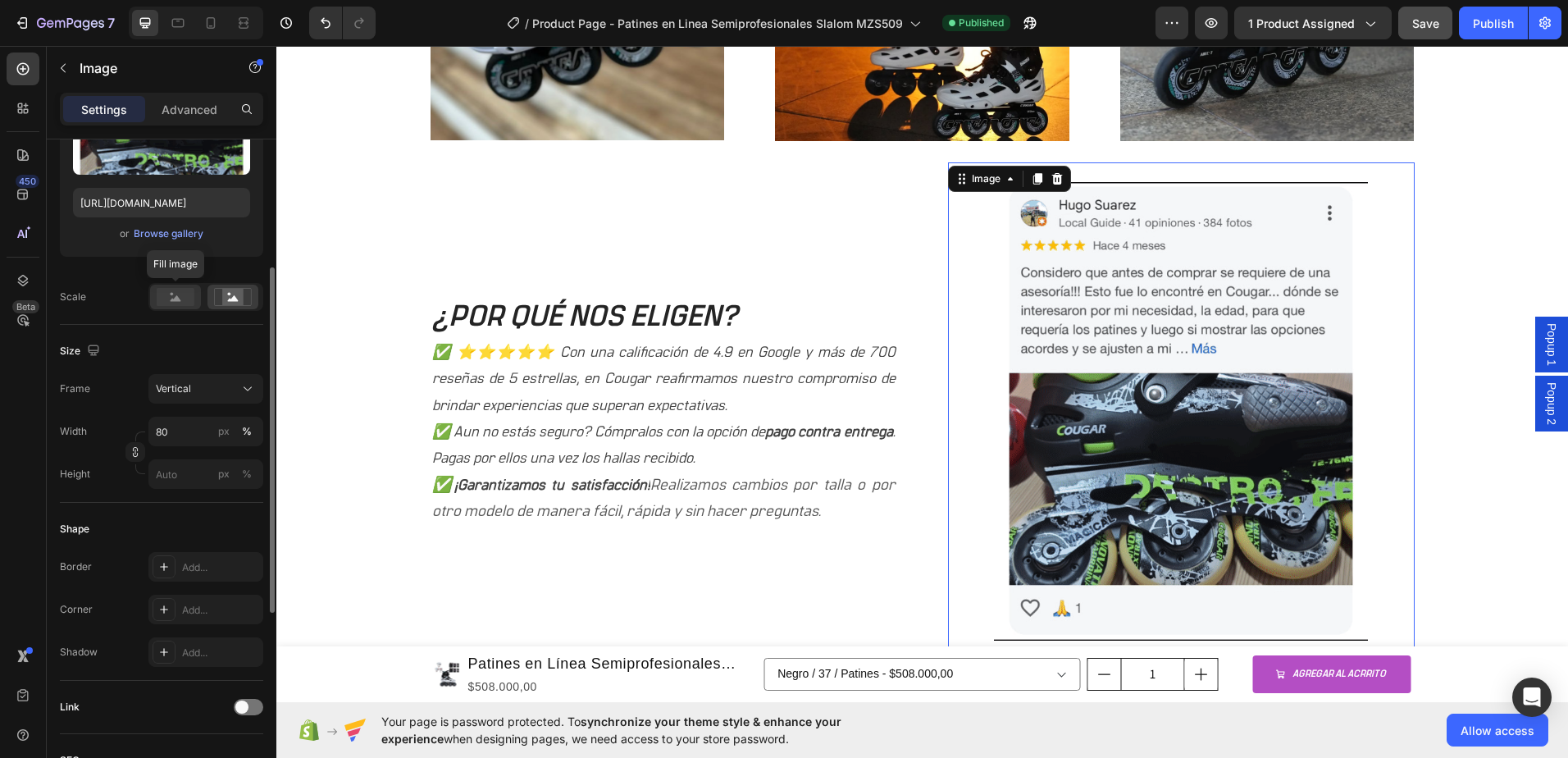
click at [175, 299] on icon at bounding box center [176, 298] width 10 height 6
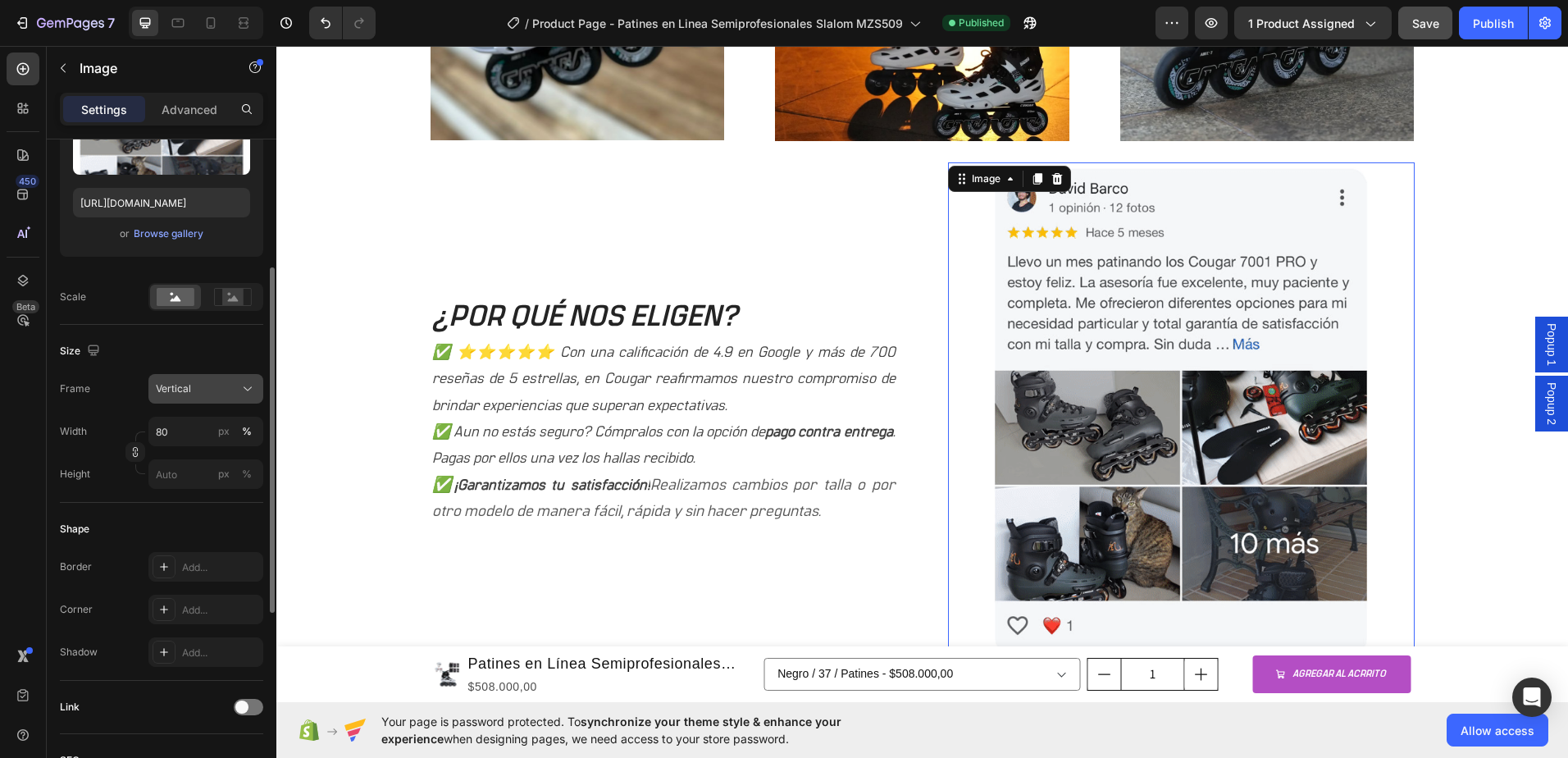
click at [219, 393] on div "Vertical" at bounding box center [196, 388] width 80 height 15
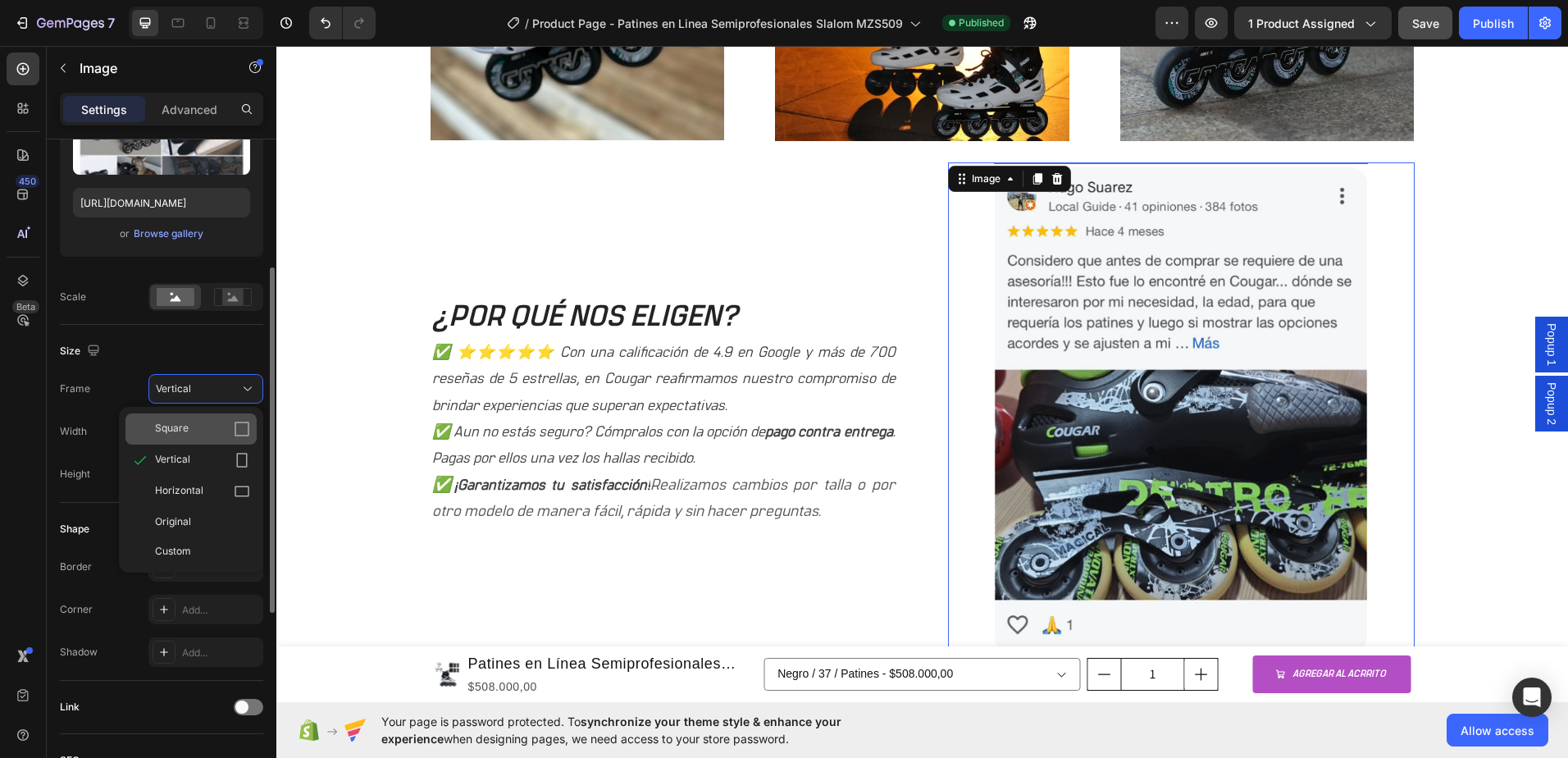
click at [186, 423] on span "Square" at bounding box center [172, 429] width 33 height 16
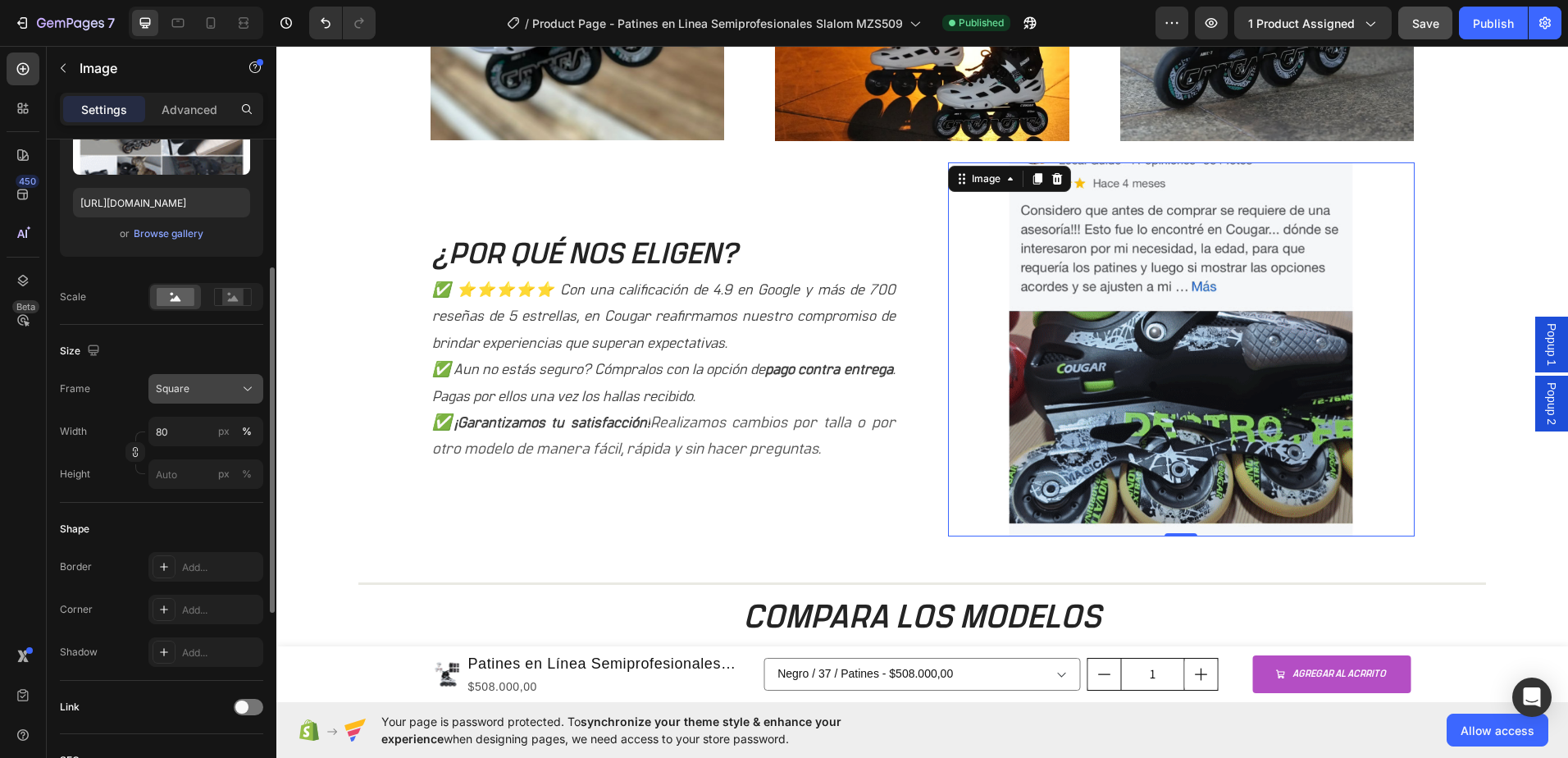
click at [198, 388] on div "Square" at bounding box center [196, 388] width 80 height 15
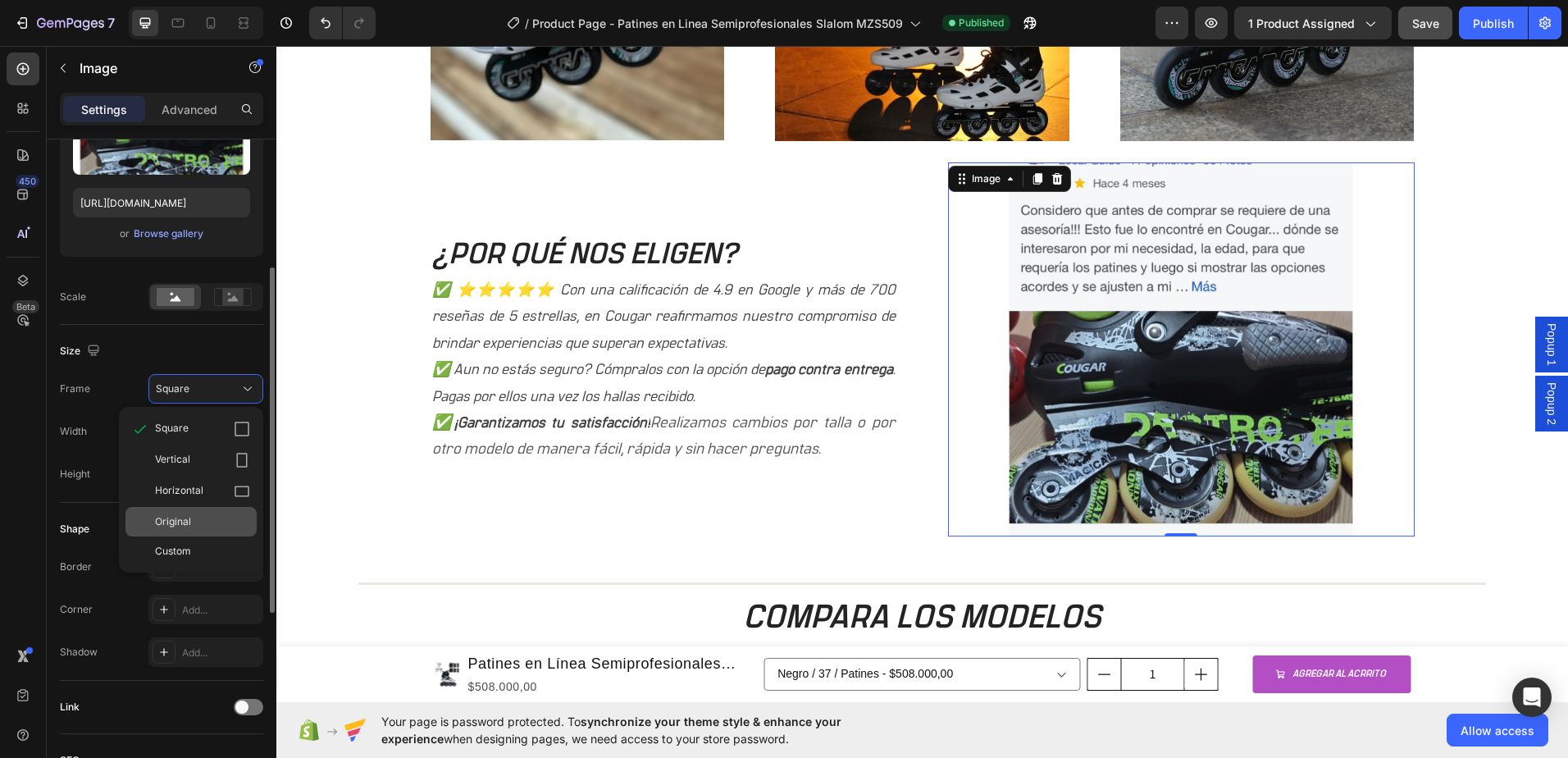
click at [184, 511] on div "Original" at bounding box center [191, 522] width 131 height 30
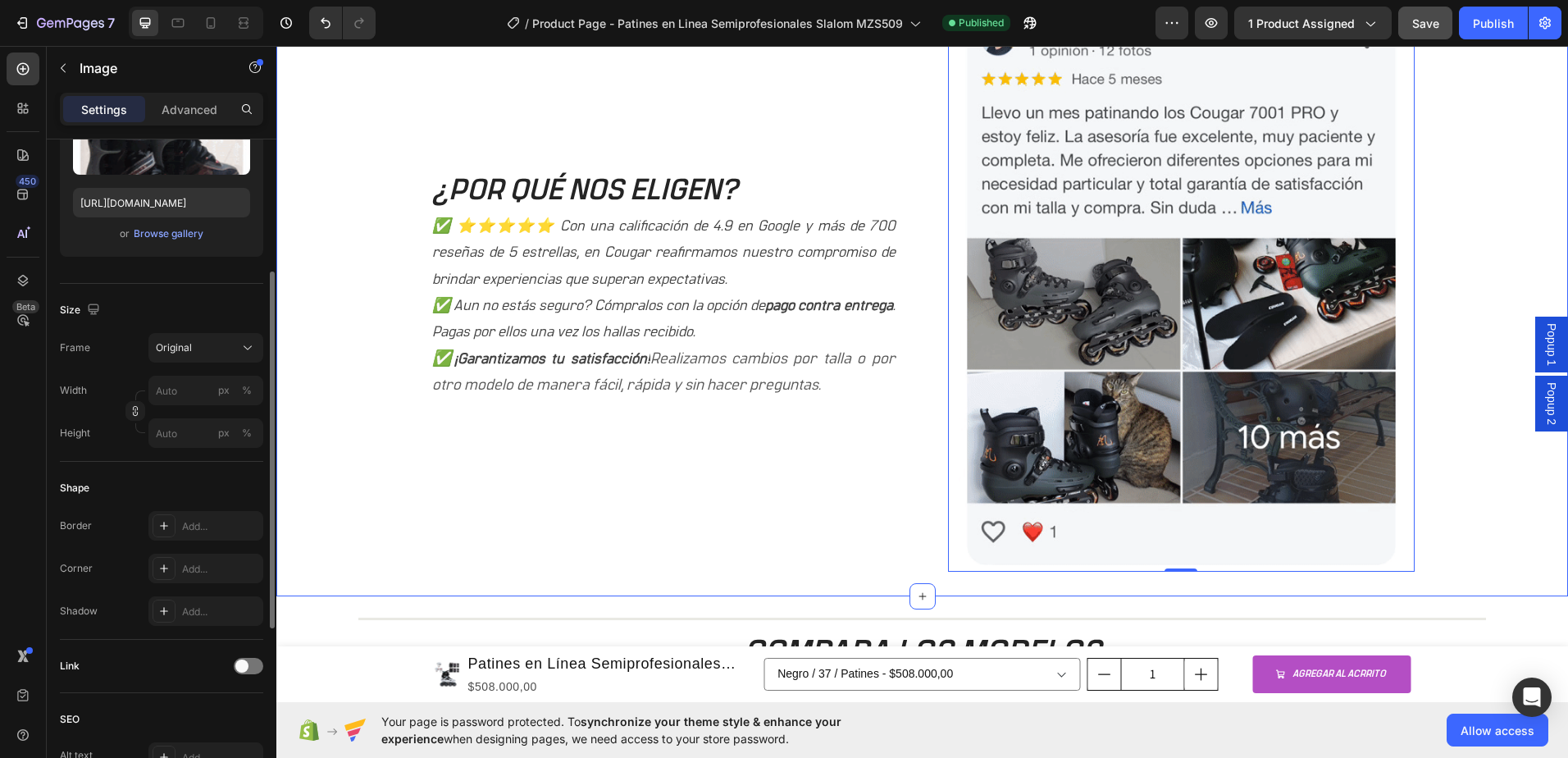
scroll to position [1421, 0]
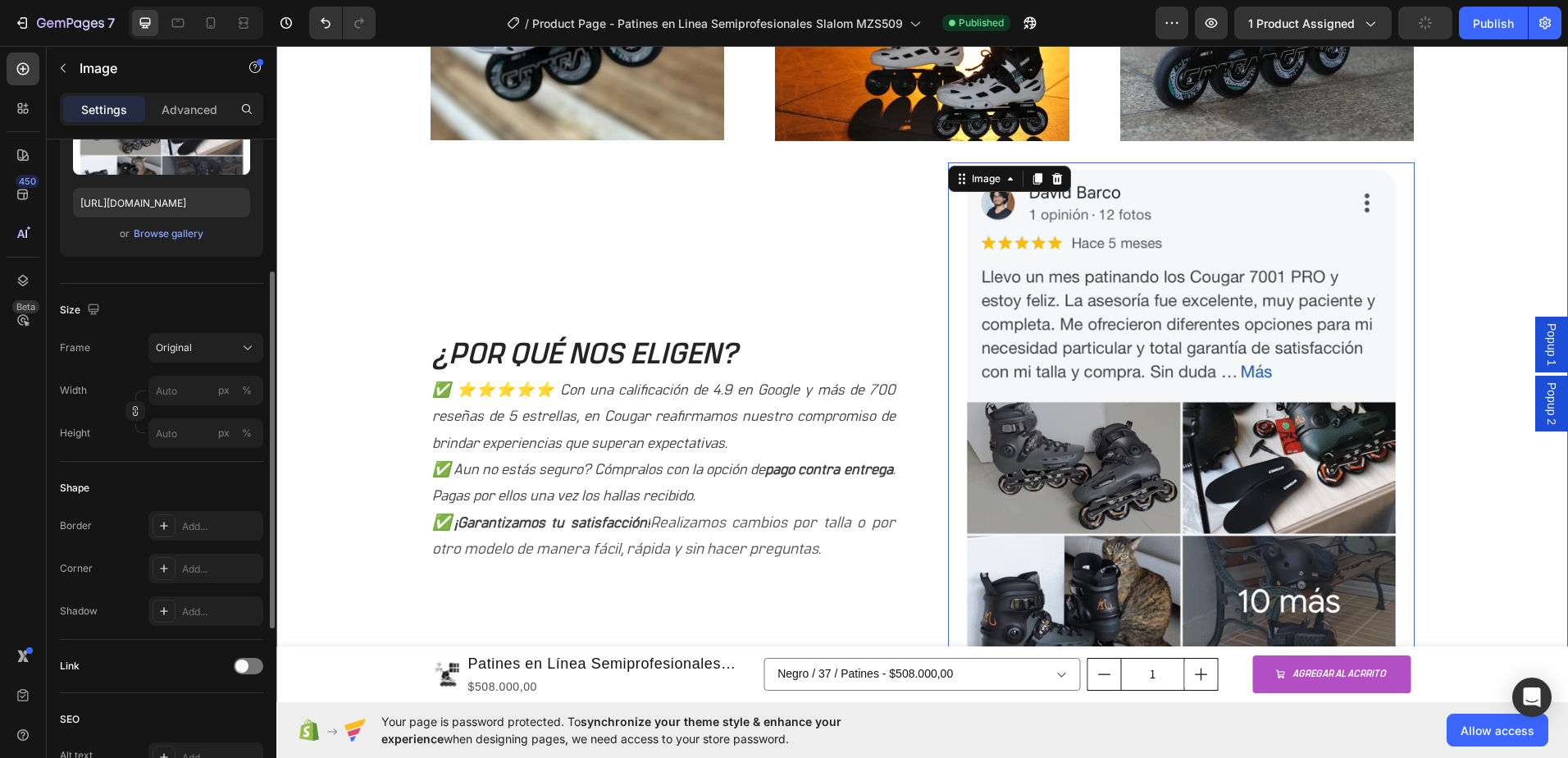
click at [1461, 283] on div "Image Image Image Row ¿POR QUÉ NOS ELIGEN? Heading ✅ ⭐⭐⭐⭐⭐ Con una calificación…" at bounding box center [922, 242] width 1267 height 988
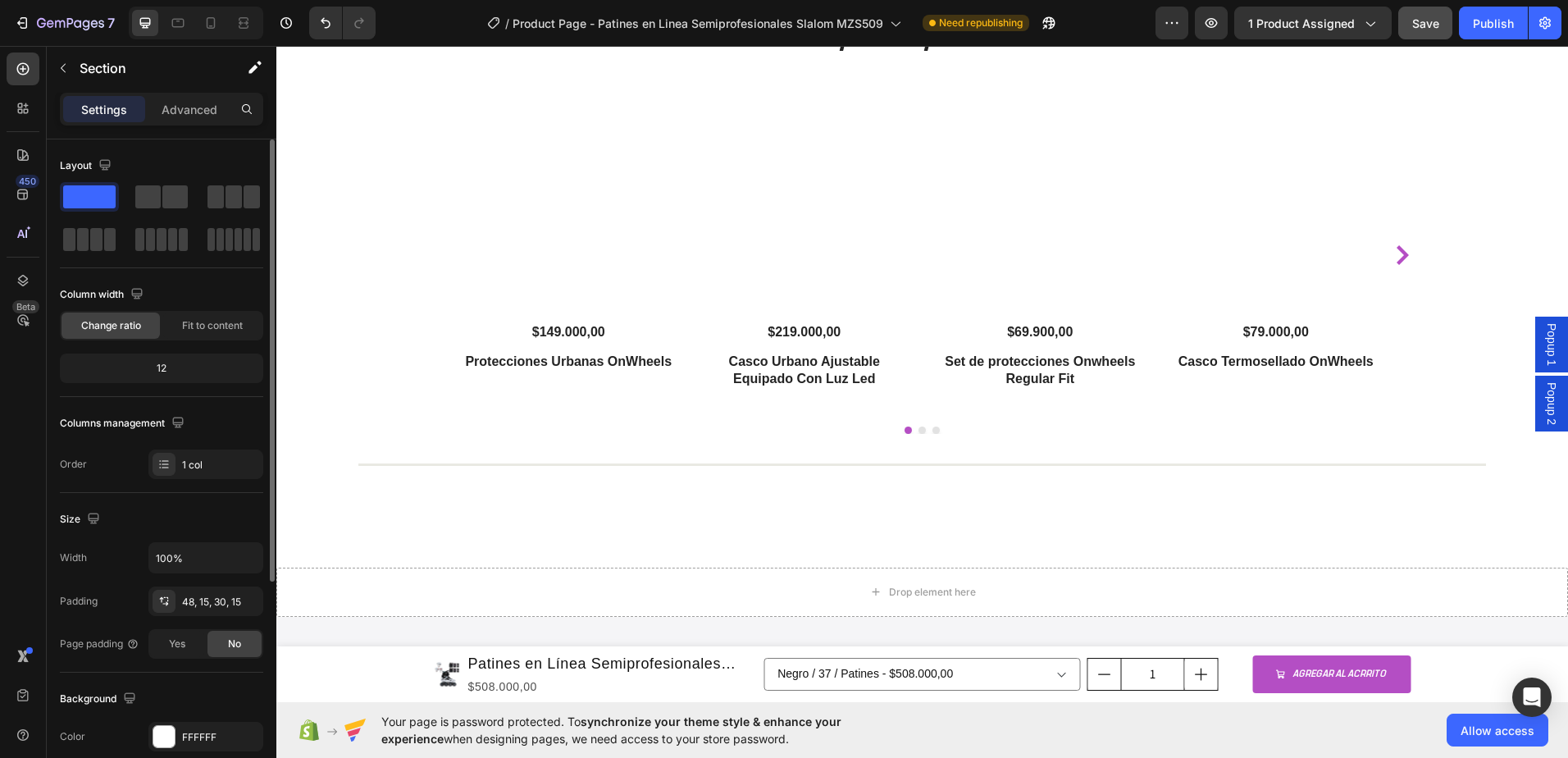
scroll to position [3226, 0]
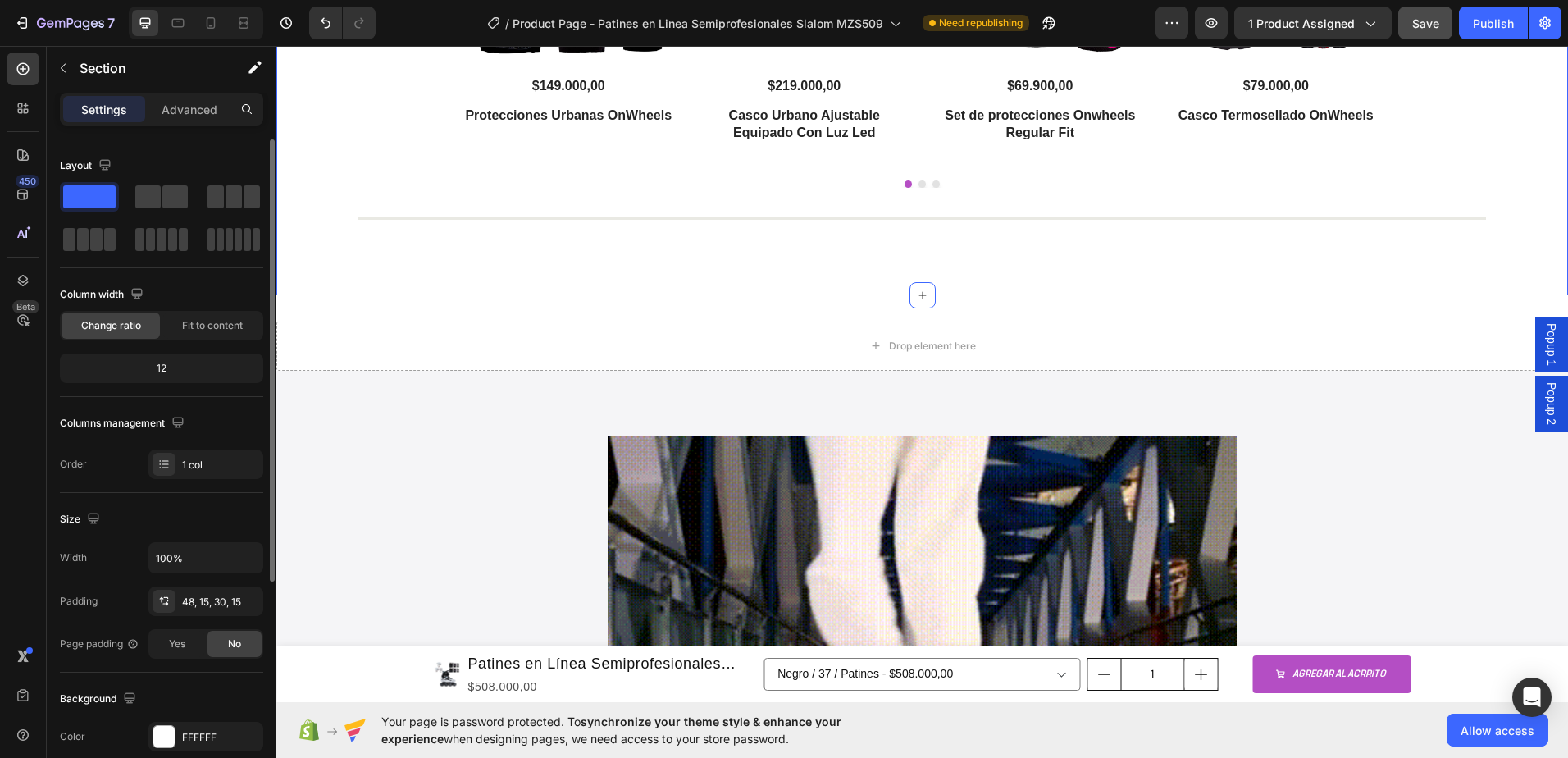
click at [924, 263] on div "Productos que te pueden interesar Heading Product Images $149.000,00 Product Pr…" at bounding box center [922, 29] width 1291 height 533
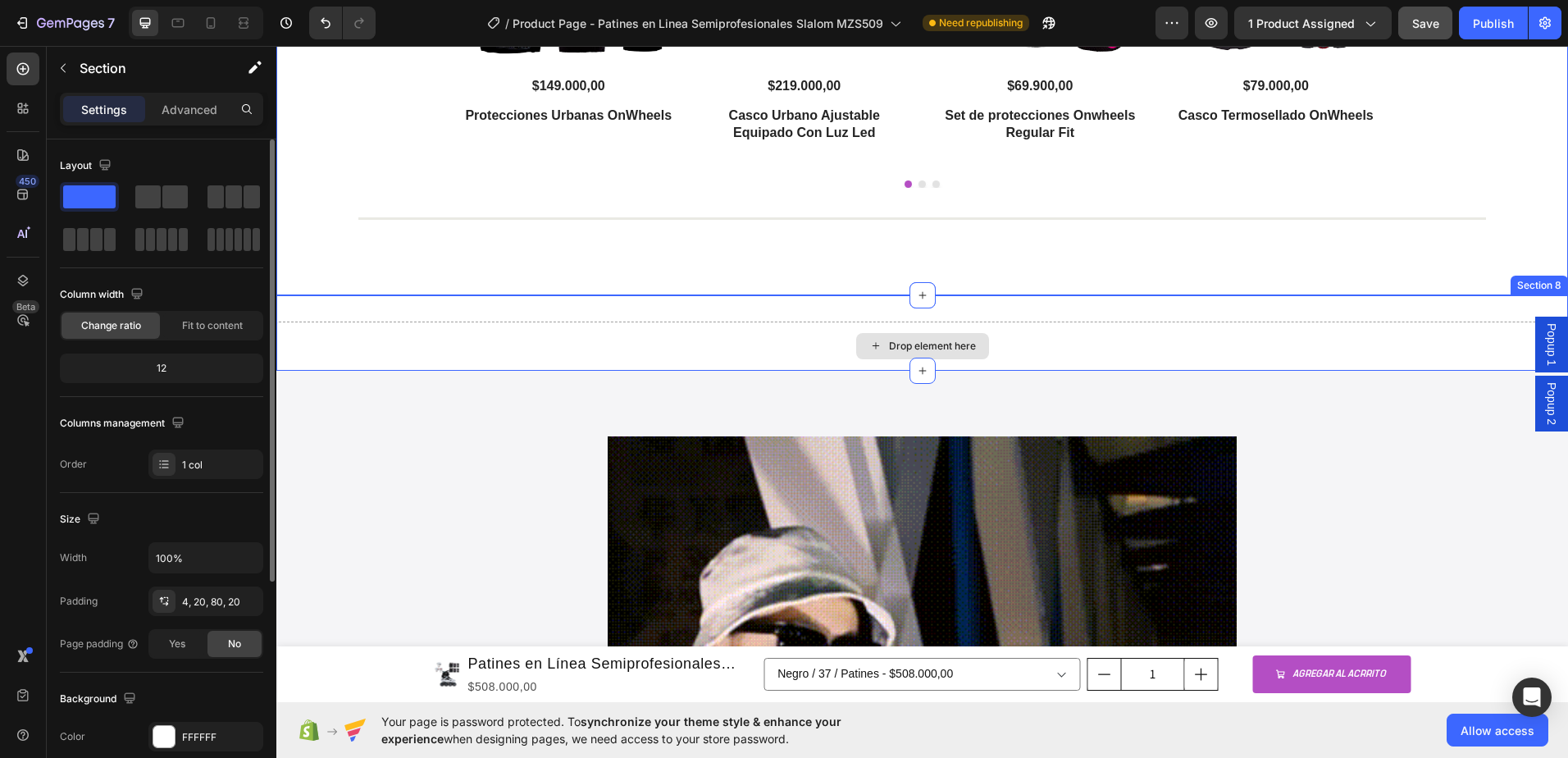
click at [1230, 343] on div "Drop element here" at bounding box center [922, 347] width 1291 height 50
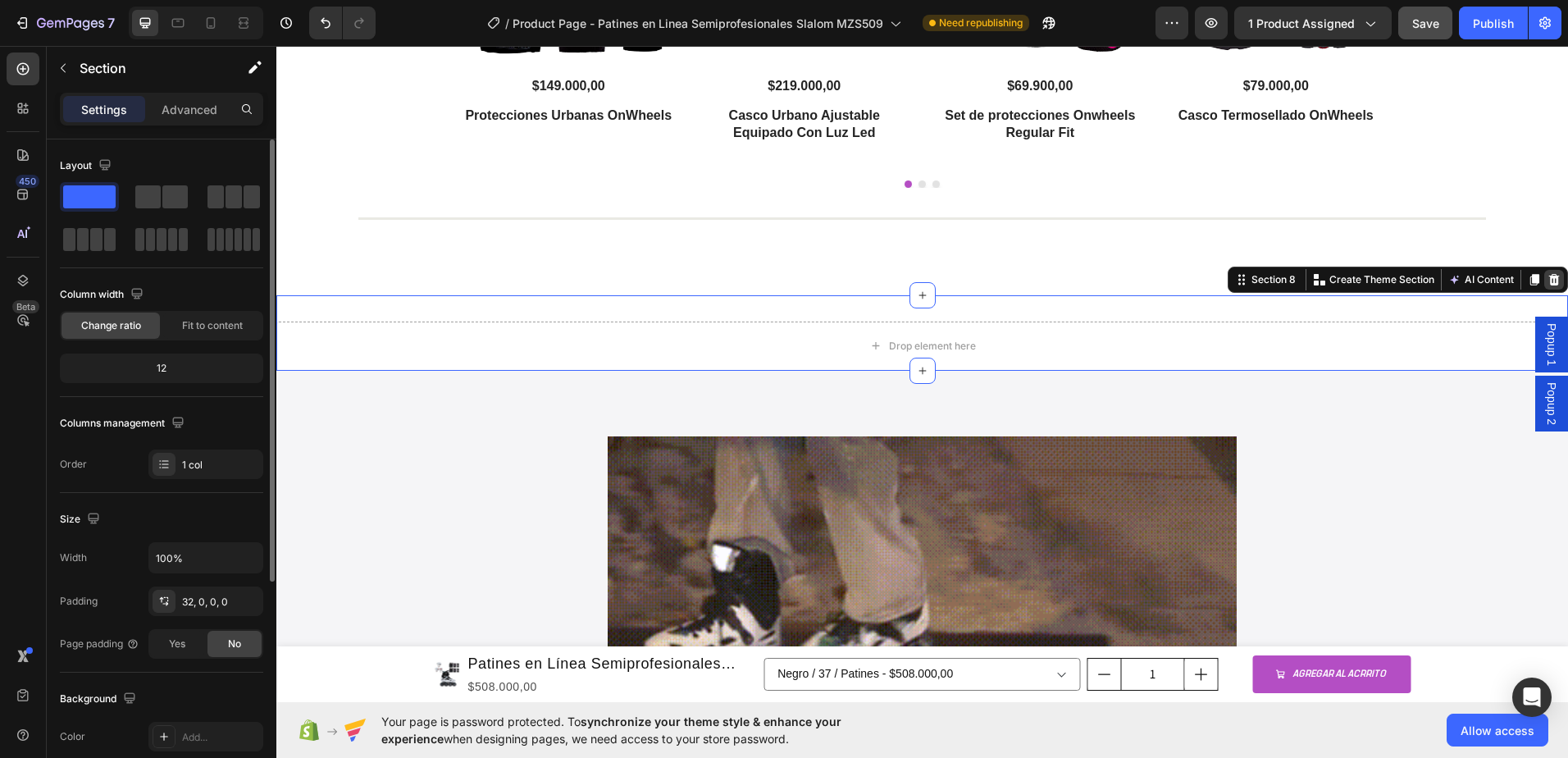
click at [1549, 282] on icon at bounding box center [1554, 279] width 10 height 11
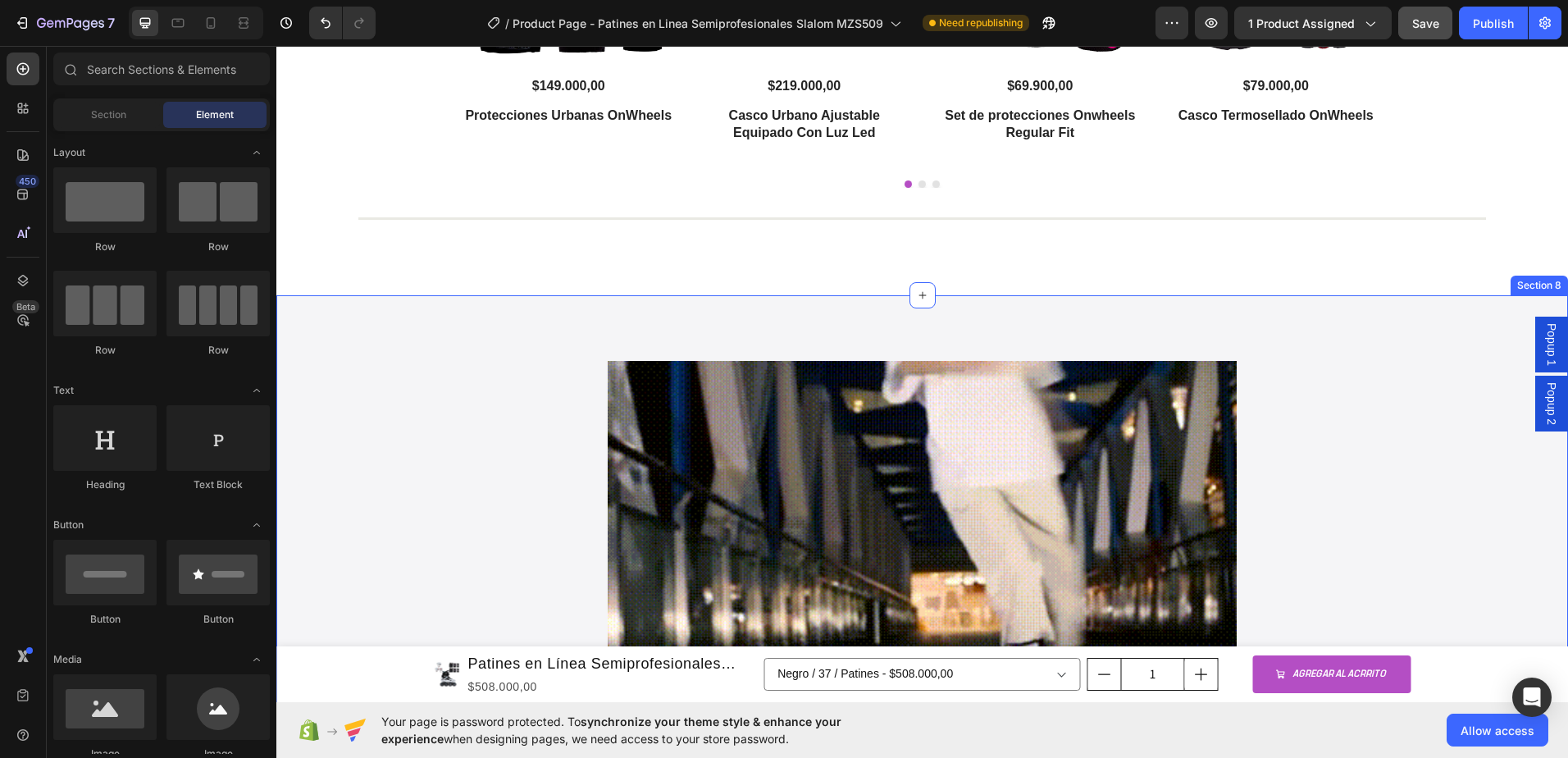
click at [941, 328] on div "Image Section 8" at bounding box center [922, 538] width 1291 height 486
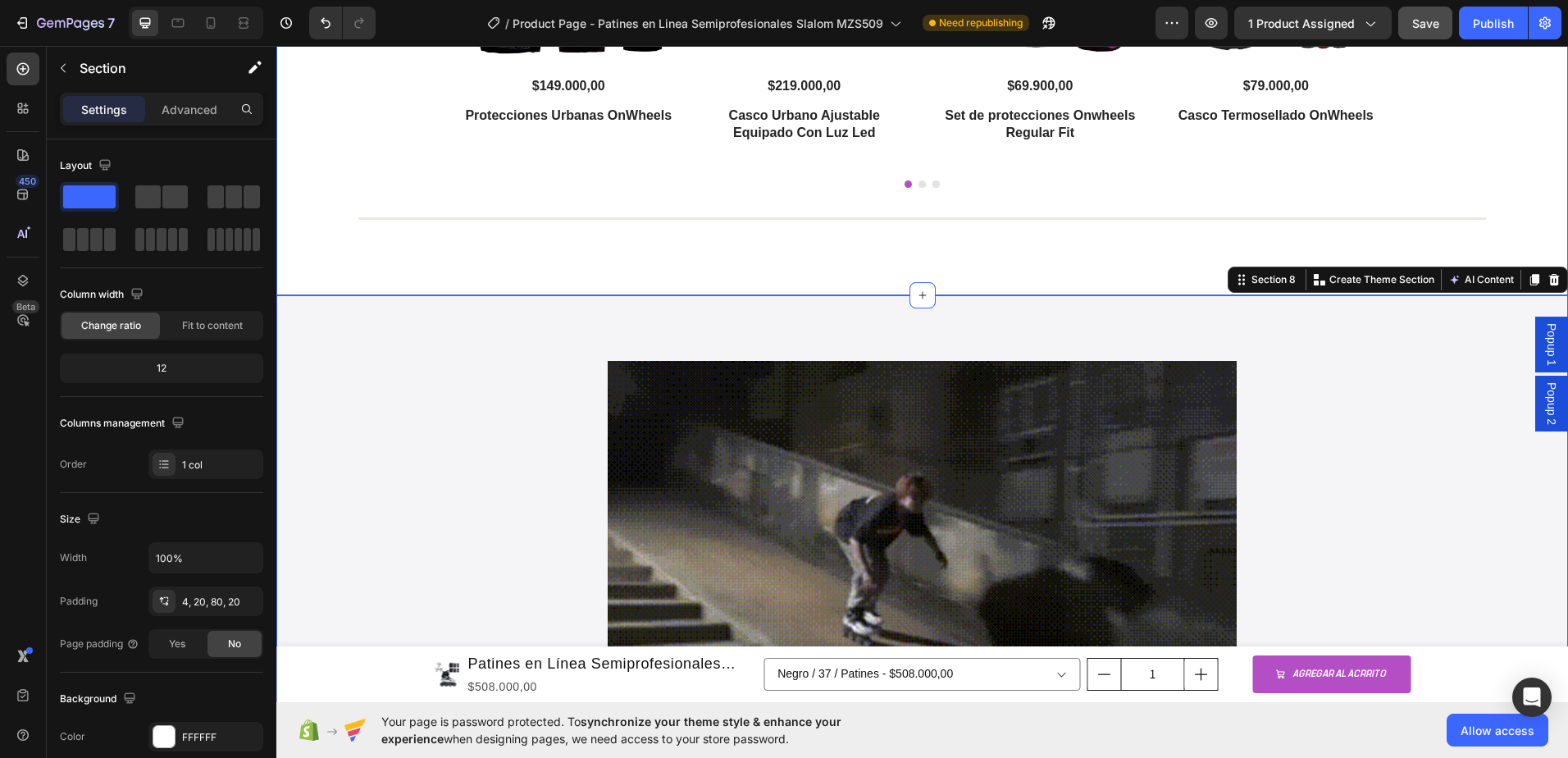
click at [962, 240] on div "Productos que te pueden interesar Heading Product Images $149.000,00 Product Pr…" at bounding box center [922, 29] width 1291 height 533
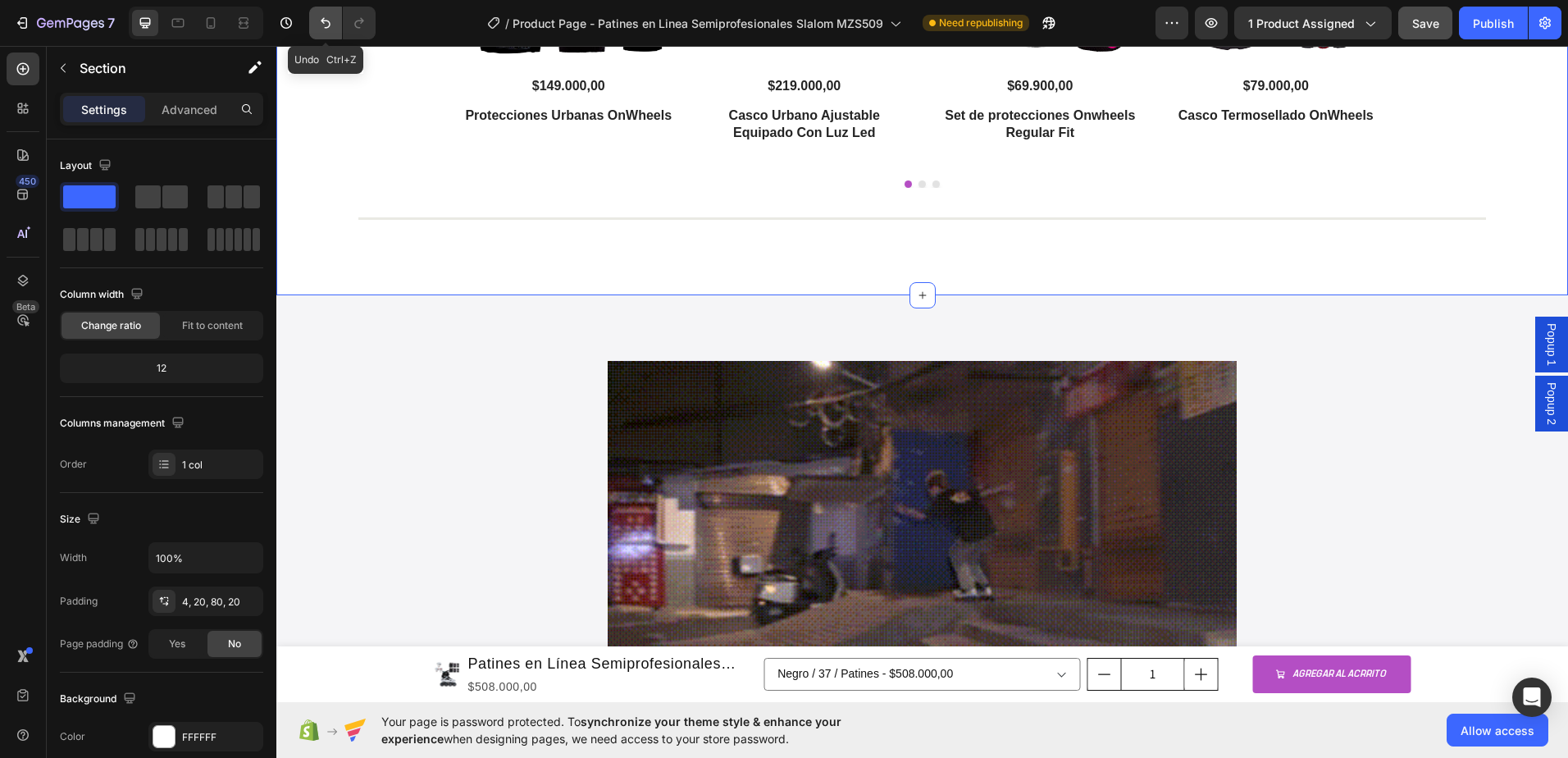
click at [324, 22] on icon "Undo/Redo" at bounding box center [325, 22] width 16 height 16
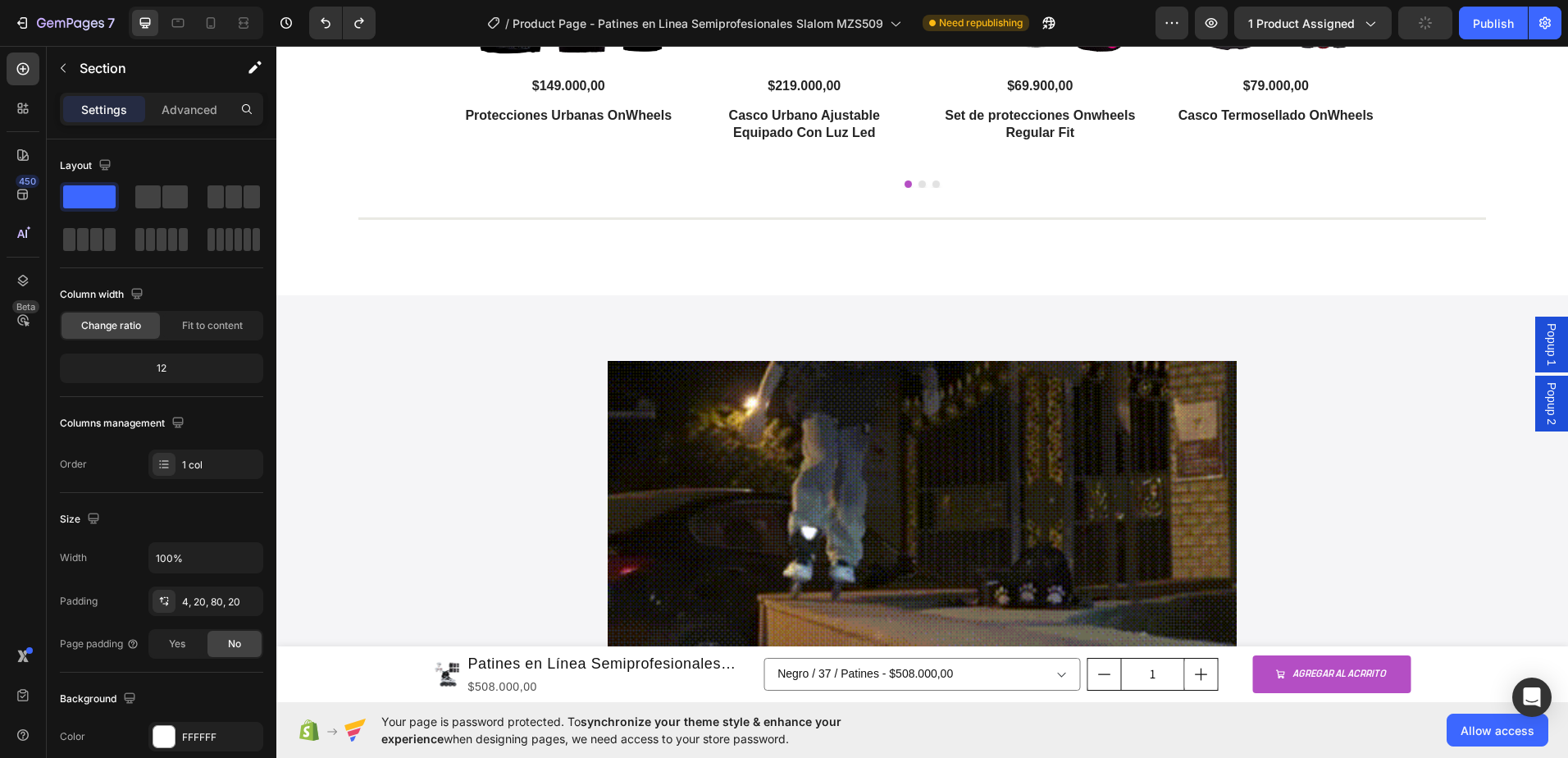
click at [1052, 250] on div "Productos que te pueden interesar Heading Product Images $149.000,00 Product Pr…" at bounding box center [922, 29] width 1291 height 533
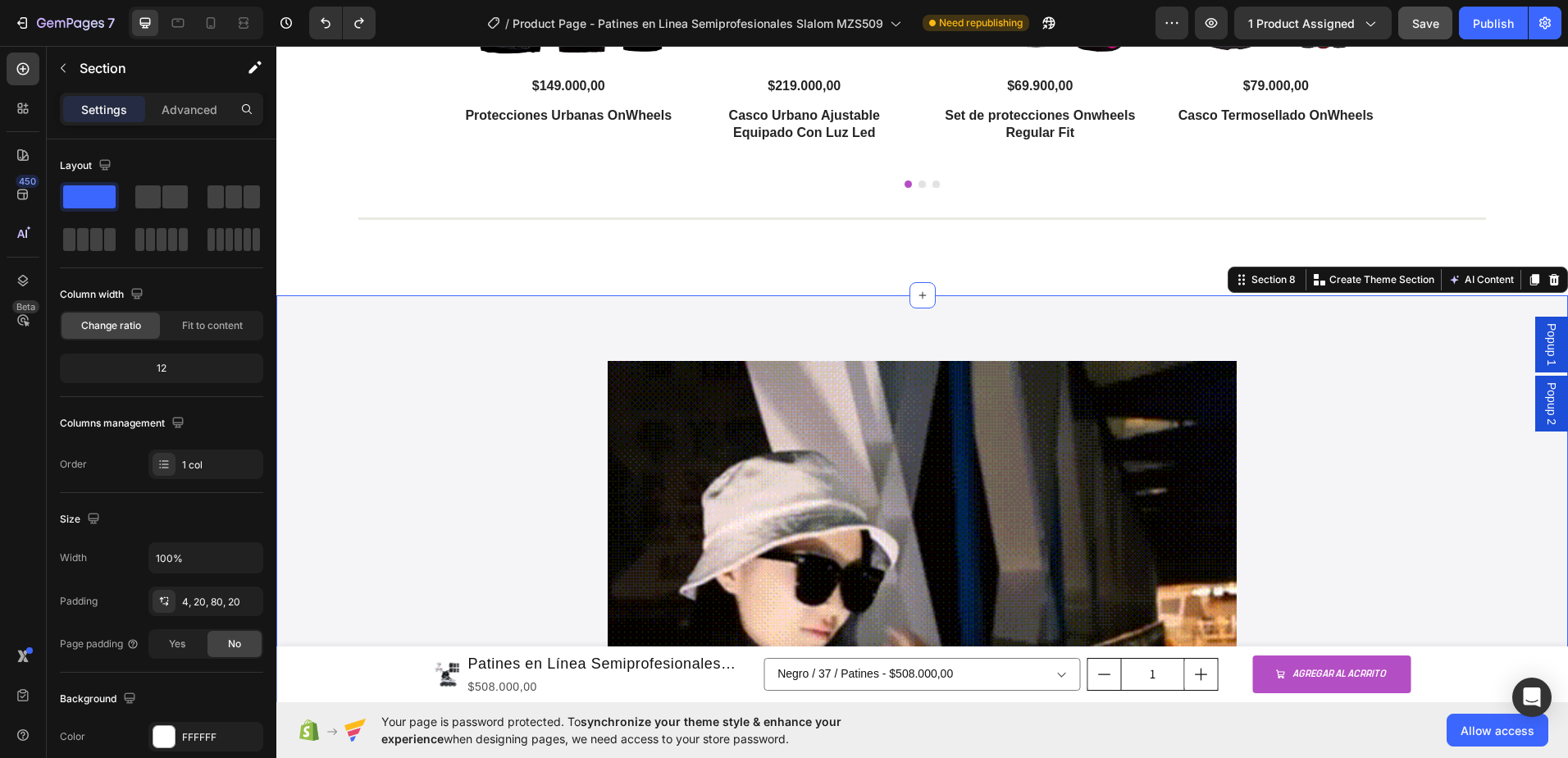
click at [1048, 305] on div "Image Section 8 You can create reusable sections Create Theme Section AI Conten…" at bounding box center [922, 538] width 1291 height 486
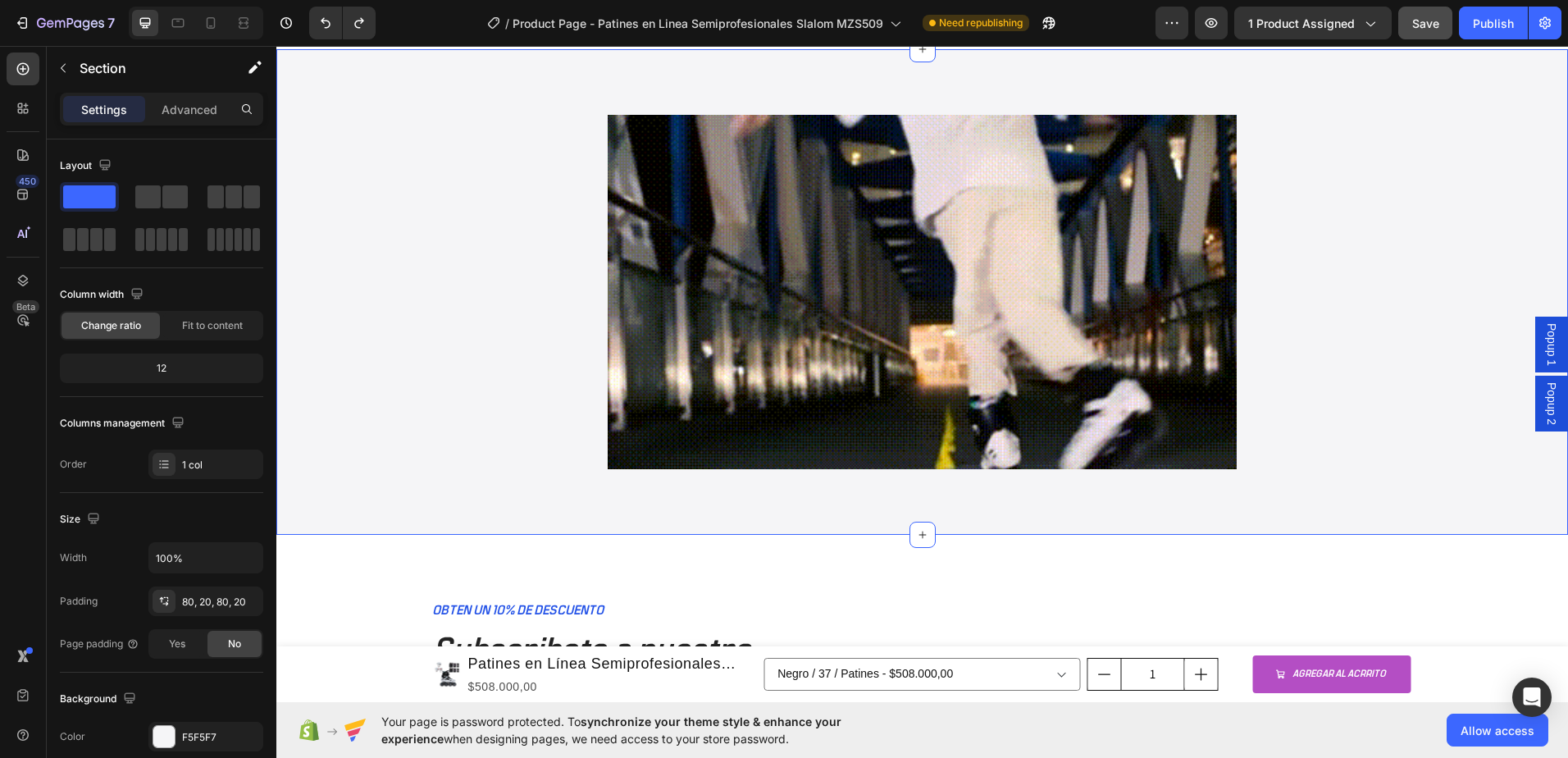
scroll to position [3390, 0]
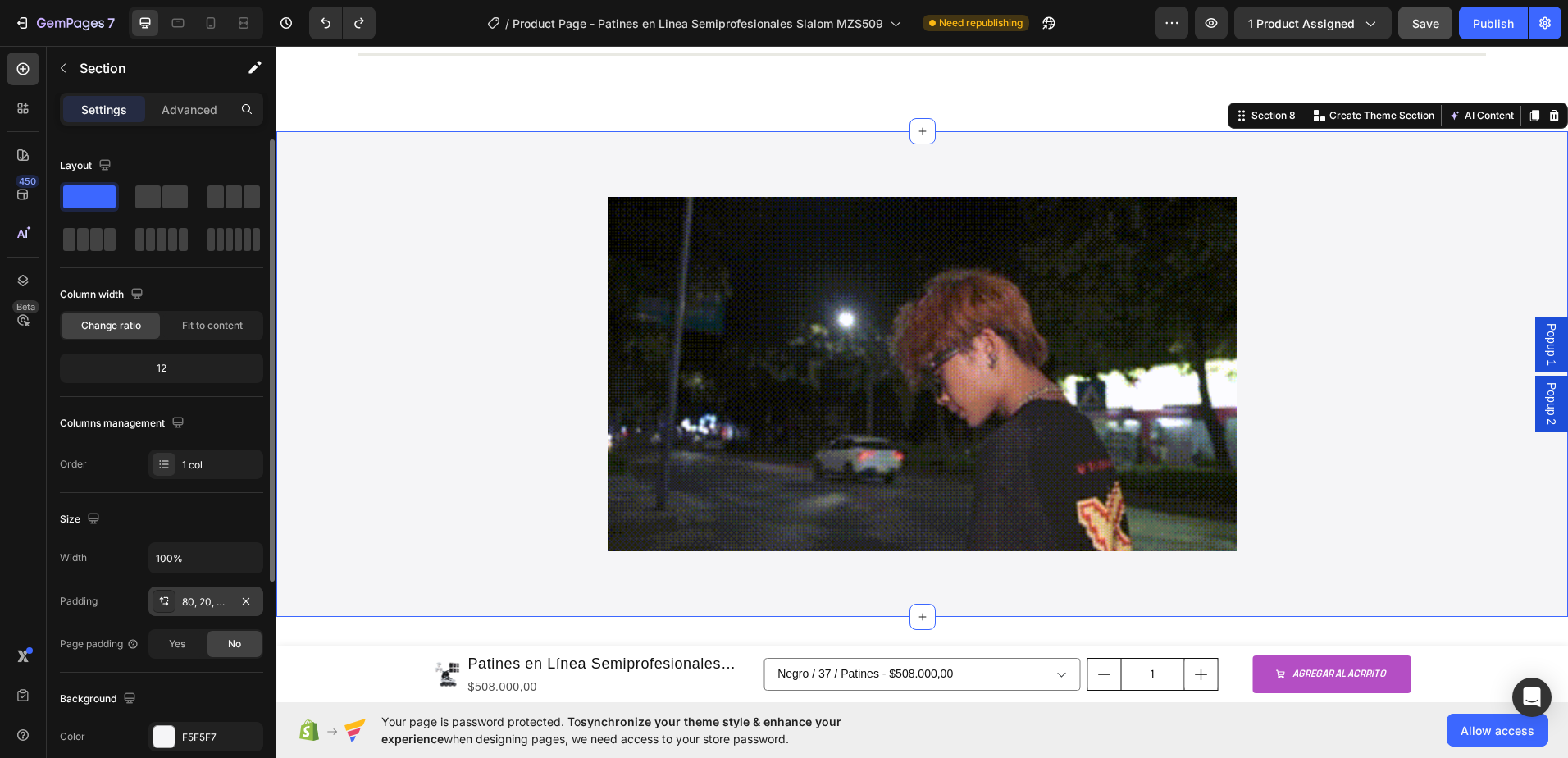
click at [187, 606] on div "80, 20, 80, 20" at bounding box center [206, 602] width 48 height 15
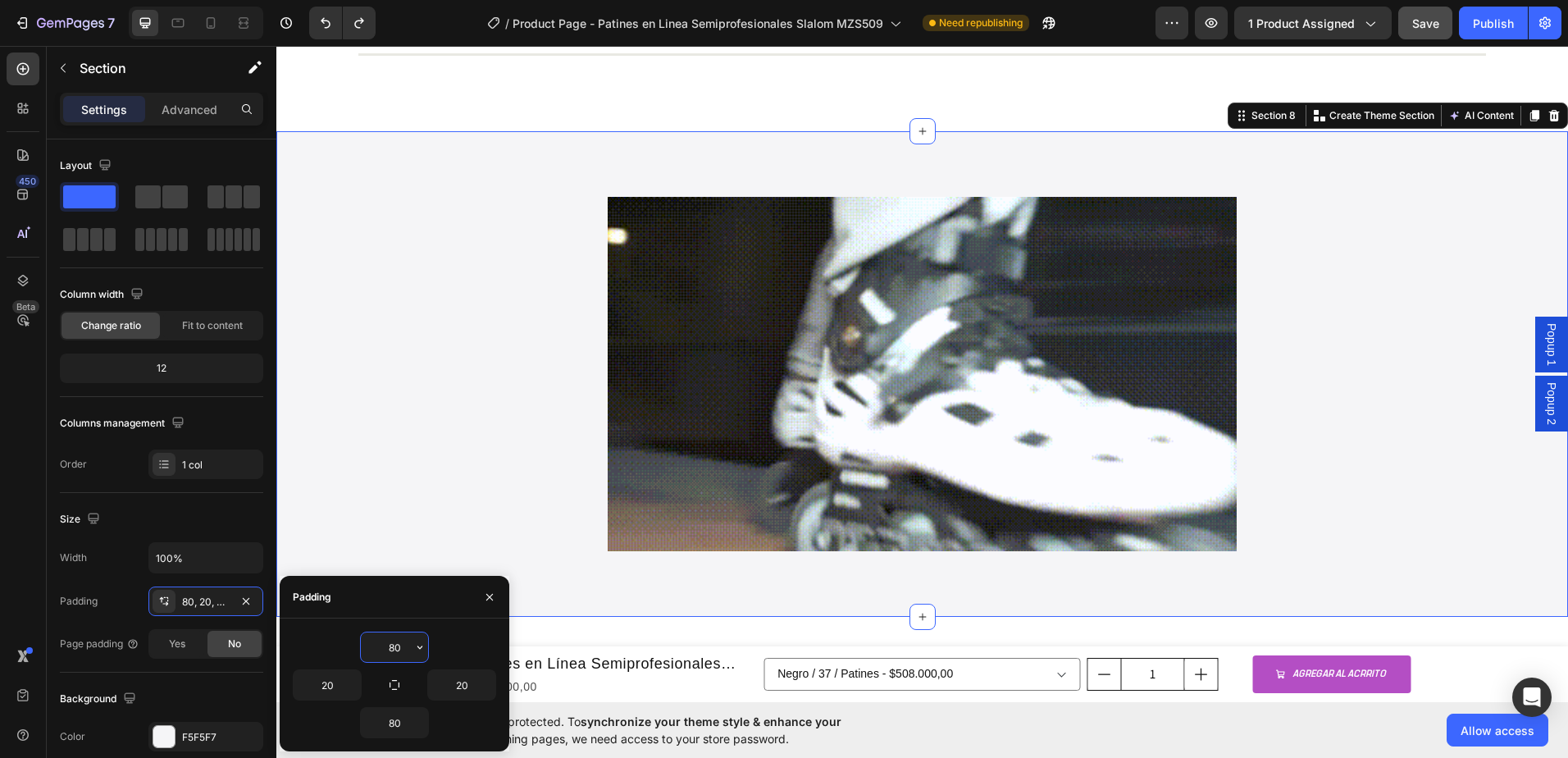
click at [405, 646] on input "80" at bounding box center [394, 647] width 67 height 30
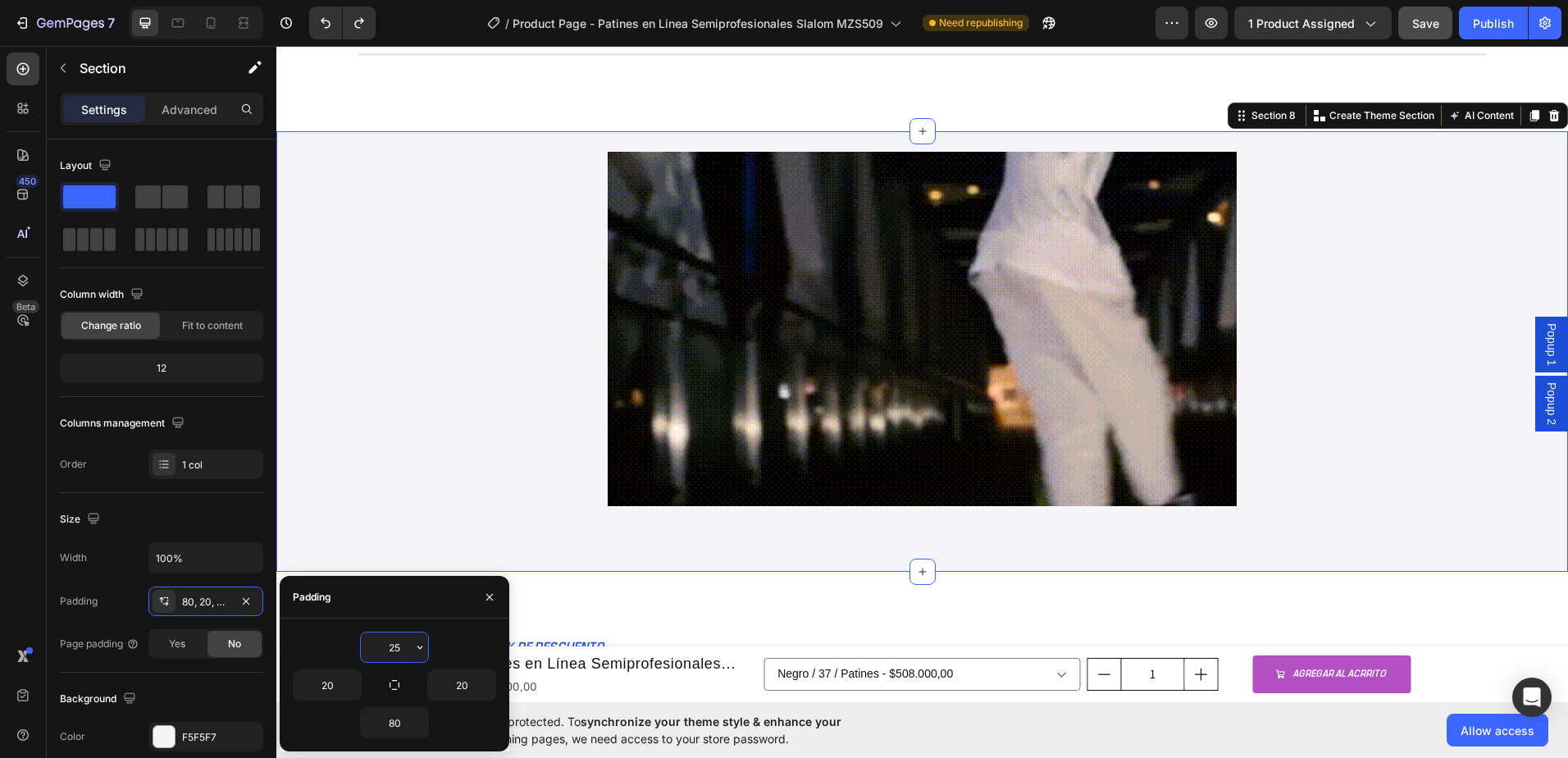
type input "24"
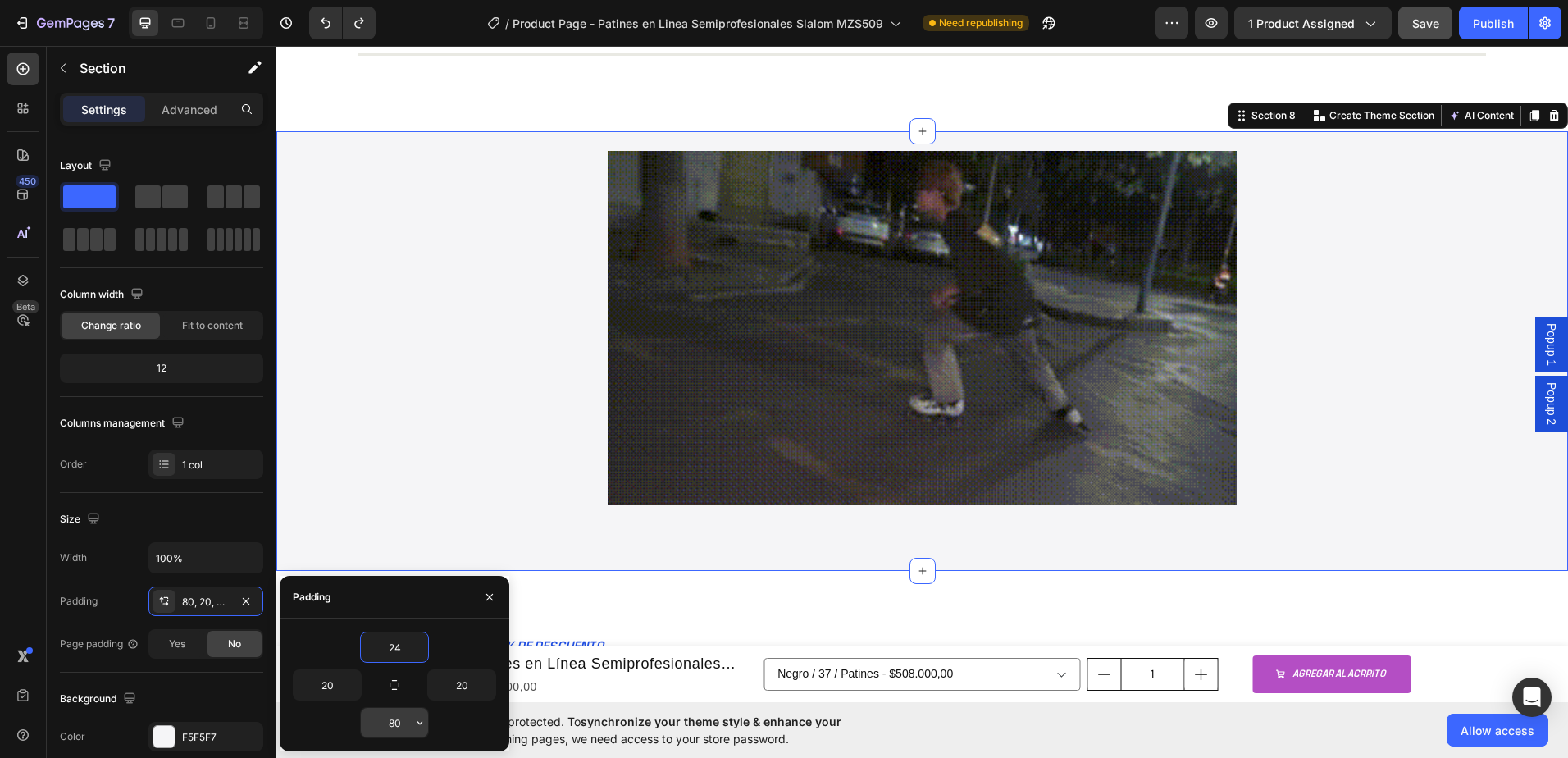
click at [411, 726] on input "80" at bounding box center [394, 722] width 67 height 30
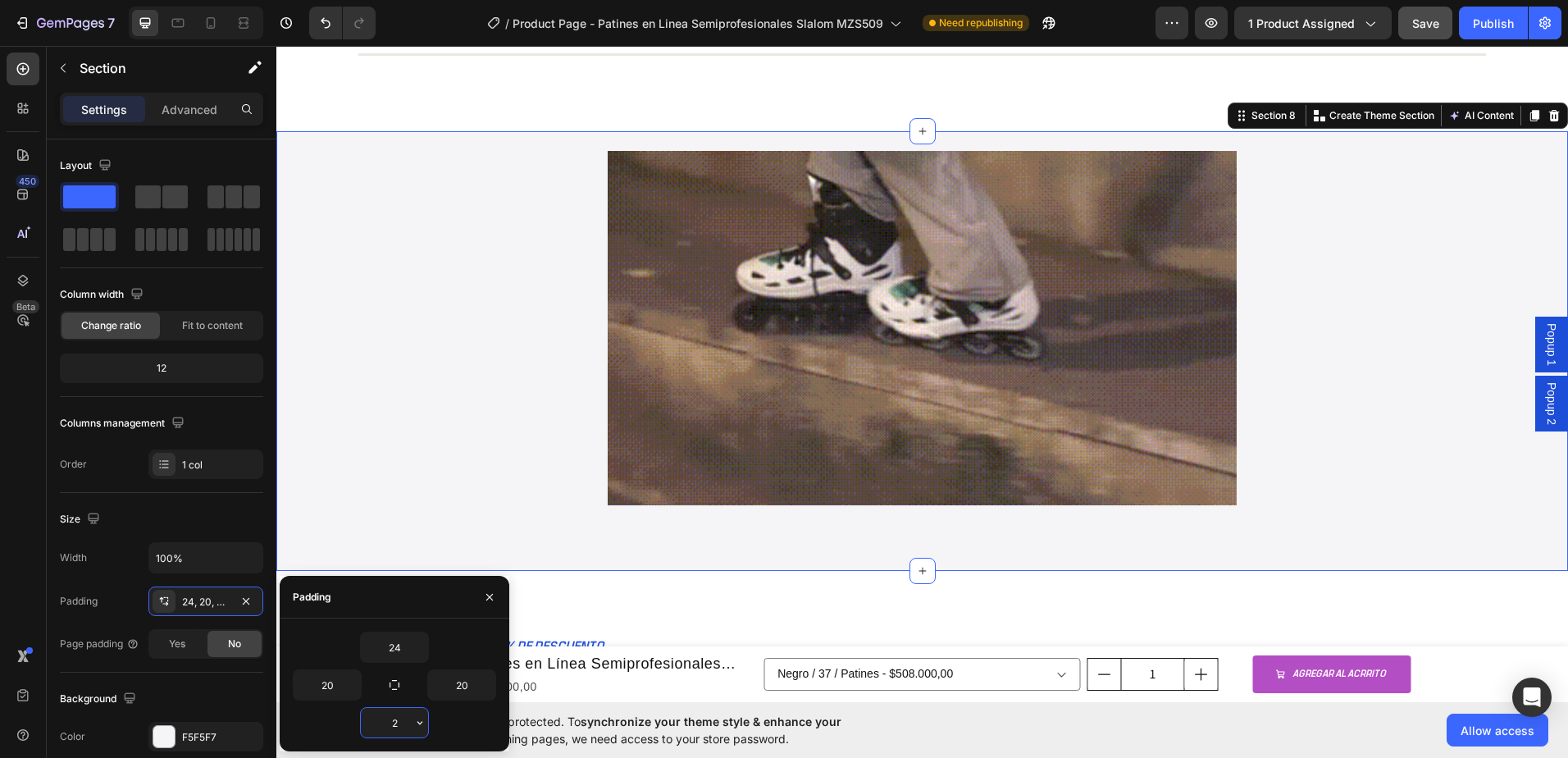
type input "24"
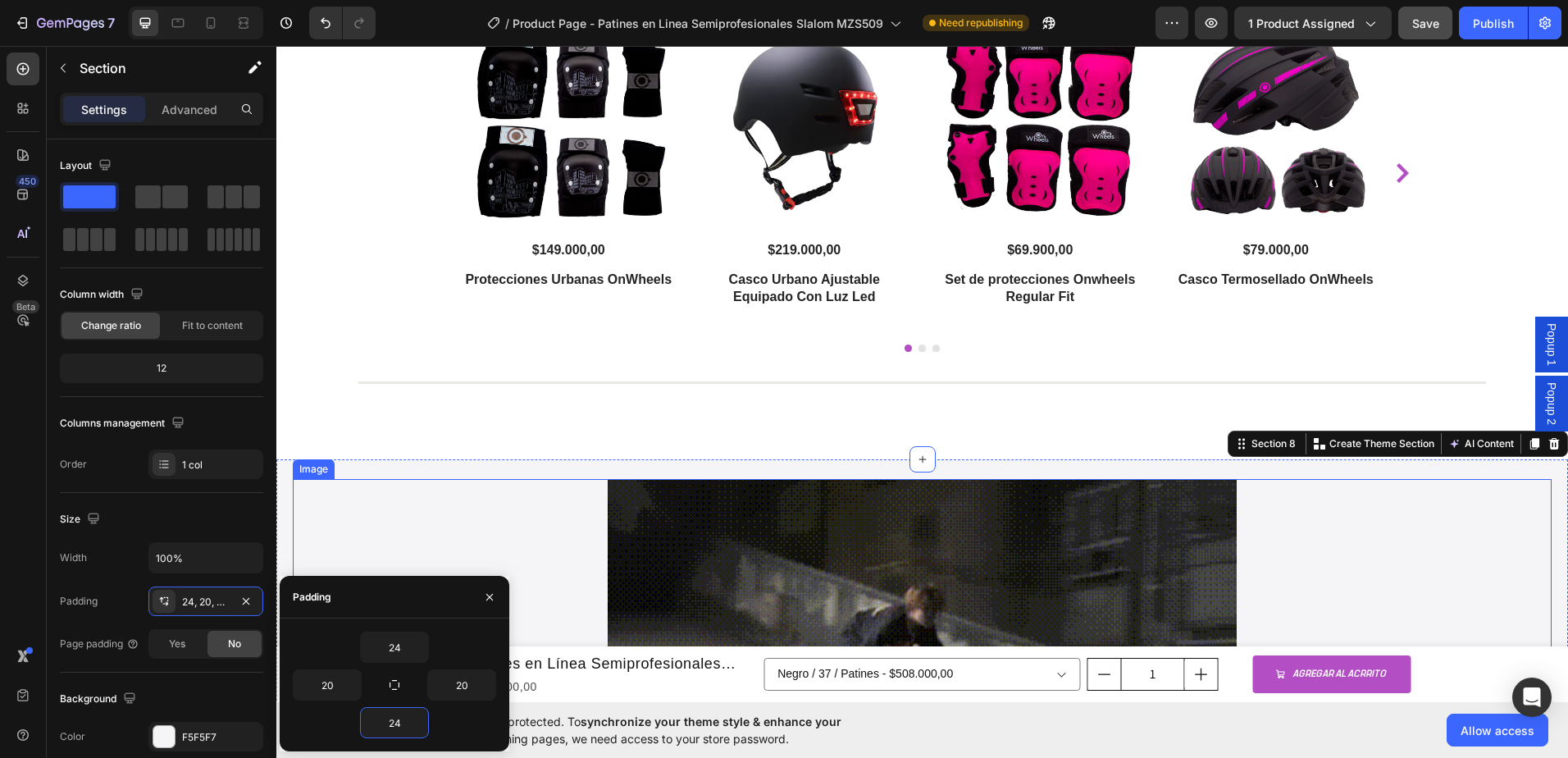
scroll to position [3144, 0]
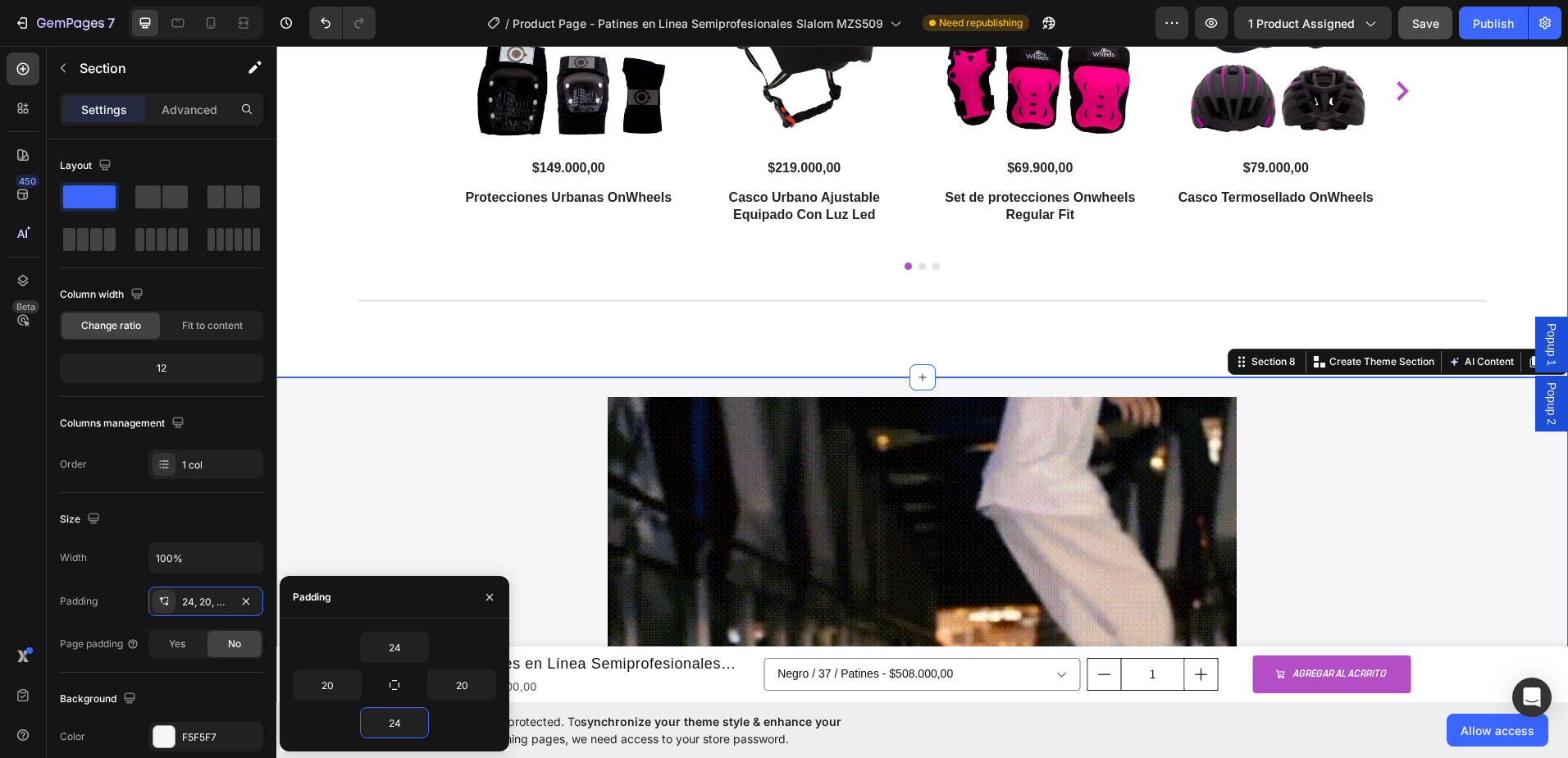
click at [555, 341] on div "Productos que te pueden interesar Heading Product Images $149.000,00 Product Pr…" at bounding box center [922, 111] width 1291 height 533
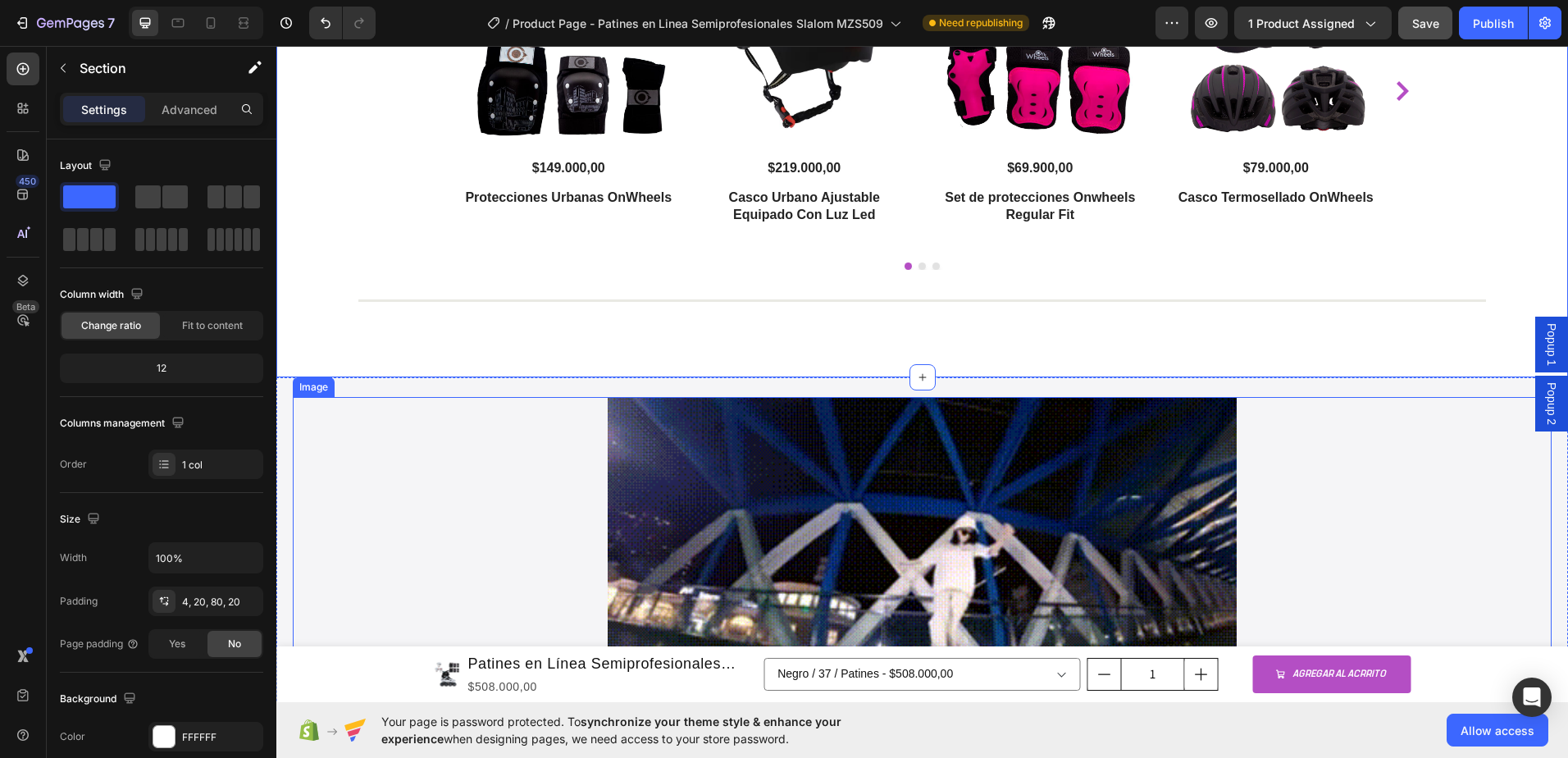
click at [540, 397] on div at bounding box center [922, 574] width 1259 height 354
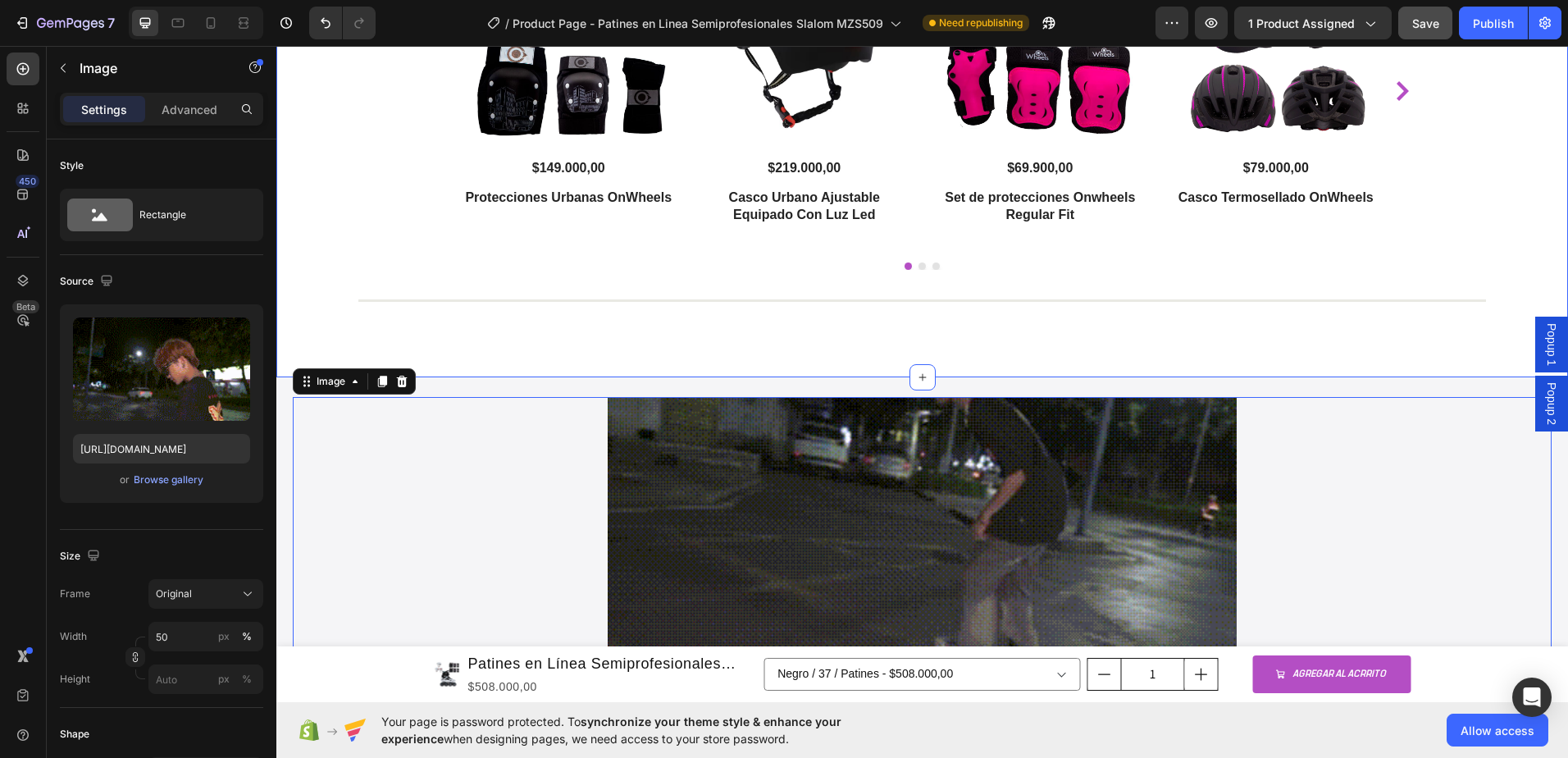
click at [552, 341] on div "Productos que te pueden interesar Heading Product Images $149.000,00 Product Pr…" at bounding box center [922, 111] width 1291 height 533
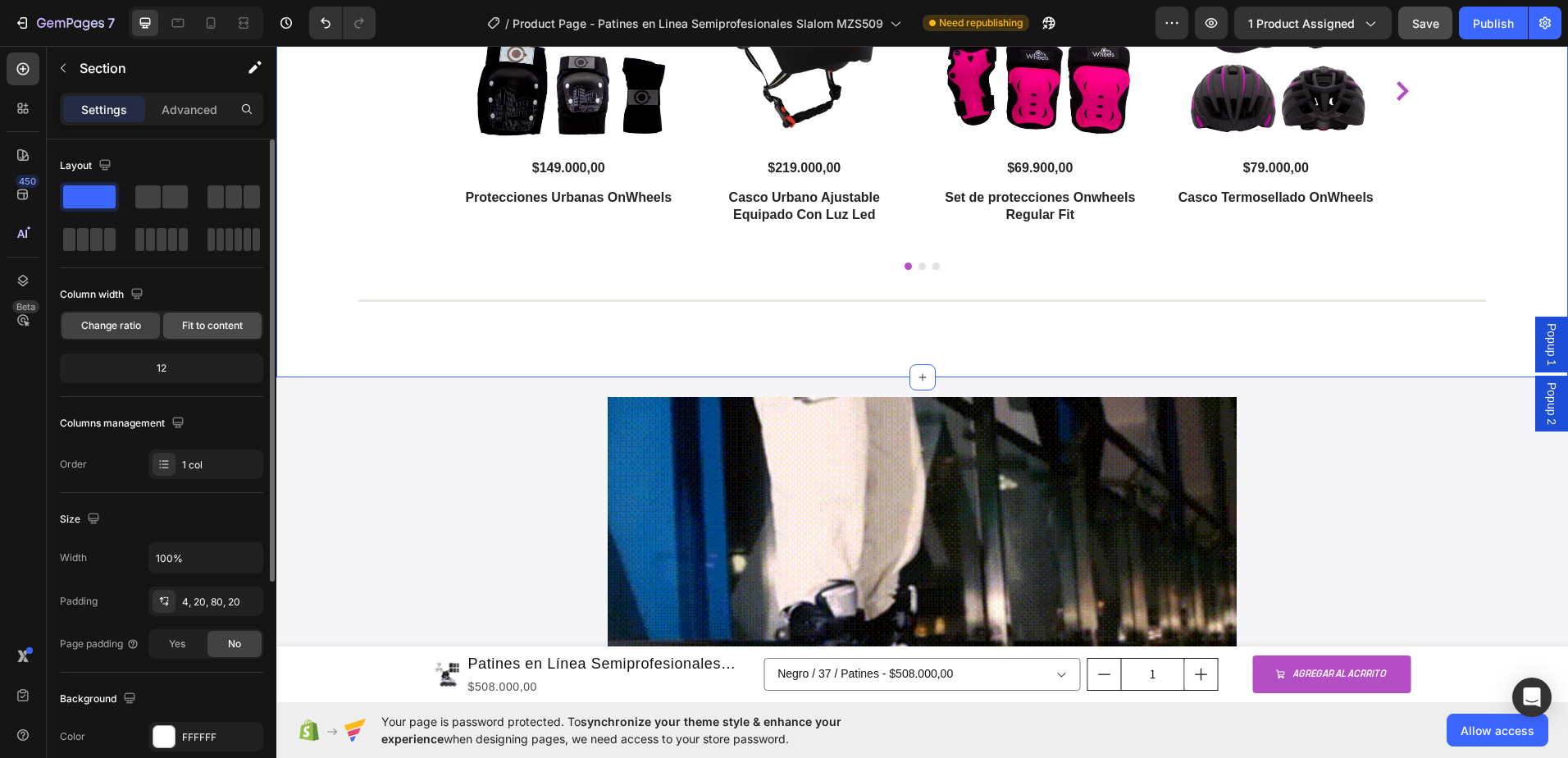
click at [190, 328] on span "Fit to content" at bounding box center [212, 325] width 61 height 15
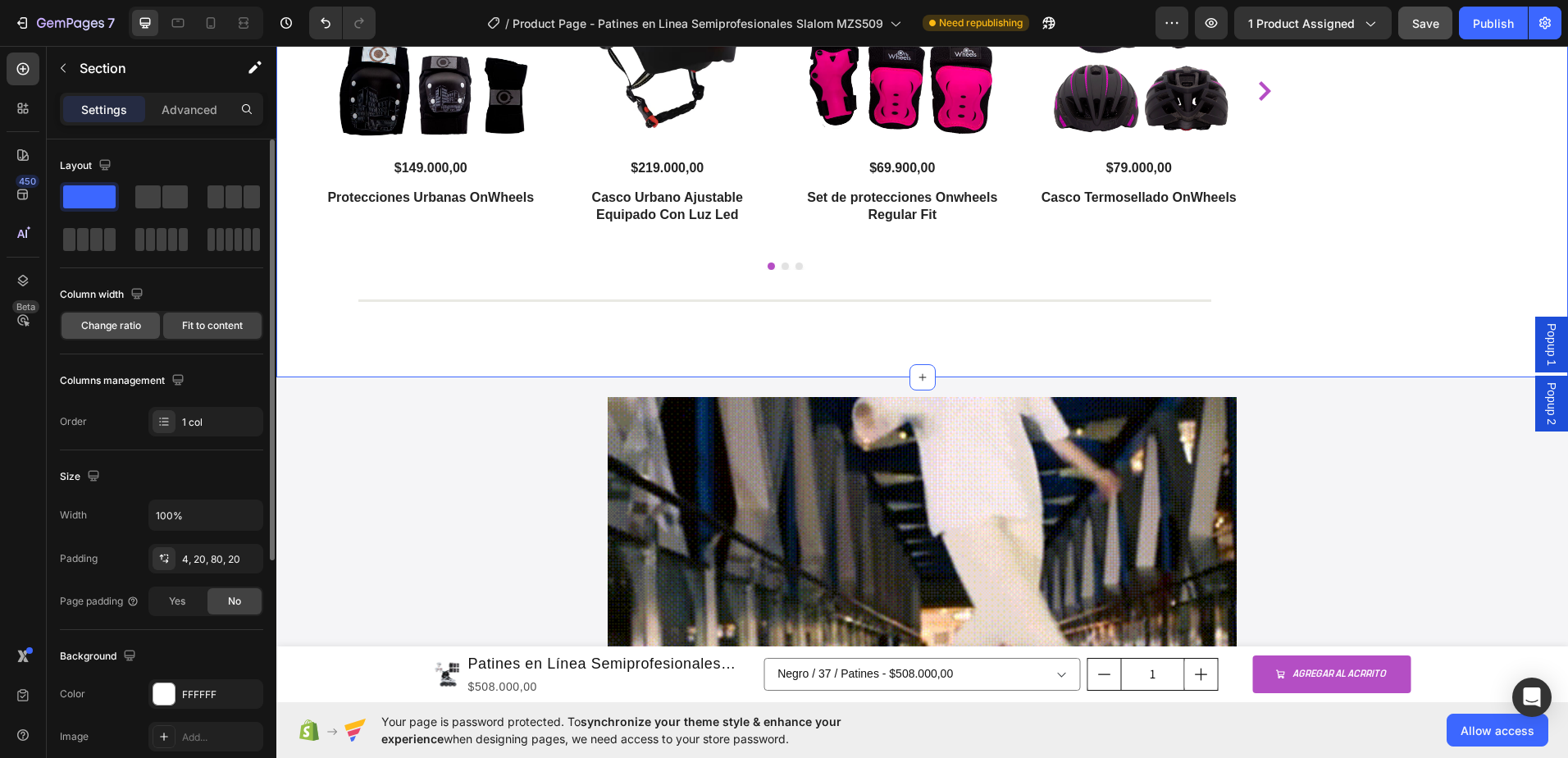
click at [125, 327] on span "Change ratio" at bounding box center [111, 325] width 60 height 15
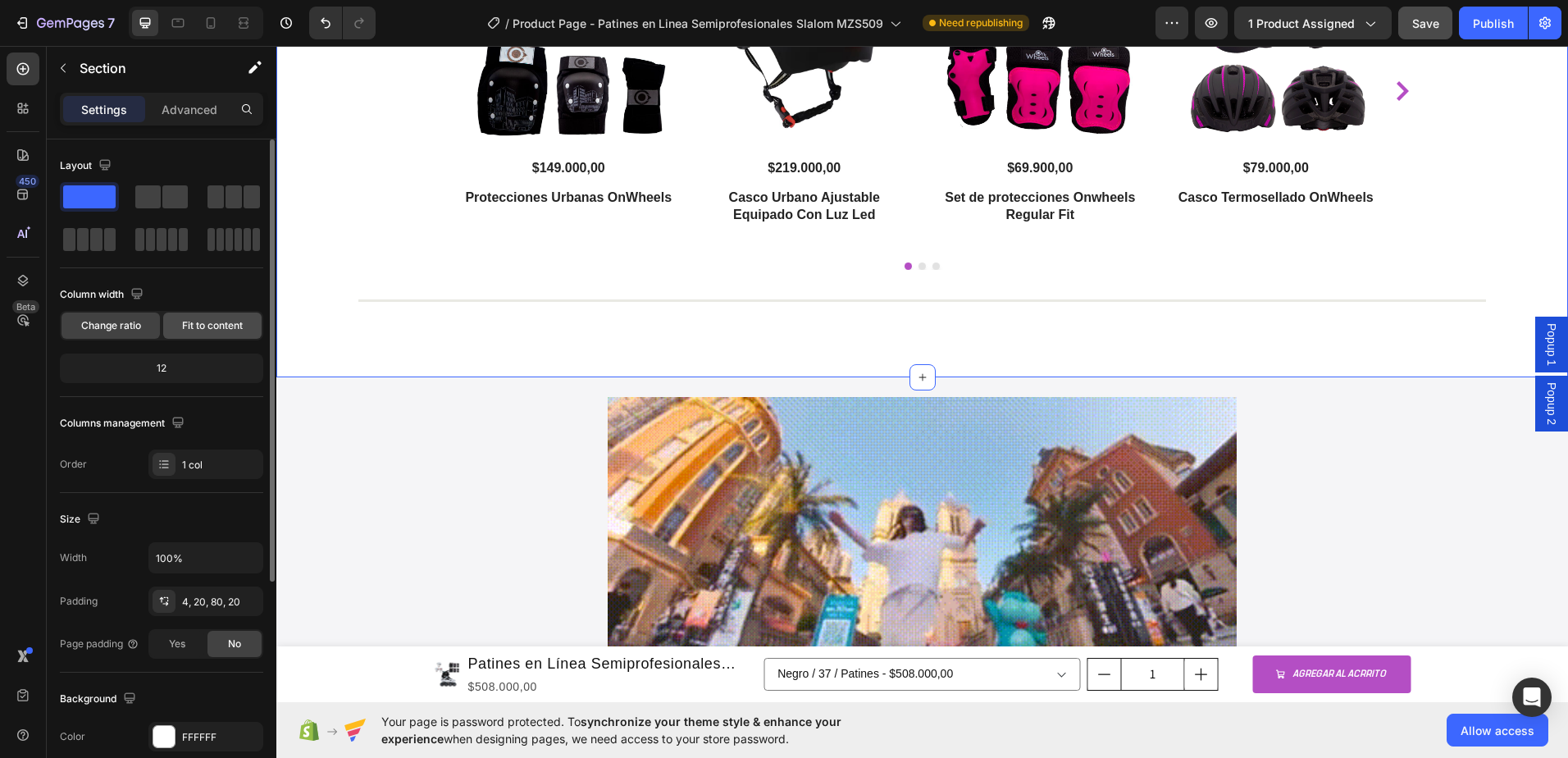
click at [201, 336] on div "Fit to content" at bounding box center [212, 325] width 98 height 26
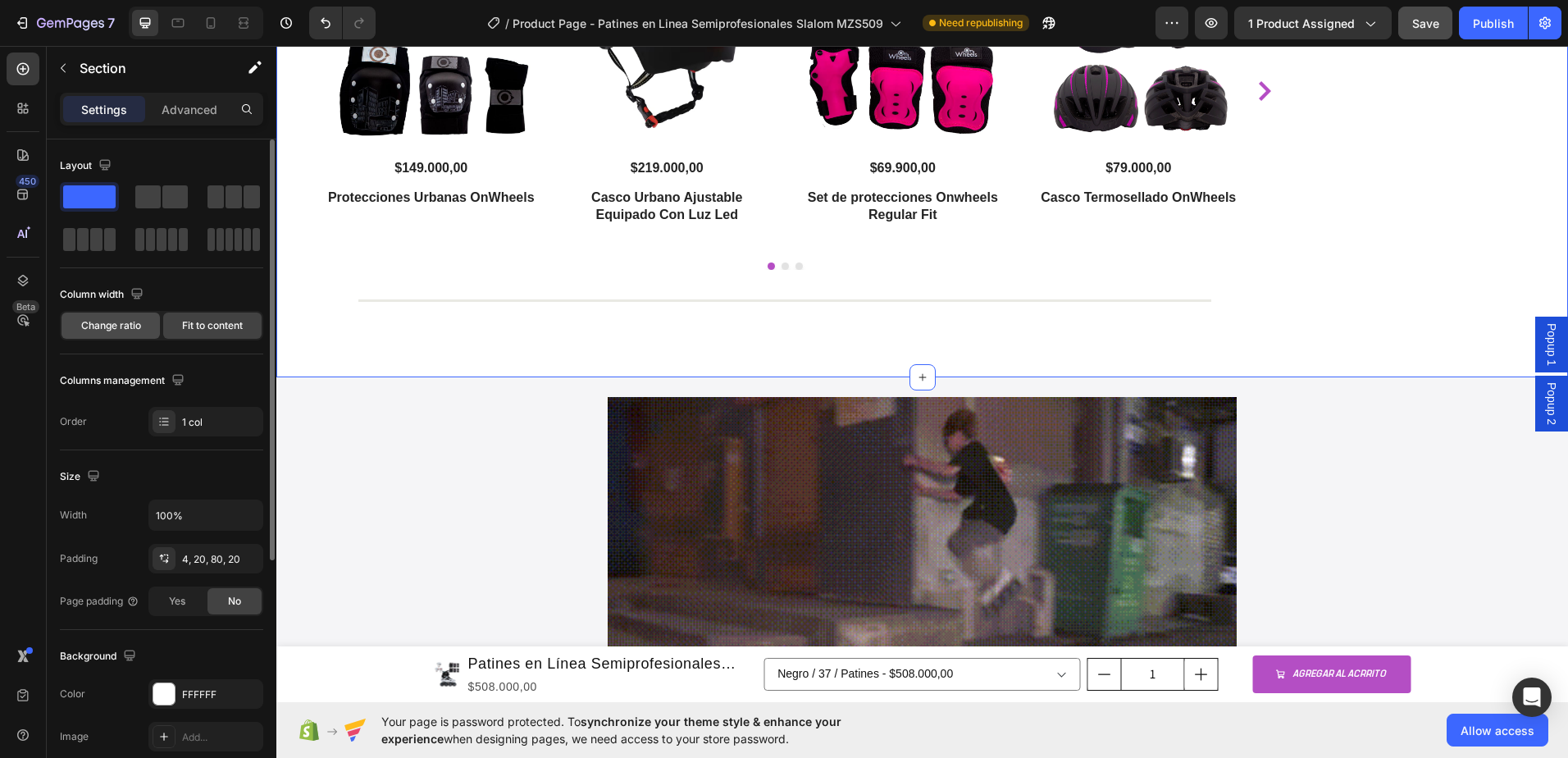
click at [122, 328] on span "Change ratio" at bounding box center [111, 325] width 60 height 15
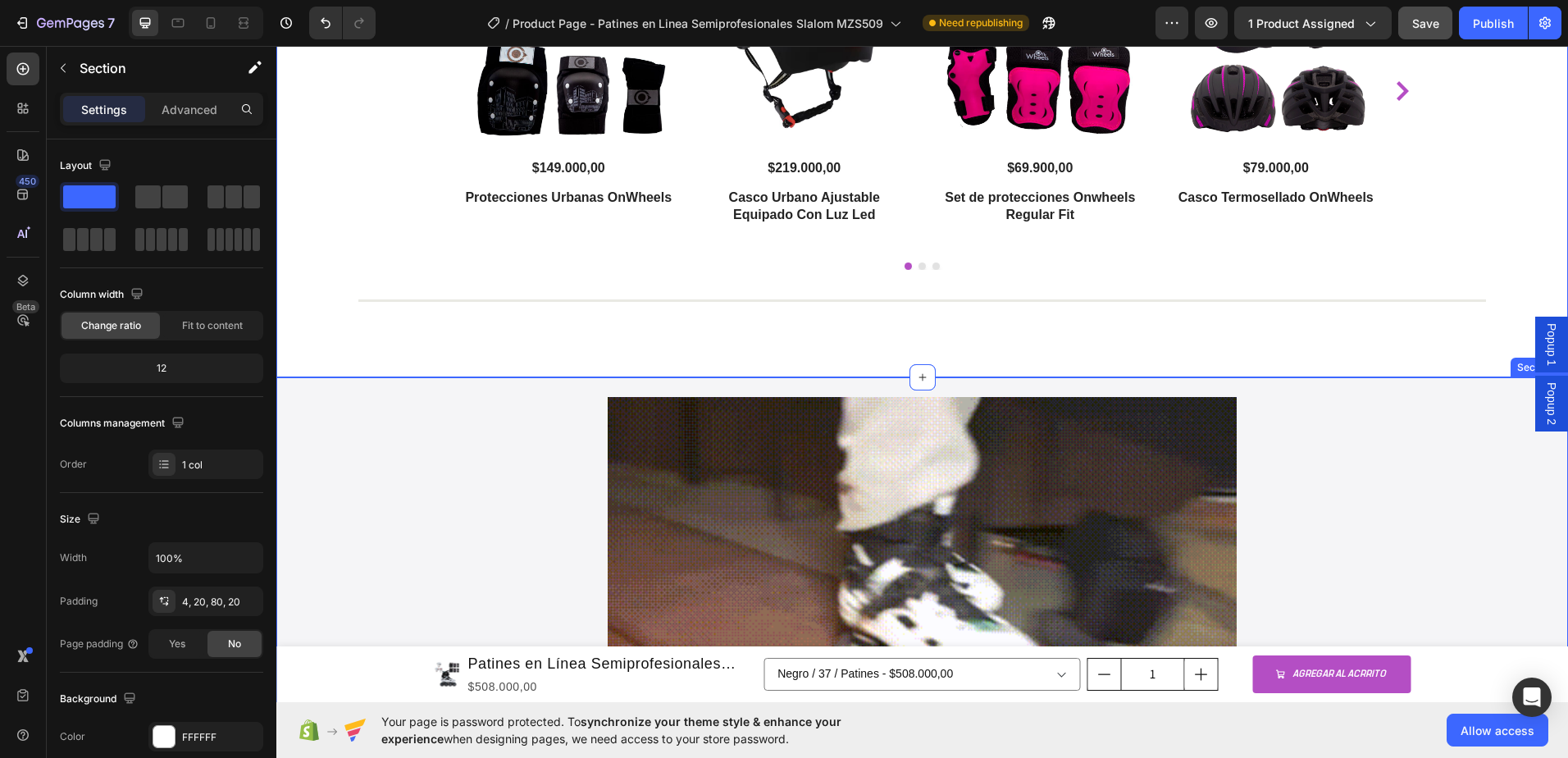
click at [582, 383] on div "Image Section 8" at bounding box center [922, 574] width 1291 height 394
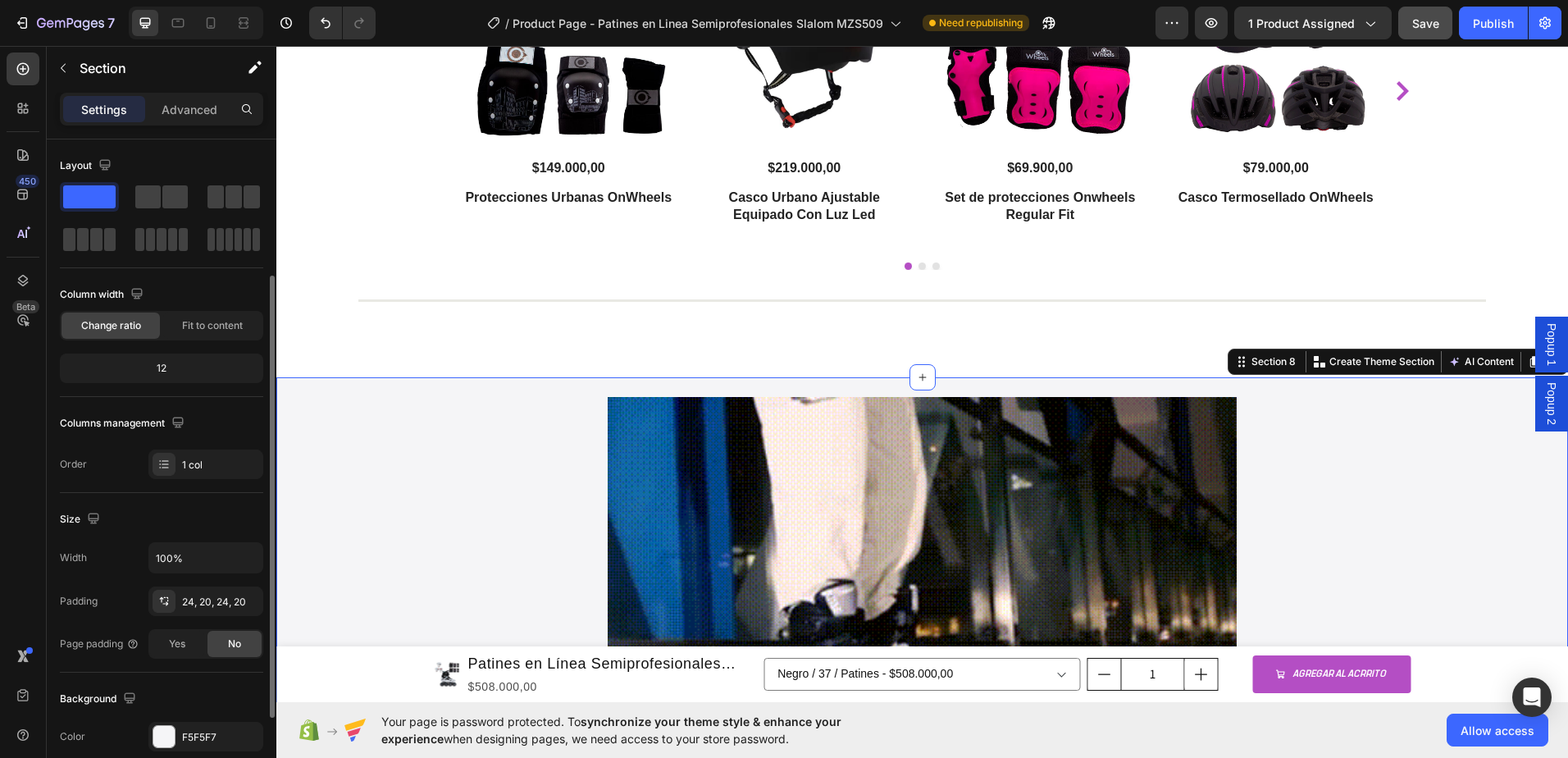
scroll to position [164, 0]
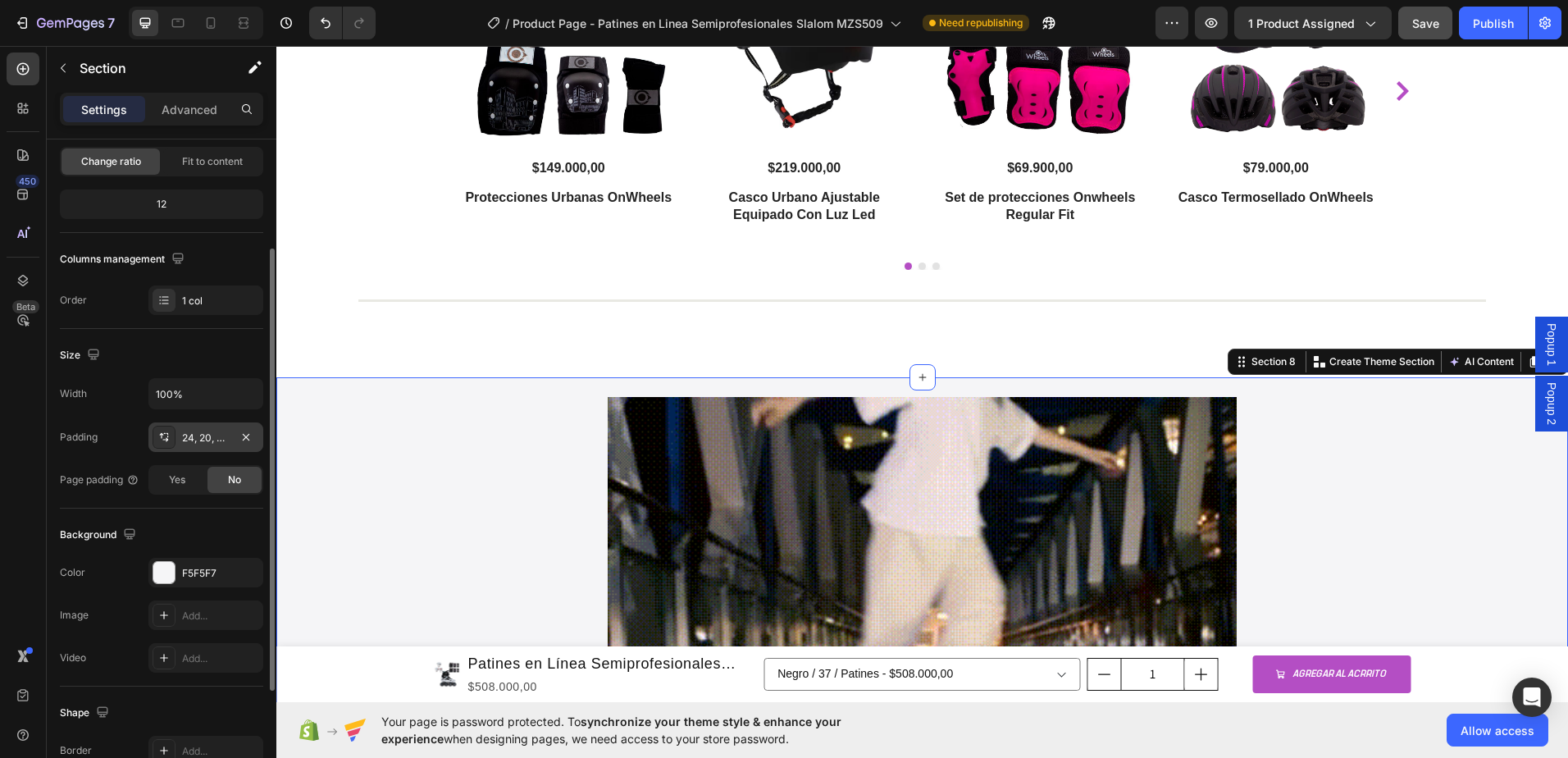
click at [211, 441] on div "24, 20, 24, 20" at bounding box center [206, 437] width 48 height 15
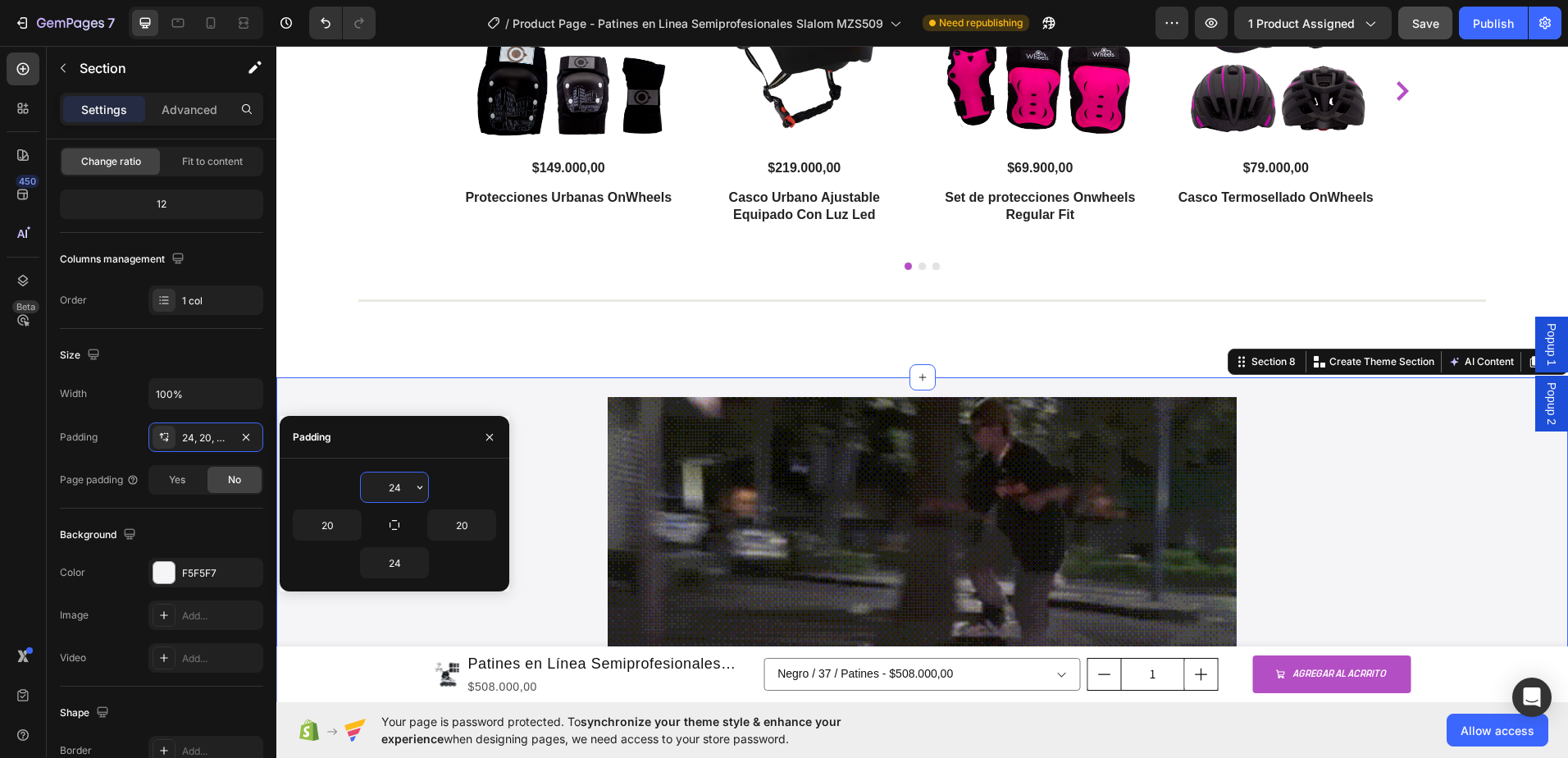
click at [399, 487] on input "24" at bounding box center [394, 487] width 67 height 30
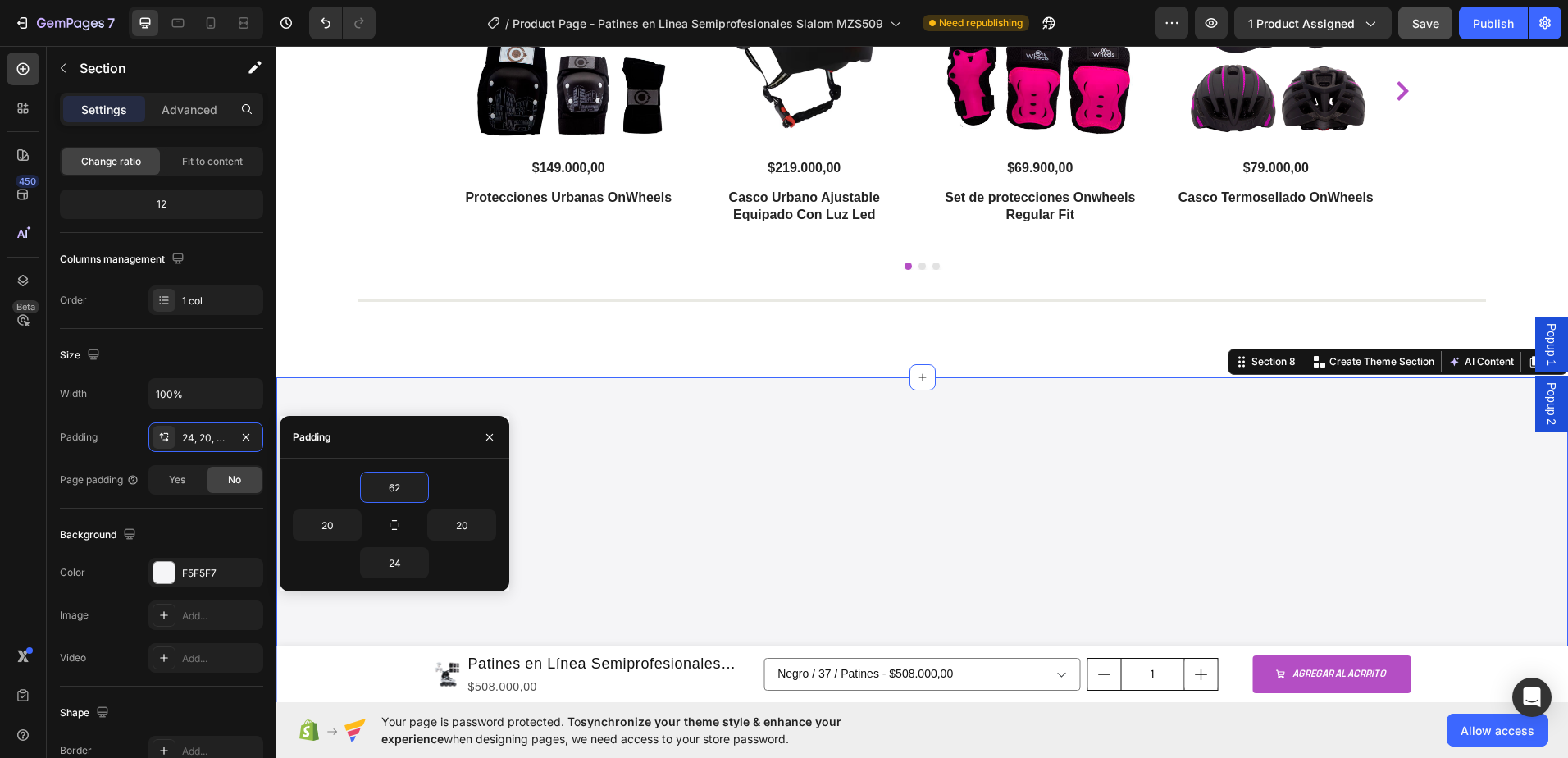
type input "6"
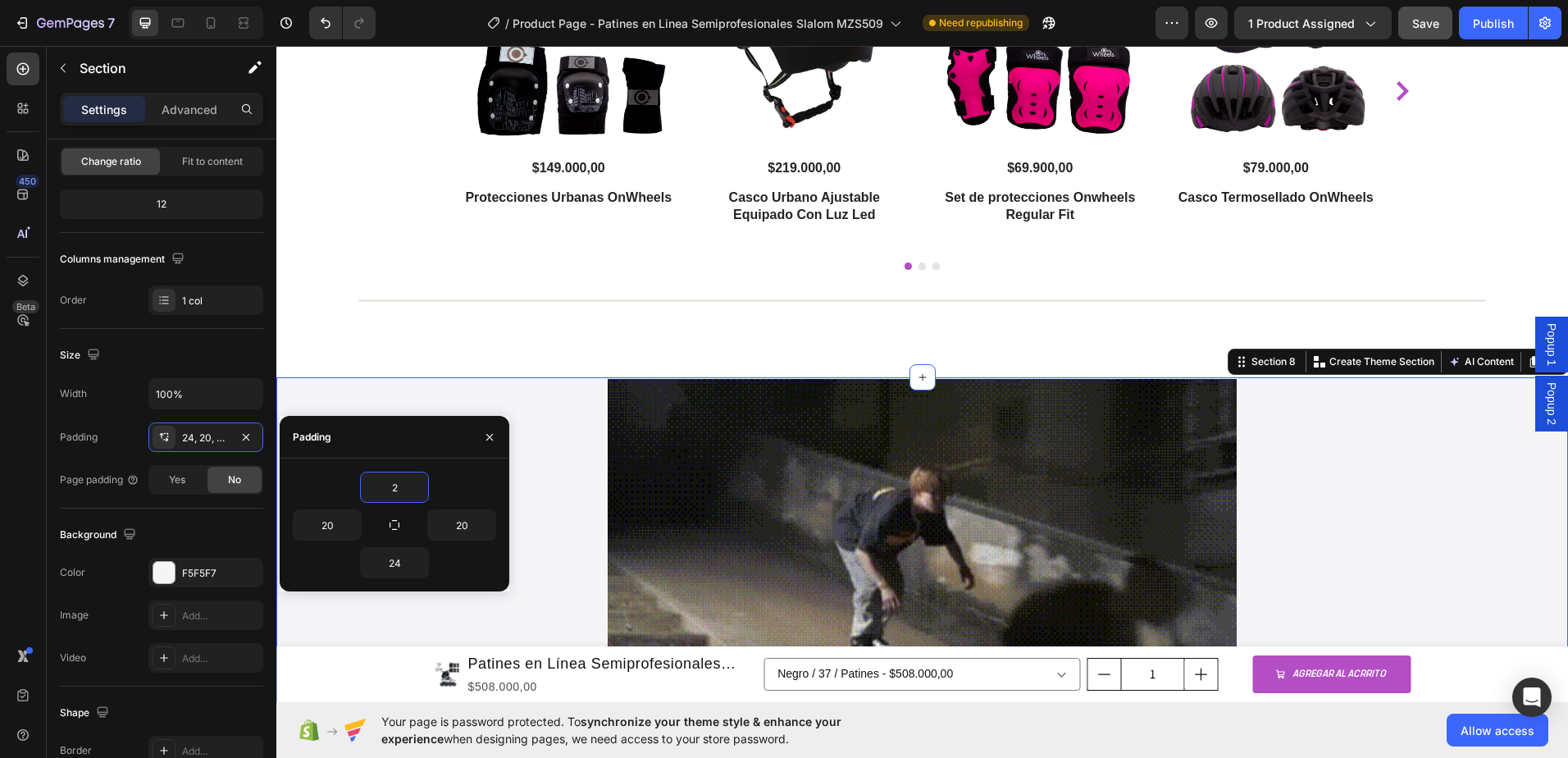
type input "24"
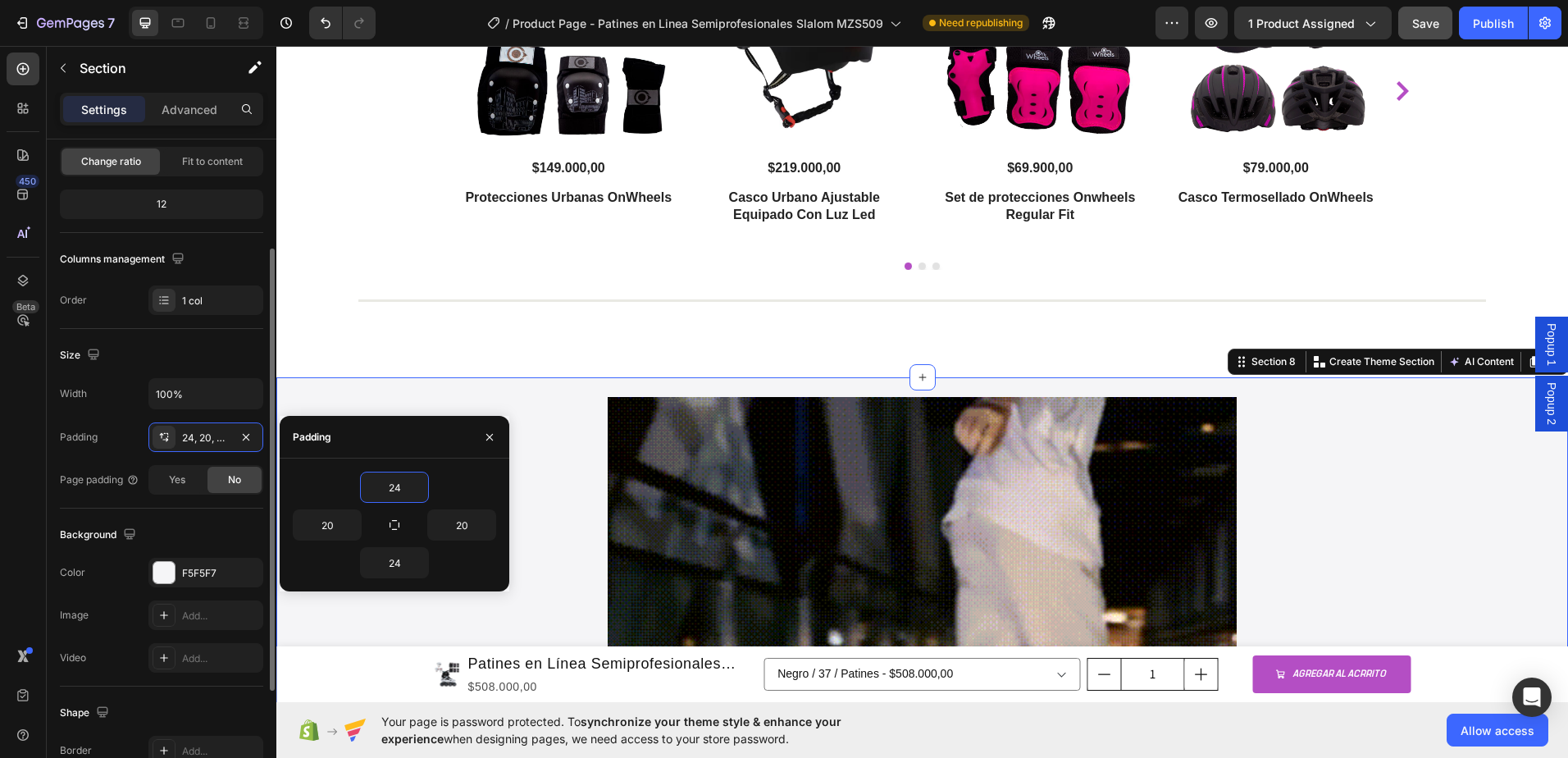
click at [248, 349] on div "Size" at bounding box center [161, 355] width 203 height 26
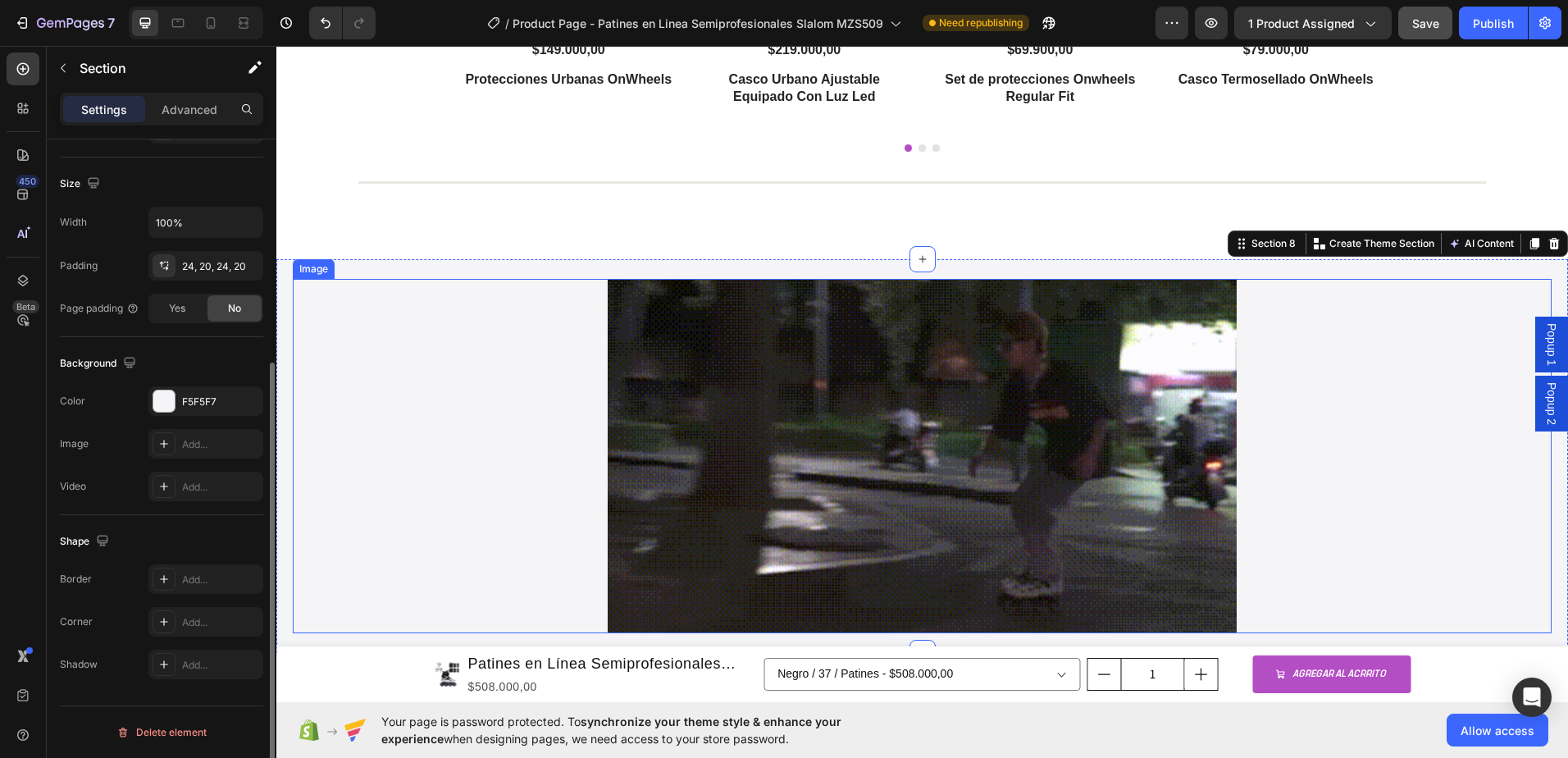
scroll to position [3308, 0]
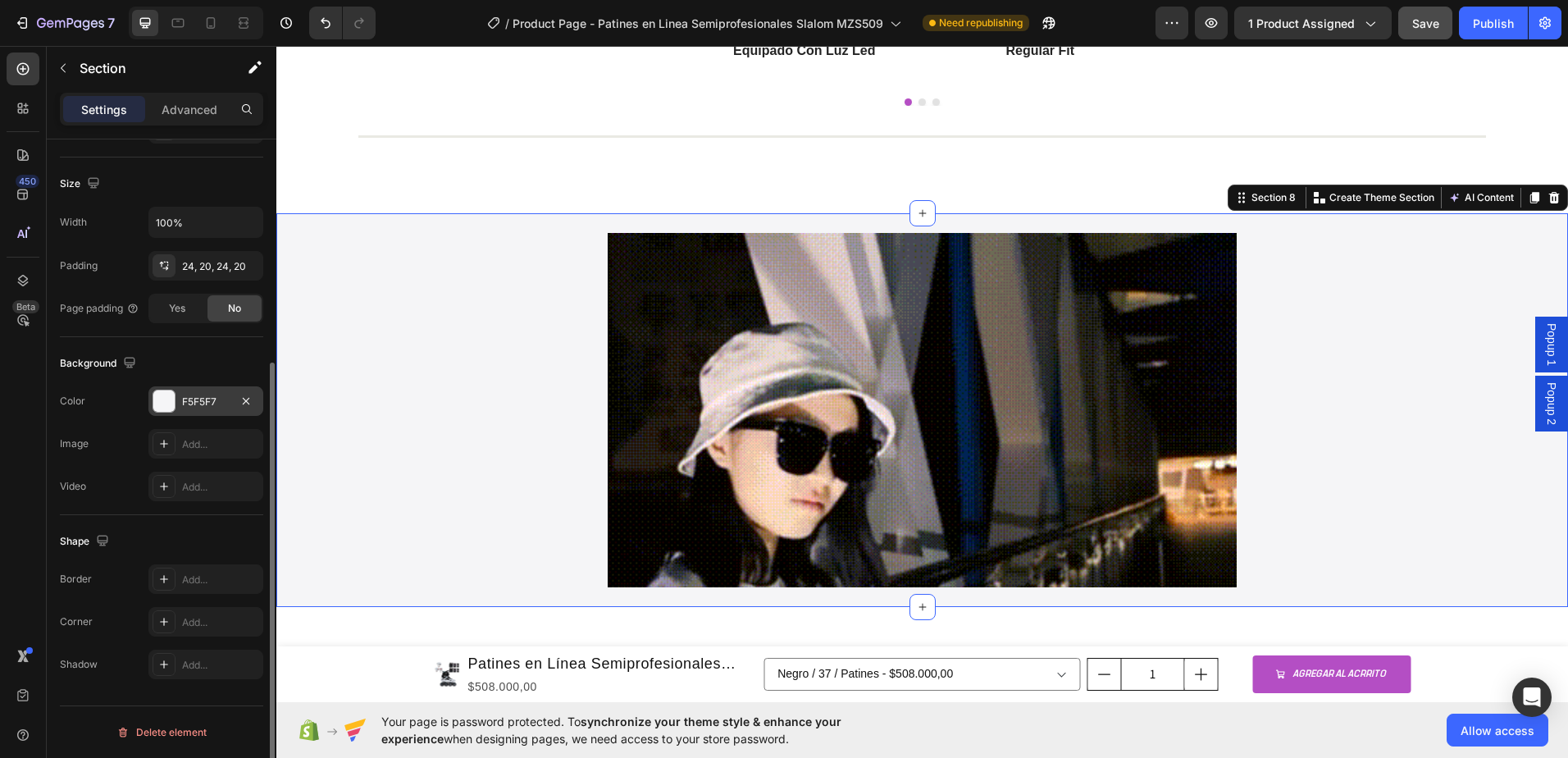
click at [166, 405] on div at bounding box center [164, 400] width 21 height 21
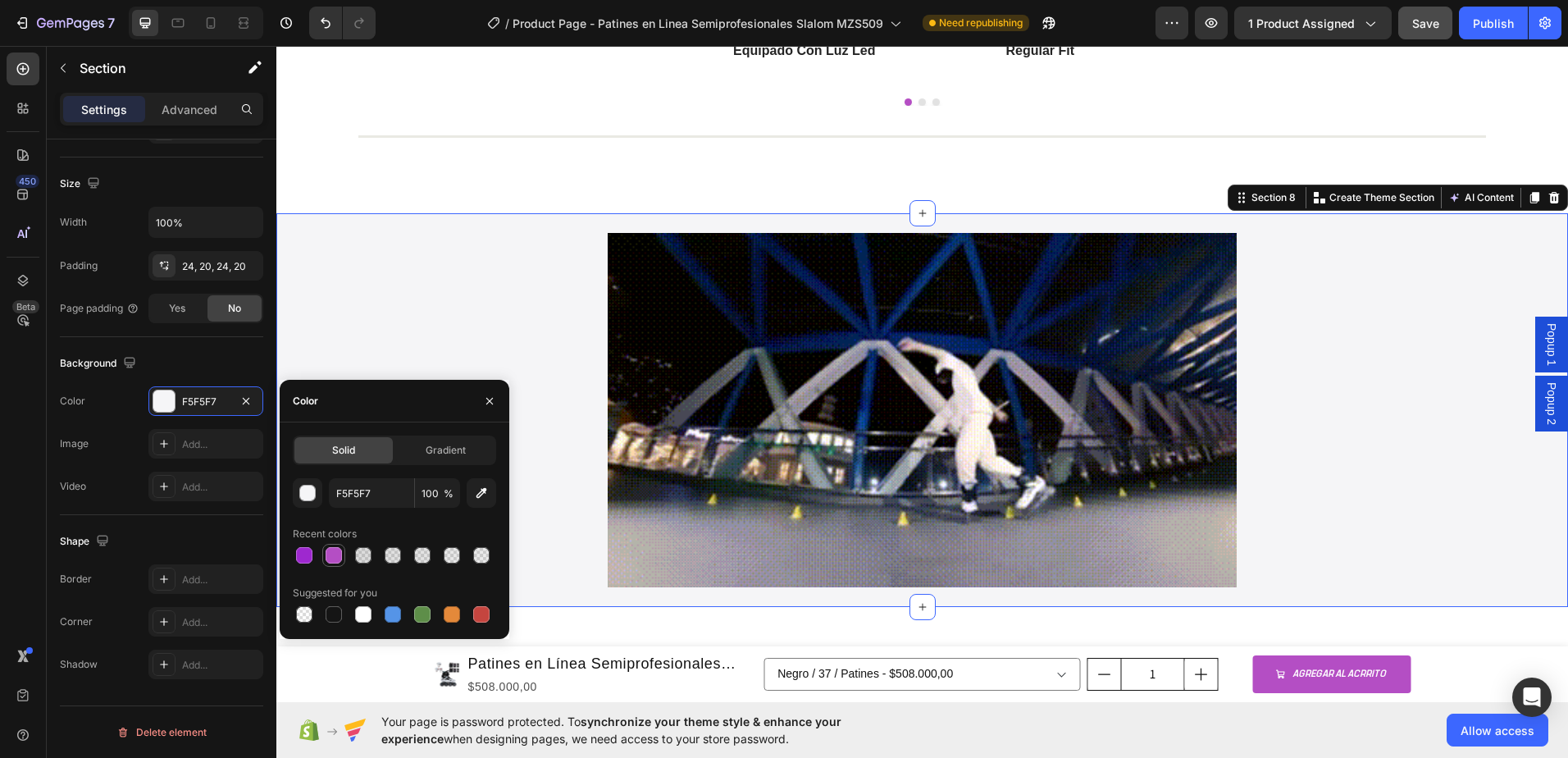
click at [329, 553] on div at bounding box center [333, 555] width 16 height 16
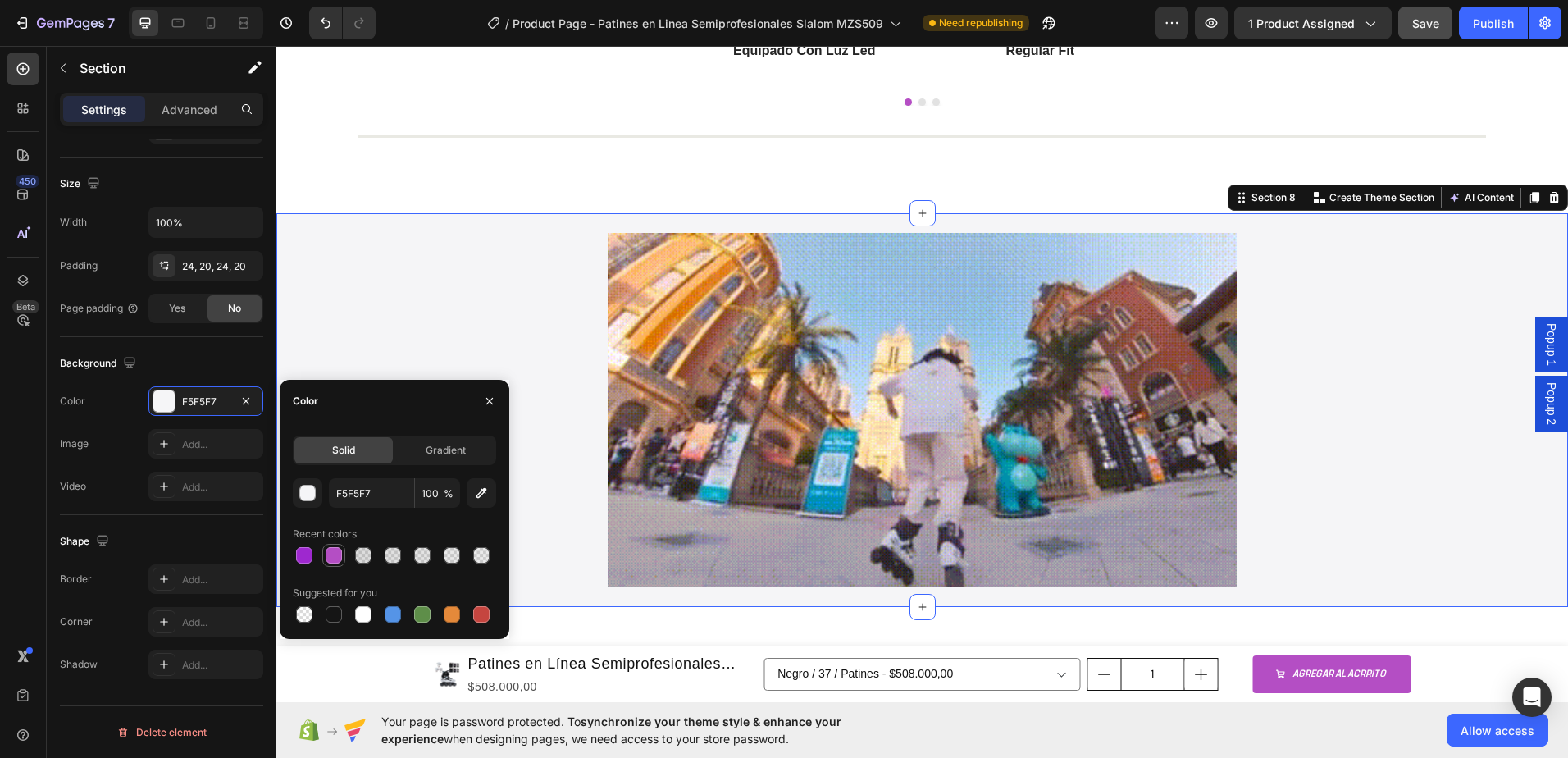
type input "B44EC4"
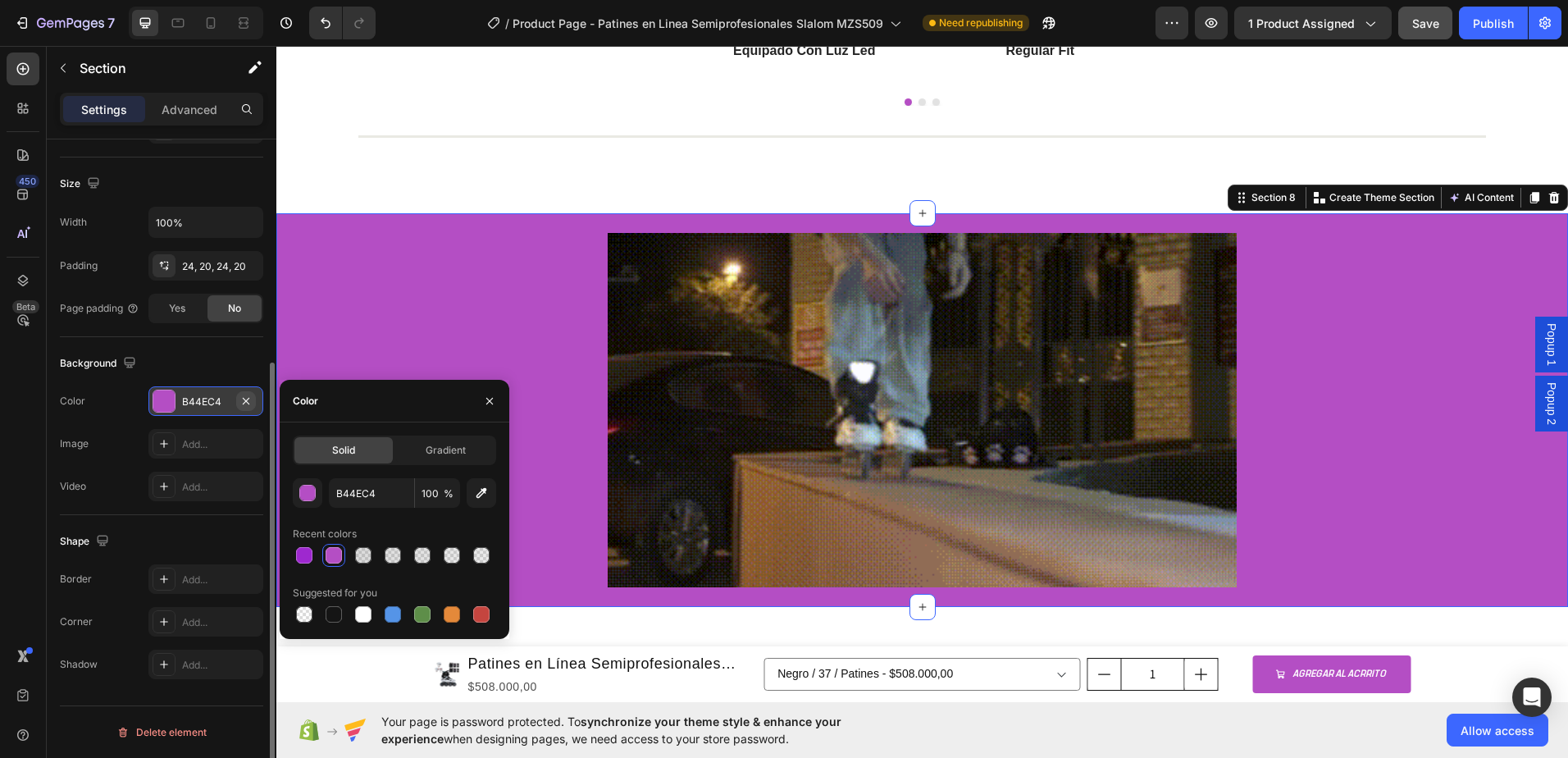
click at [241, 396] on icon "button" at bounding box center [246, 400] width 13 height 13
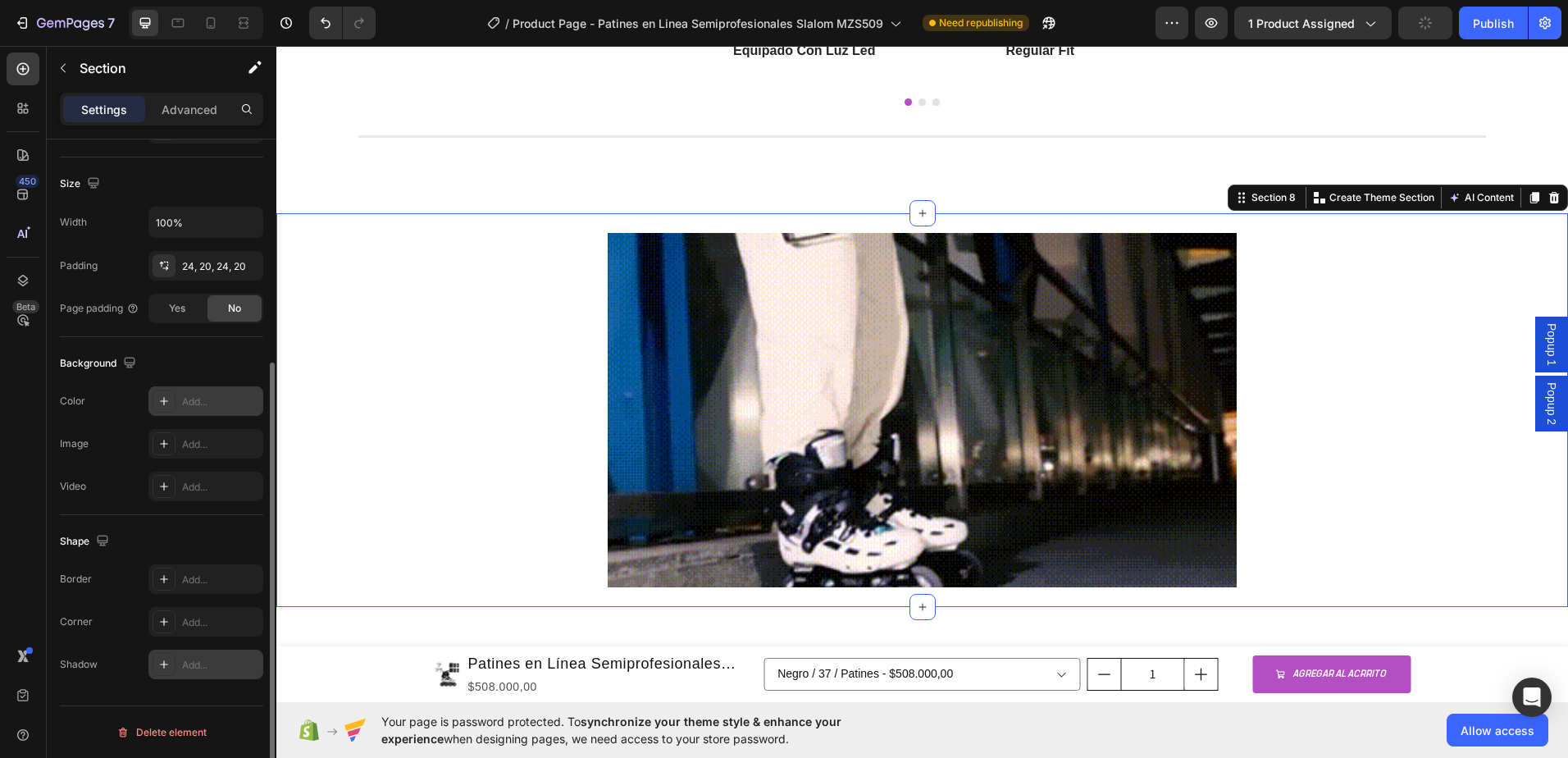
click at [189, 664] on div "Add..." at bounding box center [220, 665] width 77 height 15
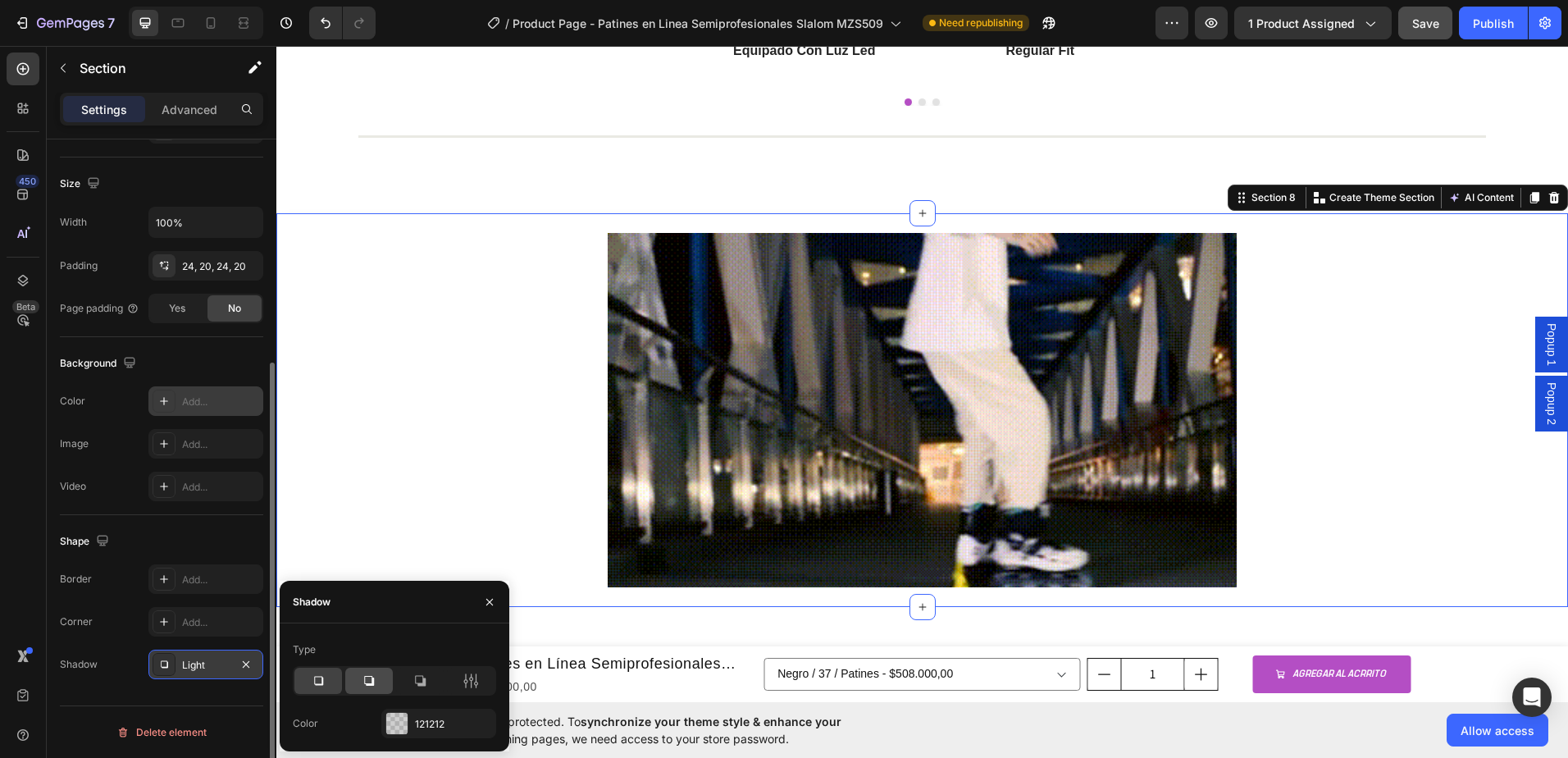
click at [364, 678] on icon at bounding box center [369, 680] width 16 height 16
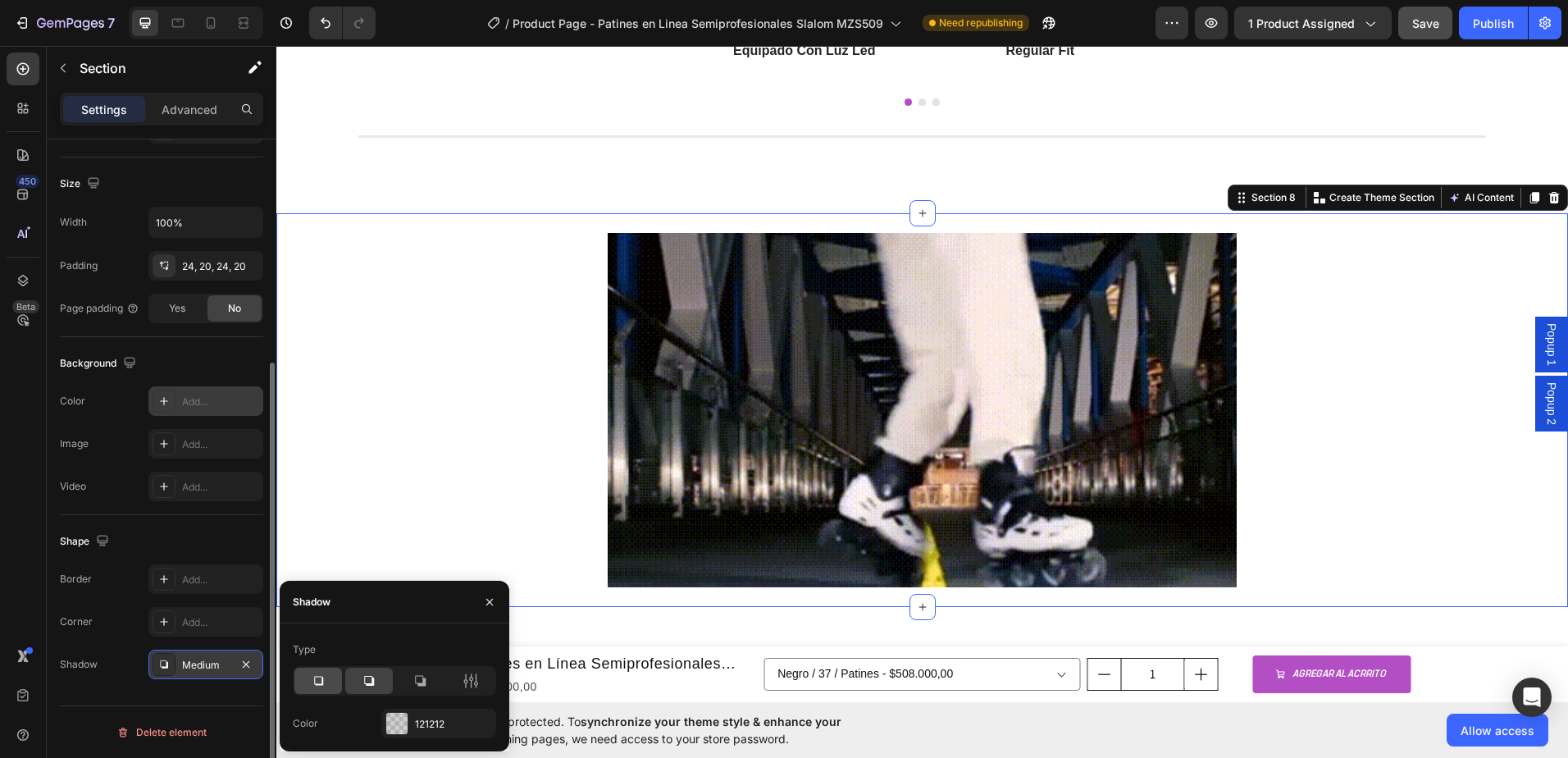
click at [314, 679] on icon at bounding box center [318, 680] width 16 height 16
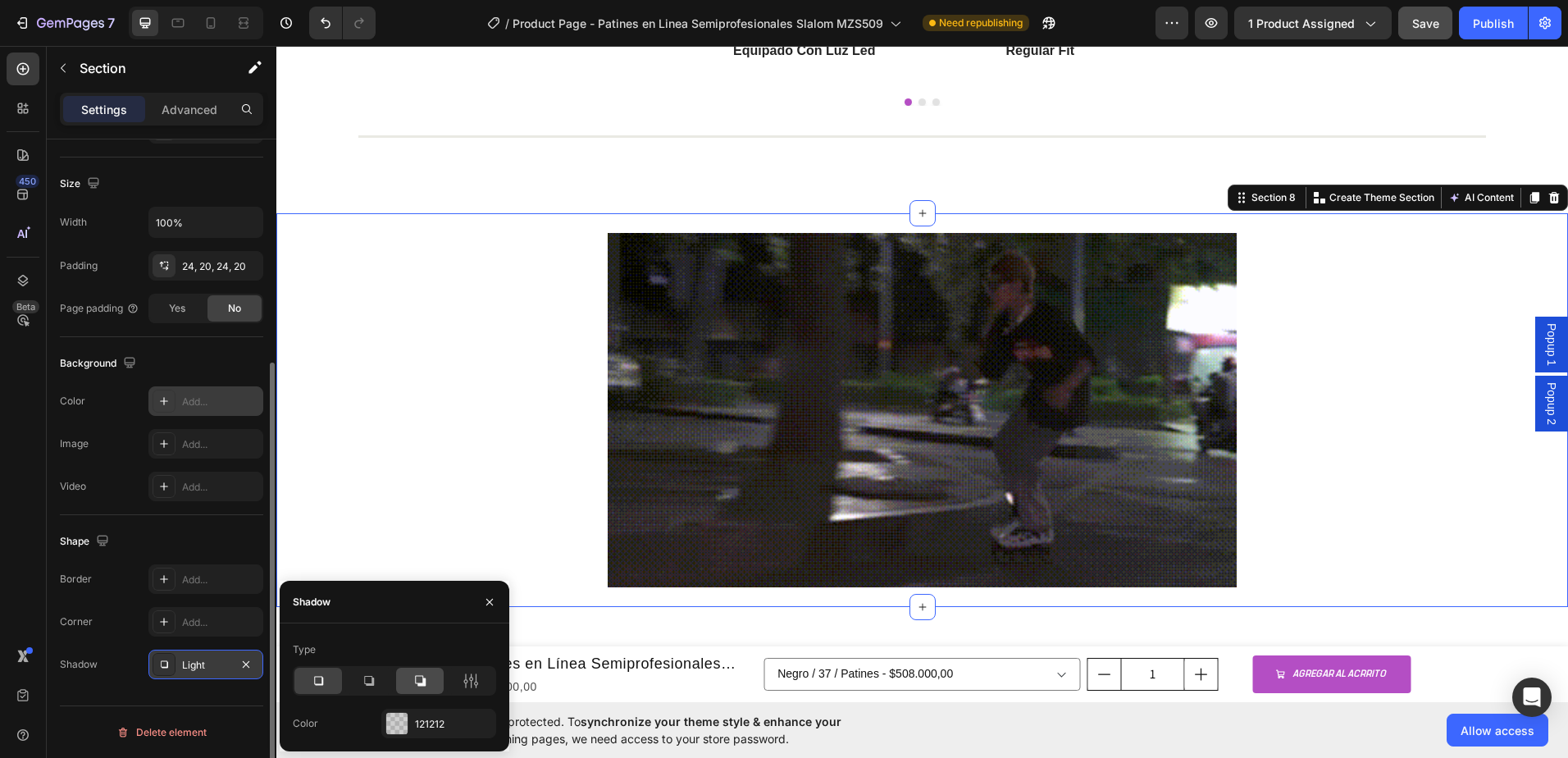
click at [415, 685] on icon at bounding box center [419, 680] width 16 height 16
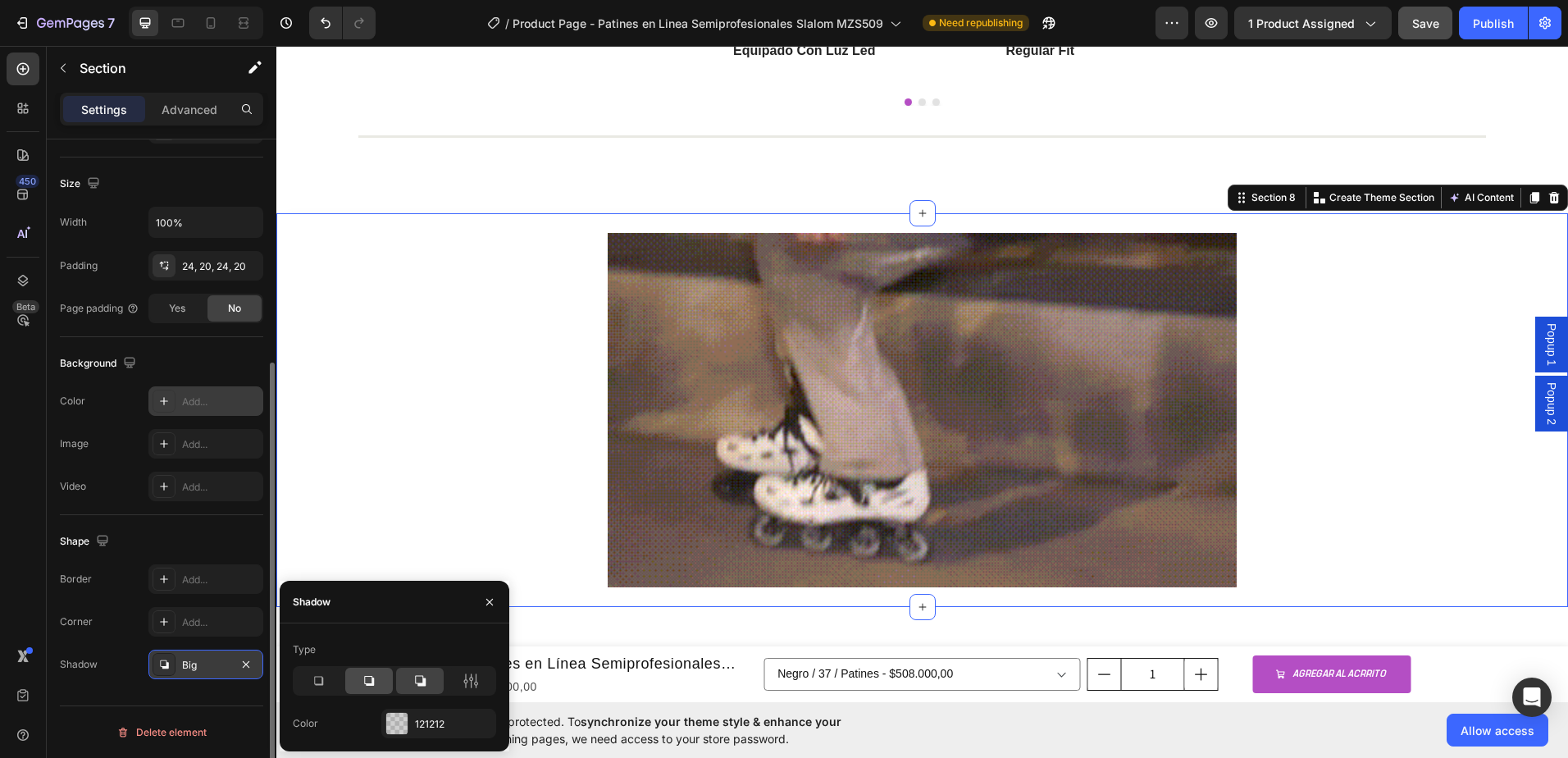
click at [376, 686] on icon at bounding box center [369, 680] width 16 height 16
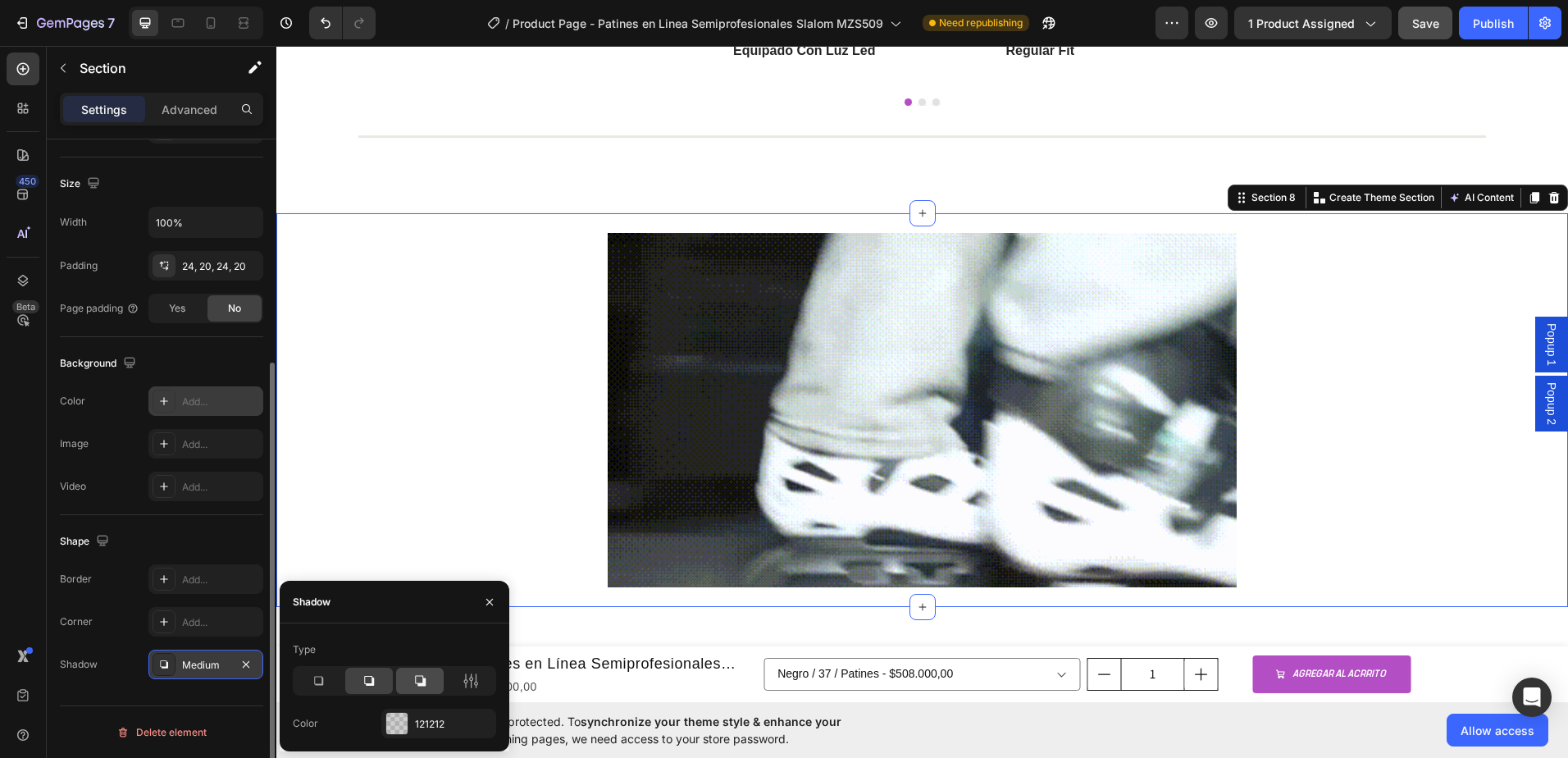
click at [426, 681] on icon at bounding box center [420, 681] width 10 height 10
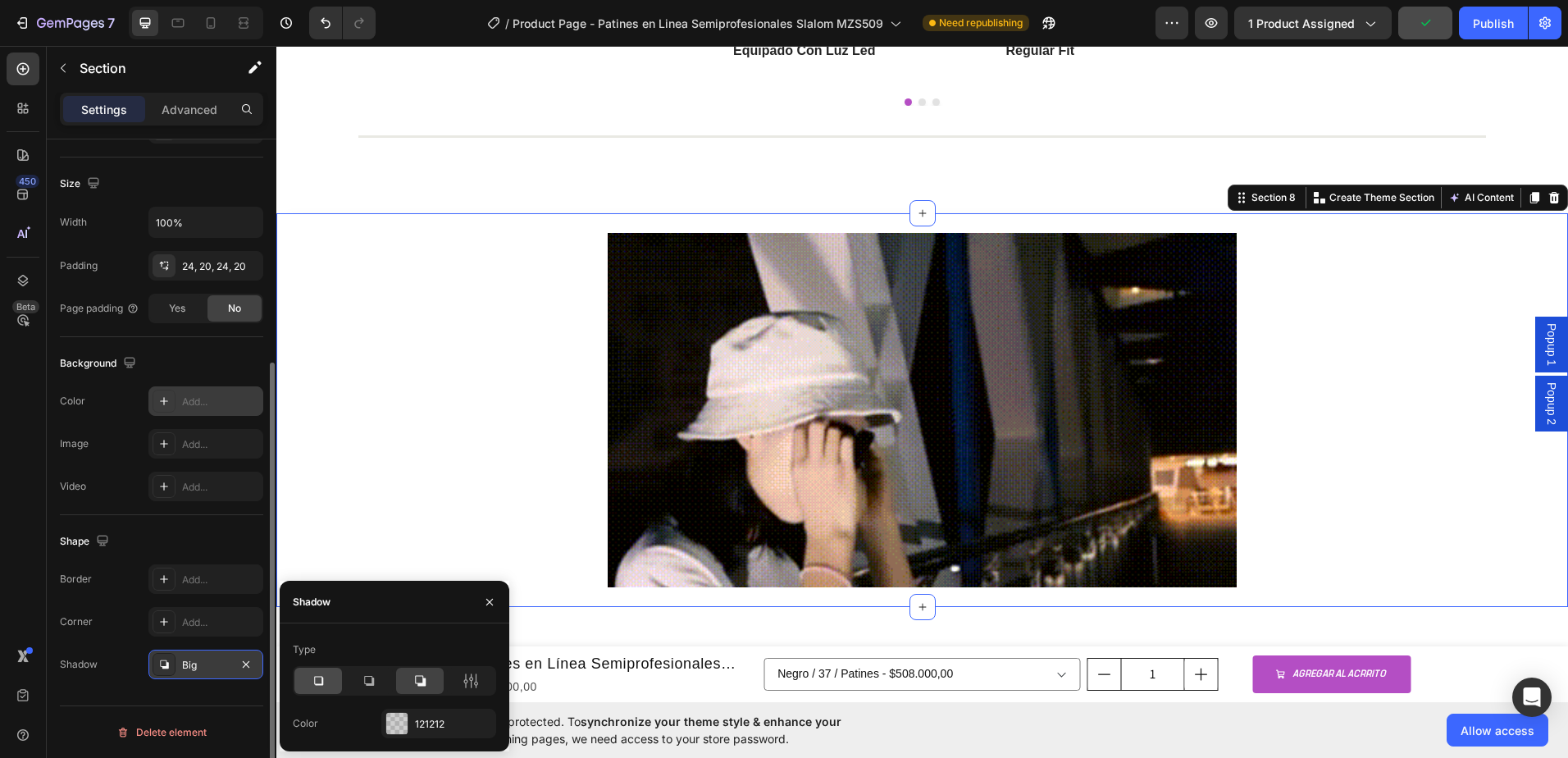
click at [312, 680] on icon at bounding box center [318, 680] width 16 height 16
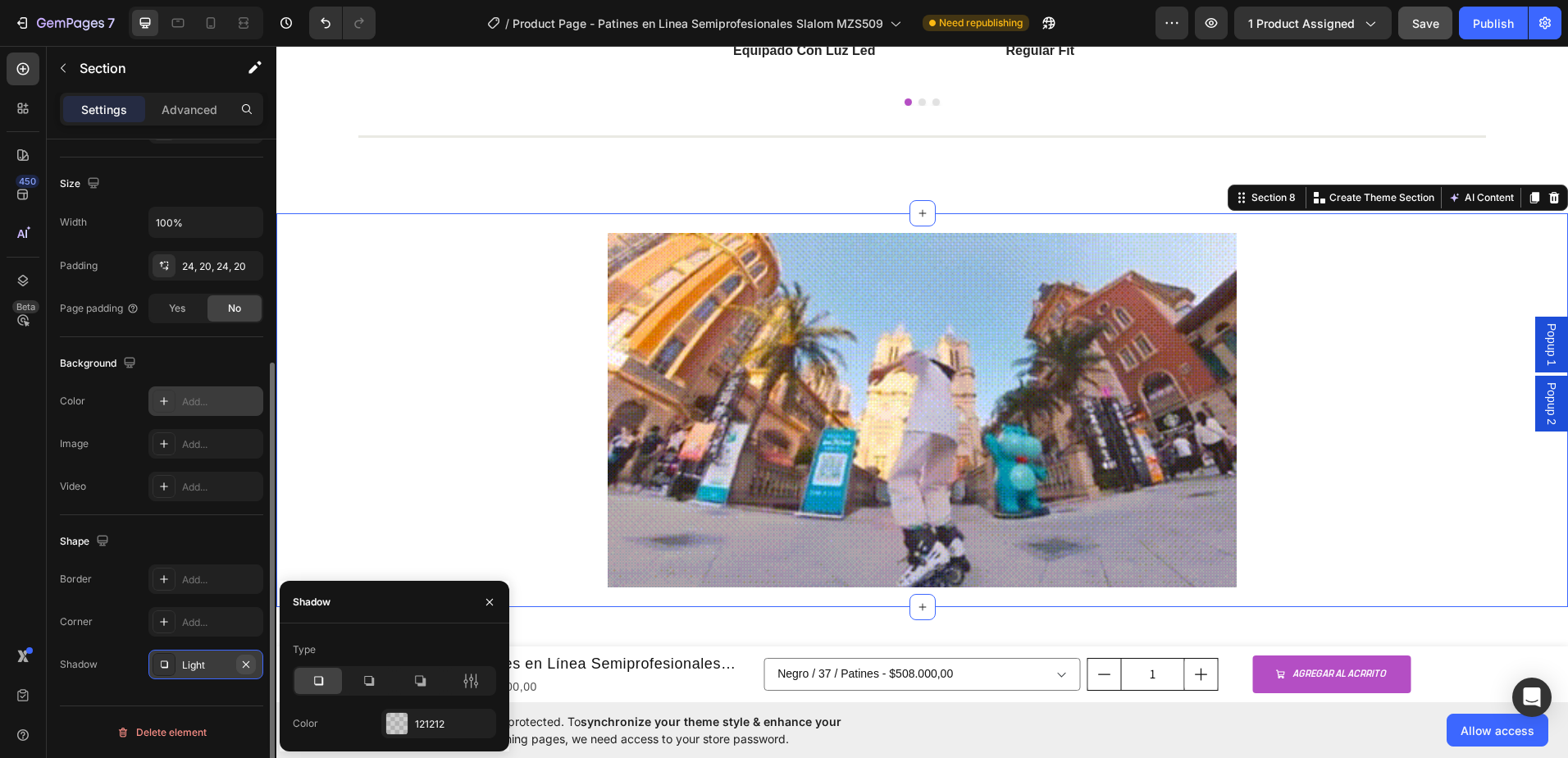
click at [245, 664] on icon "button" at bounding box center [246, 663] width 7 height 7
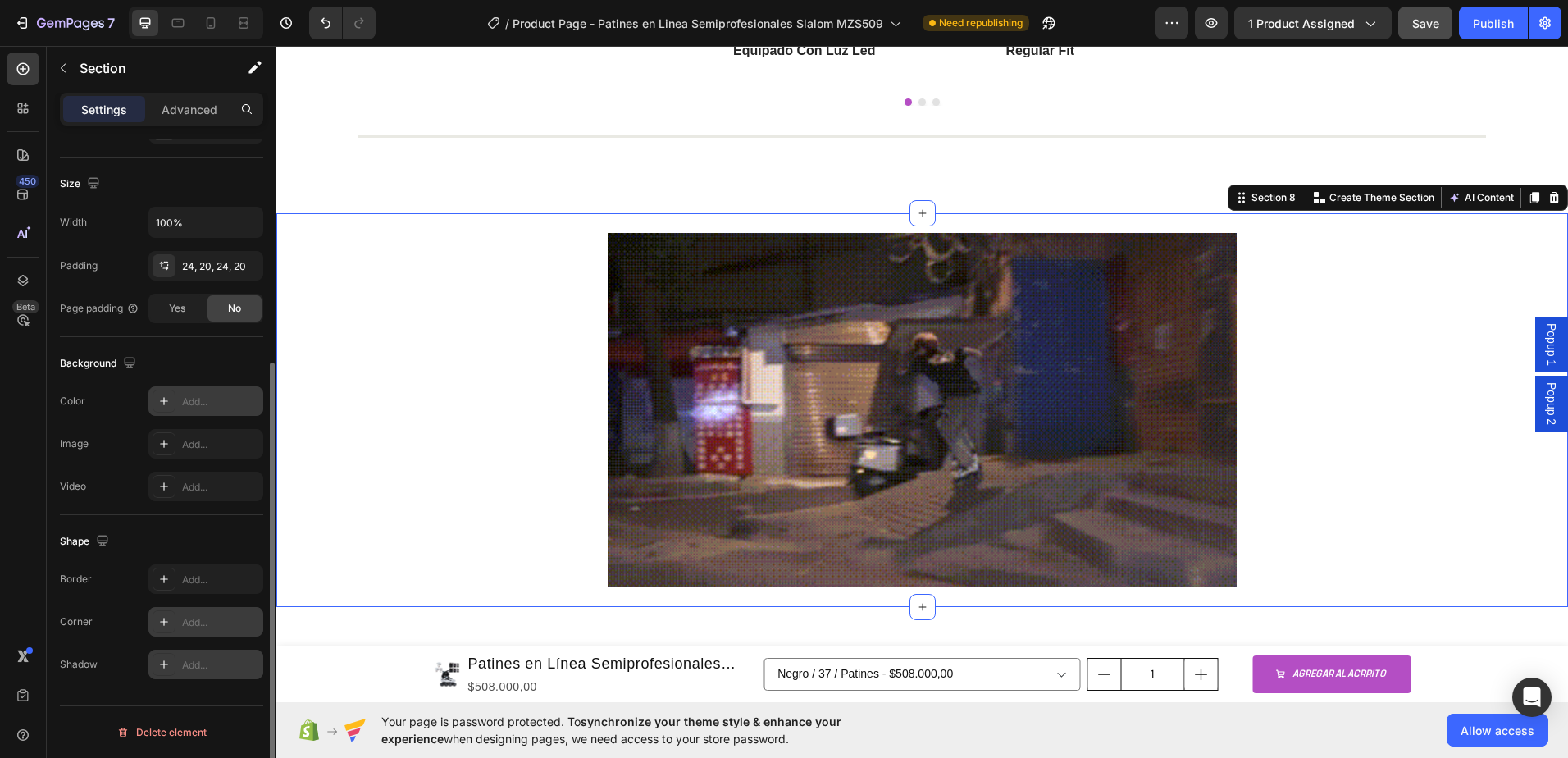
click at [220, 617] on div "Add..." at bounding box center [220, 622] width 77 height 15
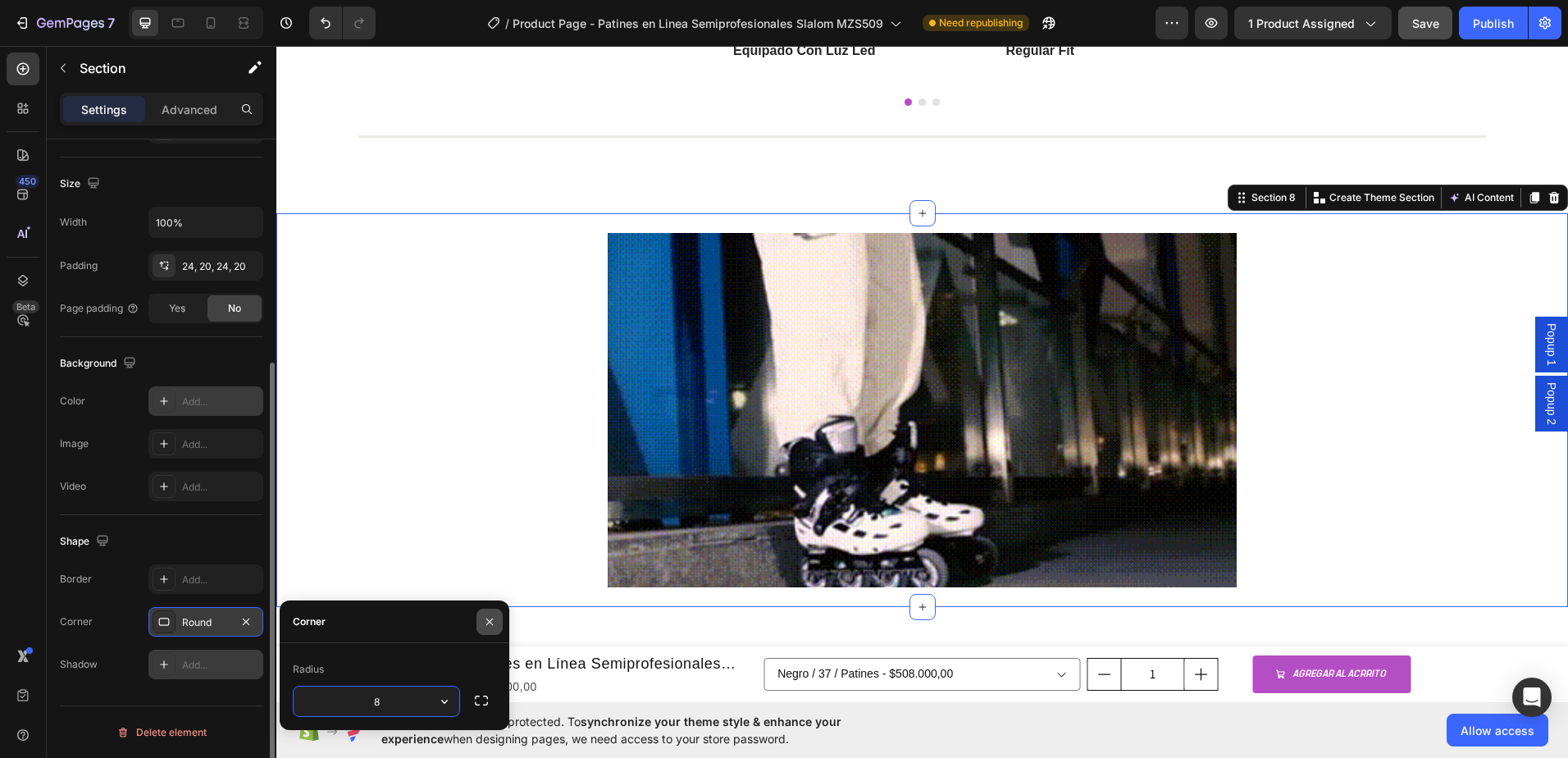
click at [486, 621] on icon "button" at bounding box center [489, 621] width 13 height 13
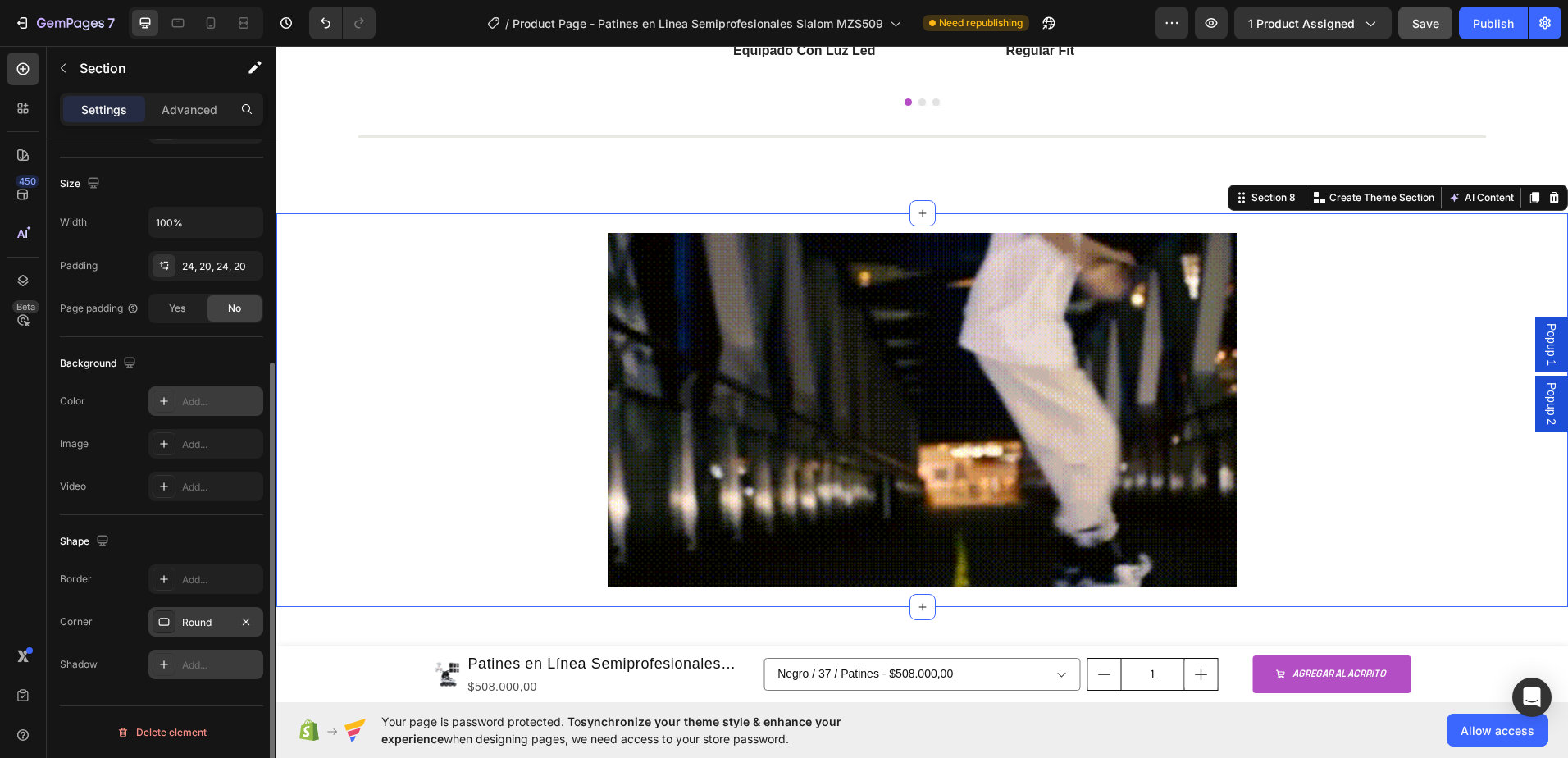
click at [209, 619] on div "Round" at bounding box center [206, 622] width 48 height 15
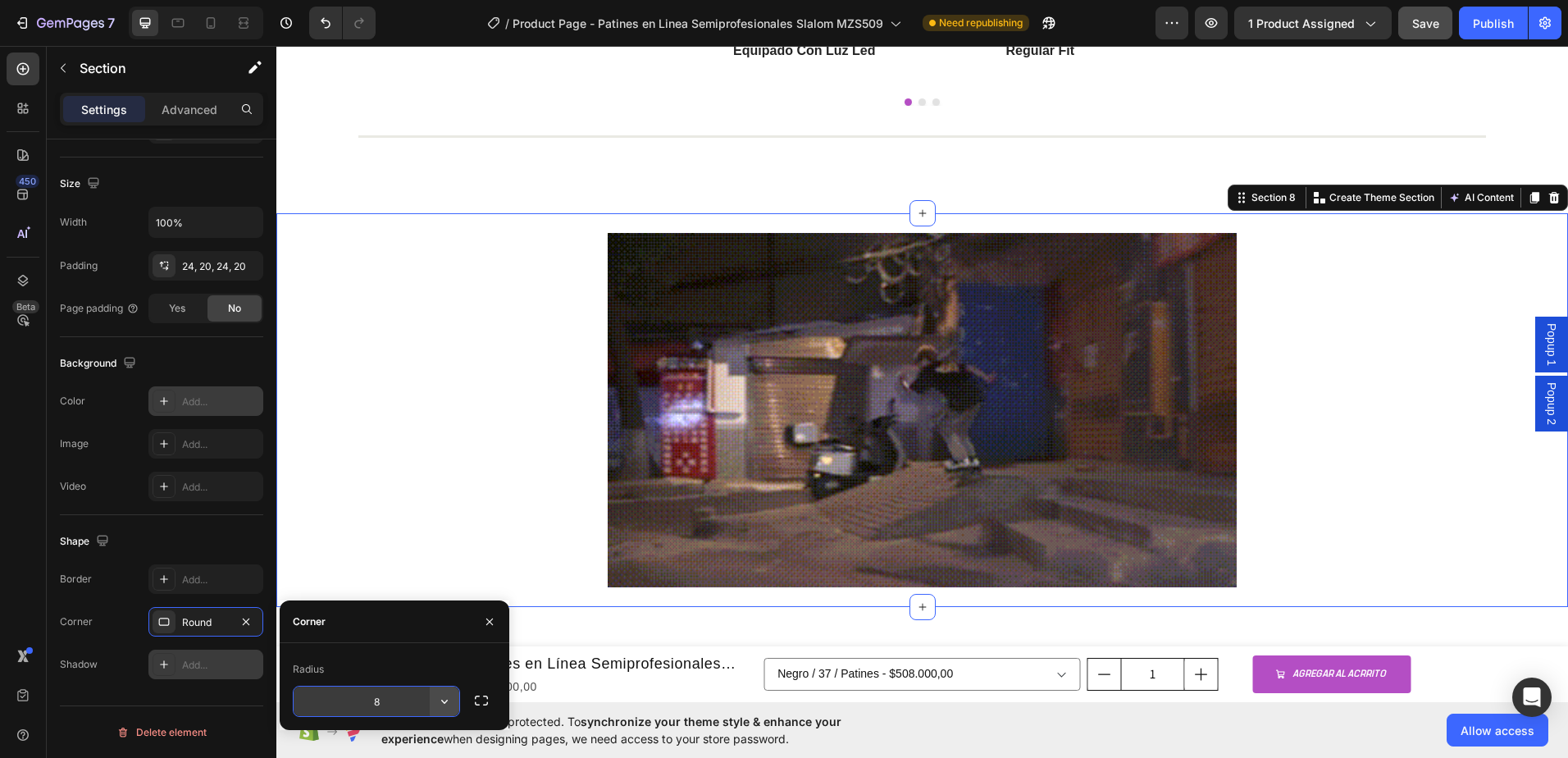
click at [445, 704] on icon "button" at bounding box center [444, 701] width 16 height 16
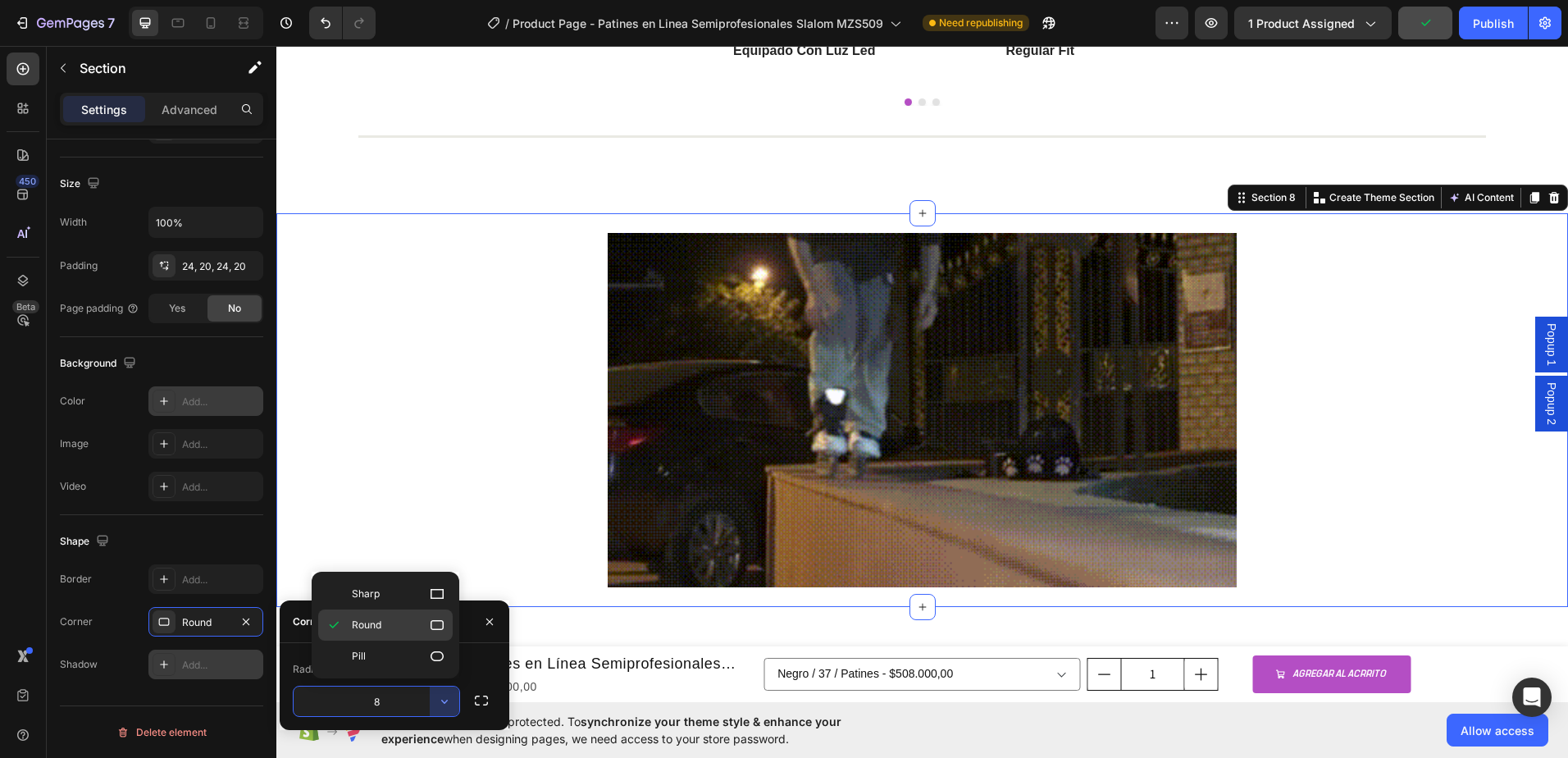
click at [393, 628] on p "Round" at bounding box center [399, 625] width 94 height 16
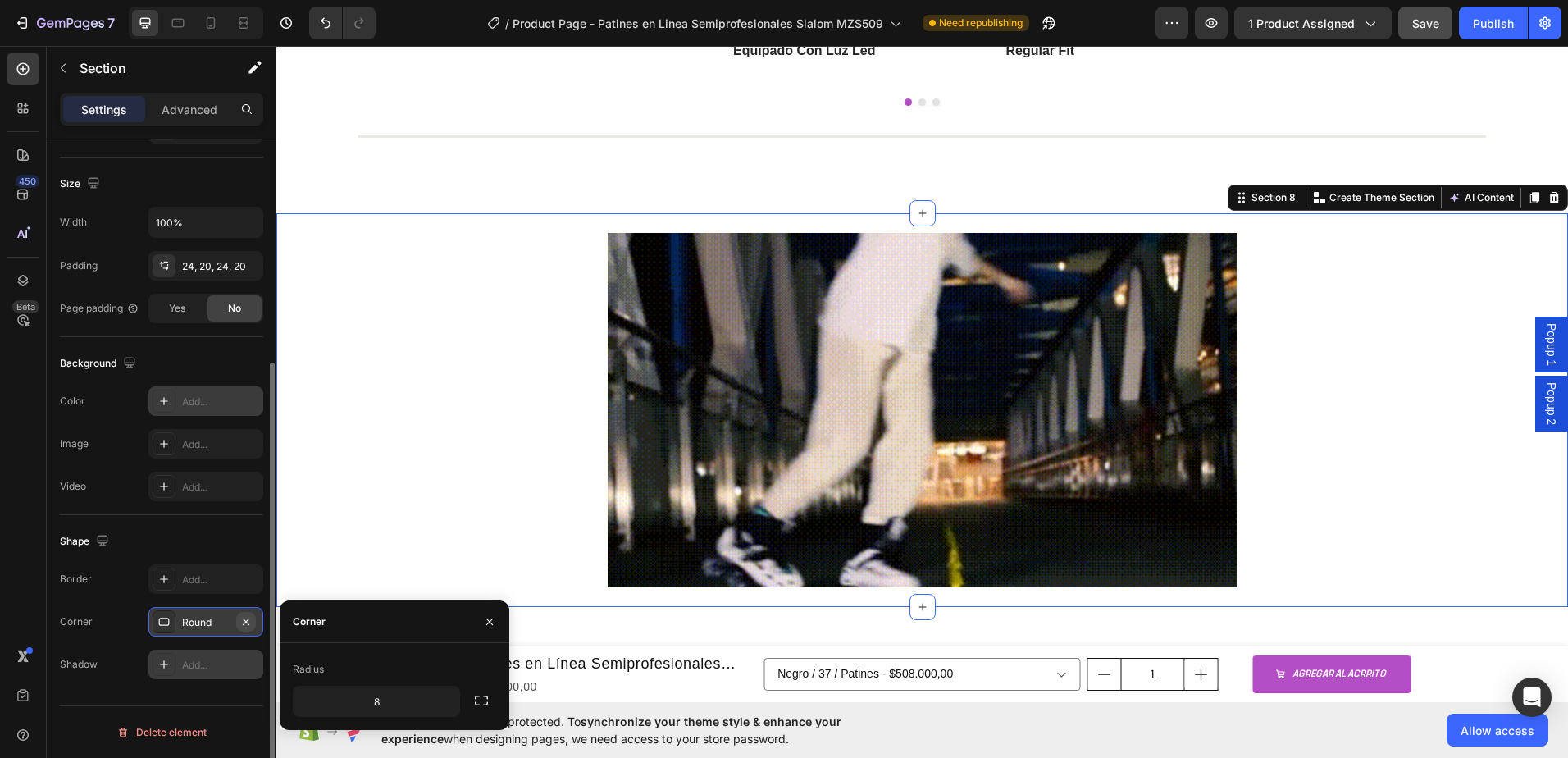
click at [254, 620] on button "button" at bounding box center [246, 621] width 20 height 20
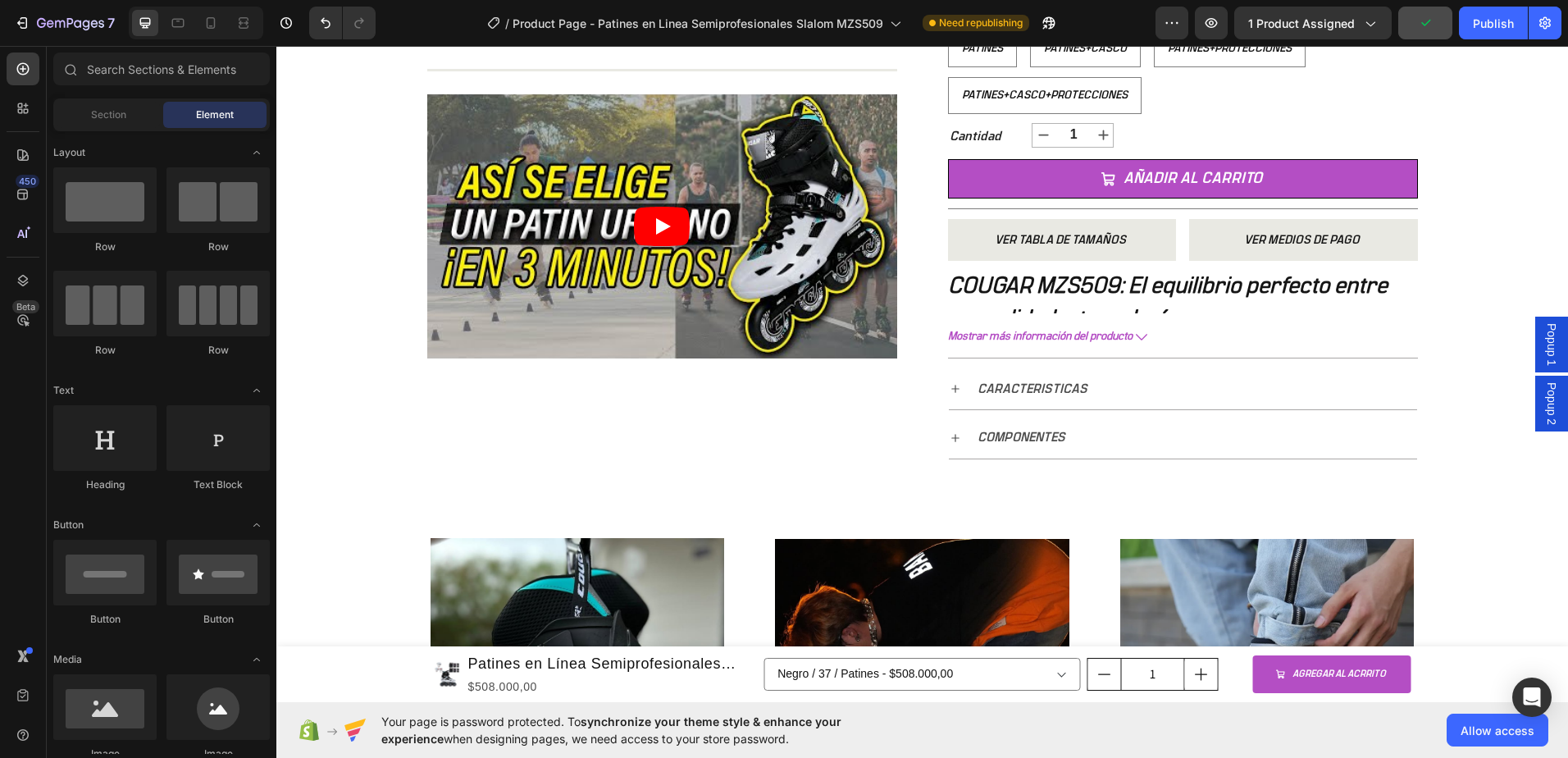
scroll to position [575, 0]
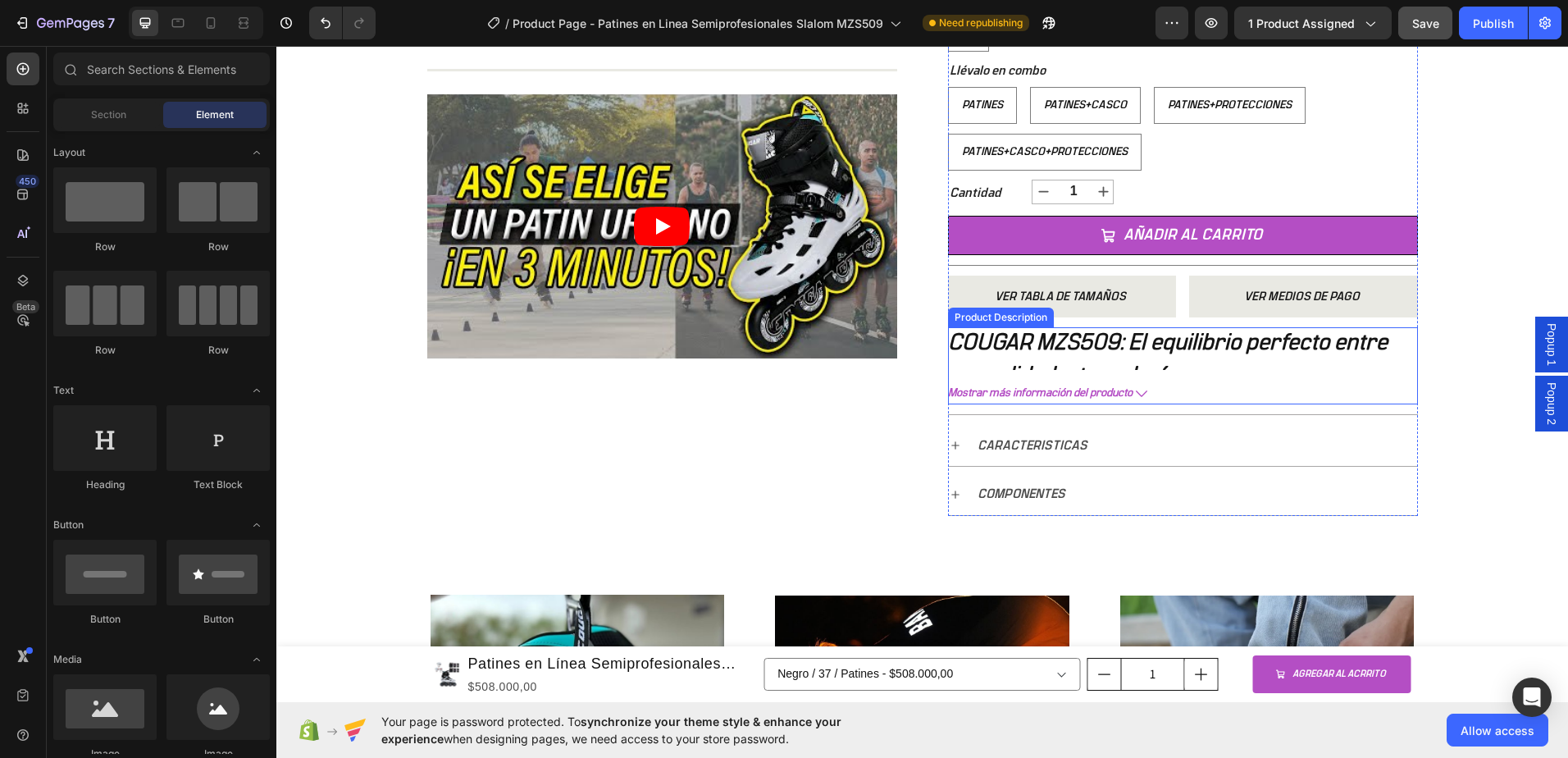
click at [1136, 394] on icon at bounding box center [1141, 393] width 11 height 11
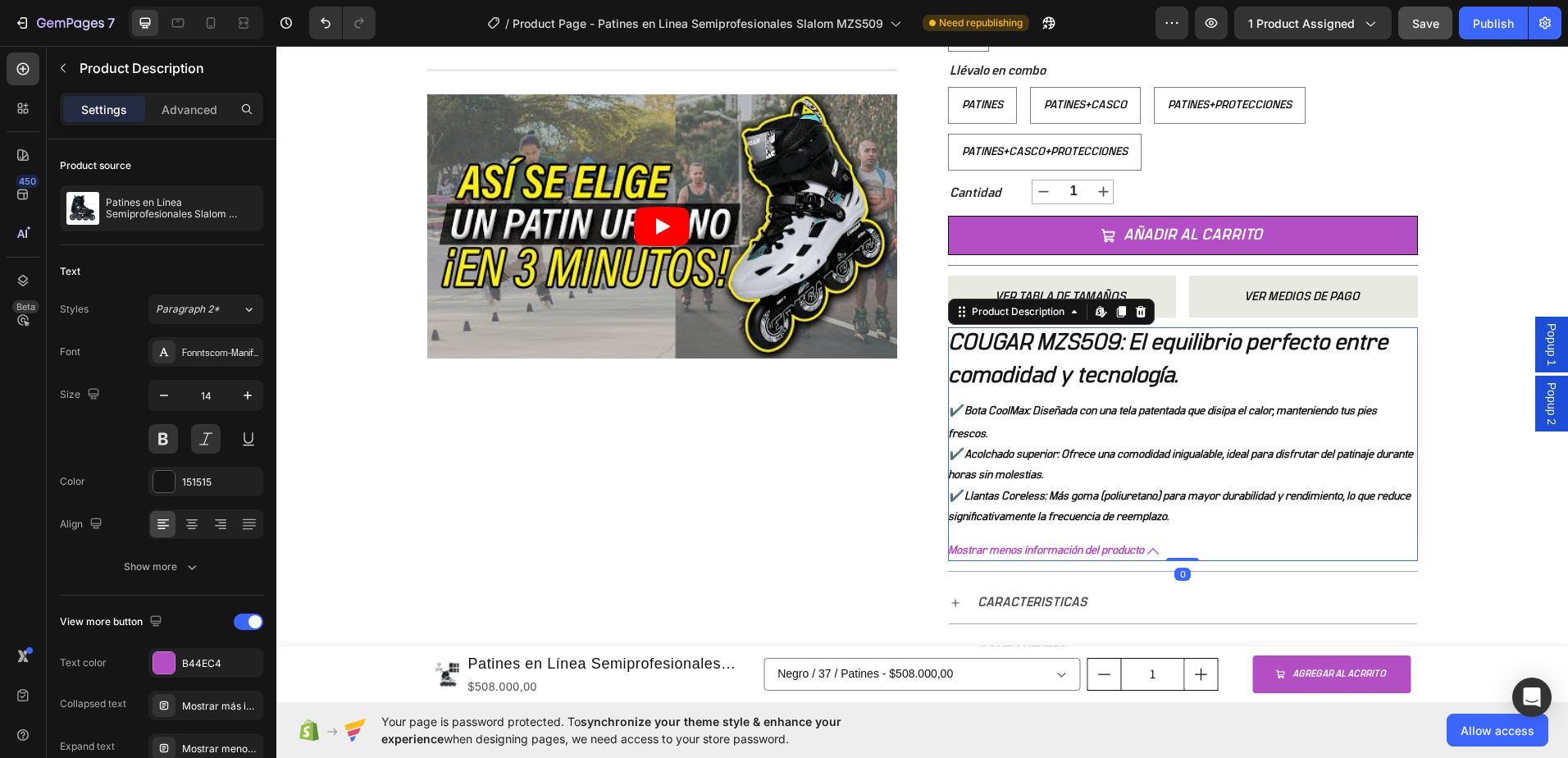
click at [1134, 372] on b "COUGAR MZS509: El equilibrio perfecto entre comodidad y tecnología." at bounding box center [1168, 359] width 440 height 55
click at [1235, 430] on div "COUGAR MZS509: El equilibrio perfecto entre comodidad y tecnología. ✔️ Bota Coo…" at bounding box center [1183, 427] width 470 height 200
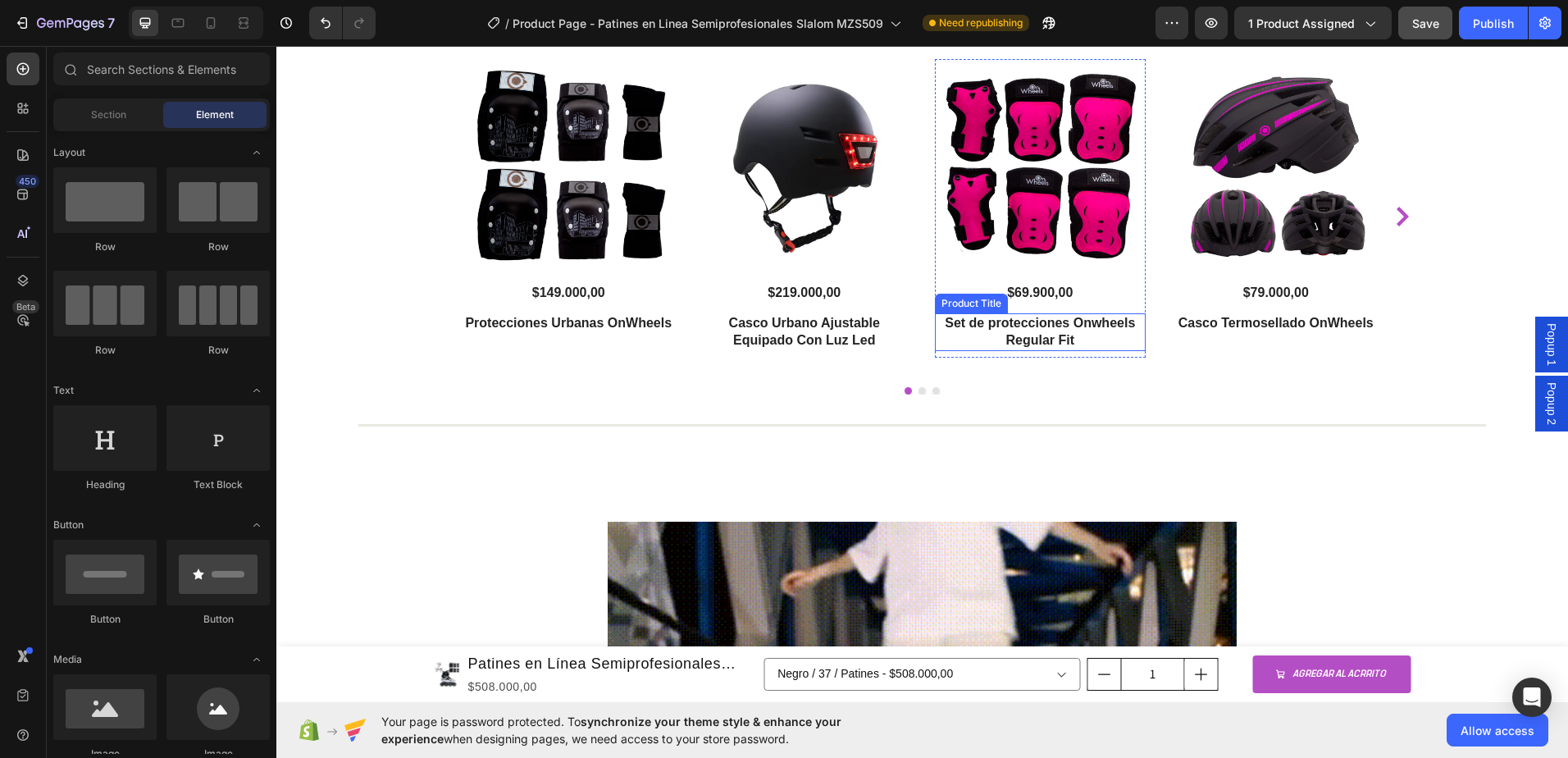
scroll to position [3237, 0]
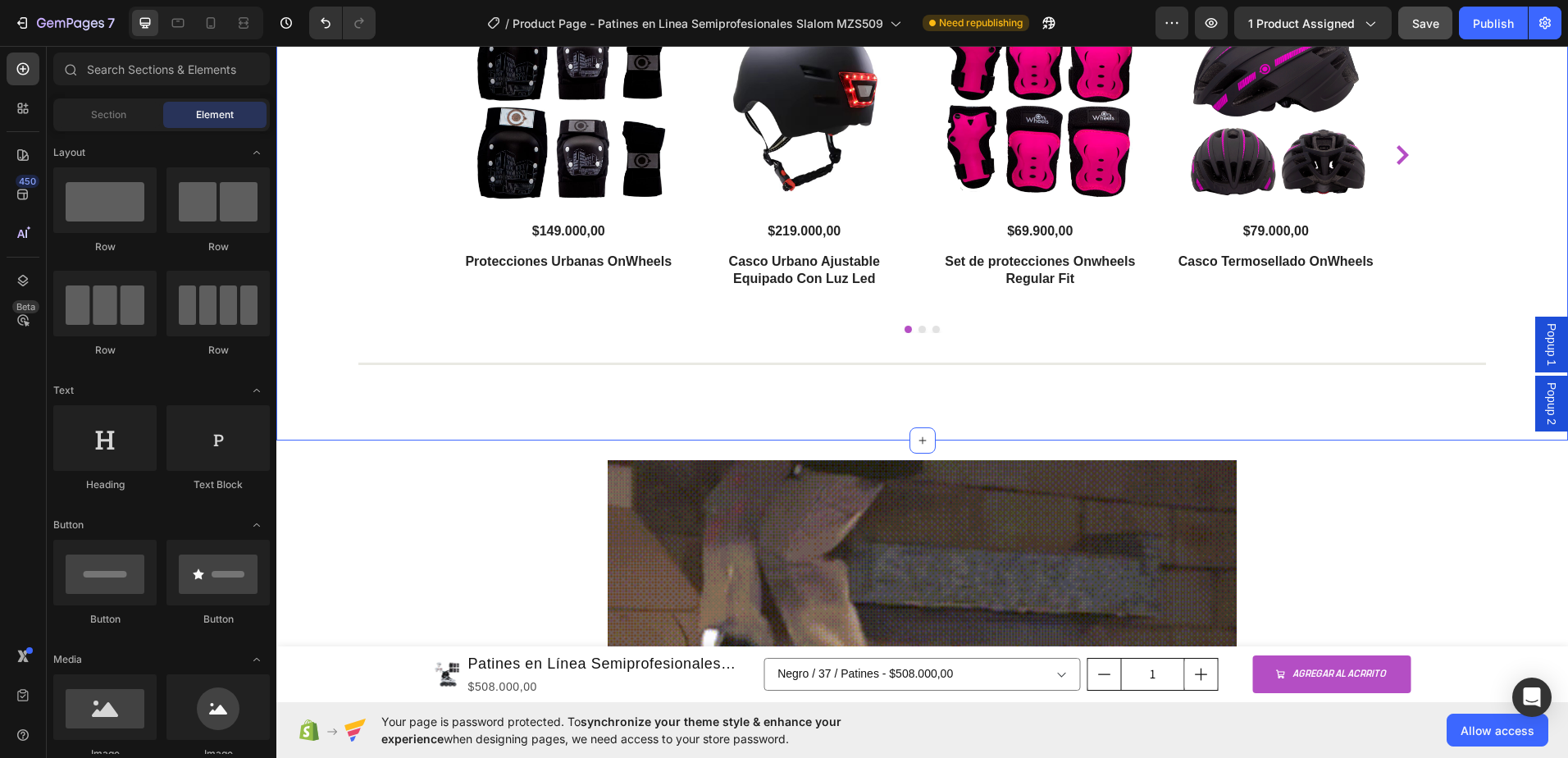
click at [936, 384] on div "Productos que te pueden interesar Heading Product Images $149.000,00 Product Pr…" at bounding box center [922, 175] width 1291 height 533
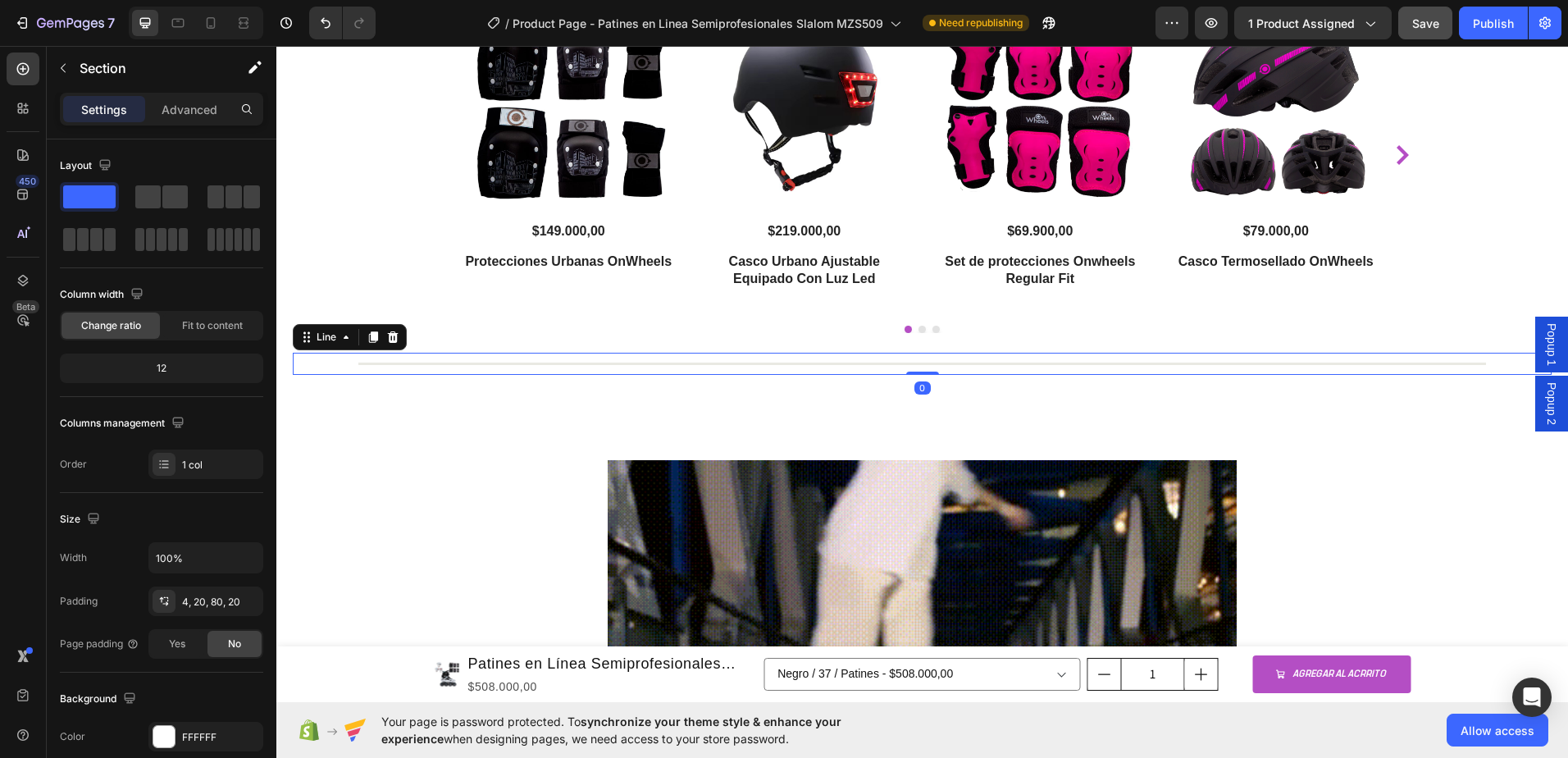
click at [929, 364] on div at bounding box center [922, 364] width 1128 height 3
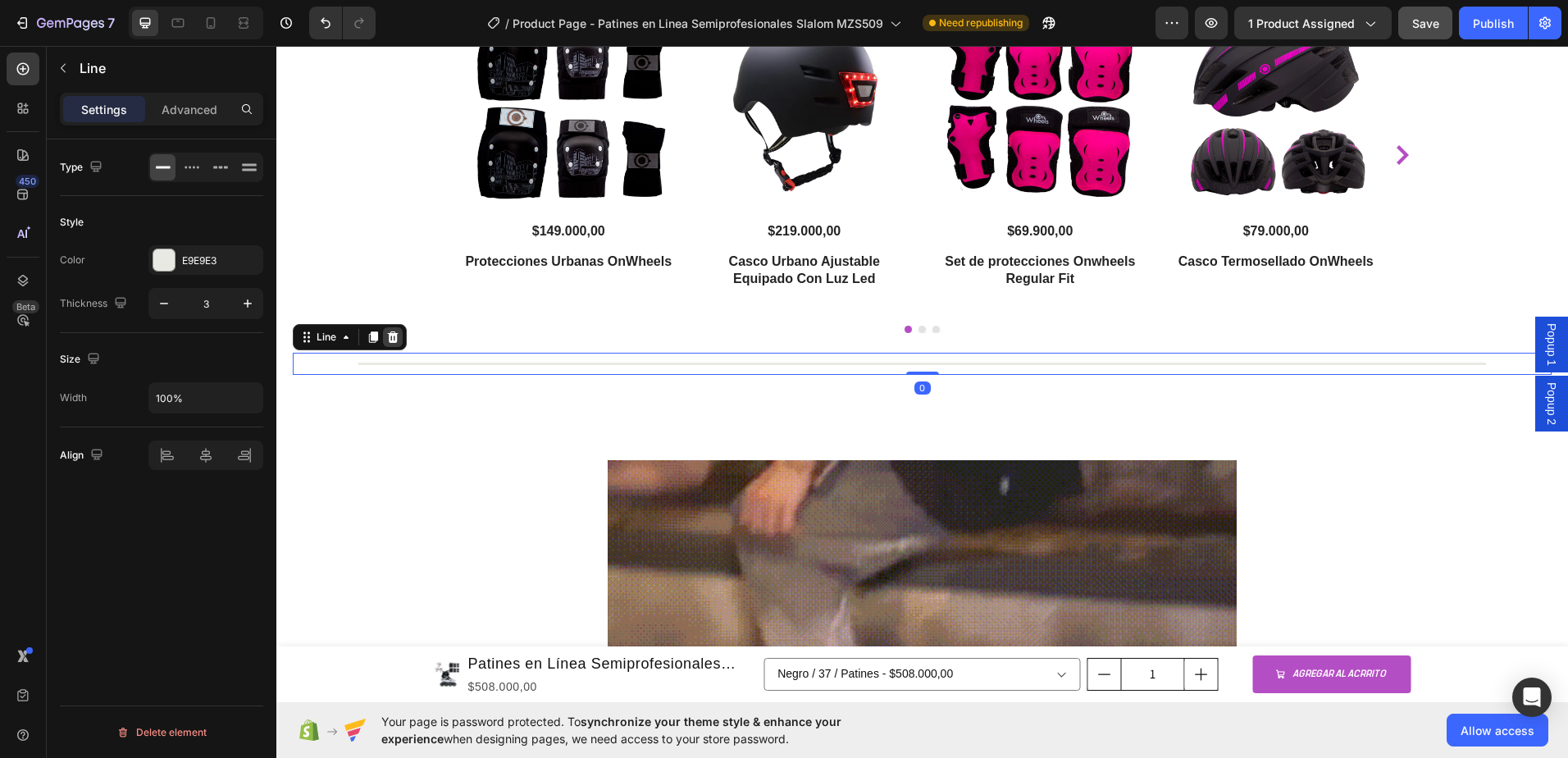
click at [396, 341] on icon at bounding box center [393, 336] width 10 height 11
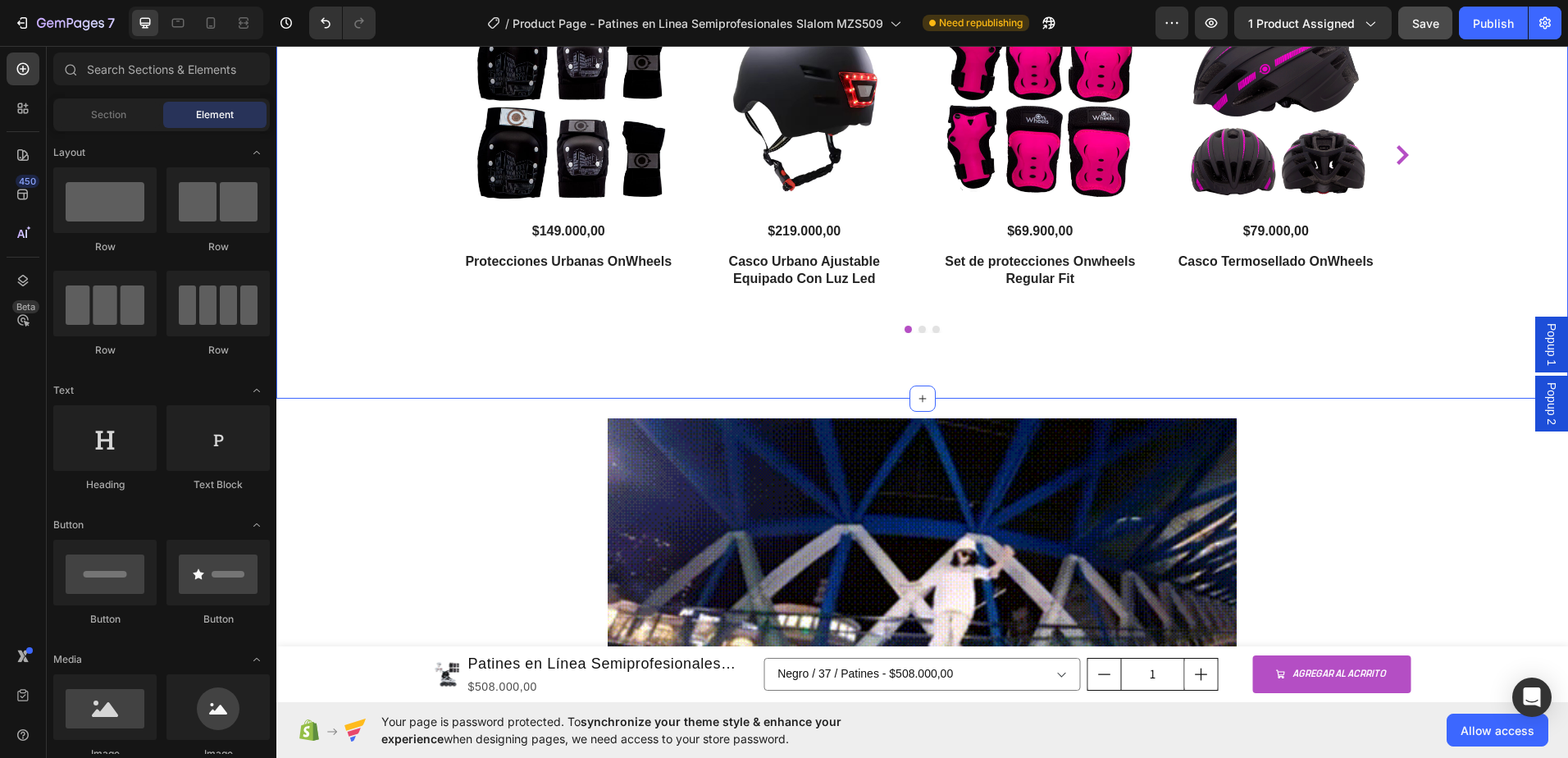
click at [907, 366] on div "Productos que te pueden interesar Heading Product Images $149.000,00 Product Pr…" at bounding box center [922, 154] width 1291 height 491
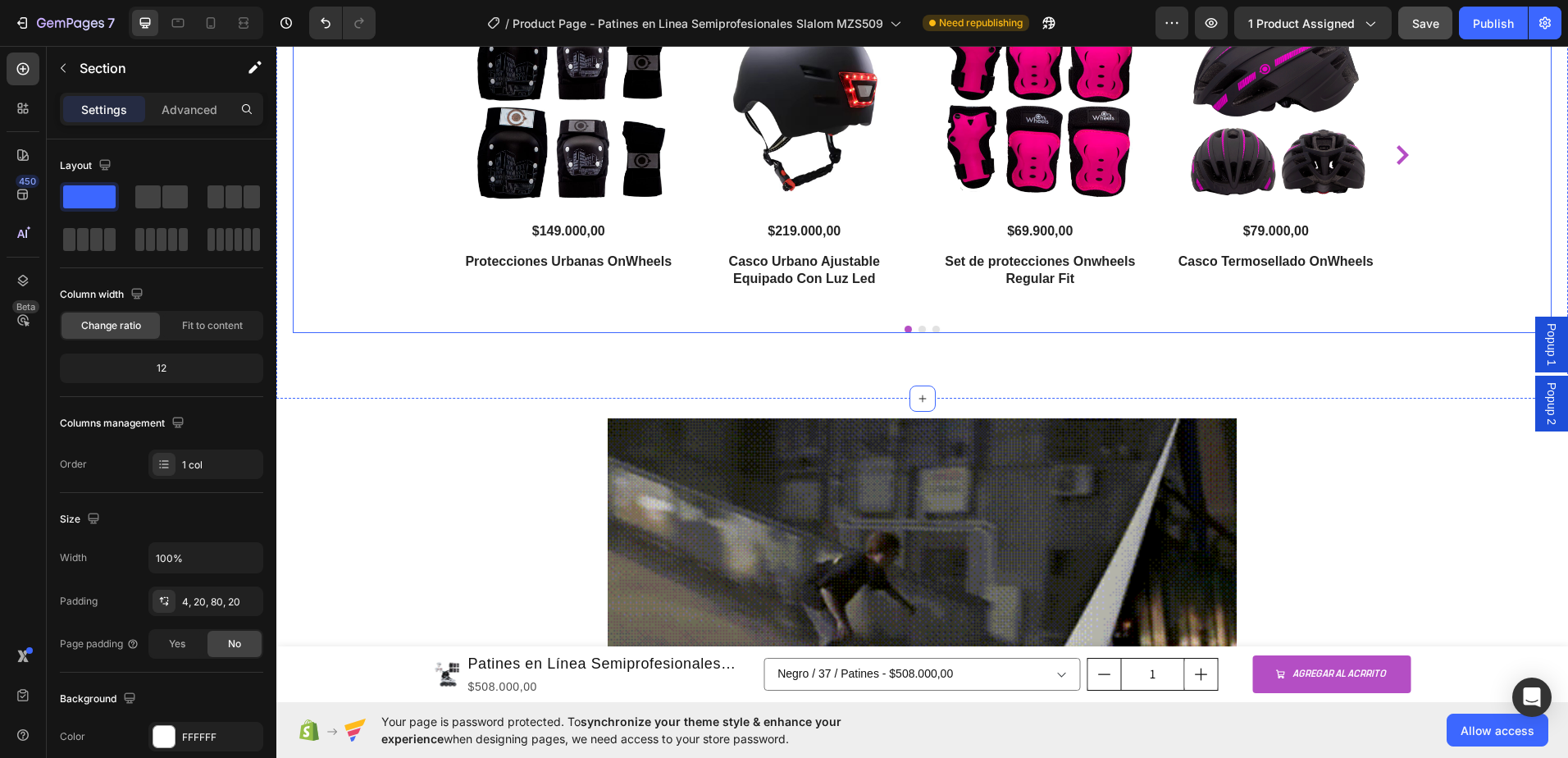
click at [926, 283] on div "Product Images $149.000,00 Product Price Product Price Protecciones Urbanas OnW…" at bounding box center [923, 155] width 918 height 316
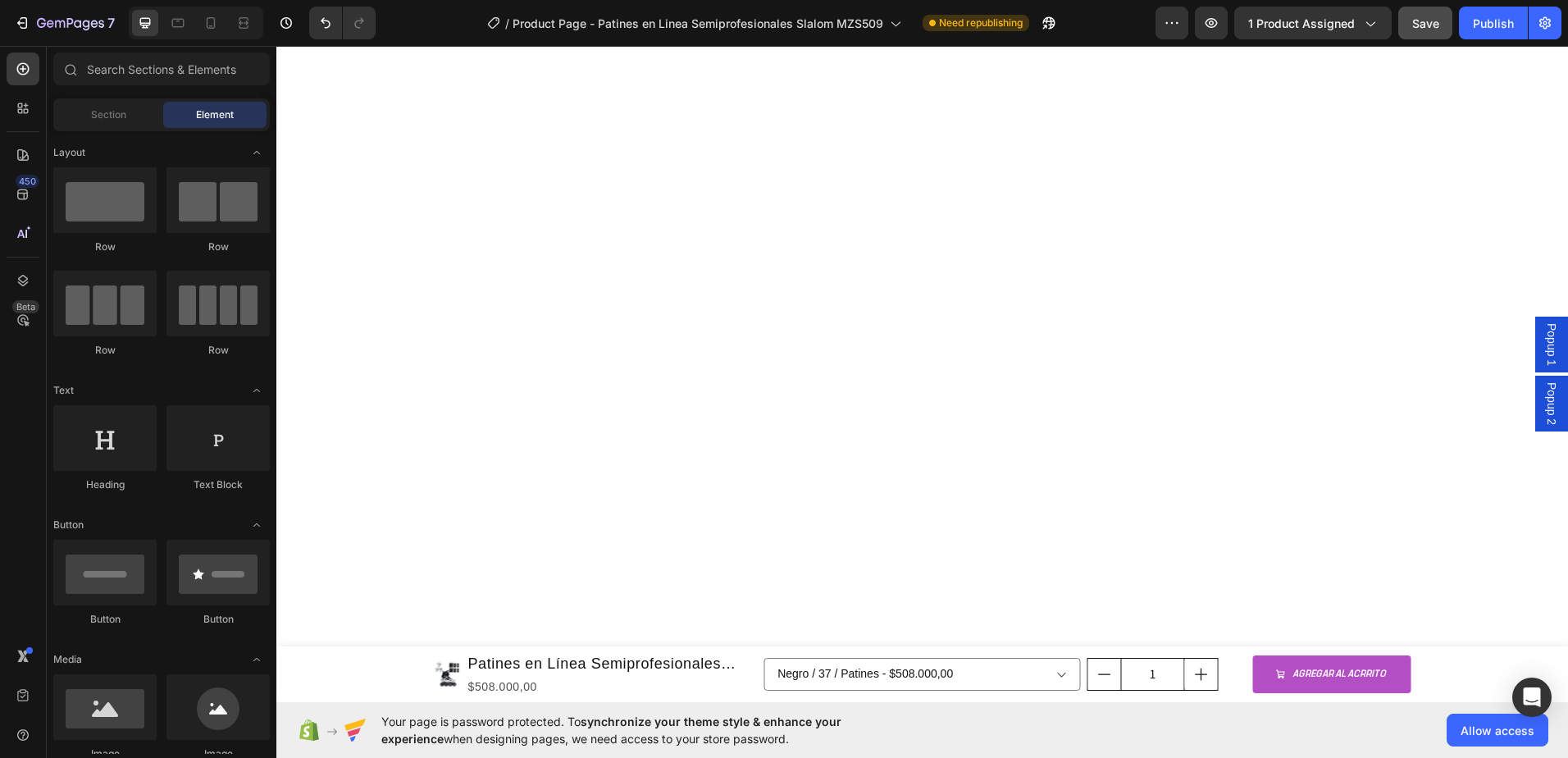
scroll to position [3014, 0]
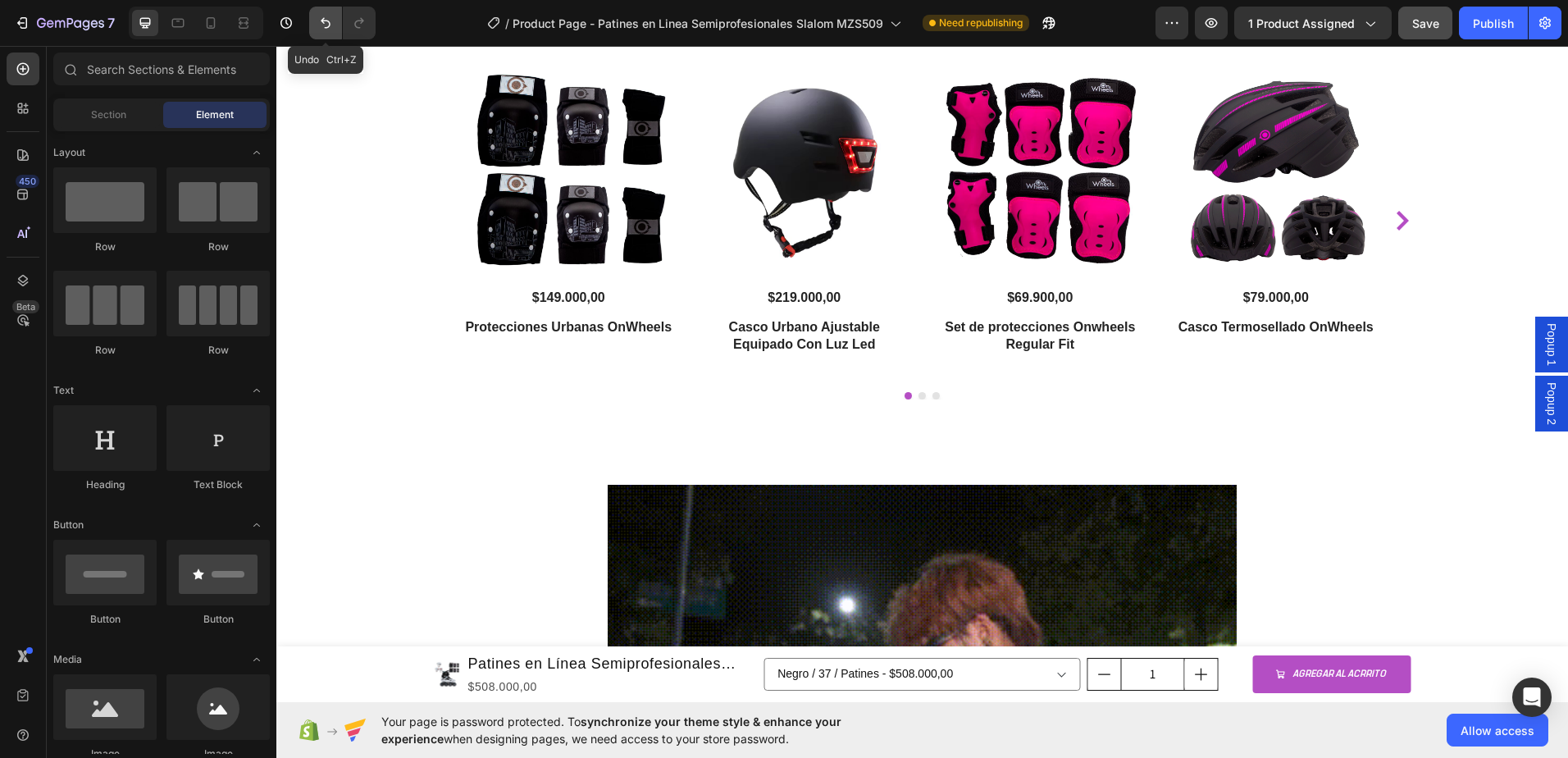
click at [327, 31] on icon "Undo/Redo" at bounding box center [325, 22] width 16 height 16
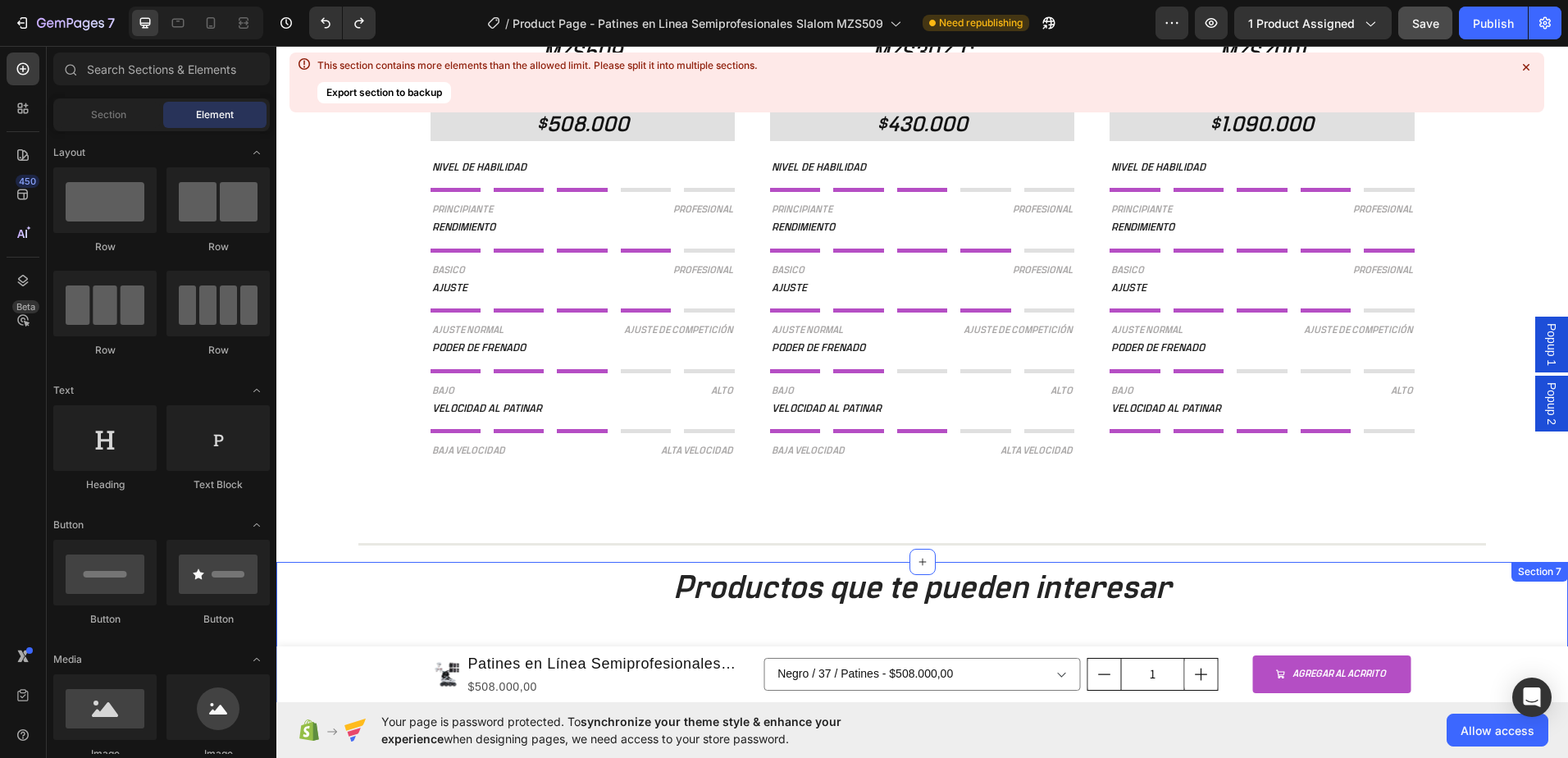
scroll to position [2591, 0]
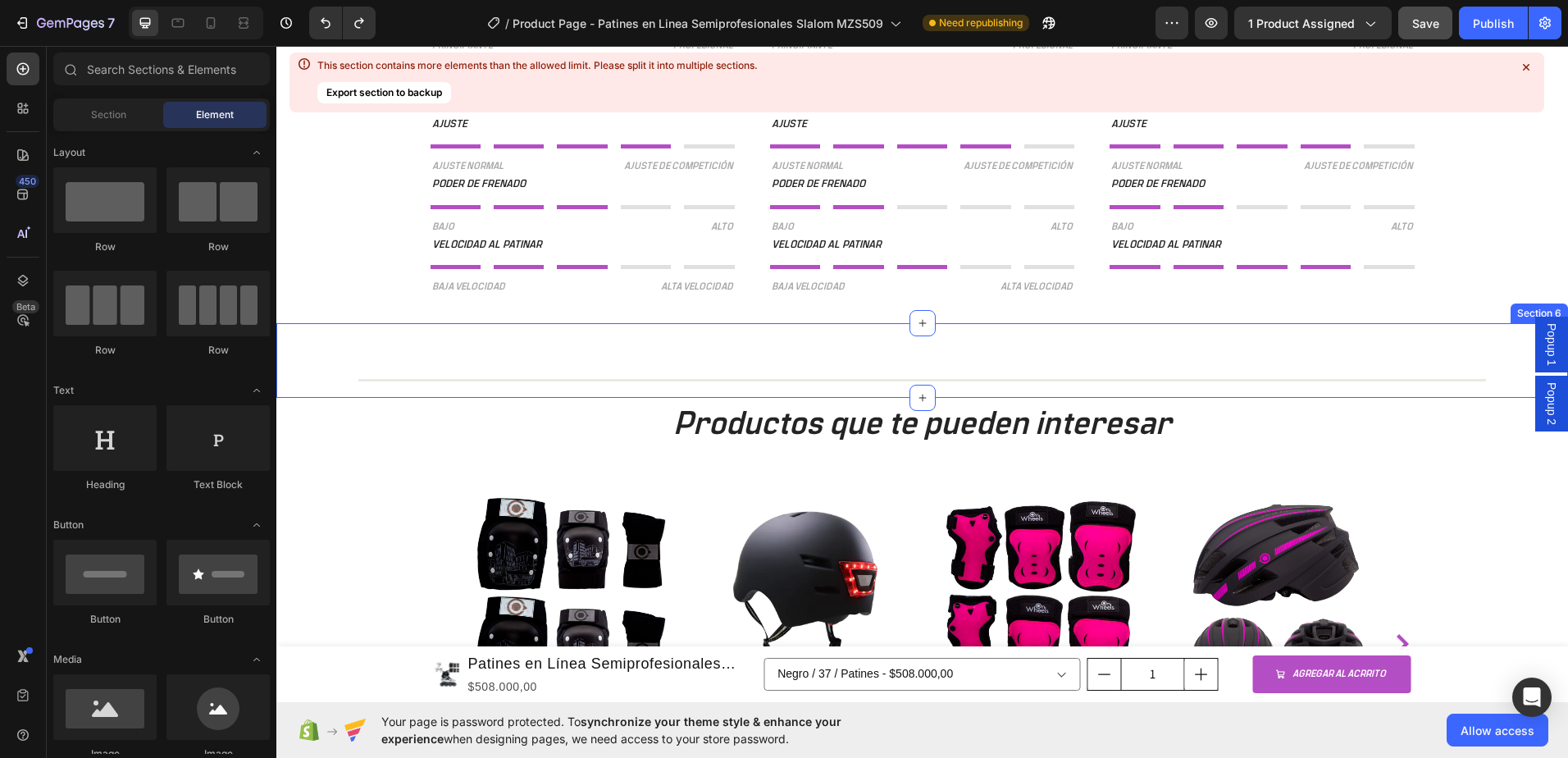
click at [847, 345] on div "Title Line Section 6" at bounding box center [922, 360] width 1291 height 74
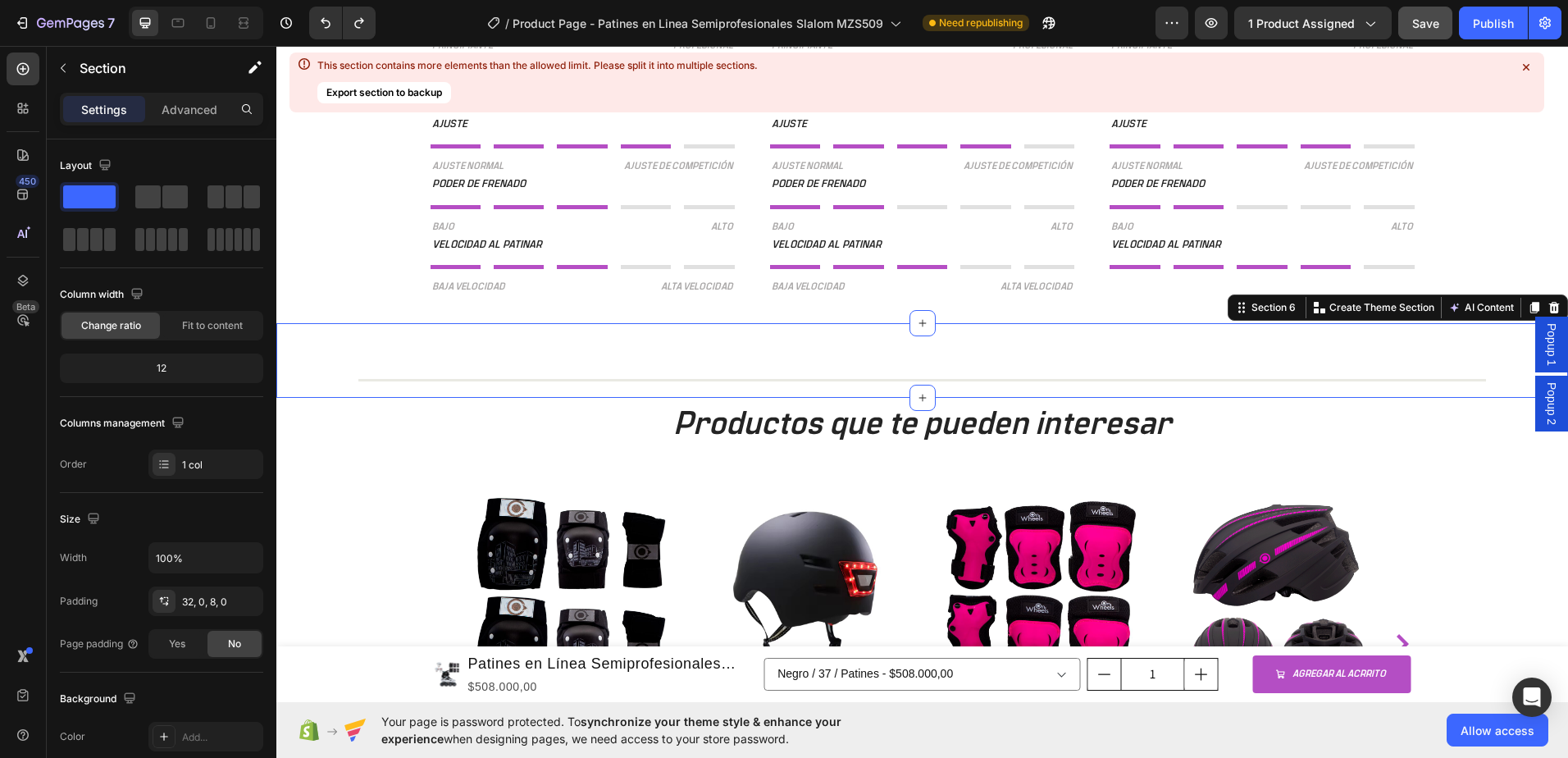
click at [847, 345] on div "Title Line Section 6 You can create reusable sections Create Theme Section AI C…" at bounding box center [922, 360] width 1291 height 74
click at [207, 603] on div "32, 0, 8, 0" at bounding box center [206, 602] width 48 height 15
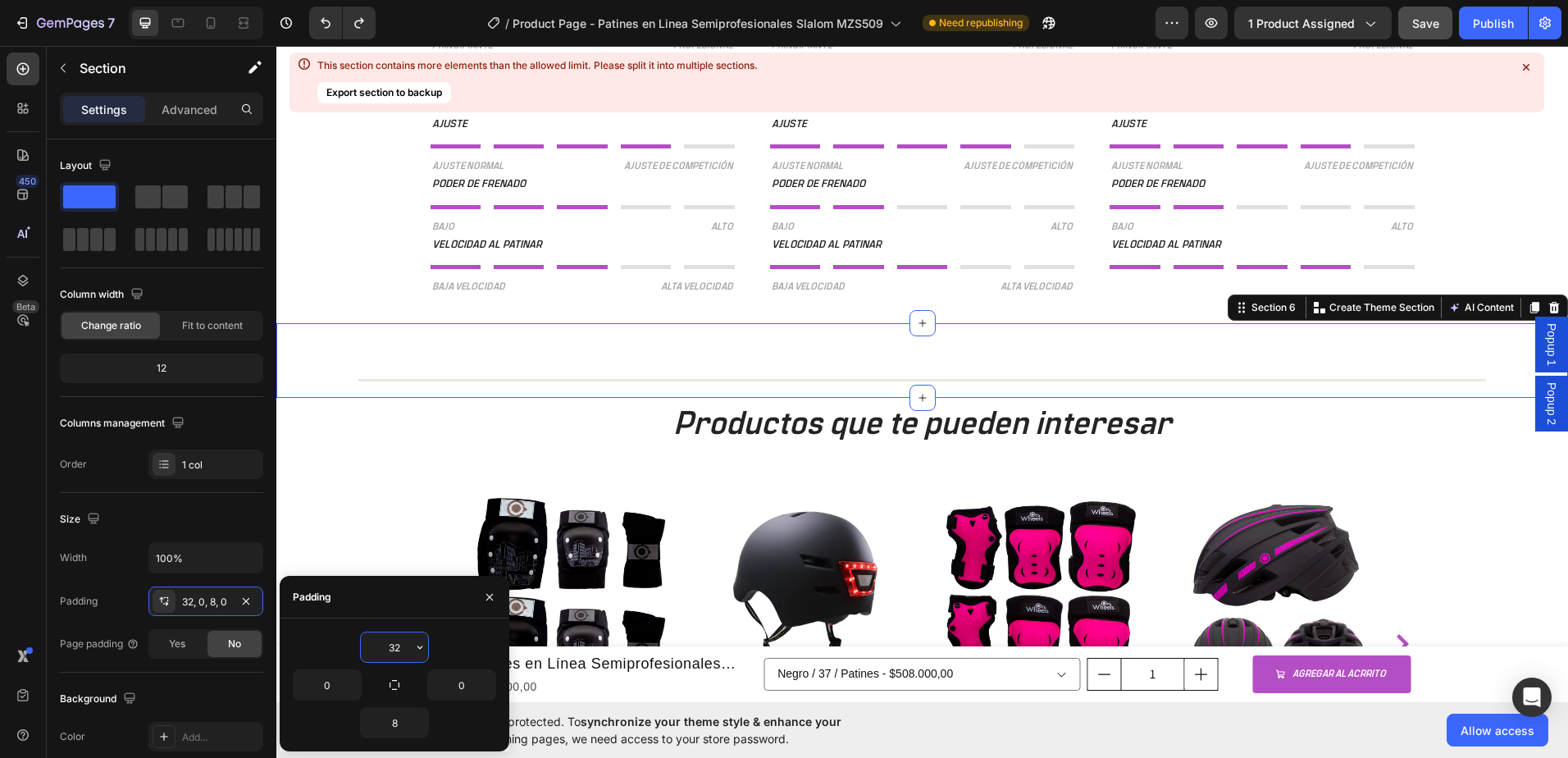
click at [405, 636] on input "32" at bounding box center [394, 647] width 67 height 30
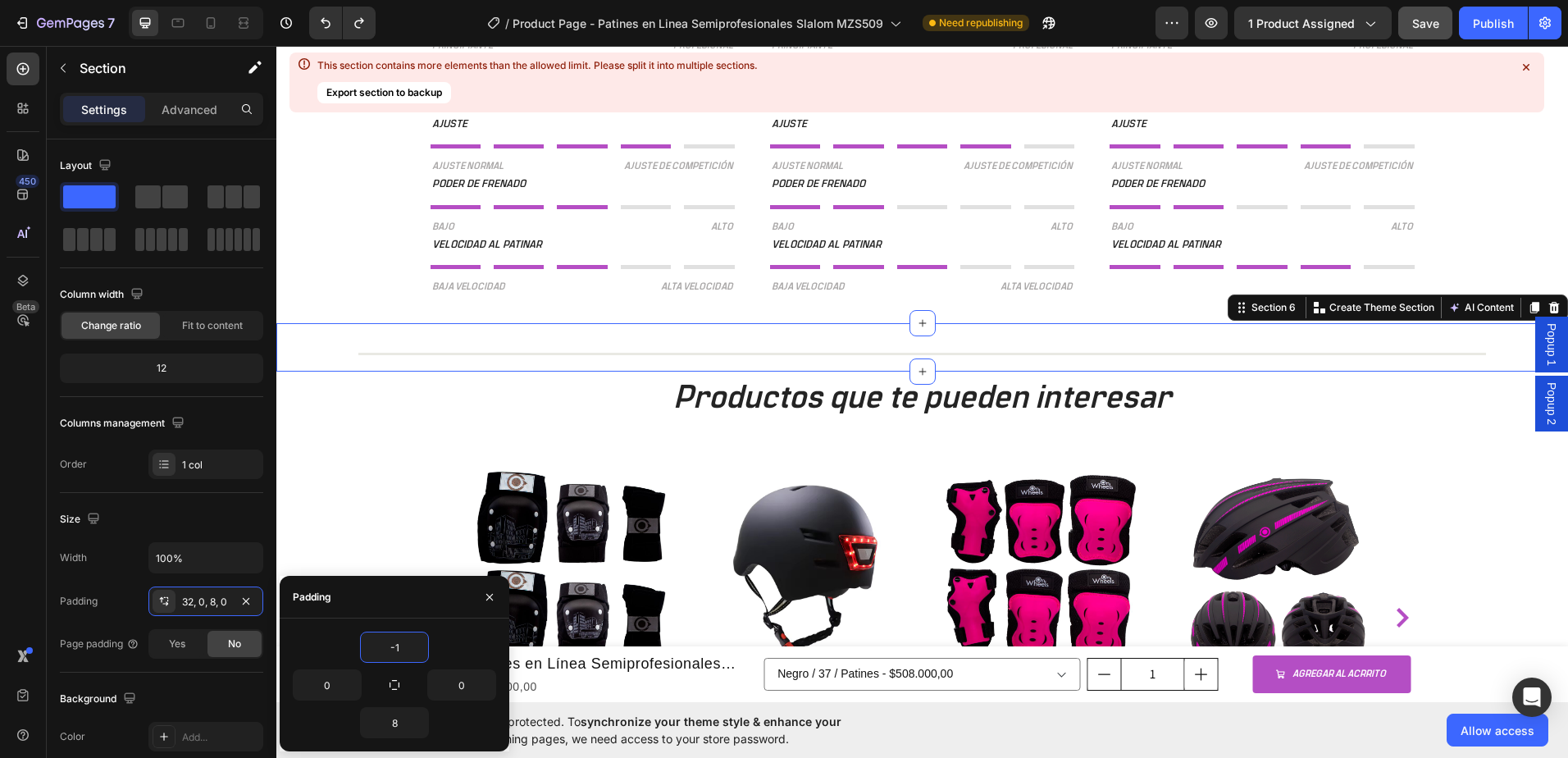
type input "0"
click at [411, 353] on div at bounding box center [922, 353] width 1128 height 3
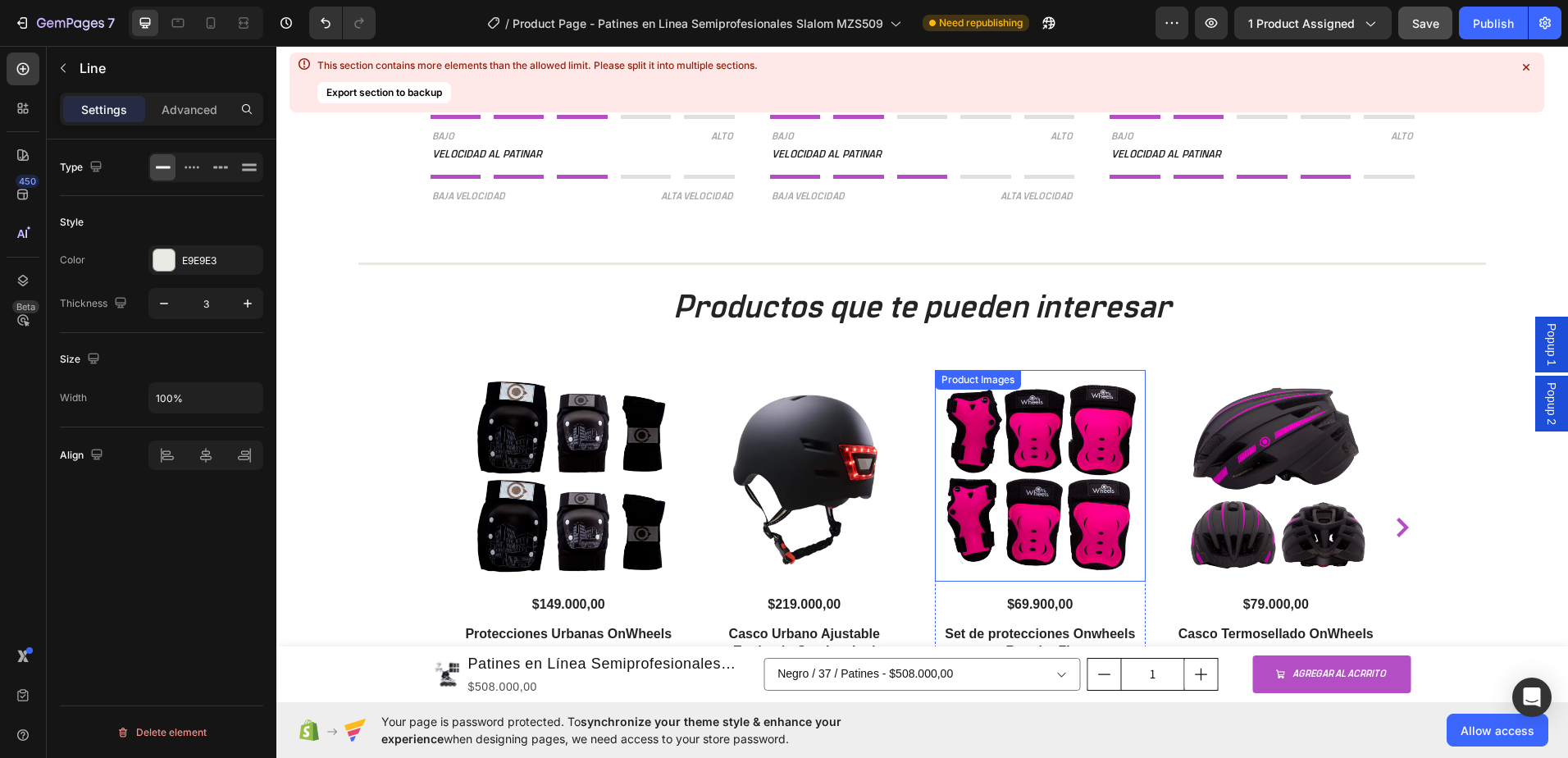
scroll to position [2673, 0]
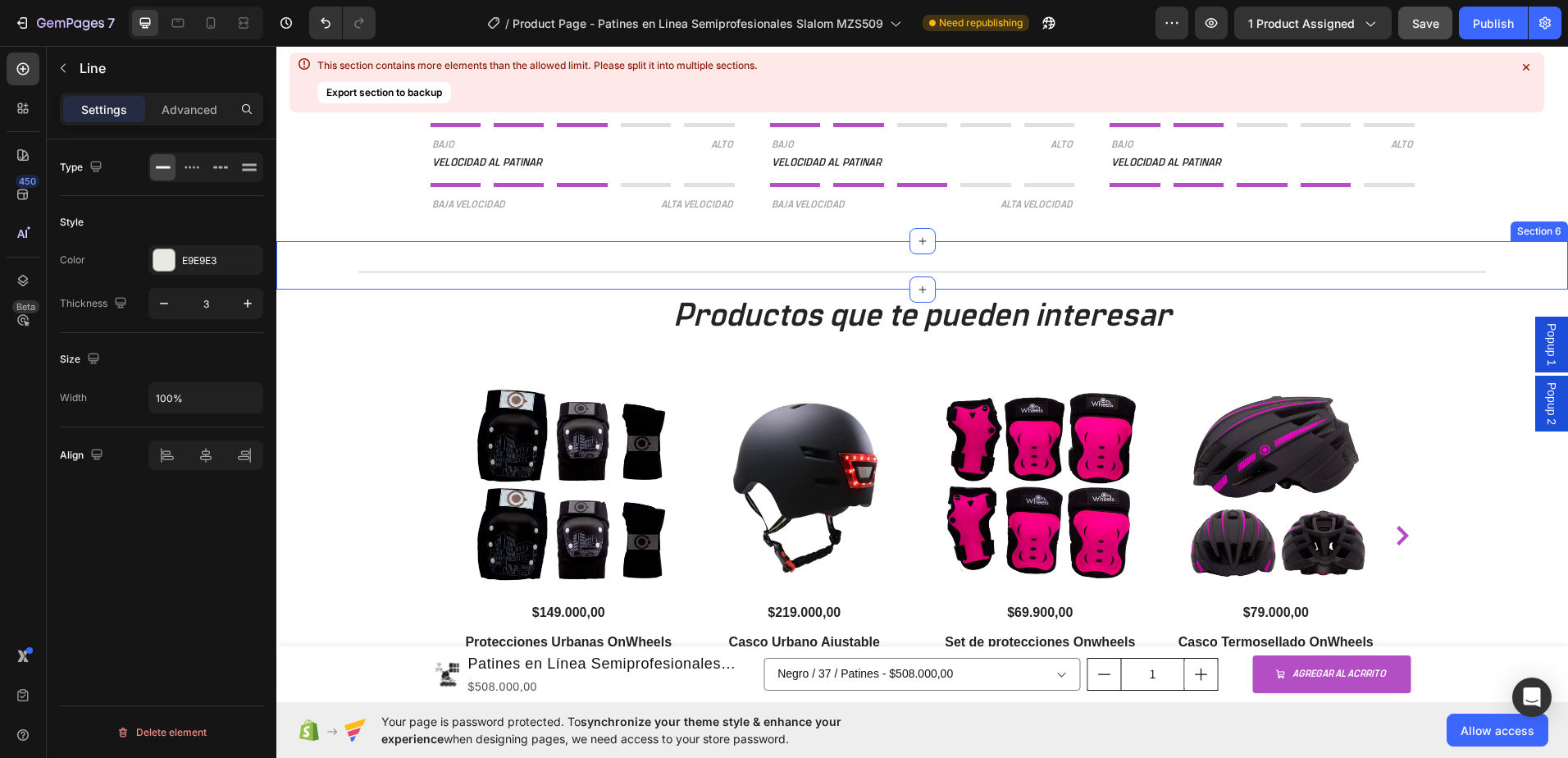
drag, startPoint x: 342, startPoint y: 260, endPoint x: 355, endPoint y: 260, distance: 13.0
click at [342, 260] on div "Title Line" at bounding box center [922, 261] width 1291 height 42
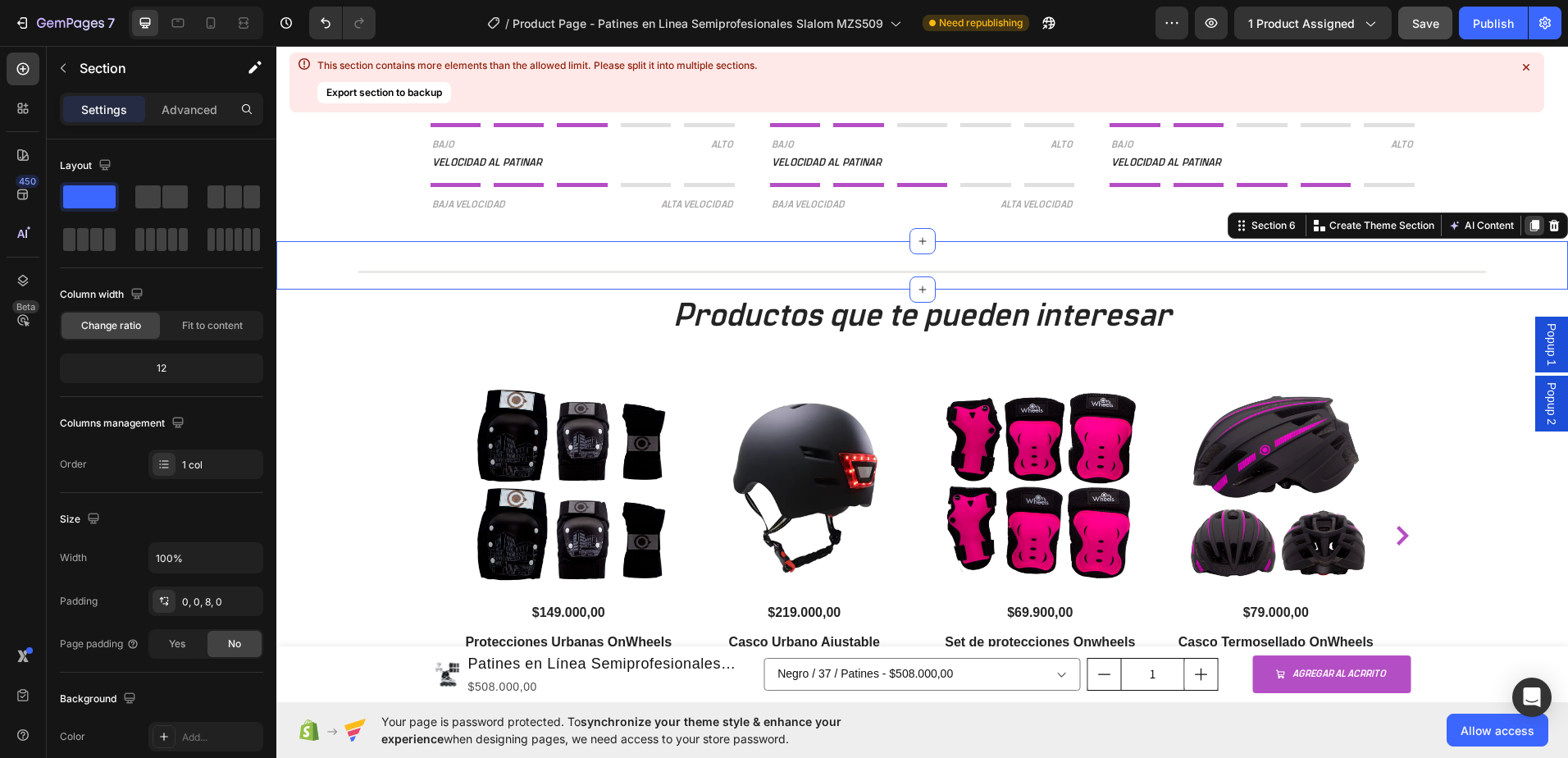
click at [1530, 229] on icon at bounding box center [1535, 224] width 9 height 11
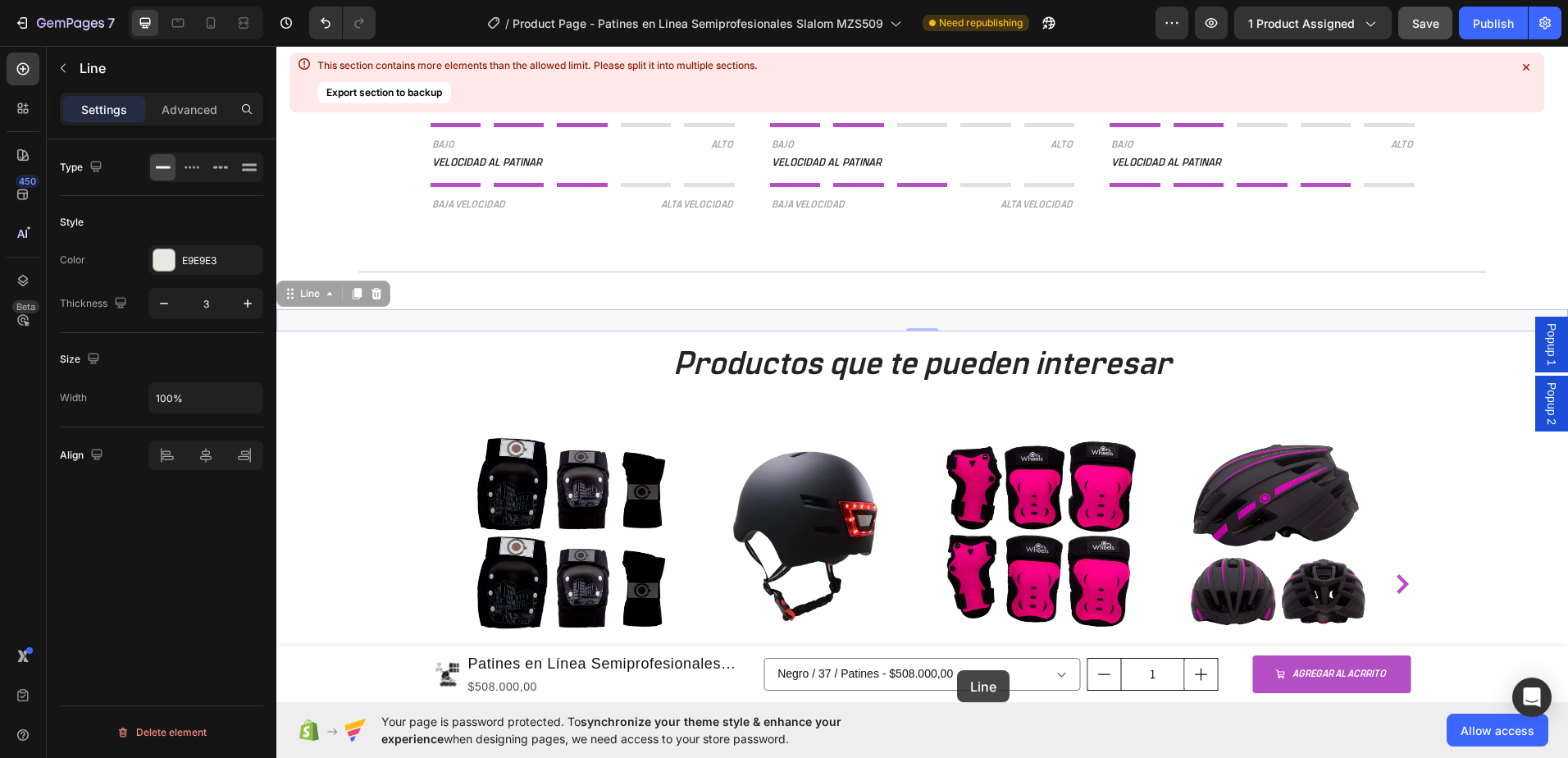
scroll to position [2726, 0]
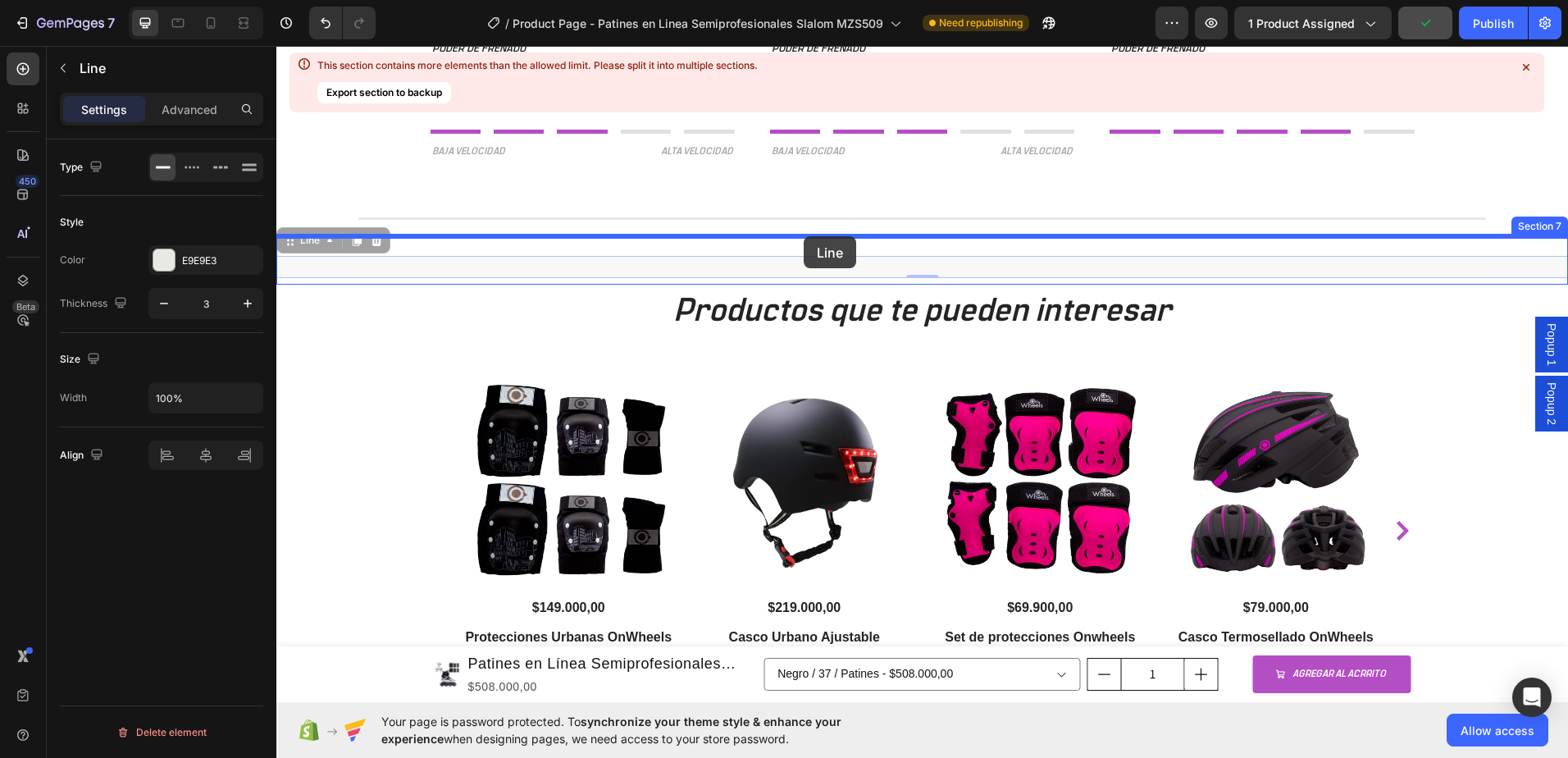
drag, startPoint x: 970, startPoint y: 324, endPoint x: 804, endPoint y: 236, distance: 187.9
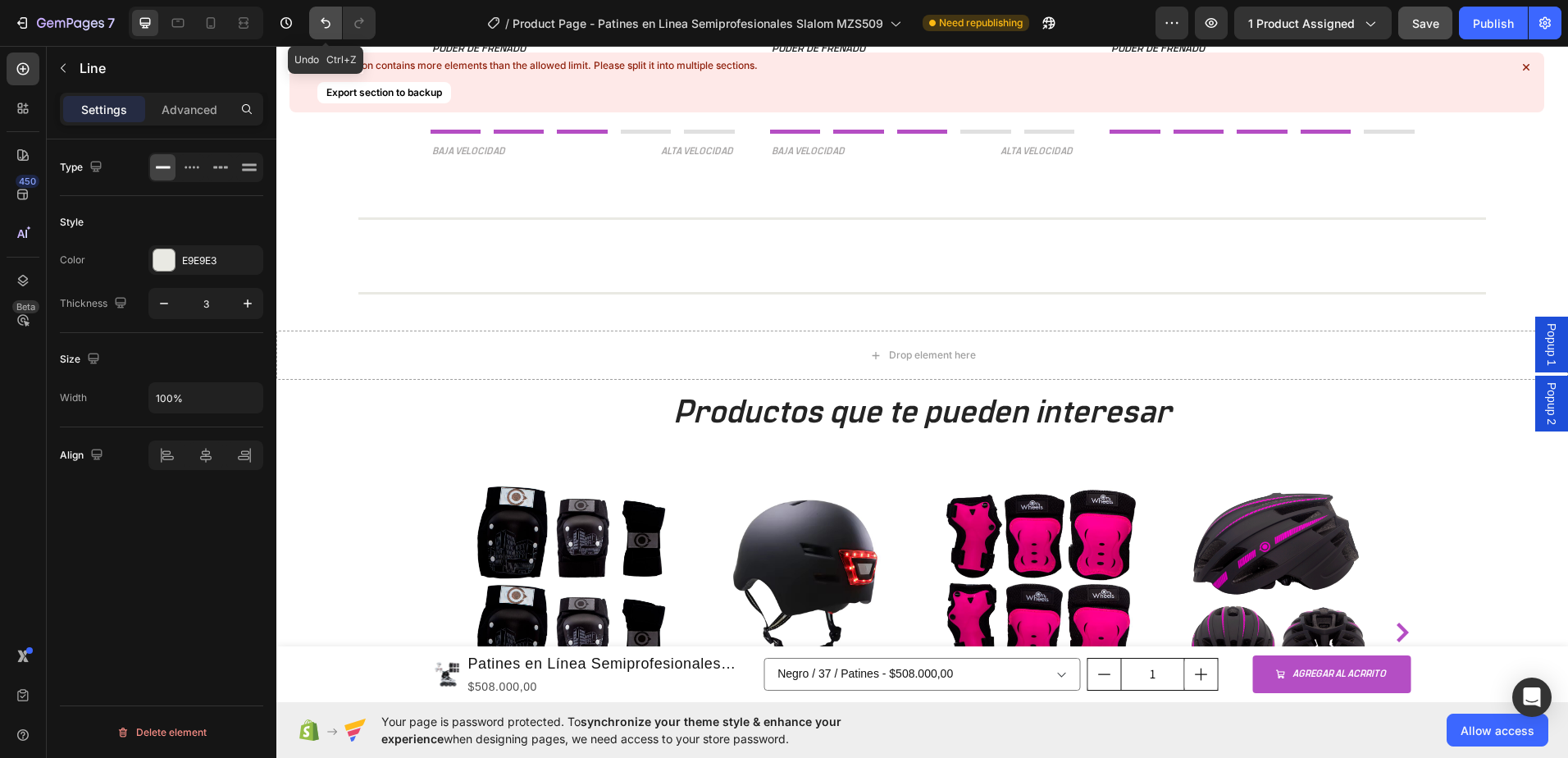
click at [317, 20] on button "Undo/Redo" at bounding box center [325, 23] width 32 height 32
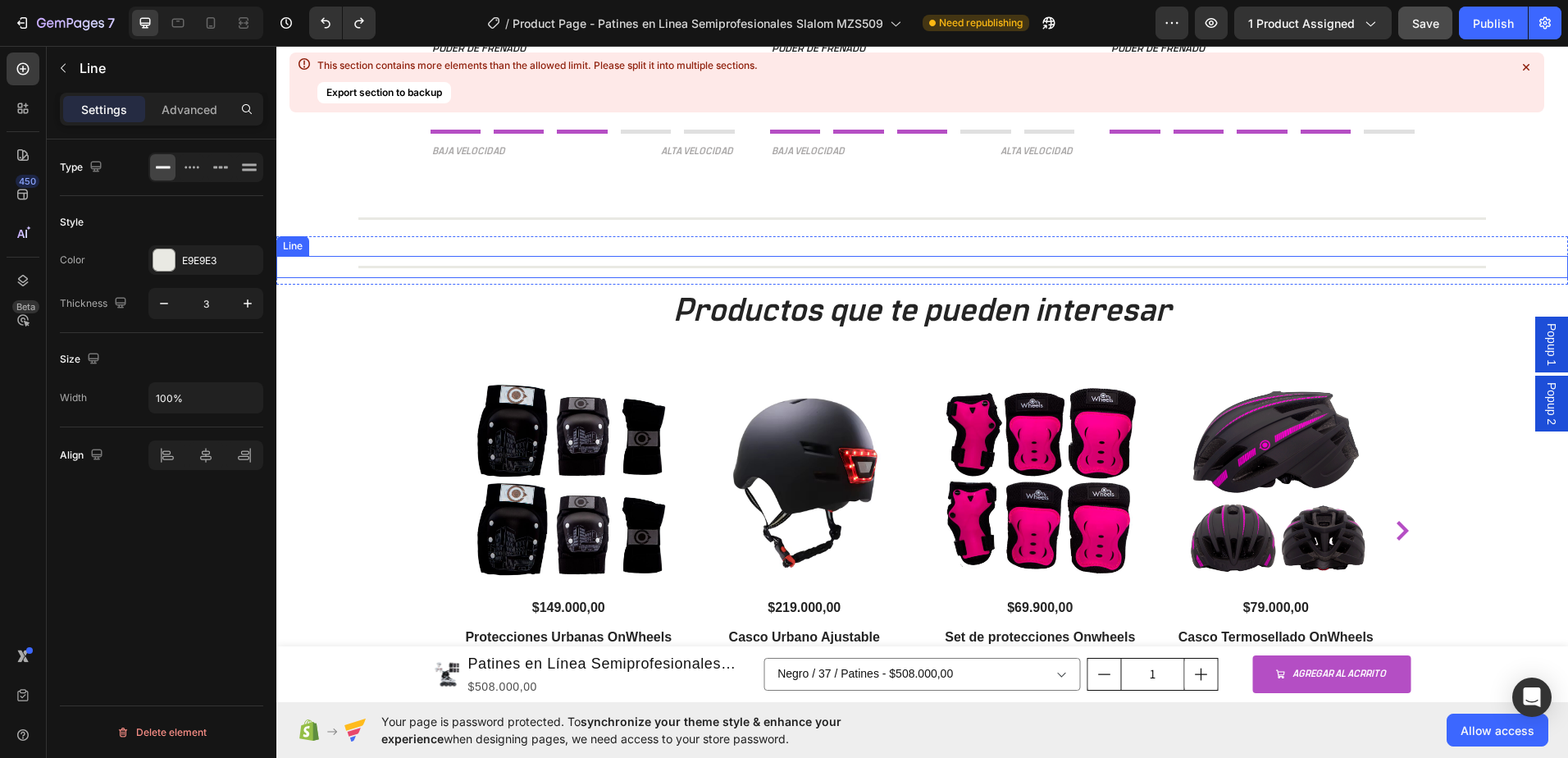
click at [1126, 259] on div "Title Line" at bounding box center [922, 267] width 1291 height 22
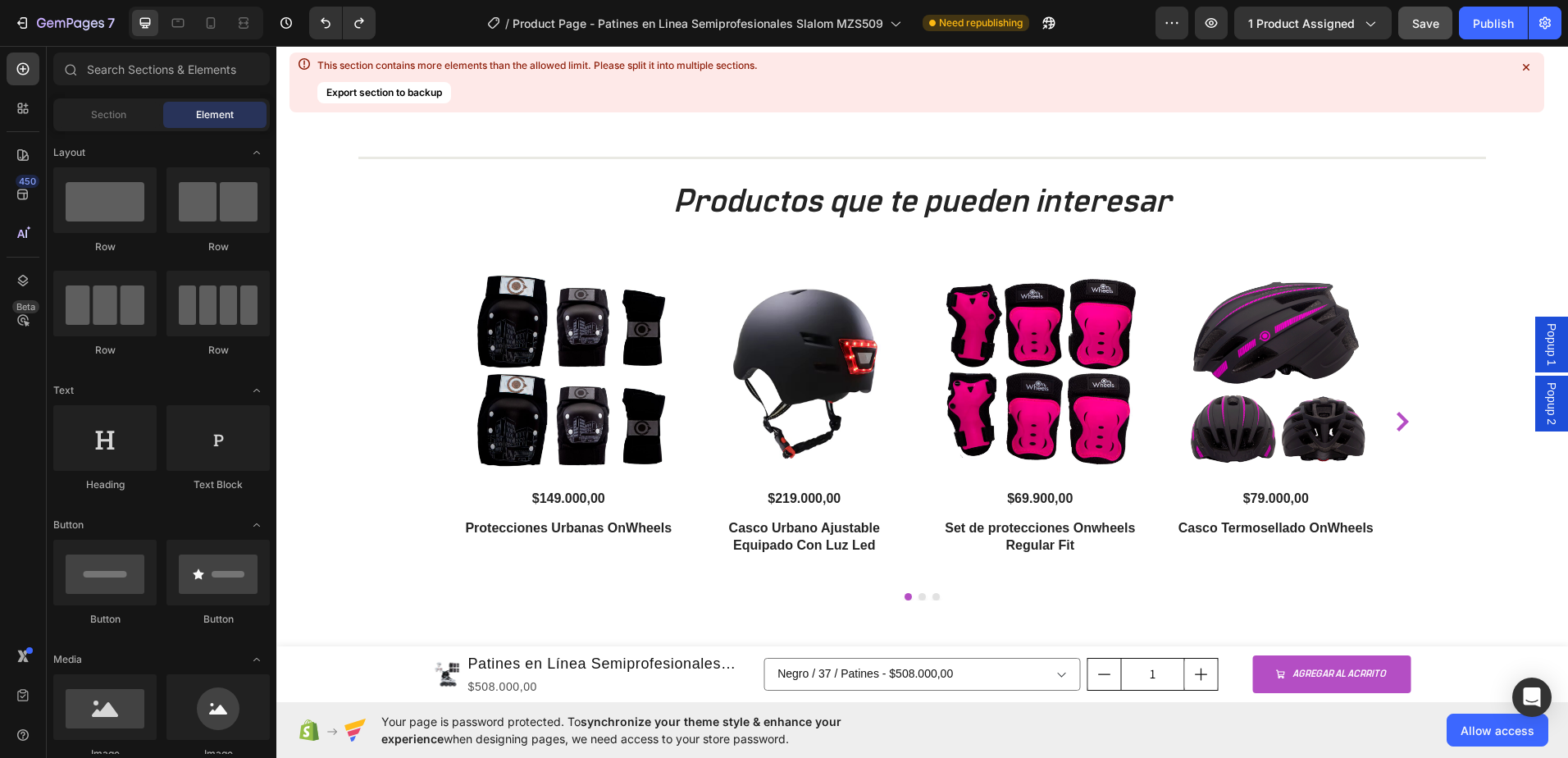
scroll to position [2854, 0]
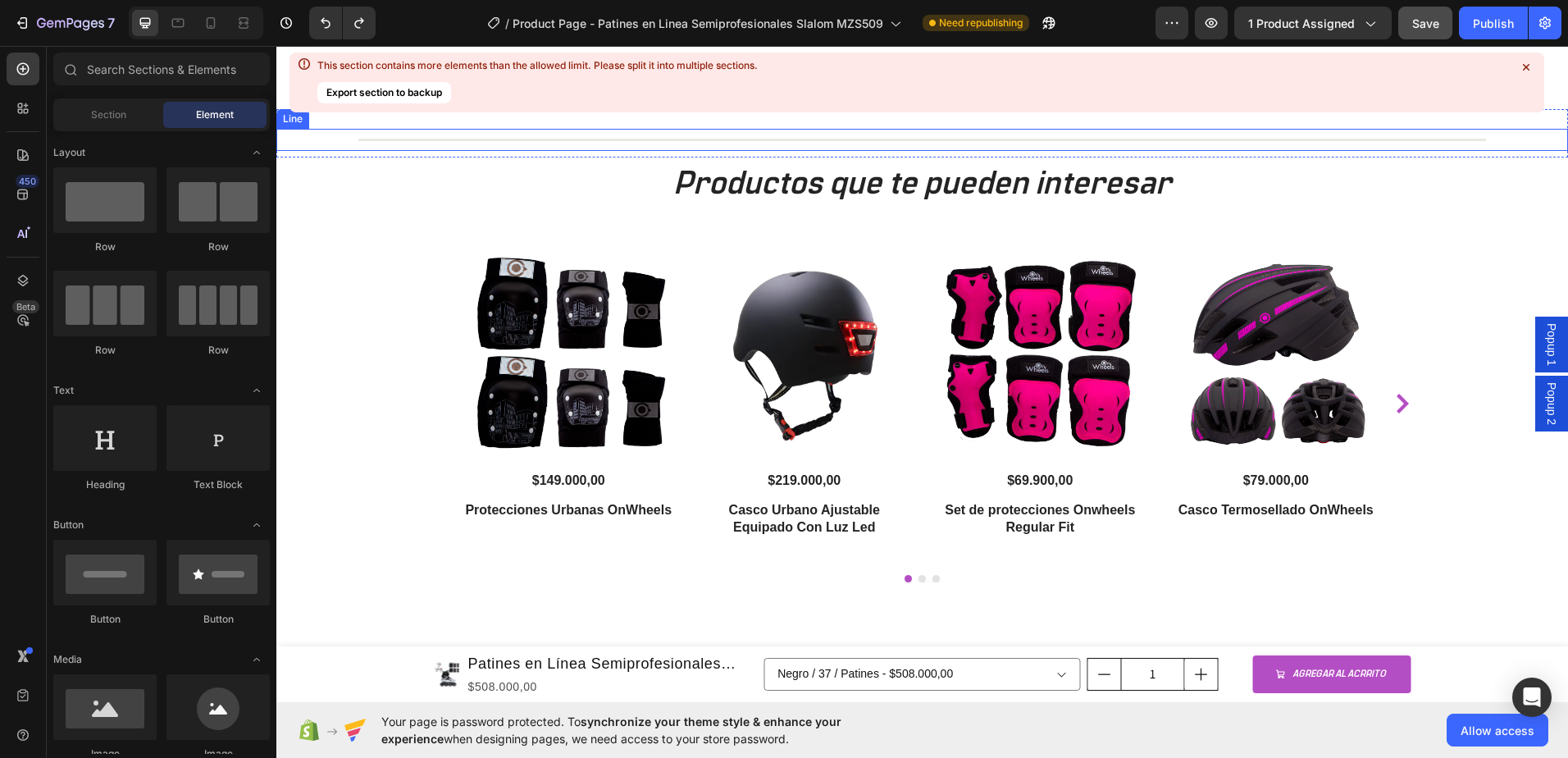
click at [944, 137] on div "Title Line" at bounding box center [922, 140] width 1291 height 22
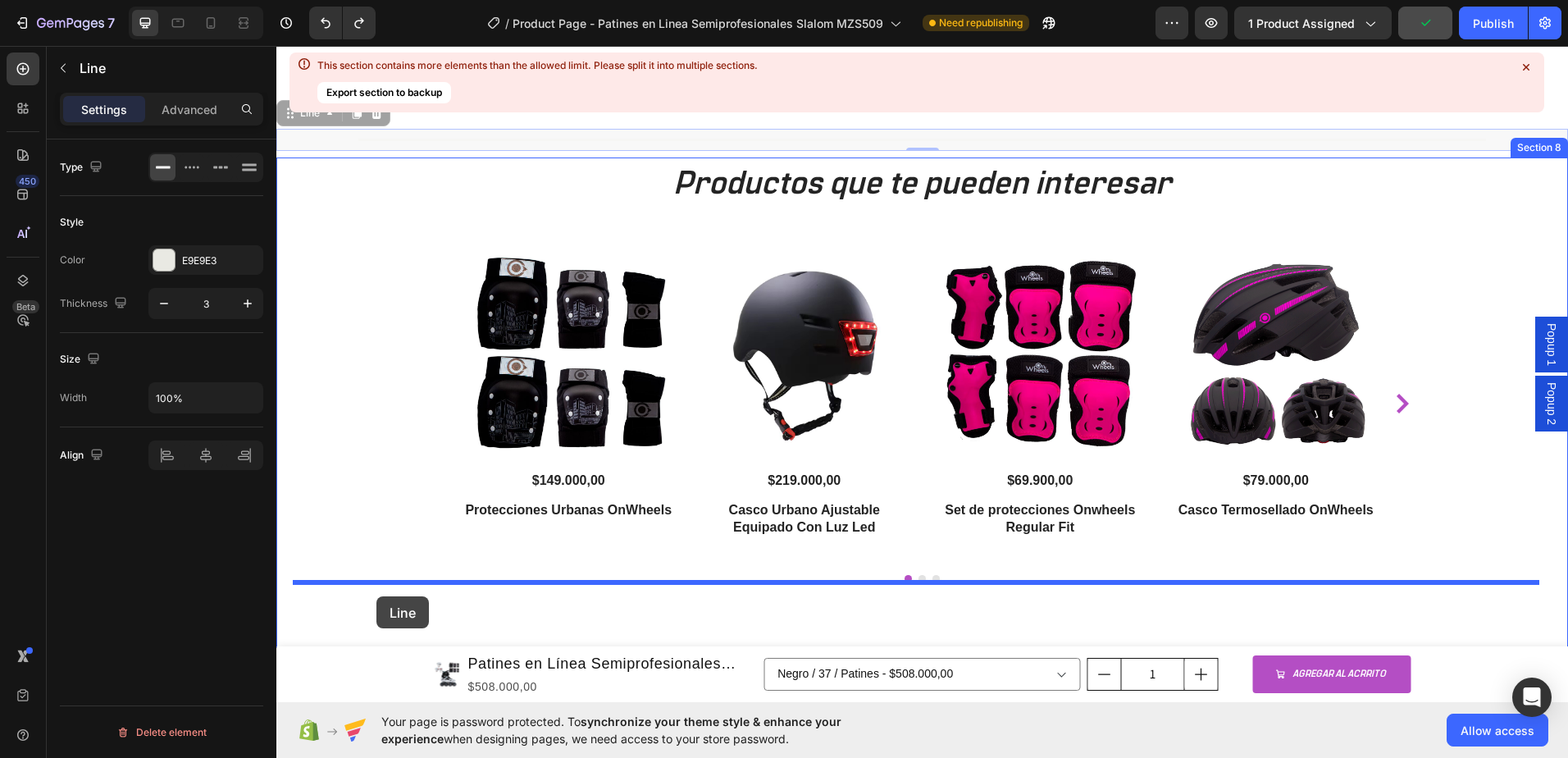
drag, startPoint x: 313, startPoint y: 123, endPoint x: 376, endPoint y: 596, distance: 477.2
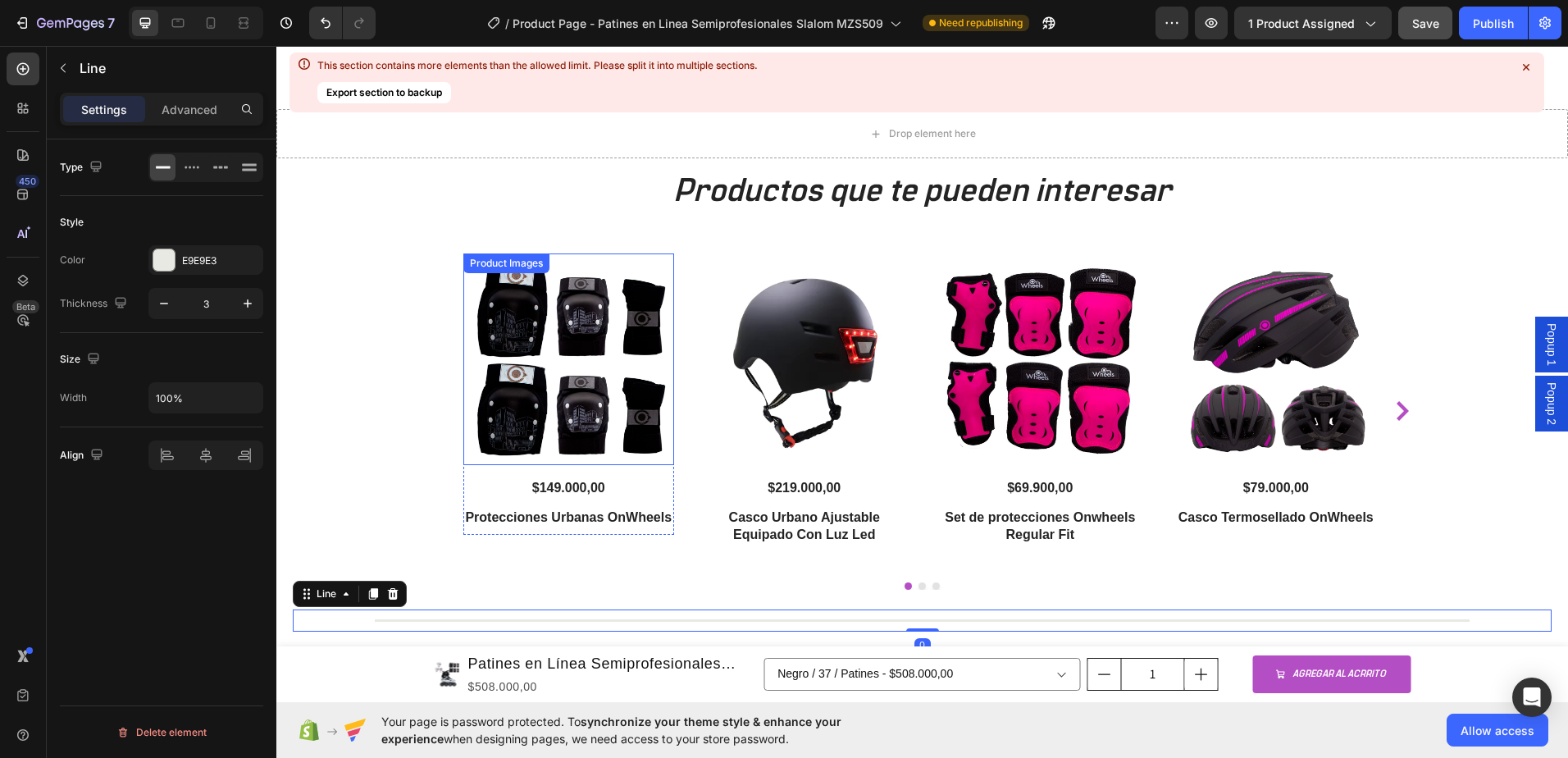
scroll to position [2689, 0]
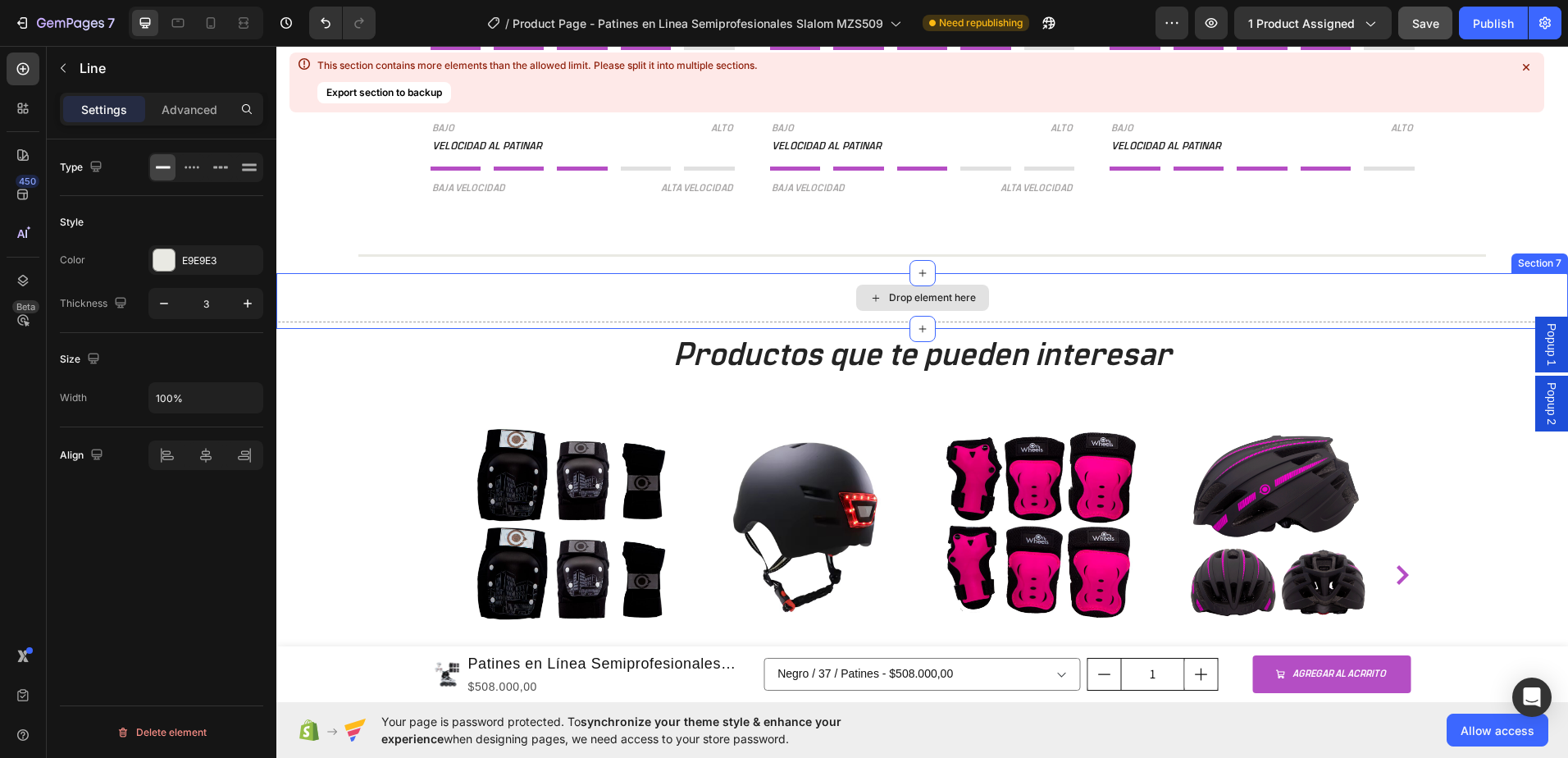
click at [1066, 297] on div "Drop element here" at bounding box center [922, 298] width 1291 height 50
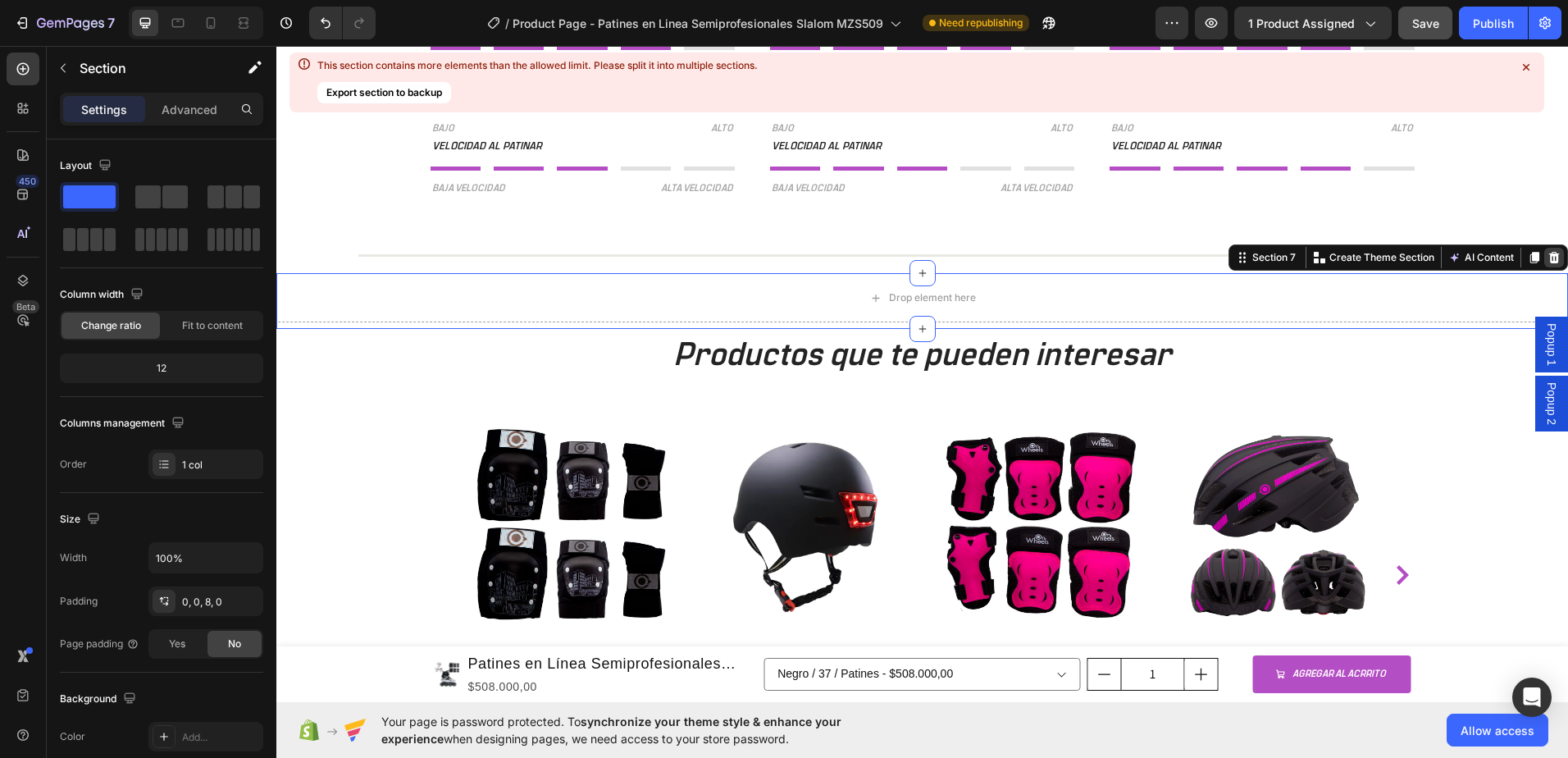
click at [1549, 259] on icon at bounding box center [1554, 257] width 10 height 11
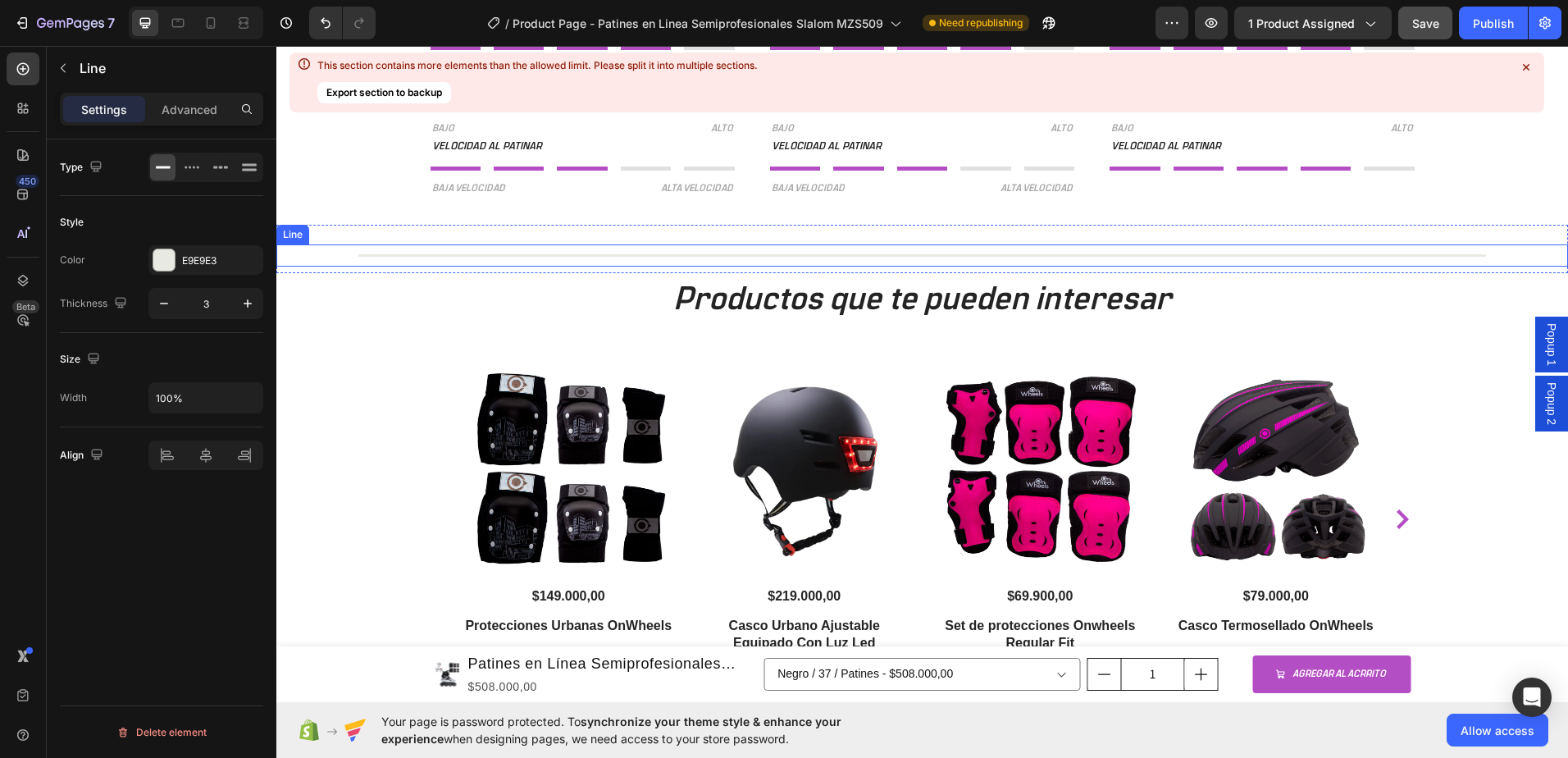
click at [988, 255] on div at bounding box center [922, 255] width 1128 height 3
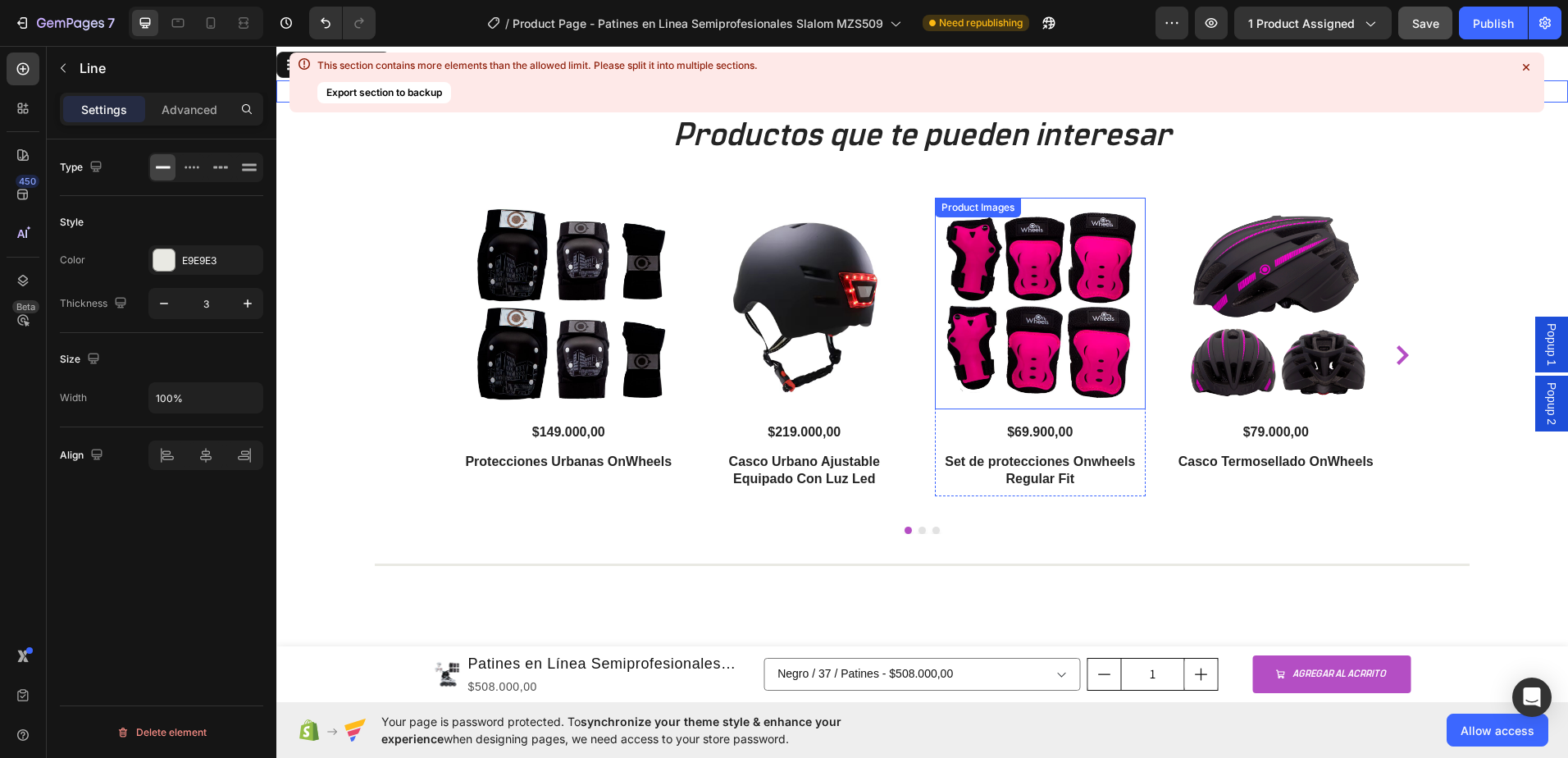
scroll to position [2936, 0]
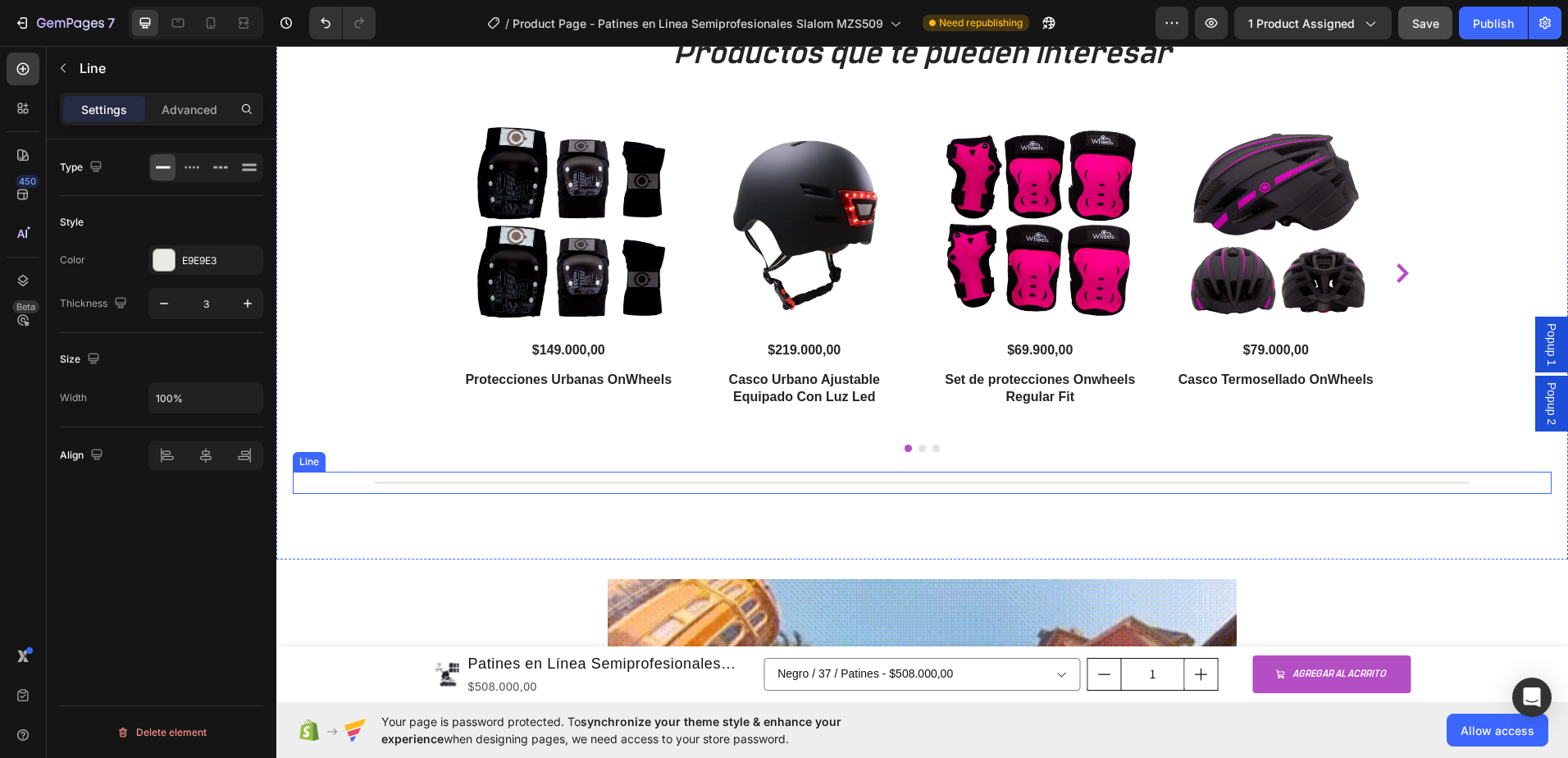
click at [1030, 481] on div at bounding box center [922, 482] width 1095 height 3
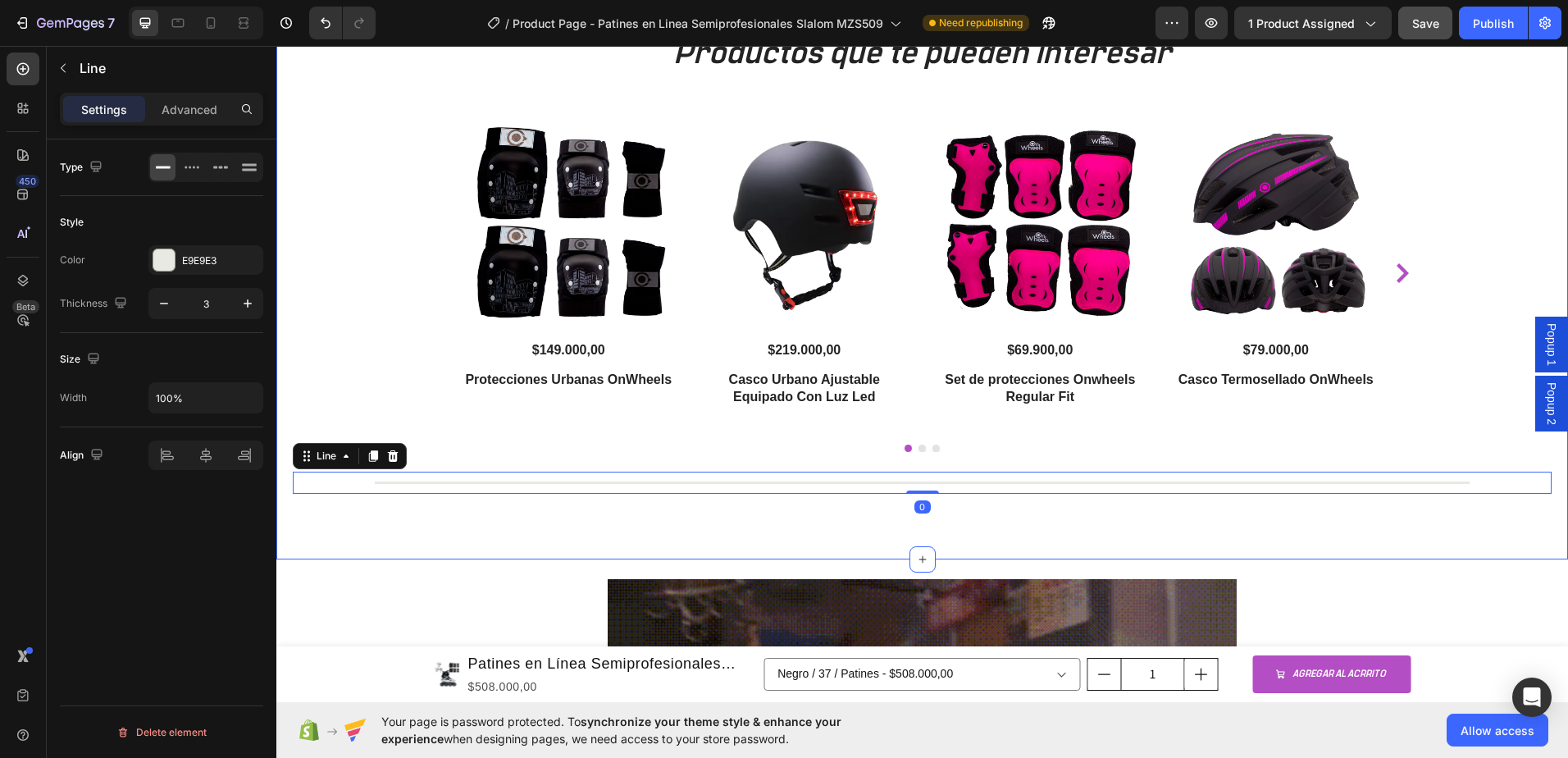
click at [1034, 518] on div "Productos que te pueden interesar Heading Product Images $149.000,00 Product Pr…" at bounding box center [922, 294] width 1291 height 533
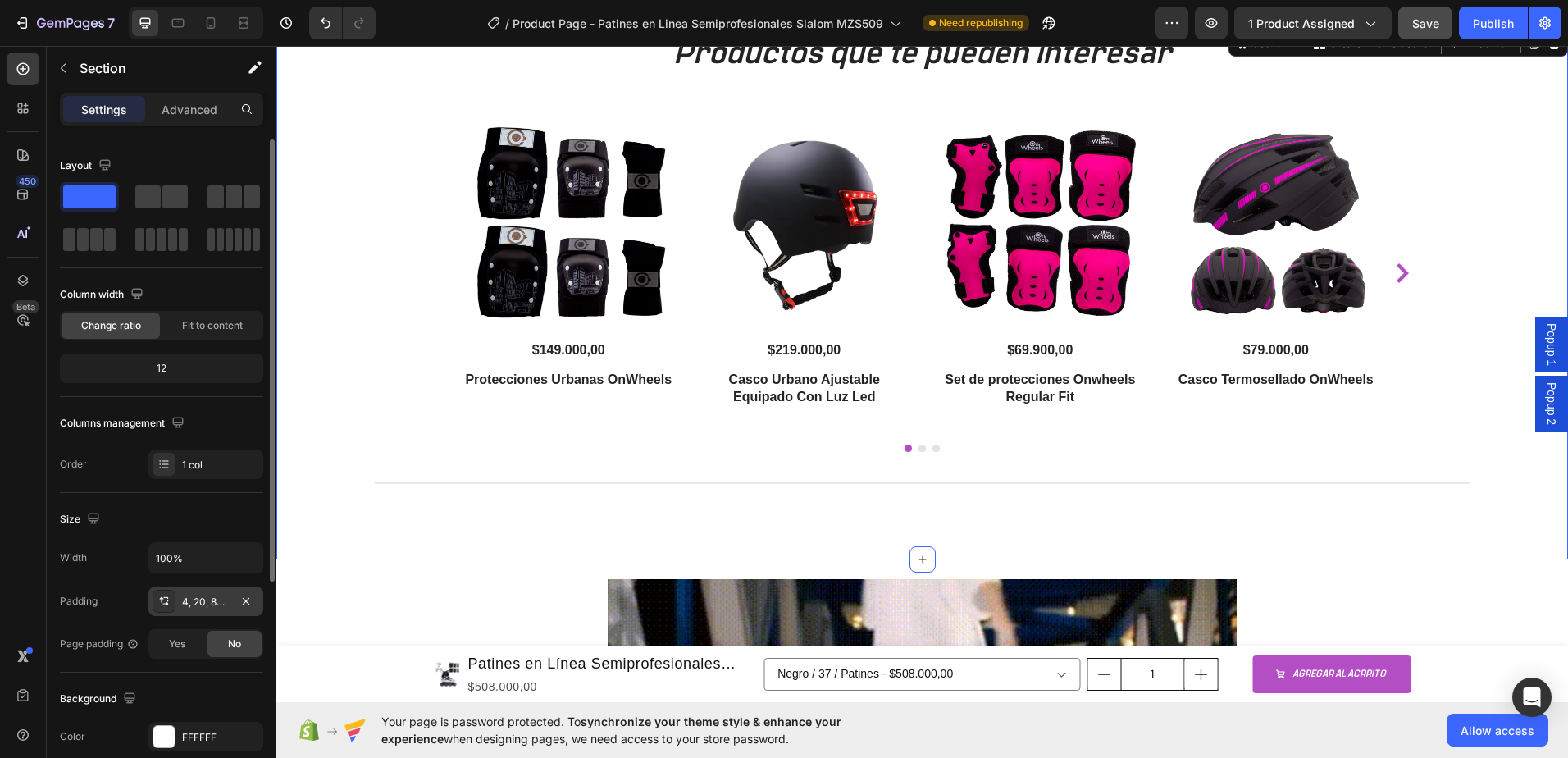
click at [196, 602] on div "4, 20, 80, 20" at bounding box center [206, 602] width 48 height 15
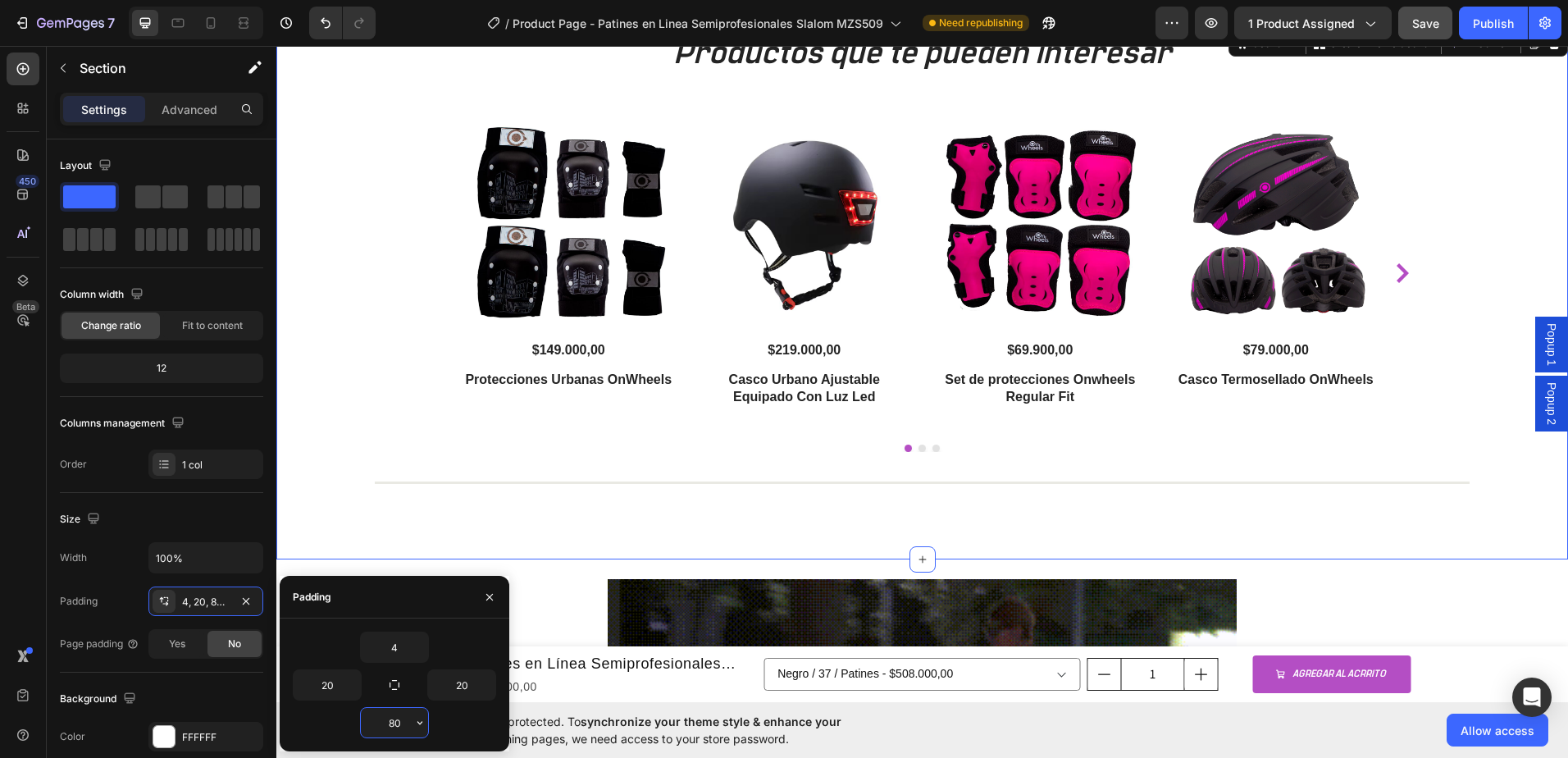
click at [404, 725] on input "80" at bounding box center [394, 722] width 67 height 30
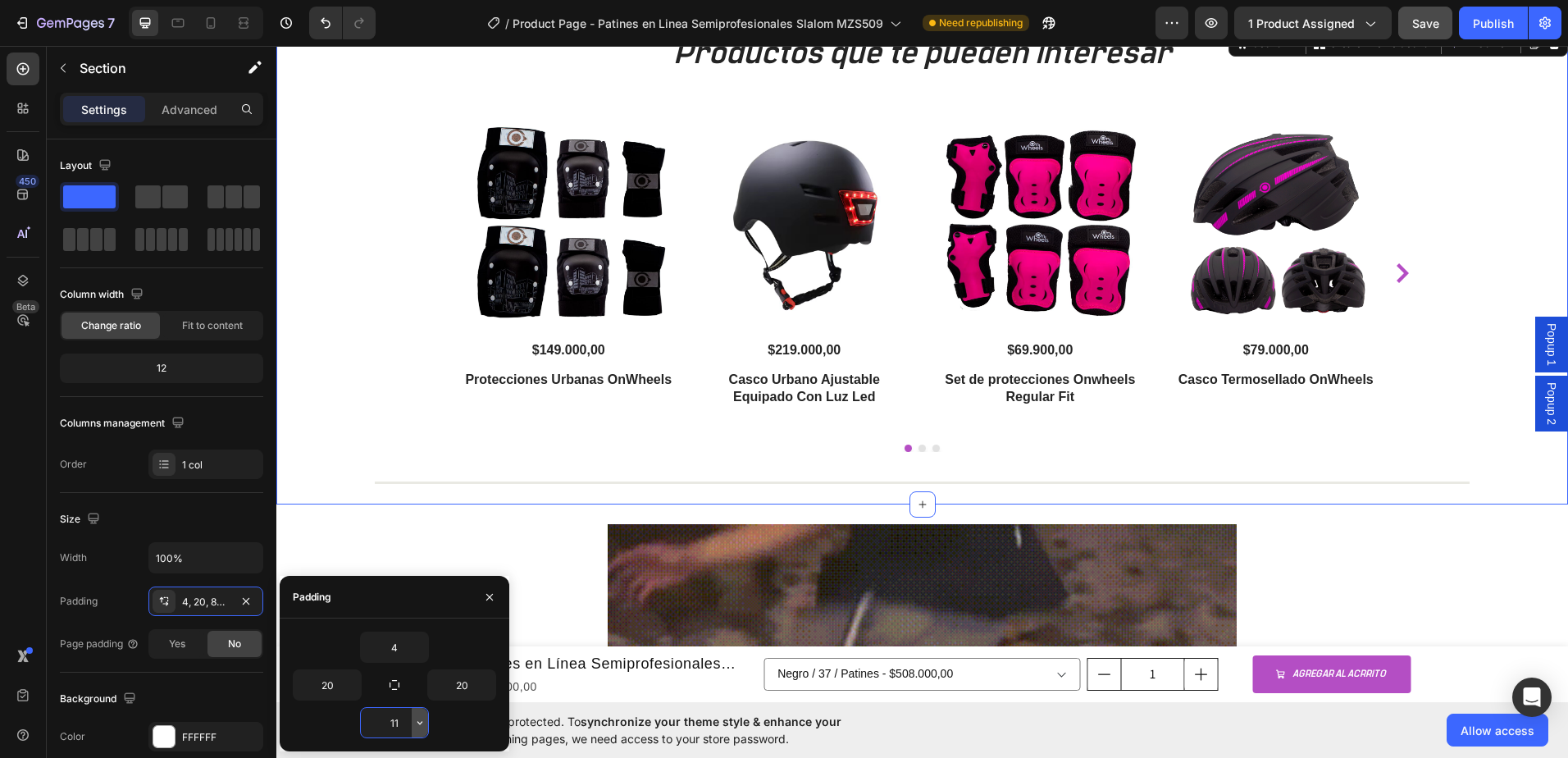
type input "10"
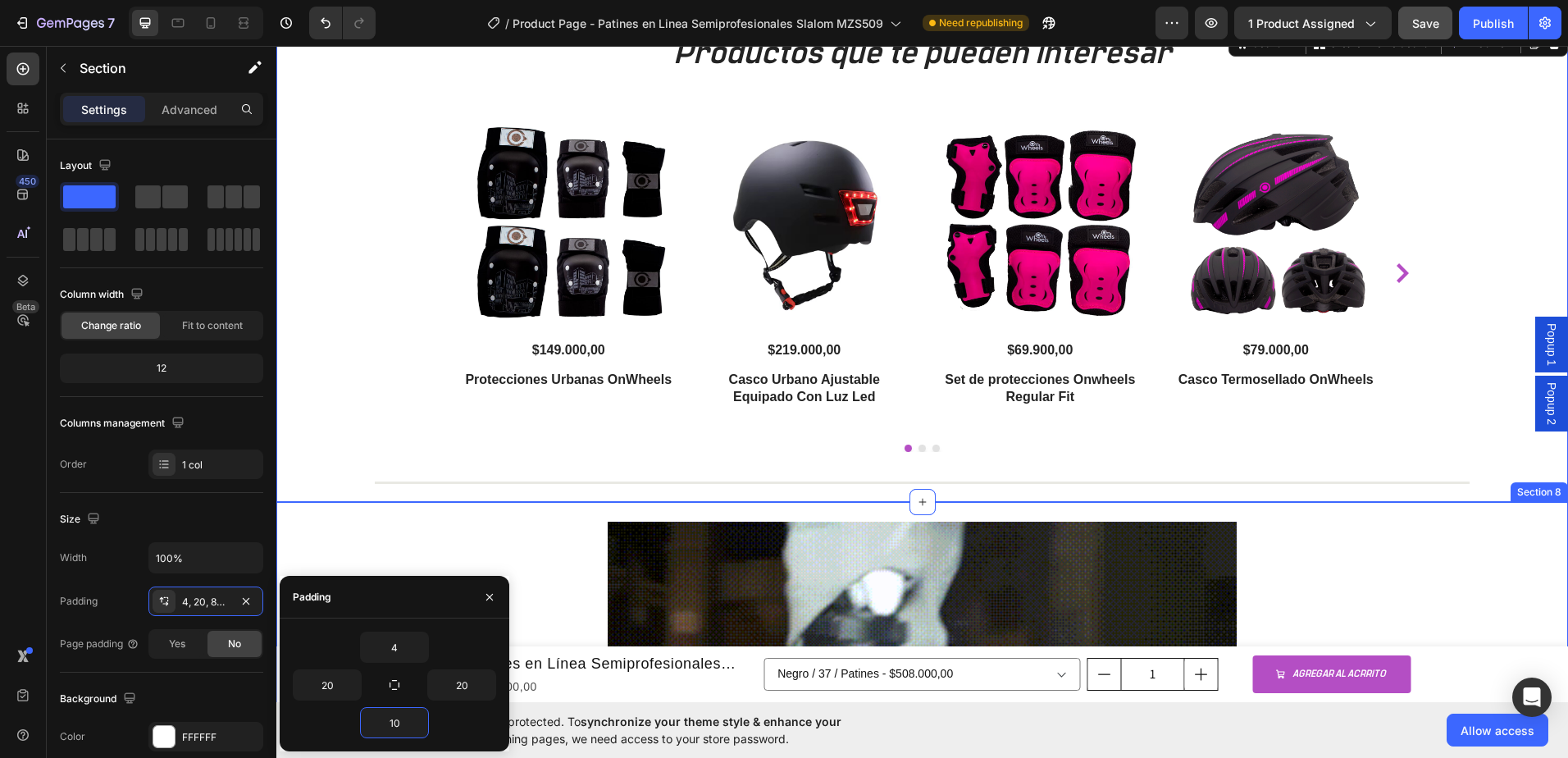
click at [361, 519] on div "Image Section 8" at bounding box center [922, 698] width 1291 height 394
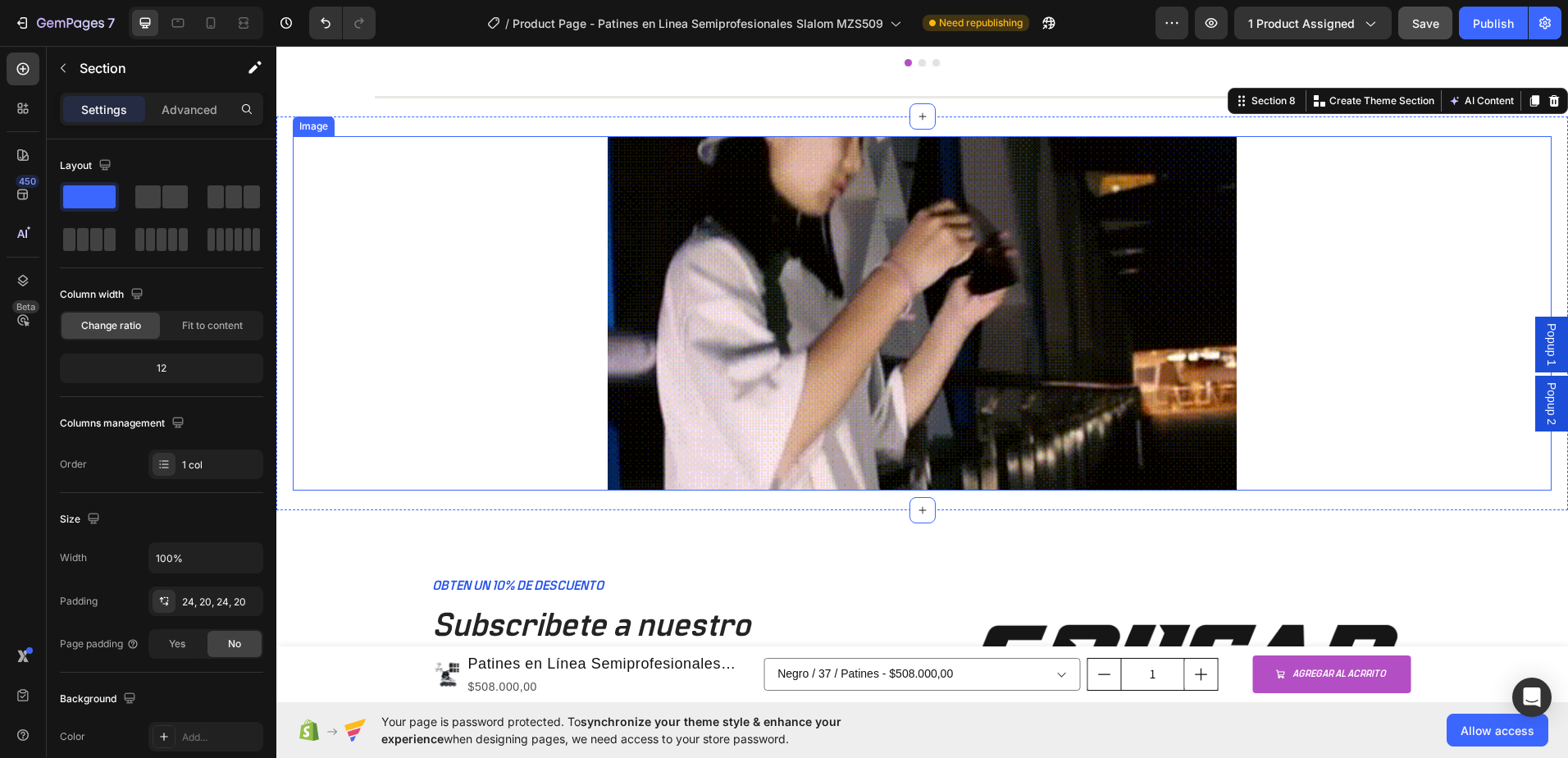
scroll to position [3345, 0]
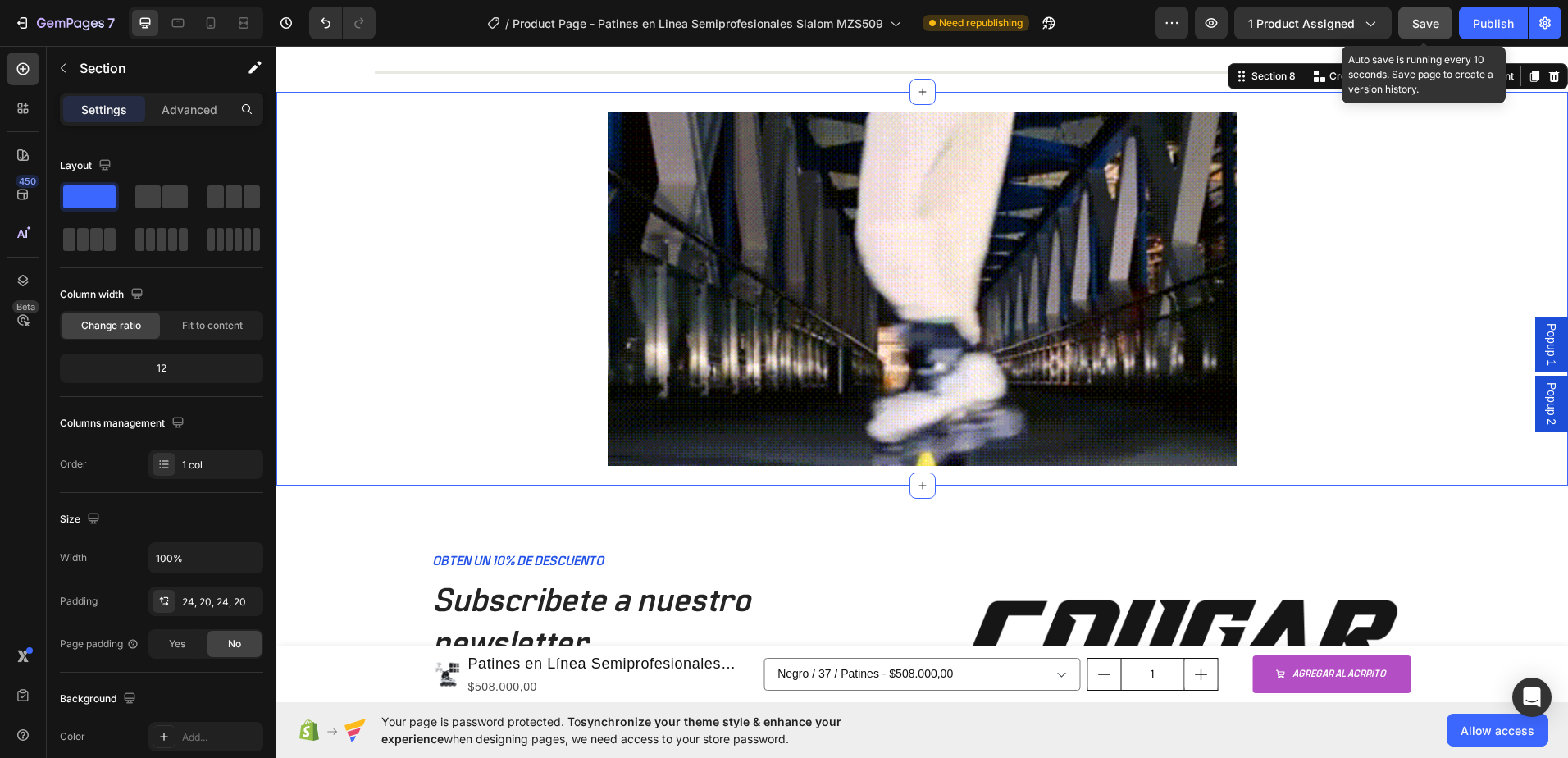
click at [1431, 28] on span "Save" at bounding box center [1425, 23] width 27 height 14
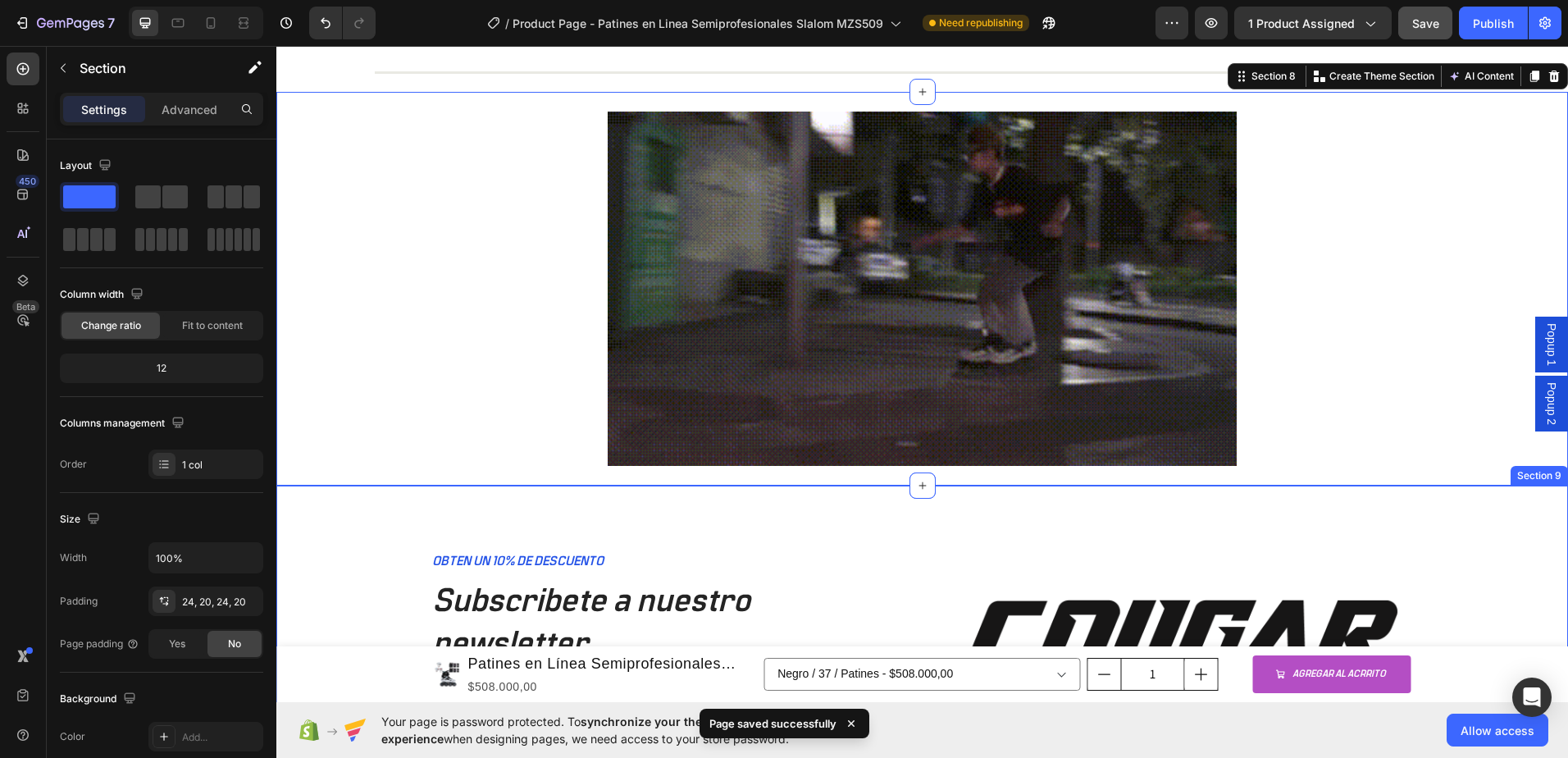
click at [1460, 516] on div "OBTEN UN 10% DE DESCUENTO Text Block Subscribete a nuestro newsletter Heading S…" at bounding box center [922, 723] width 1291 height 475
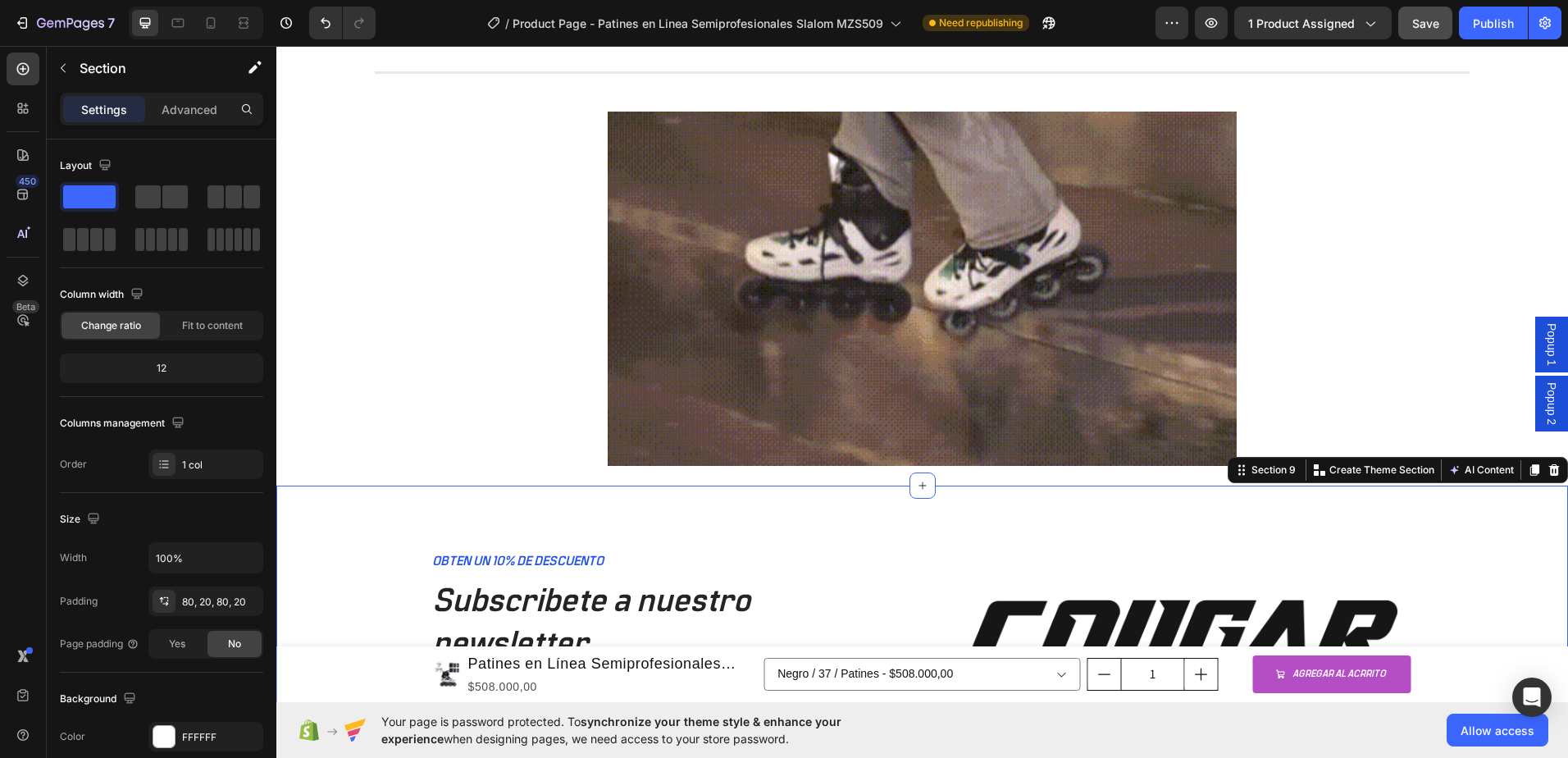
click at [809, 516] on div "OBTEN UN 10% DE DESCUENTO Text Block Subscribete a nuestro newsletter Heading S…" at bounding box center [922, 723] width 1291 height 475
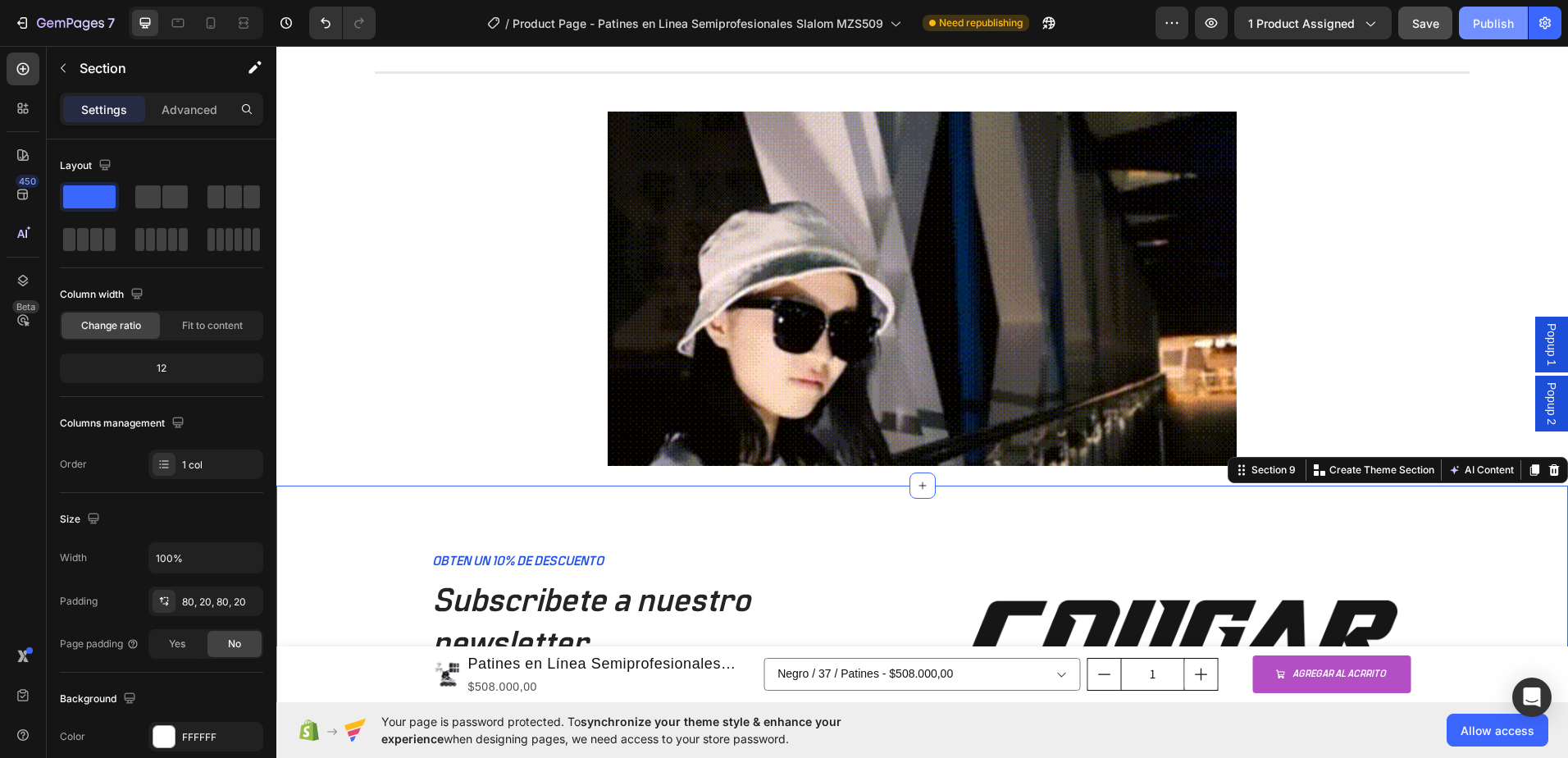
click at [1492, 33] on button "Publish" at bounding box center [1493, 23] width 69 height 32
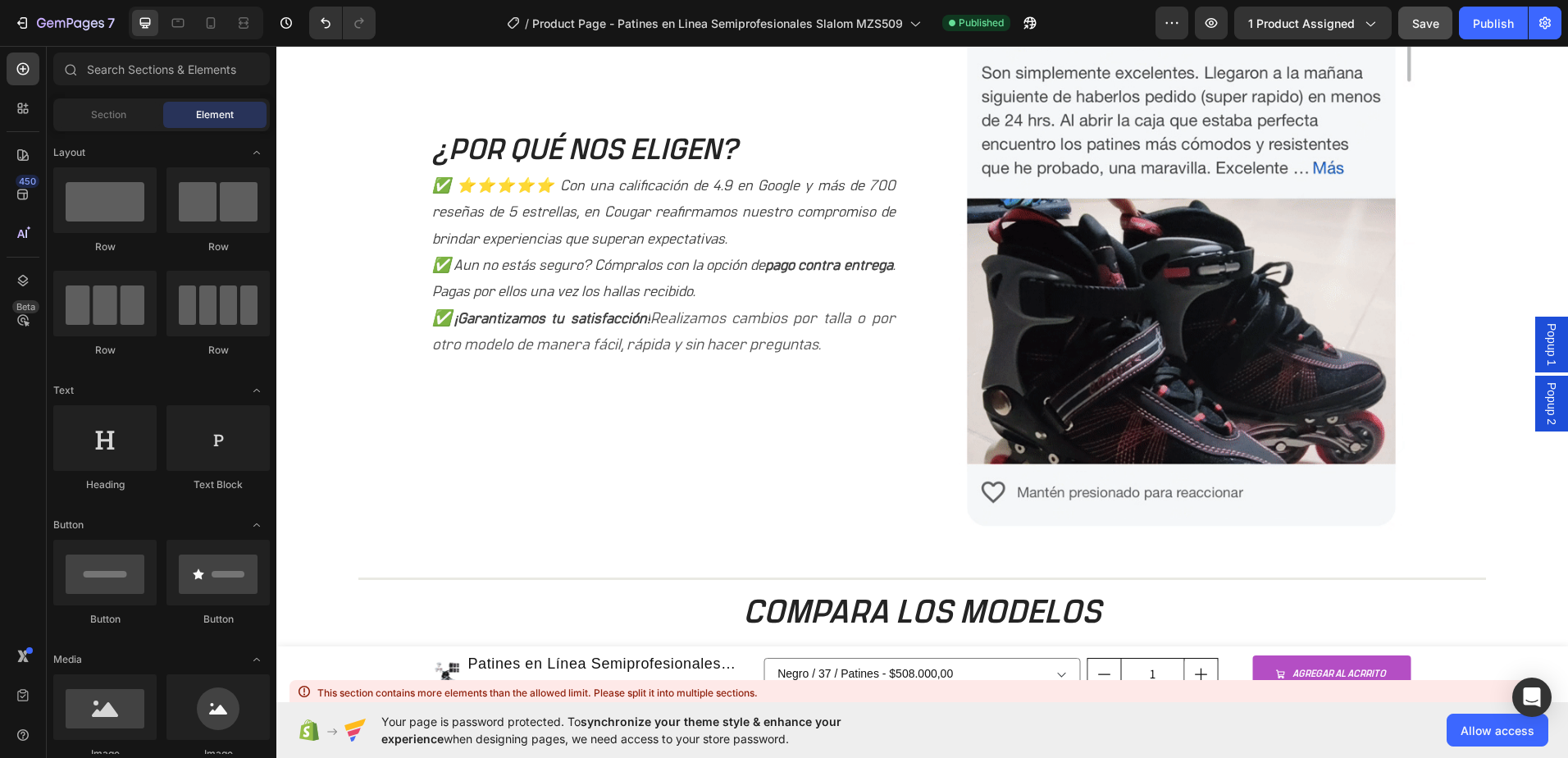
scroll to position [1614, 0]
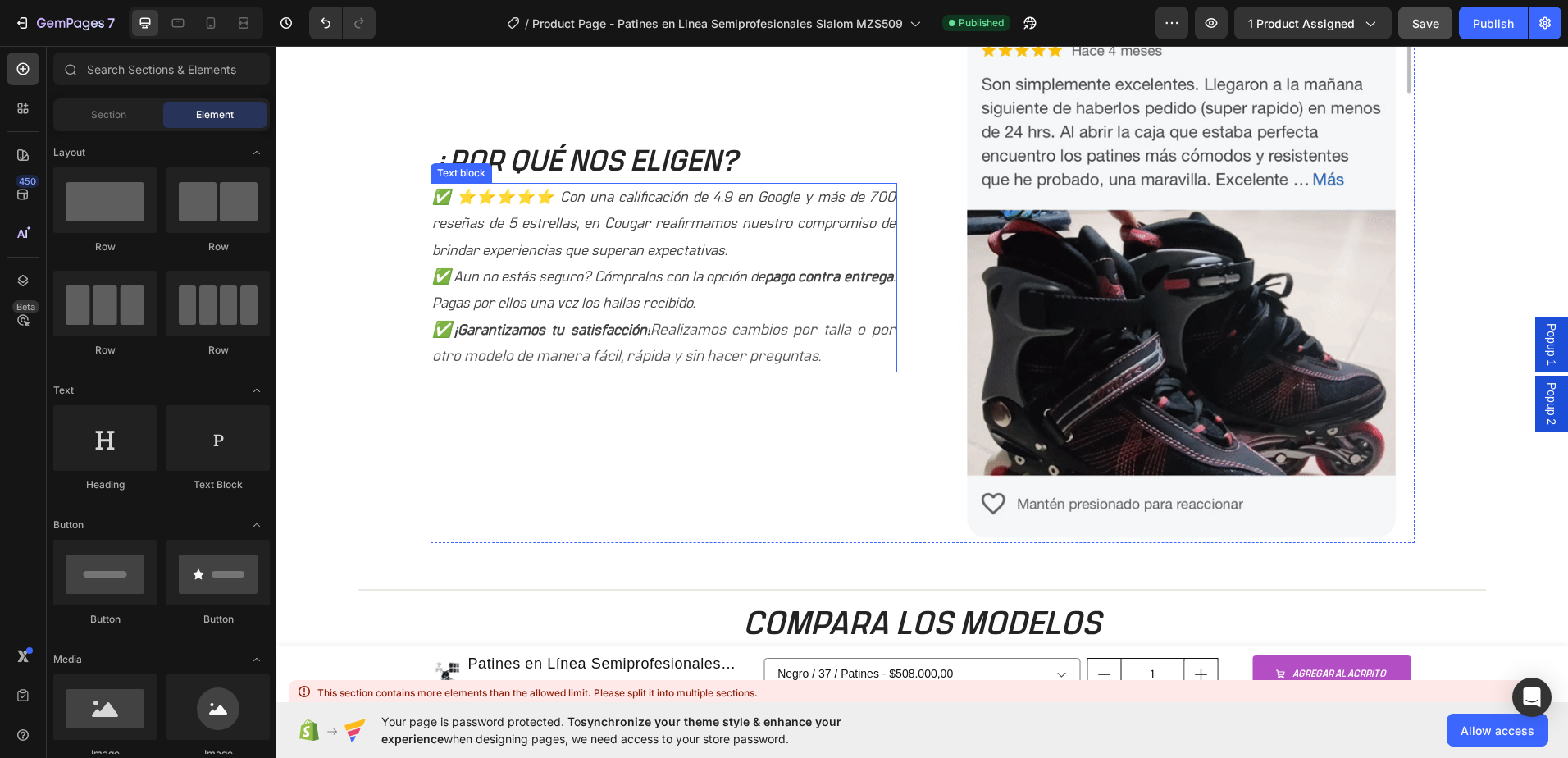
click at [790, 353] on icon "Realizamos cambios por talla o por otro modelo de manera fácil, rápida y sin ha…" at bounding box center [663, 343] width 463 height 42
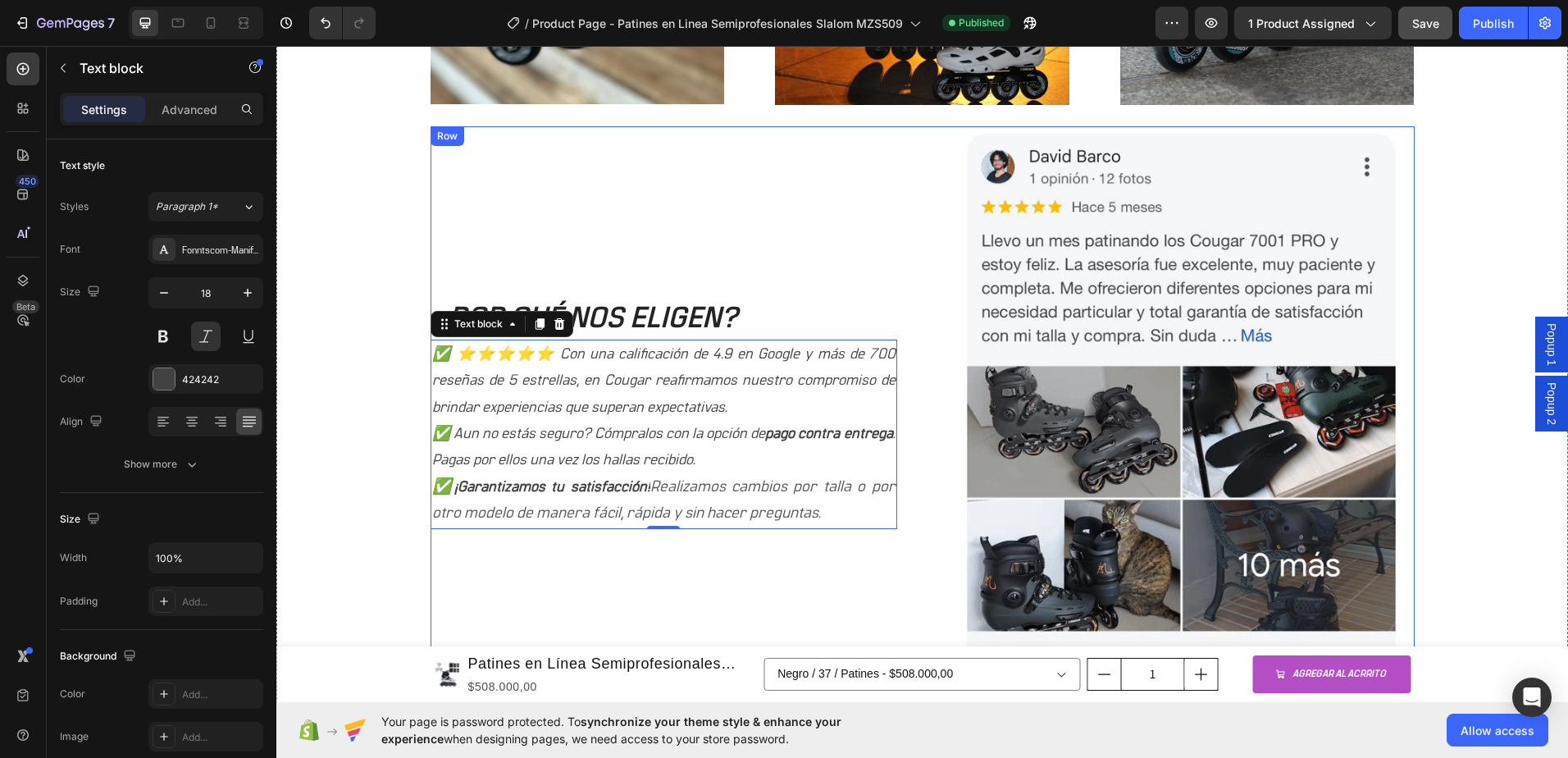
scroll to position [1450, 0]
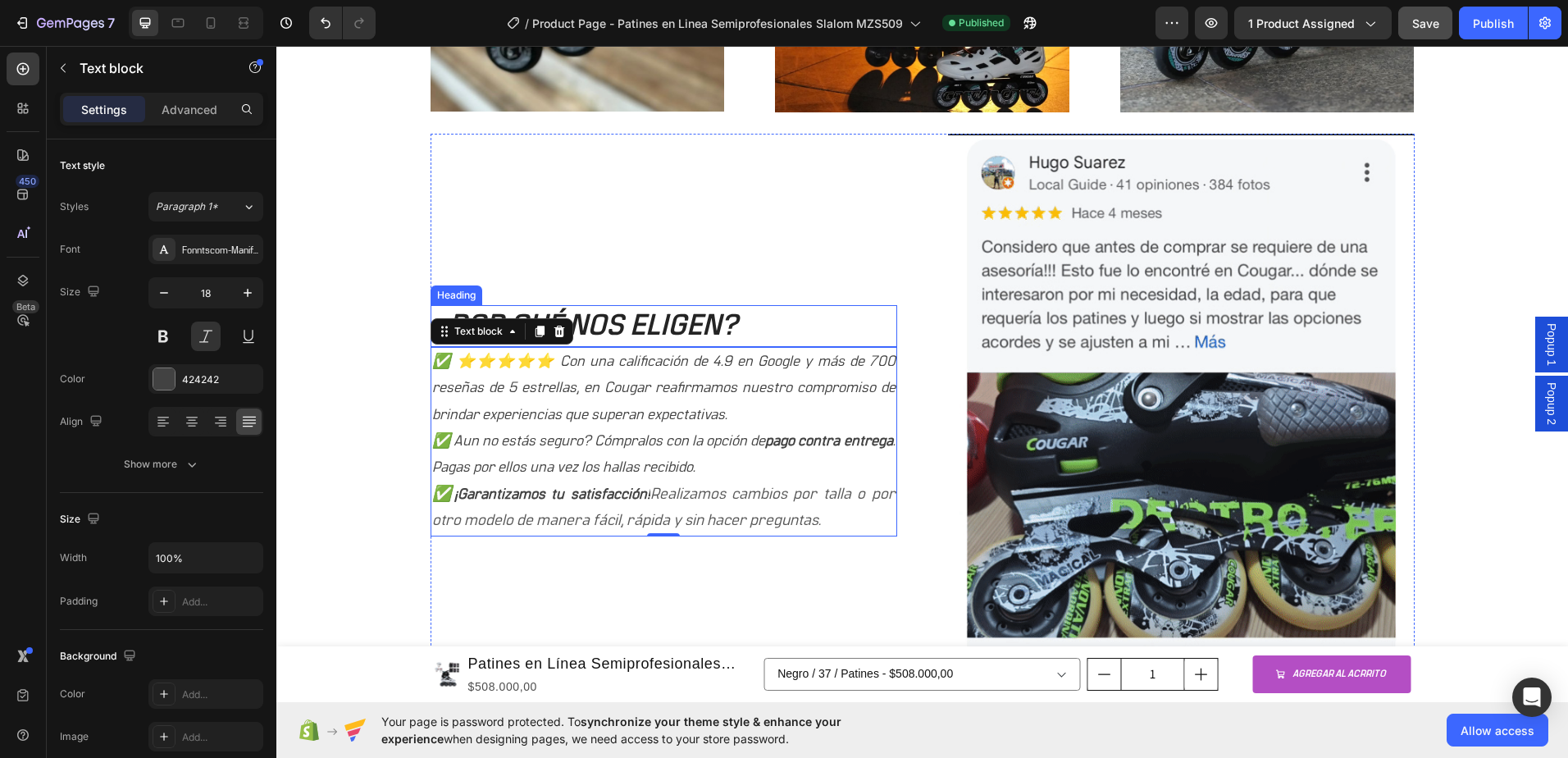
click at [832, 324] on h2 "¿POR QUÉ NOS ELIGEN?" at bounding box center [663, 325] width 467 height 42
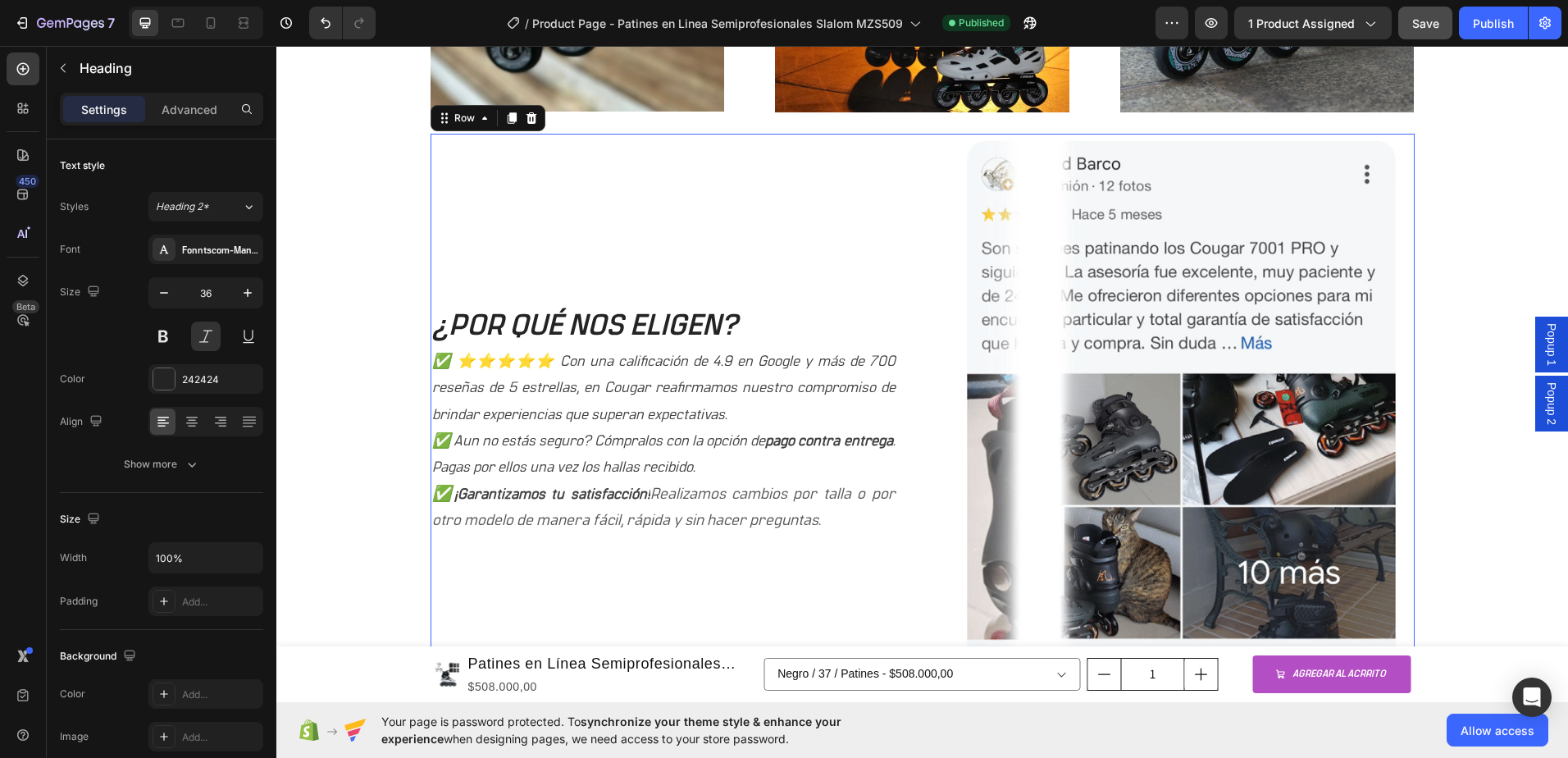
click at [923, 341] on div "¿POR QUÉ NOS ELIGEN? Heading ✅ ⭐⭐⭐⭐⭐ Con una calificación de 4.9 en Google y má…" at bounding box center [922, 421] width 984 height 574
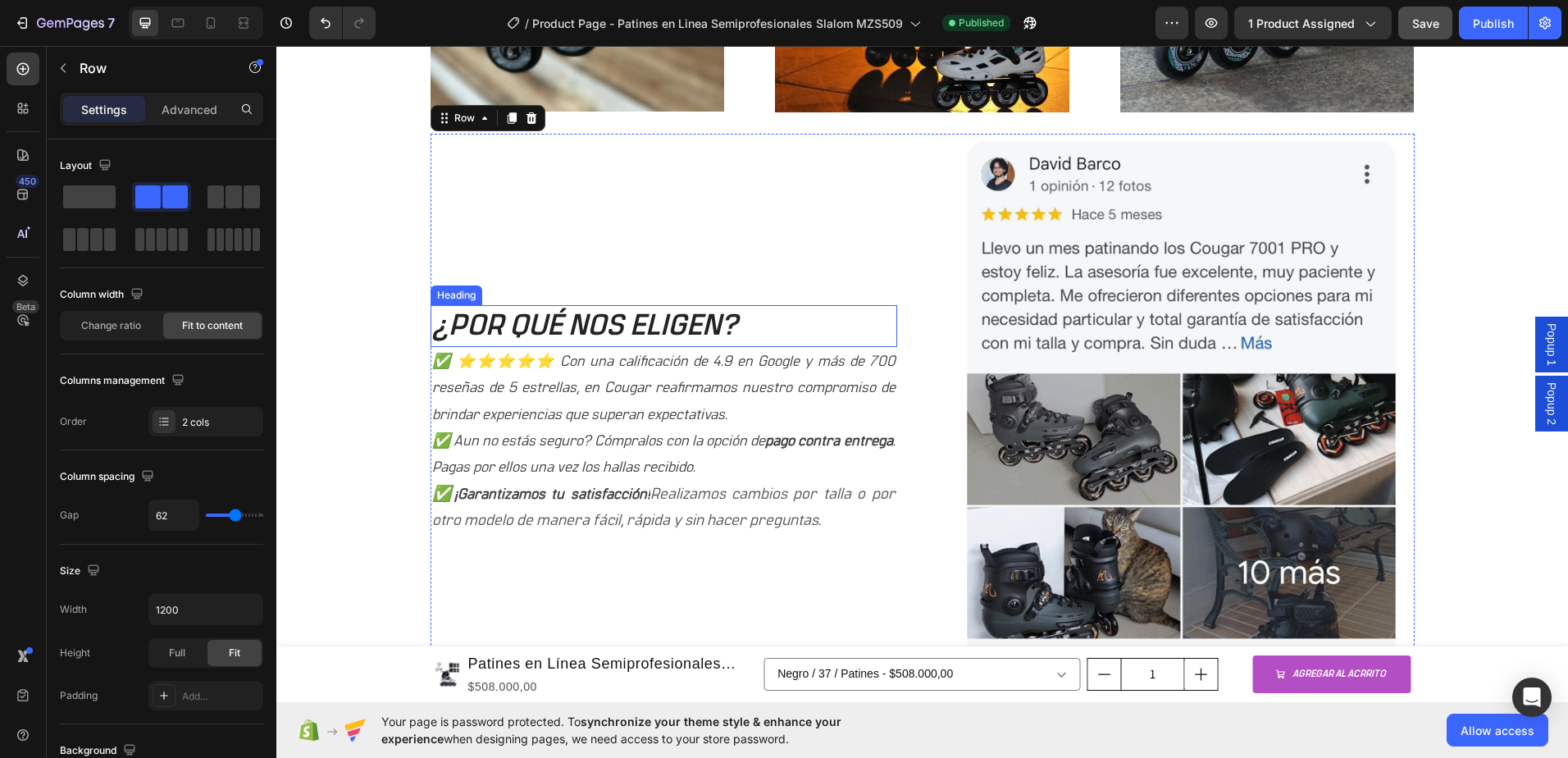
click at [782, 322] on h2 "¿POR QUÉ NOS ELIGEN?" at bounding box center [663, 325] width 467 height 42
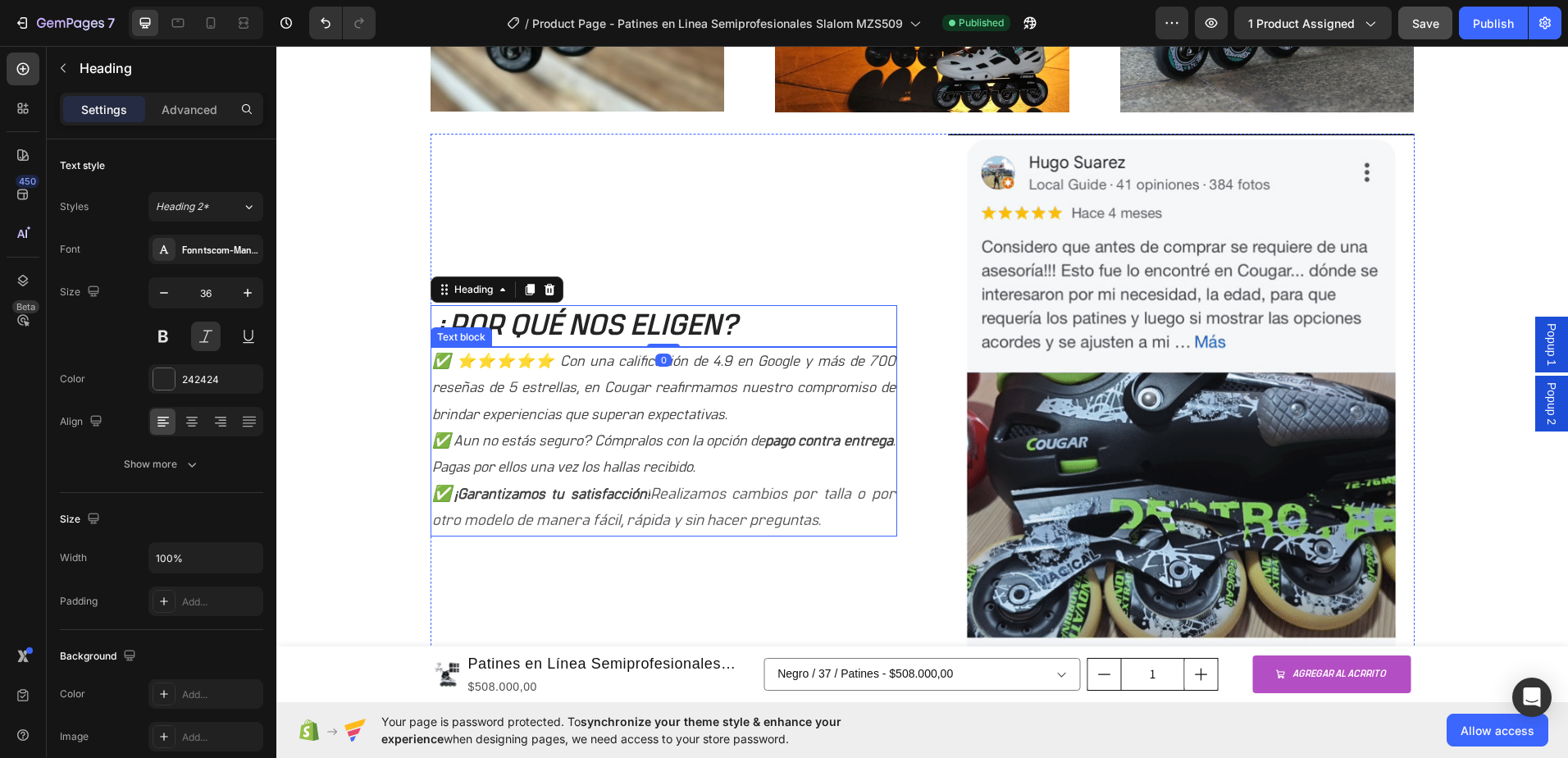
click at [784, 366] on p "✅ ⭐⭐⭐⭐⭐ Con una calificación de 4.9 en Google y más de 700 reseñas de 5 estrell…" at bounding box center [663, 388] width 463 height 79
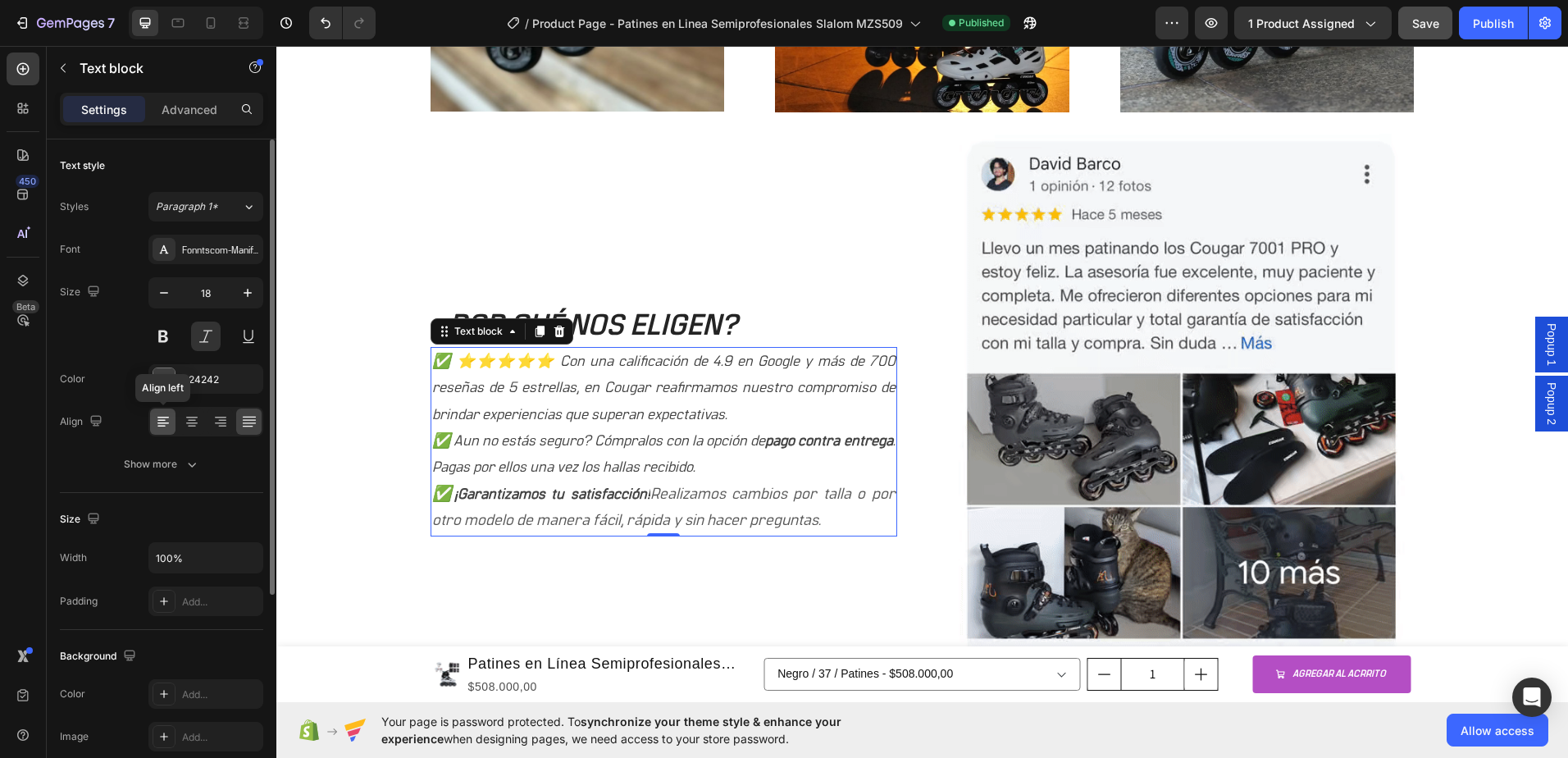
click at [157, 428] on icon at bounding box center [163, 421] width 16 height 16
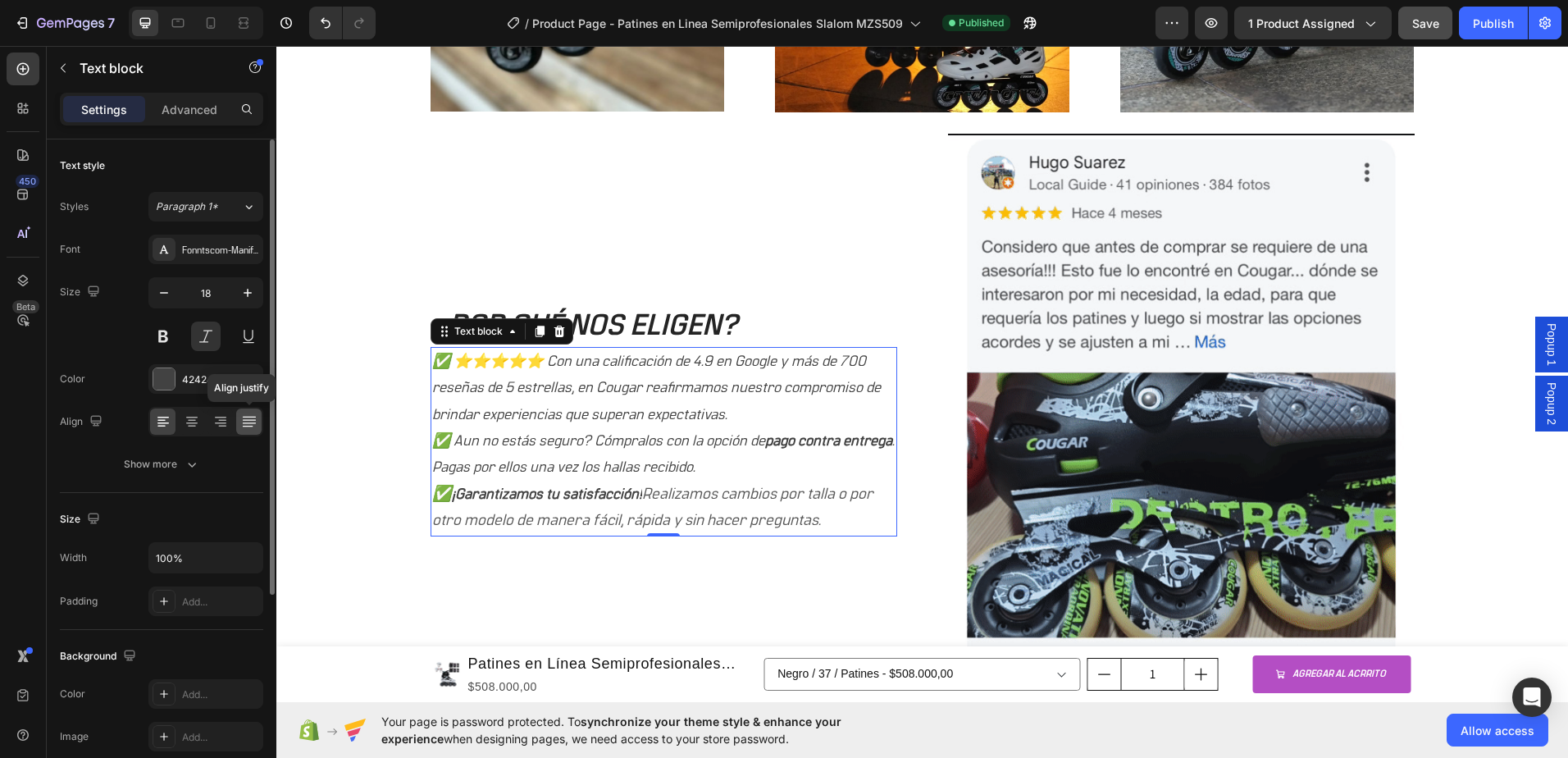
click at [256, 419] on icon at bounding box center [248, 421] width 16 height 16
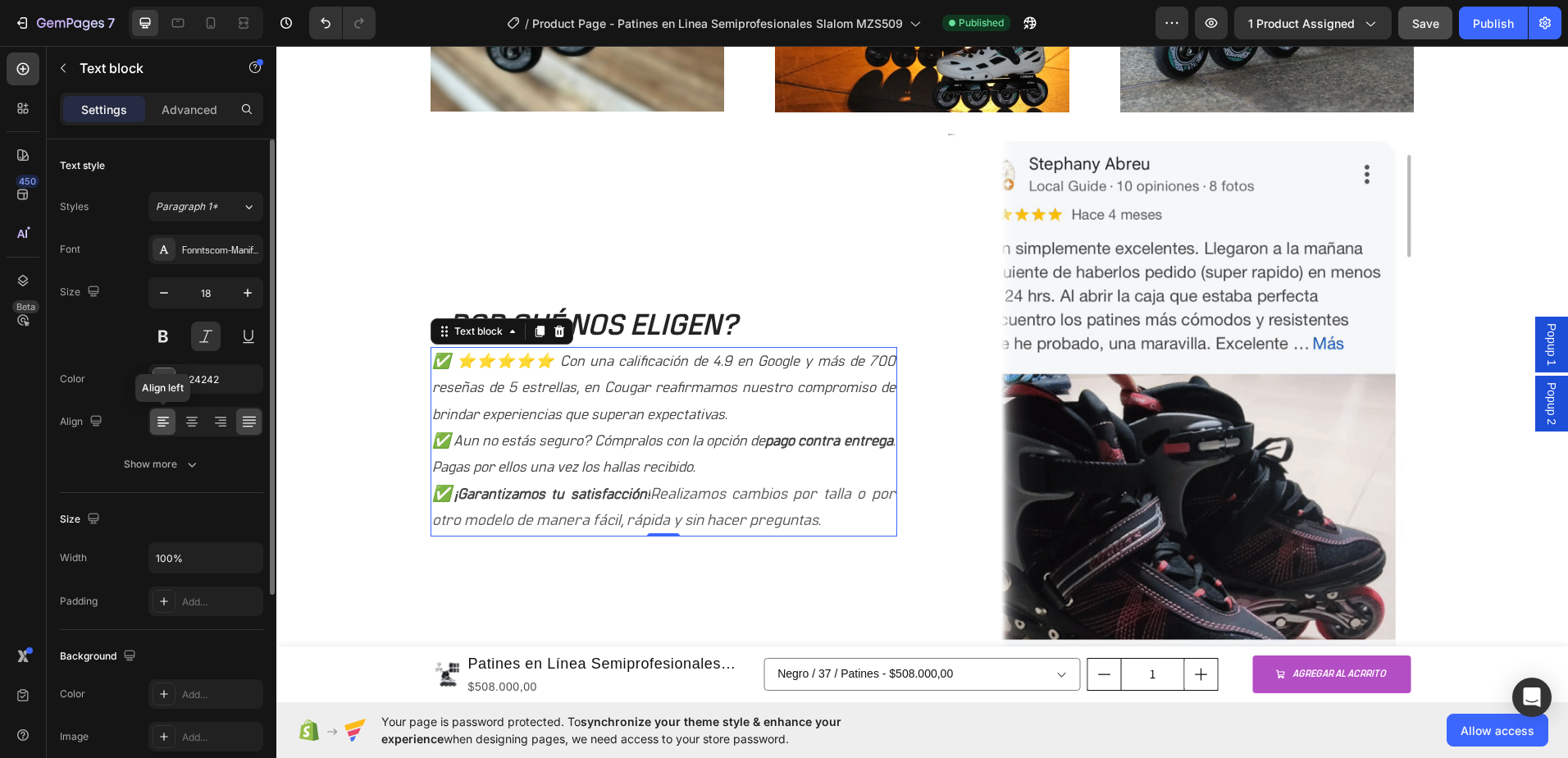
click at [160, 425] on icon at bounding box center [163, 421] width 16 height 16
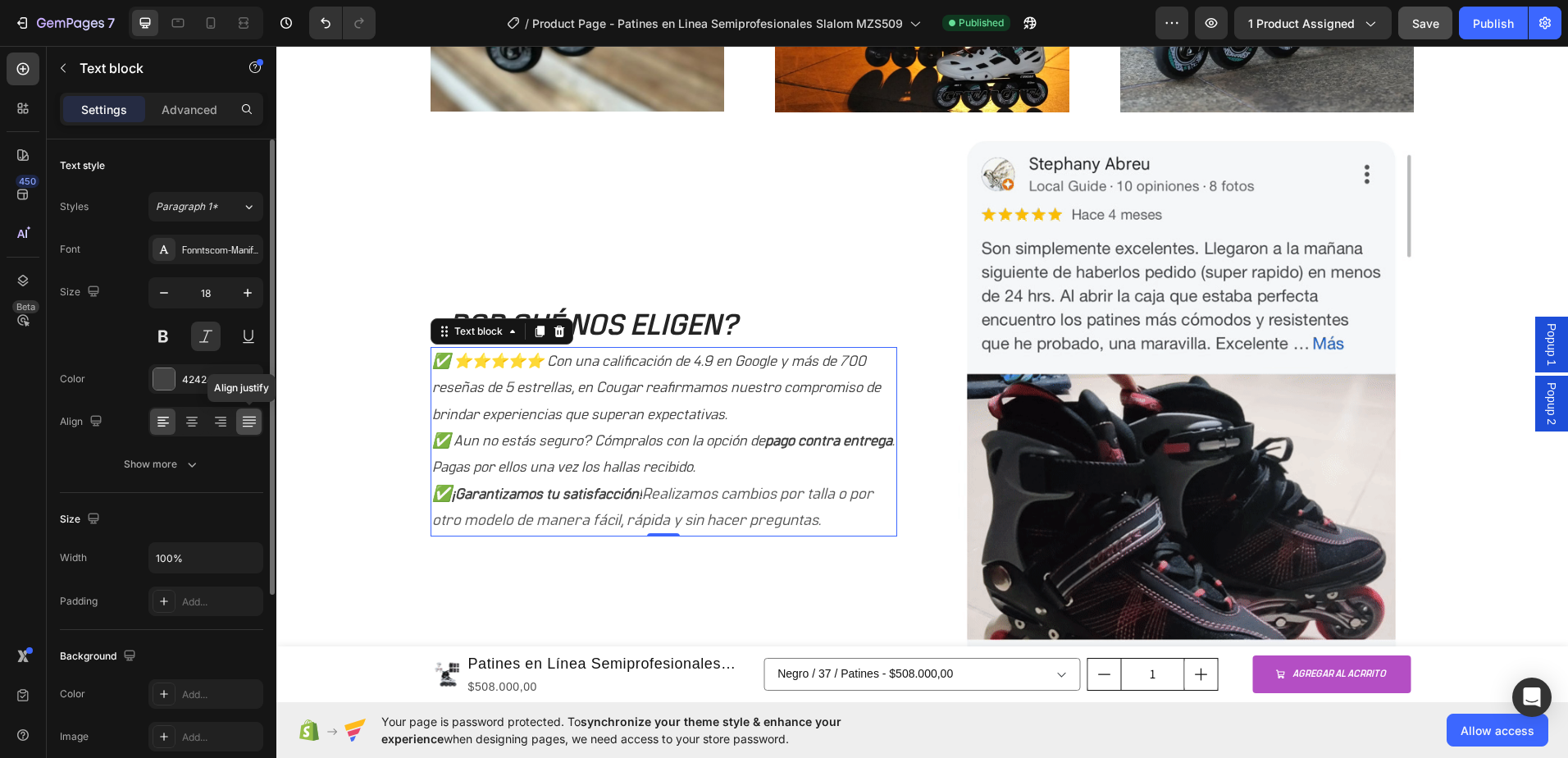
click at [246, 413] on icon at bounding box center [248, 421] width 16 height 16
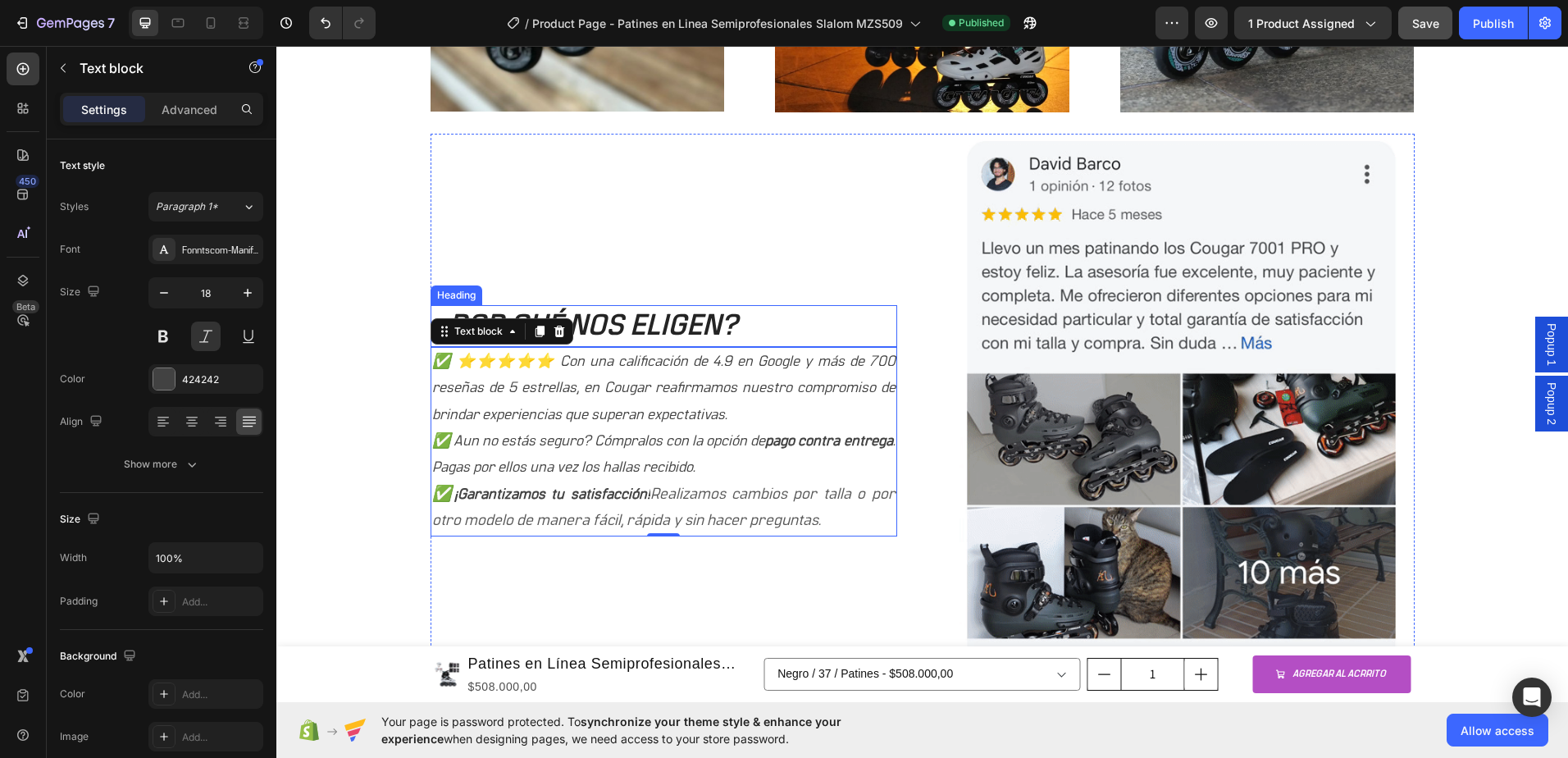
click at [802, 318] on h2 "¿POR QUÉ NOS ELIGEN?" at bounding box center [663, 325] width 467 height 42
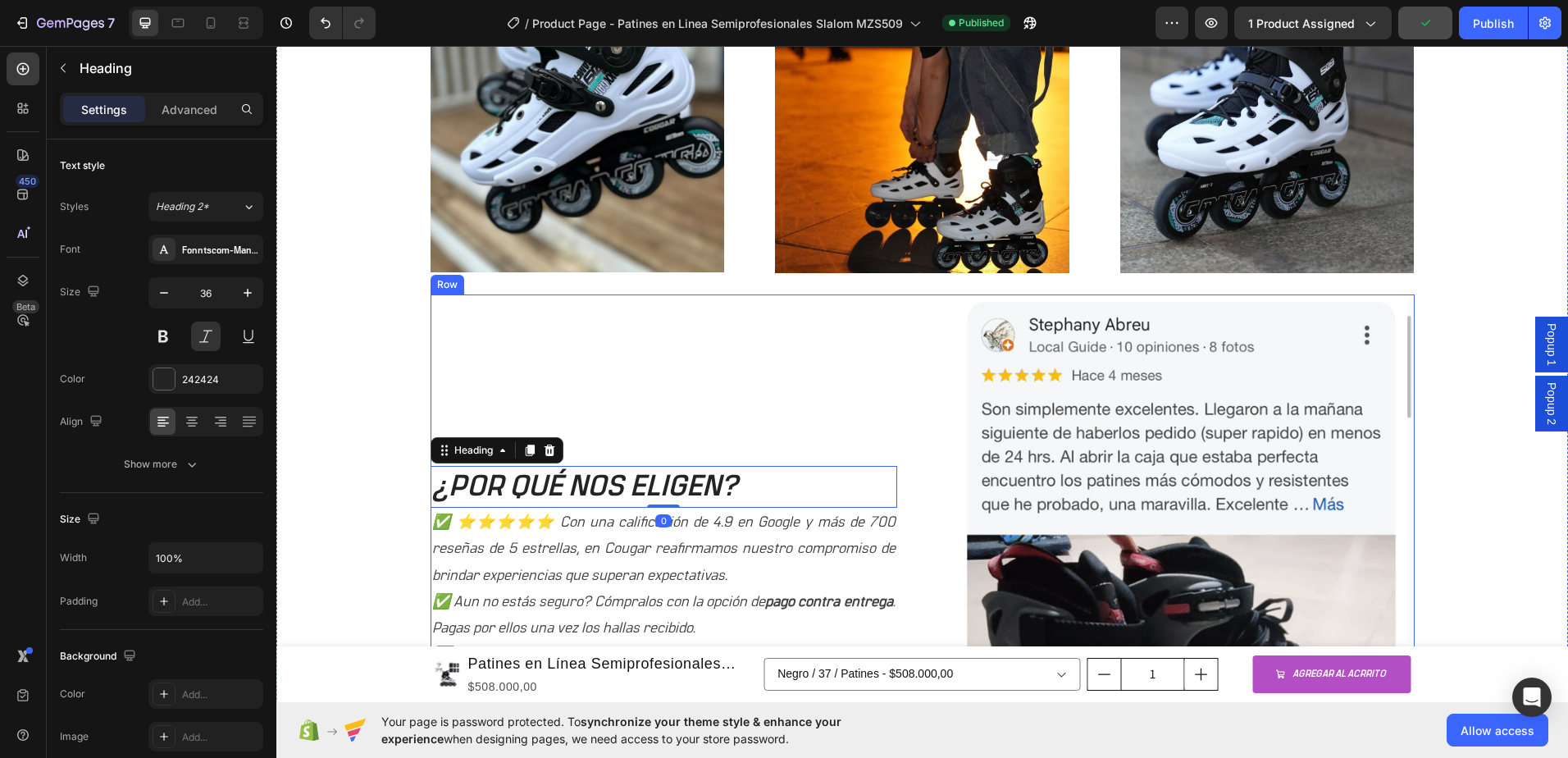
scroll to position [1286, 0]
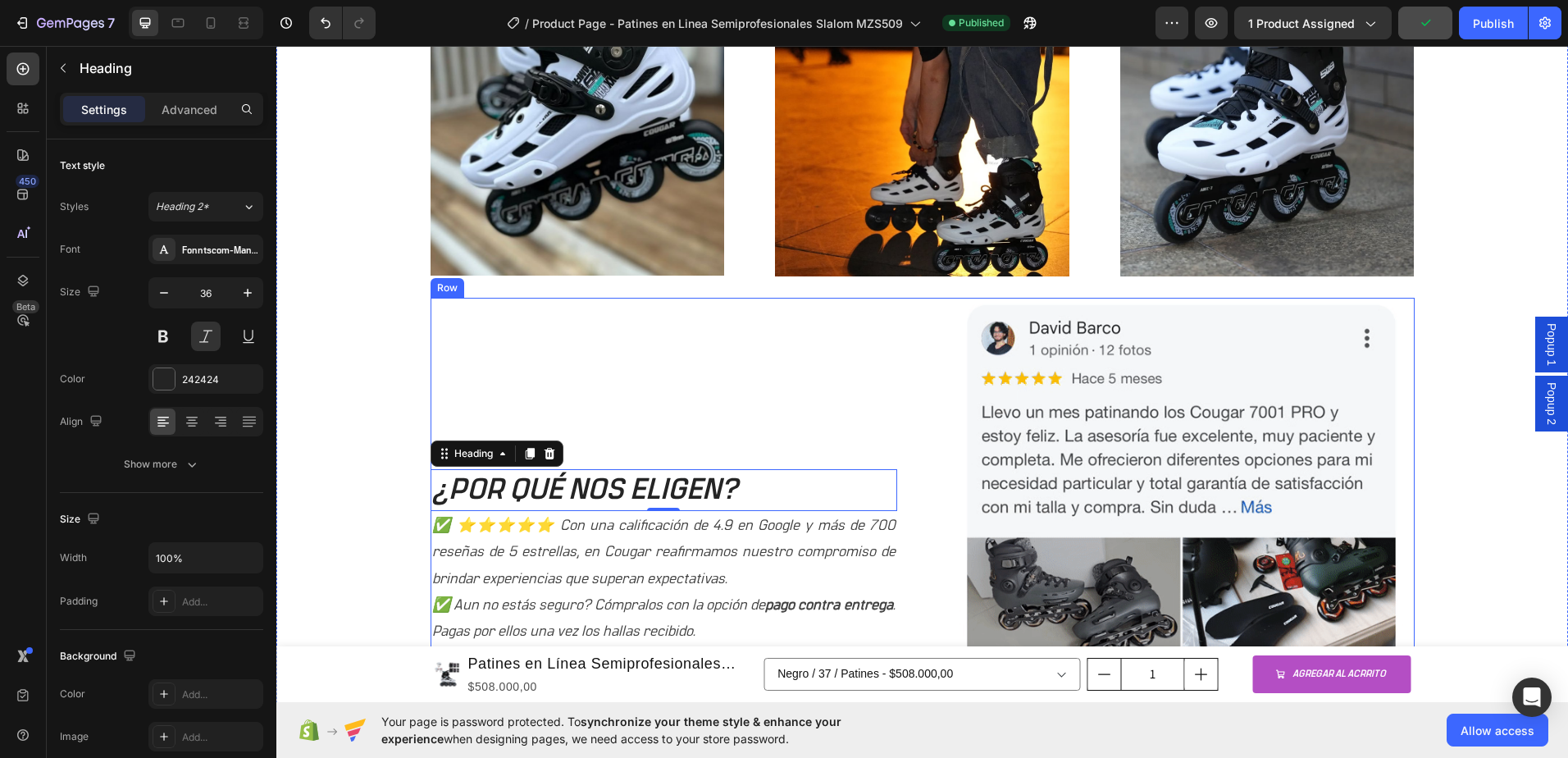
click at [804, 406] on div "¿POR QUÉ NOS ELIGEN? Heading 0 ✅ ⭐⭐⭐⭐⭐ Con una calificación de 4.9 en Google y …" at bounding box center [663, 585] width 467 height 574
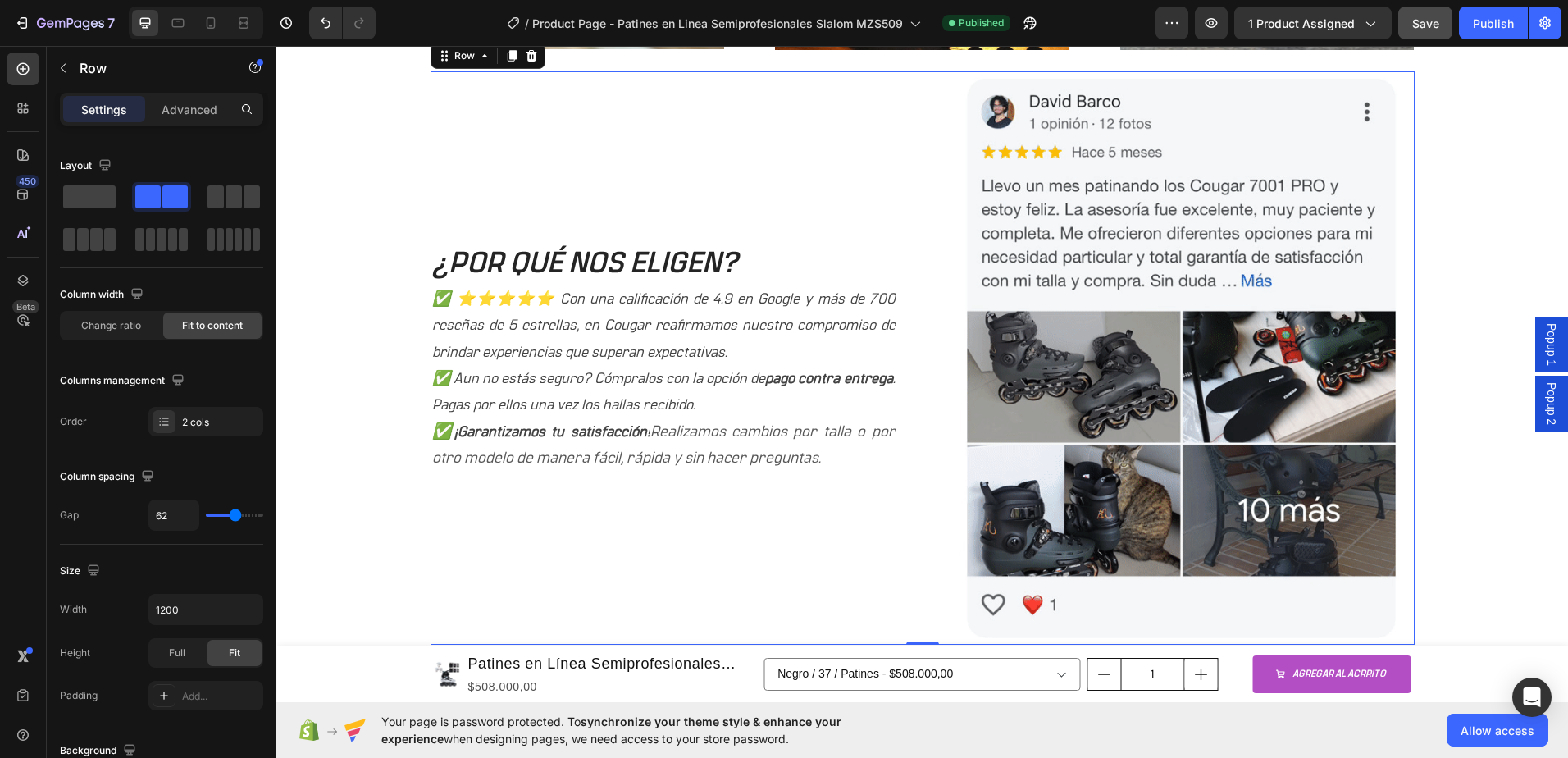
scroll to position [1532, 0]
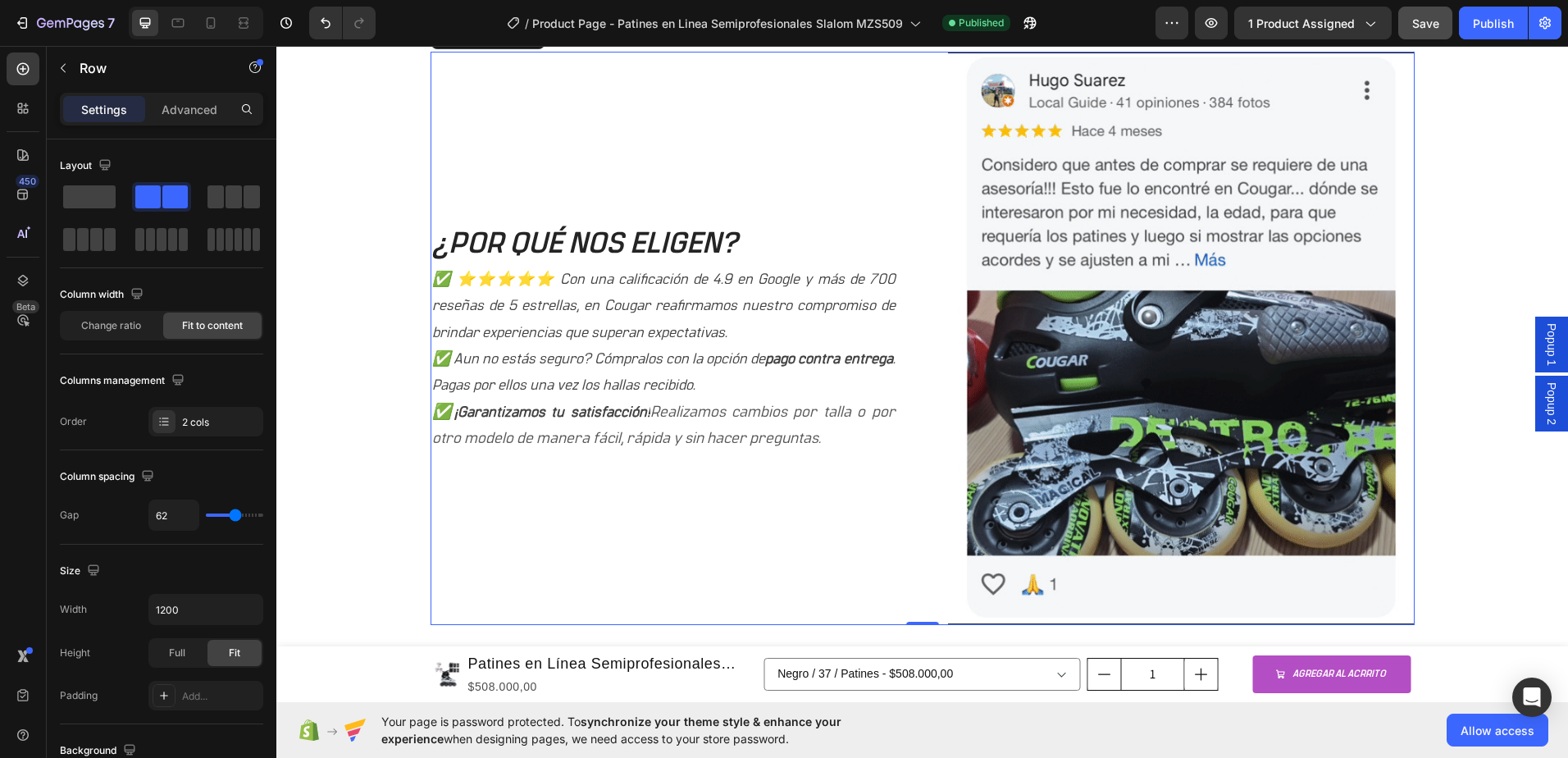
click at [971, 361] on img at bounding box center [1181, 339] width 467 height 574
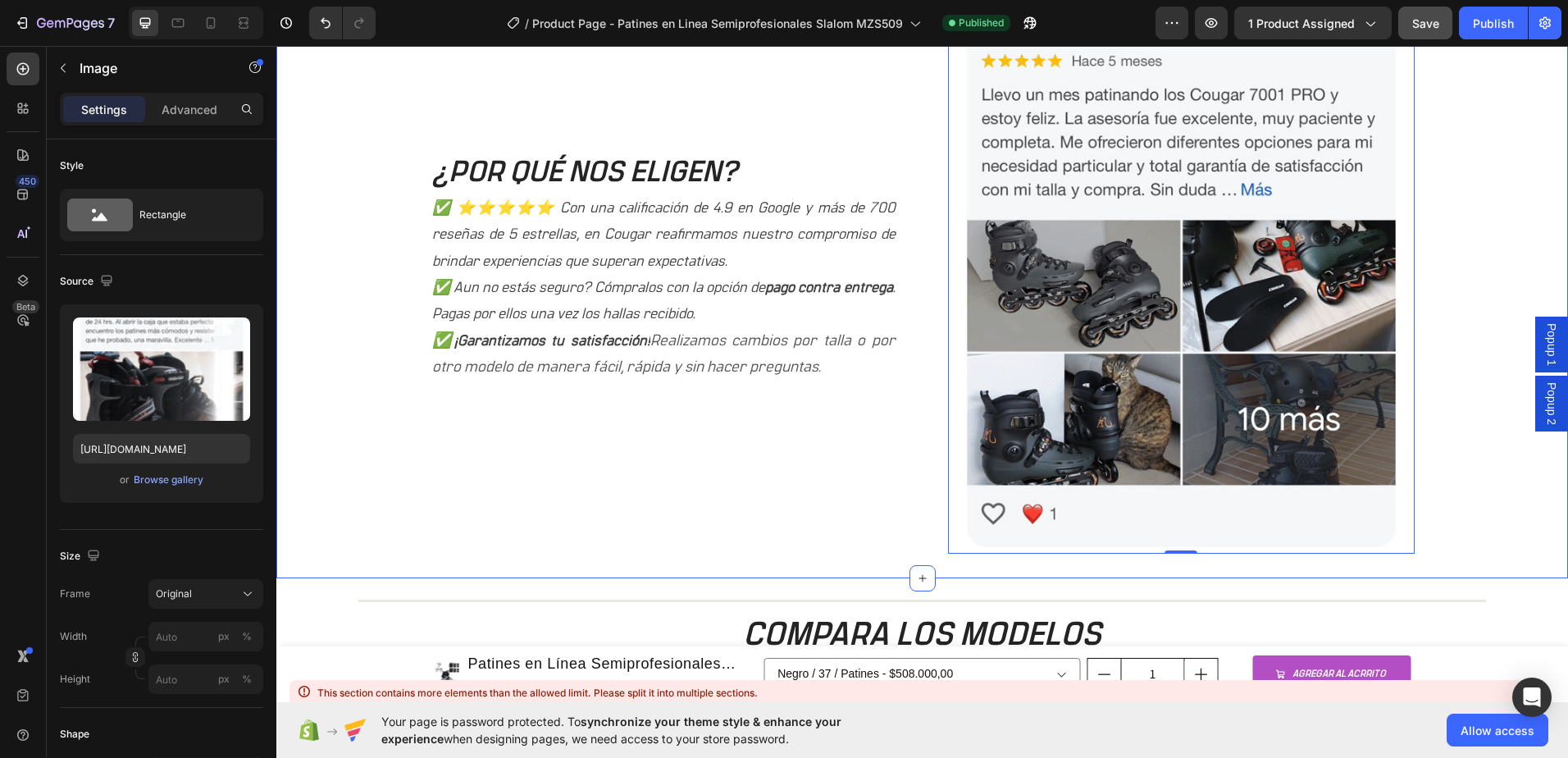
scroll to position [1614, 0]
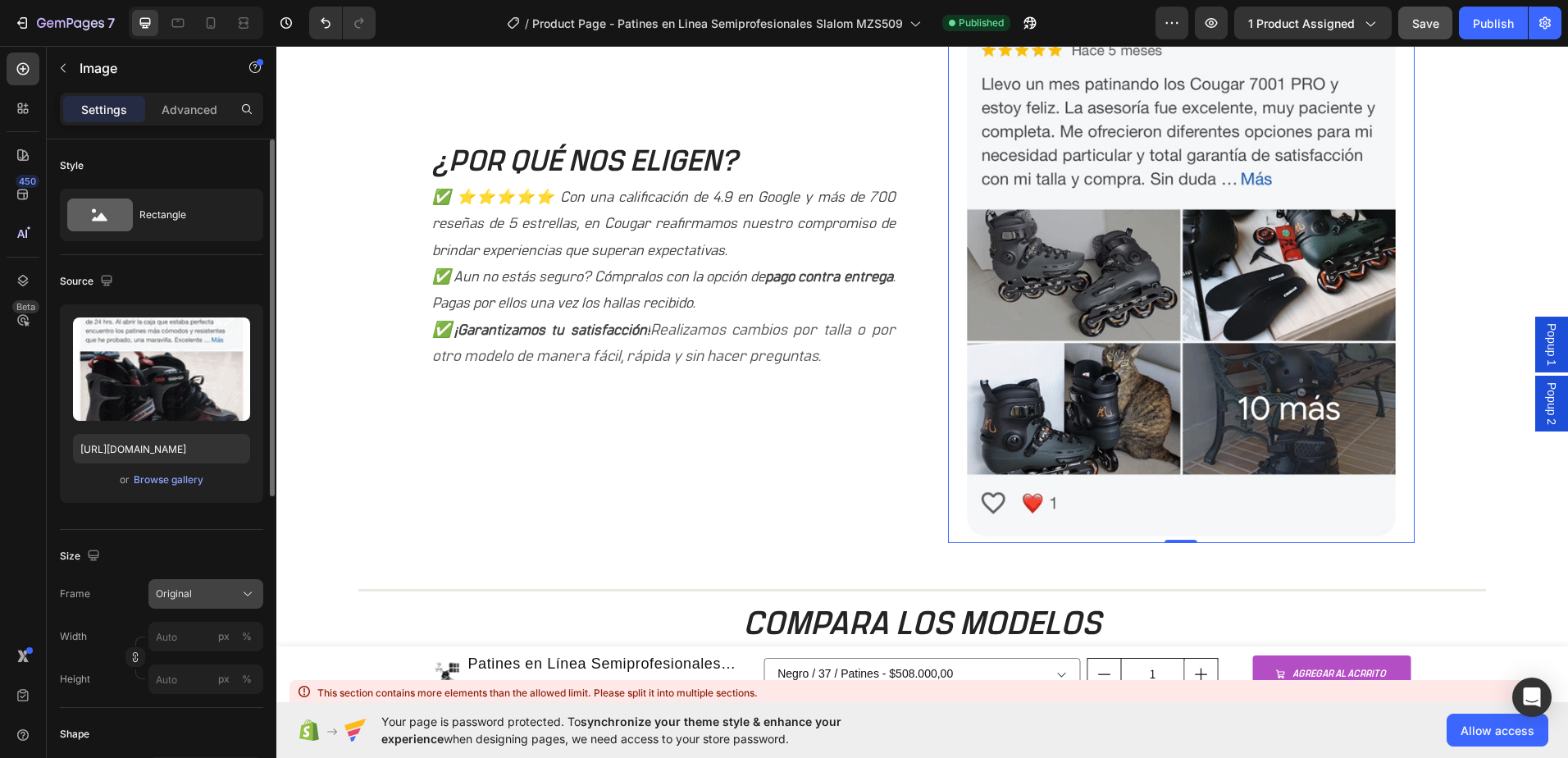
click at [242, 586] on icon at bounding box center [248, 593] width 16 height 16
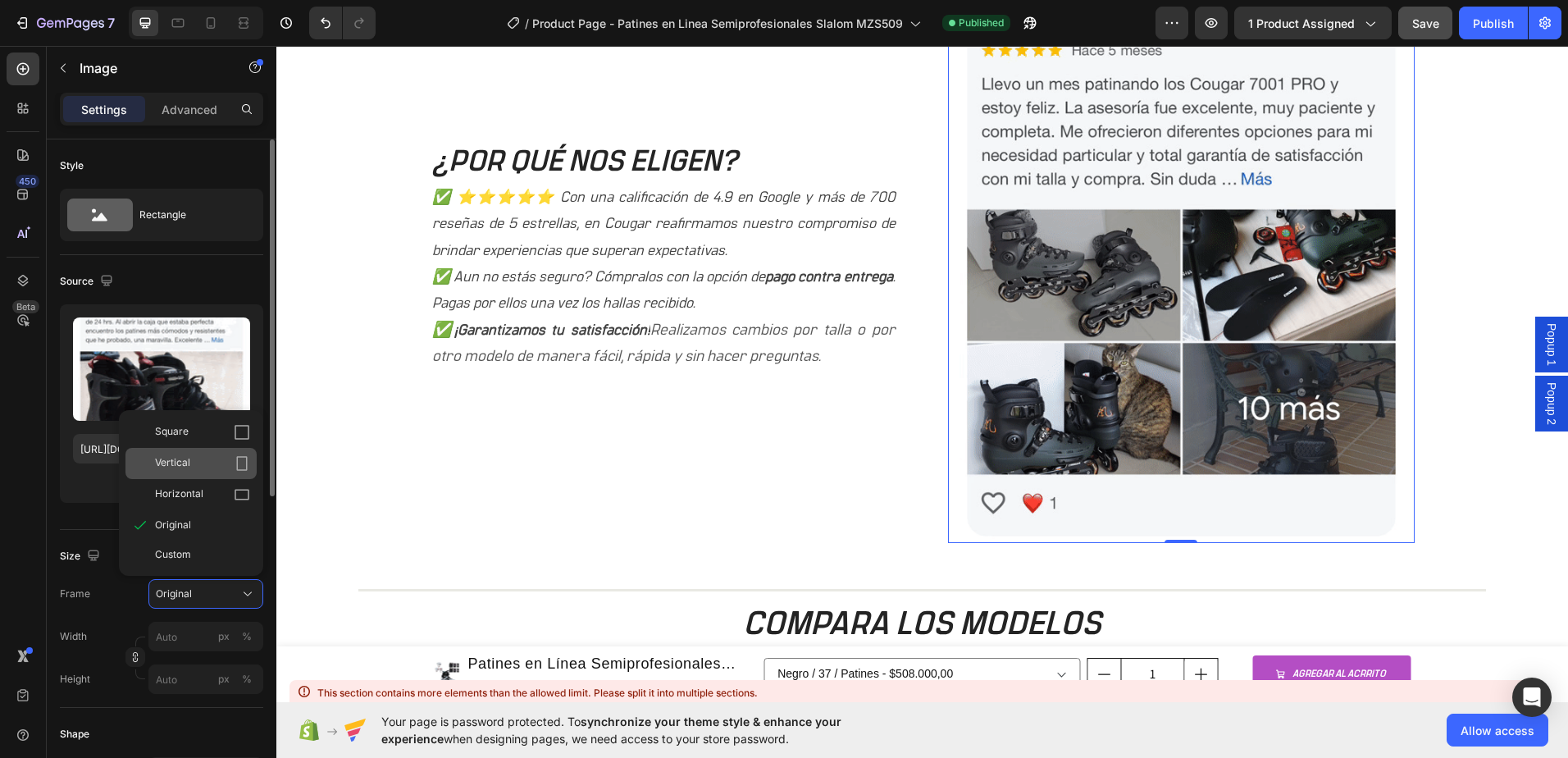
click at [194, 467] on div "Vertical" at bounding box center [202, 463] width 95 height 16
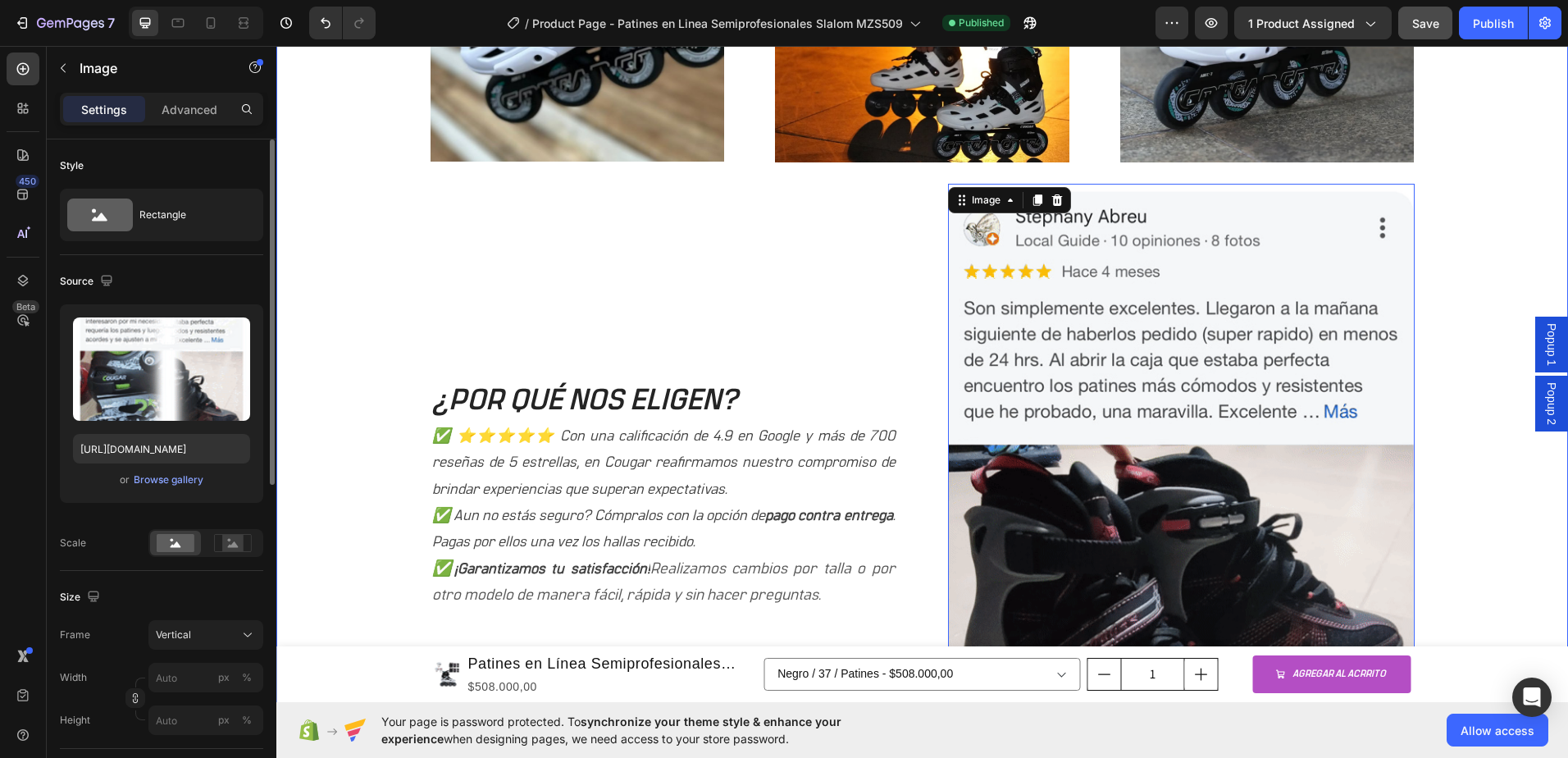
scroll to position [1392, 0]
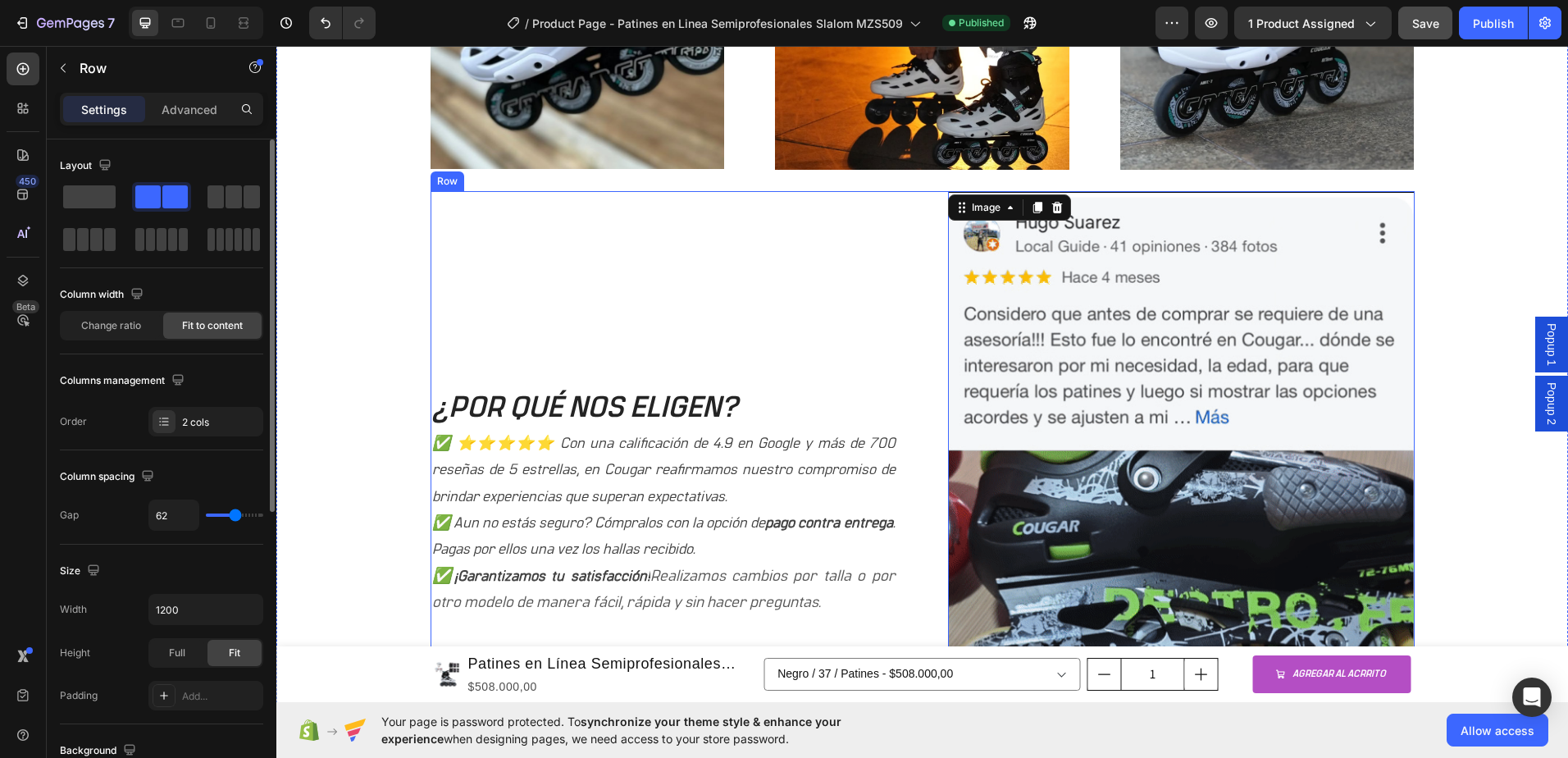
click at [908, 396] on div "¿POR QUÉ NOS ELIGEN? Heading ✅ ⭐⭐⭐⭐⭐ Con una calificación de 4.9 en Google y má…" at bounding box center [922, 502] width 984 height 622
click at [191, 116] on p "Advanced" at bounding box center [189, 109] width 55 height 17
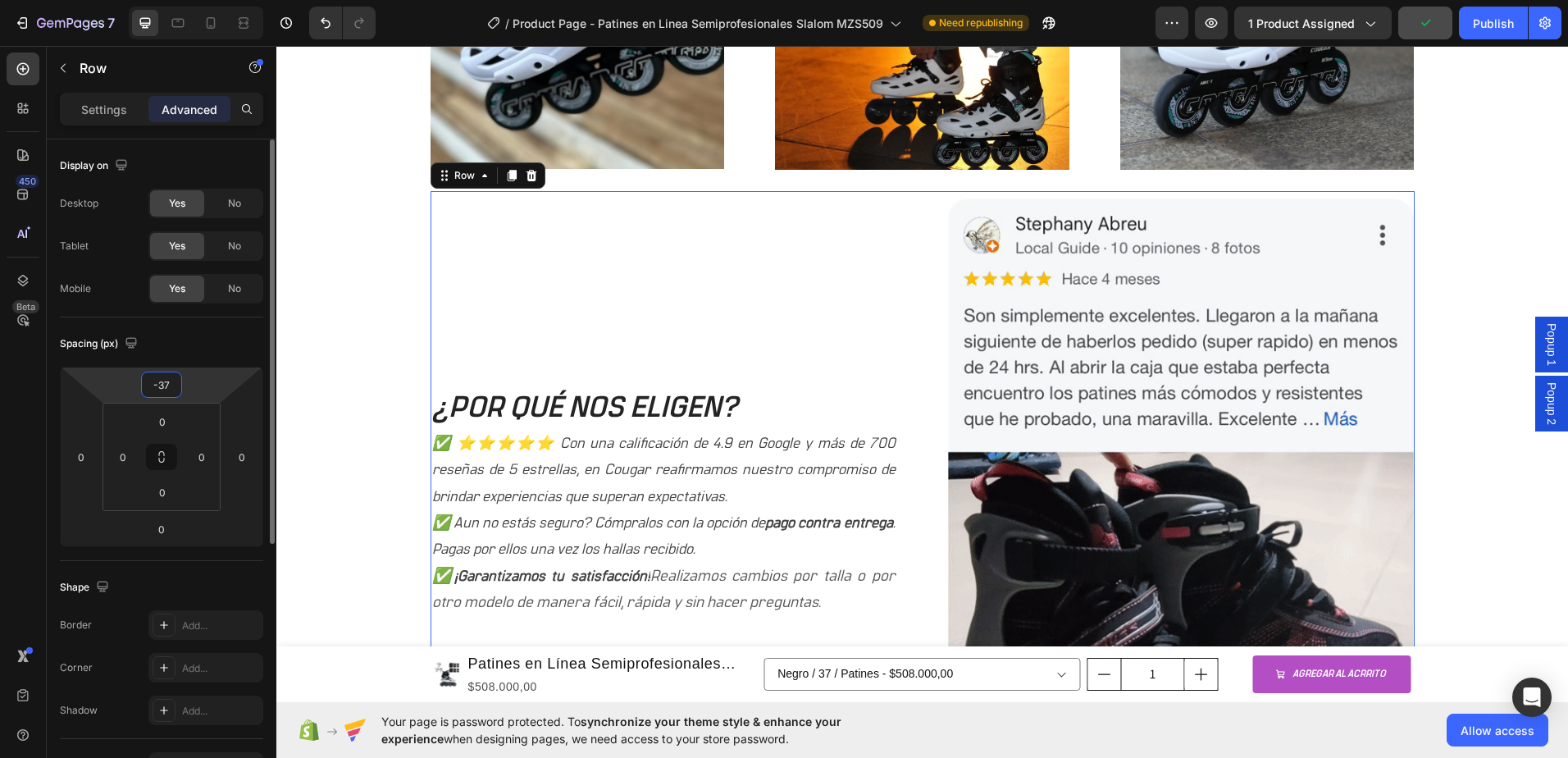
click at [170, 382] on input "-37" at bounding box center [161, 384] width 32 height 25
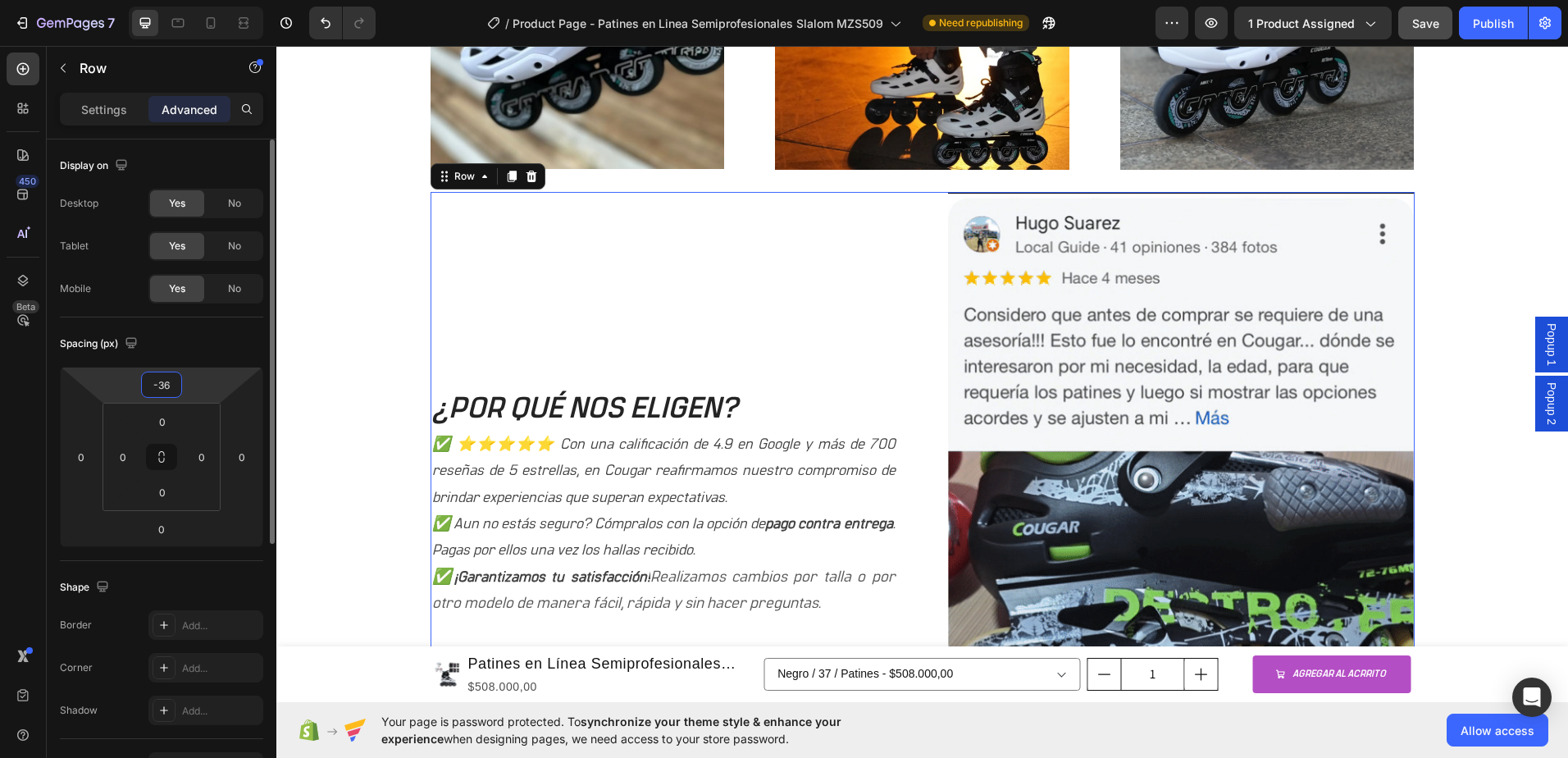
type input "-37"
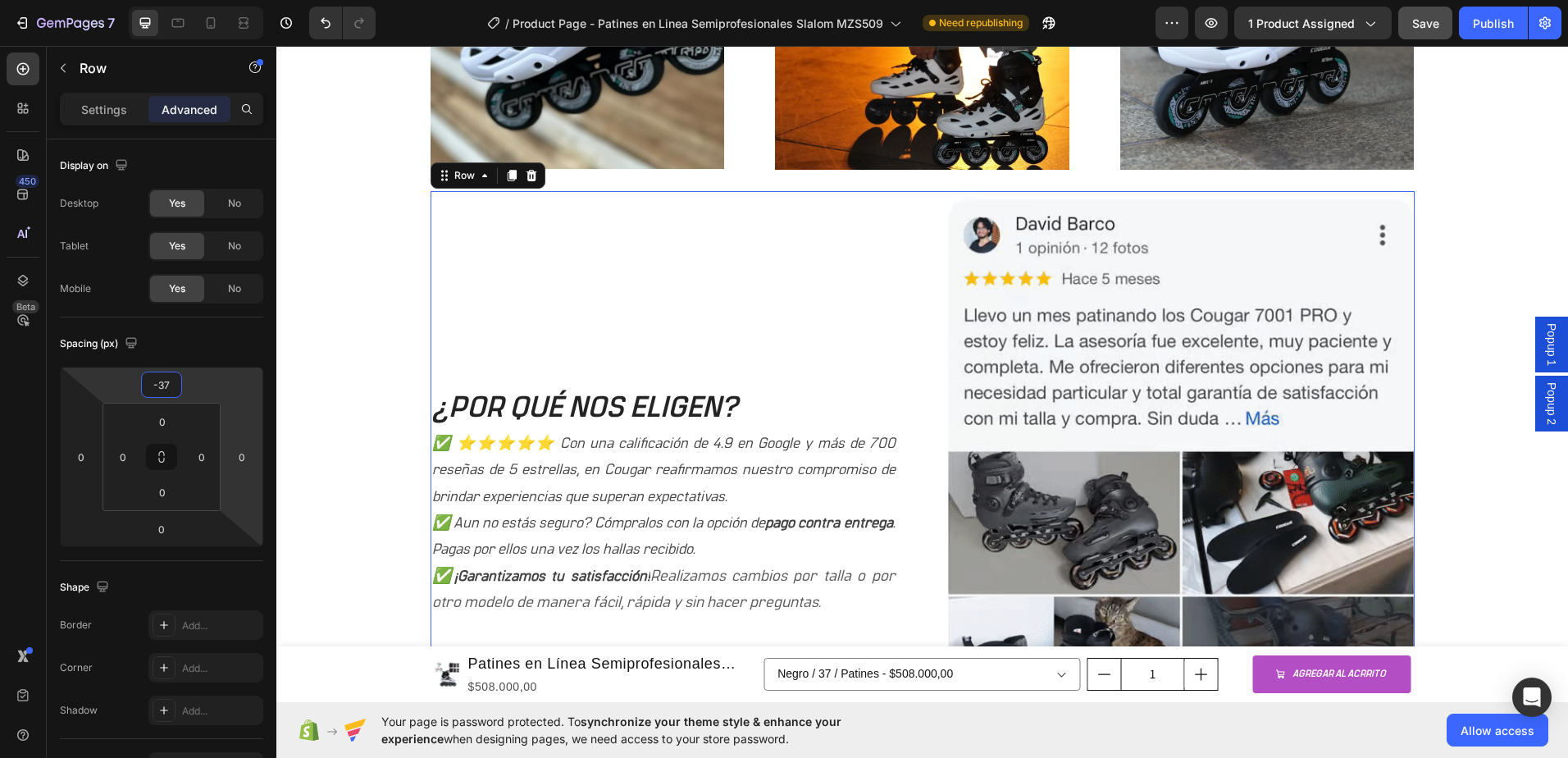
click at [713, 339] on div "¿POR QUÉ NOS ELIGEN? Heading ✅ ⭐⭐⭐⭐⭐ Con una calificación de 4.9 en Google y má…" at bounding box center [663, 502] width 467 height 622
click at [673, 414] on h2 "¿POR QUÉ NOS ELIGEN?" at bounding box center [663, 407] width 467 height 42
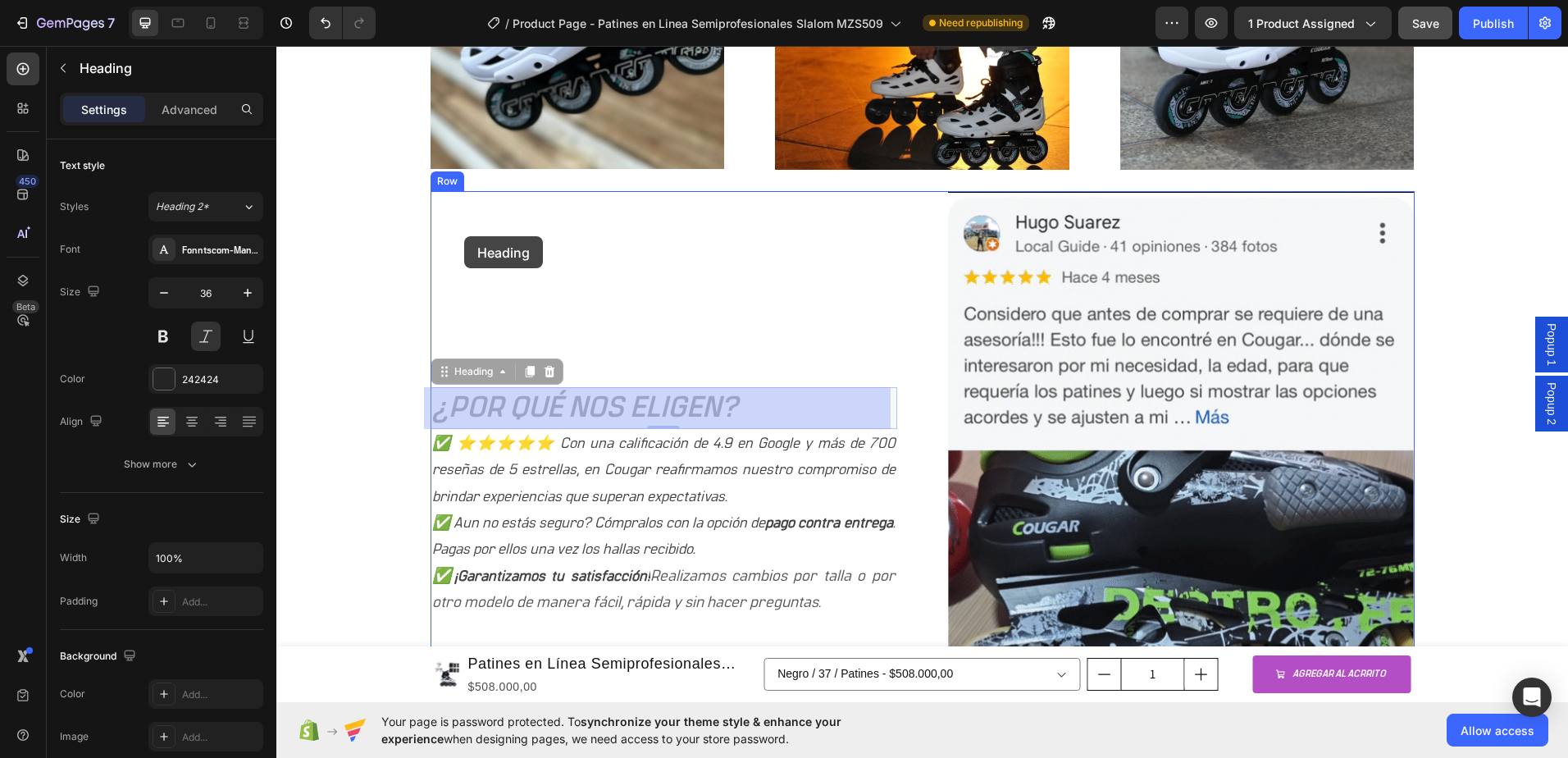
drag, startPoint x: 464, startPoint y: 378, endPoint x: 463, endPoint y: 245, distance: 133.0
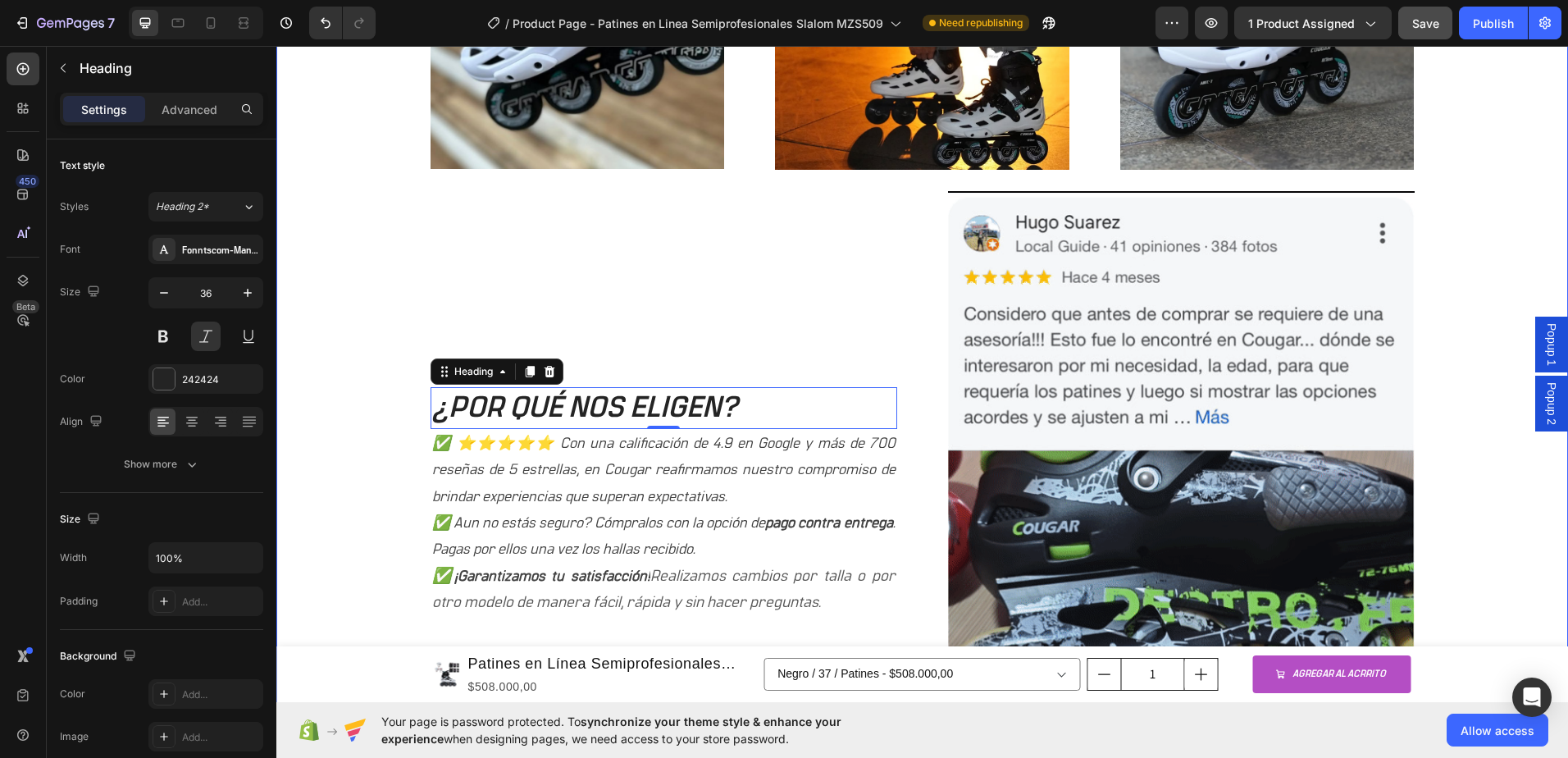
click at [1261, 325] on img at bounding box center [1181, 502] width 467 height 622
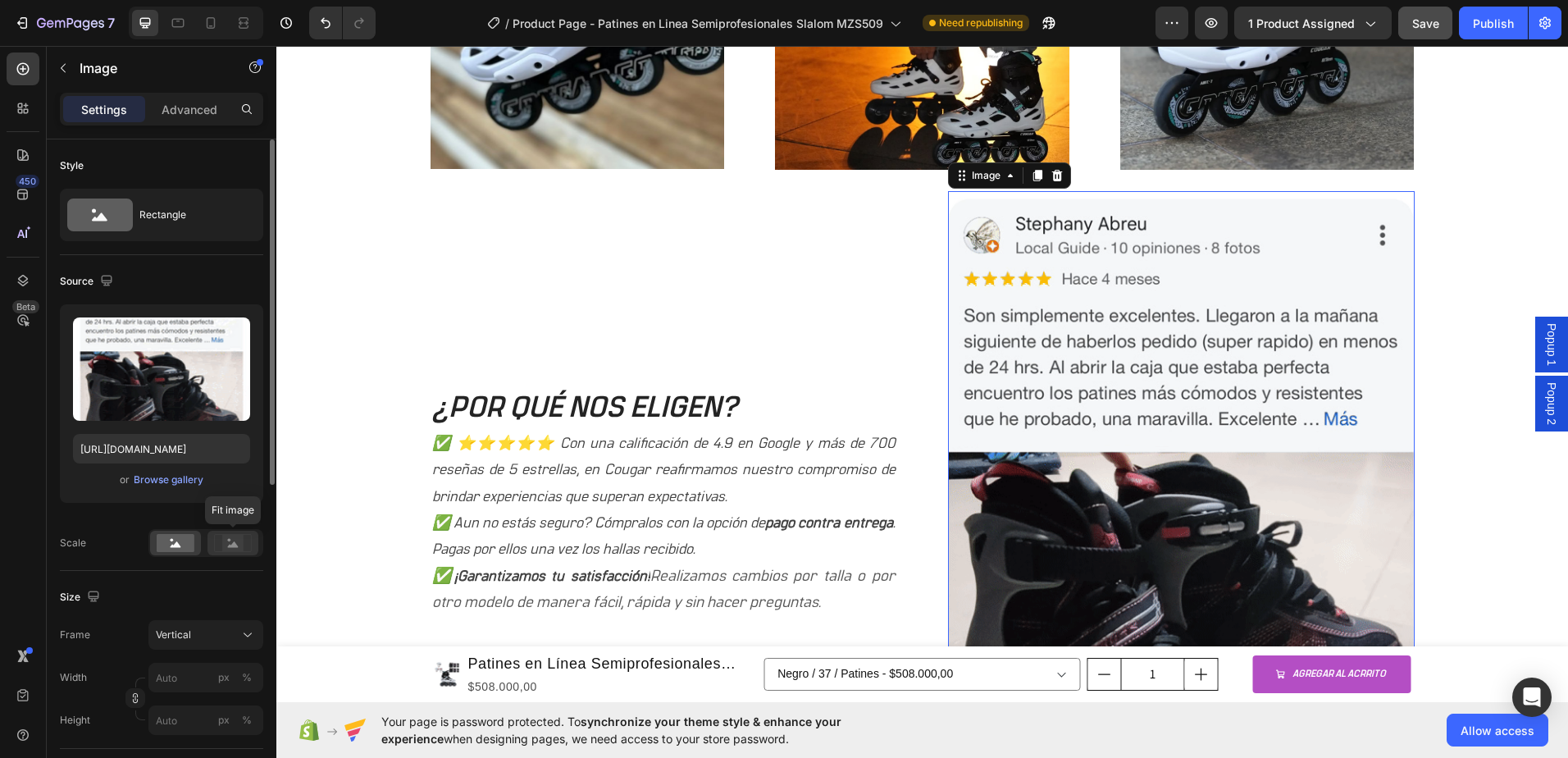
click at [231, 545] on rect at bounding box center [232, 542] width 21 height 16
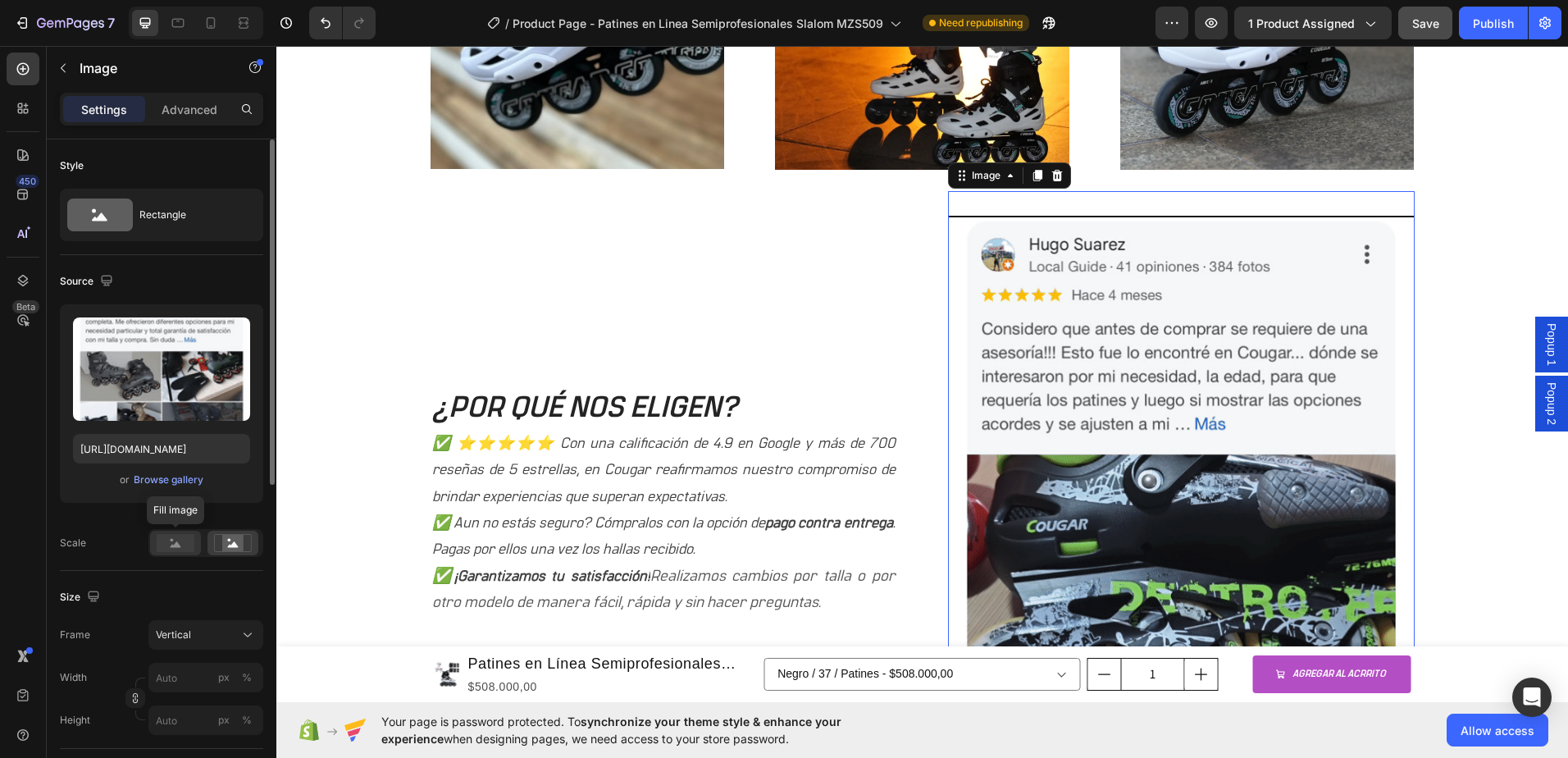
click at [178, 551] on rect at bounding box center [176, 542] width 38 height 18
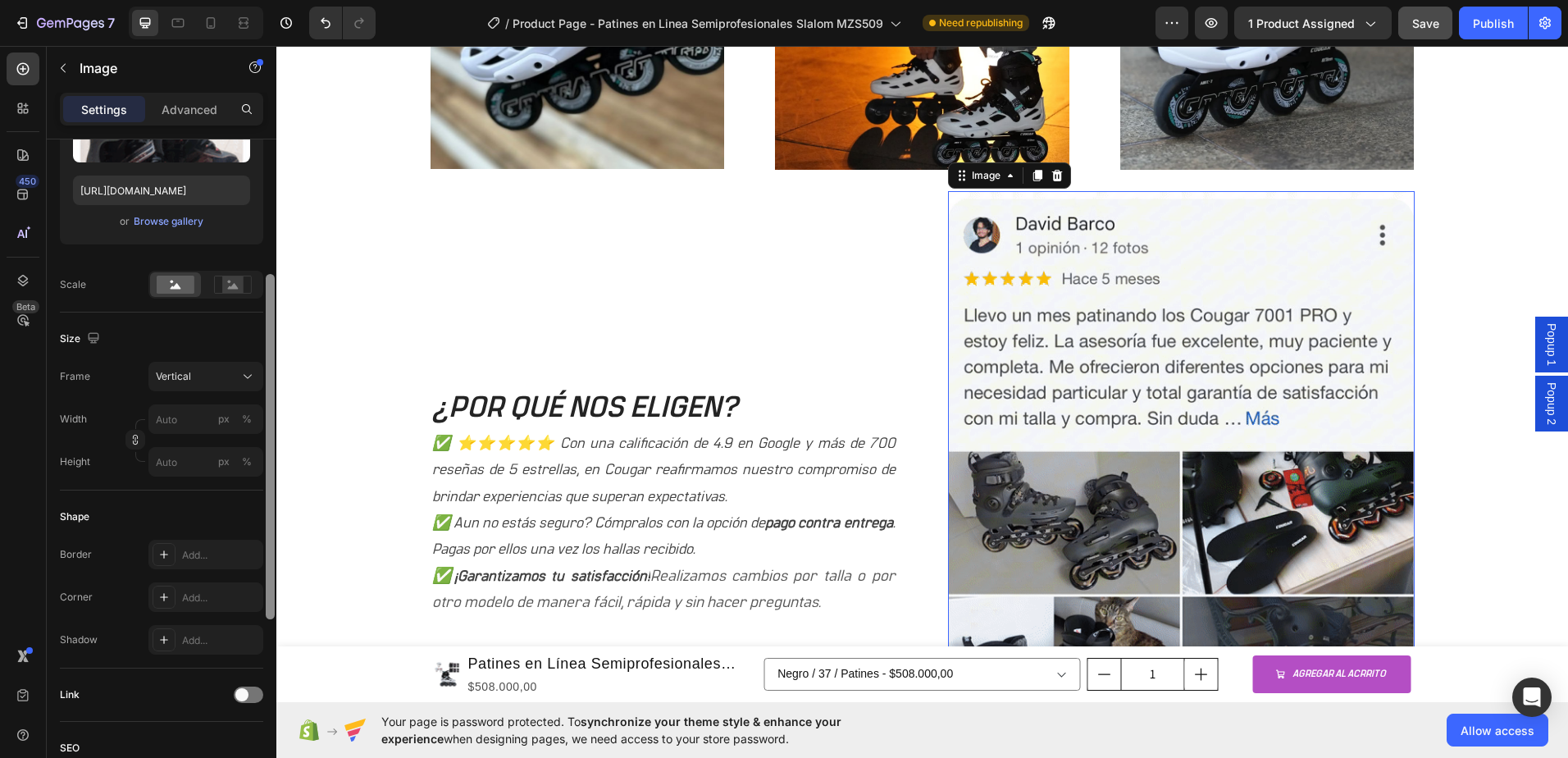
scroll to position [283, 0]
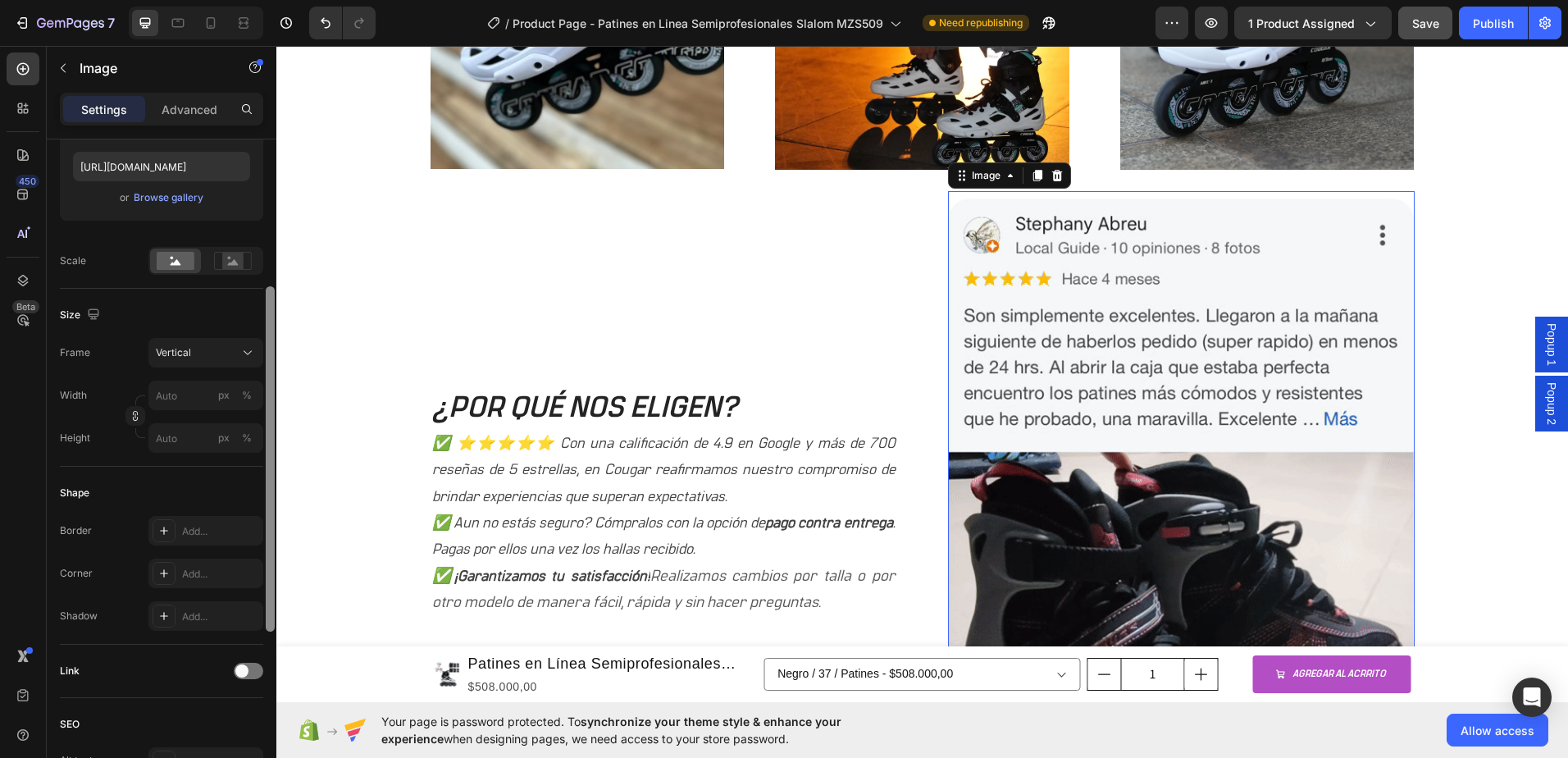
drag, startPoint x: 268, startPoint y: 276, endPoint x: 273, endPoint y: 420, distance: 144.1
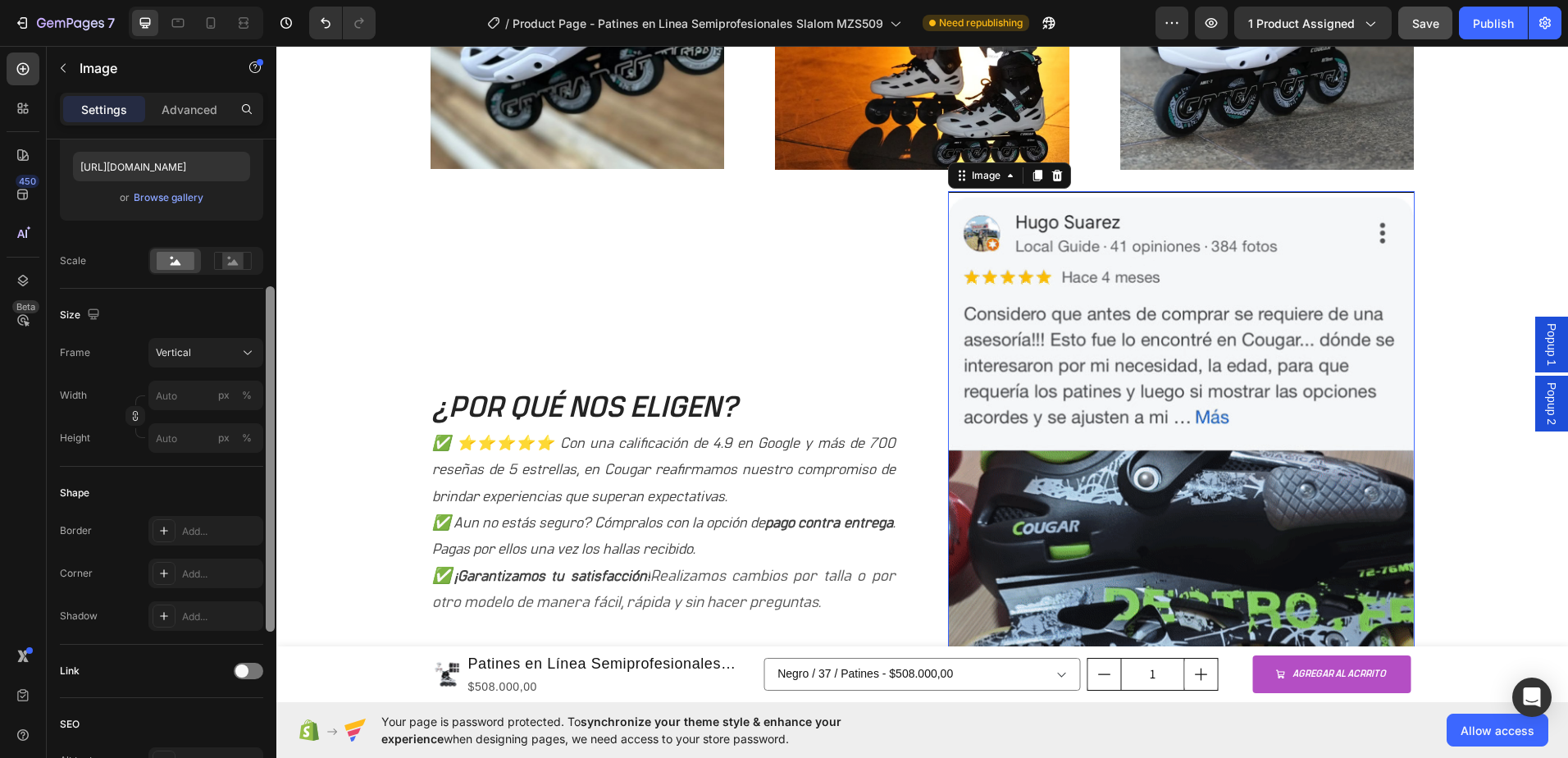
click at [273, 420] on div at bounding box center [270, 458] width 9 height 345
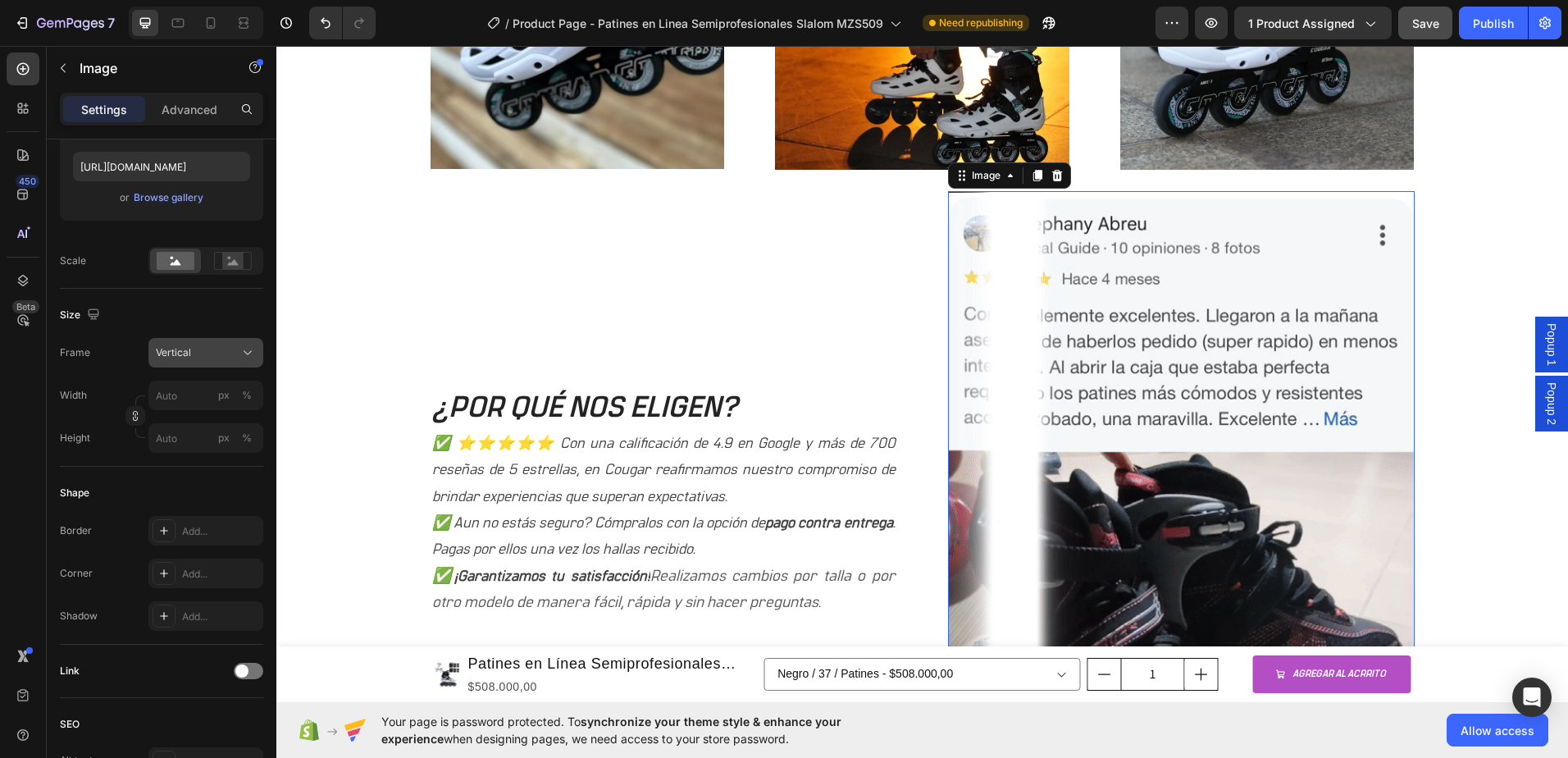
click at [205, 358] on div "Vertical" at bounding box center [196, 352] width 80 height 15
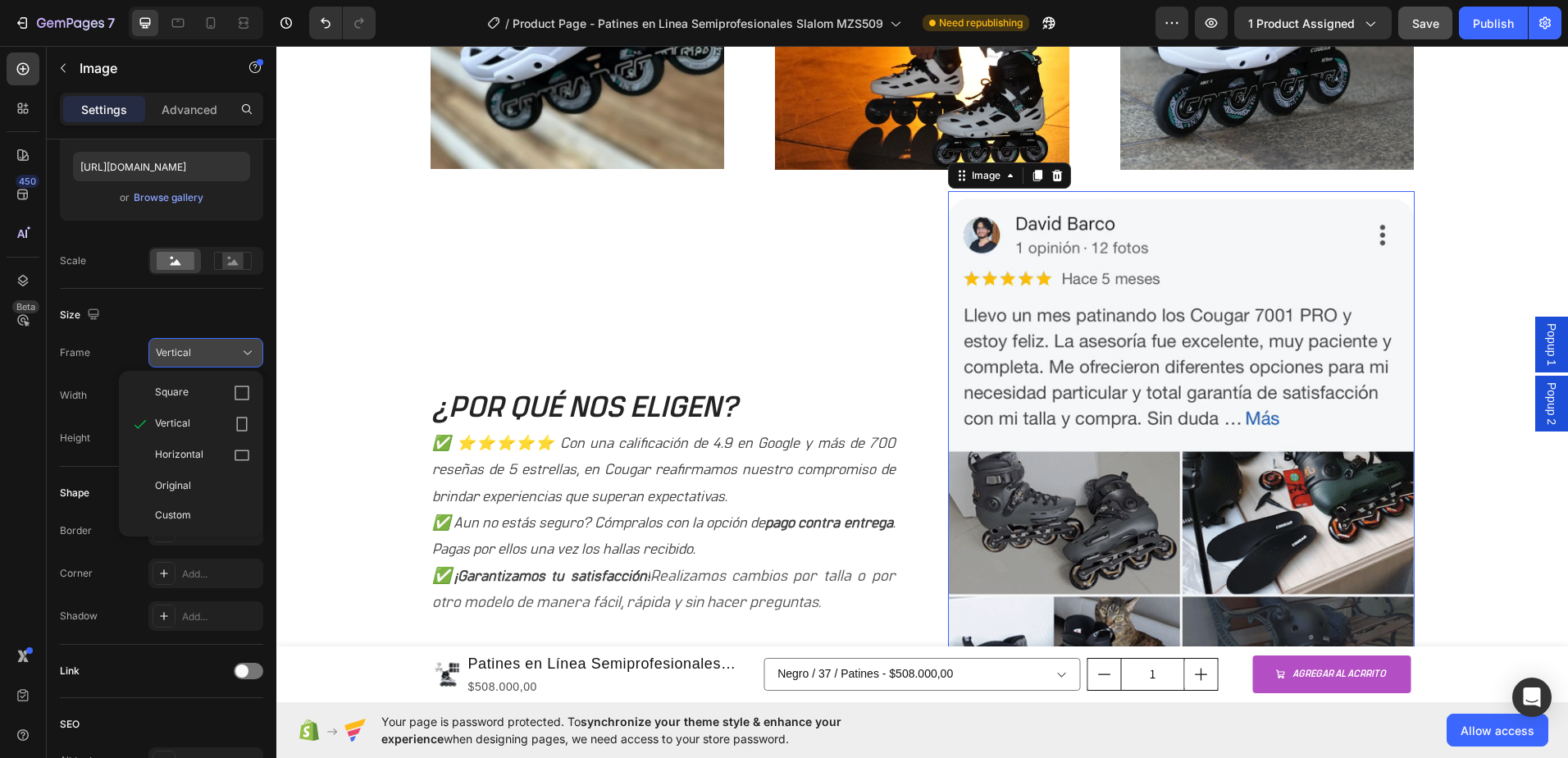
click at [205, 358] on div "Vertical" at bounding box center [196, 352] width 80 height 15
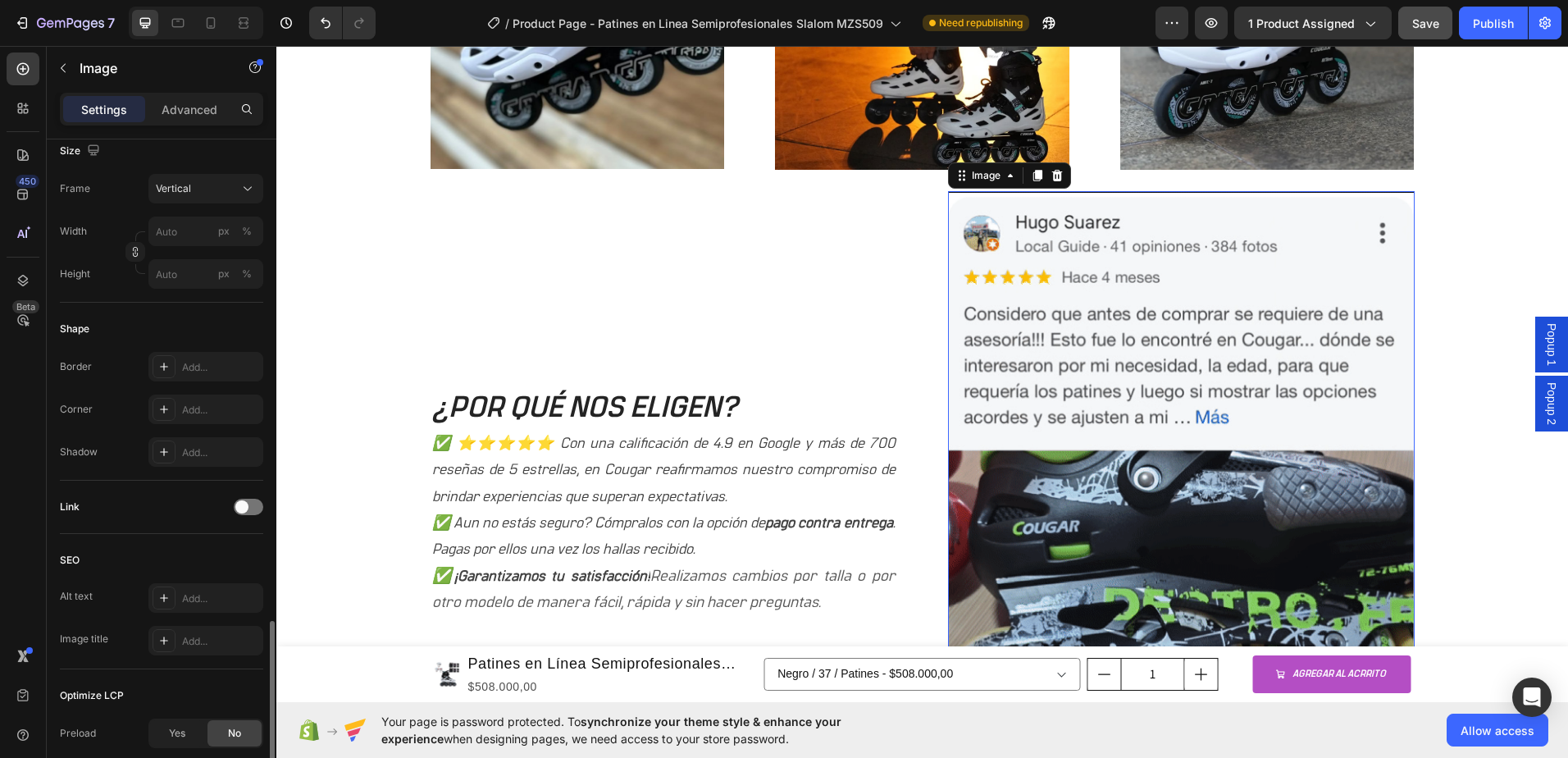
scroll to position [610, 0]
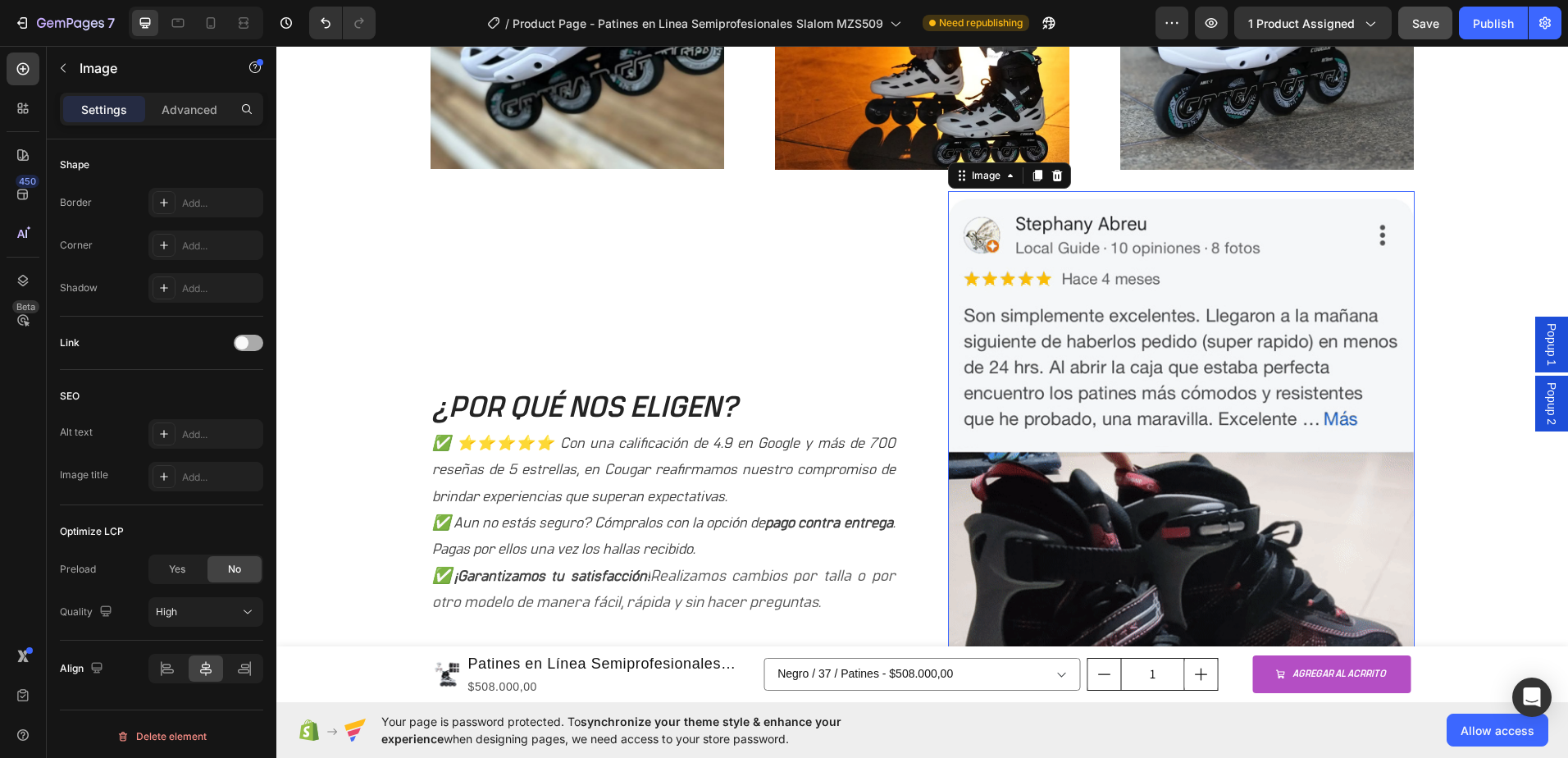
click at [242, 345] on span at bounding box center [242, 342] width 13 height 13
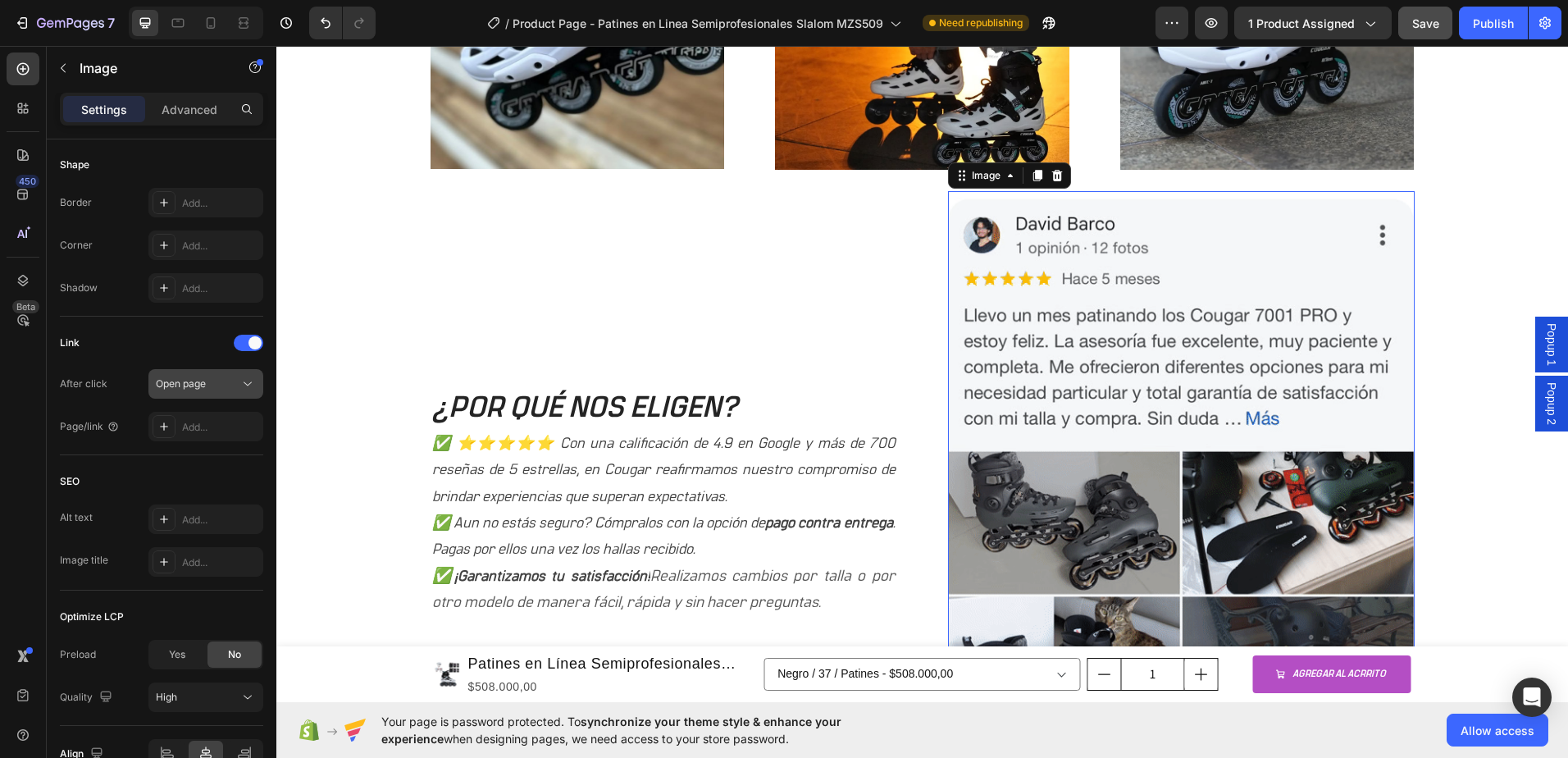
click at [225, 380] on div "Open page" at bounding box center [198, 383] width 84 height 15
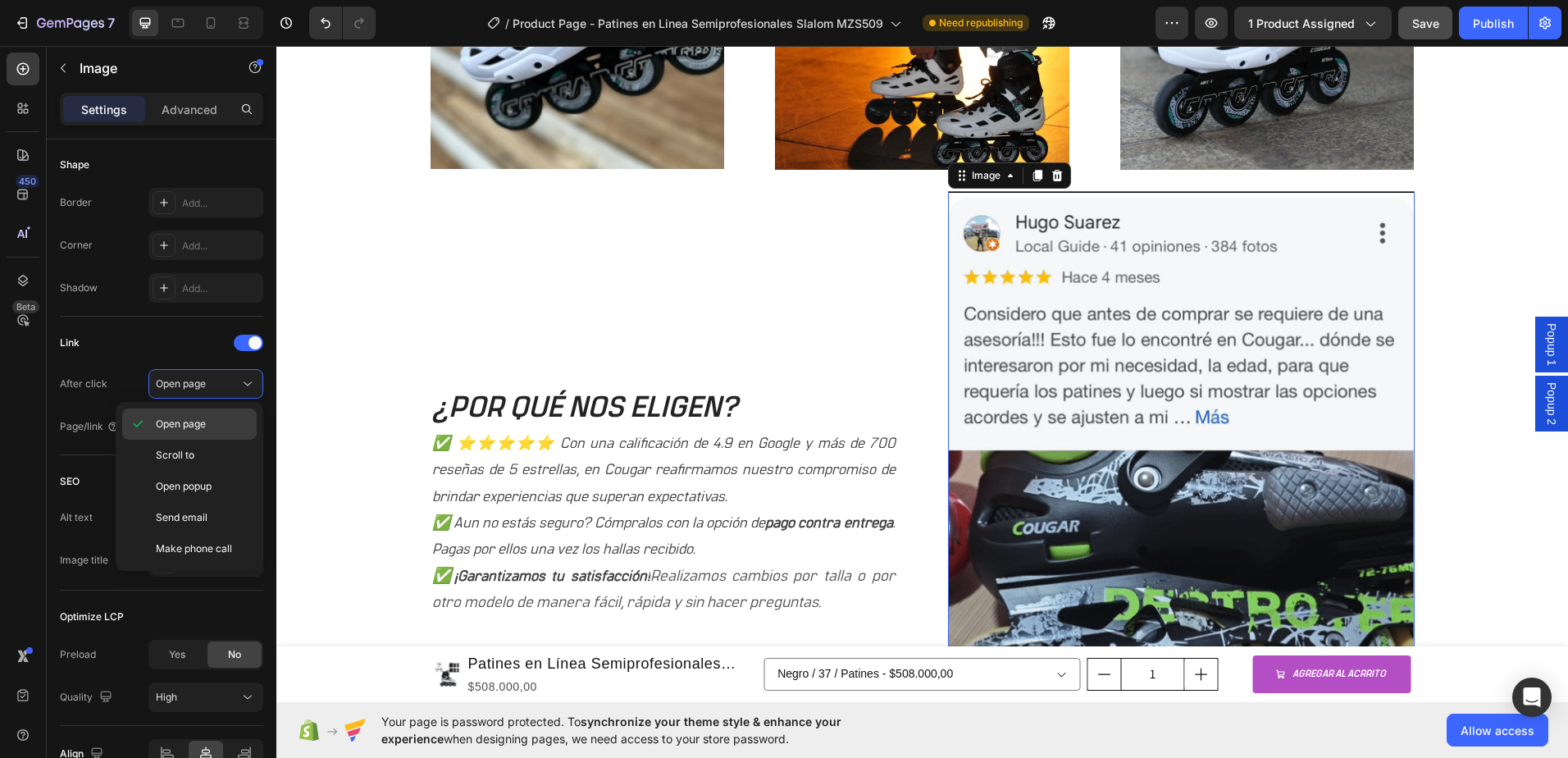
click at [196, 420] on span "Open page" at bounding box center [181, 423] width 50 height 15
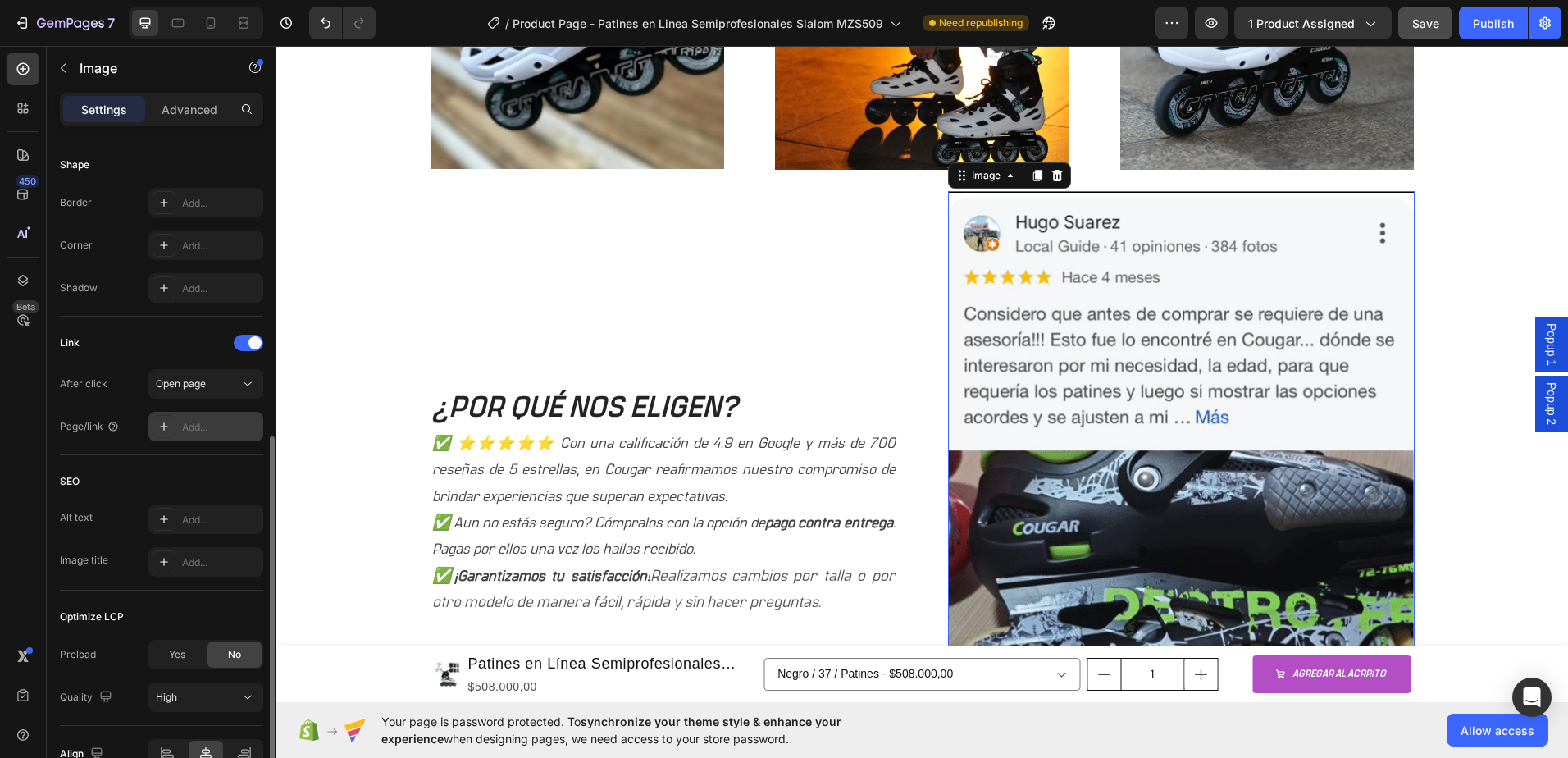
click at [201, 432] on div "Add..." at bounding box center [220, 427] width 77 height 15
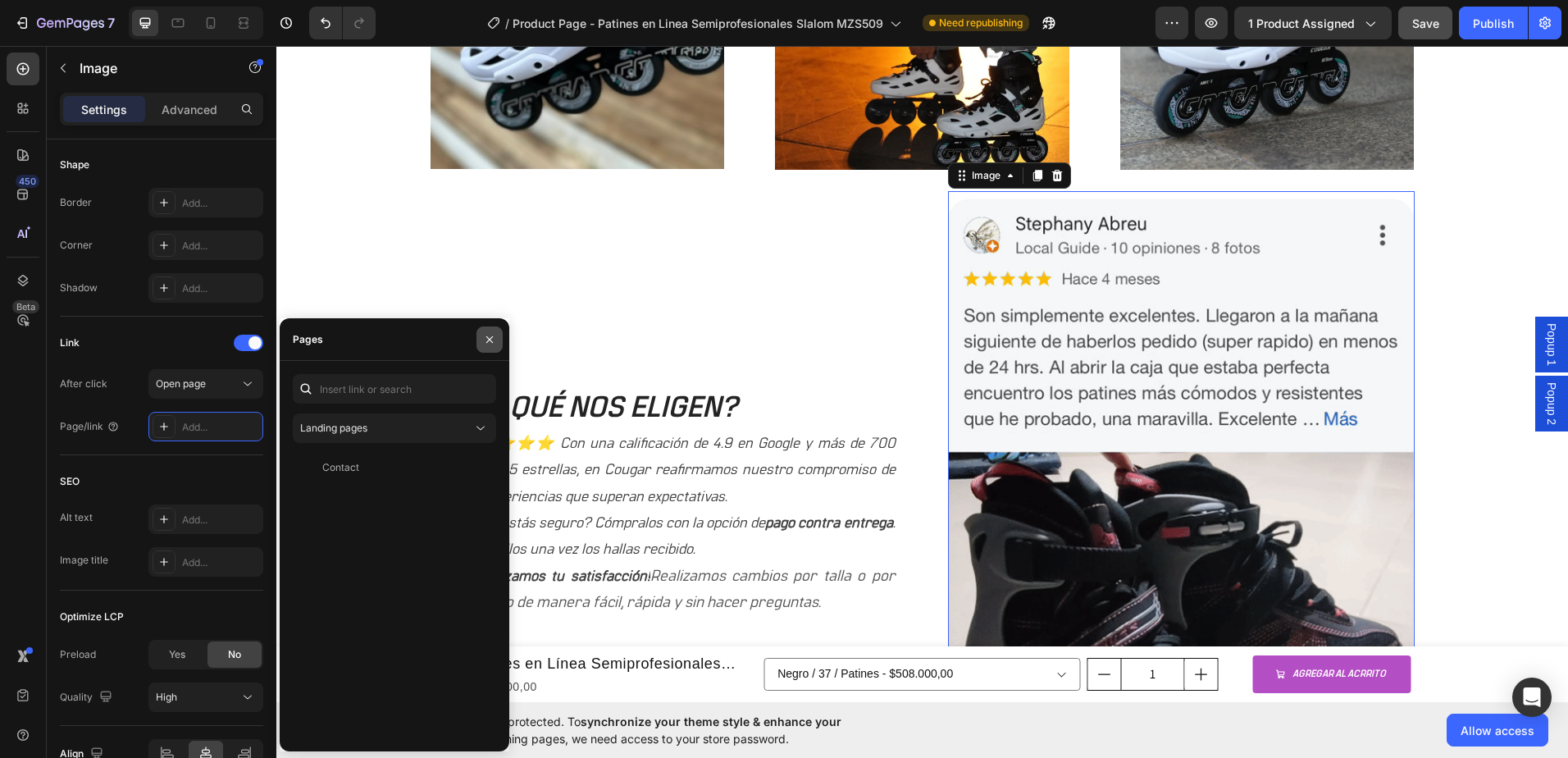
click at [487, 339] on icon "button" at bounding box center [489, 339] width 13 height 13
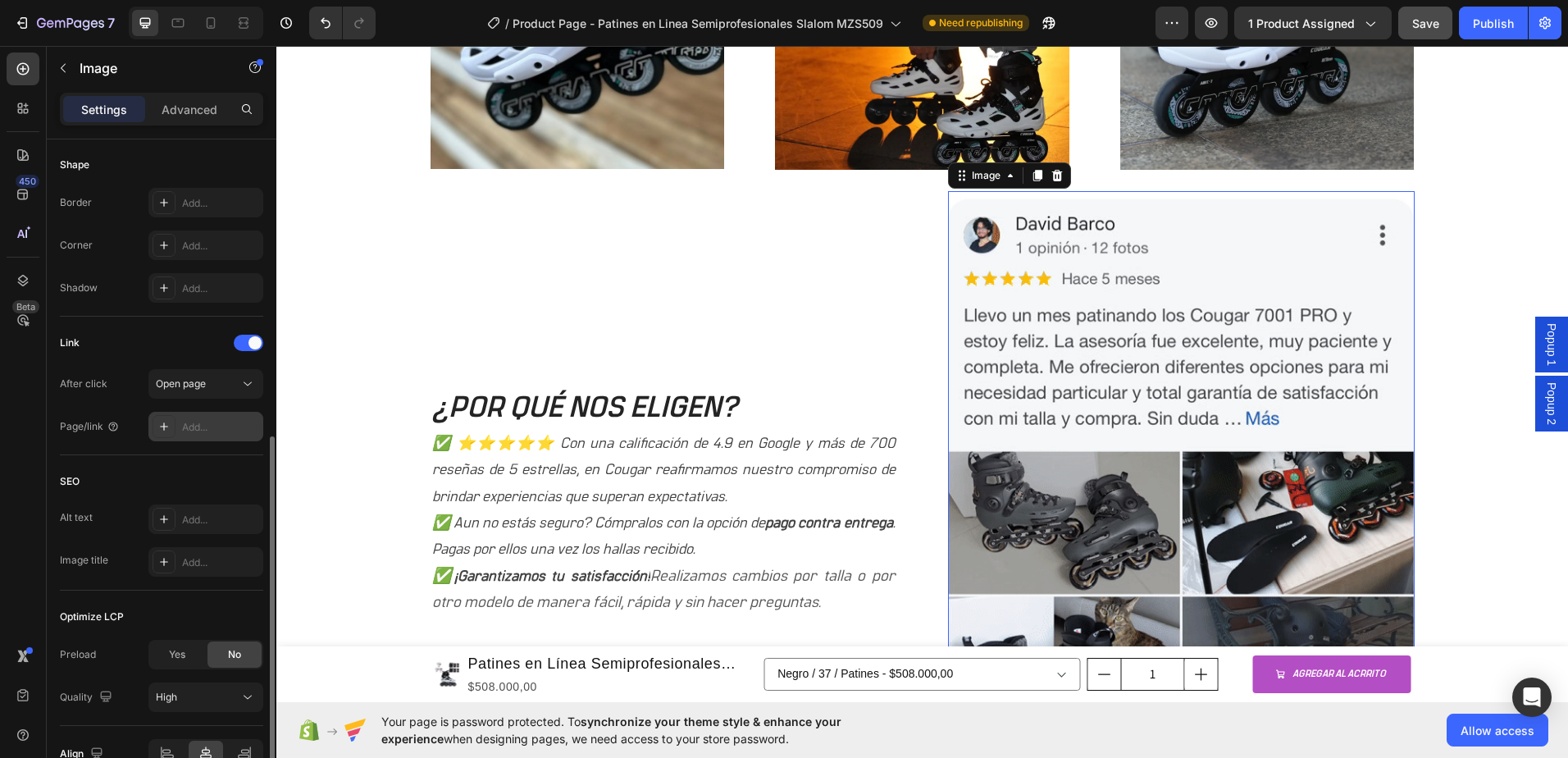
click at [191, 411] on div "Add..." at bounding box center [206, 426] width 115 height 30
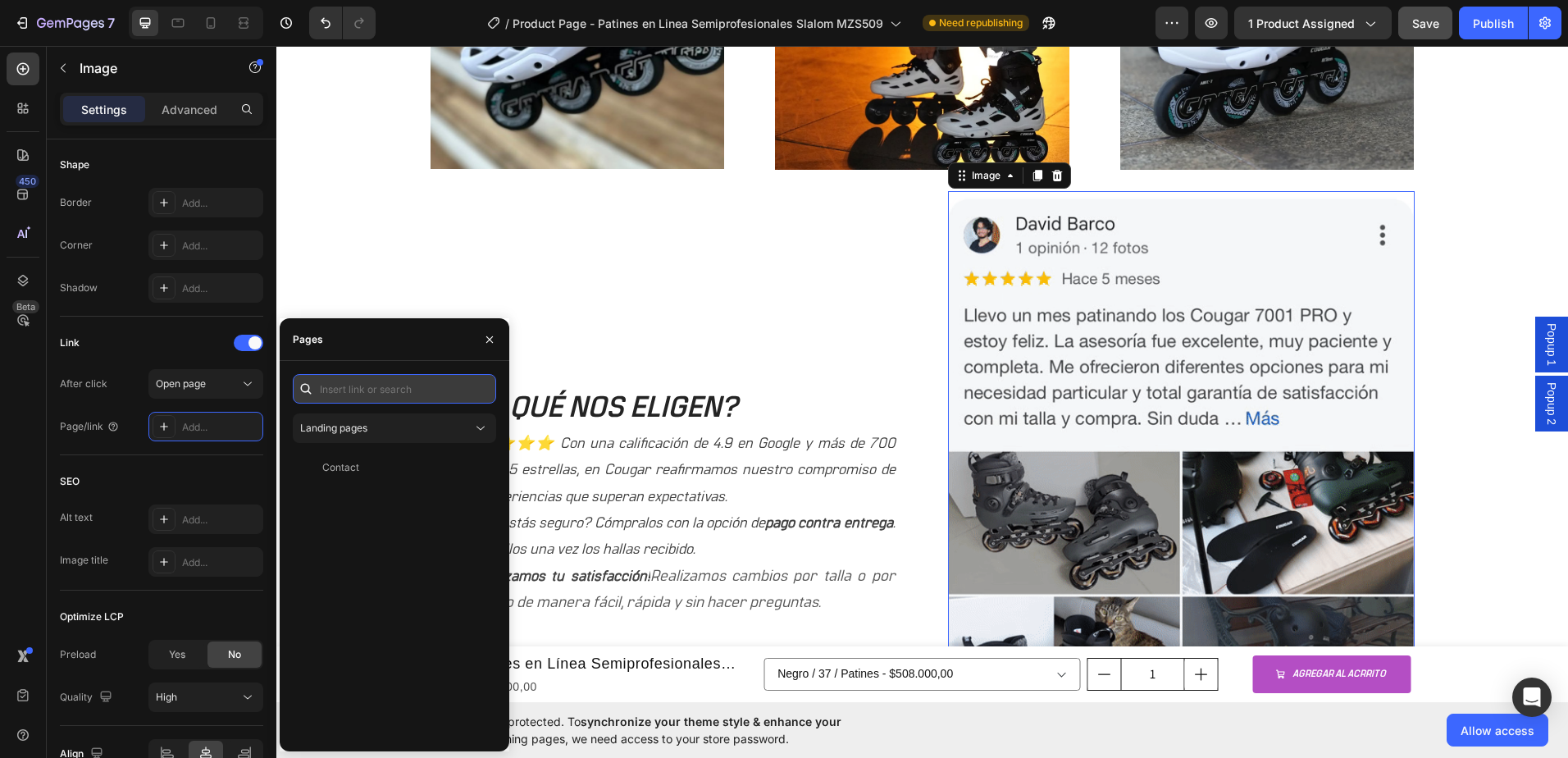
click at [409, 387] on input "text" at bounding box center [394, 388] width 203 height 30
paste input "[URL][DOMAIN_NAME]"
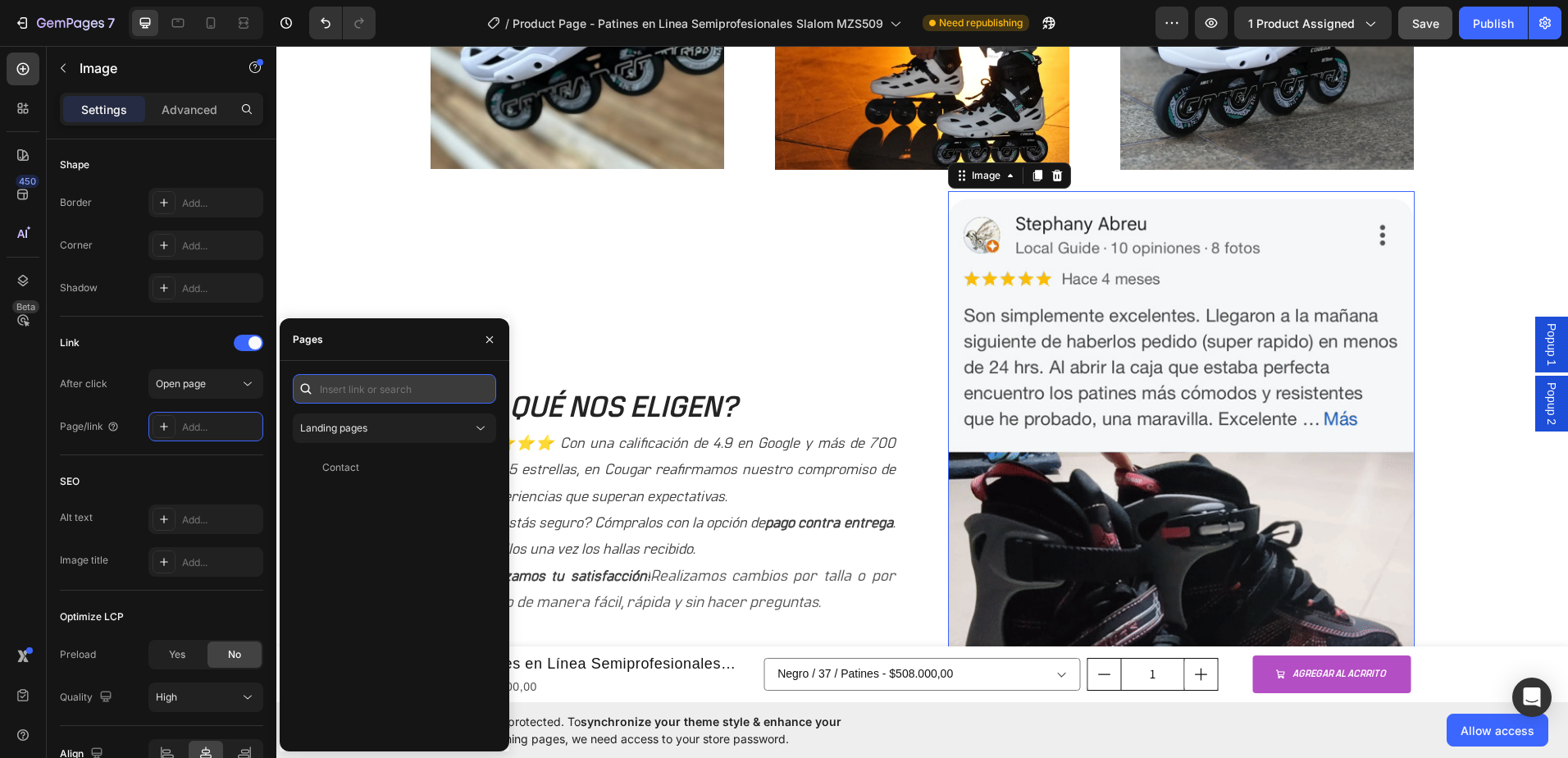
type input "[URL][DOMAIN_NAME]"
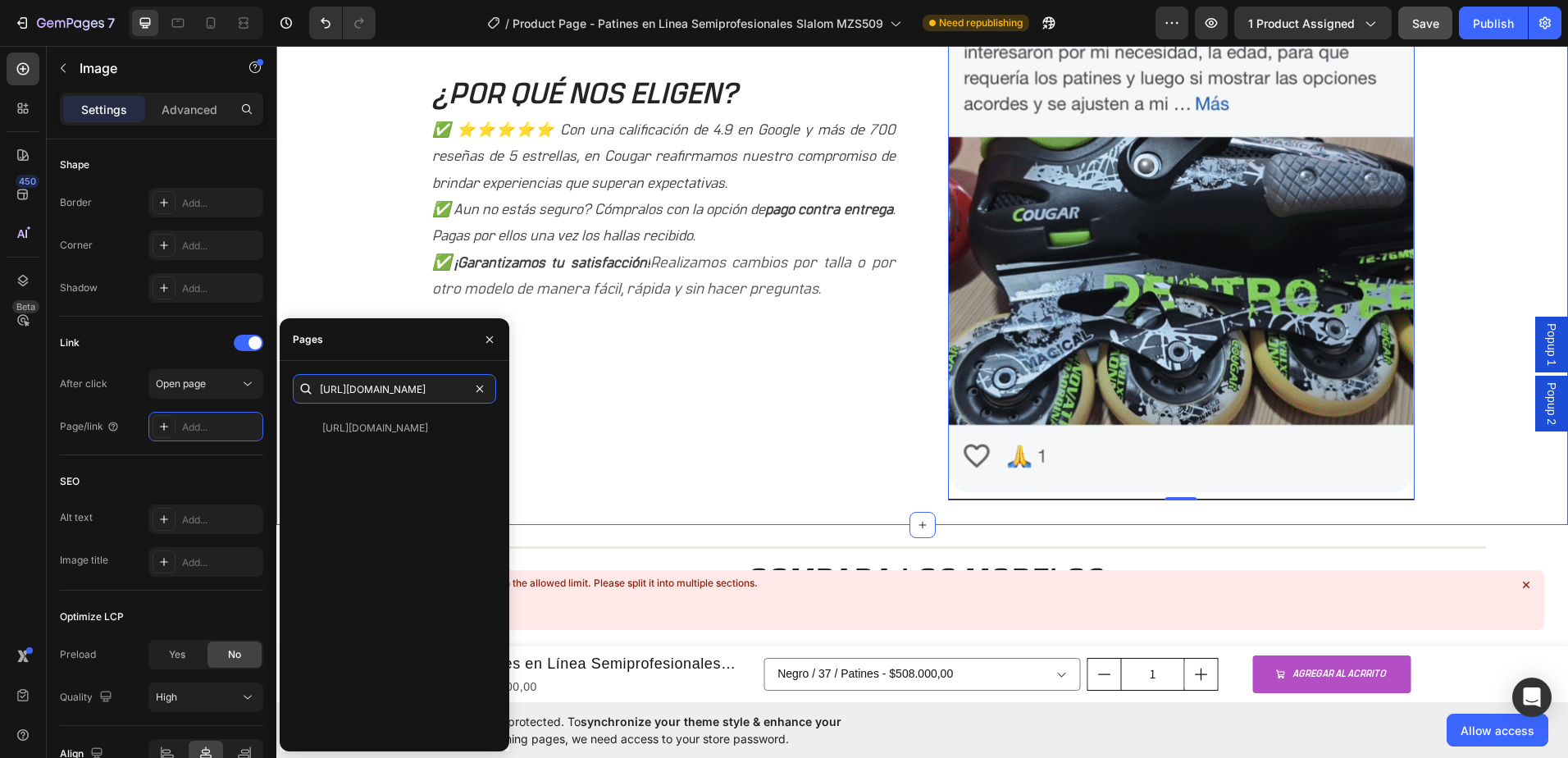
scroll to position [1639, 0]
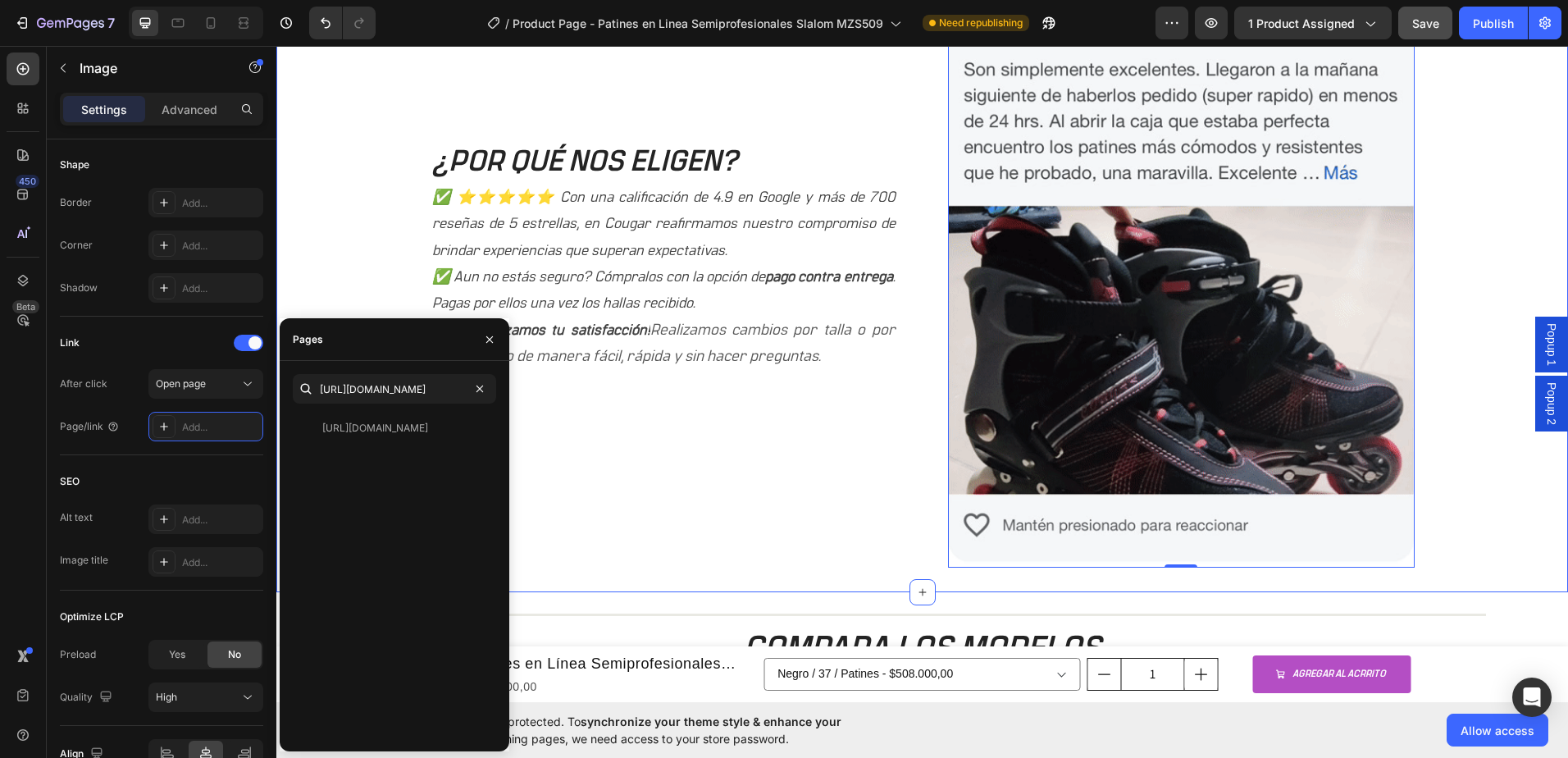
click at [387, 245] on div "Image Image Image Row ¿POR QUÉ NOS ELIGEN? Heading ✅ ⭐⭐⭐⭐⭐ Con una calificación…" at bounding box center [922, 49] width 1267 height 1036
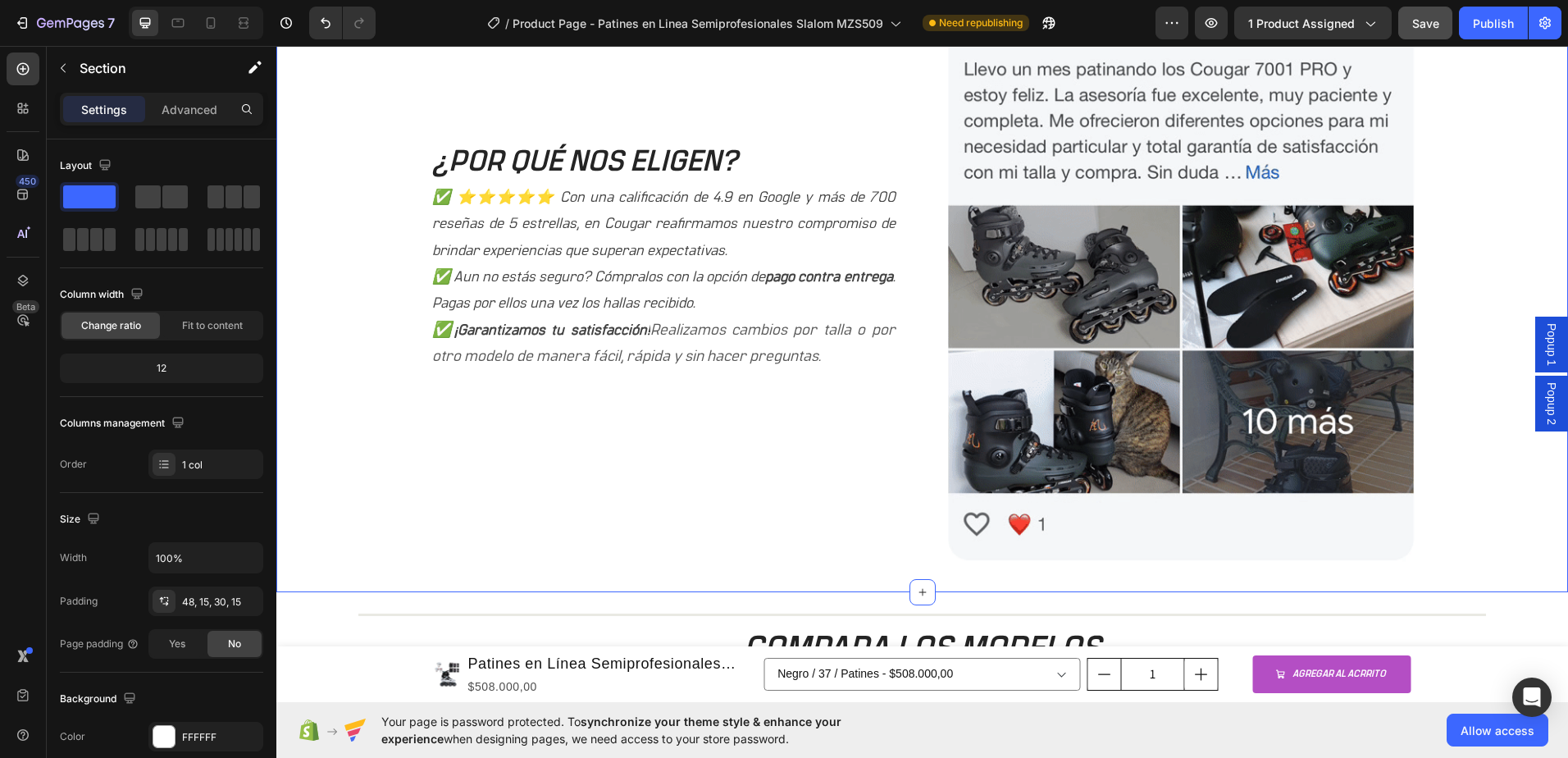
scroll to position [1557, 0]
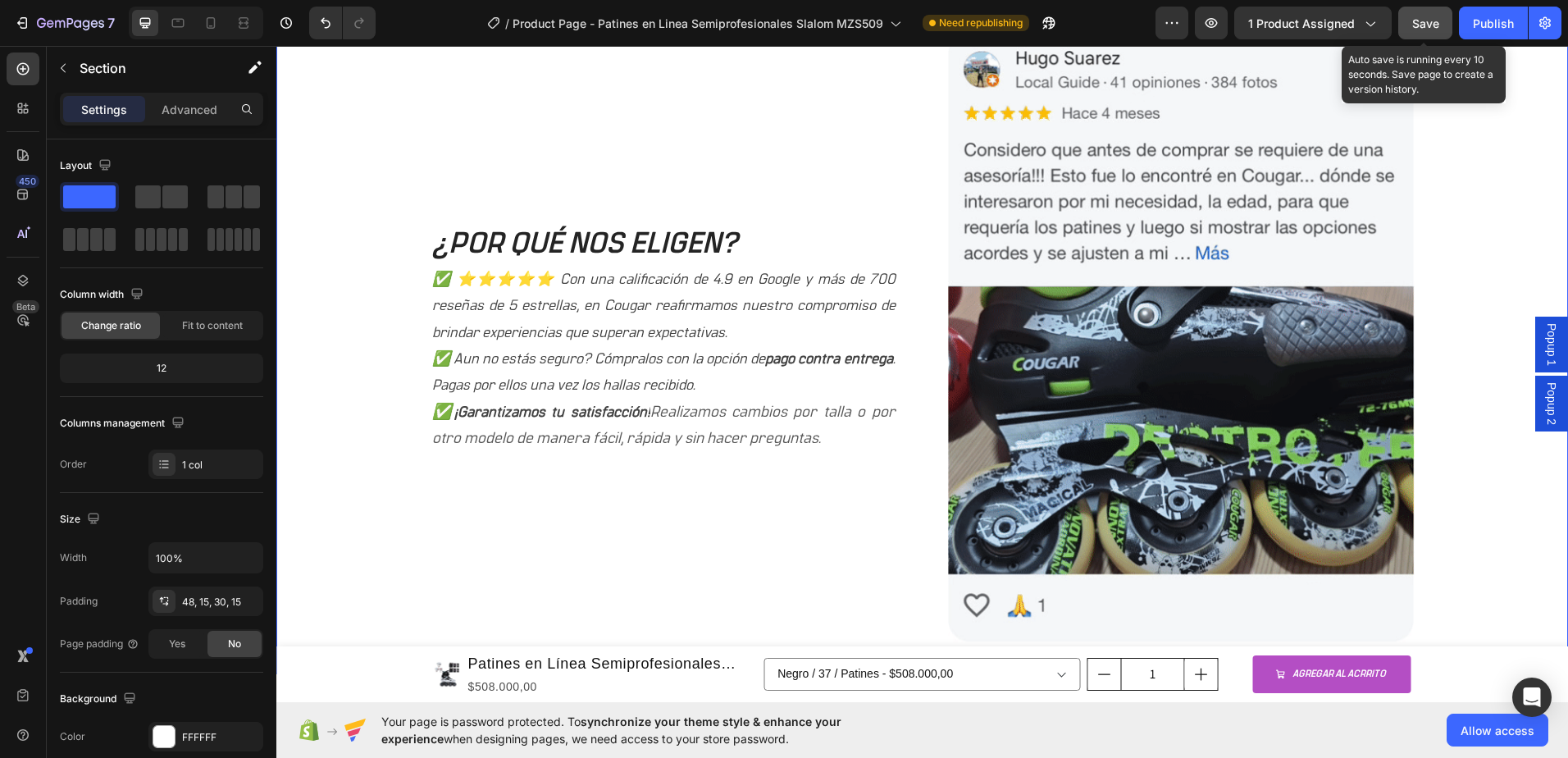
click at [1430, 32] on div "Save" at bounding box center [1425, 23] width 27 height 17
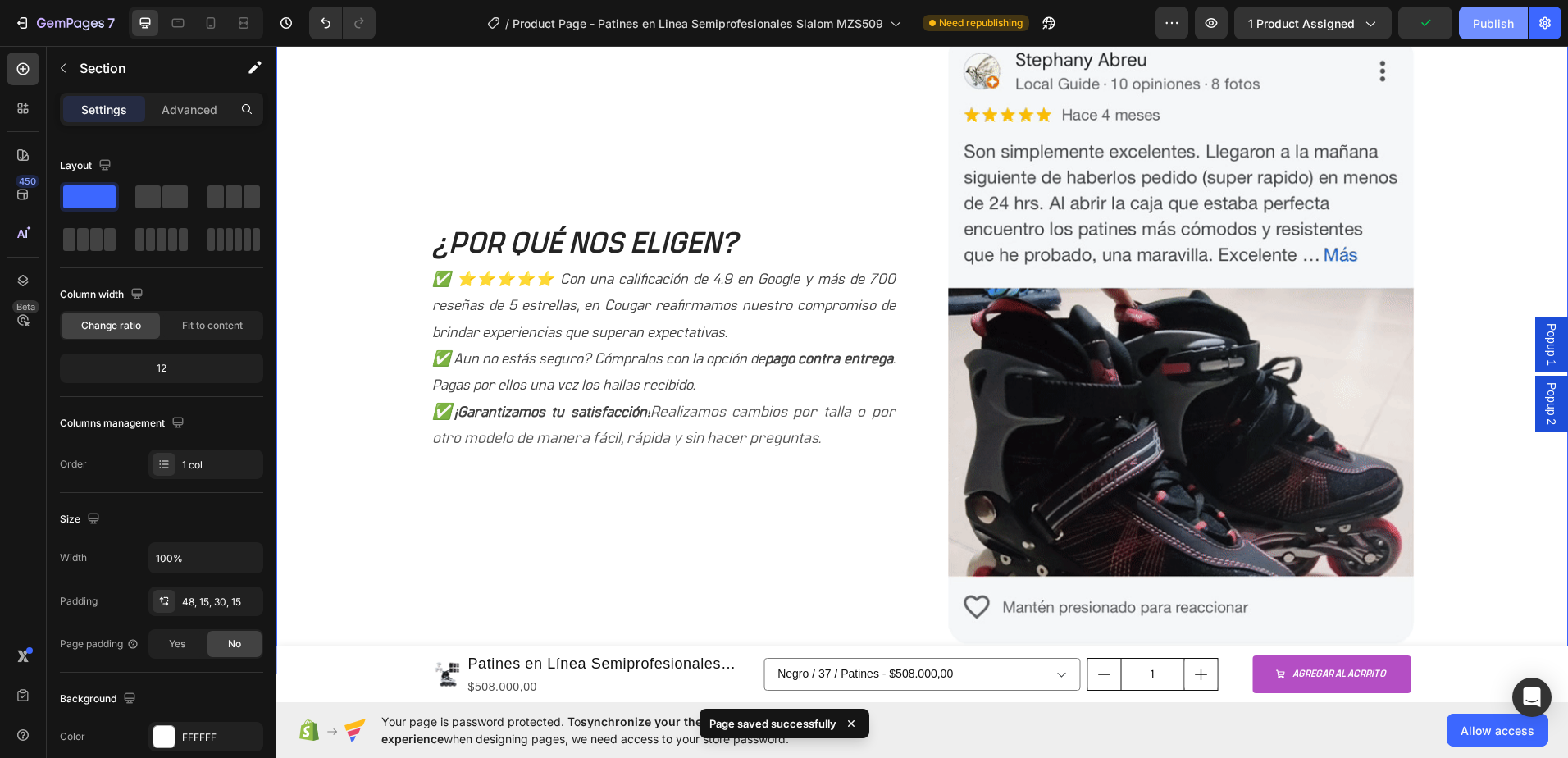
click at [1507, 32] on div "Publish" at bounding box center [1494, 23] width 41 height 17
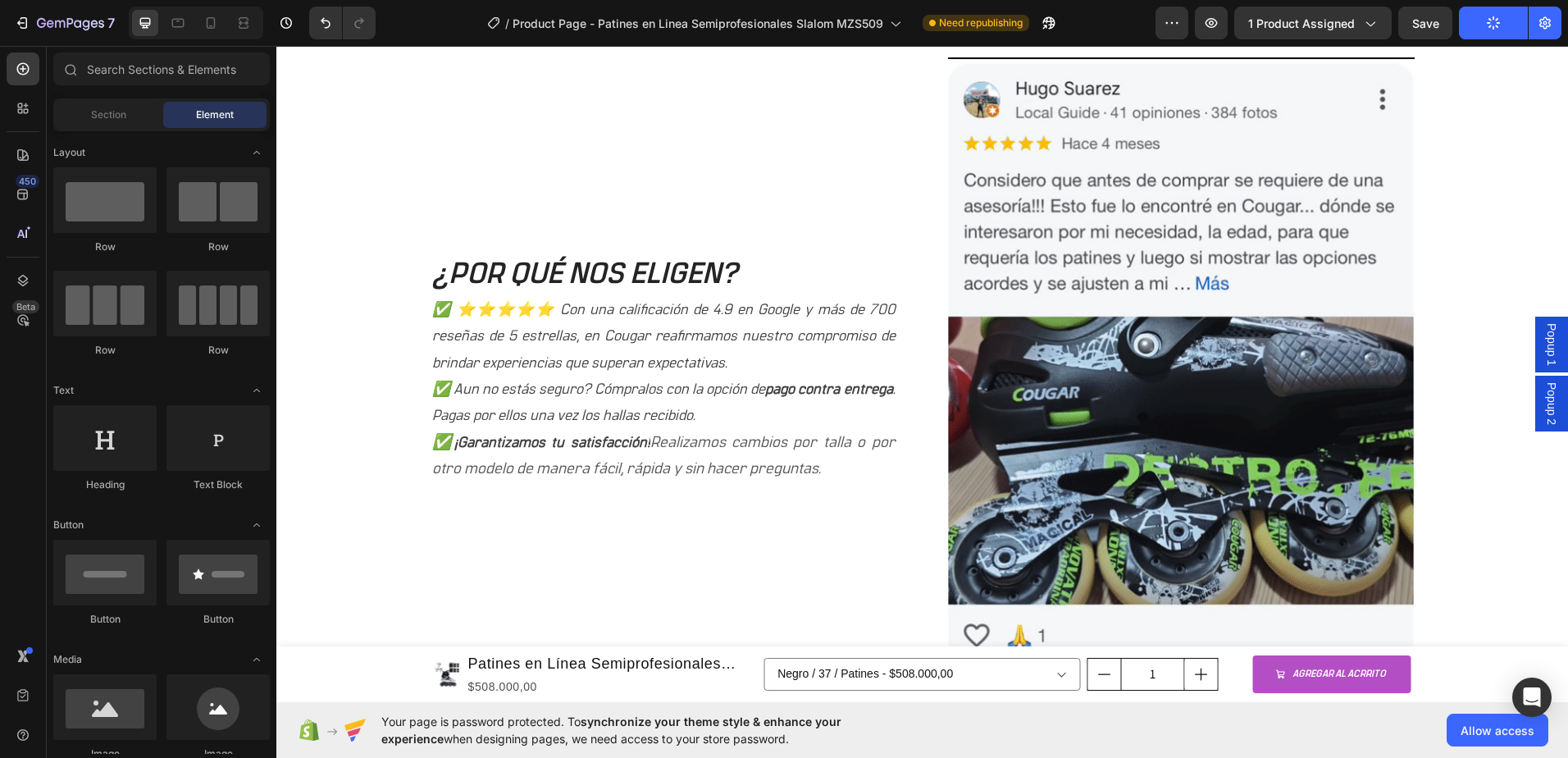
scroll to position [1533, 0]
